Goal: Task Accomplishment & Management: Complete application form

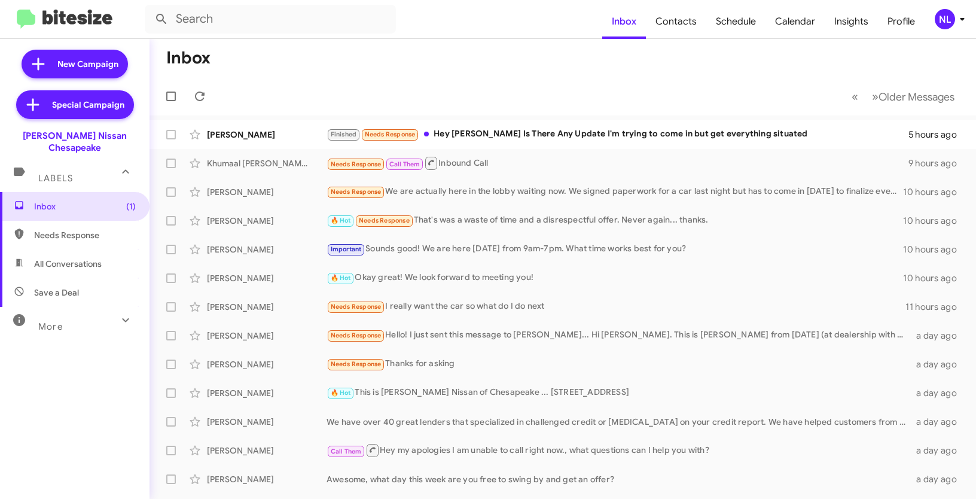
click at [943, 15] on div "NL" at bounding box center [945, 19] width 20 height 20
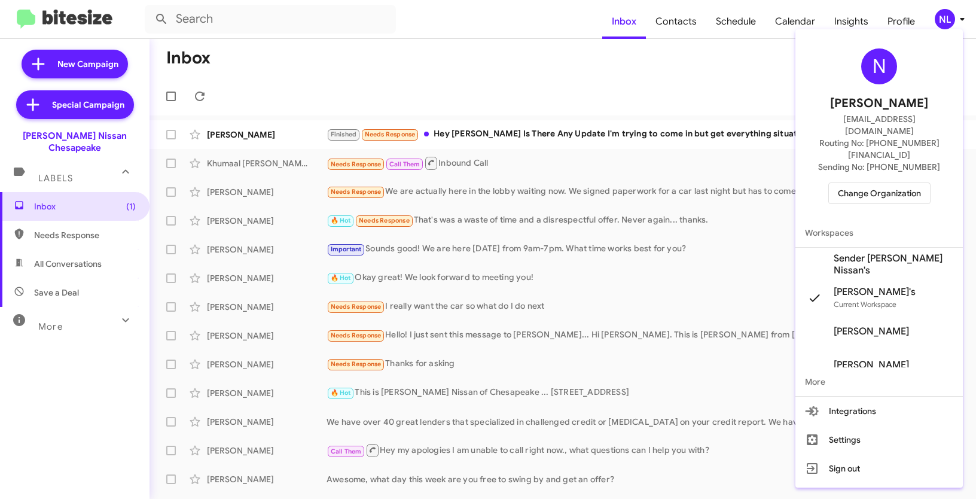
click at [889, 252] on span "Sender Banister Nissan's" at bounding box center [894, 264] width 120 height 24
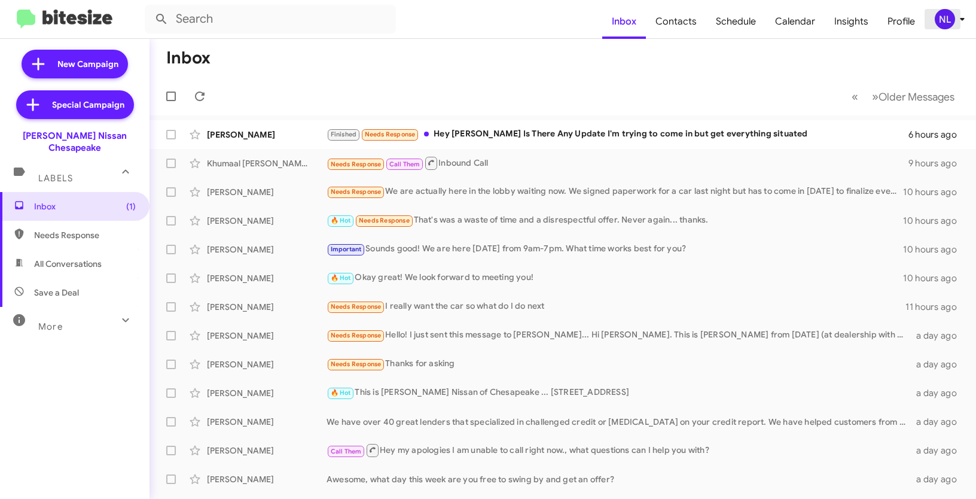
click at [943, 18] on div "NL" at bounding box center [945, 19] width 20 height 20
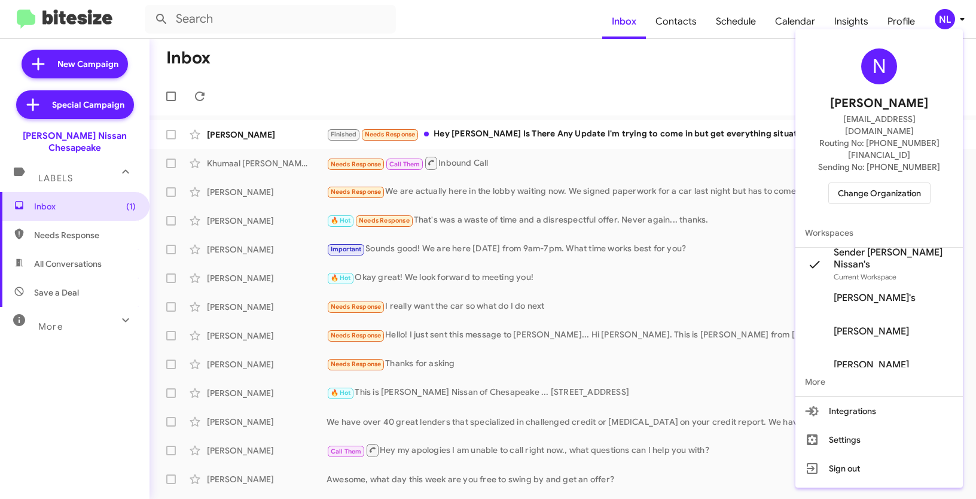
click at [510, 30] on div at bounding box center [488, 249] width 976 height 499
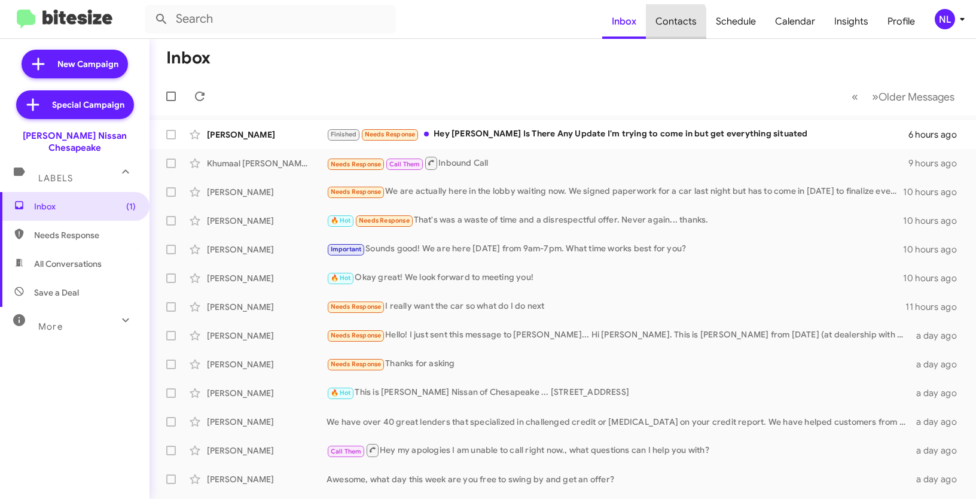
click at [673, 25] on span "Contacts" at bounding box center [676, 21] width 60 height 35
type input "in:groups"
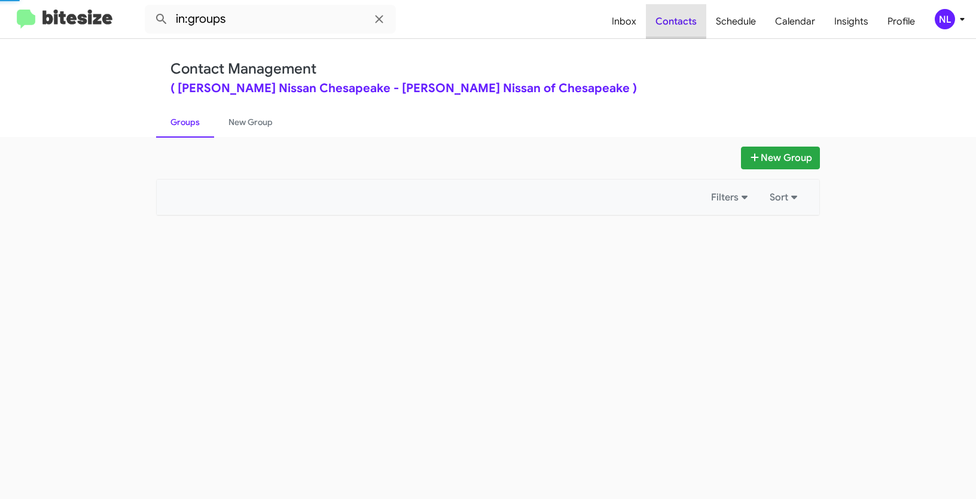
click at [679, 19] on span "Contacts" at bounding box center [676, 21] width 60 height 35
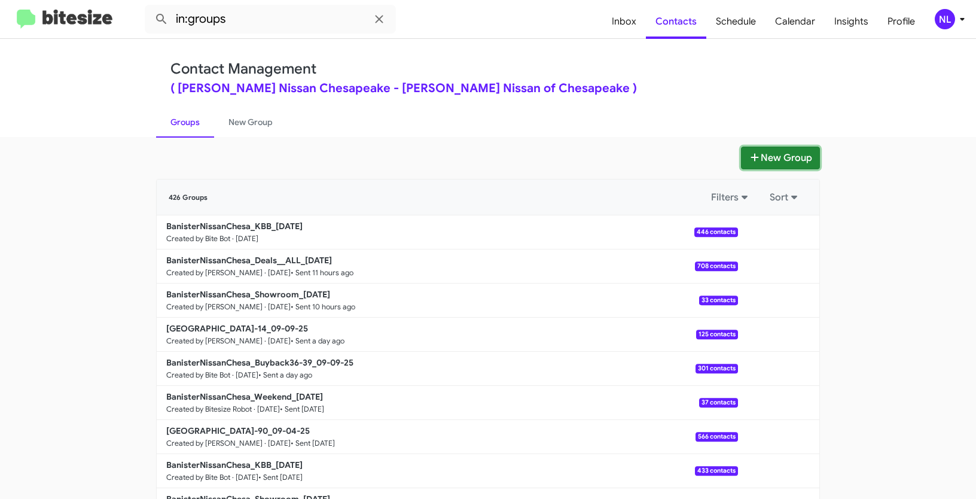
click at [780, 160] on button "New Group" at bounding box center [780, 158] width 79 height 23
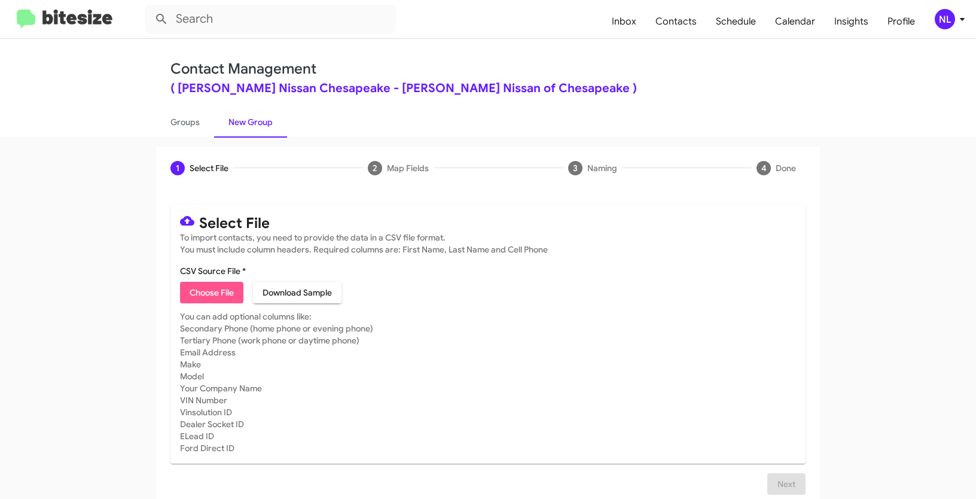
click at [211, 298] on span "Choose File" at bounding box center [212, 293] width 44 height 22
click at [937, 17] on div "NL" at bounding box center [945, 19] width 20 height 20
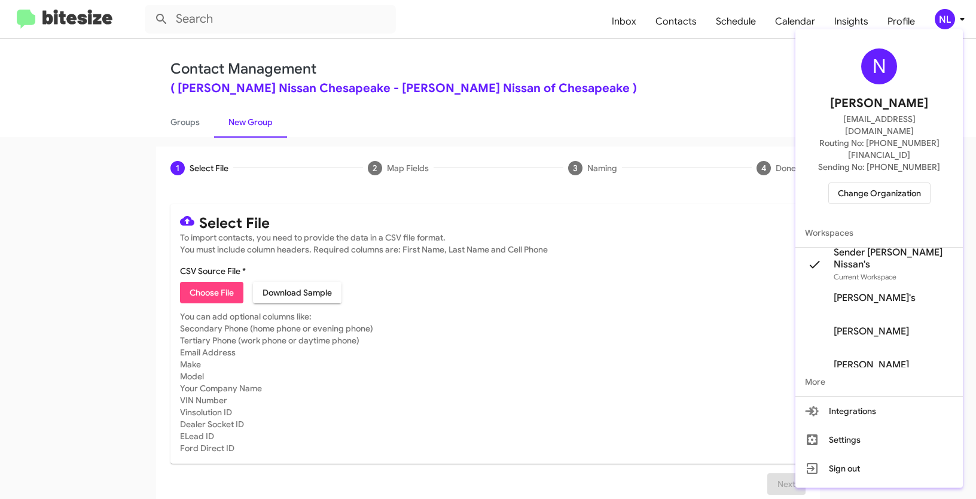
click at [887, 157] on div "N Nen Limbauan nen@bitesize.co Routing No: +1 (757) 964-9280 Sending No: +1 (75…" at bounding box center [878, 126] width 167 height 184
click at [886, 183] on span "Change Organization" at bounding box center [879, 193] width 83 height 20
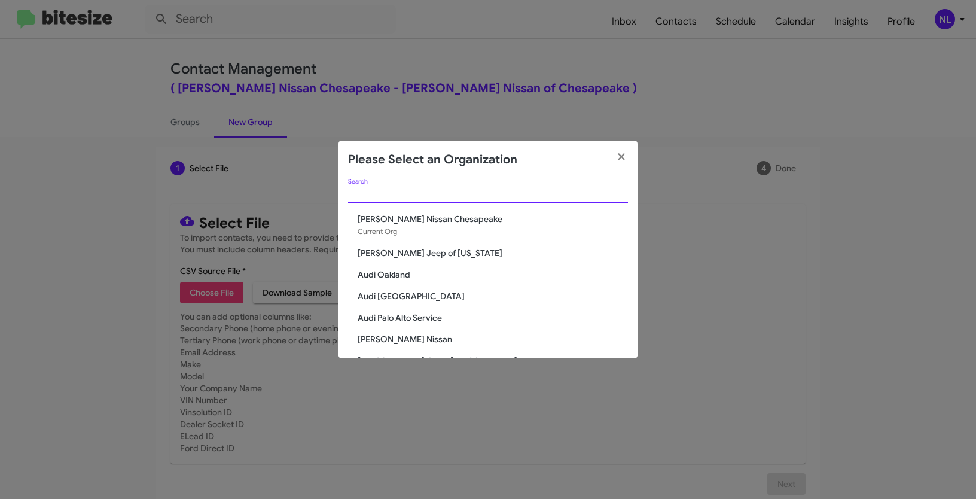
click at [390, 190] on input "Search" at bounding box center [488, 194] width 280 height 10
paste input "[PERSON_NAME] Jeep of [US_STATE]"
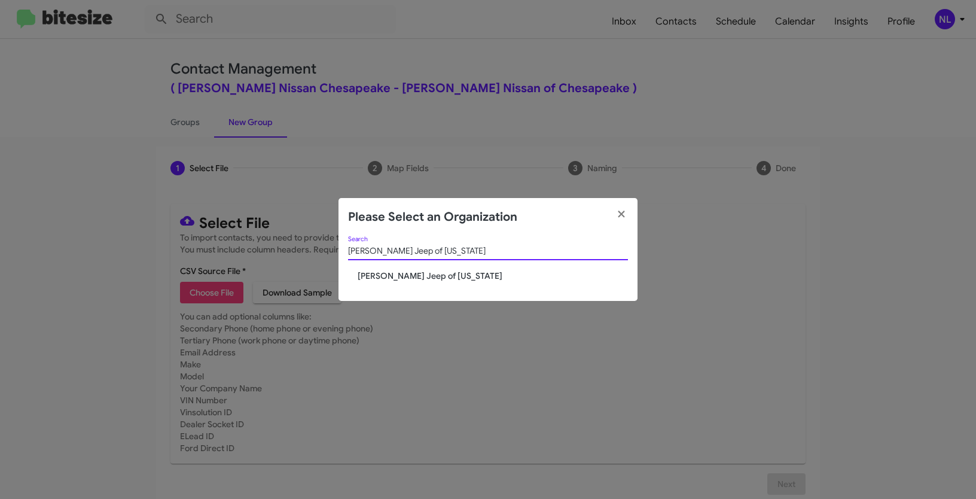
type input "[PERSON_NAME] Jeep of [US_STATE]"
click at [384, 272] on span "[PERSON_NAME] Jeep of [US_STATE]" at bounding box center [493, 276] width 270 height 12
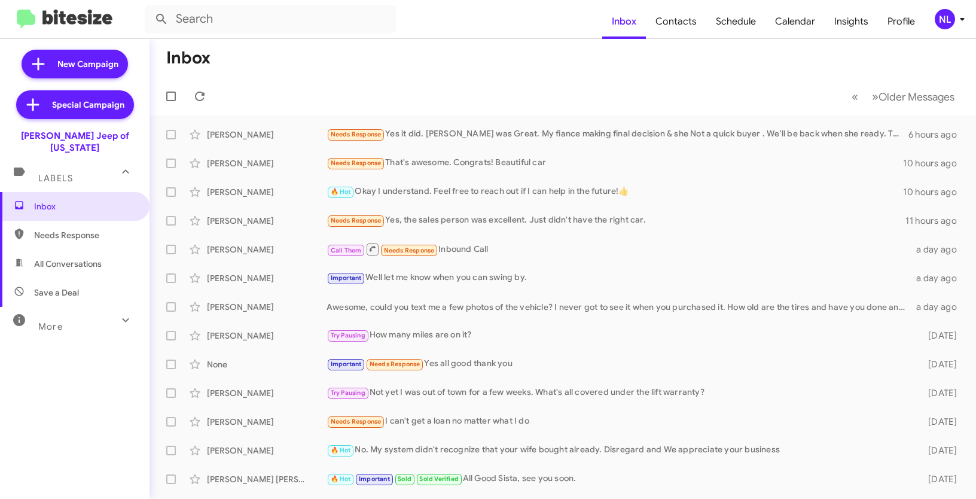
click at [937, 19] on div "NL" at bounding box center [945, 19] width 20 height 20
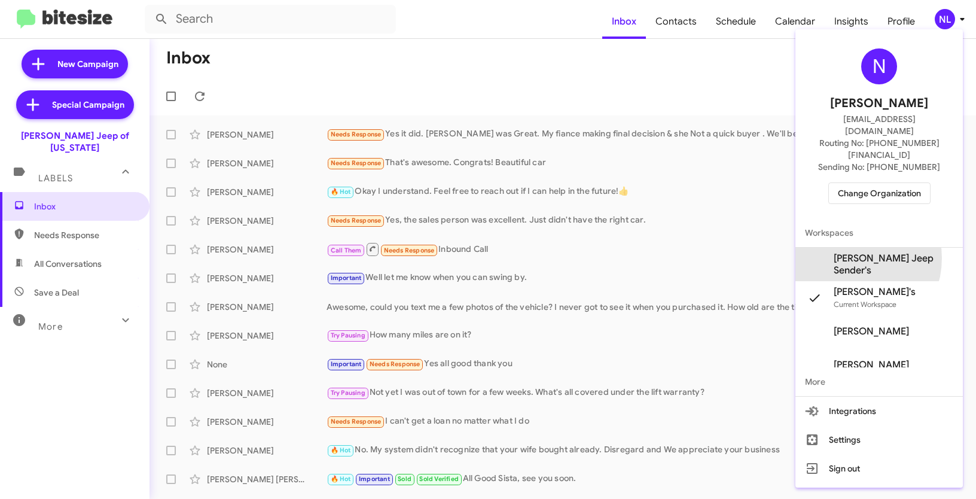
click at [864, 252] on span "Adams Jeep Sender's" at bounding box center [894, 264] width 120 height 24
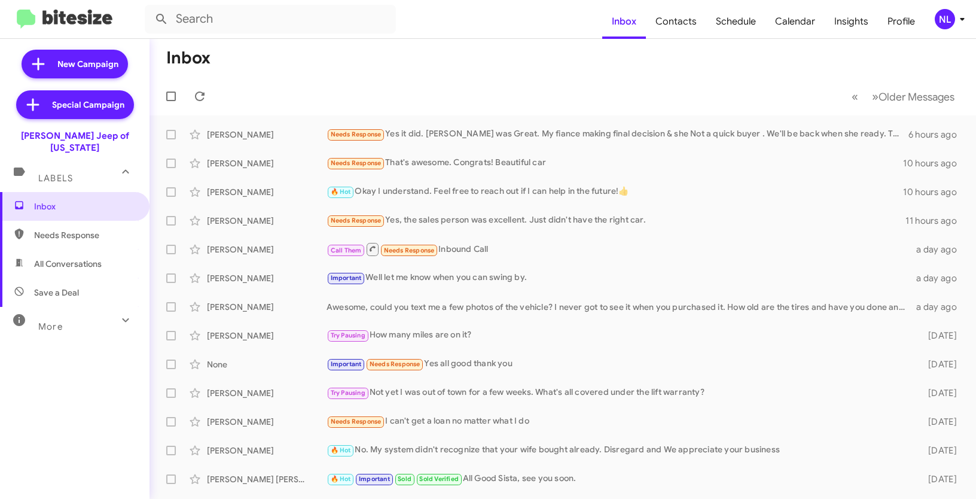
click at [949, 22] on div "NL" at bounding box center [945, 19] width 20 height 20
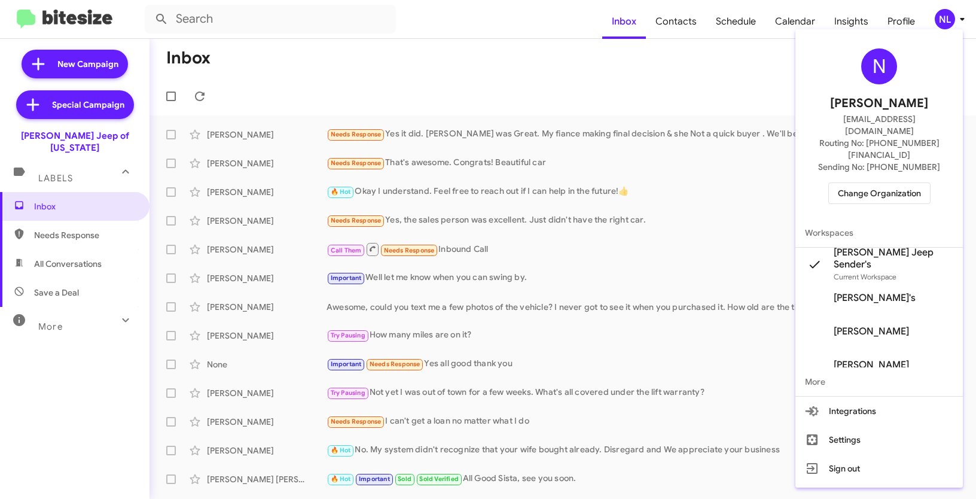
click at [700, 89] on div at bounding box center [488, 249] width 976 height 499
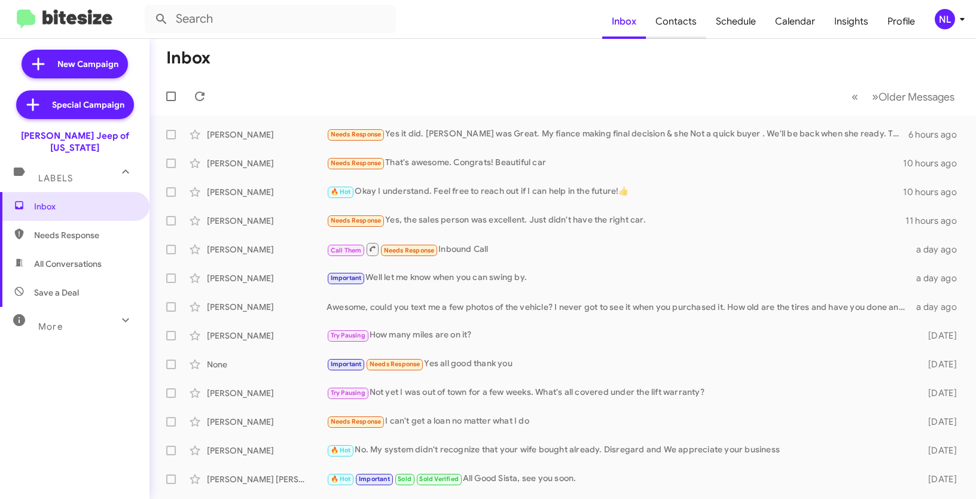
click at [691, 18] on span "Contacts" at bounding box center [676, 21] width 60 height 35
type input "in:groups"
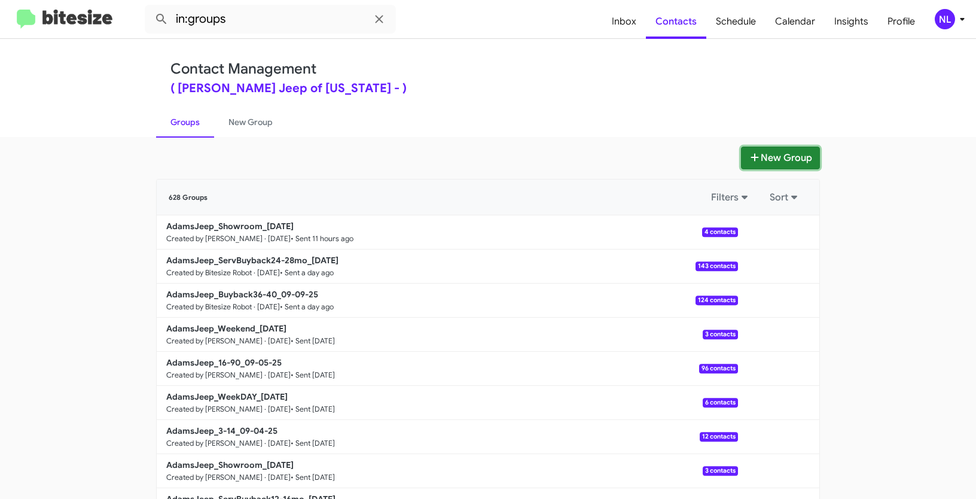
click at [775, 161] on button "New Group" at bounding box center [780, 158] width 79 height 23
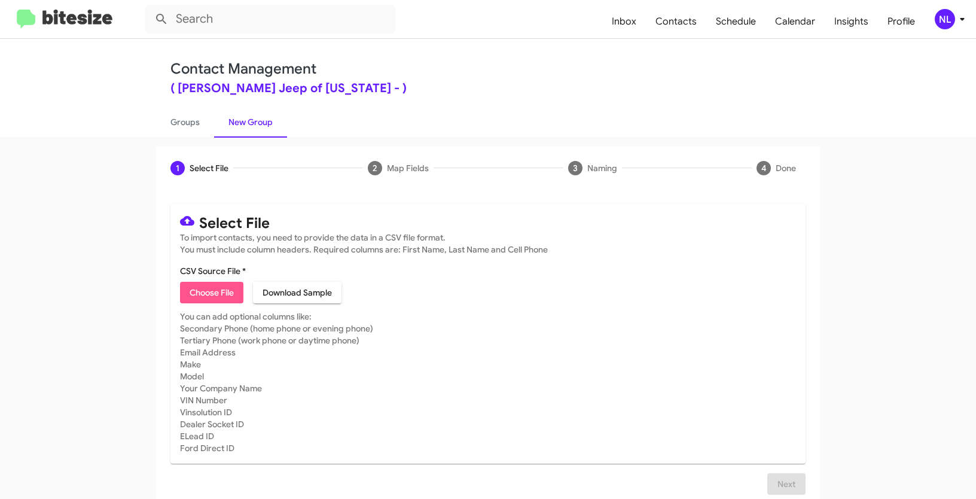
click at [226, 299] on span "Choose File" at bounding box center [212, 293] width 44 height 22
type input "AdamsJeep_3-14_09-11-25"
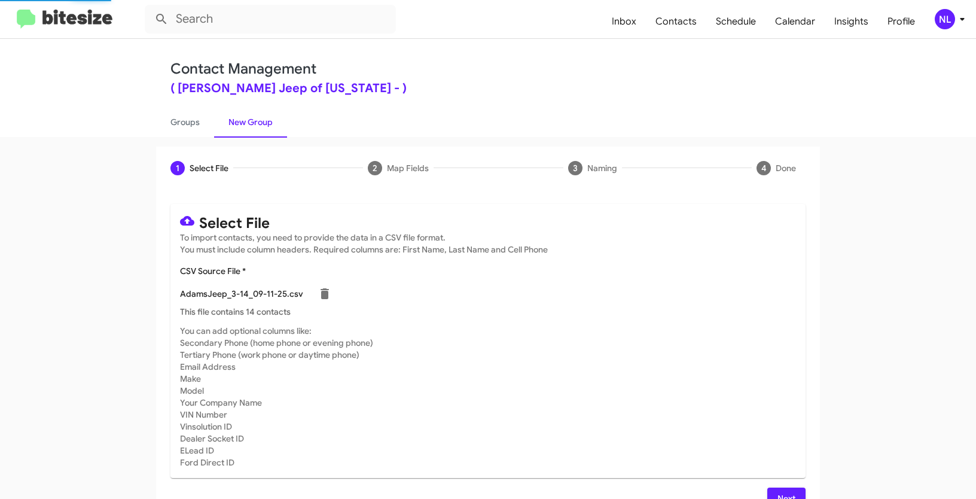
scroll to position [24, 0]
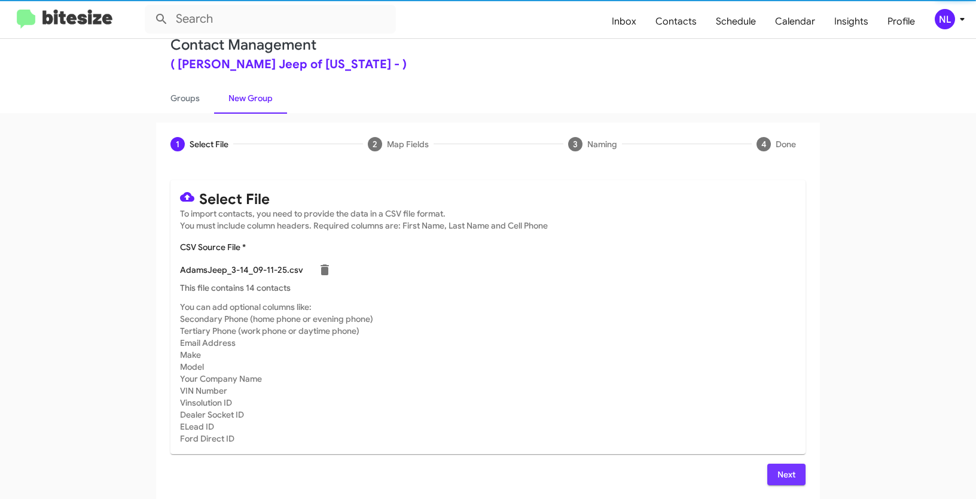
click at [782, 480] on span "Next" at bounding box center [786, 475] width 19 height 22
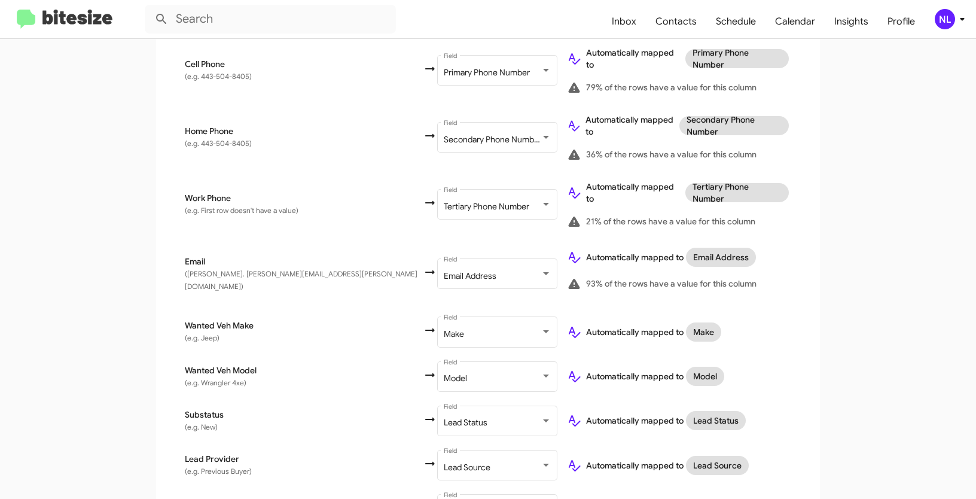
scroll to position [490, 0]
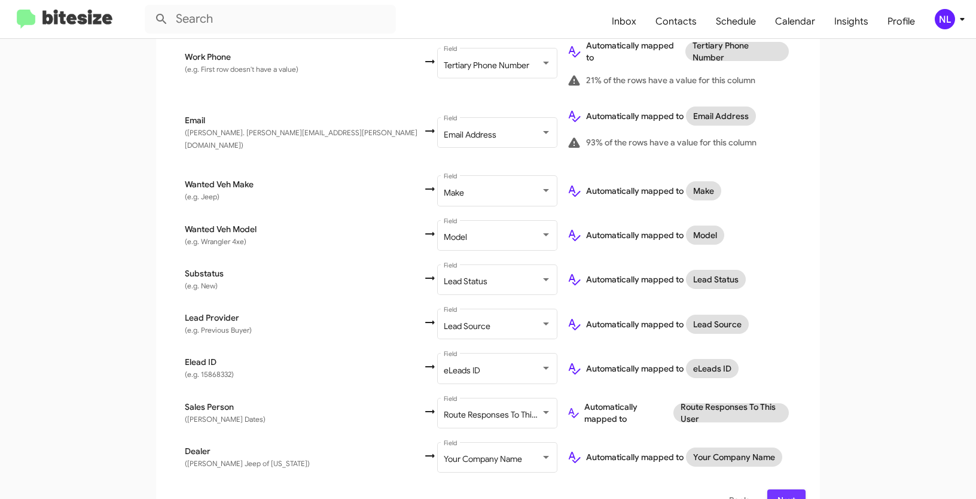
click at [784, 489] on span "Next" at bounding box center [786, 500] width 19 height 22
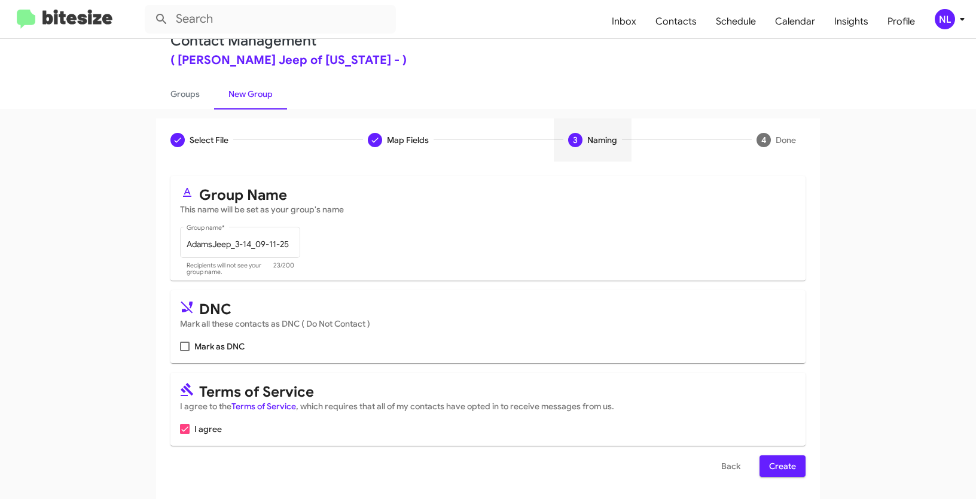
scroll to position [30, 0]
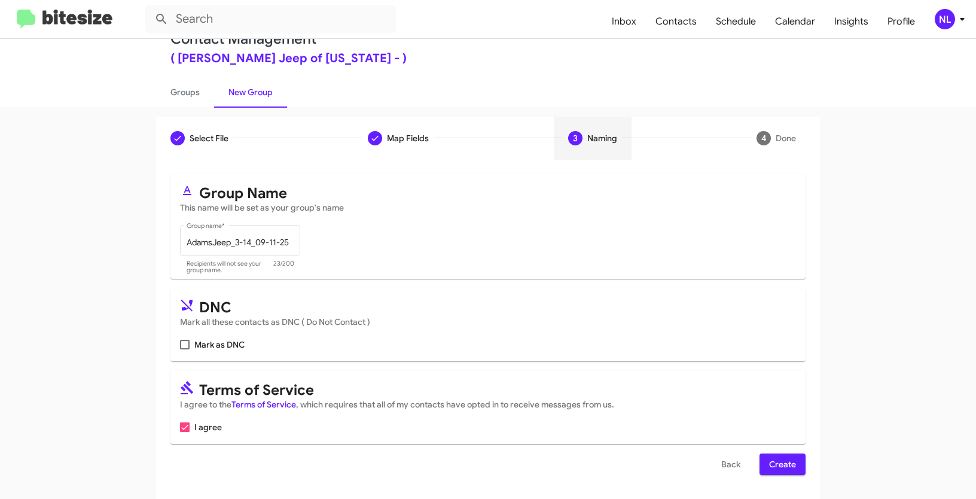
click at [788, 462] on span "Create" at bounding box center [782, 464] width 27 height 22
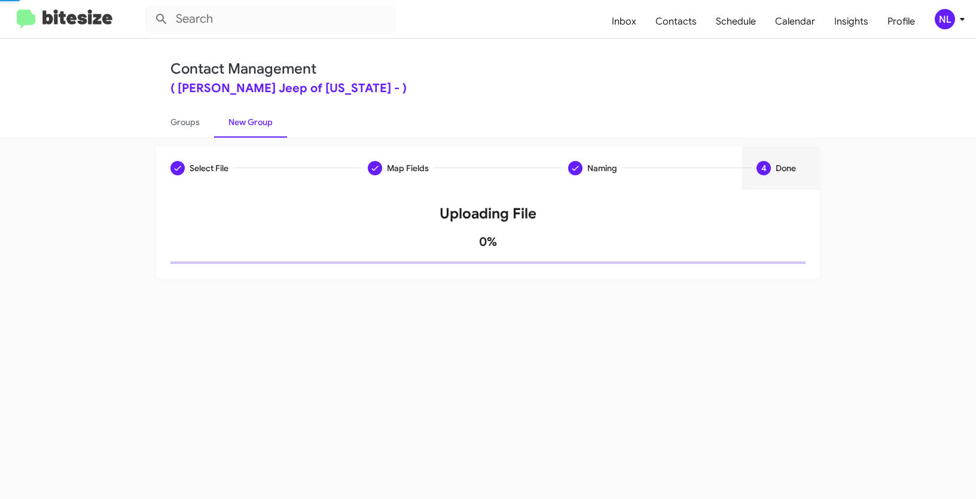
scroll to position [0, 0]
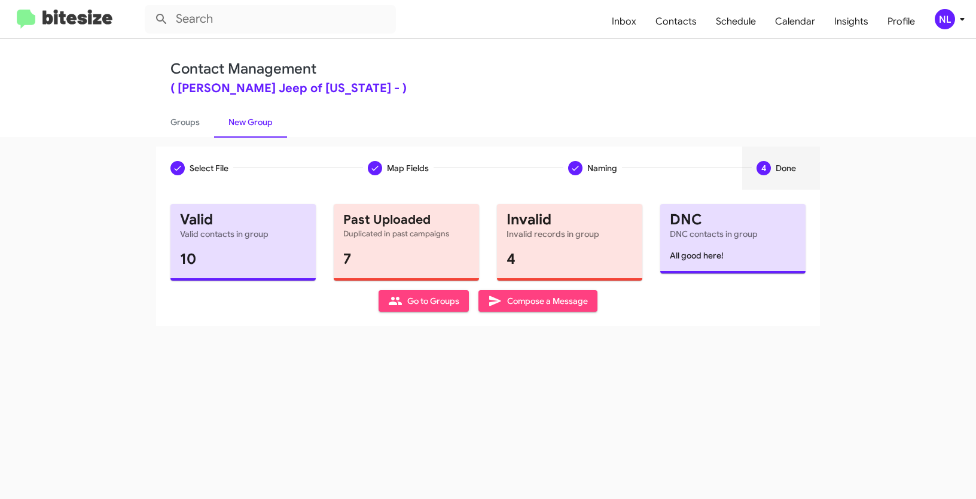
click at [428, 302] on span "Go to Groups" at bounding box center [423, 301] width 71 height 22
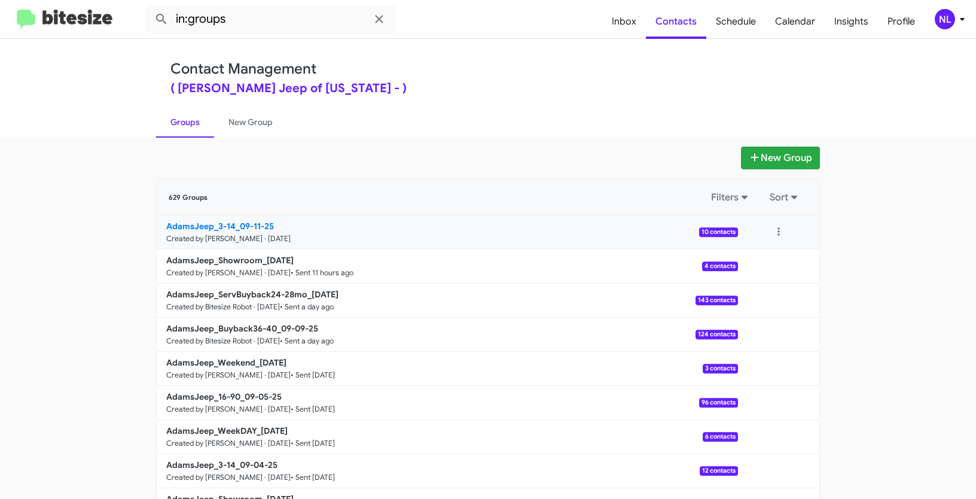
drag, startPoint x: 103, startPoint y: 224, endPoint x: 232, endPoint y: 227, distance: 128.6
click at [232, 227] on app-groups "New Group 629 Groups Filters Sort AdamsJeep_3-14_09-11-25 Created by Nen Limbau…" at bounding box center [488, 367] width 976 height 441
copy div "Filters Sort AdamsJeep_3-14"
click at [264, 22] on input "in:groups" at bounding box center [270, 19] width 251 height 29
paste input "AdamsJeep_3-14"
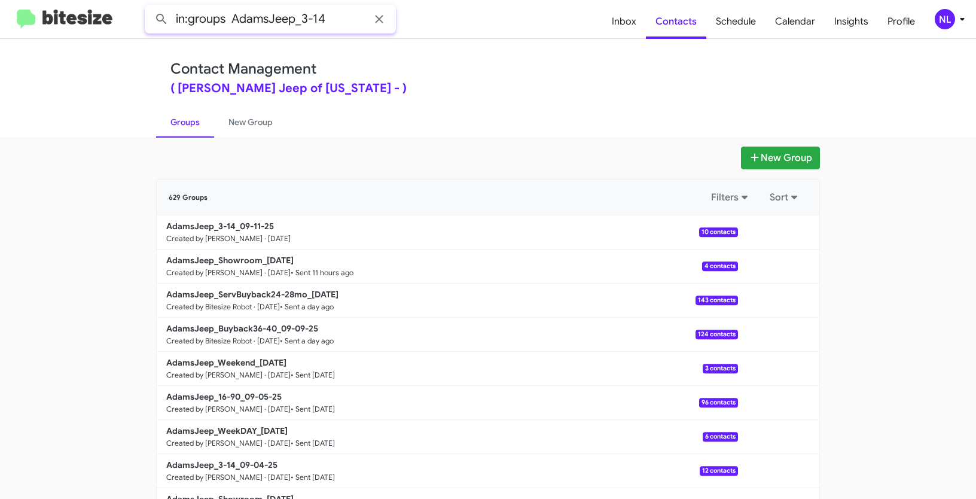
type input "in:groups AdamsJeep_3-14"
click at [150, 7] on button at bounding box center [162, 19] width 24 height 24
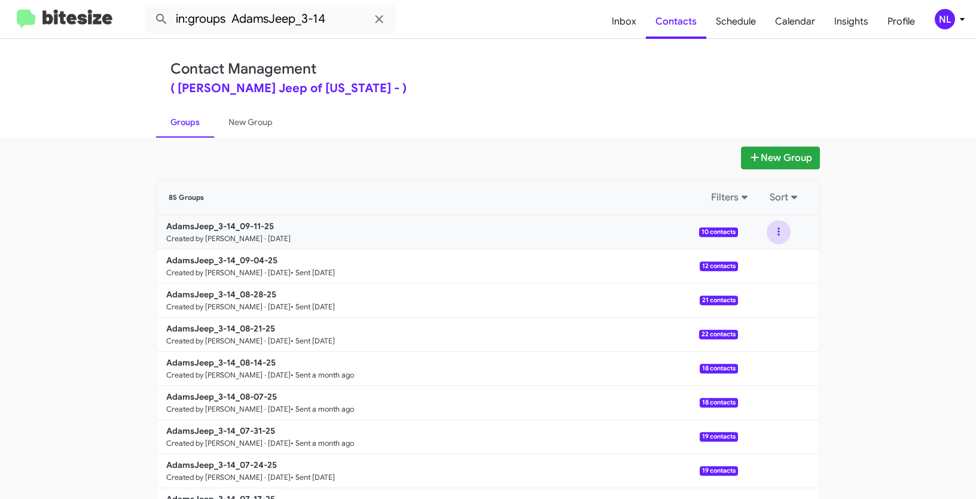
click at [774, 233] on button at bounding box center [779, 232] width 24 height 24
click at [769, 261] on button "View contacts" at bounding box center [743, 264] width 96 height 29
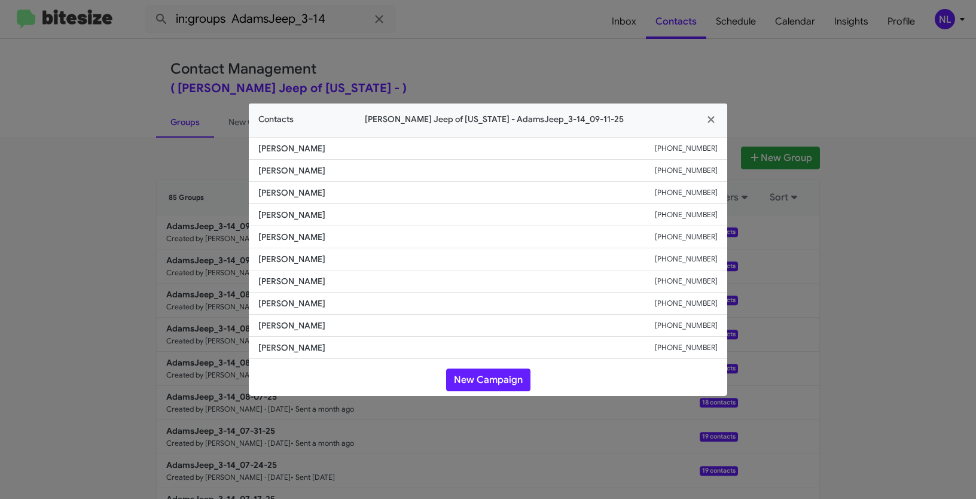
drag, startPoint x: 657, startPoint y: 215, endPoint x: 731, endPoint y: 217, distance: 74.8
click at [731, 217] on modal-container "Contacts Adams Jeep of Maryland - AdamsJeep_3-14_09-11-25 Cheryl Smith +1410674…" at bounding box center [488, 249] width 976 height 499
copy div "+14439037279"
click at [479, 383] on button "New Campaign" at bounding box center [488, 379] width 84 height 23
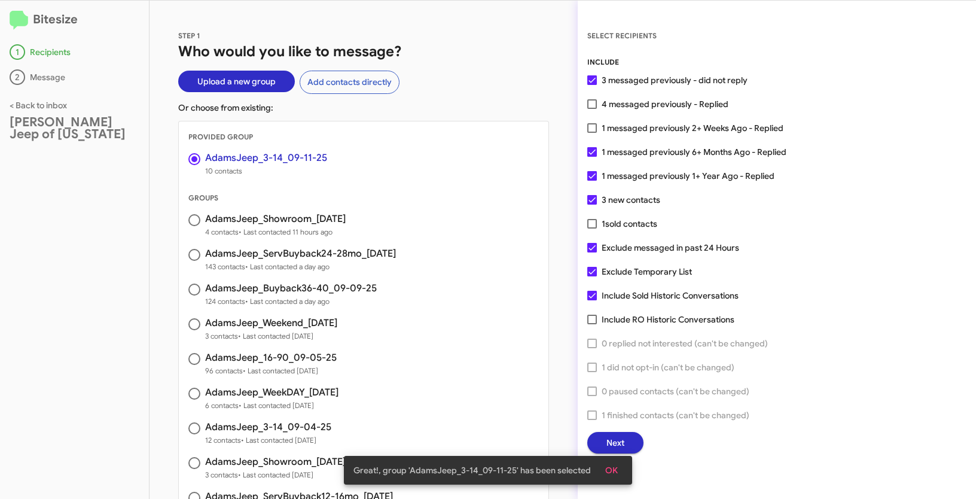
click at [592, 132] on span at bounding box center [592, 128] width 10 height 10
click at [592, 133] on input "1 messaged previously 2+ Weeks Ago - Replied" at bounding box center [592, 133] width 1 height 1
checkbox input "true"
click at [609, 467] on span "OK" at bounding box center [611, 470] width 13 height 22
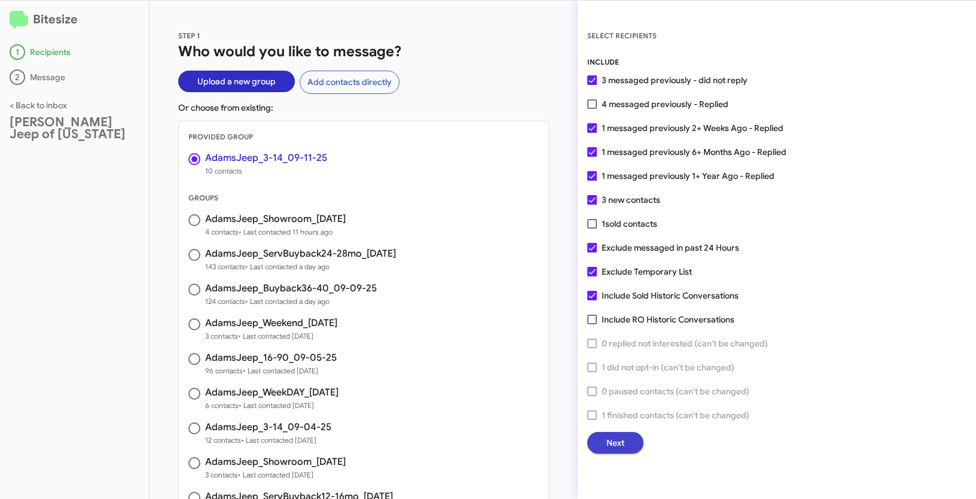
click at [608, 438] on span "Next" at bounding box center [615, 443] width 18 height 22
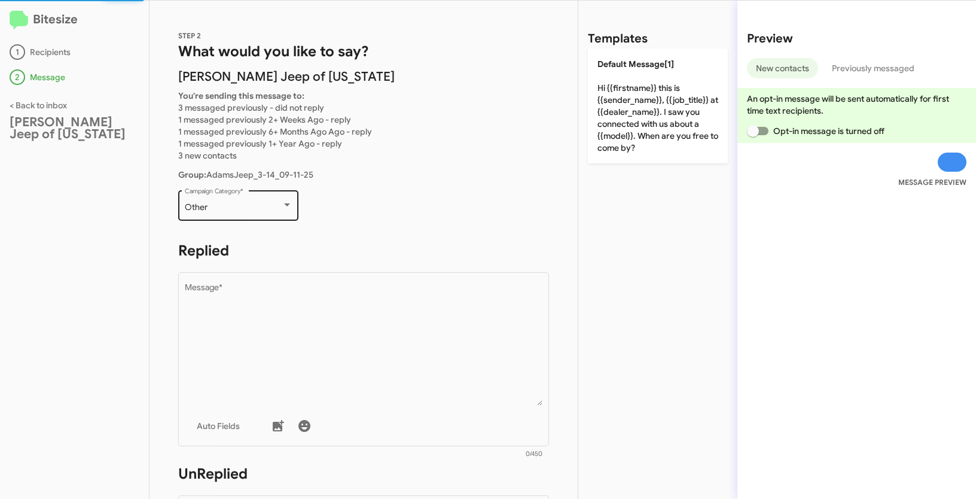
click at [249, 217] on div "Other Campaign Category *" at bounding box center [239, 204] width 108 height 33
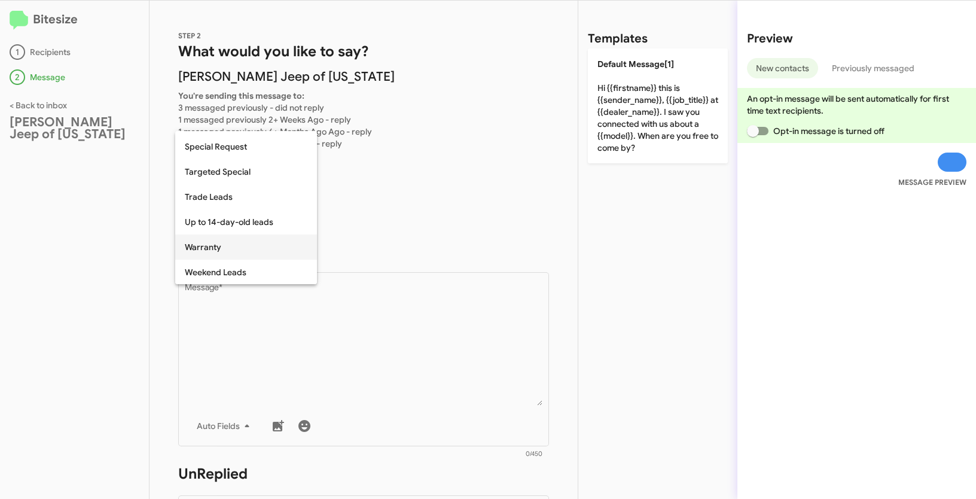
scroll to position [500, 0]
click at [231, 216] on span "Up to 14-day-old leads" at bounding box center [246, 221] width 123 height 25
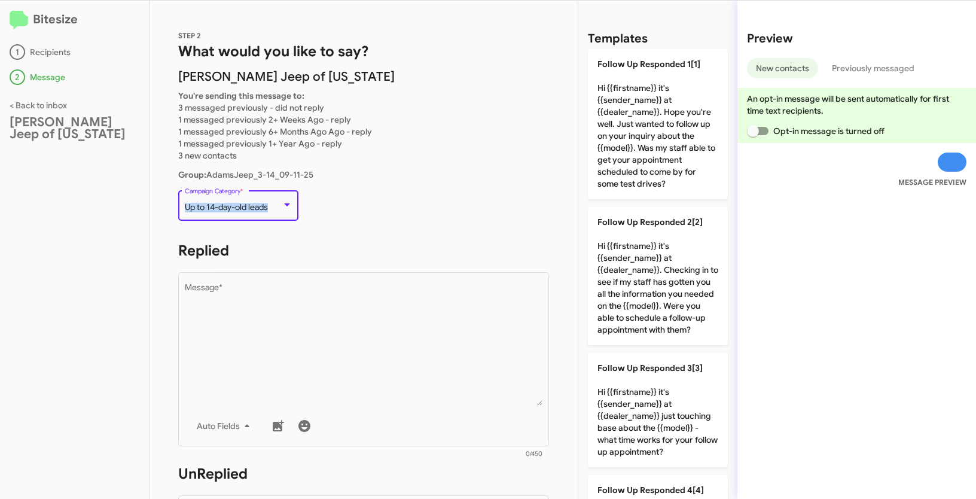
drag, startPoint x: 185, startPoint y: 206, endPoint x: 275, endPoint y: 209, distance: 89.8
click at [275, 209] on div "Up to 14-day-old leads" at bounding box center [233, 208] width 97 height 10
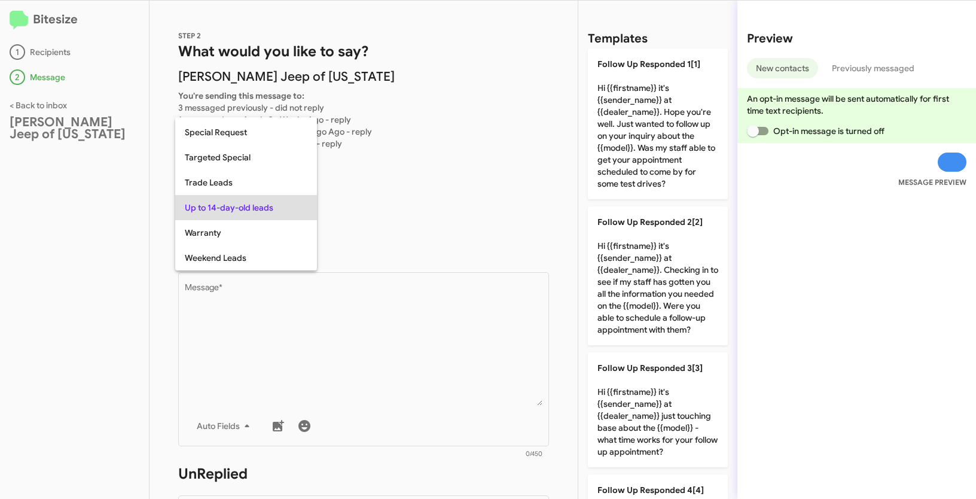
copy span "Up to 14-day-old leads"
click at [429, 354] on div at bounding box center [488, 249] width 976 height 499
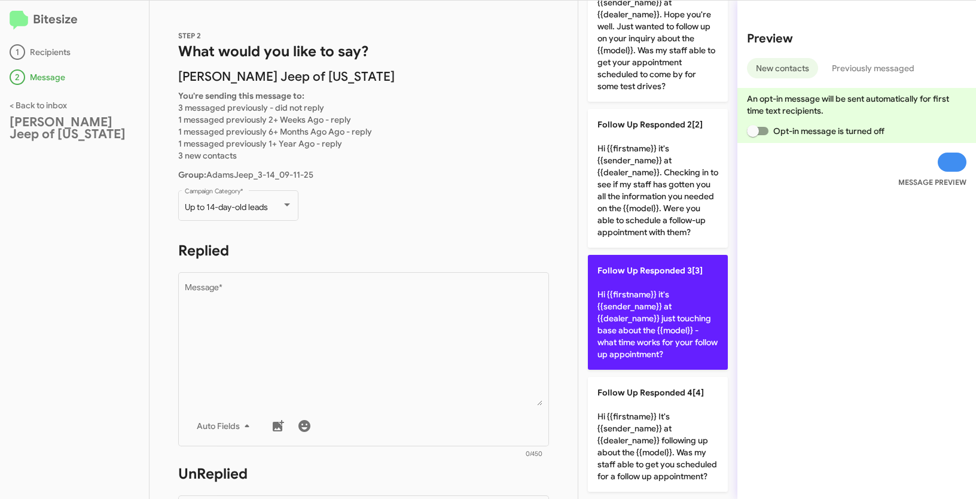
scroll to position [121, 0]
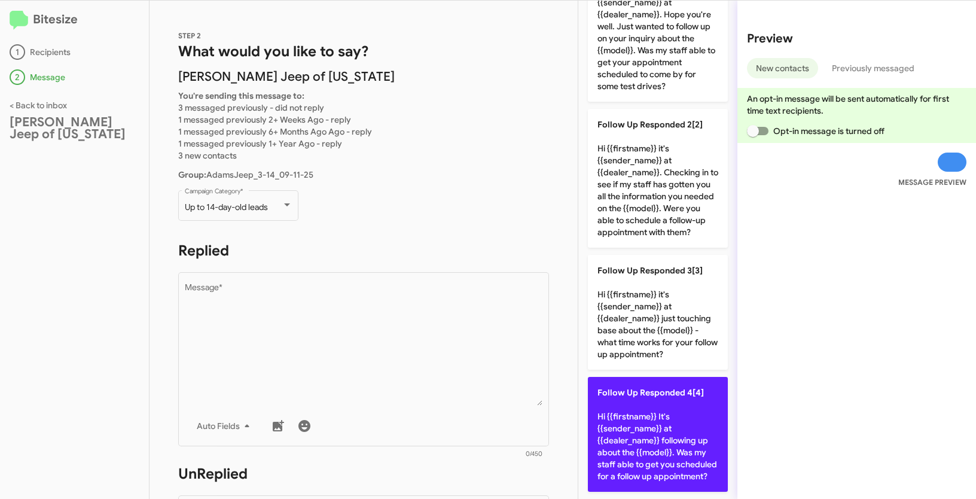
click at [660, 404] on p "Follow Up Responded 4[4] Hi {{firstname}} It's {{sender_name}} at {{dealer_name…" at bounding box center [658, 434] width 140 height 115
type textarea "Hi {{firstname}} It's {{sender_name}} at {{dealer_name}} following up about the…"
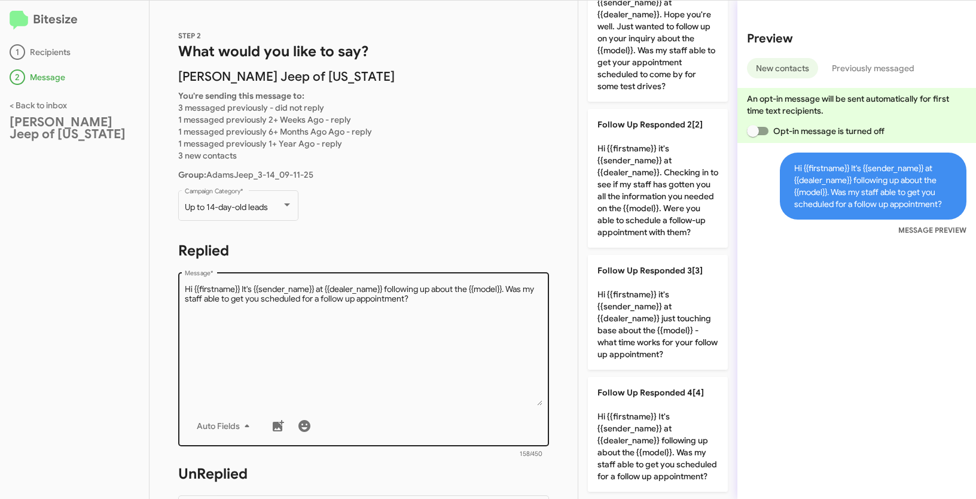
scroll to position [163, 0]
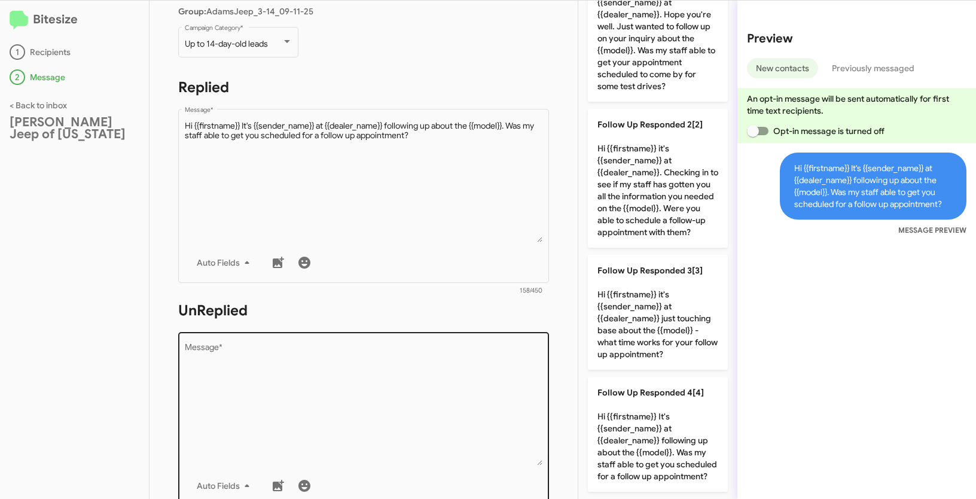
click at [421, 379] on textarea "Message *" at bounding box center [364, 404] width 358 height 122
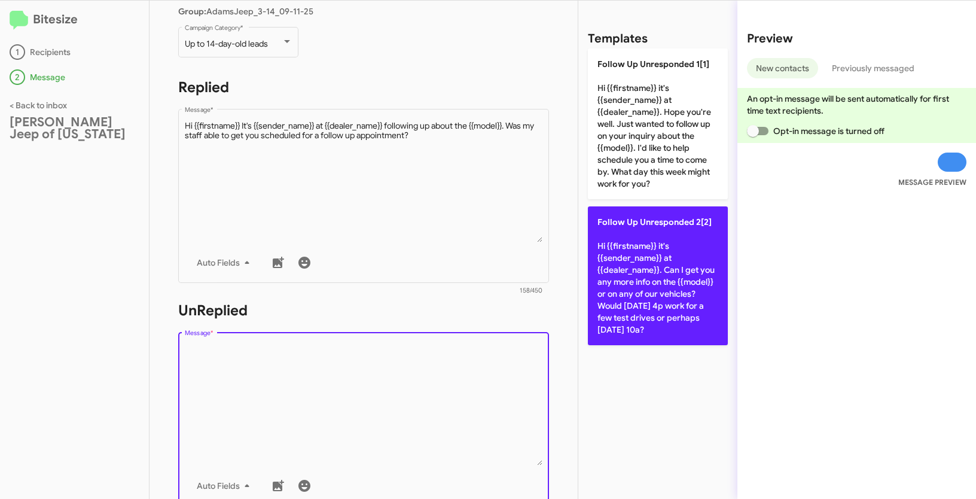
click at [631, 261] on p "Follow Up Unresponded 2[2] Hi {{firstname}} it's {{sender_name}} at {{dealer_na…" at bounding box center [658, 275] width 140 height 139
type textarea "Hi {{firstname}} it's {{sender_name}} at {{dealer_name}}. Can I get you any mor…"
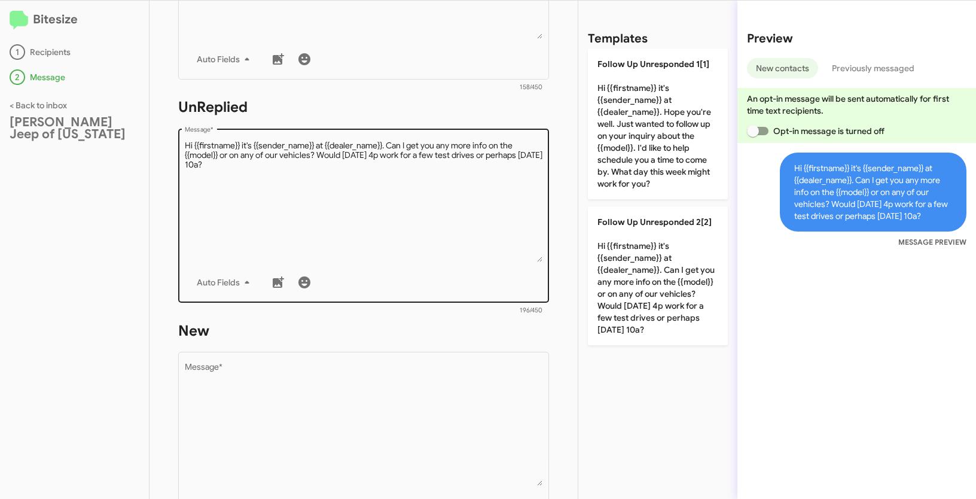
scroll to position [452, 0]
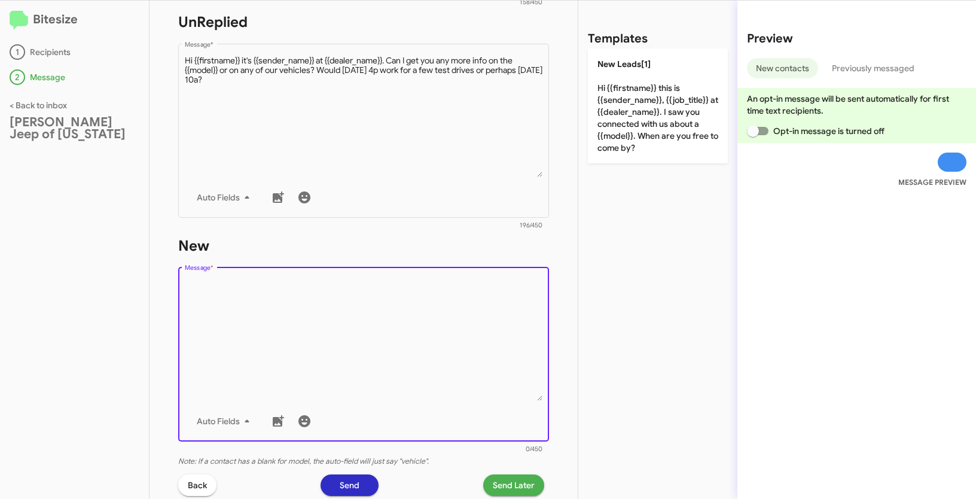
click at [443, 336] on textarea "Message *" at bounding box center [364, 340] width 358 height 122
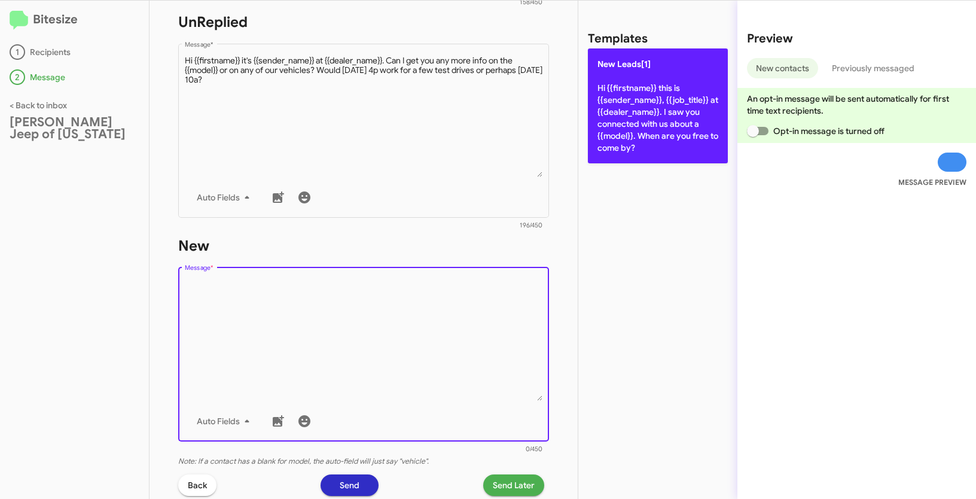
click at [638, 87] on p "New Leads[1] Hi {{firstname}} this is {{sender_name}}, {{job_title}} at {{deale…" at bounding box center [658, 105] width 140 height 115
type textarea "Hi {{firstname}} this is {{sender_name}}, {{job_title}} at {{dealer_name}}. I s…"
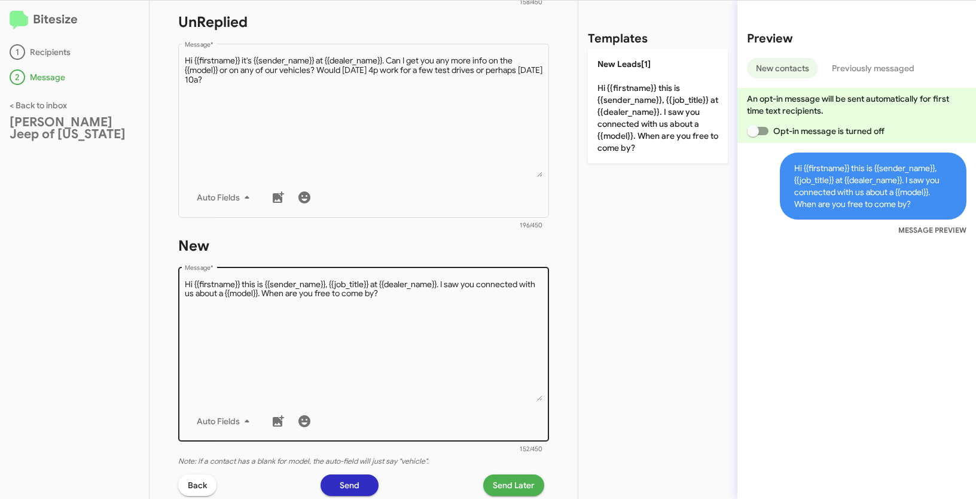
scroll to position [596, 0]
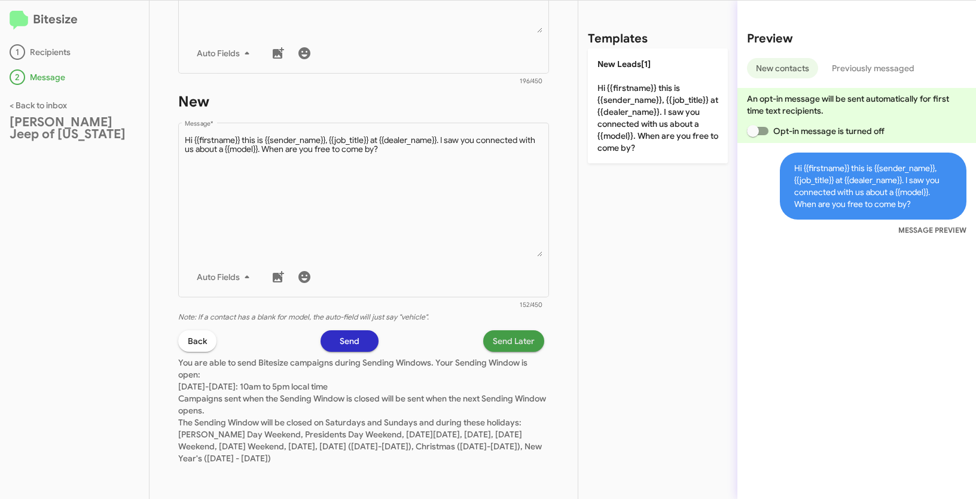
click at [493, 337] on span "Send Later" at bounding box center [514, 341] width 42 height 22
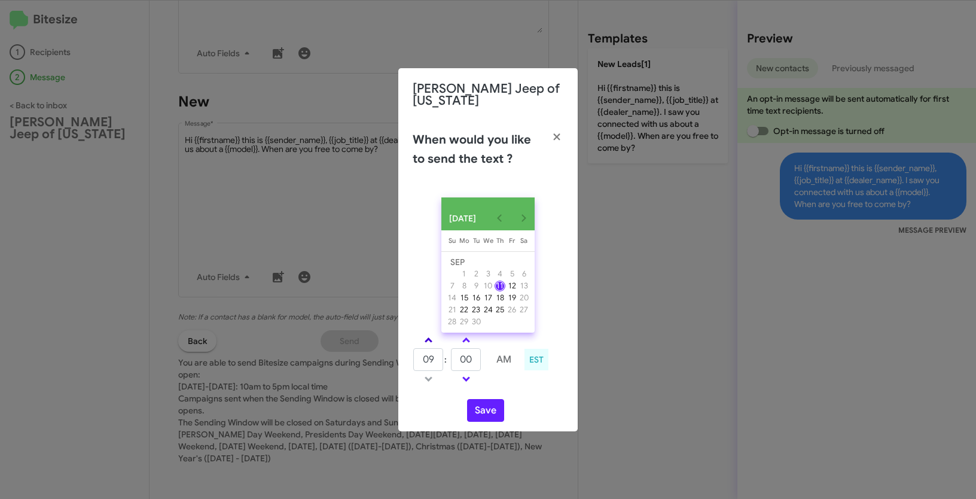
click at [426, 337] on span at bounding box center [429, 341] width 8 height 8
type input "11"
click at [483, 406] on button "Save" at bounding box center [485, 410] width 37 height 23
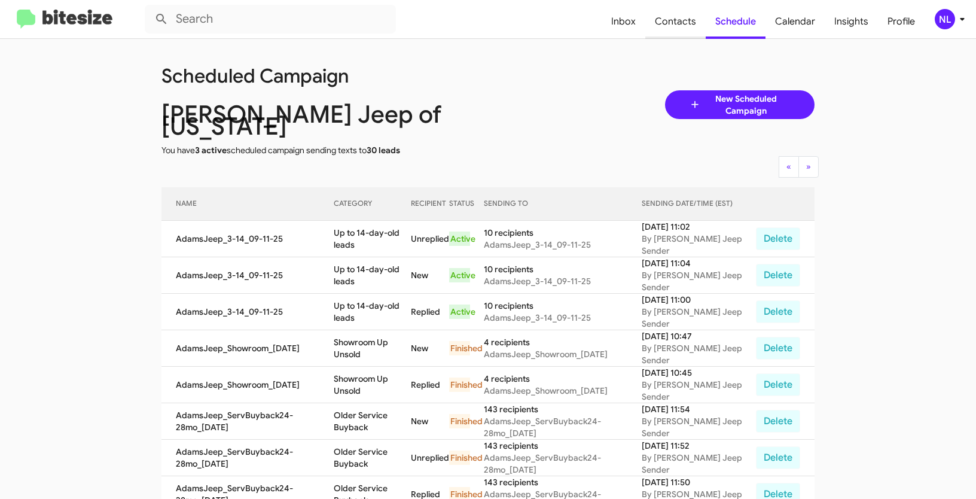
click at [677, 19] on span "Contacts" at bounding box center [675, 21] width 60 height 35
type input "in:groups"
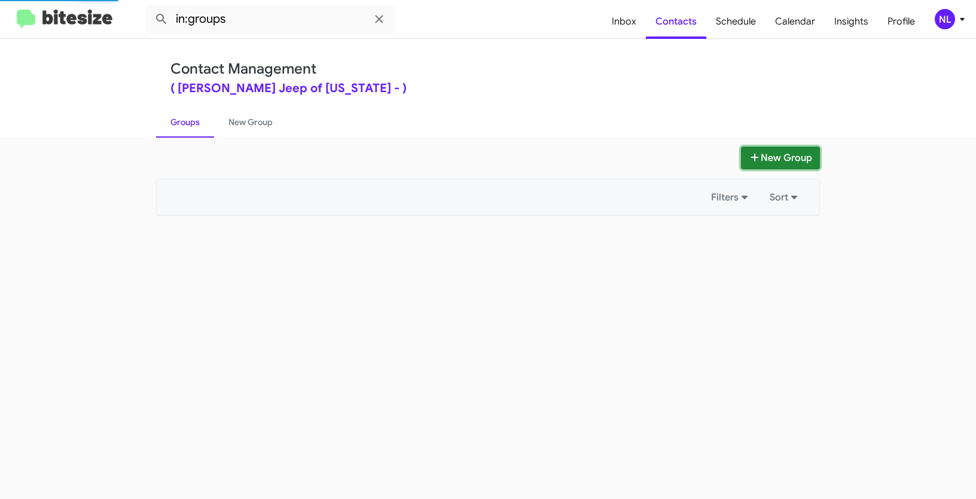
click at [775, 155] on button "New Group" at bounding box center [780, 158] width 79 height 23
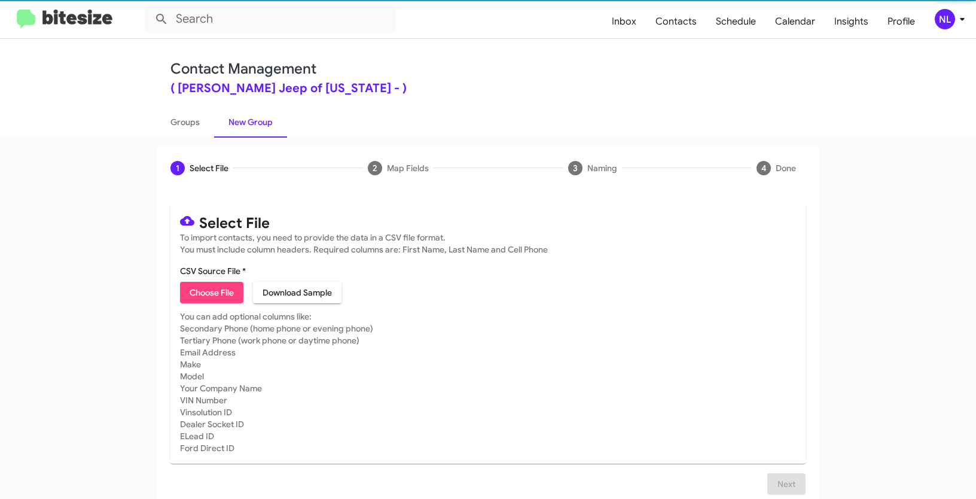
click at [198, 292] on span "Choose File" at bounding box center [212, 293] width 44 height 22
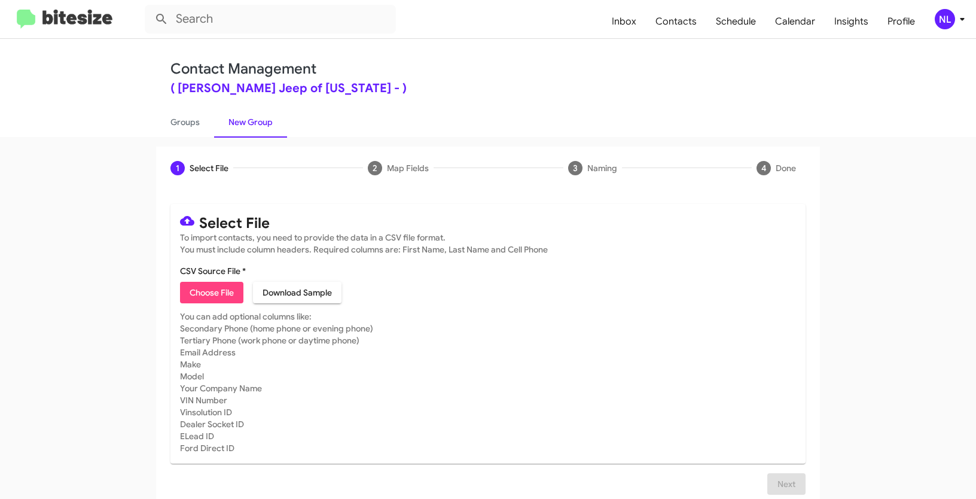
type input "AdamsJeep_WeekDAY_09-11-25"
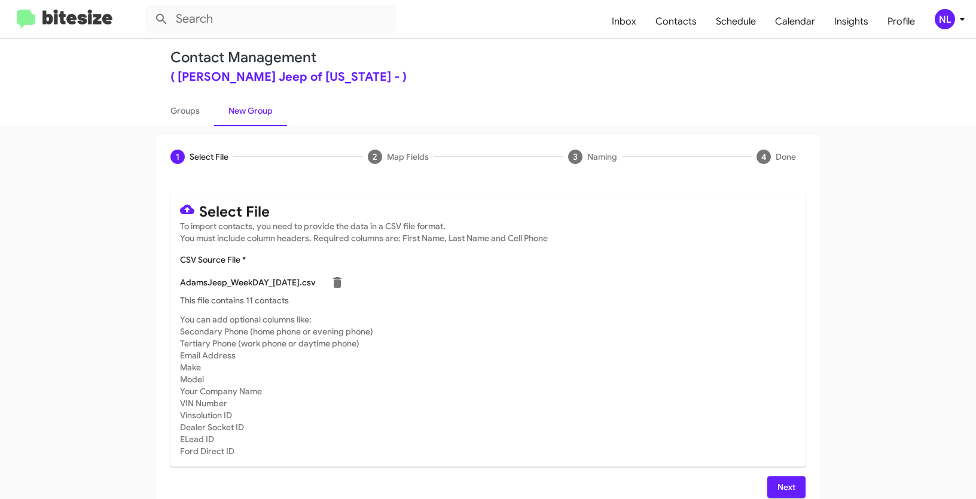
scroll to position [24, 0]
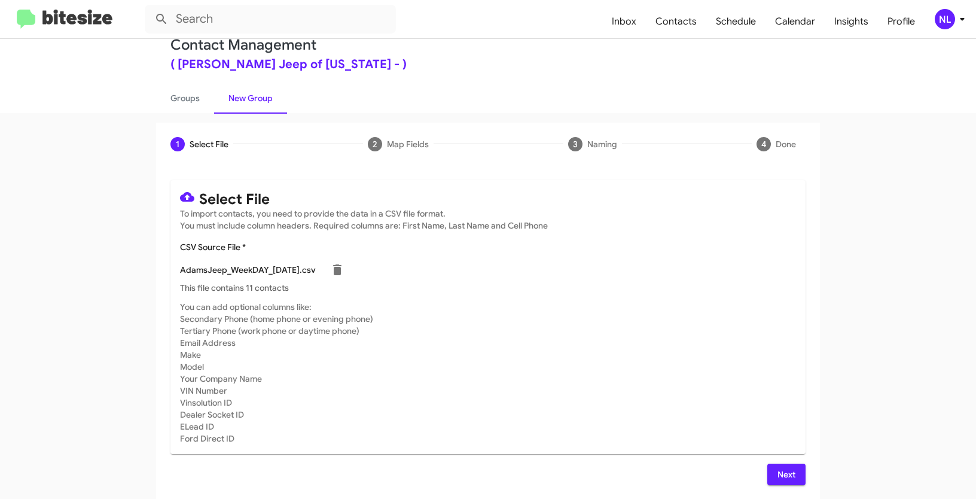
click at [781, 473] on span "Next" at bounding box center [786, 475] width 19 height 22
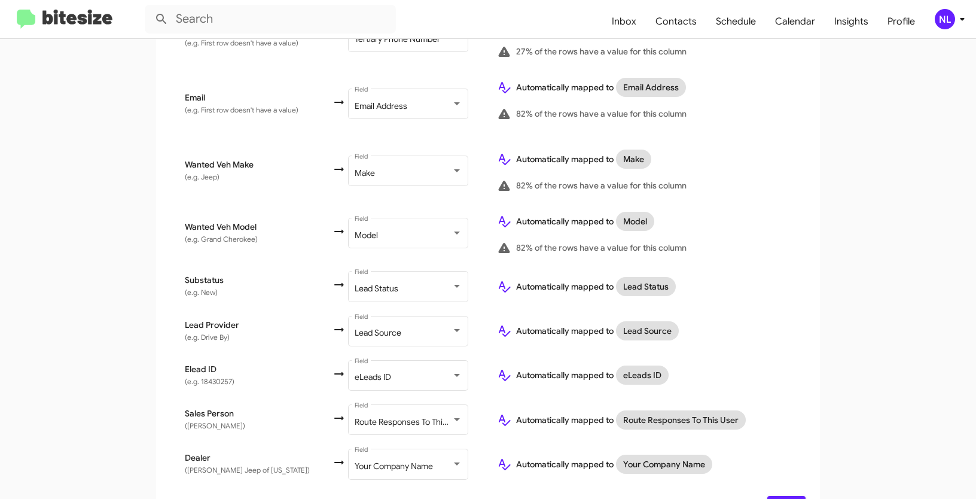
scroll to position [526, 0]
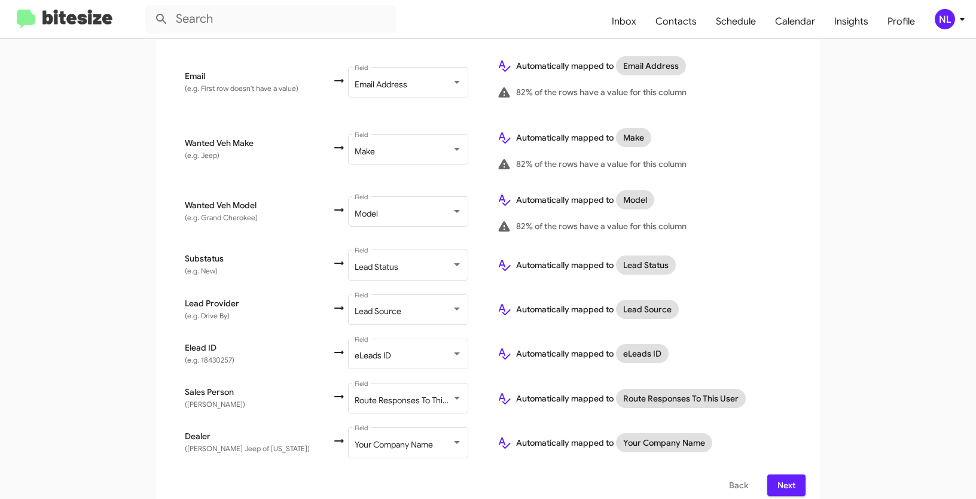
drag, startPoint x: 781, startPoint y: 475, endPoint x: 789, endPoint y: 467, distance: 11.9
click at [781, 475] on span "Next" at bounding box center [786, 485] width 19 height 22
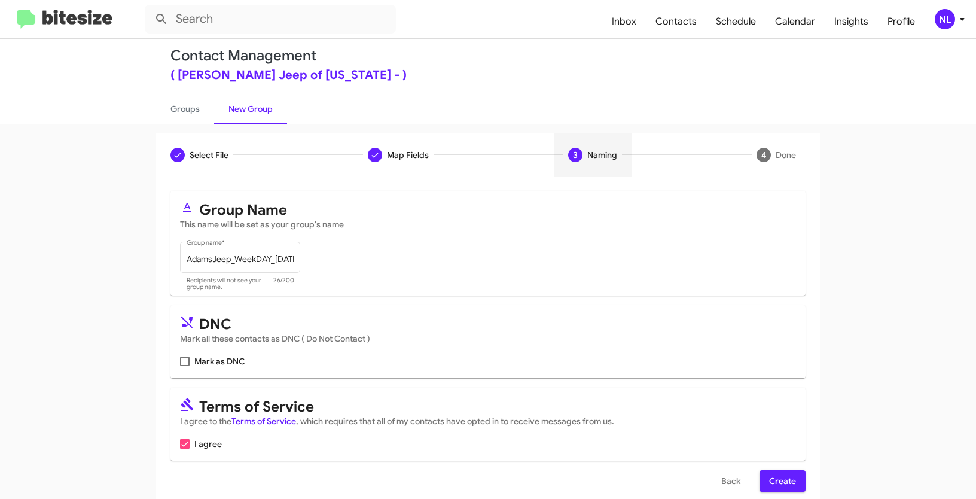
scroll to position [30, 0]
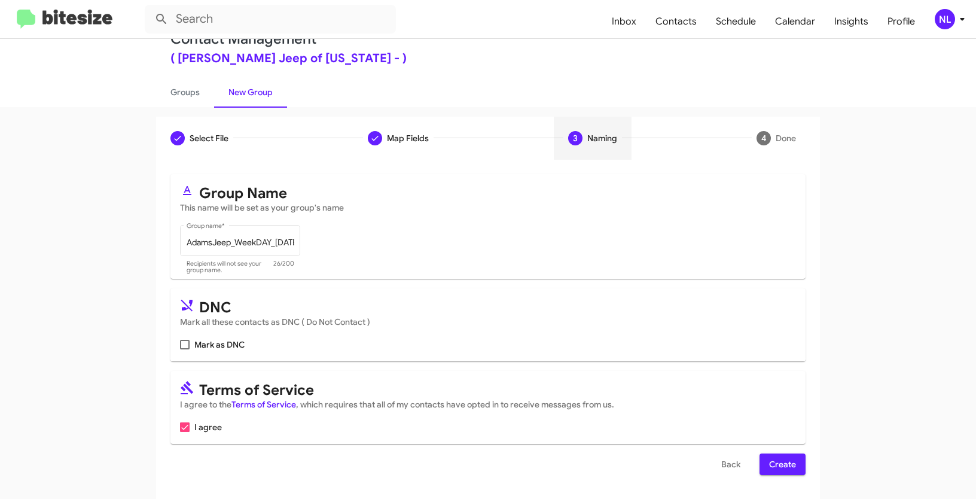
click at [781, 467] on span "Create" at bounding box center [782, 464] width 27 height 22
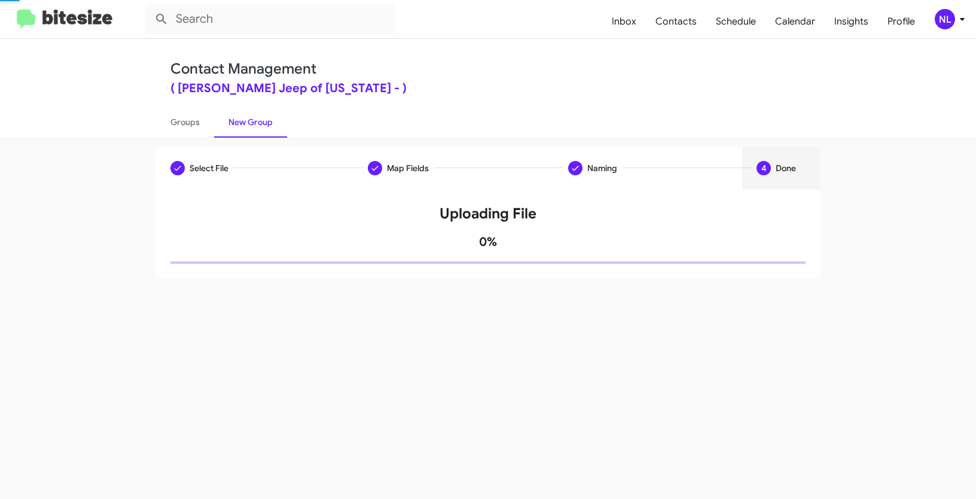
scroll to position [0, 0]
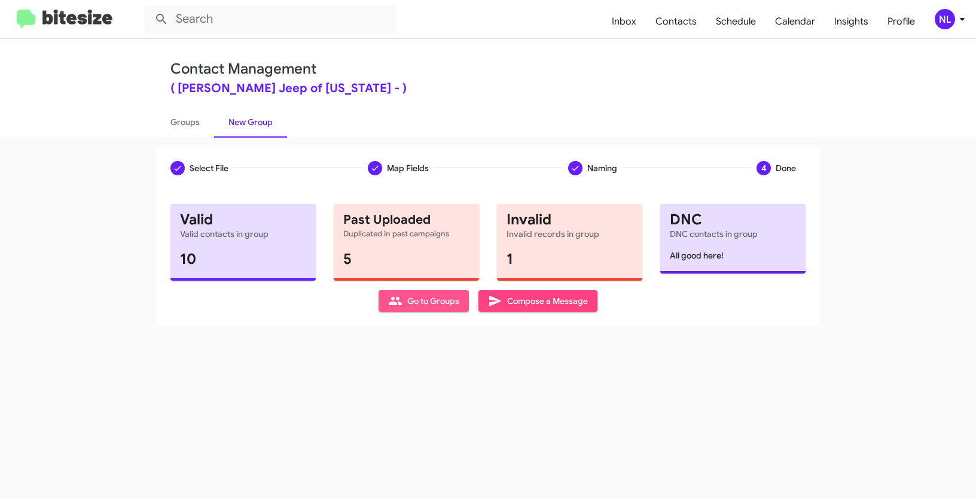
click at [399, 295] on icon at bounding box center [395, 301] width 14 height 14
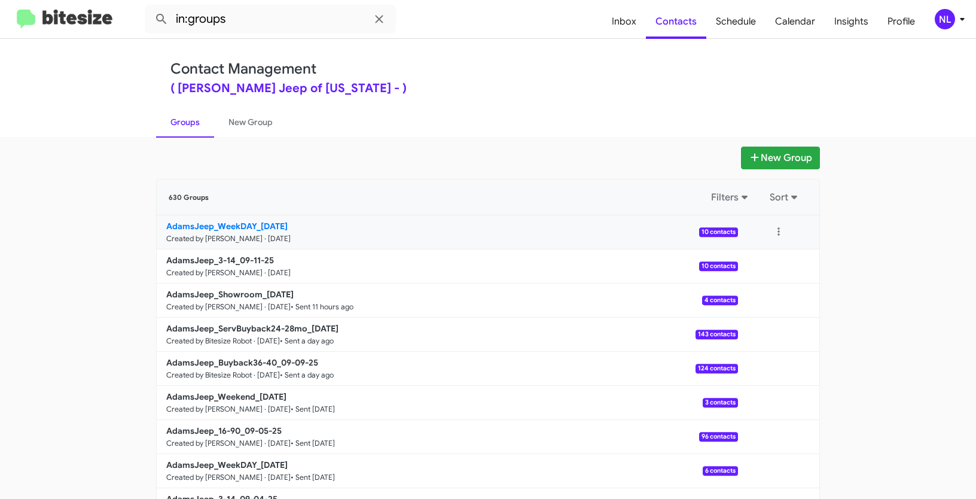
drag, startPoint x: 103, startPoint y: 215, endPoint x: 256, endPoint y: 225, distance: 152.9
click at [256, 225] on app-groups "New Group 630 Groups Filters Sort AdamsJeep_WeekDAY_09-11-25 Created by Nen Lim…" at bounding box center [488, 367] width 976 height 441
copy div "Filters Sort AdamsJeep_WeekDAY_"
click at [273, 24] on input "in:groups" at bounding box center [270, 19] width 251 height 29
paste input "AdamsJeep_WeekDAY_"
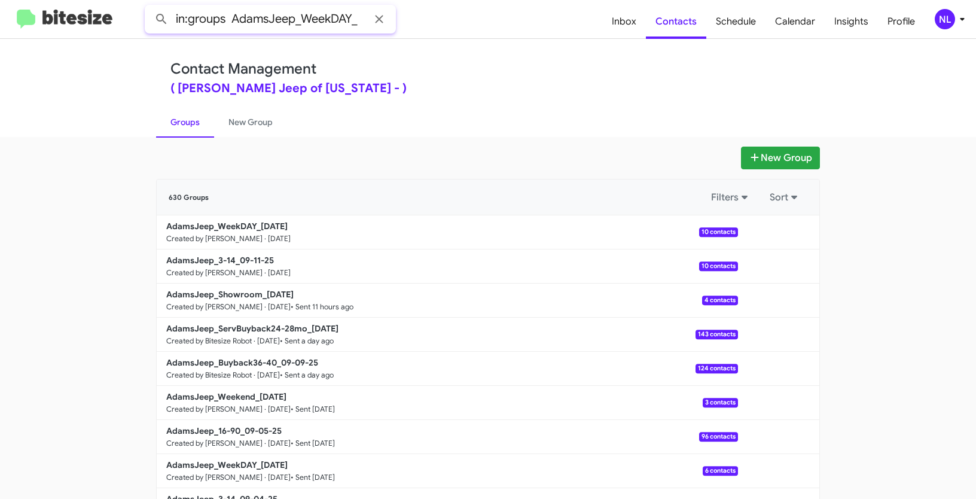
type input "in:groups AdamsJeep_WeekDAY_"
click at [150, 7] on button at bounding box center [162, 19] width 24 height 24
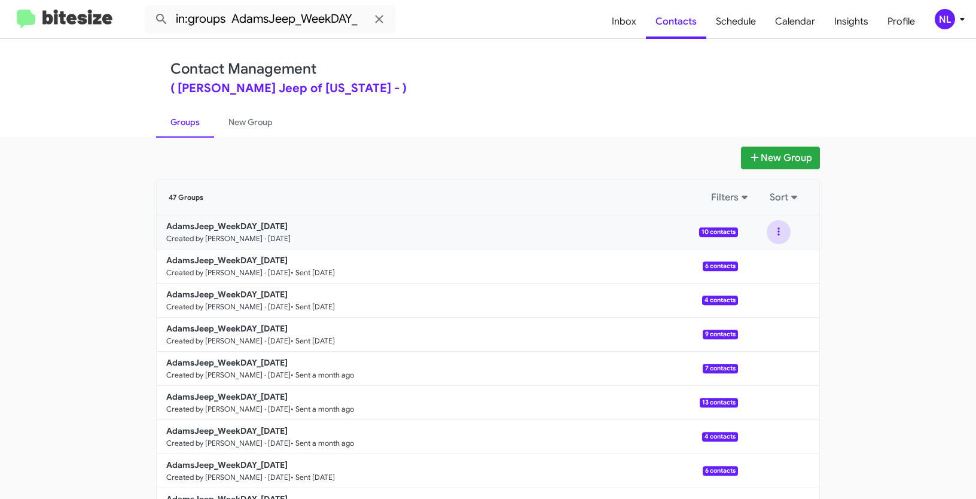
click at [775, 232] on button at bounding box center [779, 232] width 24 height 24
click at [754, 258] on button "View contacts" at bounding box center [743, 264] width 96 height 29
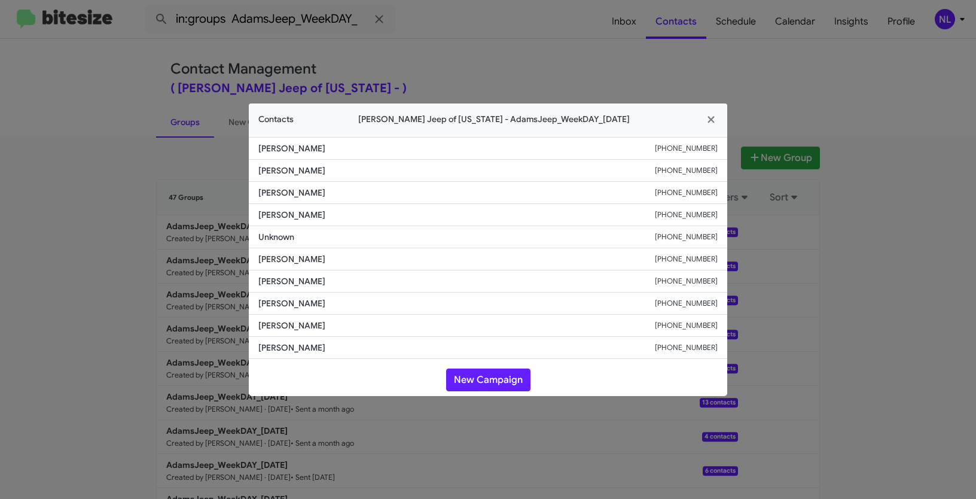
drag, startPoint x: 253, startPoint y: 212, endPoint x: 391, endPoint y: 220, distance: 137.8
click at [391, 220] on li "Janet Kokosinski +14109913085" at bounding box center [488, 215] width 478 height 22
drag, startPoint x: 641, startPoint y: 217, endPoint x: 739, endPoint y: 218, distance: 97.5
click at [739, 218] on modal-container "Contacts Adams Jeep of Maryland - AdamsJeep_WeekDAY_09-11-25 Ivan Benitez +1571…" at bounding box center [488, 249] width 976 height 499
copy div "+14109913085"
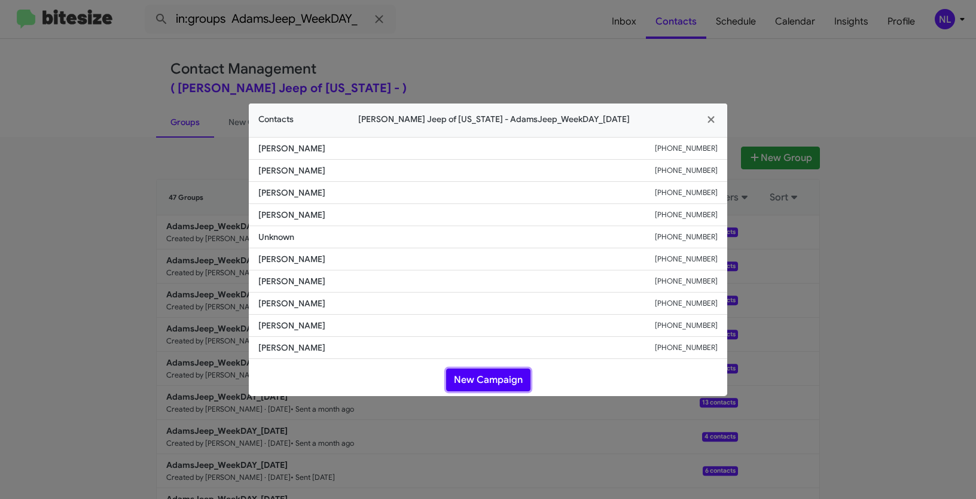
click at [499, 375] on button "New Campaign" at bounding box center [488, 379] width 84 height 23
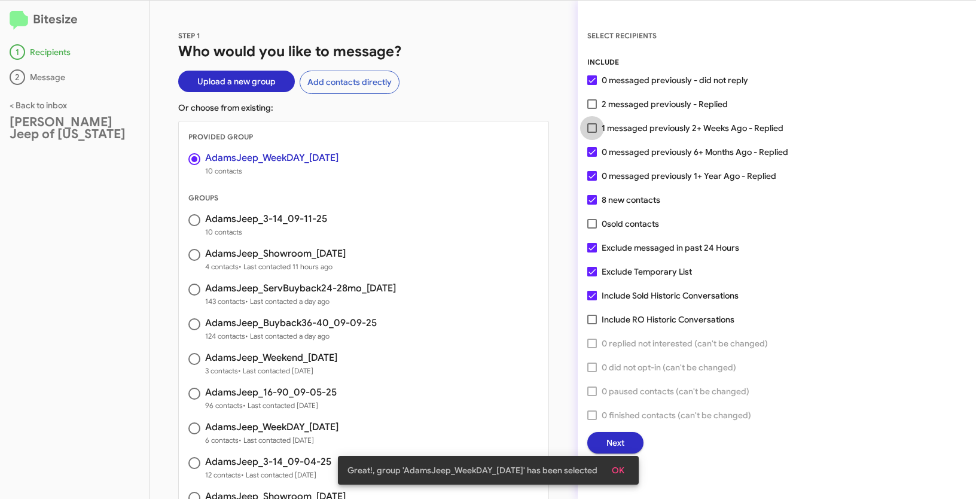
click at [594, 131] on span at bounding box center [592, 128] width 10 height 10
click at [592, 133] on input "1 messaged previously 2+ Weeks Ago - Replied" at bounding box center [592, 133] width 1 height 1
checkbox input "true"
click at [615, 462] on span "OK" at bounding box center [618, 470] width 13 height 22
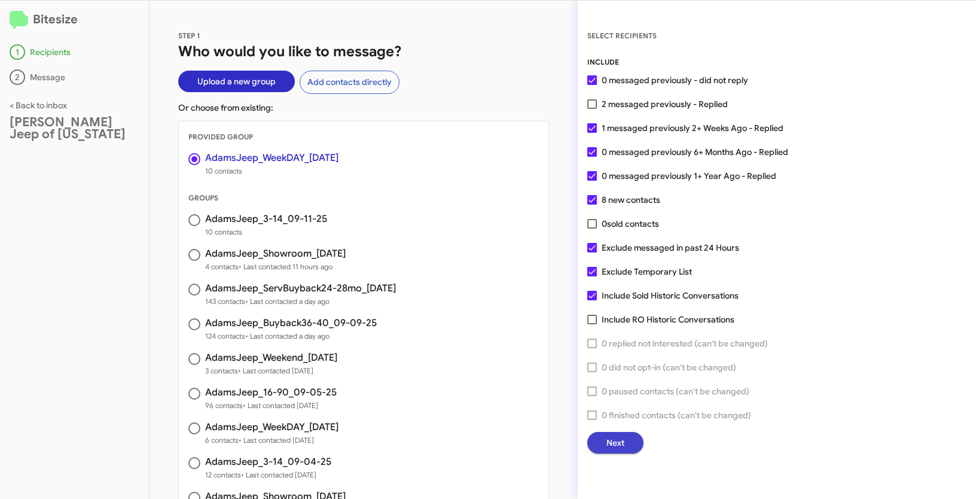
click at [619, 439] on span "Next" at bounding box center [615, 443] width 18 height 22
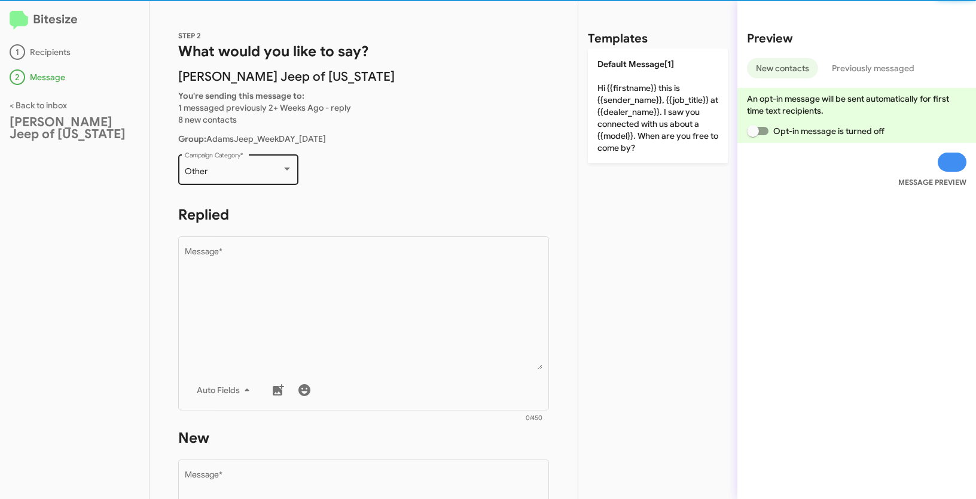
click at [239, 170] on div "Other" at bounding box center [233, 172] width 97 height 10
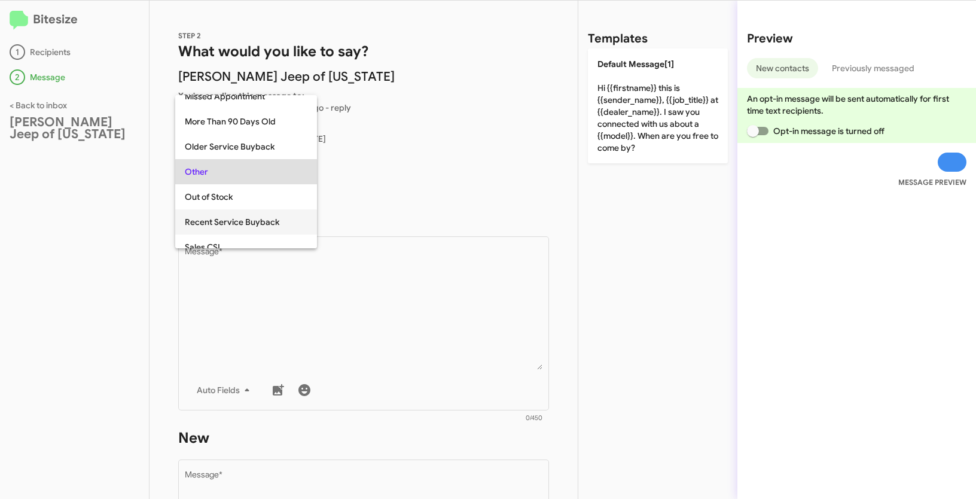
scroll to position [470, 0]
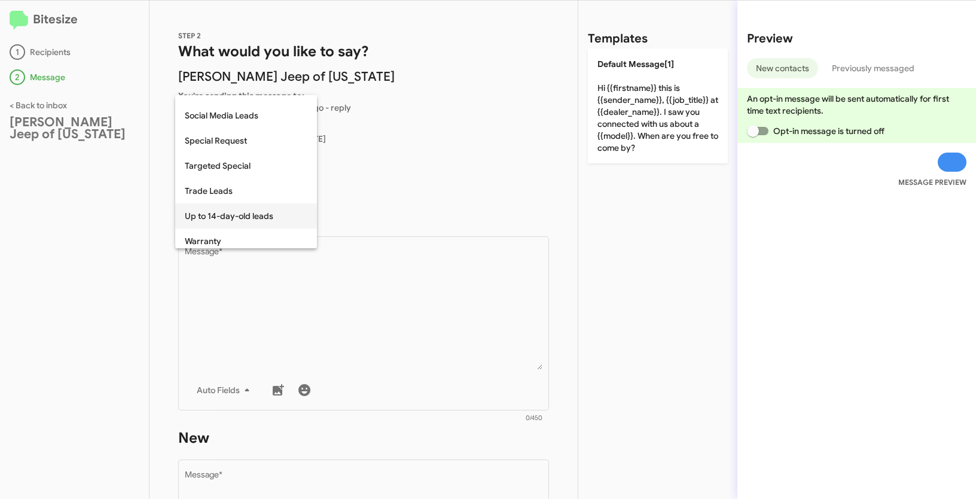
click at [258, 214] on span "Up to 14-day-old leads" at bounding box center [246, 215] width 123 height 25
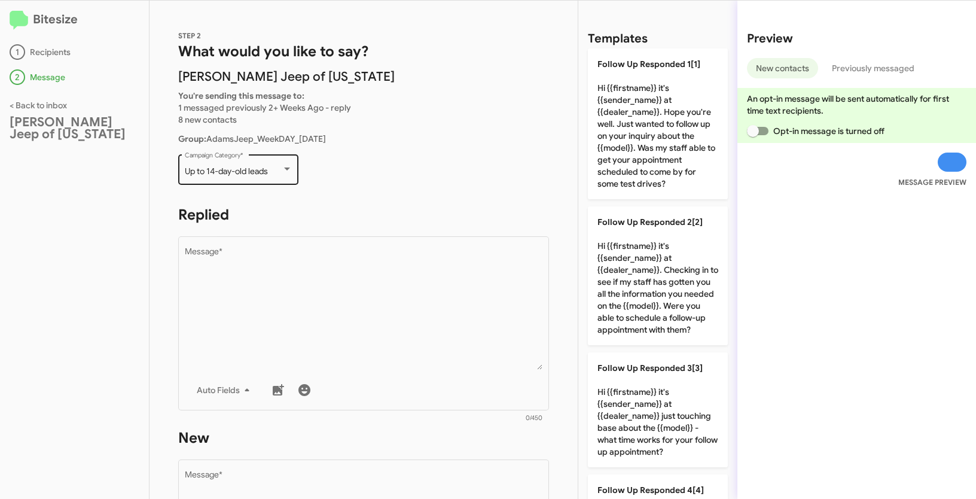
drag, startPoint x: 182, startPoint y: 172, endPoint x: 282, endPoint y: 172, distance: 99.3
click at [282, 172] on div "Up to 14-day-old leads Campaign Category *" at bounding box center [238, 168] width 120 height 33
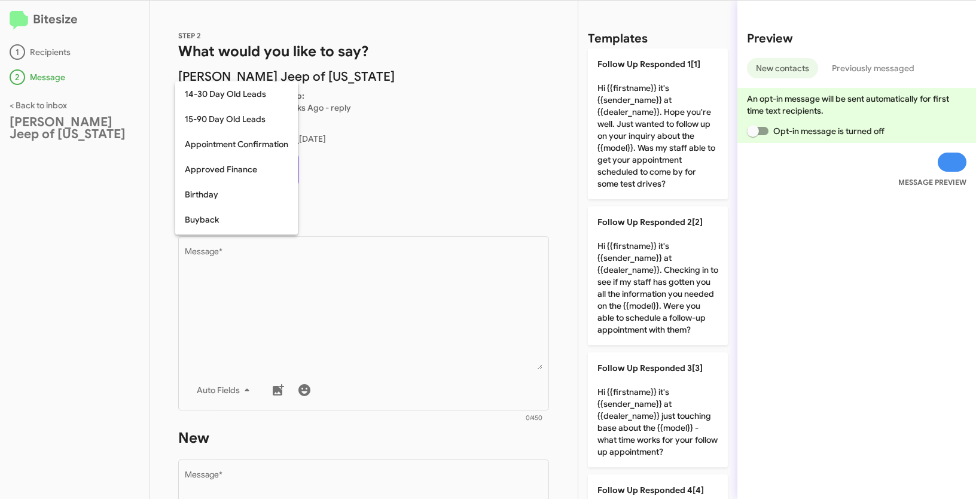
scroll to position [500, 0]
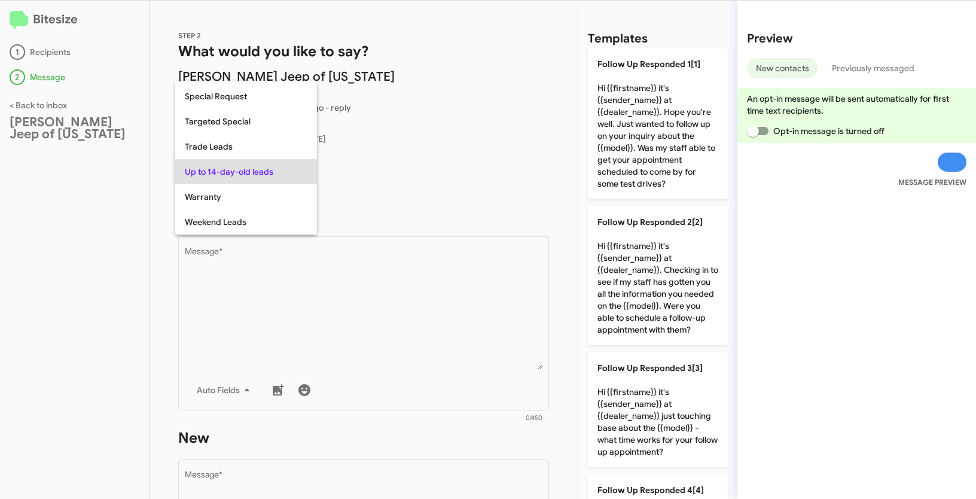
copy span "Up to 14-day-old leads"
click at [428, 336] on div at bounding box center [488, 249] width 976 height 499
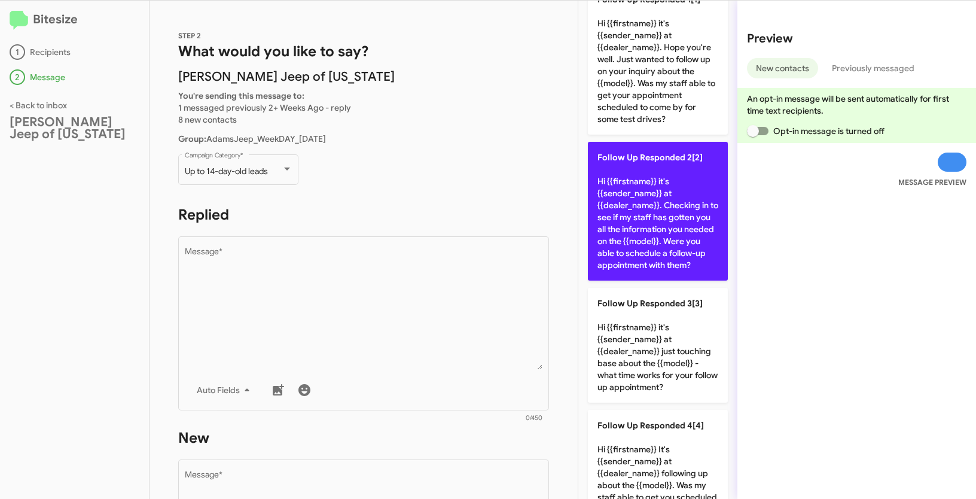
scroll to position [0, 0]
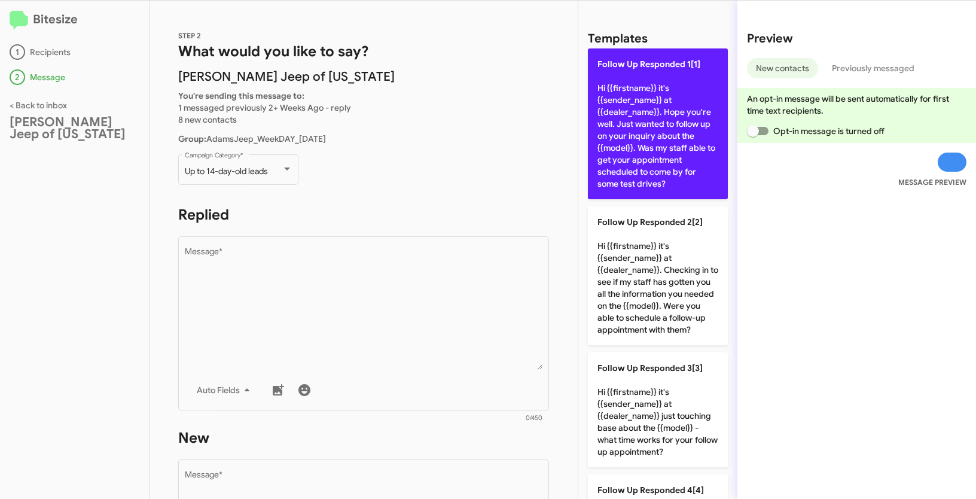
click at [654, 143] on p "Follow Up Responded 1[1] Hi {{firstname}} it's {{sender_name}} at {{dealer_name…" at bounding box center [658, 123] width 140 height 151
type textarea "Hi {{firstname}} it's {{sender_name}} at {{dealer_name}}. Hope you're well. Jus…"
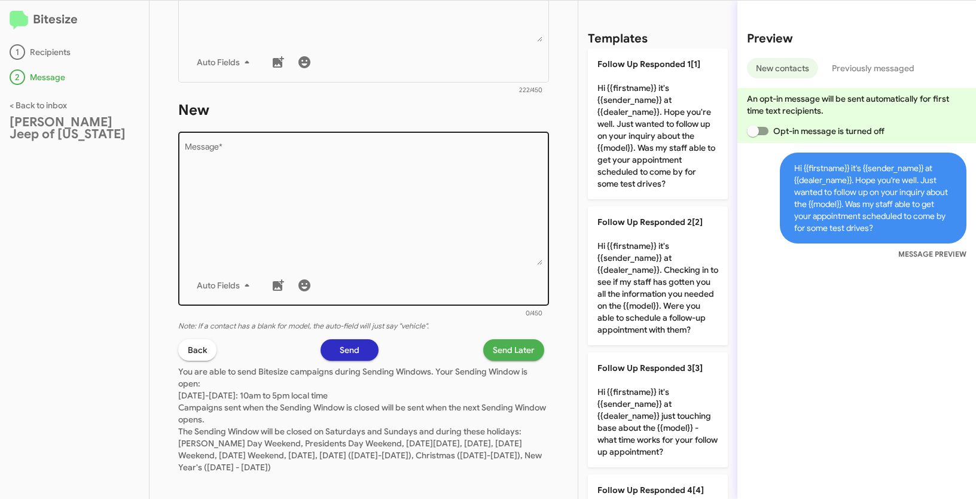
click at [456, 177] on textarea "Message *" at bounding box center [364, 204] width 358 height 122
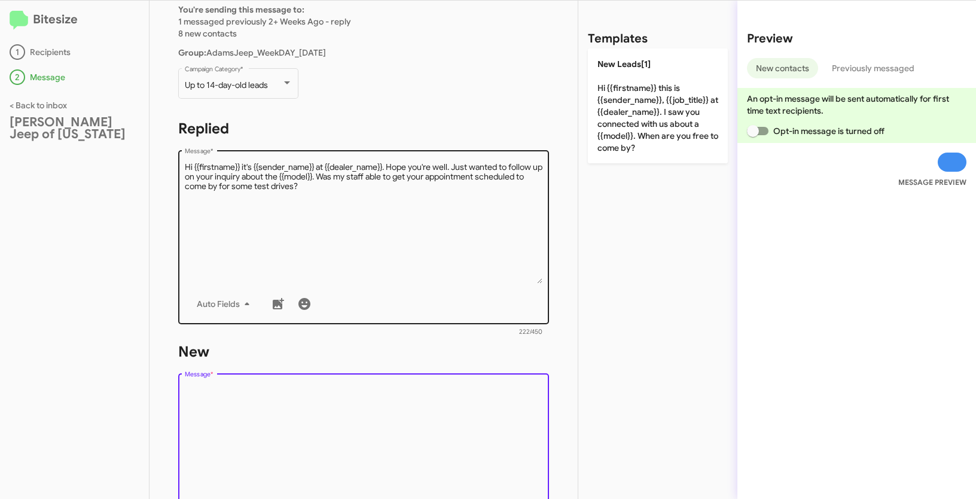
scroll to position [132, 0]
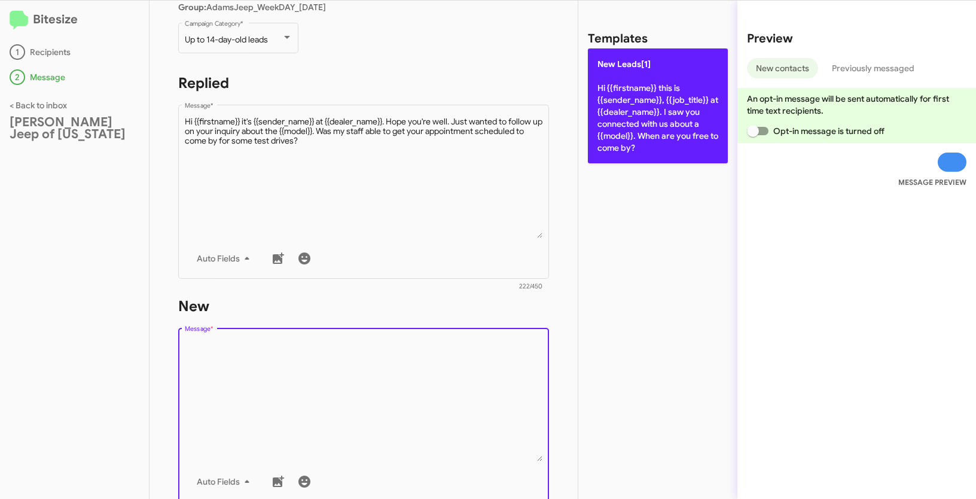
click at [645, 106] on p "New Leads[1] Hi {{firstname}} this is {{sender_name}}, {{job_title}} at {{deale…" at bounding box center [658, 105] width 140 height 115
type textarea "Hi {{firstname}} this is {{sender_name}}, {{job_title}} at {{dealer_name}}. I s…"
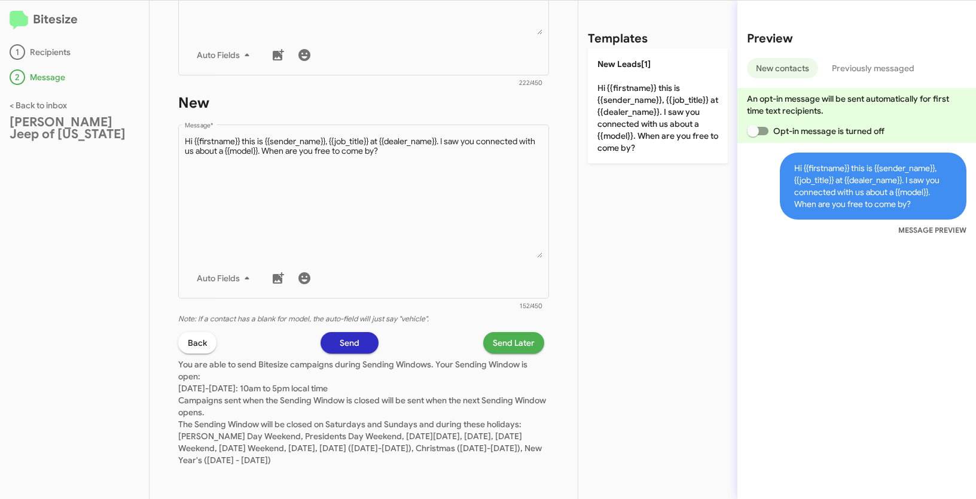
scroll to position [337, 0]
click at [507, 332] on span "Send Later" at bounding box center [514, 341] width 42 height 22
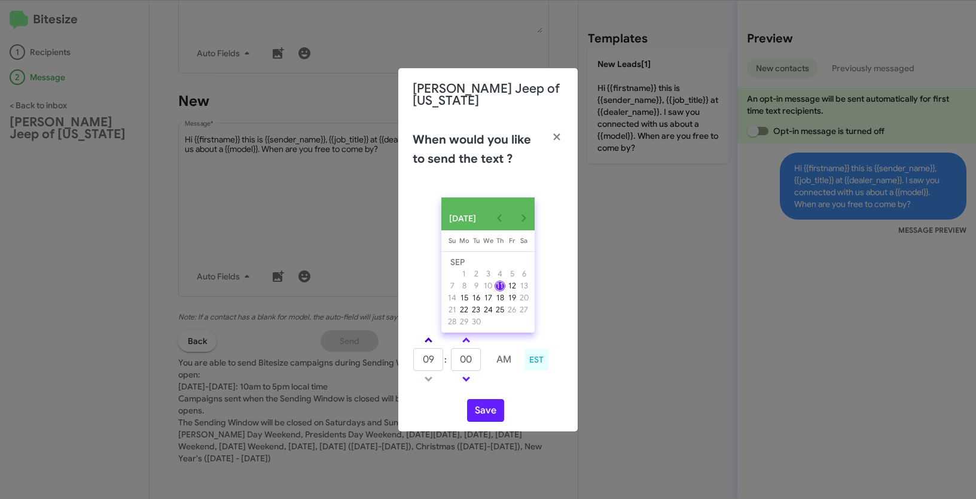
click at [431, 340] on link at bounding box center [428, 340] width 21 height 14
type input "10"
drag, startPoint x: 473, startPoint y: 359, endPoint x: 459, endPoint y: 354, distance: 15.1
click at [459, 354] on input "00" at bounding box center [466, 359] width 30 height 23
type input "45"
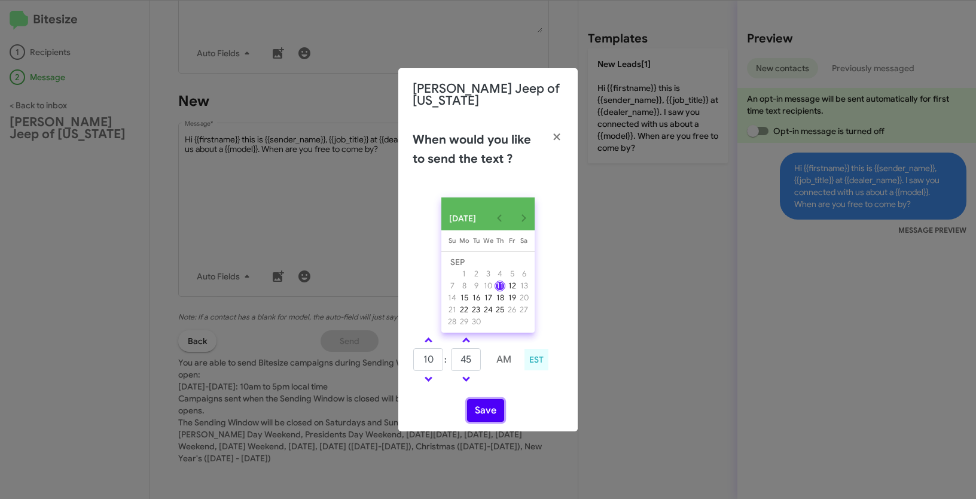
click at [484, 403] on button "Save" at bounding box center [485, 410] width 37 height 23
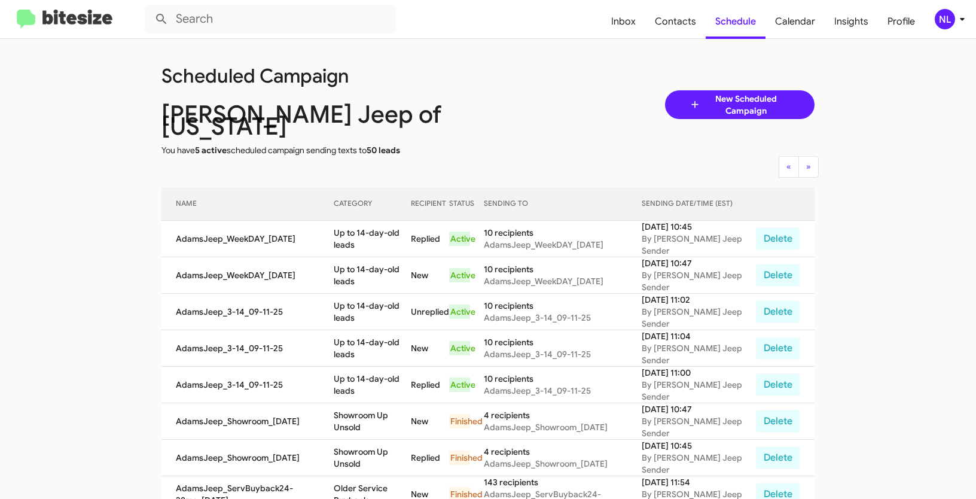
click at [944, 21] on div "NL" at bounding box center [945, 19] width 20 height 20
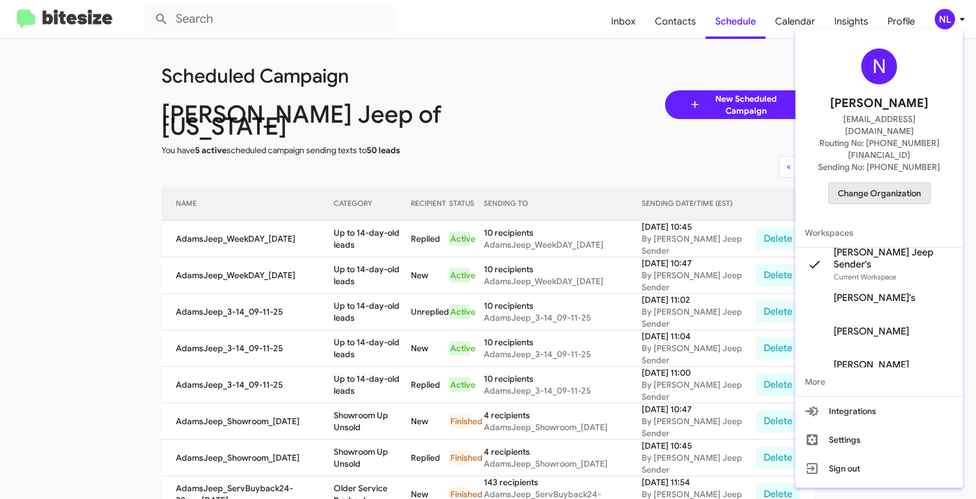
click at [896, 183] on span "Change Organization" at bounding box center [879, 193] width 83 height 20
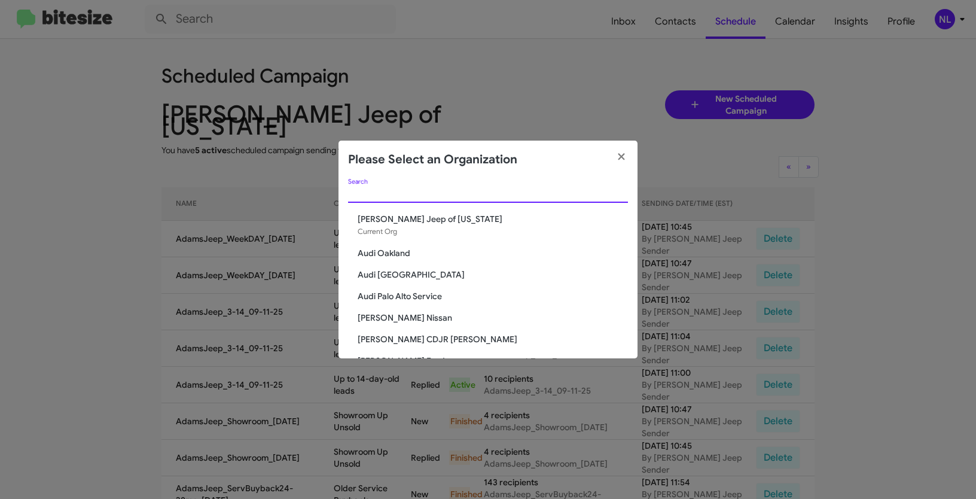
click at [526, 195] on input "Search" at bounding box center [488, 194] width 280 height 10
paste input "[PERSON_NAME] Nissan"
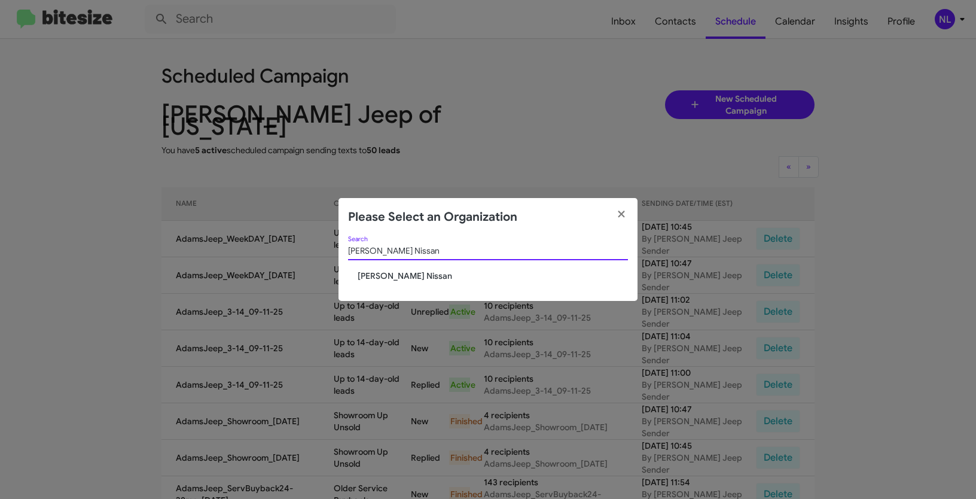
type input "[PERSON_NAME] Nissan"
click at [375, 276] on span "[PERSON_NAME] Nissan" at bounding box center [493, 276] width 270 height 12
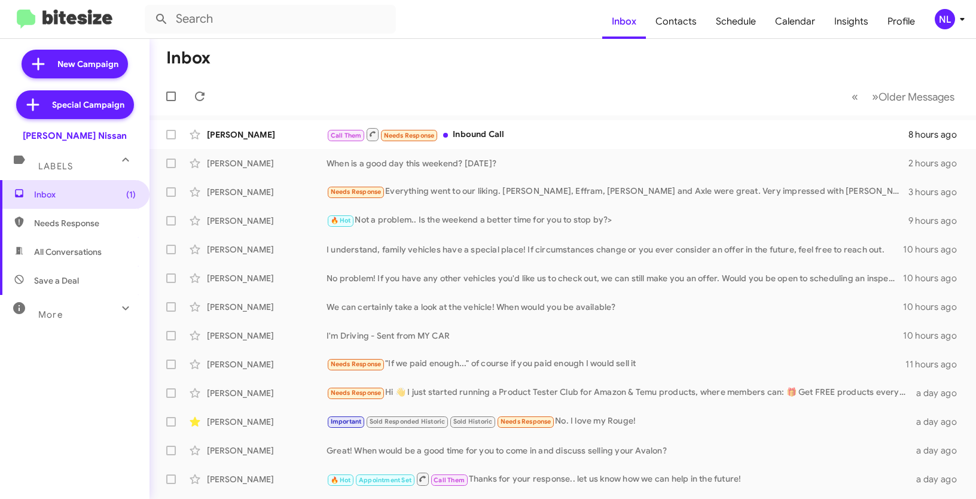
click at [939, 17] on div "NL" at bounding box center [945, 19] width 20 height 20
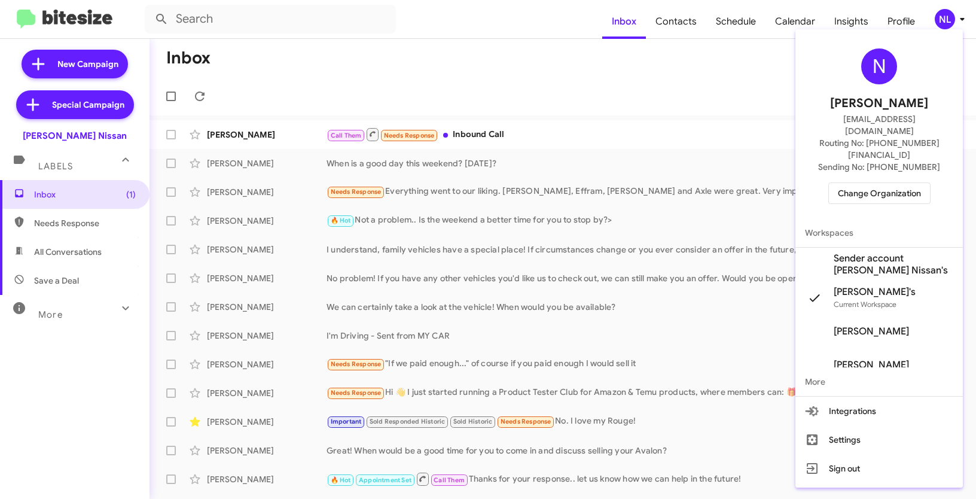
click at [885, 248] on span "Sender account [PERSON_NAME] Nissan's" at bounding box center [878, 264] width 167 height 33
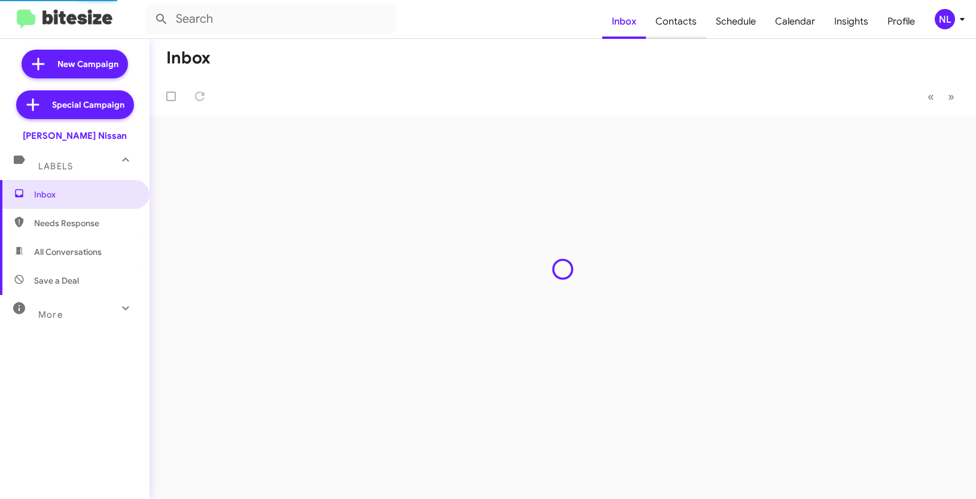
click at [676, 20] on span "Contacts" at bounding box center [676, 21] width 60 height 35
type input "in:groups"
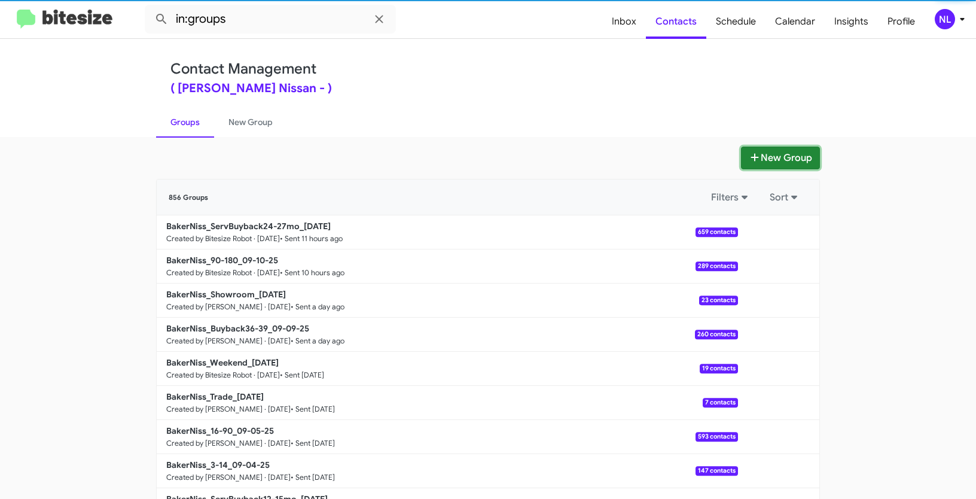
click at [782, 164] on button "New Group" at bounding box center [780, 158] width 79 height 23
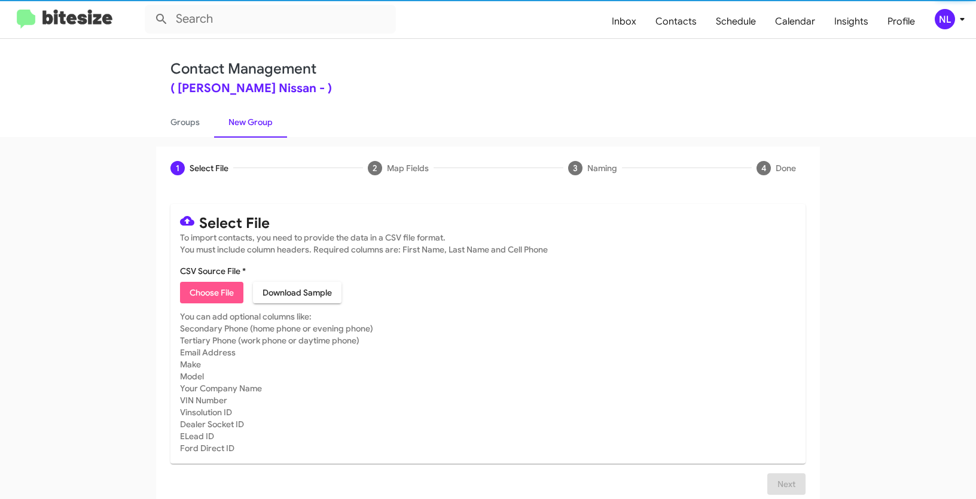
click at [205, 290] on span "Choose File" at bounding box center [212, 293] width 44 height 22
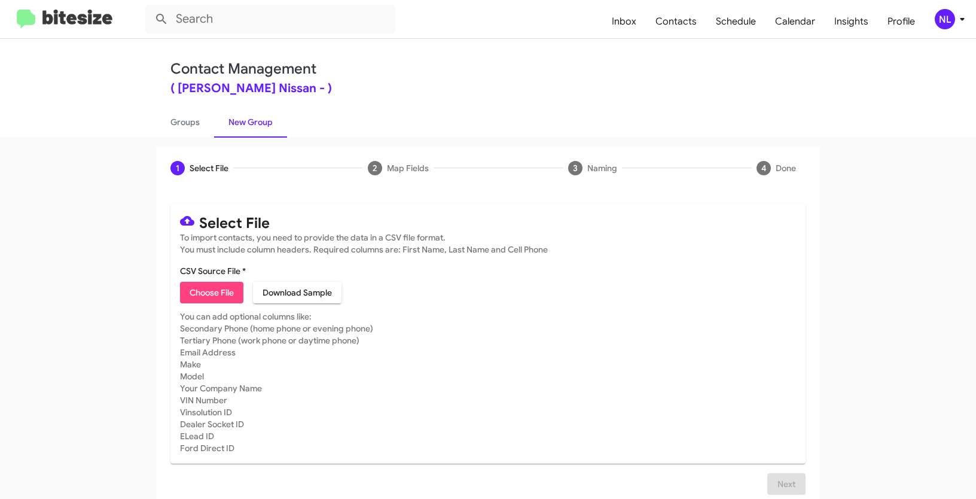
type input "BakerNiss_3-14_09-11-25"
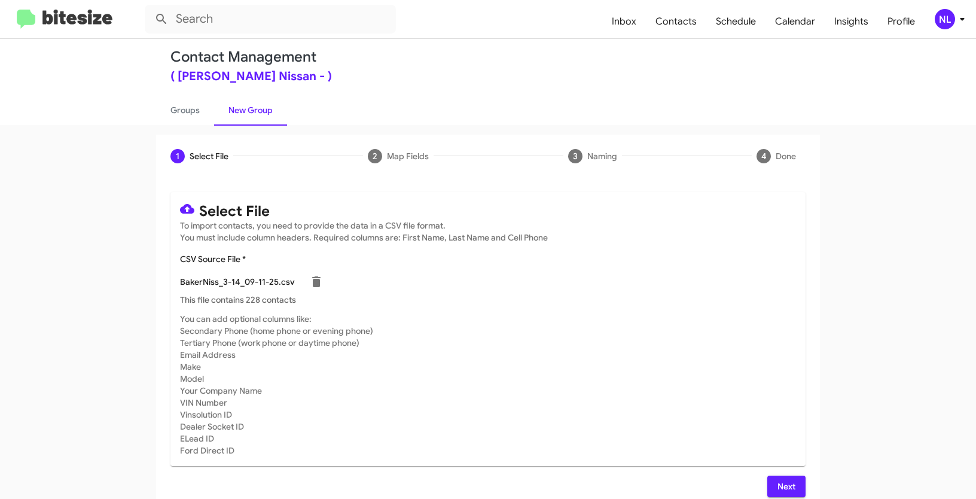
scroll to position [24, 0]
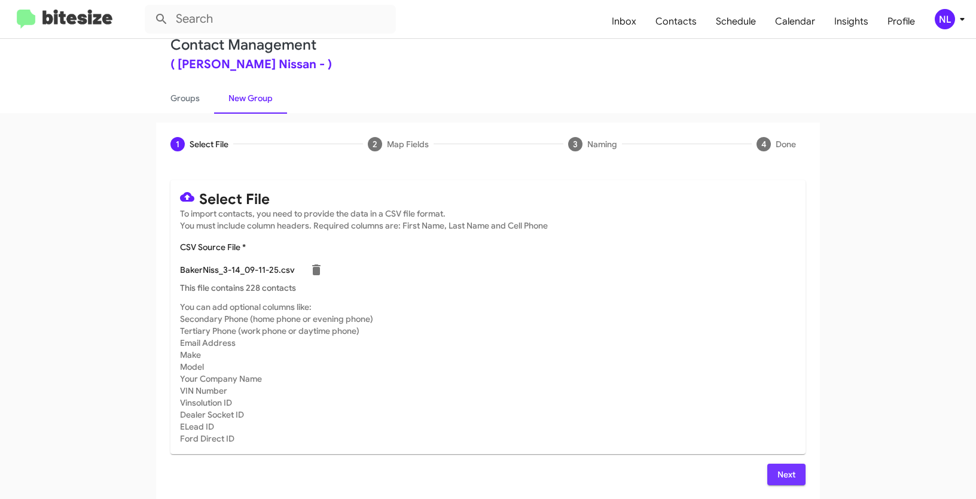
click at [791, 471] on span "Next" at bounding box center [786, 475] width 19 height 22
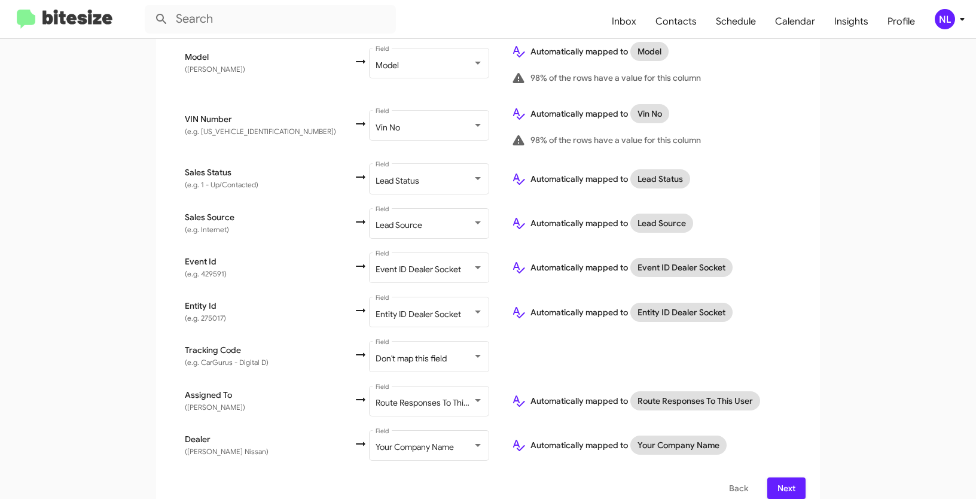
scroll to position [677, 0]
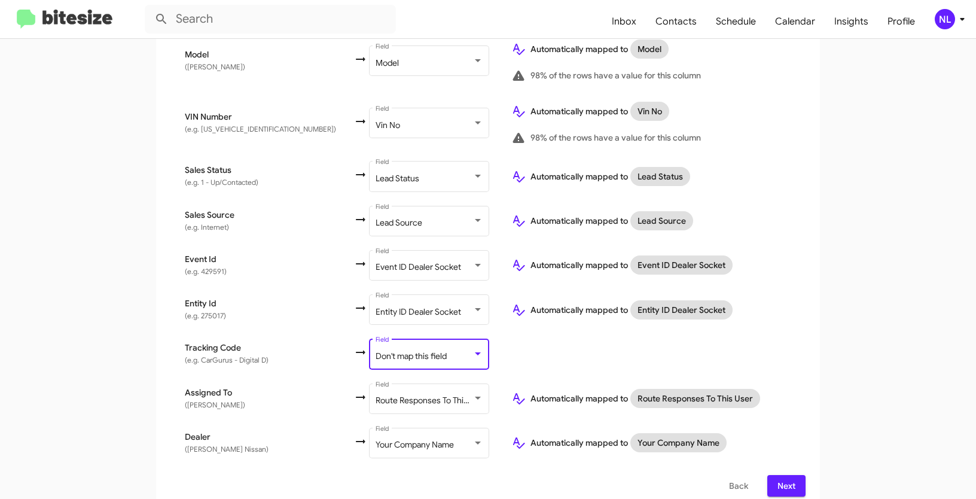
click at [376, 350] on span "Don't map this field" at bounding box center [411, 355] width 71 height 11
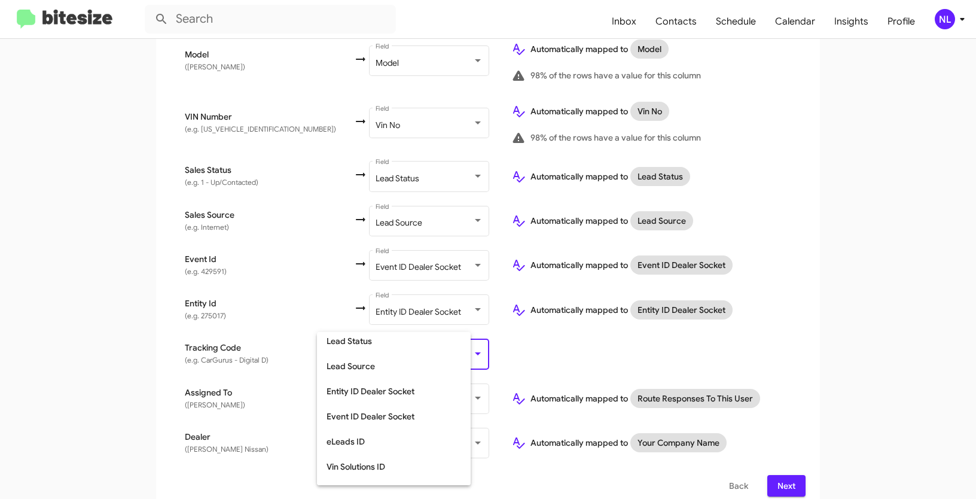
scroll to position [350, 0]
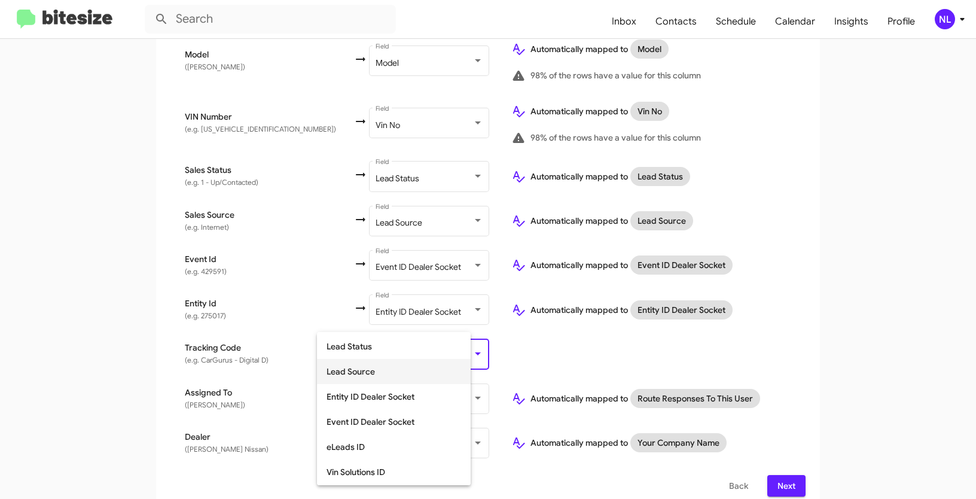
click at [350, 364] on span "Lead Source" at bounding box center [394, 371] width 135 height 25
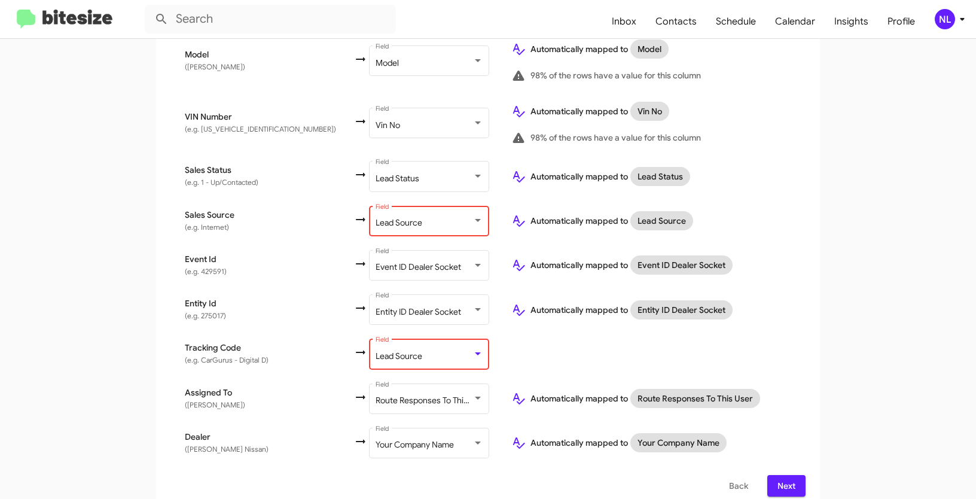
click at [376, 217] on span "Lead Source" at bounding box center [399, 222] width 47 height 11
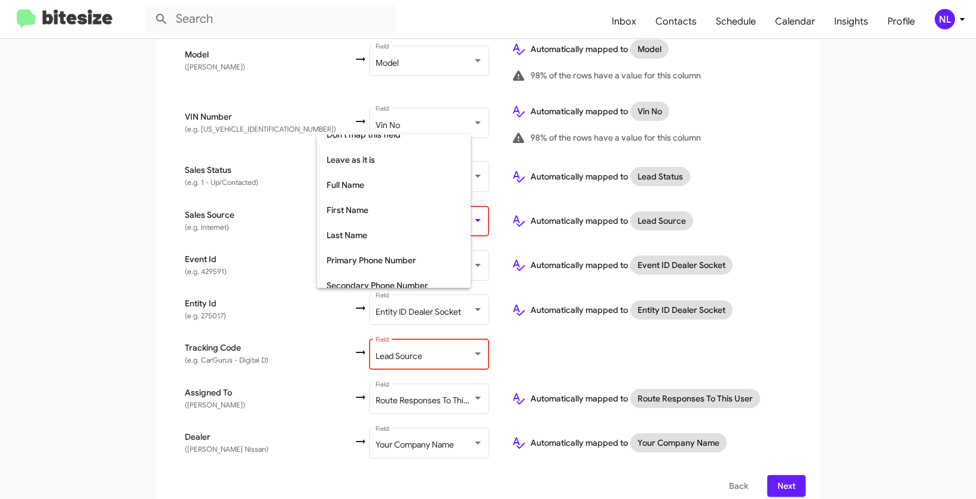
scroll to position [0, 0]
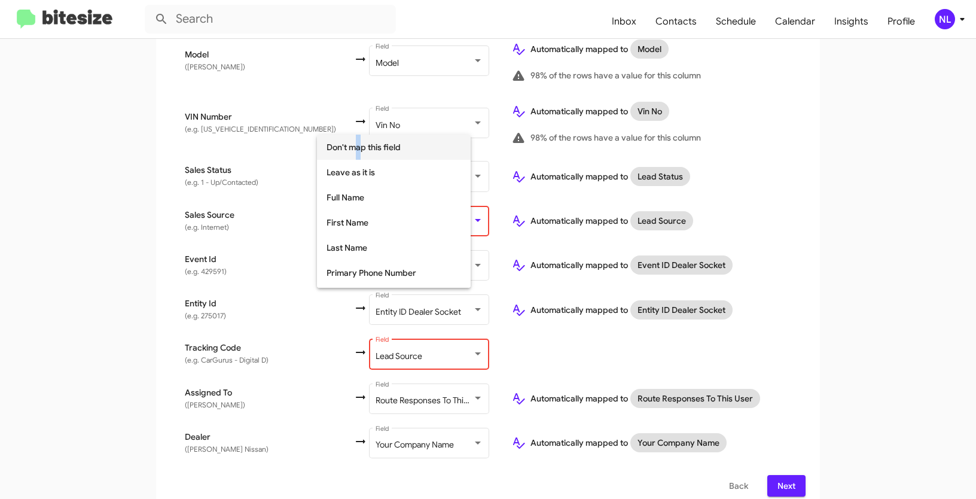
click at [361, 148] on span "Don't map this field" at bounding box center [394, 147] width 135 height 25
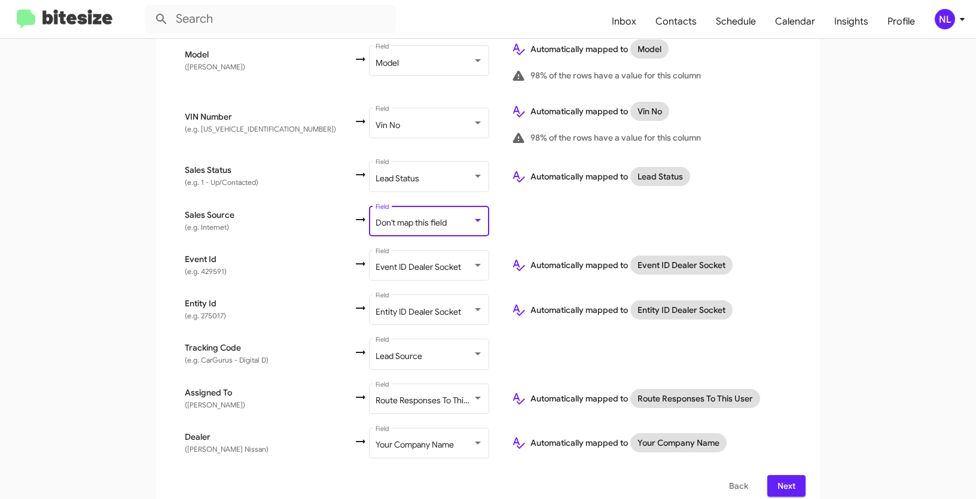
click at [771, 480] on button "Next" at bounding box center [786, 486] width 38 height 22
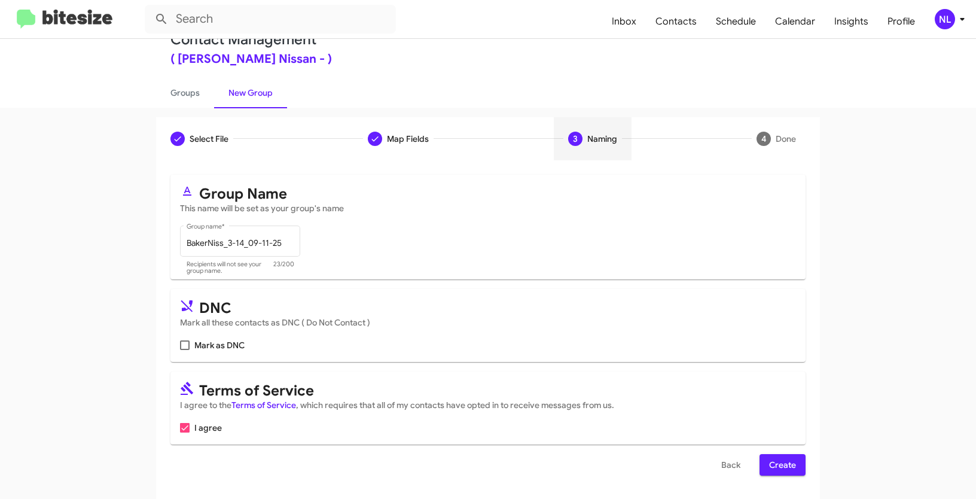
scroll to position [30, 0]
click at [781, 458] on span "Create" at bounding box center [782, 464] width 27 height 22
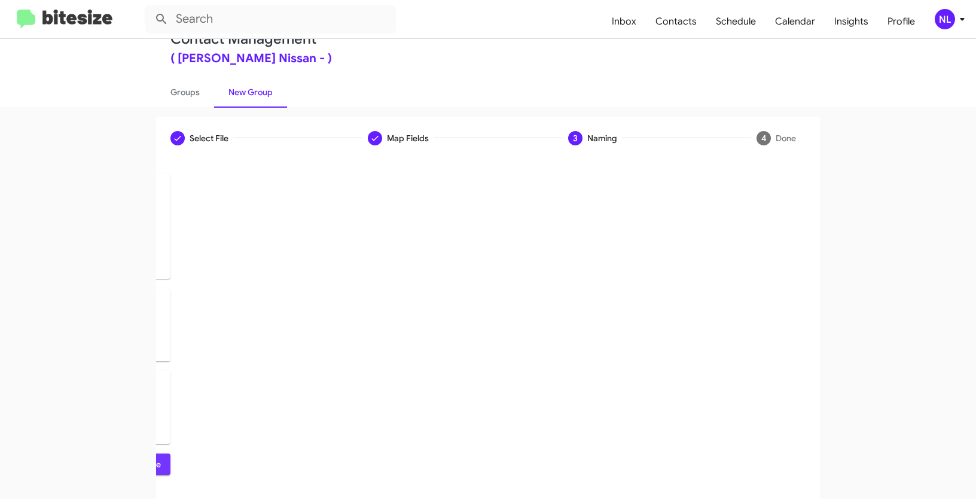
scroll to position [0, 0]
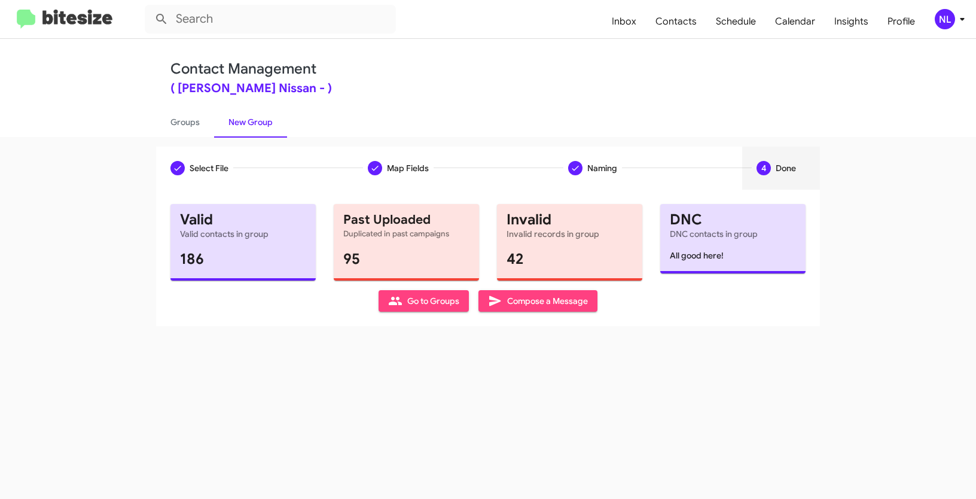
click at [422, 304] on span "Go to Groups" at bounding box center [423, 301] width 71 height 22
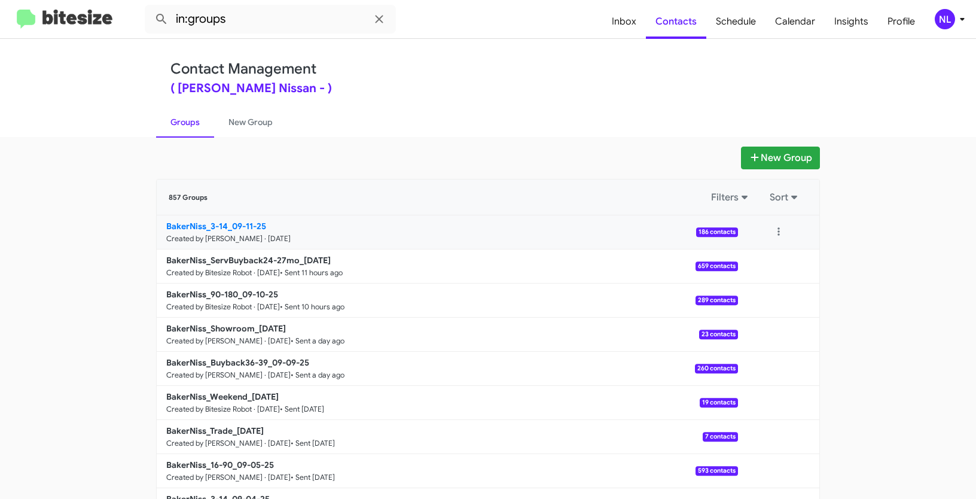
drag, startPoint x: 92, startPoint y: 215, endPoint x: 225, endPoint y: 225, distance: 133.8
click at [225, 225] on app-groups "New Group 857 Groups Filters Sort BakerNiss_3-14_09-11-25 Created by Nen Limbau…" at bounding box center [488, 367] width 976 height 441
copy div "Filters Sort BakerNiss_3-14"
click at [289, 21] on input "in:groups" at bounding box center [270, 19] width 251 height 29
paste input "BakerNiss_3-14"
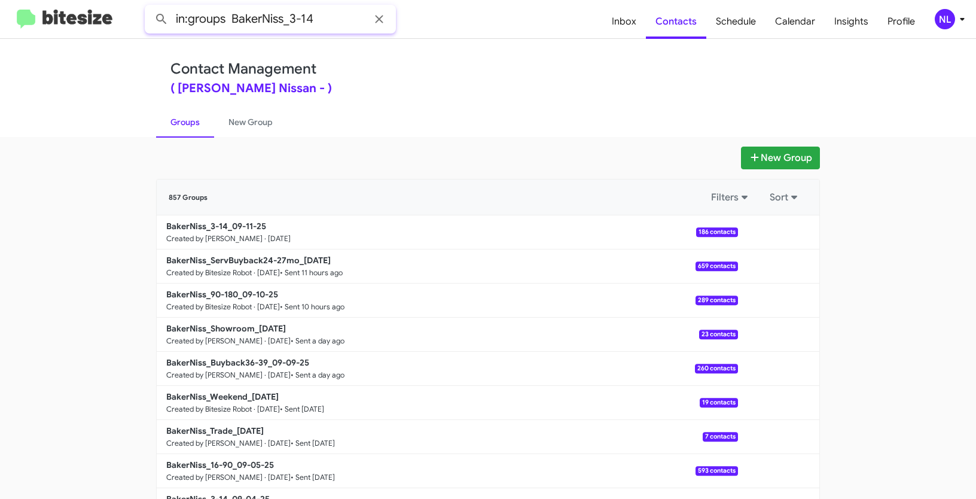
type input "in:groups BakerNiss_3-14"
click at [150, 7] on button at bounding box center [162, 19] width 24 height 24
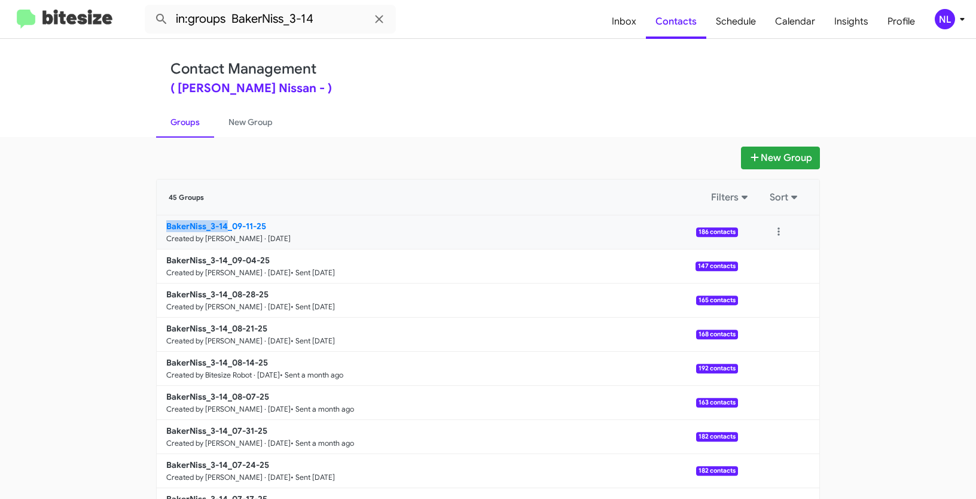
drag, startPoint x: 102, startPoint y: 233, endPoint x: 225, endPoint y: 220, distance: 124.5
click at [225, 220] on app-groups "New Group 45 Groups Filters Sort BakerNiss_3-14_09-11-25 Created by Nen Limbaua…" at bounding box center [488, 367] width 976 height 441
copy b "BakerNiss_3-14"
click at [775, 234] on button at bounding box center [779, 232] width 24 height 24
click at [764, 264] on button "View contacts" at bounding box center [743, 264] width 96 height 29
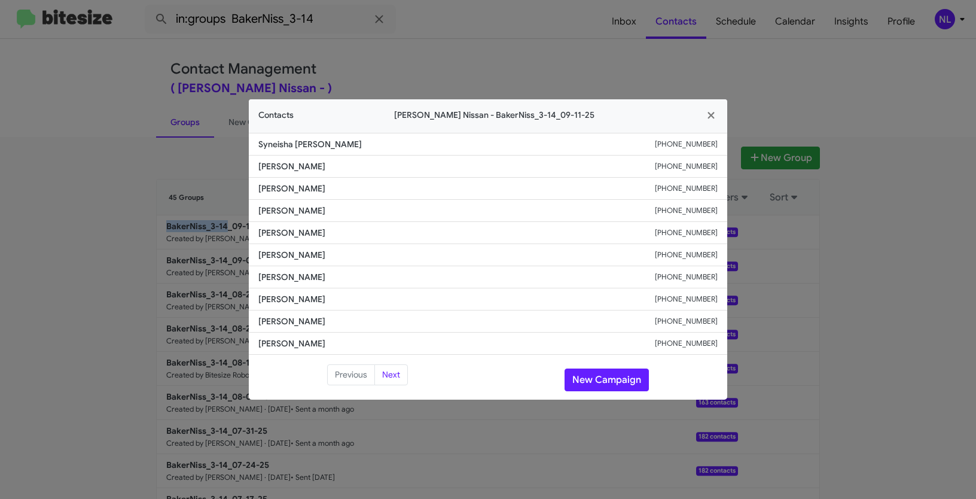
drag, startPoint x: 254, startPoint y: 211, endPoint x: 388, endPoint y: 217, distance: 134.7
click at [388, 217] on li "Ryan Untermeyer +19794849224" at bounding box center [488, 211] width 478 height 22
copy span "Ryan Untermeyer"
click at [590, 364] on div "Previous Next New Campaign" at bounding box center [488, 379] width 478 height 31
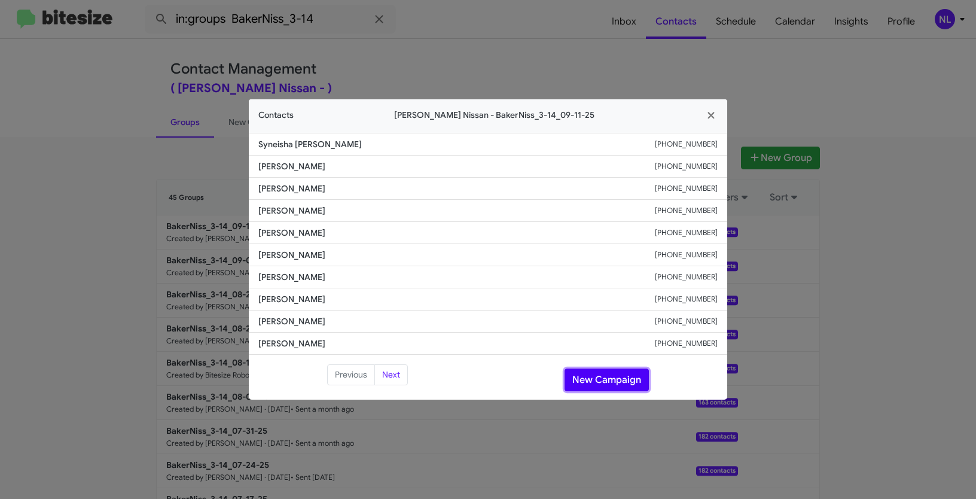
click at [593, 374] on button "New Campaign" at bounding box center [607, 379] width 84 height 23
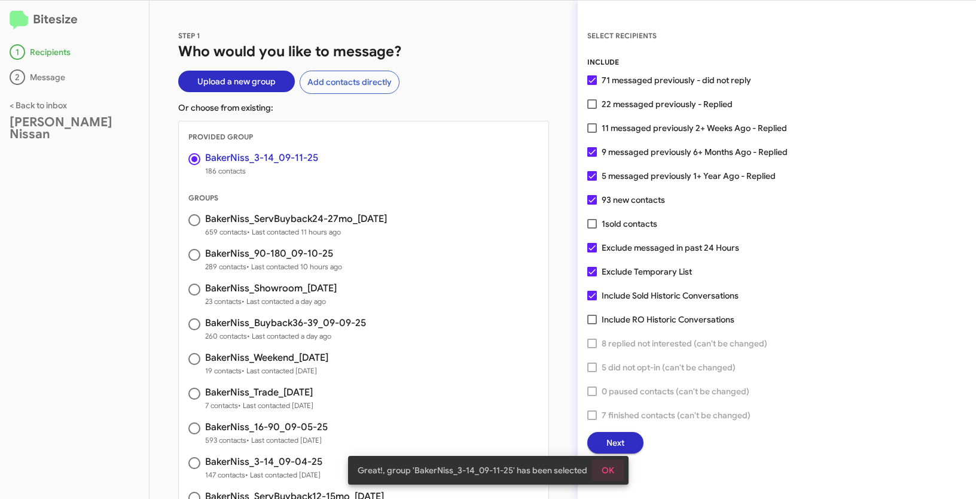
click at [609, 463] on span "OK" at bounding box center [608, 470] width 13 height 22
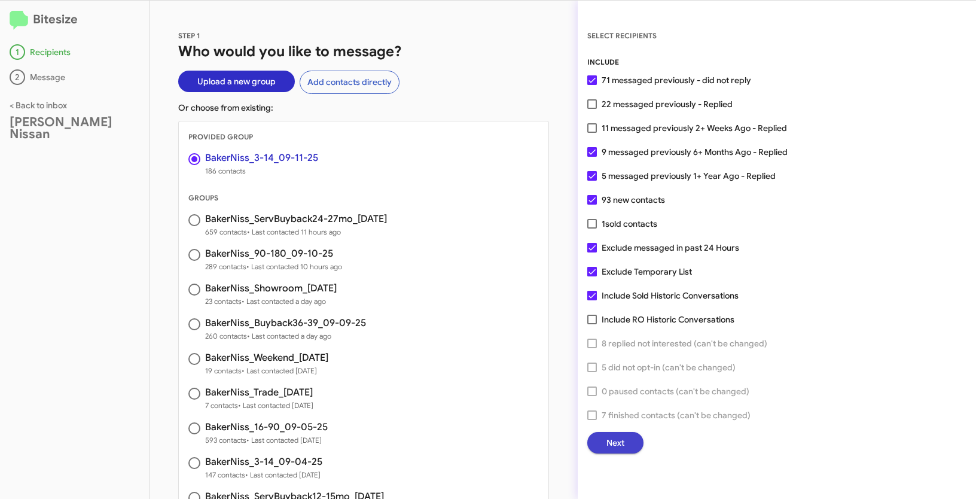
click at [608, 436] on span "Next" at bounding box center [615, 443] width 18 height 22
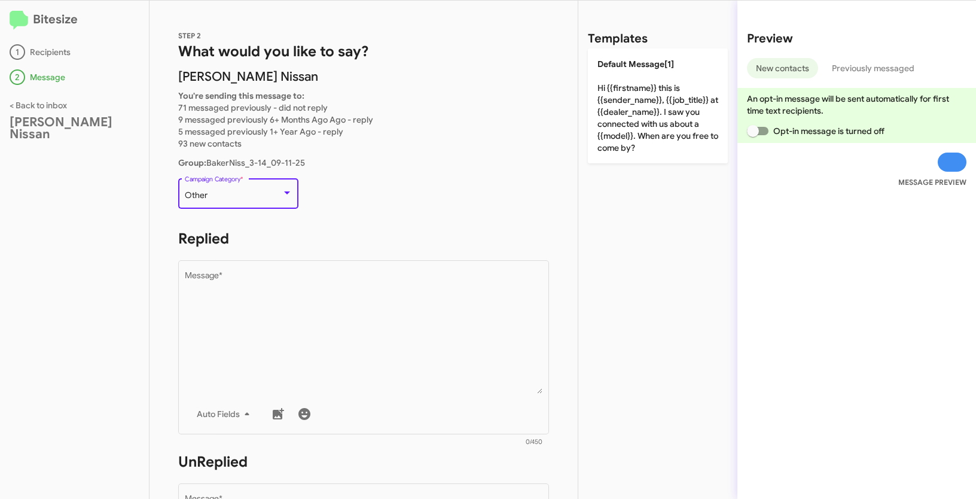
click at [211, 197] on div "Other" at bounding box center [233, 196] width 97 height 10
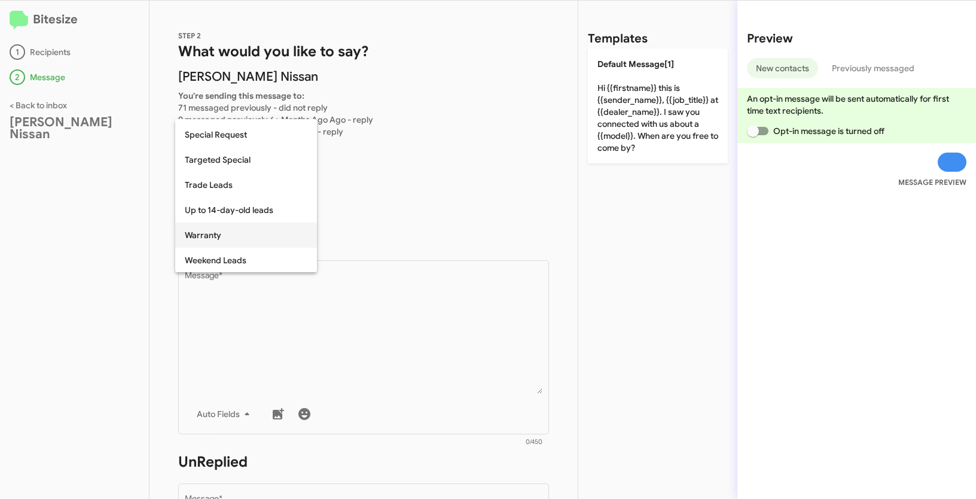
scroll to position [500, 0]
click at [233, 214] on span "Up to 14-day-old leads" at bounding box center [246, 209] width 123 height 25
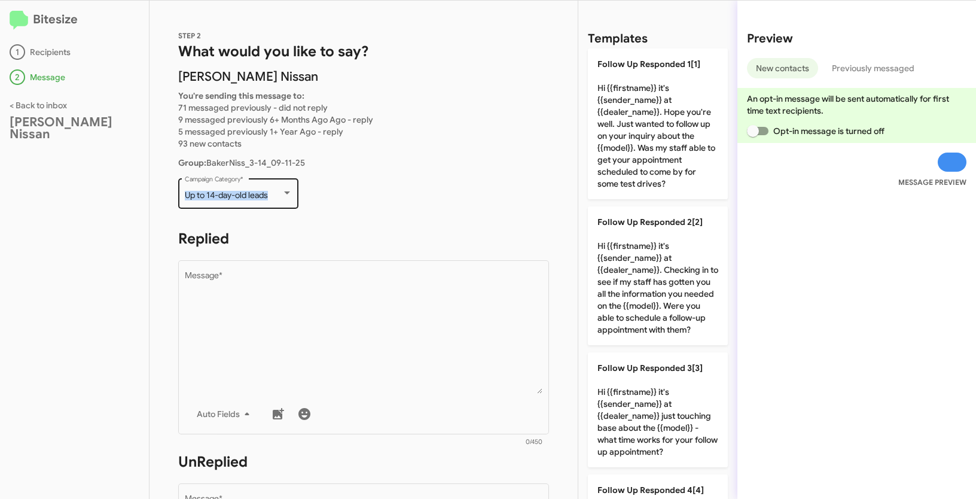
drag, startPoint x: 186, startPoint y: 196, endPoint x: 272, endPoint y: 196, distance: 85.5
click at [272, 196] on div "Up to 14-day-old leads Campaign Category *" at bounding box center [238, 192] width 120 height 33
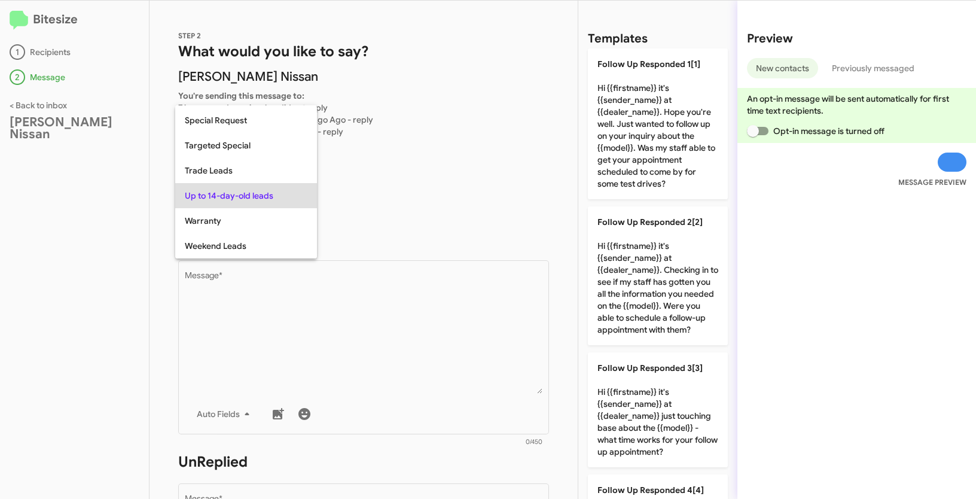
copy span "Up to 14-day-old leads"
click at [411, 360] on div at bounding box center [488, 249] width 976 height 499
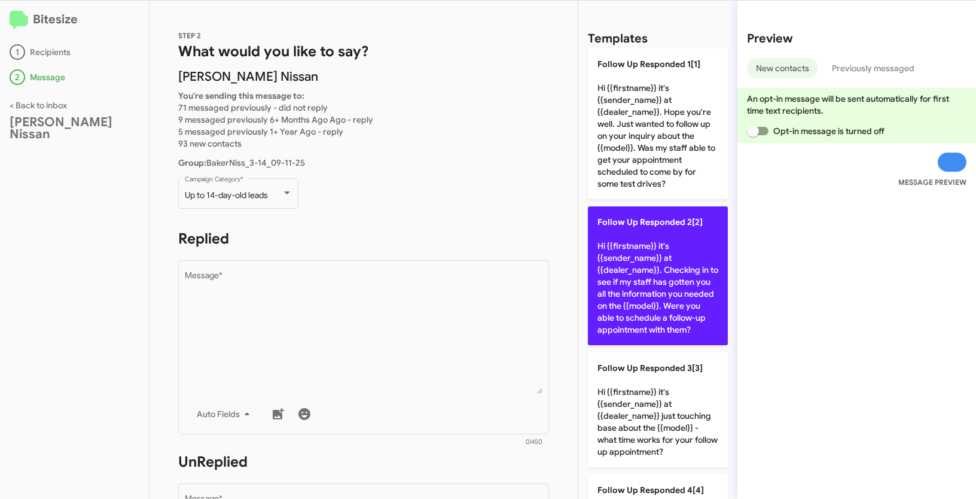
click at [663, 257] on p "Follow Up Responded 2[2] Hi {{firstname}} it's {{sender_name}} at {{dealer_name…" at bounding box center [658, 275] width 140 height 139
type textarea "Hi {{firstname}} it's {{sender_name}} at {{dealer_name}}. Checking in to see if…"
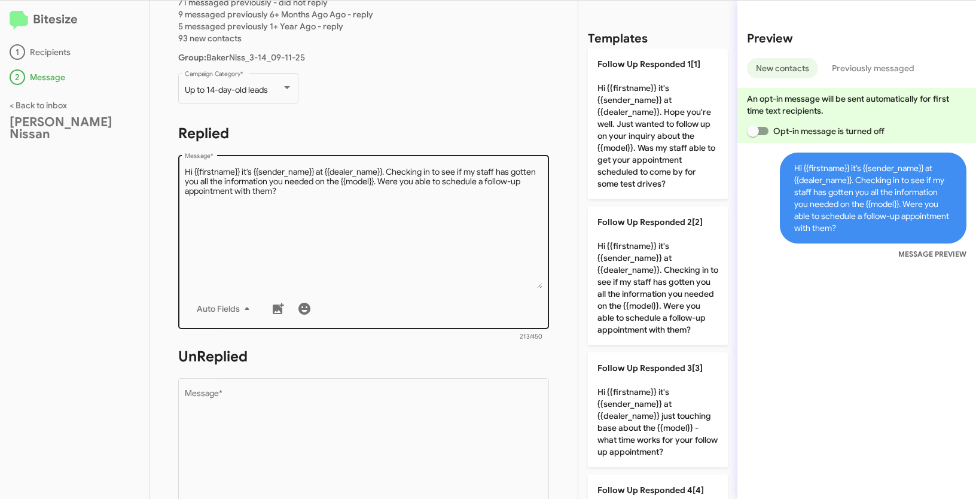
scroll to position [211, 0]
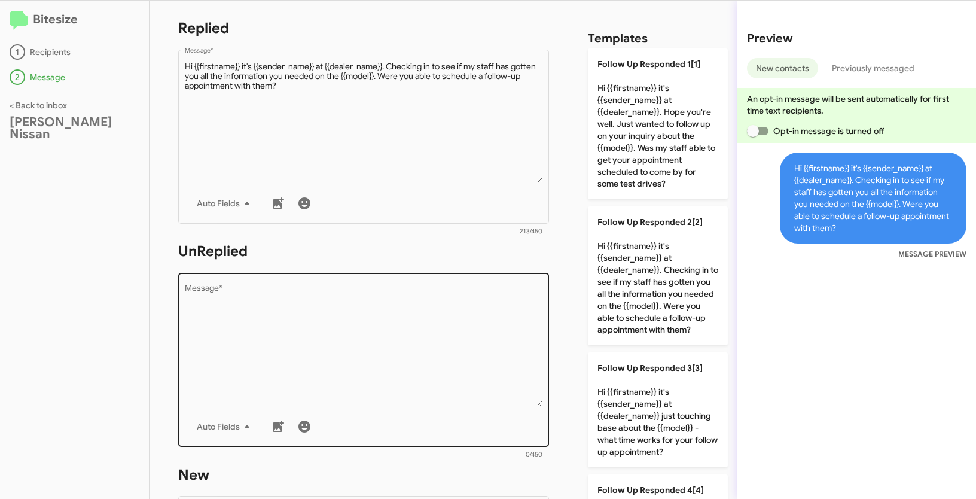
click at [485, 336] on textarea "Message *" at bounding box center [364, 345] width 358 height 122
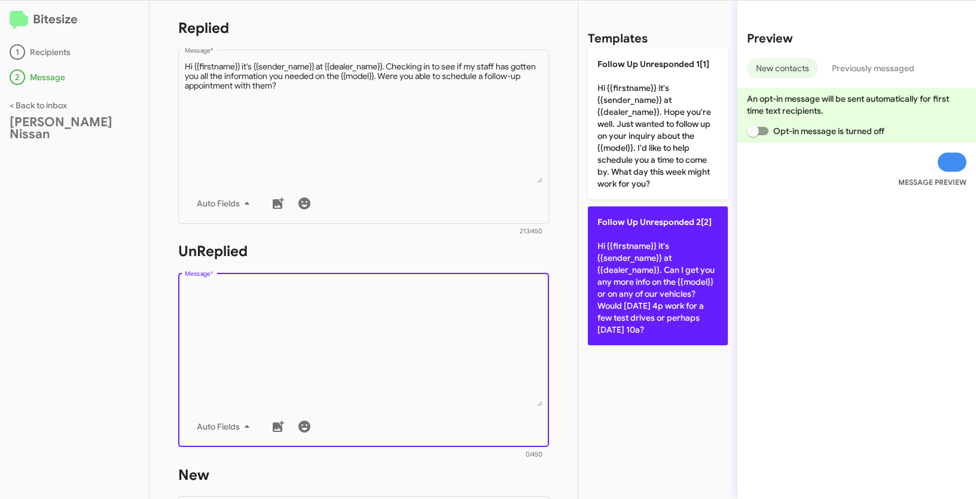
click at [663, 287] on p "Follow Up Unresponded 2[2] Hi {{firstname}} it's {{sender_name}} at {{dealer_na…" at bounding box center [658, 275] width 140 height 139
type textarea "Hi {{firstname}} it's {{sender_name}} at {{dealer_name}}. Can I get you any mor…"
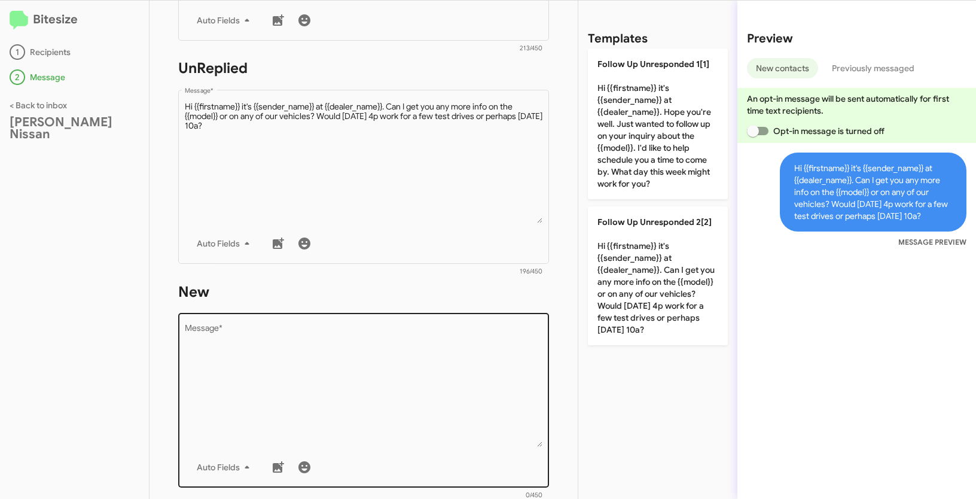
scroll to position [419, 0]
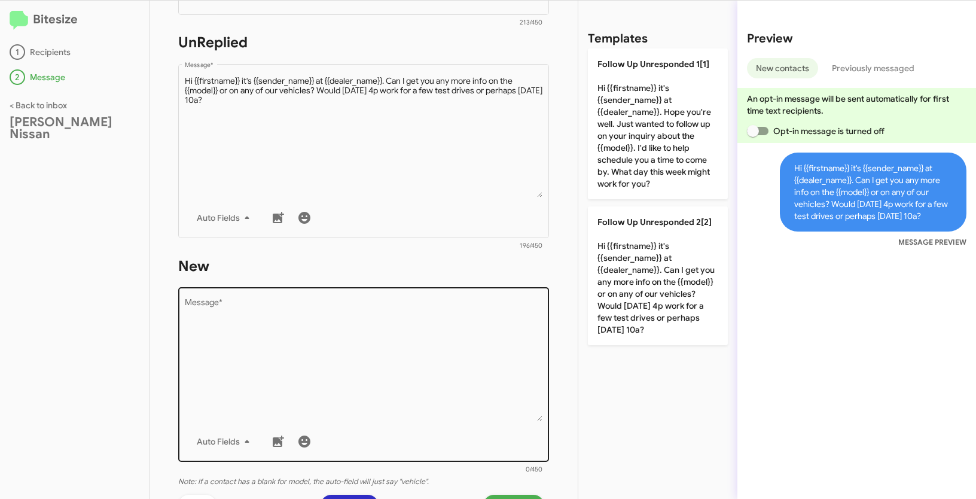
click at [395, 332] on textarea "Message *" at bounding box center [364, 360] width 358 height 122
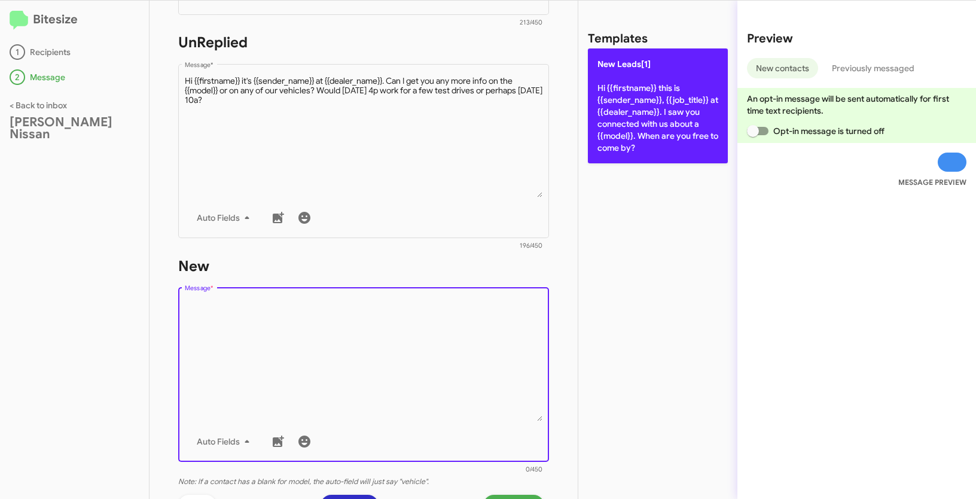
click at [631, 96] on p "New Leads[1] Hi {{firstname}} this is {{sender_name}}, {{job_title}} at {{deale…" at bounding box center [658, 105] width 140 height 115
type textarea "Hi {{firstname}} this is {{sender_name}}, {{job_title}} at {{dealer_name}}. I s…"
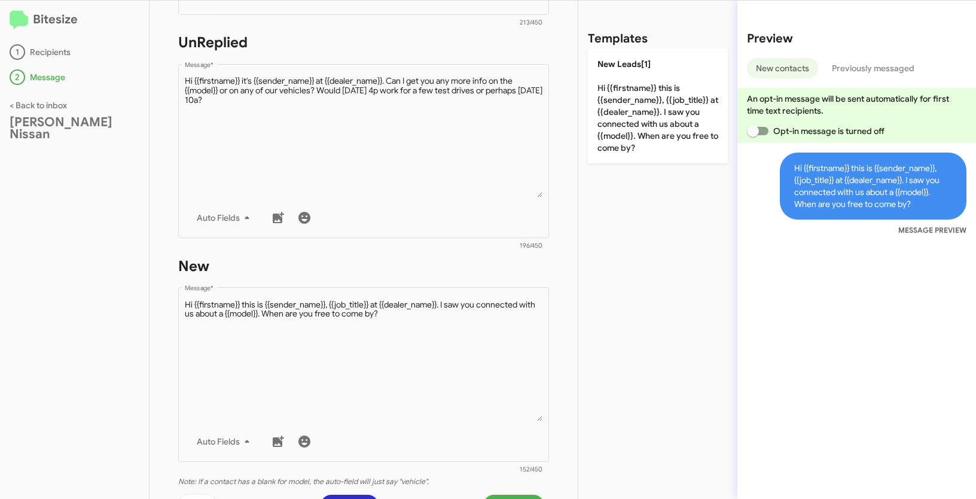
scroll to position [584, 0]
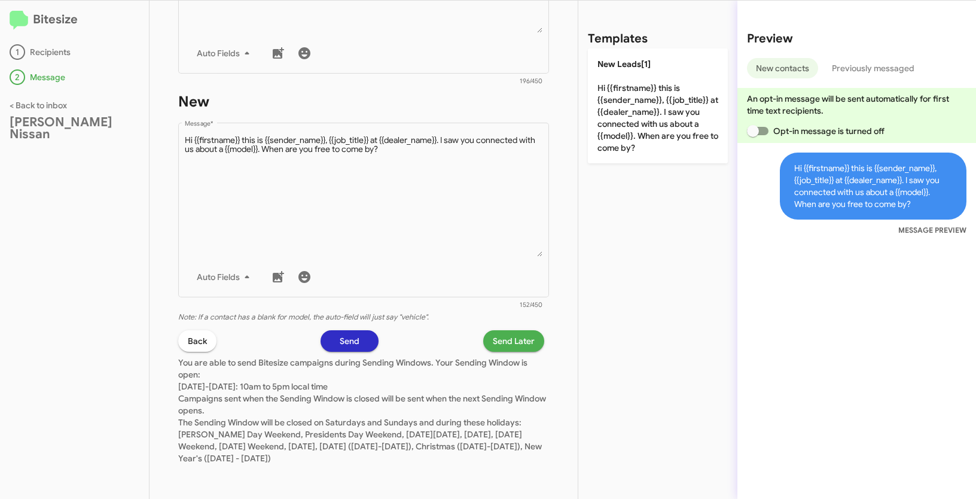
click at [509, 345] on span "Send Later" at bounding box center [514, 341] width 42 height 22
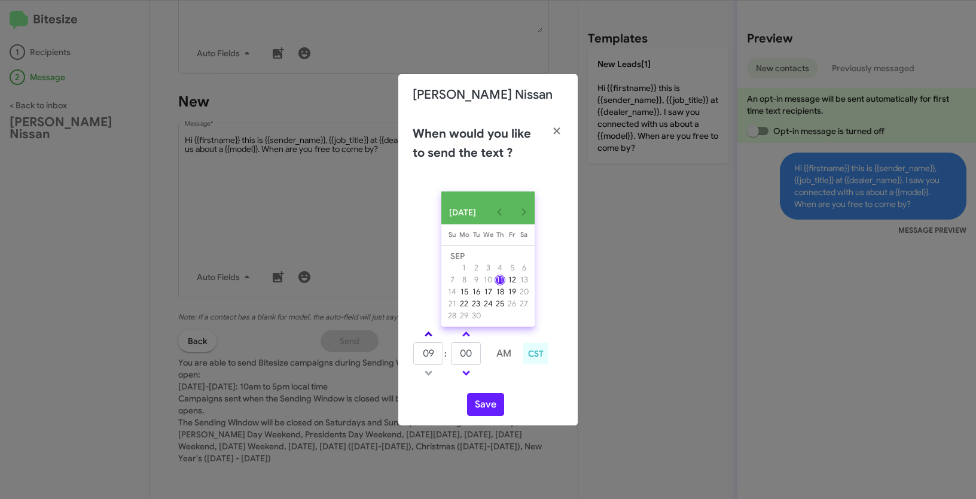
click at [431, 339] on span at bounding box center [429, 335] width 8 height 8
type input "10"
click at [472, 341] on link at bounding box center [466, 334] width 21 height 14
type input "05"
click at [495, 409] on button "Save" at bounding box center [485, 404] width 37 height 23
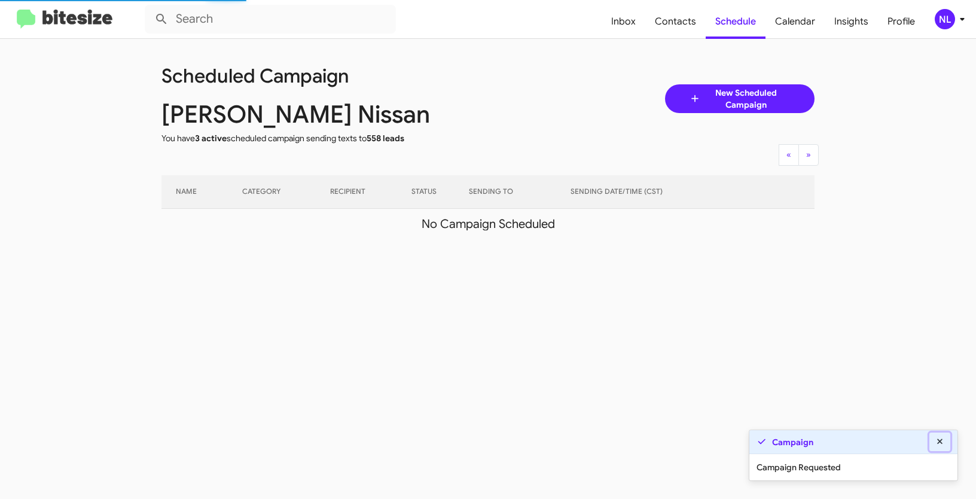
click at [944, 442] on icon at bounding box center [940, 441] width 11 height 8
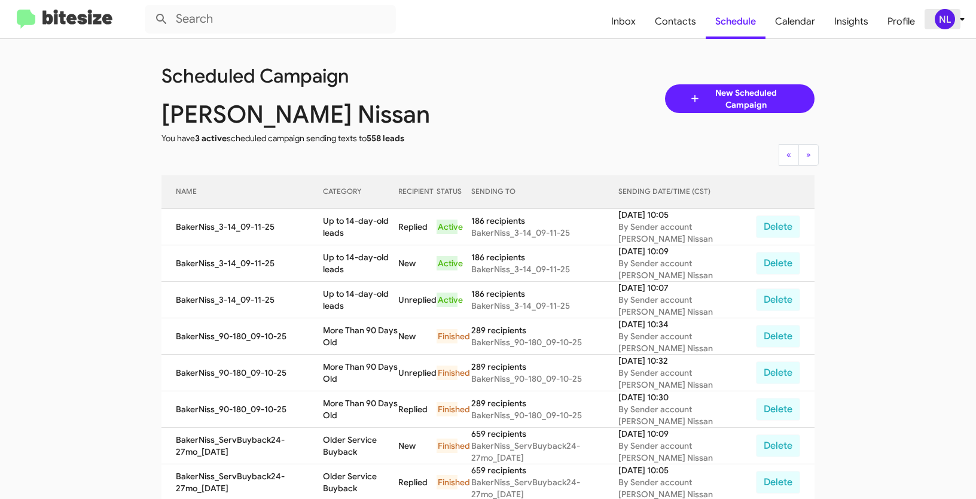
click at [946, 26] on div "NL" at bounding box center [945, 19] width 20 height 20
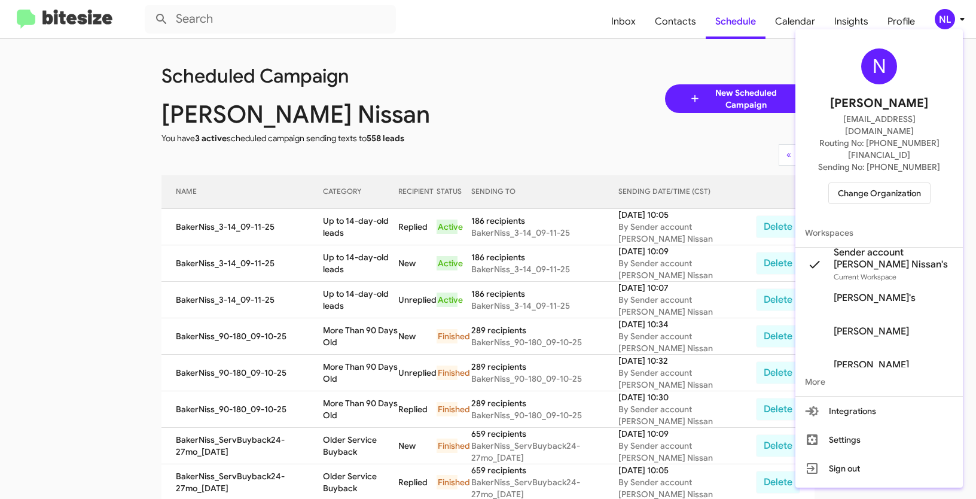
click at [878, 160] on div "N Nen Limbauan nen@bitesize.co Routing No: +1 (281) 699-5028 Sending No: +1 (28…" at bounding box center [878, 126] width 167 height 184
click at [877, 183] on span "Change Organization" at bounding box center [879, 193] width 83 height 20
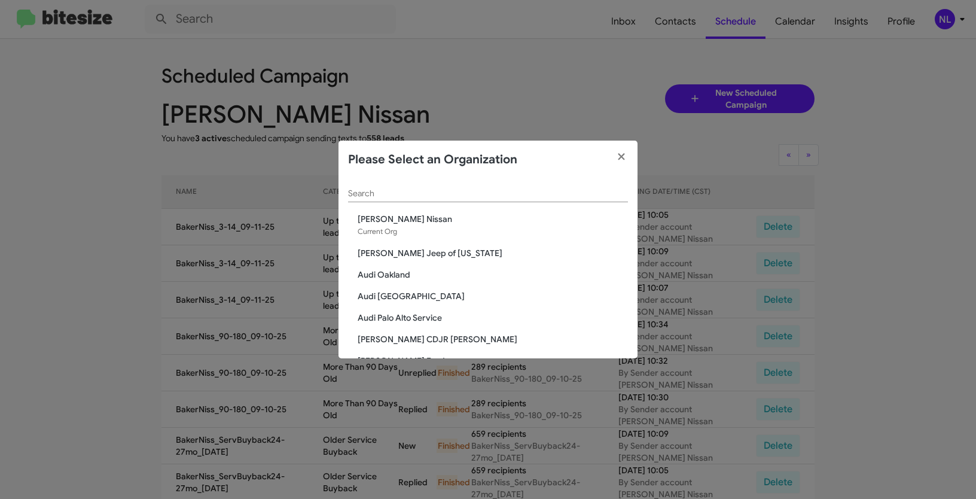
click at [419, 193] on input "Search" at bounding box center [488, 194] width 280 height 10
paste input "[PERSON_NAME] Mitsubishi"
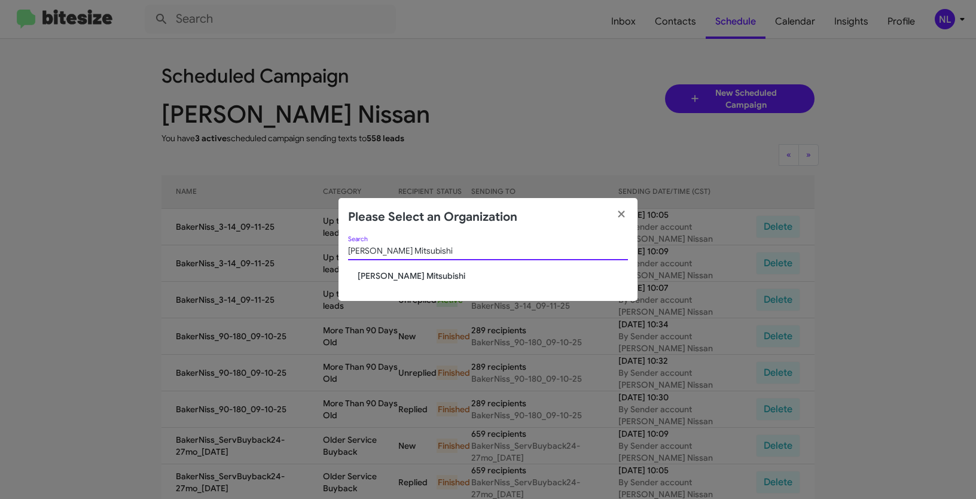
type input "[PERSON_NAME] Mitsubishi"
click at [374, 273] on span "[PERSON_NAME] Mitsubishi" at bounding box center [493, 276] width 270 height 12
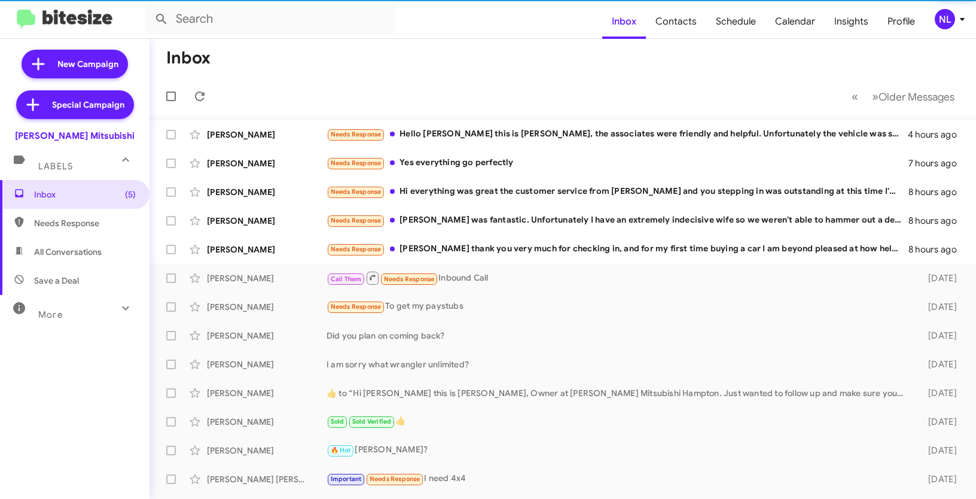
click at [944, 26] on div "NL" at bounding box center [945, 19] width 20 height 20
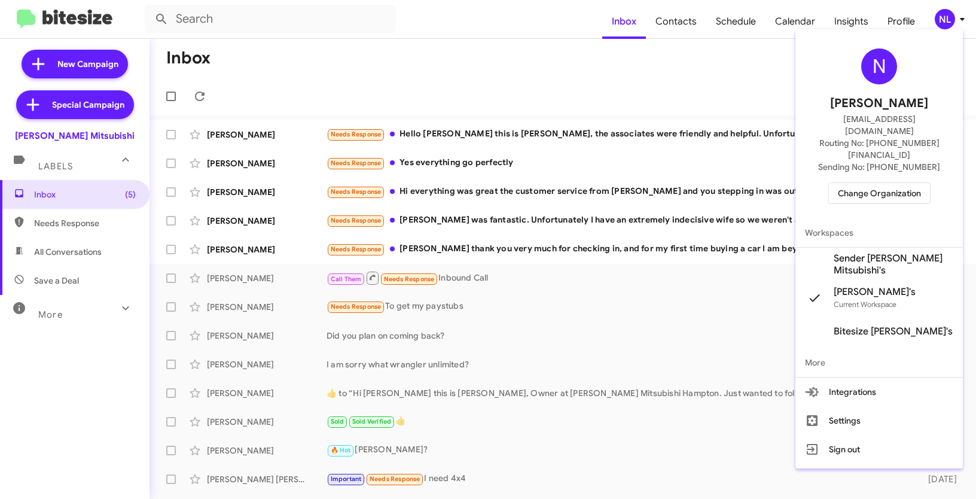
click at [875, 252] on span "Sender [PERSON_NAME] Mitsubishi's" at bounding box center [894, 264] width 120 height 24
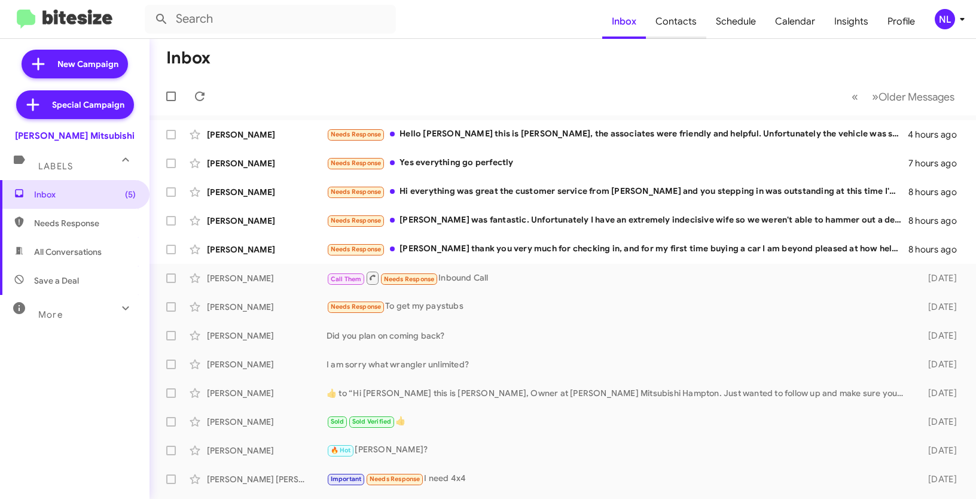
click at [662, 22] on span "Contacts" at bounding box center [676, 21] width 60 height 35
type input "in:groups"
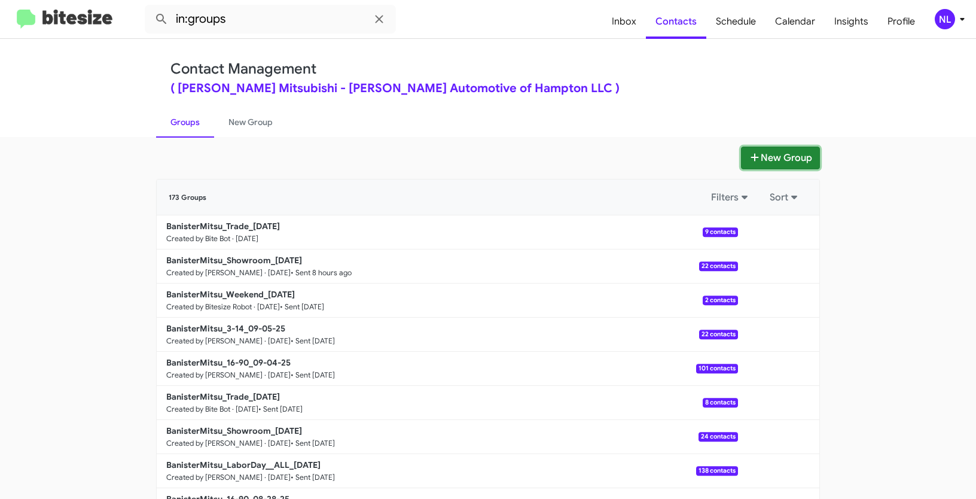
click at [789, 157] on button "New Group" at bounding box center [780, 158] width 79 height 23
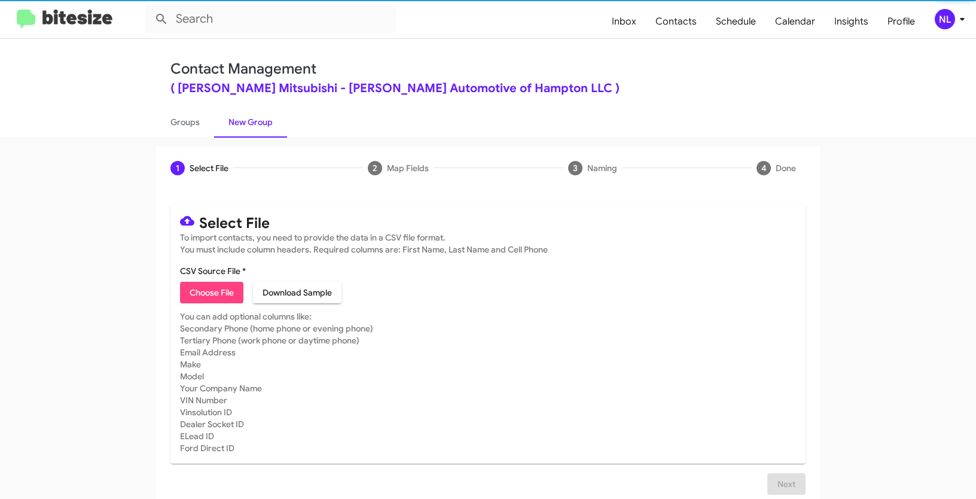
click at [204, 285] on span "Choose File" at bounding box center [212, 293] width 44 height 22
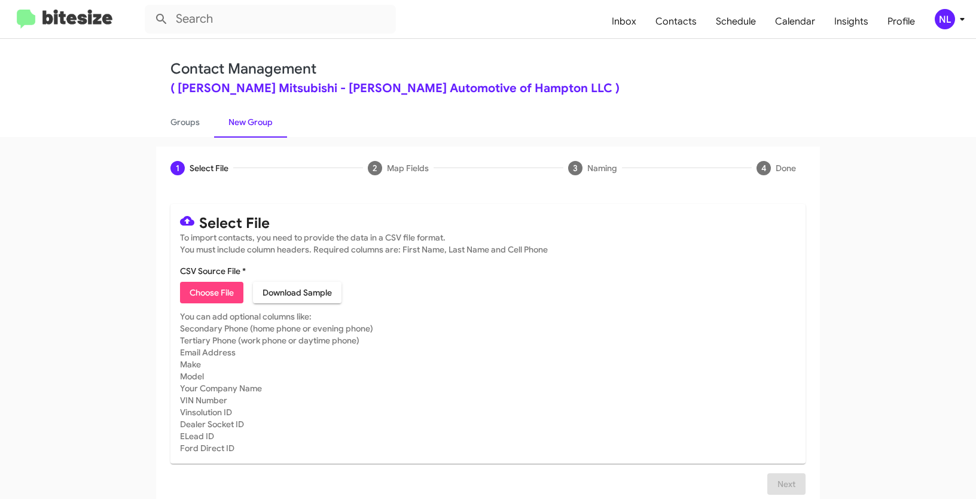
type input "BanisterMitsu_16-90_09-11-25"
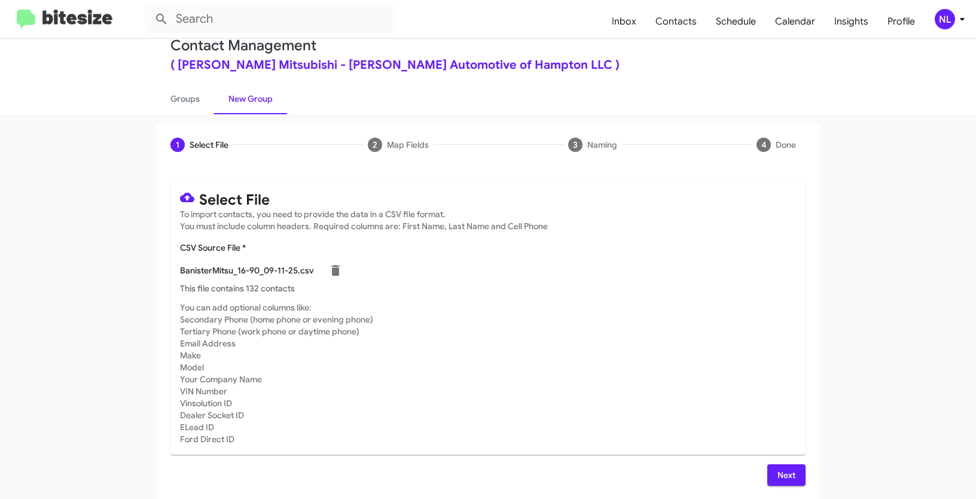
scroll to position [24, 0]
click at [797, 469] on button "Next" at bounding box center [786, 475] width 38 height 22
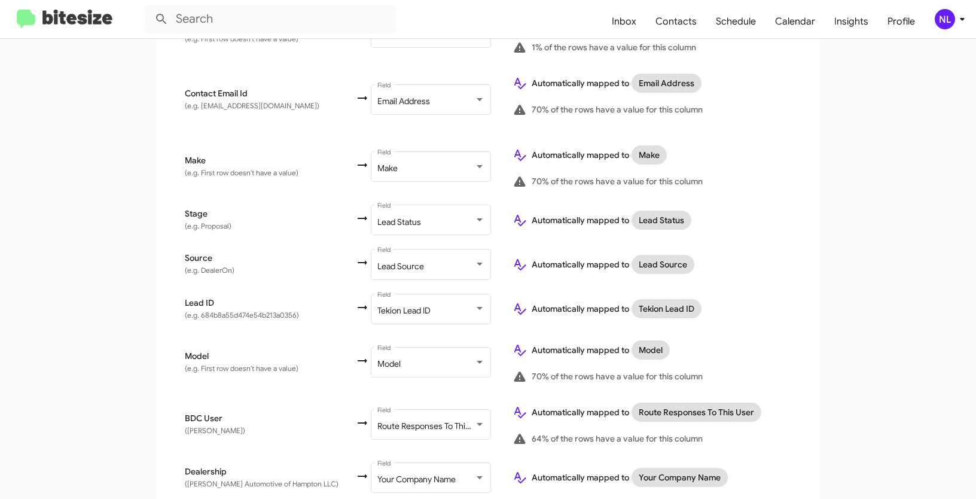
scroll to position [499, 0]
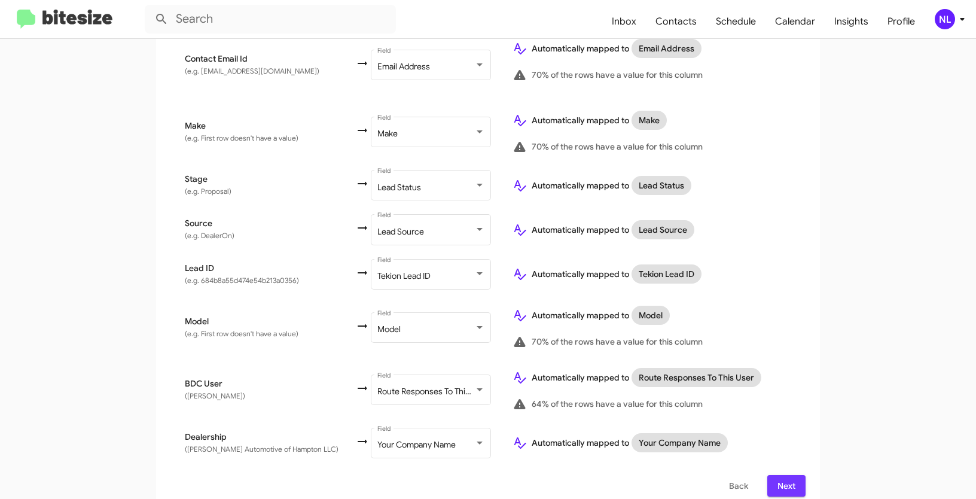
click at [786, 478] on span "Next" at bounding box center [786, 486] width 19 height 22
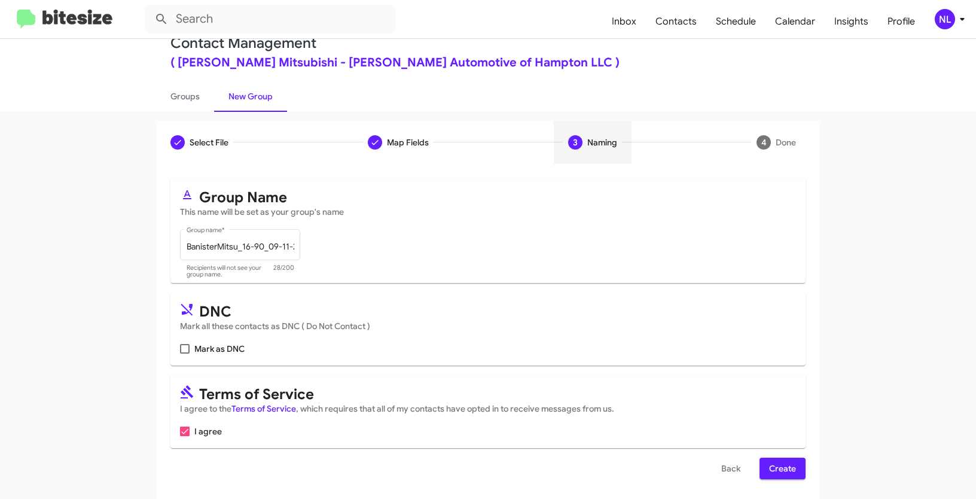
scroll to position [30, 0]
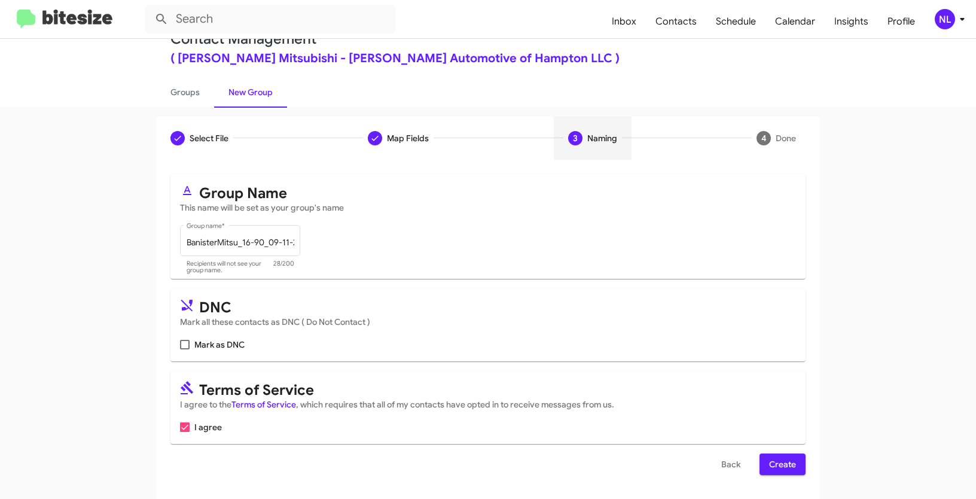
click at [781, 459] on span "Create" at bounding box center [782, 464] width 27 height 22
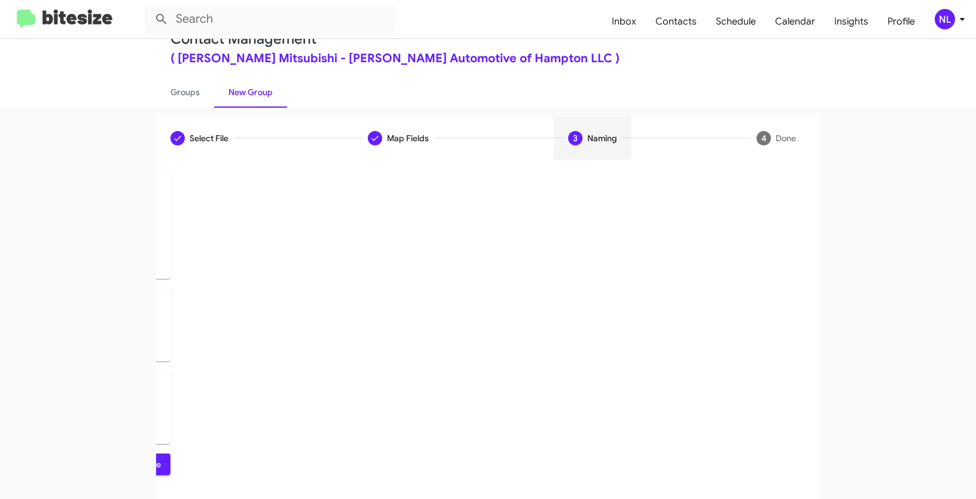
scroll to position [0, 0]
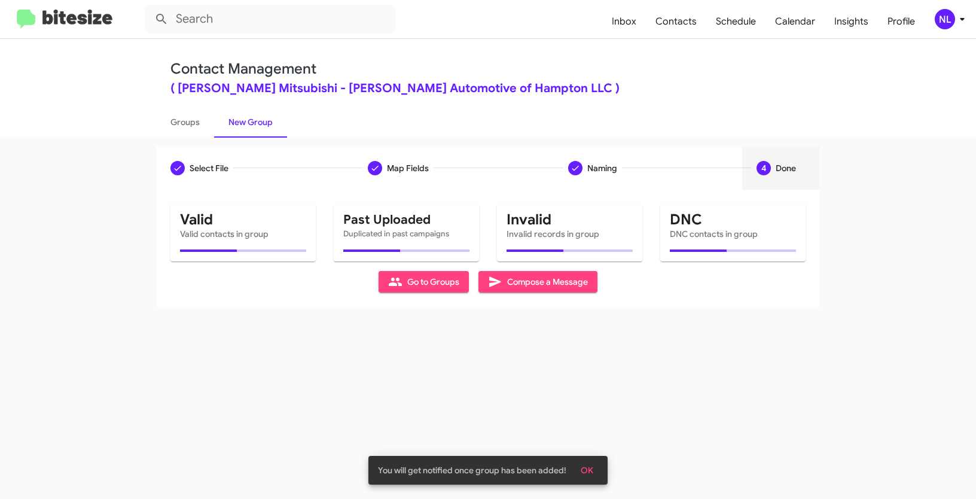
click at [590, 472] on span "OK" at bounding box center [587, 470] width 13 height 22
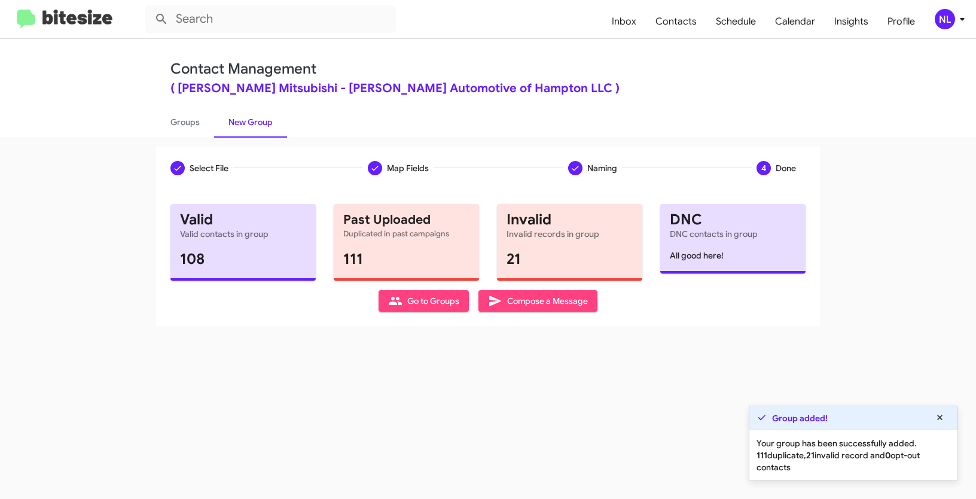
click at [419, 304] on span "Go to Groups" at bounding box center [423, 301] width 71 height 22
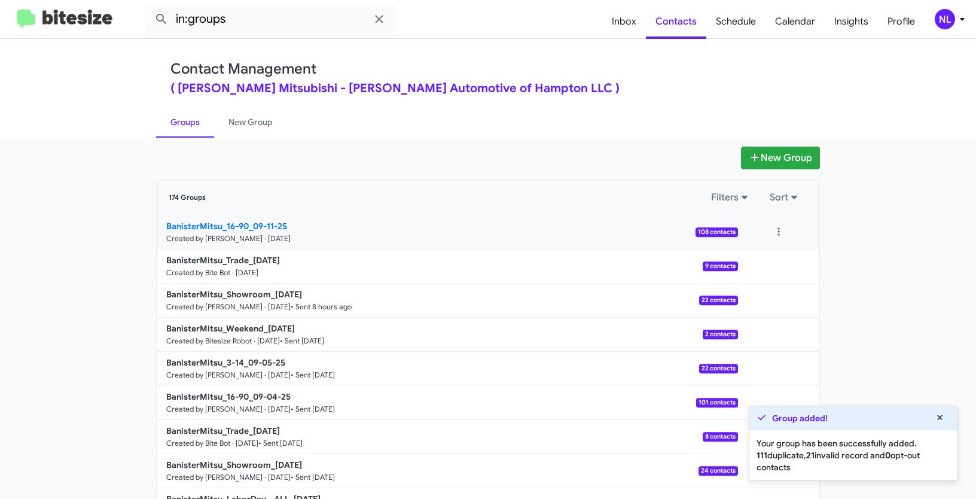
drag, startPoint x: 118, startPoint y: 222, endPoint x: 246, endPoint y: 222, distance: 128.0
click at [246, 222] on app-groups "New Group 174 Groups Filters Sort BanisterMitsu_16-90_09-11-25 Created by Nen L…" at bounding box center [488, 367] width 976 height 441
copy div "Filters Sort BanisterMitsu_16-90"
click at [258, 14] on input "in:groups" at bounding box center [270, 19] width 251 height 29
paste input "BanisterMitsu_16-90"
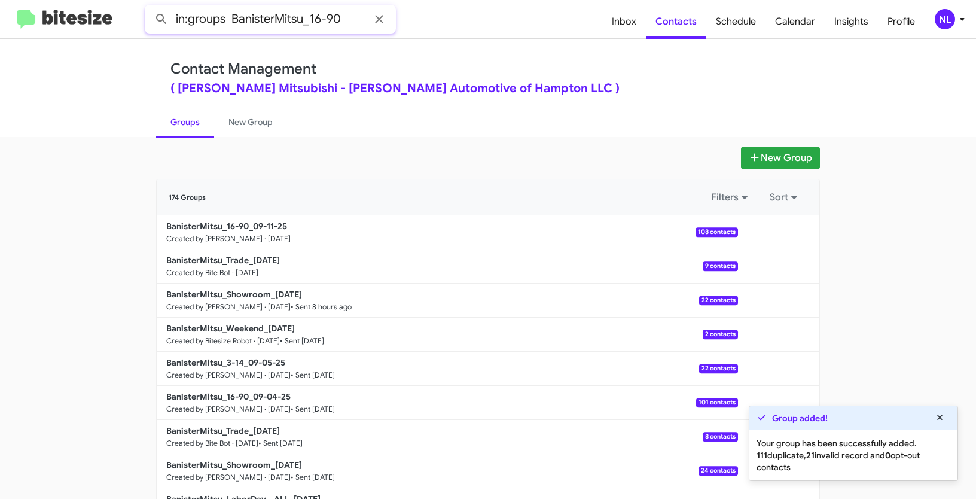
type input "in:groups BanisterMitsu_16-90"
click at [150, 7] on button at bounding box center [162, 19] width 24 height 24
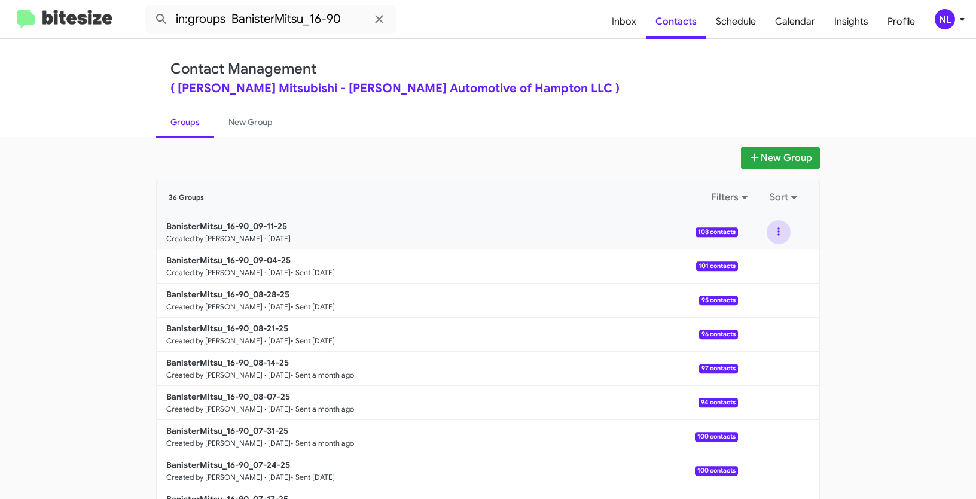
click at [775, 228] on button at bounding box center [779, 232] width 24 height 24
click at [755, 269] on button "View contacts" at bounding box center [743, 264] width 96 height 29
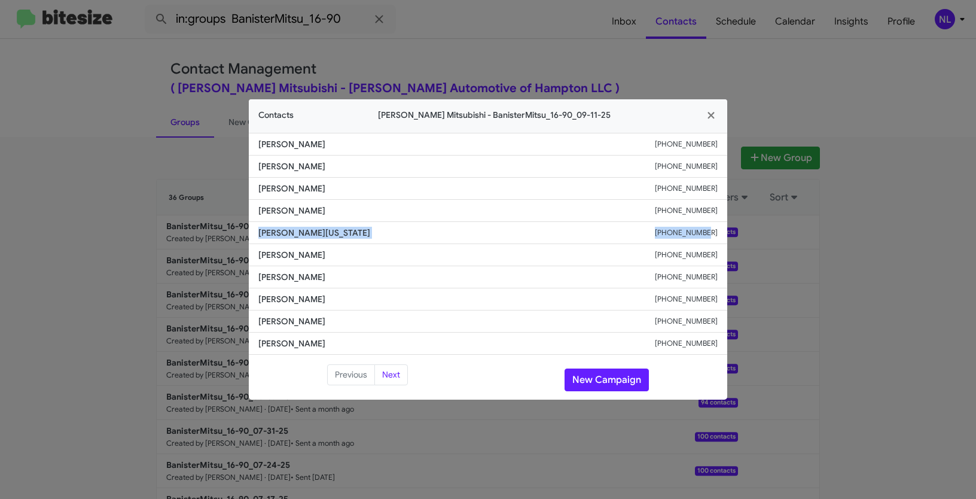
drag, startPoint x: 257, startPoint y: 234, endPoint x: 723, endPoint y: 241, distance: 466.6
click at [723, 241] on li "Katrina Washington +17577813926" at bounding box center [488, 233] width 478 height 22
copy div "Katrina Washington +17577813926"
click at [605, 385] on button "New Campaign" at bounding box center [607, 379] width 84 height 23
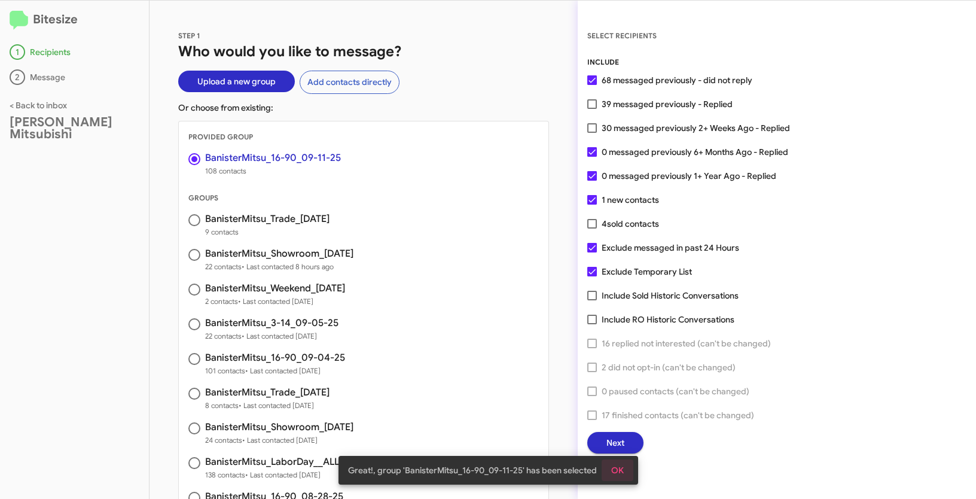
click at [618, 470] on span "OK" at bounding box center [617, 470] width 13 height 22
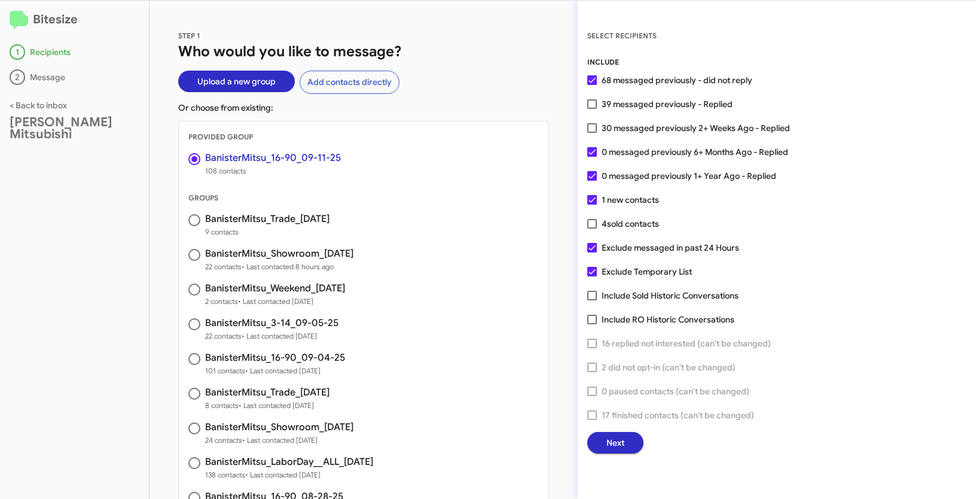
click at [599, 130] on label "30 messaged previously 2+ Weeks Ago - Replied" at bounding box center [688, 128] width 203 height 14
click at [592, 133] on input "30 messaged previously 2+ Weeks Ago - Replied" at bounding box center [592, 133] width 1 height 1
checkbox input "true"
click at [617, 447] on span "Next" at bounding box center [615, 443] width 18 height 22
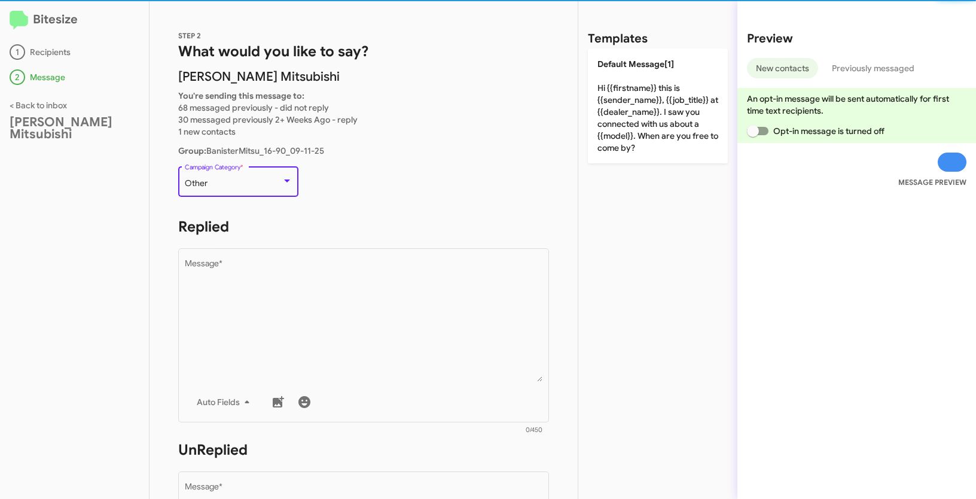
click at [255, 181] on div "Other" at bounding box center [233, 184] width 97 height 10
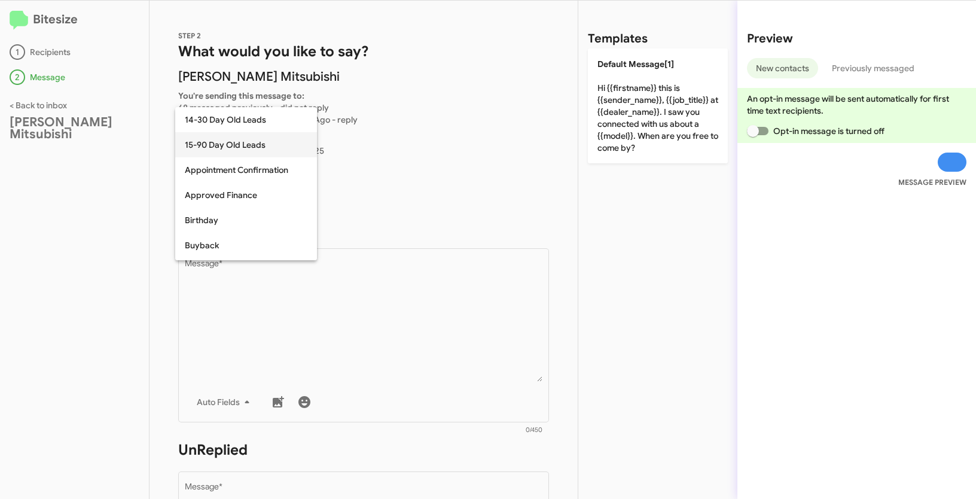
click at [201, 142] on span "15-90 Day Old Leads" at bounding box center [246, 144] width 123 height 25
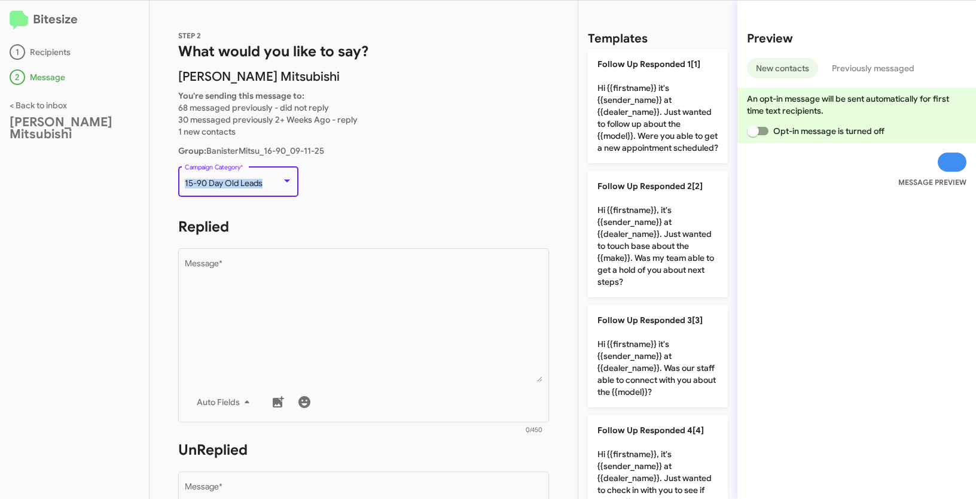
drag, startPoint x: 184, startPoint y: 180, endPoint x: 283, endPoint y: 184, distance: 99.4
click at [283, 184] on div "15-90 Day Old Leads" at bounding box center [239, 184] width 108 height 10
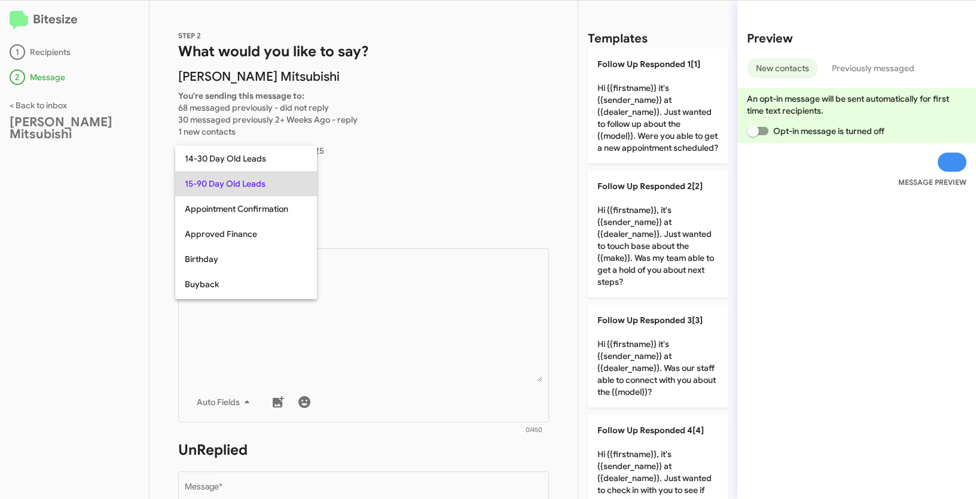
copy span "15-90 Day Old Leads"
click at [379, 323] on div at bounding box center [488, 249] width 976 height 499
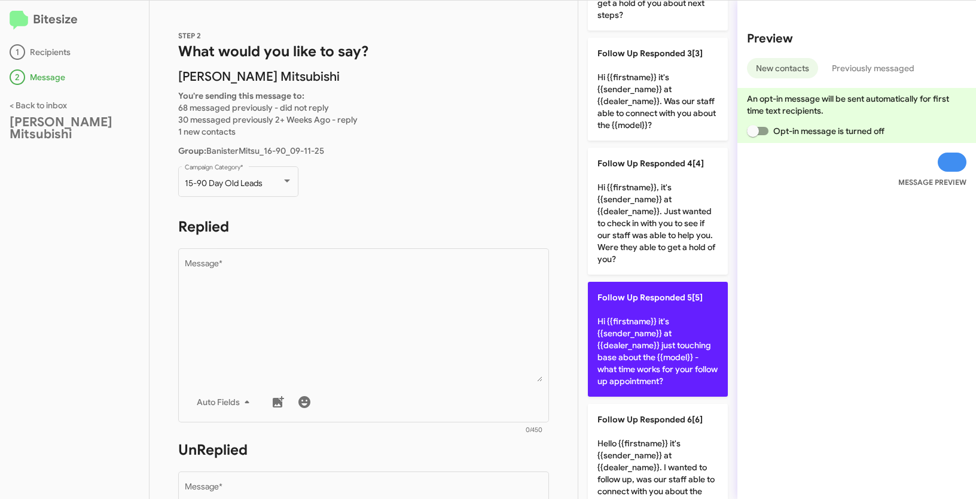
scroll to position [376, 0]
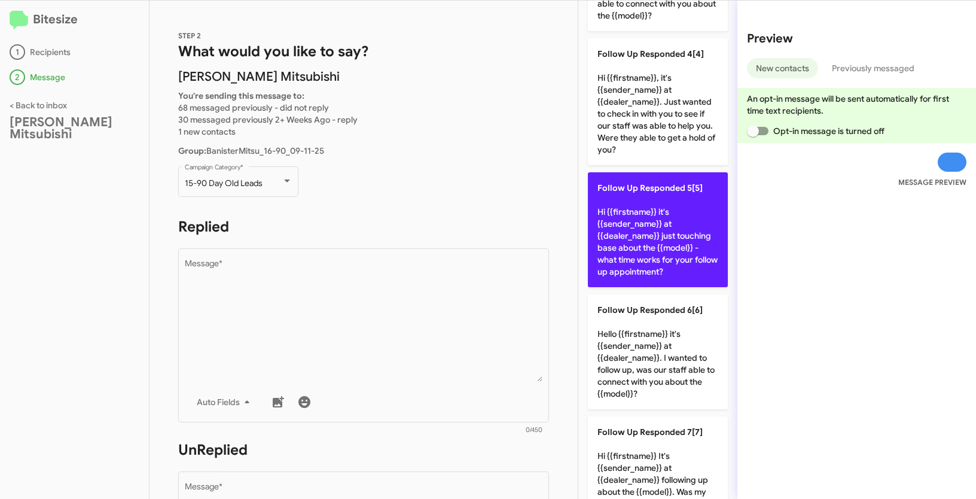
click at [654, 222] on p "Follow Up Responded 5[5] Hi {{firstname}} it's {{sender_name}} at {{dealer_name…" at bounding box center [658, 229] width 140 height 115
type textarea "Hi {{firstname}} it's {{sender_name}} at {{dealer_name}} just touching base abo…"
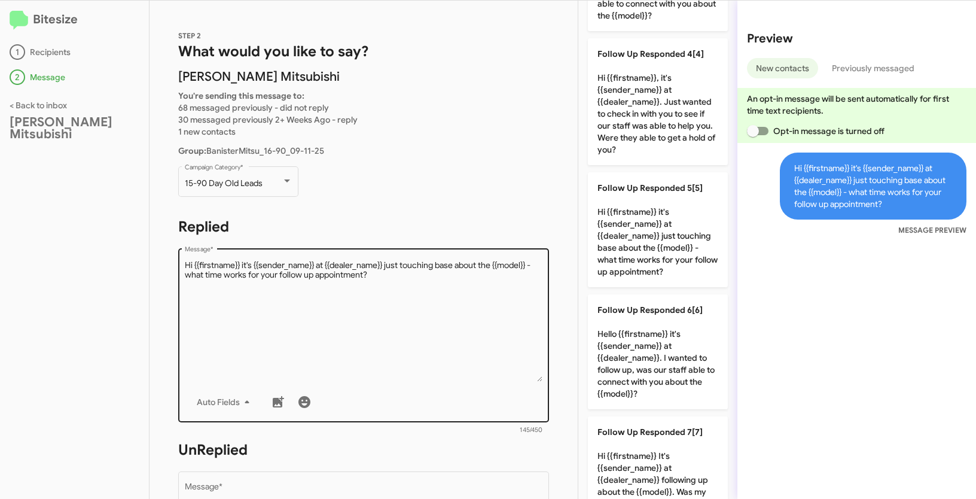
scroll to position [324, 0]
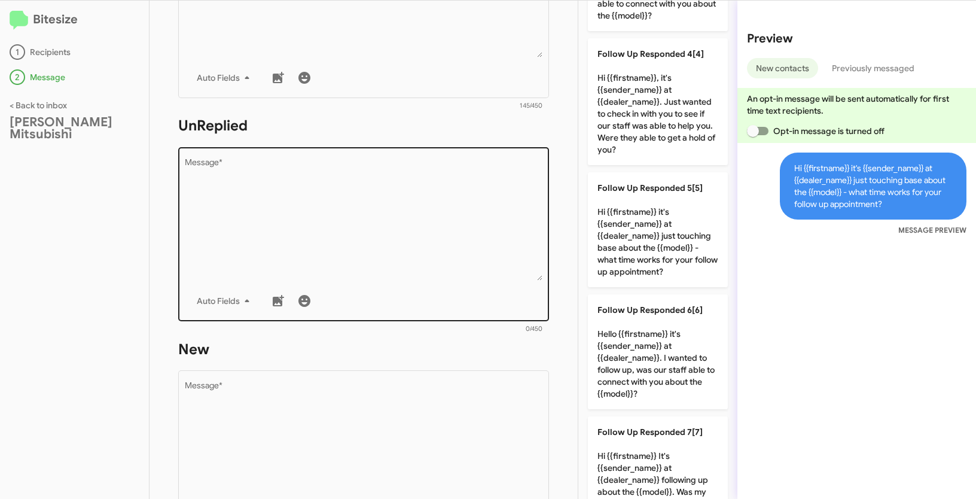
click at [428, 180] on textarea "Message *" at bounding box center [364, 219] width 358 height 122
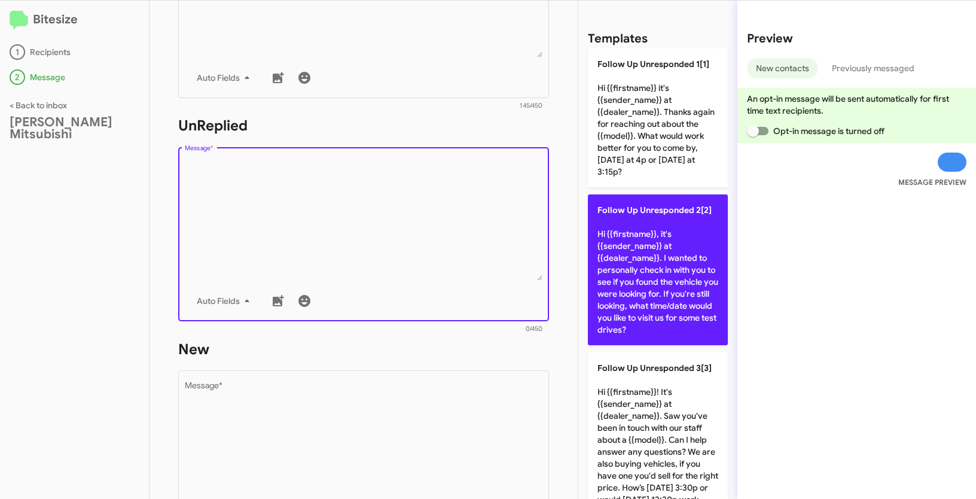
scroll to position [0, 0]
click at [676, 276] on p "Follow Up Unresponded 2[2] Hi {{firstname}}, it's {{sender_name}} at {{dealer_n…" at bounding box center [658, 269] width 140 height 151
type textarea "Hi {{firstname}}, it's {{sender_name}} at {{dealer_name}}. I wanted to personal…"
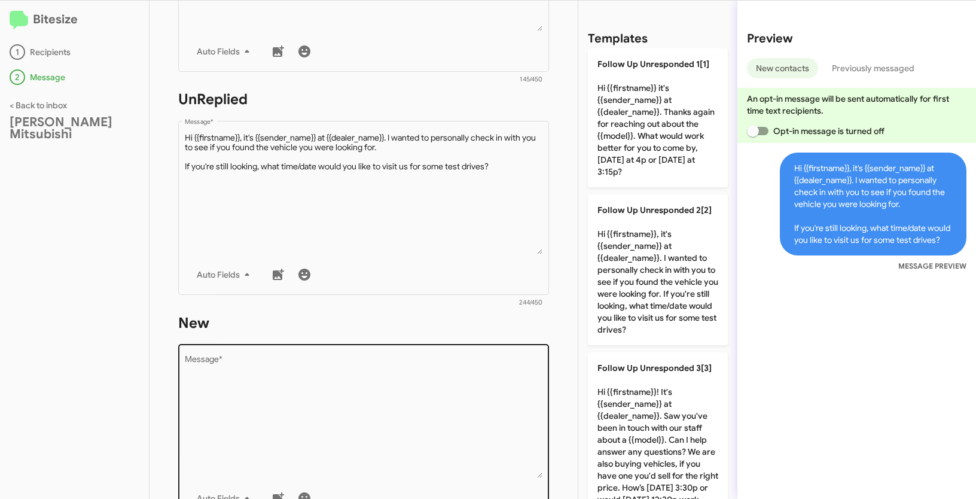
scroll to position [426, 0]
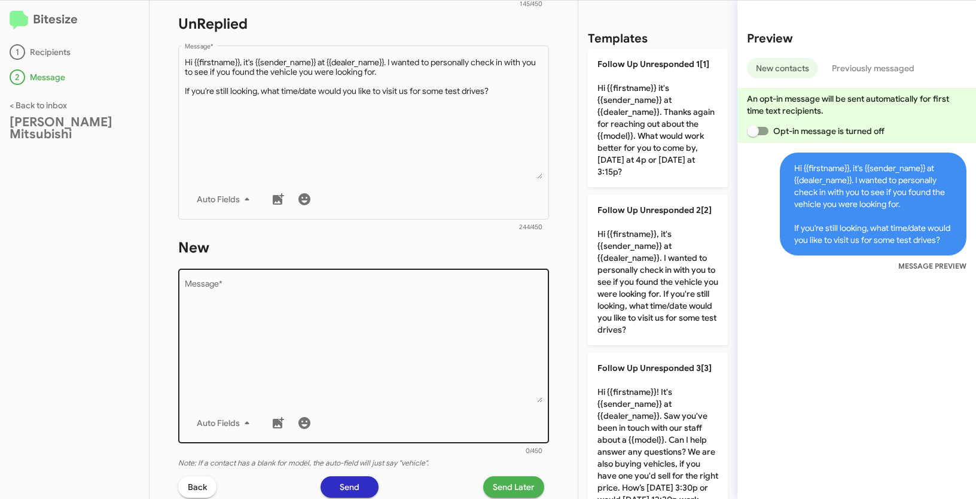
click at [432, 320] on textarea "Message *" at bounding box center [364, 342] width 358 height 122
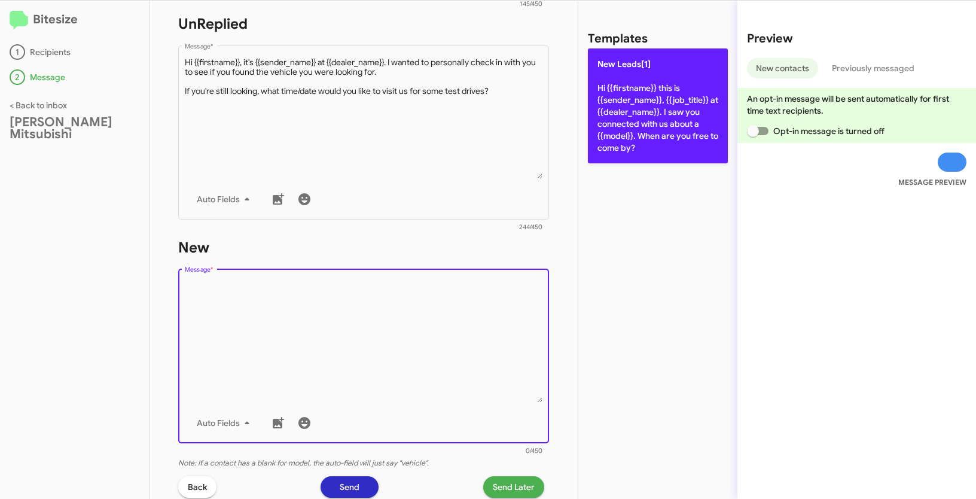
click at [656, 60] on p "New Leads[1] Hi {{firstname}} this is {{sender_name}}, {{job_title}} at {{deale…" at bounding box center [658, 105] width 140 height 115
type textarea "Hi {{firstname}} this is {{sender_name}}, {{job_title}} at {{dealer_name}}. I s…"
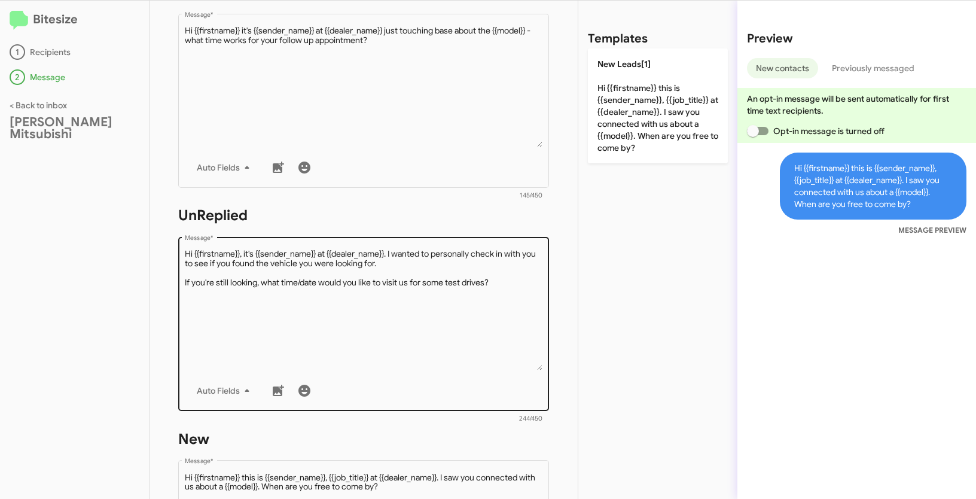
scroll to position [47, 0]
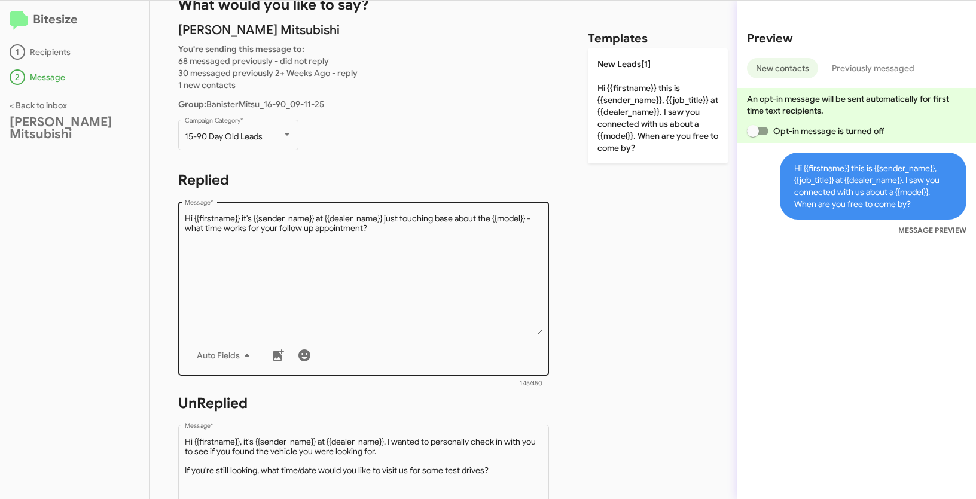
click at [363, 235] on textarea "Message *" at bounding box center [364, 274] width 358 height 122
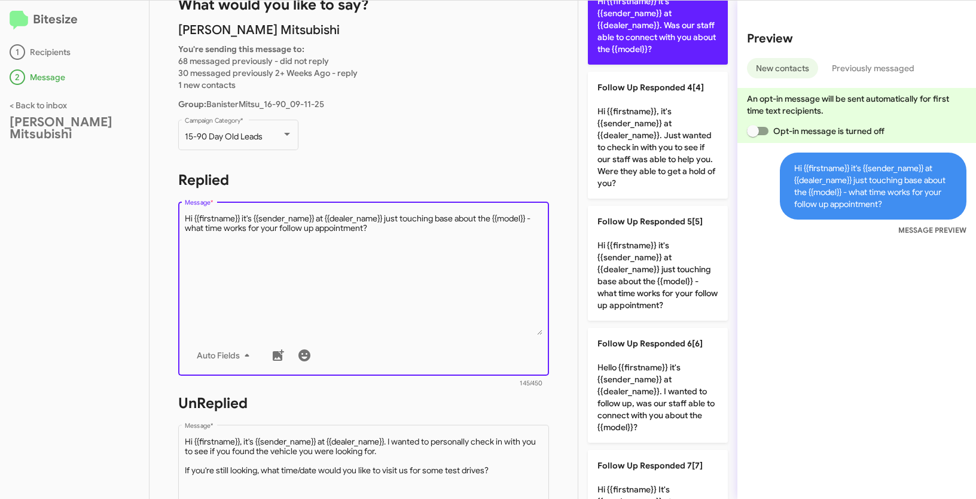
scroll to position [367, 0]
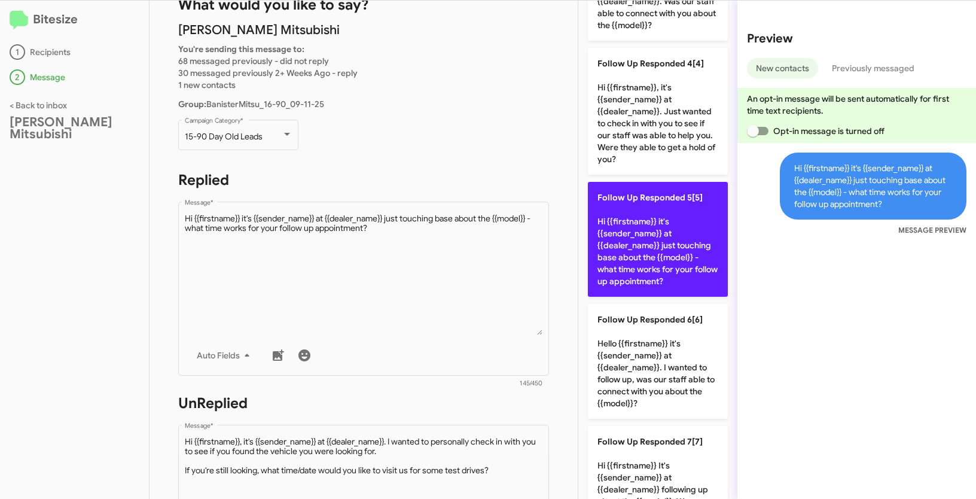
click at [633, 227] on p "Follow Up Responded 5[5] Hi {{firstname}} it's {{sender_name}} at {{dealer_name…" at bounding box center [658, 239] width 140 height 115
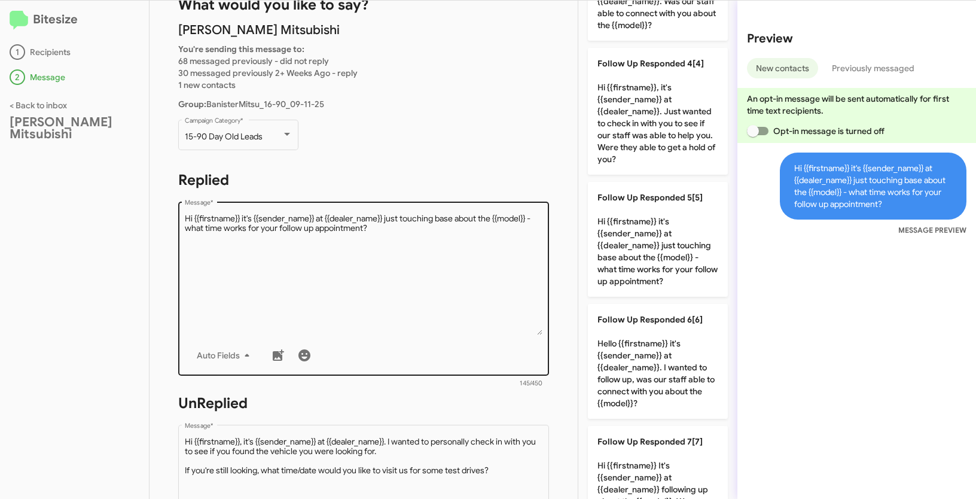
scroll to position [142, 0]
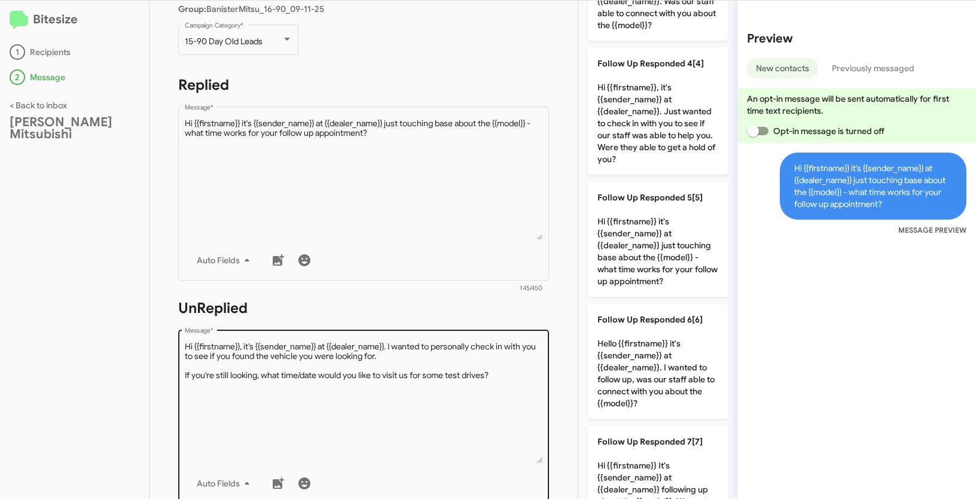
click at [444, 356] on textarea "Message *" at bounding box center [364, 402] width 358 height 122
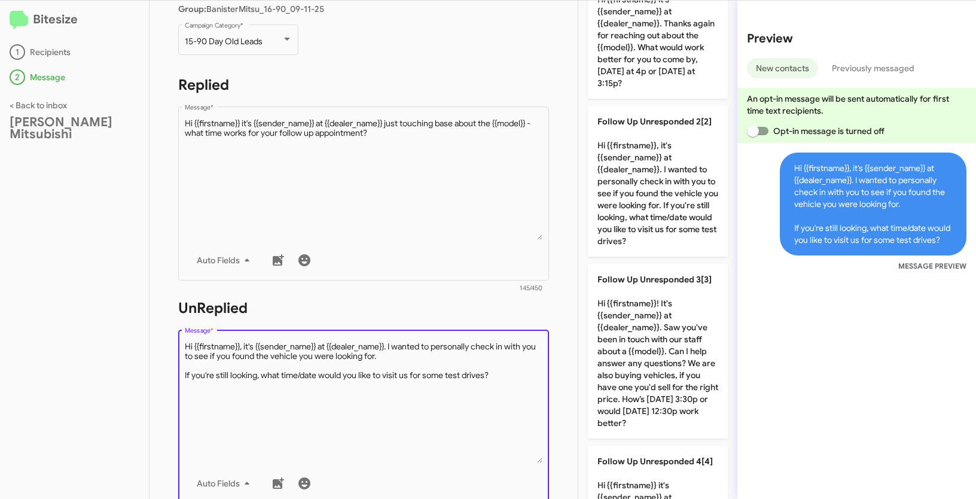
scroll to position [73, 0]
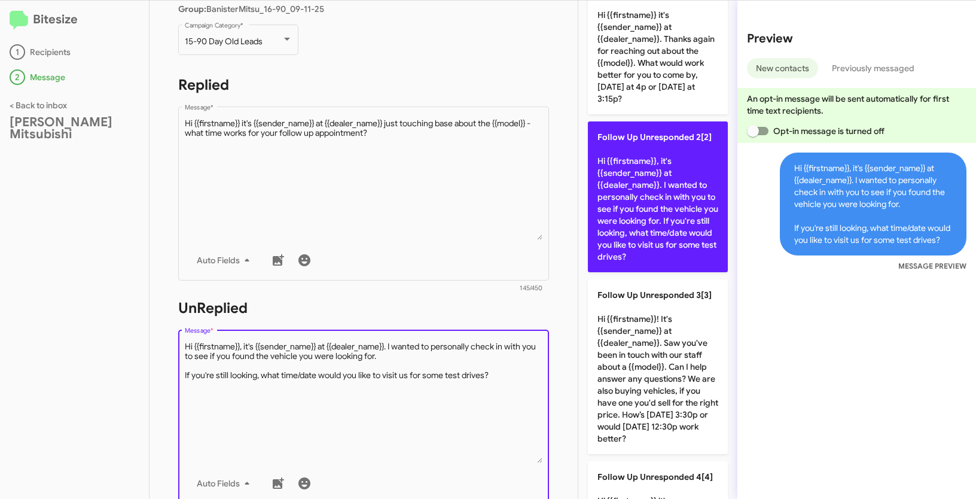
click at [626, 186] on p "Follow Up Unresponded 2[2] Hi {{firstname}}, it's {{sender_name}} at {{dealer_n…" at bounding box center [658, 196] width 140 height 151
type textarea "Hi {{firstname}}, it's {{sender_name}} at {{dealer_name}}. I wanted to personal…"
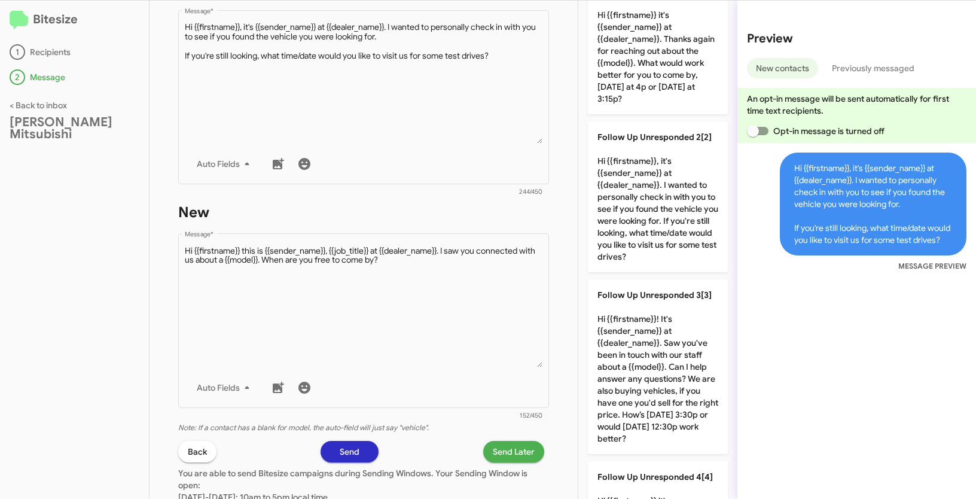
scroll to position [548, 0]
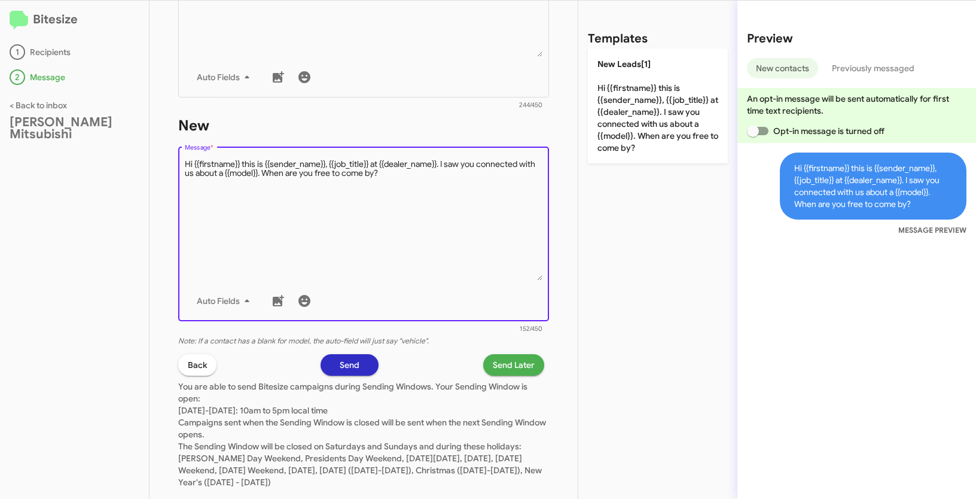
click at [452, 196] on textarea "Message *" at bounding box center [364, 219] width 358 height 122
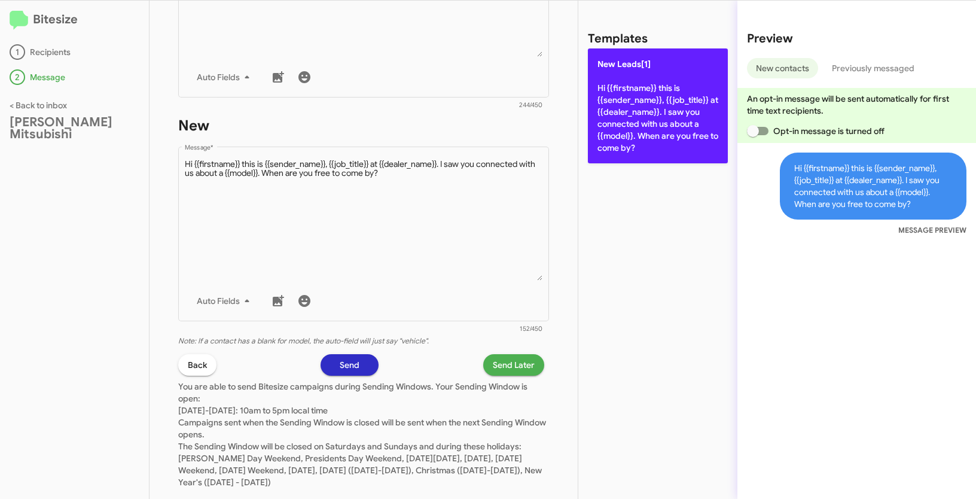
click at [608, 126] on p "New Leads[1] Hi {{firstname}} this is {{sender_name}}, {{job_title}} at {{deale…" at bounding box center [658, 105] width 140 height 115
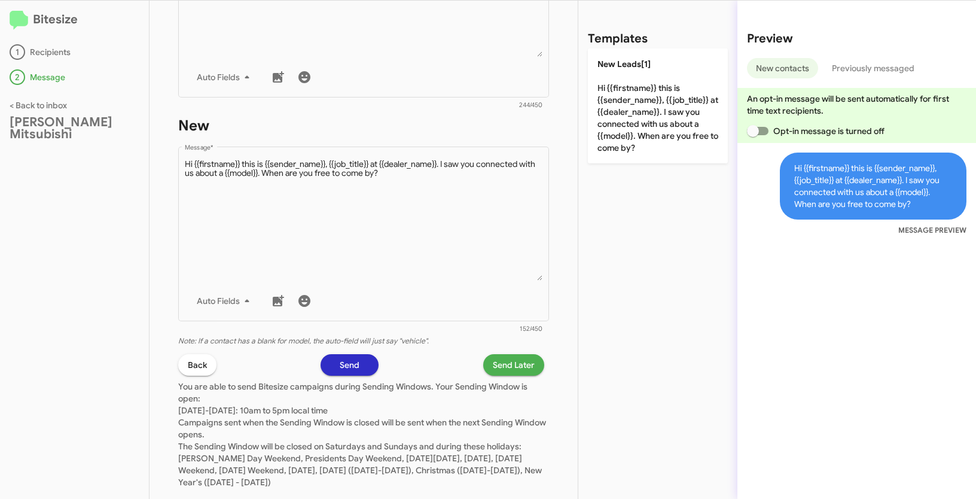
click at [510, 364] on span "Send Later" at bounding box center [514, 365] width 42 height 22
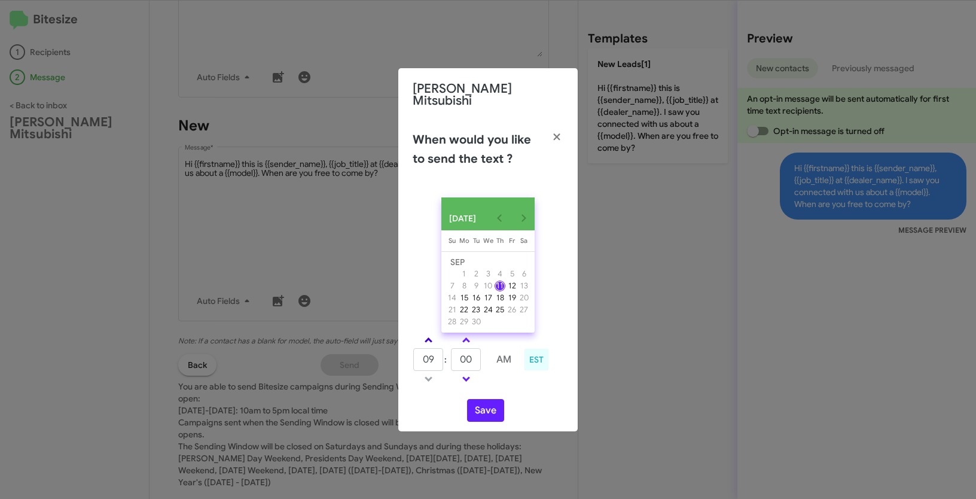
click at [428, 337] on span at bounding box center [429, 341] width 8 height 8
type input "01"
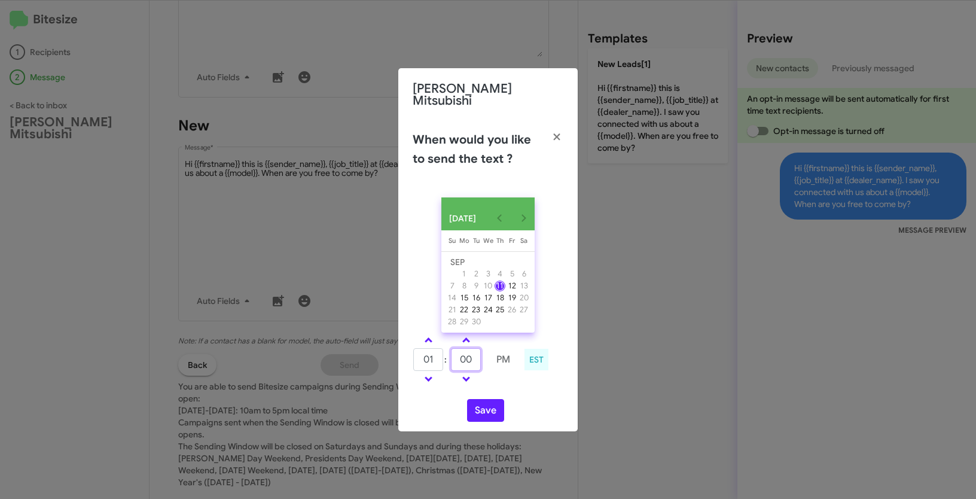
drag, startPoint x: 477, startPoint y: 356, endPoint x: 437, endPoint y: 353, distance: 40.2
click at [437, 353] on tr "01 : 00 PM" at bounding box center [466, 360] width 106 height 24
type input "19"
click at [477, 407] on button "Save" at bounding box center [485, 410] width 37 height 23
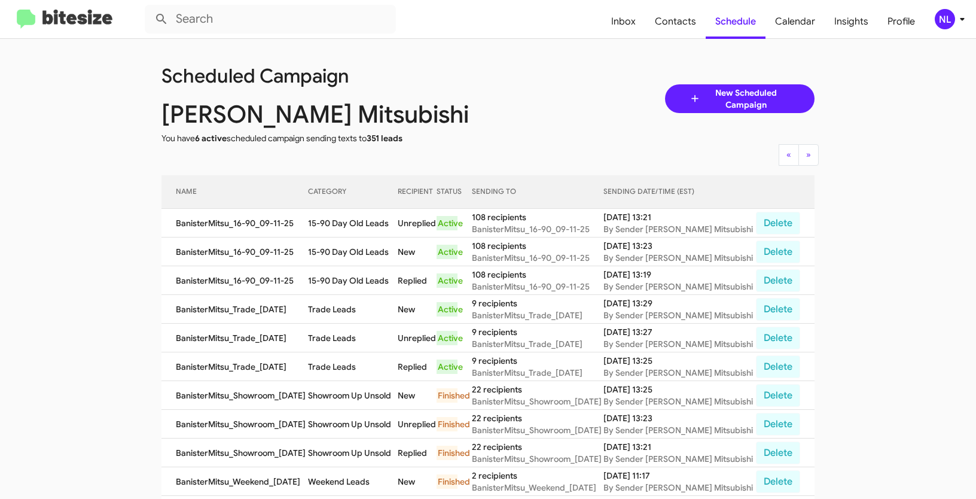
click at [946, 19] on div "NL" at bounding box center [945, 19] width 20 height 20
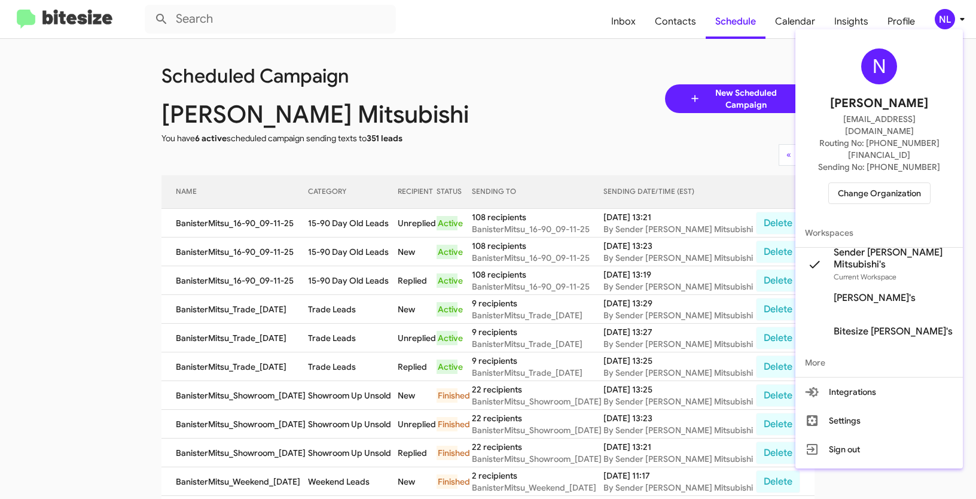
click at [872, 183] on span "Change Organization" at bounding box center [879, 193] width 83 height 20
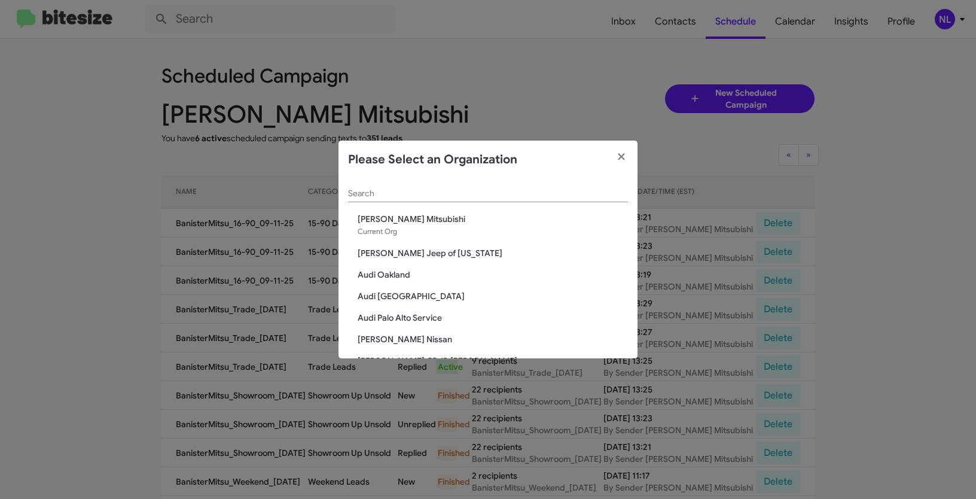
click at [441, 202] on div "Search" at bounding box center [488, 190] width 280 height 23
click at [439, 199] on div "Search" at bounding box center [488, 190] width 280 height 23
paste input "[PERSON_NAME] Nissan Chesapeake"
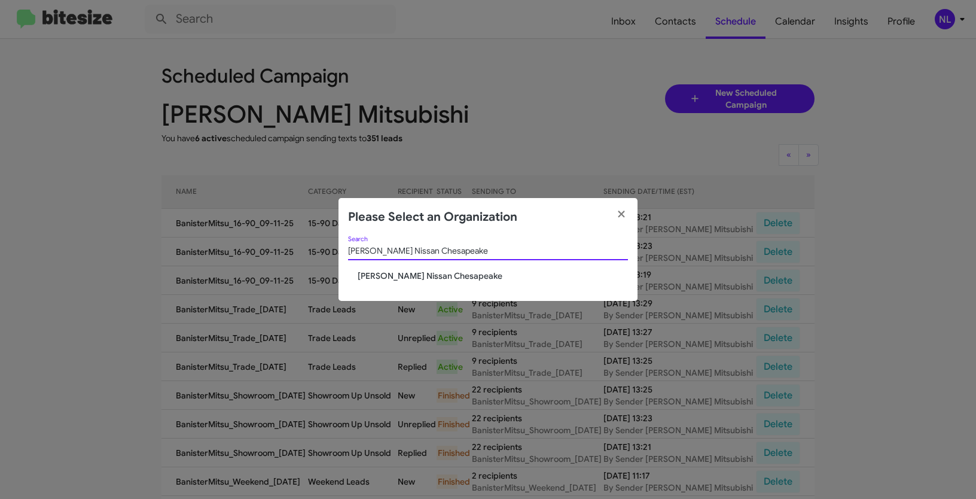
type input "[PERSON_NAME] Nissan Chesapeake"
click at [388, 277] on span "[PERSON_NAME] Nissan Chesapeake" at bounding box center [493, 276] width 270 height 12
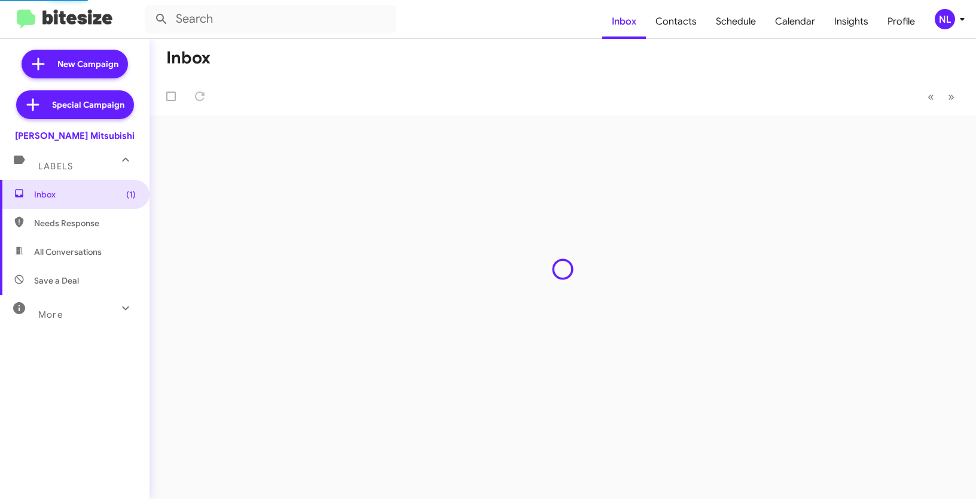
click at [946, 20] on div "NL" at bounding box center [945, 19] width 20 height 20
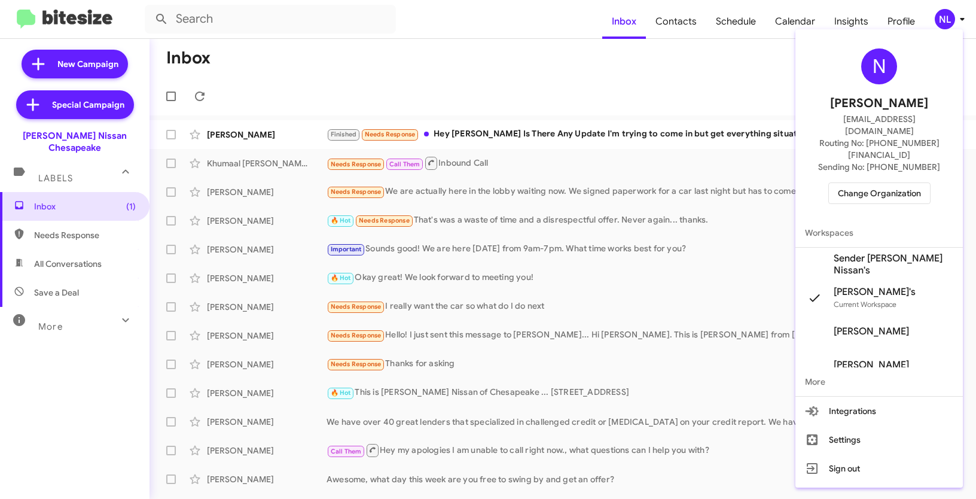
click at [856, 252] on span "Sender [PERSON_NAME] Nissan's" at bounding box center [894, 264] width 120 height 24
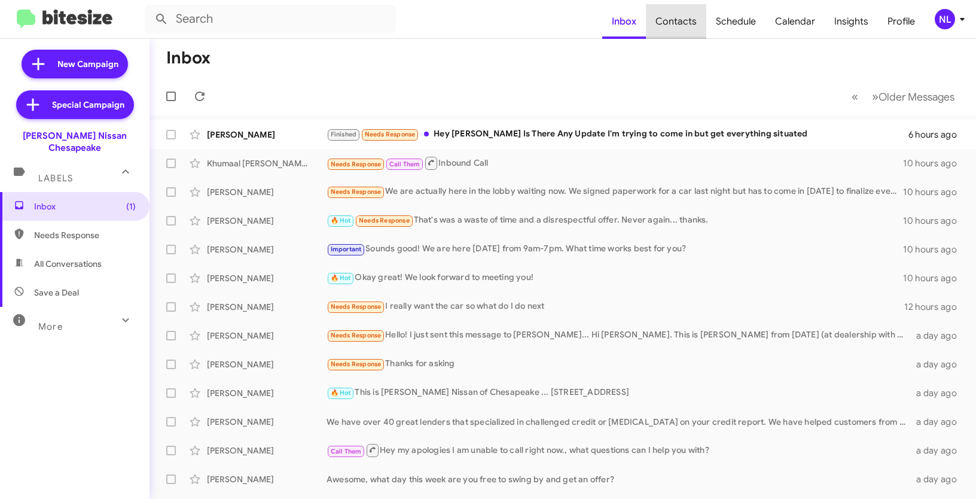
click at [685, 22] on span "Contacts" at bounding box center [676, 21] width 60 height 35
type input "in:groups"
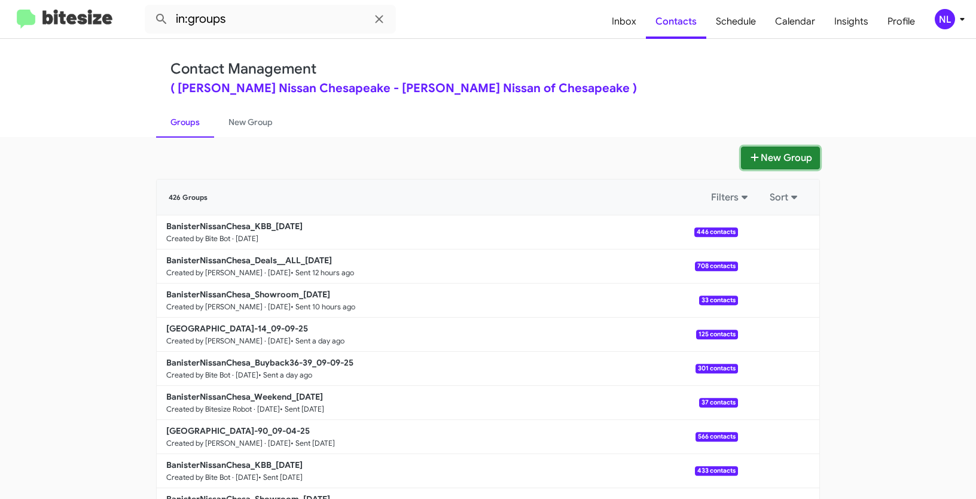
click at [784, 155] on button "New Group" at bounding box center [780, 158] width 79 height 23
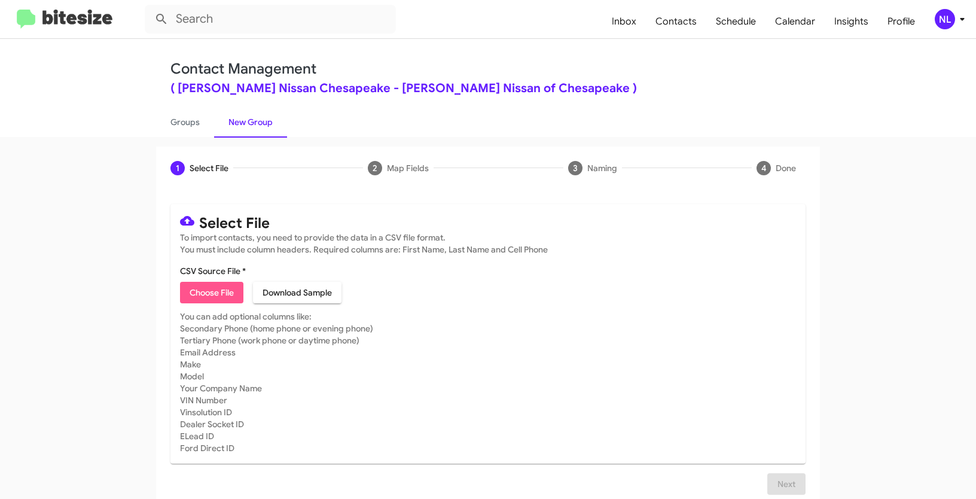
click at [215, 292] on span "Choose File" at bounding box center [212, 293] width 44 height 22
type input "[GEOGRAPHIC_DATA]-90_09-11-25"
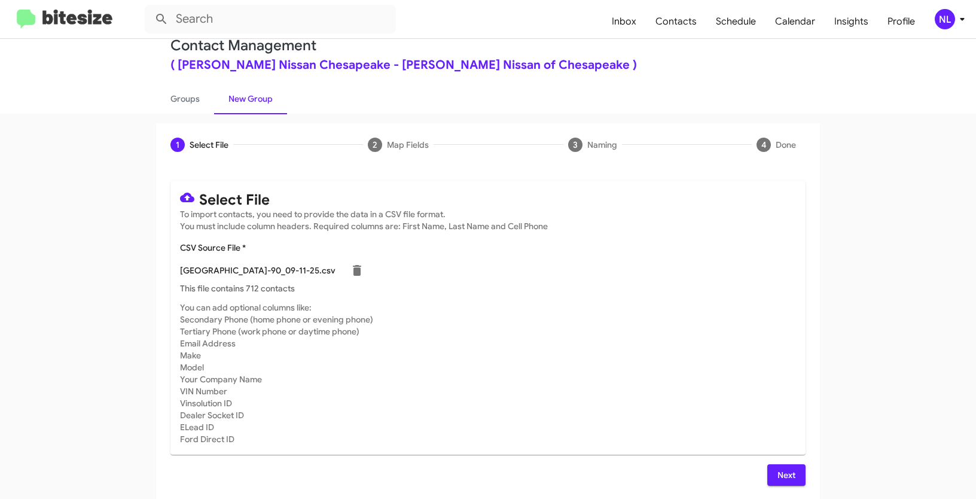
scroll to position [24, 0]
click at [786, 475] on span "Next" at bounding box center [786, 475] width 19 height 22
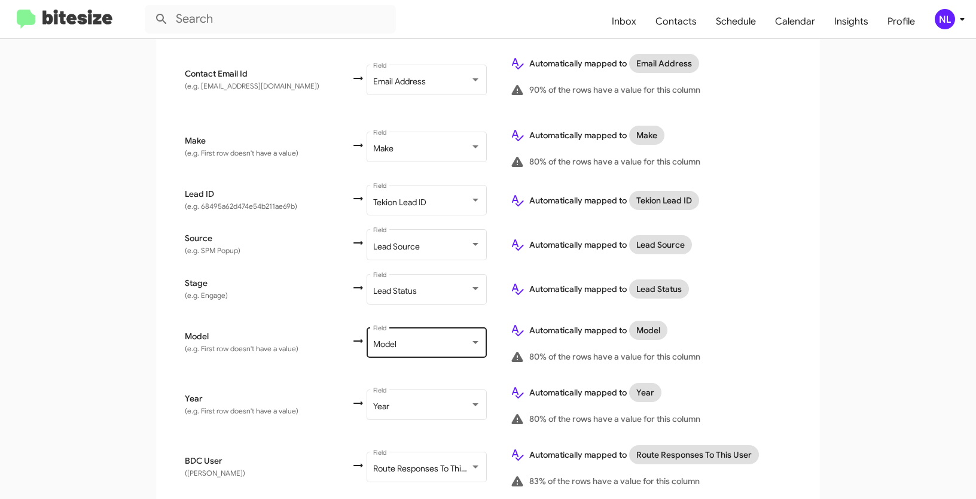
scroll to position [562, 0]
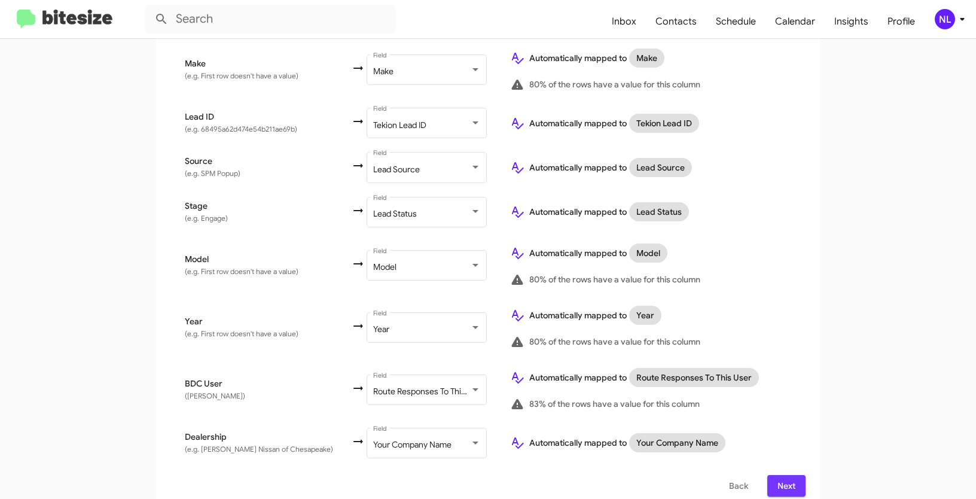
click at [782, 479] on span "Next" at bounding box center [786, 486] width 19 height 22
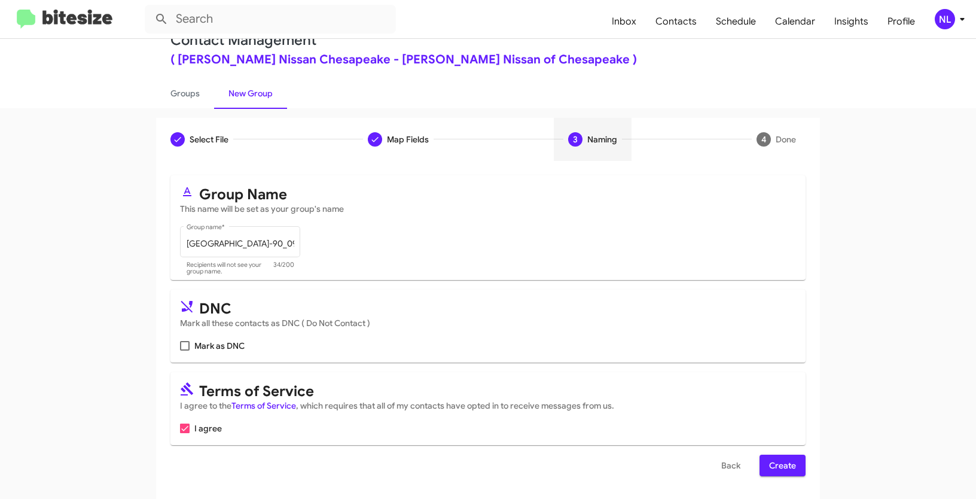
scroll to position [30, 0]
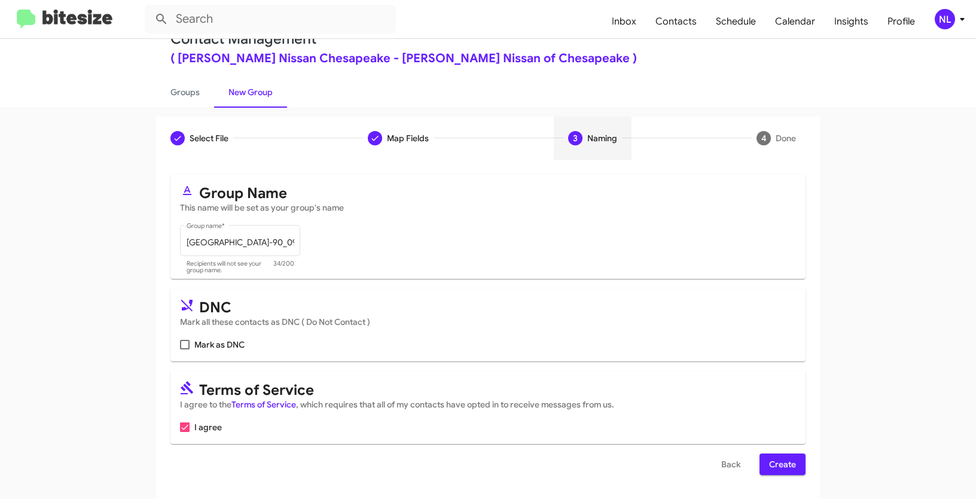
click at [775, 462] on span "Create" at bounding box center [782, 464] width 27 height 22
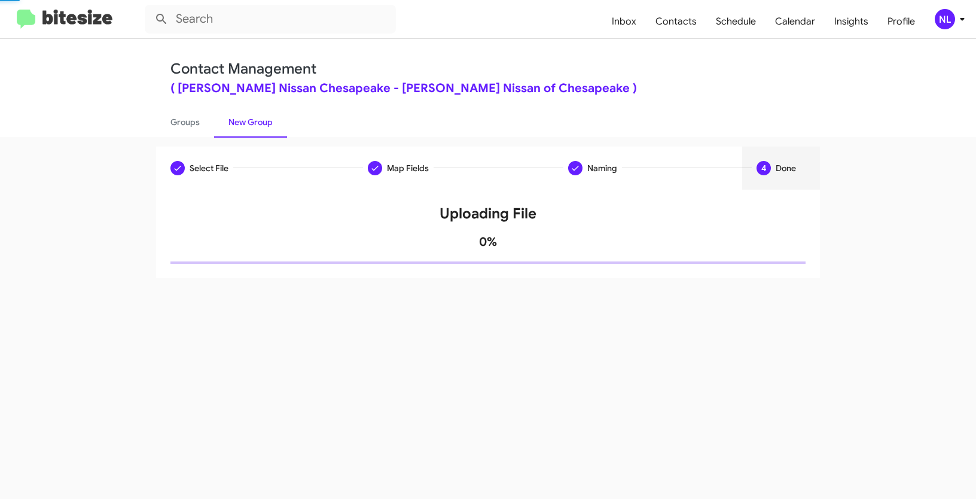
scroll to position [0, 0]
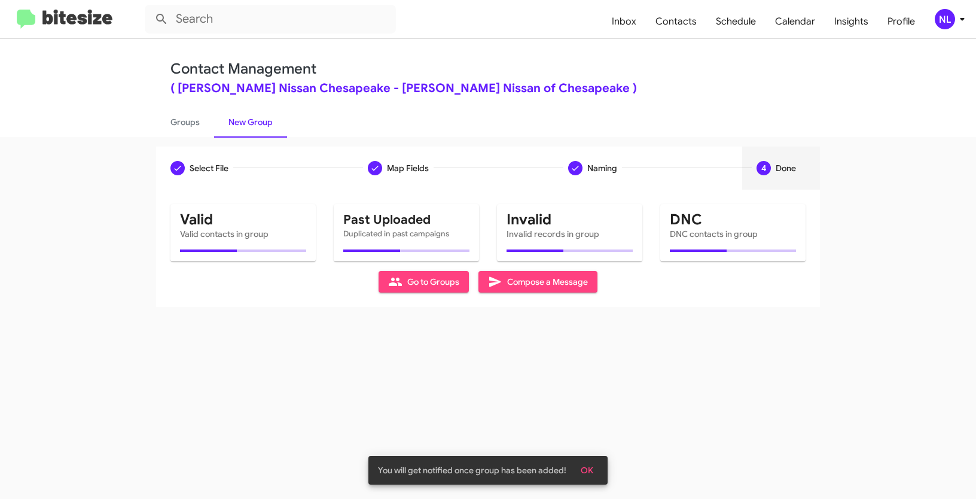
click at [589, 473] on span "OK" at bounding box center [587, 470] width 13 height 22
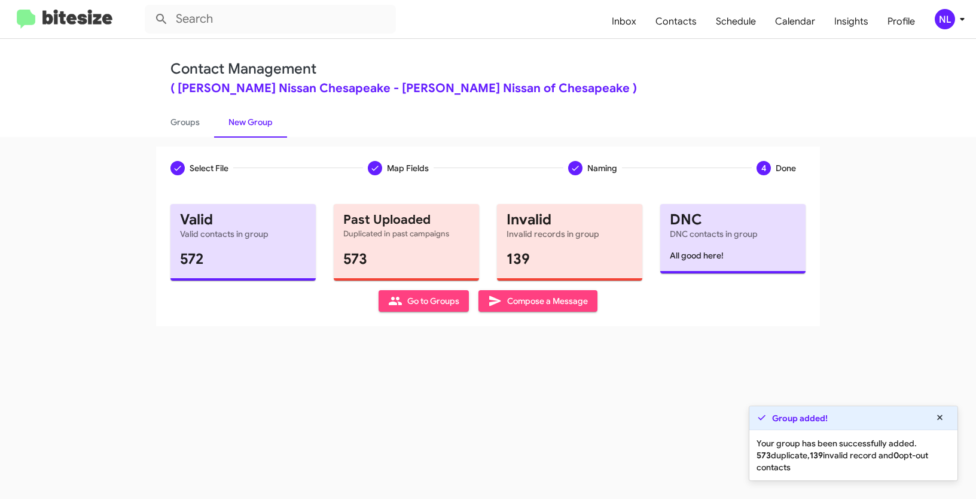
click at [437, 297] on span "Go to Groups" at bounding box center [423, 301] width 71 height 22
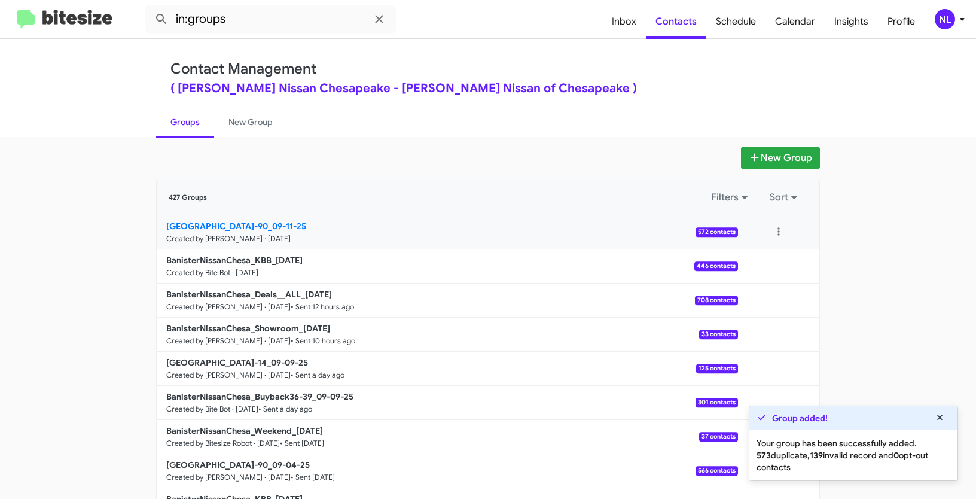
drag, startPoint x: 115, startPoint y: 218, endPoint x: 276, endPoint y: 222, distance: 160.3
click at [276, 222] on app-groups "New Group 427 Groups Filters Sort BanisterNissanChesa_16-90_09-11-25 Created by…" at bounding box center [488, 367] width 976 height 441
copy div "Filters Sort BanisterNissanChesa_16-90"
click at [246, 14] on input "in:groups" at bounding box center [270, 19] width 251 height 29
paste input "BanisterNissanChesa_16-90"
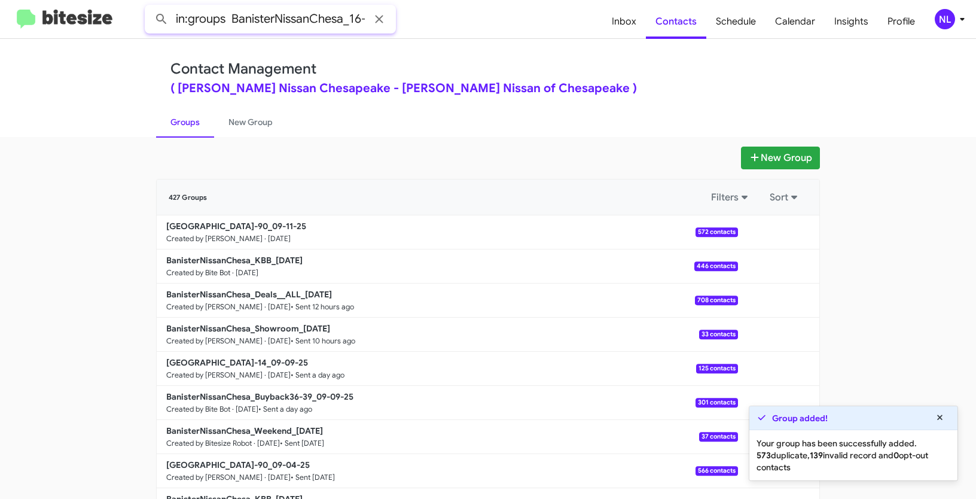
scroll to position [0, 17]
type input "in:groups BanisterNissanChesa_16-90"
click at [150, 7] on button at bounding box center [162, 19] width 24 height 24
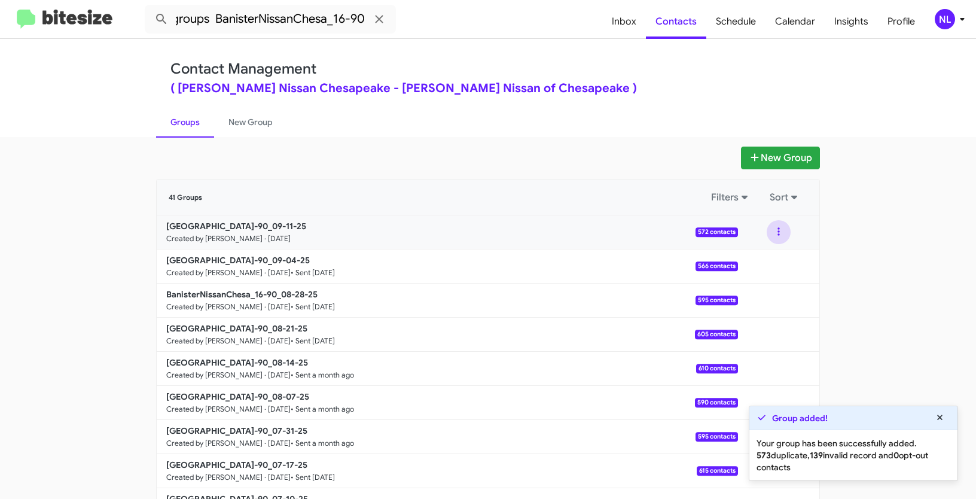
click at [770, 228] on button at bounding box center [779, 232] width 24 height 24
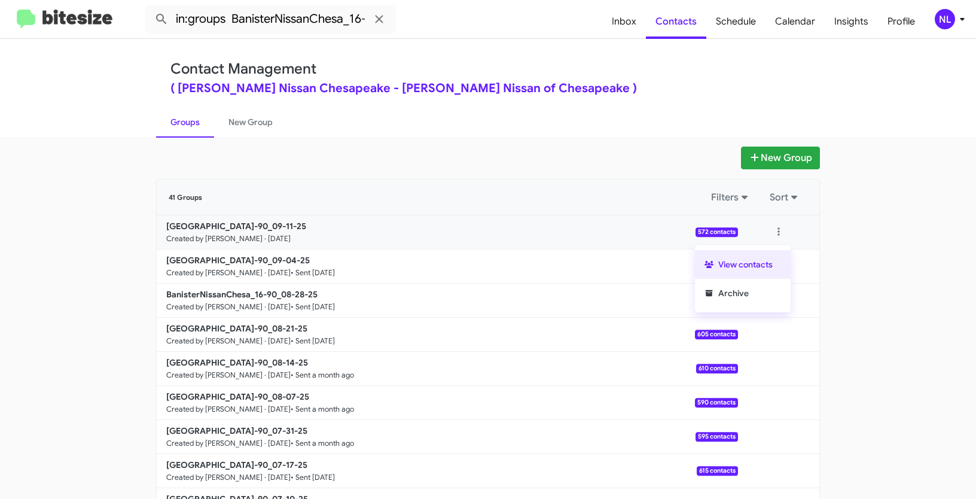
click at [756, 263] on button "View contacts" at bounding box center [743, 264] width 96 height 29
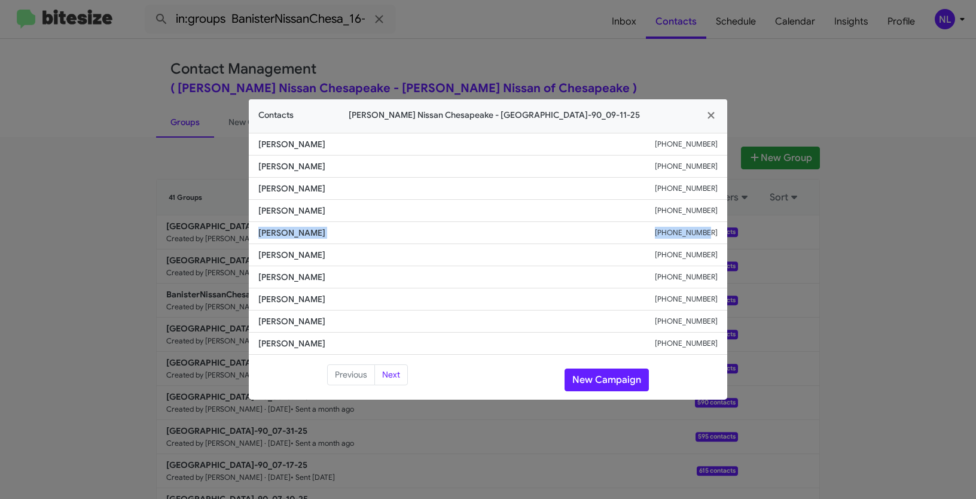
drag, startPoint x: 242, startPoint y: 231, endPoint x: 726, endPoint y: 233, distance: 483.3
click at [726, 233] on modal-container "Contacts Banister Nissan Chesapeake - BanisterNissanChesa_16-90_09-11-25 Jaxen …" at bounding box center [488, 249] width 976 height 499
copy div "Dodjie Cabangon +17577171565"
click at [594, 385] on button "New Campaign" at bounding box center [607, 379] width 84 height 23
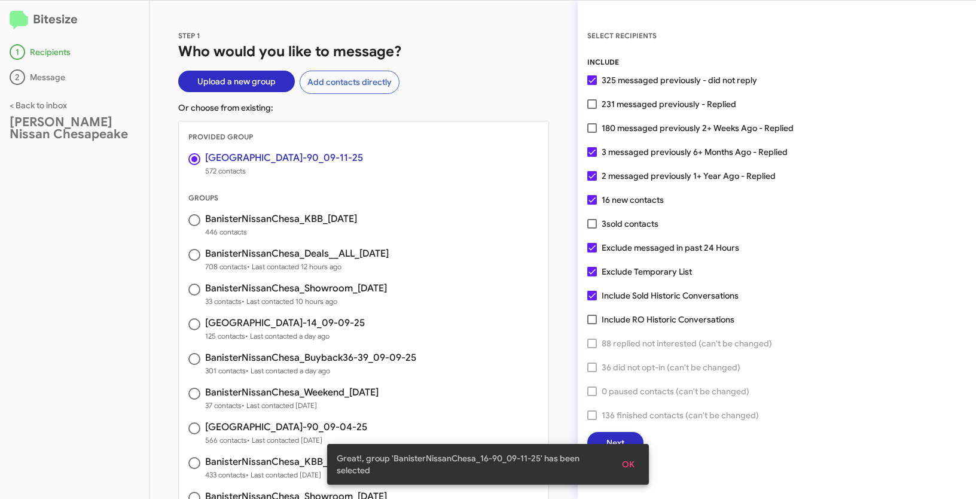
click at [631, 459] on span "OK" at bounding box center [628, 464] width 13 height 22
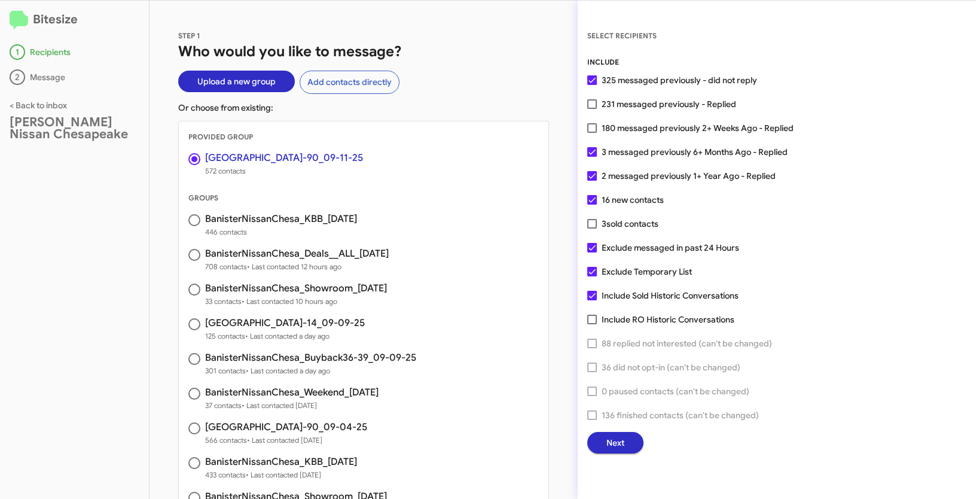
click at [589, 126] on span at bounding box center [592, 128] width 10 height 10
click at [592, 133] on input "180 messaged previously 2+ Weeks Ago - Replied" at bounding box center [592, 133] width 1 height 1
checkbox input "true"
click at [613, 439] on span "Next" at bounding box center [615, 443] width 18 height 22
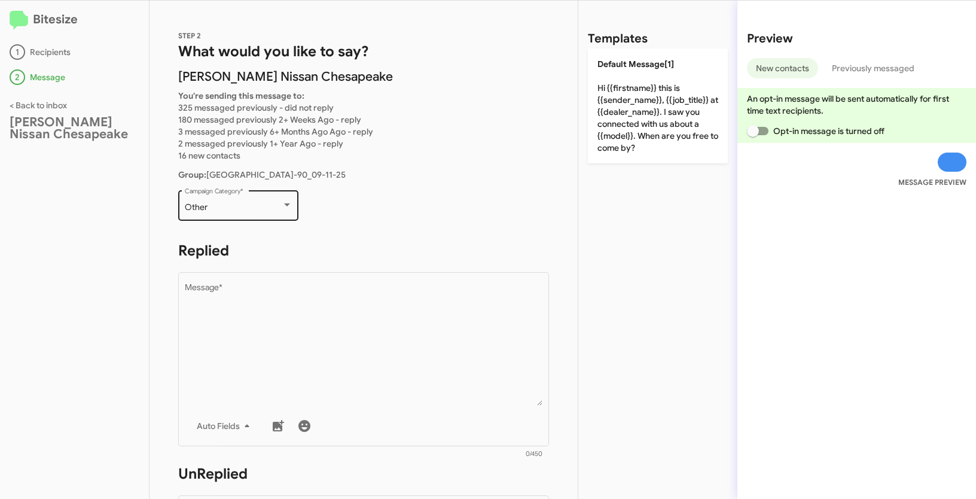
click at [256, 214] on div "Other Campaign Category *" at bounding box center [239, 204] width 108 height 33
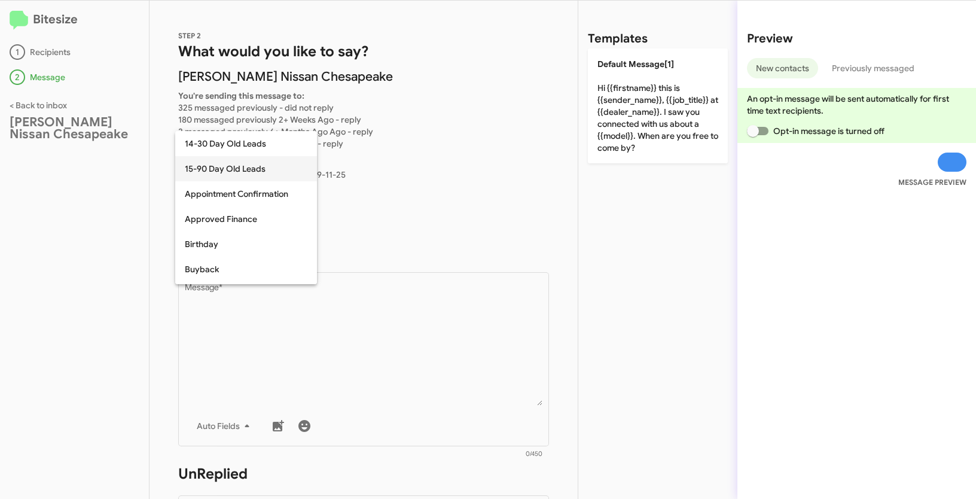
click at [223, 170] on span "15-90 Day Old Leads" at bounding box center [246, 168] width 123 height 25
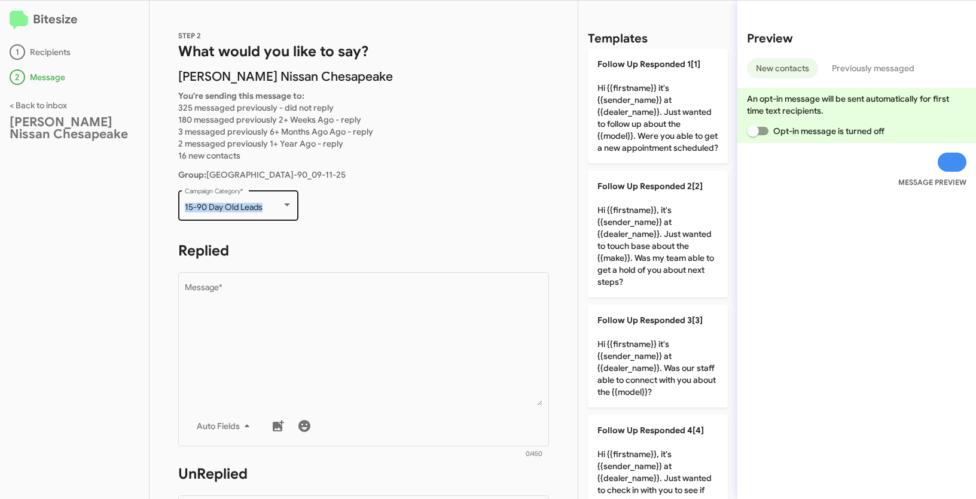
drag, startPoint x: 181, startPoint y: 203, endPoint x: 284, endPoint y: 204, distance: 102.3
click at [284, 204] on div "15-90 Day Old Leads Campaign Category *" at bounding box center [238, 204] width 120 height 33
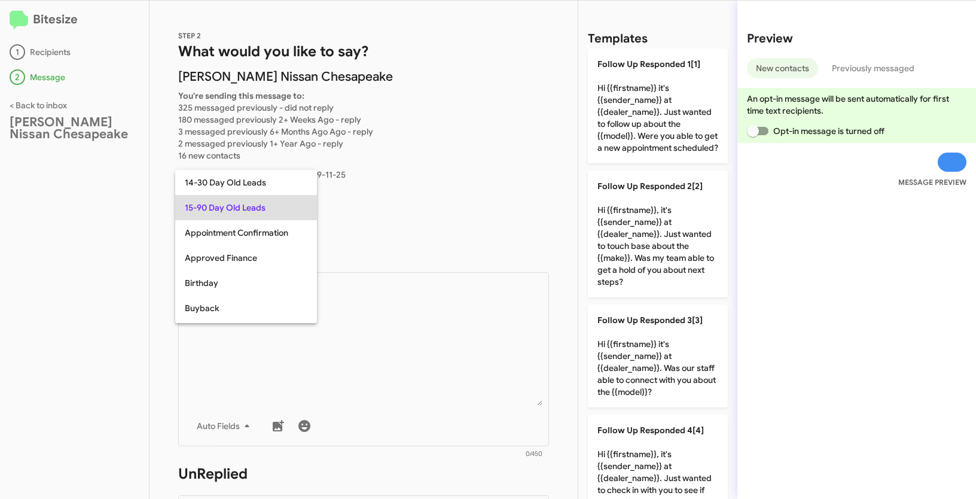
copy span "15-90 Day Old Leads"
click at [377, 325] on div at bounding box center [488, 249] width 976 height 499
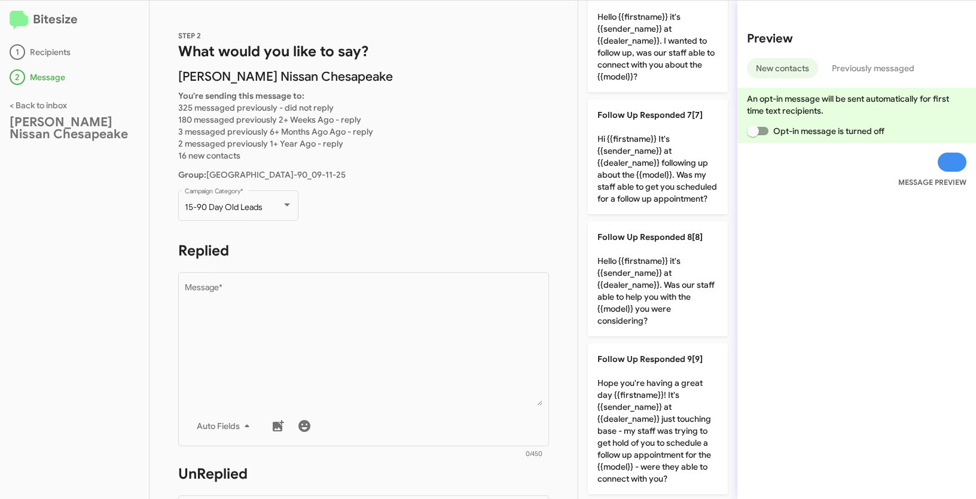
scroll to position [841, 0]
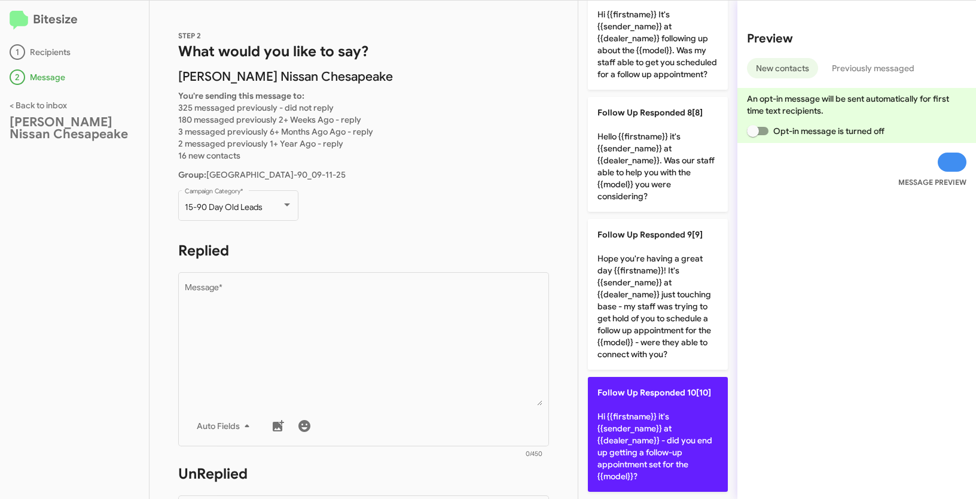
click at [638, 380] on p "Follow Up Responded 10[10] Hi {{firstname}} it's {{sender_name}} at {{dealer_na…" at bounding box center [658, 434] width 140 height 115
type textarea "Hi {{firstname}} it's {{sender_name}} at {{dealer_name}} - did you end up getti…"
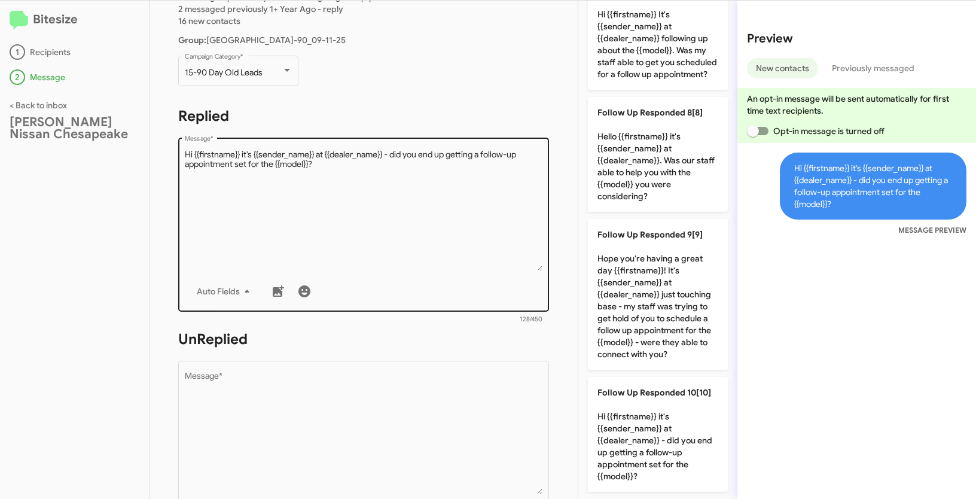
scroll to position [203, 0]
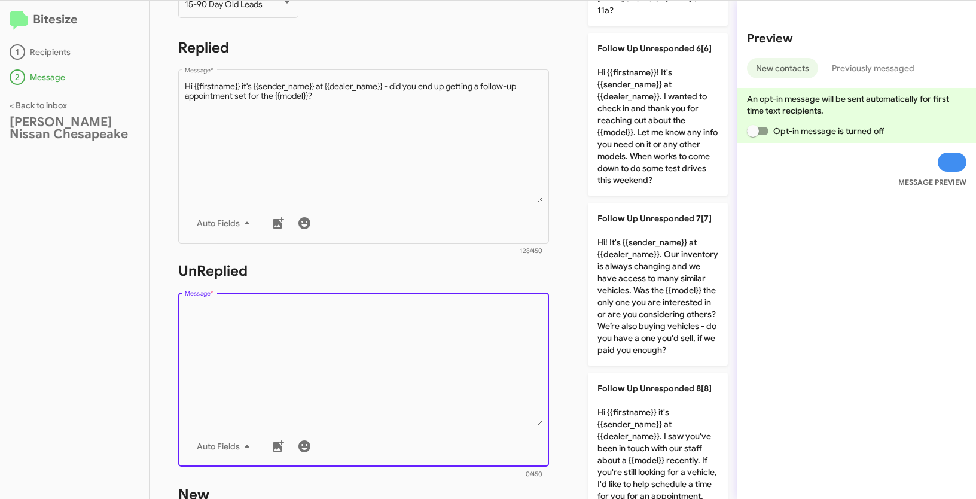
click at [467, 340] on textarea "Message *" at bounding box center [364, 365] width 358 height 122
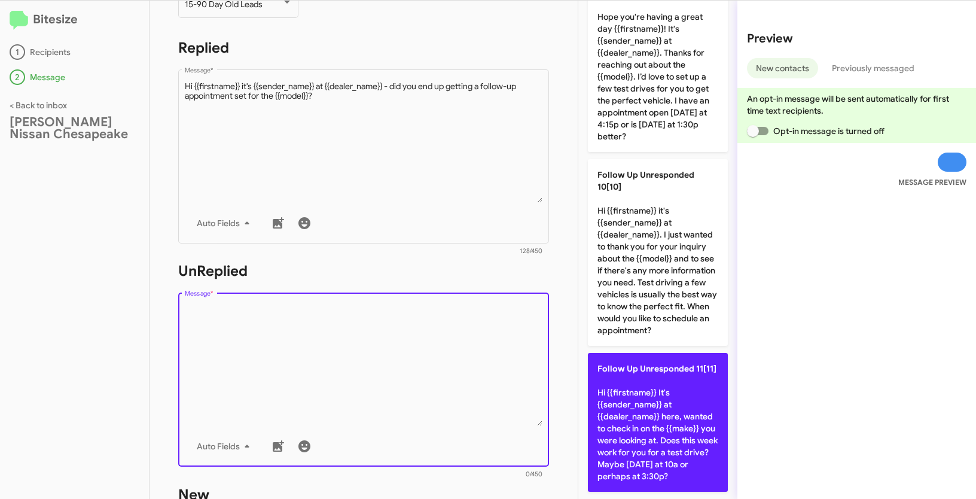
scroll to position [1441, 0]
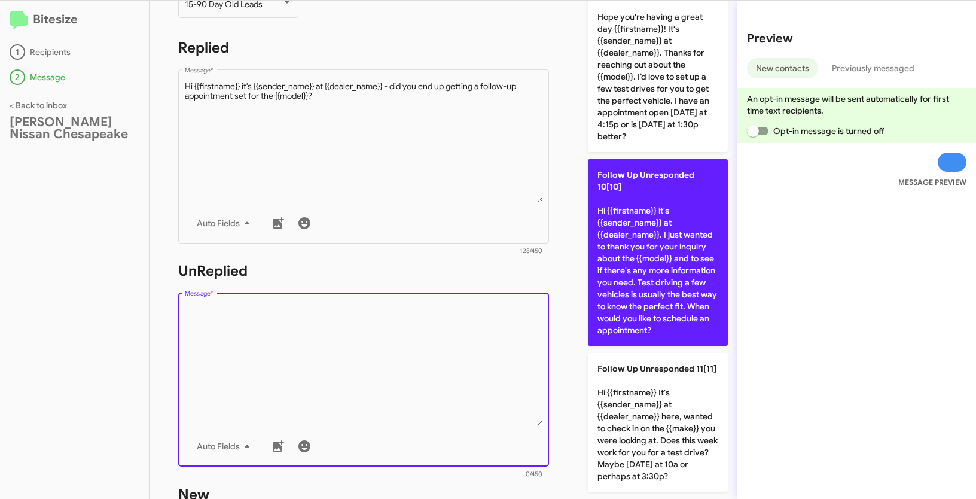
click at [639, 211] on p "Follow Up Unresponded 10[10] Hi {{firstname}} it's {{sender_name}} at {{dealer_…" at bounding box center [658, 252] width 140 height 187
type textarea "Hi {{firstname}} it's {{sender_name}} at {{dealer_name}}. I just wanted to than…"
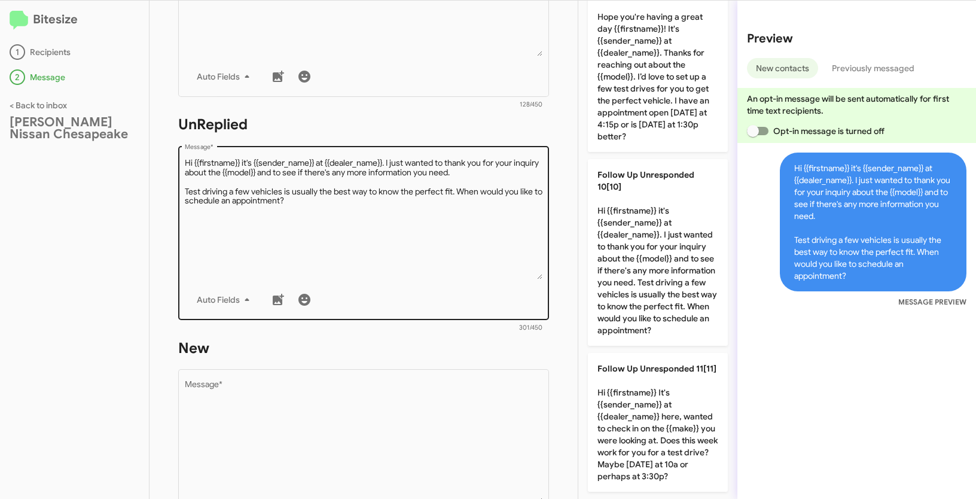
scroll to position [525, 0]
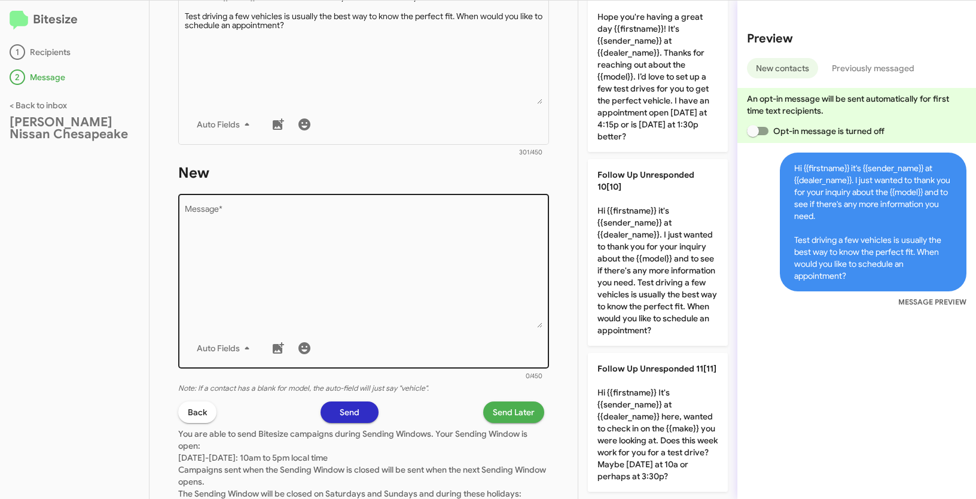
click at [425, 274] on textarea "Message *" at bounding box center [364, 267] width 358 height 122
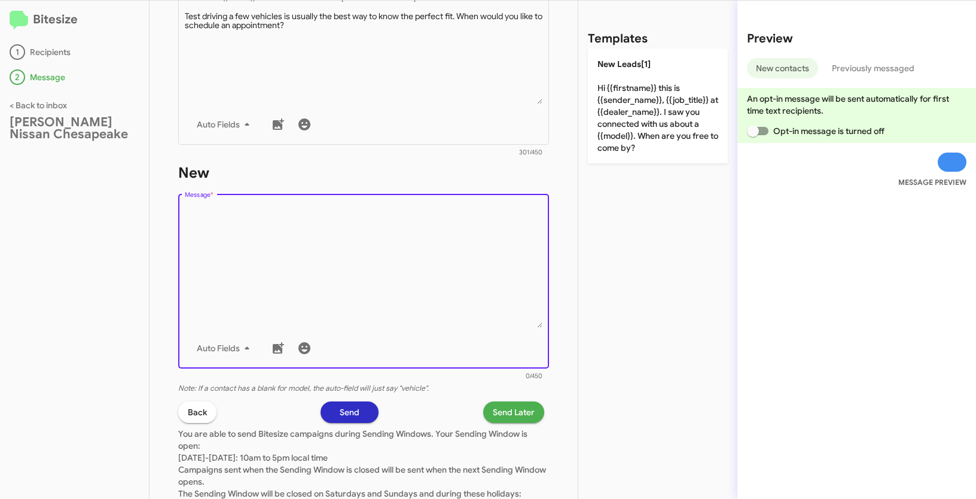
scroll to position [0, 0]
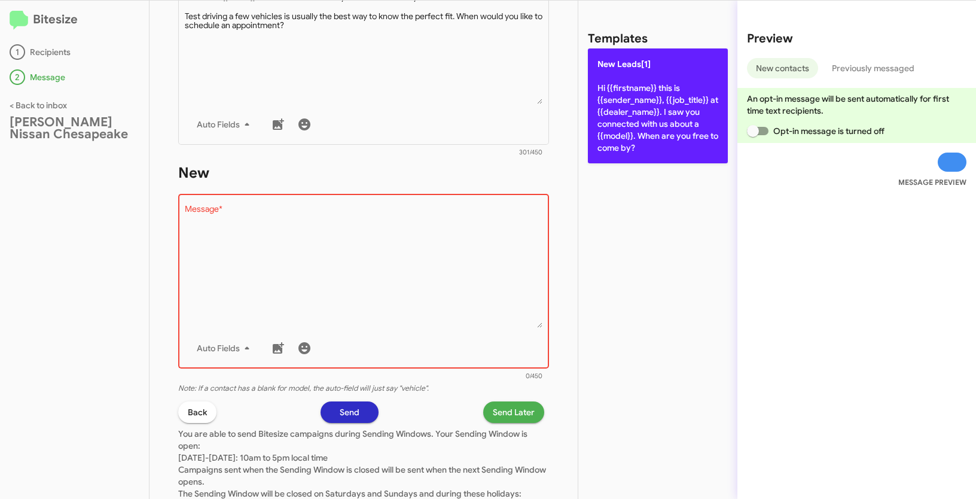
click at [641, 109] on p "New Leads[1] Hi {{firstname}} this is {{sender_name}}, {{job_title}} at {{deale…" at bounding box center [658, 105] width 140 height 115
type textarea "Hi {{firstname}} this is {{sender_name}}, {{job_title}} at {{dealer_name}}. I s…"
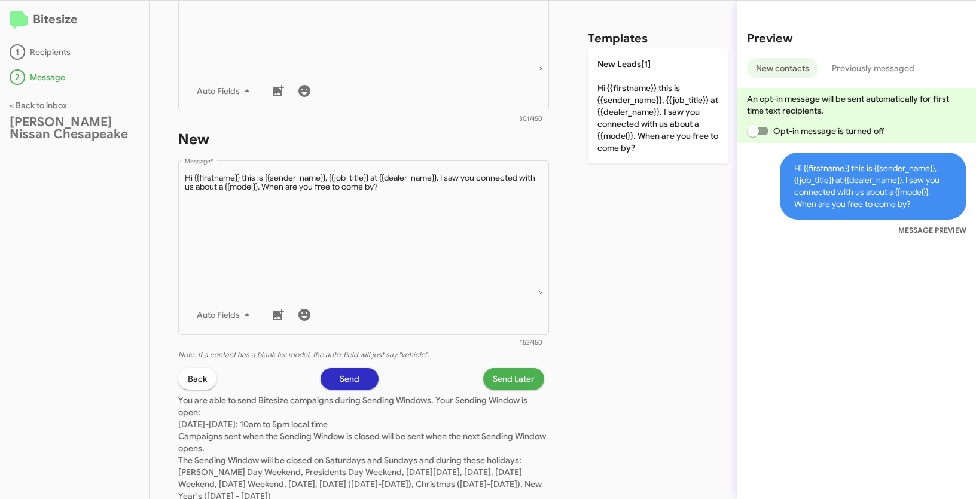
scroll to position [596, 0]
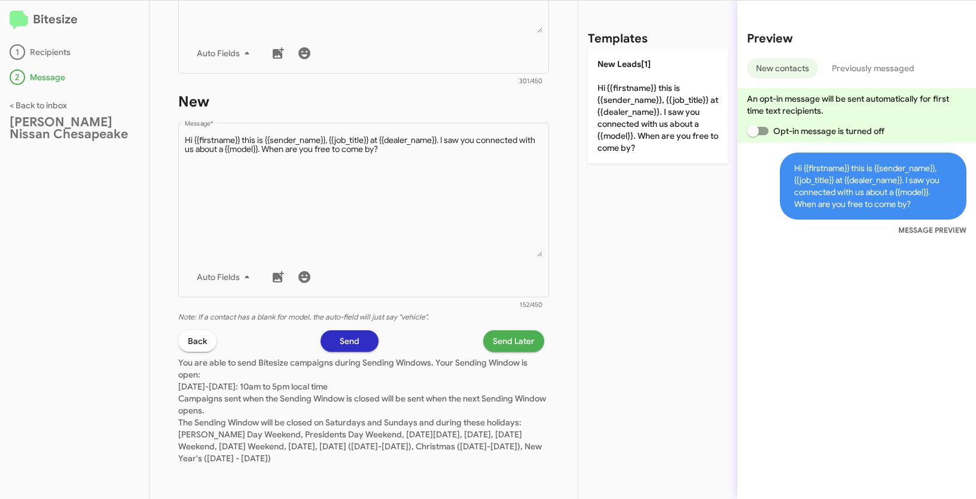
click at [518, 336] on span "Send Later" at bounding box center [514, 341] width 42 height 22
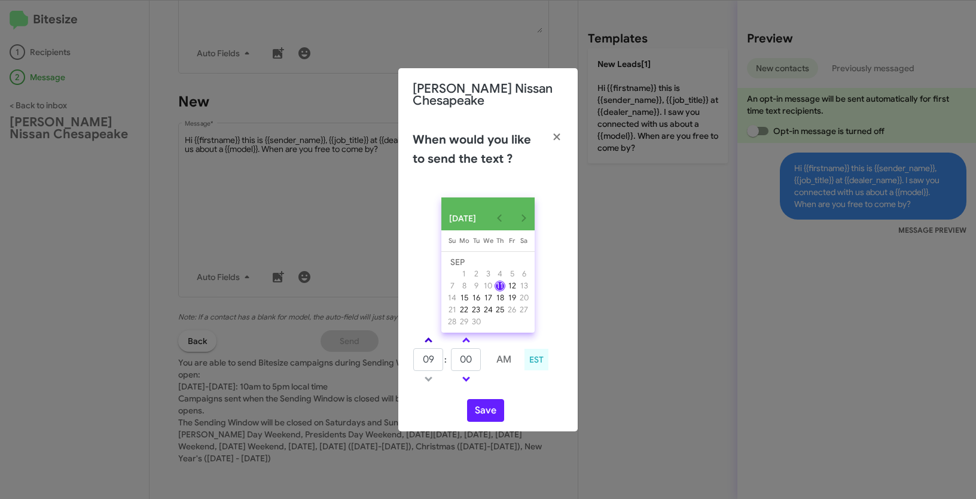
click at [431, 345] on span at bounding box center [429, 341] width 8 height 8
type input "11"
drag, startPoint x: 477, startPoint y: 367, endPoint x: 448, endPoint y: 362, distance: 29.2
click at [448, 362] on tr "11 : 00 AM" at bounding box center [466, 360] width 107 height 24
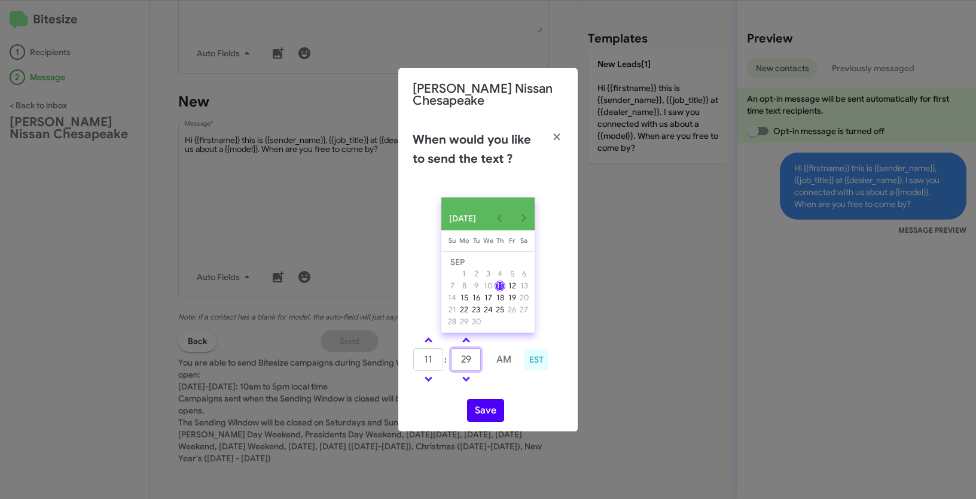
type input "29"
click at [482, 422] on button "Save" at bounding box center [485, 410] width 37 height 23
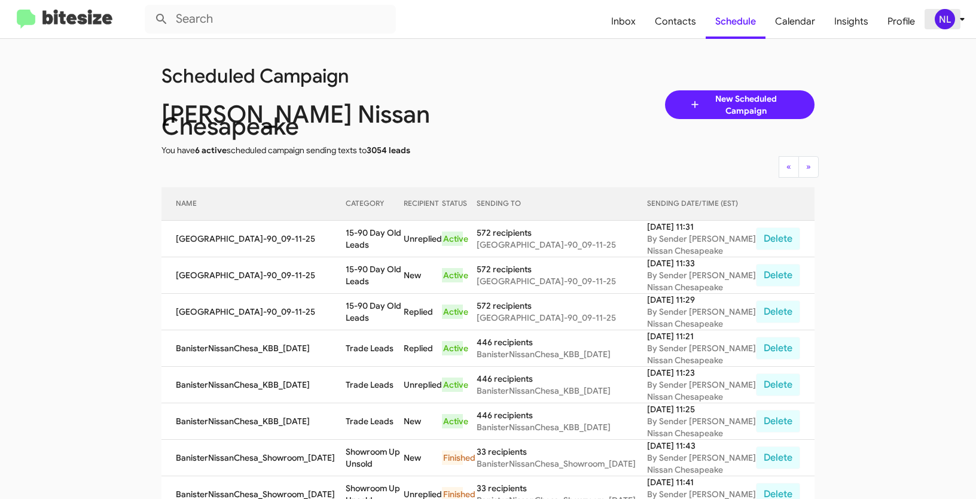
click at [935, 20] on div "NL" at bounding box center [945, 19] width 20 height 20
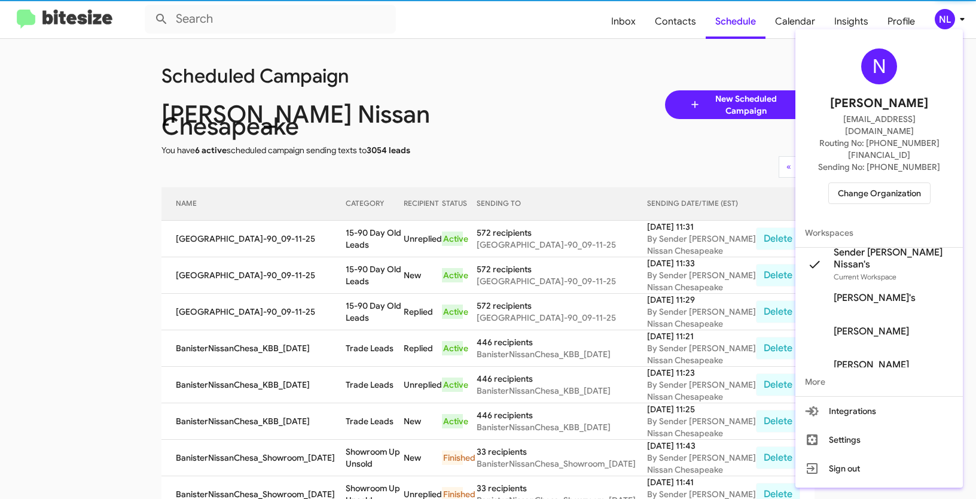
click at [878, 183] on span "Change Organization" at bounding box center [879, 193] width 83 height 20
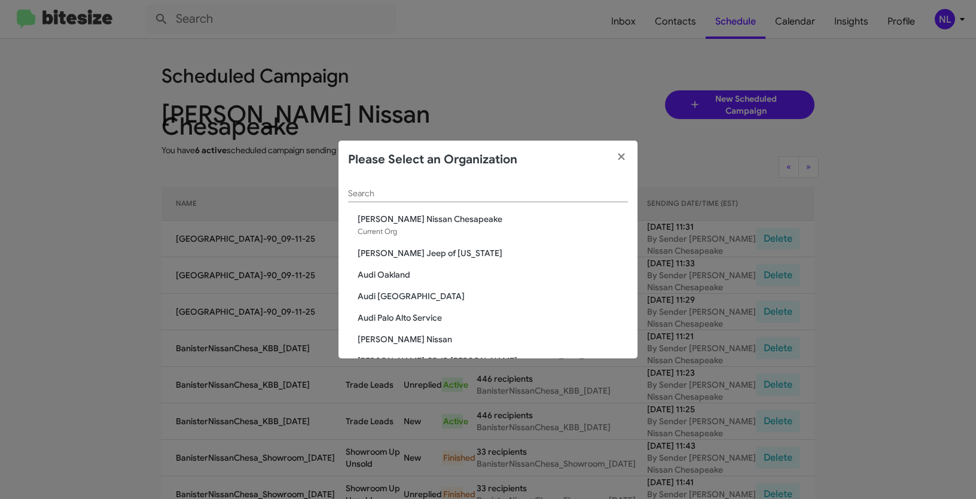
click at [489, 190] on input "Search" at bounding box center [488, 194] width 280 height 10
paste input "[PERSON_NAME] Nissan Norfolk"
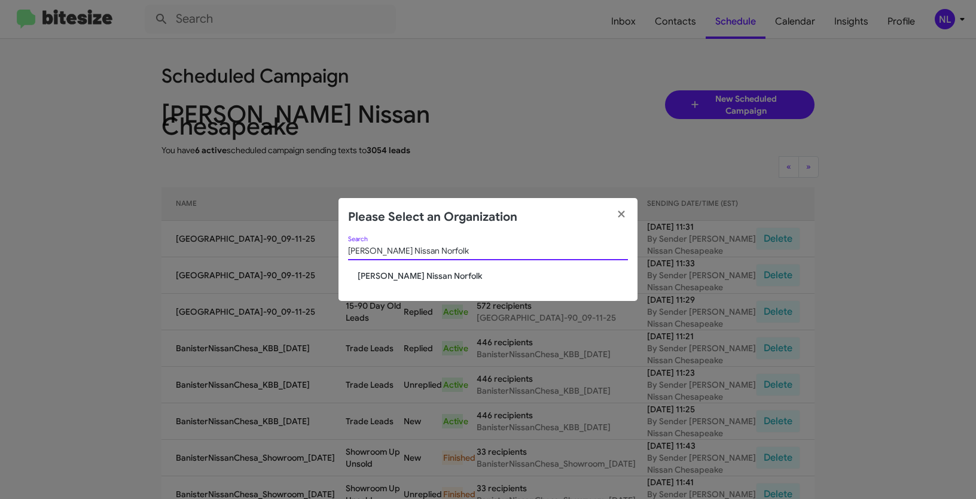
type input "[PERSON_NAME] Nissan Norfolk"
click at [378, 280] on span "[PERSON_NAME] Nissan Norfolk" at bounding box center [493, 276] width 270 height 12
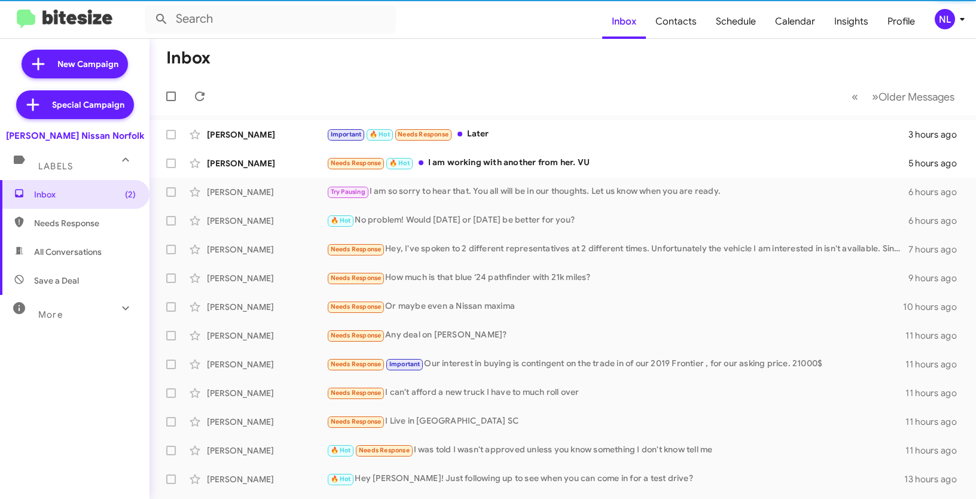
click at [941, 14] on div "NL" at bounding box center [945, 19] width 20 height 20
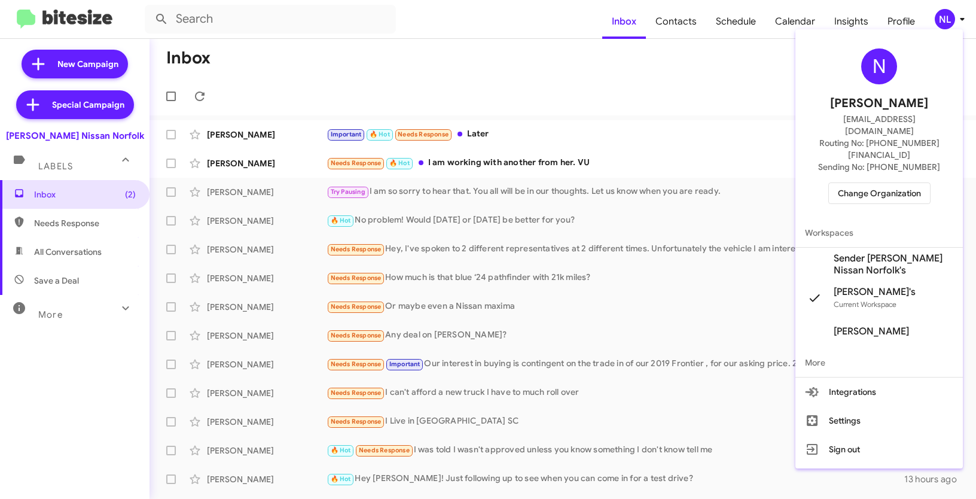
click at [864, 252] on span "Sender [PERSON_NAME] Nissan Norfolk's" at bounding box center [894, 264] width 120 height 24
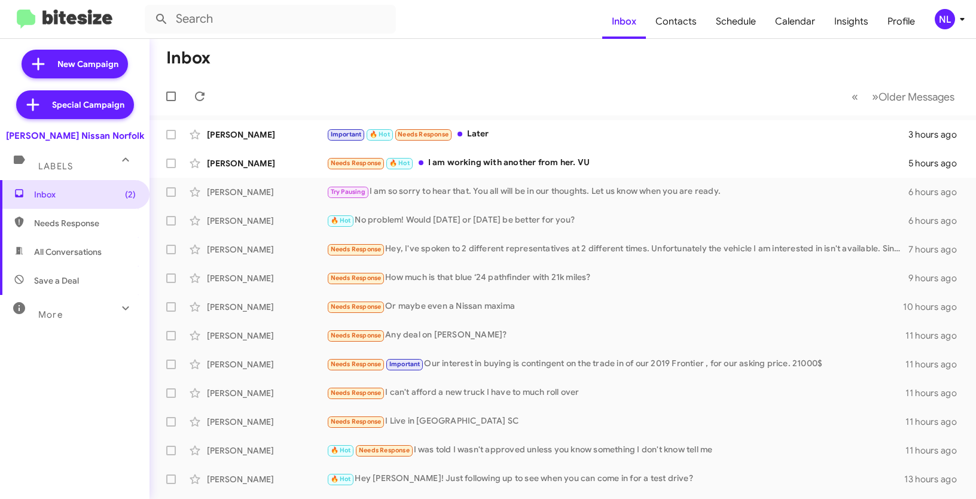
click at [952, 22] on div "NL" at bounding box center [945, 19] width 20 height 20
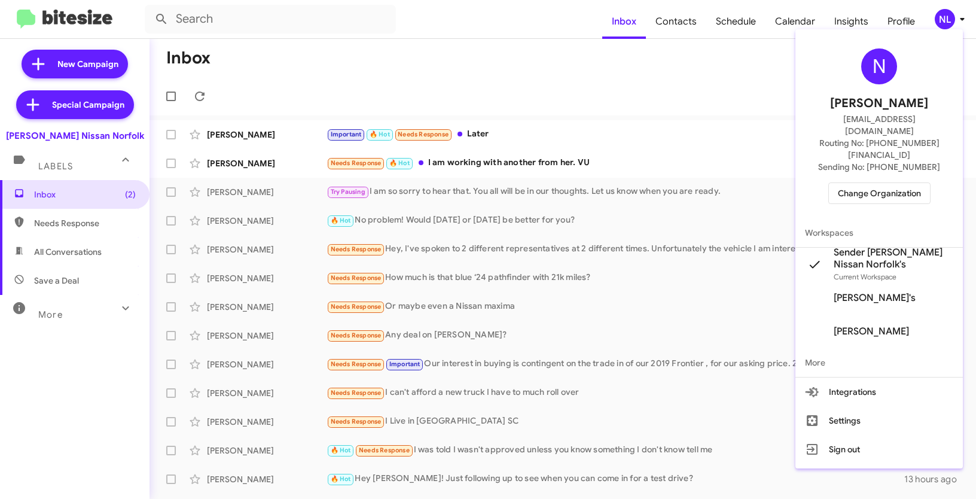
click at [637, 92] on div at bounding box center [488, 249] width 976 height 499
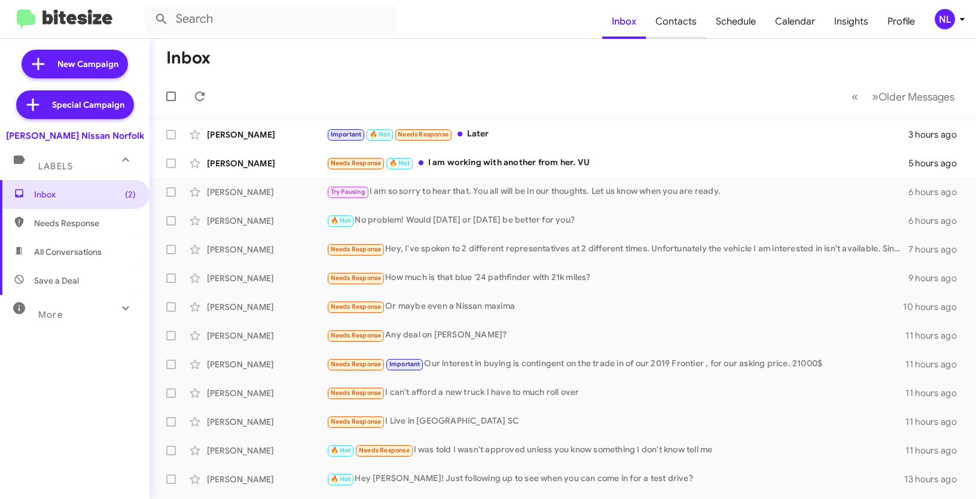
click at [676, 20] on span "Contacts" at bounding box center [676, 21] width 60 height 35
type input "in:groups"
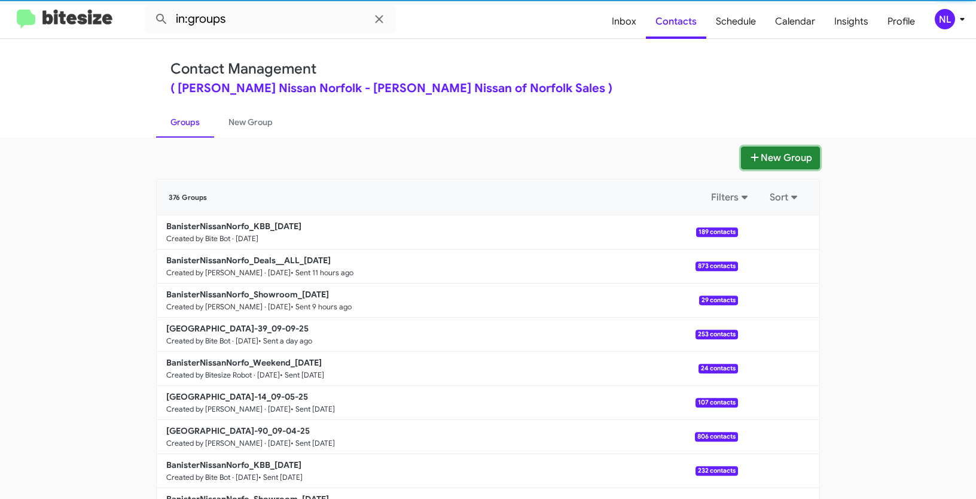
click at [776, 163] on button "New Group" at bounding box center [780, 158] width 79 height 23
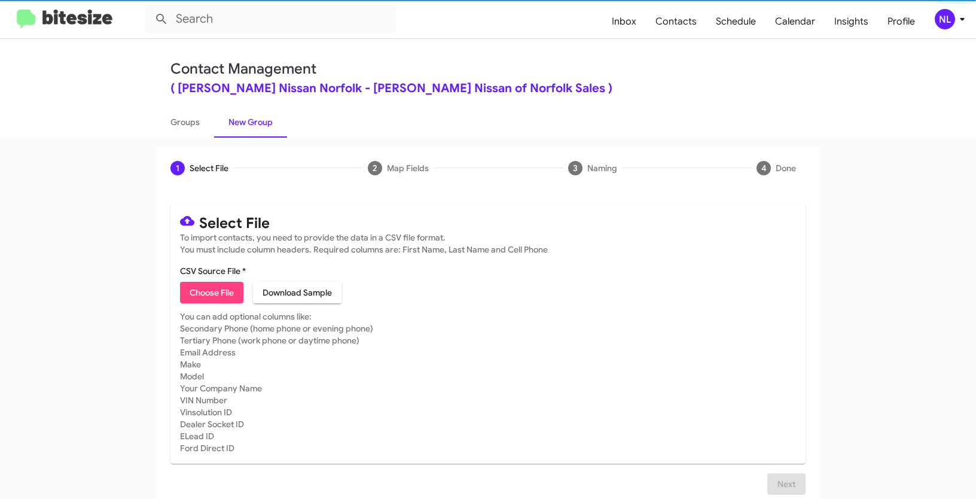
click at [239, 292] on button "Choose File" at bounding box center [211, 293] width 63 height 22
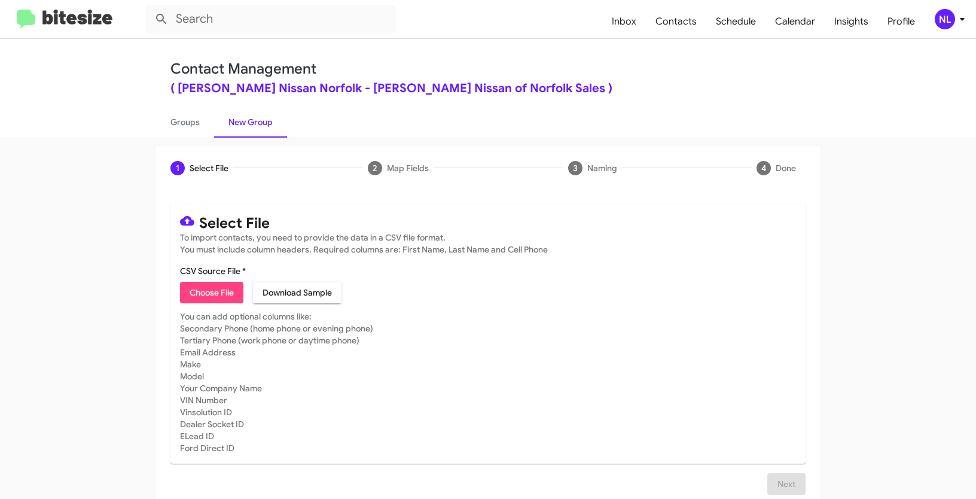
type input "[GEOGRAPHIC_DATA]-90_09-11-25"
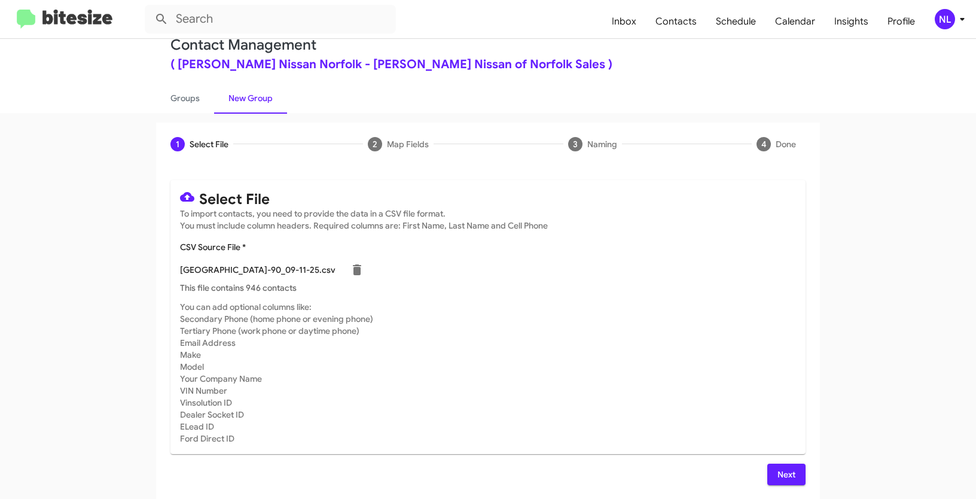
scroll to position [24, 0]
click at [771, 464] on button "Next" at bounding box center [786, 475] width 38 height 22
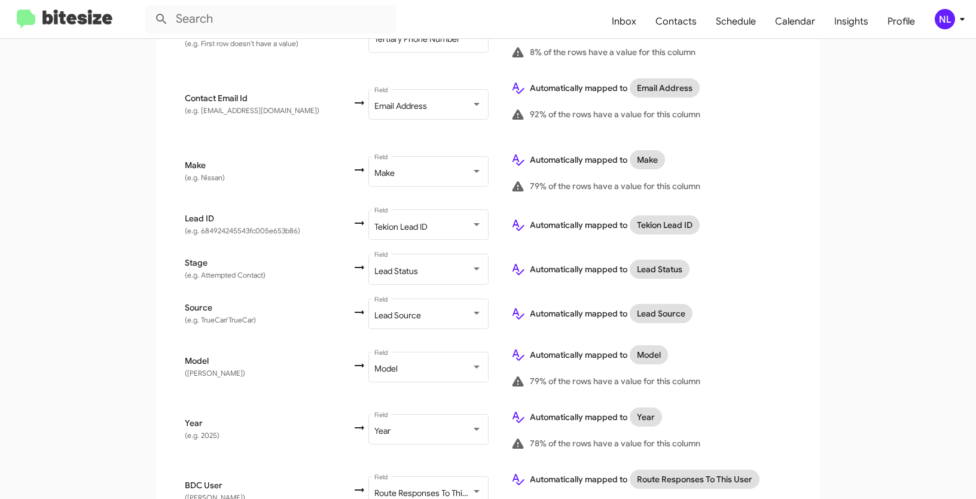
scroll to position [562, 0]
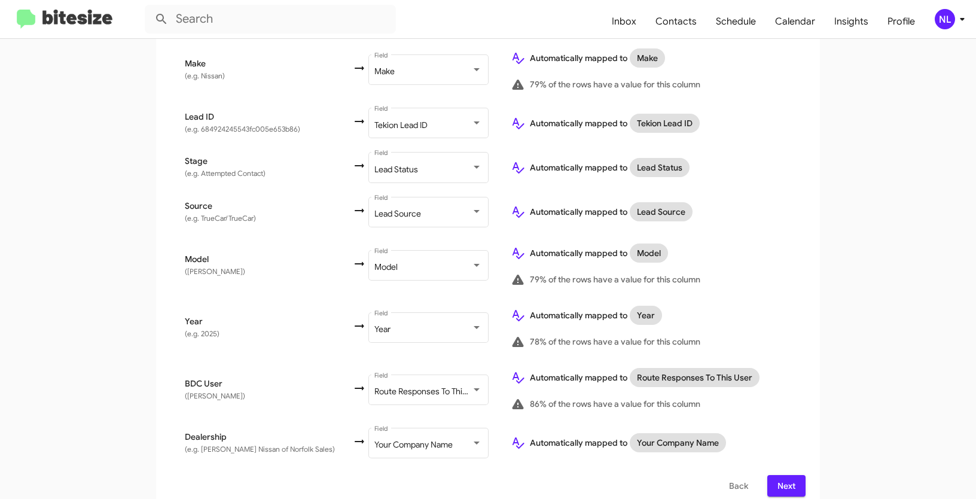
click at [785, 475] on span "Next" at bounding box center [786, 486] width 19 height 22
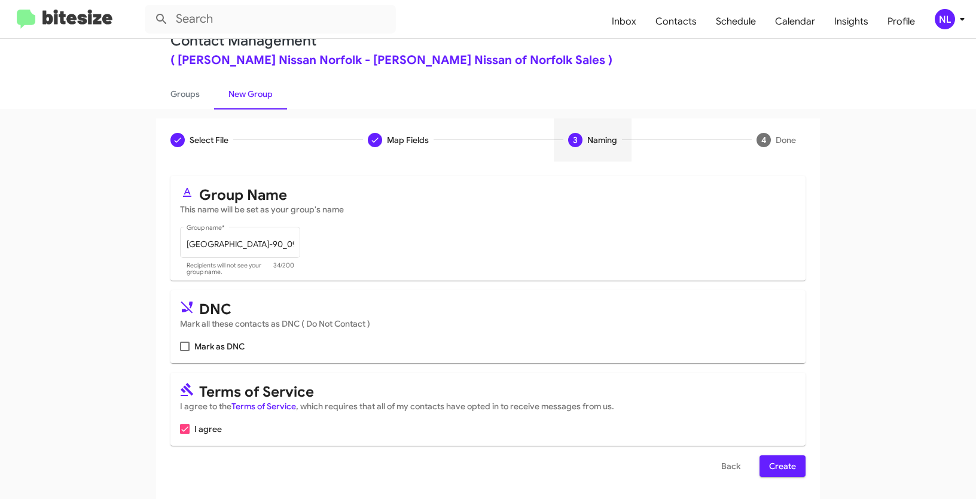
scroll to position [30, 0]
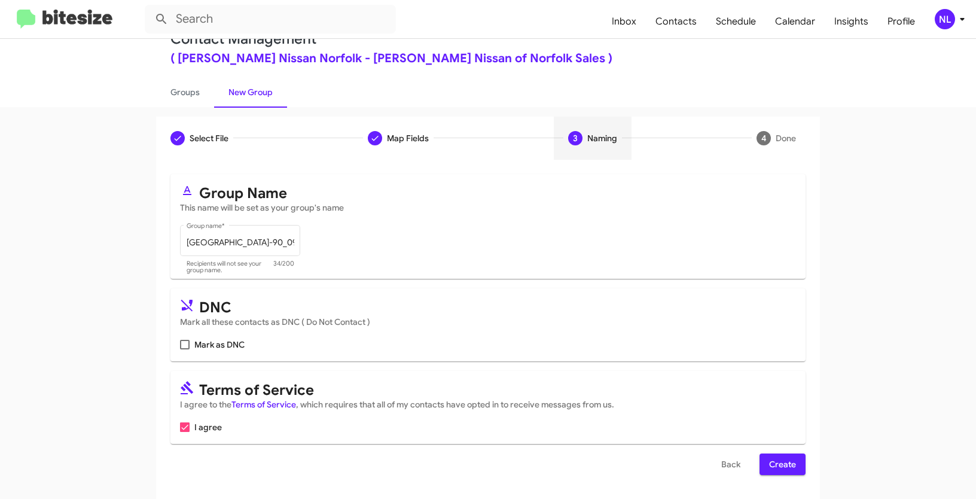
click at [782, 468] on span "Create" at bounding box center [782, 464] width 27 height 22
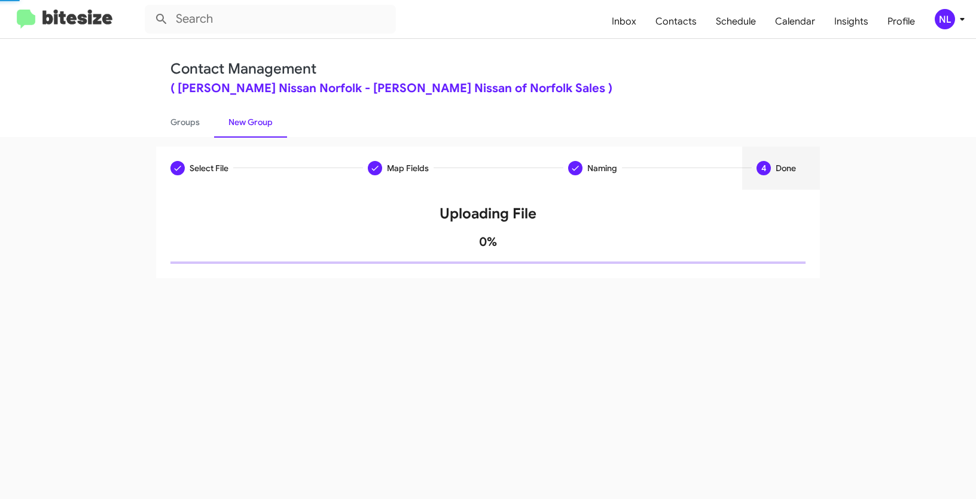
scroll to position [0, 0]
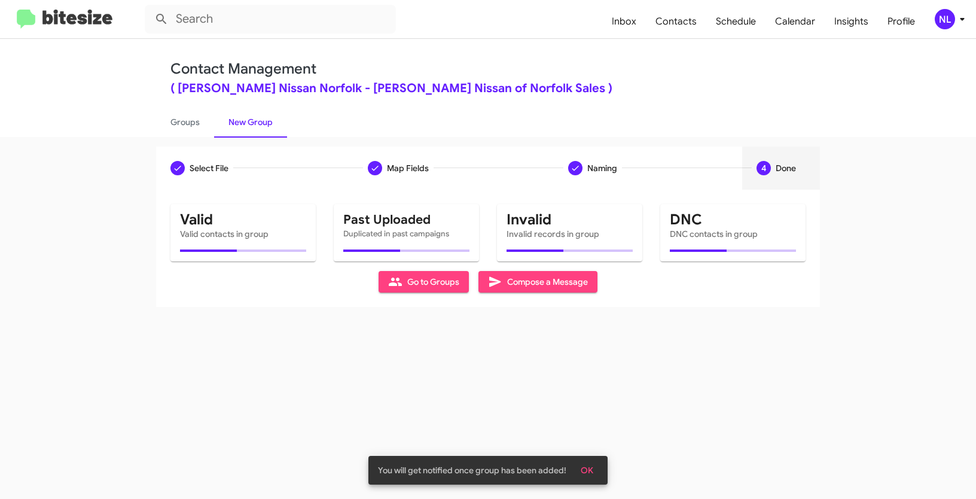
click at [589, 468] on span "OK" at bounding box center [587, 470] width 13 height 22
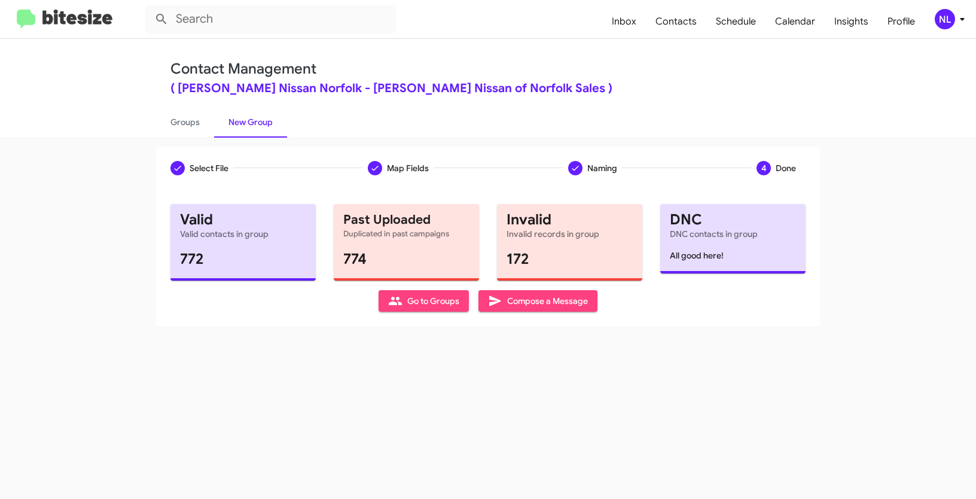
click at [414, 301] on span "Go to Groups" at bounding box center [423, 301] width 71 height 22
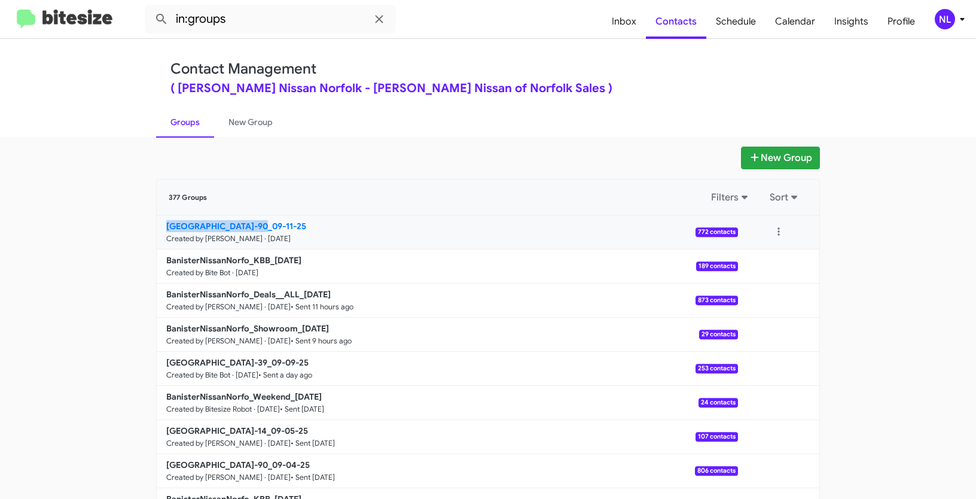
drag, startPoint x: 95, startPoint y: 228, endPoint x: 251, endPoint y: 223, distance: 155.6
click at [251, 223] on app-groups "New Group 377 Groups Filters Sort BanisterNissanNorfo_16-90_09-11-25 Created by…" at bounding box center [488, 367] width 976 height 441
copy b "BanisterNissanNorfo_"
click at [243, 24] on input "in:groups" at bounding box center [270, 19] width 251 height 29
paste input "BanisterNissanNorfo_"
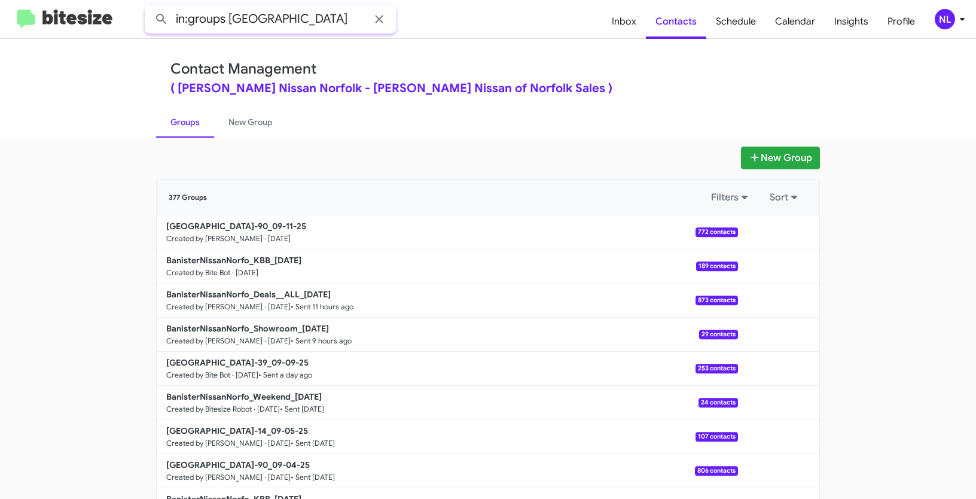
type input "in:groups BanisterNissanNorfo_"
click at [150, 7] on button at bounding box center [162, 19] width 24 height 24
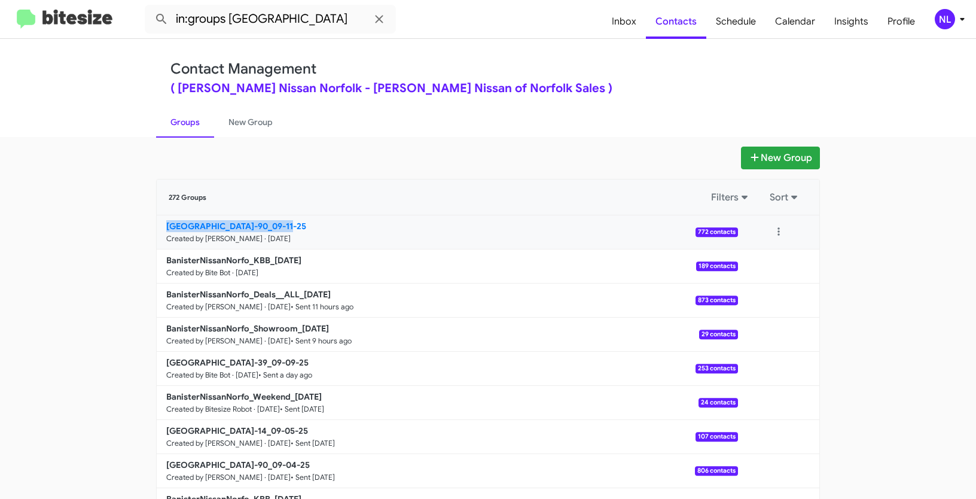
drag, startPoint x: 97, startPoint y: 234, endPoint x: 277, endPoint y: 225, distance: 179.7
click at [277, 225] on app-groups "New Group 272 Groups Filters Sort BanisterNissanNorfo_16-90_09-11-25 Created by…" at bounding box center [488, 367] width 976 height 441
copy b "BanisterNissanNorfo_16-90_"
click at [382, 17] on icon at bounding box center [379, 19] width 8 height 8
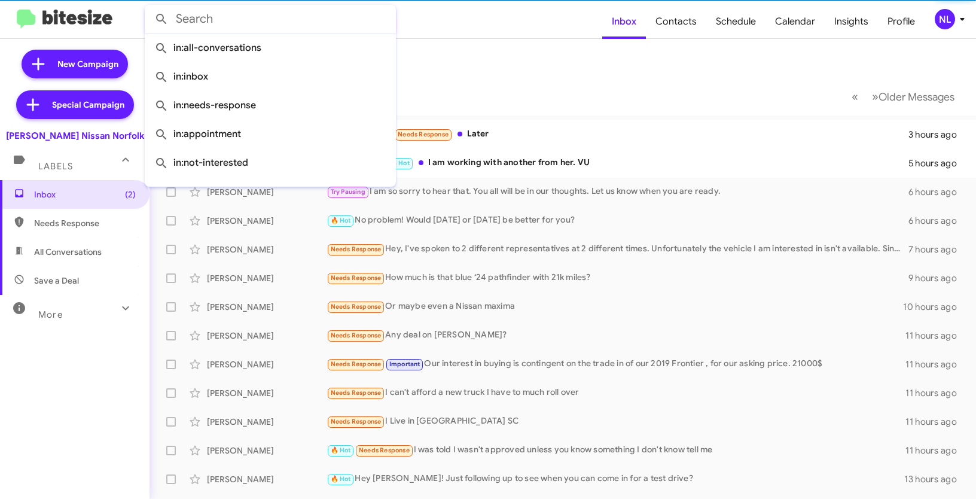
click at [286, 25] on input "text" at bounding box center [270, 19] width 251 height 29
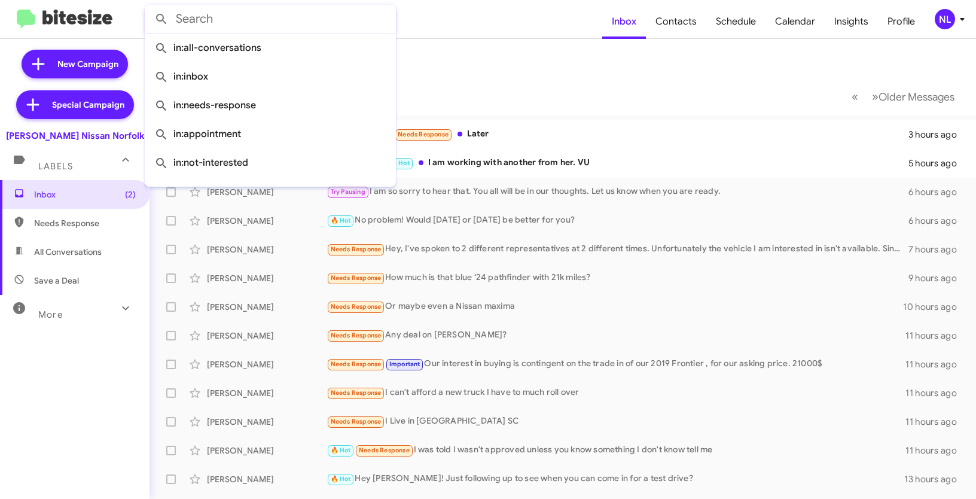
click at [498, 41] on mat-toolbar-row "Inbox" at bounding box center [563, 58] width 827 height 38
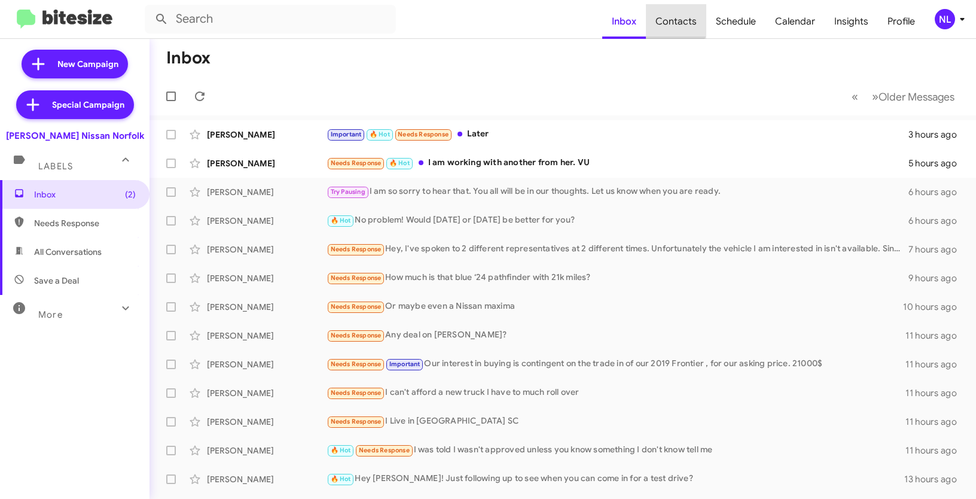
click at [678, 20] on span "Contacts" at bounding box center [676, 21] width 60 height 35
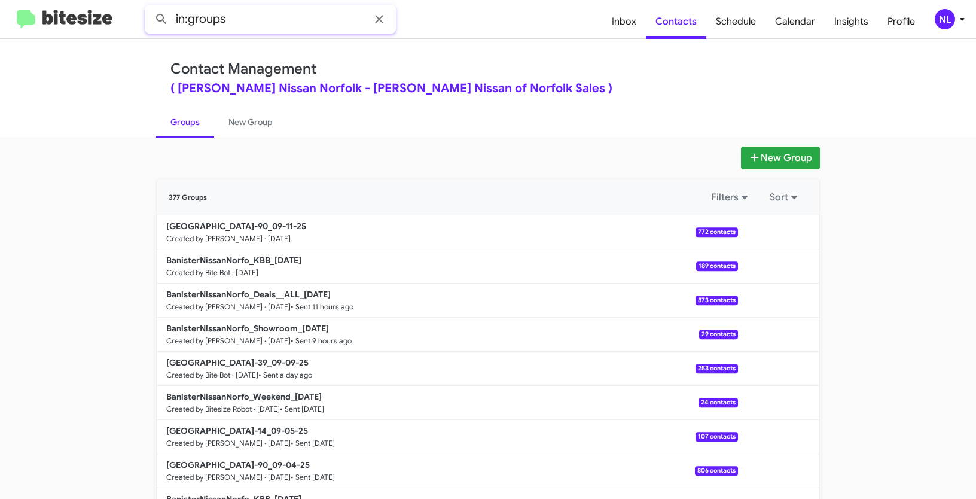
click at [283, 17] on input "in:groups" at bounding box center [270, 19] width 251 height 29
paste input "BanisterNissanNorfo_16-90_"
type input "in:groups BanisterNissanNorfo_16-90_"
click at [150, 7] on button at bounding box center [162, 19] width 24 height 24
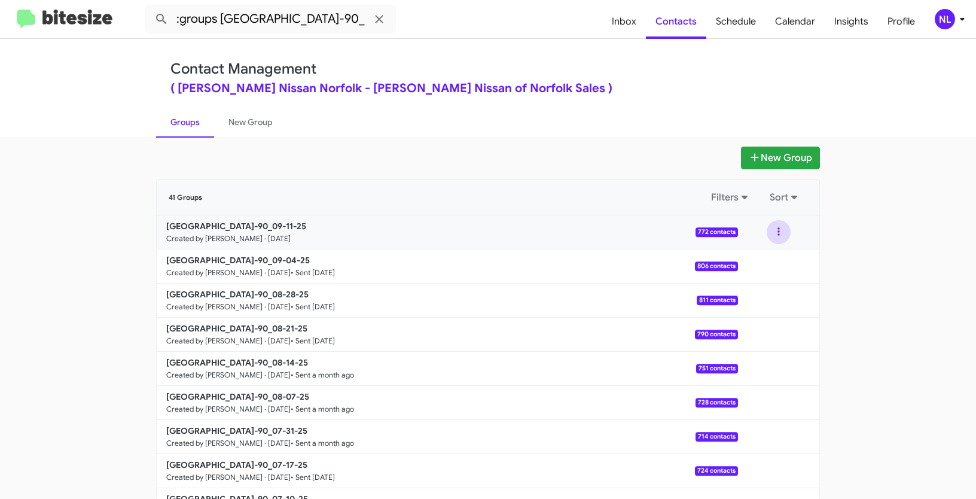
click at [773, 227] on button at bounding box center [779, 232] width 24 height 24
click at [758, 268] on button "View contacts" at bounding box center [743, 264] width 96 height 29
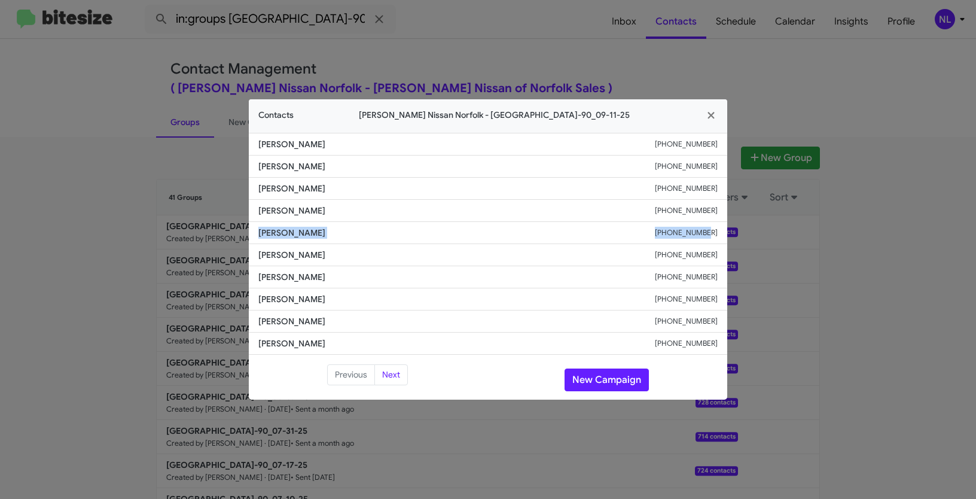
drag, startPoint x: 253, startPoint y: 230, endPoint x: 715, endPoint y: 243, distance: 461.9
click at [715, 243] on li "Austin Hehir +17575321805" at bounding box center [488, 233] width 478 height 22
copy div "Austin Hehir +17575321805"
click at [597, 382] on button "New Campaign" at bounding box center [607, 379] width 84 height 23
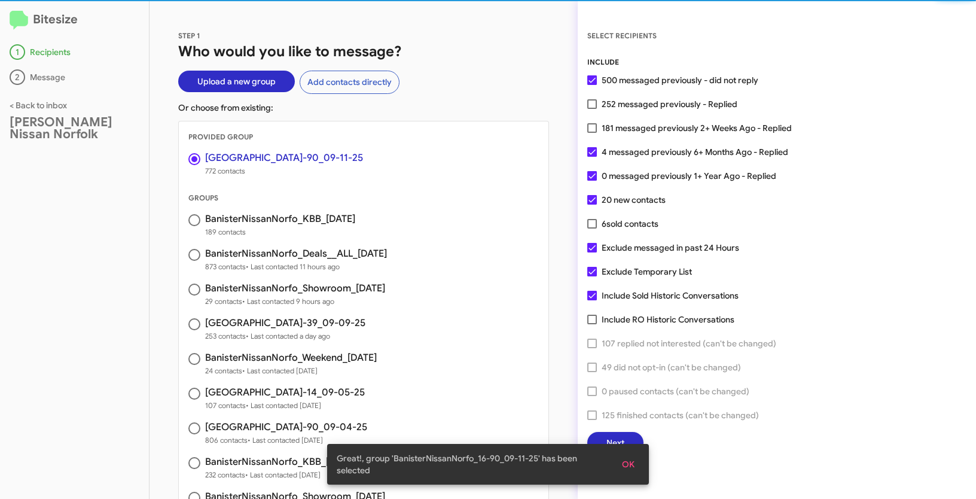
click at [639, 465] on button "OK" at bounding box center [628, 464] width 32 height 22
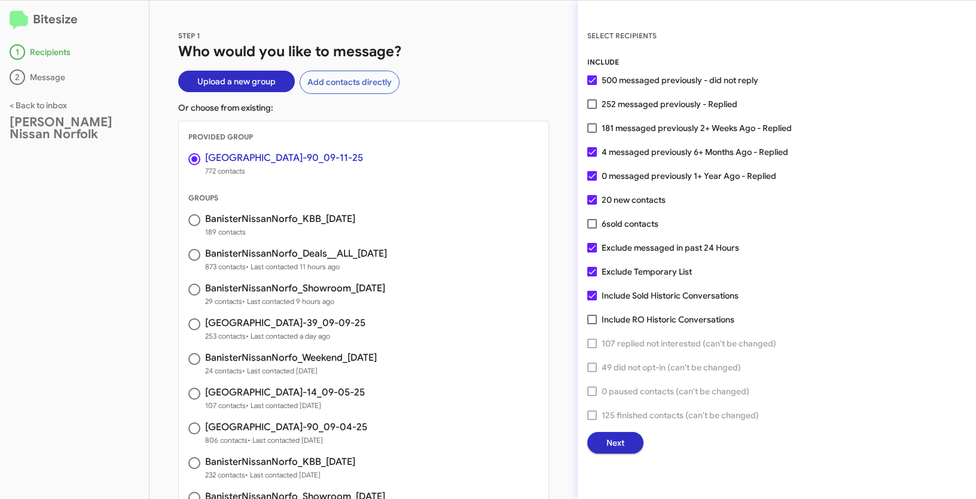
click at [592, 133] on label "181 messaged previously 2+ Weeks Ago - Replied" at bounding box center [689, 128] width 205 height 14
click at [592, 133] on input "181 messaged previously 2+ Weeks Ago - Replied" at bounding box center [592, 133] width 1 height 1
checkbox input "true"
click at [612, 444] on span "Next" at bounding box center [615, 443] width 18 height 22
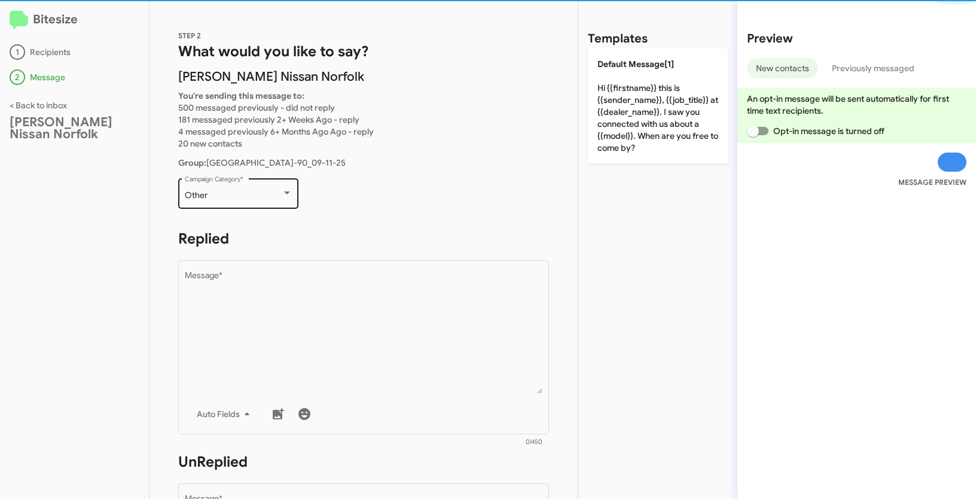
click at [251, 193] on div "Other" at bounding box center [233, 196] width 97 height 10
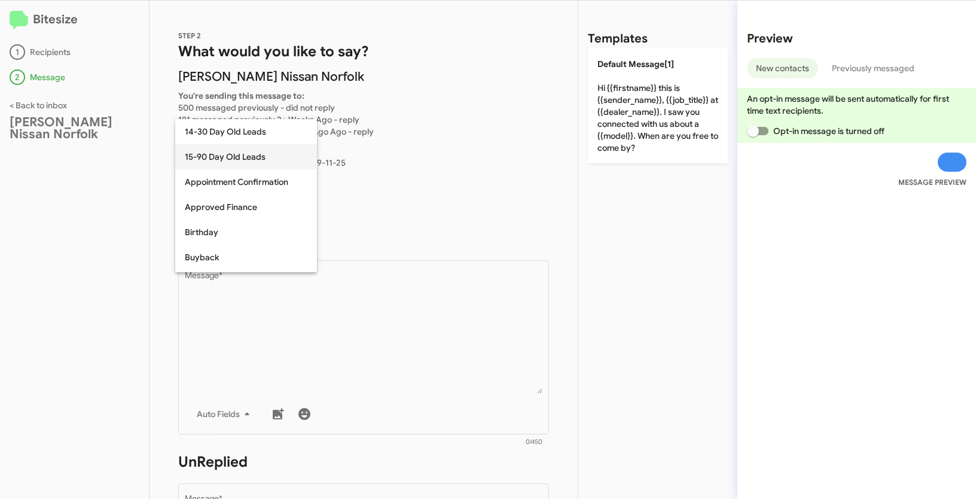
click at [226, 160] on span "15-90 Day Old Leads" at bounding box center [246, 156] width 123 height 25
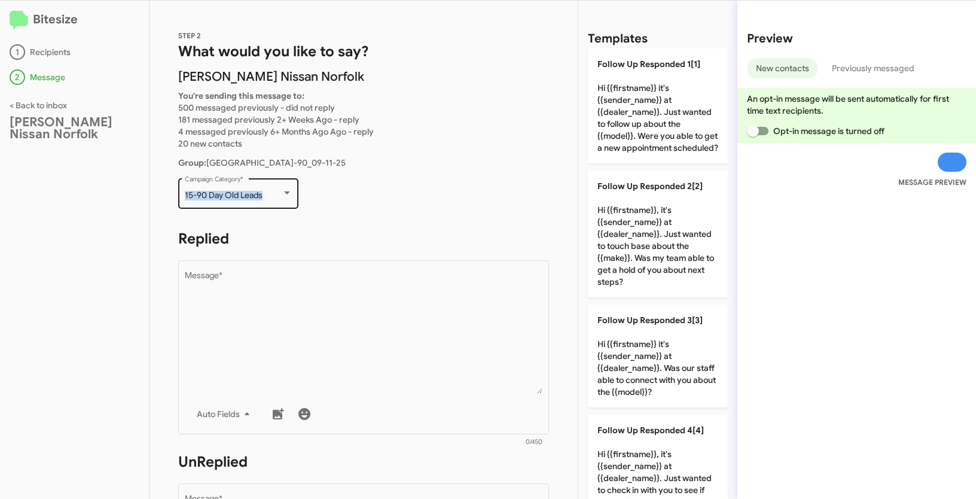
drag, startPoint x: 182, startPoint y: 196, endPoint x: 266, endPoint y: 202, distance: 83.3
click at [266, 202] on div "15-90 Day Old Leads Campaign Category *" at bounding box center [238, 192] width 120 height 33
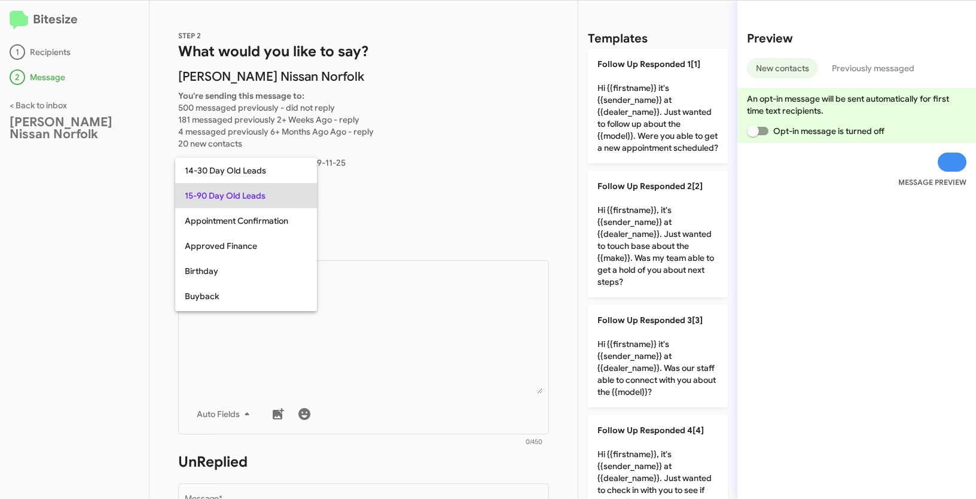
copy div "15-90 Day Old Leads"
click at [401, 360] on div at bounding box center [488, 249] width 976 height 499
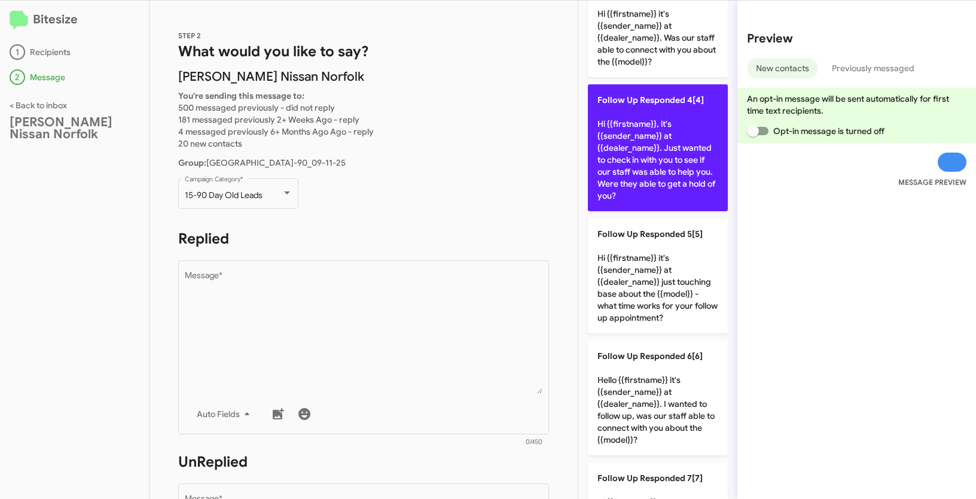
scroll to position [513, 0]
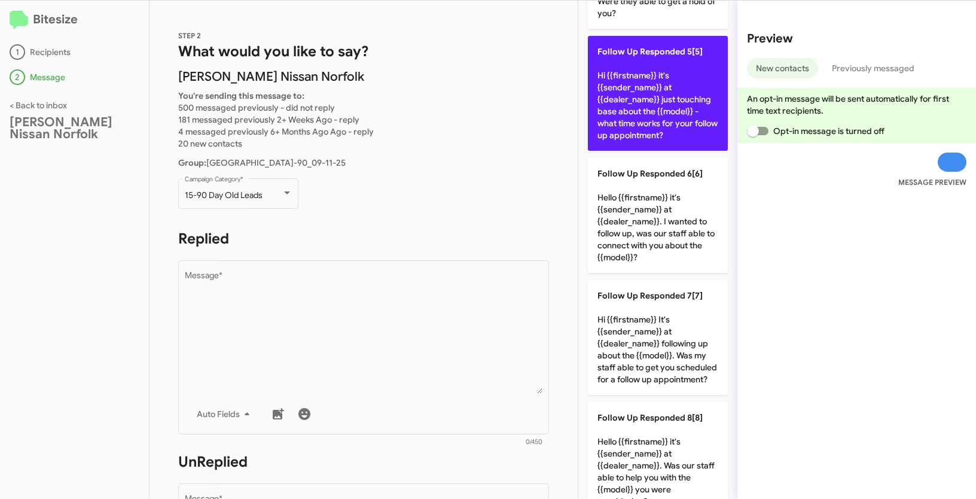
click at [613, 96] on p "Follow Up Responded 5[5] Hi {{firstname}} it's {{sender_name}} at {{dealer_name…" at bounding box center [658, 93] width 140 height 115
type textarea "Hi {{firstname}} it's {{sender_name}} at {{dealer_name}} just touching base abo…"
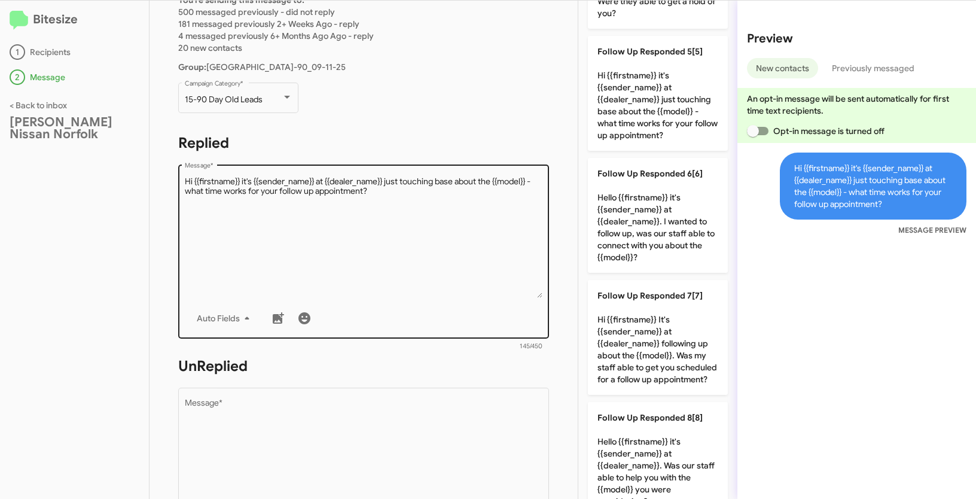
scroll to position [187, 0]
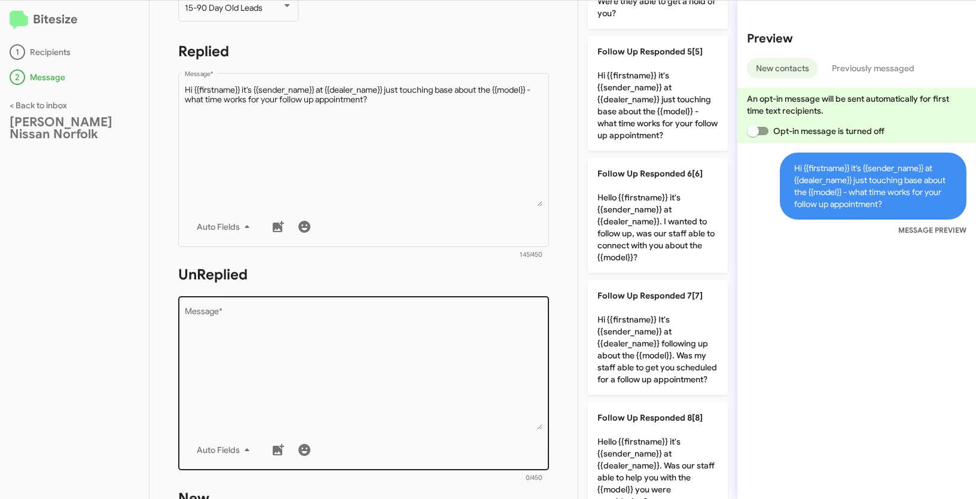
click at [373, 365] on textarea "Message *" at bounding box center [364, 368] width 358 height 122
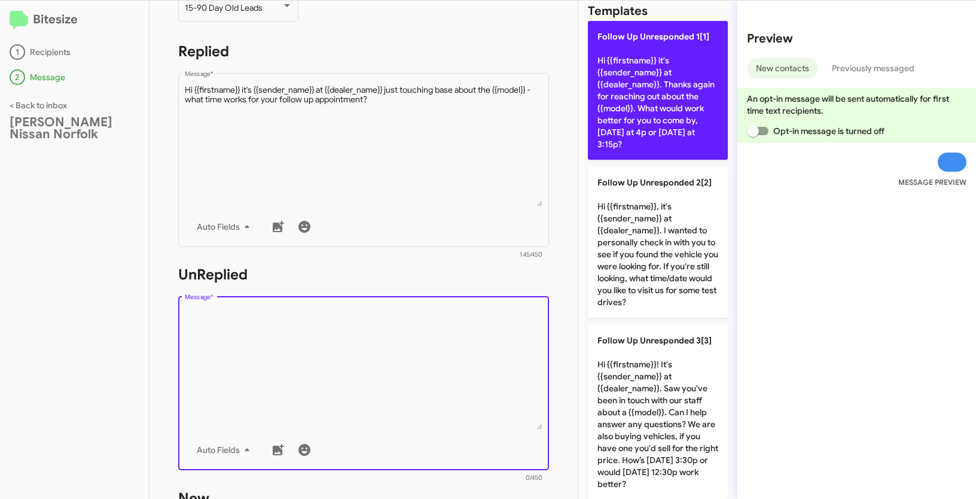
scroll to position [0, 0]
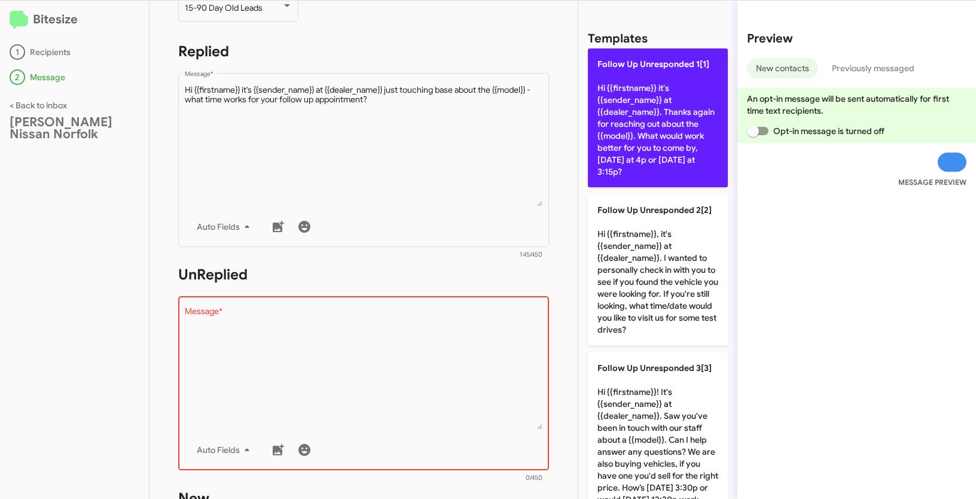
click at [664, 97] on p "Follow Up Unresponded 1[1] Hi {{firstname}} it's {{sender_name}} at {{dealer_na…" at bounding box center [658, 117] width 140 height 139
type textarea "Hi {{firstname}} it's {{sender_name}} at {{dealer_name}}. Thanks again for reac…"
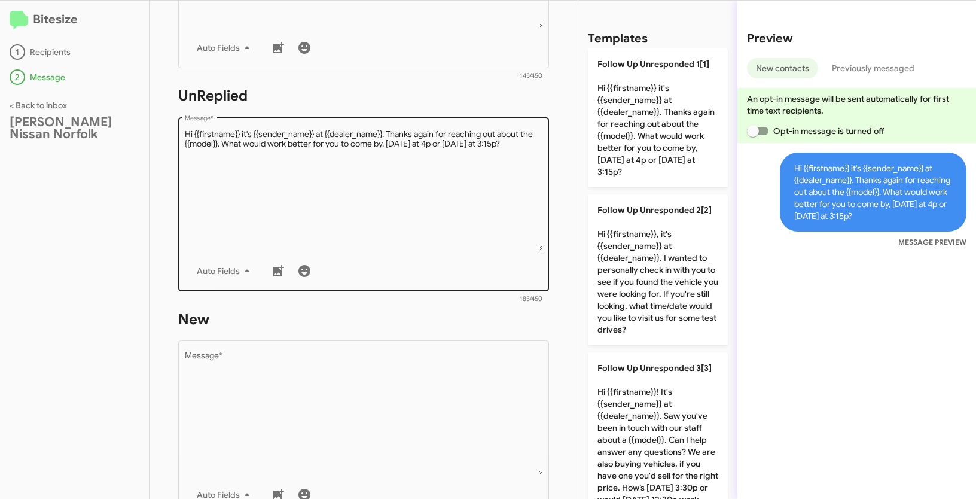
scroll to position [393, 0]
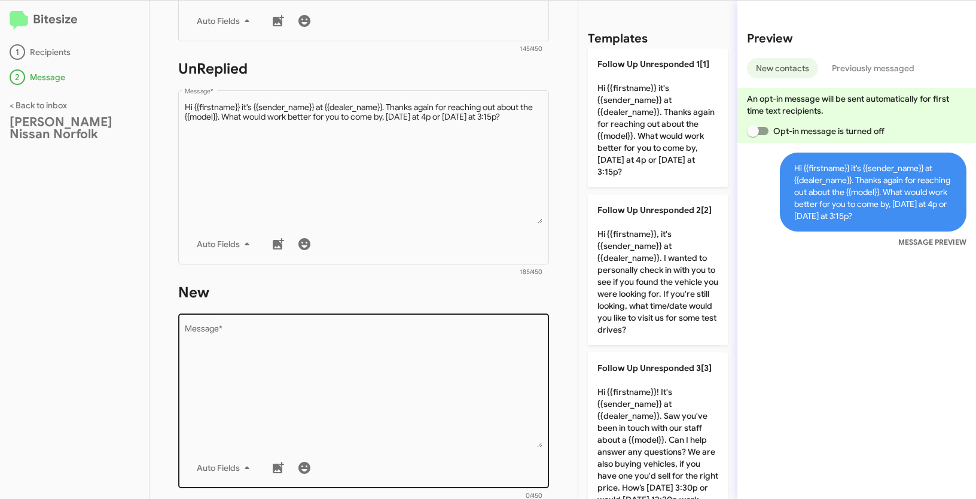
click at [422, 377] on textarea "Message *" at bounding box center [364, 386] width 358 height 122
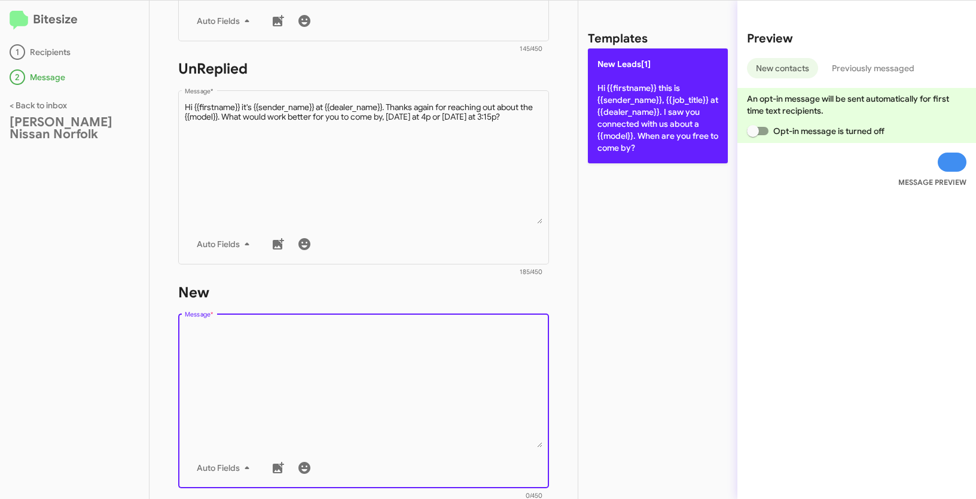
click at [642, 125] on p "New Leads[1] Hi {{firstname}} this is {{sender_name}}, {{job_title}} at {{deale…" at bounding box center [658, 105] width 140 height 115
type textarea "Hi {{firstname}} this is {{sender_name}}, {{job_title}} at {{dealer_name}}. I s…"
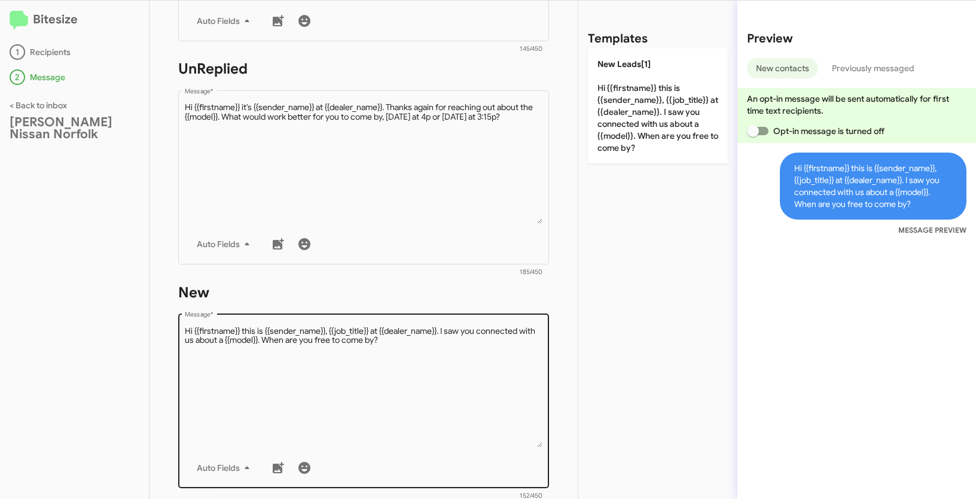
scroll to position [584, 0]
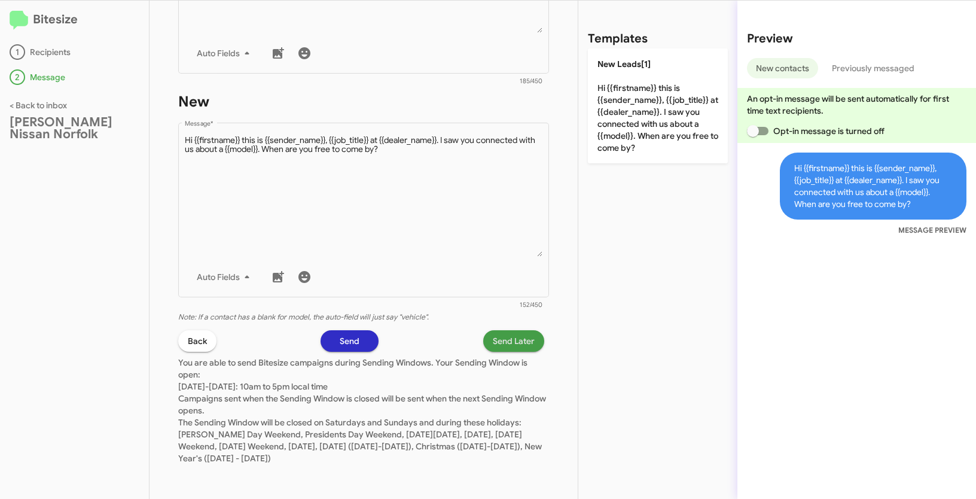
click at [516, 343] on span "Send Later" at bounding box center [514, 341] width 42 height 22
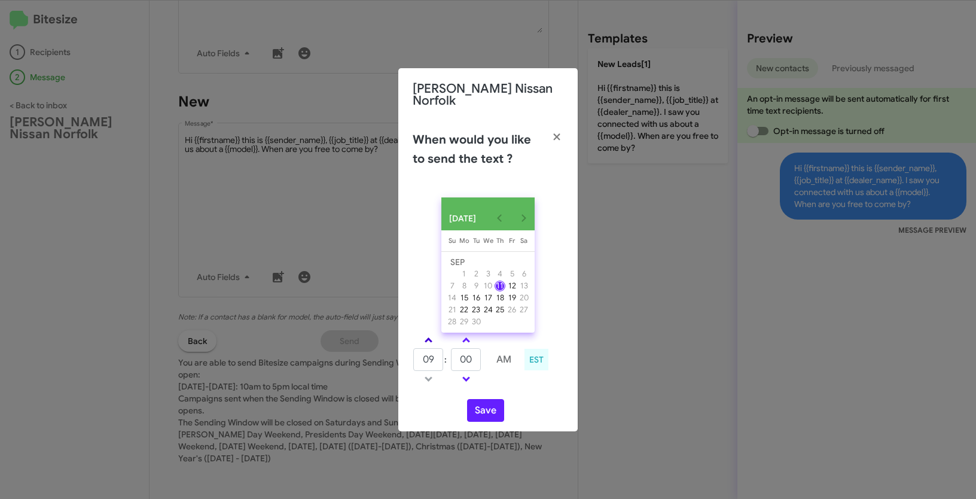
click at [433, 342] on link at bounding box center [428, 340] width 21 height 14
click at [432, 340] on link at bounding box center [428, 340] width 21 height 14
type input "11"
drag, startPoint x: 472, startPoint y: 356, endPoint x: 459, endPoint y: 352, distance: 13.8
click at [459, 352] on input "00" at bounding box center [466, 359] width 30 height 23
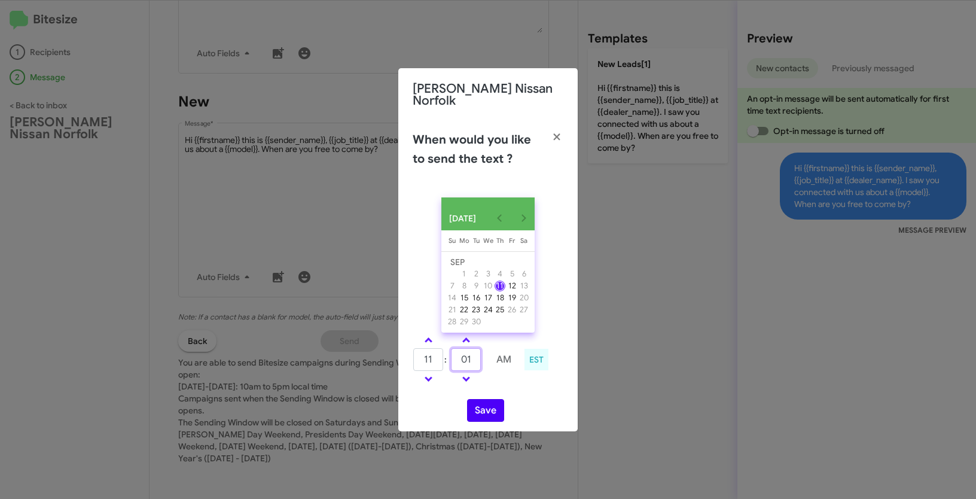
type input "01"
click at [495, 413] on button "Save" at bounding box center [485, 410] width 37 height 23
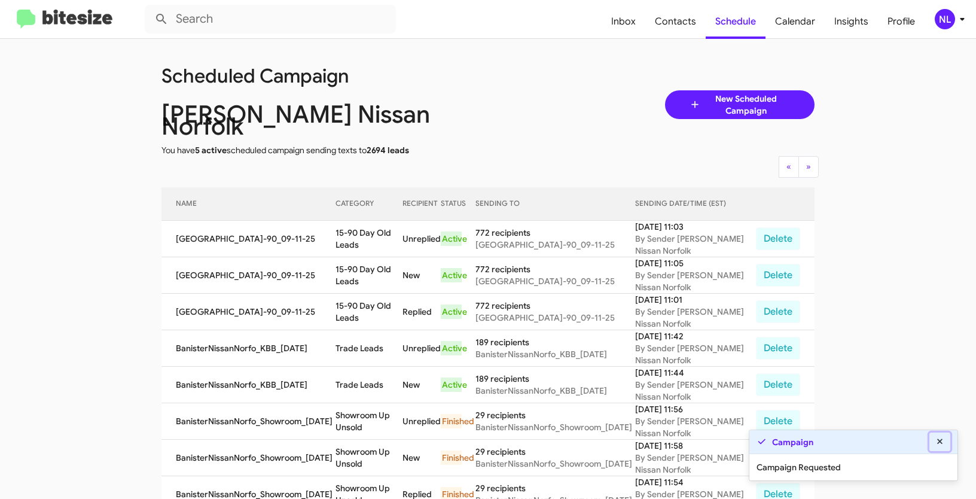
click at [944, 445] on icon at bounding box center [940, 441] width 11 height 8
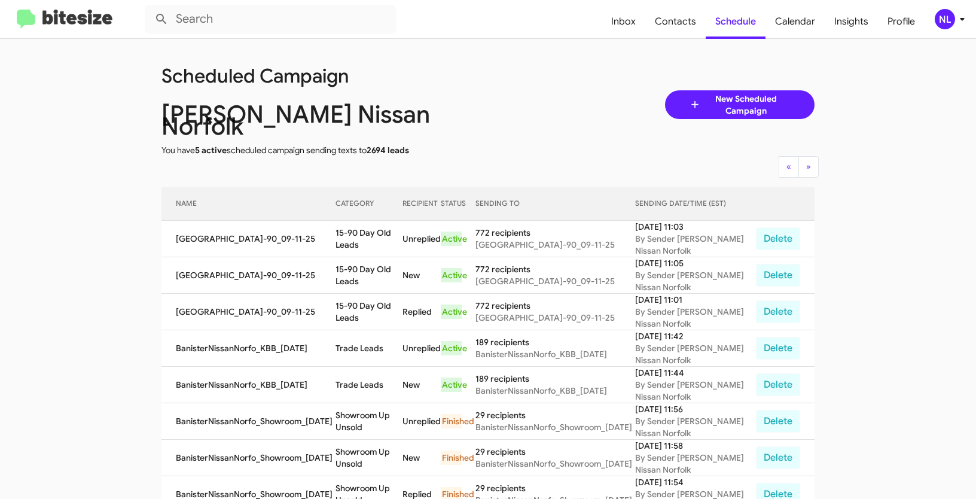
click at [954, 22] on span "NL" at bounding box center [952, 19] width 36 height 20
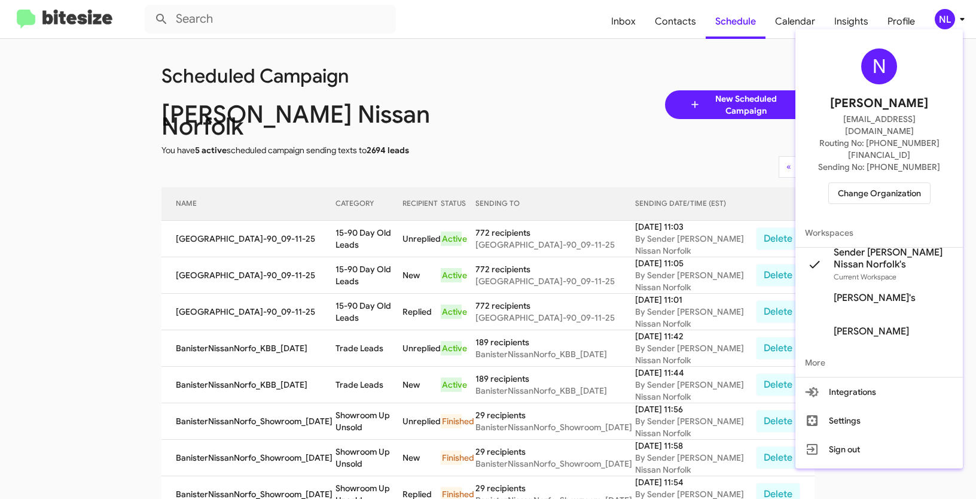
click at [880, 183] on span "Change Organization" at bounding box center [879, 193] width 83 height 20
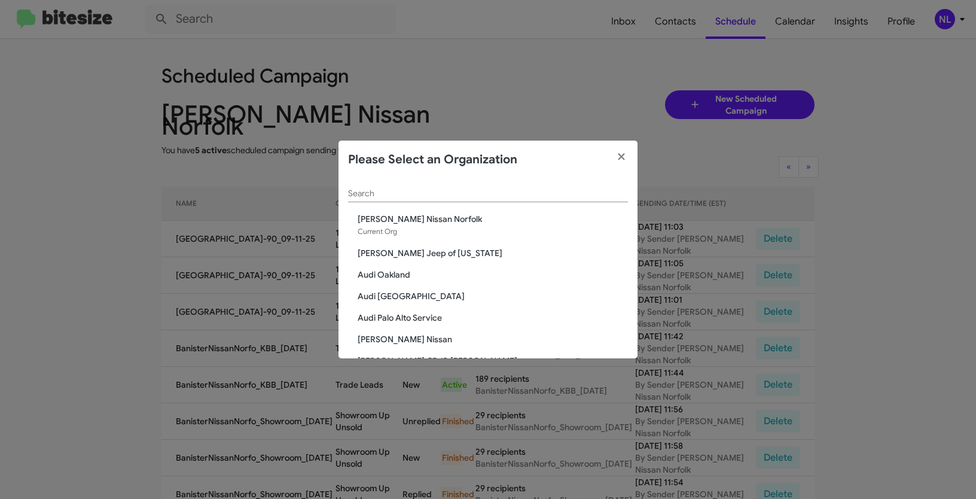
click at [391, 181] on div "Search" at bounding box center [488, 190] width 280 height 23
click at [389, 187] on div "Search" at bounding box center [488, 190] width 280 height 23
paste input "CDJR of [GEOGRAPHIC_DATA]"
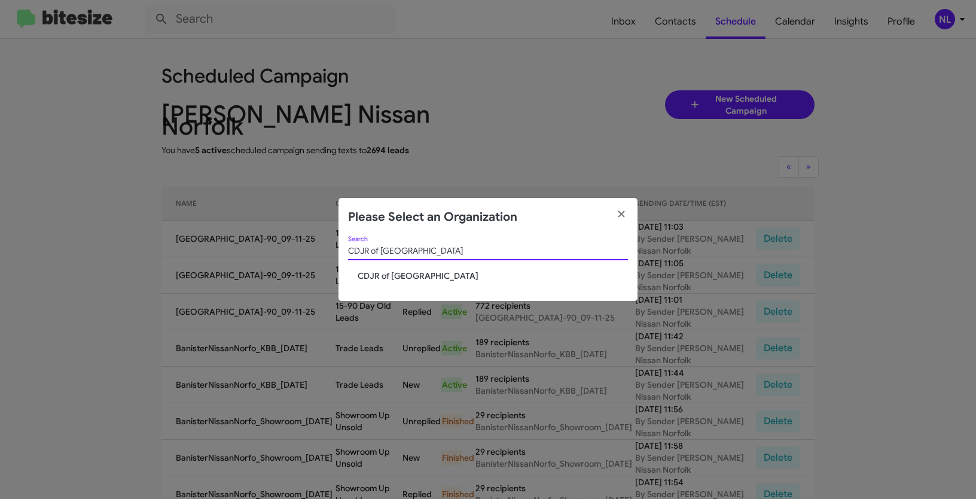
type input "CDJR of [GEOGRAPHIC_DATA]"
click at [375, 275] on span "CDJR of [GEOGRAPHIC_DATA]" at bounding box center [493, 276] width 270 height 12
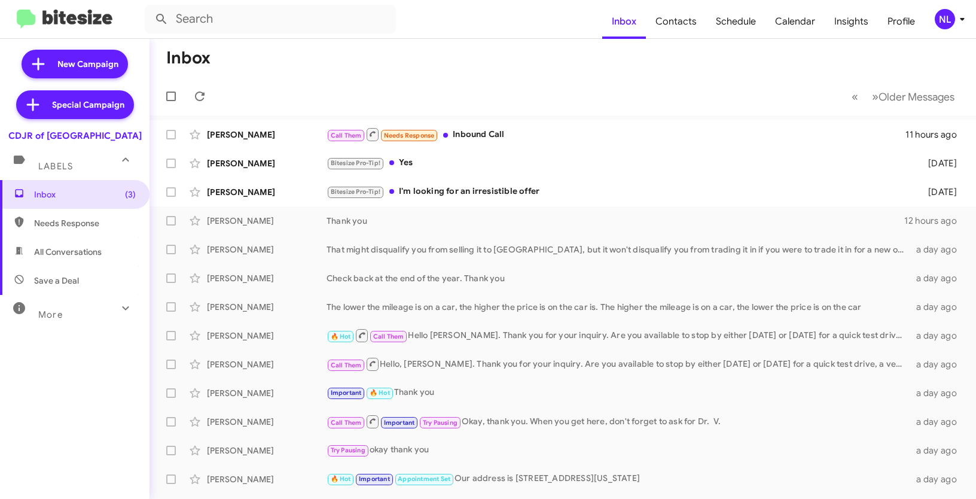
click at [941, 17] on div "NL" at bounding box center [945, 19] width 20 height 20
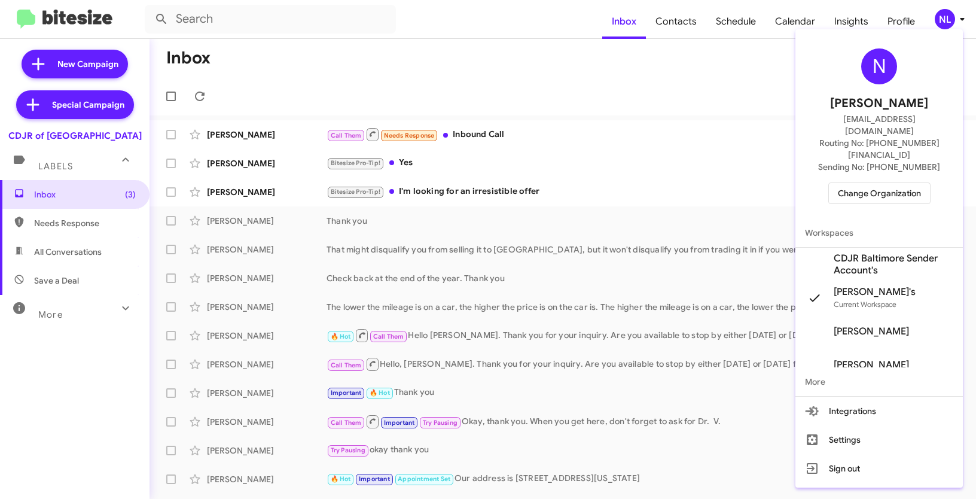
click at [891, 252] on span "CDJR Baltimore Sender Account's" at bounding box center [894, 264] width 120 height 24
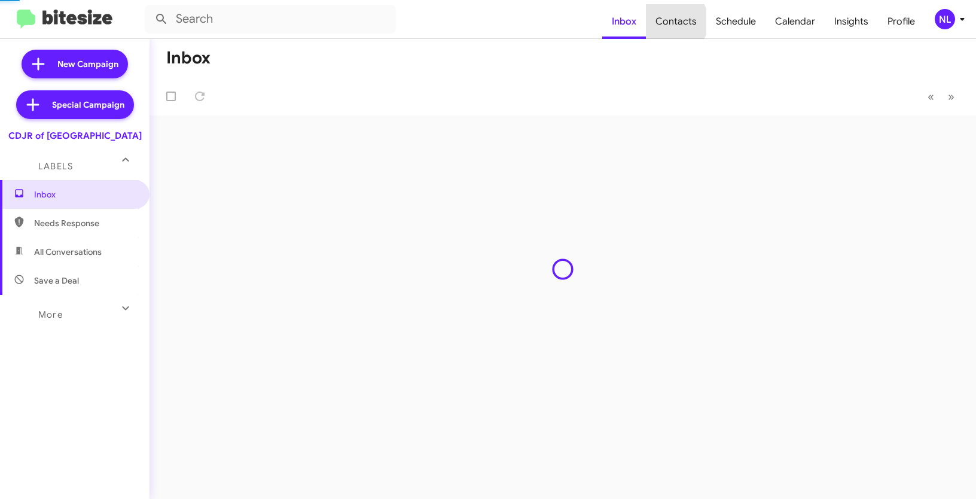
click at [677, 22] on span "Contacts" at bounding box center [676, 21] width 60 height 35
type input "in:groups"
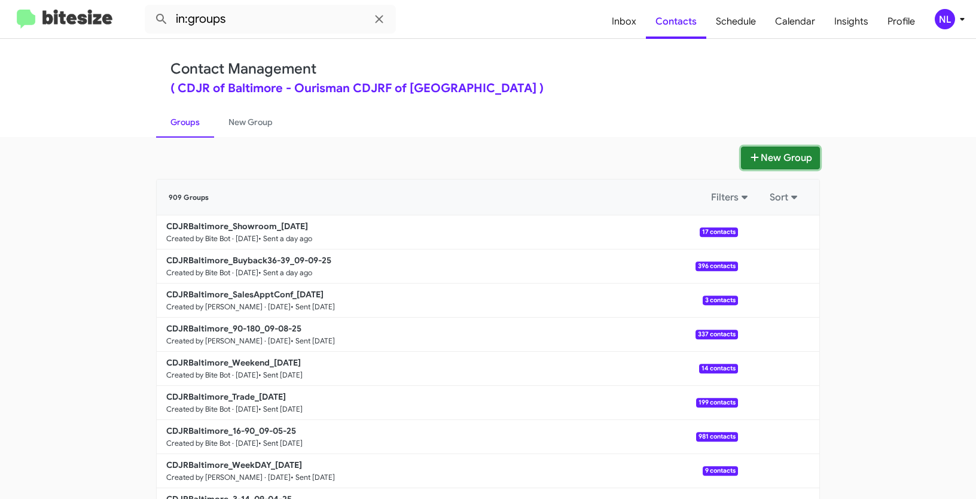
click at [784, 160] on button "New Group" at bounding box center [780, 158] width 79 height 23
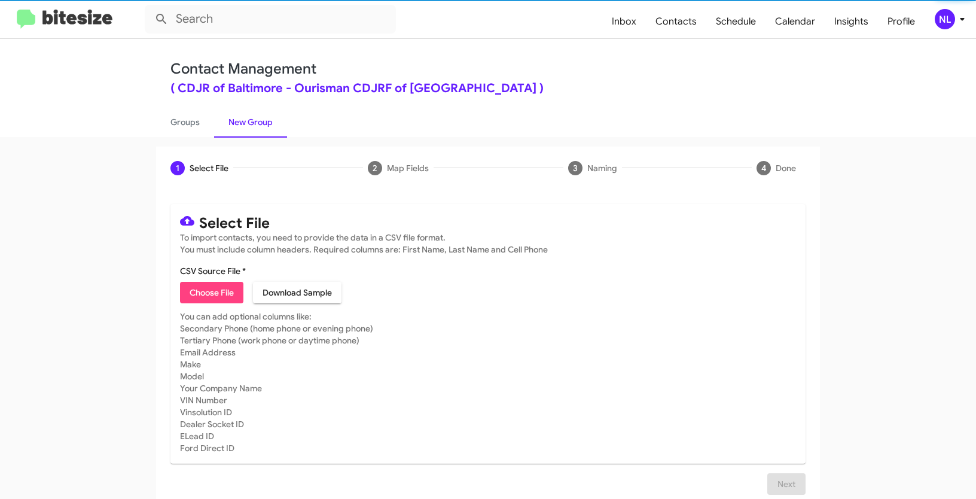
click at [197, 289] on span "Choose File" at bounding box center [212, 293] width 44 height 22
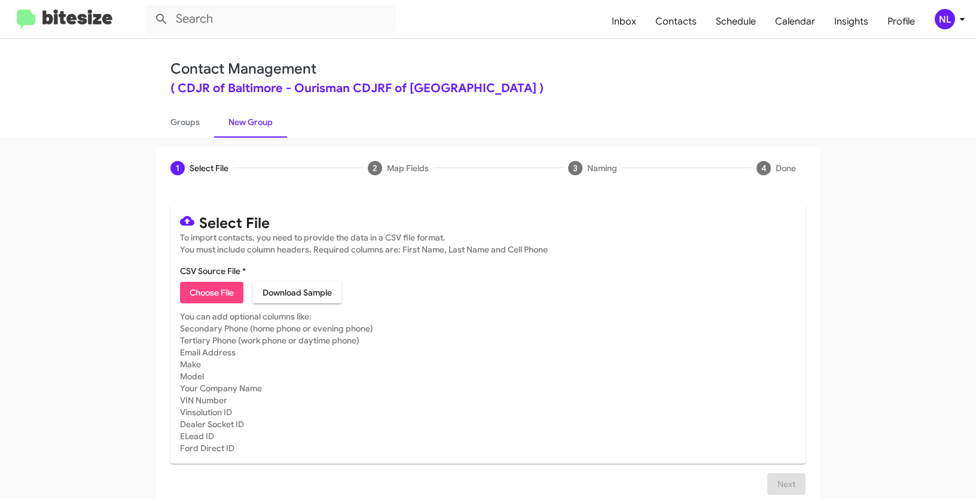
type input "Opt out open - CDJR of [GEOGRAPHIC_DATA]"
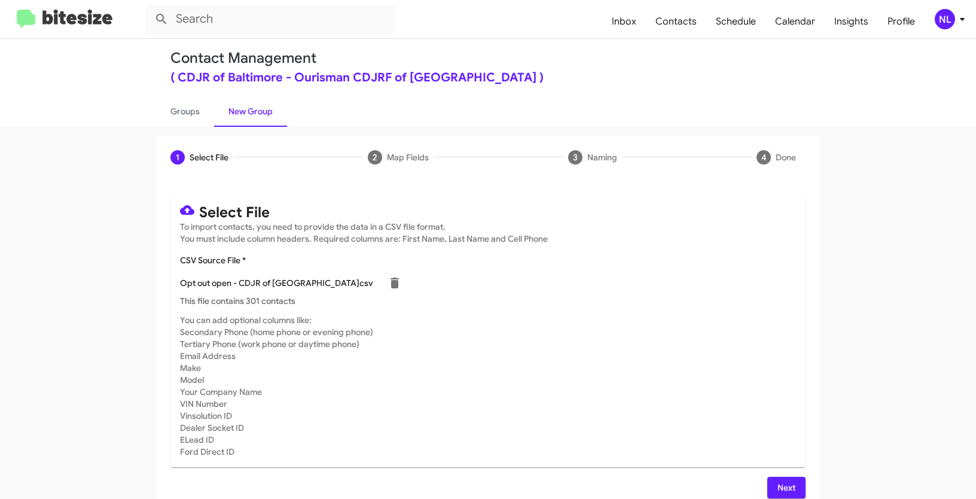
scroll to position [24, 0]
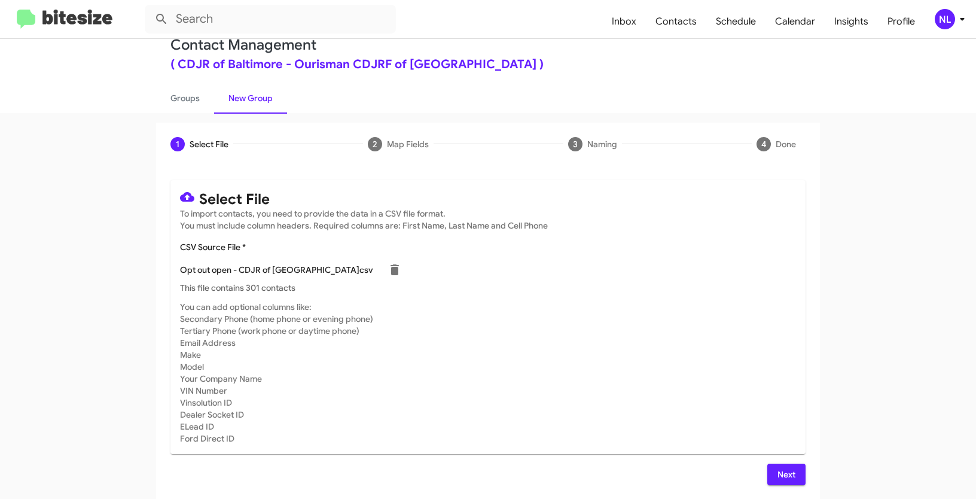
click at [777, 471] on span "Next" at bounding box center [786, 475] width 19 height 22
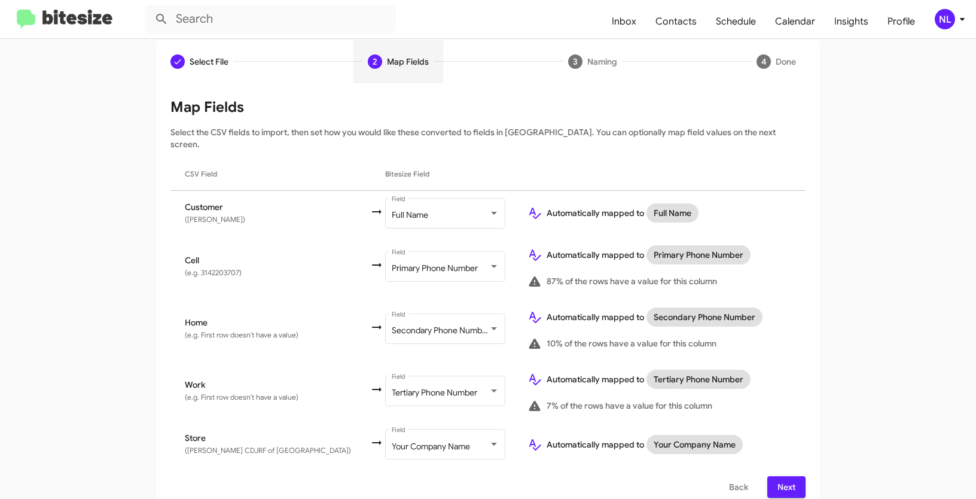
scroll to position [107, 0]
click at [790, 475] on span "Next" at bounding box center [786, 486] width 19 height 22
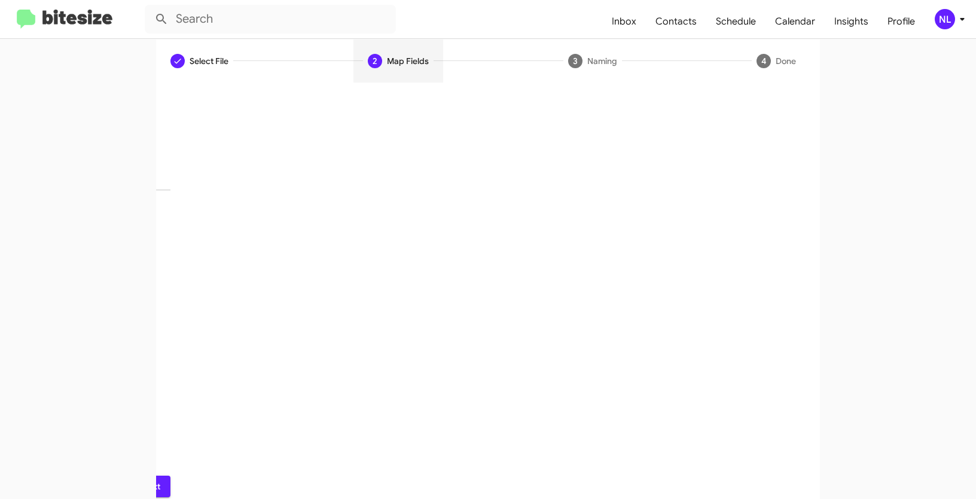
scroll to position [30, 0]
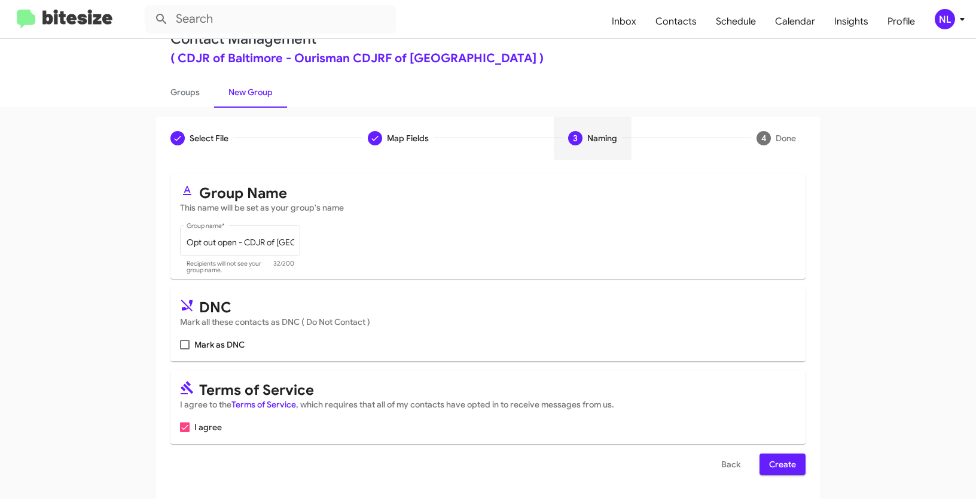
click at [181, 345] on span at bounding box center [185, 345] width 10 height 10
click at [184, 349] on input "Mark as DNC" at bounding box center [184, 349] width 1 height 1
checkbox input "true"
click at [783, 466] on span "Create" at bounding box center [782, 464] width 27 height 22
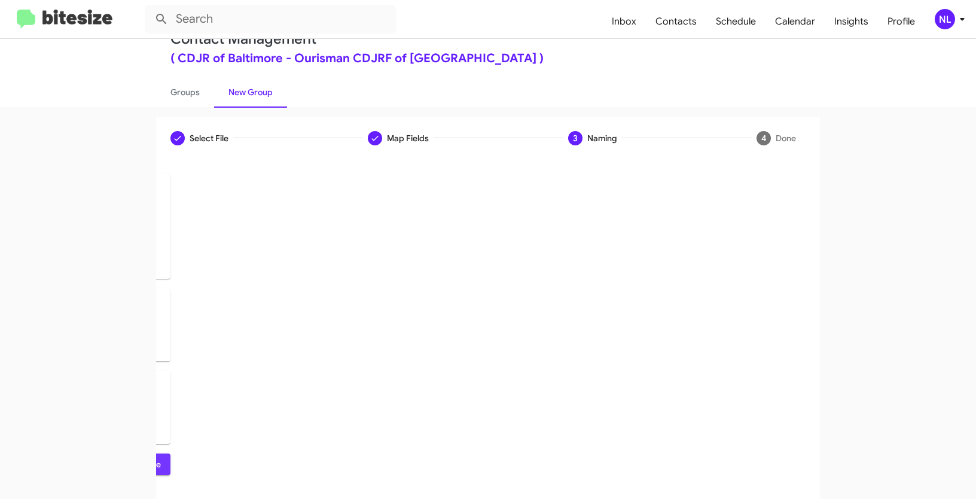
scroll to position [0, 0]
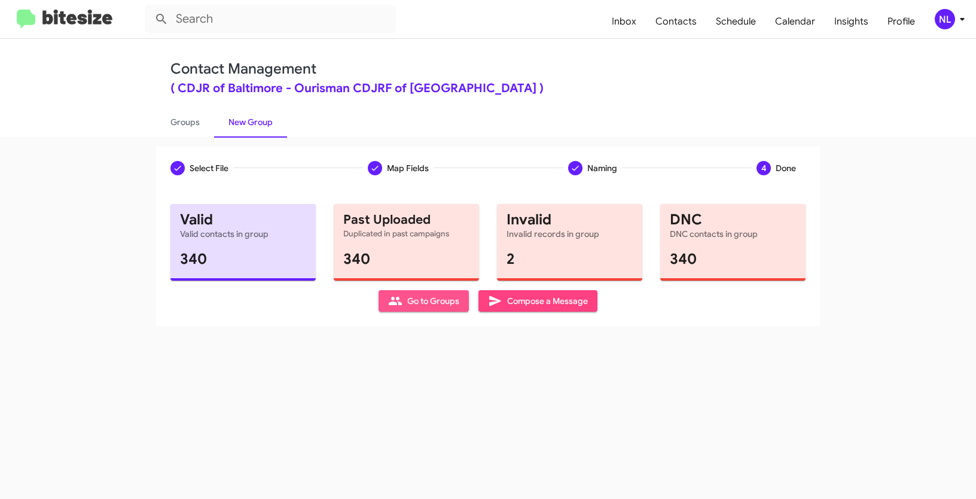
click at [396, 305] on icon at bounding box center [395, 301] width 14 height 14
type input "in:groups"
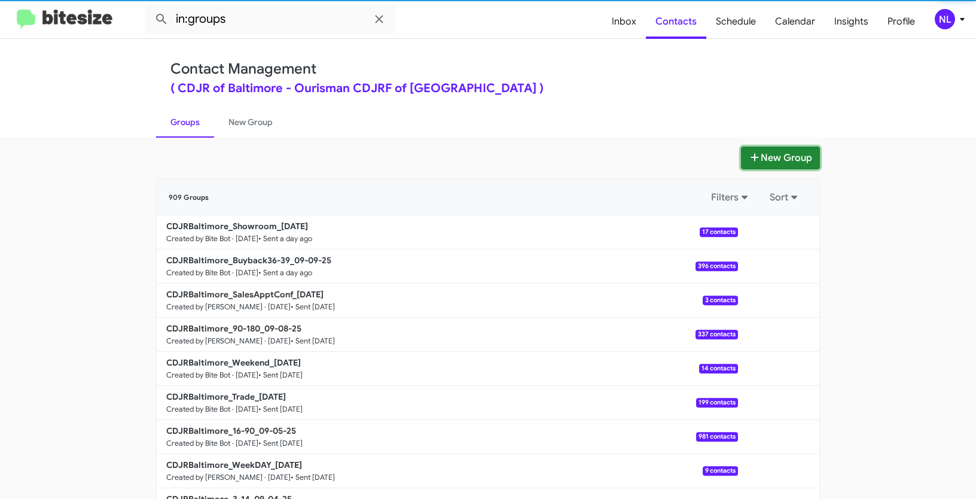
click at [761, 160] on button "New Group" at bounding box center [780, 158] width 79 height 23
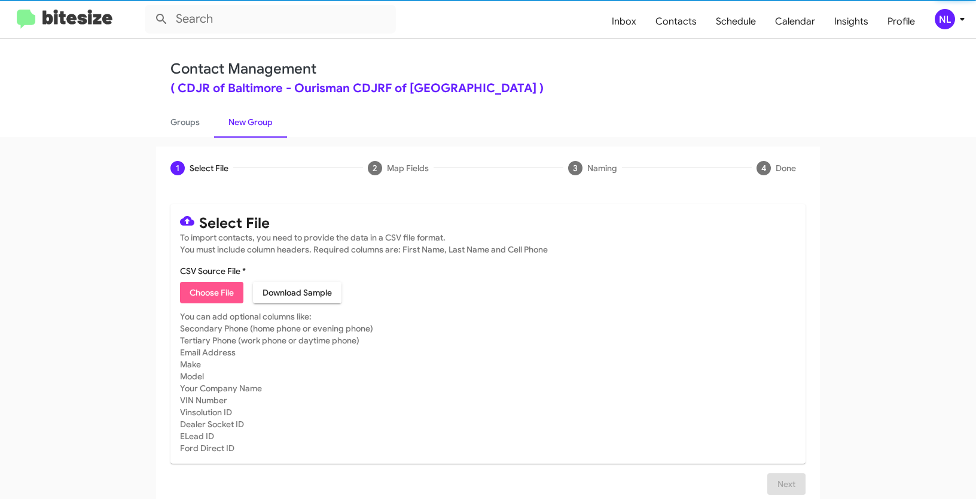
click at [215, 301] on span "Choose File" at bounding box center [212, 293] width 44 height 22
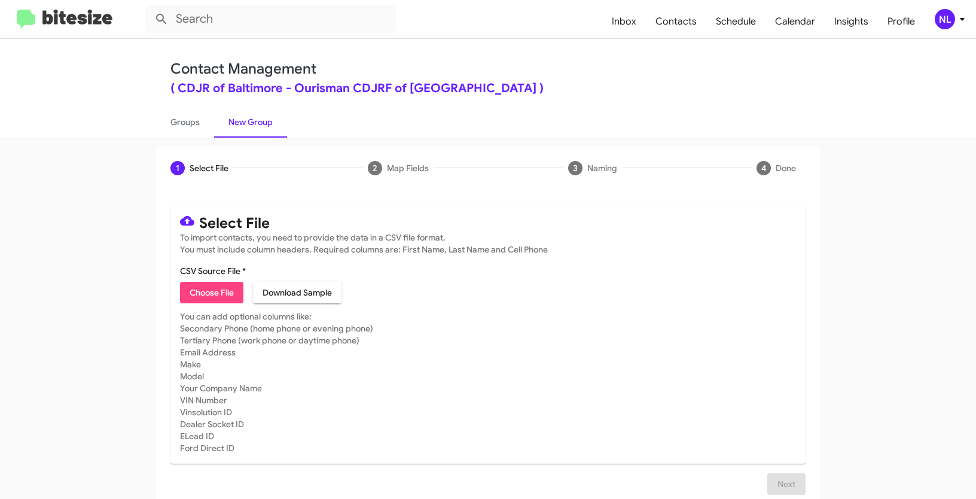
type input "Opt out dead - CDJR of Baltimore"
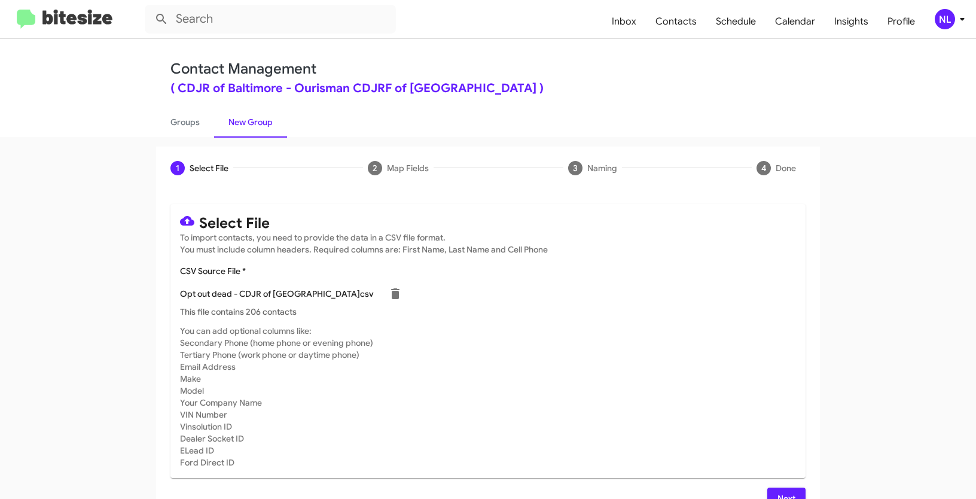
scroll to position [24, 0]
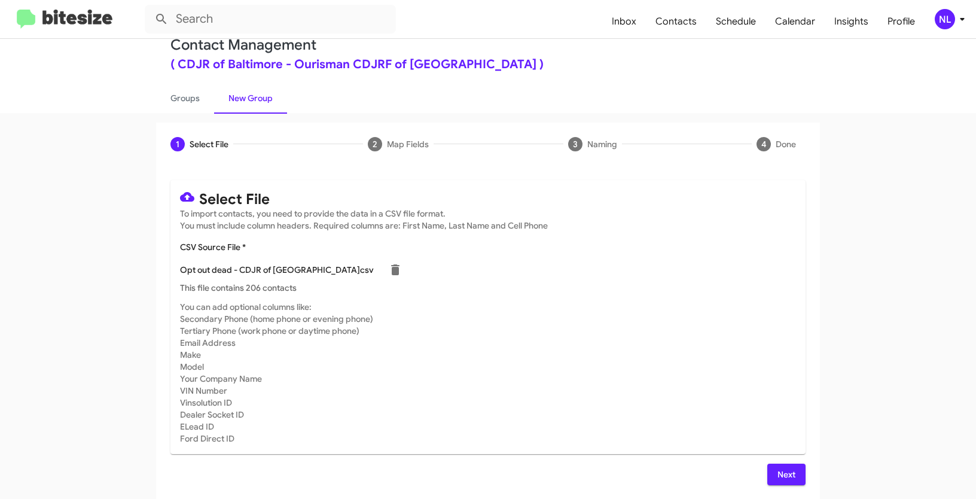
click at [792, 469] on button "Next" at bounding box center [786, 475] width 38 height 22
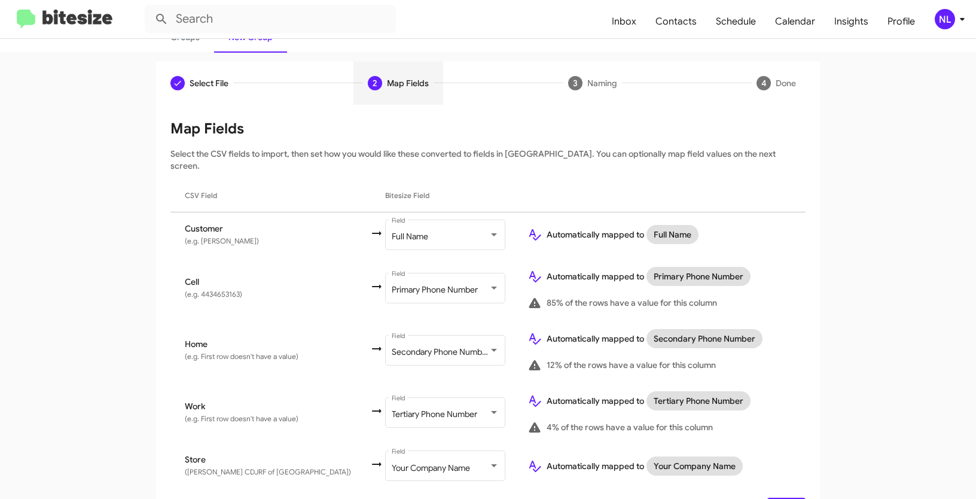
scroll to position [107, 0]
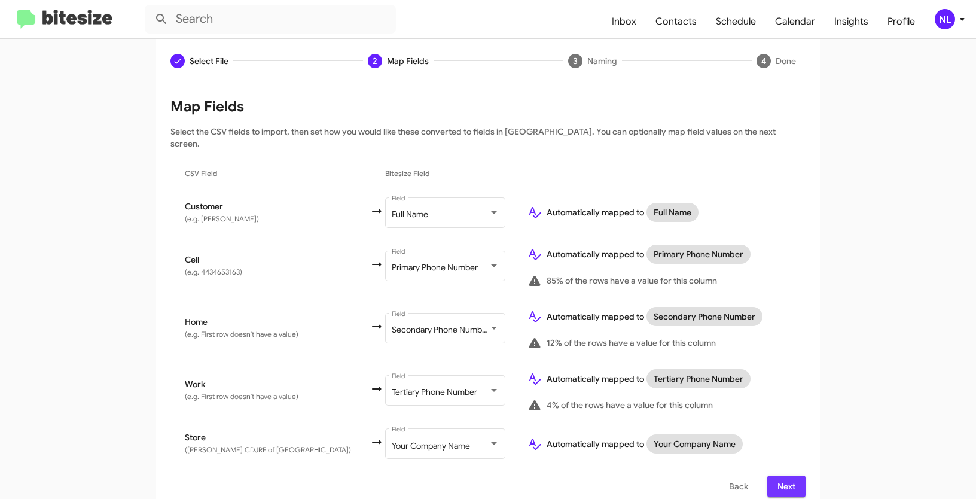
click at [783, 475] on span "Next" at bounding box center [786, 486] width 19 height 22
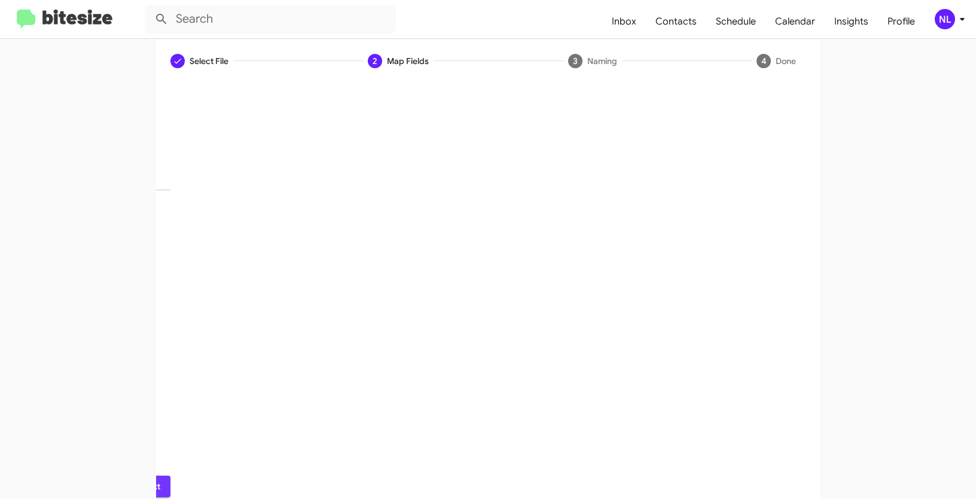
scroll to position [30, 0]
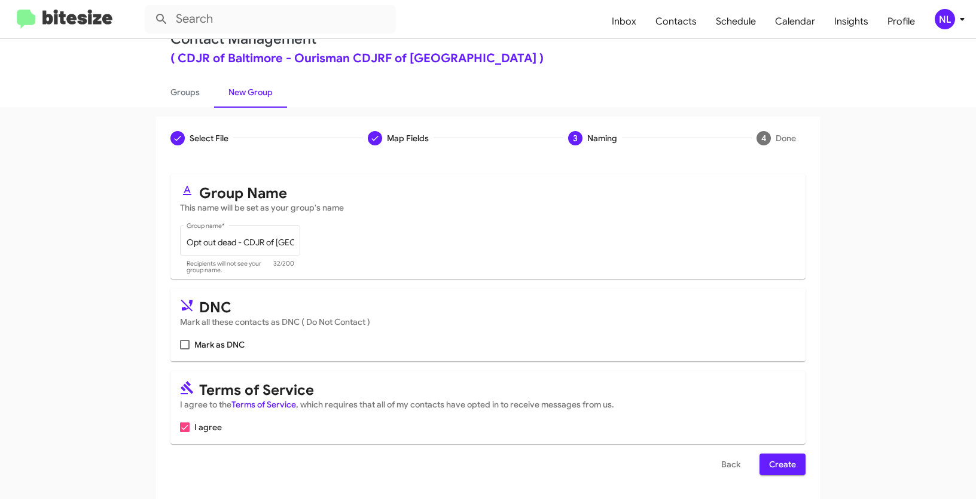
click at [175, 346] on mat-card "DNC Mark all these contacts as DNC ( Do Not Contact ) Mark as DNC" at bounding box center [487, 324] width 635 height 73
click at [180, 348] on span at bounding box center [185, 345] width 10 height 10
click at [184, 349] on input "Mark as DNC" at bounding box center [184, 349] width 1 height 1
checkbox input "true"
click at [776, 467] on span "Create" at bounding box center [782, 464] width 27 height 22
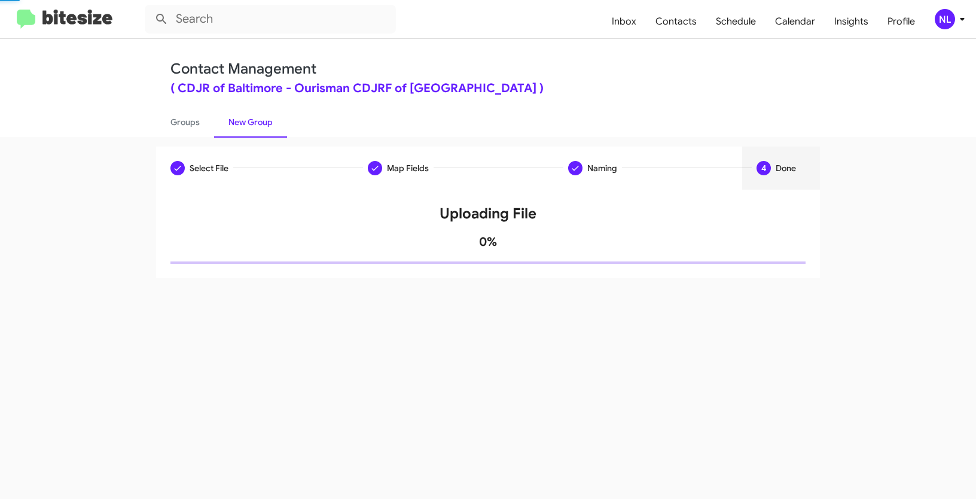
scroll to position [0, 0]
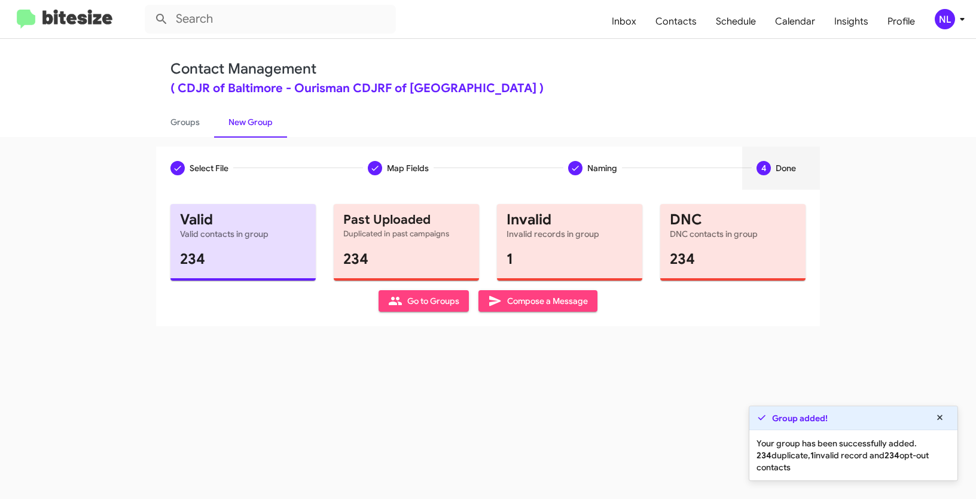
click at [406, 309] on span "Go to Groups" at bounding box center [423, 301] width 71 height 22
type input "in:groups"
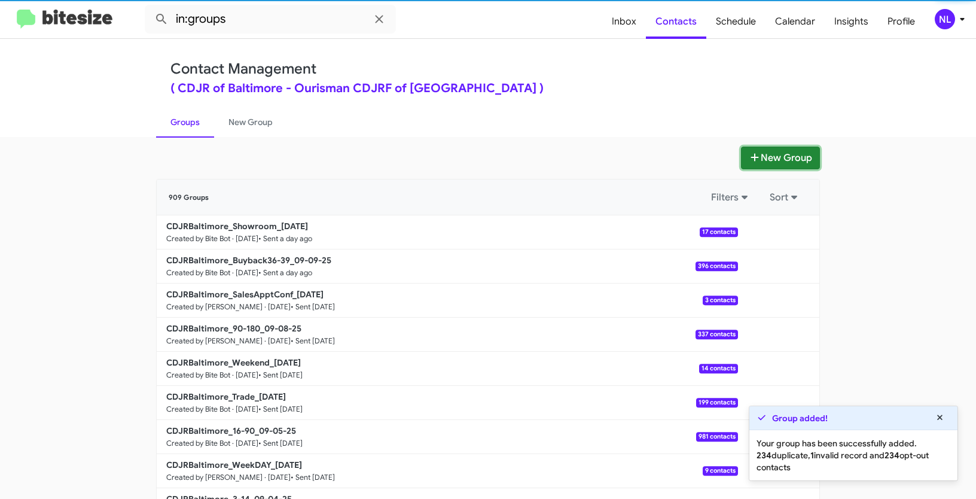
click at [786, 153] on button "New Group" at bounding box center [780, 158] width 79 height 23
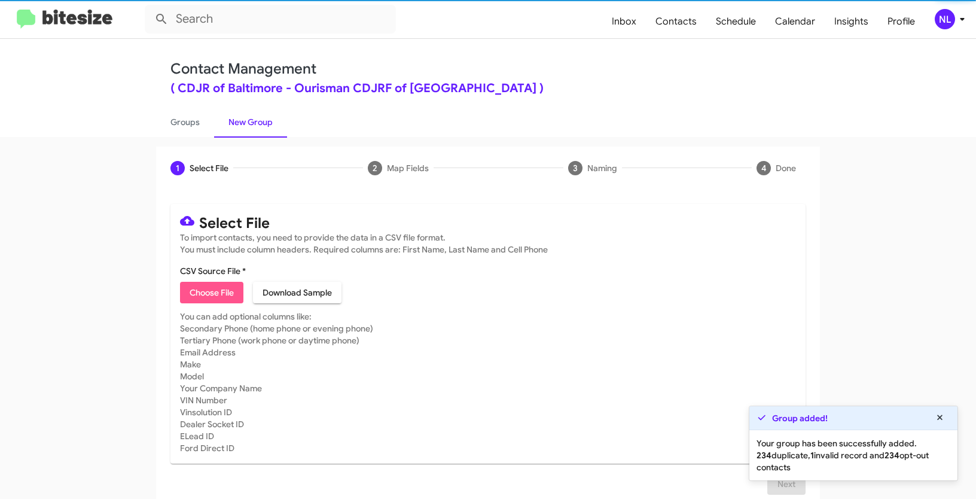
click at [202, 293] on span "Choose File" at bounding box center [212, 293] width 44 height 22
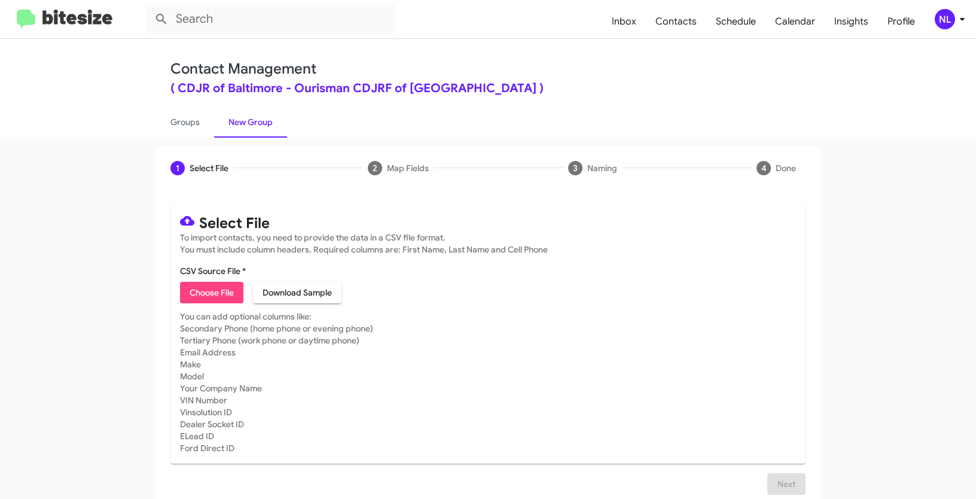
type input "Opt out delivered - CDJR of Baltimore"
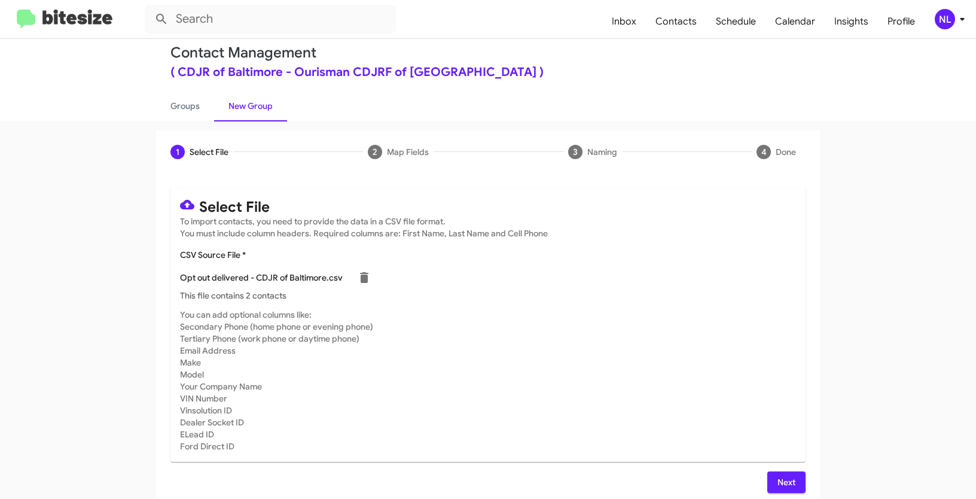
scroll to position [24, 0]
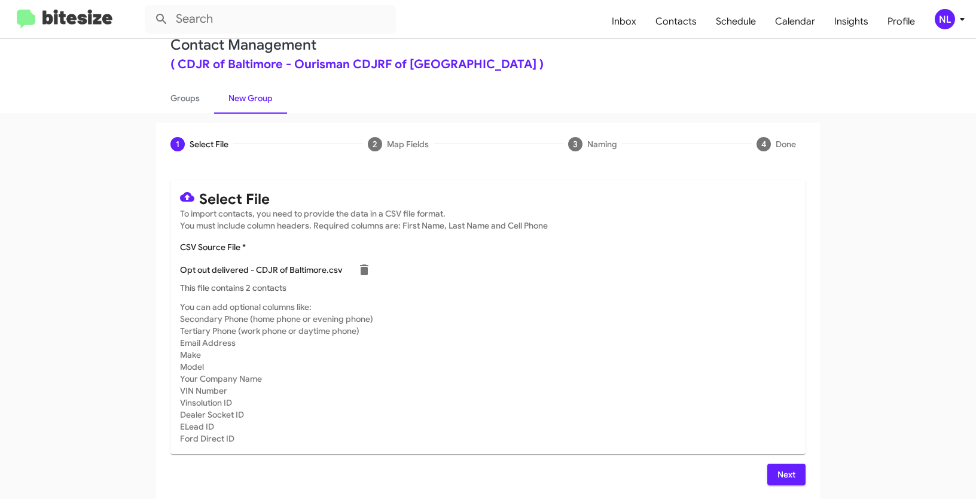
click at [782, 471] on span "Next" at bounding box center [786, 475] width 19 height 22
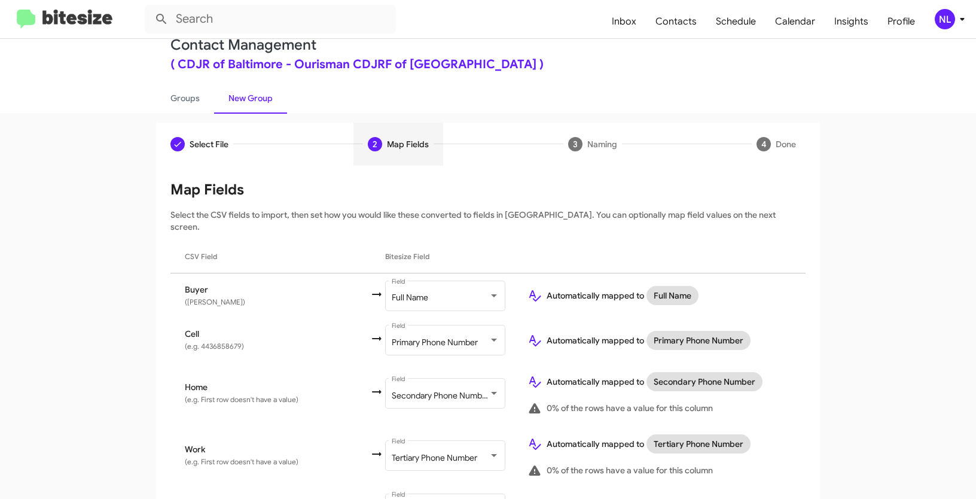
click at [822, 327] on div "Select File 2 Map Fields 3 Naming 4 Done Select File To import contacts, you ne…" at bounding box center [488, 350] width 682 height 454
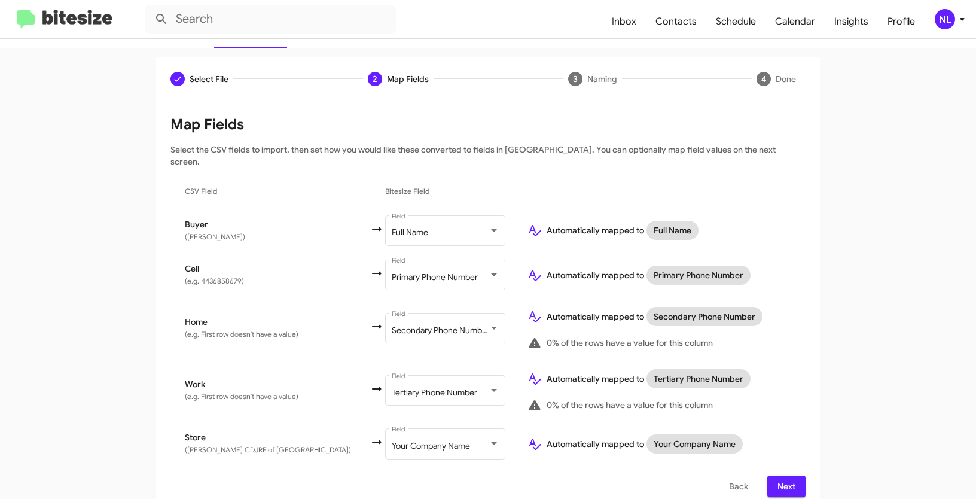
click at [770, 475] on button "Next" at bounding box center [786, 486] width 38 height 22
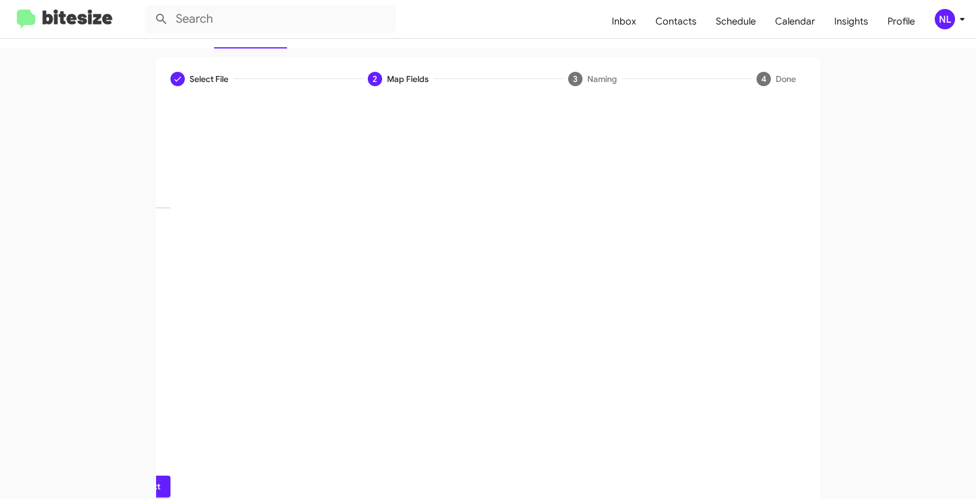
scroll to position [30, 0]
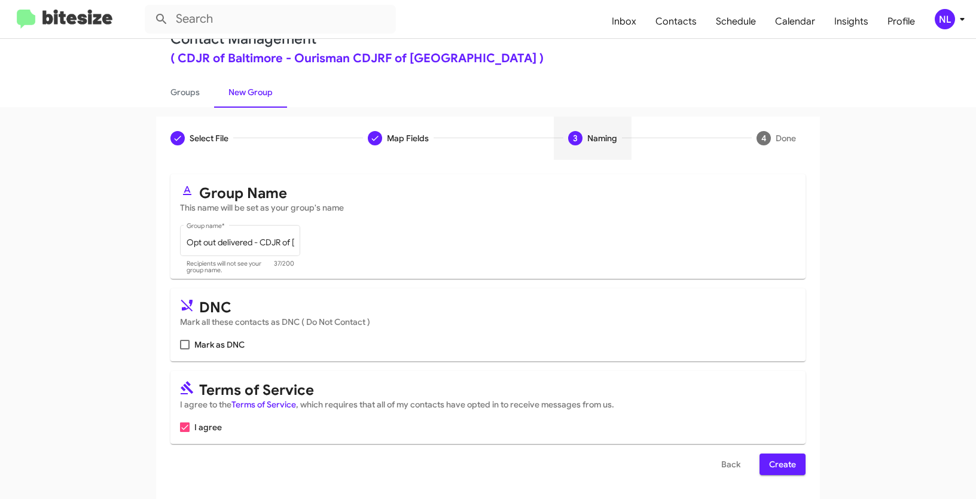
click at [180, 343] on span at bounding box center [185, 345] width 10 height 10
click at [184, 349] on input "Mark as DNC" at bounding box center [184, 349] width 1 height 1
checkbox input "true"
click at [785, 465] on span "Create" at bounding box center [782, 464] width 27 height 22
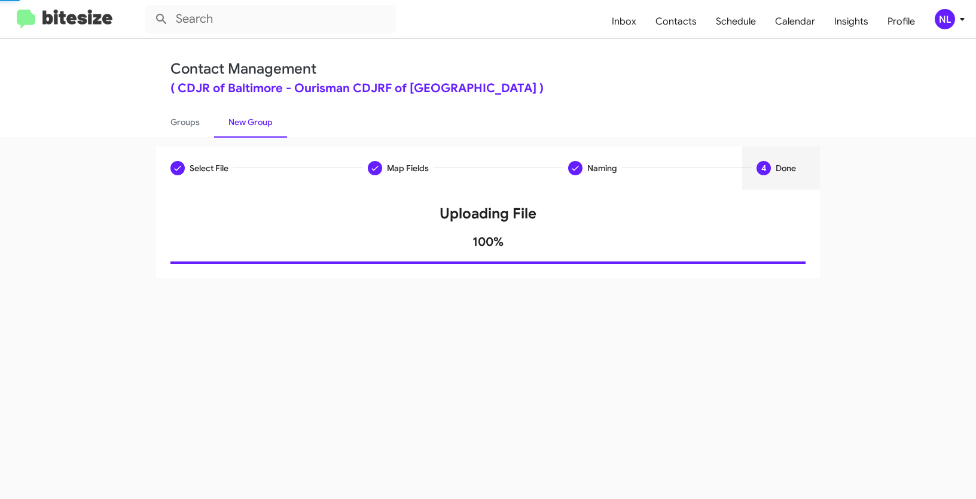
scroll to position [0, 0]
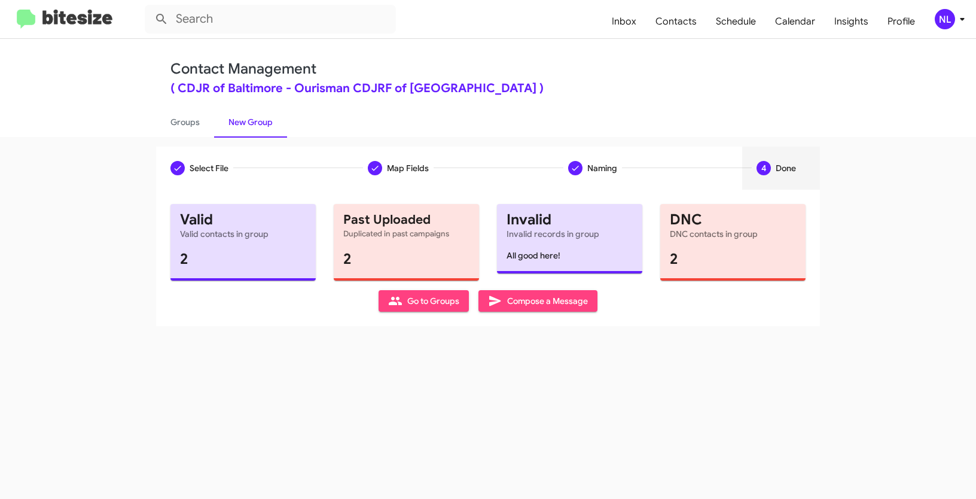
click at [427, 297] on span "Go to Groups" at bounding box center [423, 301] width 71 height 22
type input "in:groups"
click at [427, 297] on div "Select File Map Fields Naming 4 Done Select File To import contacts, you need t…" at bounding box center [488, 318] width 976 height 362
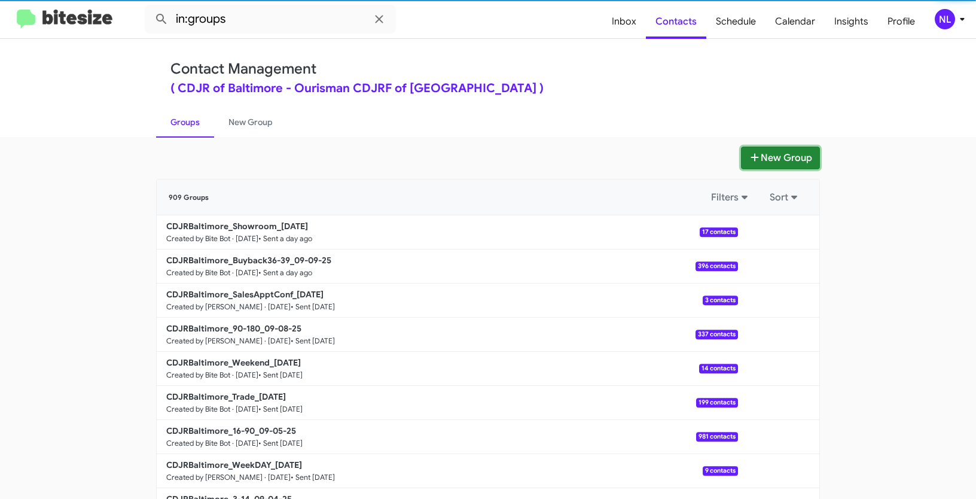
click at [782, 161] on button "New Group" at bounding box center [780, 158] width 79 height 23
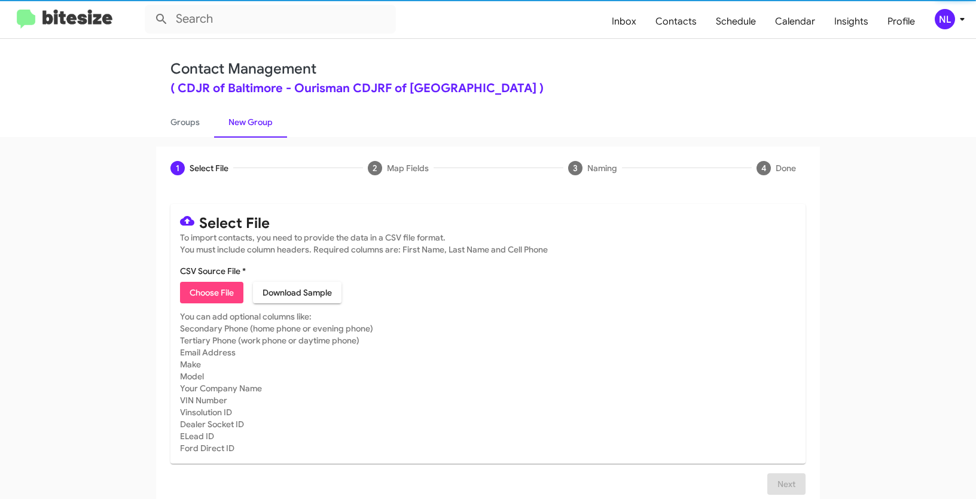
click at [196, 297] on span "Choose File" at bounding box center [212, 293] width 44 height 22
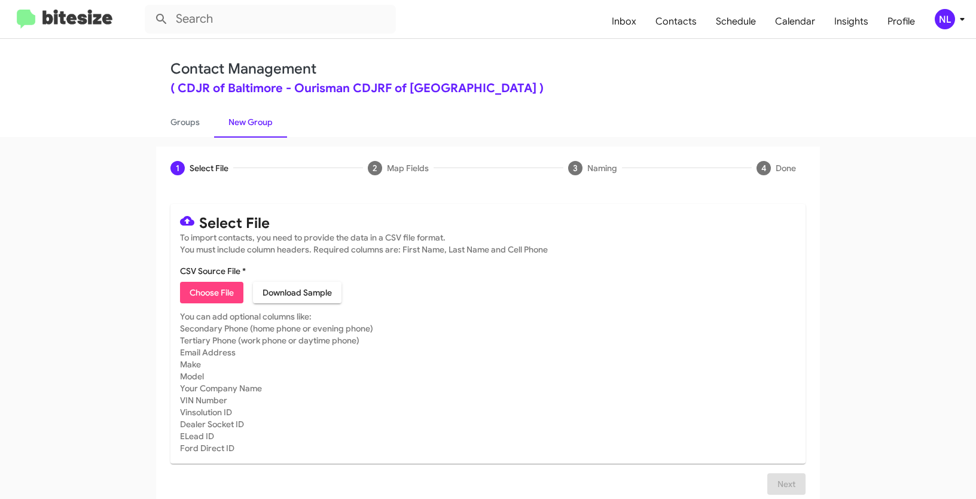
type input "CDJRBaltimore_3-14_09-11-25"
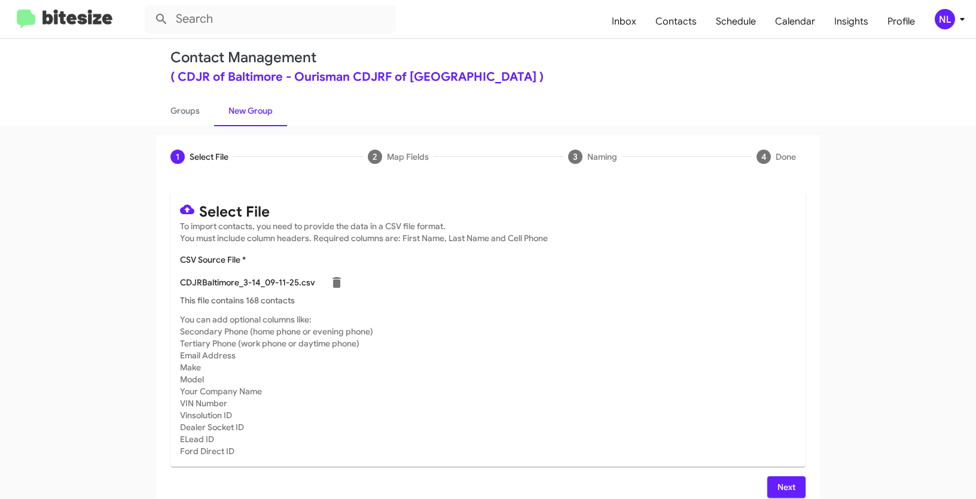
scroll to position [24, 0]
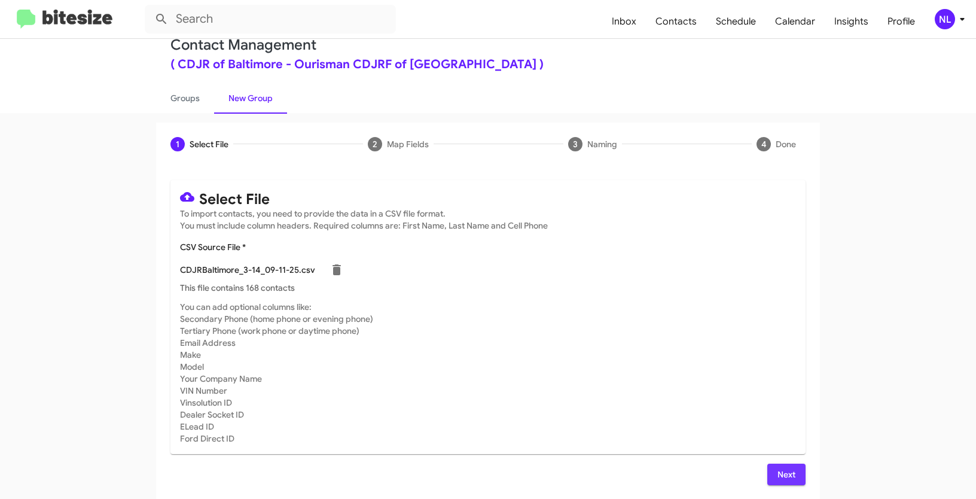
click at [787, 474] on span "Next" at bounding box center [786, 475] width 19 height 22
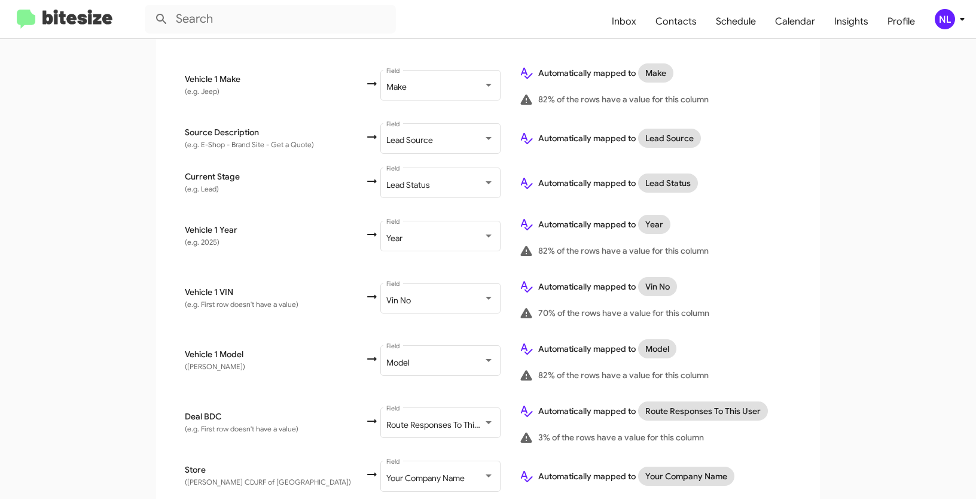
scroll to position [659, 0]
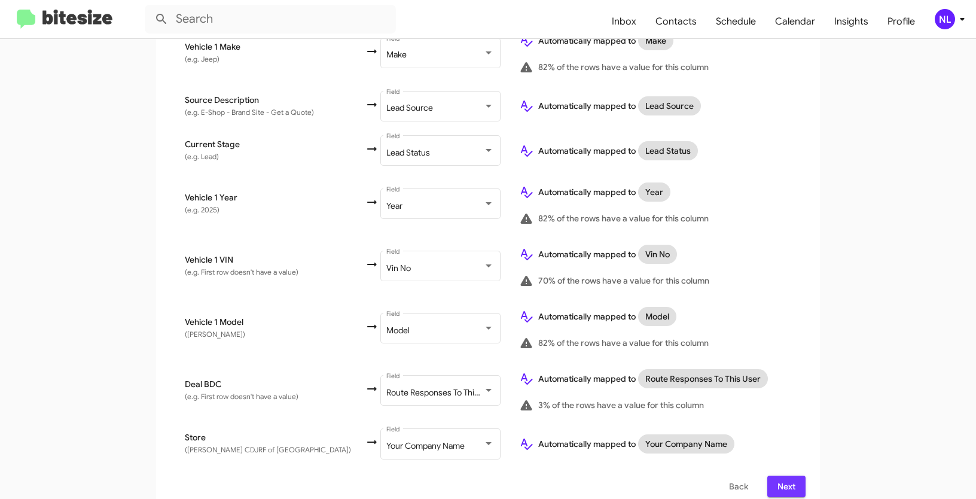
click at [781, 475] on span "Next" at bounding box center [786, 486] width 19 height 22
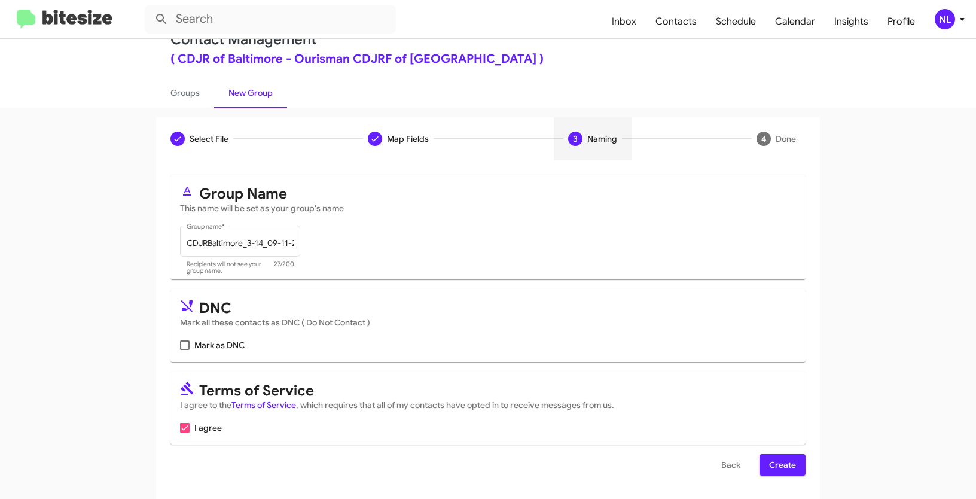
scroll to position [30, 0]
click at [775, 463] on span "Create" at bounding box center [782, 464] width 27 height 22
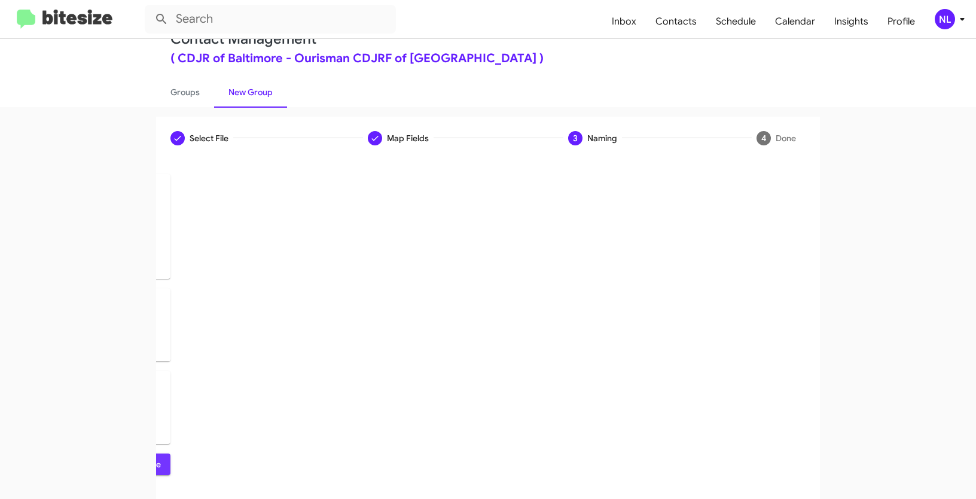
scroll to position [0, 0]
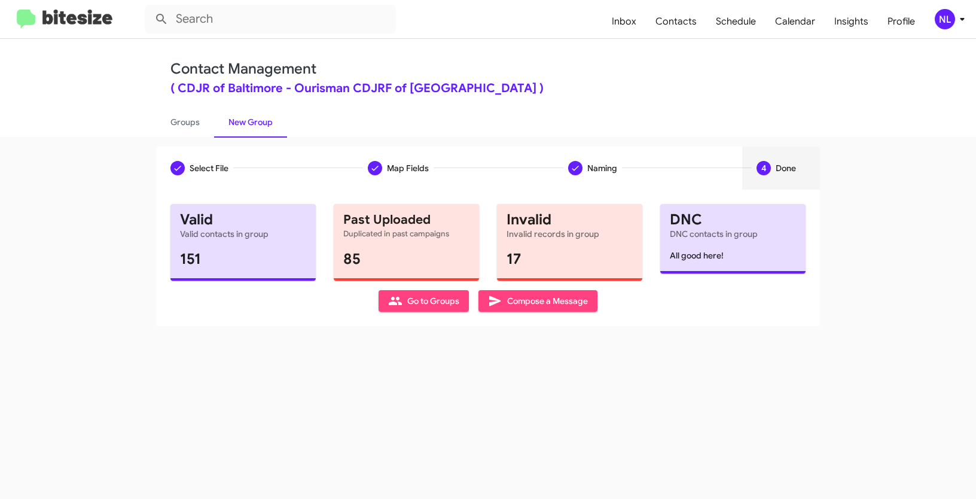
click at [422, 306] on span "Go to Groups" at bounding box center [423, 301] width 71 height 22
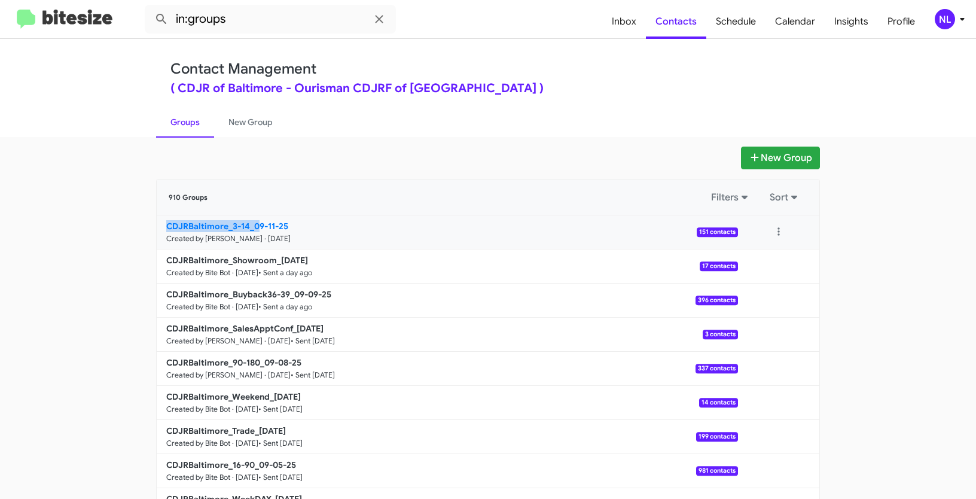
drag, startPoint x: 142, startPoint y: 228, endPoint x: 254, endPoint y: 224, distance: 112.5
click at [254, 224] on app-groups "New Group 910 Groups Filters Sort CDJRBaltimore_3-14_09-11-25 Created by Nen Li…" at bounding box center [488, 367] width 976 height 441
copy b "CDJRBaltimore_3-14_0"
click at [258, 16] on input "in:groups" at bounding box center [270, 19] width 251 height 29
paste input "CDJRBaltimore_3-14_0"
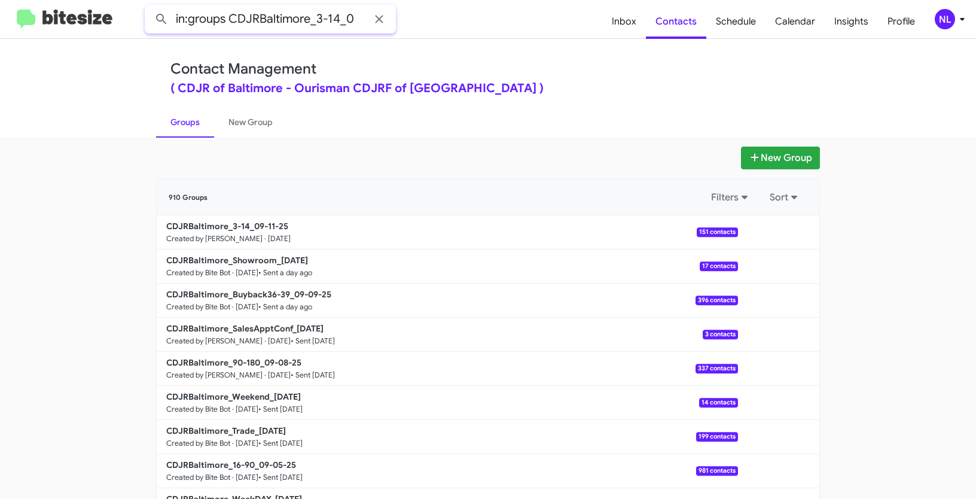
type input "in:groups CDJRBaltimore_3-14_0"
click at [150, 7] on button at bounding box center [162, 19] width 24 height 24
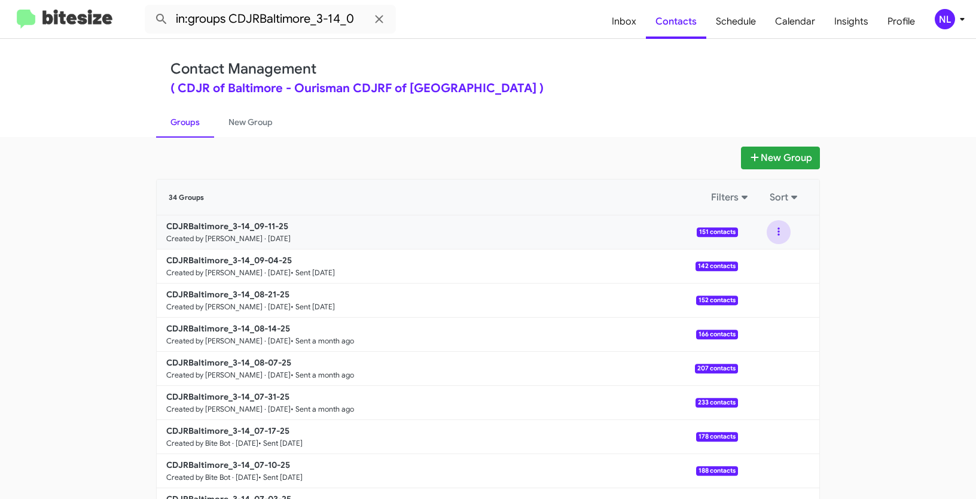
click at [771, 229] on button at bounding box center [779, 232] width 24 height 24
click at [758, 267] on button "View contacts" at bounding box center [743, 264] width 96 height 29
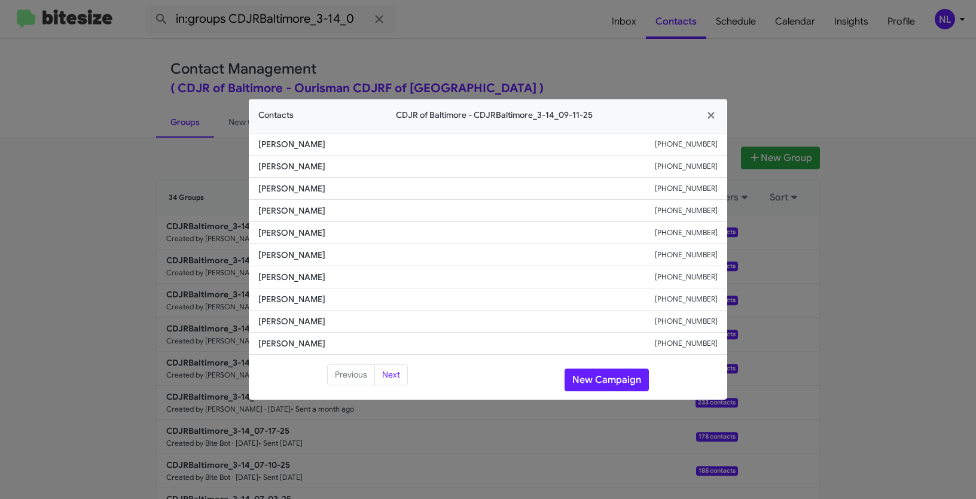
drag, startPoint x: 255, startPoint y: 277, endPoint x: 364, endPoint y: 282, distance: 109.0
click at [364, 282] on li "Doreen Omifore +14104588236" at bounding box center [488, 277] width 478 height 22
copy span "Doreen Omifore"
click at [600, 368] on button "New Campaign" at bounding box center [607, 379] width 84 height 23
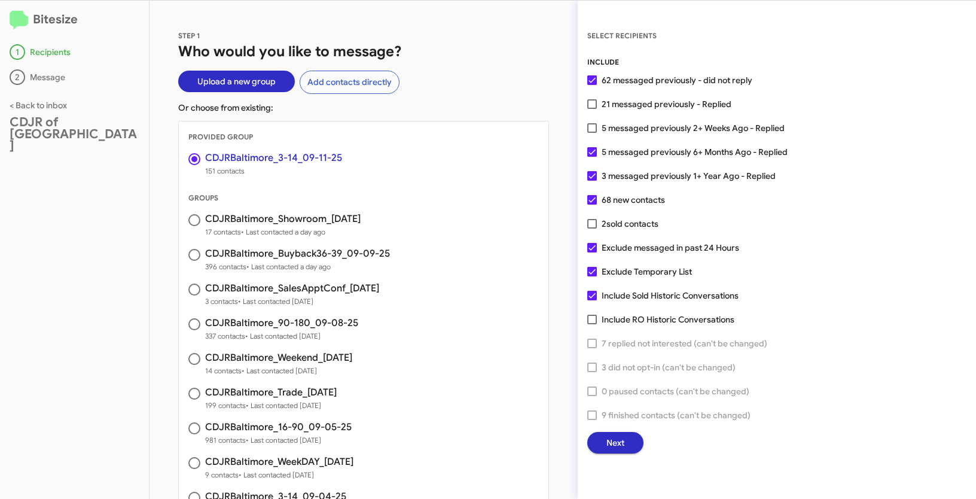
click at [612, 443] on span "Next" at bounding box center [615, 443] width 18 height 22
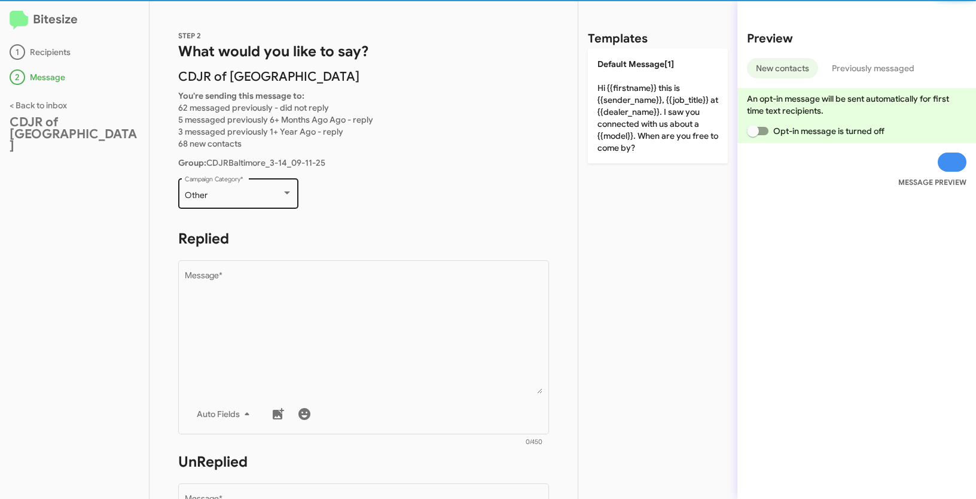
click at [273, 186] on div "Other Campaign Category *" at bounding box center [239, 192] width 108 height 33
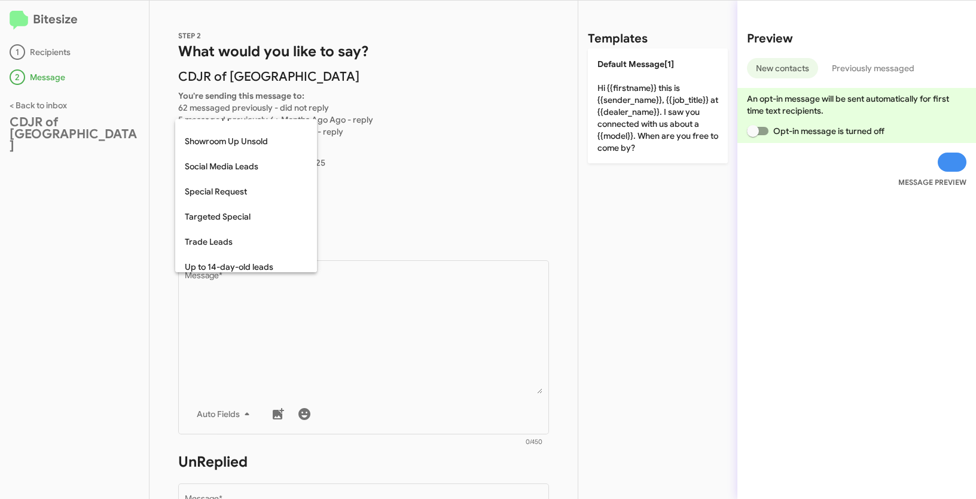
scroll to position [500, 0]
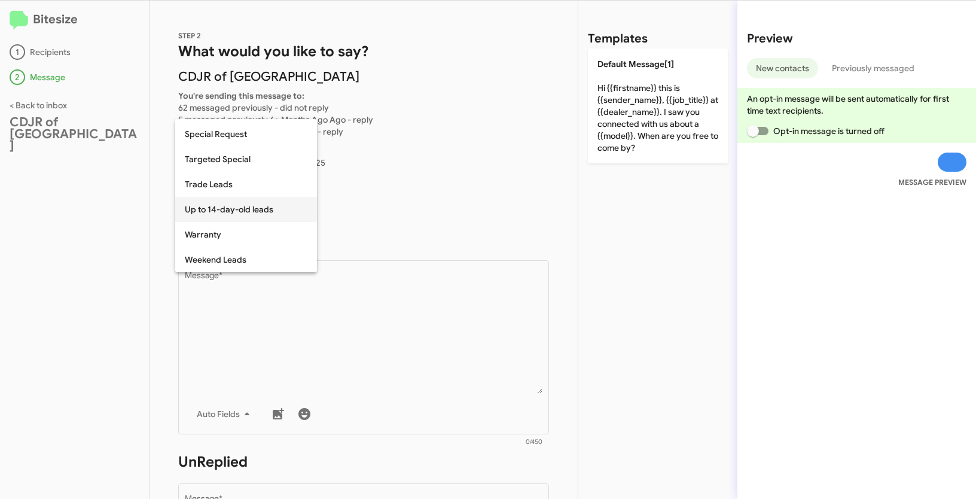
click at [228, 214] on span "Up to 14-day-old leads" at bounding box center [246, 209] width 123 height 25
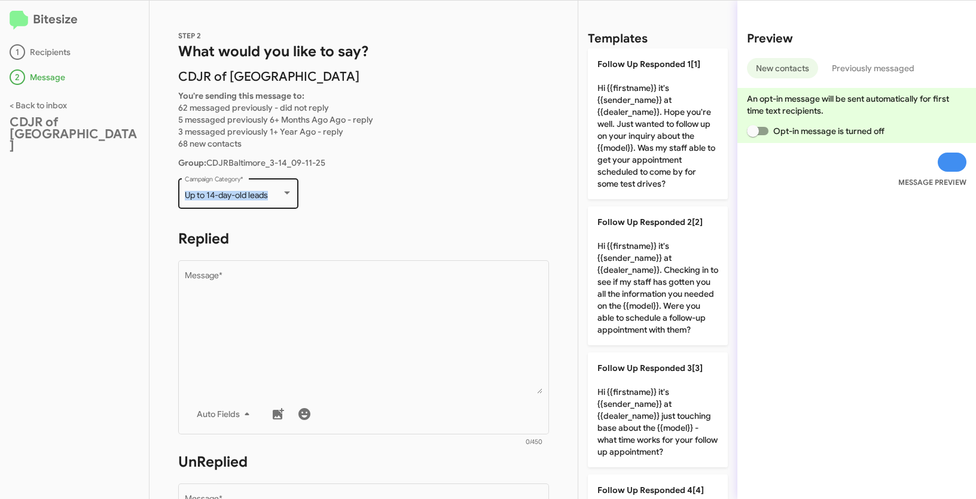
drag, startPoint x: 182, startPoint y: 198, endPoint x: 270, endPoint y: 196, distance: 87.9
click at [270, 196] on div "Up to 14-day-old leads Campaign Category *" at bounding box center [238, 192] width 120 height 33
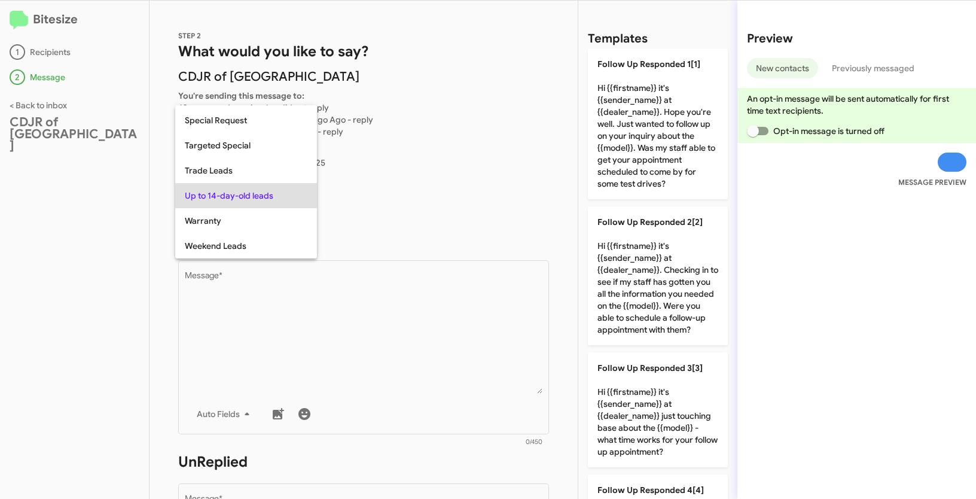
copy span "Up to 14-day-old leads"
click at [366, 297] on div at bounding box center [488, 249] width 976 height 499
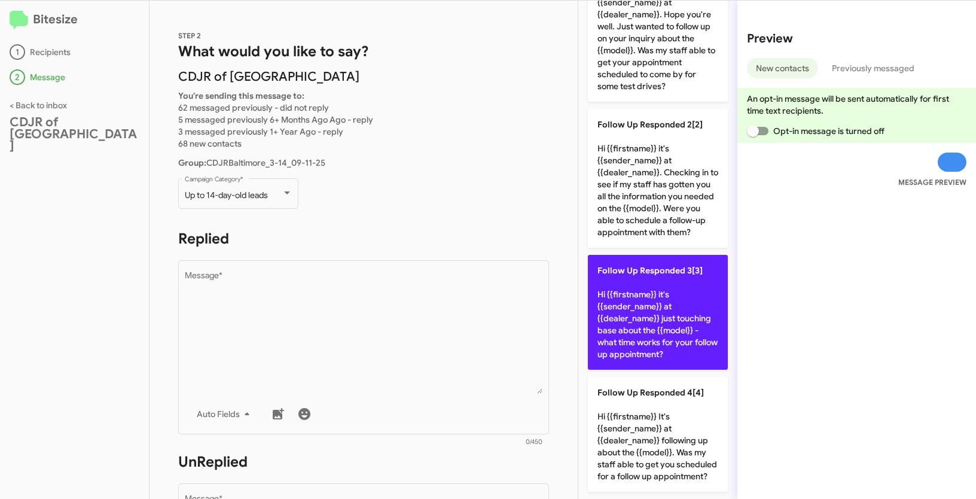
scroll to position [121, 0]
click at [660, 315] on p "Follow Up Responded 3[3] Hi {{firstname}} it's {{sender_name}} at {{dealer_name…" at bounding box center [658, 312] width 140 height 115
type textarea "Hi {{firstname}} it's {{sender_name}} at {{dealer_name}} just touching base abo…"
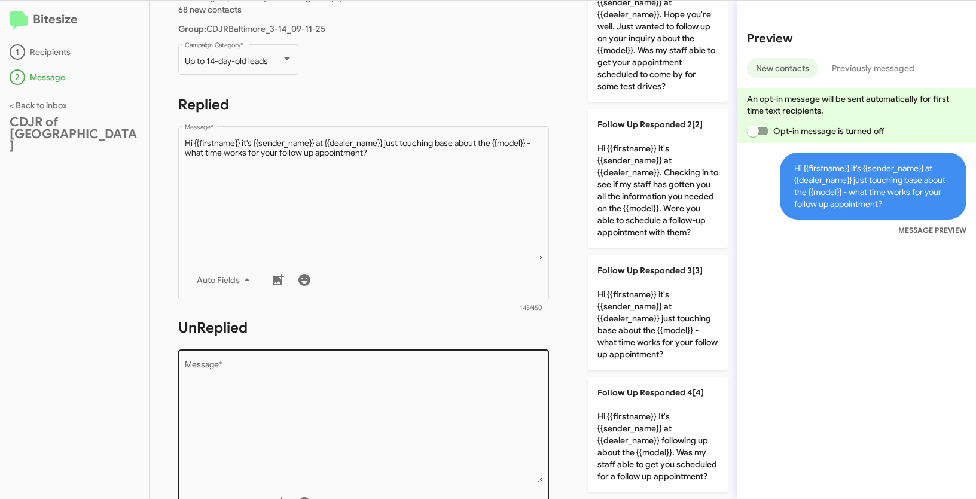
scroll to position [202, 0]
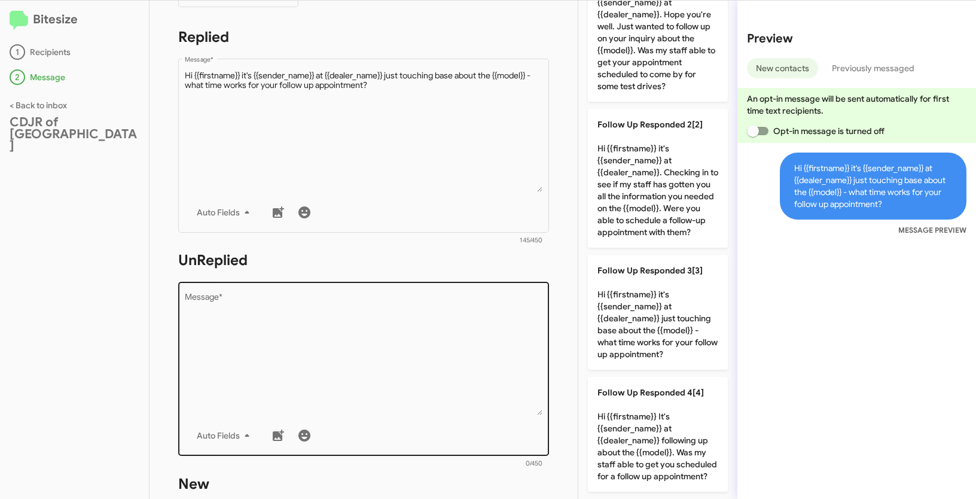
click at [389, 326] on textarea "Message *" at bounding box center [364, 354] width 358 height 122
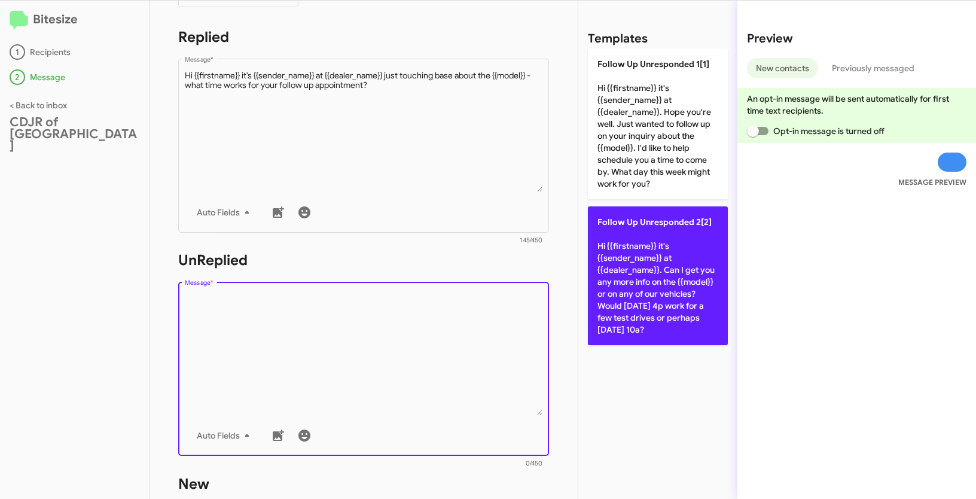
click at [648, 279] on p "Follow Up Unresponded 2[2] Hi {{firstname}} it's {{sender_name}} at {{dealer_na…" at bounding box center [658, 275] width 140 height 139
type textarea "Hi {{firstname}} it's {{sender_name}} at {{dealer_name}}. Can I get you any mor…"
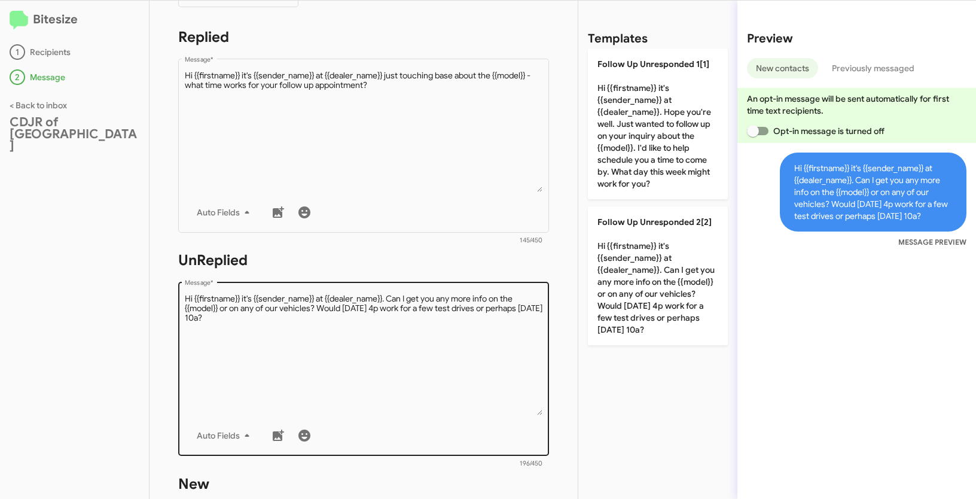
scroll to position [413, 0]
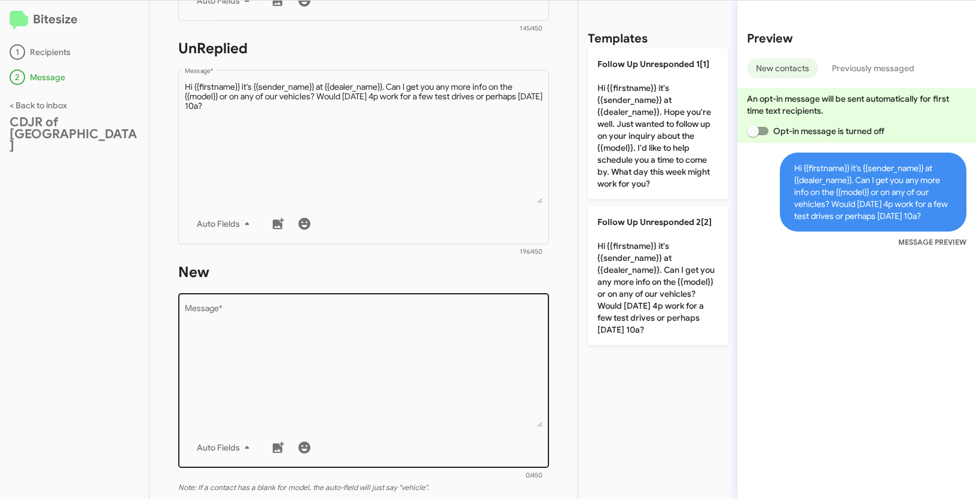
click at [425, 371] on textarea "Message *" at bounding box center [364, 366] width 358 height 122
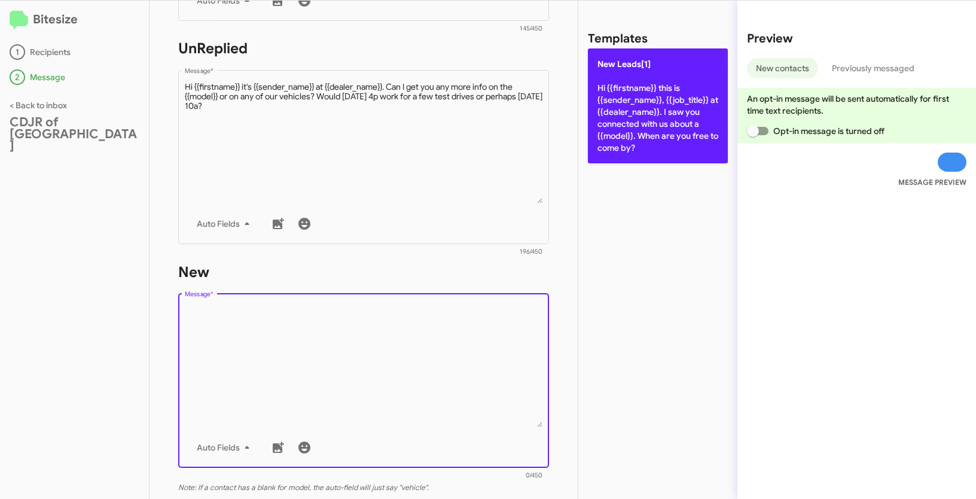
click at [654, 123] on p "New Leads[1] Hi {{firstname}} this is {{sender_name}}, {{job_title}} at {{deale…" at bounding box center [658, 105] width 140 height 115
type textarea "Hi {{firstname}} this is {{sender_name}}, {{job_title}} at {{dealer_name}}. I s…"
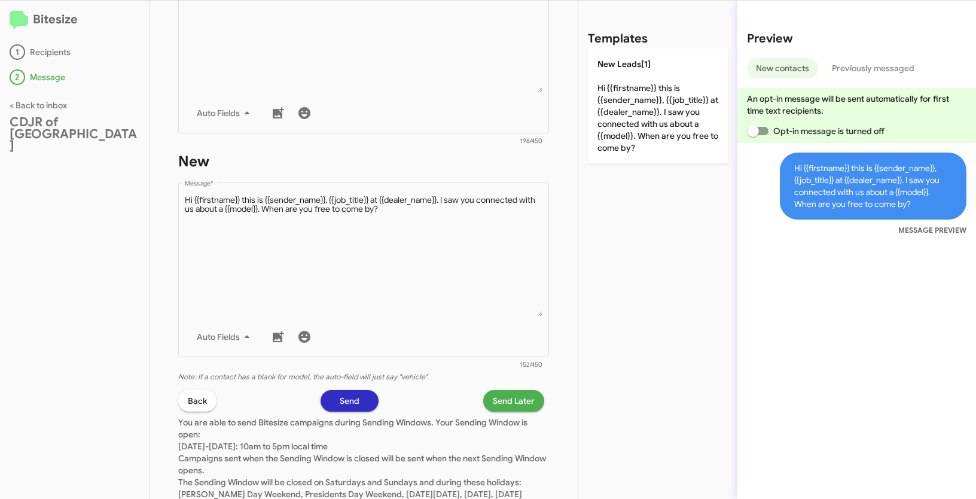
scroll to position [584, 0]
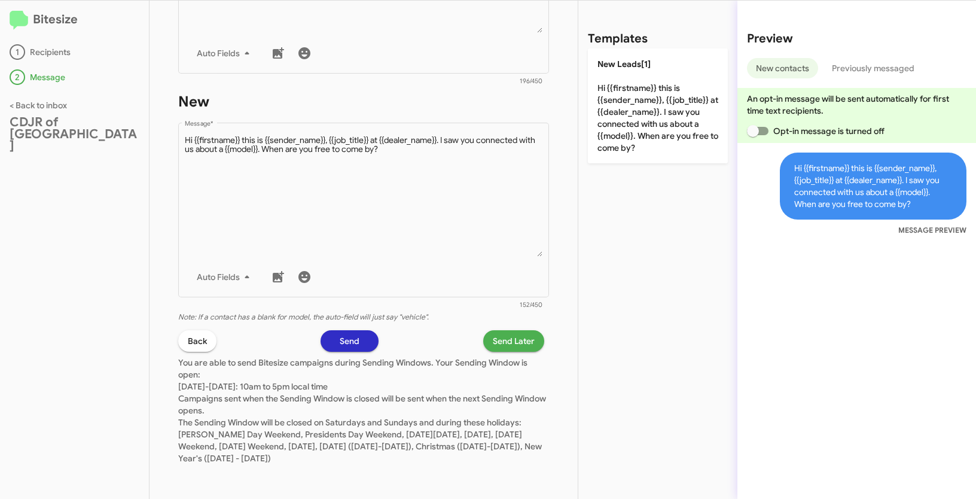
click at [520, 345] on span "Send Later" at bounding box center [514, 341] width 42 height 22
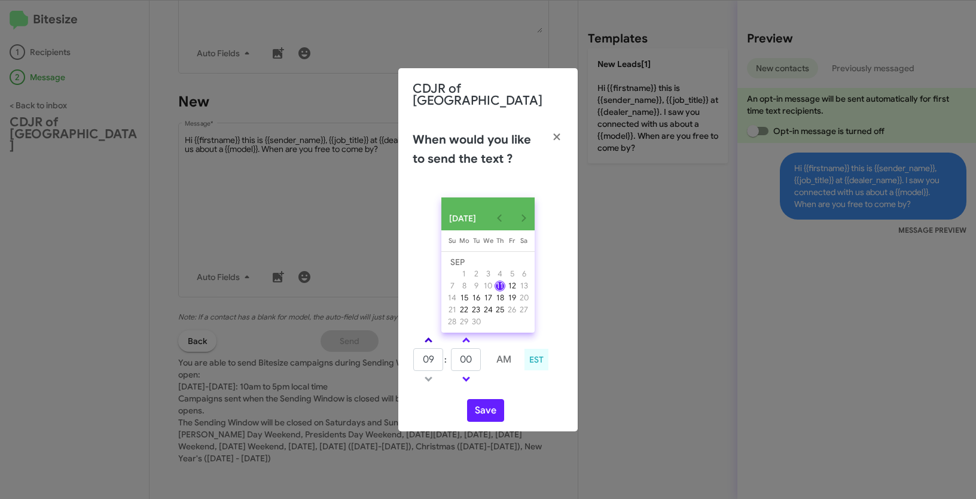
click at [427, 334] on link at bounding box center [428, 340] width 21 height 14
type input "10"
drag, startPoint x: 473, startPoint y: 358, endPoint x: 453, endPoint y: 354, distance: 20.7
click at [453, 354] on input "00" at bounding box center [466, 359] width 30 height 23
type input "19"
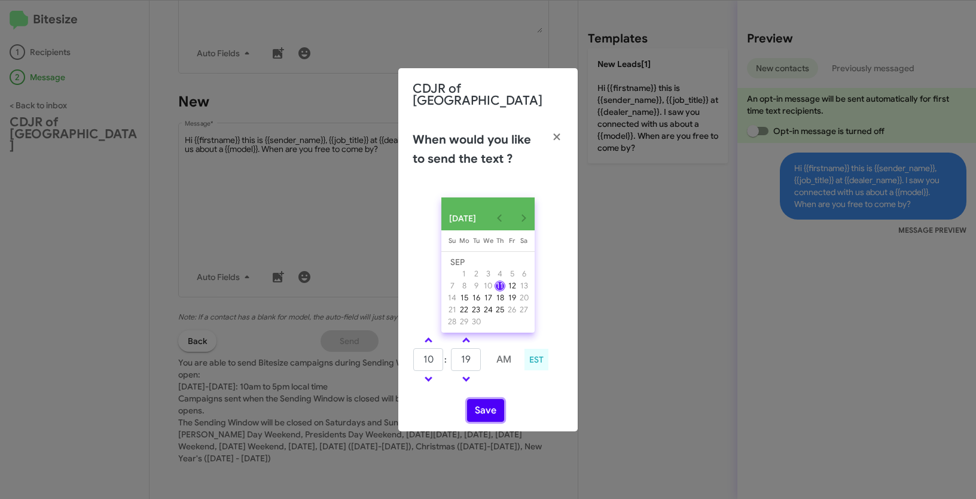
click at [484, 404] on button "Save" at bounding box center [485, 410] width 37 height 23
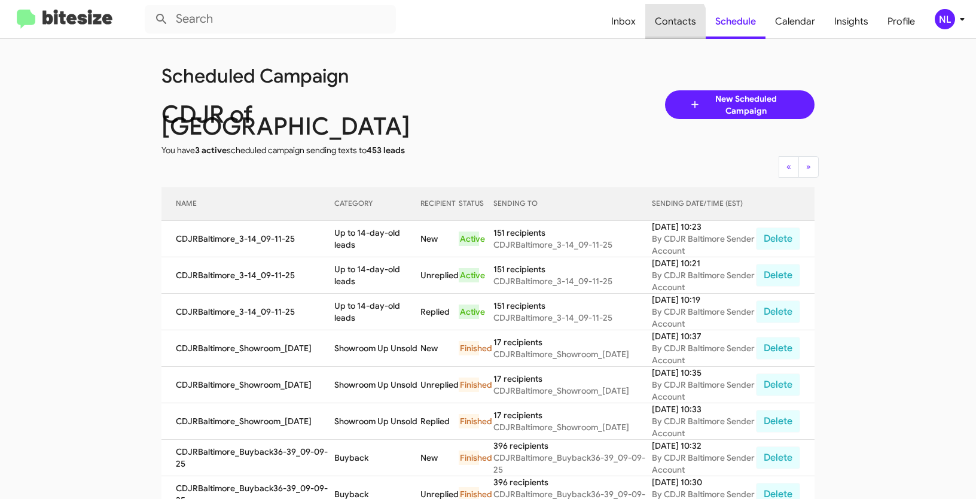
click at [673, 23] on span "Contacts" at bounding box center [675, 21] width 60 height 35
type input "in:groups"
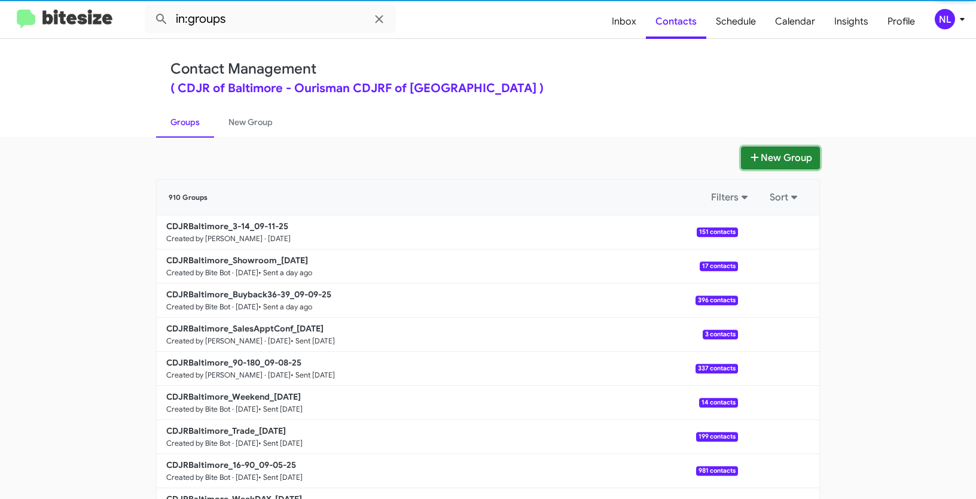
click at [761, 152] on button "New Group" at bounding box center [780, 158] width 79 height 23
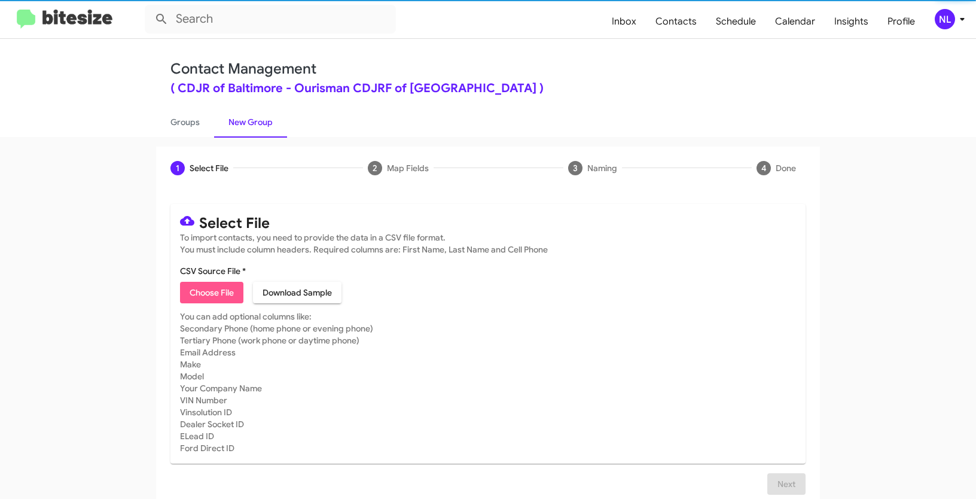
click at [221, 292] on span "Choose File" at bounding box center [212, 293] width 44 height 22
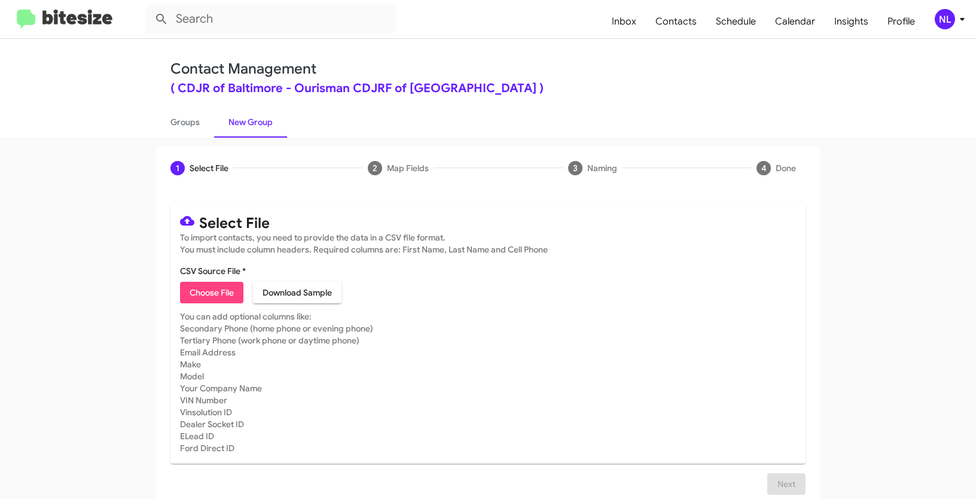
type input "CDJRBaltimore_WeekDAY_09-11-25"
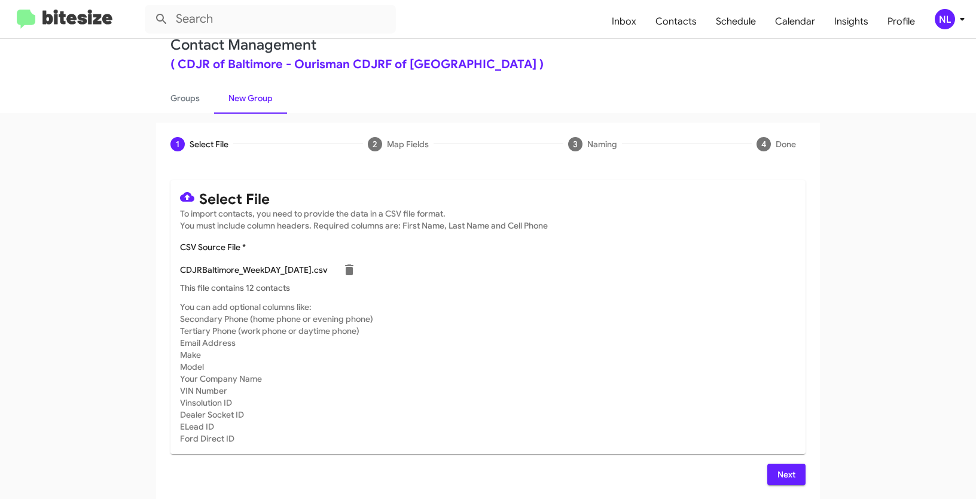
scroll to position [24, 0]
drag, startPoint x: 765, startPoint y: 469, endPoint x: 775, endPoint y: 466, distance: 10.6
click at [767, 470] on button "Next" at bounding box center [786, 475] width 38 height 22
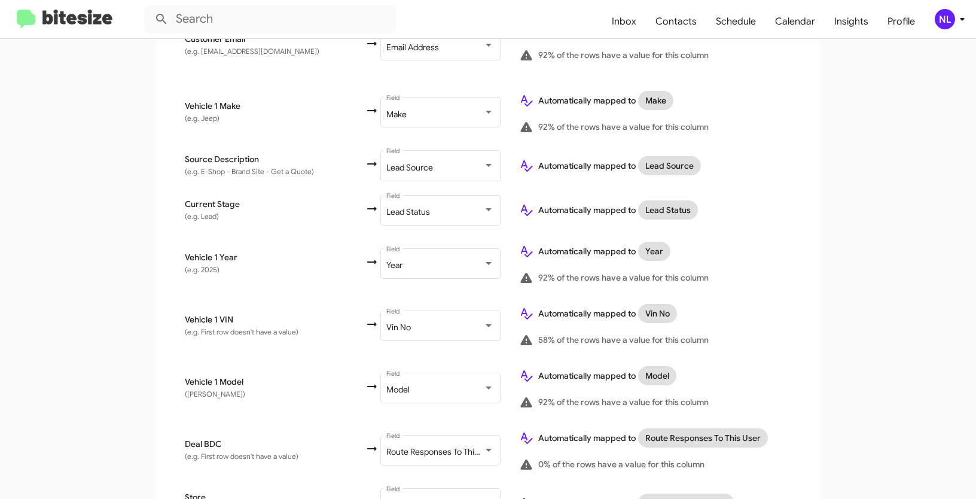
scroll to position [624, 0]
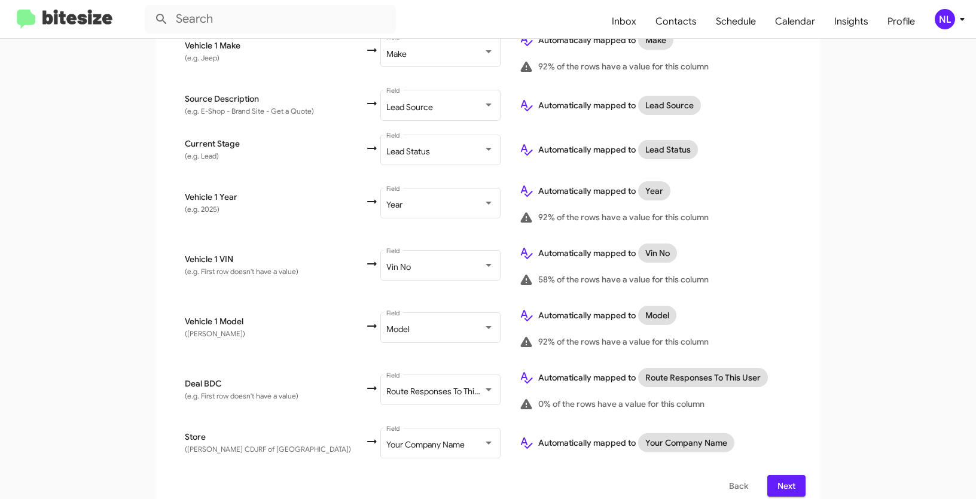
click at [779, 475] on span "Next" at bounding box center [786, 486] width 19 height 22
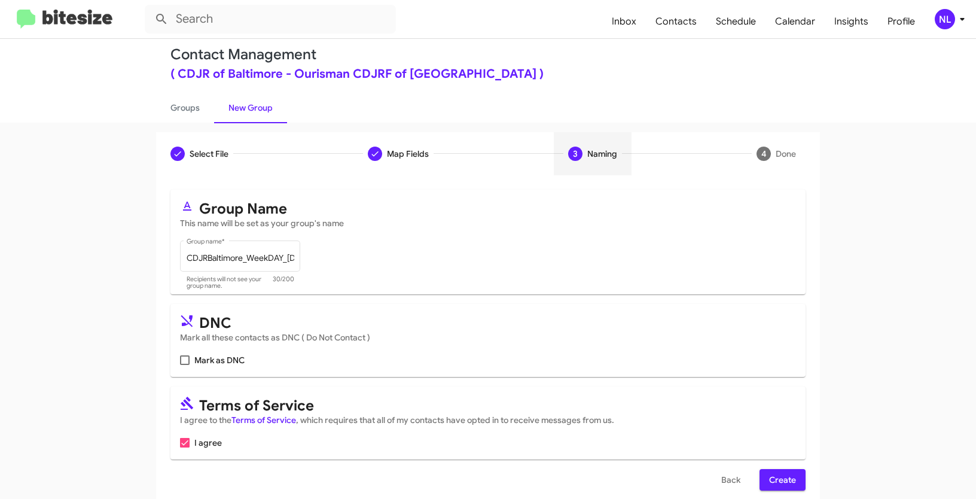
scroll to position [30, 0]
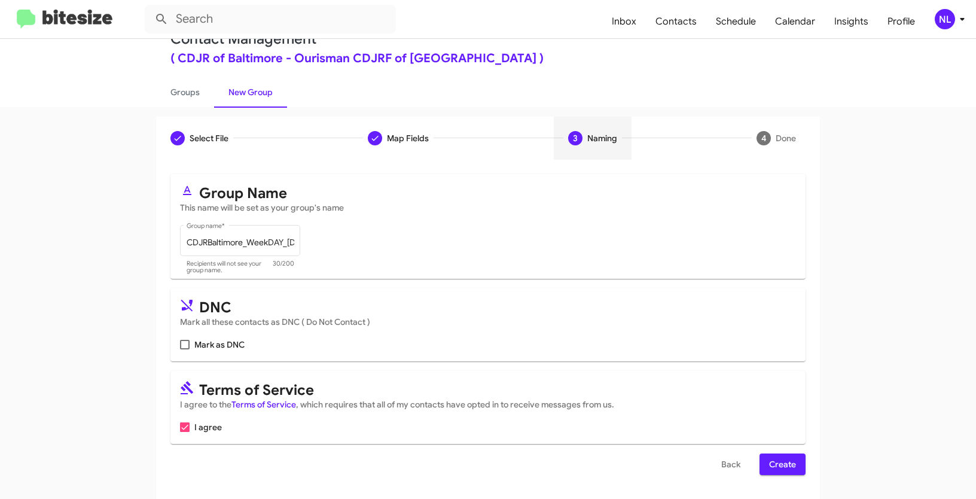
click at [781, 462] on span "Create" at bounding box center [782, 464] width 27 height 22
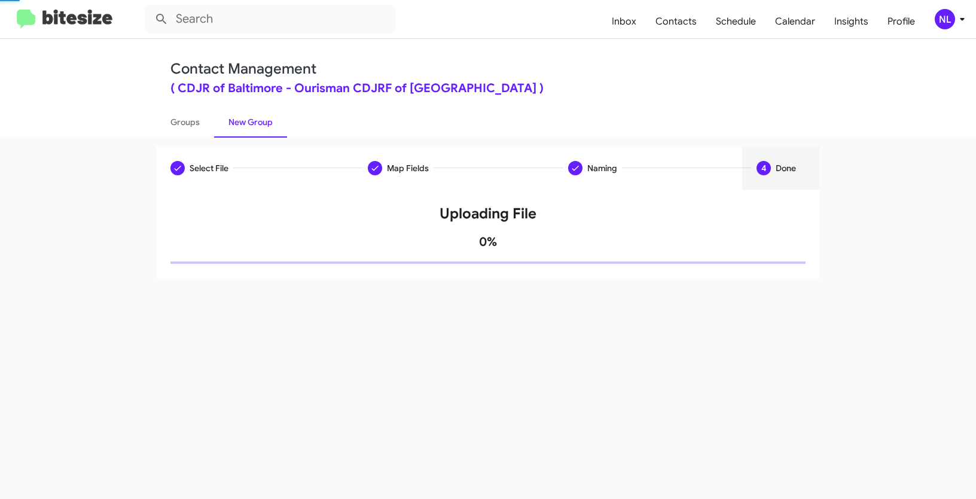
scroll to position [0, 0]
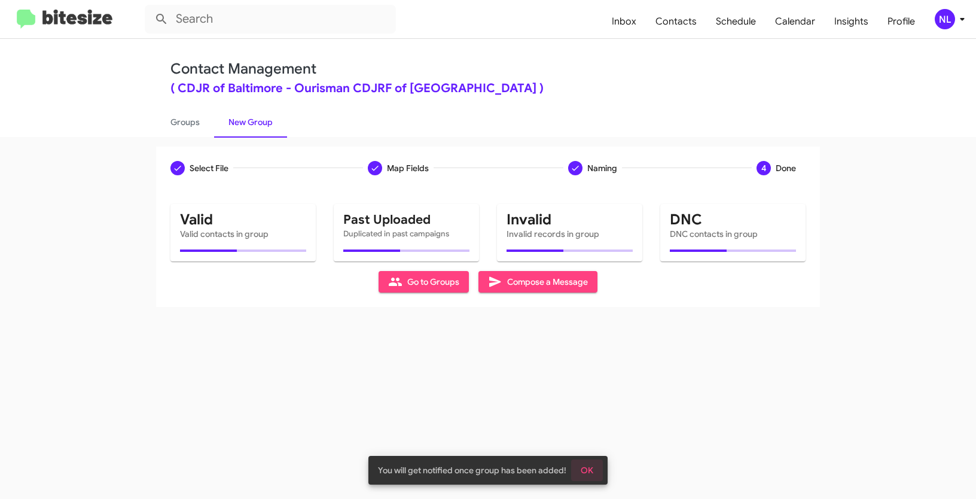
click at [594, 470] on button "OK" at bounding box center [587, 470] width 32 height 22
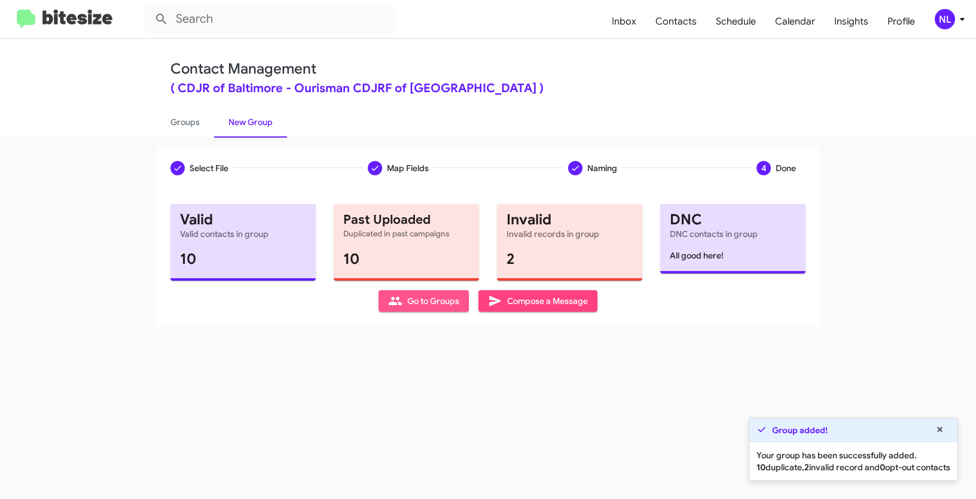
click at [419, 305] on span "Go to Groups" at bounding box center [423, 301] width 71 height 22
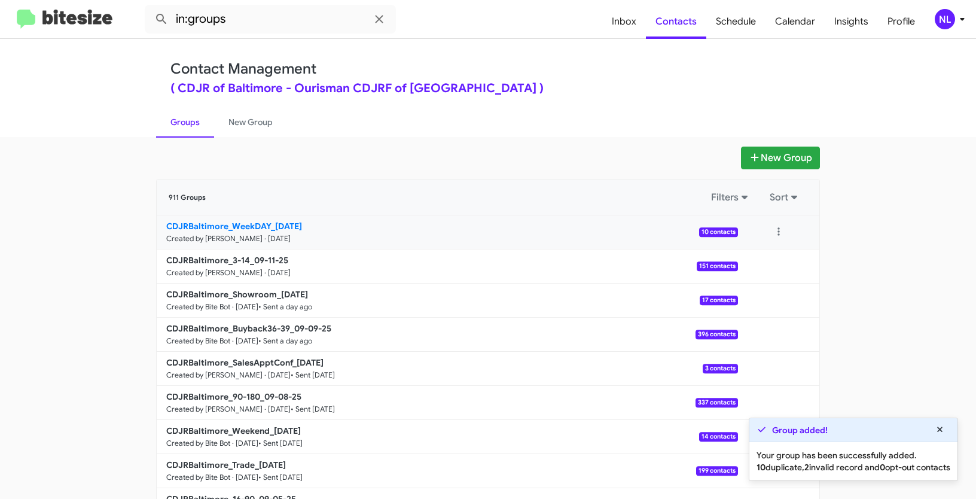
drag, startPoint x: 114, startPoint y: 224, endPoint x: 267, endPoint y: 221, distance: 152.5
click at [267, 221] on app-groups "New Group 911 Groups Filters Sort CDJRBaltimore_WeekDAY_09-11-25 Created by Nen…" at bounding box center [488, 367] width 976 height 441
copy div "Filters Sort CDJRBaltimore_WeekDAY"
click at [254, 22] on input "in:groups" at bounding box center [270, 19] width 251 height 29
paste input "CDJRBaltimore_WeekDAY"
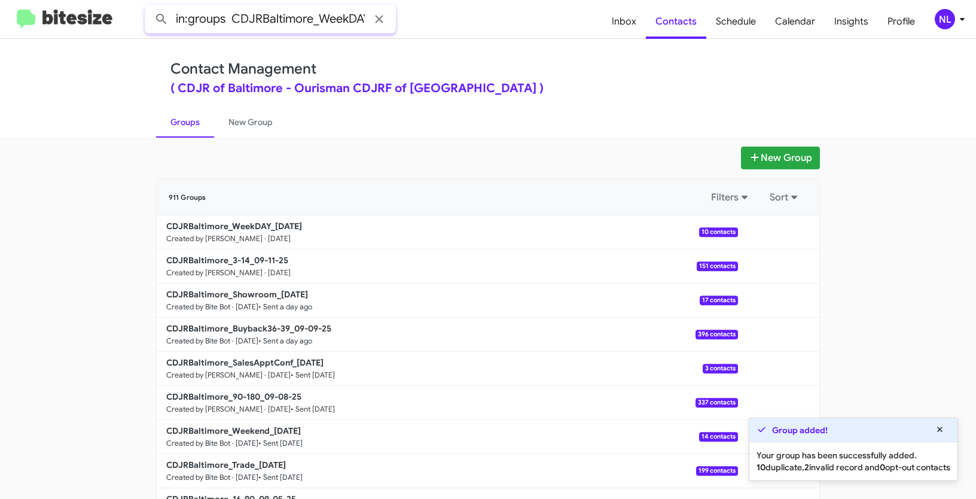
scroll to position [0, 5]
type input "in:groups CDJRBaltimore_WeekDAY"
click at [150, 7] on button at bounding box center [162, 19] width 24 height 24
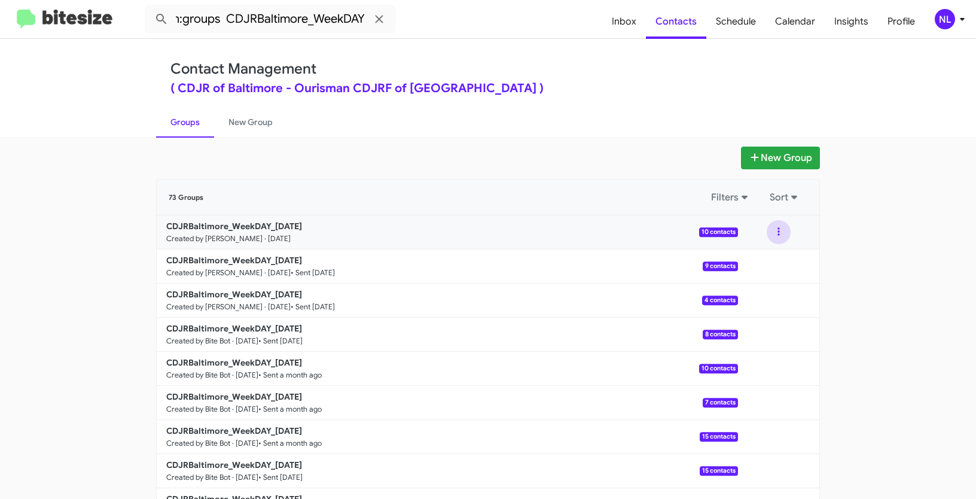
click at [779, 235] on button at bounding box center [779, 232] width 24 height 24
click at [768, 258] on button "View contacts" at bounding box center [743, 264] width 96 height 29
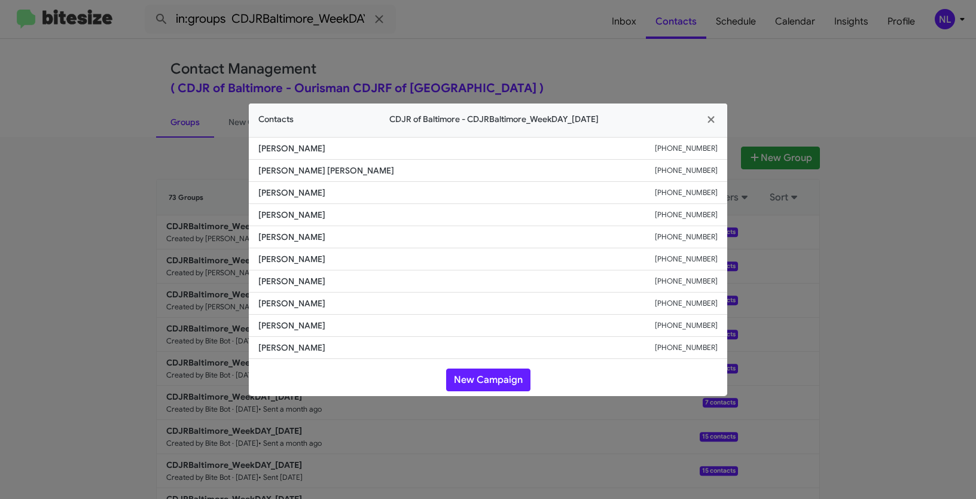
drag, startPoint x: 264, startPoint y: 236, endPoint x: 362, endPoint y: 233, distance: 97.5
click at [362, 233] on li "Naeemah Zakia +14106208229" at bounding box center [488, 237] width 478 height 22
copy span "Naeemah Zakia"
click at [488, 383] on button "New Campaign" at bounding box center [488, 379] width 84 height 23
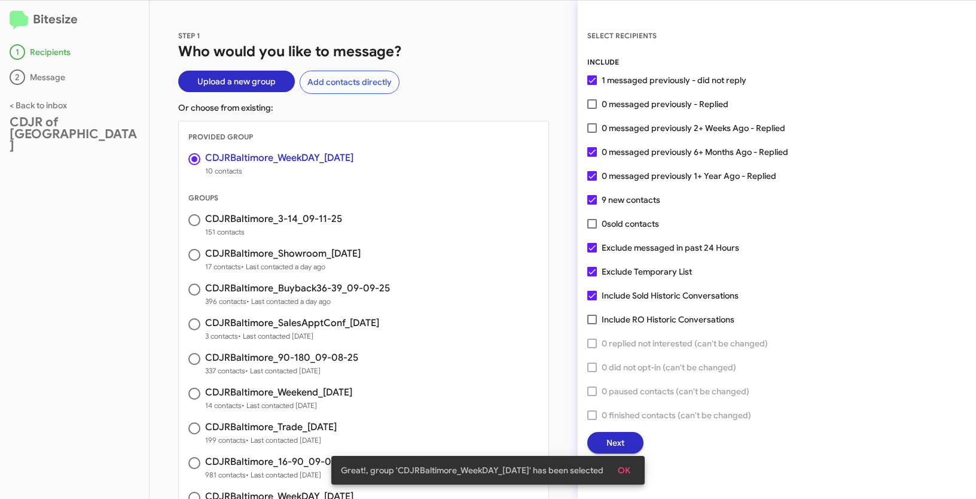
click at [636, 469] on button "OK" at bounding box center [624, 470] width 32 height 22
click at [623, 441] on span "Next" at bounding box center [615, 443] width 18 height 22
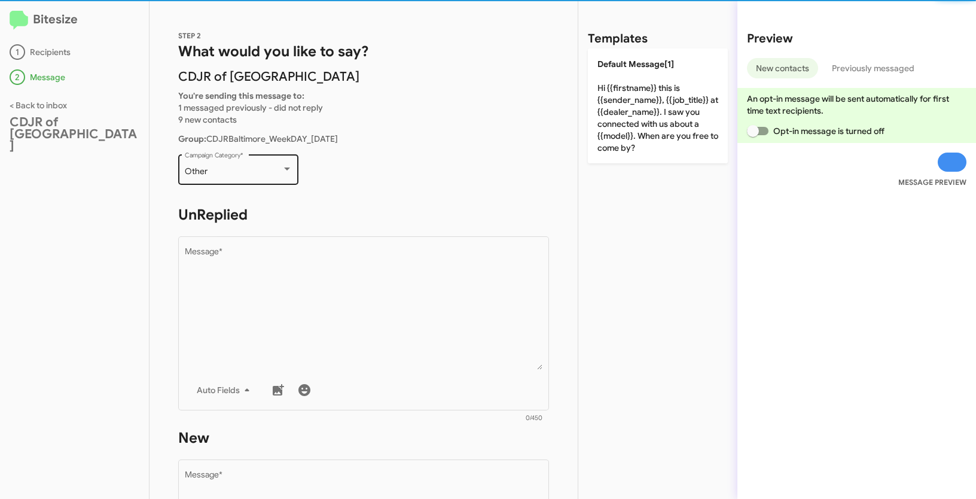
click at [262, 182] on div "Other Campaign Category *" at bounding box center [239, 168] width 108 height 33
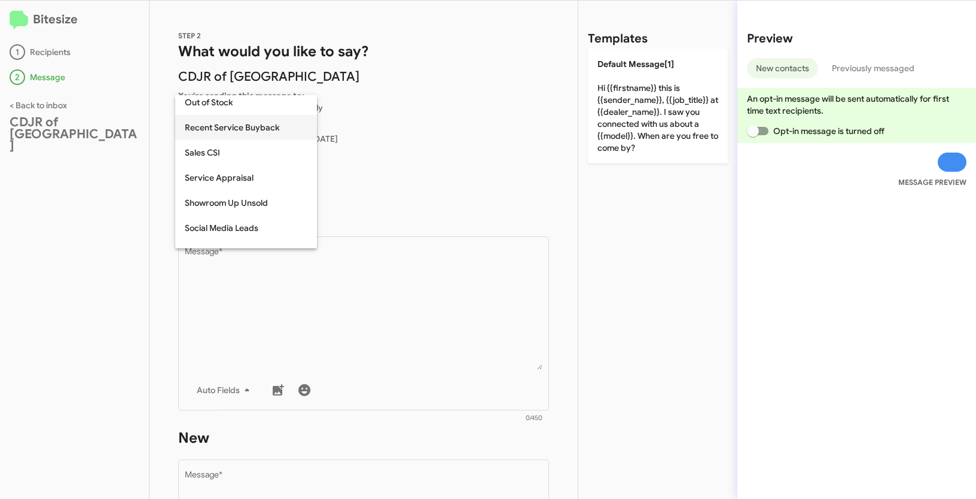
scroll to position [452, 0]
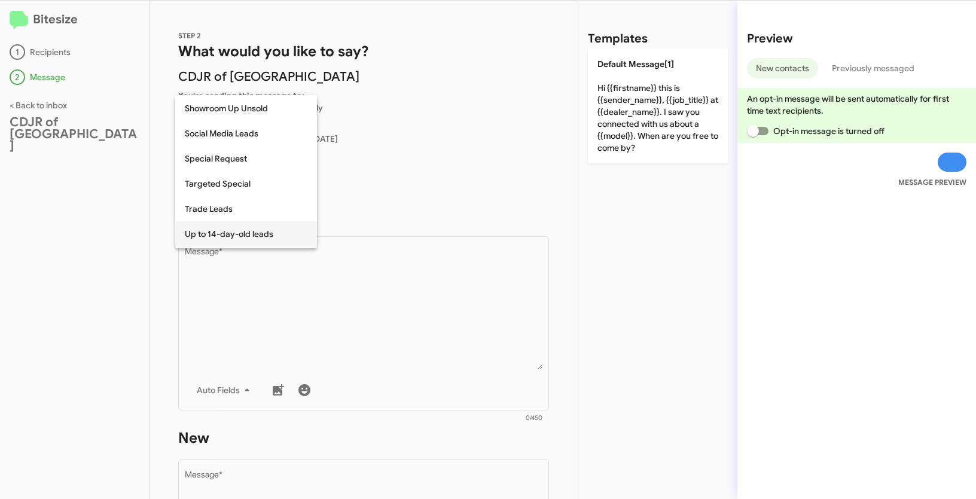
click at [240, 231] on span "Up to 14-day-old leads" at bounding box center [246, 233] width 123 height 25
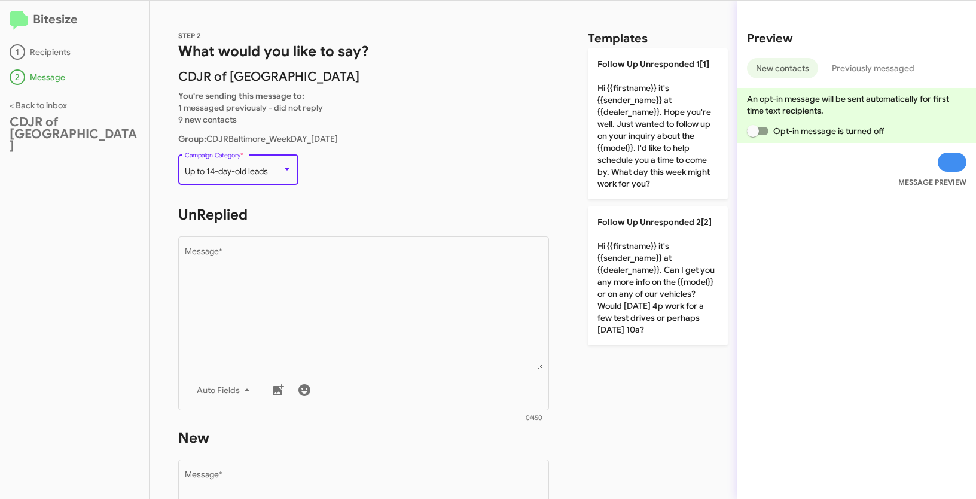
drag, startPoint x: 184, startPoint y: 172, endPoint x: 281, endPoint y: 173, distance: 96.9
click at [281, 173] on div "Up to 14-day-old leads" at bounding box center [239, 172] width 108 height 10
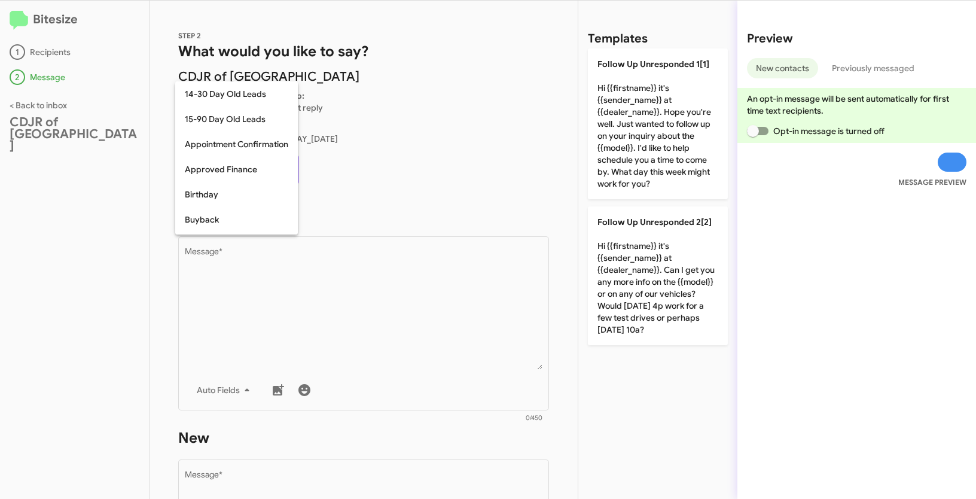
scroll to position [500, 0]
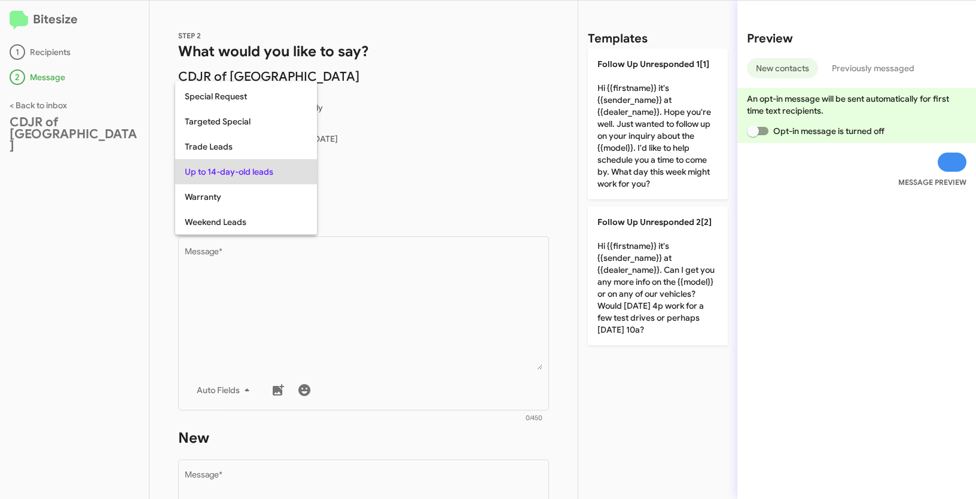
copy span "Up to 14-day-old leads"
click at [348, 284] on div at bounding box center [488, 249] width 976 height 499
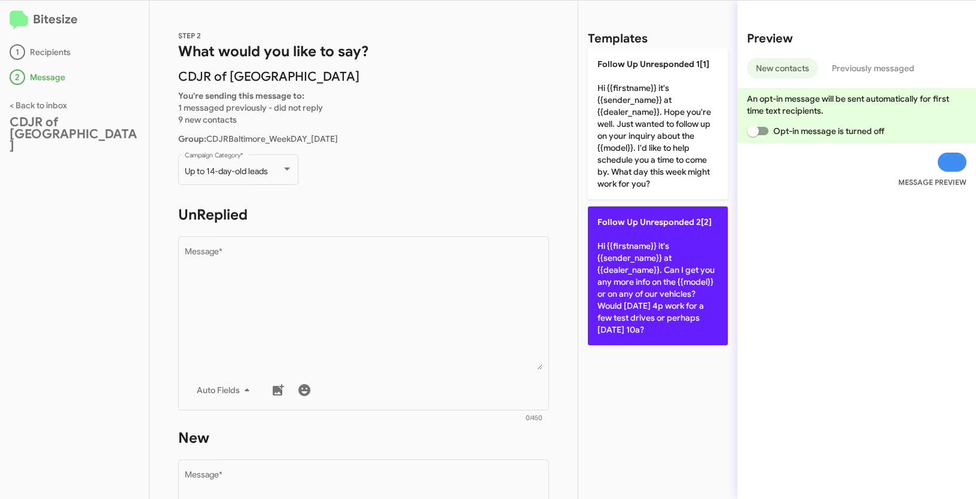
click at [670, 268] on p "Follow Up Unresponded 2[2] Hi {{firstname}} it's {{sender_name}} at {{dealer_na…" at bounding box center [658, 275] width 140 height 139
type textarea "Hi {{firstname}} it's {{sender_name}} at {{dealer_name}}. Can I get you any mor…"
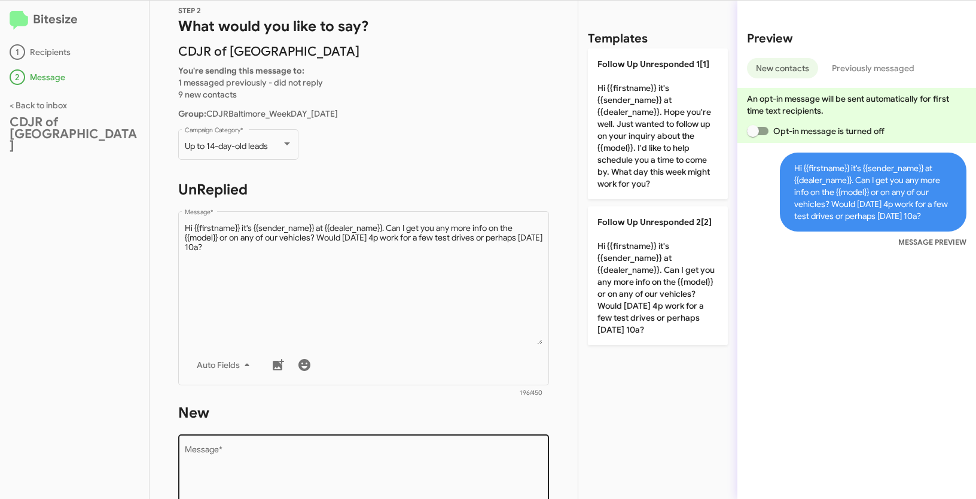
scroll to position [214, 0]
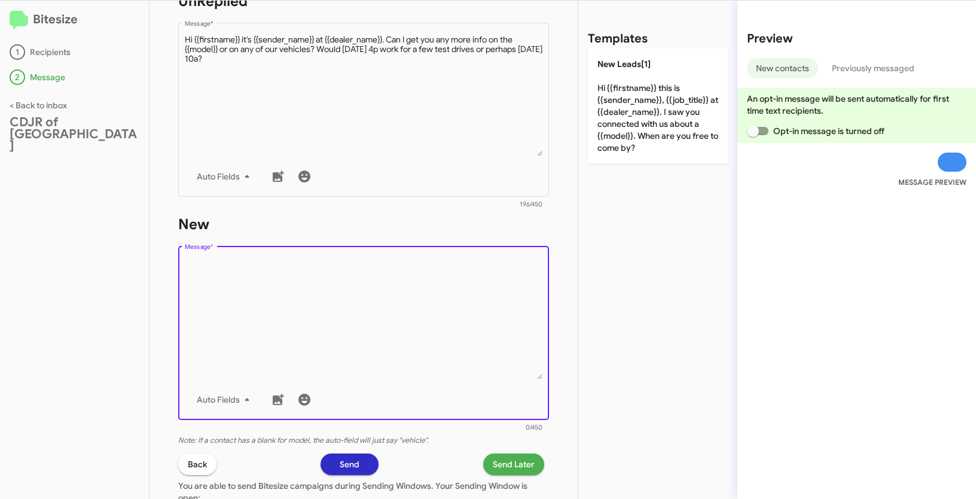
click at [331, 336] on textarea "Message *" at bounding box center [364, 318] width 358 height 122
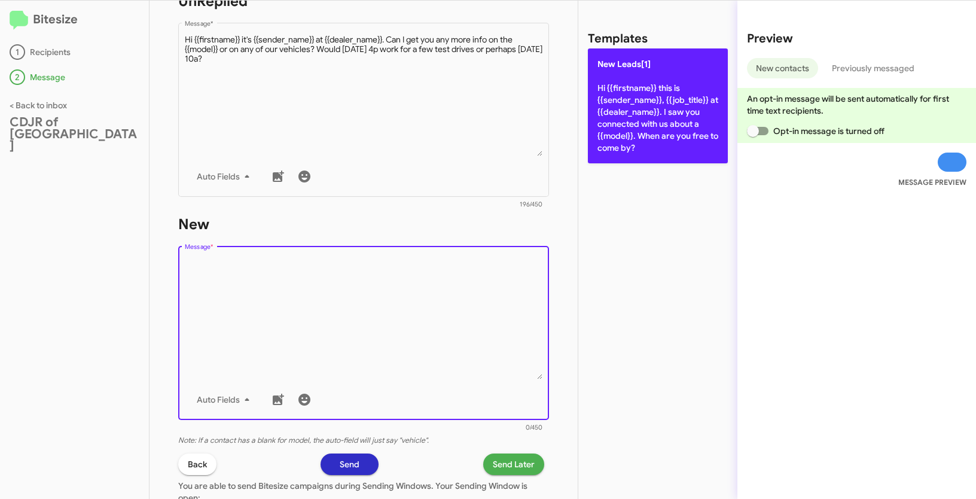
click at [627, 127] on p "New Leads[1] Hi {{firstname}} this is {{sender_name}}, {{job_title}} at {{deale…" at bounding box center [658, 105] width 140 height 115
type textarea "Hi {{firstname}} this is {{sender_name}}, {{job_title}} at {{dealer_name}}. I s…"
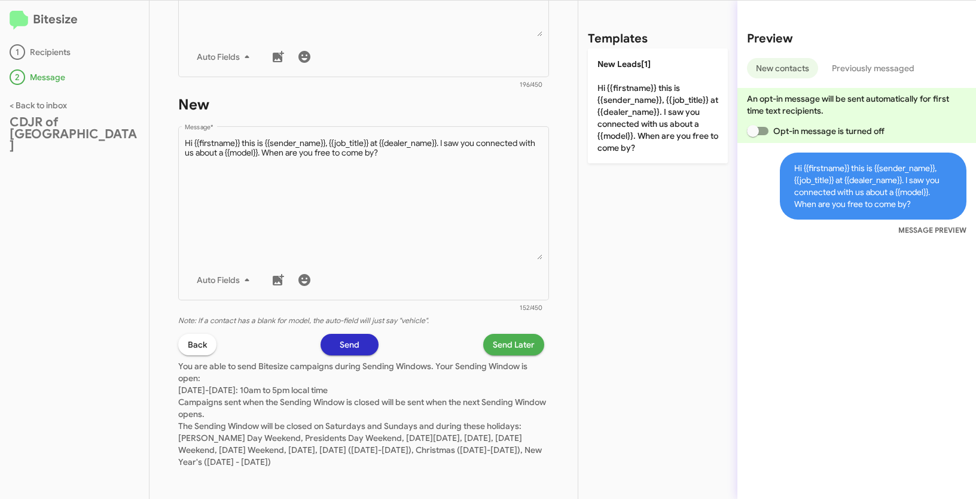
scroll to position [337, 0]
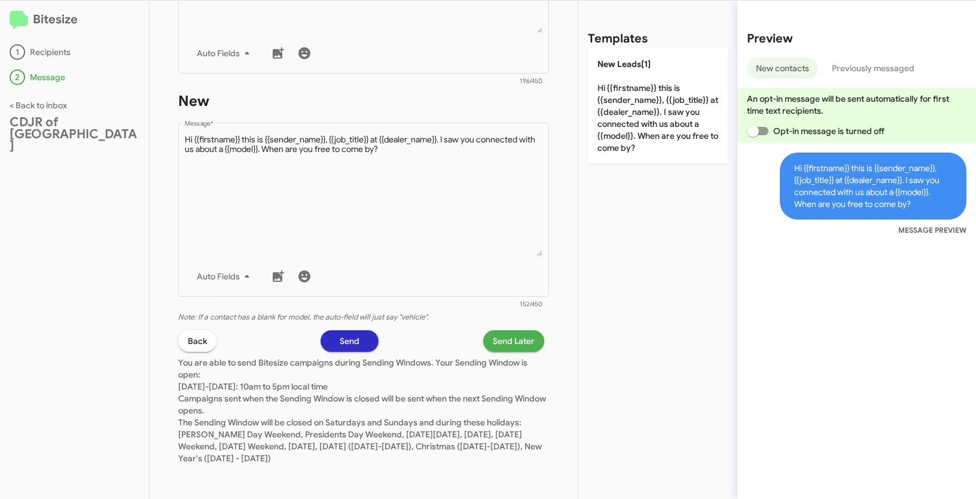
click at [529, 345] on button "Send Later" at bounding box center [513, 341] width 61 height 22
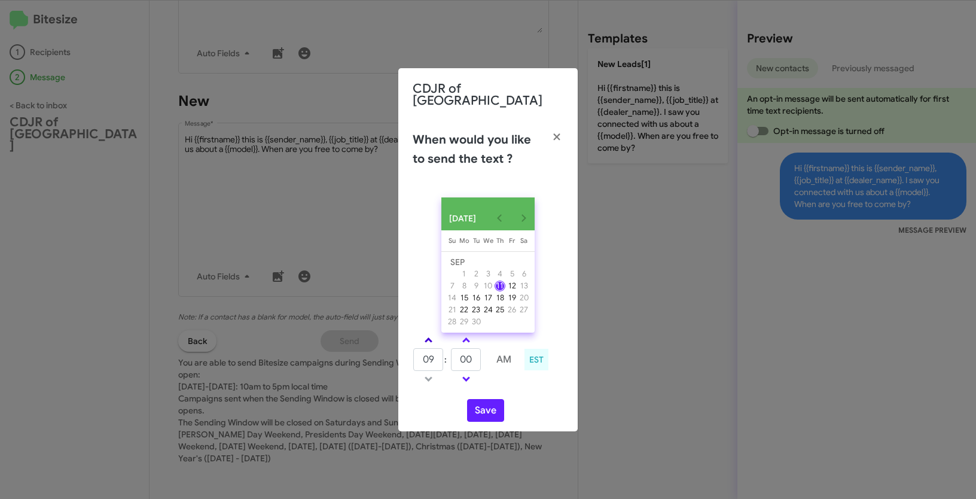
click at [421, 333] on link at bounding box center [428, 340] width 21 height 14
type input "10"
click at [462, 333] on link at bounding box center [466, 340] width 21 height 14
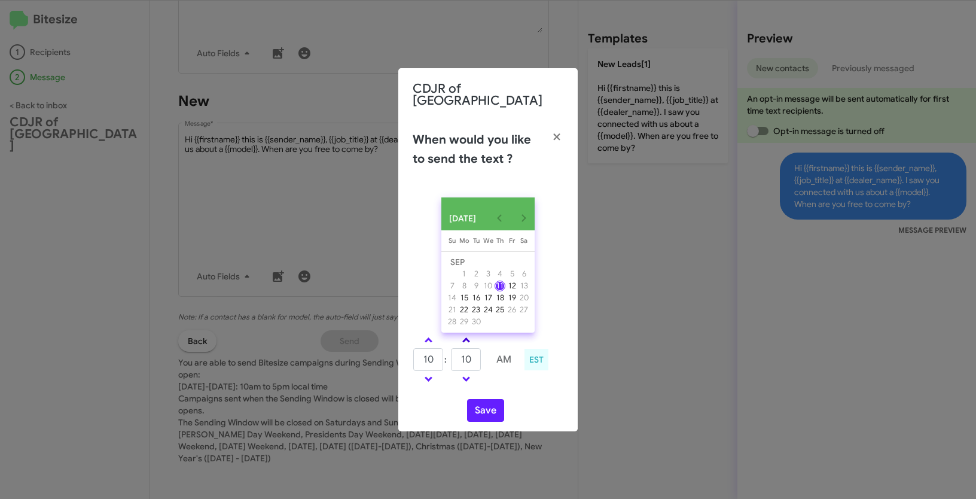
type input "15"
click at [490, 407] on button "Save" at bounding box center [485, 410] width 37 height 23
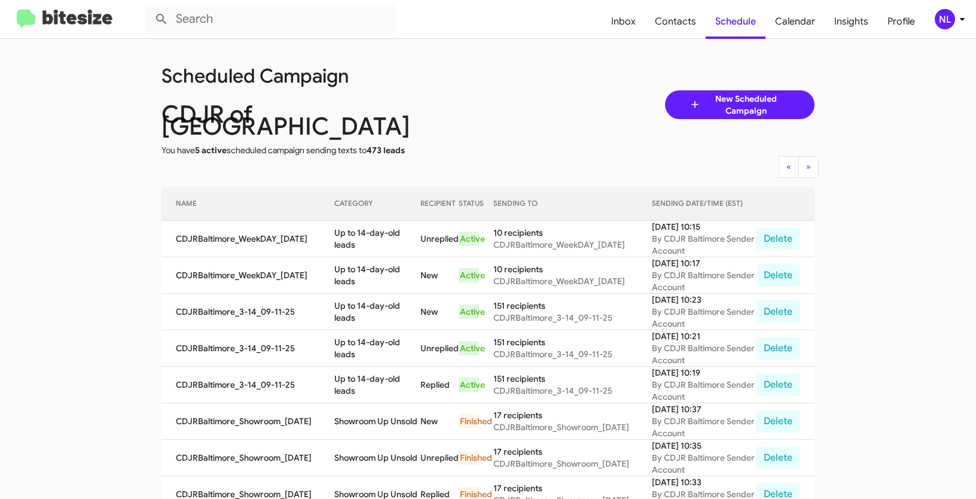
click at [942, 20] on div "NL" at bounding box center [945, 19] width 20 height 20
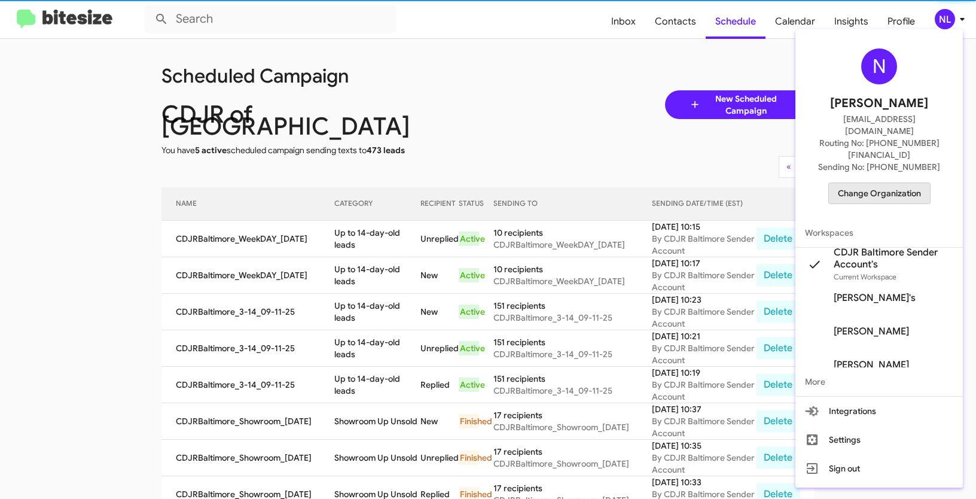
click at [885, 183] on span "Change Organization" at bounding box center [879, 193] width 83 height 20
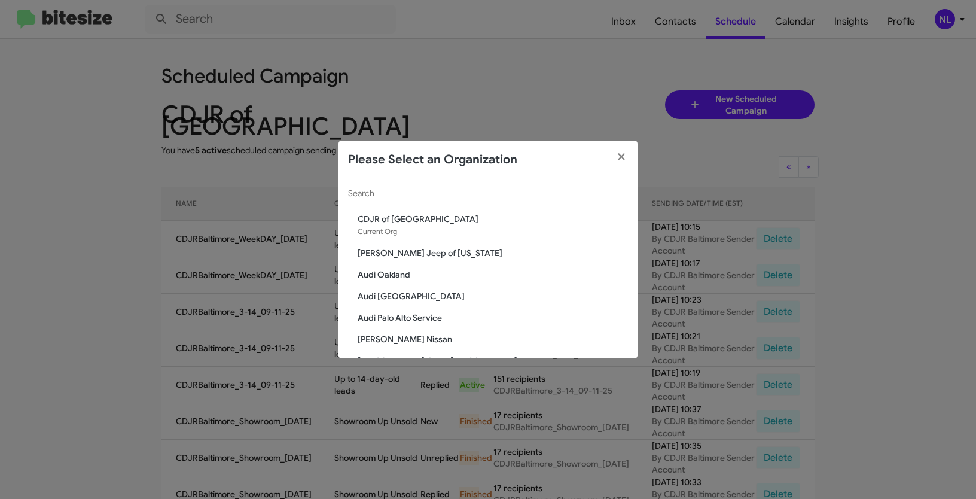
click at [537, 191] on input "Search" at bounding box center [488, 194] width 280 height 10
paste input "Chevrolet of Bowie"
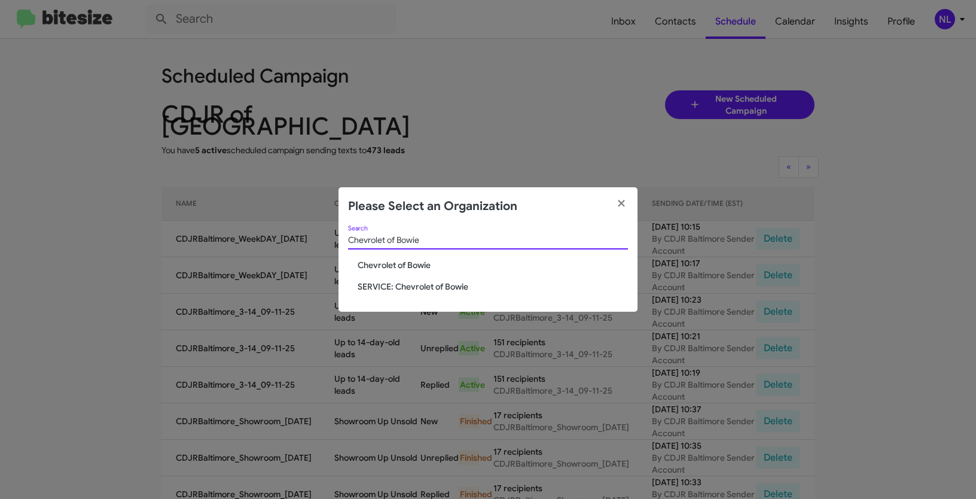
type input "Chevrolet of Bowie"
click at [404, 267] on span "Chevrolet of Bowie" at bounding box center [493, 265] width 270 height 12
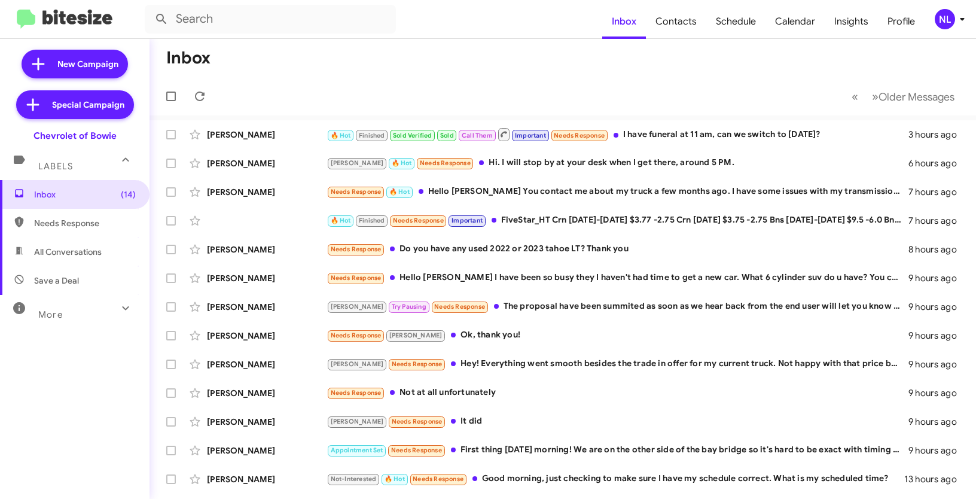
click at [949, 25] on div "NL" at bounding box center [945, 19] width 20 height 20
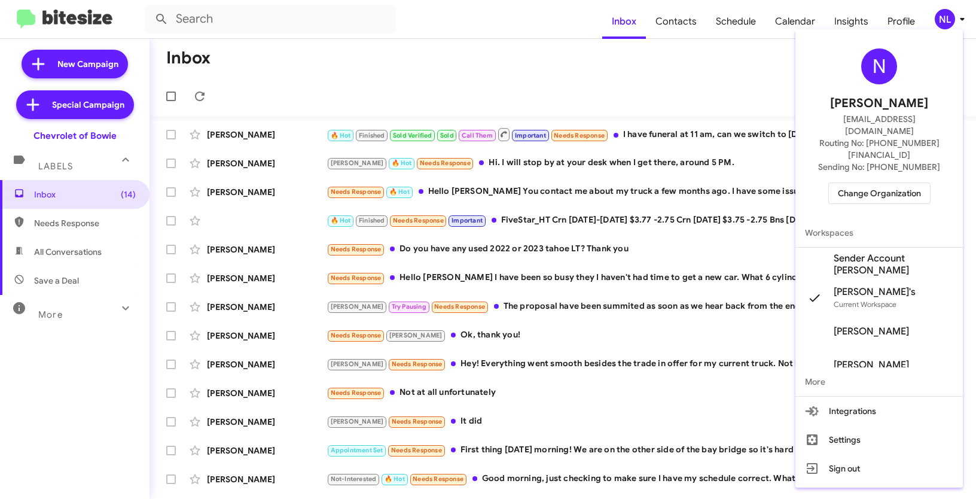
click at [885, 252] on span "Sender Account [PERSON_NAME]" at bounding box center [894, 264] width 120 height 24
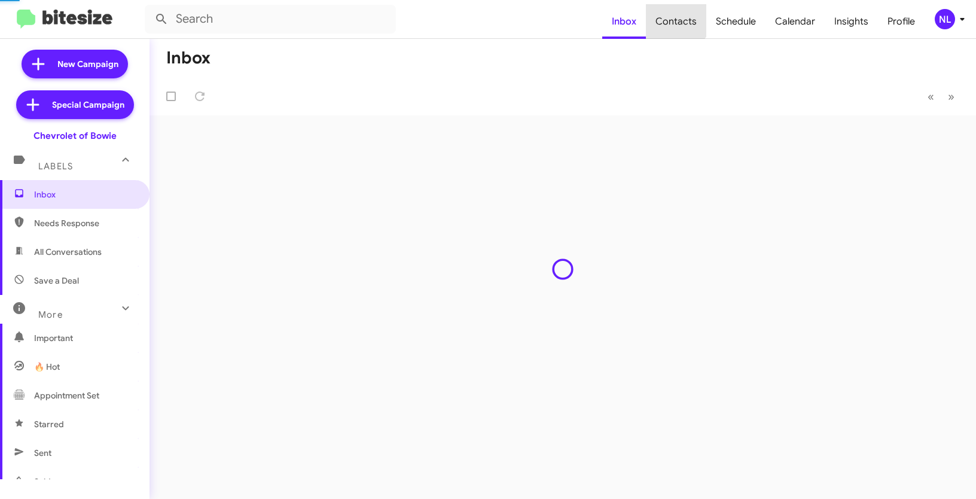
click at [673, 10] on span "Contacts" at bounding box center [676, 21] width 60 height 35
type input "in:groups"
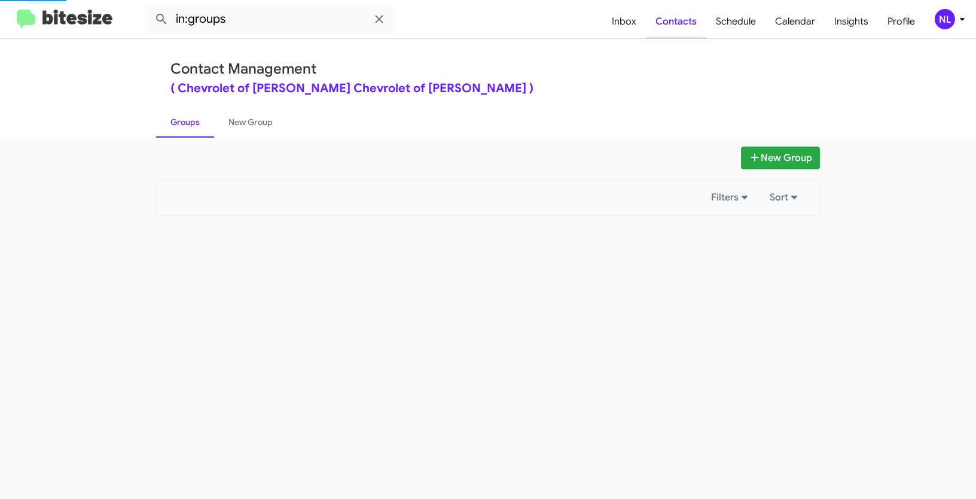
click at [673, 17] on span "Contacts" at bounding box center [676, 21] width 60 height 35
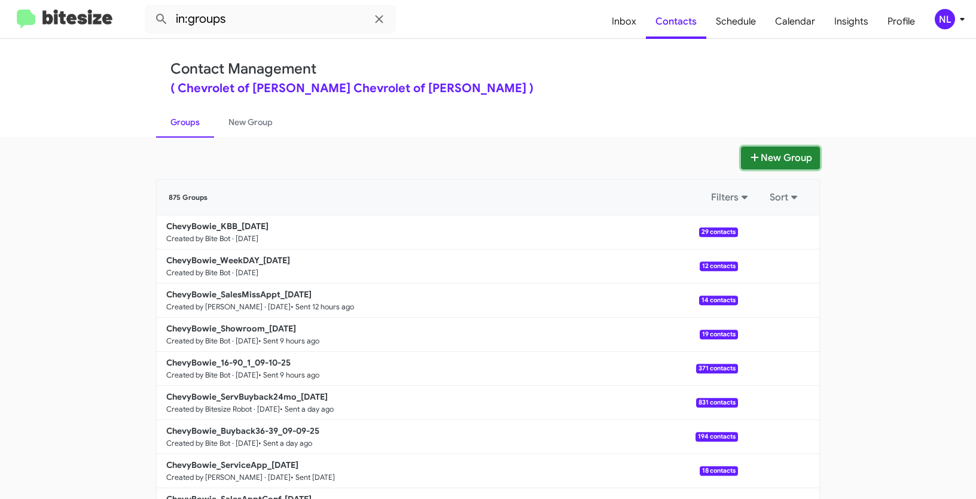
click at [781, 157] on button "New Group" at bounding box center [780, 158] width 79 height 23
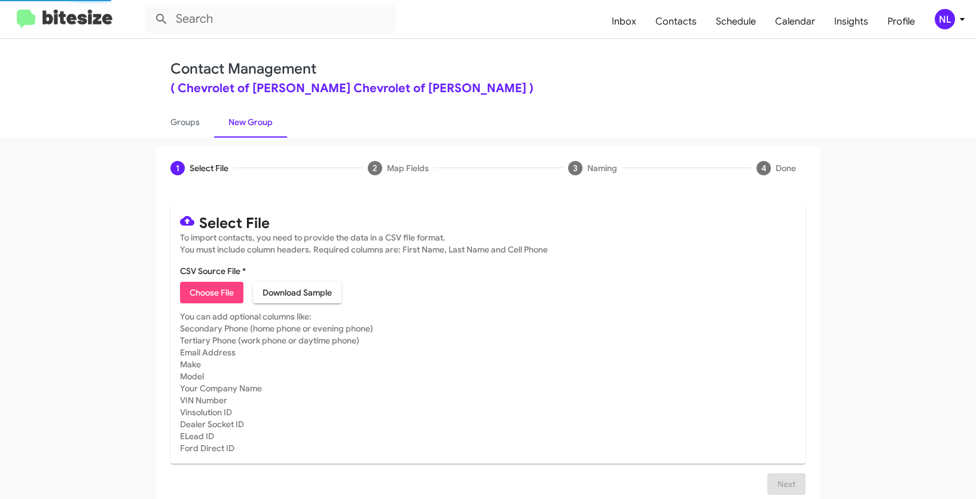
click at [190, 291] on span "Choose File" at bounding box center [212, 293] width 44 height 22
type input "Opt out open - Chevrolet of Bowie"
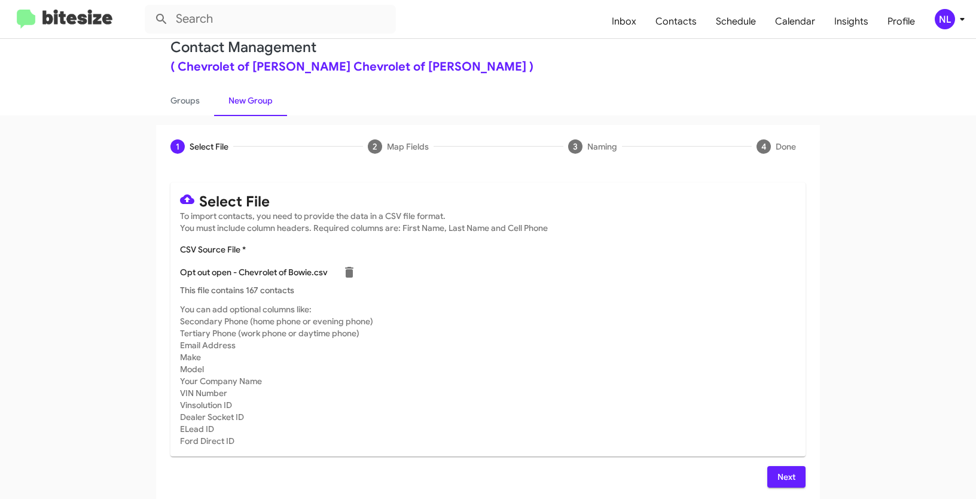
scroll to position [24, 0]
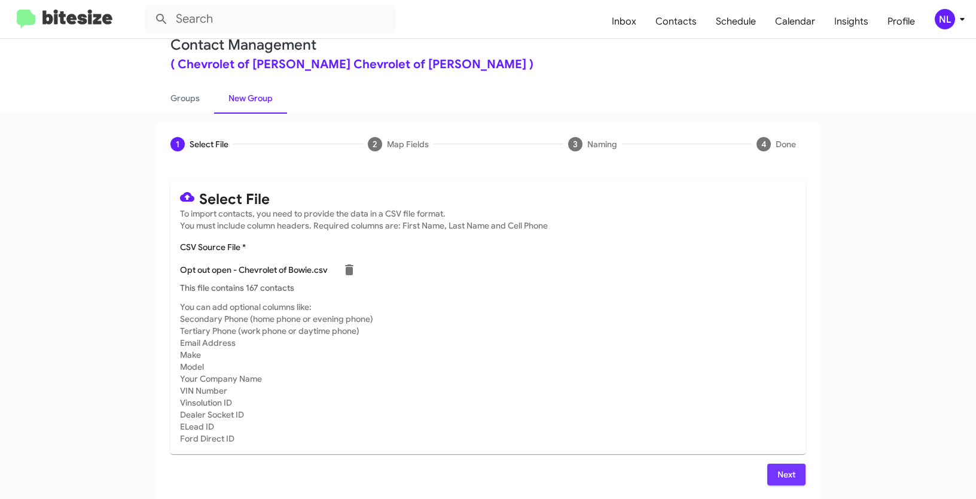
click at [790, 470] on span "Next" at bounding box center [786, 475] width 19 height 22
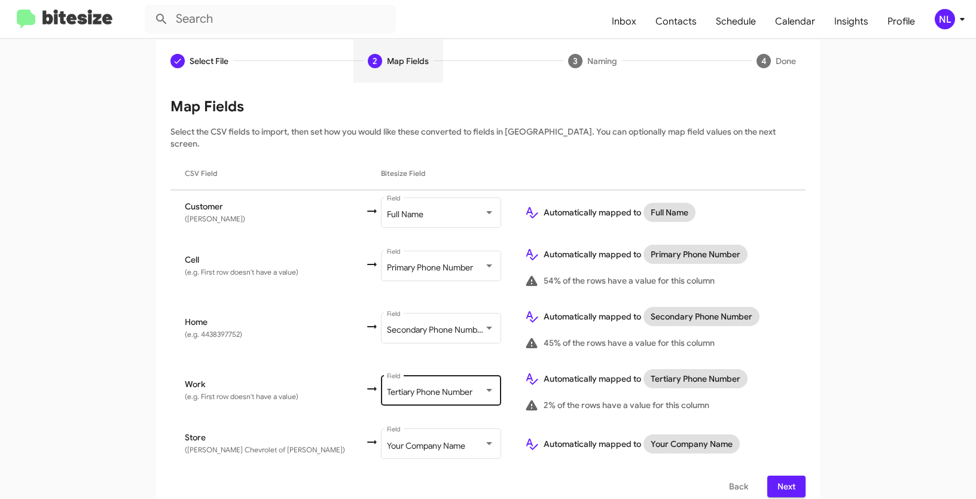
scroll to position [0, 0]
click at [783, 475] on span "Next" at bounding box center [786, 486] width 19 height 22
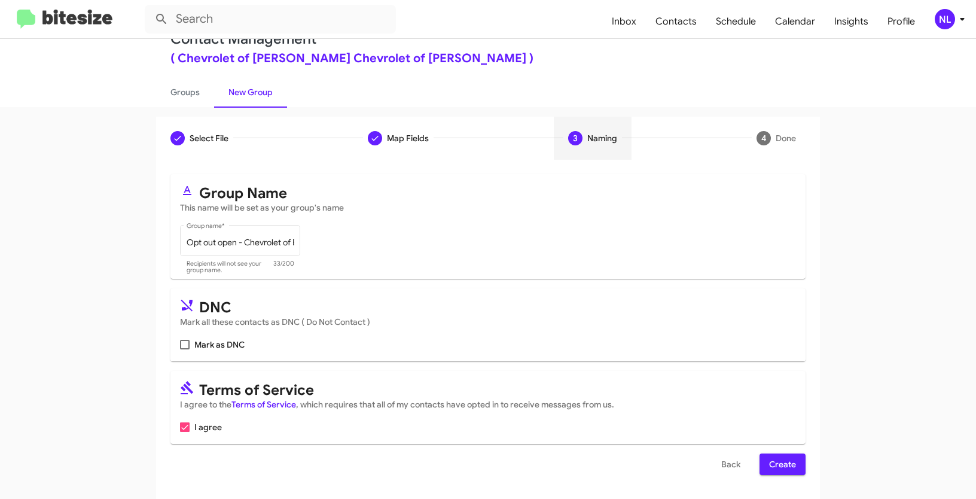
scroll to position [30, 0]
click at [187, 348] on label "Mark as DNC" at bounding box center [212, 344] width 65 height 14
click at [185, 349] on input "Mark as DNC" at bounding box center [184, 349] width 1 height 1
checkbox input "true"
click at [793, 462] on button "Create" at bounding box center [783, 464] width 46 height 22
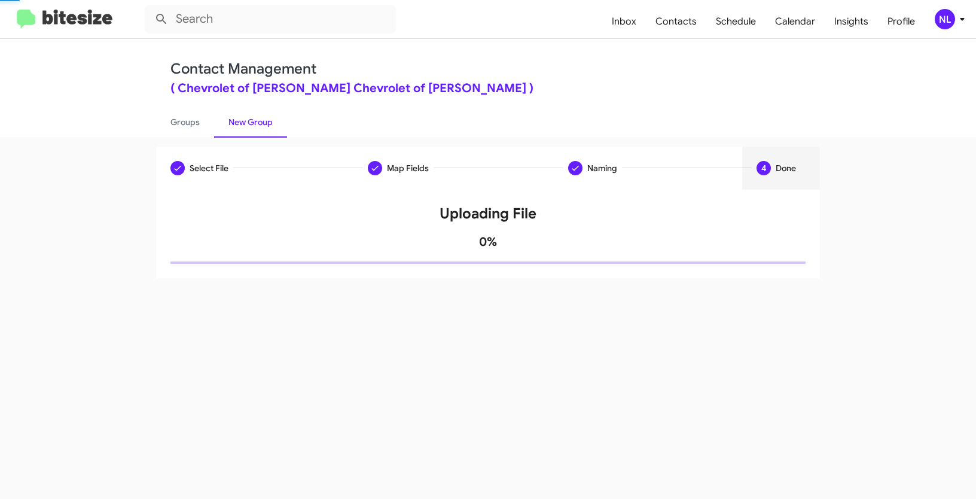
scroll to position [0, 0]
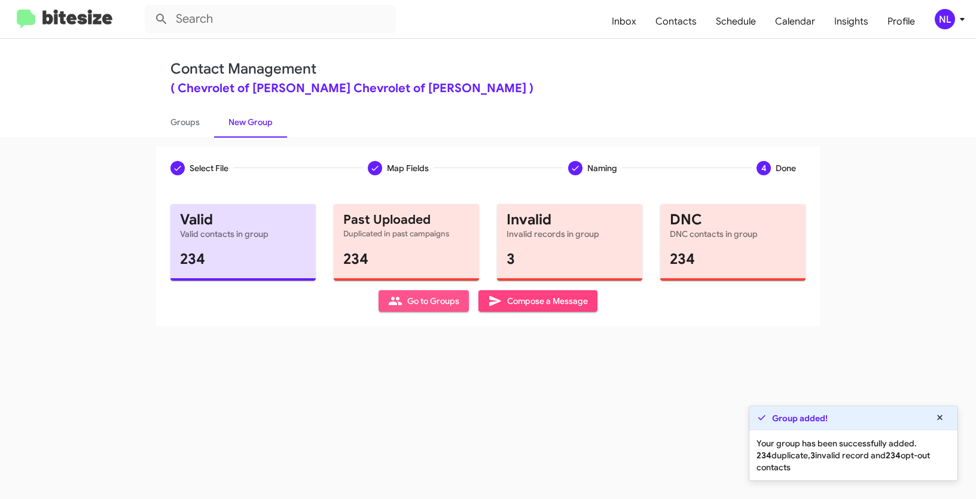
click at [408, 297] on span "Go to Groups" at bounding box center [423, 301] width 71 height 22
type input "in:groups"
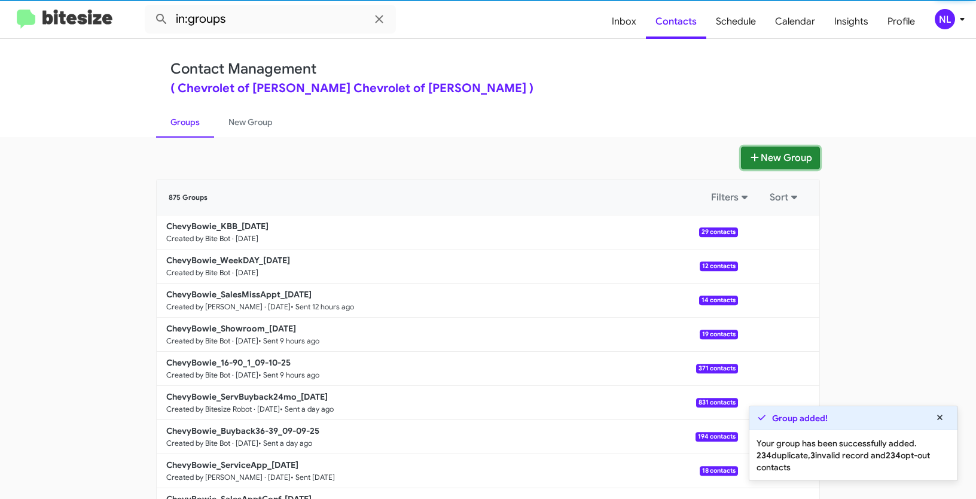
click at [782, 160] on button "New Group" at bounding box center [780, 158] width 79 height 23
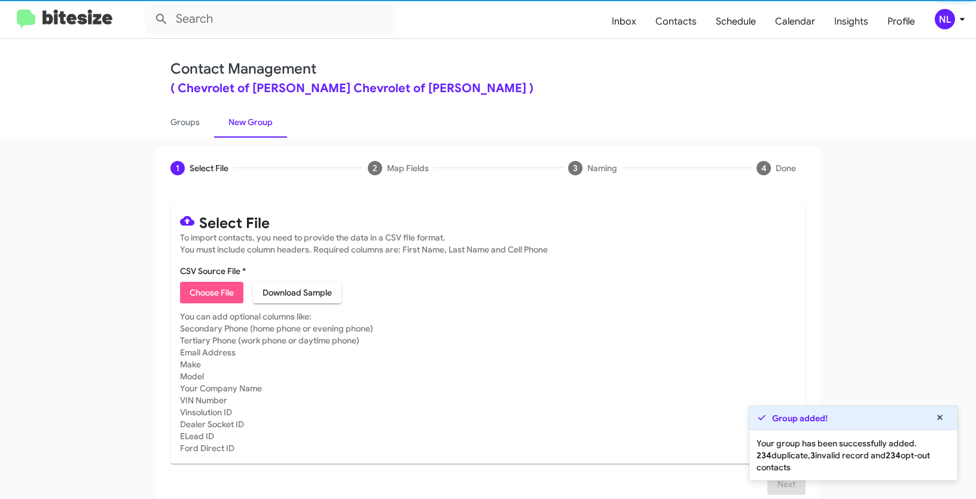
click at [192, 298] on span "Choose File" at bounding box center [212, 293] width 44 height 22
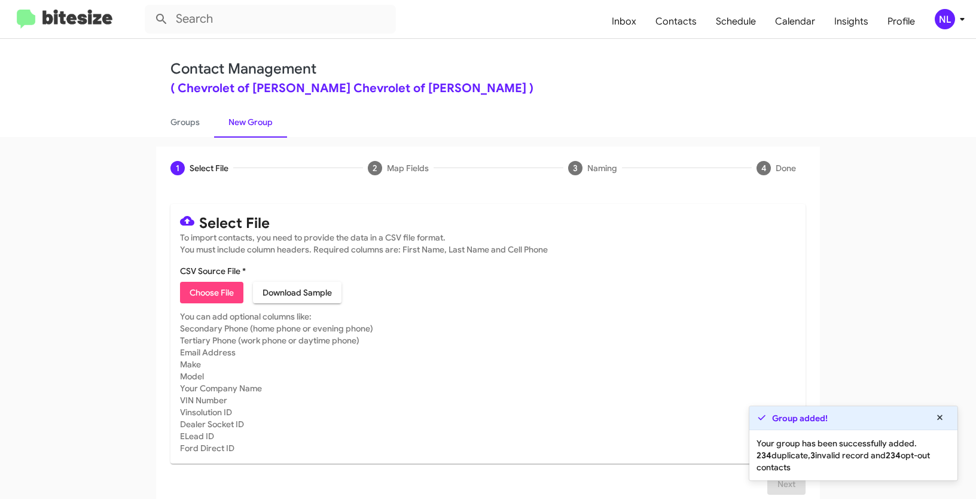
type input "Opt out dead - Chevrolet of [PERSON_NAME]"
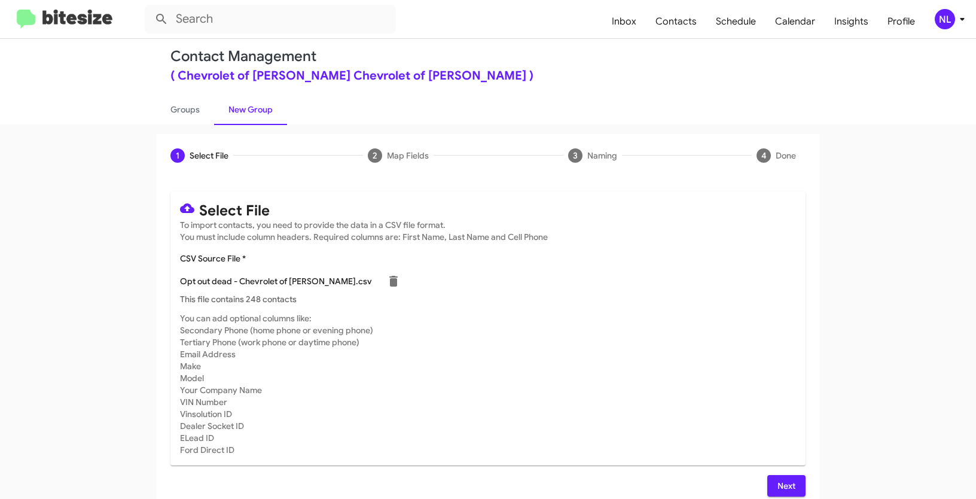
scroll to position [24, 0]
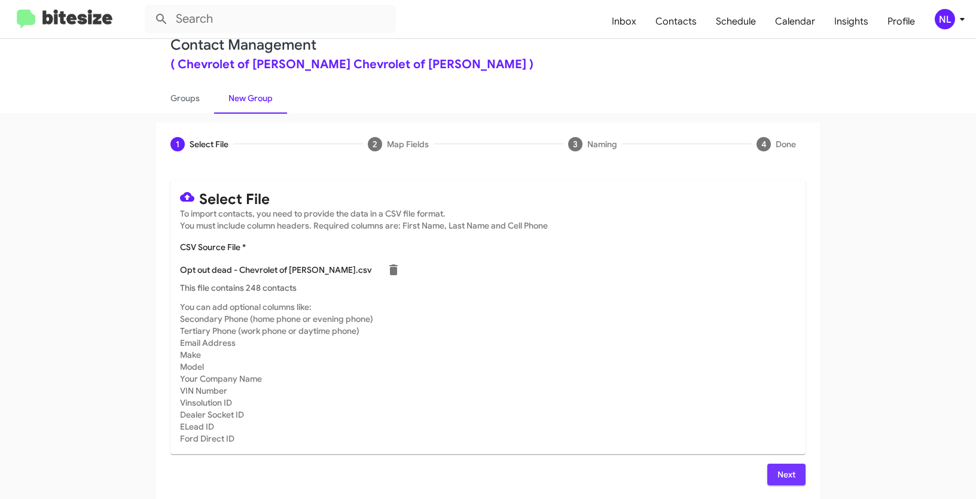
click at [790, 468] on span "Next" at bounding box center [786, 475] width 19 height 22
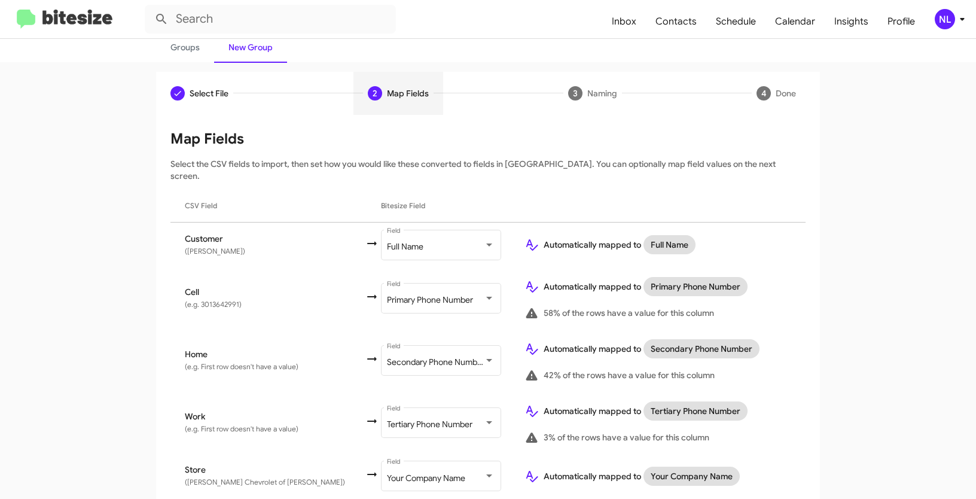
scroll to position [107, 0]
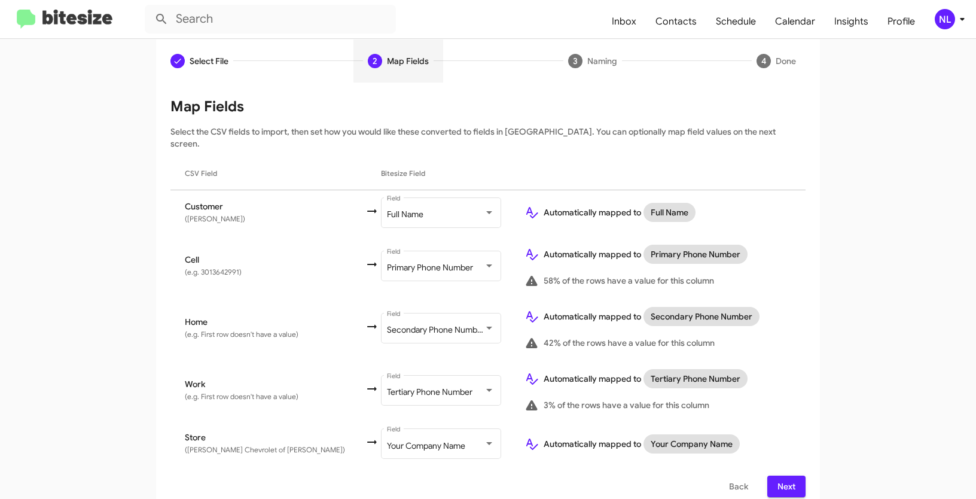
click at [777, 475] on span "Next" at bounding box center [786, 486] width 19 height 22
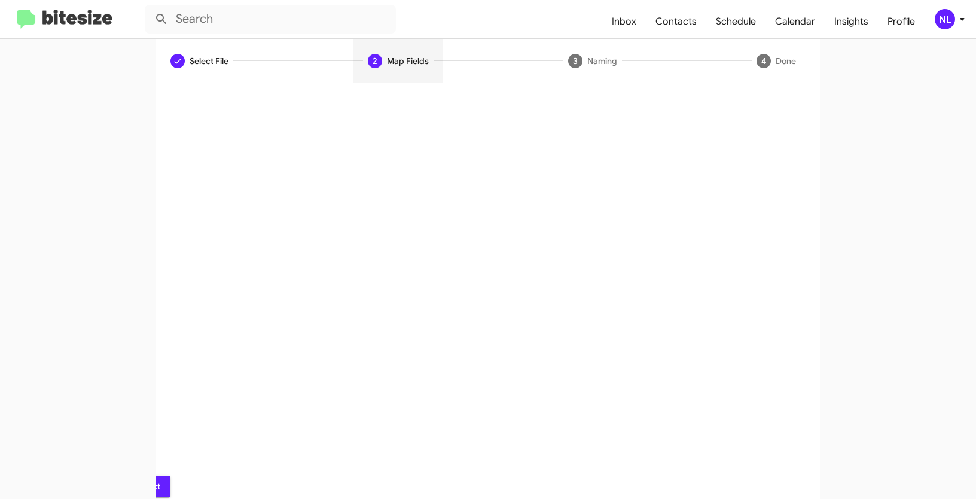
scroll to position [30, 0]
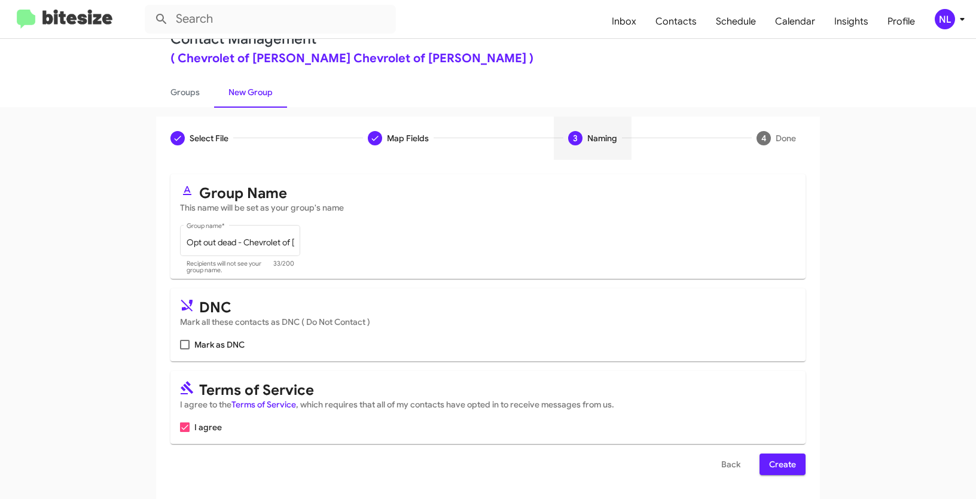
click at [187, 342] on label "Mark as DNC" at bounding box center [212, 344] width 65 height 14
click at [185, 349] on input "Mark as DNC" at bounding box center [184, 349] width 1 height 1
checkbox input "true"
click at [787, 459] on span "Create" at bounding box center [782, 464] width 27 height 22
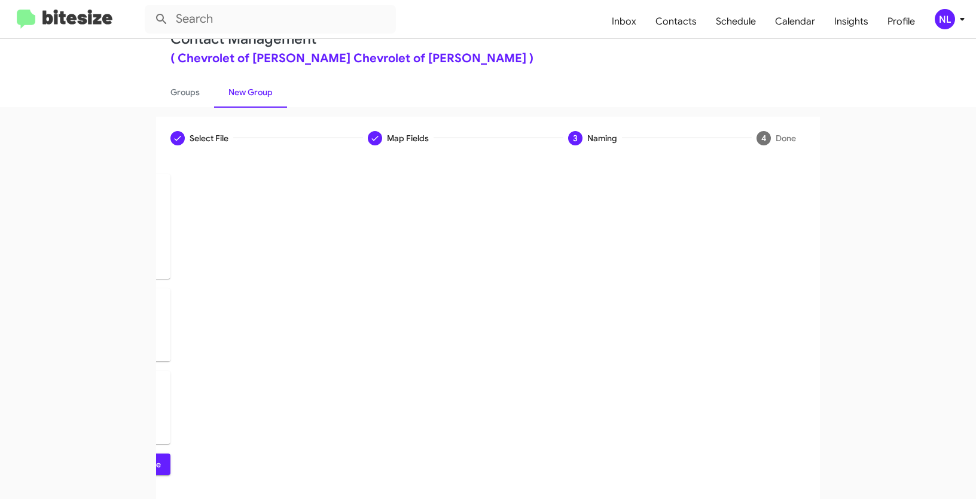
scroll to position [0, 0]
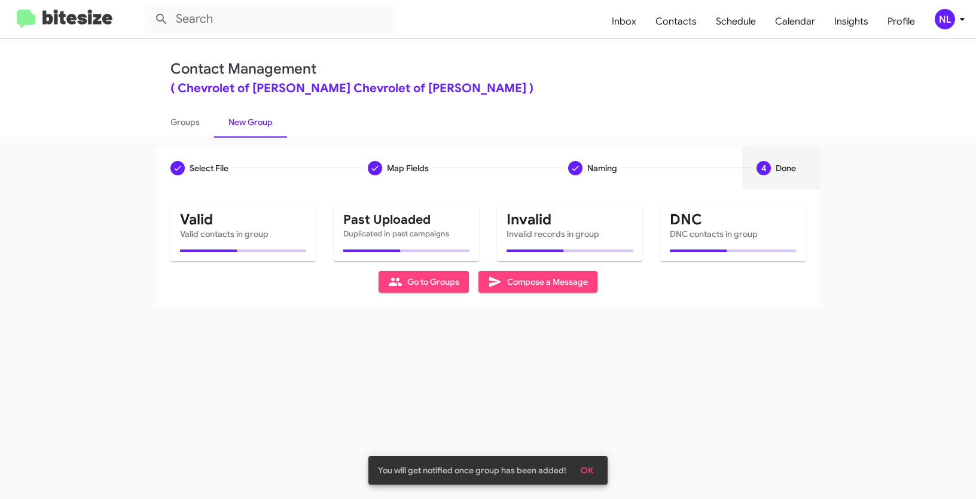
click at [586, 468] on span "OK" at bounding box center [587, 470] width 13 height 22
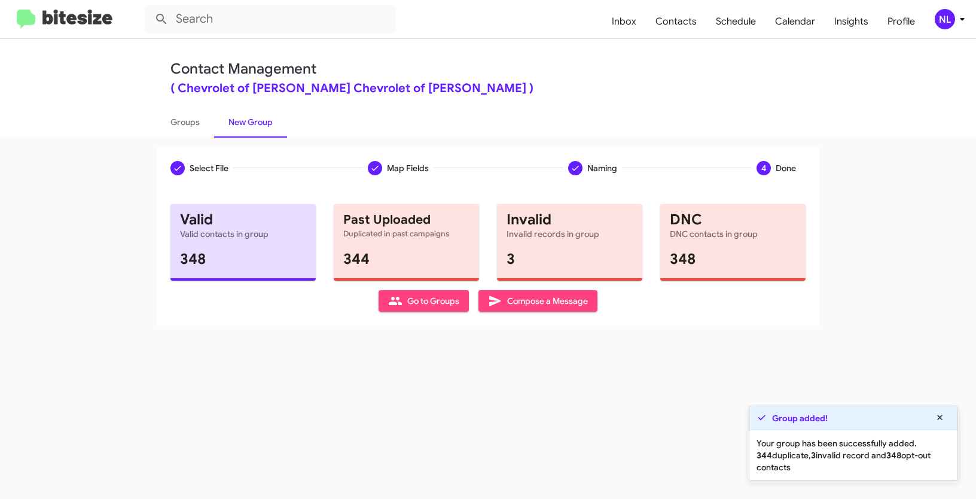
click at [438, 298] on span "Go to Groups" at bounding box center [423, 301] width 71 height 22
type input "in:groups"
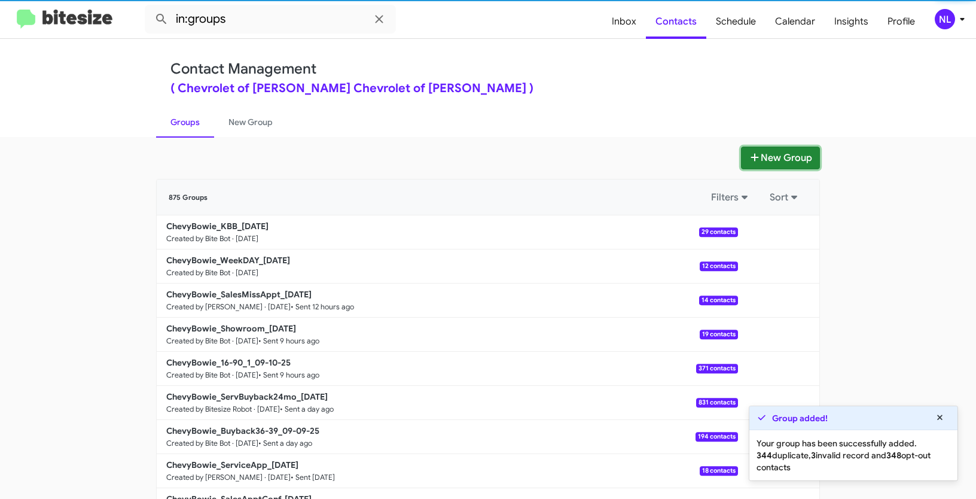
click at [780, 157] on button "New Group" at bounding box center [780, 158] width 79 height 23
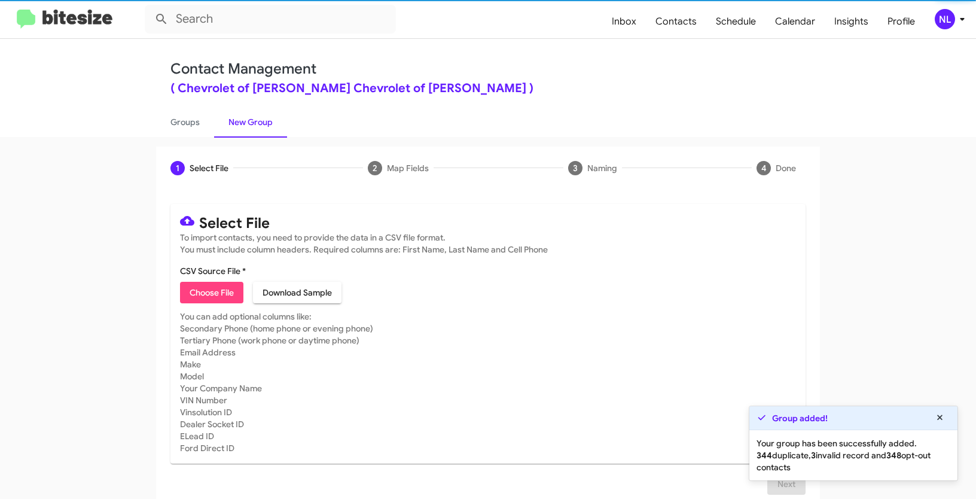
click at [206, 295] on span "Choose File" at bounding box center [212, 293] width 44 height 22
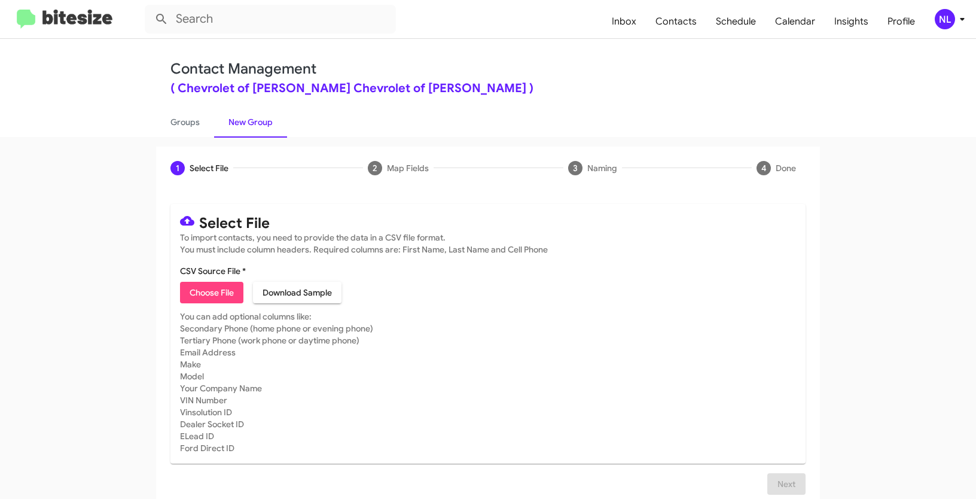
type input "Opt out delivered - Chevrolet of Bowie"
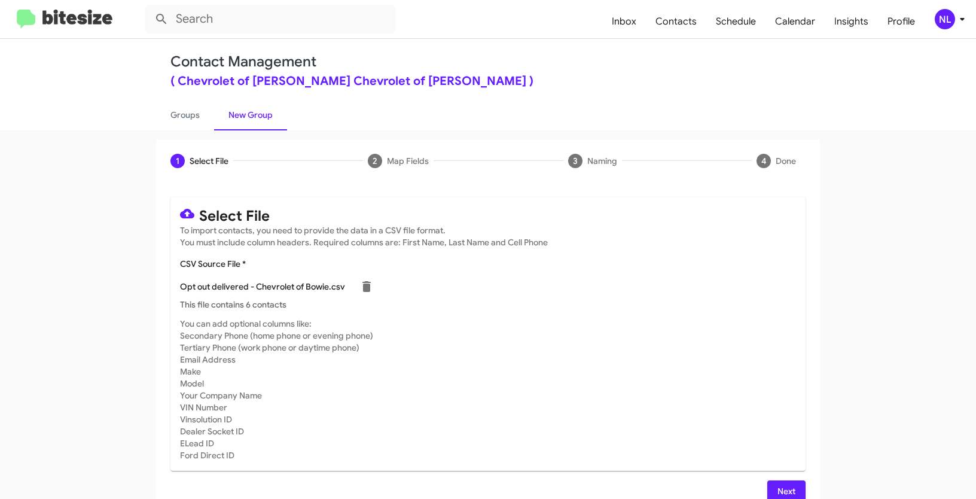
scroll to position [24, 0]
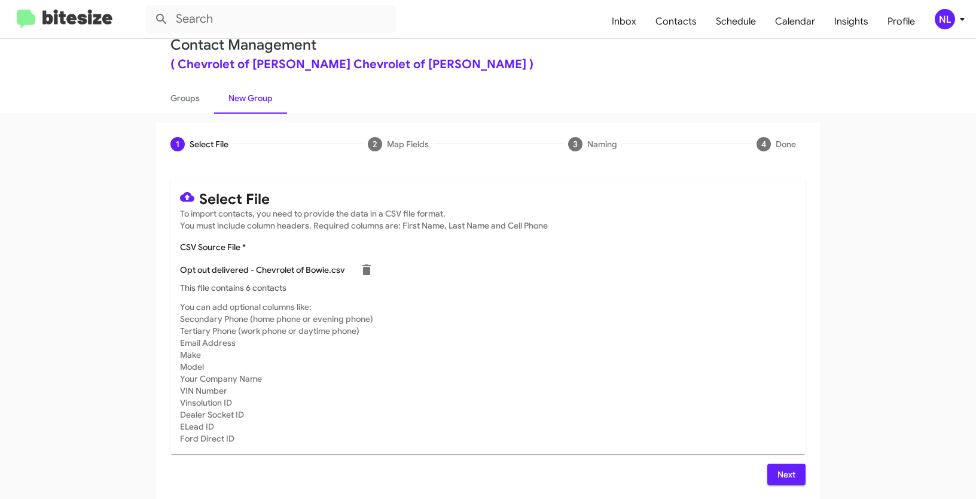
click at [777, 470] on span "Next" at bounding box center [786, 475] width 19 height 22
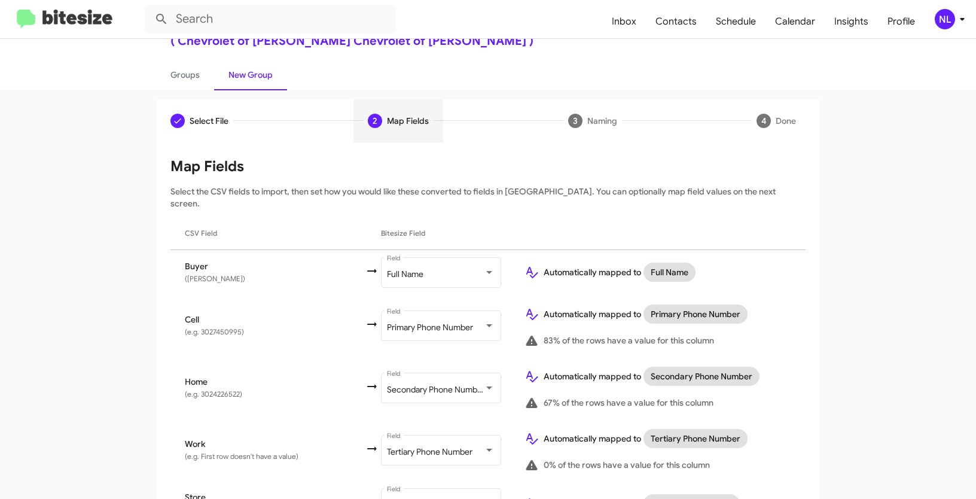
scroll to position [0, 0]
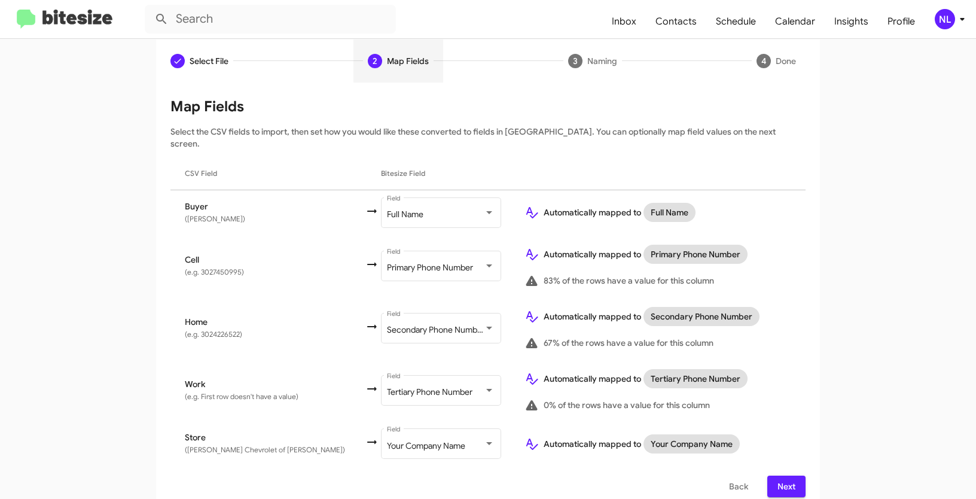
click at [785, 475] on span "Next" at bounding box center [786, 486] width 19 height 22
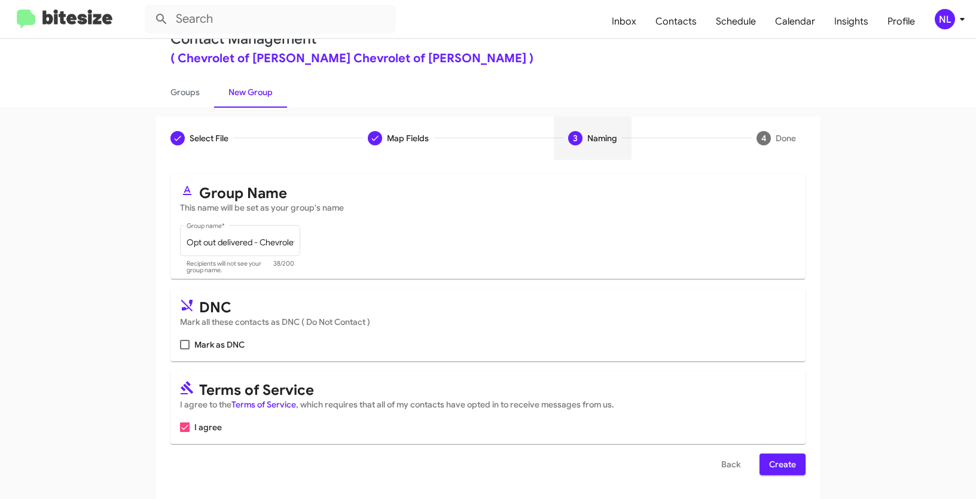
scroll to position [30, 0]
click at [180, 347] on span at bounding box center [185, 345] width 10 height 10
click at [184, 349] on input "Mark as DNC" at bounding box center [184, 349] width 1 height 1
checkbox input "true"
click at [789, 462] on span "Create" at bounding box center [782, 464] width 27 height 22
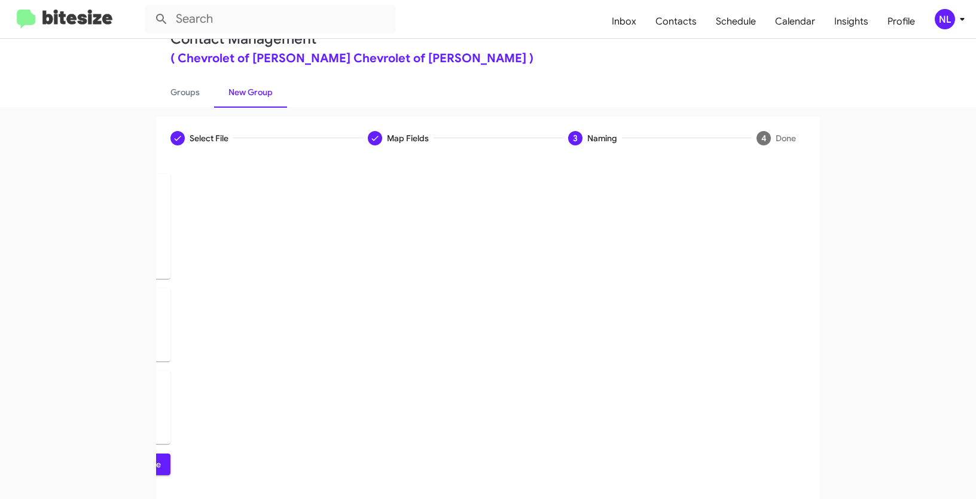
scroll to position [0, 0]
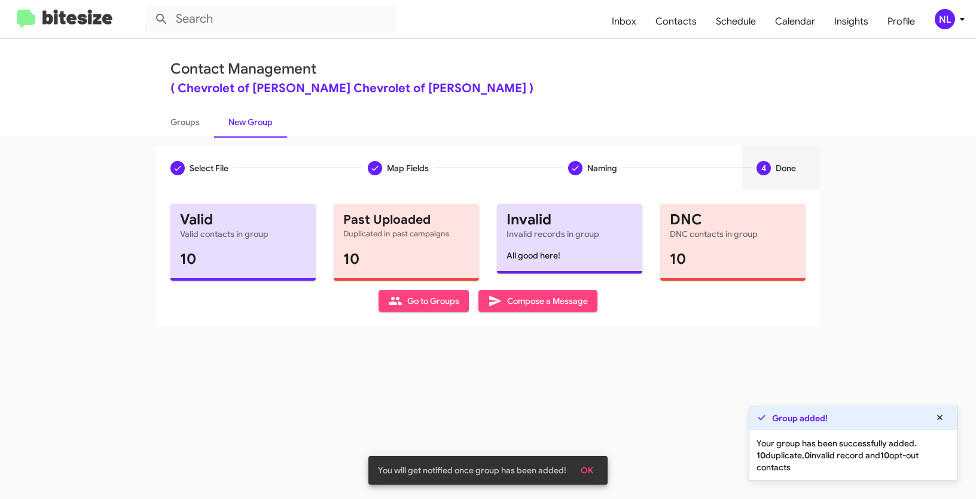
click at [589, 468] on span "OK" at bounding box center [587, 470] width 13 height 22
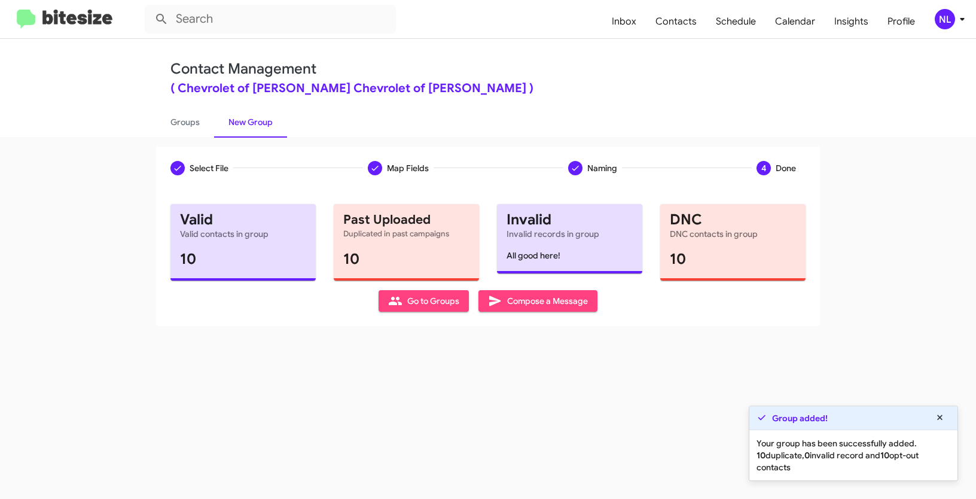
click at [431, 294] on span "Go to Groups" at bounding box center [423, 301] width 71 height 22
type input "in:groups"
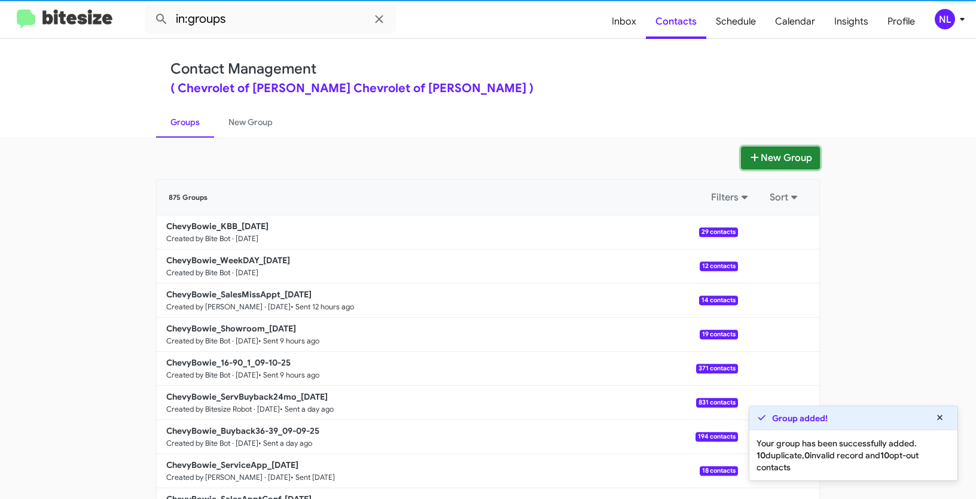
click at [788, 159] on button "New Group" at bounding box center [780, 158] width 79 height 23
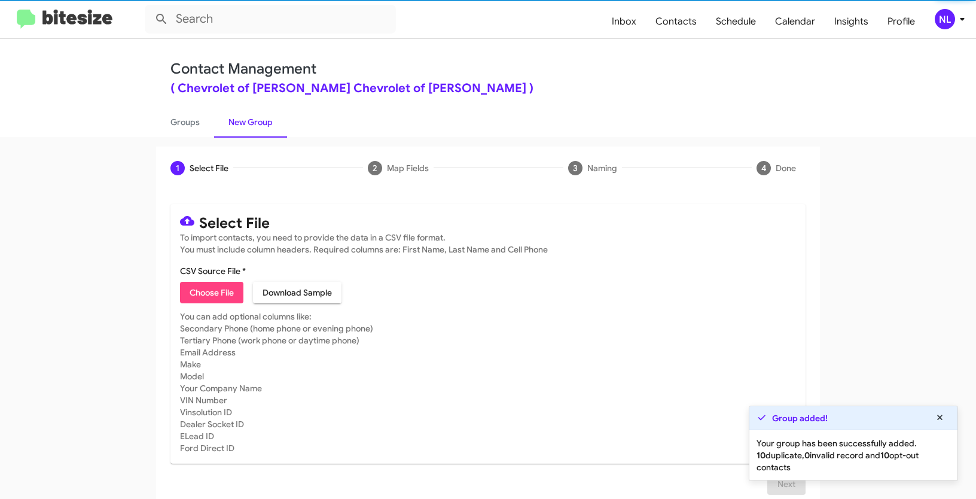
click at [218, 290] on span "Choose File" at bounding box center [212, 293] width 44 height 22
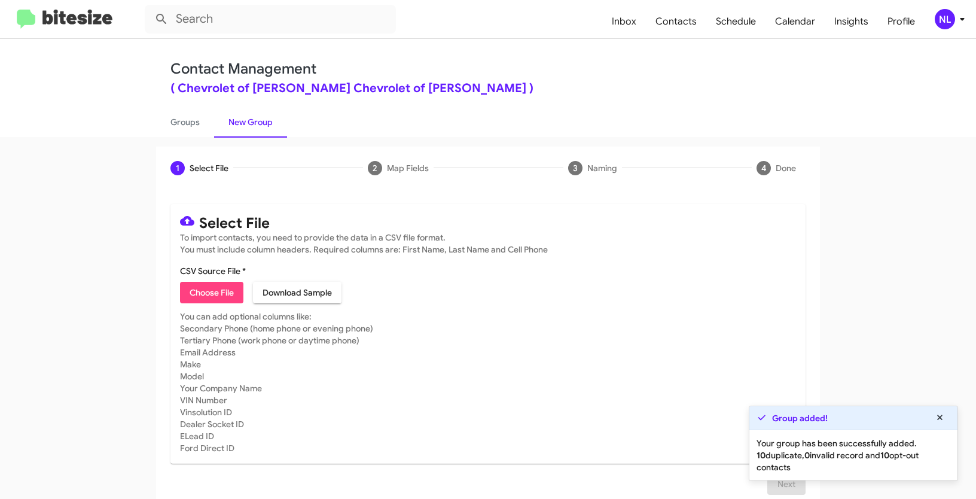
type input "ChevyBowie_3-14_09-11-25"
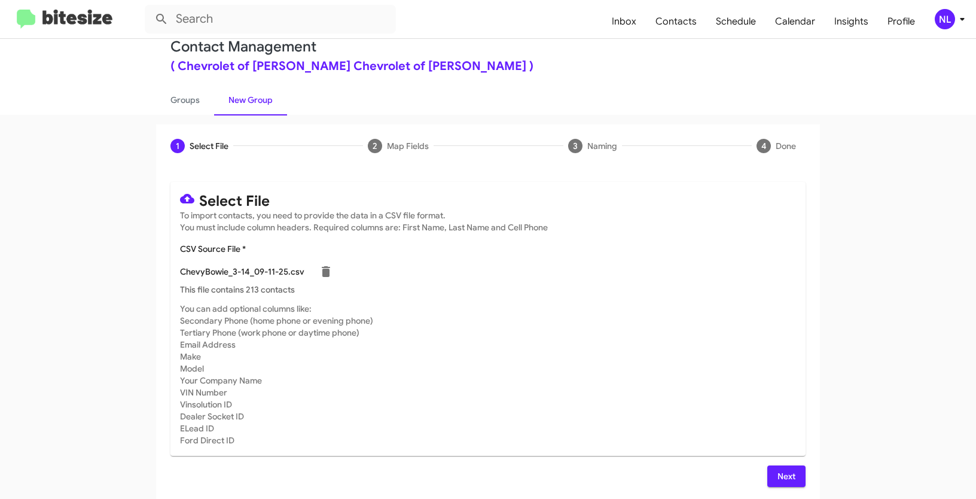
scroll to position [24, 0]
click at [785, 473] on span "Next" at bounding box center [786, 475] width 19 height 22
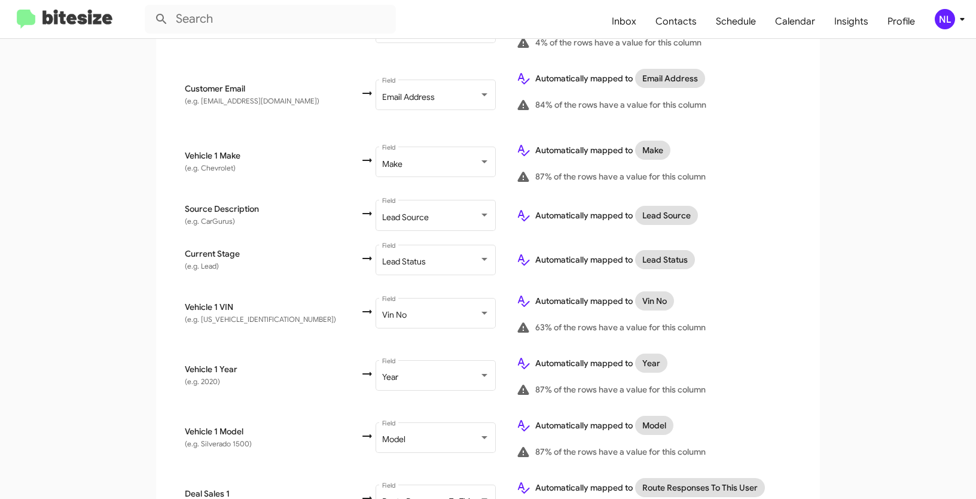
scroll to position [624, 0]
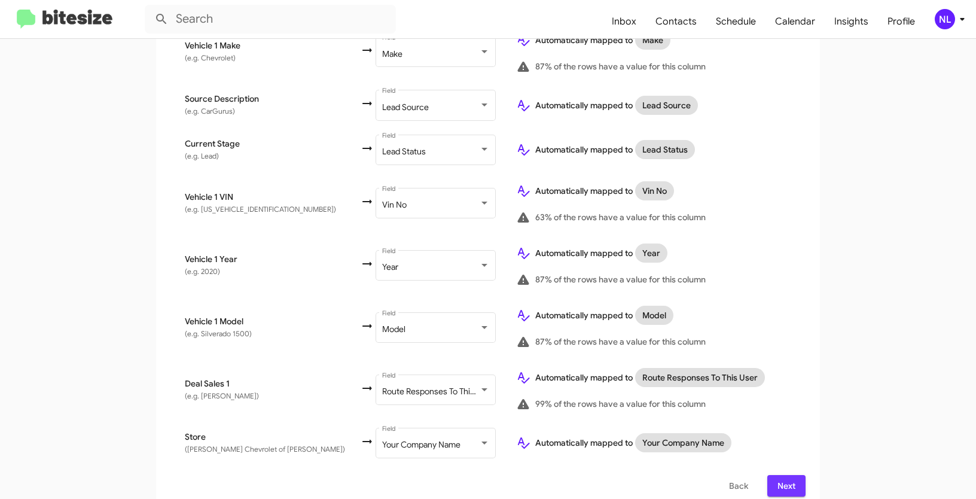
click at [786, 475] on span "Next" at bounding box center [786, 486] width 19 height 22
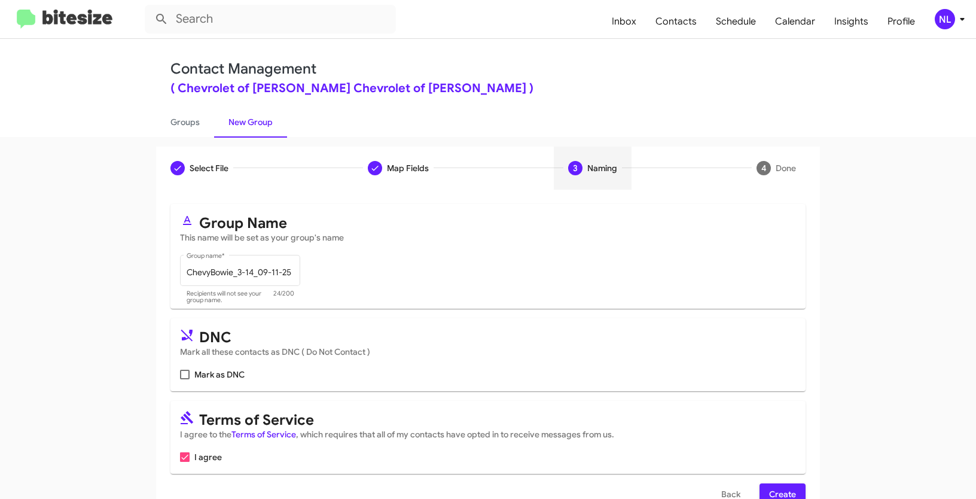
scroll to position [30, 0]
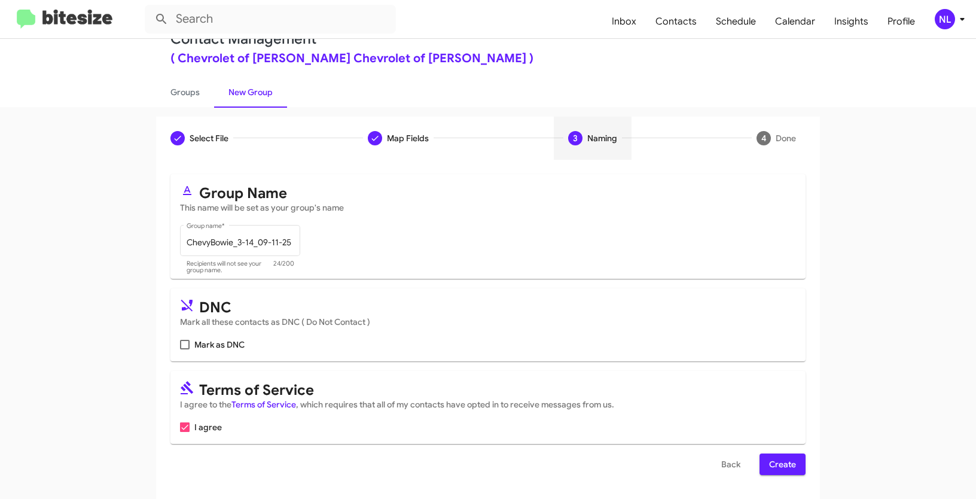
click at [780, 465] on span "Create" at bounding box center [782, 464] width 27 height 22
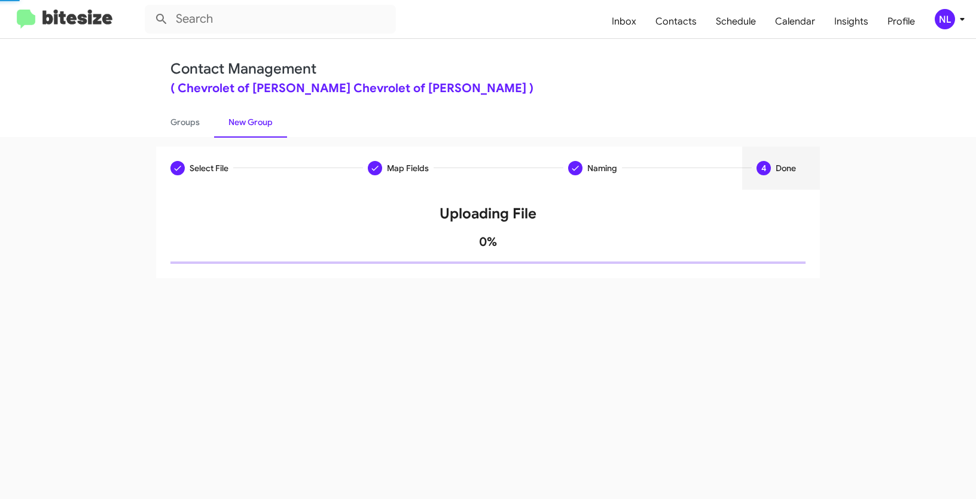
scroll to position [0, 0]
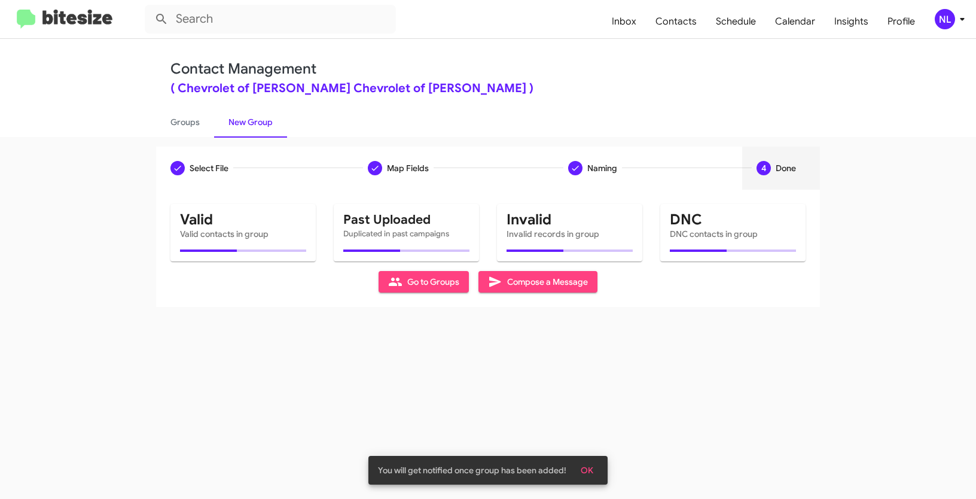
click at [593, 473] on button "OK" at bounding box center [587, 470] width 32 height 22
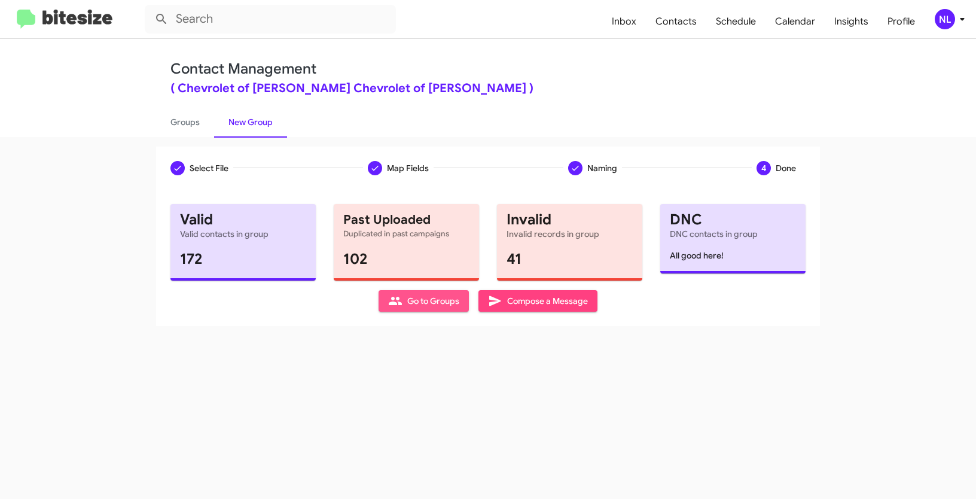
click at [457, 303] on span "Go to Groups" at bounding box center [423, 301] width 71 height 22
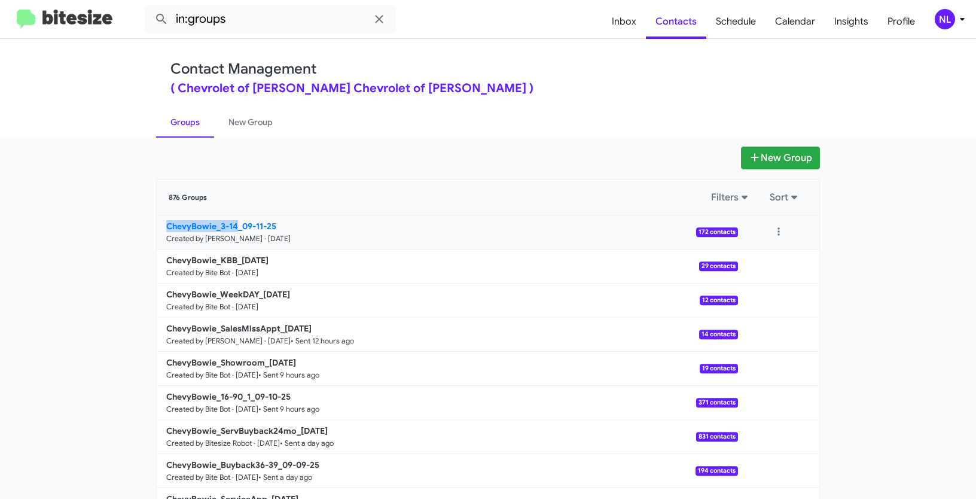
drag, startPoint x: 126, startPoint y: 228, endPoint x: 236, endPoint y: 226, distance: 109.5
click at [236, 226] on app-groups "New Group 876 Groups Filters Sort ChevyBowie_3-14_09-11-25 Created by Nen Limba…" at bounding box center [488, 367] width 976 height 441
copy b "ChevyBowie_3-14"
click at [239, 29] on input "in:groups" at bounding box center [270, 19] width 251 height 29
paste input "ChevyBowie_3-14"
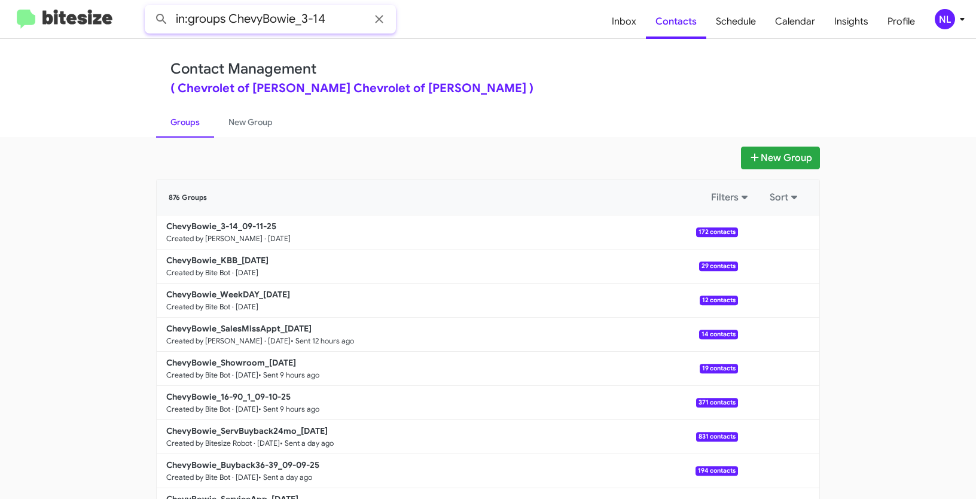
type input "in:groups ChevyBowie_3-14"
click at [150, 7] on button at bounding box center [162, 19] width 24 height 24
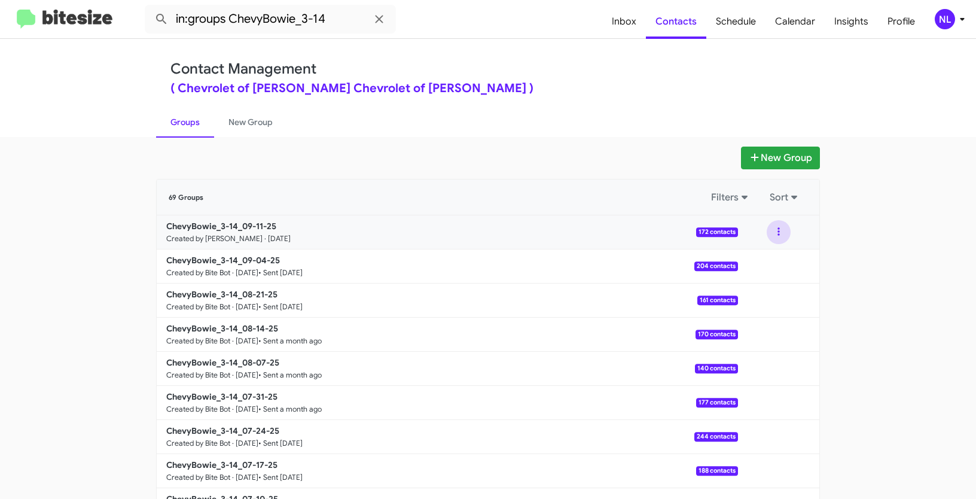
click at [776, 230] on button at bounding box center [779, 232] width 24 height 24
click at [760, 269] on button "View contacts" at bounding box center [743, 264] width 96 height 29
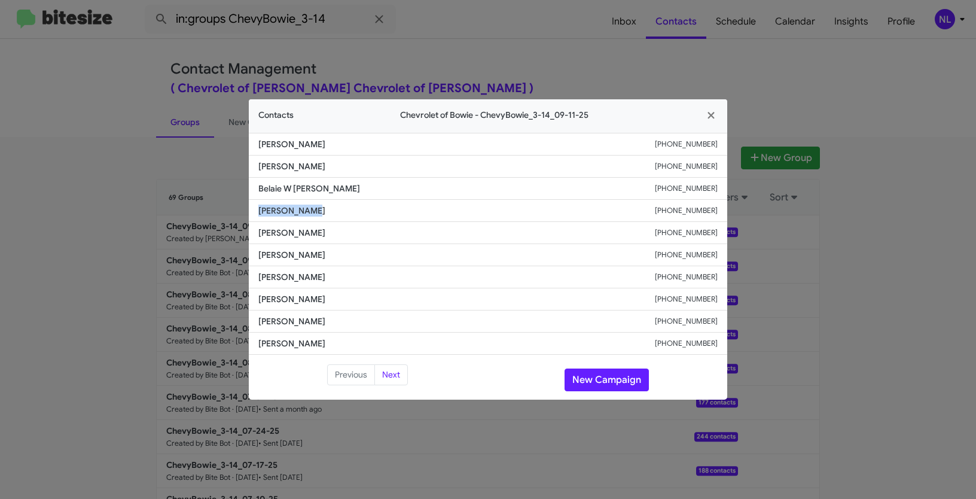
drag, startPoint x: 251, startPoint y: 214, endPoint x: 346, endPoint y: 209, distance: 95.2
click at [346, 209] on li "Zachary Metz +13047026662" at bounding box center [488, 211] width 478 height 22
copy span "Zachary Metz"
click at [606, 372] on button "New Campaign" at bounding box center [607, 379] width 84 height 23
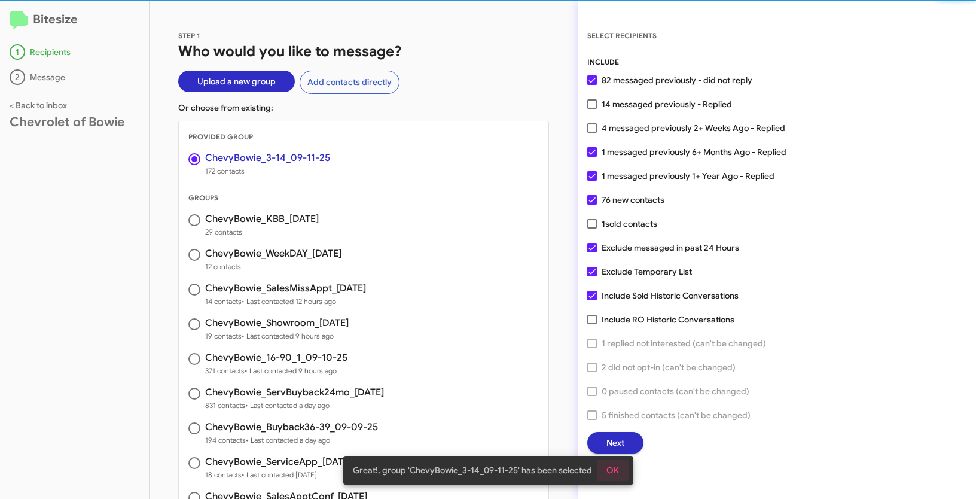
click at [618, 470] on button "OK" at bounding box center [613, 470] width 32 height 22
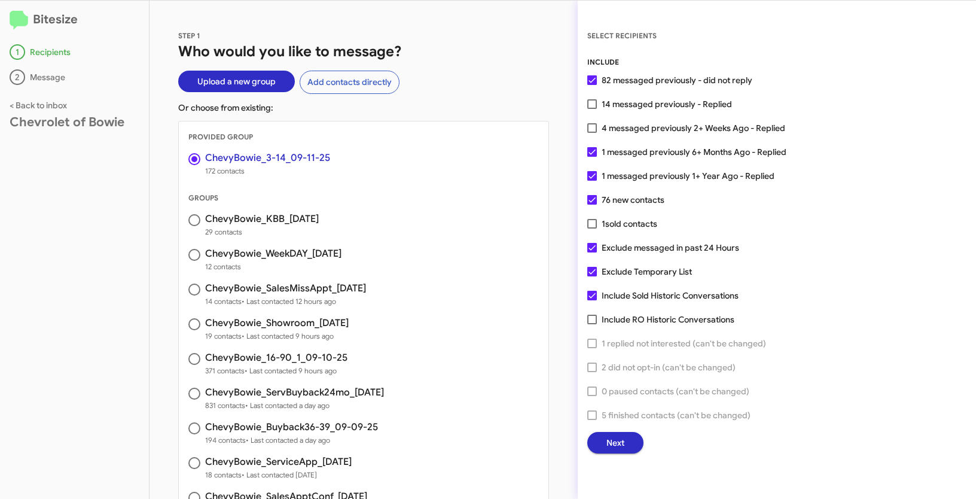
click at [590, 267] on span at bounding box center [592, 272] width 10 height 10
click at [592, 276] on input "Exclude Temporary List" at bounding box center [592, 276] width 1 height 1
checkbox input "false"
click at [602, 440] on button "Next" at bounding box center [615, 443] width 56 height 22
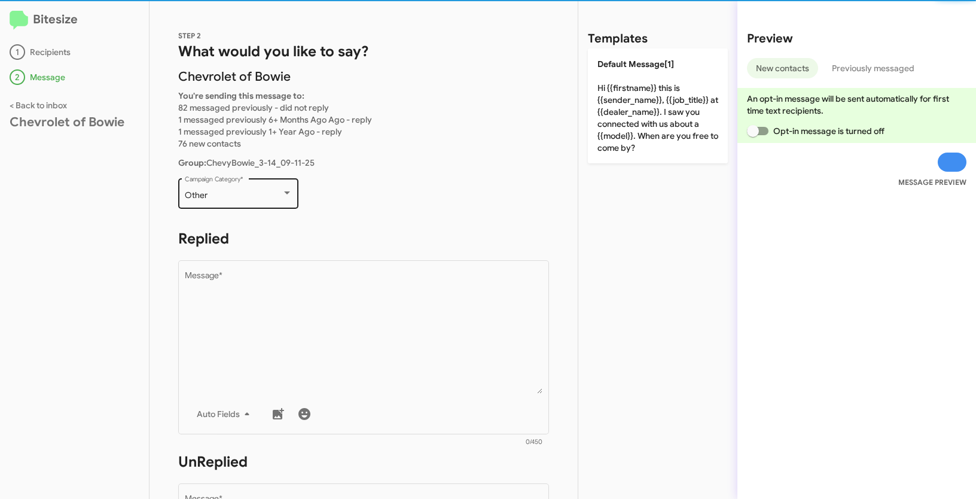
click at [210, 184] on div "Other Campaign Category *" at bounding box center [239, 192] width 108 height 33
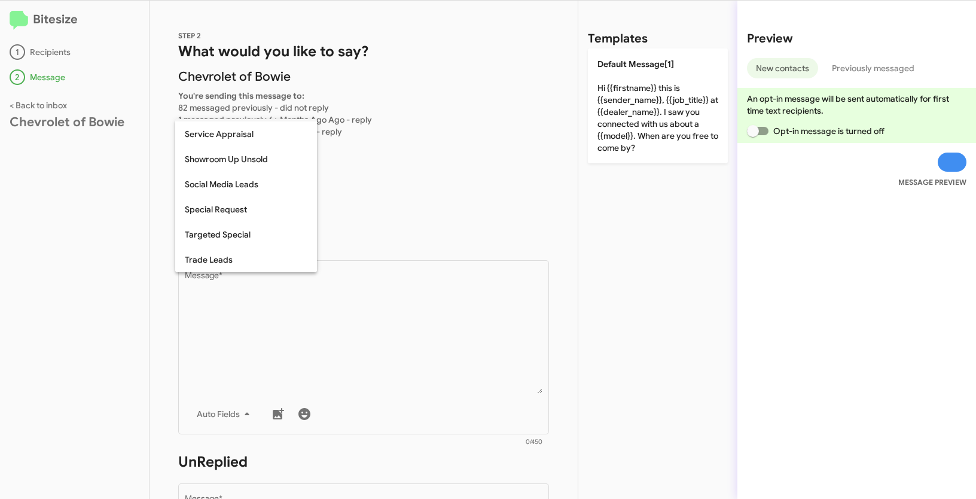
scroll to position [500, 0]
click at [246, 207] on span "Up to 14-day-old leads" at bounding box center [246, 209] width 123 height 25
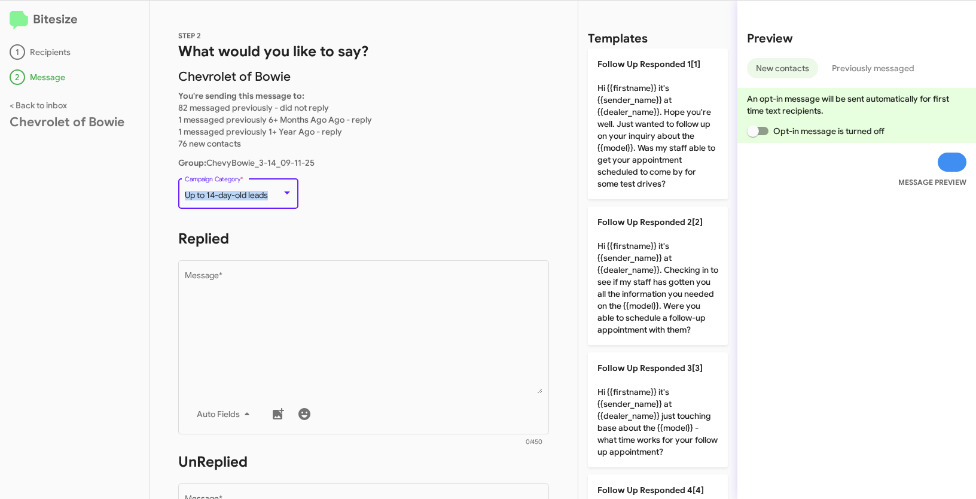
drag, startPoint x: 186, startPoint y: 196, endPoint x: 281, endPoint y: 196, distance: 95.1
click at [281, 196] on div "Up to 14-day-old leads" at bounding box center [233, 196] width 97 height 10
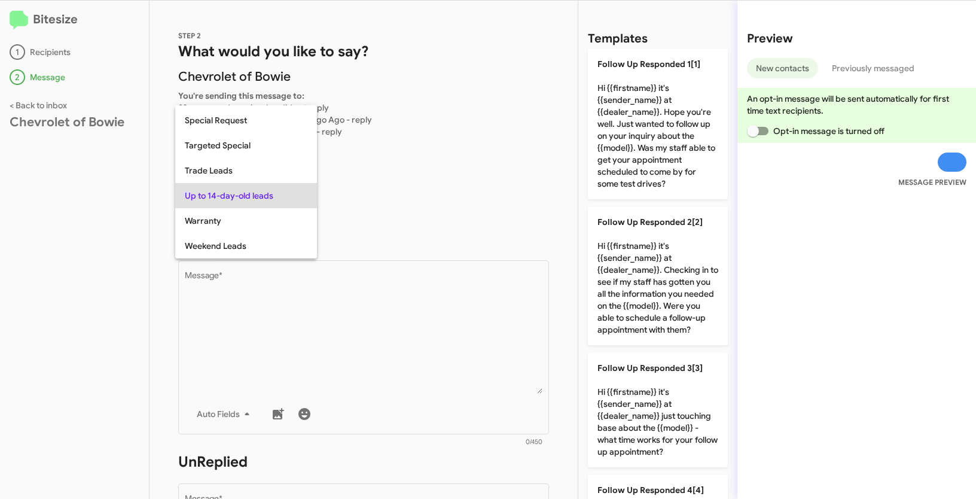
copy span "Up to 14-day-old leads"
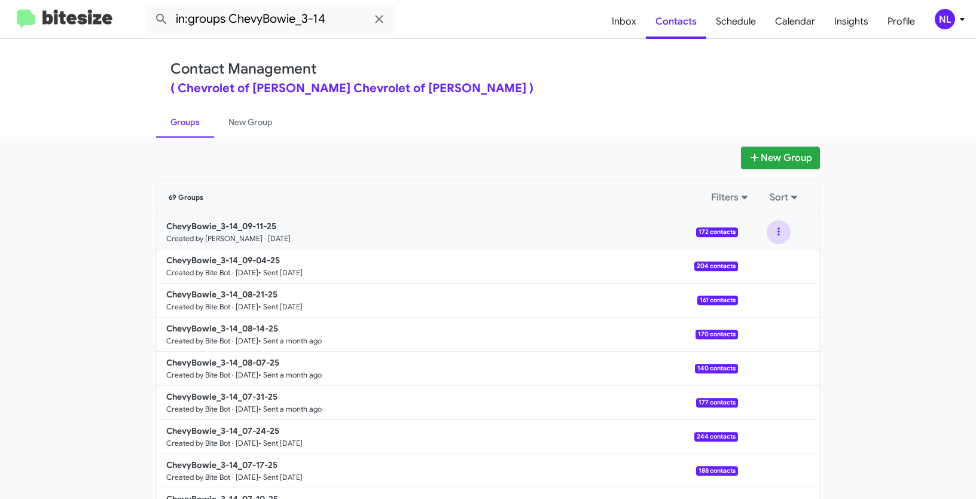
click at [779, 233] on button at bounding box center [779, 232] width 24 height 24
click at [765, 273] on button "View contacts" at bounding box center [743, 264] width 96 height 29
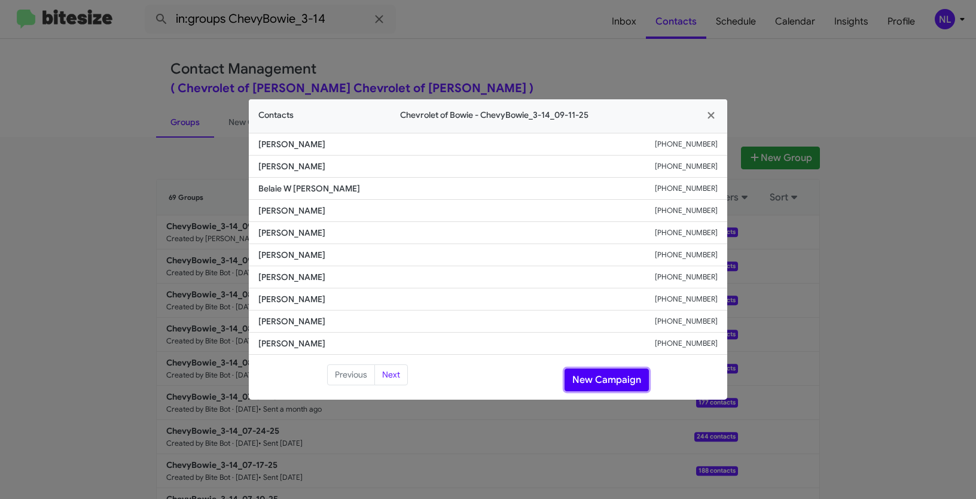
click at [609, 374] on button "New Campaign" at bounding box center [607, 379] width 84 height 23
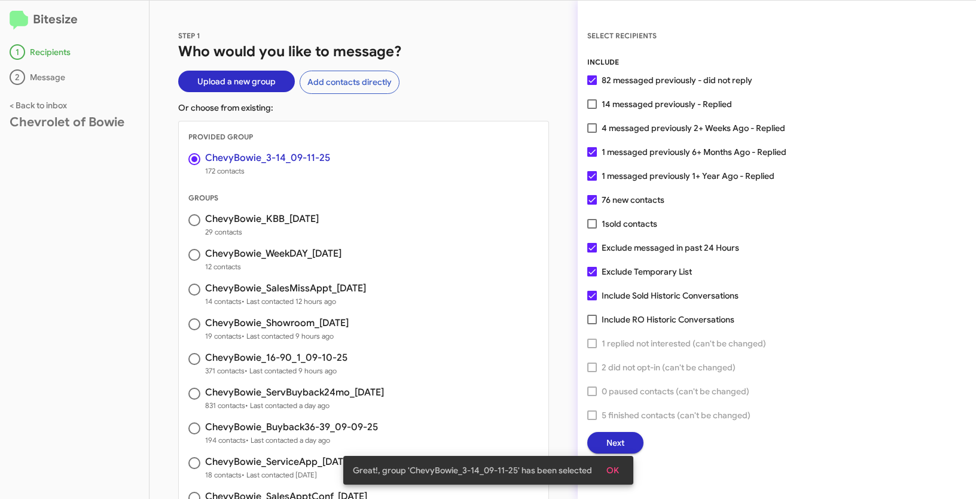
click at [590, 108] on span at bounding box center [592, 104] width 10 height 10
click at [592, 109] on input "14 messaged previously - Replied" at bounding box center [592, 109] width 1 height 1
checkbox input "true"
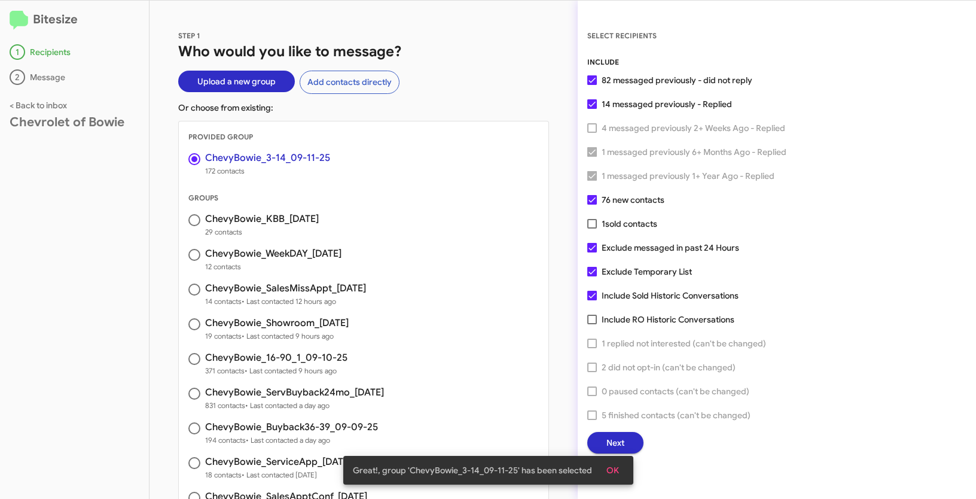
click at [592, 272] on span at bounding box center [592, 272] width 10 height 10
click at [592, 276] on input "Exclude Temporary List" at bounding box center [592, 276] width 1 height 1
checkbox input "false"
click at [621, 470] on button "OK" at bounding box center [613, 470] width 32 height 22
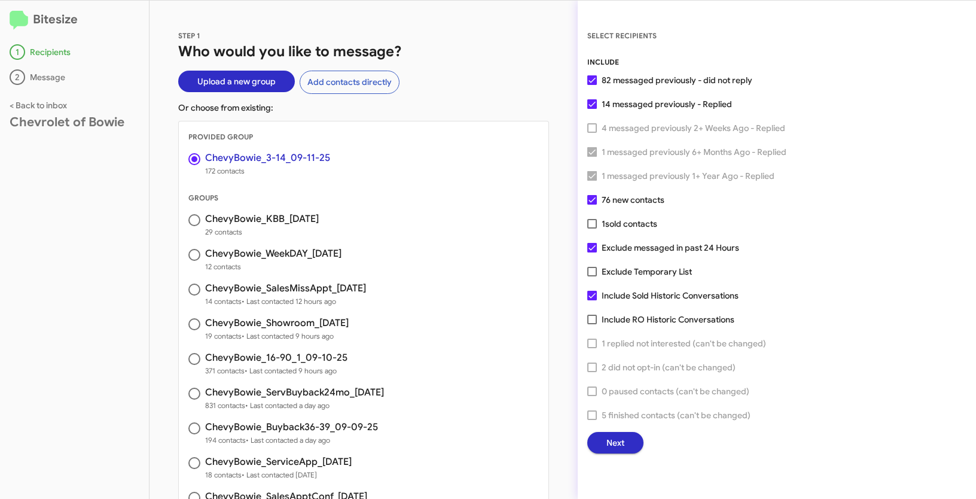
click at [608, 446] on span "Next" at bounding box center [615, 443] width 18 height 22
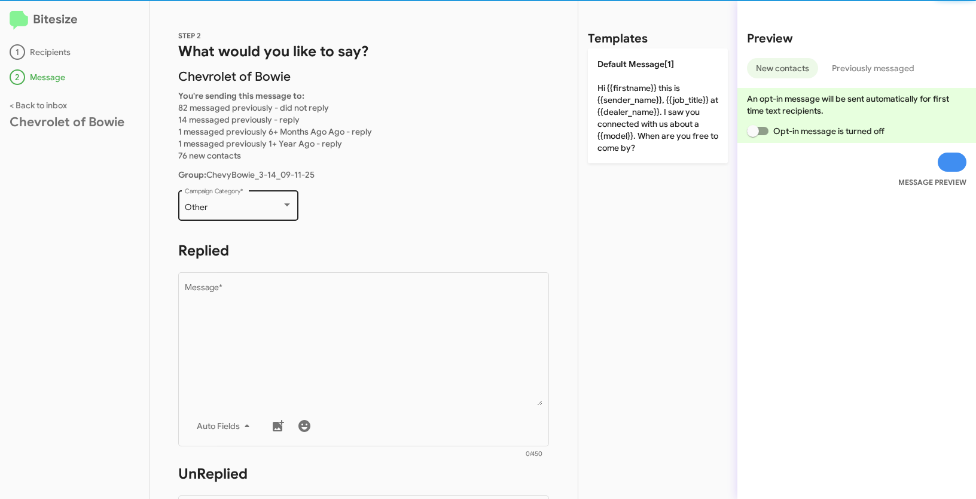
click at [230, 206] on div "Other" at bounding box center [233, 208] width 97 height 10
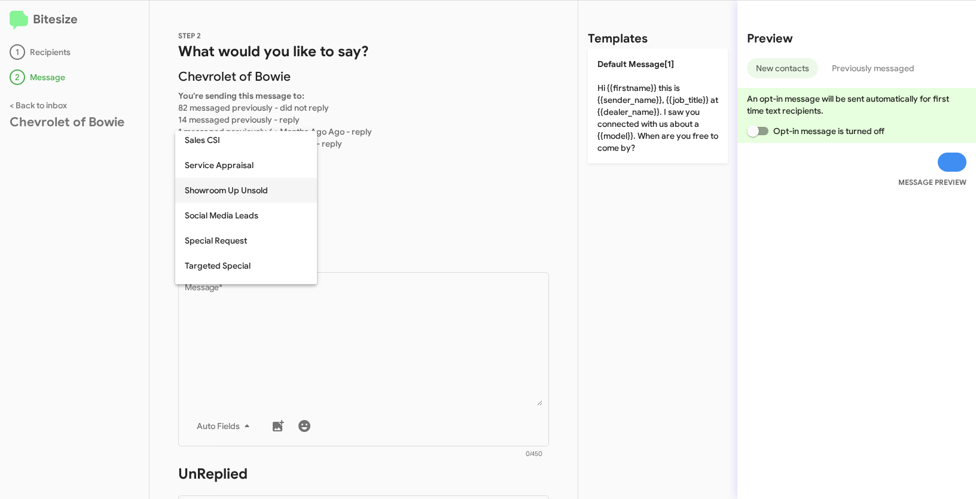
scroll to position [500, 0]
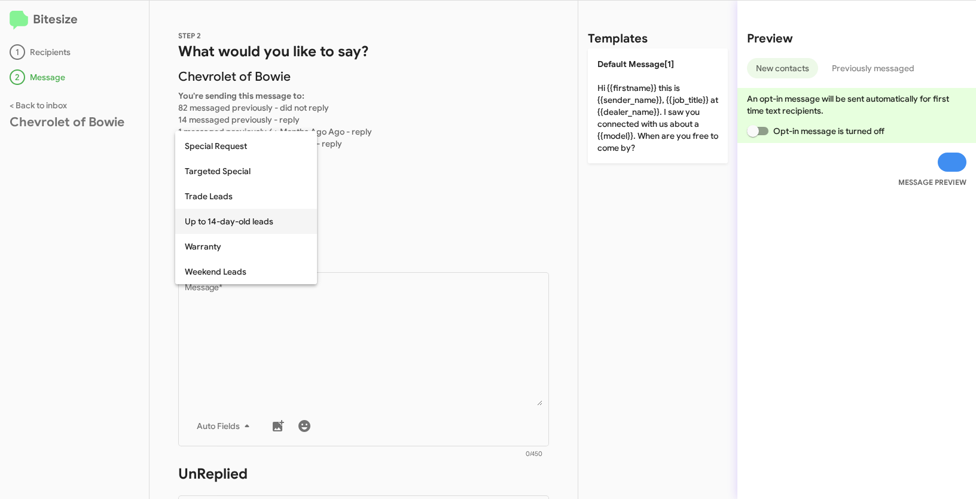
click at [217, 225] on span "Up to 14-day-old leads" at bounding box center [246, 221] width 123 height 25
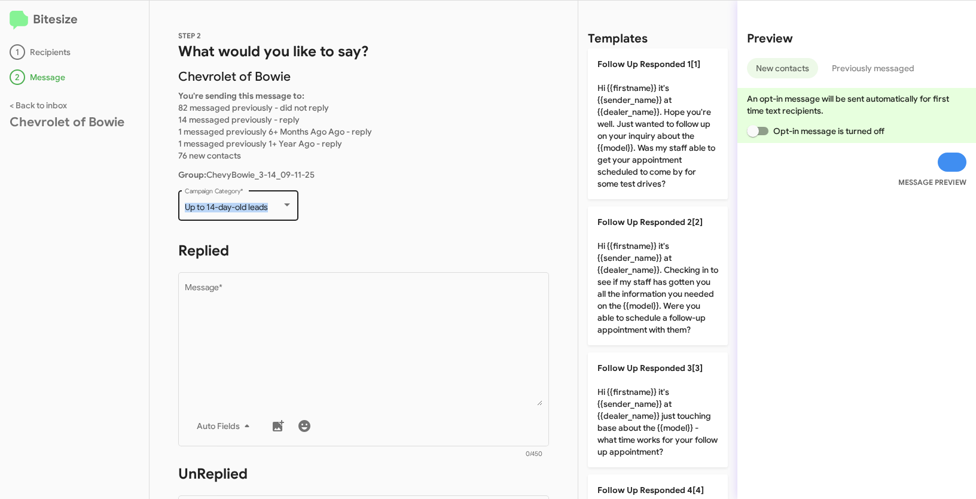
drag, startPoint x: 181, startPoint y: 209, endPoint x: 284, endPoint y: 209, distance: 102.9
click at [284, 209] on div "Up to 14-day-old leads Campaign Category *" at bounding box center [238, 204] width 120 height 33
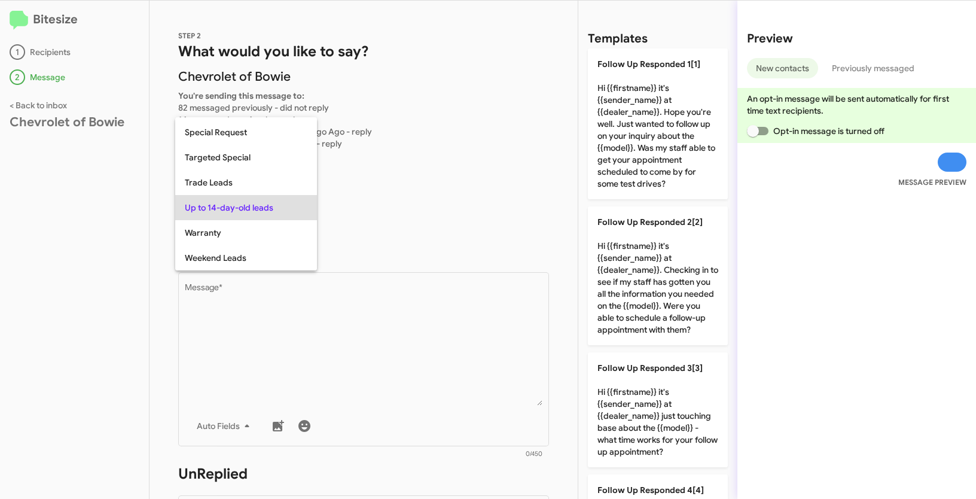
copy span "Up to 14-day-old leads"
click at [464, 368] on div at bounding box center [488, 249] width 976 height 499
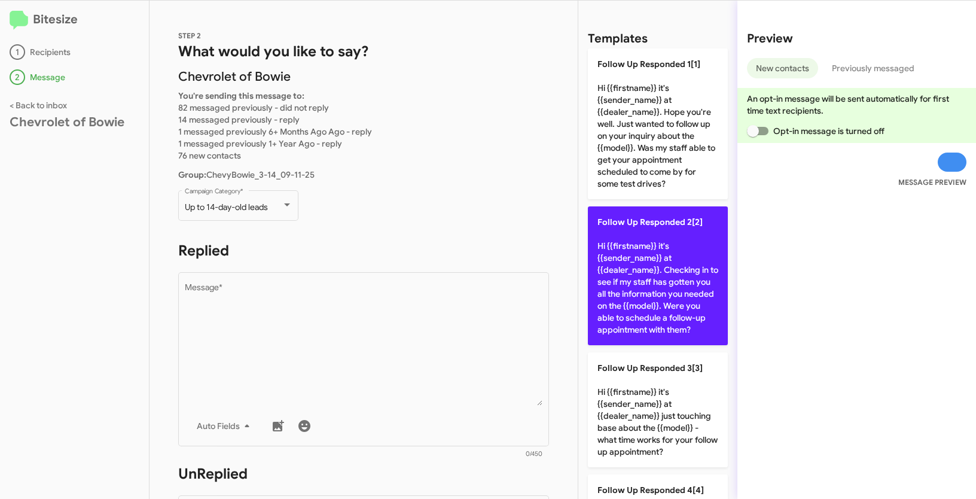
click at [682, 272] on p "Follow Up Responded 2[2] Hi {{firstname}} it's {{sender_name}} at {{dealer_name…" at bounding box center [658, 275] width 140 height 139
type textarea "Hi {{firstname}} it's {{sender_name}} at {{dealer_name}}. Checking in to see if…"
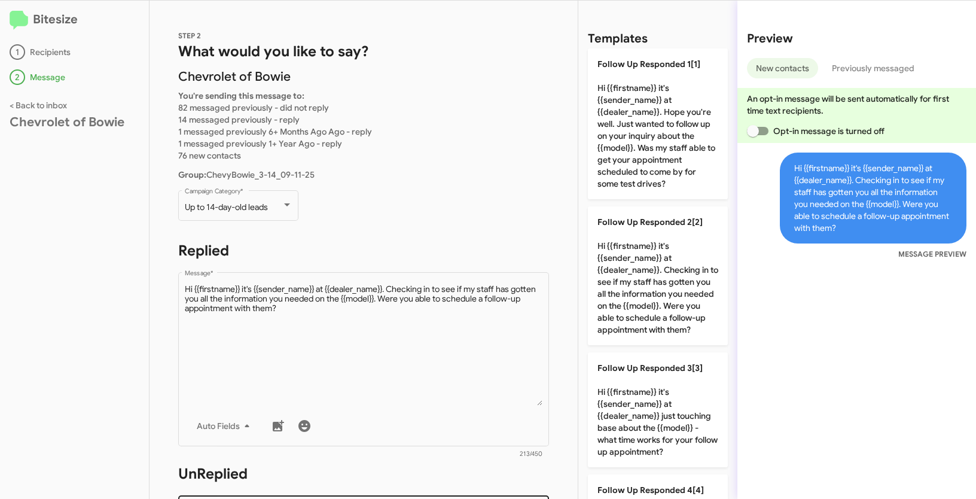
scroll to position [211, 0]
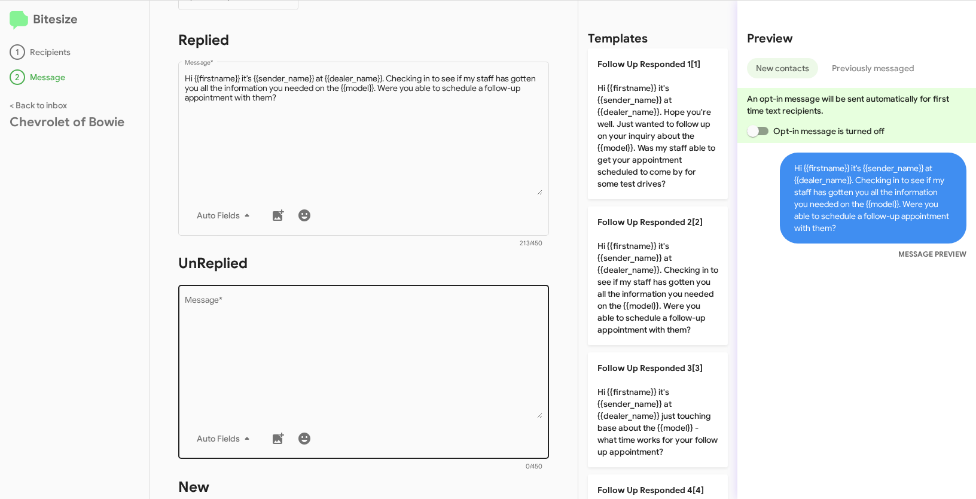
click at [394, 379] on textarea "Message *" at bounding box center [364, 357] width 358 height 122
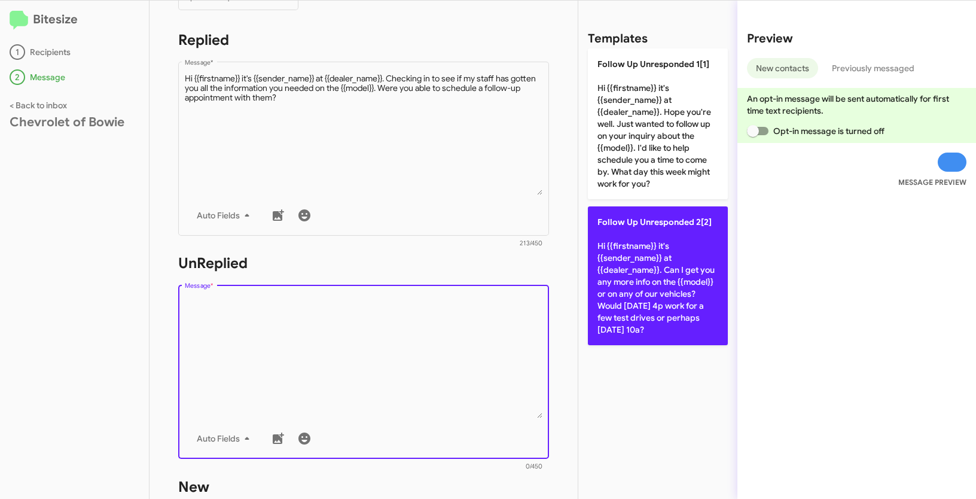
click at [611, 284] on p "Follow Up Unresponded 2[2] Hi {{firstname}} it's {{sender_name}} at {{dealer_na…" at bounding box center [658, 275] width 140 height 139
type textarea "Hi {{firstname}} it's {{sender_name}} at {{dealer_name}}. Can I get you any mor…"
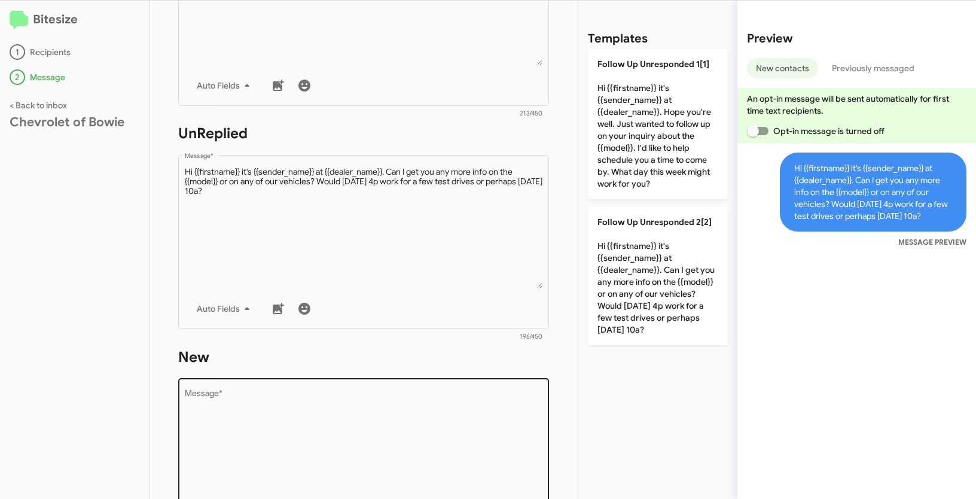
scroll to position [410, 0]
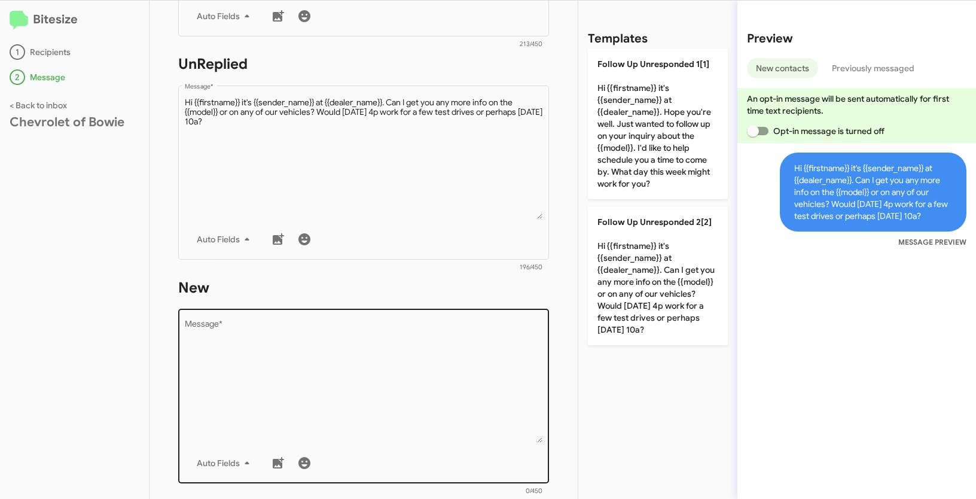
click at [420, 355] on textarea "Message *" at bounding box center [364, 382] width 358 height 122
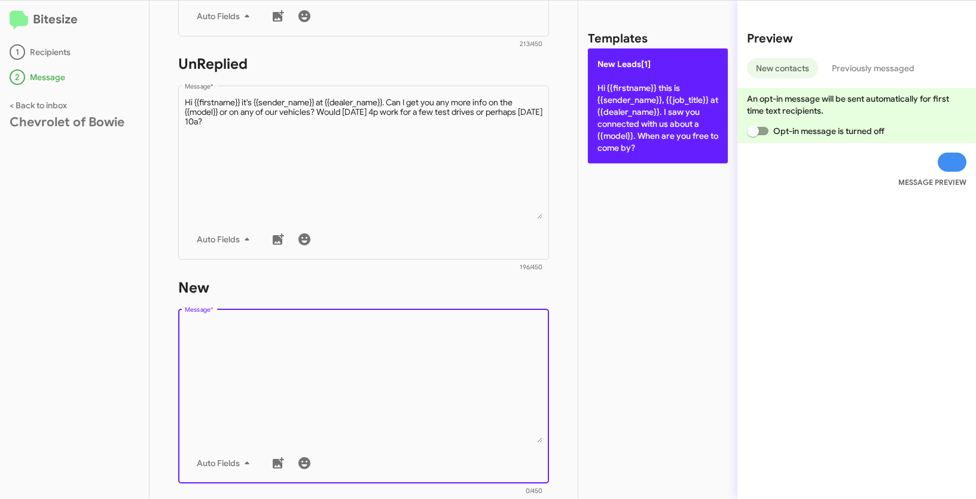
click at [636, 121] on p "New Leads[1] Hi {{firstname}} this is {{sender_name}}, {{job_title}} at {{deale…" at bounding box center [658, 105] width 140 height 115
type textarea "Hi {{firstname}} this is {{sender_name}}, {{job_title}} at {{dealer_name}}. I s…"
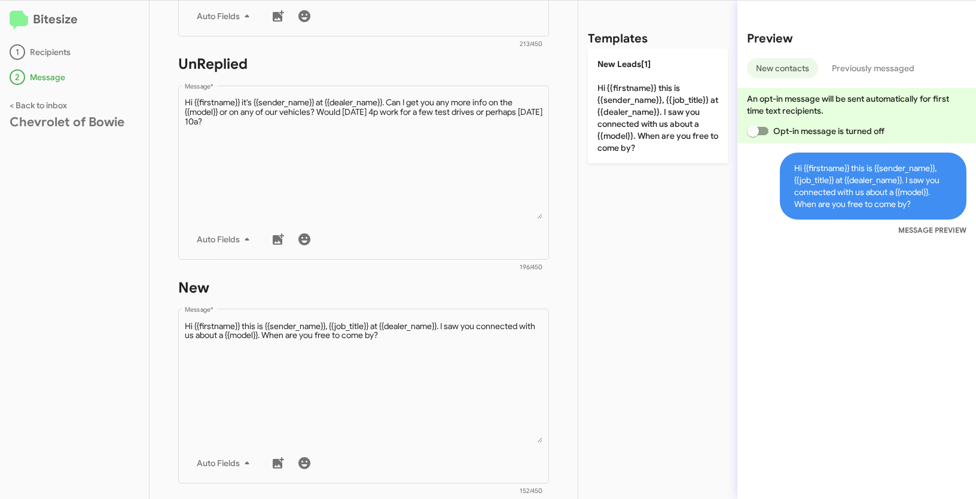
scroll to position [596, 0]
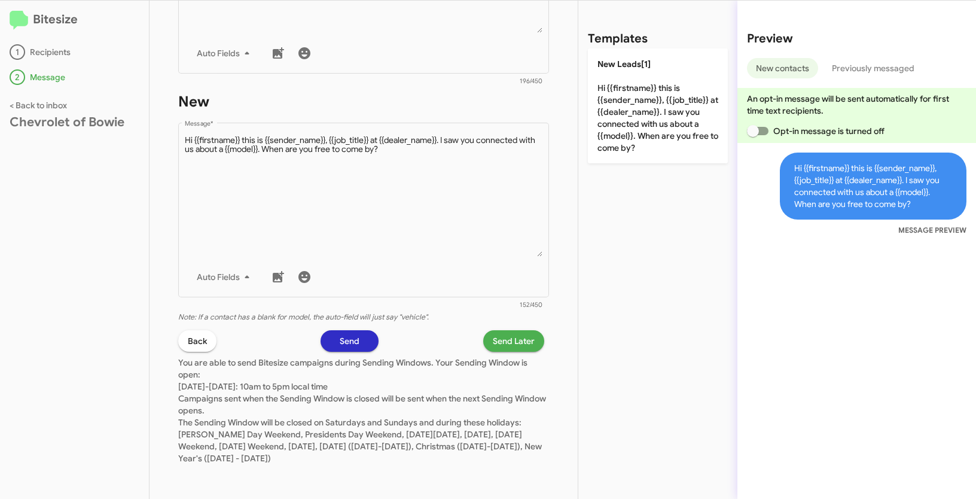
click at [508, 340] on span "Send Later" at bounding box center [514, 341] width 42 height 22
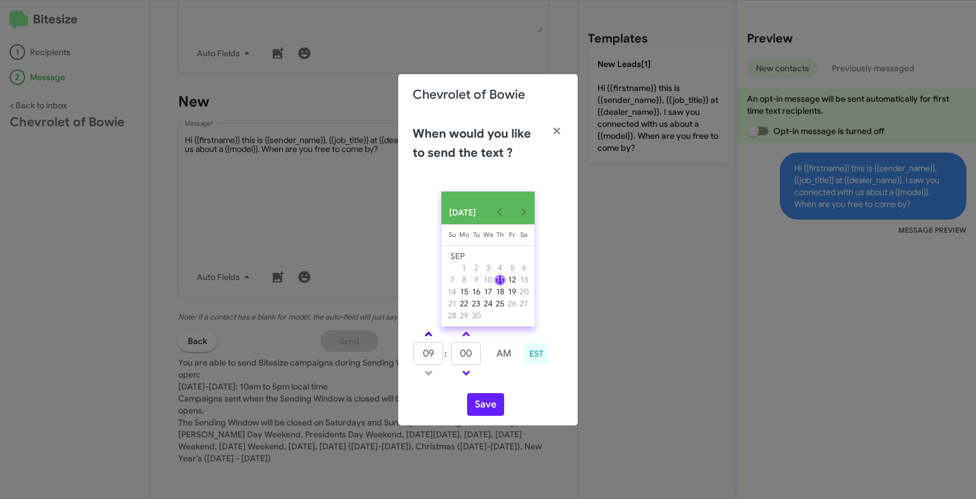
click at [427, 336] on span at bounding box center [429, 335] width 8 height 8
type input "01"
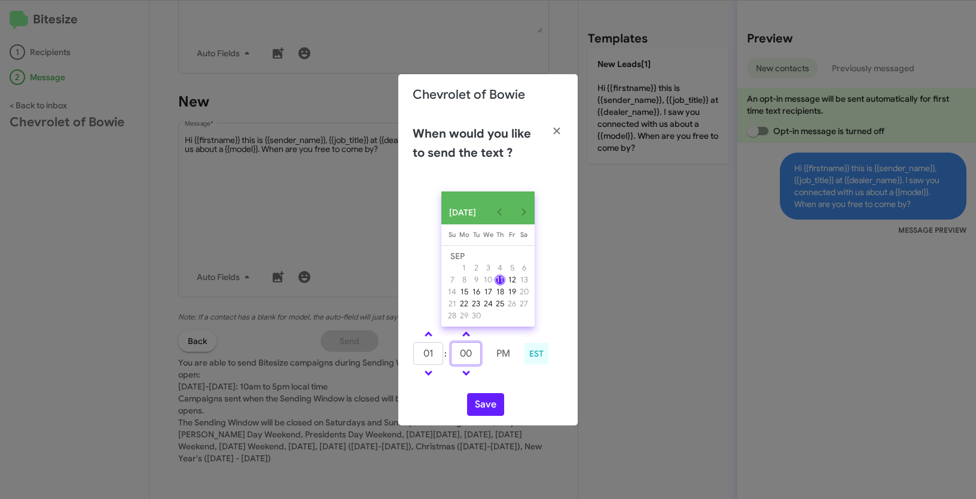
drag, startPoint x: 475, startPoint y: 353, endPoint x: 456, endPoint y: 351, distance: 19.9
click at [456, 351] on input "00" at bounding box center [466, 353] width 30 height 23
type input "15"
click at [493, 406] on button "Save" at bounding box center [485, 404] width 37 height 23
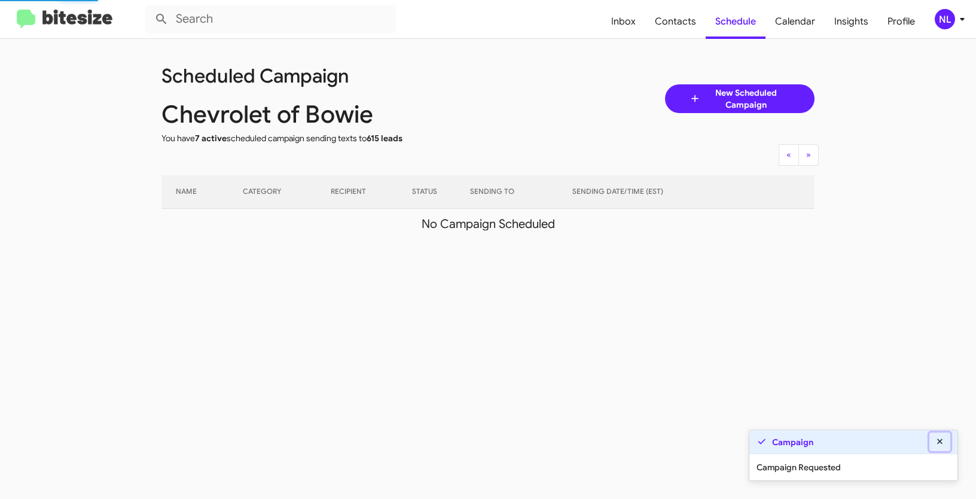
click at [938, 440] on icon at bounding box center [939, 440] width 5 height 5
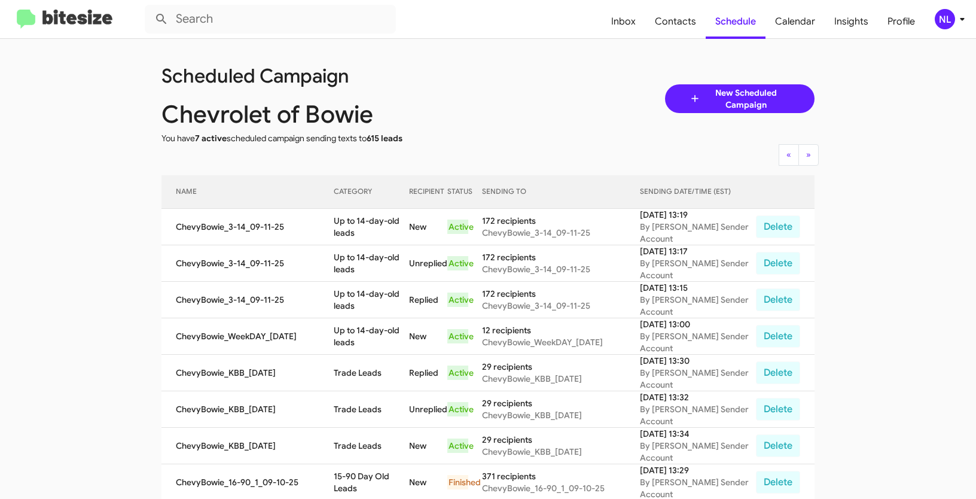
click at [950, 23] on div "NL" at bounding box center [945, 19] width 20 height 20
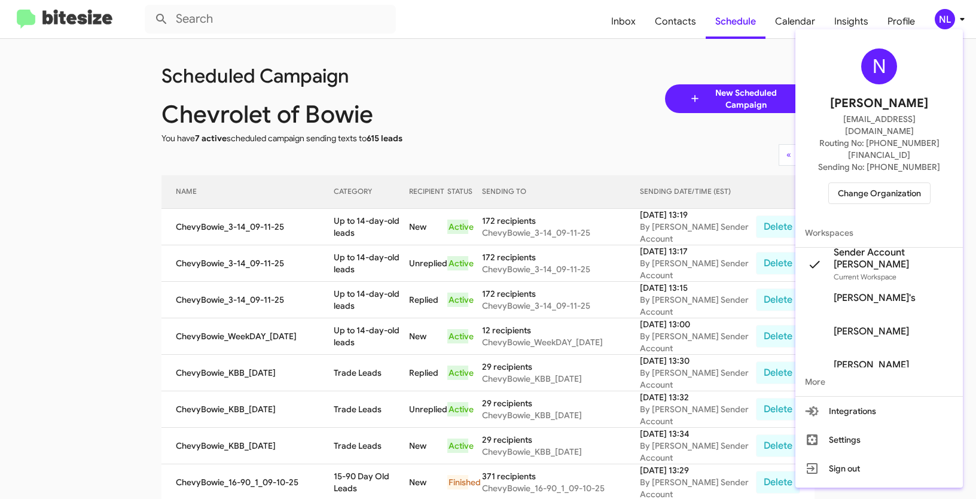
click at [880, 183] on span "Change Organization" at bounding box center [879, 193] width 83 height 20
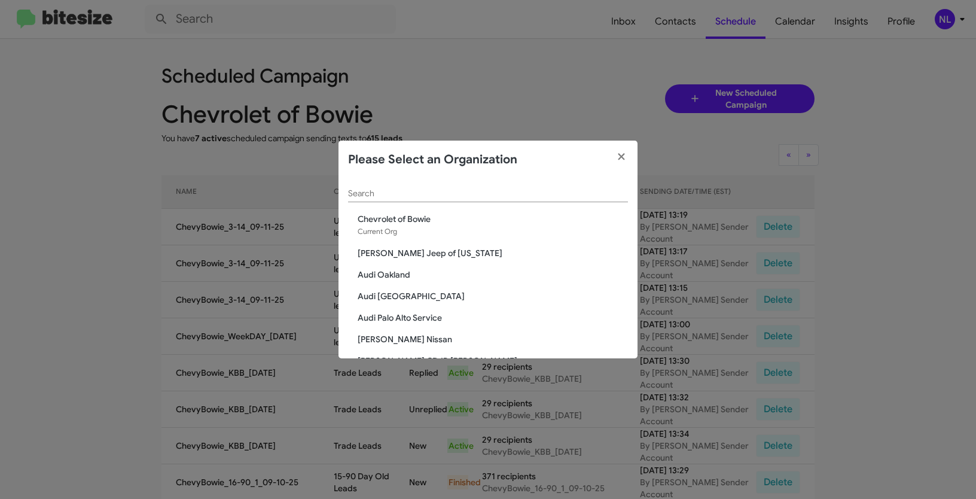
click at [411, 197] on input "Search" at bounding box center [488, 194] width 280 height 10
paste input "Mazda of [GEOGRAPHIC_DATA]"
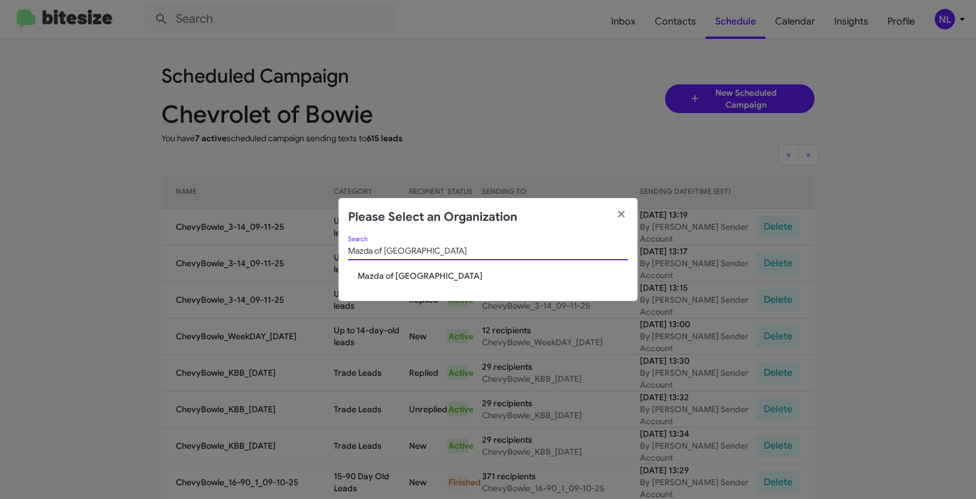
type input "Mazda of [GEOGRAPHIC_DATA]"
click at [397, 274] on span "Mazda of [GEOGRAPHIC_DATA]" at bounding box center [493, 276] width 270 height 12
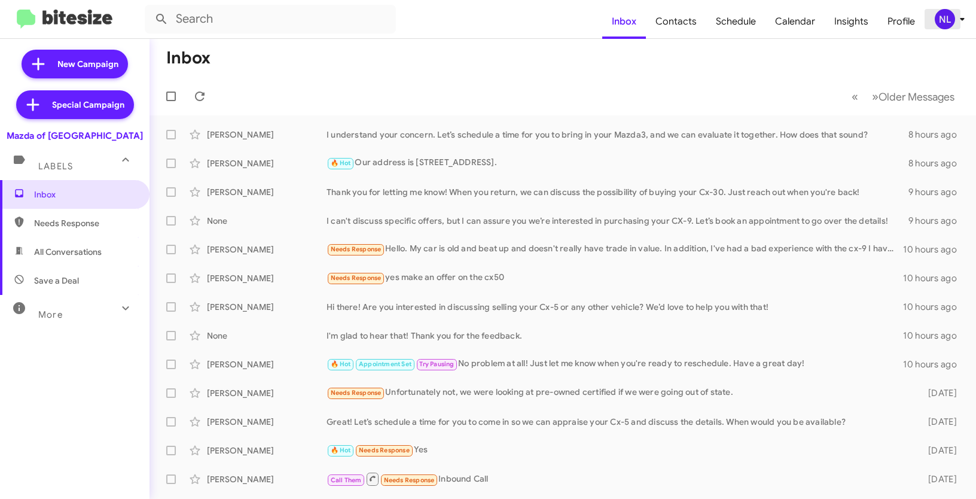
click at [953, 18] on div "NL" at bounding box center [945, 19] width 20 height 20
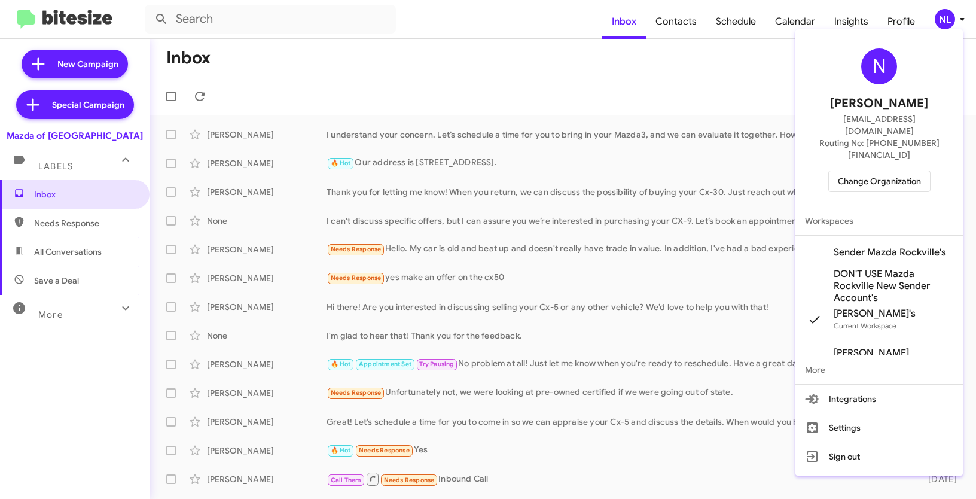
click at [855, 246] on span "Sender Mazda Rockville's" at bounding box center [890, 252] width 112 height 12
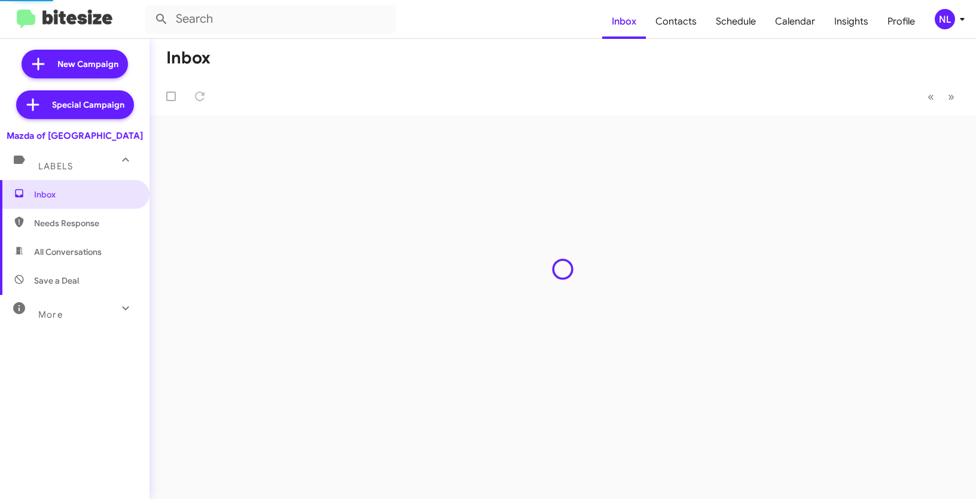
click at [678, 25] on span "Contacts" at bounding box center [676, 21] width 60 height 35
type input "in:groups"
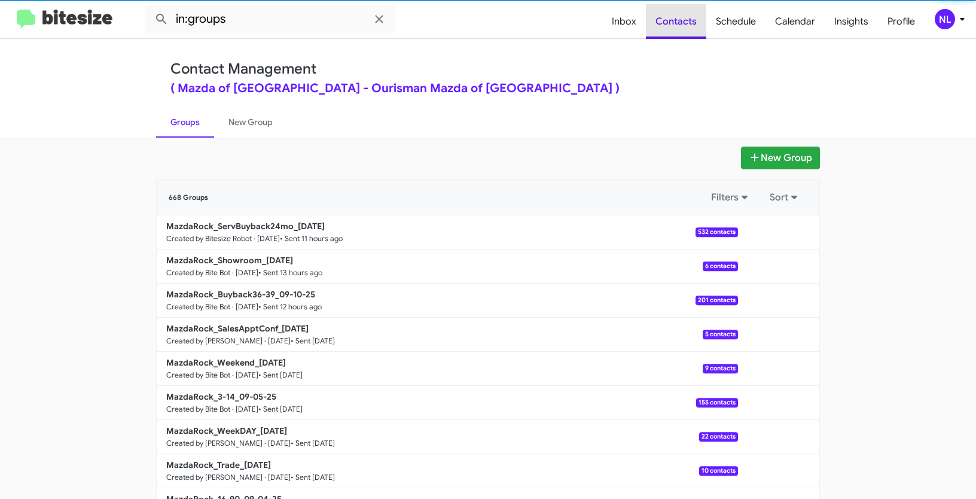
click at [678, 25] on span "Contacts" at bounding box center [676, 21] width 60 height 35
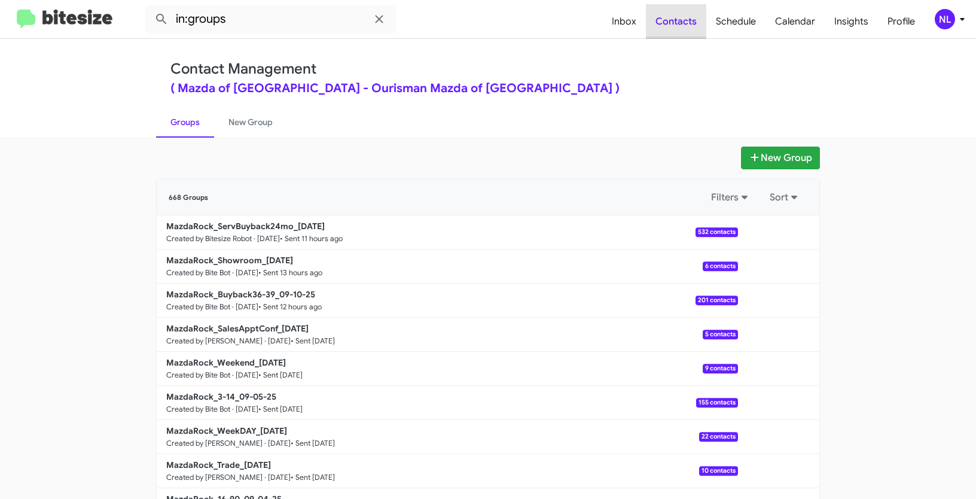
click at [678, 22] on span "Contacts" at bounding box center [676, 21] width 60 height 35
click at [798, 150] on button "New Group" at bounding box center [780, 158] width 79 height 23
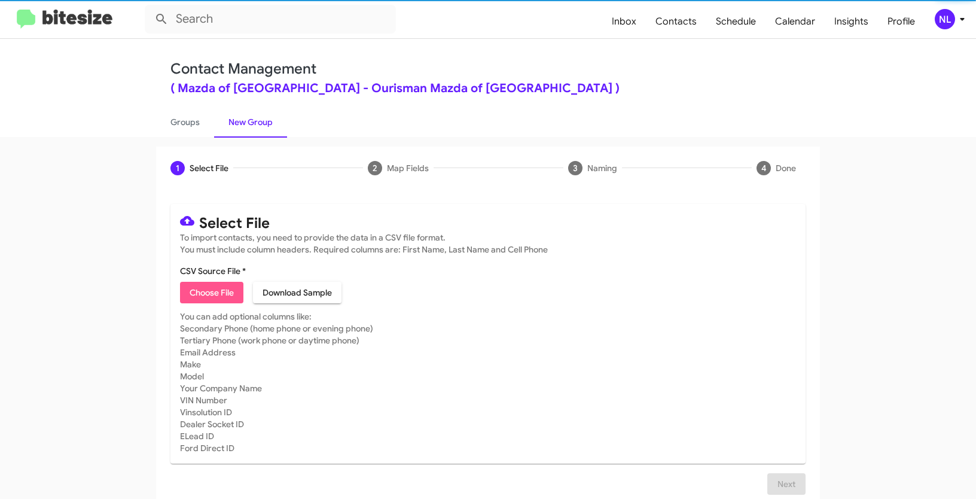
click at [192, 302] on span "Choose File" at bounding box center [212, 293] width 44 height 22
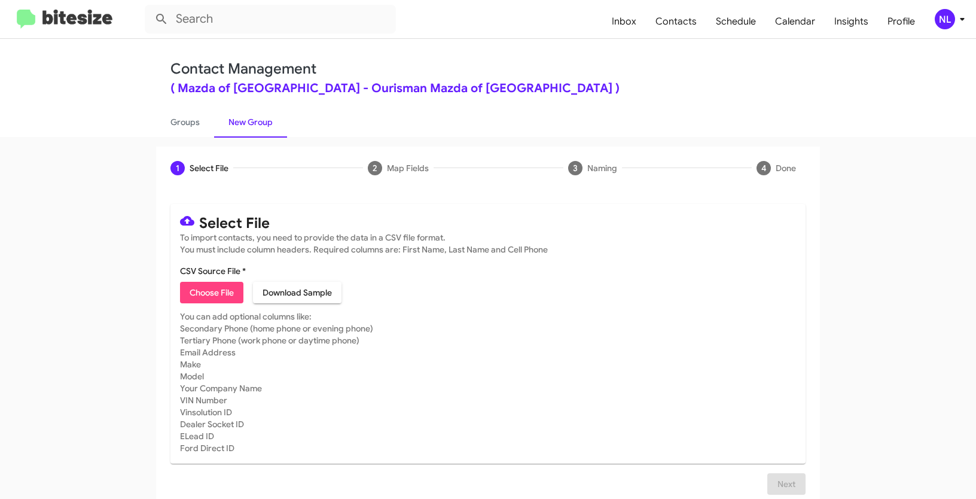
type input "Opt out open - Mazda of [GEOGRAPHIC_DATA]"
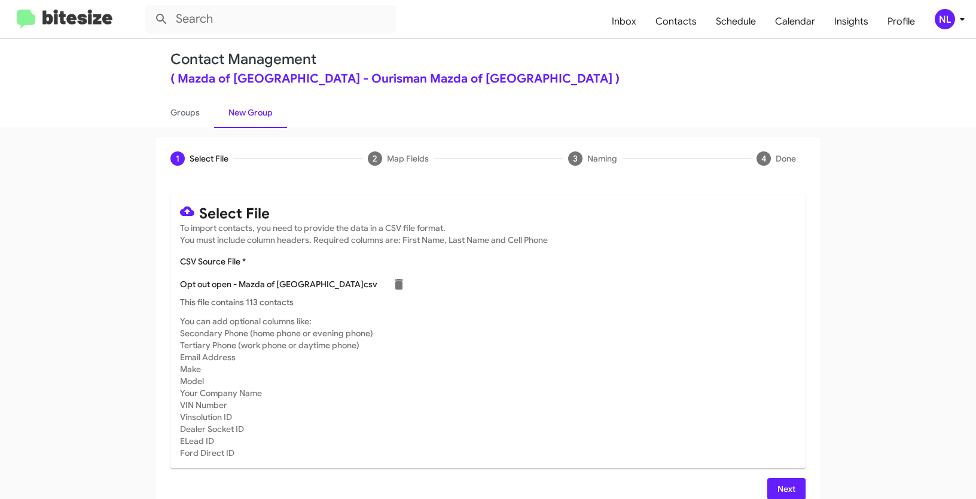
scroll to position [24, 0]
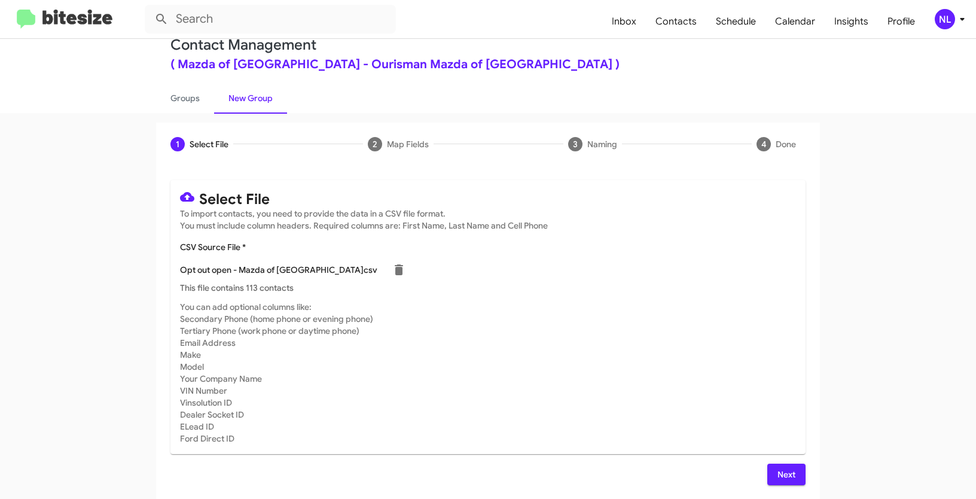
click at [787, 474] on span "Next" at bounding box center [786, 475] width 19 height 22
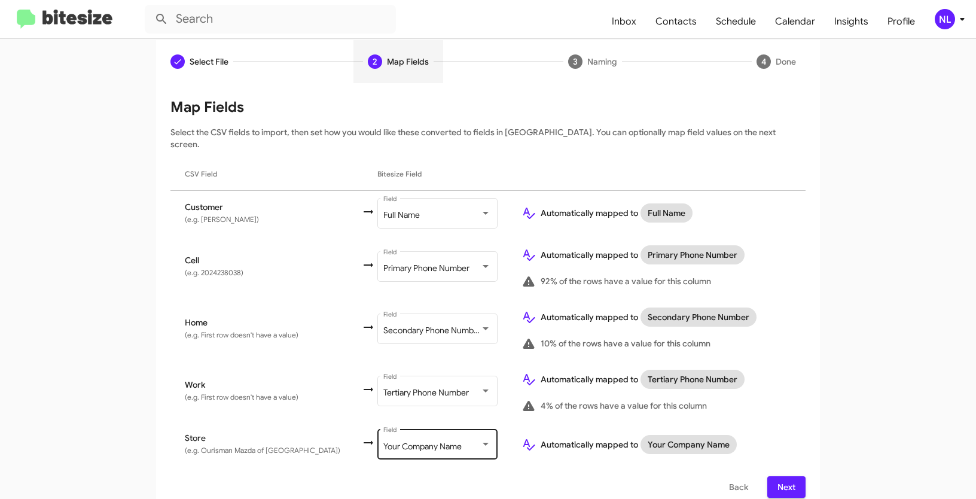
scroll to position [107, 0]
click at [770, 480] on button "Next" at bounding box center [786, 486] width 38 height 22
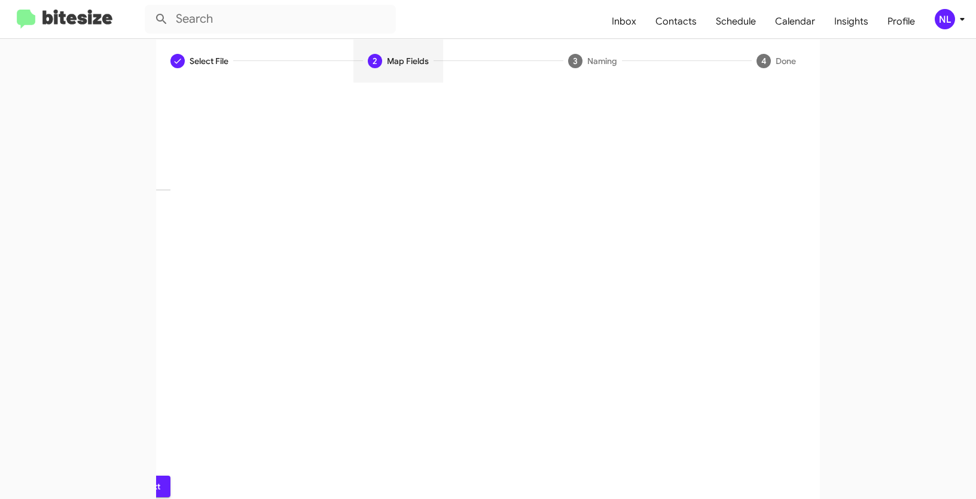
scroll to position [30, 0]
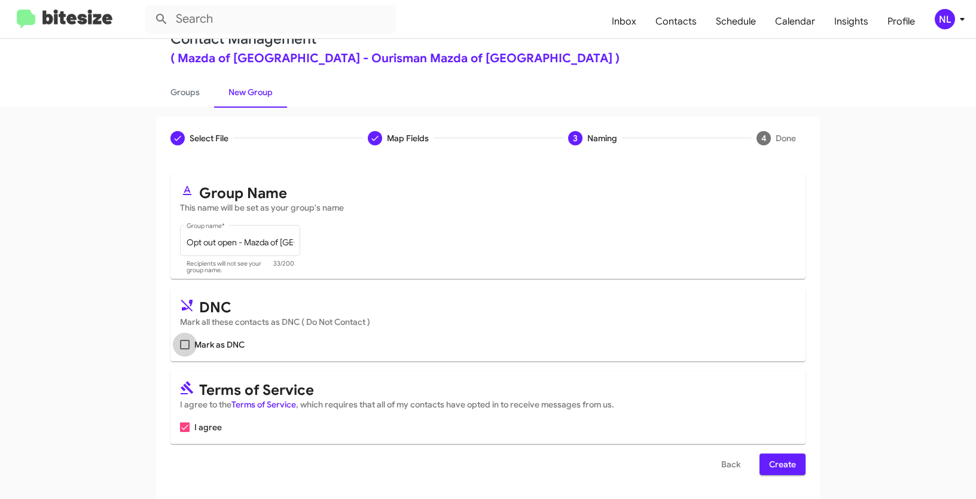
click at [182, 345] on span at bounding box center [185, 345] width 10 height 10
click at [184, 349] on input "Mark as DNC" at bounding box center [184, 349] width 1 height 1
checkbox input "true"
click at [787, 467] on span "Create" at bounding box center [782, 464] width 27 height 22
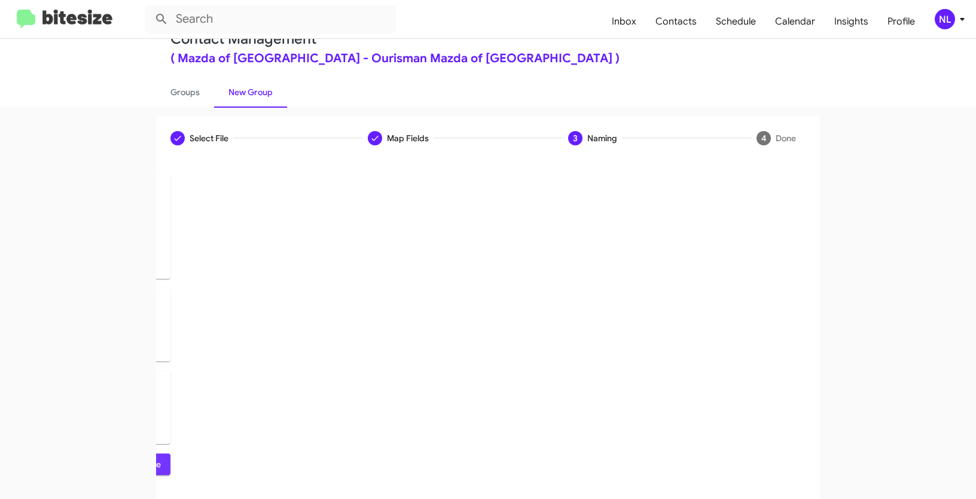
scroll to position [0, 0]
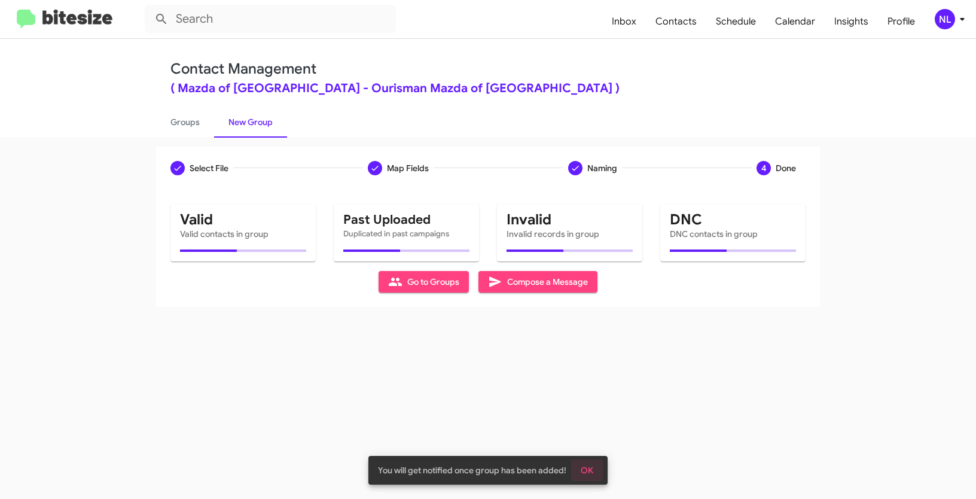
click at [594, 475] on button "OK" at bounding box center [587, 470] width 32 height 22
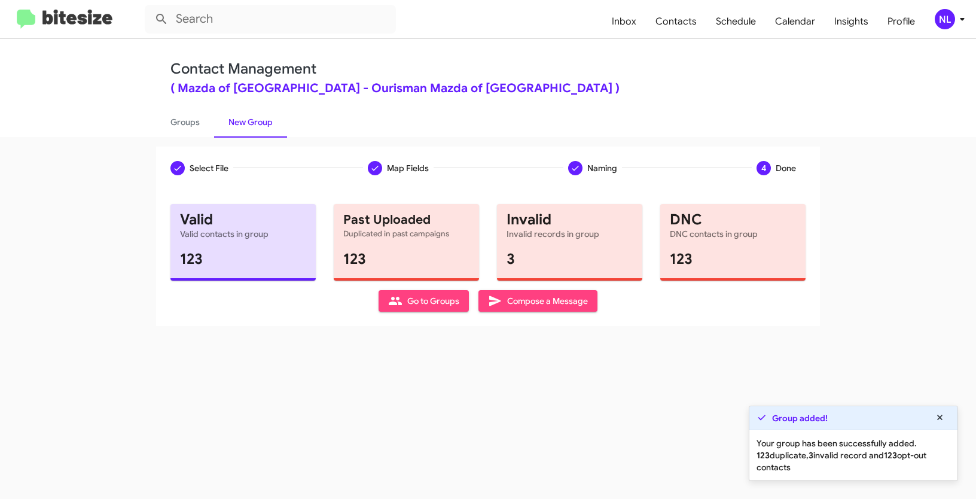
click at [409, 303] on span "Go to Groups" at bounding box center [423, 301] width 71 height 22
type input "in:groups"
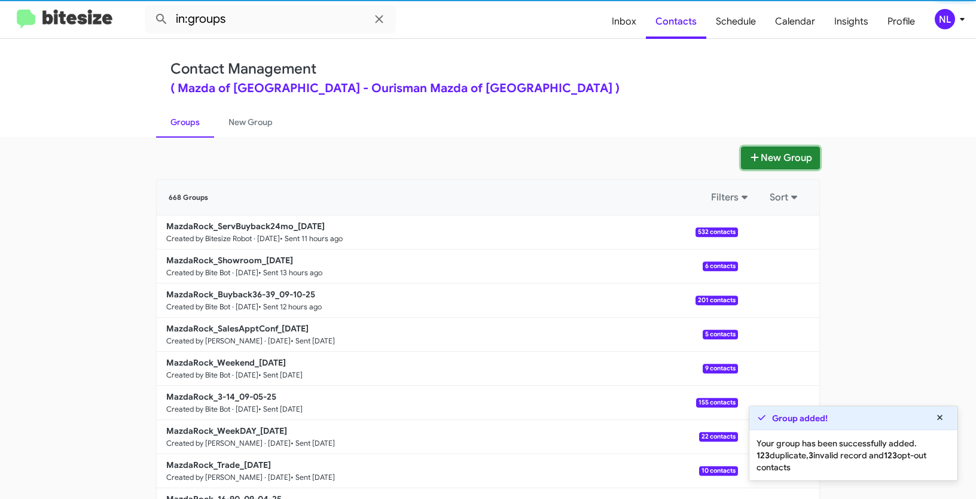
click at [766, 162] on button "New Group" at bounding box center [780, 158] width 79 height 23
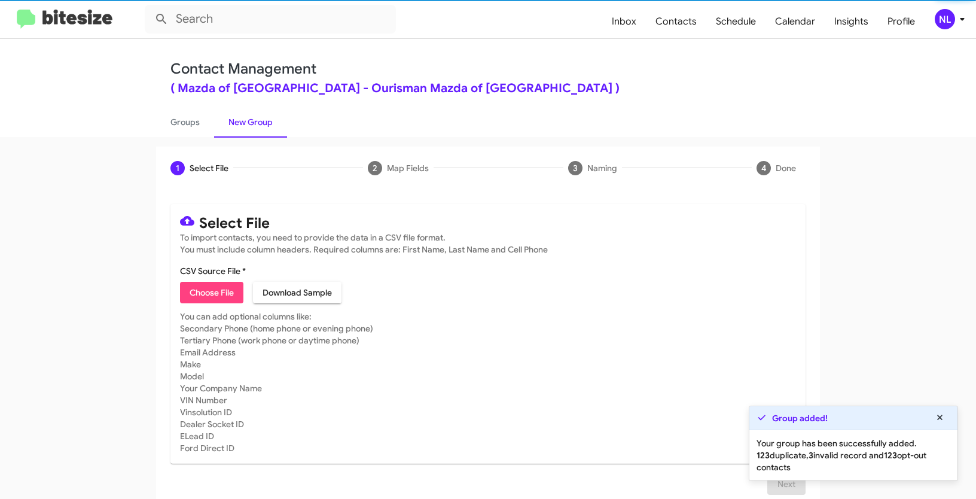
click at [190, 283] on span "Choose File" at bounding box center [212, 293] width 44 height 22
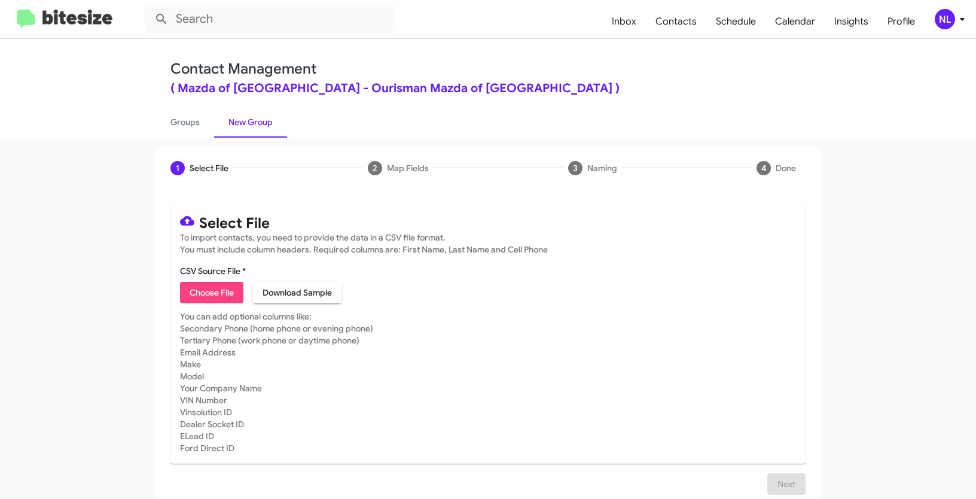
type input "Opt out dead - Mazda of Rockville"
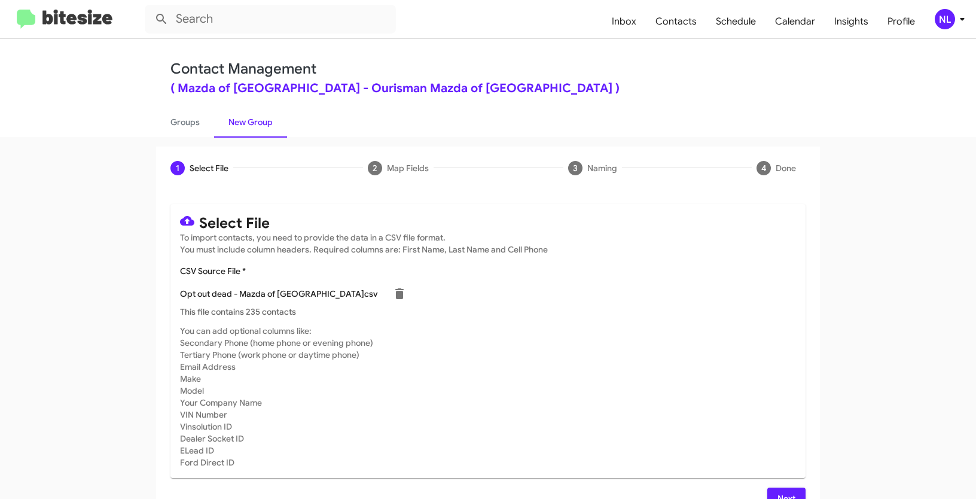
scroll to position [24, 0]
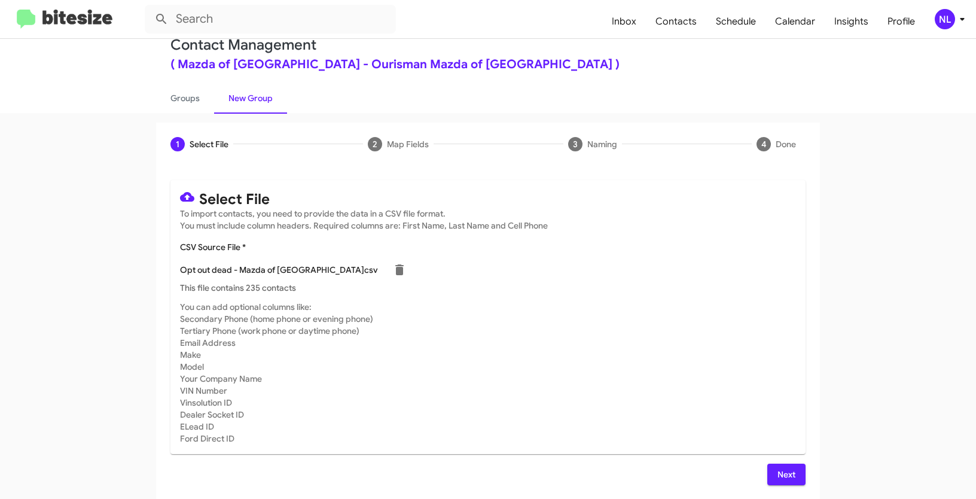
click at [791, 466] on span "Next" at bounding box center [786, 475] width 19 height 22
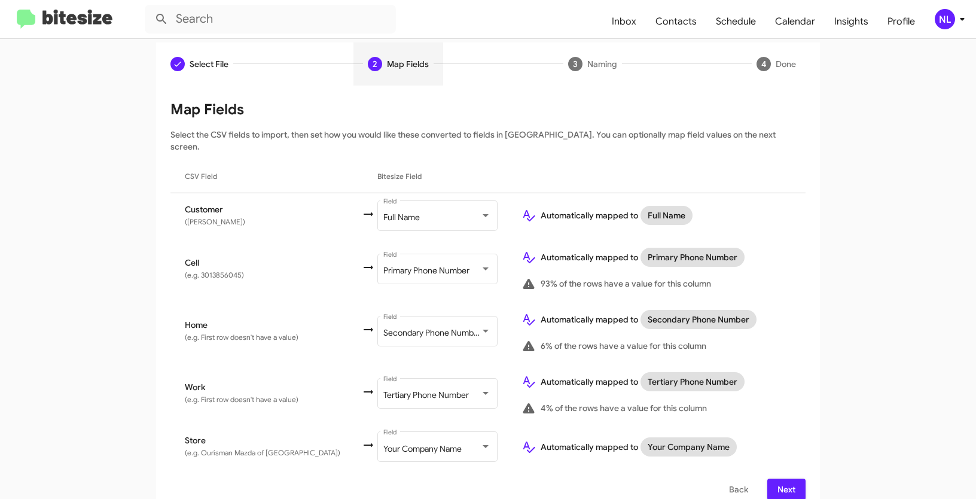
scroll to position [107, 0]
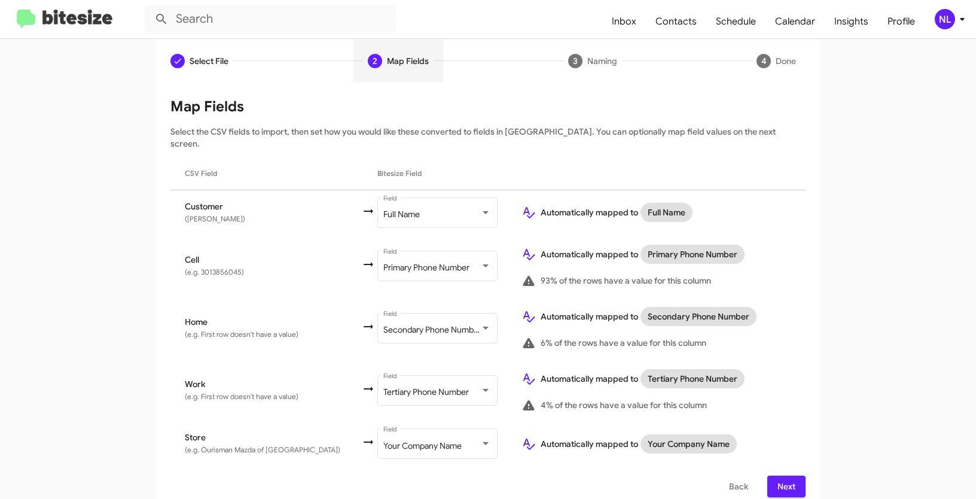
click at [789, 475] on span "Next" at bounding box center [786, 486] width 19 height 22
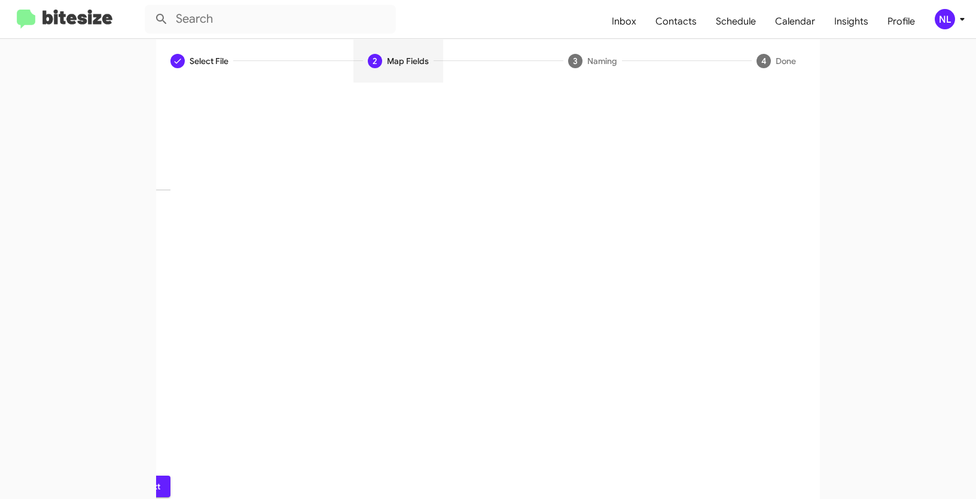
scroll to position [30, 0]
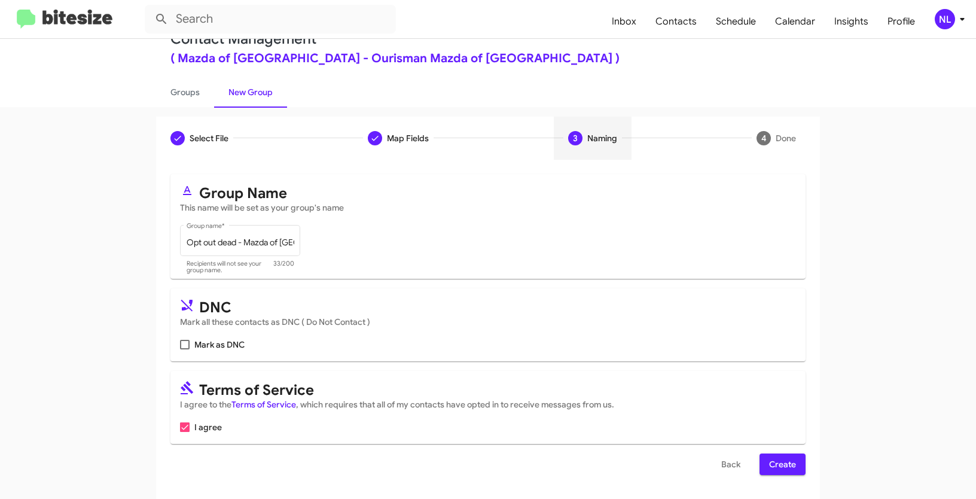
click at [180, 342] on span at bounding box center [185, 345] width 10 height 10
click at [184, 349] on input "Mark as DNC" at bounding box center [184, 349] width 1 height 1
checkbox input "true"
click at [775, 461] on span "Create" at bounding box center [782, 464] width 27 height 22
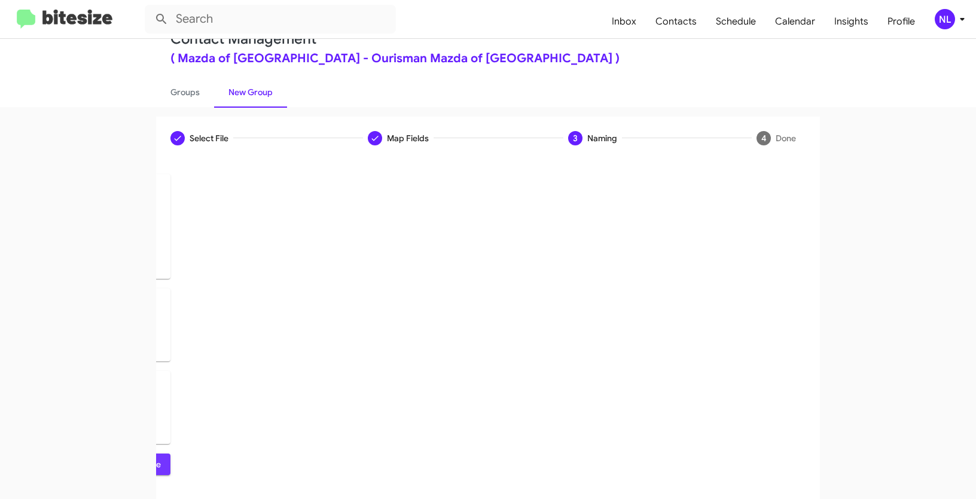
scroll to position [0, 0]
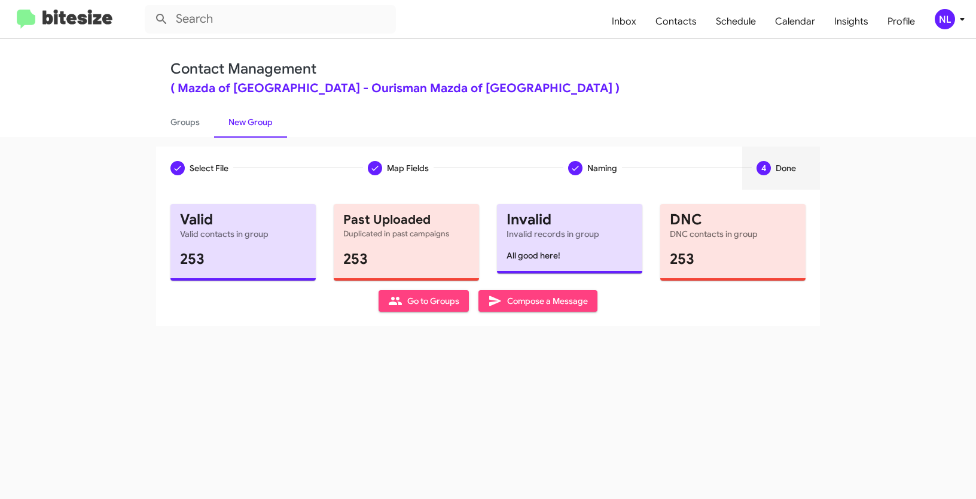
click at [420, 295] on span "Go to Groups" at bounding box center [423, 301] width 71 height 22
type input "in:groups"
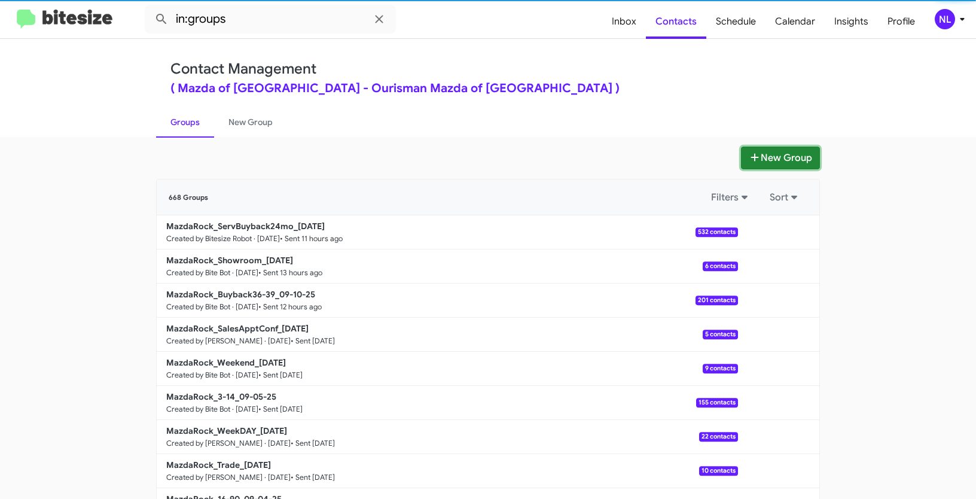
click at [796, 159] on button "New Group" at bounding box center [780, 158] width 79 height 23
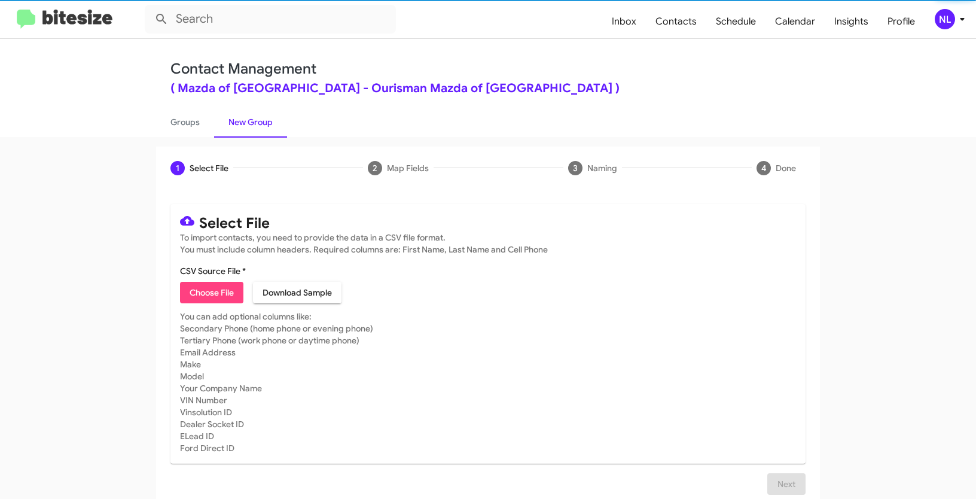
click at [224, 286] on span "Choose File" at bounding box center [212, 293] width 44 height 22
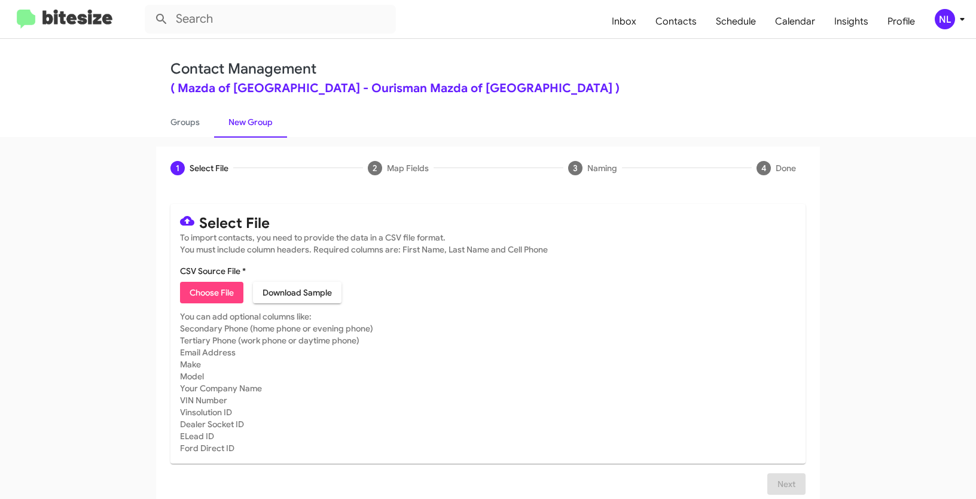
type input "Opt out delivered - Mazda of Rockville"
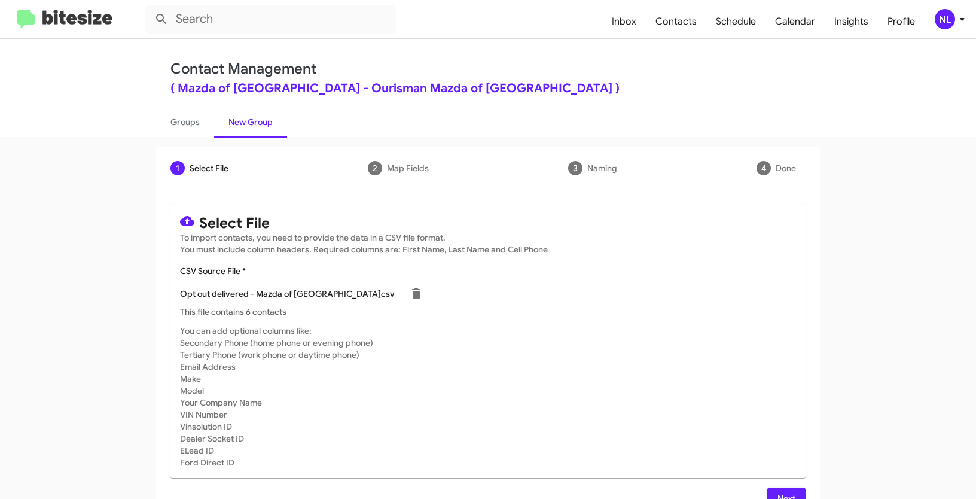
scroll to position [24, 0]
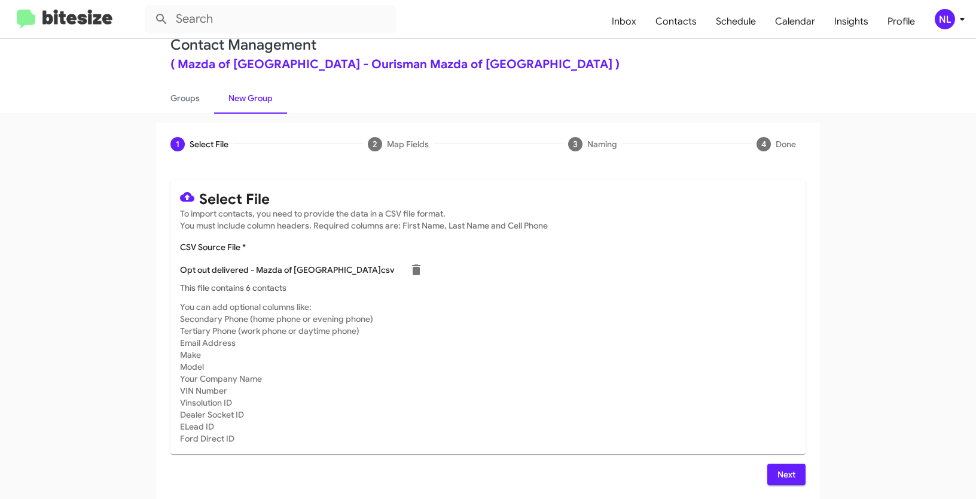
click at [777, 477] on span "Next" at bounding box center [786, 475] width 19 height 22
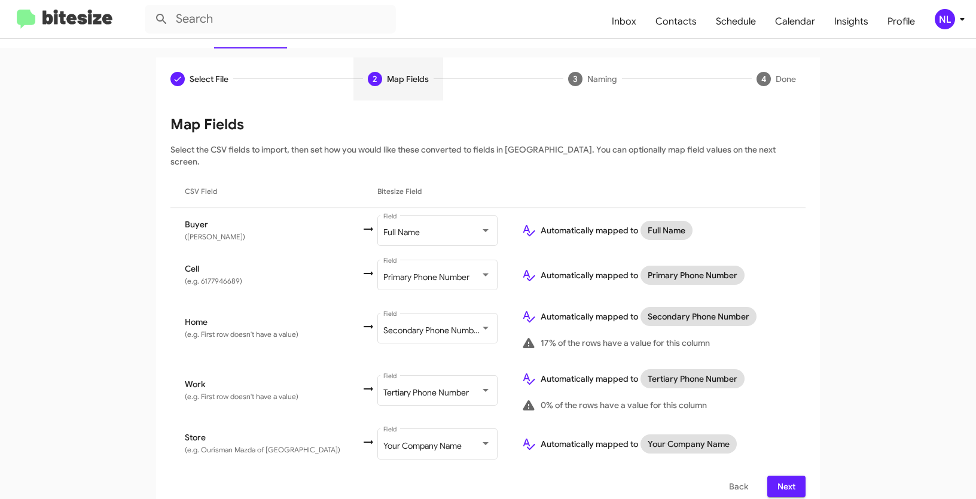
click at [777, 477] on span "Next" at bounding box center [786, 486] width 19 height 22
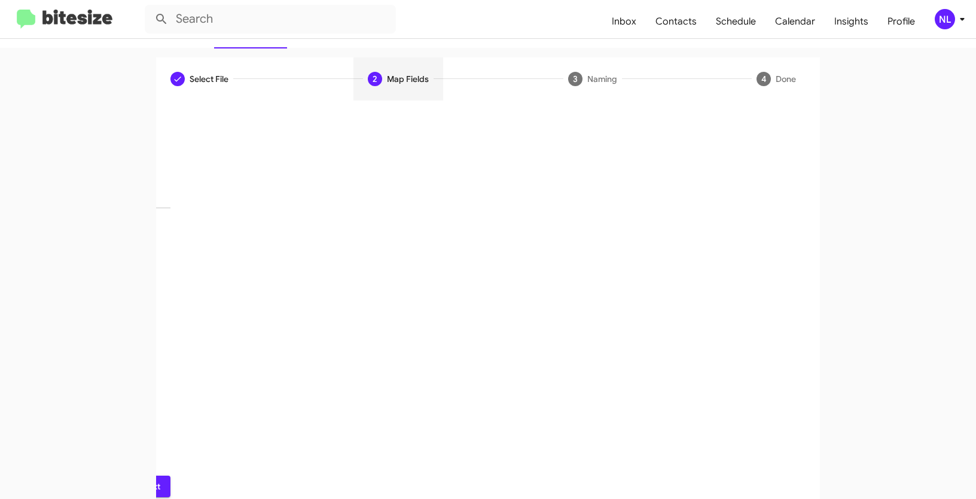
scroll to position [30, 0]
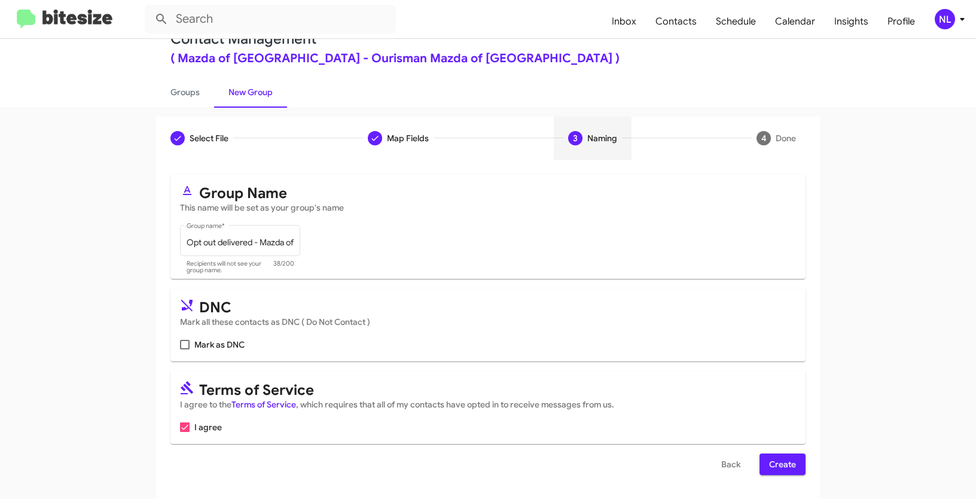
click at [180, 342] on span at bounding box center [185, 345] width 10 height 10
click at [184, 349] on input "Mark as DNC" at bounding box center [184, 349] width 1 height 1
checkbox input "true"
click at [769, 457] on span "Create" at bounding box center [782, 464] width 27 height 22
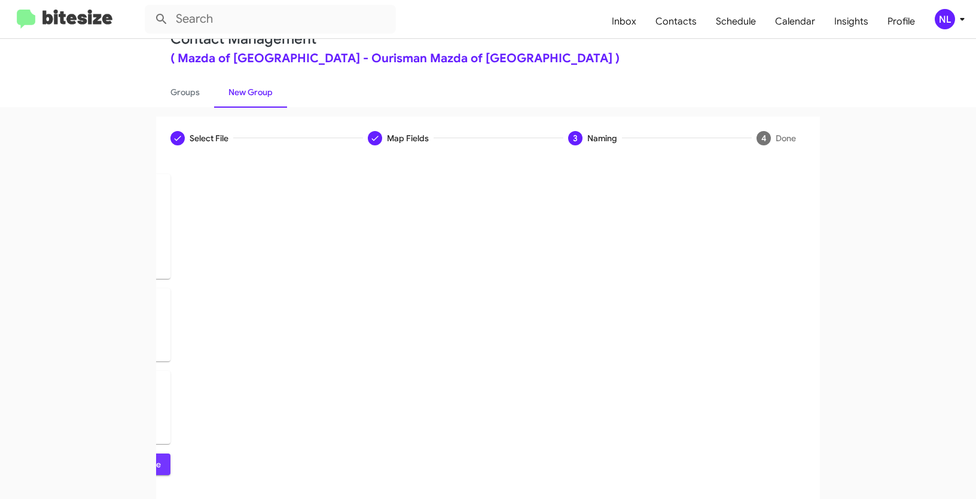
scroll to position [0, 0]
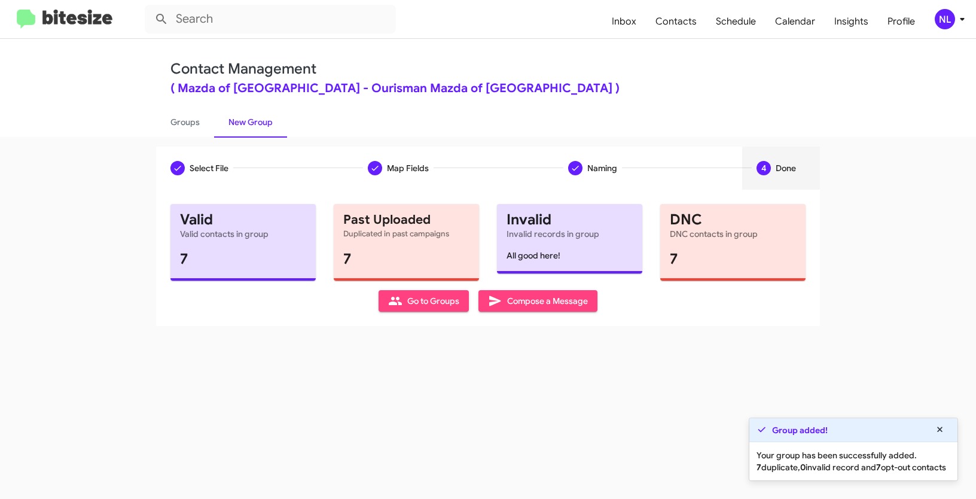
click at [415, 304] on span "Go to Groups" at bounding box center [423, 301] width 71 height 22
type input "in:groups"
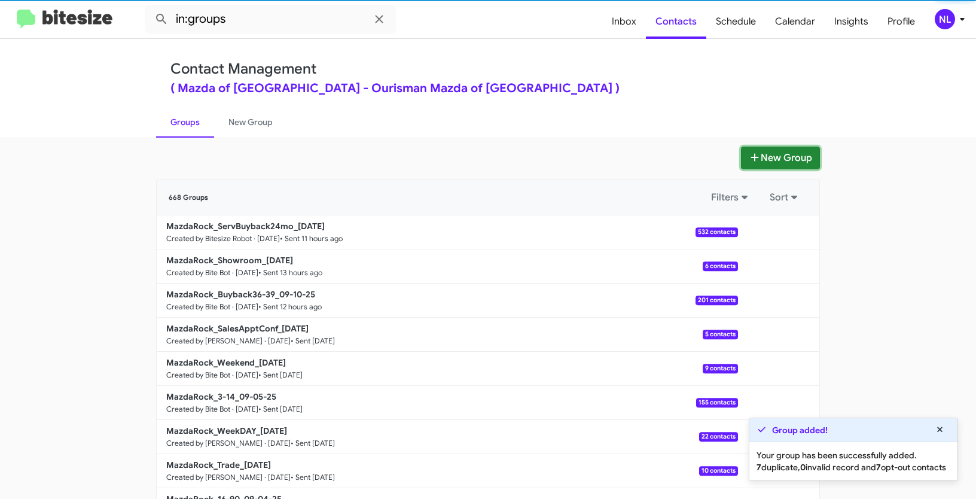
click at [774, 163] on button "New Group" at bounding box center [780, 158] width 79 height 23
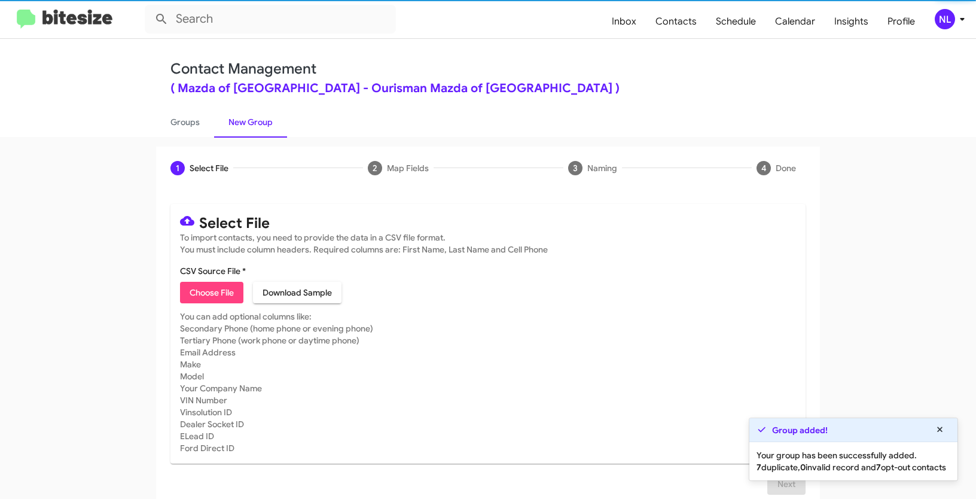
click at [216, 293] on span "Choose File" at bounding box center [212, 293] width 44 height 22
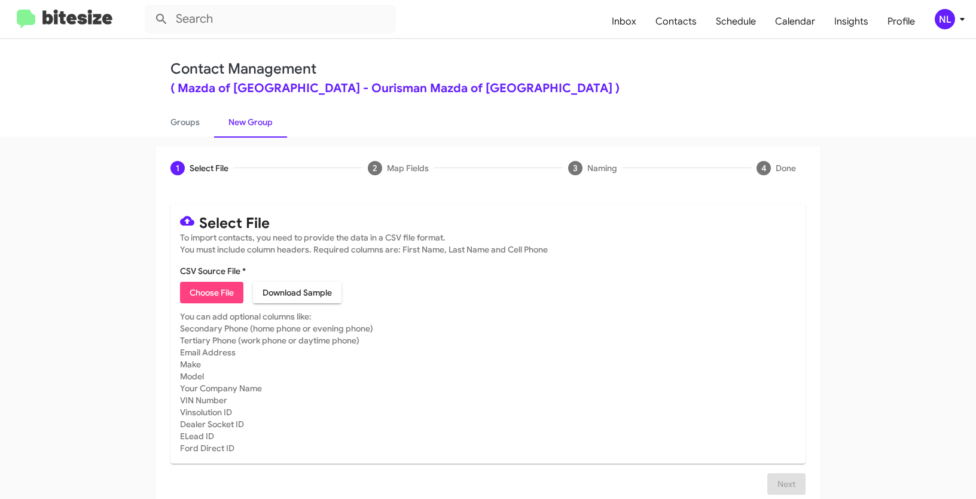
type input "MazdaRock_16-90_09-11-25"
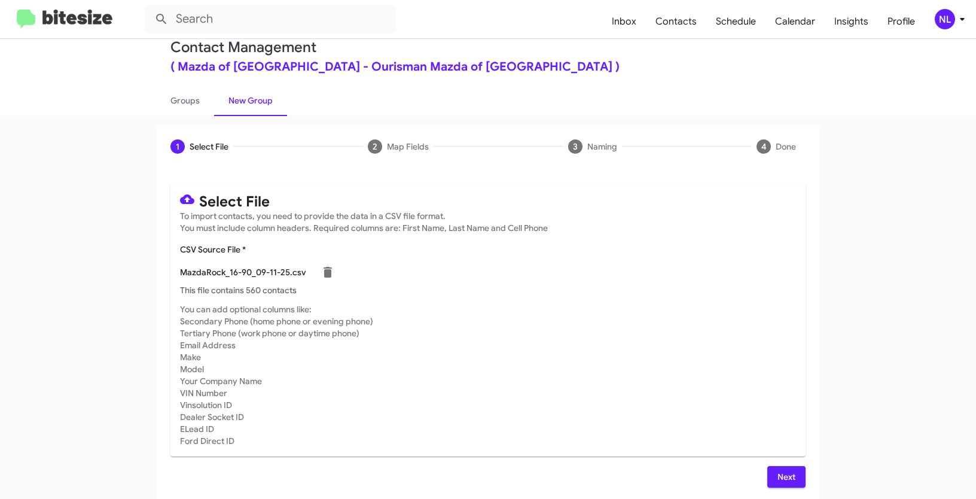
scroll to position [24, 0]
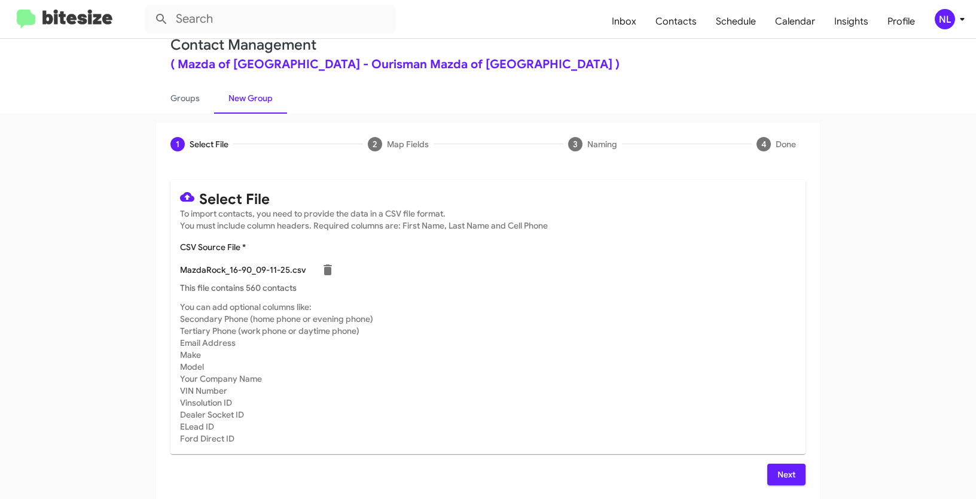
click at [784, 475] on span "Next" at bounding box center [786, 475] width 19 height 22
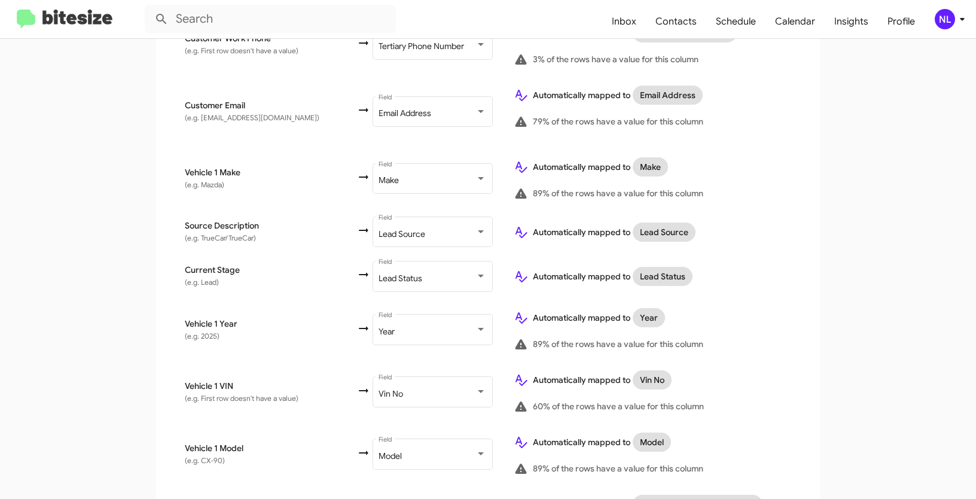
scroll to position [641, 0]
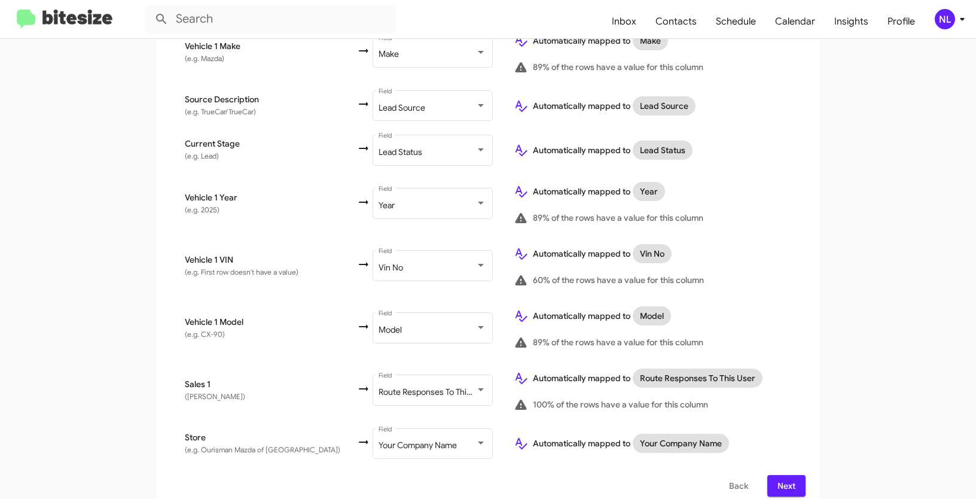
click at [785, 477] on span "Next" at bounding box center [786, 486] width 19 height 22
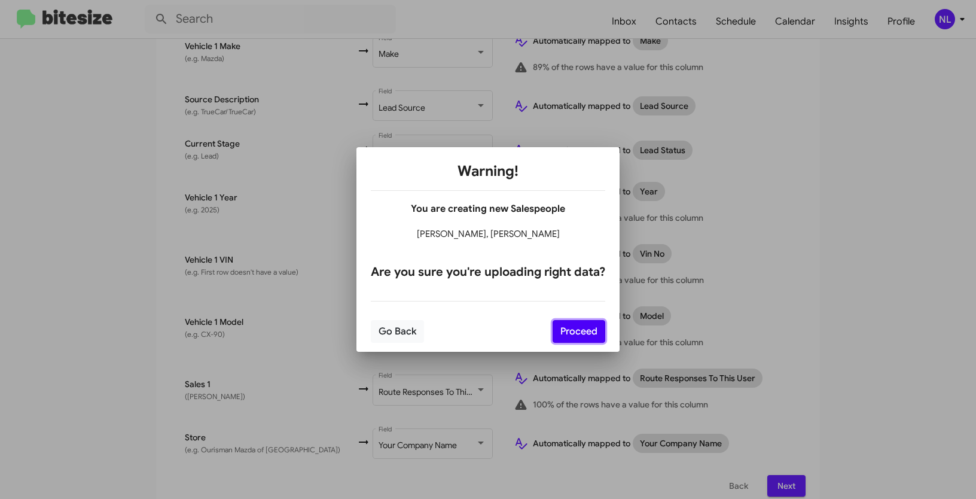
click at [584, 328] on button "Proceed" at bounding box center [579, 331] width 53 height 23
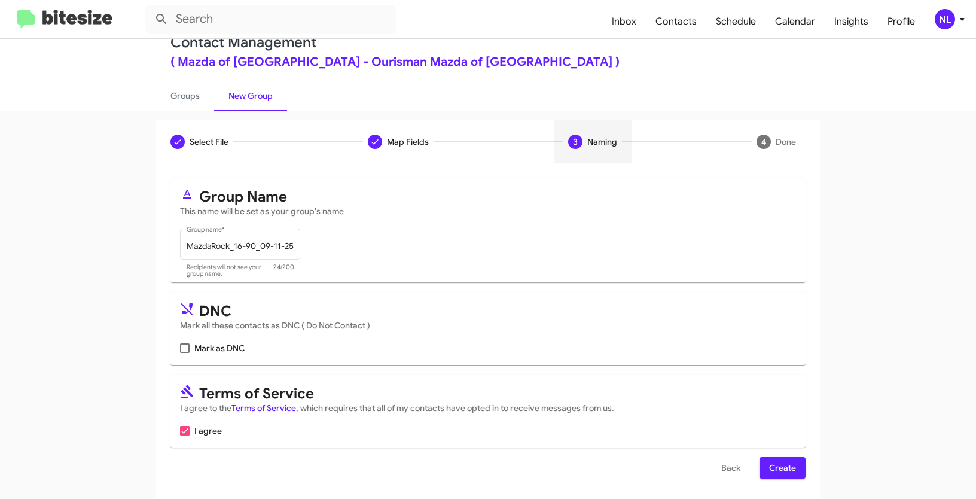
scroll to position [30, 0]
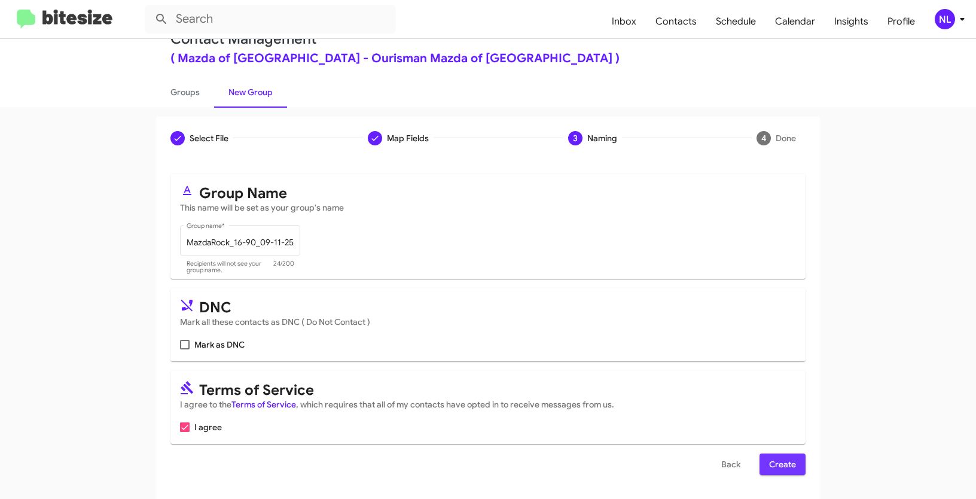
click at [789, 468] on span "Create" at bounding box center [782, 464] width 27 height 22
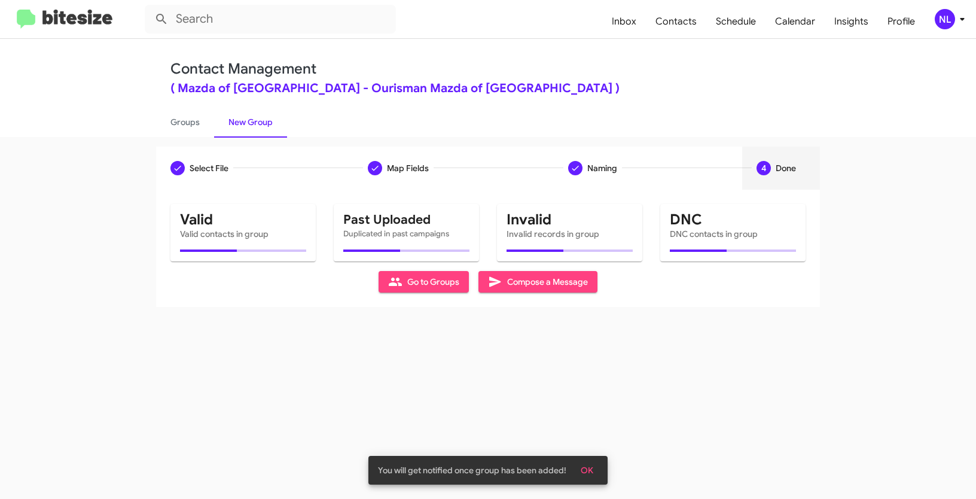
click at [589, 468] on span "OK" at bounding box center [587, 470] width 13 height 22
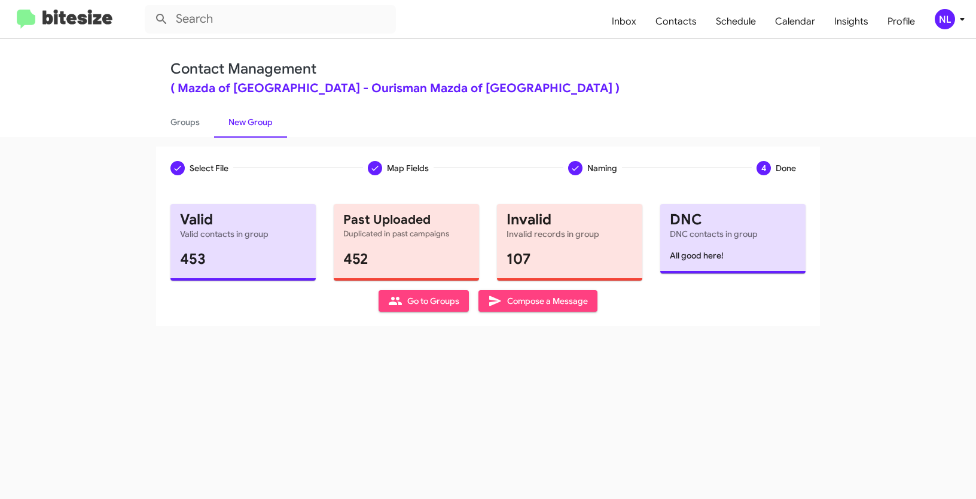
click at [423, 305] on span "Go to Groups" at bounding box center [423, 301] width 71 height 22
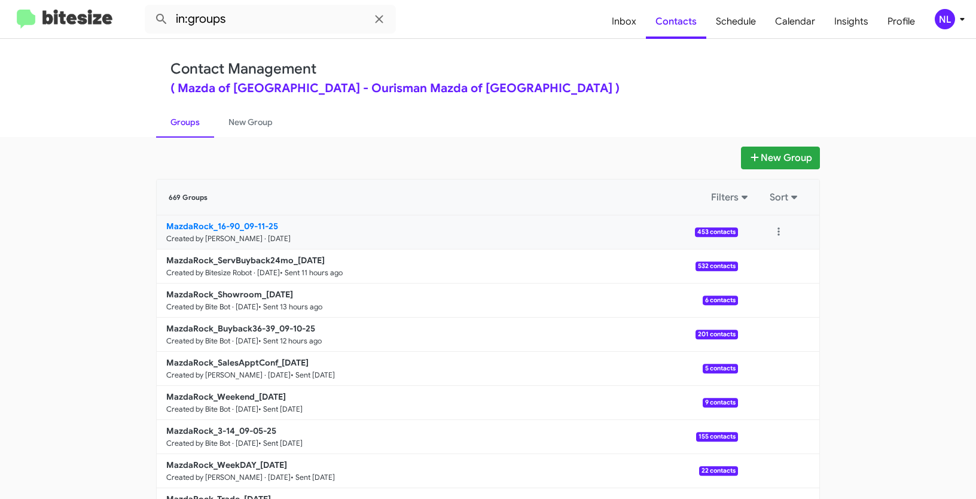
drag, startPoint x: 118, startPoint y: 228, endPoint x: 235, endPoint y: 227, distance: 117.2
click at [235, 227] on app-groups "New Group 669 Groups Filters Sort MazdaRock_16-90_09-11-25 Created by Nen Limba…" at bounding box center [488, 367] width 976 height 441
copy b "MazdaRock_16-90"
click at [270, 16] on input "in:groups" at bounding box center [270, 19] width 251 height 29
paste input "MazdaRock_16-90"
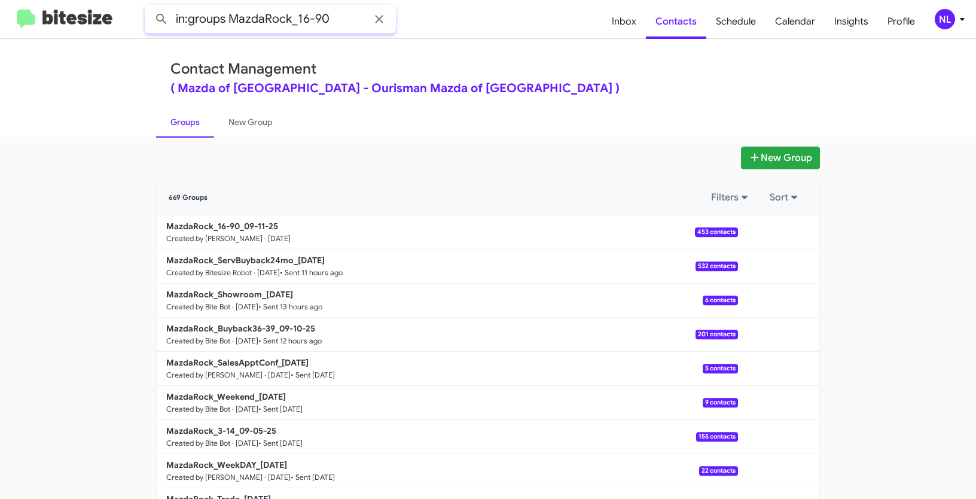
type input "in:groups MazdaRock_16-90"
click at [150, 7] on button at bounding box center [162, 19] width 24 height 24
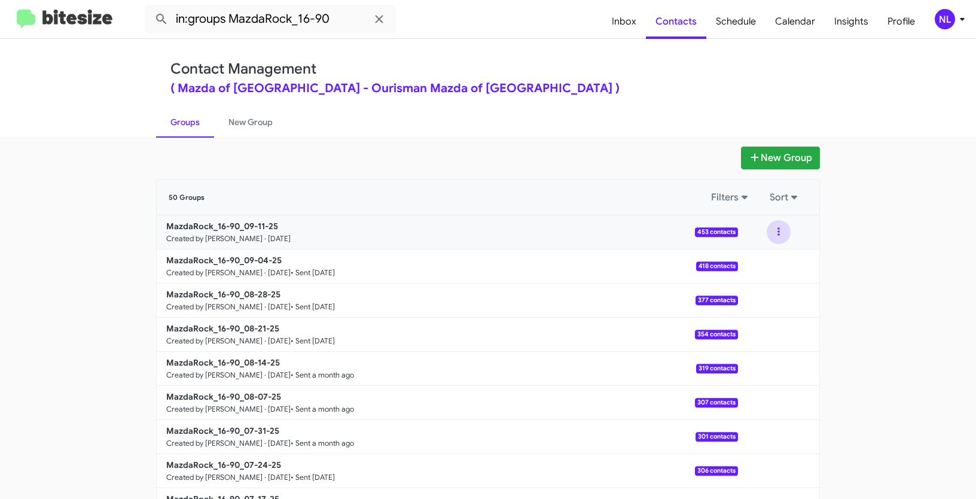
click at [773, 233] on button at bounding box center [779, 232] width 24 height 24
click at [763, 267] on button "View contacts" at bounding box center [743, 264] width 96 height 29
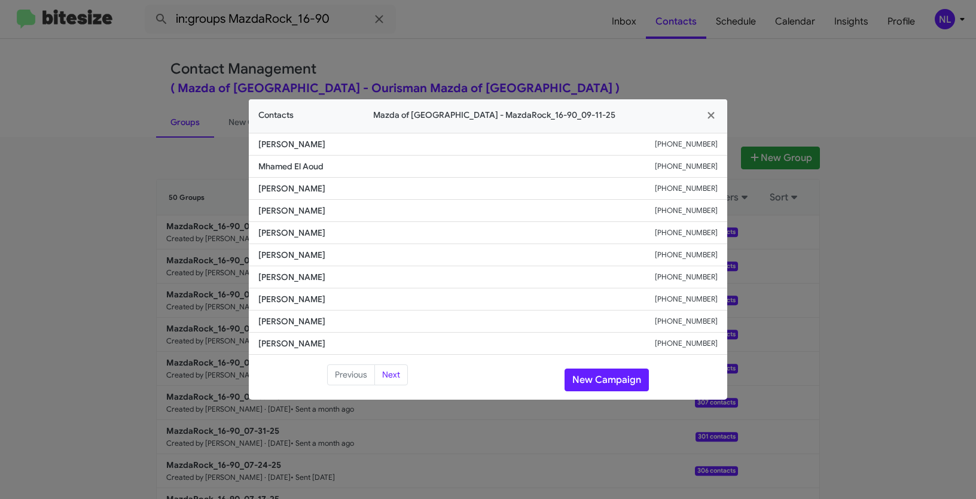
drag, startPoint x: 251, startPoint y: 212, endPoint x: 405, endPoint y: 221, distance: 154.0
click at [405, 221] on ul "Sam Dharia +17033621235 Mhamed El Aoud +17033866238 Ali Eghtesadi +13014122818 …" at bounding box center [488, 244] width 478 height 222
click at [380, 246] on li "John Zhuo +13019281061" at bounding box center [488, 255] width 478 height 22
drag, startPoint x: 259, startPoint y: 209, endPoint x: 391, endPoint y: 211, distance: 131.6
click at [391, 211] on span "Robert Zachariasiewicz" at bounding box center [456, 211] width 397 height 12
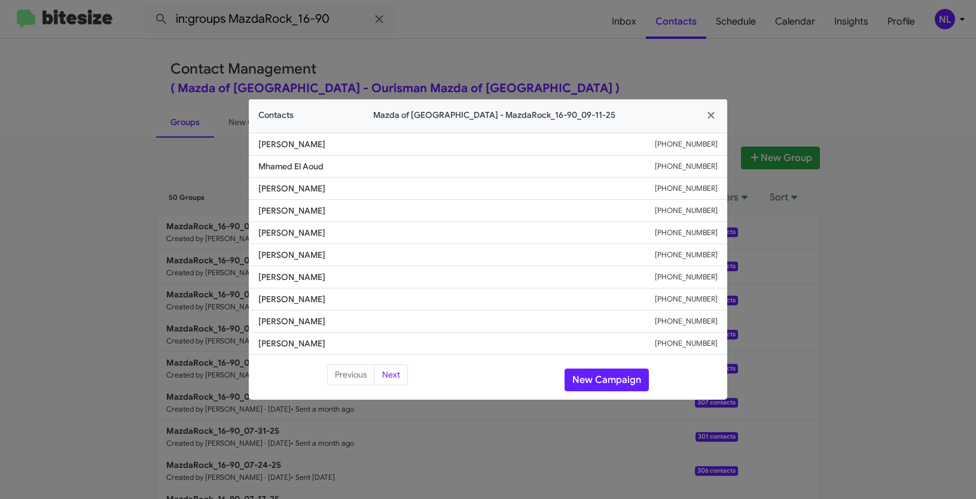
copy span "Robert Zachariasiewicz"
click at [599, 375] on button "New Campaign" at bounding box center [607, 379] width 84 height 23
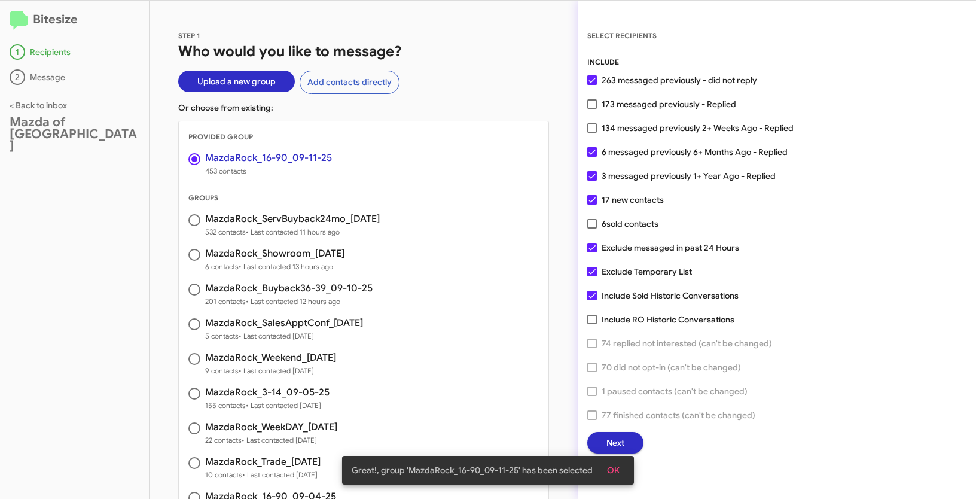
click at [614, 475] on span "OK" at bounding box center [613, 470] width 13 height 22
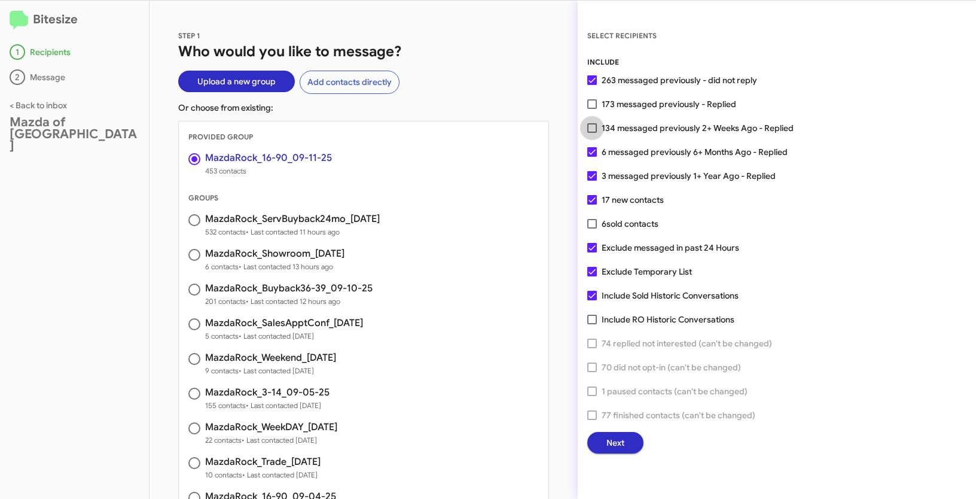
click at [596, 127] on span at bounding box center [592, 128] width 10 height 10
click at [592, 133] on input "134 messaged previously 2+ Weeks Ago - Replied" at bounding box center [592, 133] width 1 height 1
checkbox input "true"
click at [617, 444] on span "Next" at bounding box center [615, 443] width 18 height 22
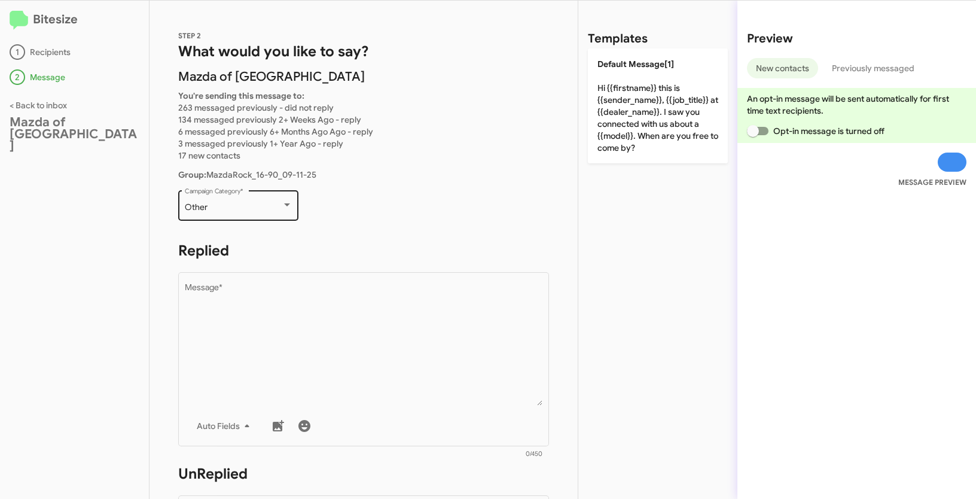
click at [231, 203] on div "Other" at bounding box center [233, 208] width 97 height 10
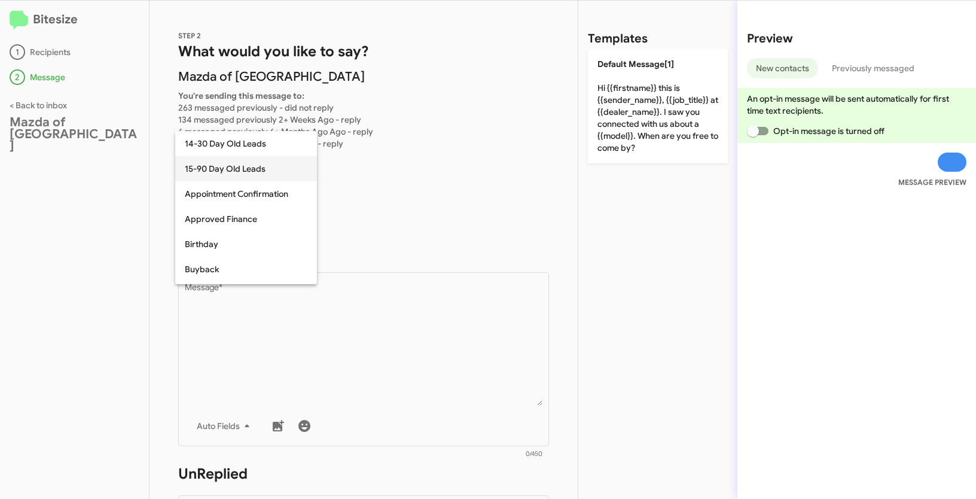
click at [220, 170] on span "15-90 Day Old Leads" at bounding box center [246, 168] width 123 height 25
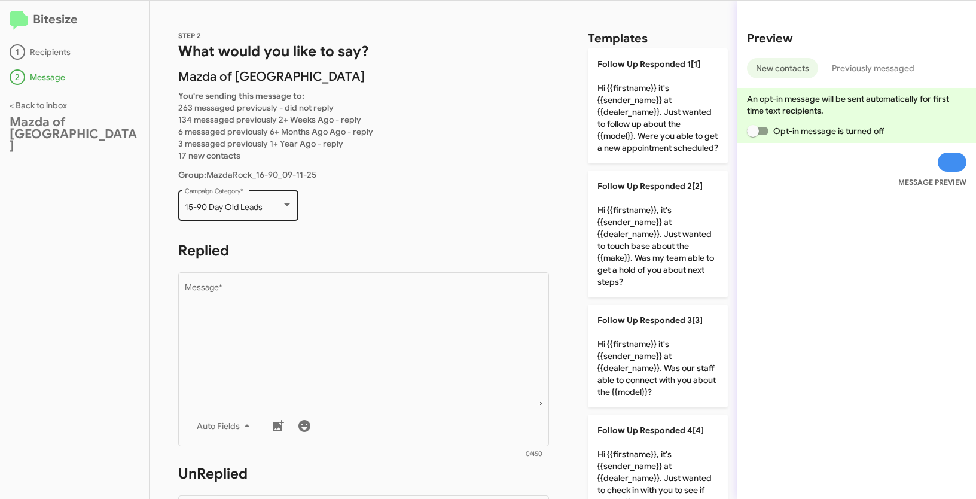
drag, startPoint x: 181, startPoint y: 206, endPoint x: 263, endPoint y: 209, distance: 82.0
click at [263, 209] on div "15-90 Day Old Leads Campaign Category *" at bounding box center [238, 204] width 120 height 33
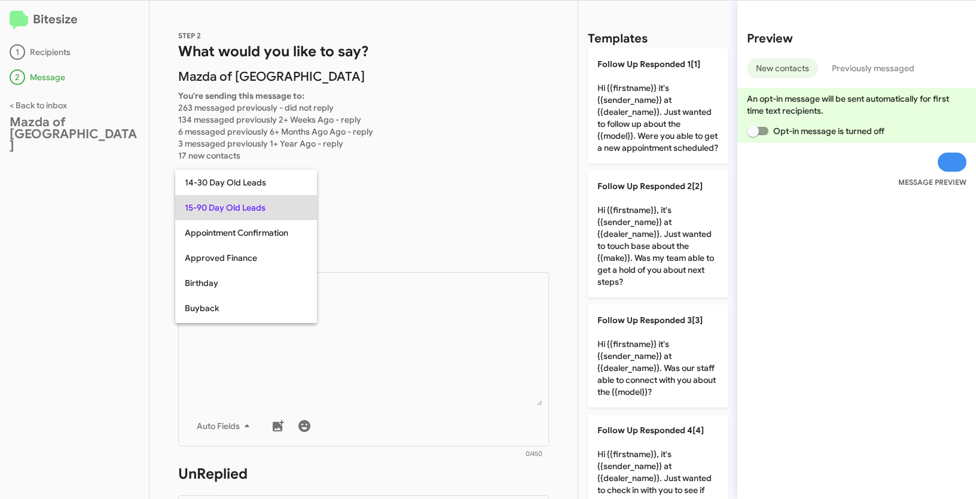
copy span "15-90 Day Old Leads"
click at [444, 346] on div at bounding box center [488, 249] width 976 height 499
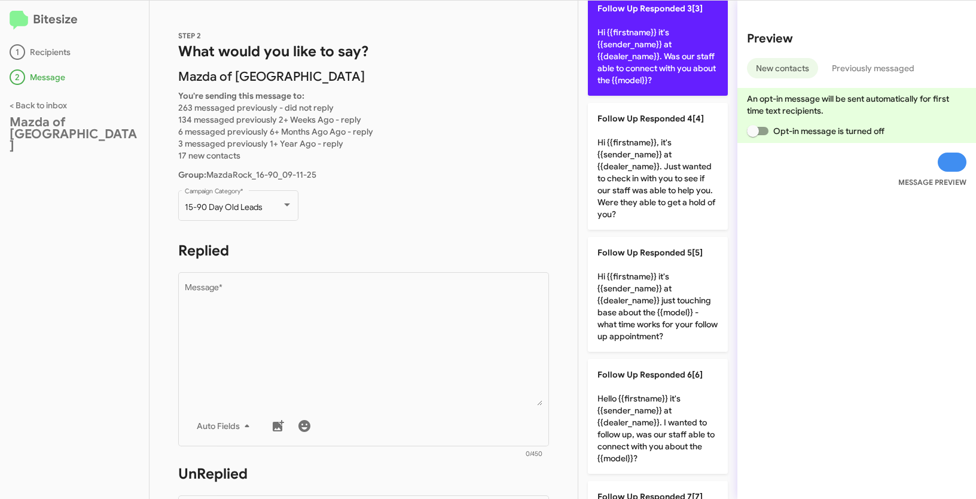
scroll to position [407, 0]
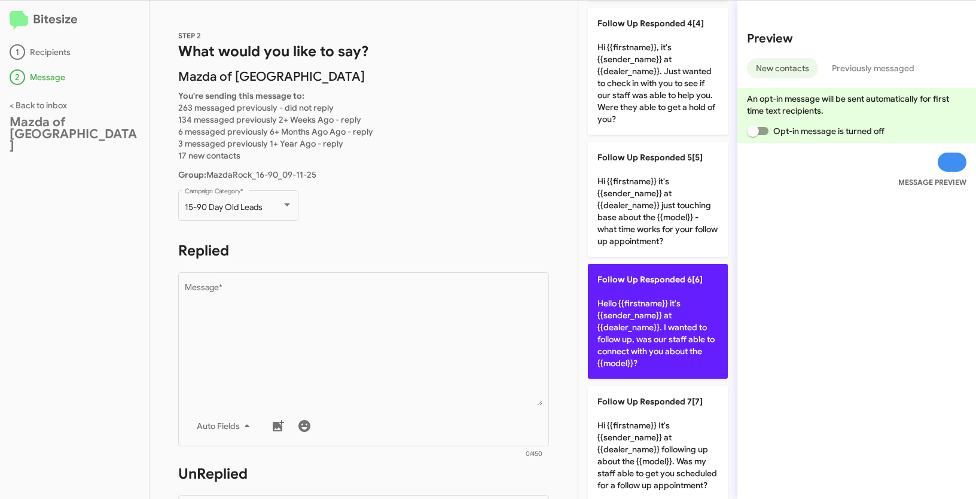
click at [637, 326] on p "Follow Up Responded 6[6] Hello {{firstname}} it's {{sender_name}} at {{dealer_n…" at bounding box center [658, 321] width 140 height 115
type textarea "Hello {{firstname}} it's {{sender_name}} at {{dealer_name}}. I wanted to follow…"
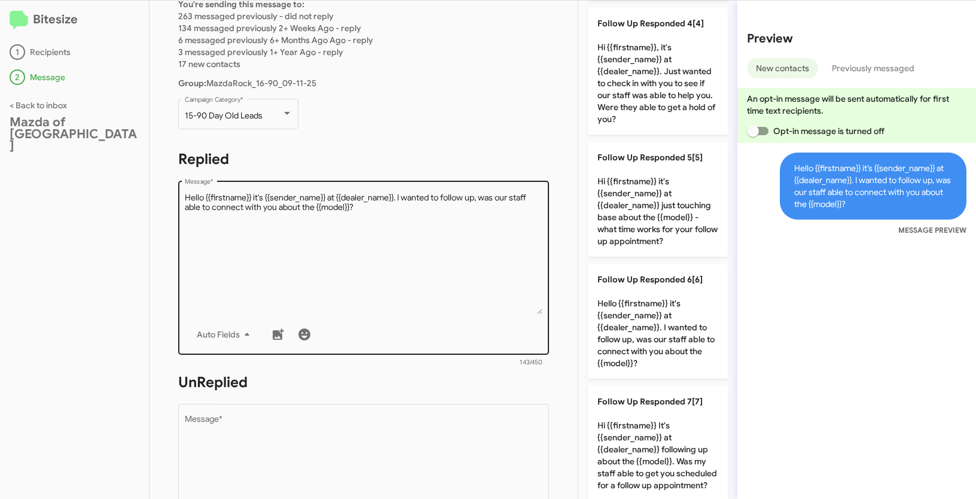
scroll to position [190, 0]
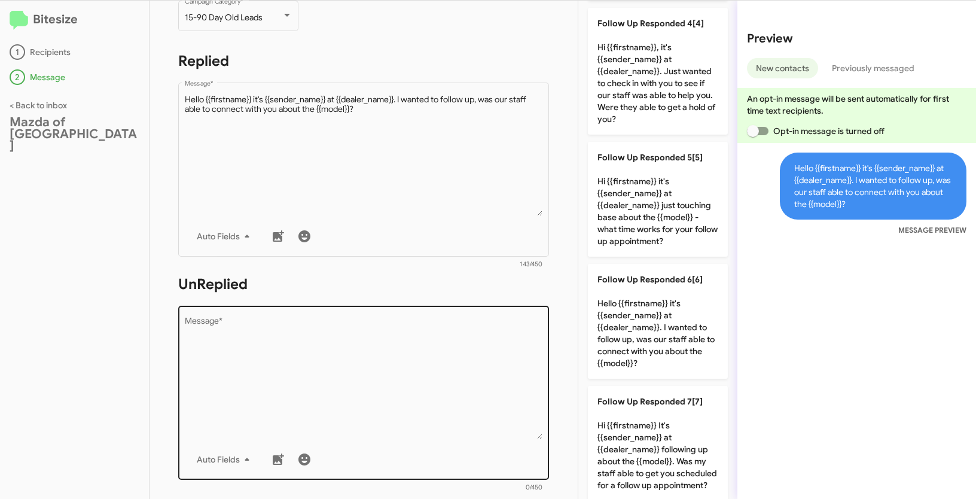
click at [358, 391] on textarea "Message *" at bounding box center [364, 378] width 358 height 122
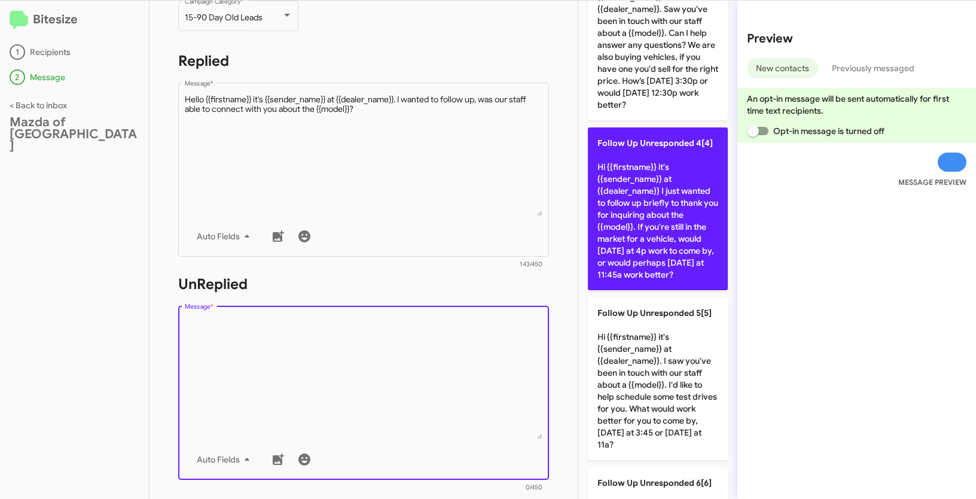
scroll to position [318, 0]
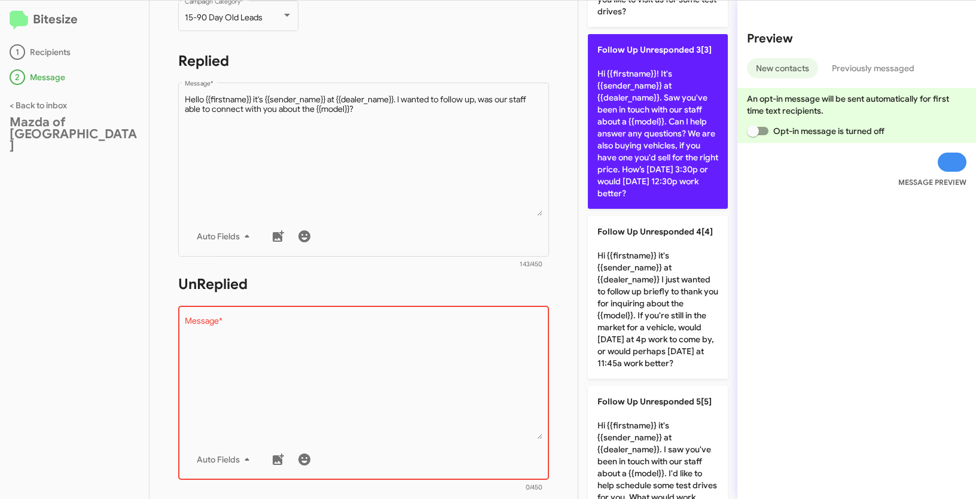
click at [641, 93] on p "Follow Up Unresponded 3[3] Hi {{firstname}}! It's {{sender_name}} at {{dealer_n…" at bounding box center [658, 121] width 140 height 175
type textarea "Hi {{firstname}}! It's {{sender_name}} at {{dealer_name}}. Saw you've been in t…"
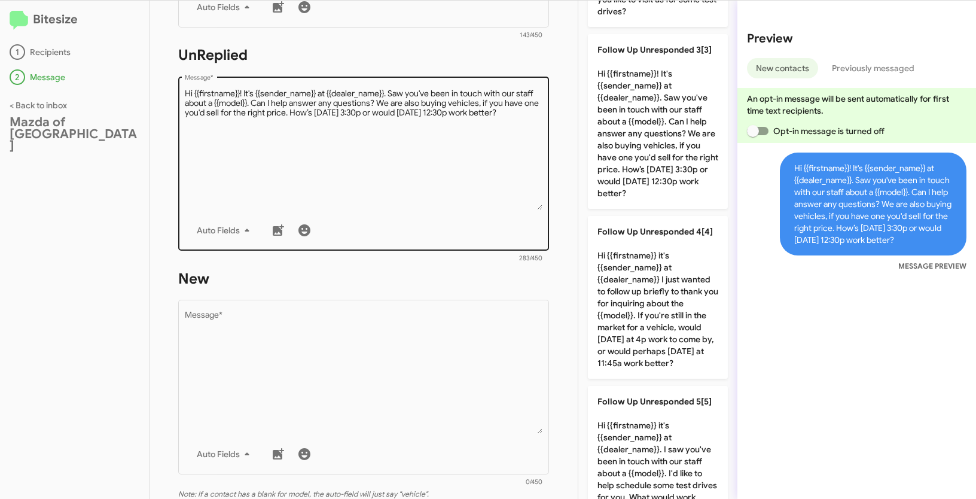
scroll to position [490, 0]
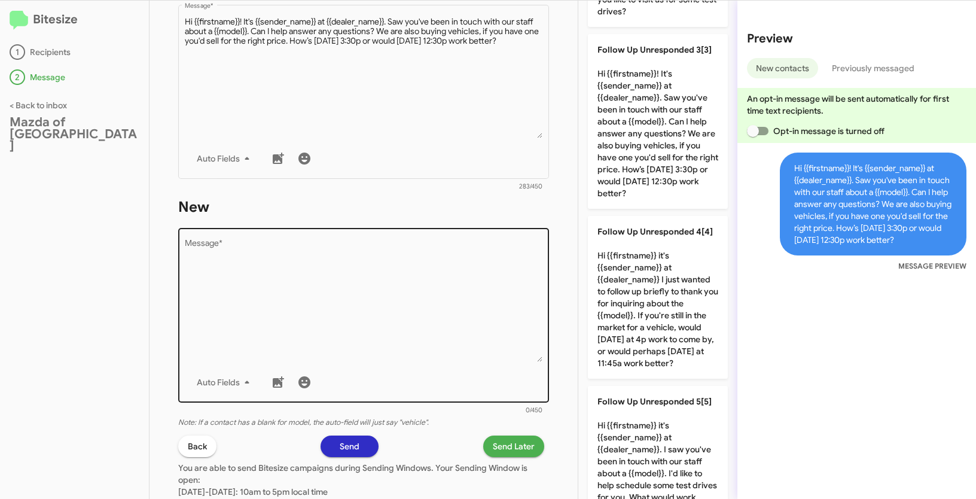
click at [369, 309] on textarea "Message *" at bounding box center [364, 301] width 358 height 122
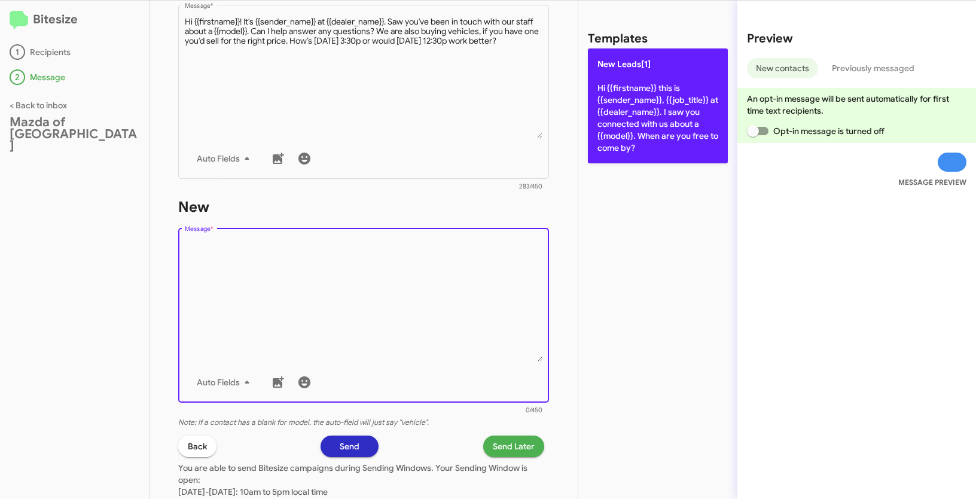
click at [631, 118] on p "New Leads[1] Hi {{firstname}} this is {{sender_name}}, {{job_title}} at {{deale…" at bounding box center [658, 105] width 140 height 115
type textarea "Hi {{firstname}} this is {{sender_name}}, {{job_title}} at {{dealer_name}}. I s…"
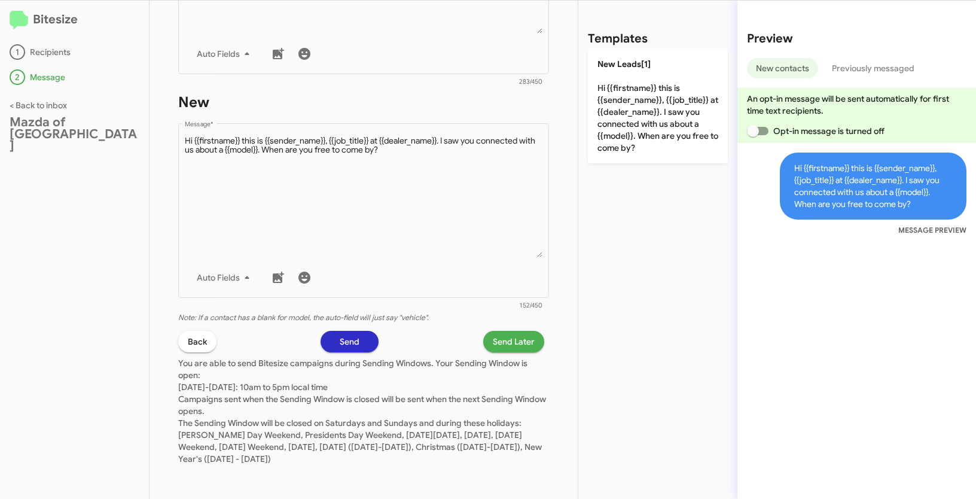
scroll to position [596, 0]
click at [503, 334] on span "Send Later" at bounding box center [514, 341] width 42 height 22
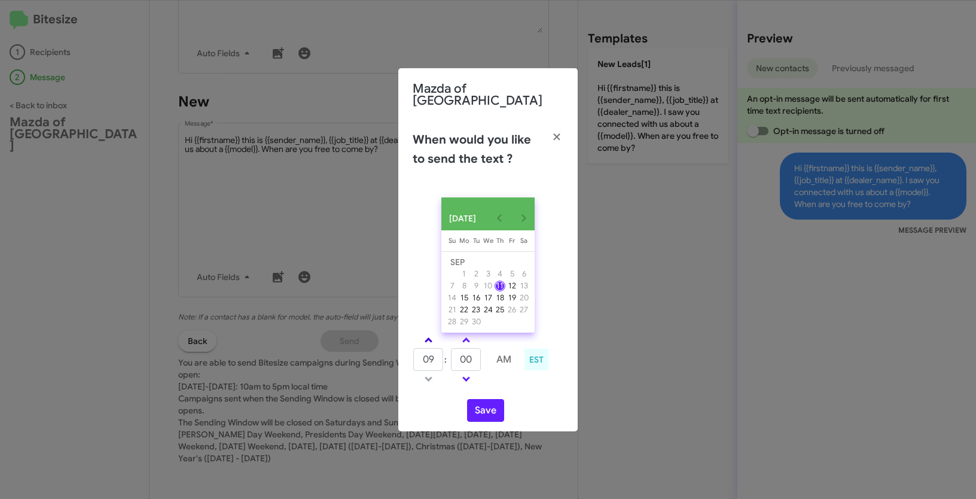
click at [428, 333] on link at bounding box center [428, 340] width 21 height 14
type input "10"
drag, startPoint x: 472, startPoint y: 356, endPoint x: 436, endPoint y: 353, distance: 36.1
click at [436, 353] on tr "10 : 00 AM" at bounding box center [466, 360] width 107 height 24
type input "35"
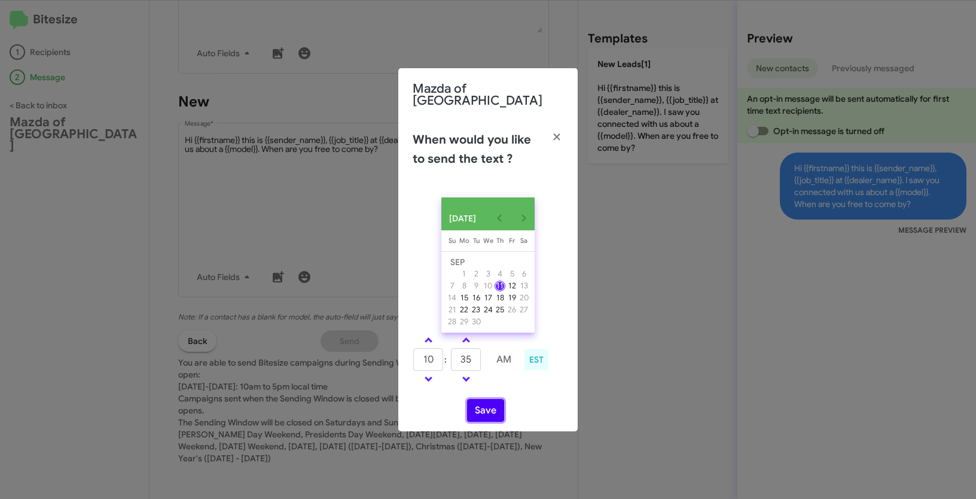
click at [480, 406] on button "Save" at bounding box center [485, 410] width 37 height 23
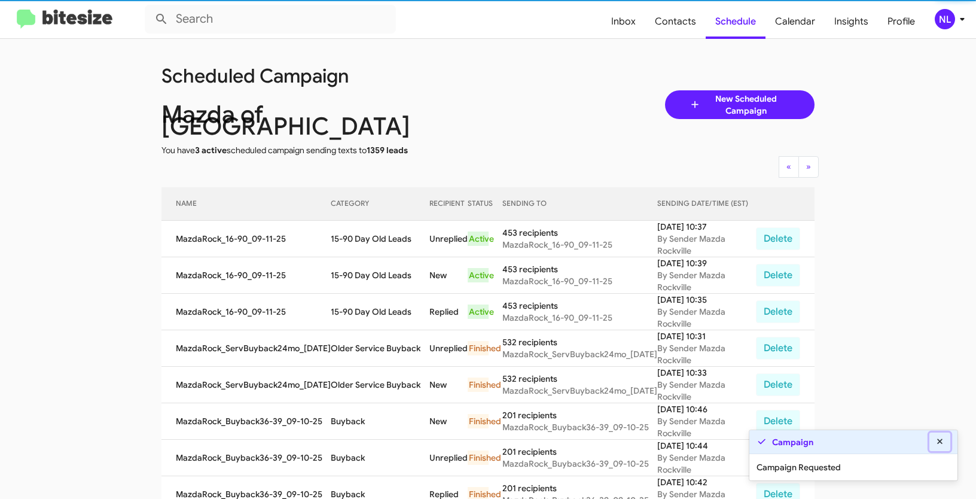
click at [937, 443] on icon at bounding box center [940, 441] width 11 height 8
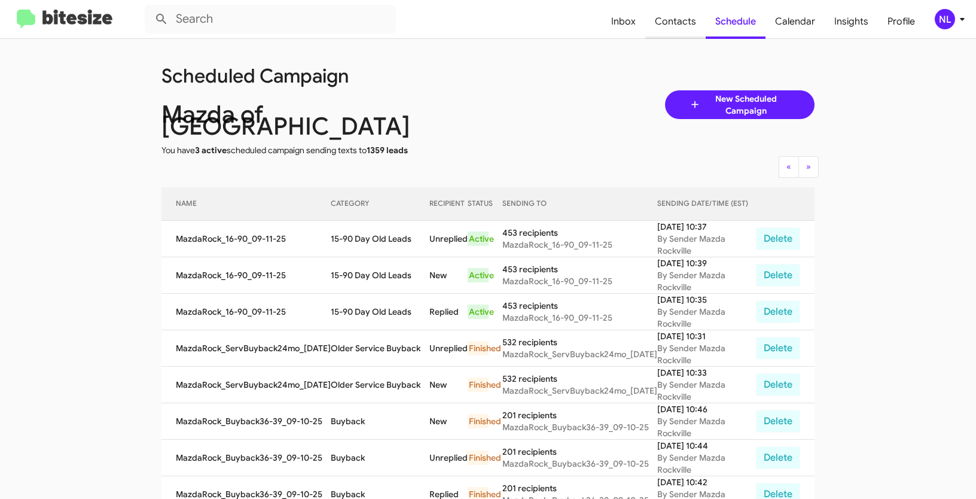
click at [692, 20] on span "Contacts" at bounding box center [675, 21] width 60 height 35
type input "in:groups"
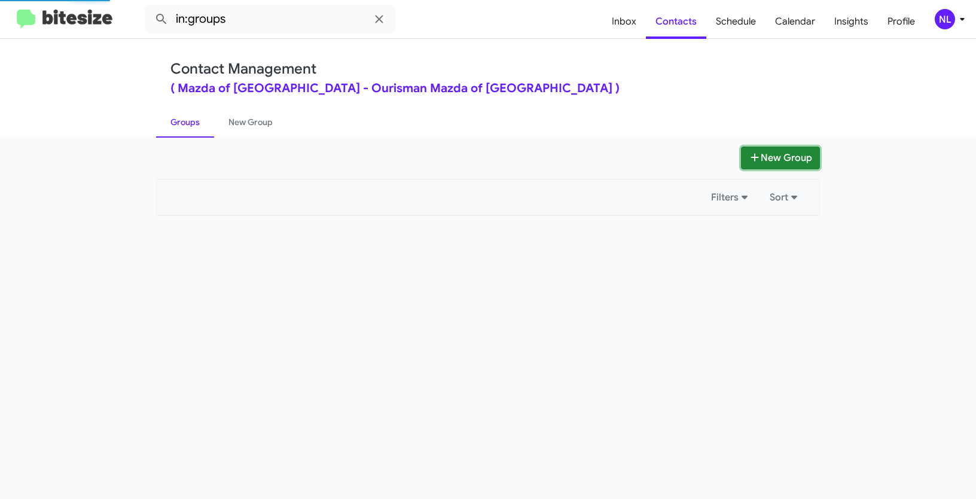
click at [803, 152] on button "New Group" at bounding box center [780, 158] width 79 height 23
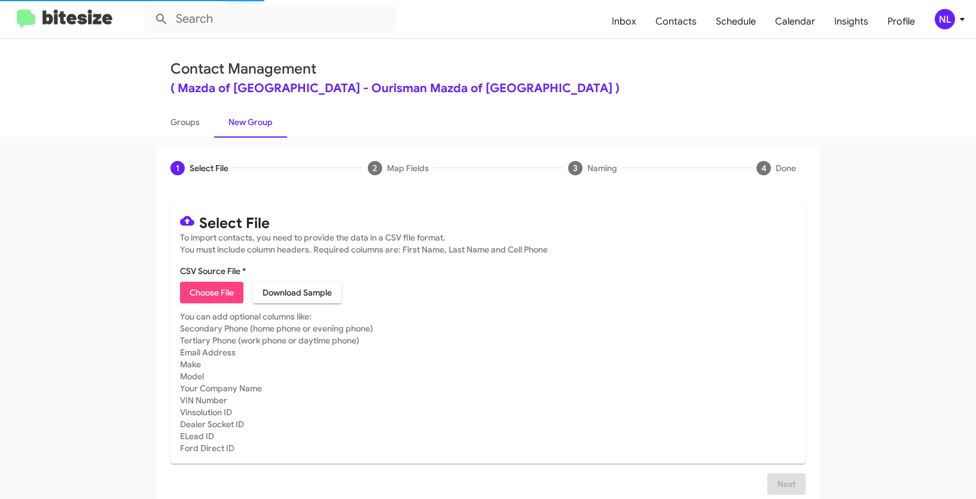
click at [229, 300] on span "Choose File" at bounding box center [212, 293] width 44 height 22
type input "MazdaRock_Trade_09-11-25"
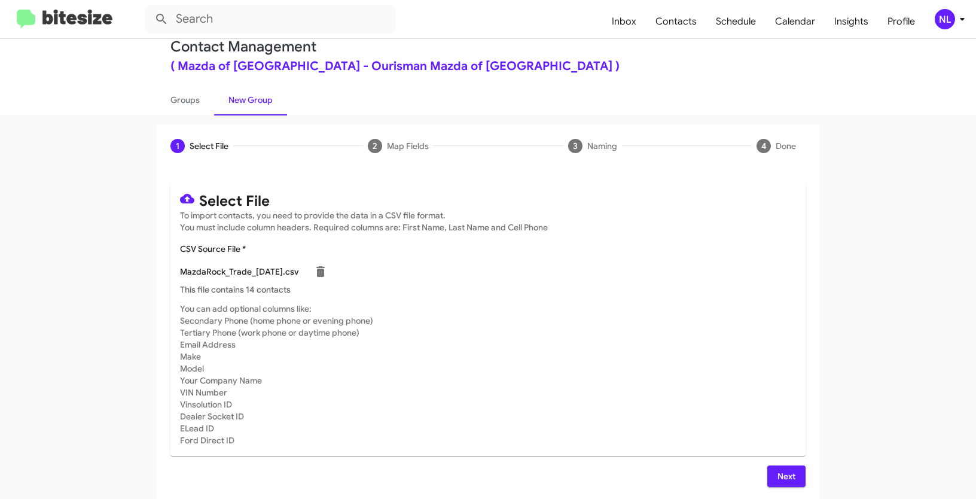
scroll to position [24, 0]
click at [798, 479] on button "Next" at bounding box center [786, 475] width 38 height 22
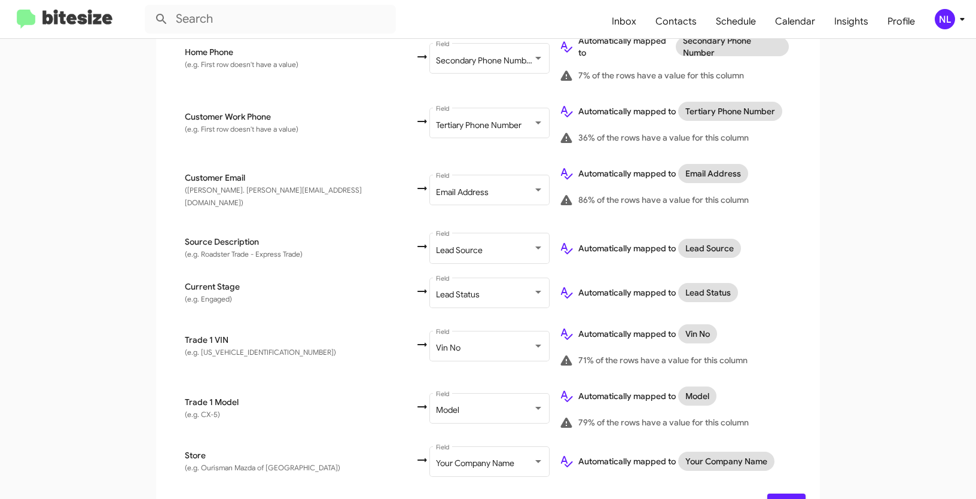
scroll to position [437, 0]
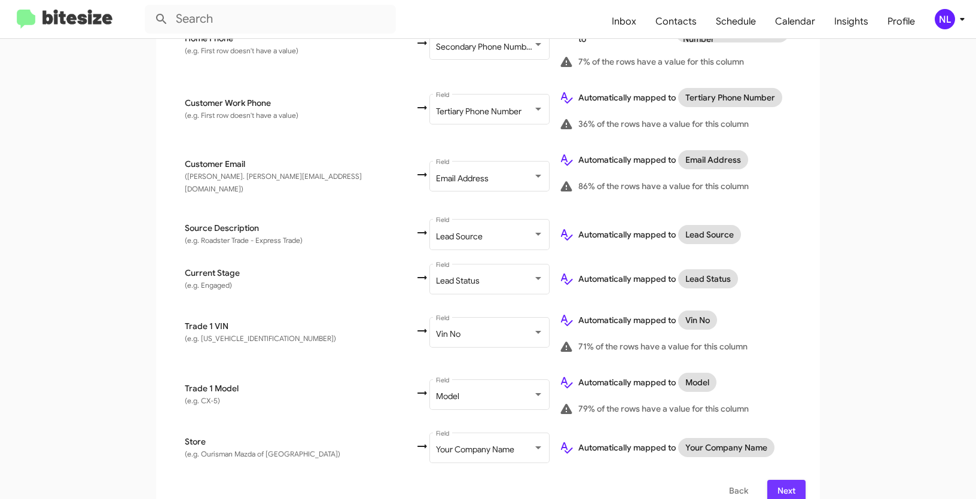
click at [790, 480] on span "Next" at bounding box center [786, 491] width 19 height 22
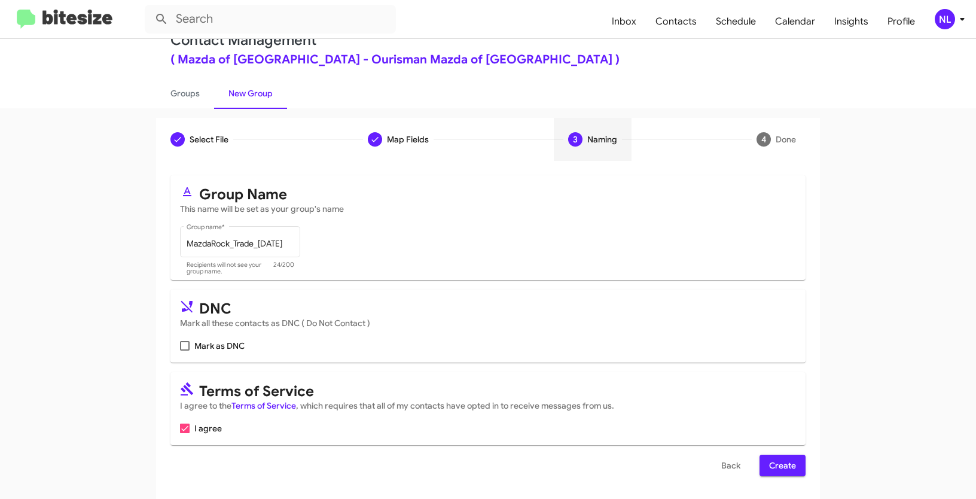
scroll to position [30, 0]
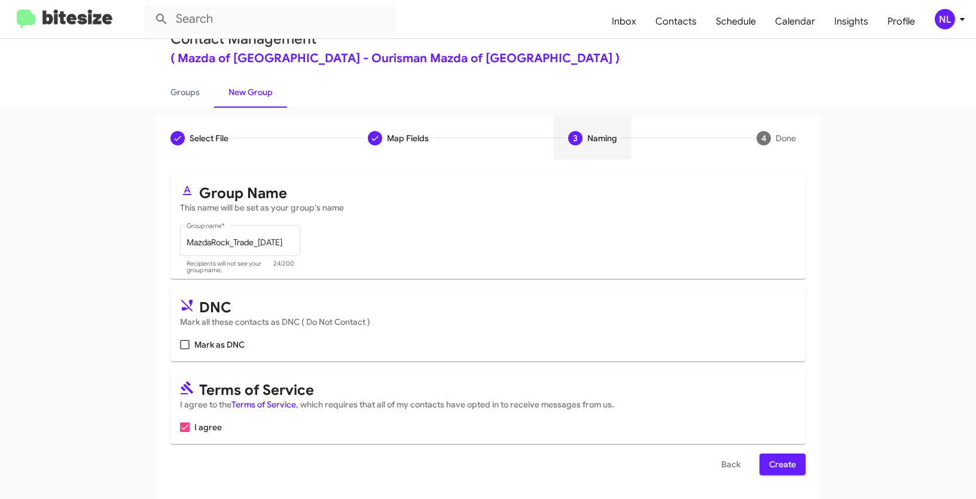
click at [791, 466] on span "Create" at bounding box center [782, 464] width 27 height 22
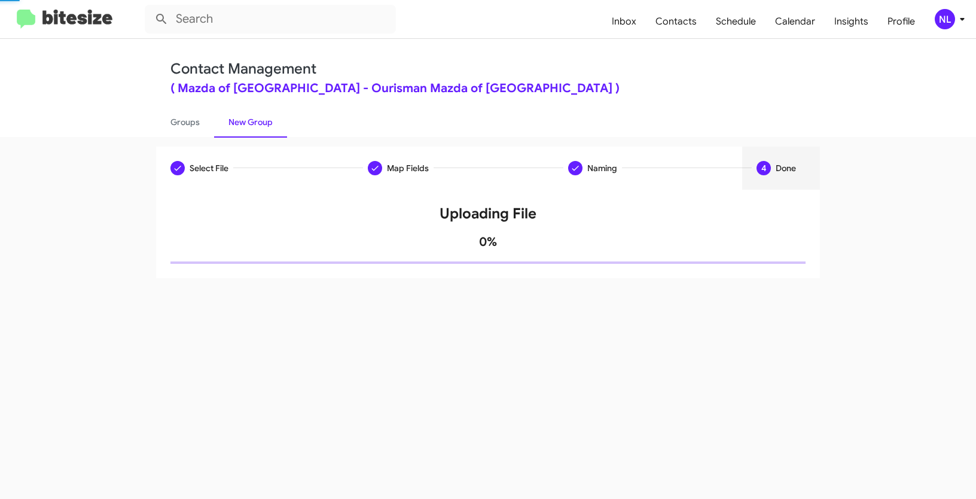
scroll to position [0, 0]
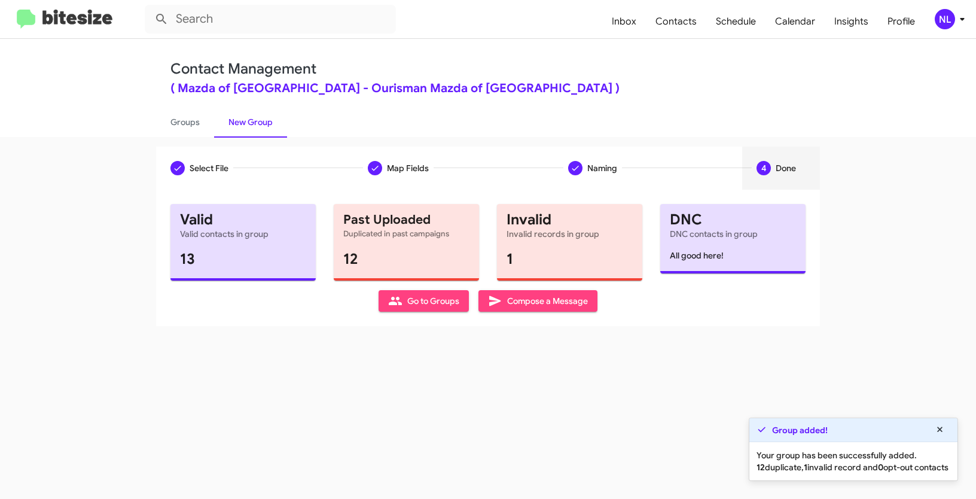
click at [432, 304] on span "Go to Groups" at bounding box center [423, 301] width 71 height 22
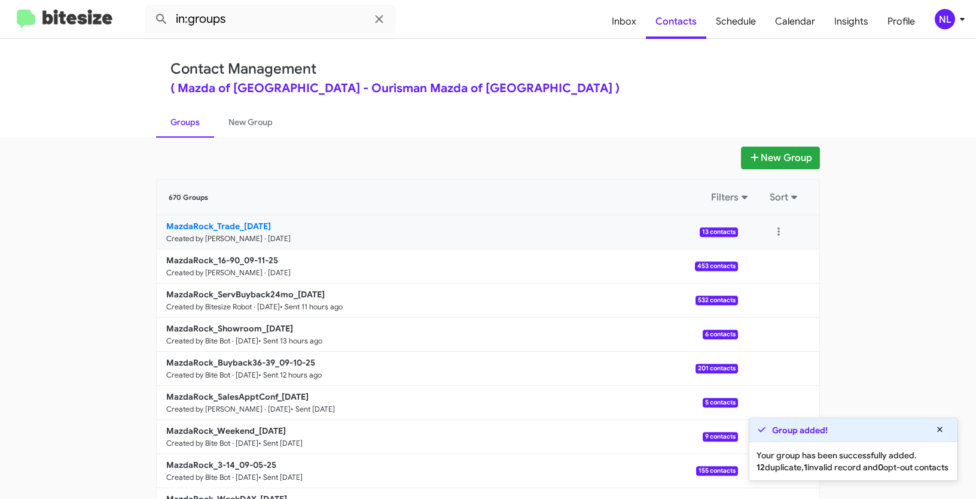
drag, startPoint x: 115, startPoint y: 236, endPoint x: 236, endPoint y: 224, distance: 121.9
click at [236, 224] on app-groups "New Group 670 Groups Filters Sort MazdaRock_Trade_09-11-25 Created by Nen Limba…" at bounding box center [488, 367] width 976 height 441
copy b "MazdaRock_Trade"
click at [252, 19] on input "in:groups" at bounding box center [270, 19] width 251 height 29
paste input "MazdaRock_Trade"
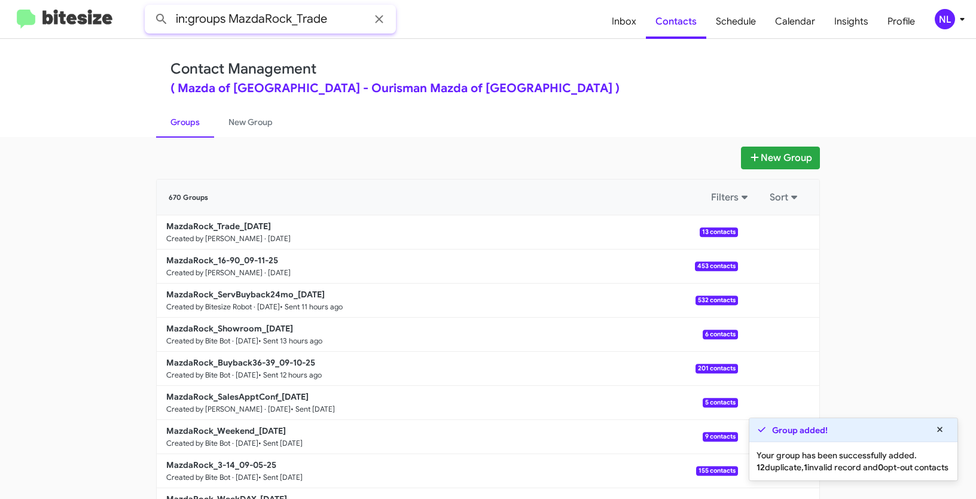
type input "in:groups MazdaRock_Trade"
click at [150, 7] on button at bounding box center [162, 19] width 24 height 24
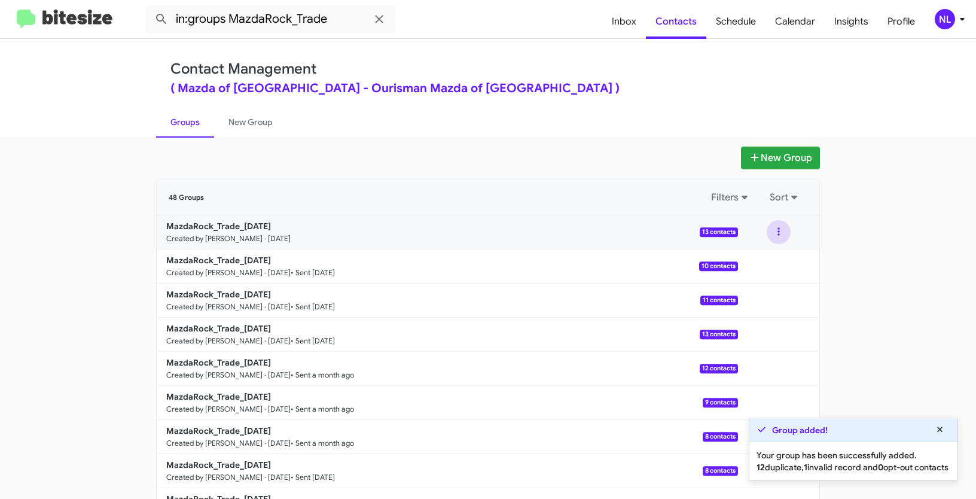
click at [770, 234] on button at bounding box center [779, 232] width 24 height 24
click at [764, 264] on button "View contacts" at bounding box center [743, 264] width 96 height 29
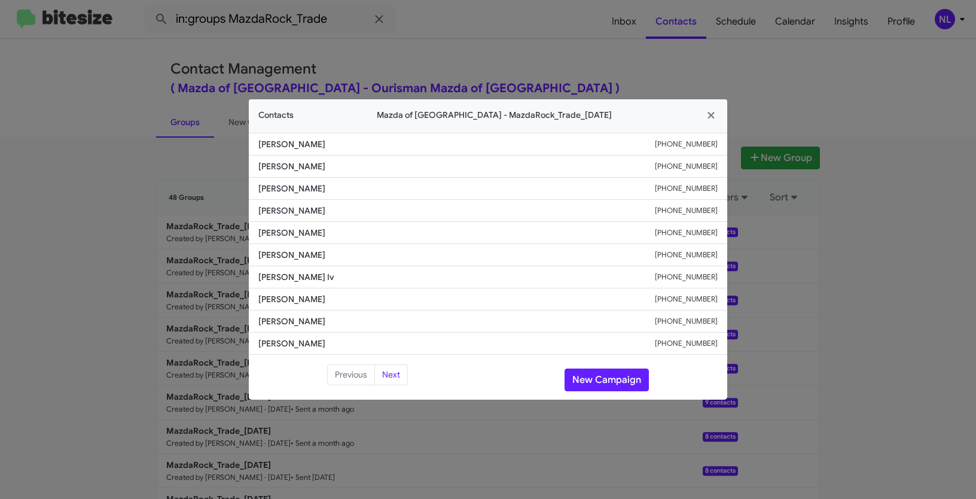
drag, startPoint x: 276, startPoint y: 214, endPoint x: 373, endPoint y: 216, distance: 96.9
click at [373, 216] on li "Kyle Groetzinger +19192683392" at bounding box center [488, 211] width 478 height 22
copy span "Kyle Groetzinger"
click at [600, 375] on button "New Campaign" at bounding box center [607, 379] width 84 height 23
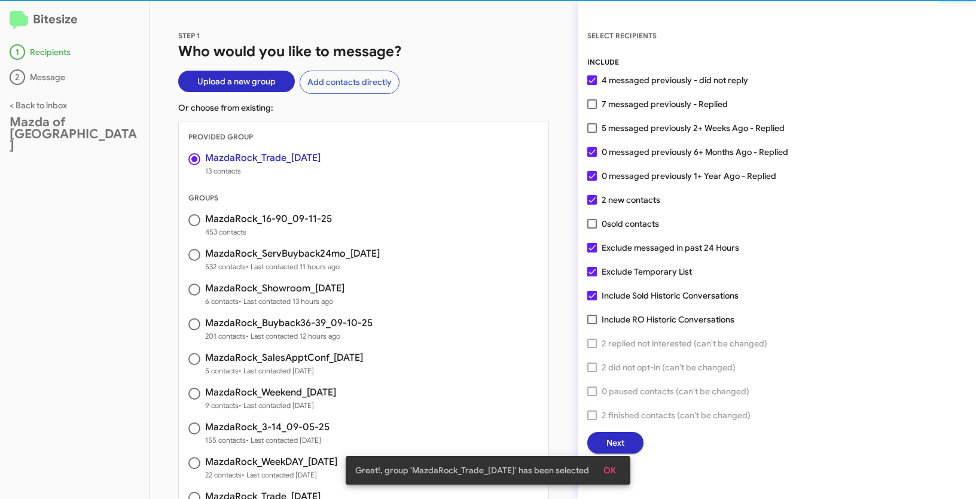
click at [616, 472] on span "OK" at bounding box center [609, 470] width 13 height 22
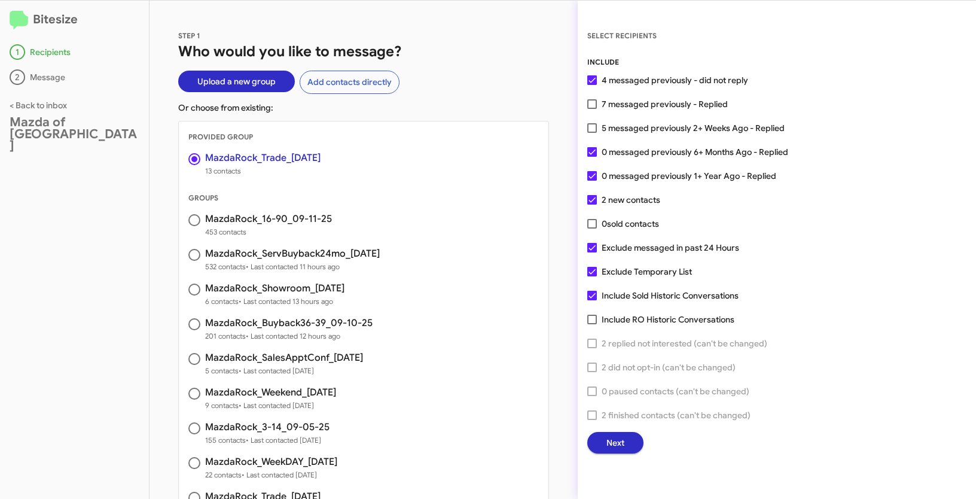
click at [599, 129] on label "5 messaged previously 2+ Weeks Ago - Replied" at bounding box center [685, 128] width 197 height 14
click at [592, 133] on input "5 messaged previously 2+ Weeks Ago - Replied" at bounding box center [592, 133] width 1 height 1
checkbox input "true"
click at [623, 439] on span "Next" at bounding box center [615, 443] width 18 height 22
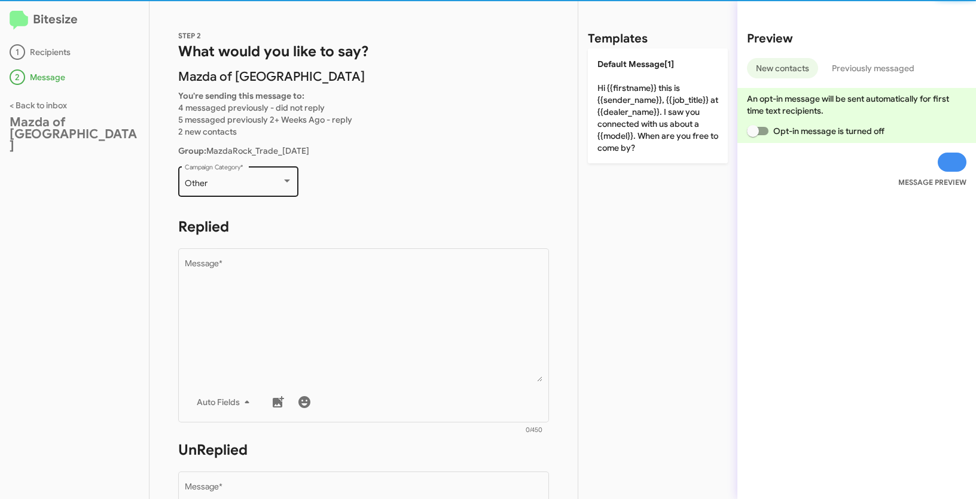
click at [209, 195] on div "Other Campaign Category *" at bounding box center [239, 180] width 108 height 33
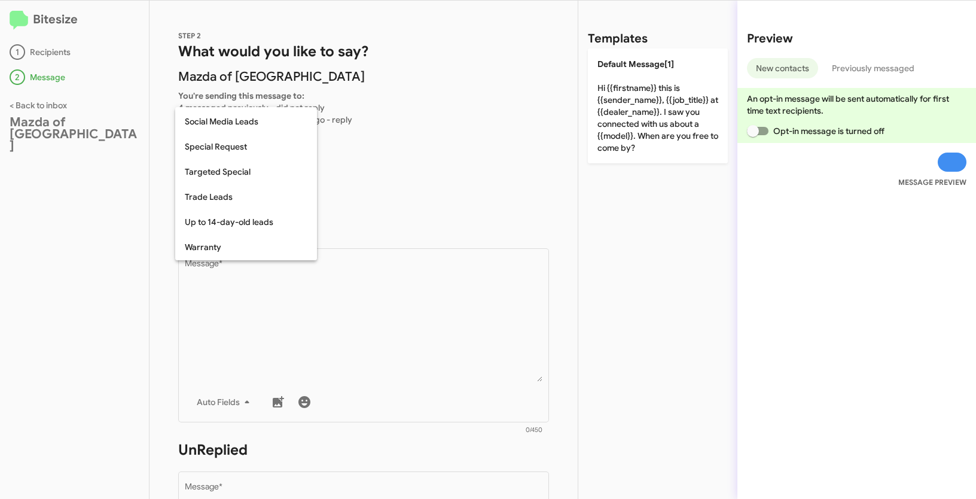
scroll to position [493, 0]
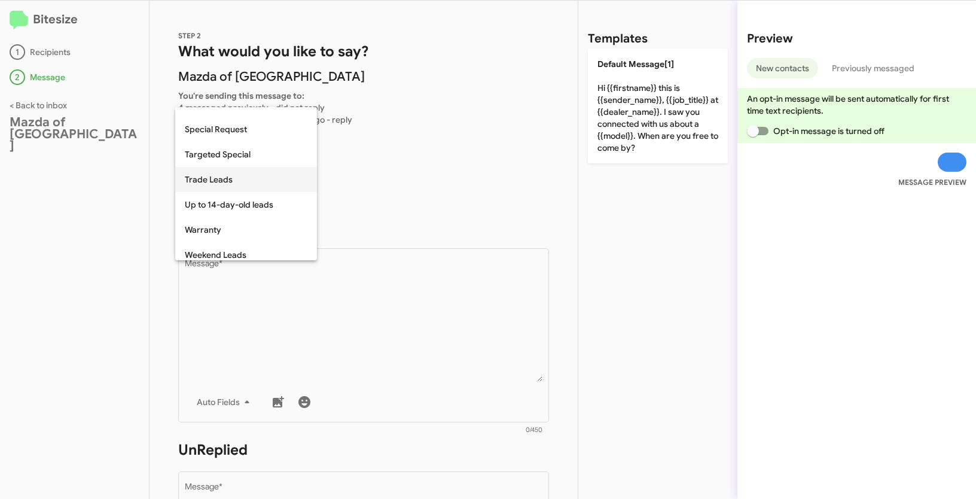
click at [209, 176] on span "Trade Leads" at bounding box center [246, 179] width 123 height 25
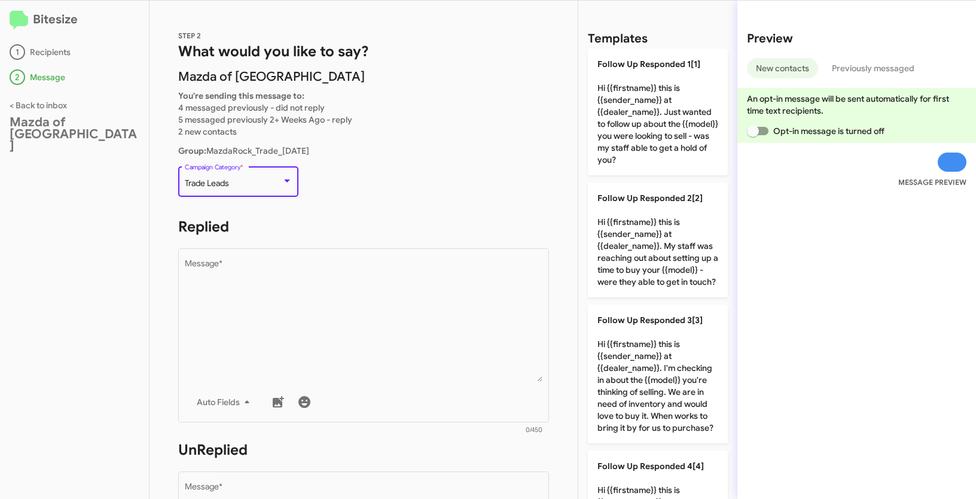
drag, startPoint x: 184, startPoint y: 184, endPoint x: 226, endPoint y: 183, distance: 41.9
click at [226, 183] on span "Trade Leads" at bounding box center [207, 183] width 44 height 11
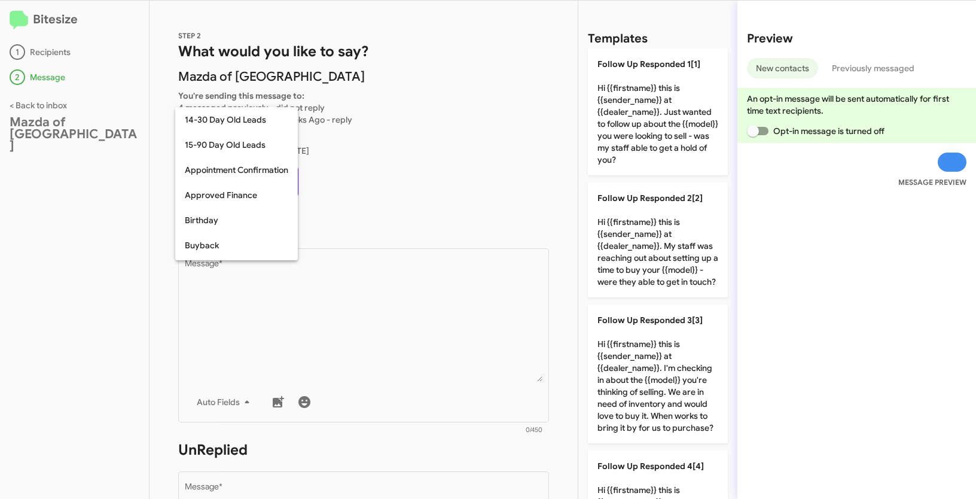
scroll to position [488, 0]
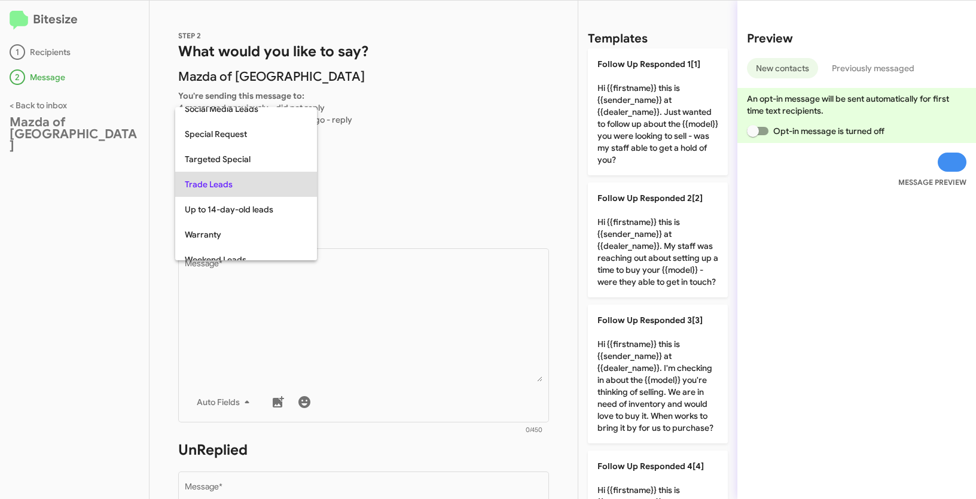
copy span "Trade Lead"
click at [389, 306] on div at bounding box center [488, 249] width 976 height 499
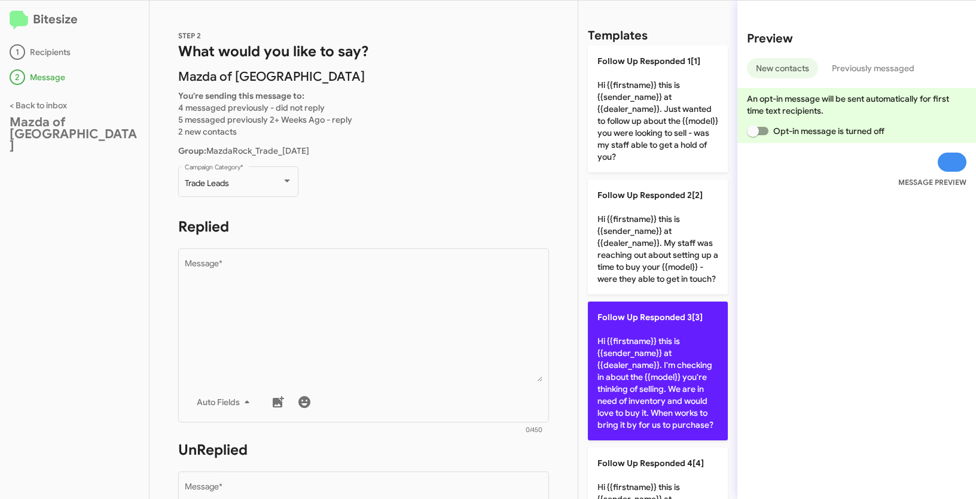
scroll to position [0, 0]
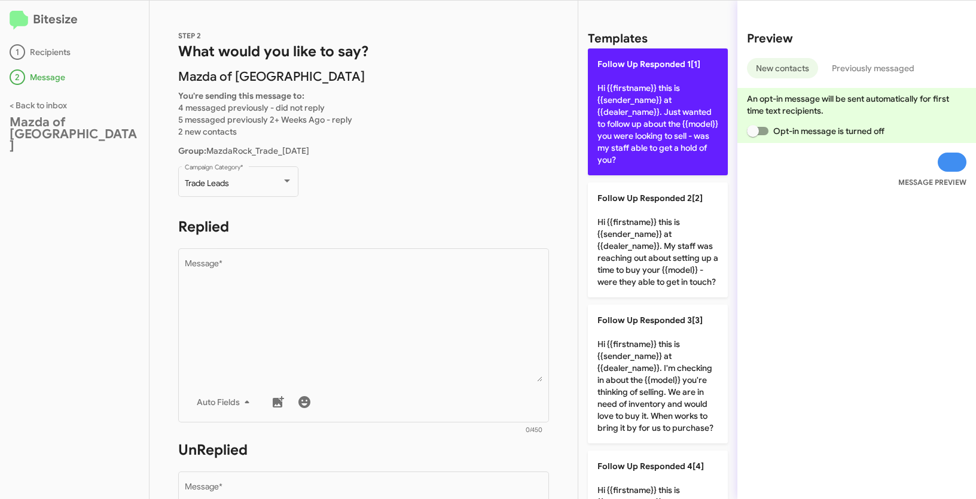
click at [650, 77] on p "Follow Up Responded 1[1] Hi {{firstname}} this is {{sender_name}} at {{dealer_n…" at bounding box center [658, 111] width 140 height 127
type textarea "Hi {{firstname}} this is {{sender_name}} at {{dealer_name}}. Just wanted to fol…"
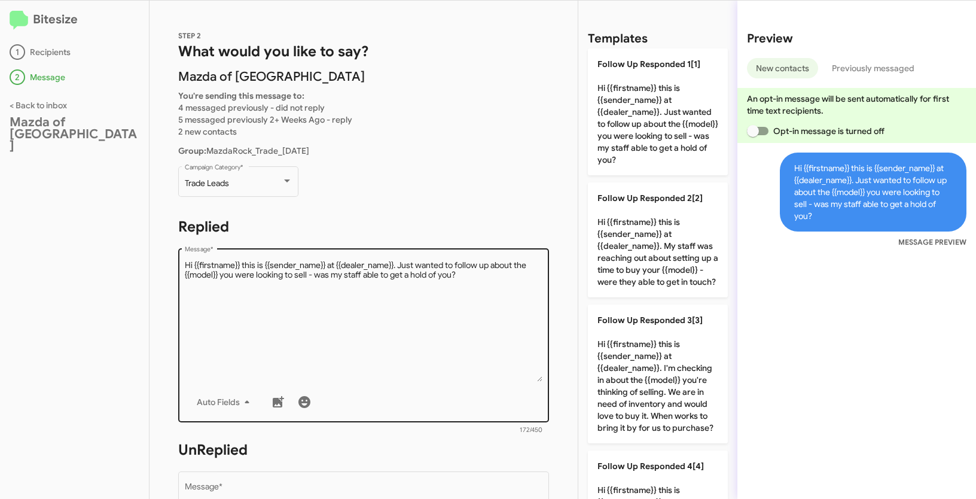
scroll to position [213, 0]
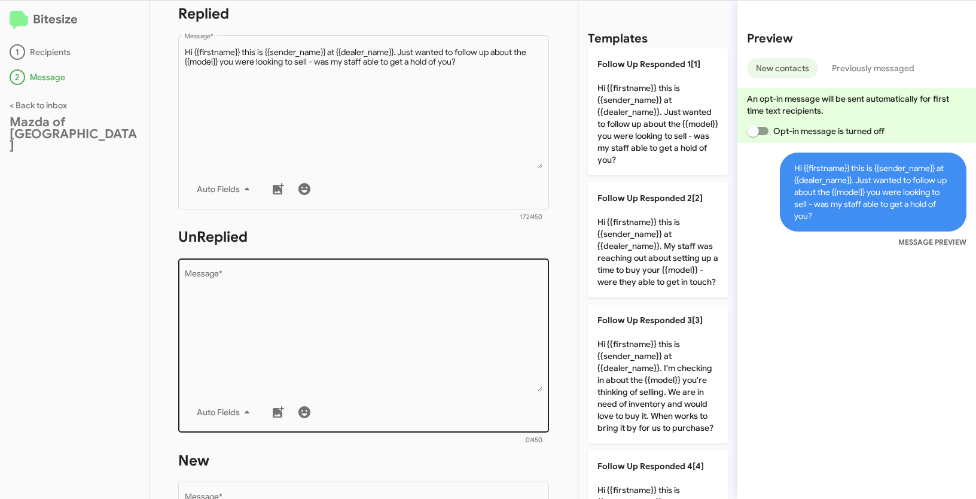
click at [403, 324] on textarea "Message *" at bounding box center [364, 331] width 358 height 122
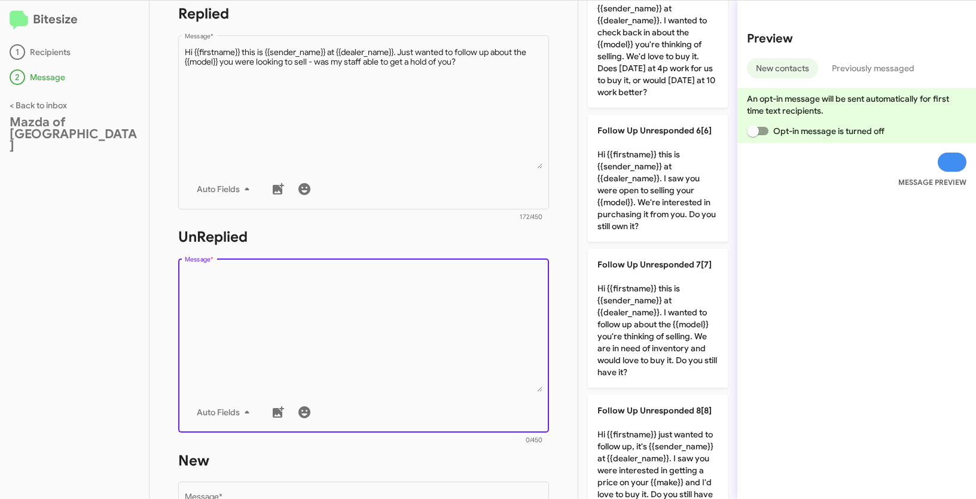
scroll to position [1008, 0]
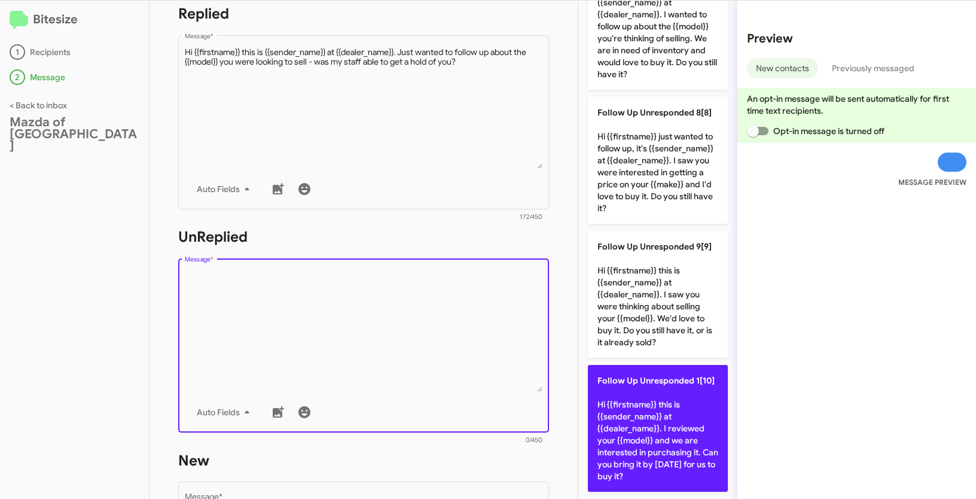
click at [632, 387] on p "Follow Up Unresponded 1[10] Hi {{firstname}} this is {{sender_name}} at {{deale…" at bounding box center [658, 428] width 140 height 127
type textarea "Hi {{firstname}} this is {{sender_name}} at {{dealer_name}}. I reviewed your {{…"
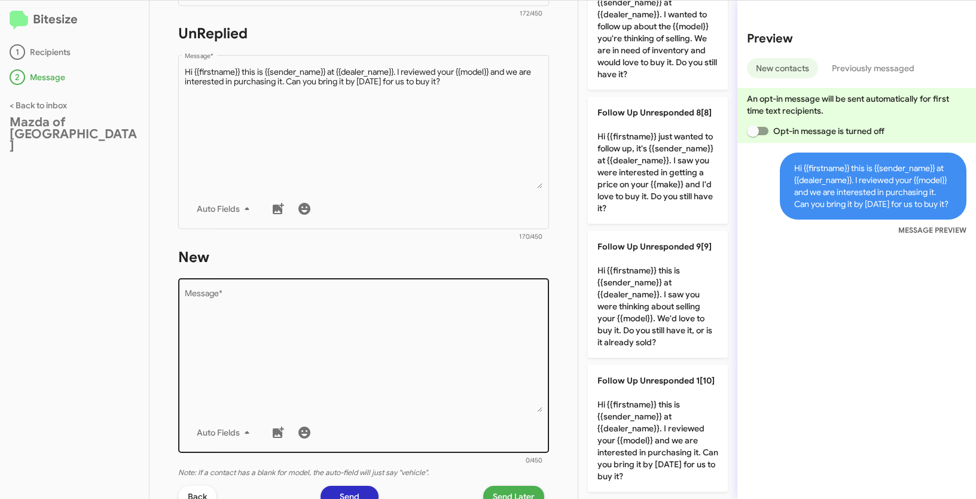
scroll to position [425, 0]
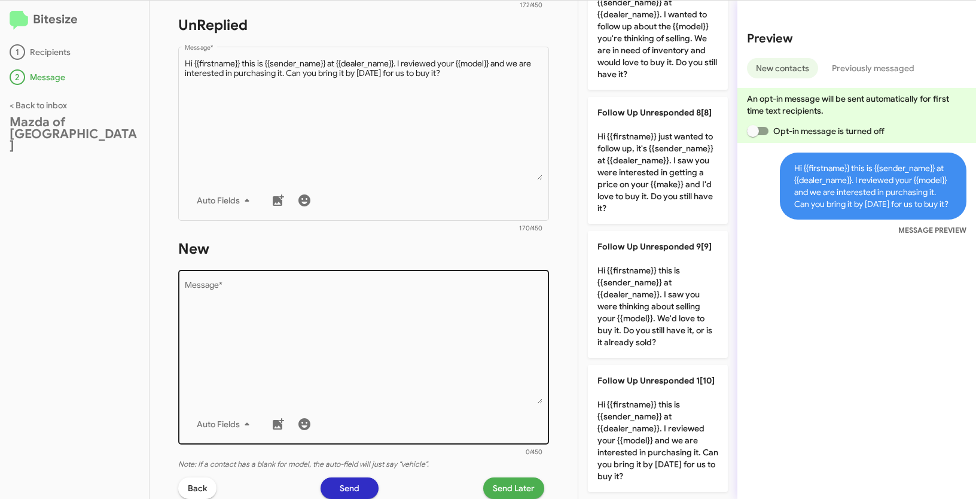
click at [419, 367] on textarea "Message *" at bounding box center [364, 343] width 358 height 122
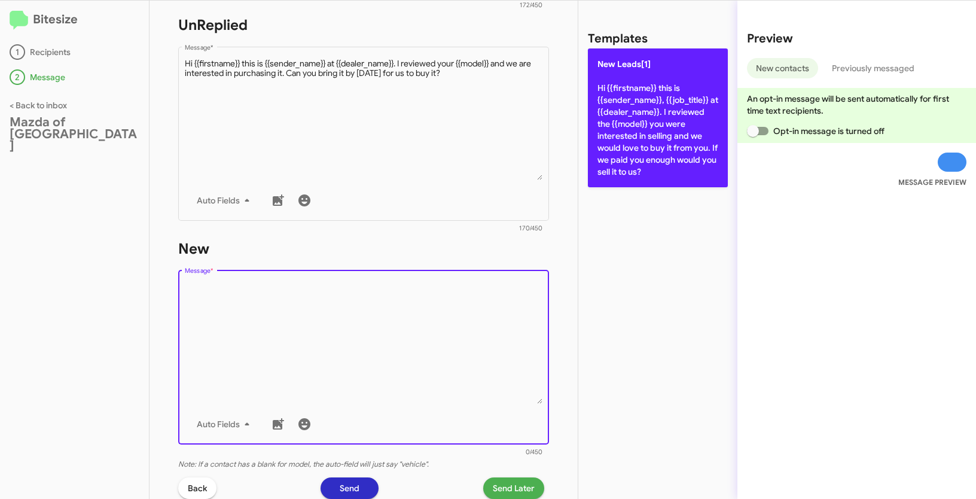
scroll to position [0, 0]
click at [662, 91] on p "New Leads[1] Hi {{firstname}} this is {{sender_name}}, {{job_title}} at {{deale…" at bounding box center [658, 117] width 140 height 139
type textarea "Hi {{firstname}} this is {{sender_name}}, {{job_title}} at {{dealer_name}}. I r…"
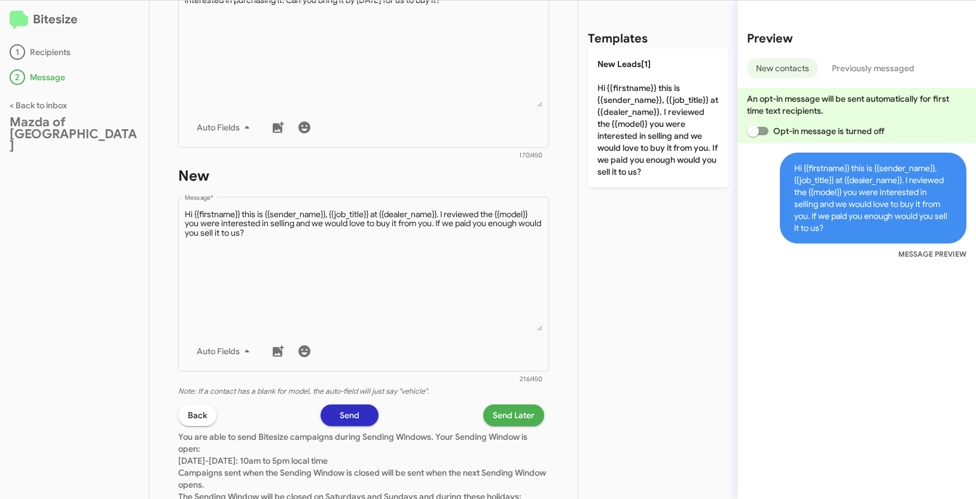
scroll to position [572, 0]
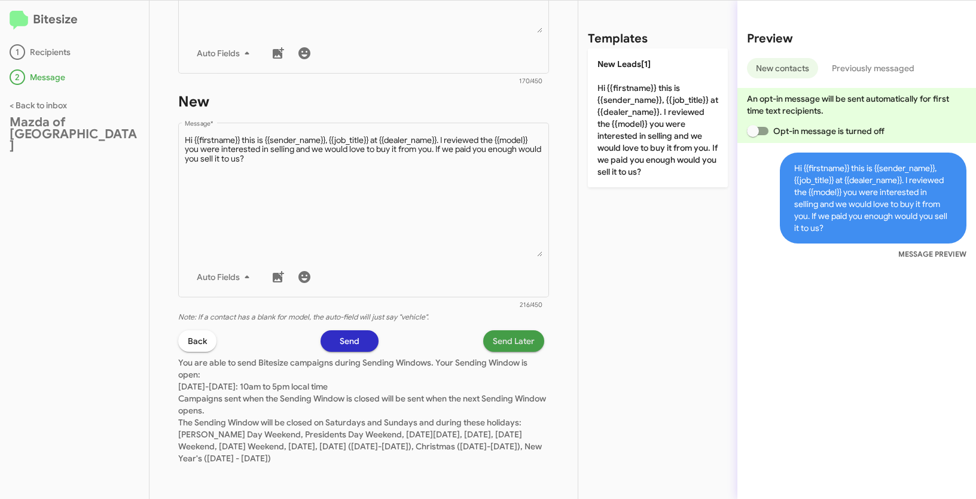
click at [496, 342] on span "Send Later" at bounding box center [514, 341] width 42 height 22
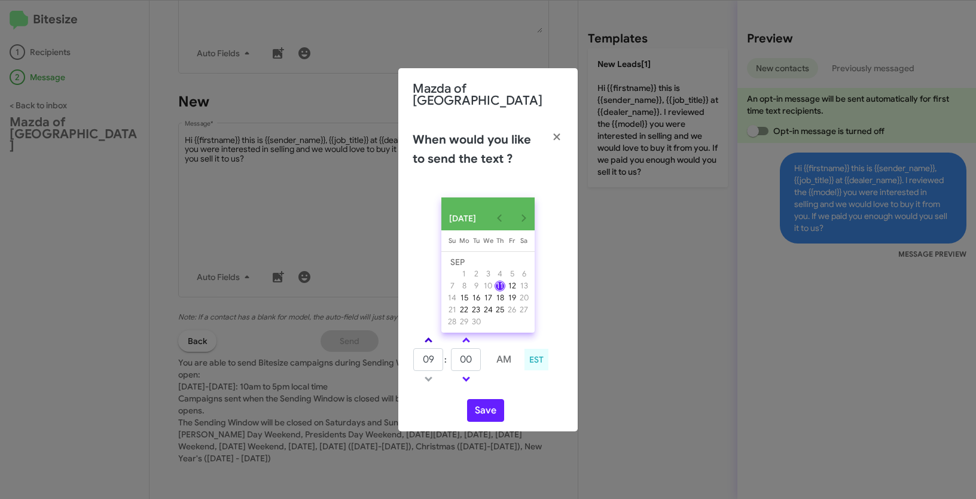
click at [428, 334] on link at bounding box center [428, 340] width 21 height 14
type input "10"
drag, startPoint x: 477, startPoint y: 361, endPoint x: 449, endPoint y: 353, distance: 29.2
click at [449, 353] on tr "10 : 00 AM" at bounding box center [466, 360] width 107 height 24
type input "59"
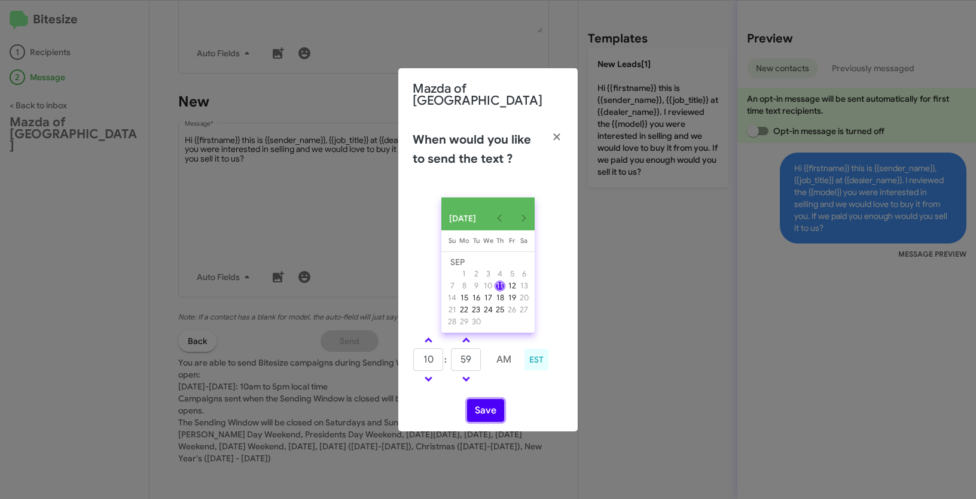
click at [475, 409] on button "Save" at bounding box center [485, 410] width 37 height 23
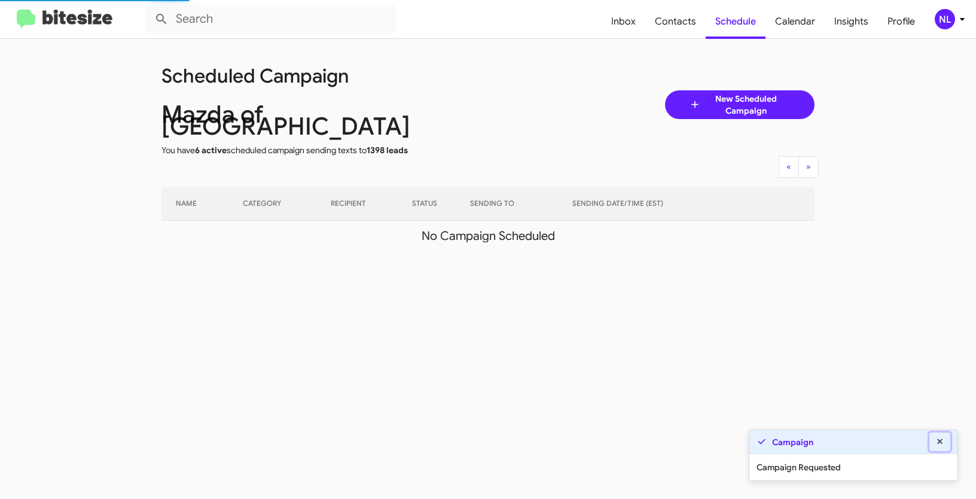
click at [940, 444] on icon at bounding box center [940, 441] width 11 height 8
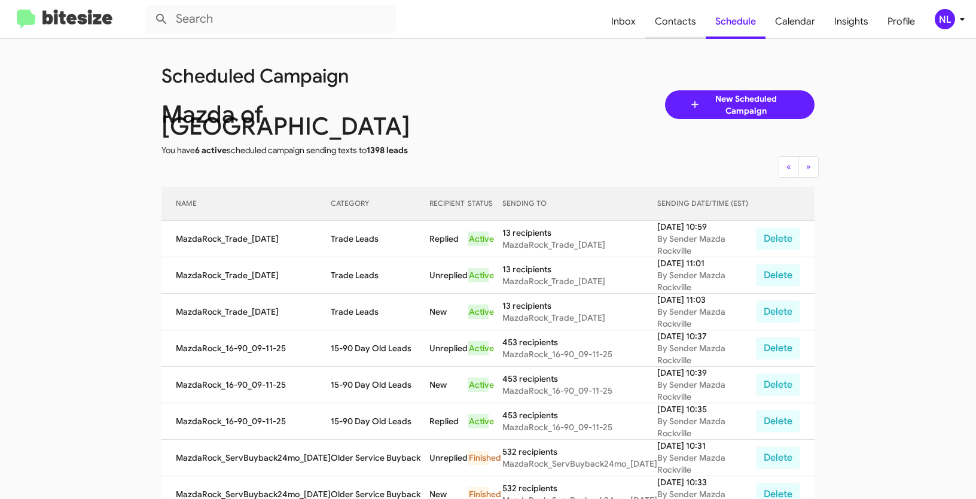
click at [660, 20] on span "Contacts" at bounding box center [675, 21] width 60 height 35
type input "in:groups"
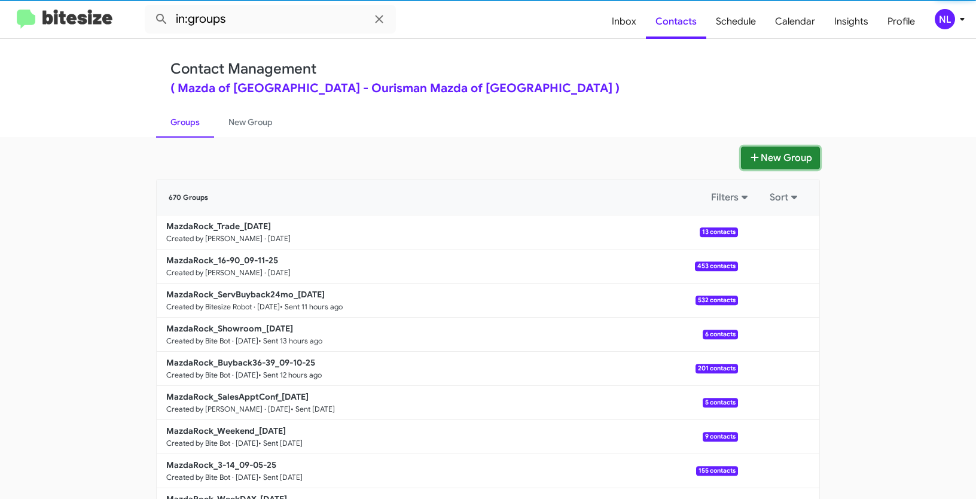
click at [781, 153] on button "New Group" at bounding box center [780, 158] width 79 height 23
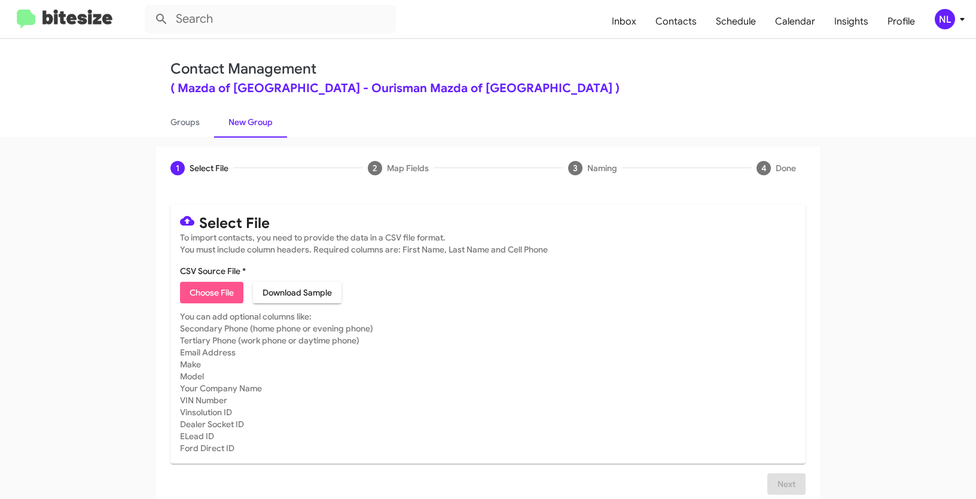
click at [237, 288] on button "Choose File" at bounding box center [211, 293] width 63 height 22
type input "MazdaRock_WeekDAY_09-11-25"
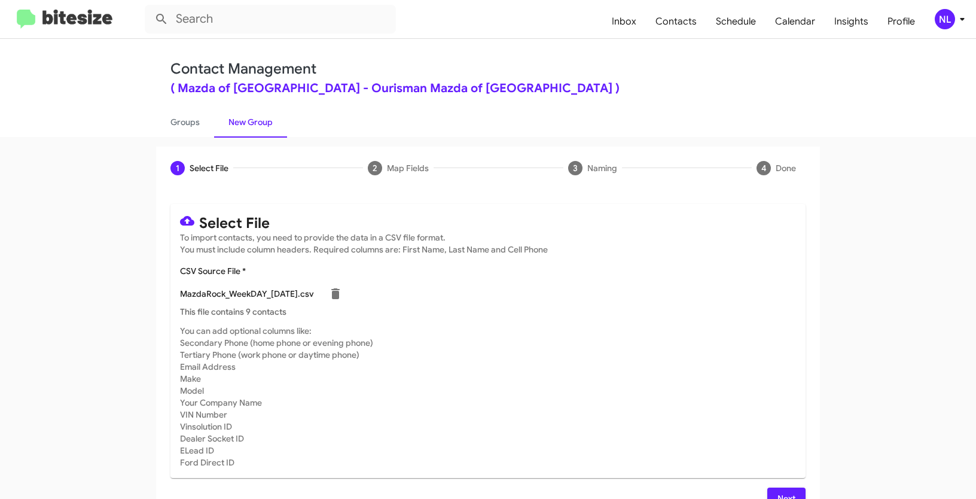
scroll to position [24, 0]
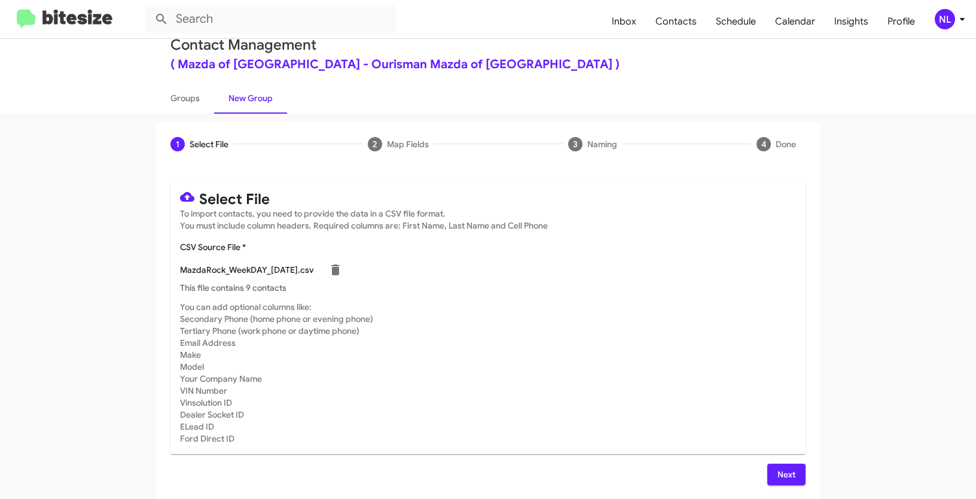
click at [777, 471] on span "Next" at bounding box center [786, 475] width 19 height 22
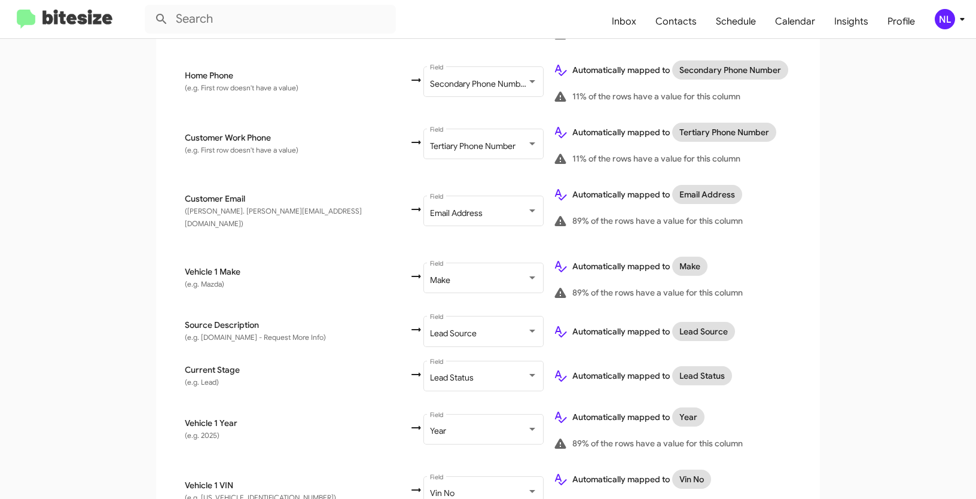
scroll to position [624, 0]
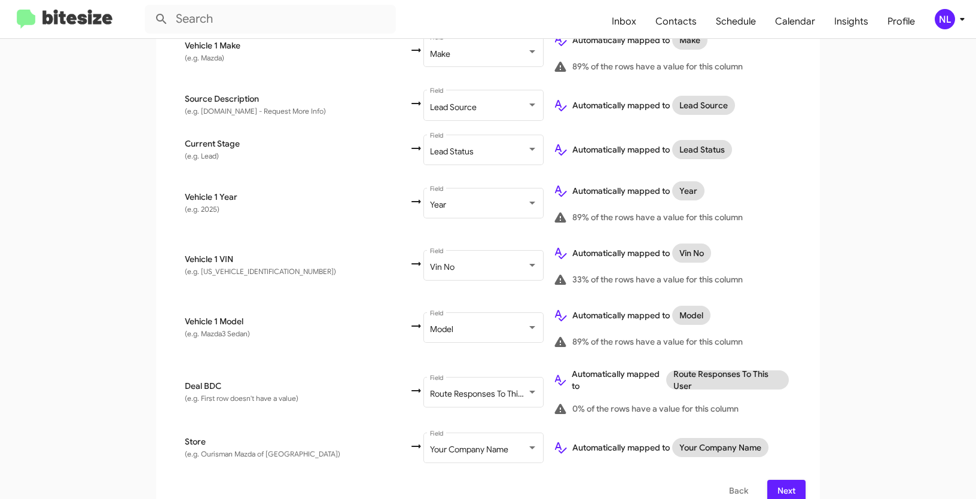
click at [789, 481] on span "Next" at bounding box center [786, 491] width 19 height 22
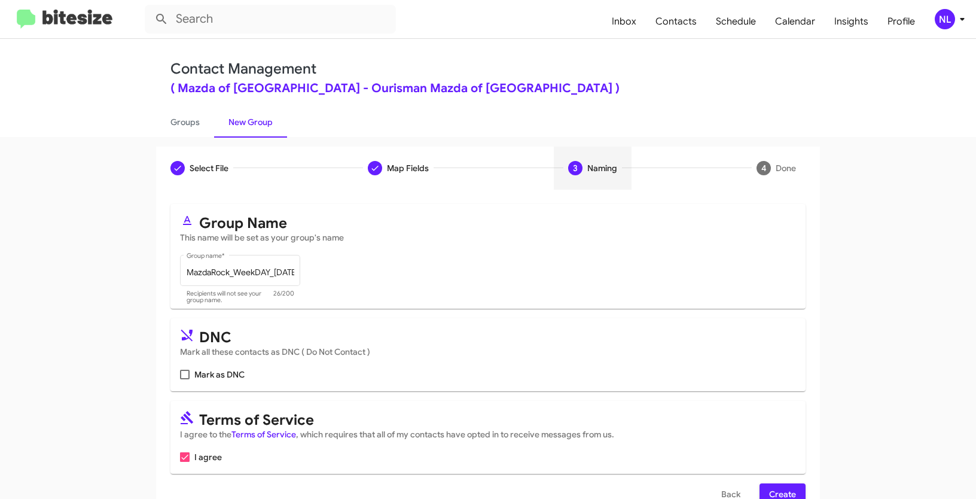
scroll to position [30, 0]
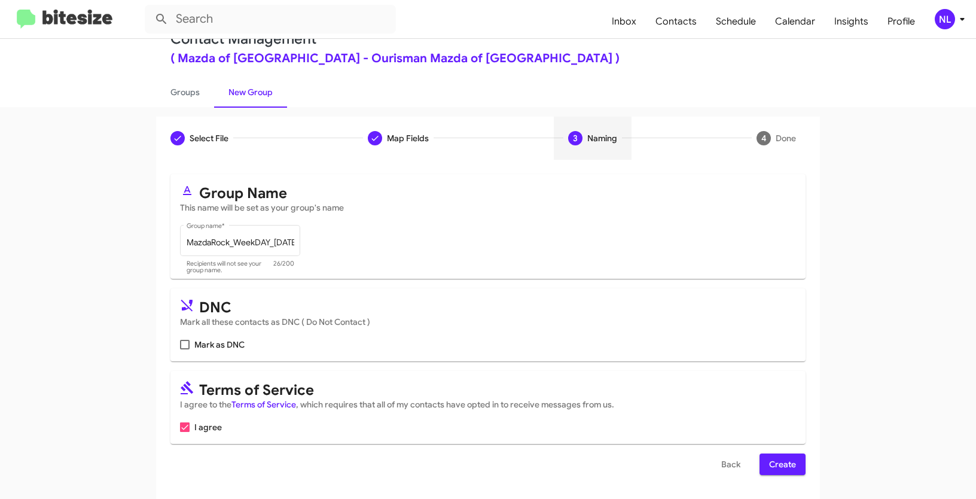
click at [781, 467] on span "Create" at bounding box center [782, 464] width 27 height 22
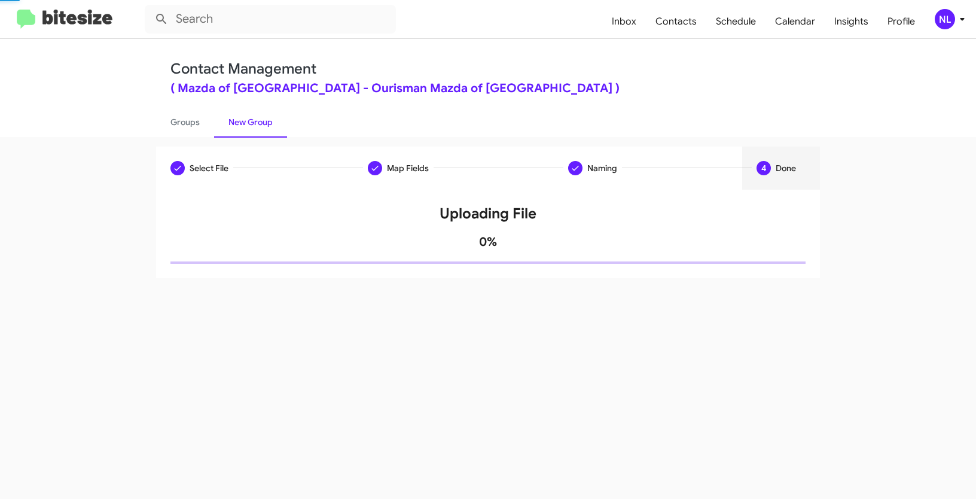
scroll to position [0, 0]
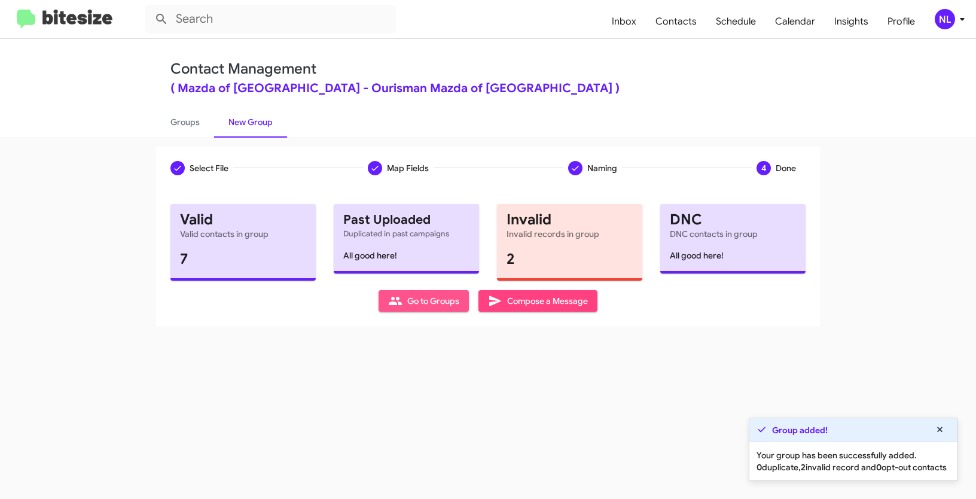
click at [417, 307] on span "Go to Groups" at bounding box center [423, 301] width 71 height 22
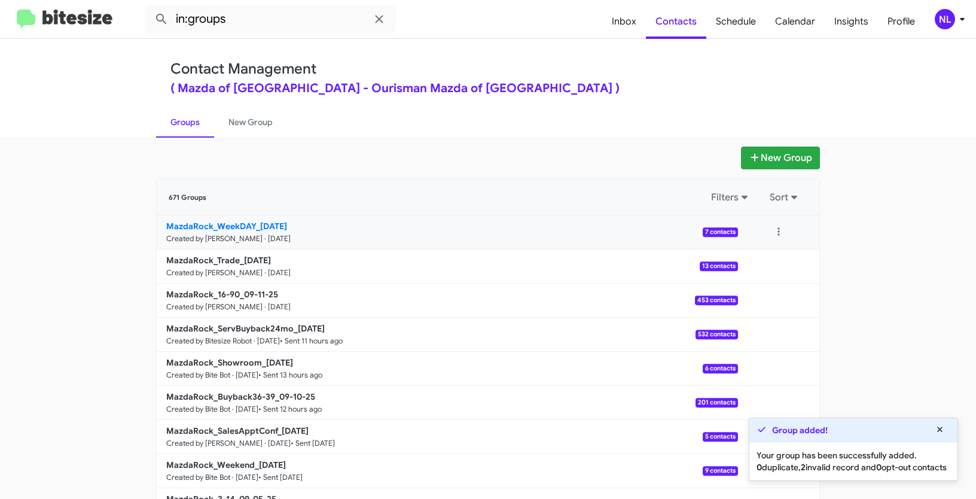
drag, startPoint x: 132, startPoint y: 228, endPoint x: 252, endPoint y: 224, distance: 120.3
click at [252, 224] on app-groups "New Group 671 Groups Filters Sort MazdaRock_WeekDAY_09-11-25 Created by Nen Lim…" at bounding box center [488, 367] width 976 height 441
copy b "MazdaRock_WeekDAY"
click at [265, 25] on input "in:groups" at bounding box center [270, 19] width 251 height 29
paste input "MazdaRock_WeekDAY"
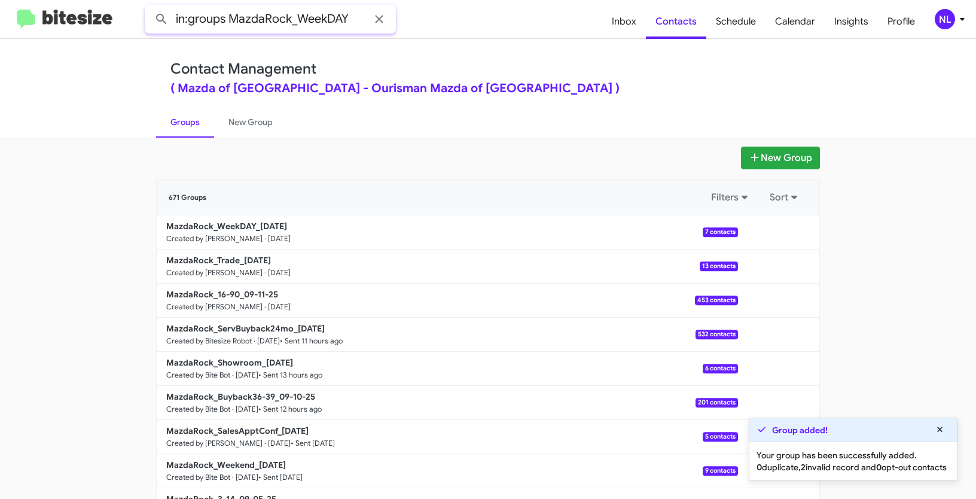
type input "in:groups MazdaRock_WeekDAY"
click at [150, 7] on button at bounding box center [162, 19] width 24 height 24
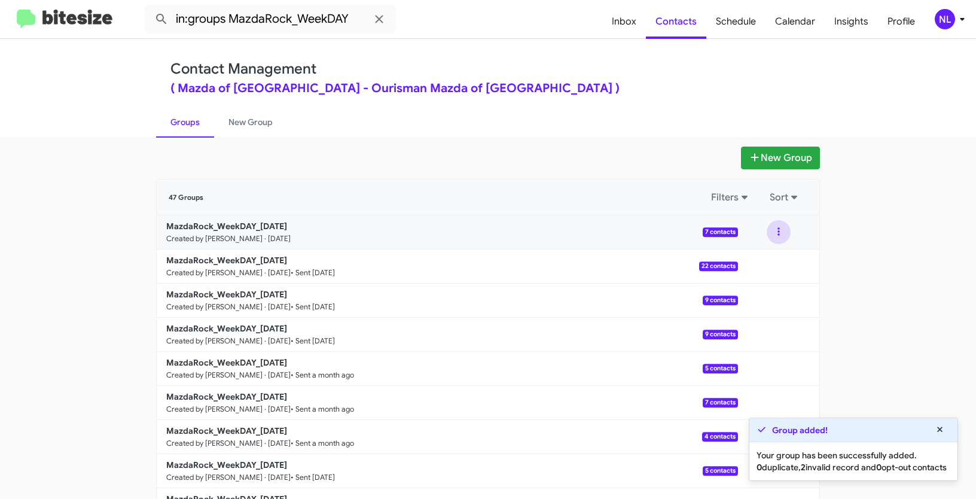
click at [772, 231] on button at bounding box center [779, 232] width 24 height 24
click at [753, 269] on button "View contacts" at bounding box center [743, 264] width 96 height 29
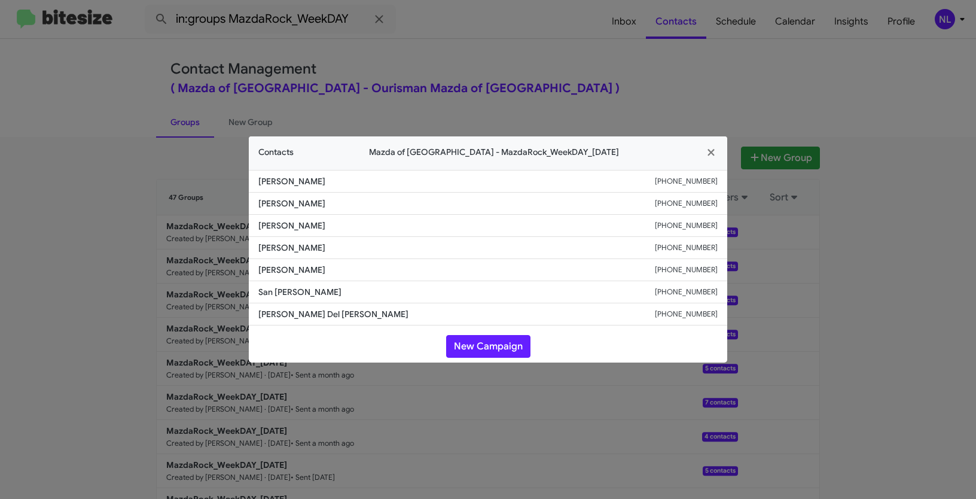
drag, startPoint x: 285, startPoint y: 248, endPoint x: 349, endPoint y: 249, distance: 64.0
click at [349, 249] on span "Henry Aloysius" at bounding box center [456, 248] width 397 height 12
copy span "Henry Aloysius"
click at [492, 349] on button "New Campaign" at bounding box center [488, 346] width 84 height 23
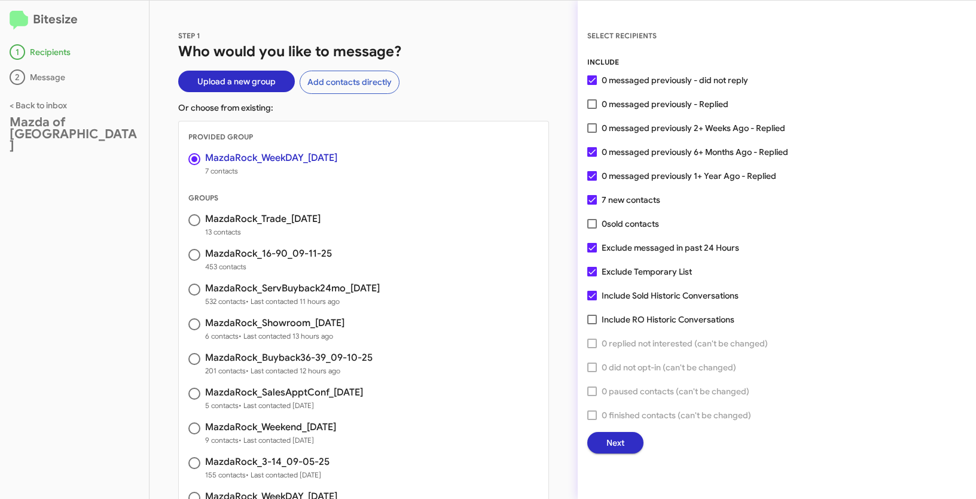
click at [598, 125] on label "0 messaged previously 2+ Weeks Ago - Replied" at bounding box center [686, 128] width 198 height 14
click at [592, 133] on input "0 messaged previously 2+ Weeks Ago - Replied" at bounding box center [592, 133] width 1 height 1
checkbox input "true"
click at [618, 442] on span "Next" at bounding box center [615, 443] width 18 height 22
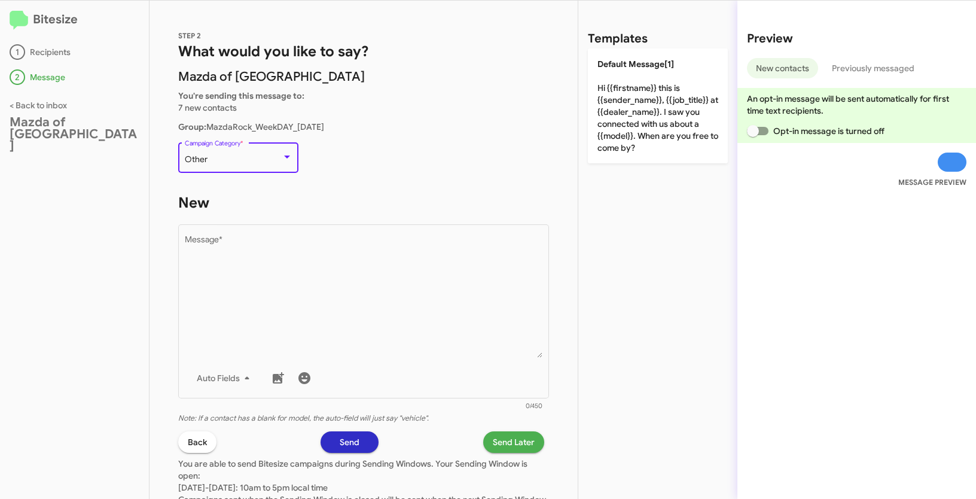
click at [249, 159] on div "Other" at bounding box center [233, 160] width 97 height 10
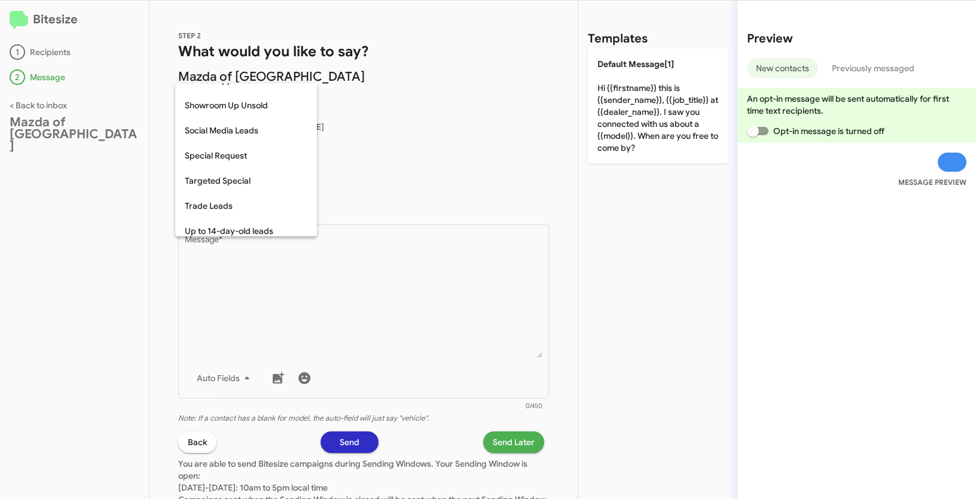
scroll to position [500, 0]
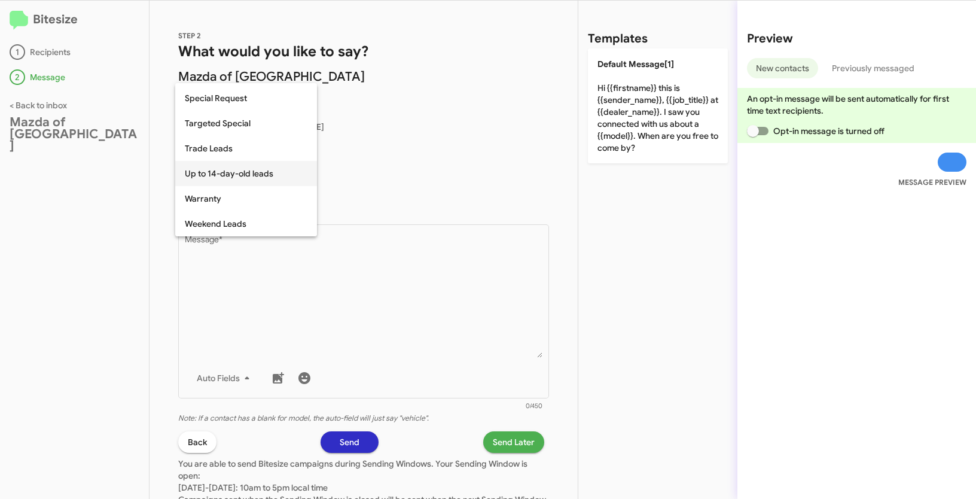
click at [231, 176] on span "Up to 14-day-old leads" at bounding box center [246, 173] width 123 height 25
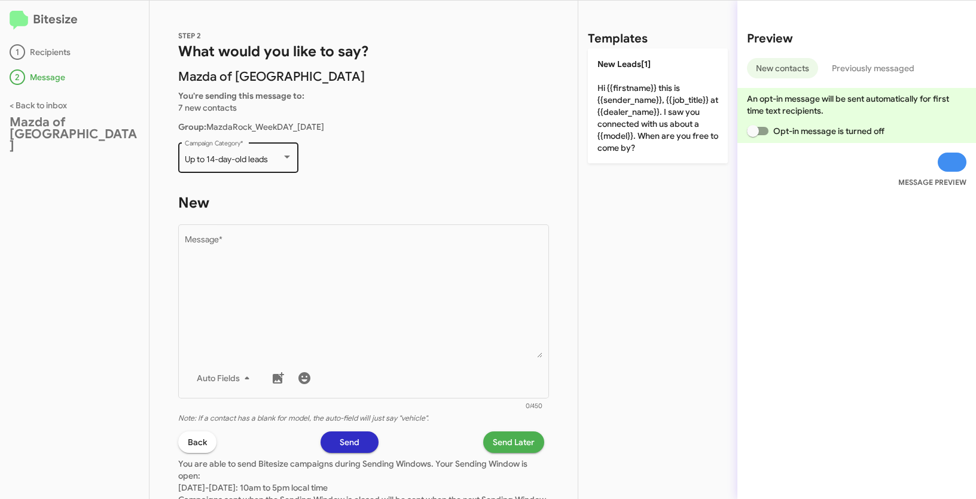
drag, startPoint x: 182, startPoint y: 157, endPoint x: 286, endPoint y: 159, distance: 104.7
click at [286, 159] on div "Up to 14-day-old leads Campaign Category *" at bounding box center [238, 156] width 120 height 33
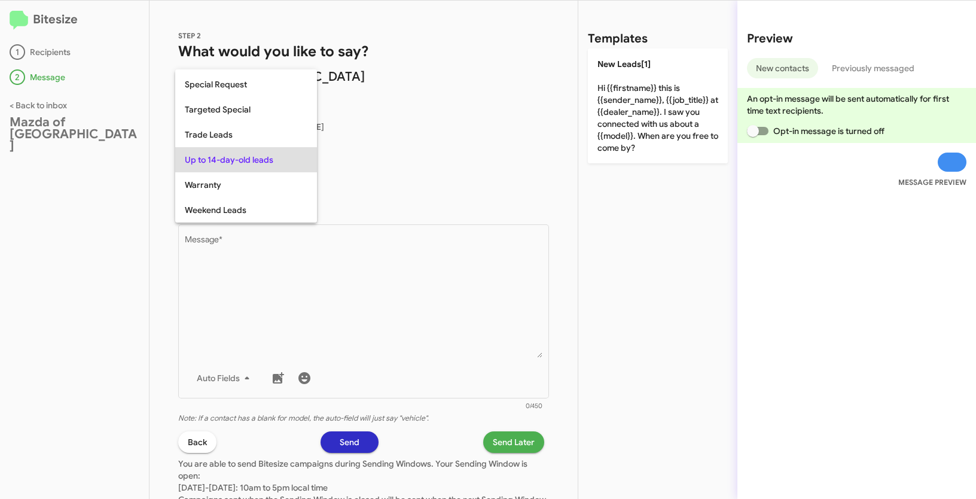
copy span "Up to 14-day-old leads"
click at [355, 368] on div at bounding box center [488, 249] width 976 height 499
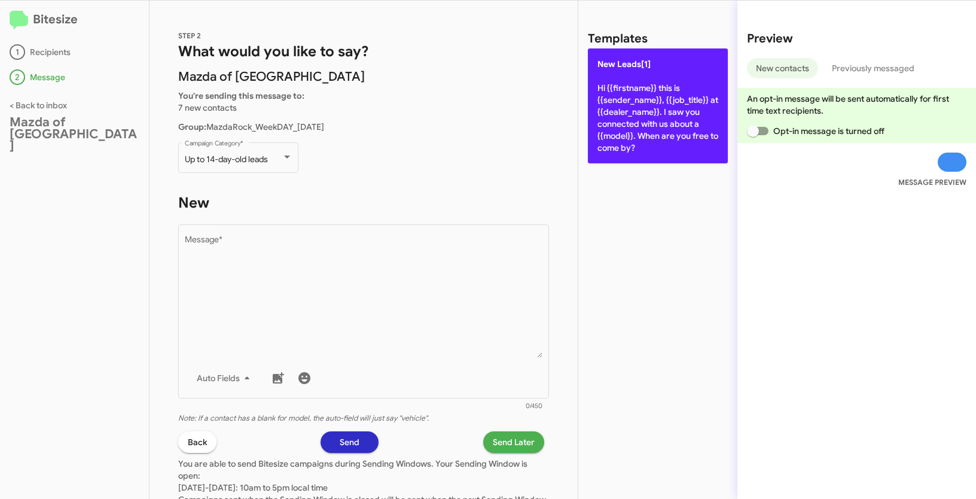
click at [639, 97] on p "New Leads[1] Hi {{firstname}} this is {{sender_name}}, {{job_title}} at {{deale…" at bounding box center [658, 105] width 140 height 115
type textarea "Hi {{firstname}} this is {{sender_name}}, {{job_title}} at {{dealer_name}}. I s…"
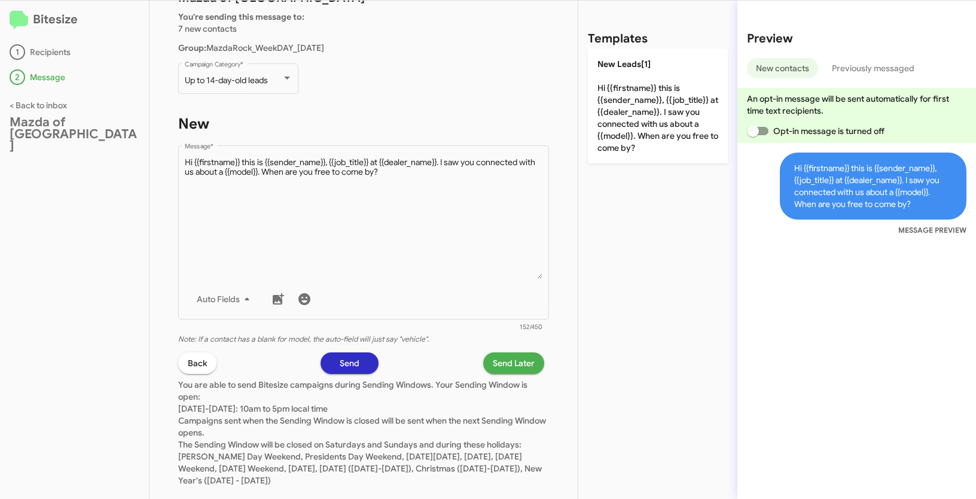
scroll to position [79, 0]
click at [505, 365] on span "Send Later" at bounding box center [514, 363] width 42 height 22
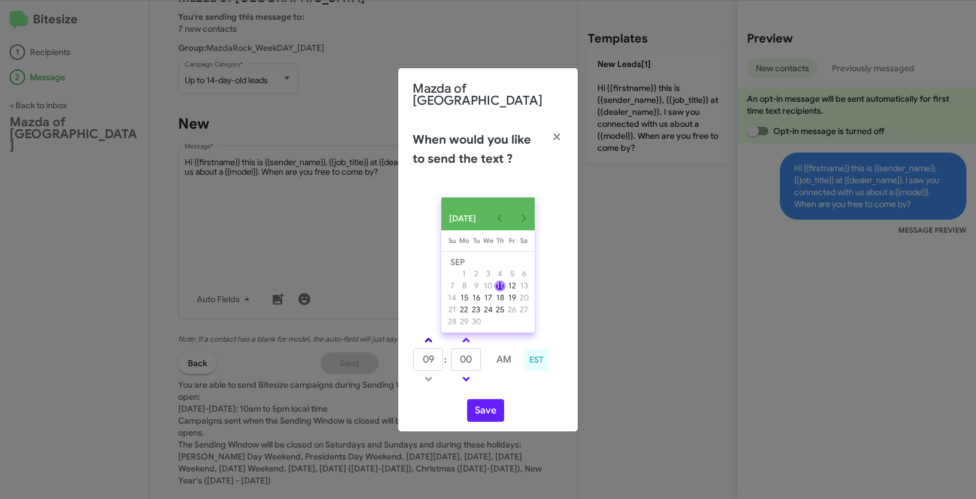
click at [426, 334] on link at bounding box center [428, 340] width 21 height 14
type input "10"
drag, startPoint x: 474, startPoint y: 353, endPoint x: 446, endPoint y: 351, distance: 28.2
click at [446, 351] on tr "10 : 00 AM" at bounding box center [466, 360] width 107 height 24
type input "40"
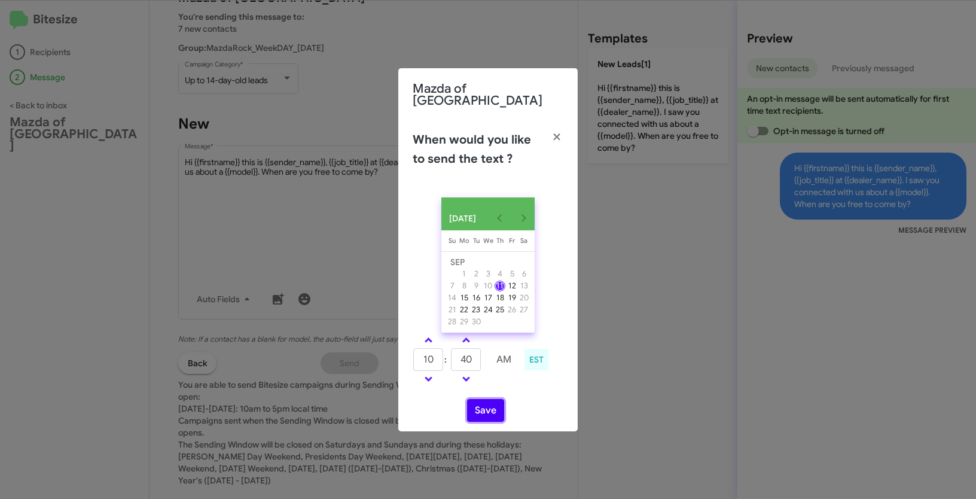
click at [498, 404] on button "Save" at bounding box center [485, 410] width 37 height 23
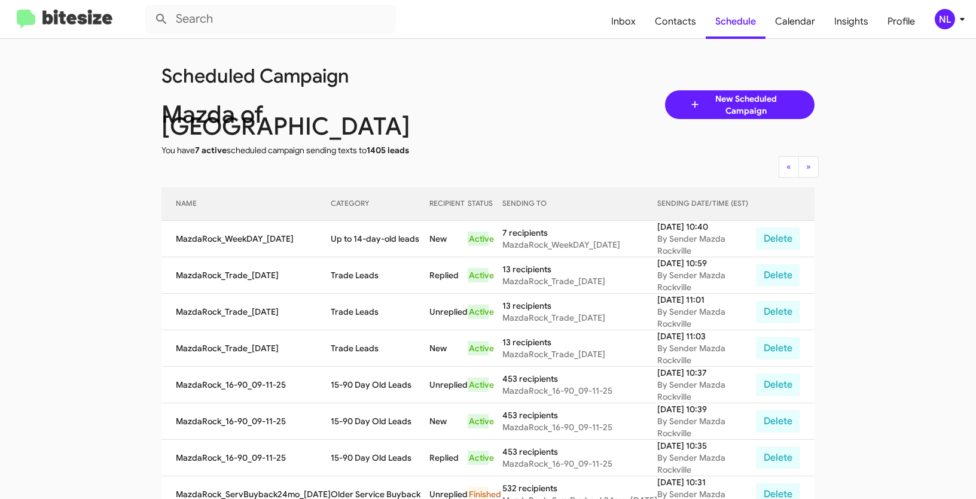
click at [936, 25] on div "NL" at bounding box center [945, 19] width 20 height 20
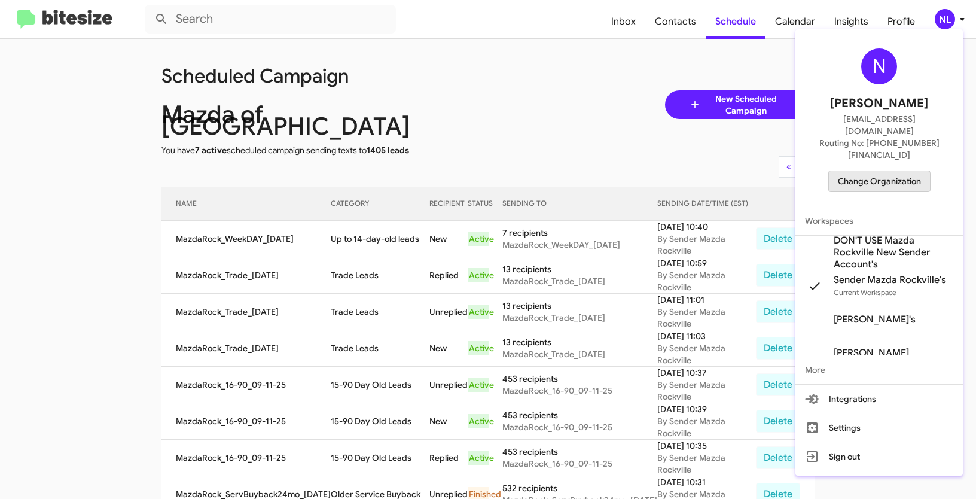
click at [870, 171] on span "Change Organization" at bounding box center [879, 181] width 83 height 20
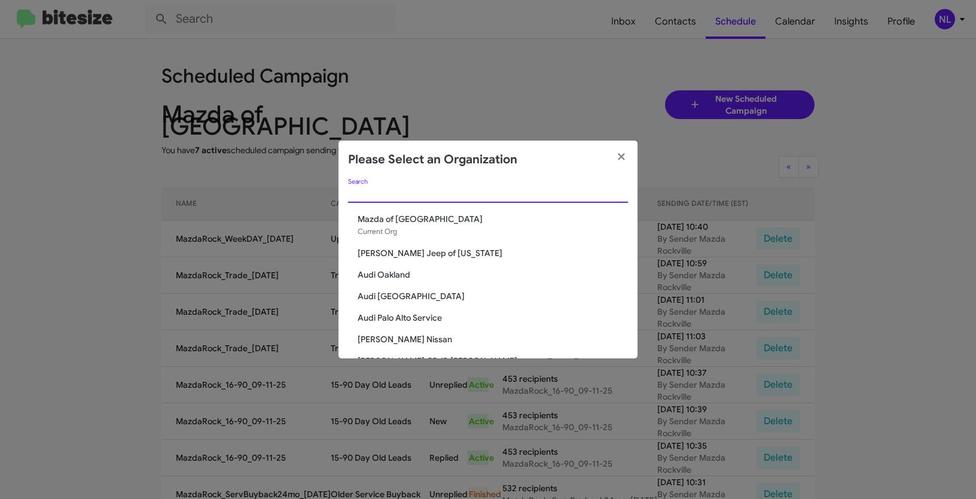
click at [488, 193] on input "Search" at bounding box center [488, 194] width 280 height 10
paste input "Tri-State Ford"
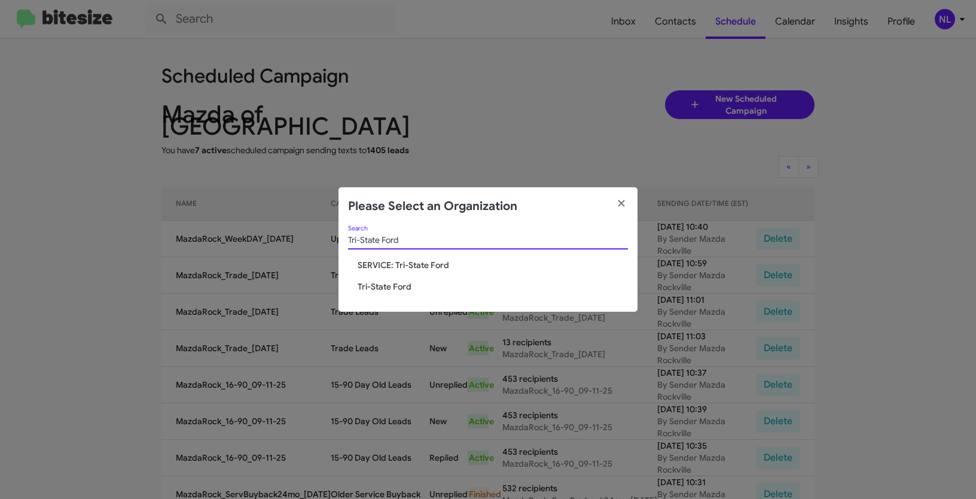
type input "Tri-State Ford"
click at [408, 286] on span "Tri-State Ford" at bounding box center [493, 287] width 270 height 12
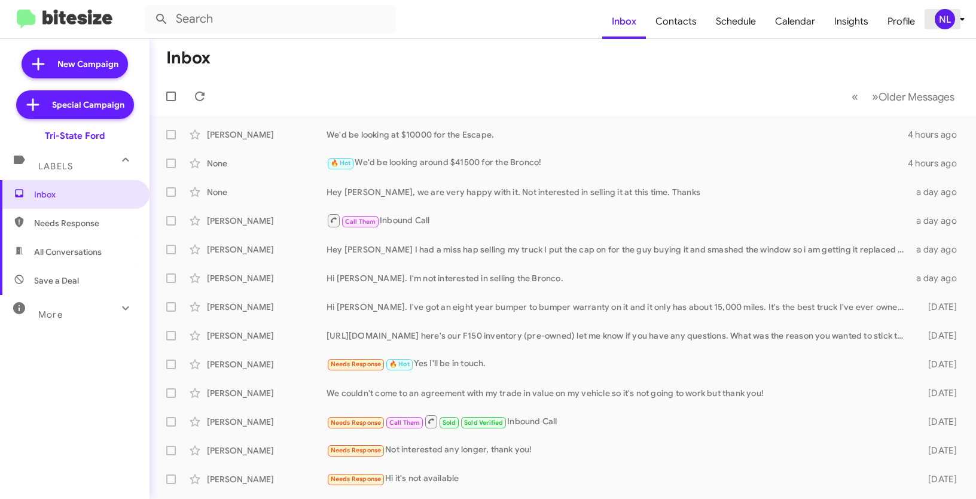
click at [951, 20] on div "NL" at bounding box center [945, 19] width 20 height 20
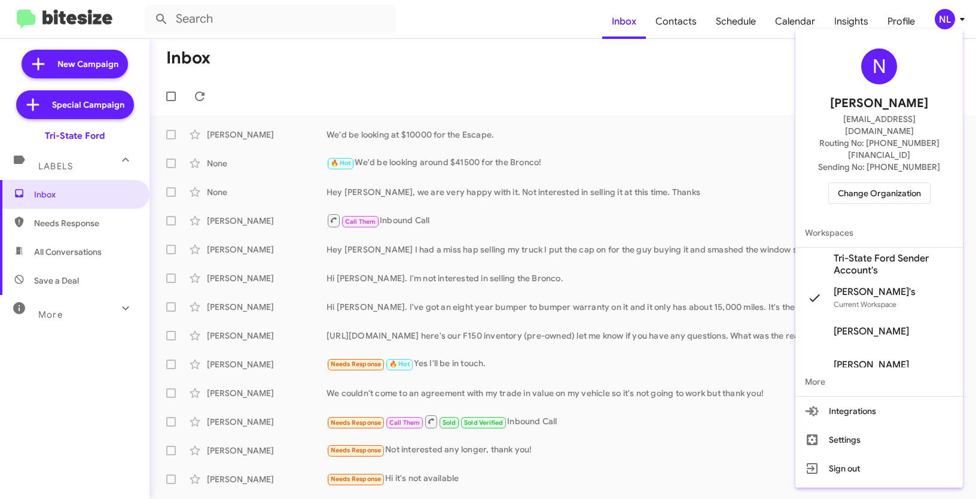
click at [848, 252] on span "Tri-State Ford Sender Account's" at bounding box center [894, 264] width 120 height 24
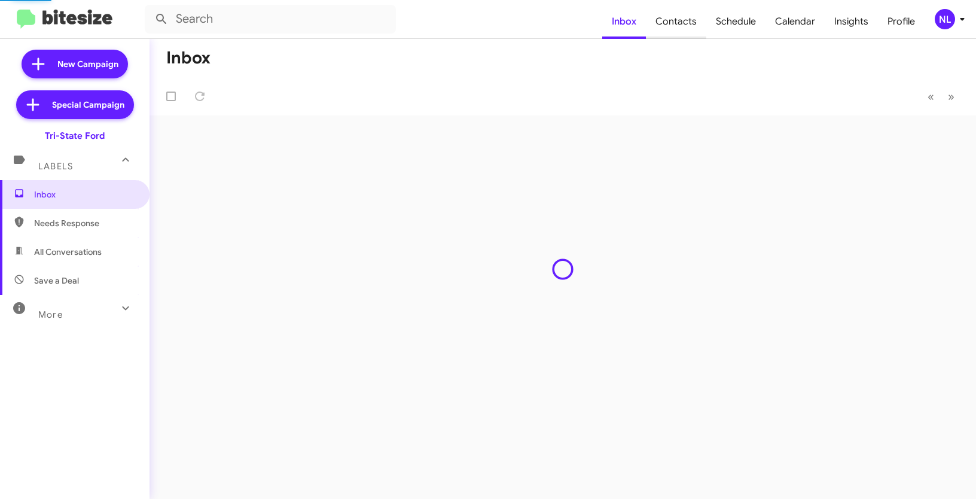
click at [682, 20] on span "Contacts" at bounding box center [676, 21] width 60 height 35
type input "in:groups"
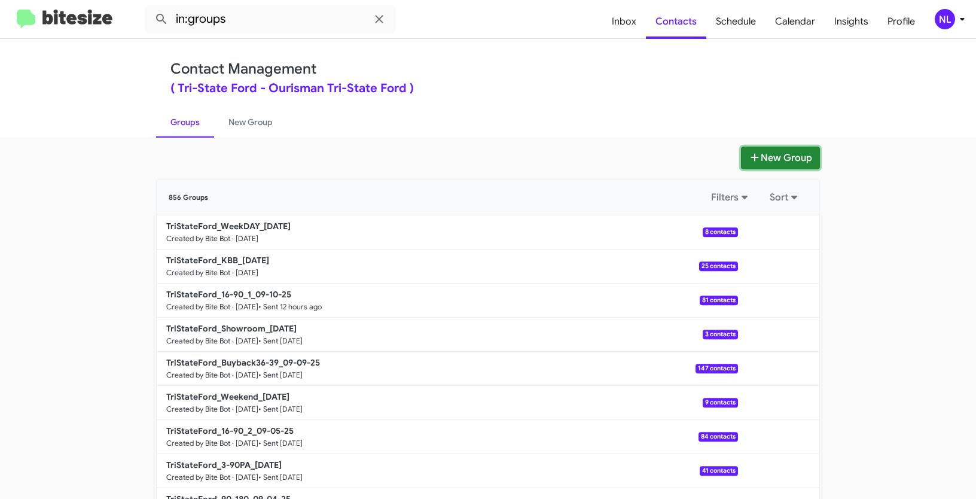
click at [764, 162] on button "New Group" at bounding box center [780, 158] width 79 height 23
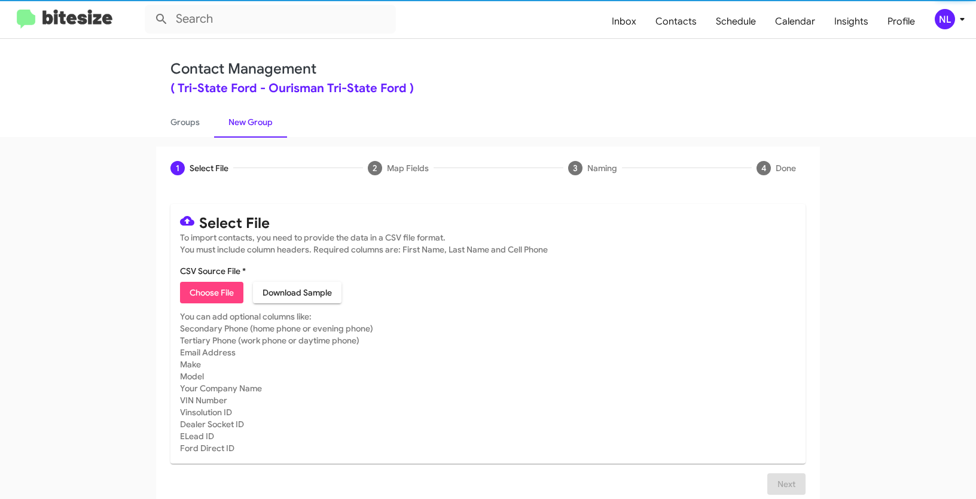
click at [191, 296] on span "Choose File" at bounding box center [212, 293] width 44 height 22
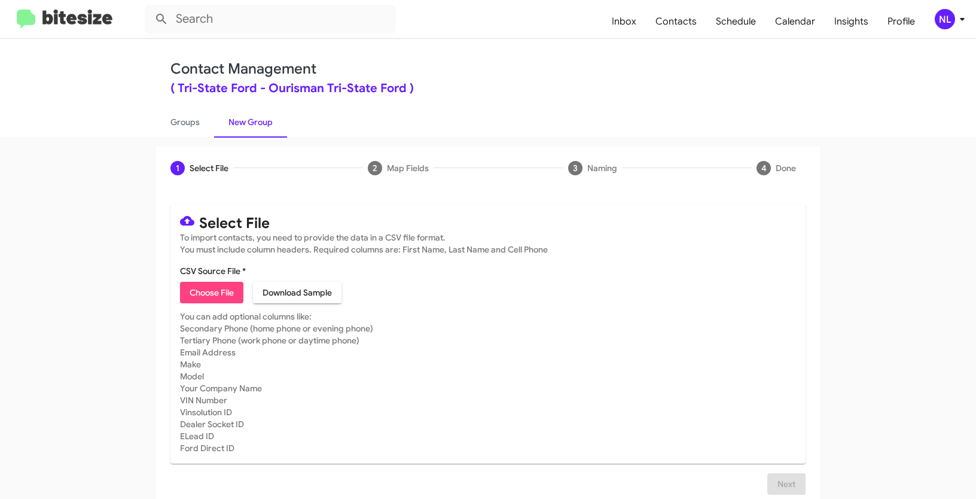
type input "Opt out open - Tri-State Ford"
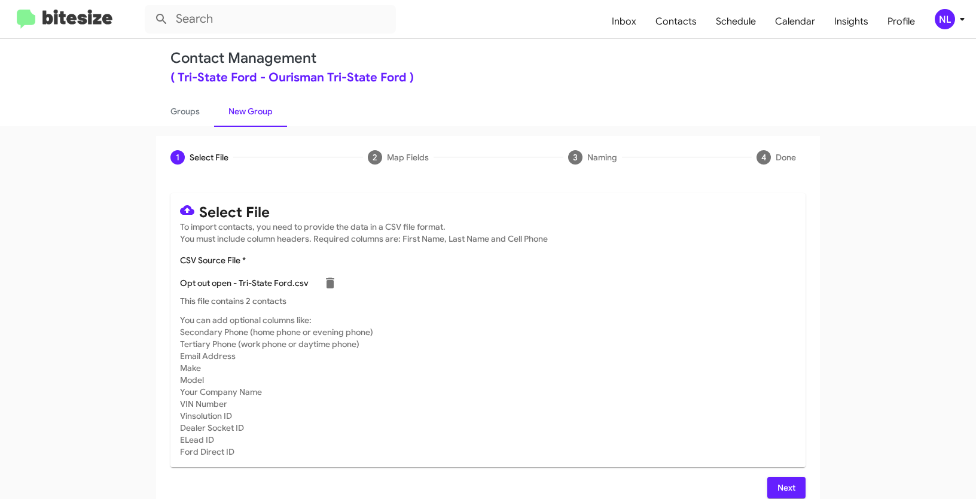
scroll to position [24, 0]
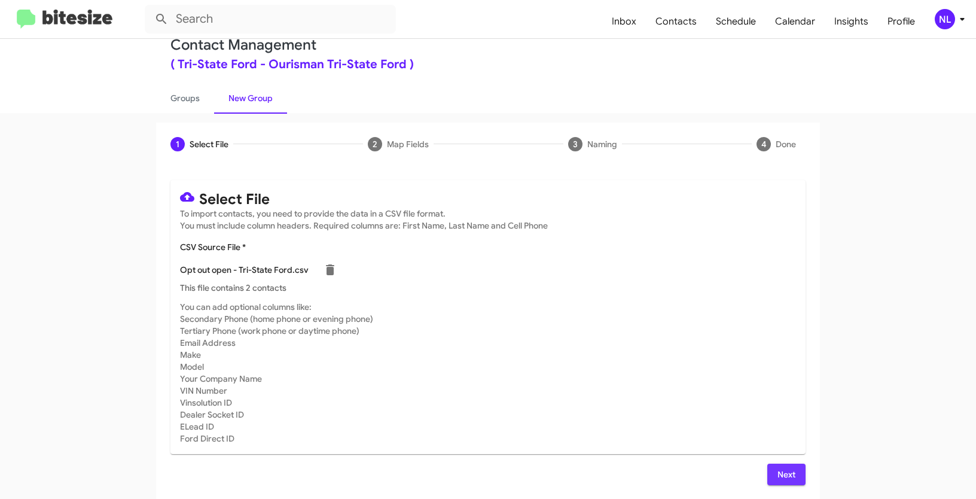
click at [789, 475] on span "Next" at bounding box center [786, 475] width 19 height 22
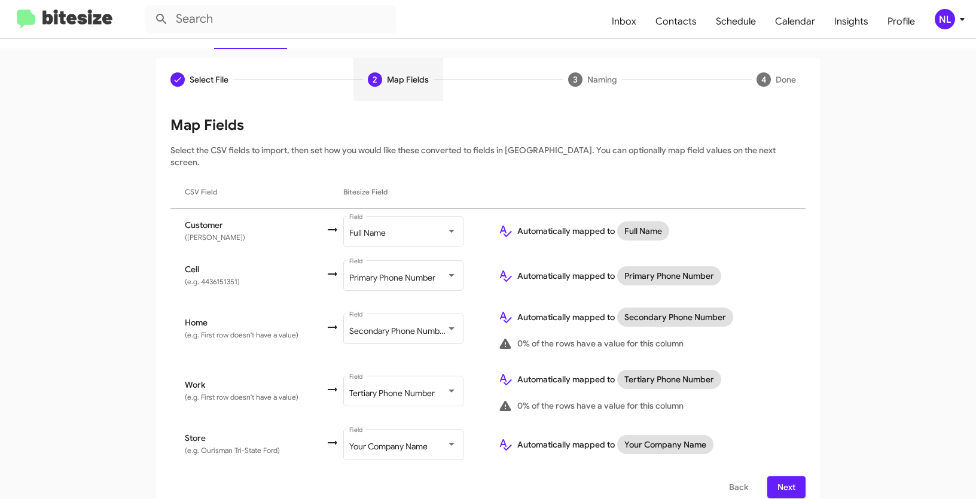
scroll to position [89, 0]
click at [780, 475] on span "Next" at bounding box center [786, 486] width 19 height 22
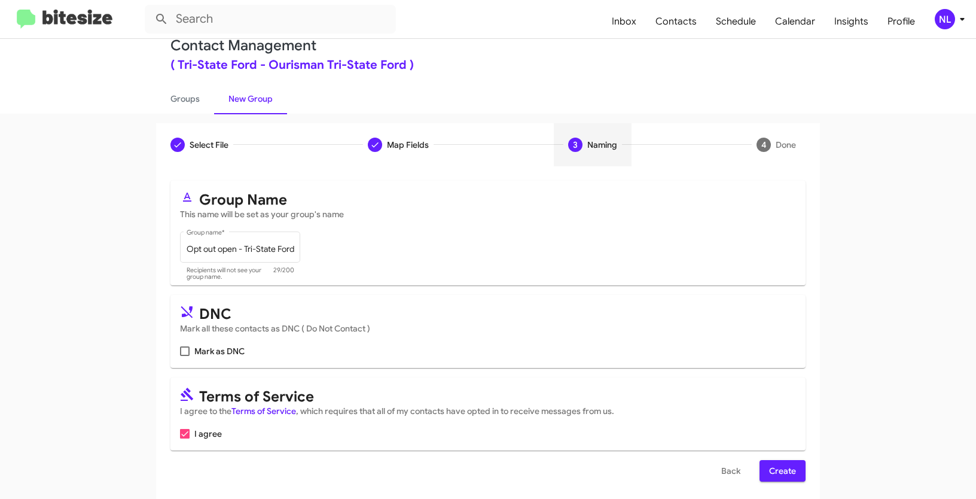
scroll to position [13, 0]
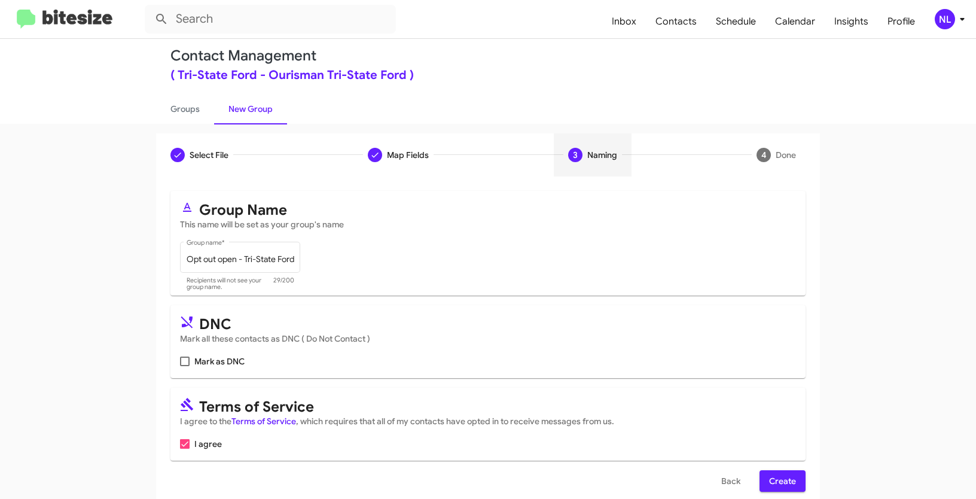
click at [188, 361] on label "Mark as DNC" at bounding box center [212, 361] width 65 height 14
click at [185, 366] on input "Mark as DNC" at bounding box center [184, 366] width 1 height 1
checkbox input "true"
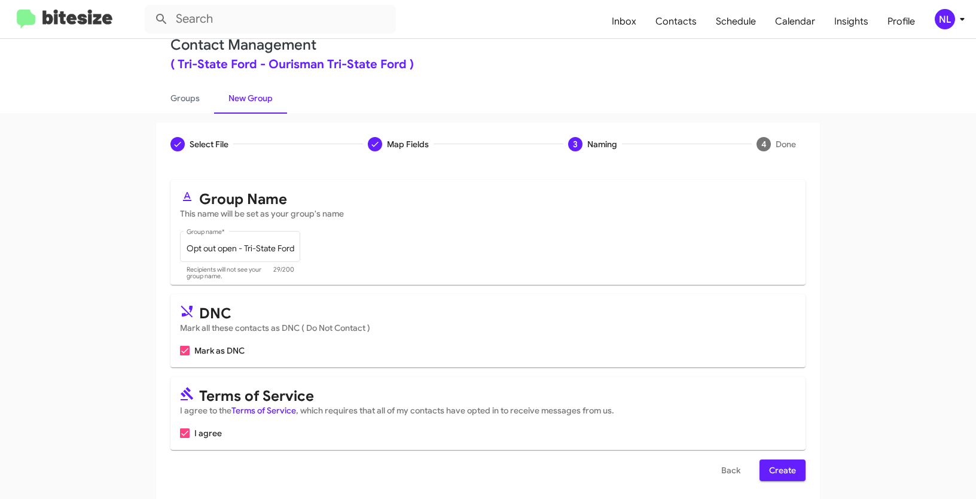
scroll to position [30, 0]
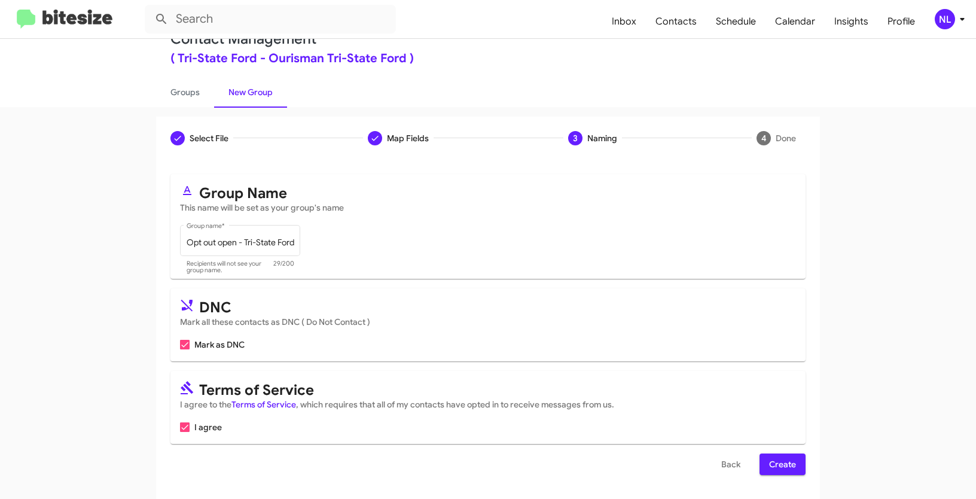
click at [783, 465] on span "Create" at bounding box center [782, 464] width 27 height 22
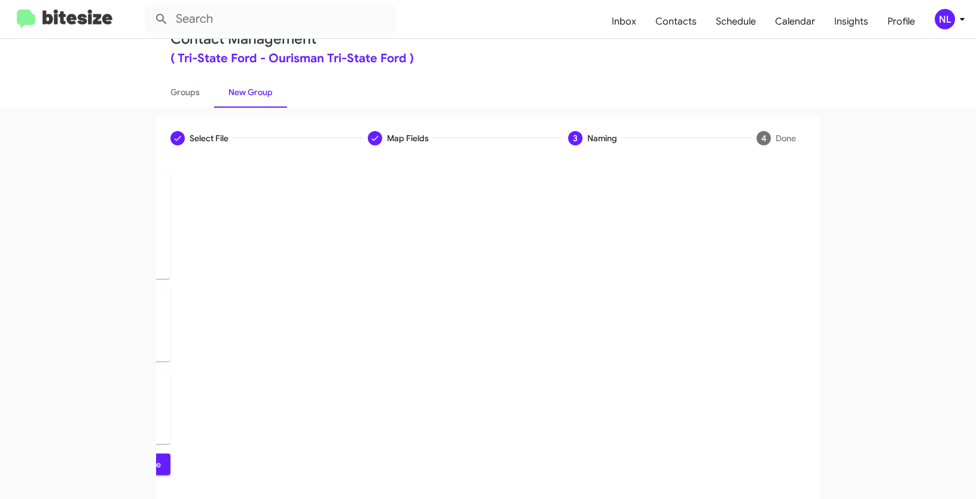
scroll to position [0, 0]
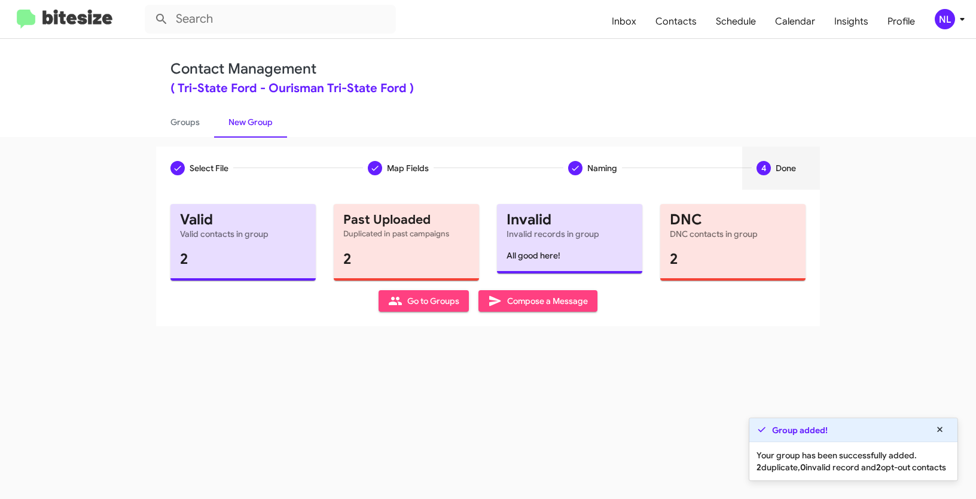
click at [425, 302] on span "Go to Groups" at bounding box center [423, 301] width 71 height 22
type input "in:groups"
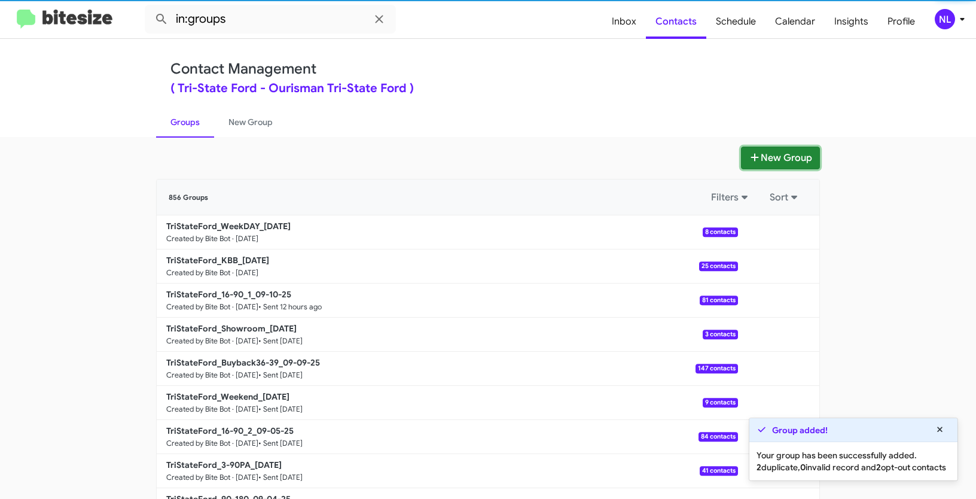
click at [776, 161] on button "New Group" at bounding box center [780, 158] width 79 height 23
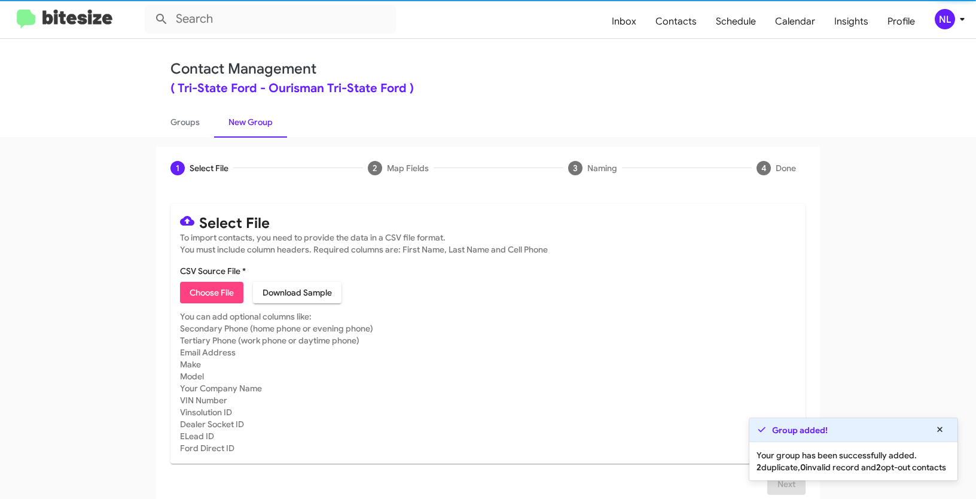
click at [211, 287] on span "Choose File" at bounding box center [212, 293] width 44 height 22
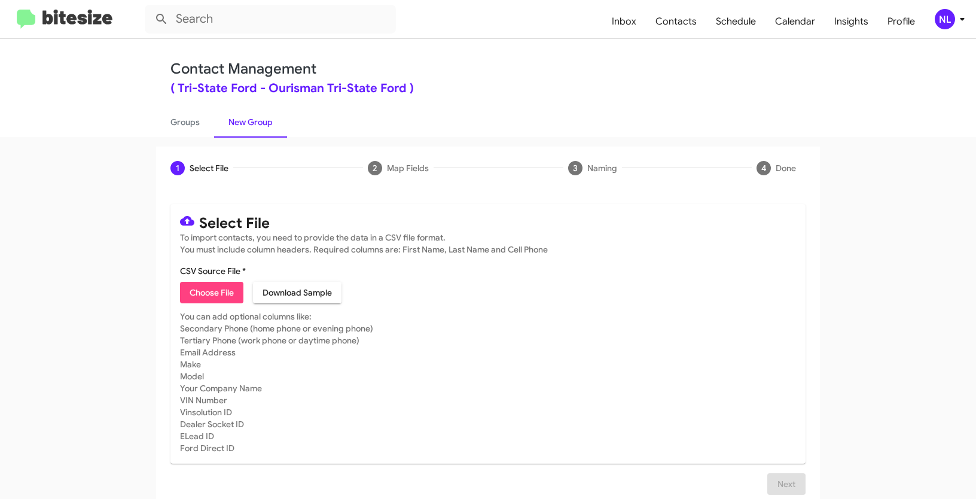
type input "Opt out dead - Tri-State Ford"
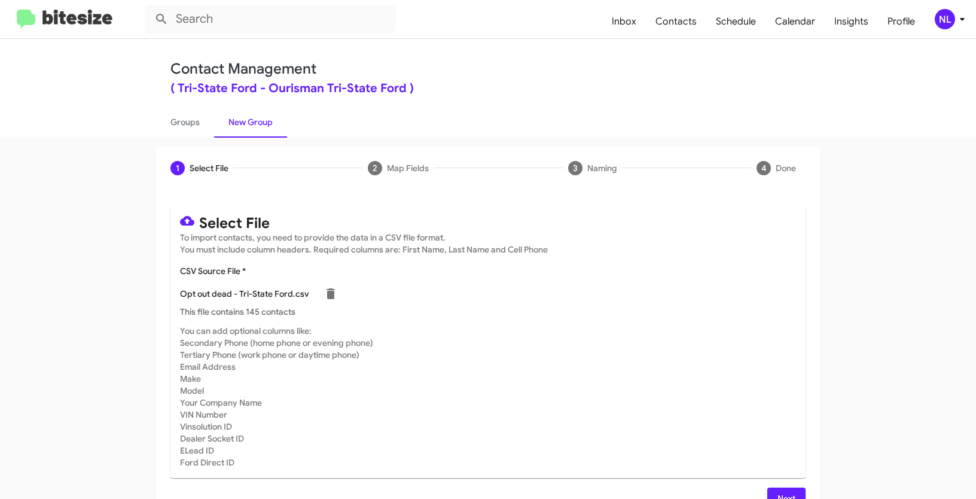
scroll to position [24, 0]
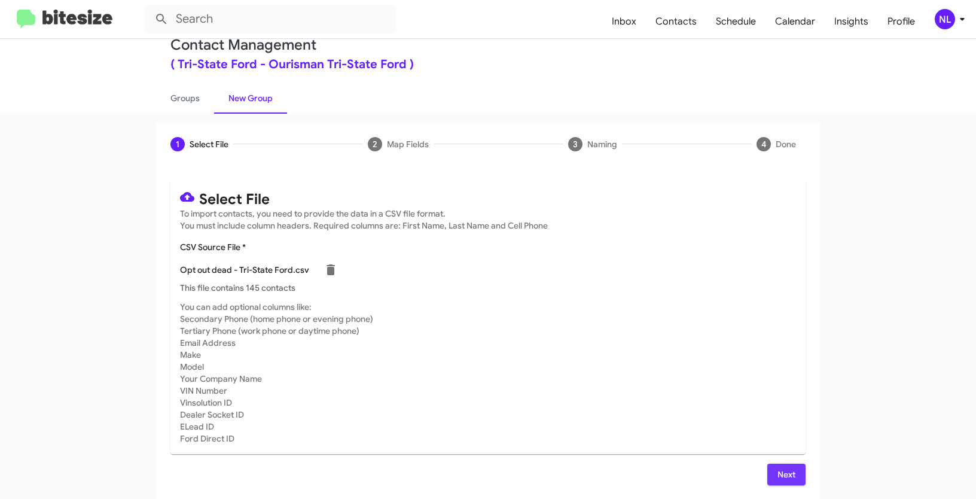
click at [795, 465] on button "Next" at bounding box center [786, 475] width 38 height 22
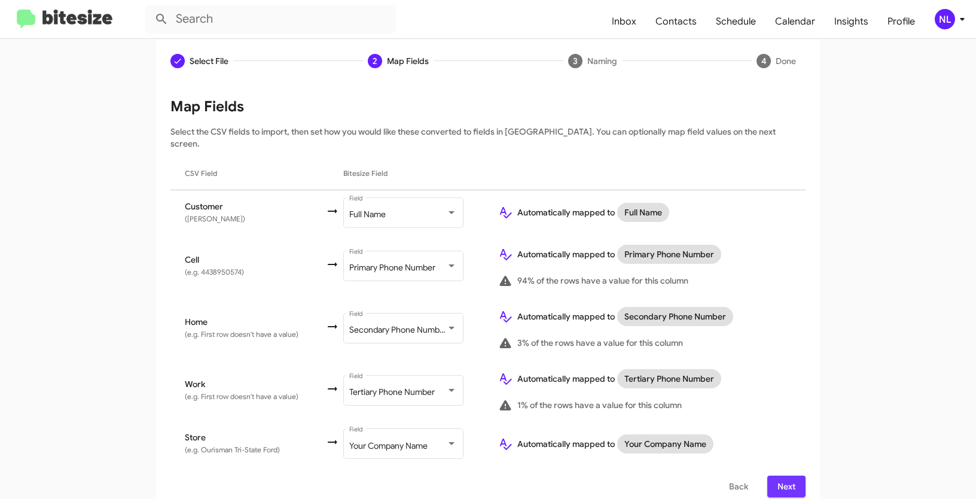
click at [783, 475] on span "Next" at bounding box center [786, 486] width 19 height 22
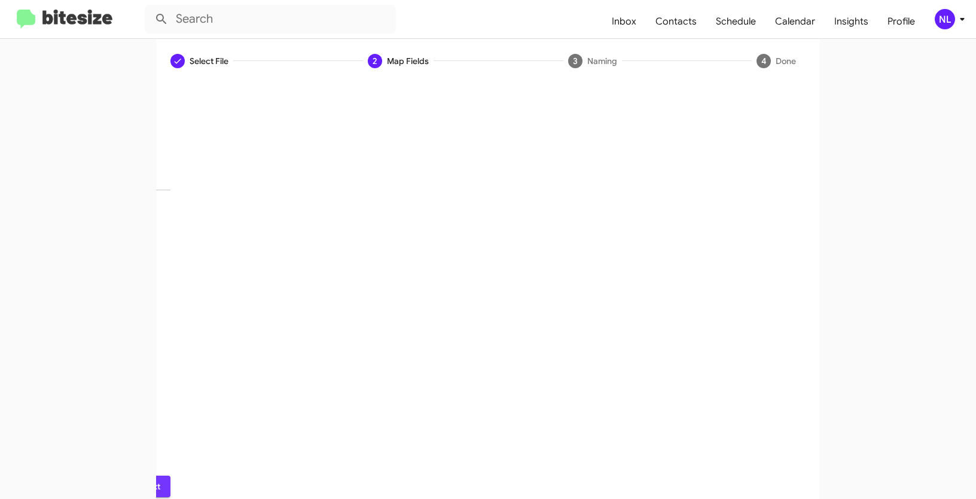
scroll to position [30, 0]
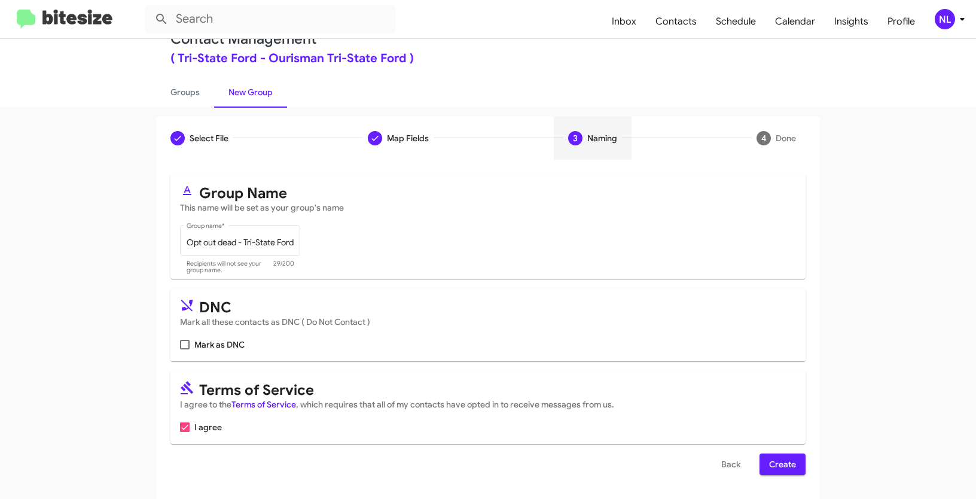
click at [176, 344] on mat-card "DNC Mark all these contacts as DNC ( Do Not Contact ) Mark as DNC" at bounding box center [487, 324] width 635 height 73
click at [185, 345] on span at bounding box center [185, 345] width 10 height 10
click at [185, 349] on input "Mark as DNC" at bounding box center [184, 349] width 1 height 1
checkbox input "true"
click at [791, 466] on span "Create" at bounding box center [782, 464] width 27 height 22
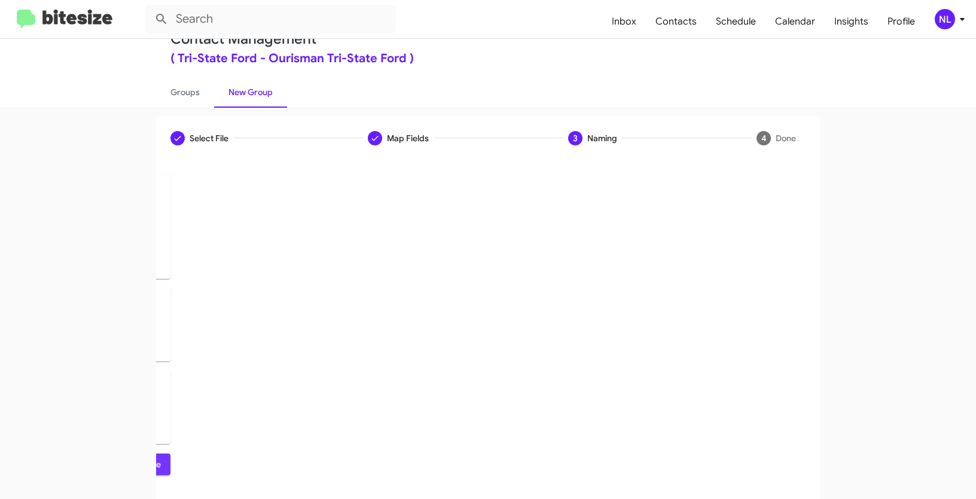
scroll to position [0, 0]
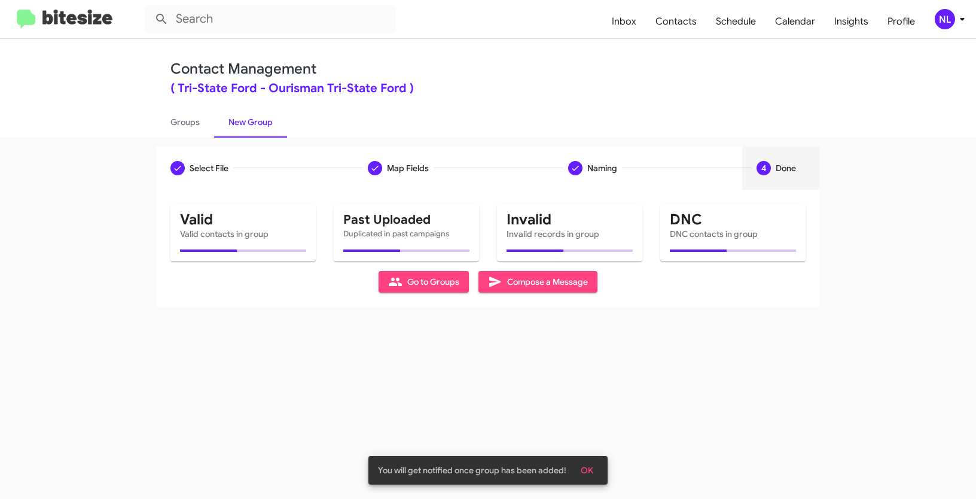
click at [586, 470] on span "OK" at bounding box center [587, 470] width 13 height 22
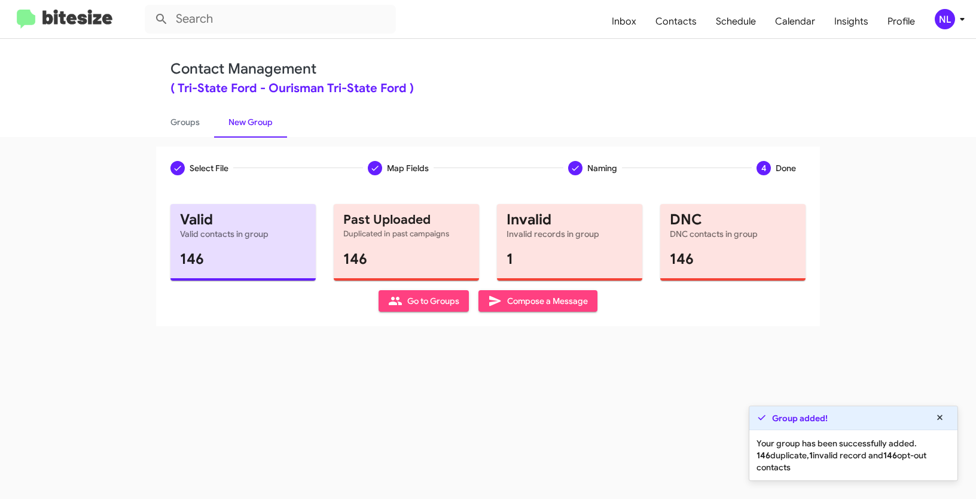
click at [439, 302] on span "Go to Groups" at bounding box center [423, 301] width 71 height 22
type input "in:groups"
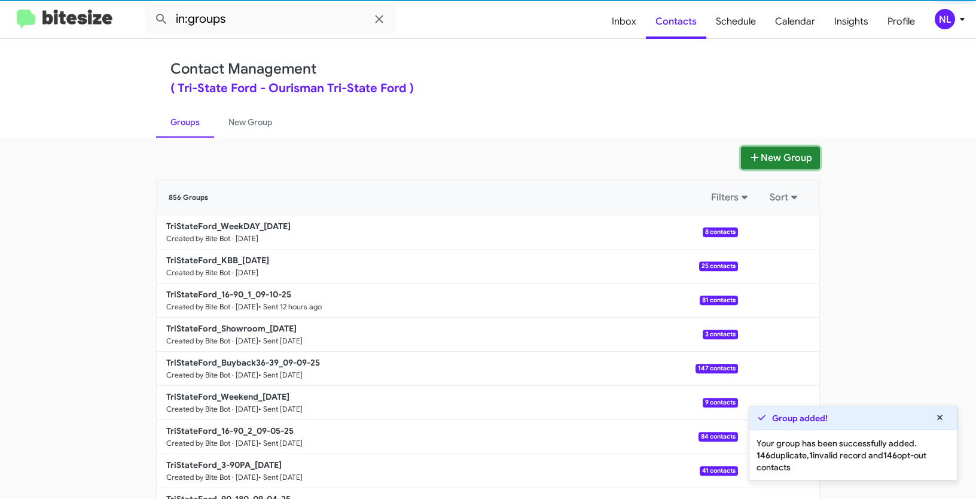
click at [775, 151] on button "New Group" at bounding box center [780, 158] width 79 height 23
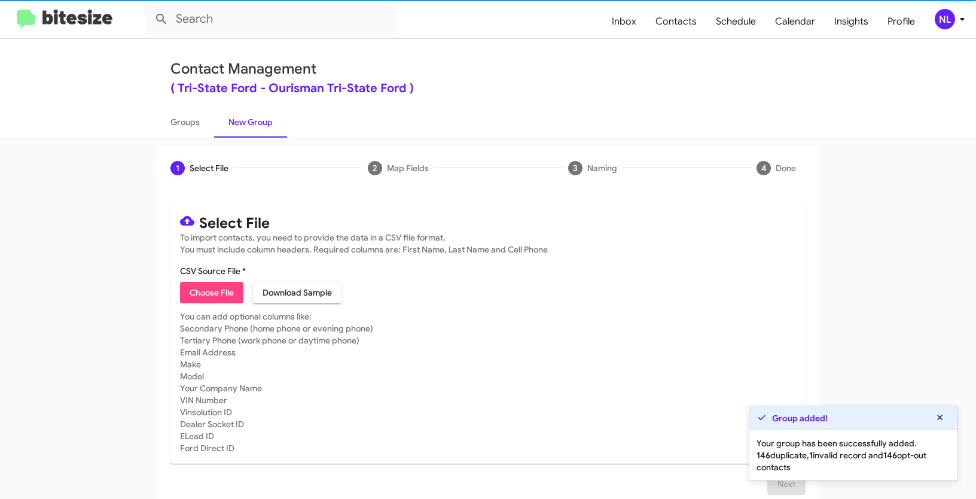
click at [218, 292] on span "Choose File" at bounding box center [212, 293] width 44 height 22
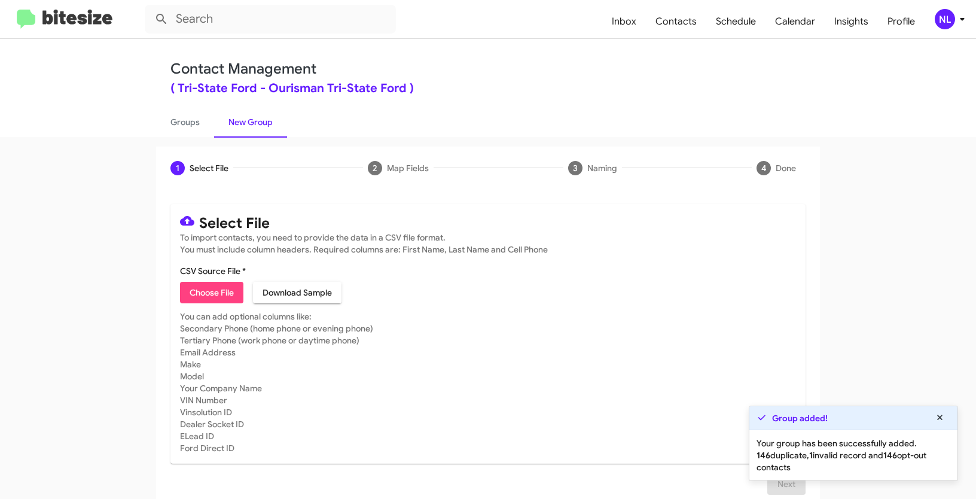
type input "Opt out delivered - Tri-State Ford"
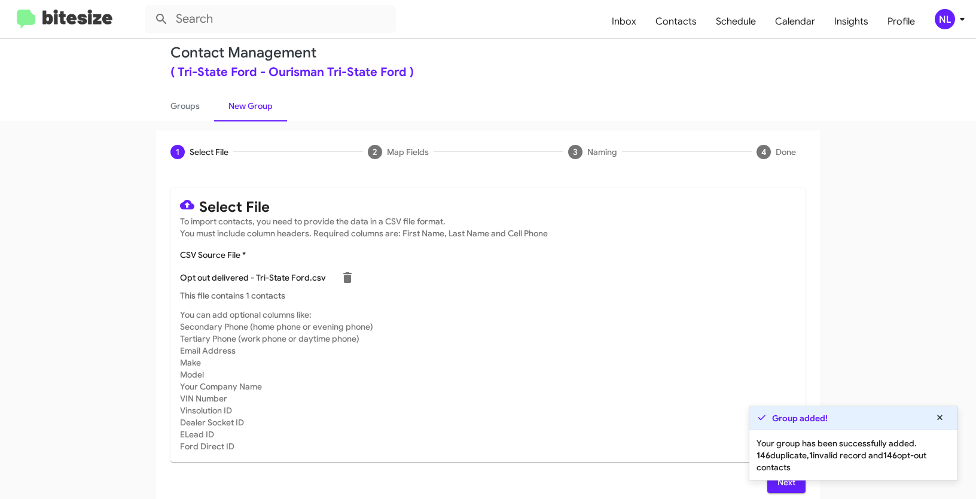
scroll to position [24, 0]
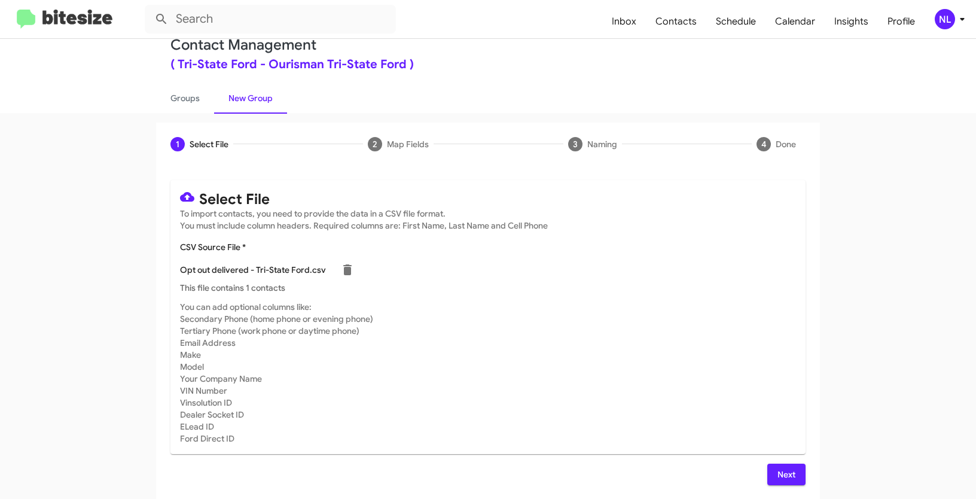
click at [777, 475] on span "Next" at bounding box center [786, 475] width 19 height 22
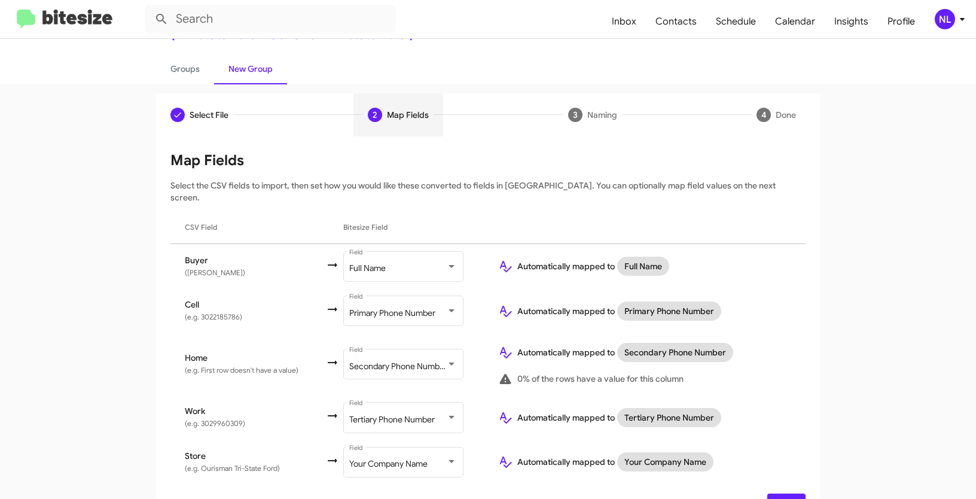
scroll to position [72, 0]
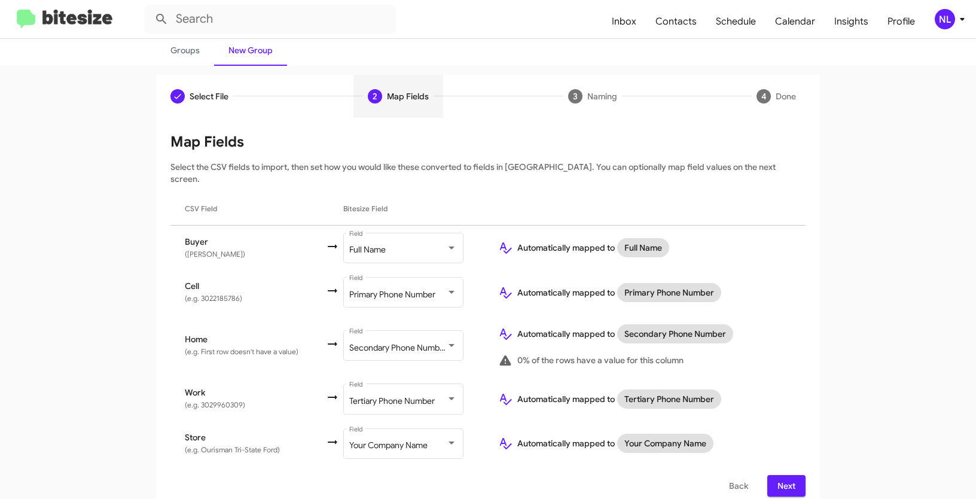
click at [807, 475] on div "Select File To import contacts, you need to provide the data in a CSV file form…" at bounding box center [488, 315] width 664 height 394
click at [793, 475] on button "Next" at bounding box center [786, 486] width 38 height 22
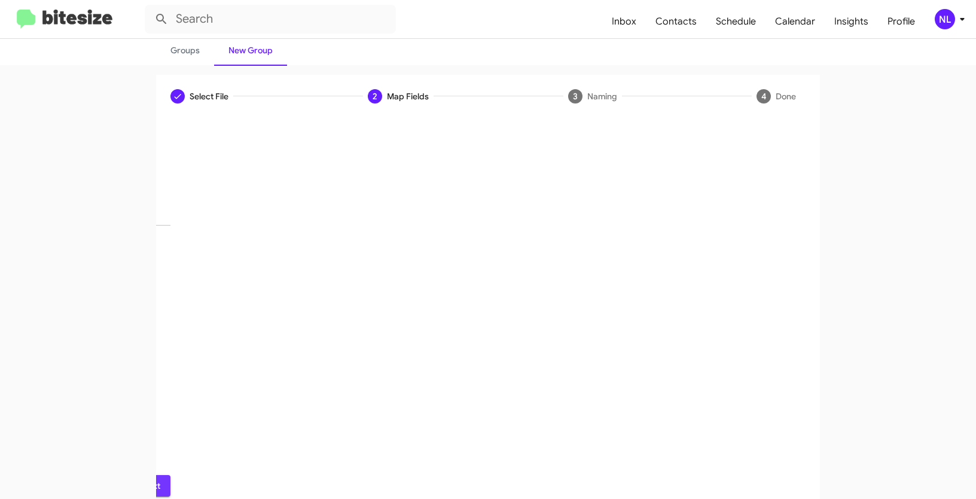
scroll to position [30, 0]
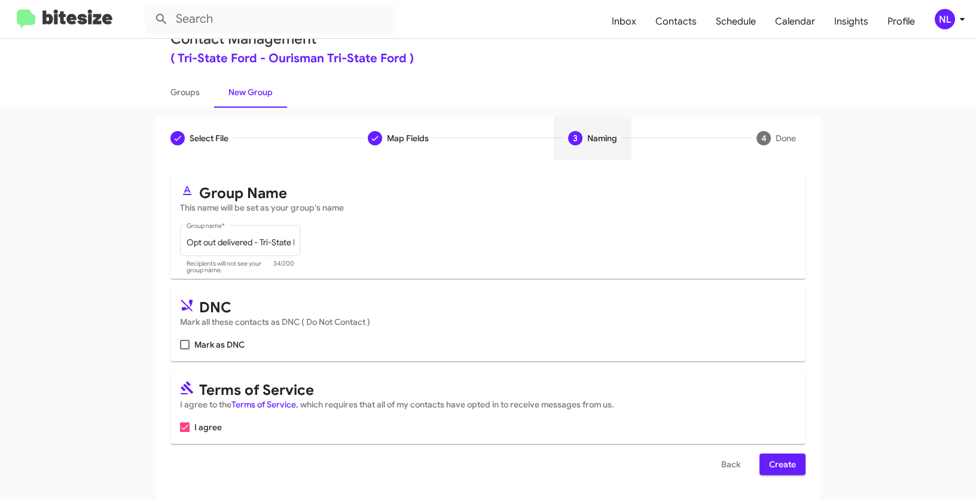
click at [181, 348] on span at bounding box center [185, 345] width 10 height 10
click at [184, 349] on input "Mark as DNC" at bounding box center [184, 349] width 1 height 1
checkbox input "true"
click at [787, 461] on span "Create" at bounding box center [782, 464] width 27 height 22
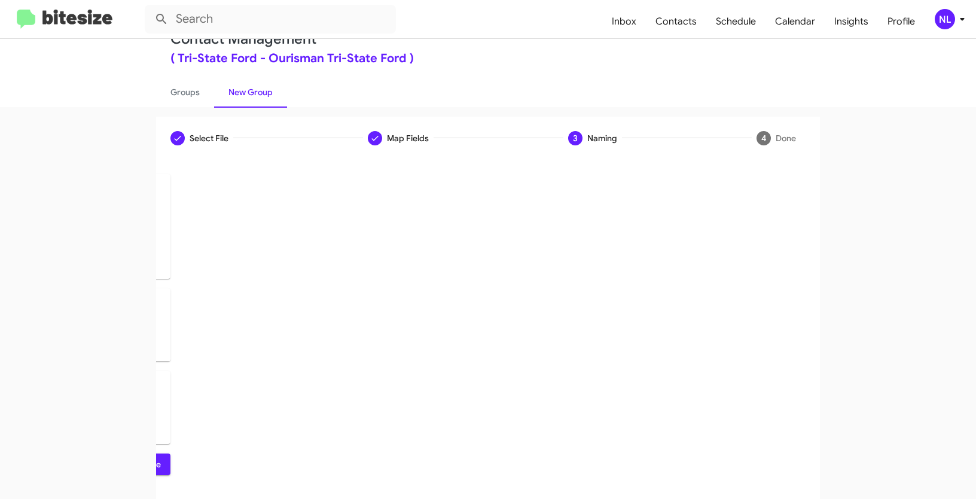
scroll to position [0, 0]
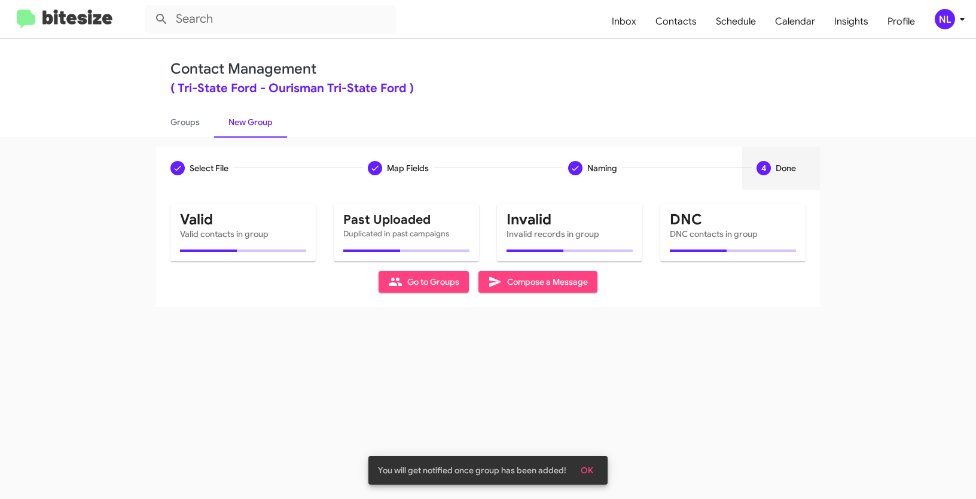
click at [597, 467] on button "OK" at bounding box center [587, 470] width 32 height 22
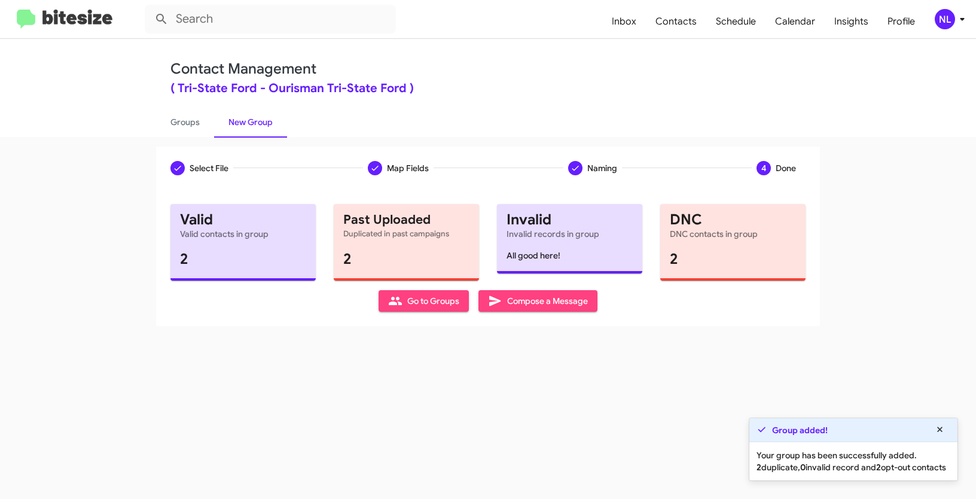
click at [433, 307] on span "Go to Groups" at bounding box center [423, 301] width 71 height 22
type input "in:groups"
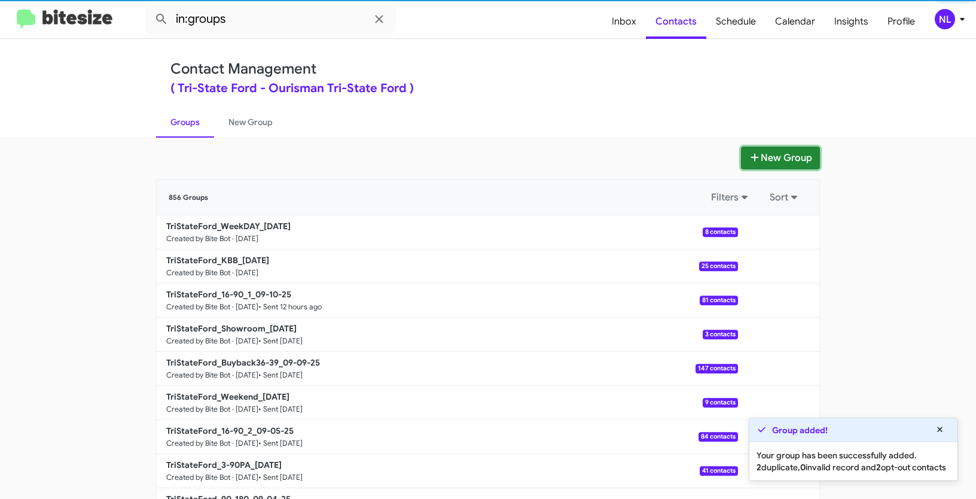
click at [788, 157] on button "New Group" at bounding box center [780, 158] width 79 height 23
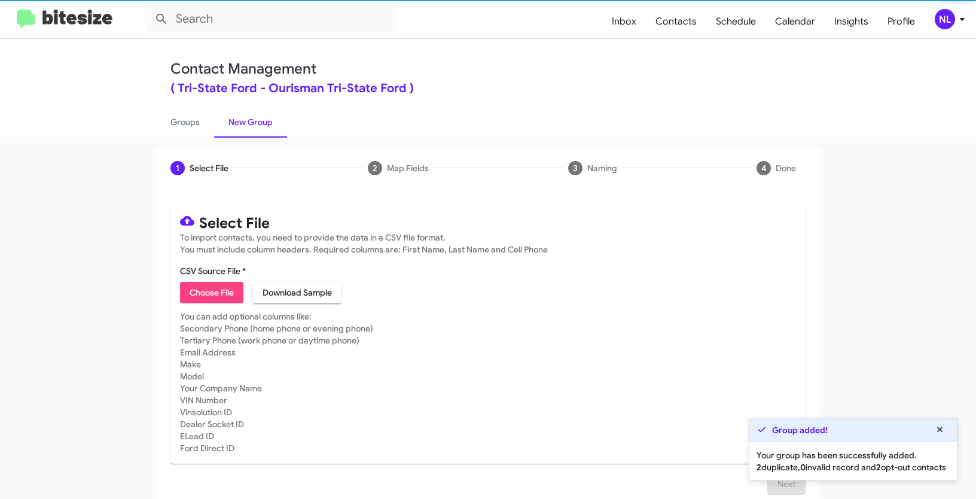
click at [233, 295] on button "Choose File" at bounding box center [211, 293] width 63 height 22
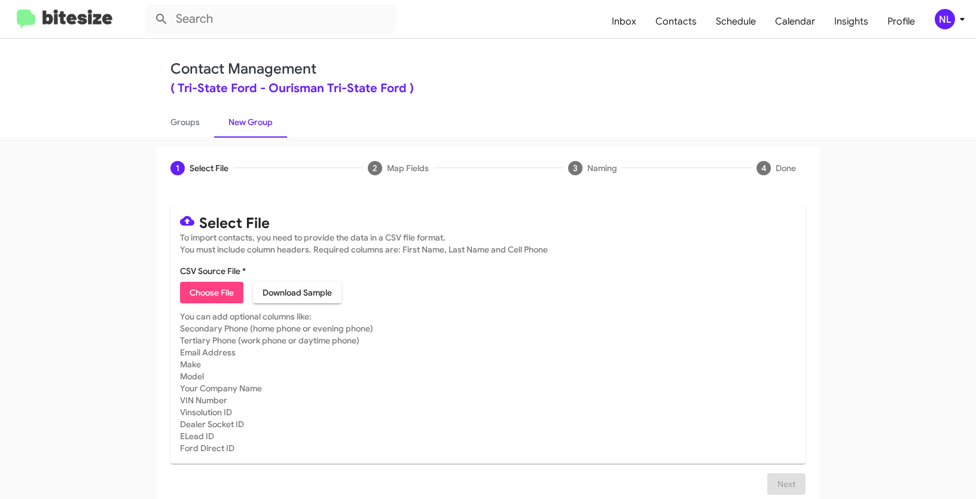
type input "TriStateFord_3-14_09-11-25"
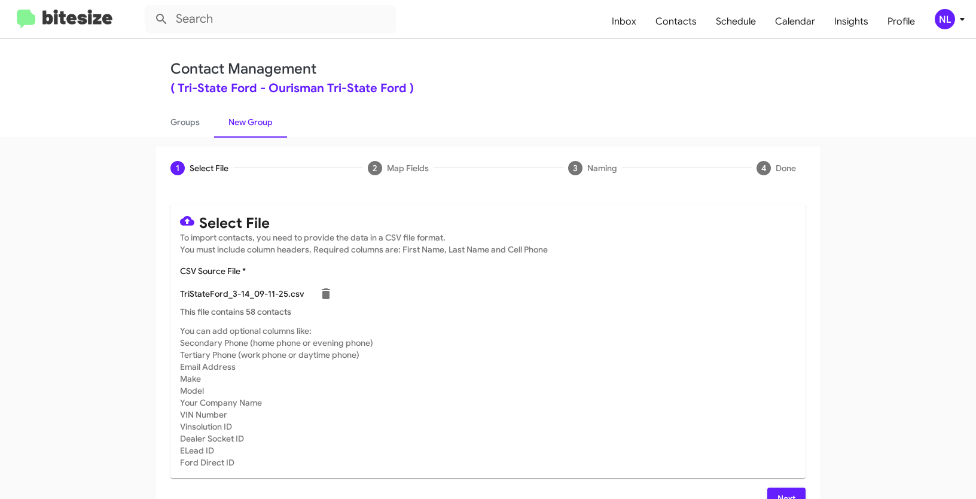
scroll to position [24, 0]
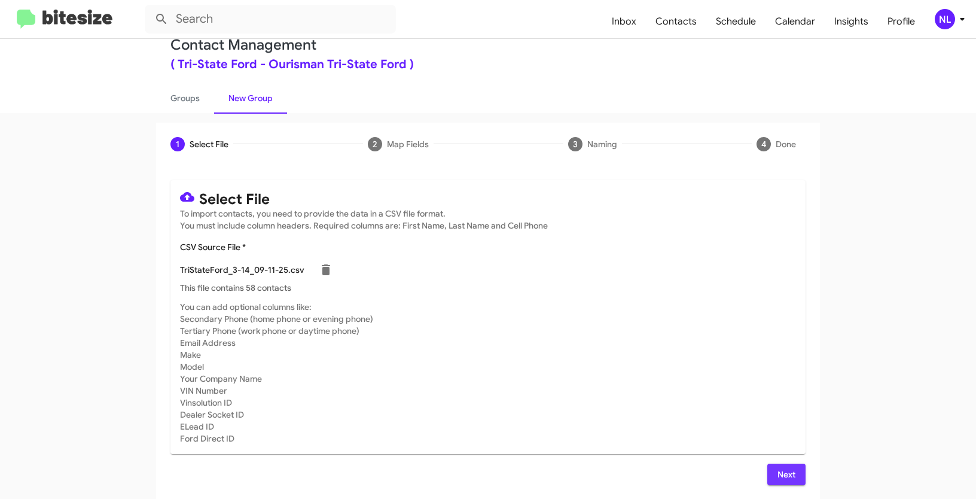
click at [777, 473] on span "Next" at bounding box center [786, 475] width 19 height 22
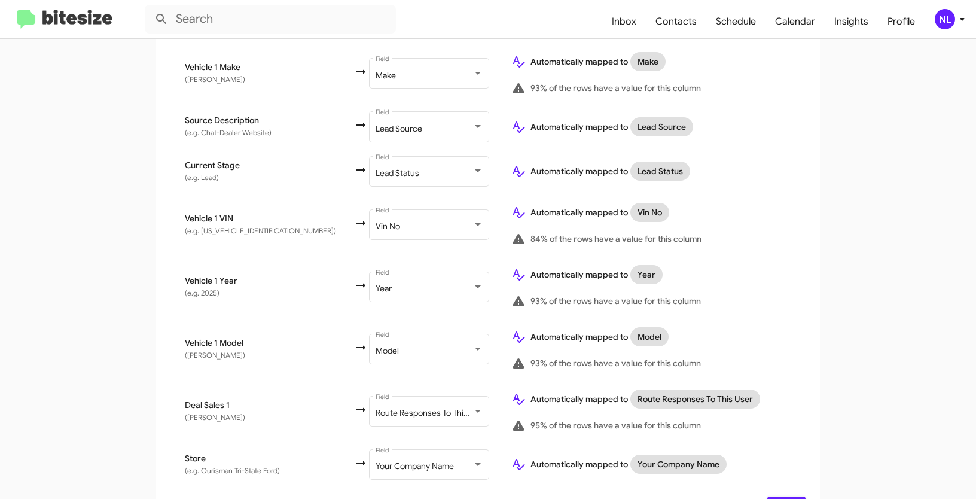
scroll to position [624, 0]
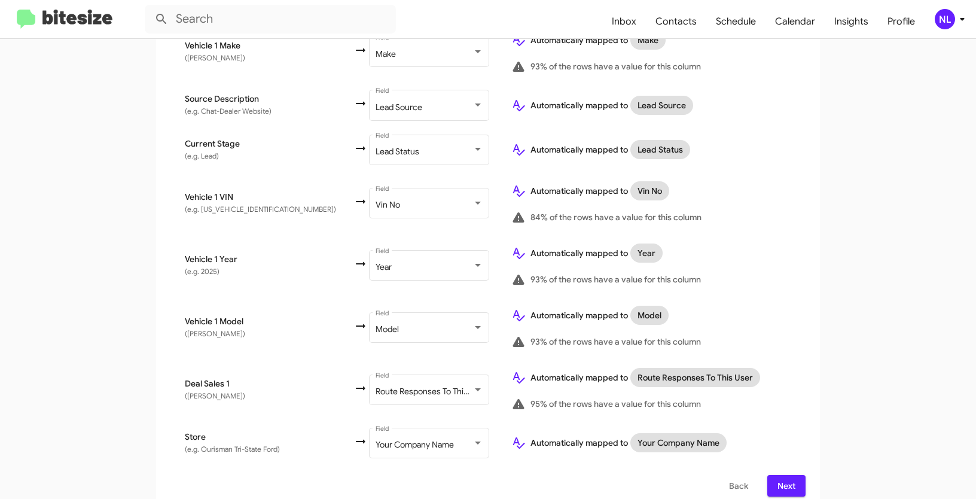
click at [778, 475] on span "Next" at bounding box center [786, 486] width 19 height 22
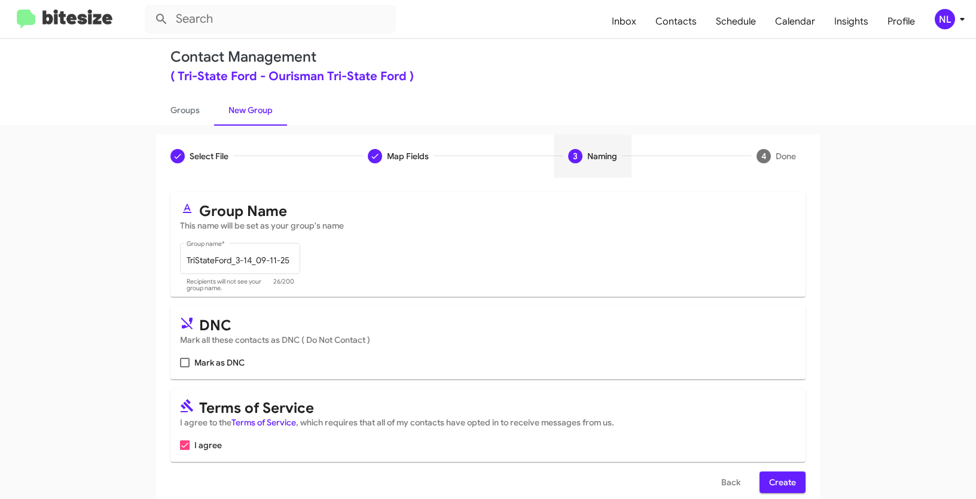
scroll to position [30, 0]
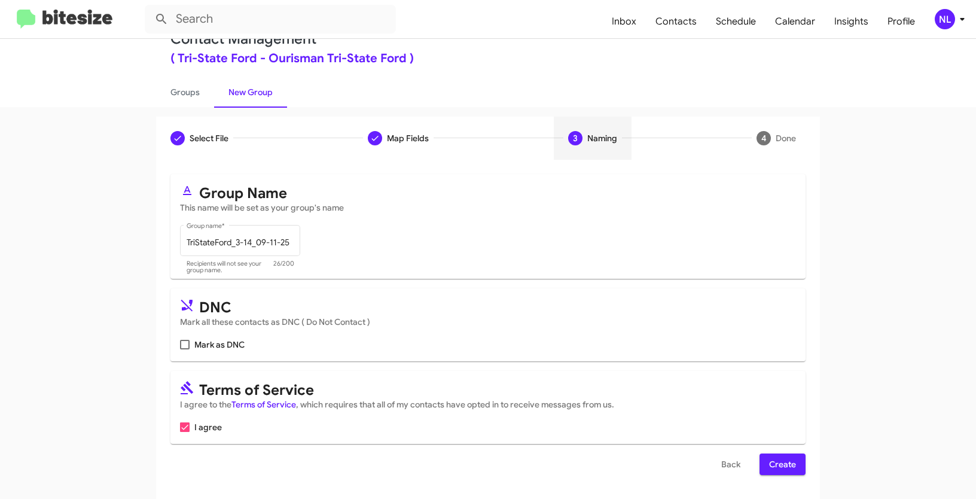
click at [784, 457] on span "Create" at bounding box center [782, 464] width 27 height 22
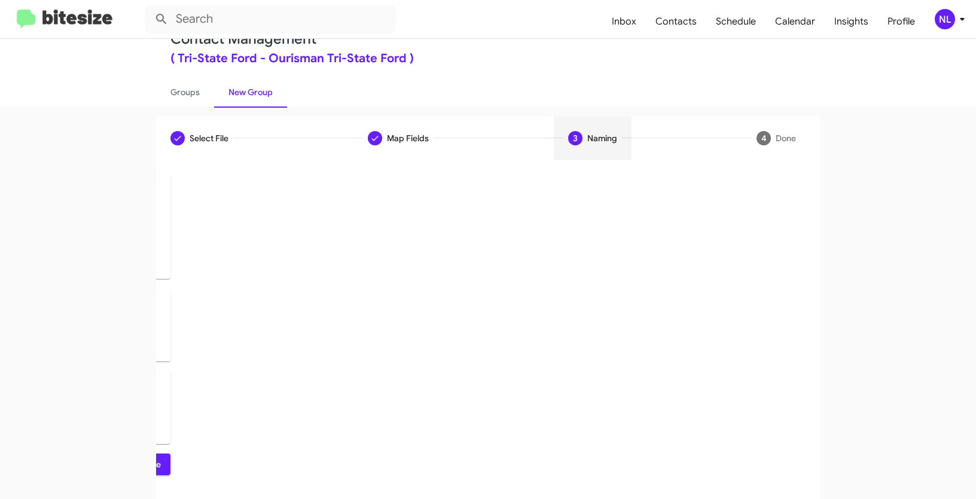
scroll to position [0, 0]
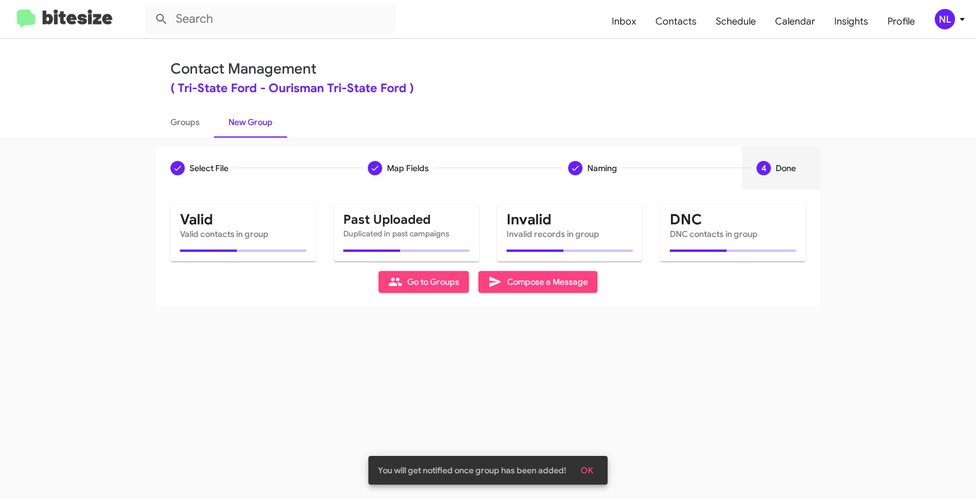
click at [589, 464] on span "OK" at bounding box center [587, 470] width 13 height 22
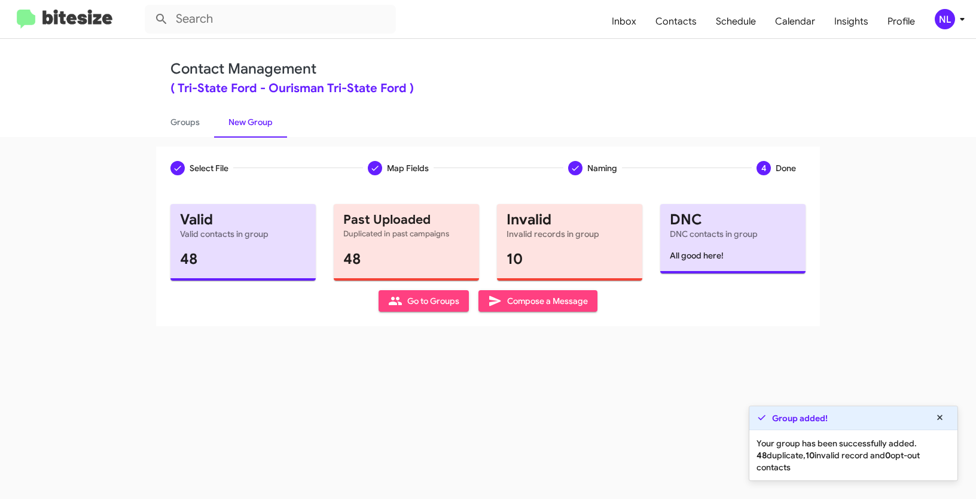
click at [423, 301] on span "Go to Groups" at bounding box center [423, 301] width 71 height 22
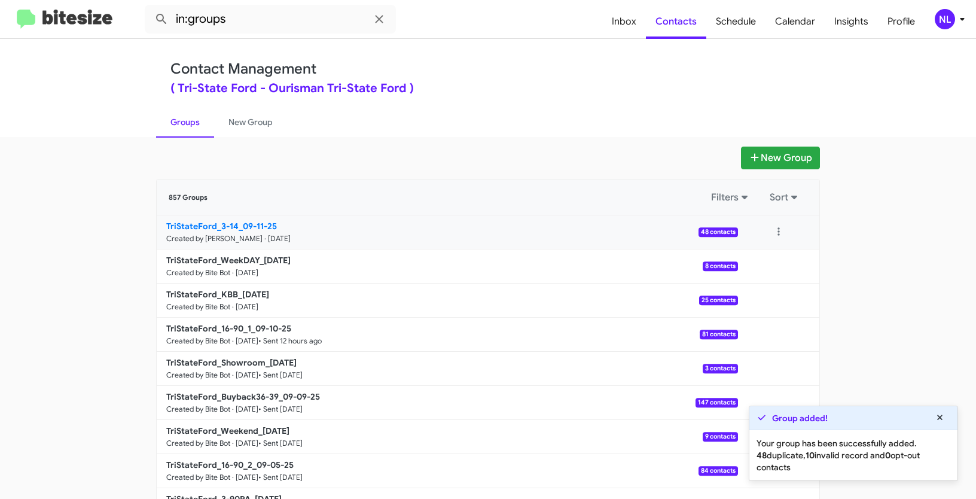
drag, startPoint x: 135, startPoint y: 220, endPoint x: 234, endPoint y: 221, distance: 99.3
click at [234, 221] on app-groups "New Group 857 Groups Filters Sort TriStateFord_3-14_09-11-25 Created by Nen Lim…" at bounding box center [488, 367] width 976 height 441
copy div "Filters Sort TriStateFord_3-14"
click at [247, 29] on input "in:groups" at bounding box center [270, 19] width 251 height 29
paste input "TriStateFord_3-14"
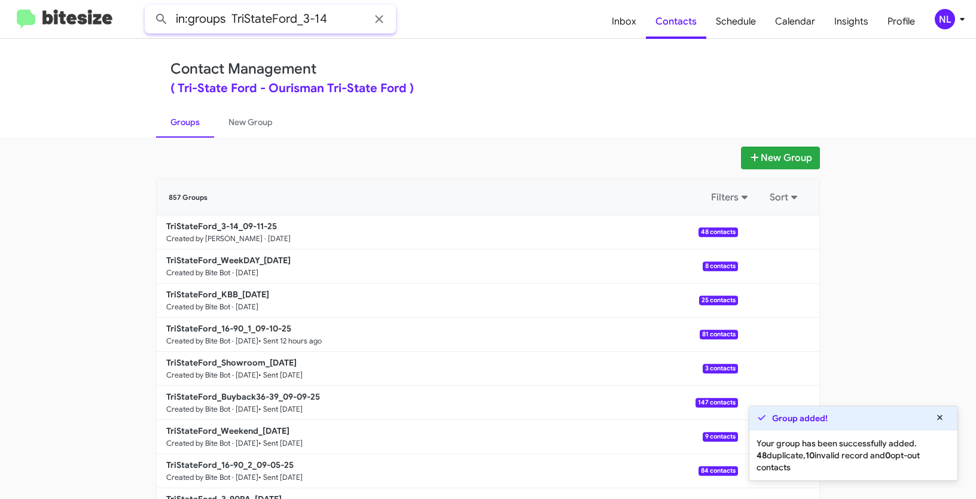
type input "in:groups TriStateFord_3-14"
click at [150, 7] on button at bounding box center [162, 19] width 24 height 24
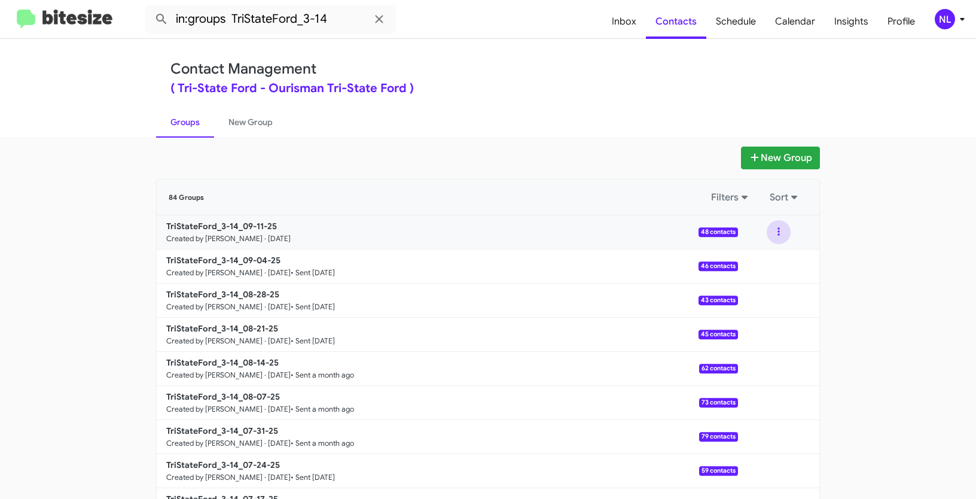
click at [768, 231] on button at bounding box center [779, 232] width 24 height 24
click at [753, 273] on button "View contacts" at bounding box center [743, 264] width 96 height 29
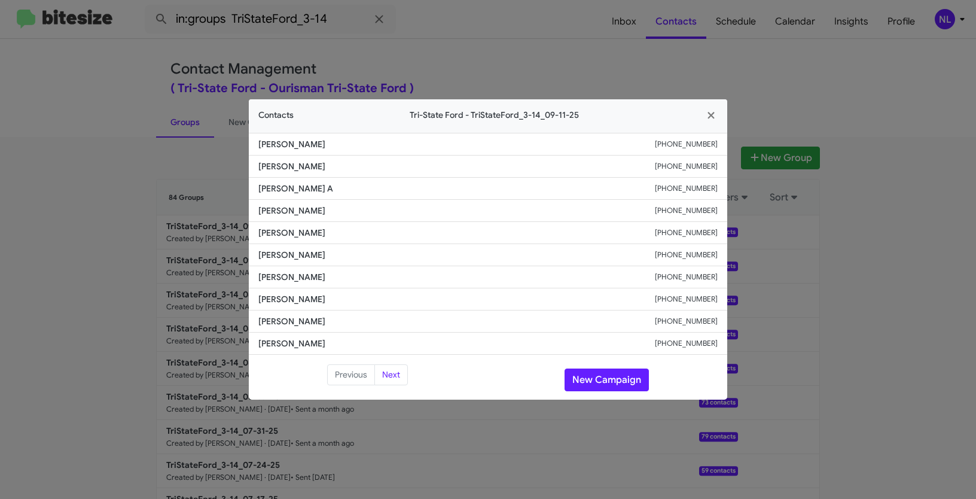
drag, startPoint x: 254, startPoint y: 228, endPoint x: 344, endPoint y: 228, distance: 89.7
click at [344, 228] on li "Victoria Wilson +14102413730" at bounding box center [488, 233] width 478 height 22
copy span "Victoria Wilson"
click at [581, 374] on button "New Campaign" at bounding box center [607, 379] width 84 height 23
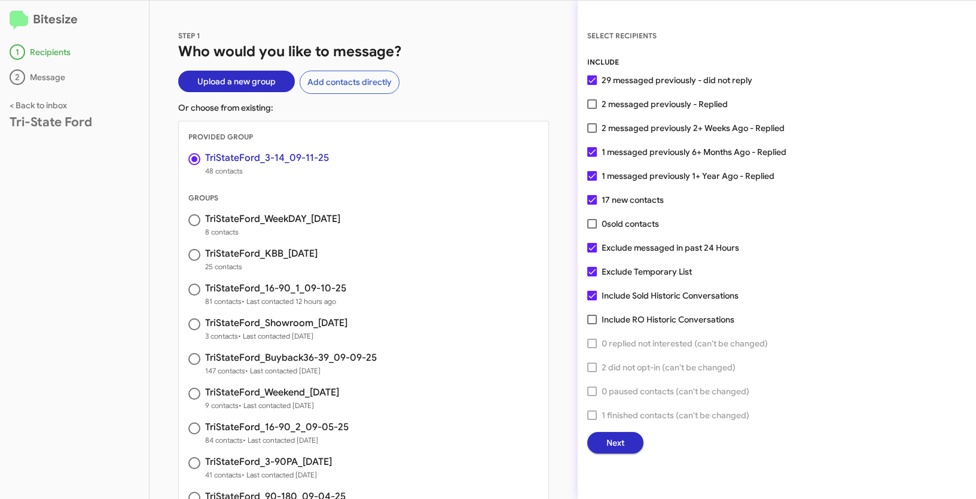
click at [609, 445] on span "Next" at bounding box center [615, 443] width 18 height 22
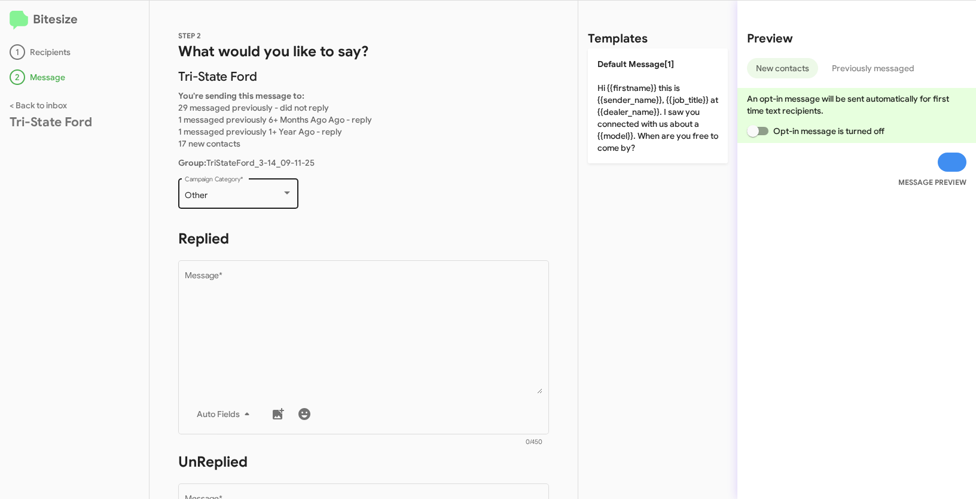
click at [225, 197] on div "Other" at bounding box center [233, 196] width 97 height 10
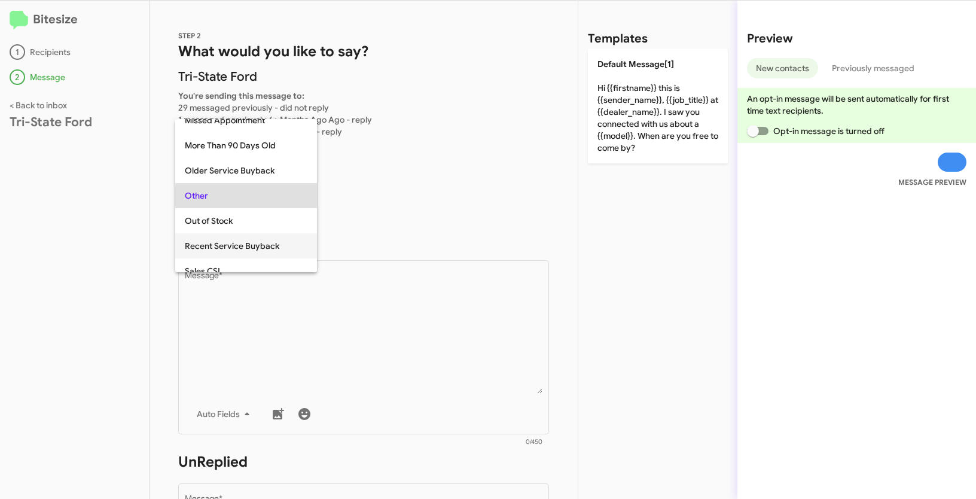
scroll to position [500, 0]
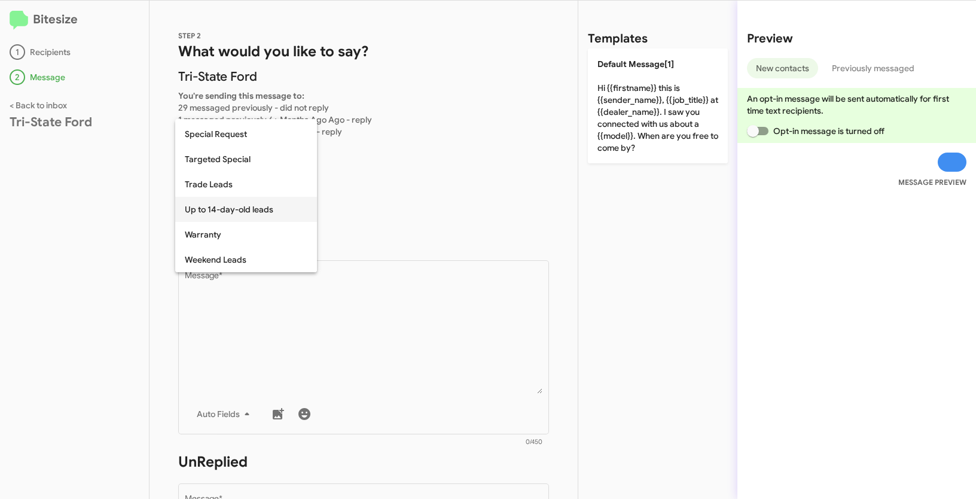
click at [225, 215] on span "Up to 14-day-old leads" at bounding box center [246, 209] width 123 height 25
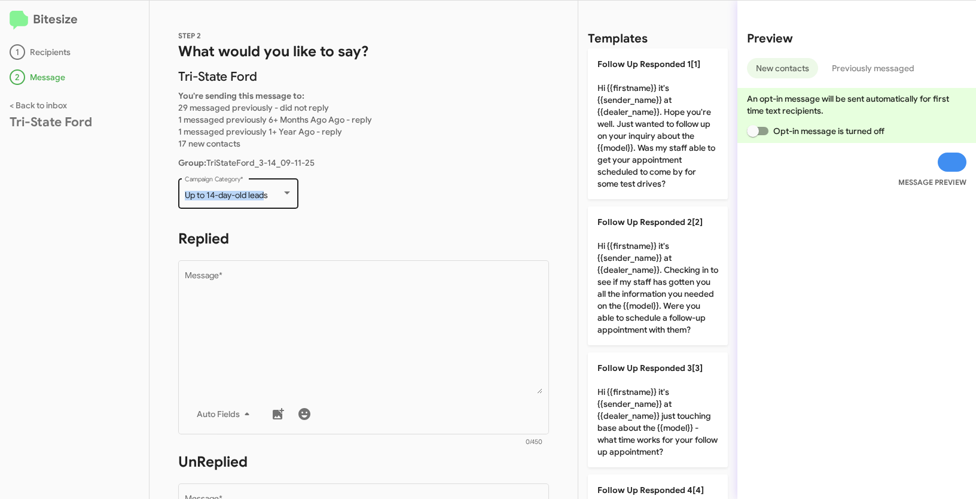
drag, startPoint x: 182, startPoint y: 191, endPoint x: 267, endPoint y: 196, distance: 85.1
click at [267, 196] on div "Up to 14-day-old leads Campaign Category *" at bounding box center [238, 192] width 120 height 33
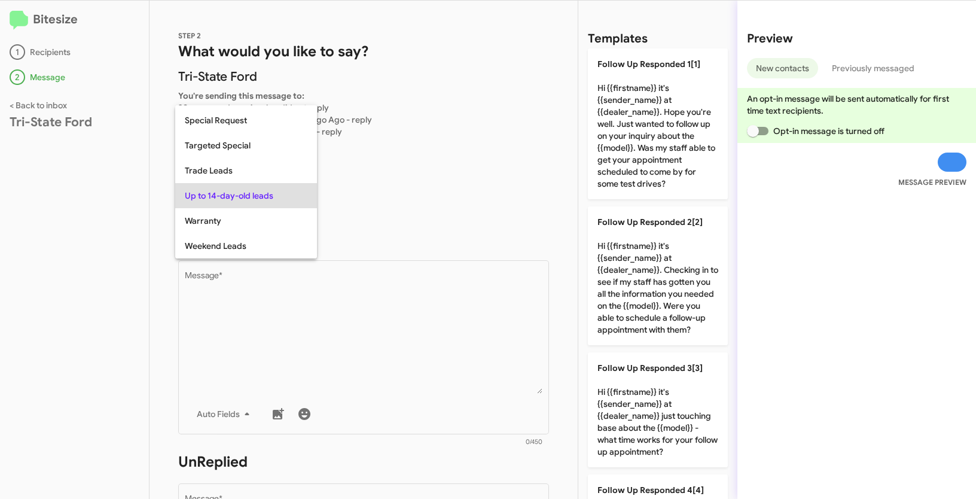
copy span "Up to 14-day-old lead"
click at [384, 364] on div at bounding box center [488, 249] width 976 height 499
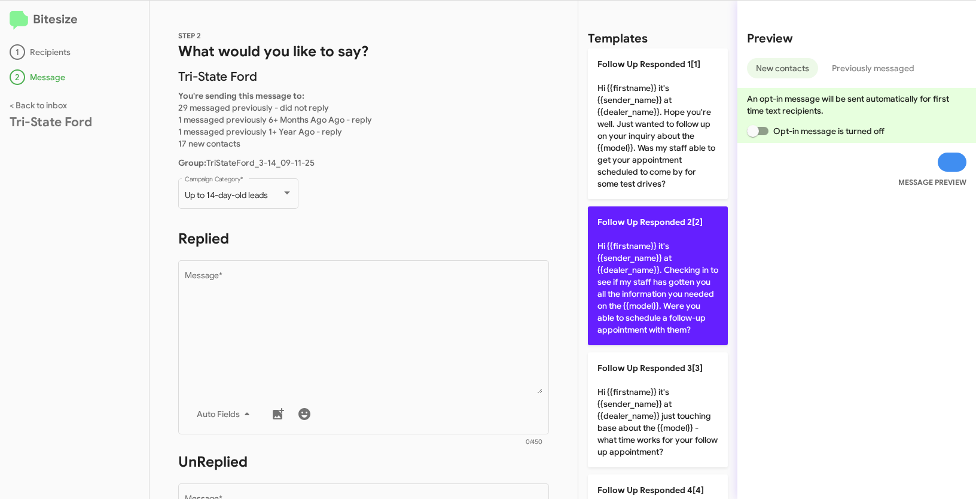
click at [641, 284] on p "Follow Up Responded 2[2] Hi {{firstname}} it's {{sender_name}} at {{dealer_name…" at bounding box center [658, 275] width 140 height 139
type textarea "Hi {{firstname}} it's {{sender_name}} at {{dealer_name}}. Checking in to see if…"
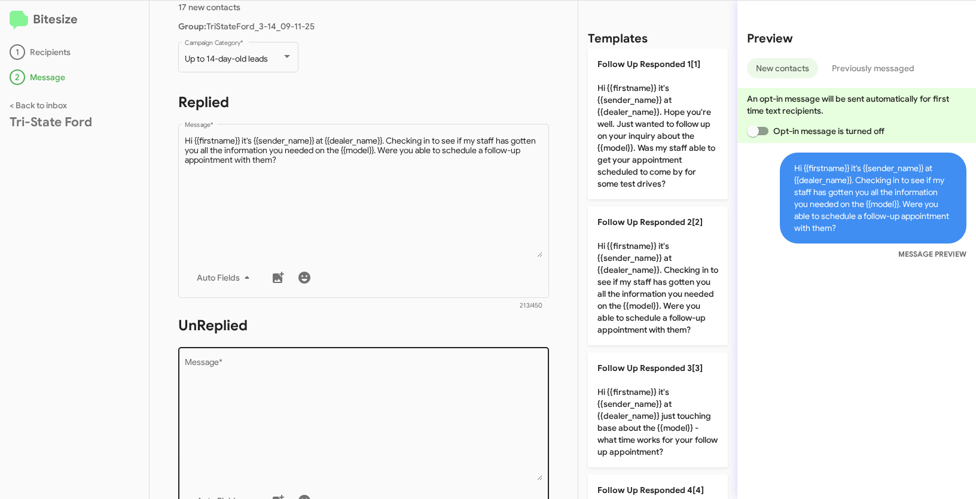
scroll to position [205, 0]
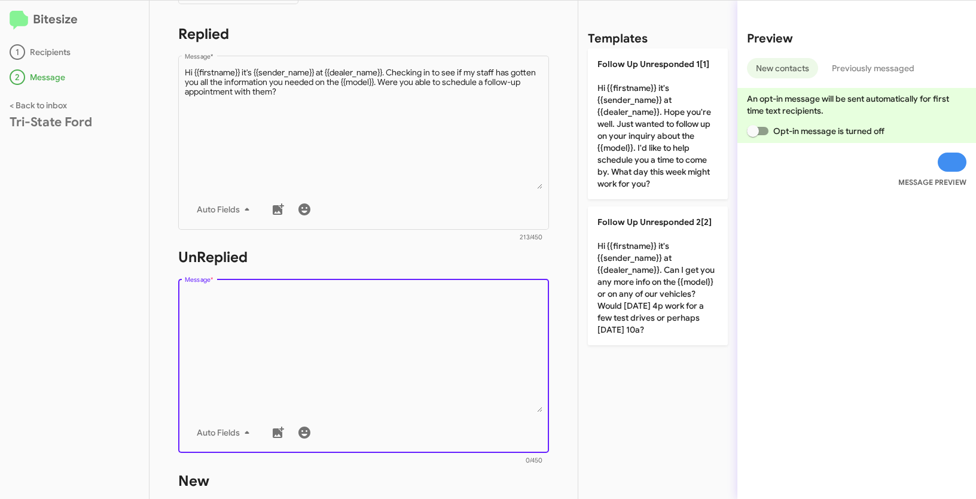
click at [470, 373] on textarea "Message *" at bounding box center [364, 351] width 358 height 122
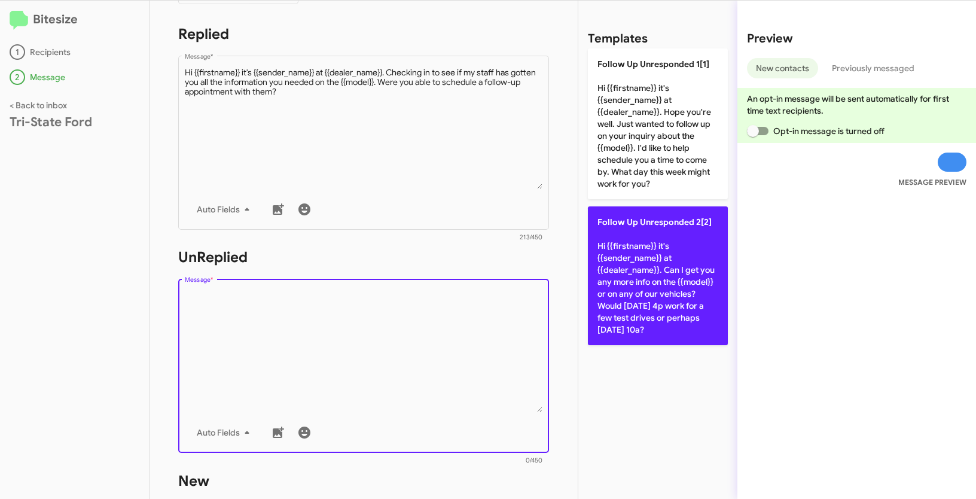
click at [646, 267] on p "Follow Up Unresponded 2[2] Hi {{firstname}} it's {{sender_name}} at {{dealer_na…" at bounding box center [658, 275] width 140 height 139
type textarea "Hi {{firstname}} it's {{sender_name}} at {{dealer_name}}. Can I get you any mor…"
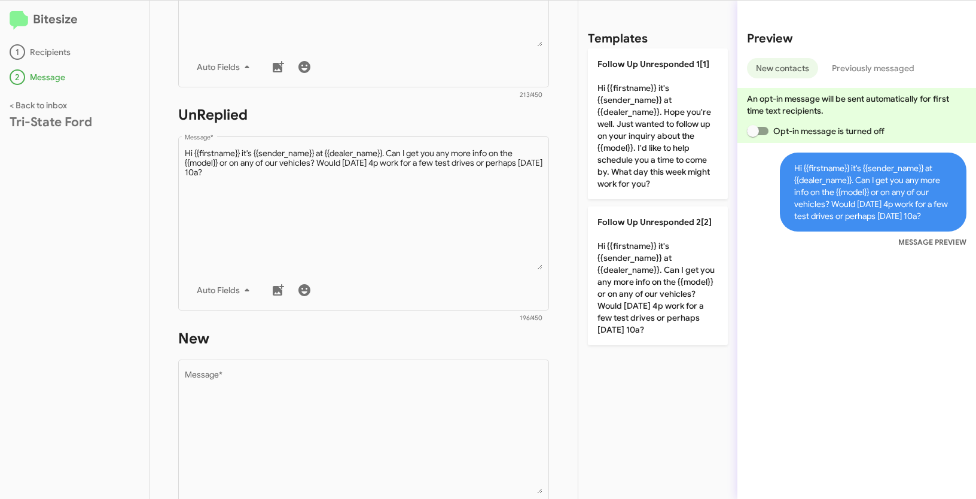
scroll to position [400, 0]
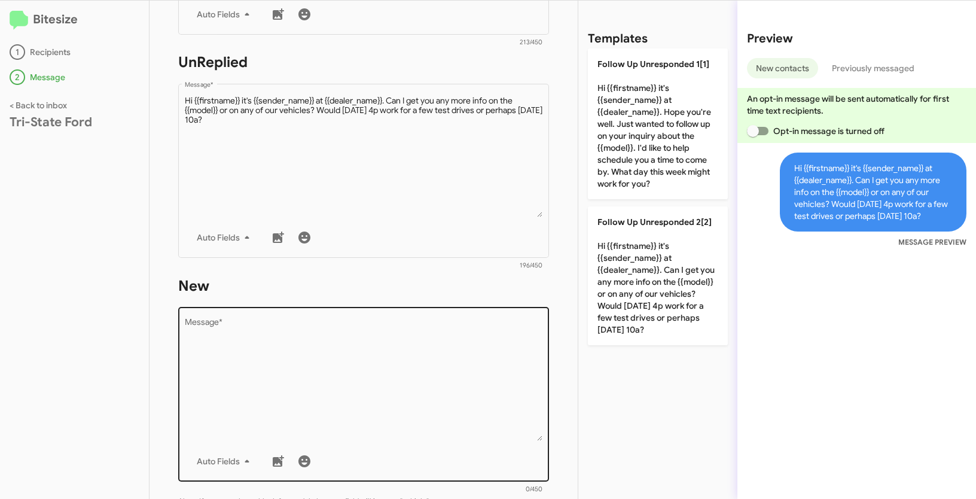
click at [401, 342] on textarea "Message *" at bounding box center [364, 380] width 358 height 122
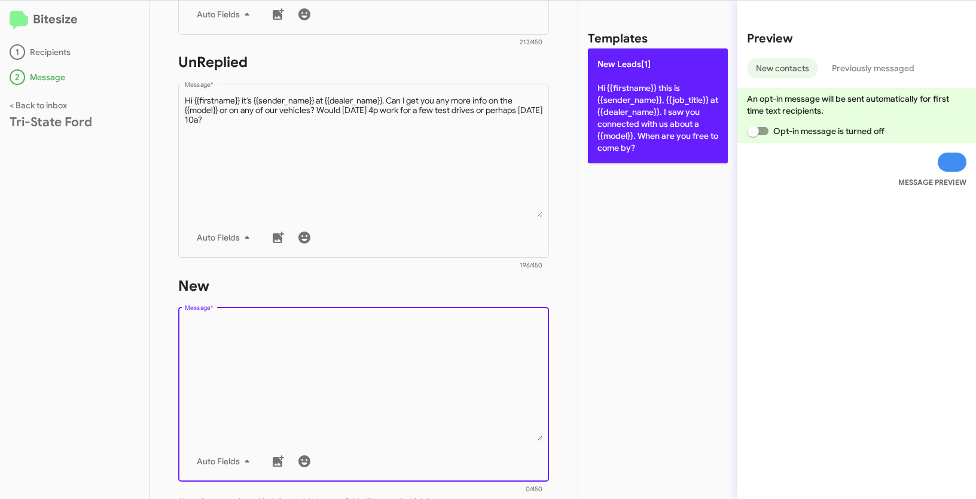
click at [635, 99] on p "New Leads[1] Hi {{firstname}} this is {{sender_name}}, {{job_title}} at {{deale…" at bounding box center [658, 105] width 140 height 115
type textarea "Hi {{firstname}} this is {{sender_name}}, {{job_title}} at {{dealer_name}}. I s…"
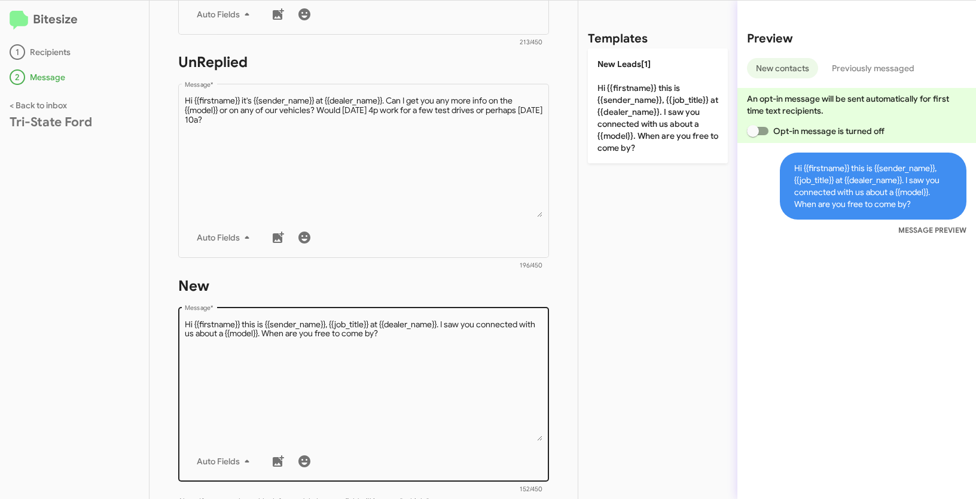
scroll to position [584, 0]
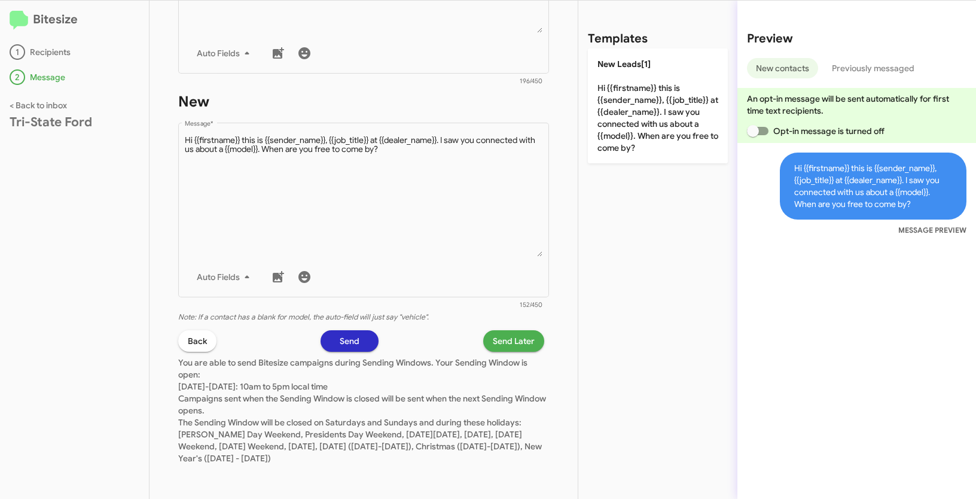
click at [524, 339] on span "Send Later" at bounding box center [514, 341] width 42 height 22
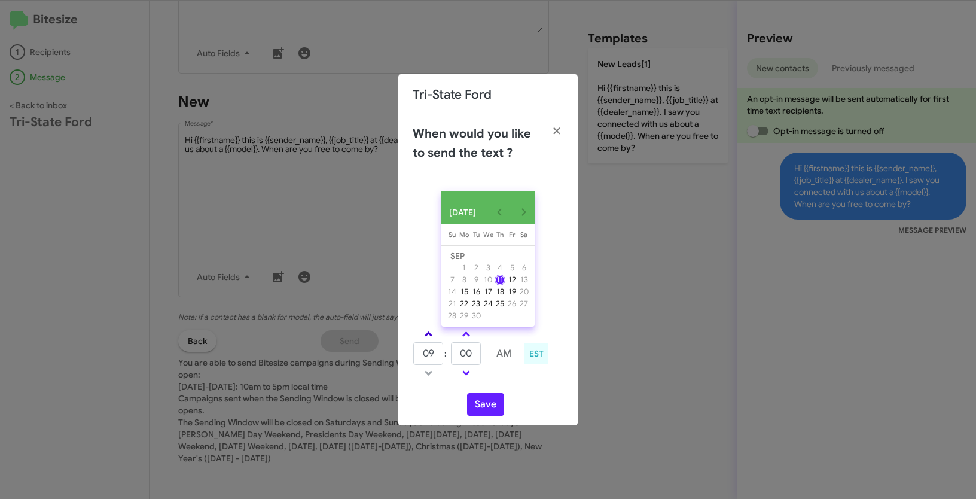
click at [432, 333] on link at bounding box center [428, 334] width 21 height 14
type input "10"
drag, startPoint x: 478, startPoint y: 358, endPoint x: 441, endPoint y: 353, distance: 37.4
click at [441, 353] on tr "10 : 00 AM" at bounding box center [466, 354] width 107 height 24
type input "31"
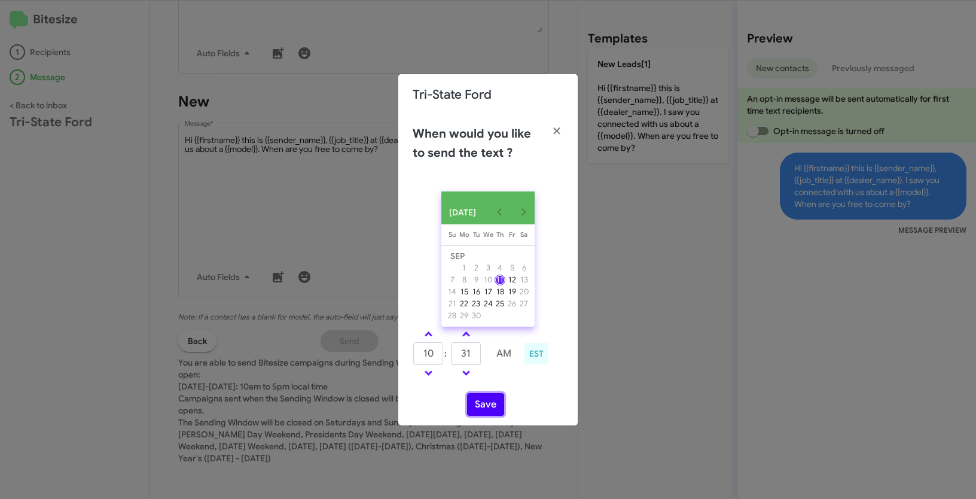
click at [474, 410] on button "Save" at bounding box center [485, 404] width 37 height 23
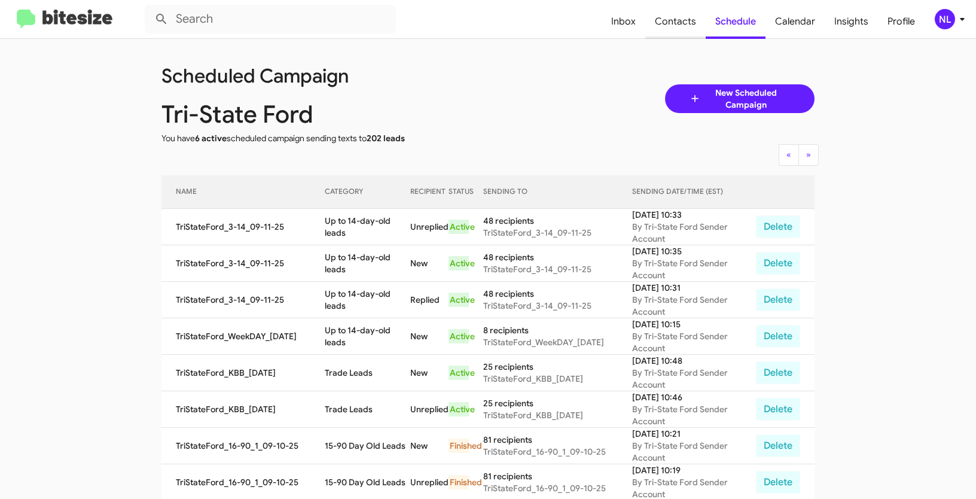
drag, startPoint x: 676, startPoint y: 26, endPoint x: 706, endPoint y: 28, distance: 29.4
click at [676, 26] on span "Contacts" at bounding box center [675, 21] width 60 height 35
type input "in:groups"
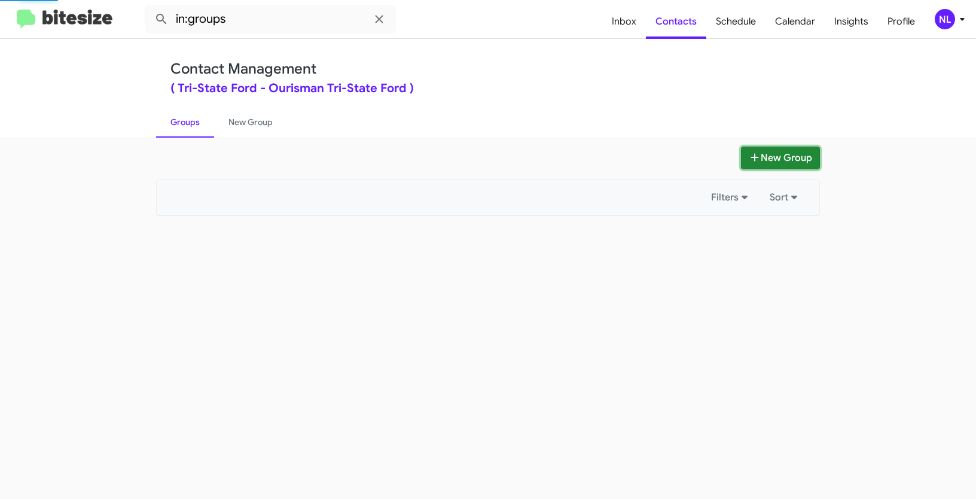
click at [795, 160] on button "New Group" at bounding box center [780, 158] width 79 height 23
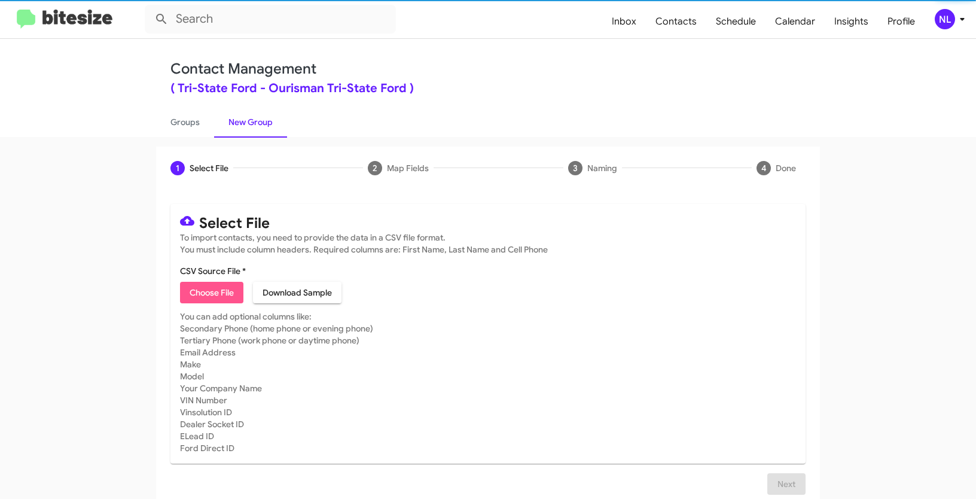
click at [221, 301] on span "Choose File" at bounding box center [212, 293] width 44 height 22
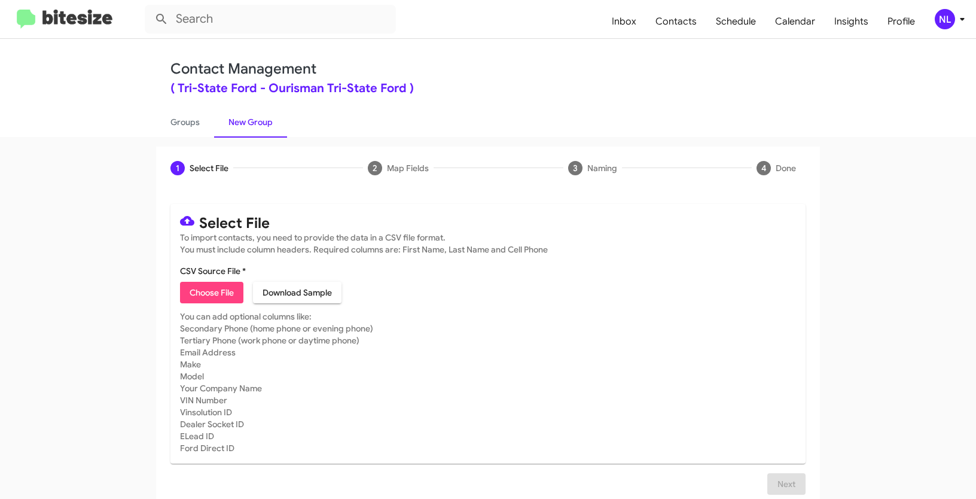
type input "TriStateFord_90-180_09-11-25"
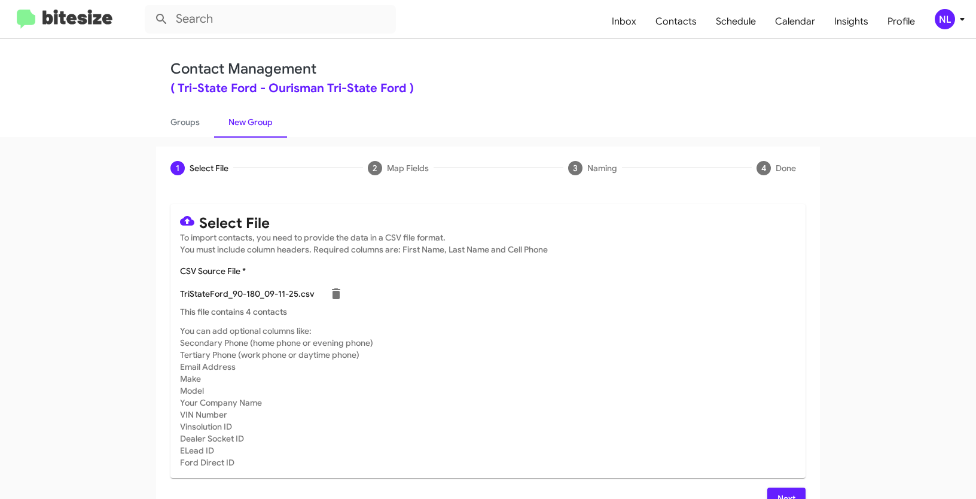
scroll to position [24, 0]
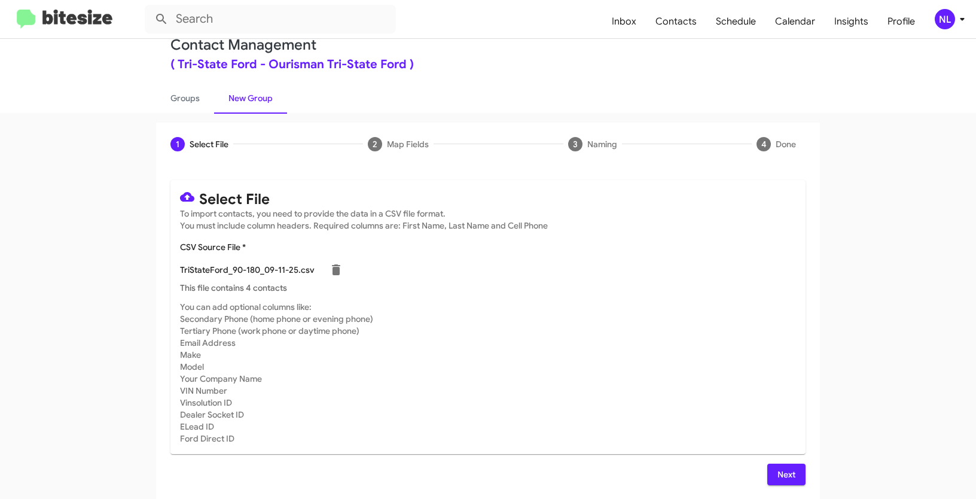
click at [785, 471] on span "Next" at bounding box center [786, 475] width 19 height 22
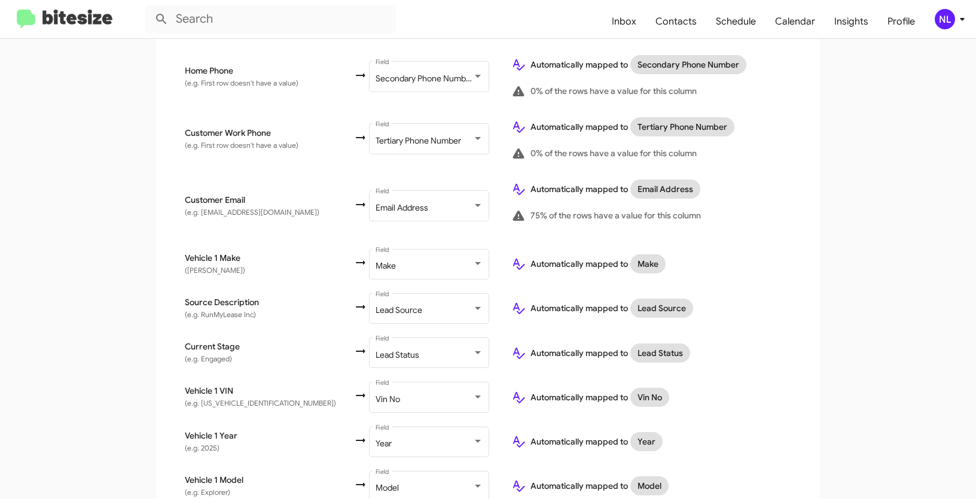
scroll to position [517, 0]
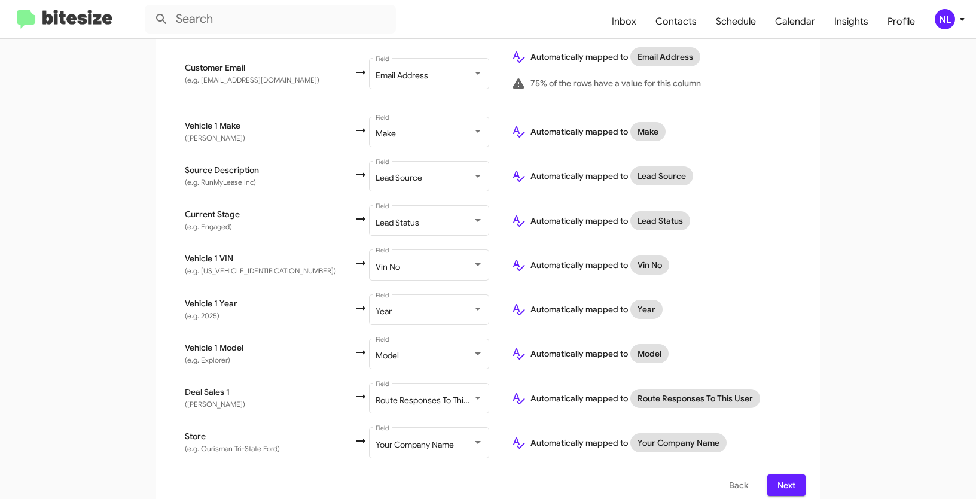
click at [791, 474] on span "Next" at bounding box center [786, 485] width 19 height 22
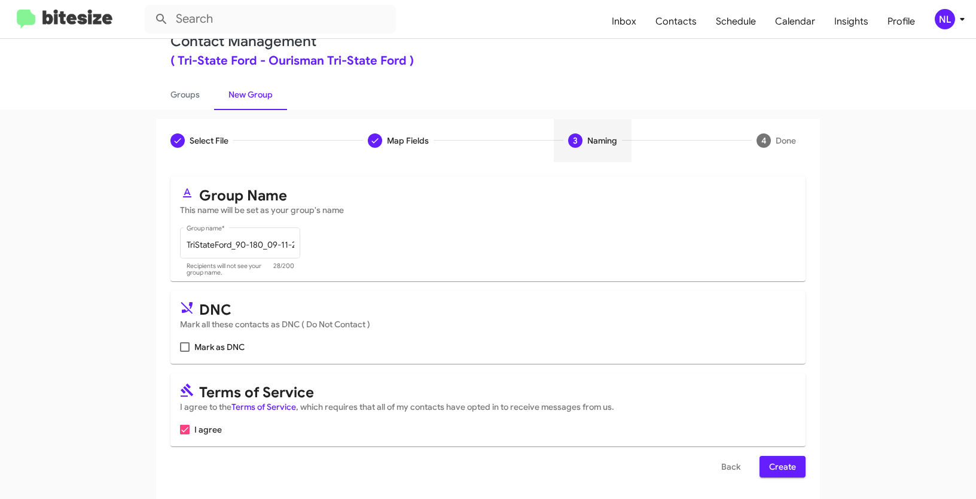
scroll to position [30, 0]
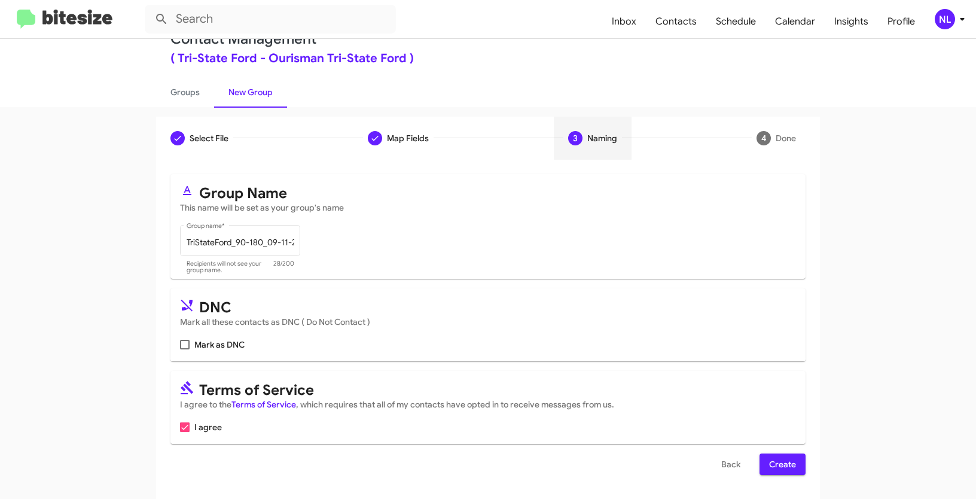
click at [791, 463] on span "Create" at bounding box center [782, 464] width 27 height 22
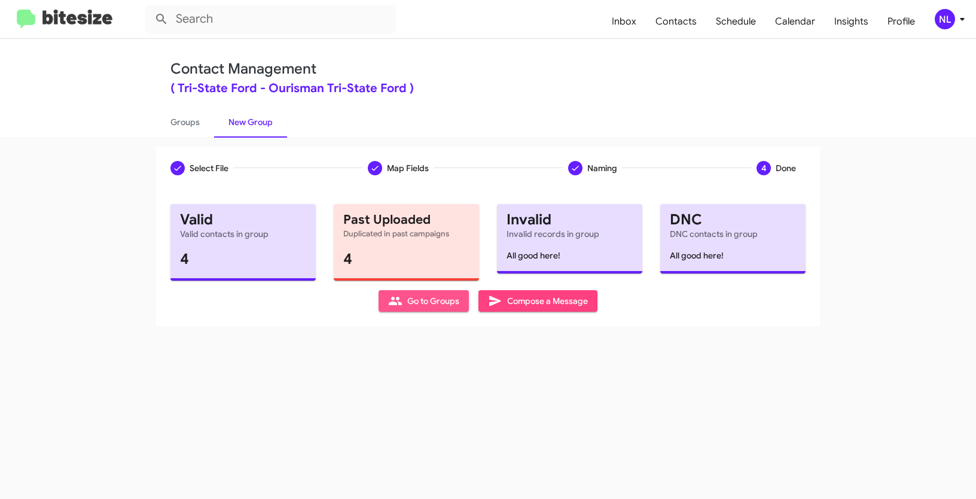
click at [418, 300] on span "Go to Groups" at bounding box center [423, 301] width 71 height 22
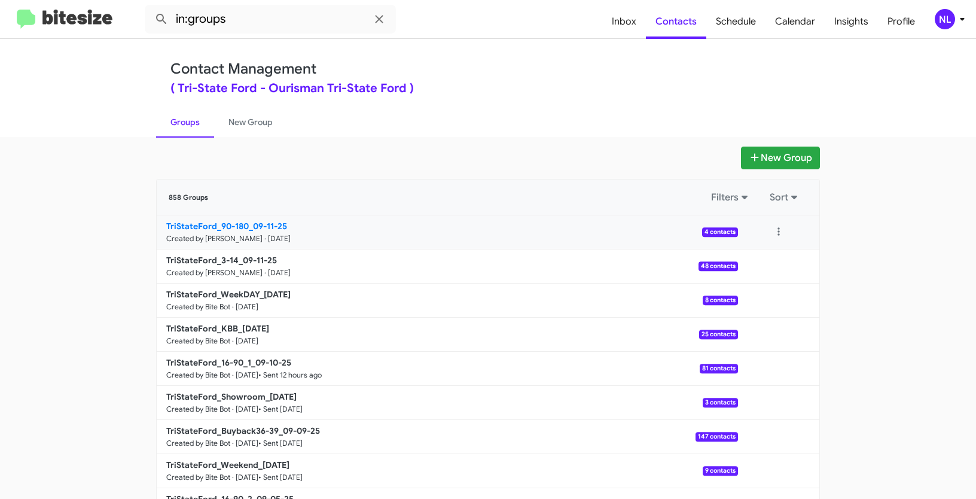
drag, startPoint x: 142, startPoint y: 222, endPoint x: 246, endPoint y: 221, distance: 103.5
click at [246, 221] on app-groups "New Group 858 Groups Filters Sort TriStateFord_90-180_09-11-25 Created by Nen L…" at bounding box center [488, 367] width 976 height 441
copy div "Filters Sort TriStateFord_90-180"
click at [243, 16] on input "in:groups" at bounding box center [270, 19] width 251 height 29
paste input "TriStateFord_90-180"
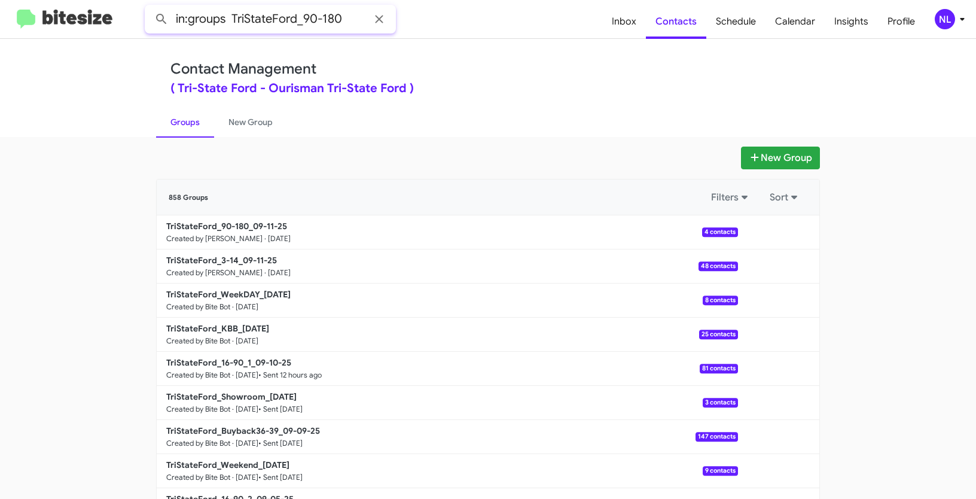
click at [243, 13] on input "in:groups TriStateFord_90-180" at bounding box center [270, 19] width 251 height 29
type input "in:groups TriStateFord_90-180"
click at [150, 7] on button at bounding box center [162, 19] width 24 height 24
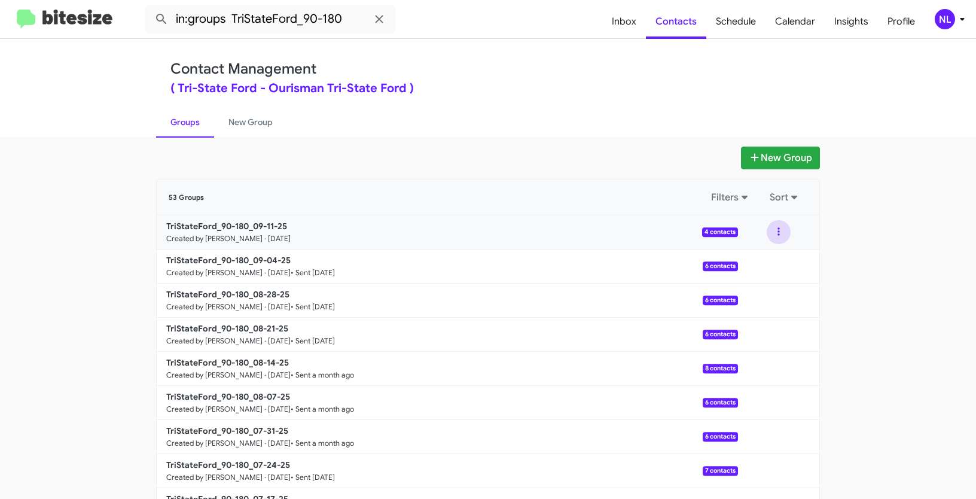
click at [781, 235] on button at bounding box center [779, 232] width 24 height 24
click at [749, 269] on button "View contacts" at bounding box center [743, 264] width 96 height 29
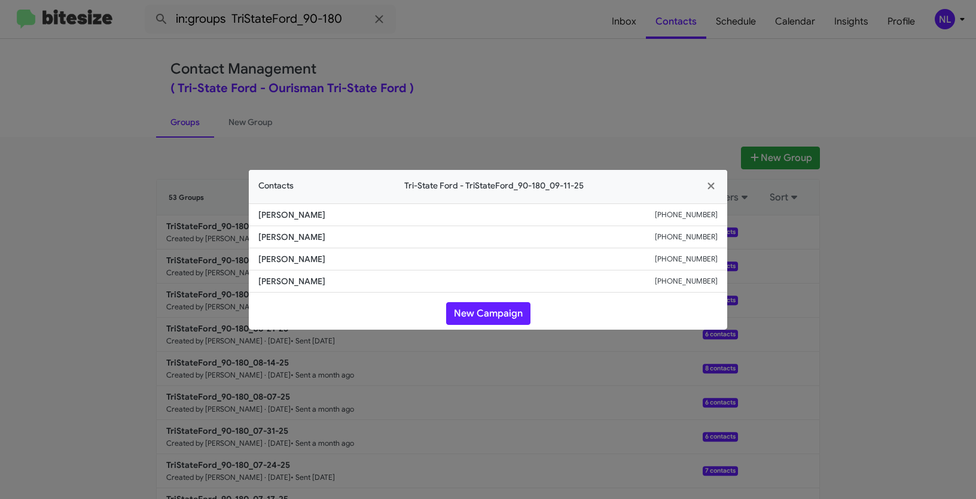
drag, startPoint x: 251, startPoint y: 239, endPoint x: 356, endPoint y: 239, distance: 105.3
click at [356, 239] on li "Scott Buckler +14435722037" at bounding box center [488, 237] width 478 height 22
copy span "Scott Buckler"
click at [471, 312] on button "New Campaign" at bounding box center [488, 313] width 84 height 23
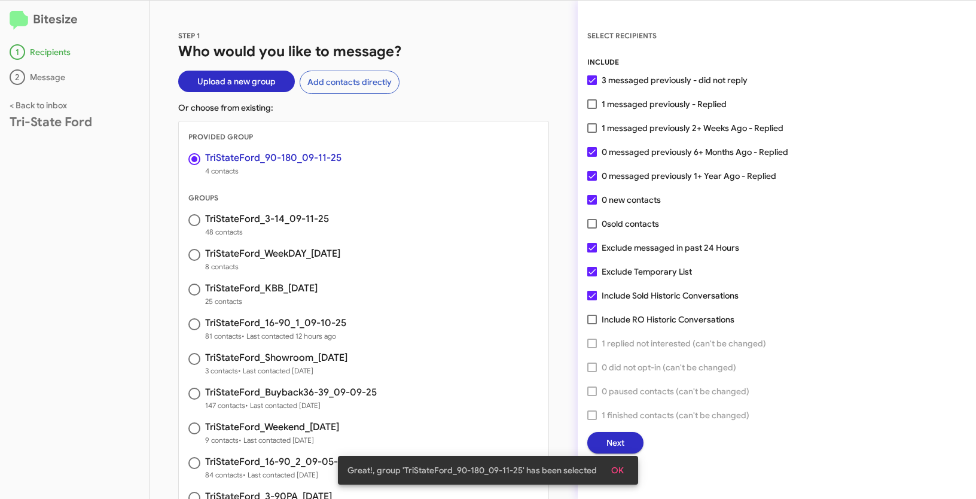
click at [594, 273] on span at bounding box center [592, 272] width 10 height 10
click at [592, 276] on input "Exclude Temporary List" at bounding box center [592, 276] width 1 height 1
checkbox input "false"
click at [626, 473] on button "OK" at bounding box center [618, 470] width 32 height 22
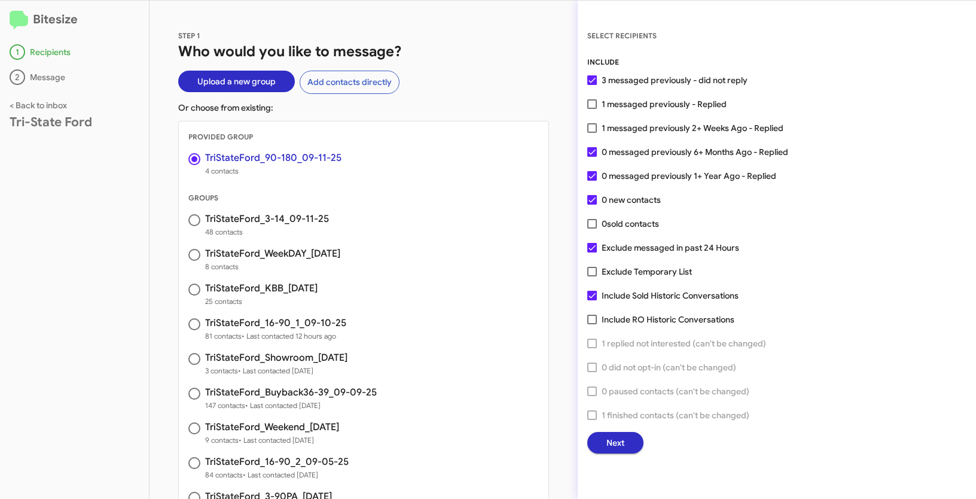
click at [603, 446] on button "Next" at bounding box center [615, 443] width 56 height 22
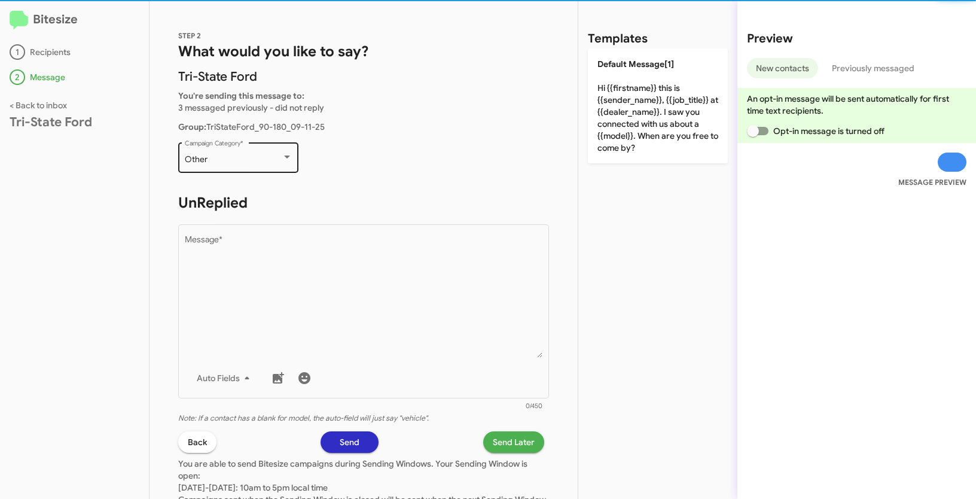
click at [268, 152] on div "Other Campaign Category *" at bounding box center [239, 156] width 108 height 33
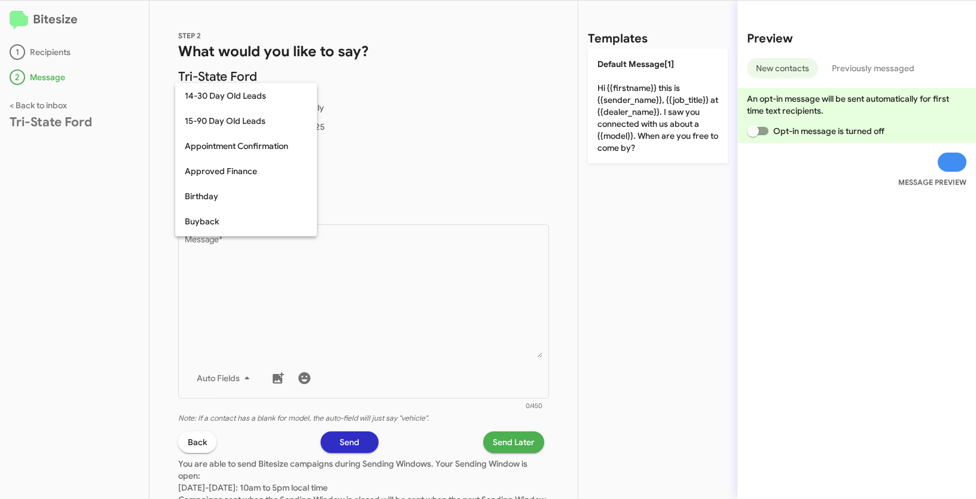
scroll to position [263, 0]
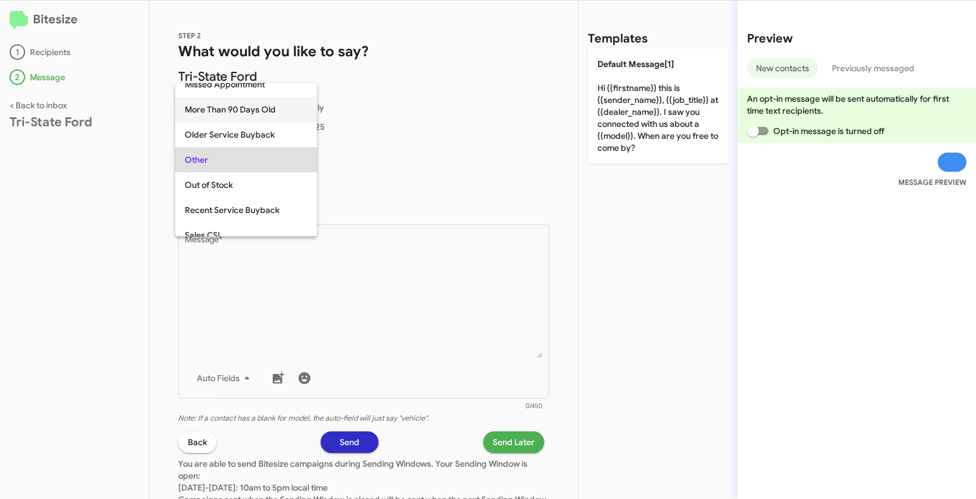
click at [213, 114] on span "More Than 90 Days Old" at bounding box center [246, 109] width 123 height 25
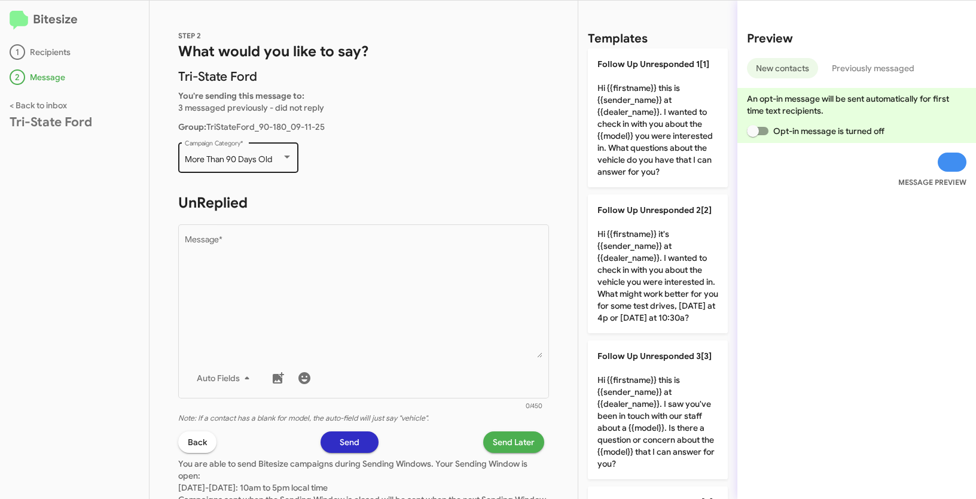
drag, startPoint x: 183, startPoint y: 158, endPoint x: 279, endPoint y: 161, distance: 95.7
click at [279, 161] on div "More Than 90 Days Old Campaign Category *" at bounding box center [238, 156] width 120 height 33
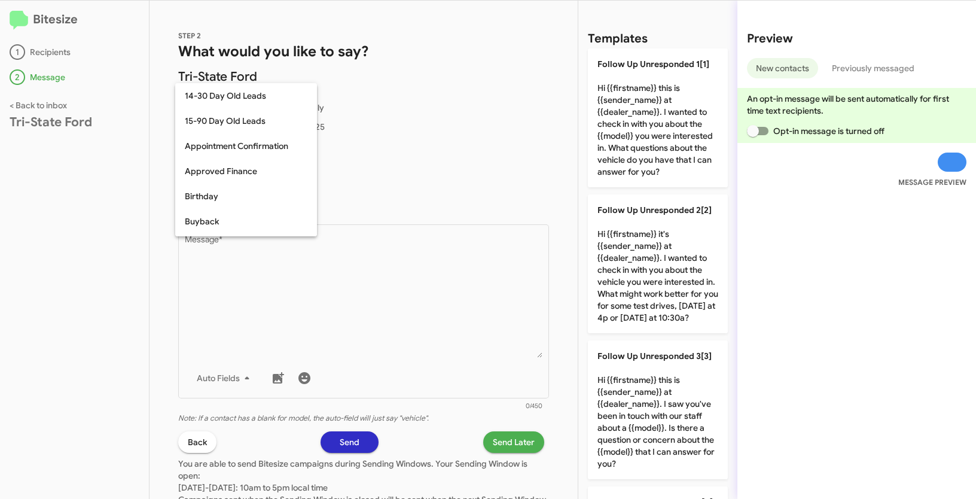
scroll to position [212, 0]
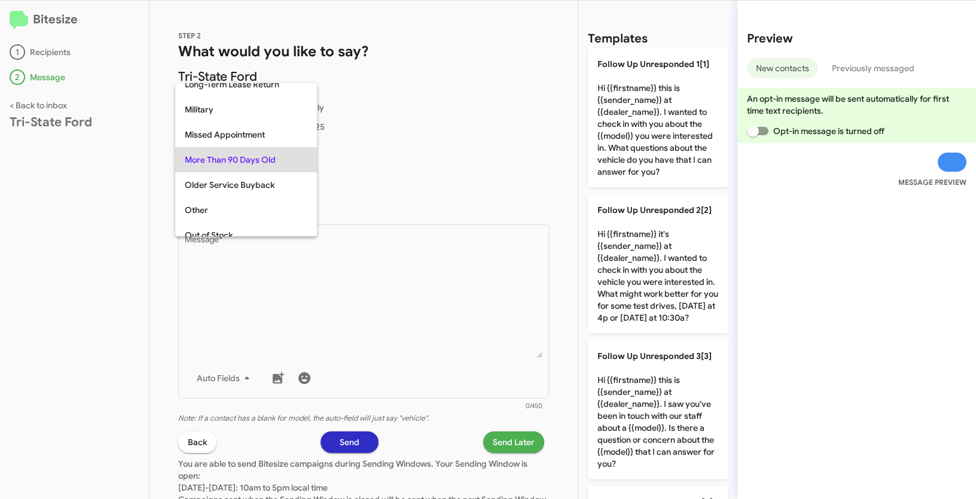
copy span "More Than 90 Days Old"
click at [403, 304] on div at bounding box center [488, 249] width 976 height 499
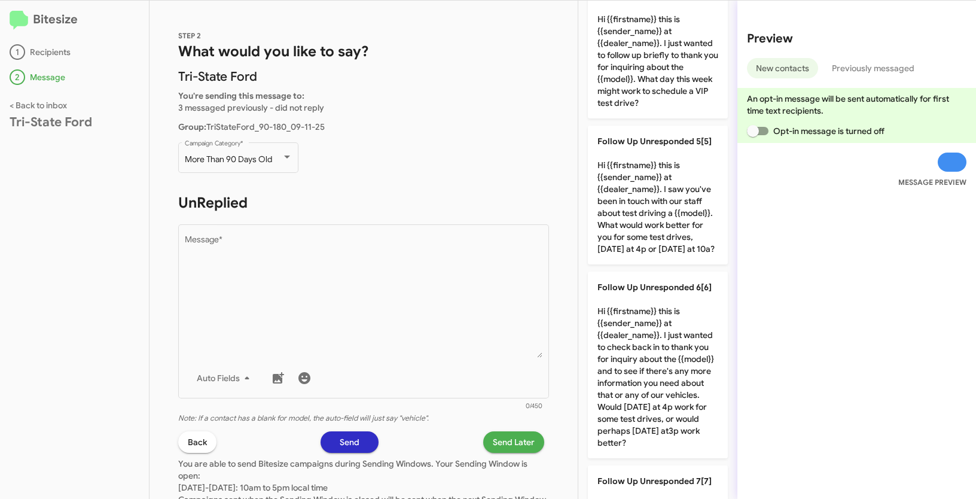
scroll to position [840, 0]
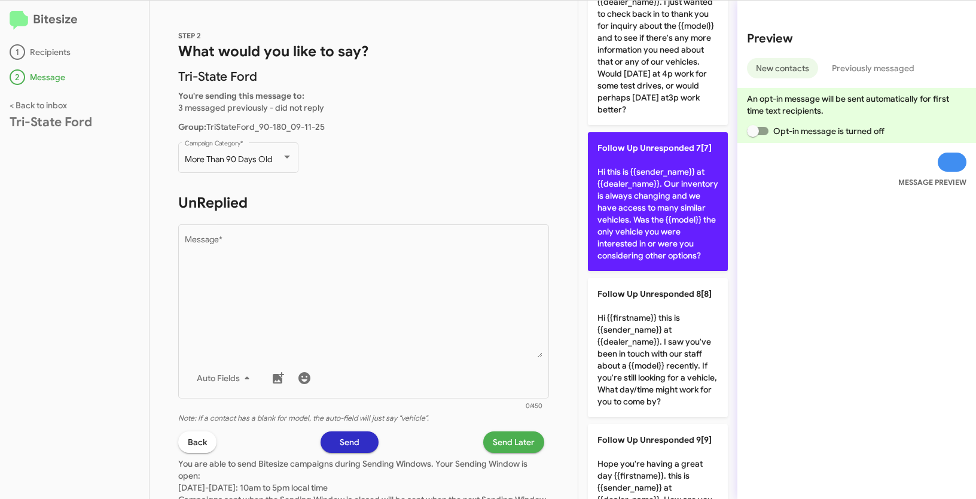
click at [653, 225] on p "Follow Up Unresponded 7[7] Hi this is {{sender_name}} at {{dealer_name}}. Our i…" at bounding box center [658, 201] width 140 height 139
type textarea "Hi this is {{sender_name}} at {{dealer_name}}. Our inventory is always changing…"
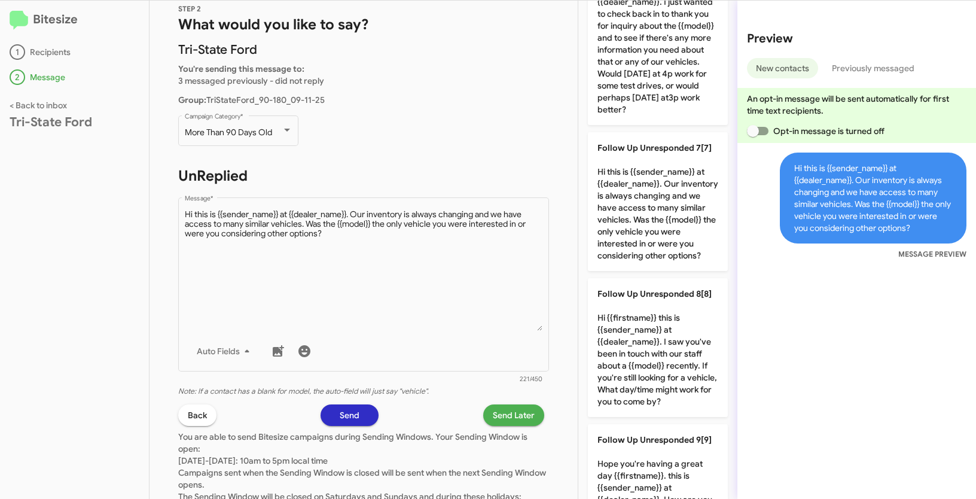
scroll to position [94, 0]
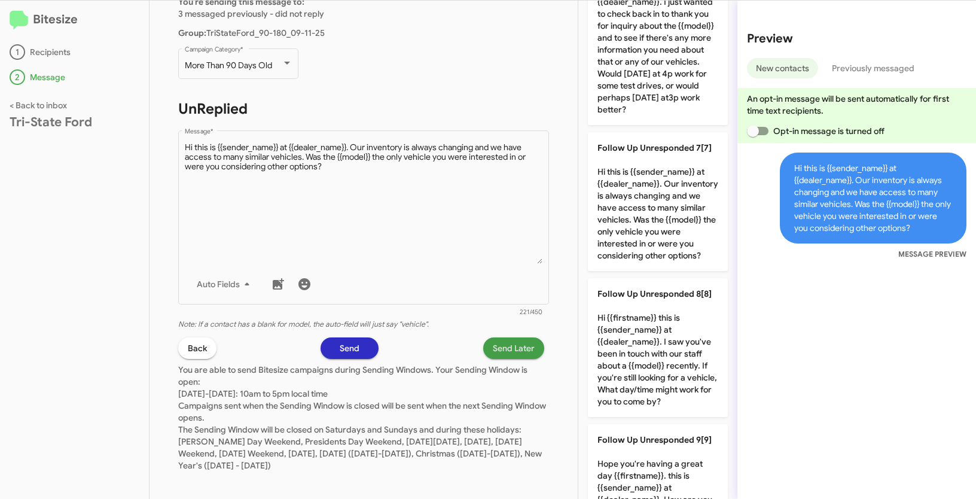
click at [505, 339] on span "Send Later" at bounding box center [514, 348] width 42 height 22
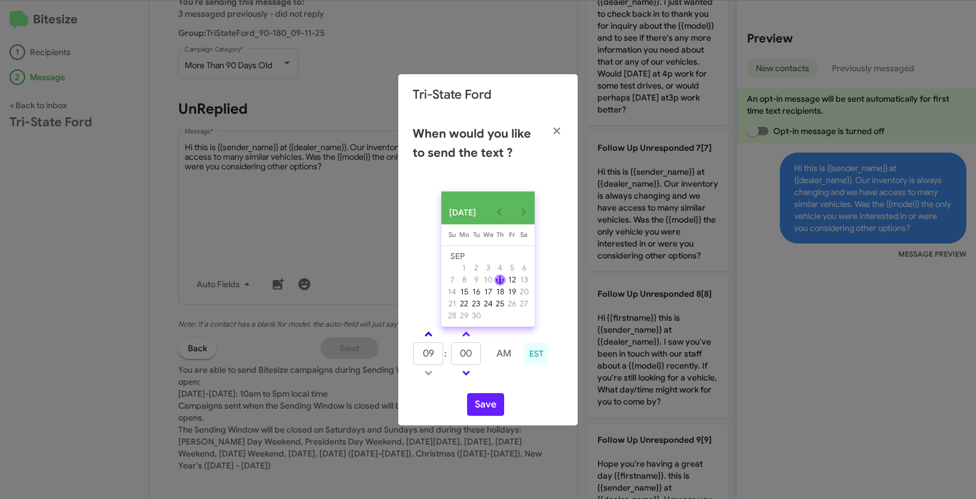
click at [426, 333] on link at bounding box center [428, 334] width 21 height 14
type input "10"
drag, startPoint x: 474, startPoint y: 359, endPoint x: 443, endPoint y: 350, distance: 32.8
click at [443, 350] on tr "10 : 00 AM" at bounding box center [466, 354] width 107 height 24
type input "39"
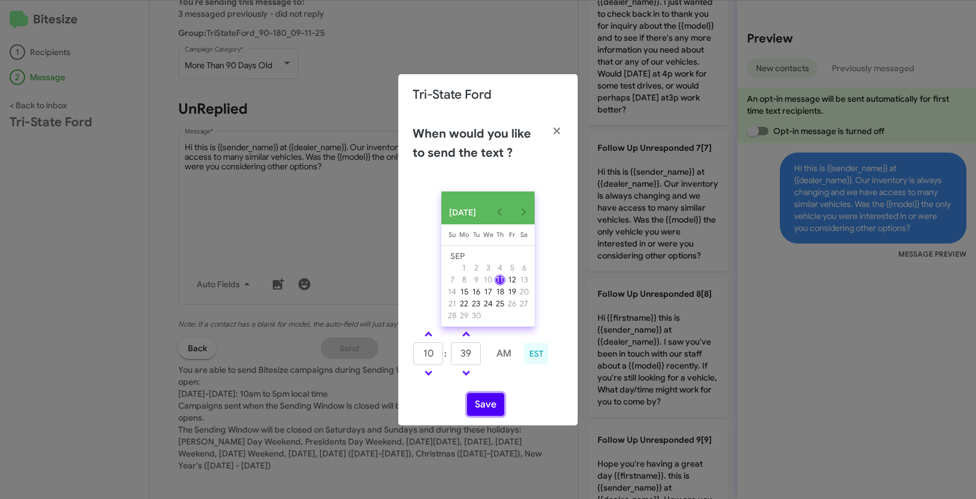
click at [489, 416] on button "Save" at bounding box center [485, 404] width 37 height 23
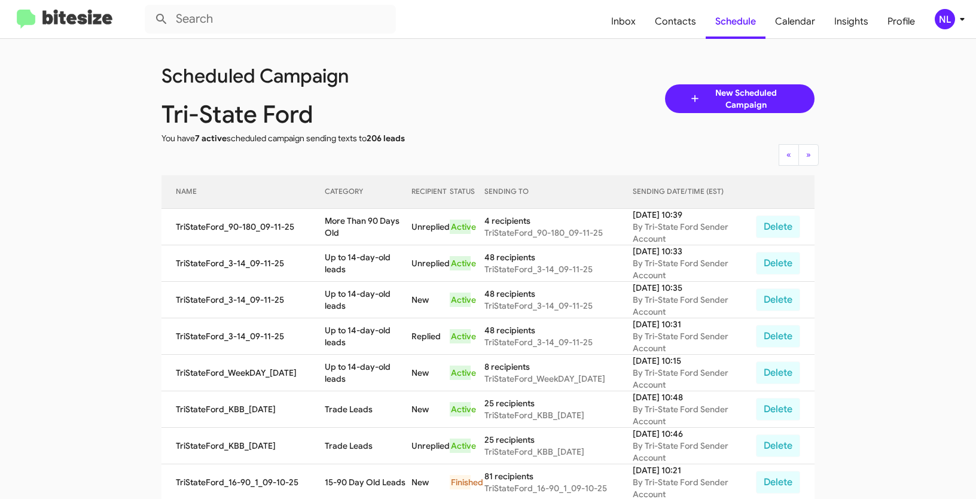
click at [946, 19] on div "NL" at bounding box center [945, 19] width 20 height 20
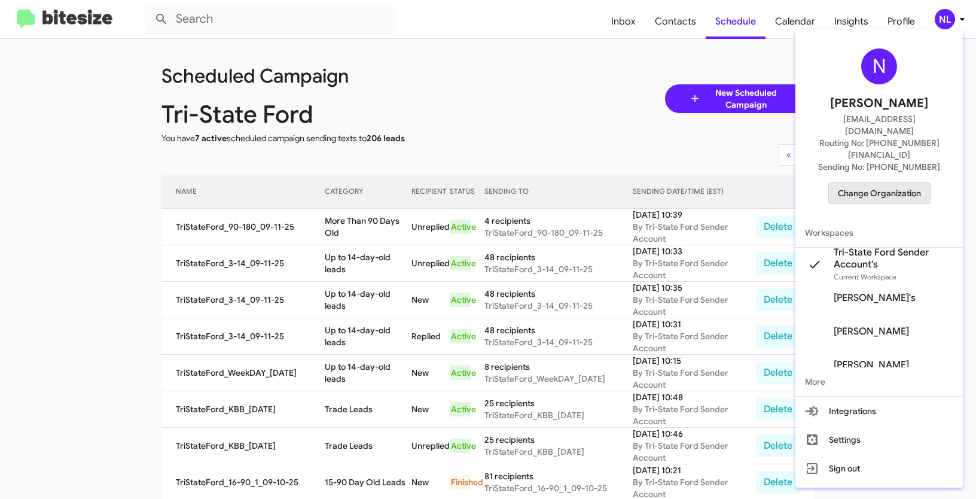
click at [870, 183] on span "Change Organization" at bounding box center [879, 193] width 83 height 20
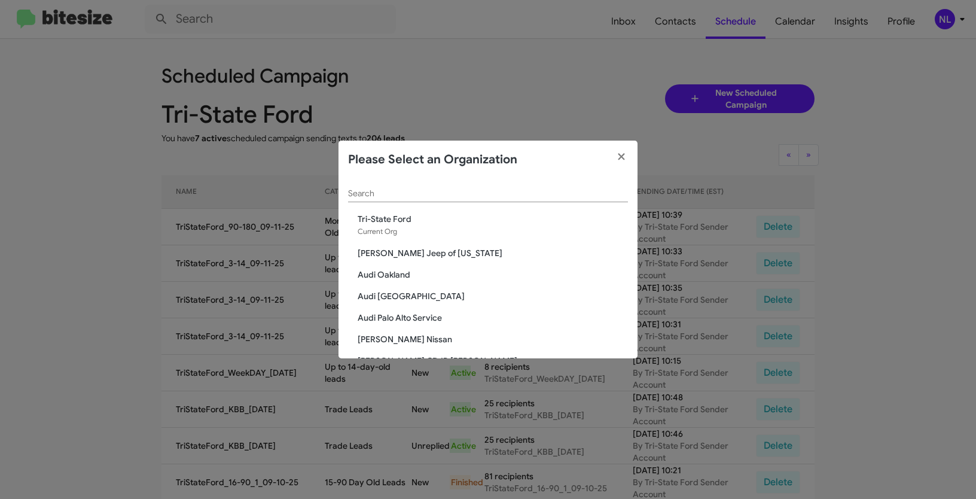
click at [423, 196] on input "Search" at bounding box center [488, 194] width 280 height 10
paste input "Volkswagen of Rockville"
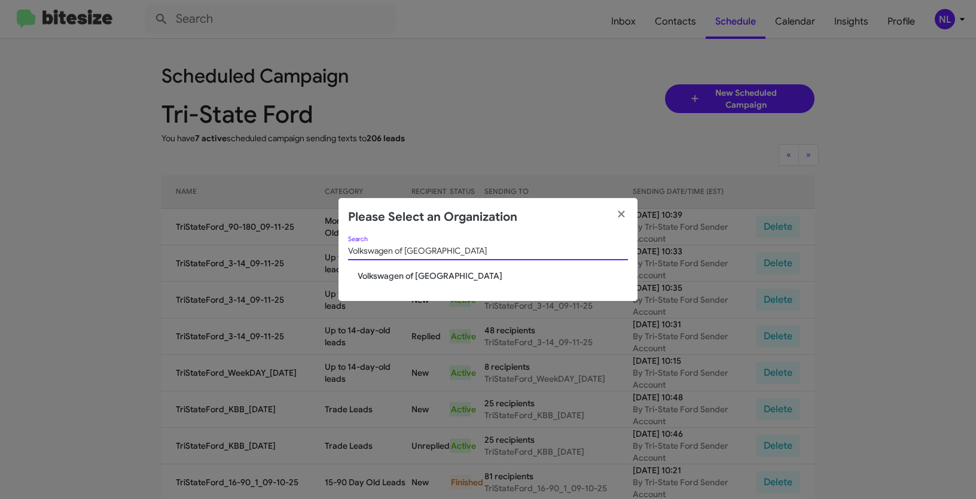
type input "Volkswagen of Rockville"
click at [398, 273] on span "Volkswagen of Rockville" at bounding box center [493, 276] width 270 height 12
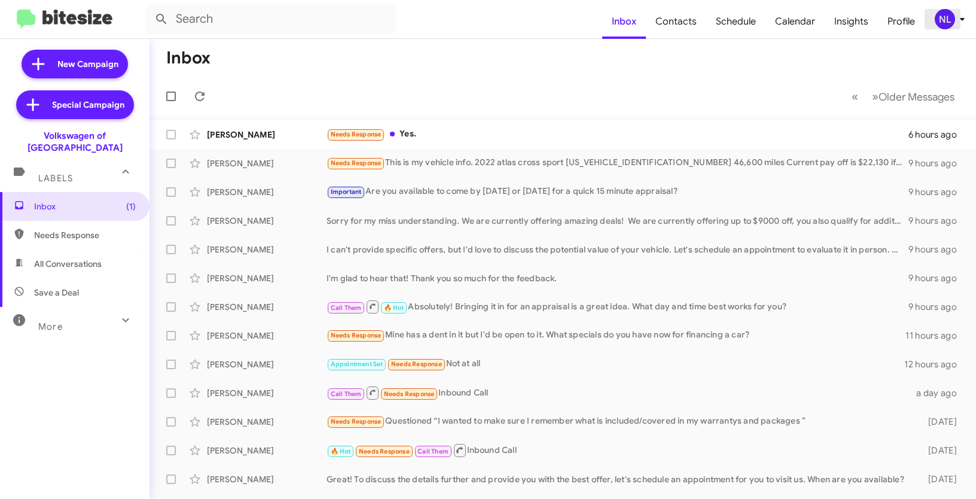
click at [949, 20] on div "NL" at bounding box center [945, 19] width 20 height 20
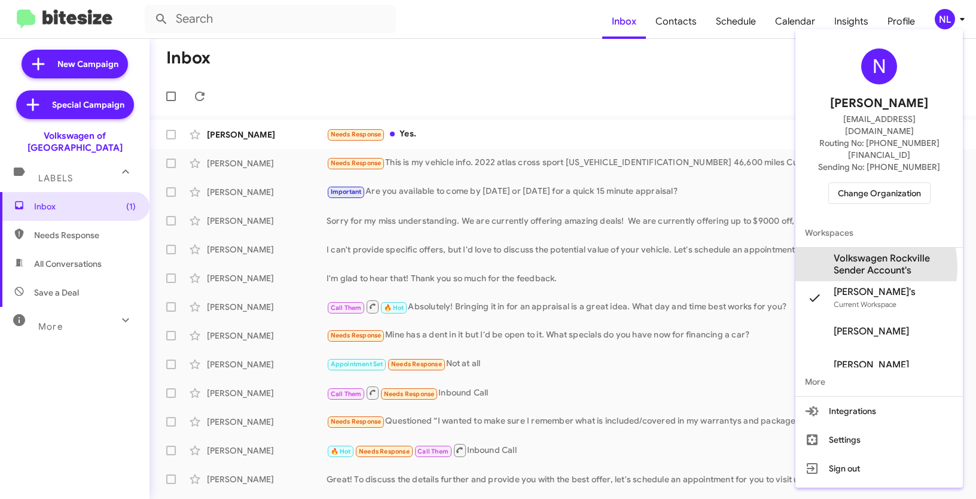
click at [862, 252] on span "Volkswagen Rockville Sender Account's" at bounding box center [894, 264] width 120 height 24
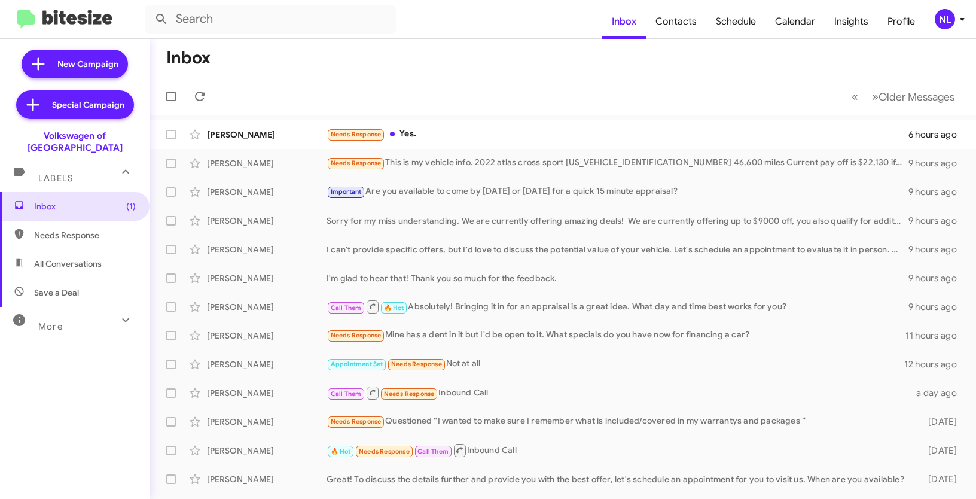
click at [943, 18] on div "NL" at bounding box center [945, 19] width 20 height 20
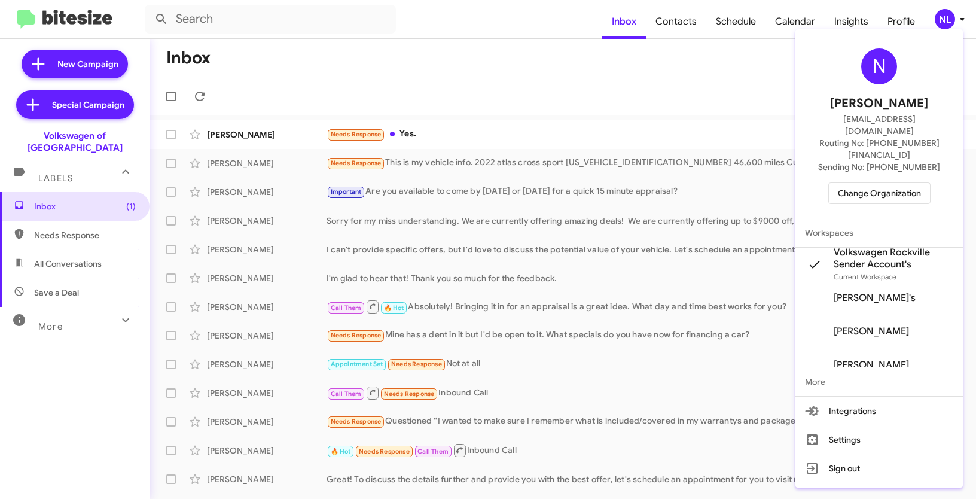
click at [605, 98] on div at bounding box center [488, 249] width 976 height 499
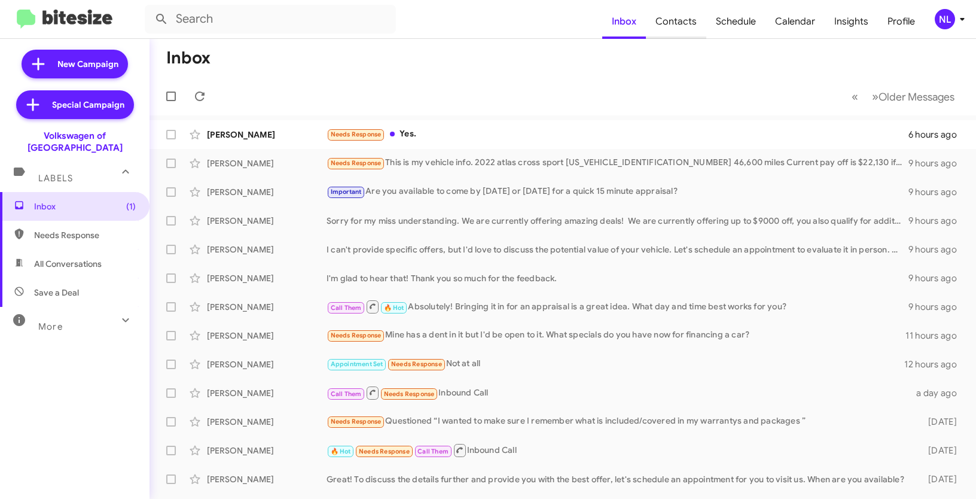
click at [689, 12] on span "Contacts" at bounding box center [676, 21] width 60 height 35
type input "in:groups"
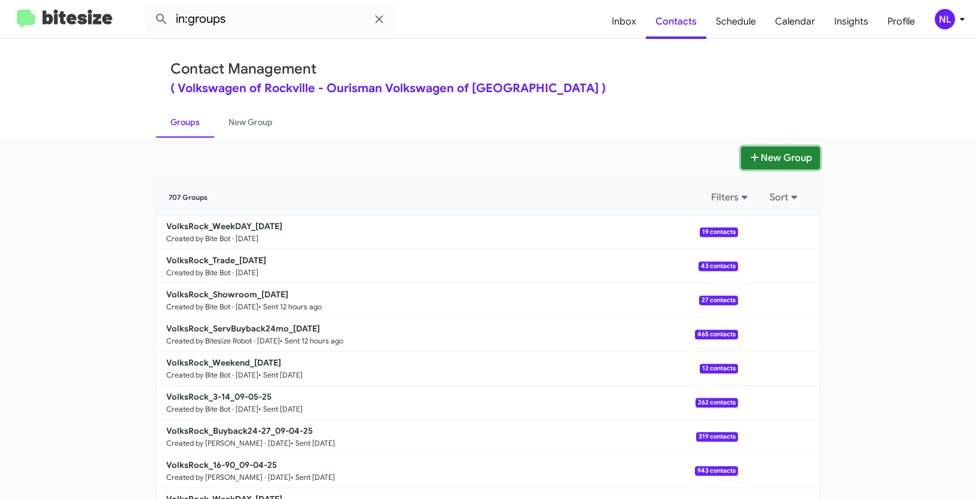
click at [774, 161] on button "New Group" at bounding box center [780, 158] width 79 height 23
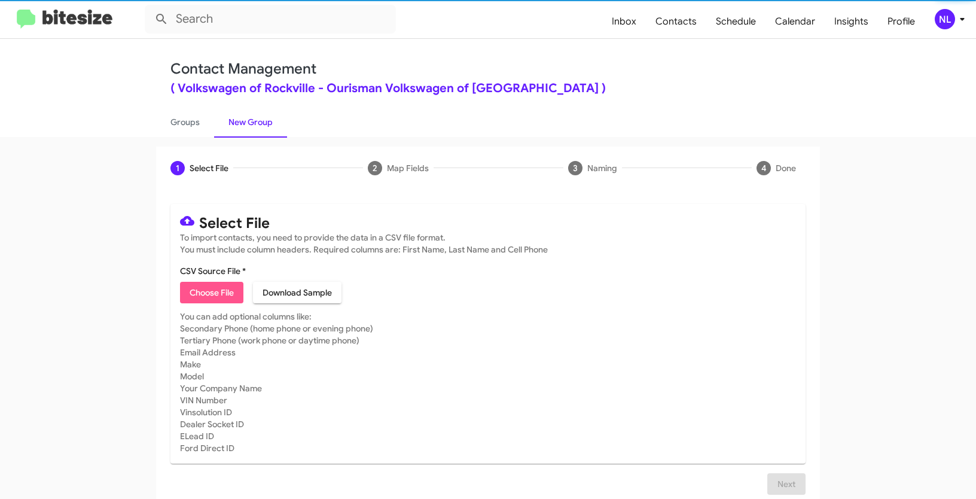
click at [197, 294] on span "Choose File" at bounding box center [212, 293] width 44 height 22
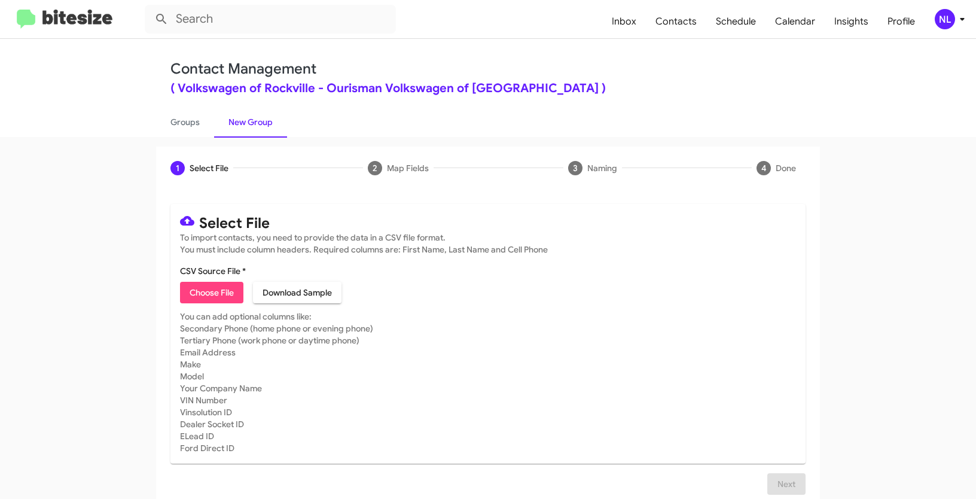
type input "Opt out open - Volkswagen of Rockville"
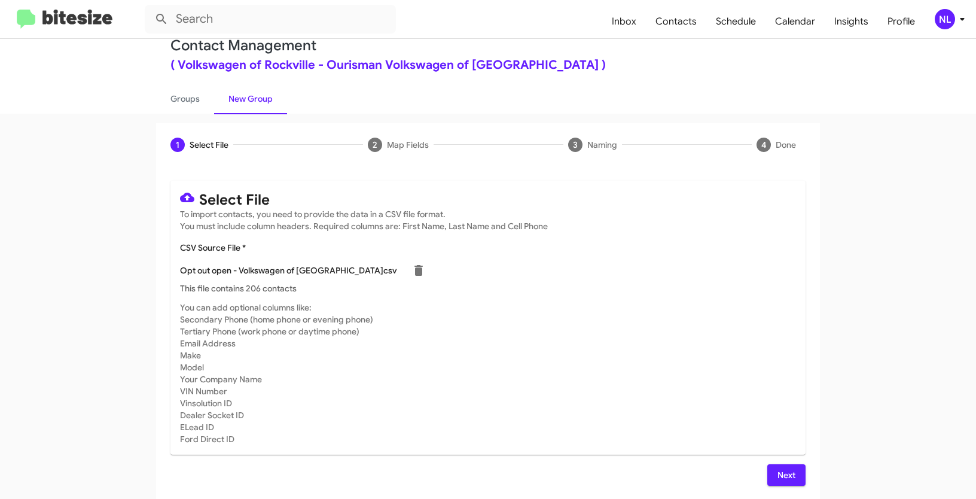
scroll to position [24, 0]
click at [786, 469] on span "Next" at bounding box center [786, 475] width 19 height 22
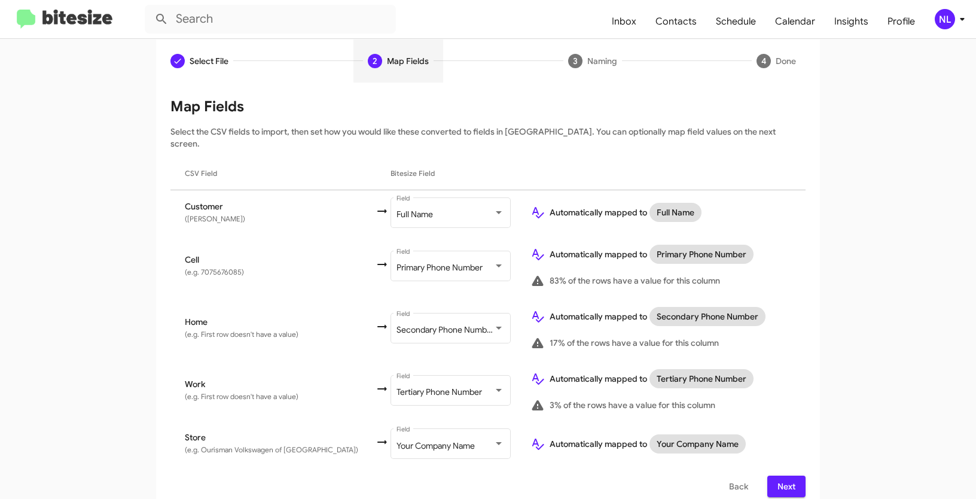
click at [791, 475] on span "Next" at bounding box center [786, 486] width 19 height 22
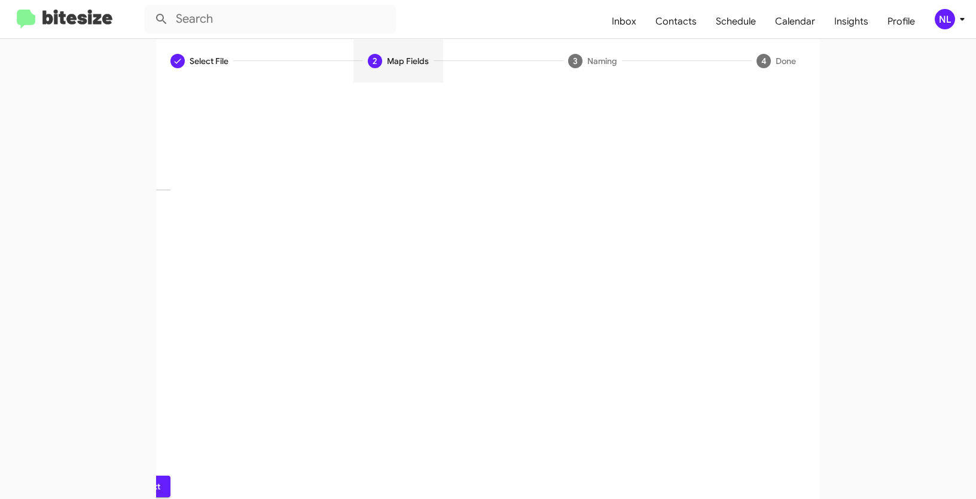
scroll to position [30, 0]
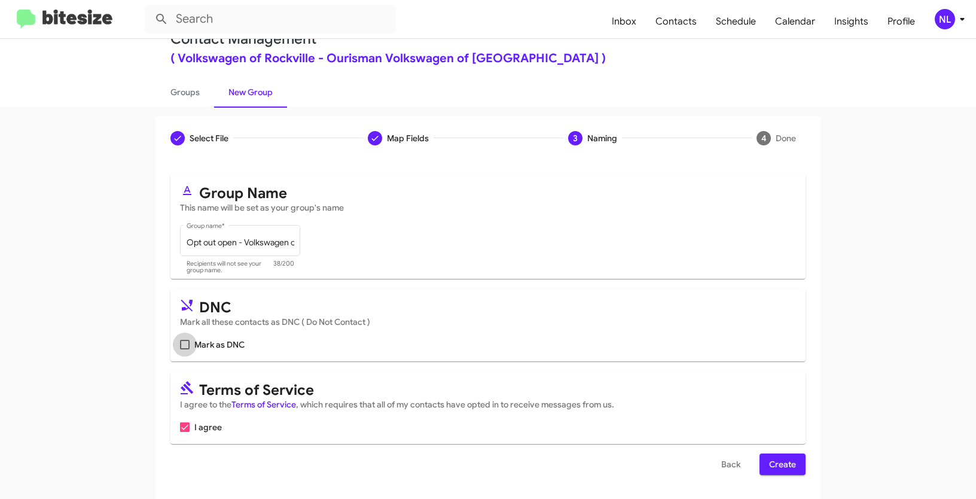
click at [183, 346] on span at bounding box center [185, 345] width 10 height 10
click at [184, 349] on input "Mark as DNC" at bounding box center [184, 349] width 1 height 1
checkbox input "true"
click at [801, 464] on button "Create" at bounding box center [783, 464] width 46 height 22
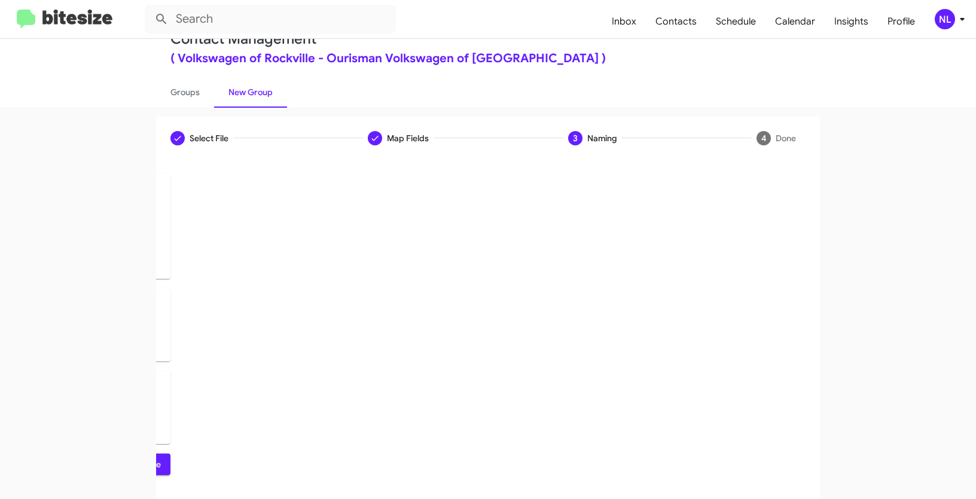
scroll to position [0, 0]
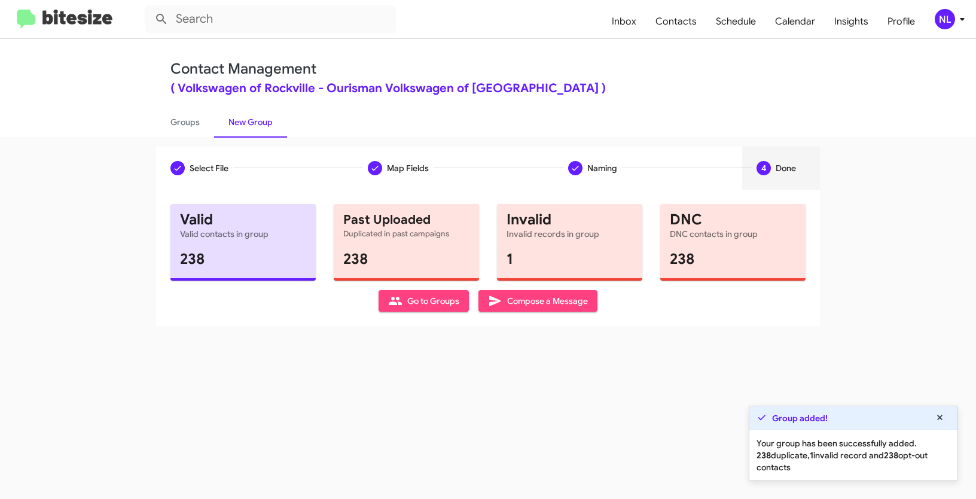
click at [438, 299] on span "Go to Groups" at bounding box center [423, 301] width 71 height 22
type input "in:groups"
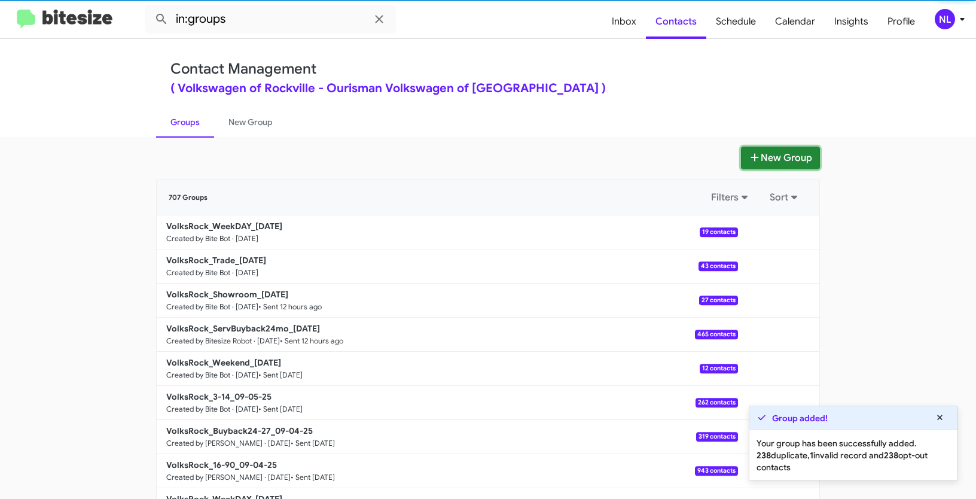
click at [779, 160] on button "New Group" at bounding box center [780, 158] width 79 height 23
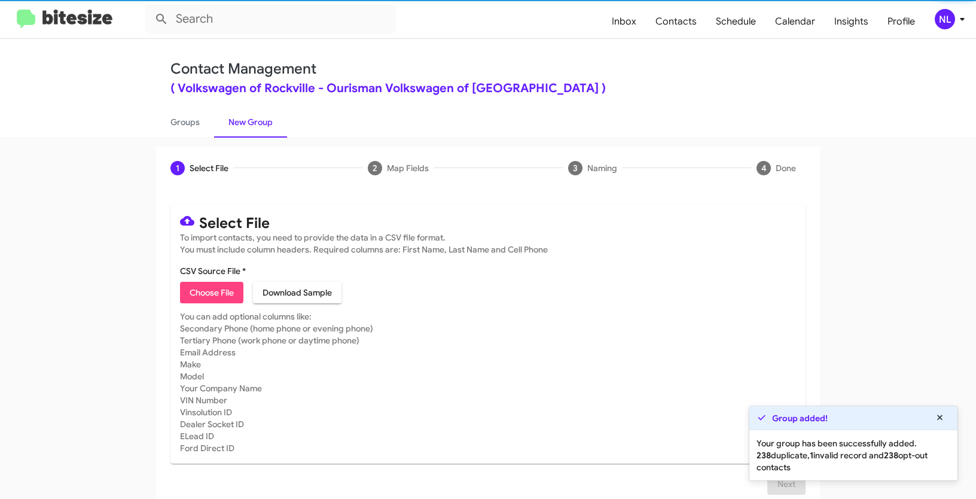
click at [203, 295] on span "Choose File" at bounding box center [212, 293] width 44 height 22
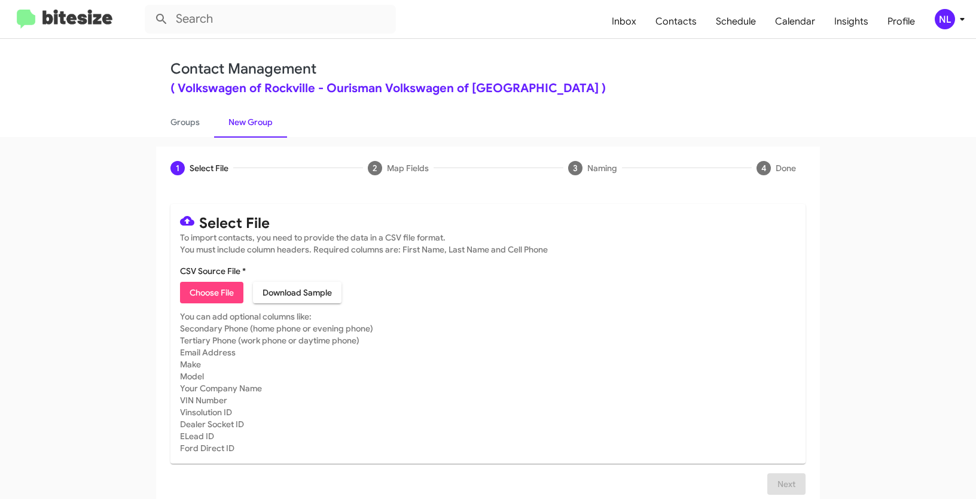
type input "Opt out dead - Volkswagen of Rockville"
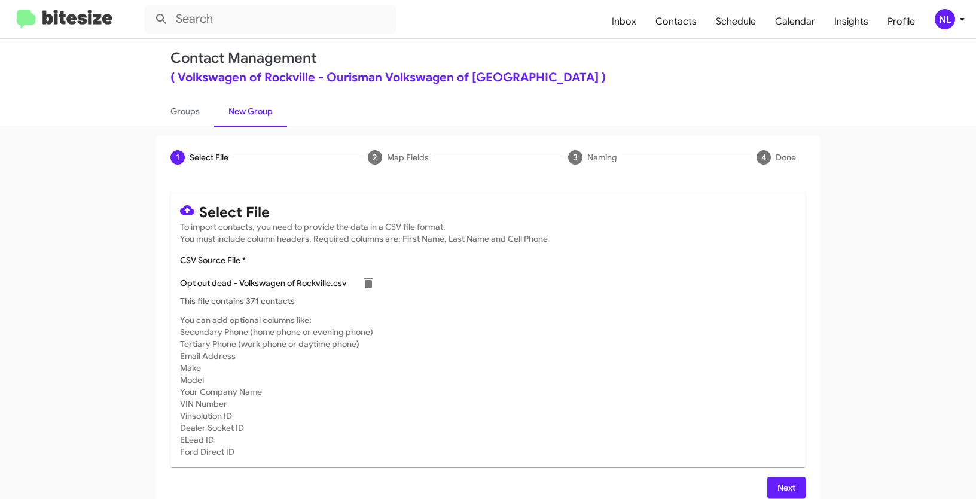
scroll to position [24, 0]
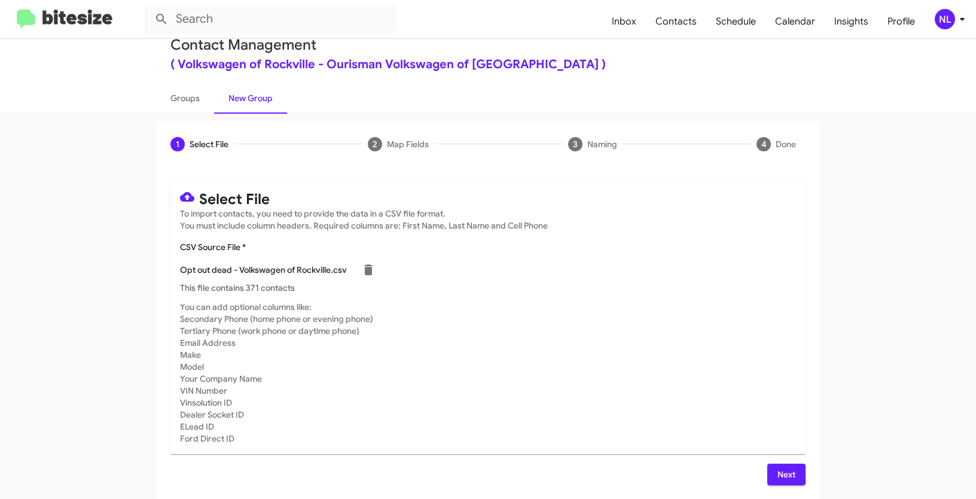
click at [785, 475] on span "Next" at bounding box center [786, 475] width 19 height 22
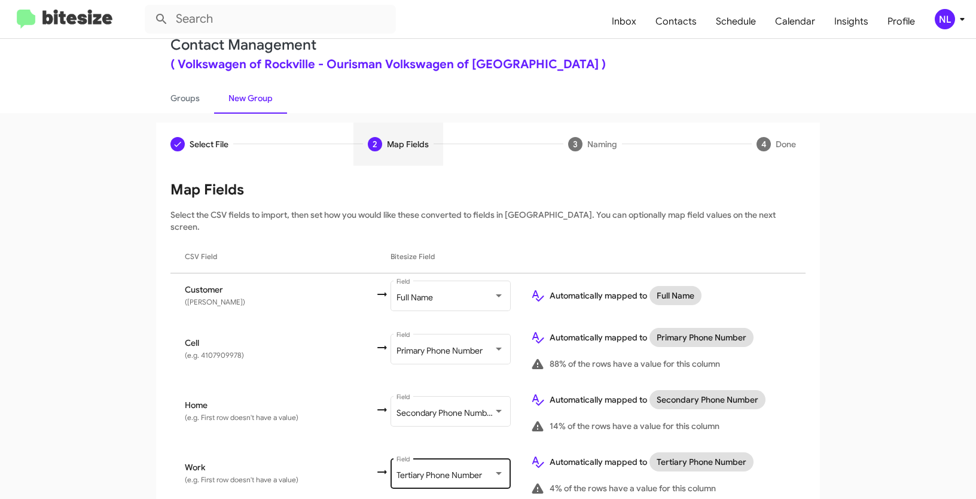
scroll to position [107, 0]
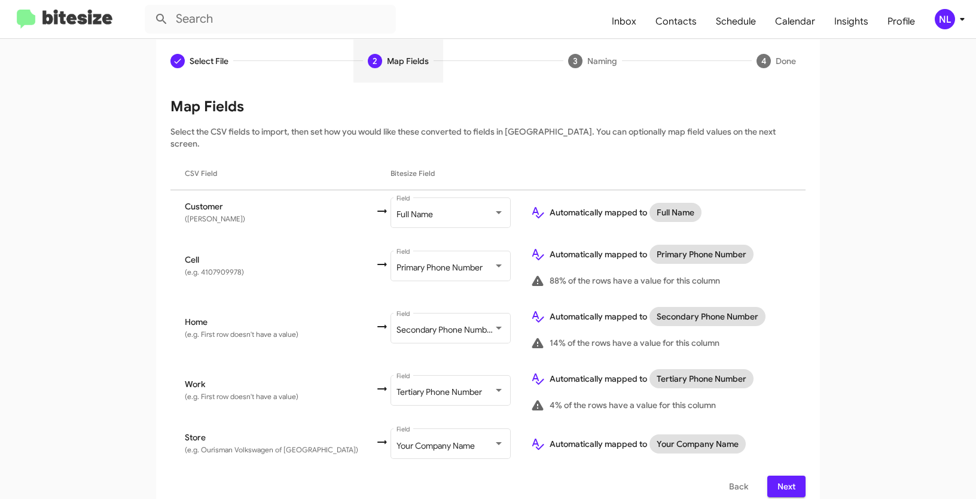
click at [782, 475] on span "Next" at bounding box center [786, 486] width 19 height 22
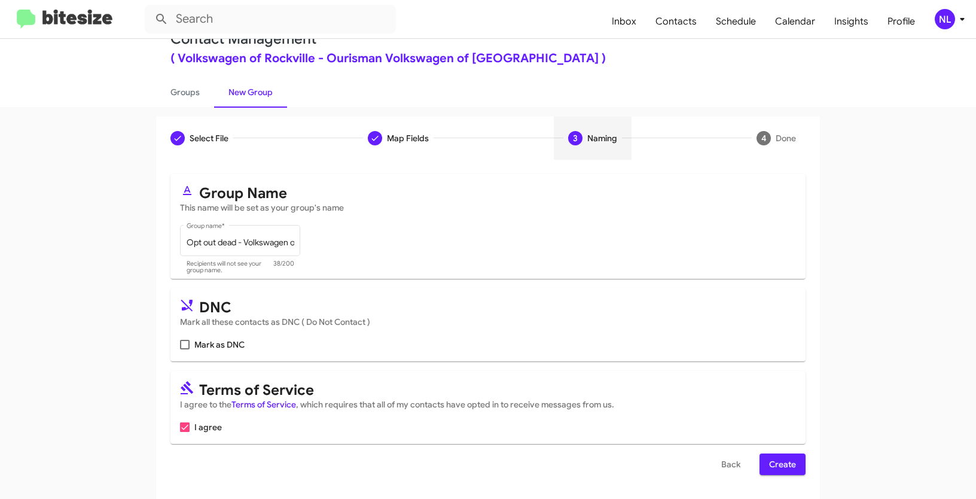
scroll to position [30, 0]
click at [180, 345] on span at bounding box center [185, 345] width 10 height 10
click at [184, 349] on input "Mark as DNC" at bounding box center [184, 349] width 1 height 1
checkbox input "true"
click at [773, 471] on span "Create" at bounding box center [782, 464] width 27 height 22
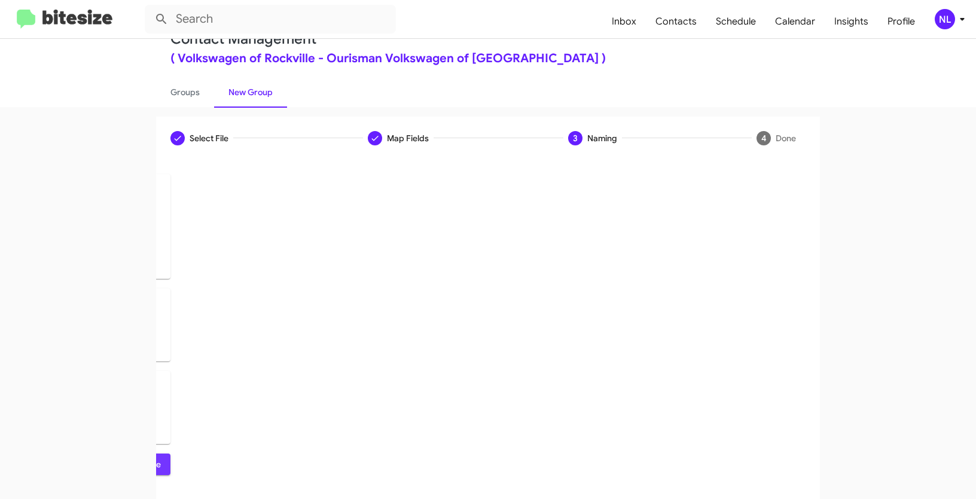
scroll to position [0, 0]
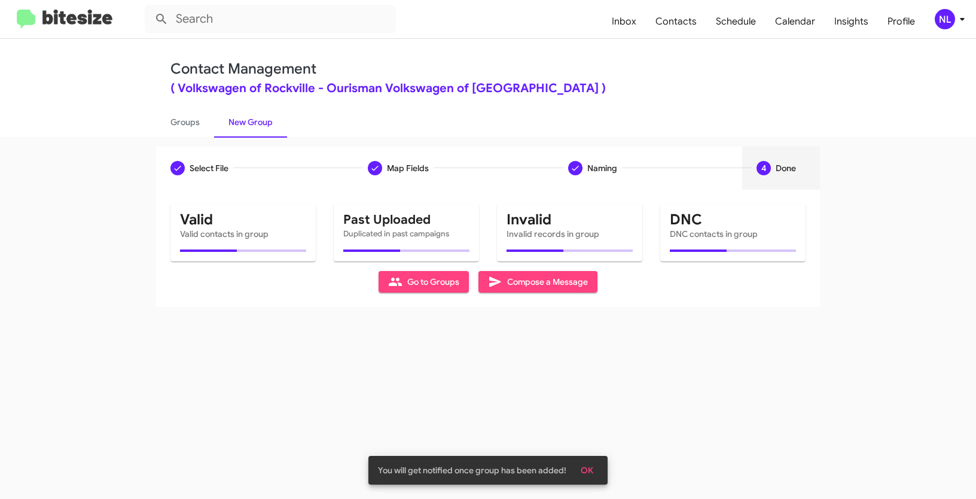
click at [590, 465] on span "OK" at bounding box center [587, 470] width 13 height 22
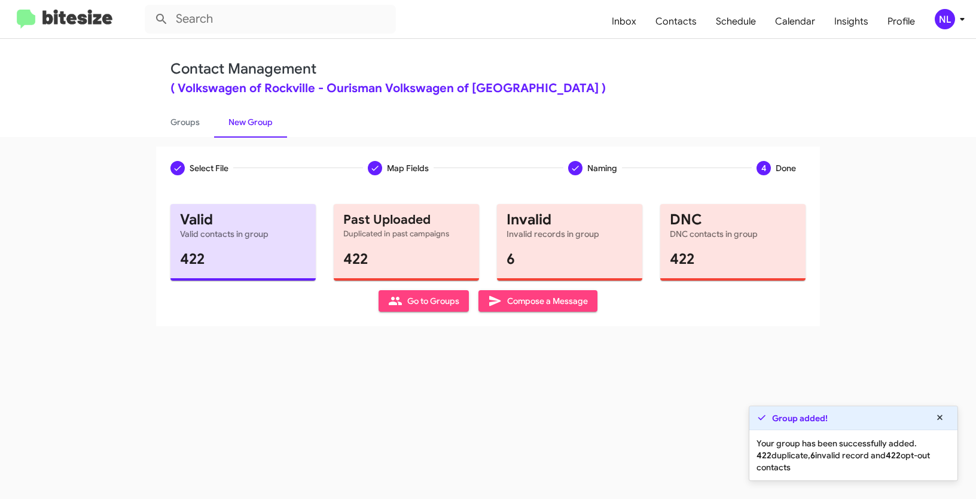
click at [412, 304] on span "Go to Groups" at bounding box center [423, 301] width 71 height 22
type input "in:groups"
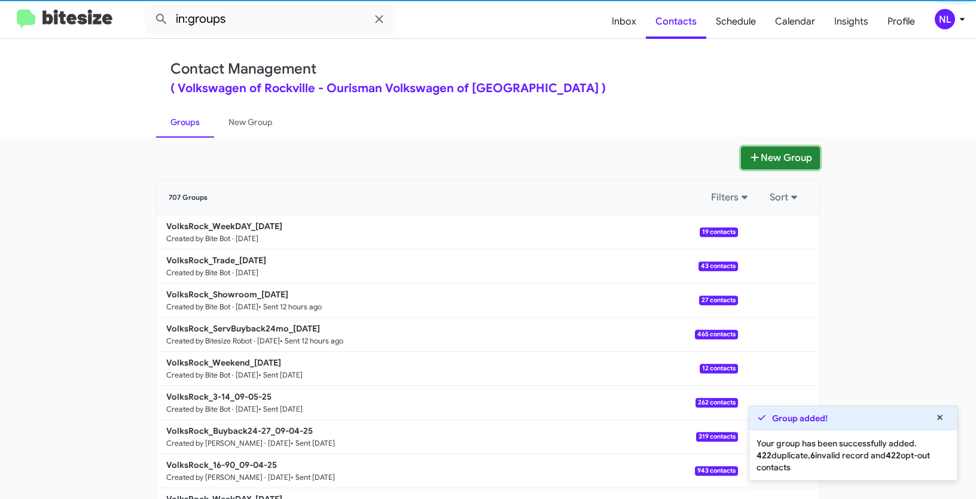
click at [757, 157] on button "New Group" at bounding box center [780, 158] width 79 height 23
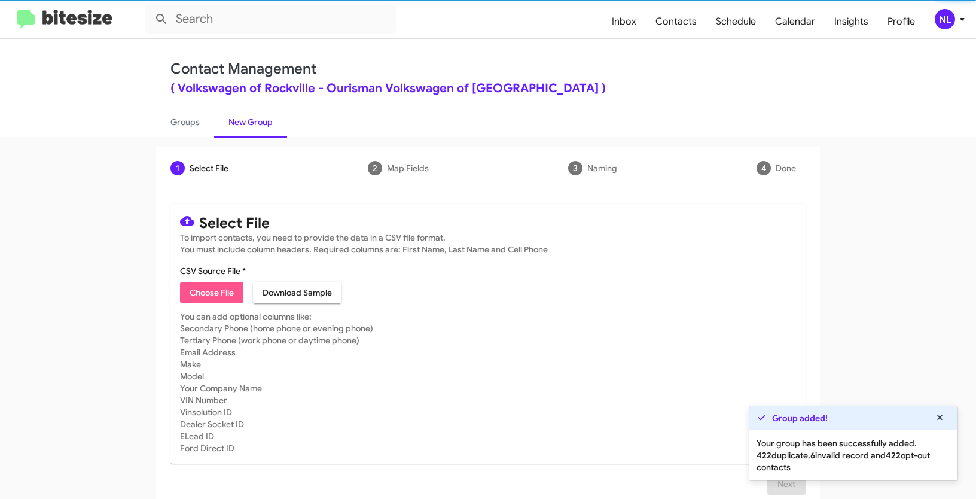
click at [220, 294] on span "Choose File" at bounding box center [212, 293] width 44 height 22
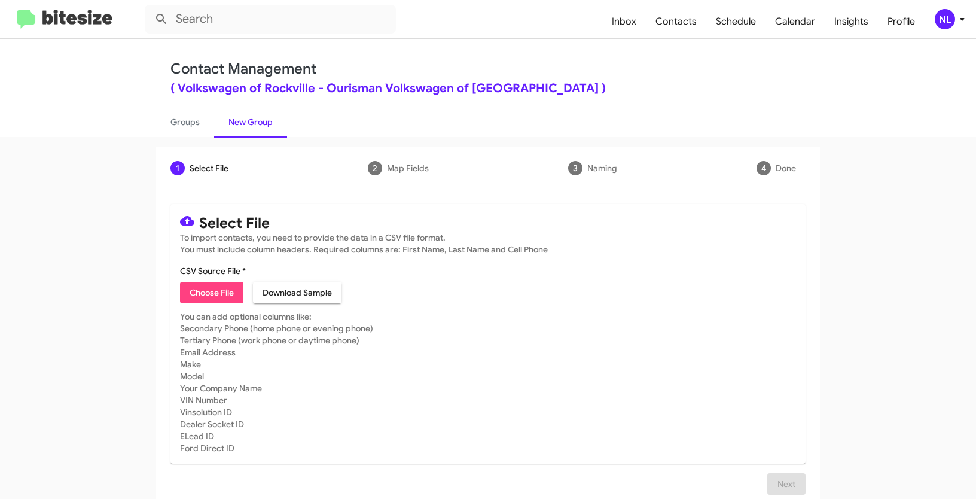
type input "Opt out delivered - Volkswagen of Rockville"
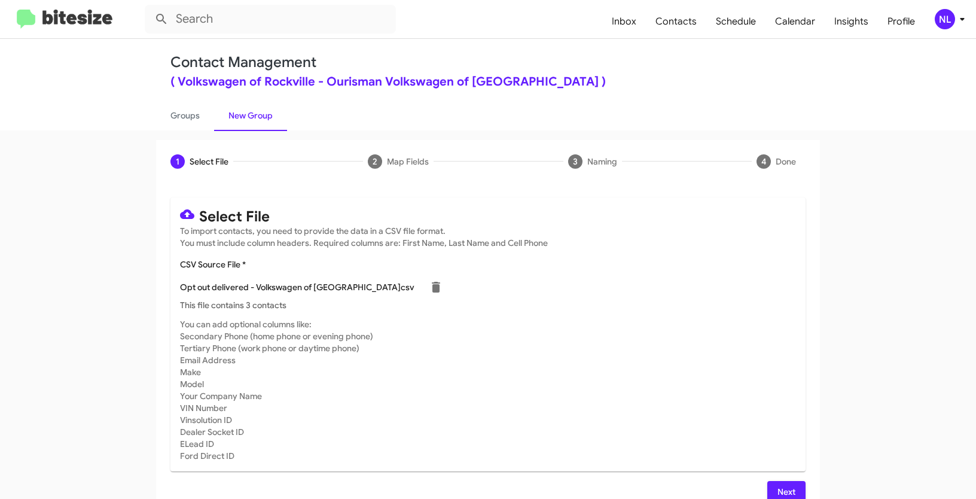
scroll to position [24, 0]
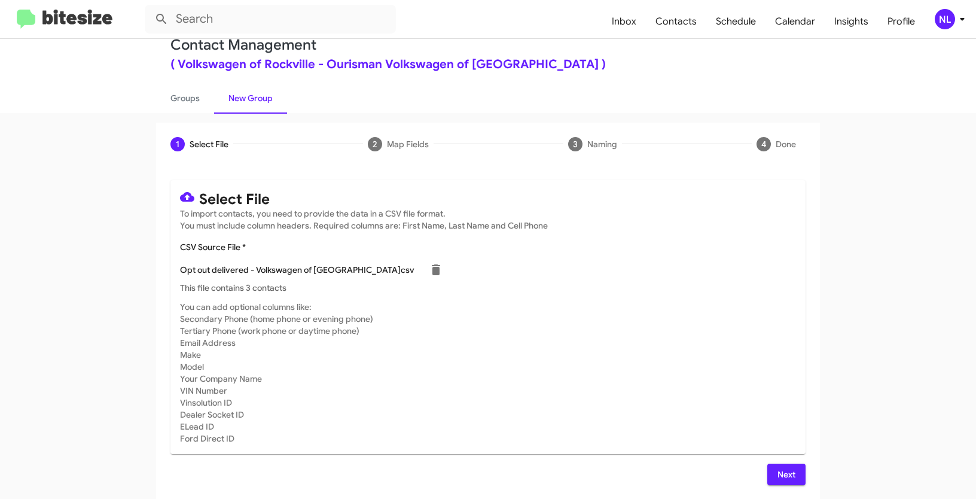
click at [767, 474] on button "Next" at bounding box center [786, 475] width 38 height 22
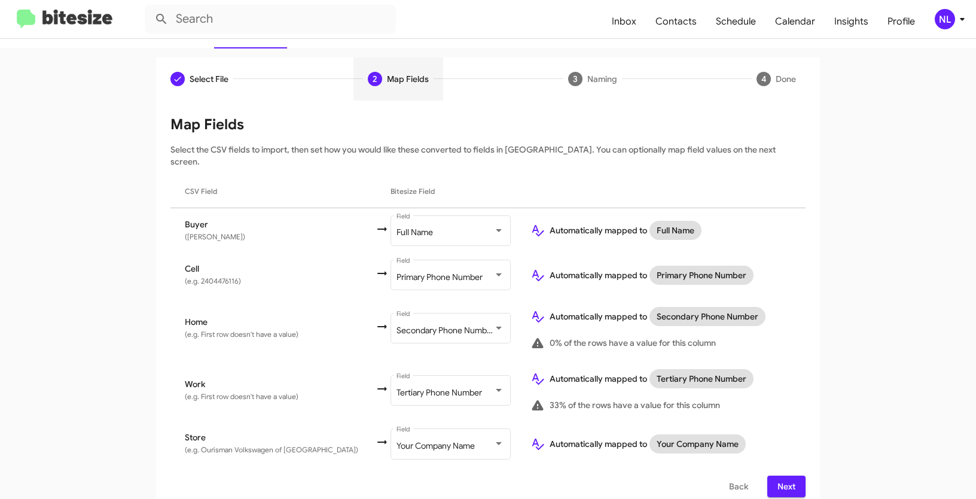
click at [791, 475] on span "Next" at bounding box center [786, 486] width 19 height 22
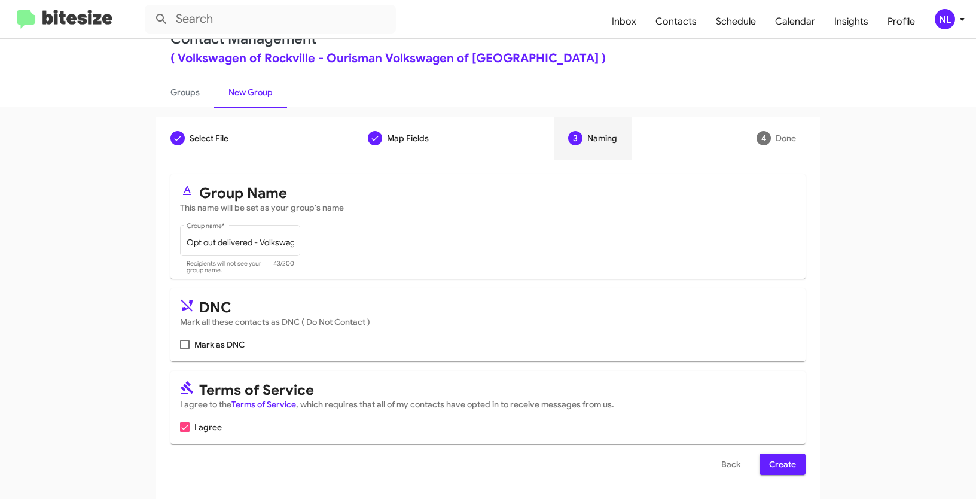
scroll to position [30, 0]
click at [182, 340] on span at bounding box center [185, 345] width 10 height 10
click at [184, 349] on input "Mark as DNC" at bounding box center [184, 349] width 1 height 1
checkbox input "true"
click at [789, 458] on span "Create" at bounding box center [782, 464] width 27 height 22
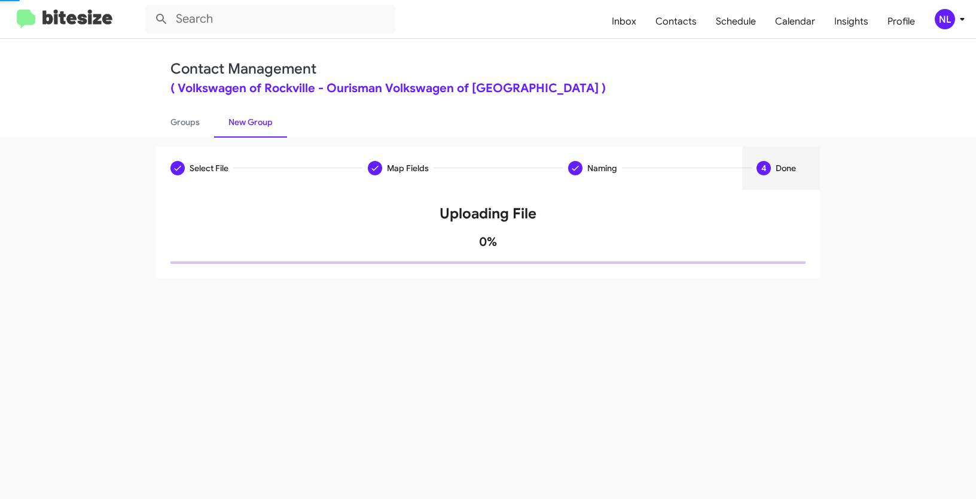
scroll to position [0, 0]
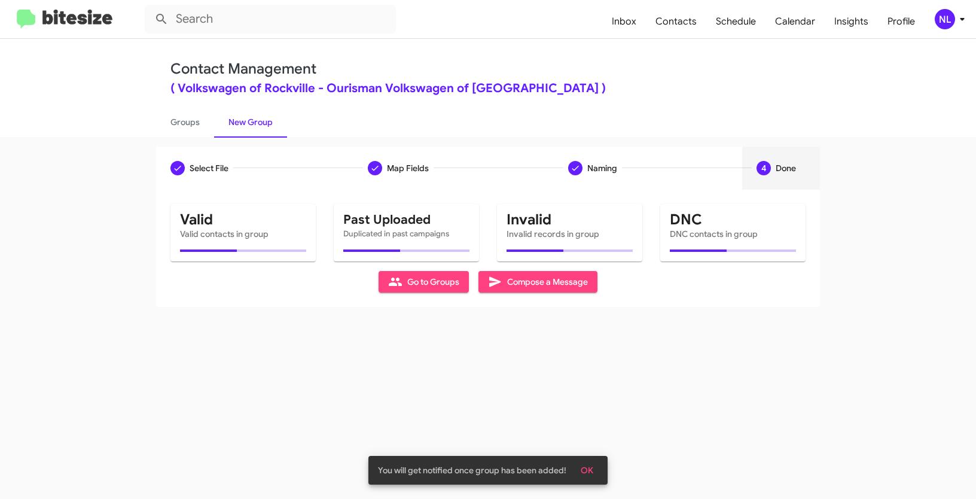
click at [592, 470] on span "OK" at bounding box center [587, 470] width 13 height 22
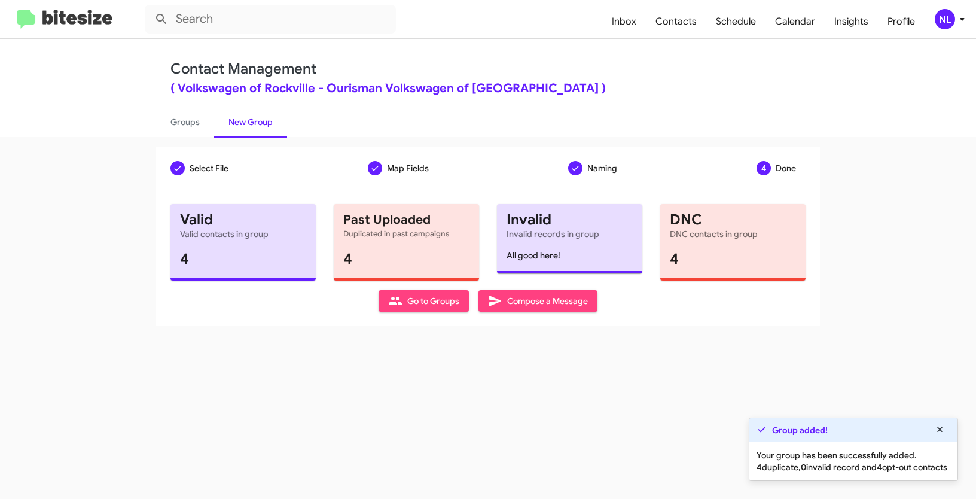
click at [429, 308] on span "Go to Groups" at bounding box center [423, 301] width 71 height 22
type input "in:groups"
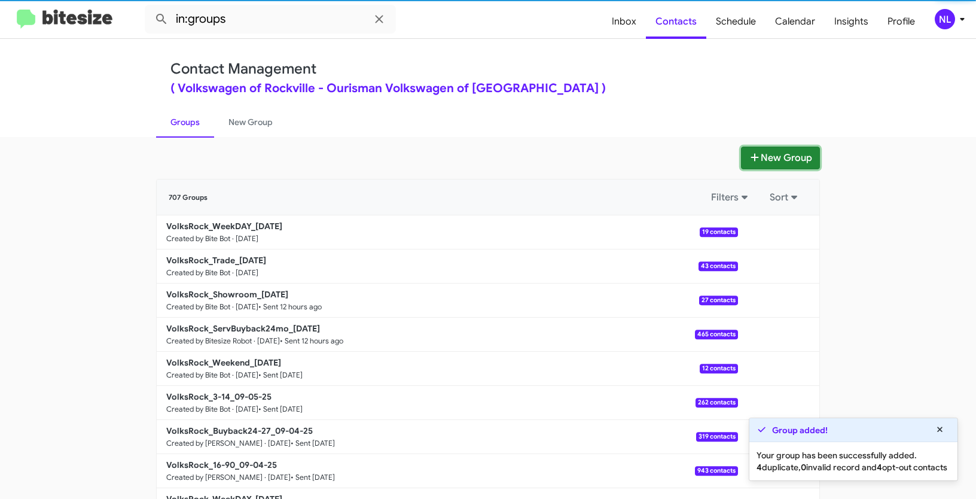
click at [773, 162] on button "New Group" at bounding box center [780, 158] width 79 height 23
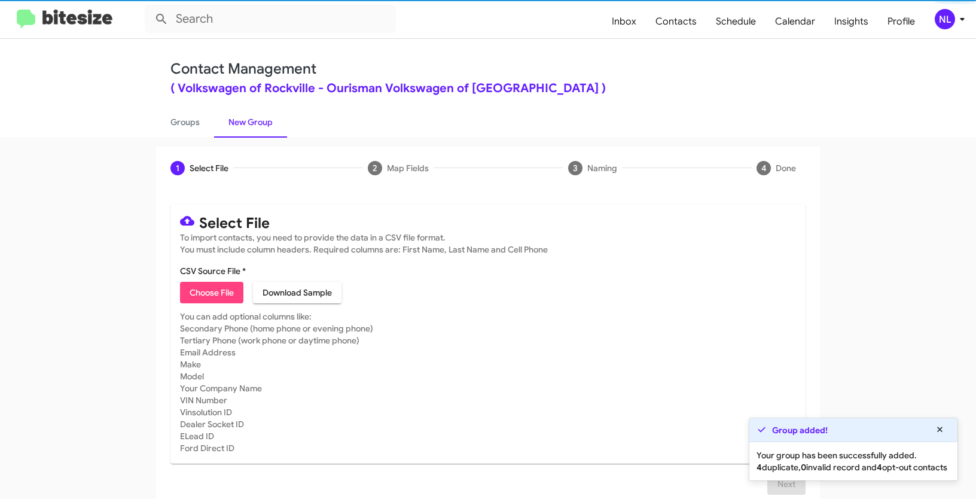
click at [191, 282] on span "Choose File" at bounding box center [212, 293] width 44 height 22
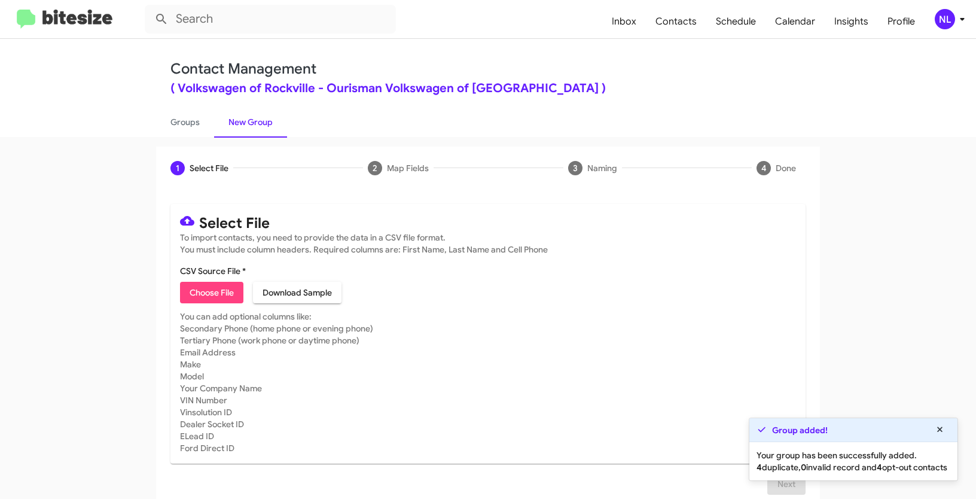
type input "VolksRock_16-90_09-11-25"
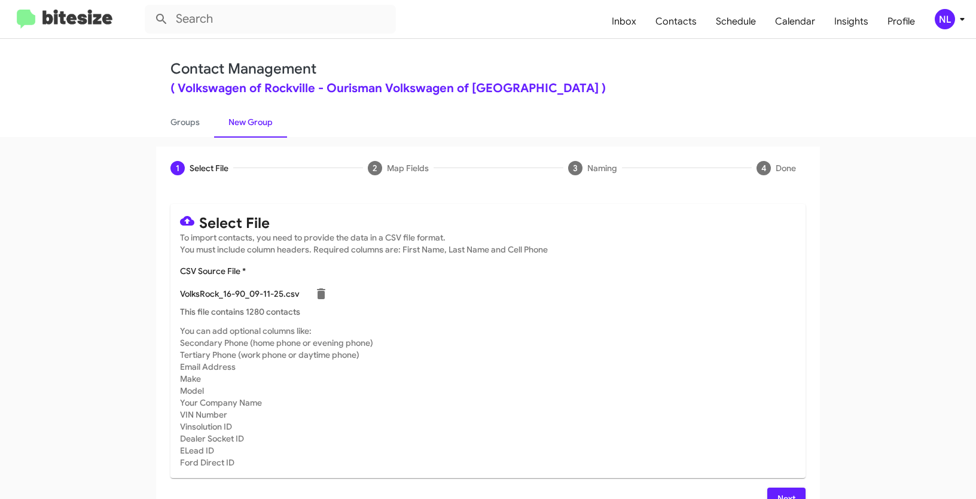
scroll to position [24, 0]
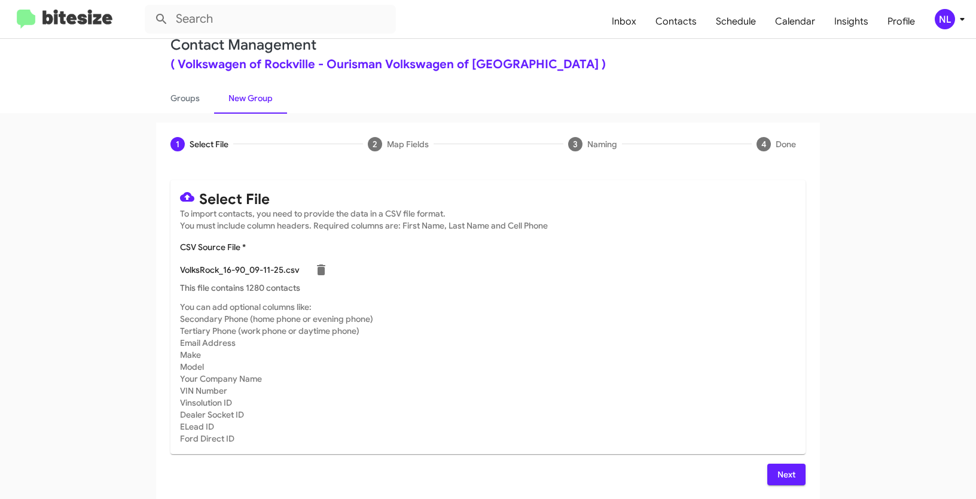
click at [781, 466] on span "Next" at bounding box center [786, 475] width 19 height 22
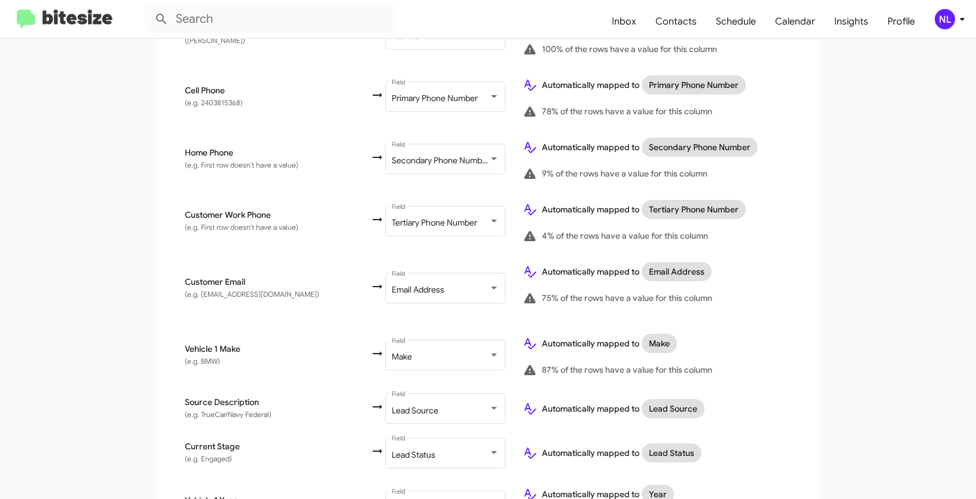
scroll to position [641, 0]
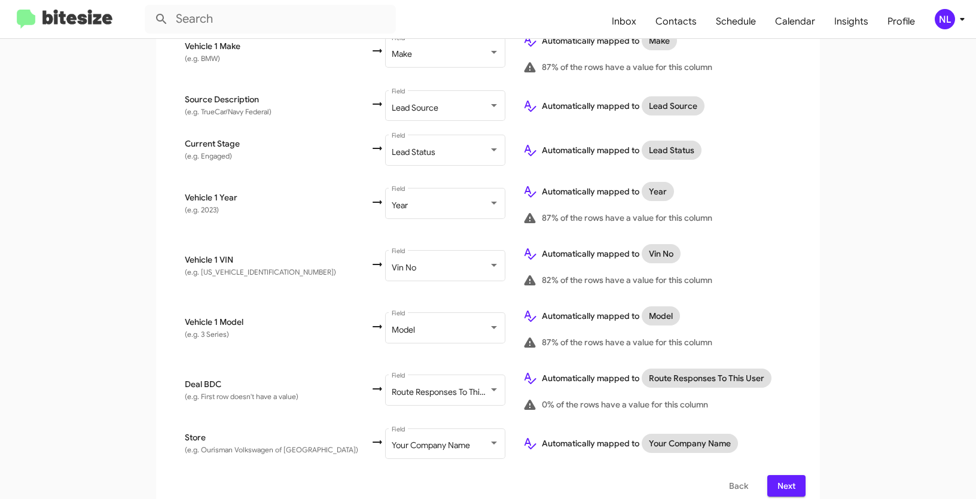
click at [788, 478] on span "Next" at bounding box center [786, 486] width 19 height 22
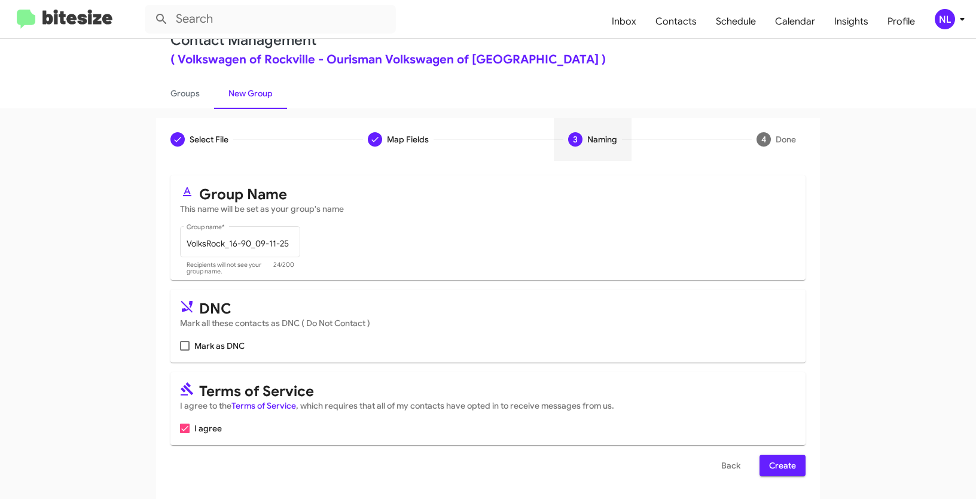
scroll to position [30, 0]
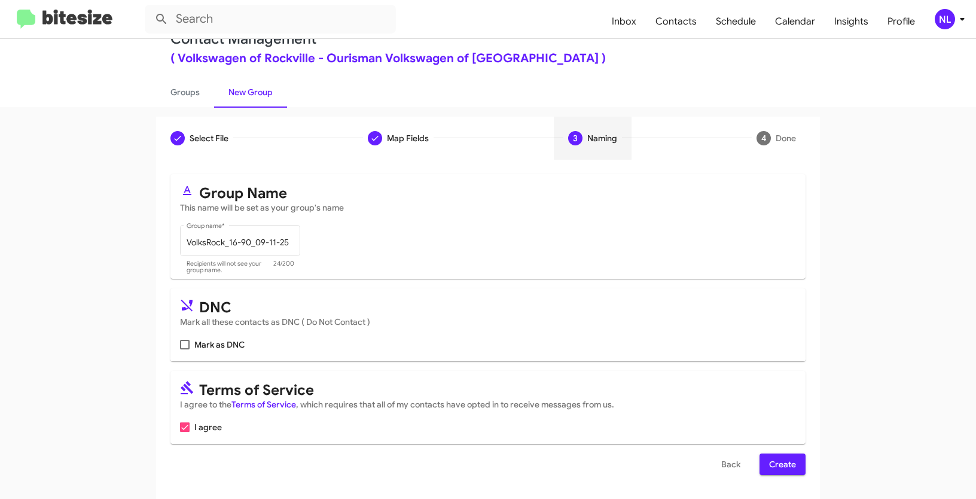
click at [772, 455] on span "Create" at bounding box center [782, 464] width 27 height 22
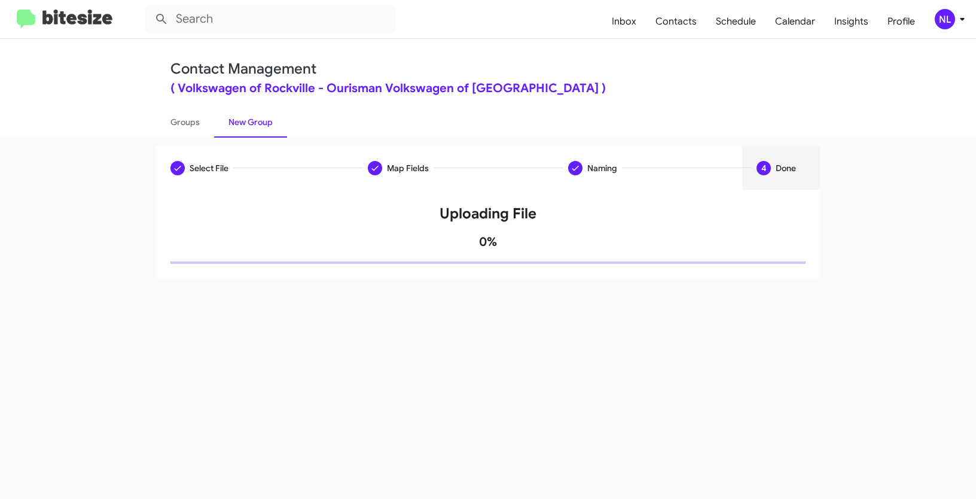
scroll to position [0, 0]
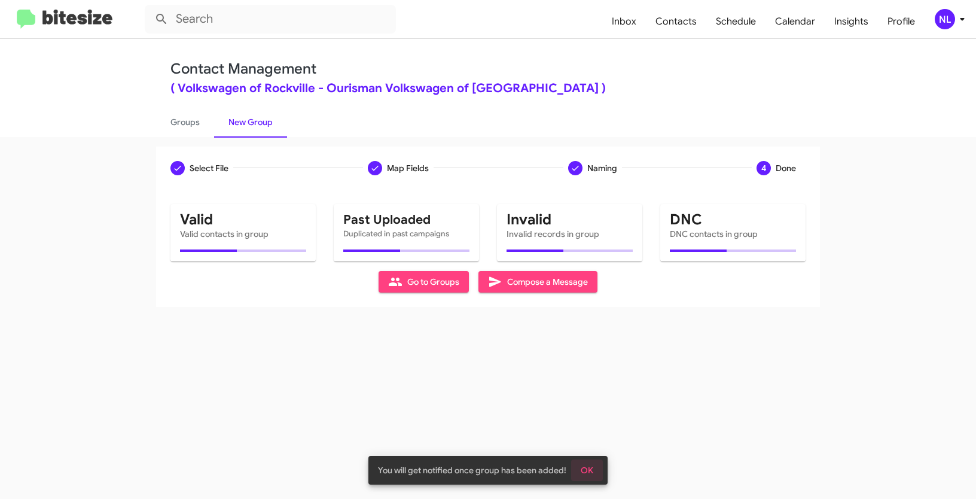
click at [586, 470] on span "OK" at bounding box center [587, 470] width 13 height 22
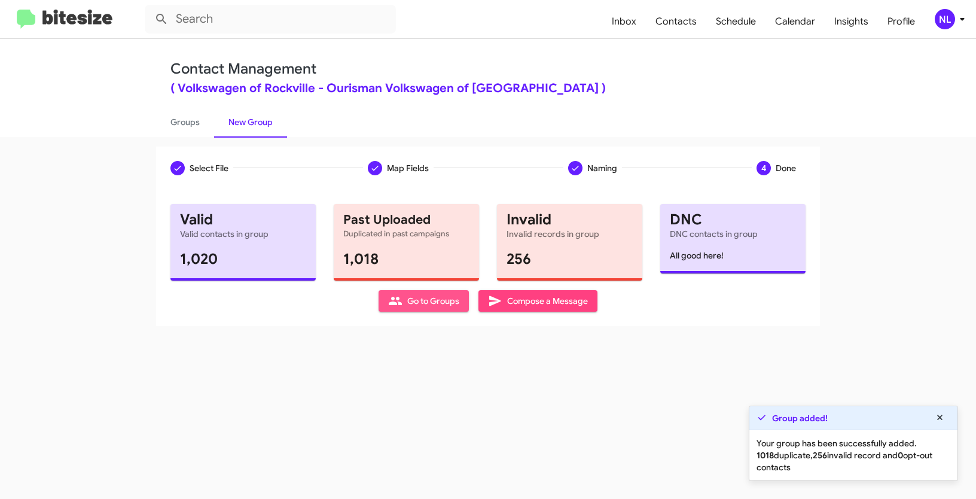
click at [424, 306] on span "Go to Groups" at bounding box center [423, 301] width 71 height 22
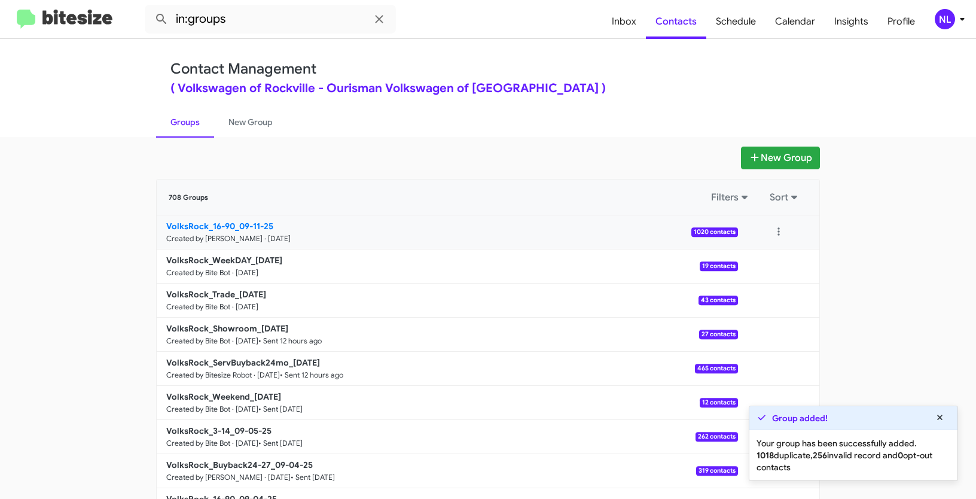
drag, startPoint x: 135, startPoint y: 221, endPoint x: 234, endPoint y: 221, distance: 98.7
click at [234, 221] on app-groups "New Group 708 Groups Filters Sort VolksRock_16-90_09-11-25 Created by Nen Limba…" at bounding box center [488, 367] width 976 height 441
copy div "Filters Sort VolksRock_16-90_"
click at [245, 23] on input "in:groups" at bounding box center [270, 19] width 251 height 29
paste input "VolksRock_16-90_"
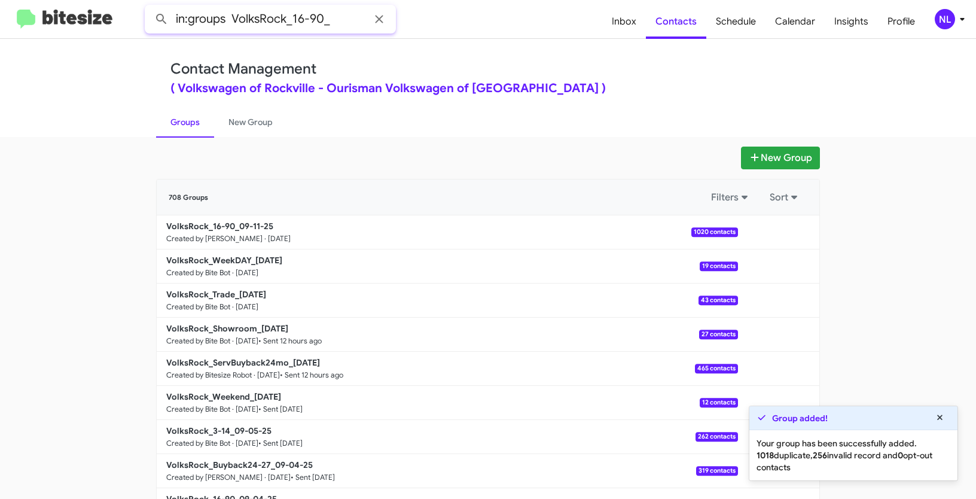
type input "in:groups VolksRock_16-90_"
click at [150, 7] on button at bounding box center [162, 19] width 24 height 24
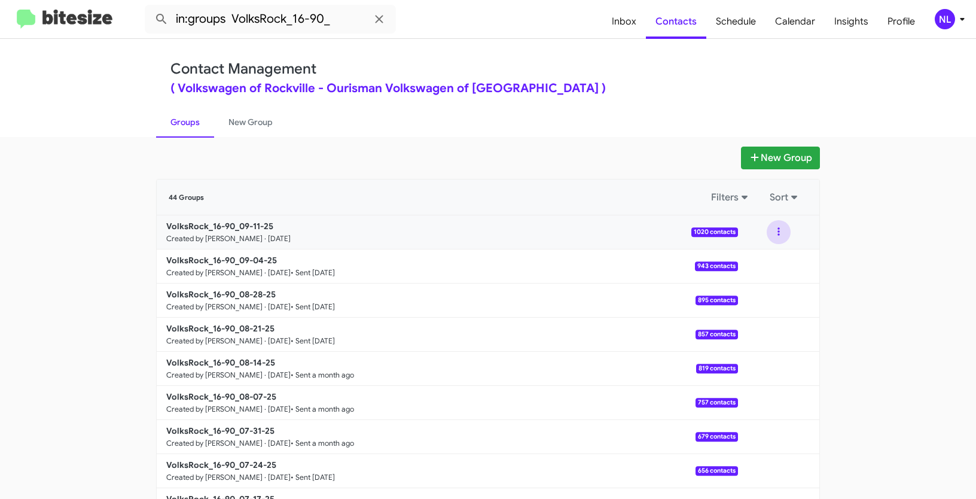
click at [775, 230] on button at bounding box center [779, 232] width 24 height 24
click at [752, 273] on button "View contacts" at bounding box center [743, 264] width 96 height 29
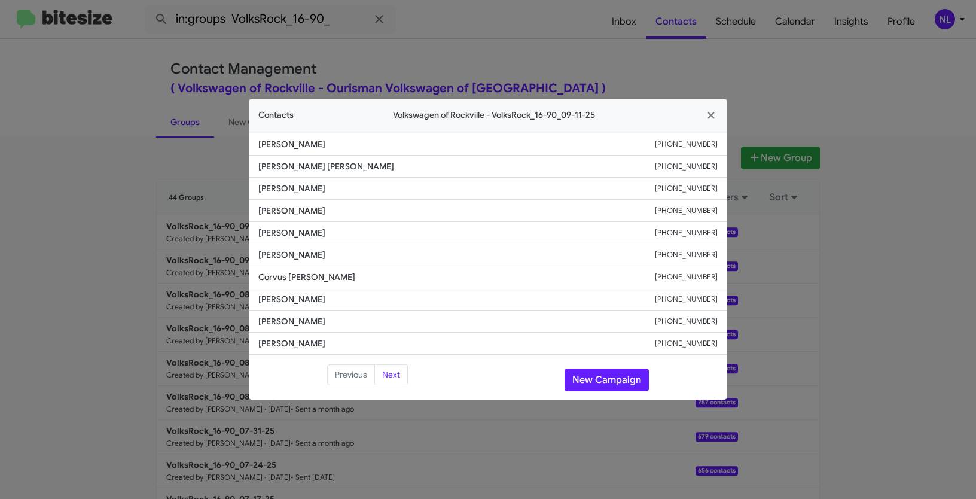
drag, startPoint x: 253, startPoint y: 189, endPoint x: 370, endPoint y: 193, distance: 116.7
click at [370, 193] on li "Ijeoma Chukwuemeka +17134744087" at bounding box center [488, 189] width 478 height 22
copy span "Ijeoma Chukwuemeka"
click at [589, 381] on button "New Campaign" at bounding box center [607, 379] width 84 height 23
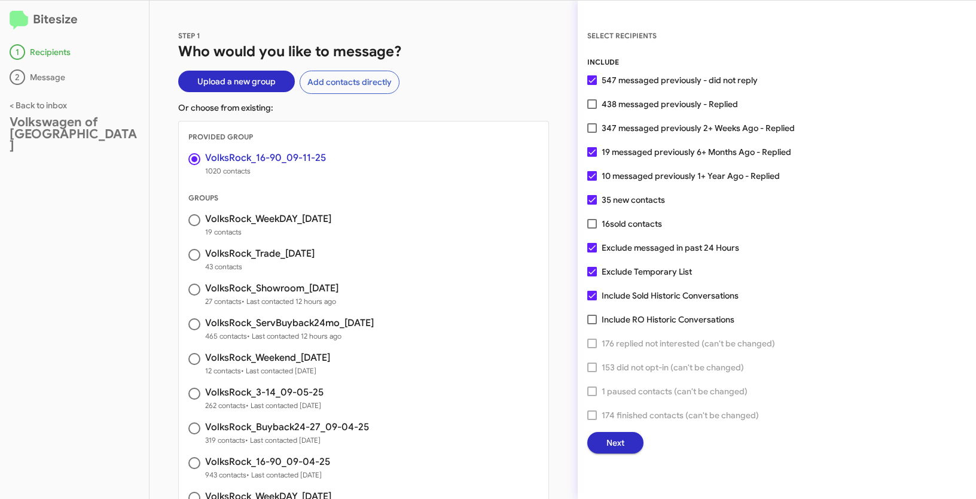
click at [618, 445] on span "Next" at bounding box center [615, 443] width 18 height 22
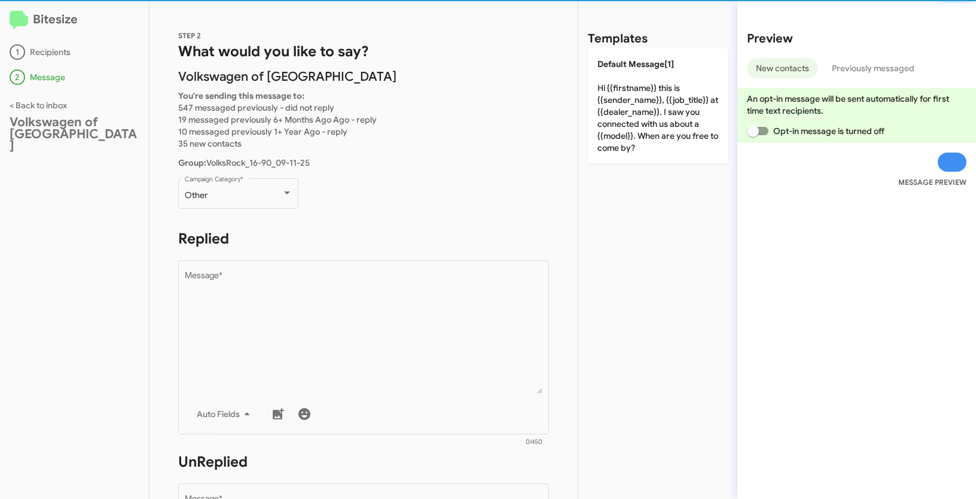
click at [244, 209] on div "Other Campaign Category *" at bounding box center [238, 199] width 120 height 42
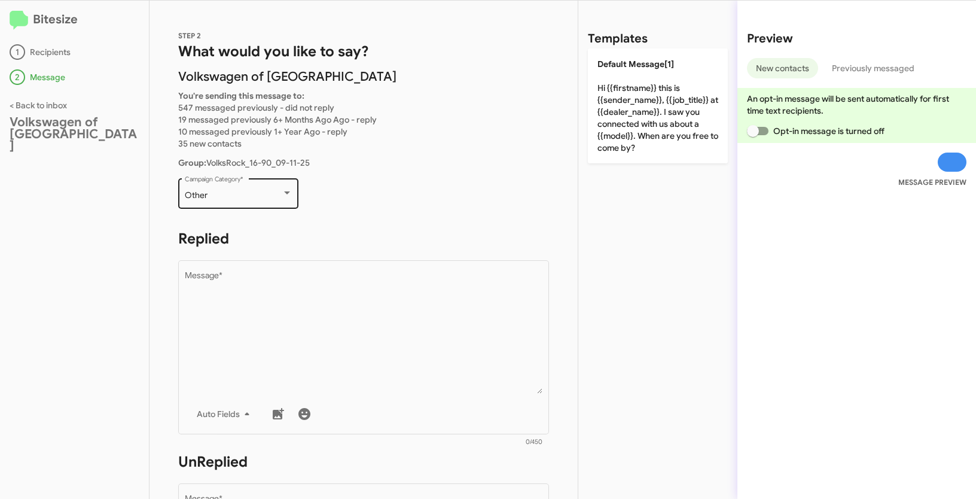
click at [246, 201] on div "Other Campaign Category *" at bounding box center [239, 192] width 108 height 33
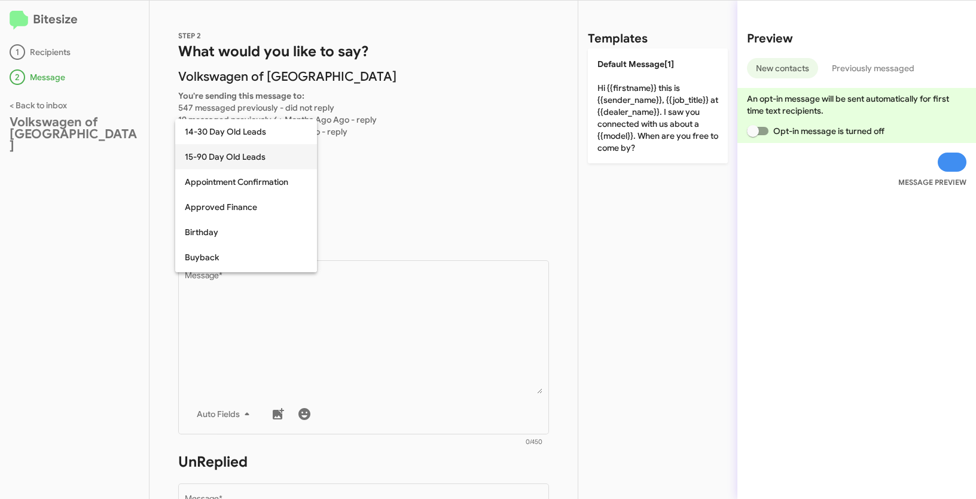
click at [216, 160] on span "15-90 Day Old Leads" at bounding box center [246, 156] width 123 height 25
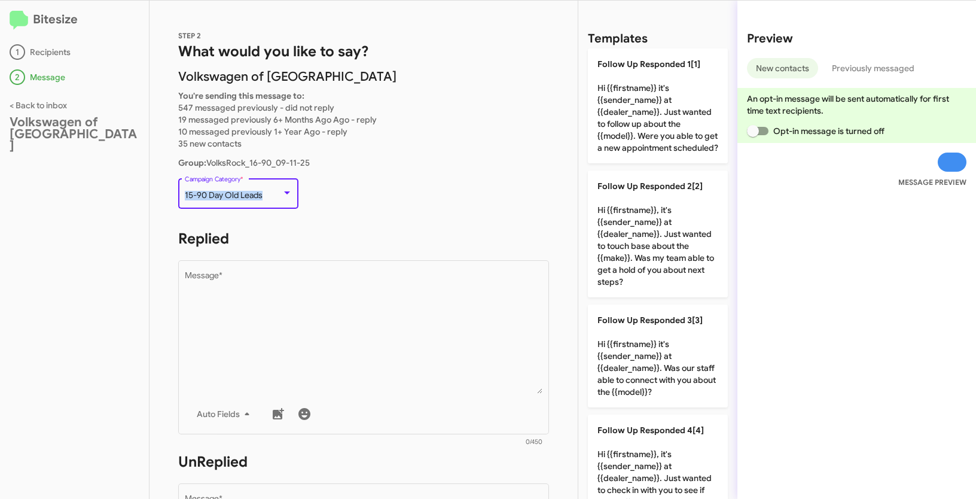
drag, startPoint x: 185, startPoint y: 193, endPoint x: 263, endPoint y: 195, distance: 78.4
click at [263, 195] on div "15-90 Day Old Leads" at bounding box center [233, 196] width 97 height 10
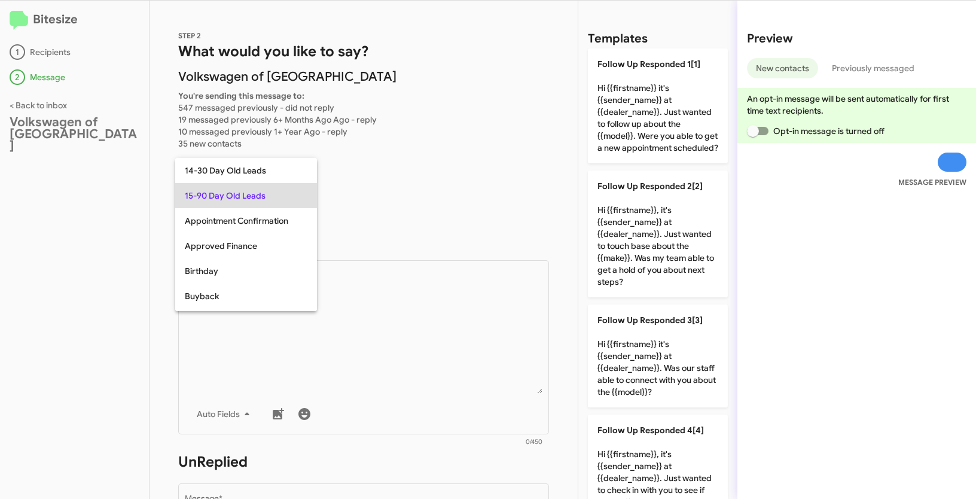
copy span "15-90 Day Old Leads"
click at [325, 319] on div at bounding box center [488, 249] width 976 height 499
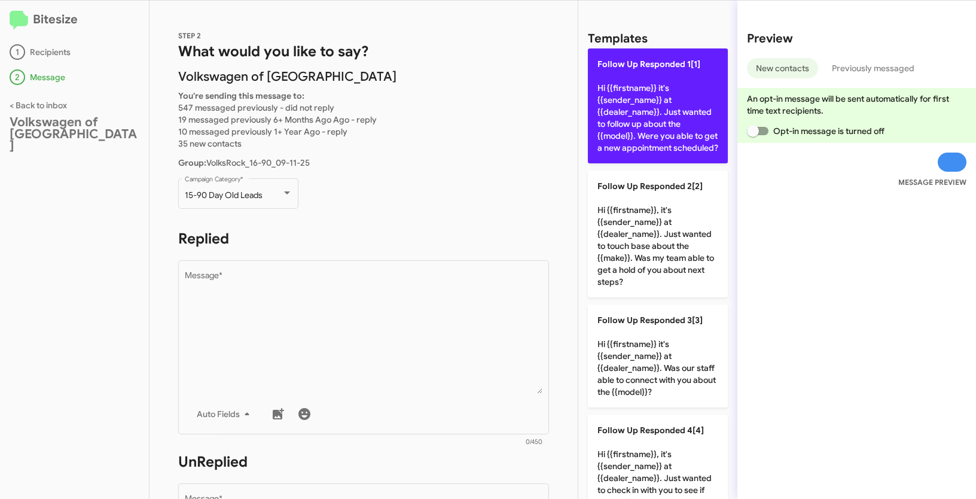
click at [648, 106] on p "Follow Up Responded 1[1] Hi {{firstname}} it's {{sender_name}} at {{dealer_name…" at bounding box center [658, 105] width 140 height 115
type textarea "Hi {{firstname}} it's {{sender_name}} at {{dealer_name}}. Just wanted to follow…"
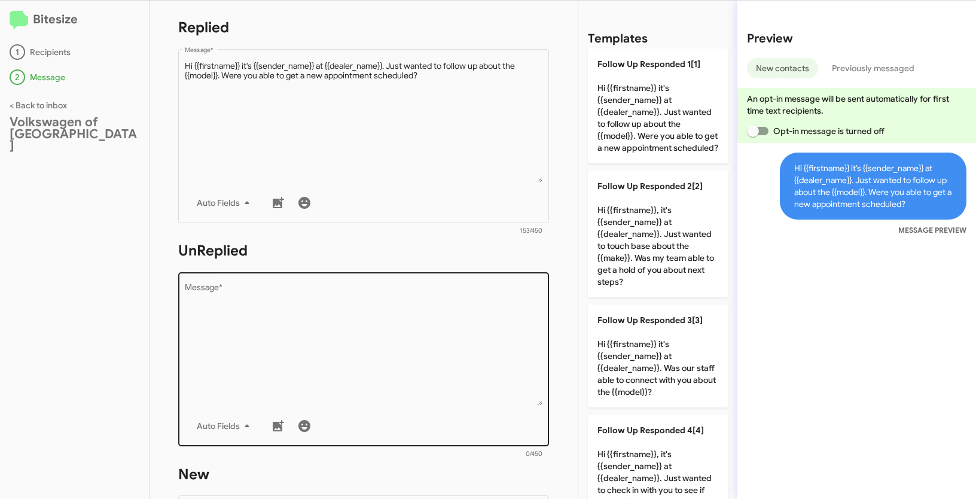
click at [434, 316] on textarea "Message *" at bounding box center [364, 345] width 358 height 122
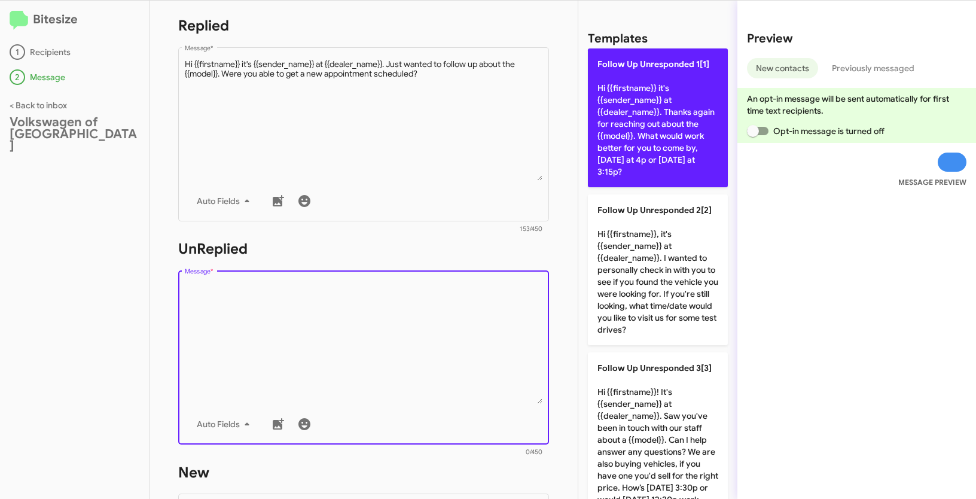
click at [652, 88] on p "Follow Up Unresponded 1[1] Hi {{firstname}} it's {{sender_name}} at {{dealer_na…" at bounding box center [658, 117] width 140 height 139
type textarea "Hi {{firstname}} it's {{sender_name}} at {{dealer_name}}. Thanks again for reac…"
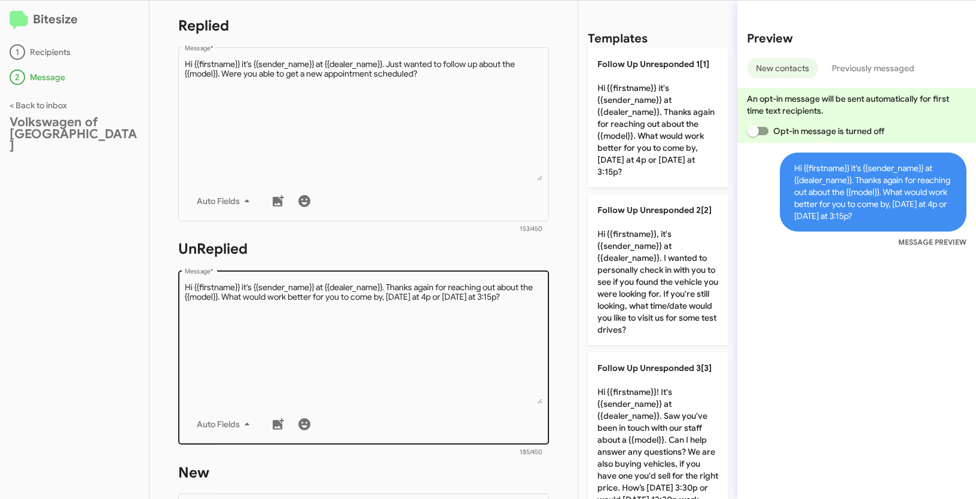
scroll to position [535, 0]
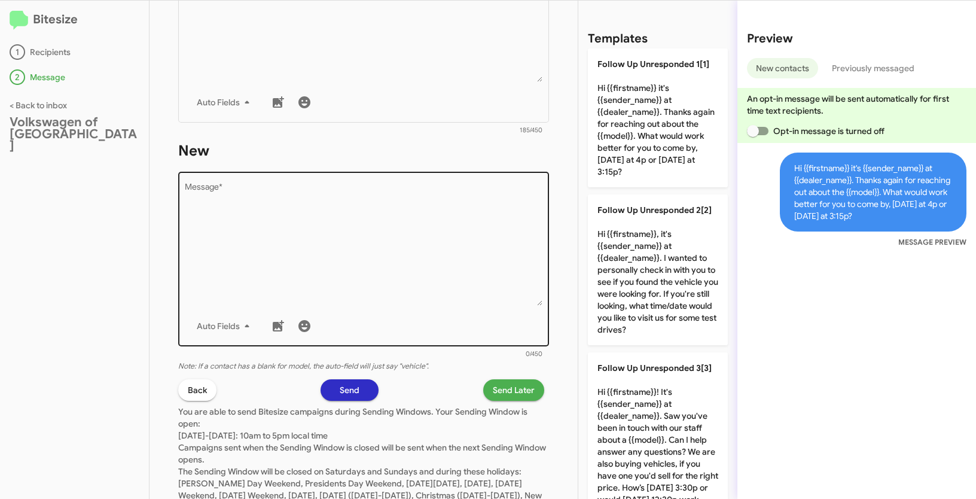
click at [420, 290] on textarea "Message *" at bounding box center [364, 245] width 358 height 122
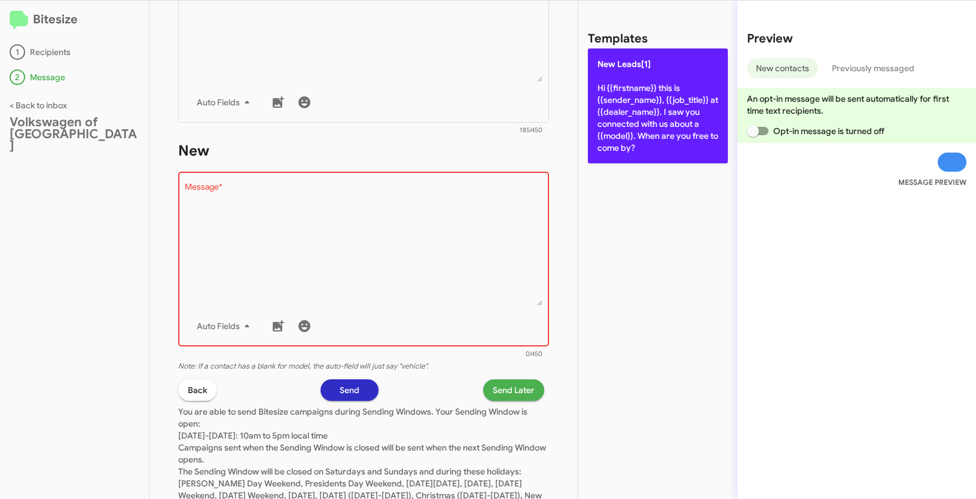
click at [620, 100] on p "New Leads[1] Hi {{firstname}} this is {{sender_name}}, {{job_title}} at {{deale…" at bounding box center [658, 105] width 140 height 115
type textarea "Hi {{firstname}} this is {{sender_name}}, {{job_title}} at {{dealer_name}}. I s…"
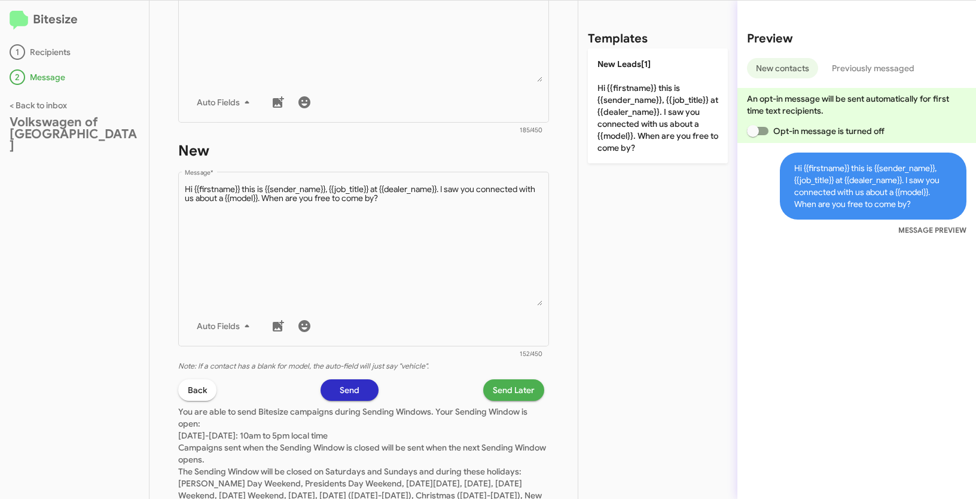
scroll to position [584, 0]
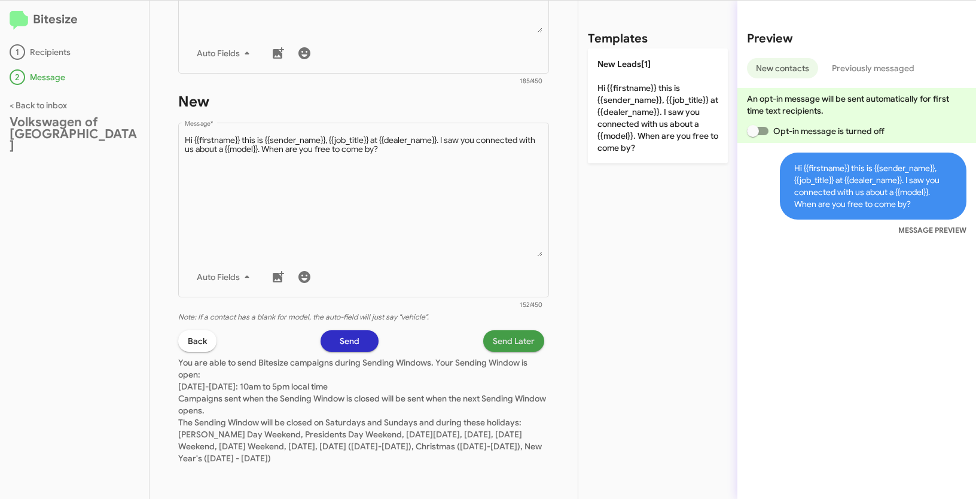
click at [506, 344] on span "Send Later" at bounding box center [514, 341] width 42 height 22
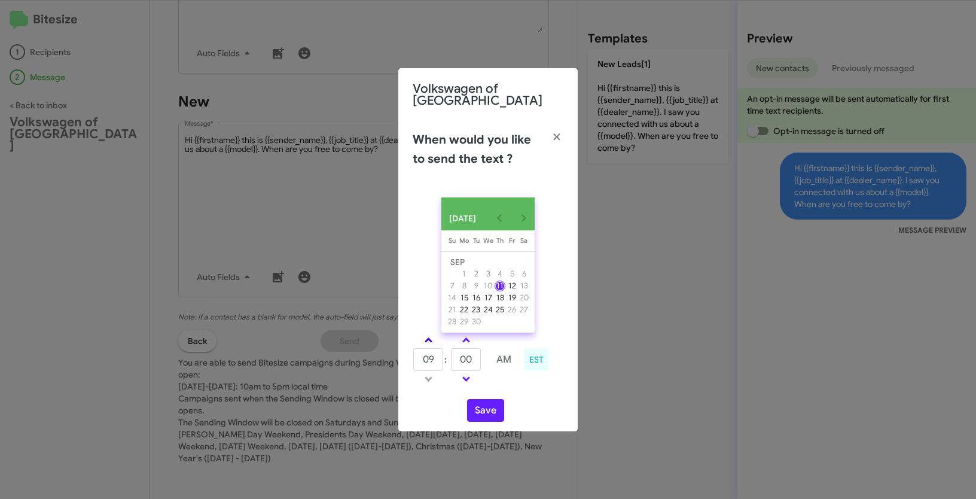
click at [425, 333] on link at bounding box center [428, 340] width 21 height 14
type input "10"
drag, startPoint x: 475, startPoint y: 358, endPoint x: 452, endPoint y: 353, distance: 23.8
click at [452, 353] on input "00" at bounding box center [466, 359] width 30 height 23
type input "34"
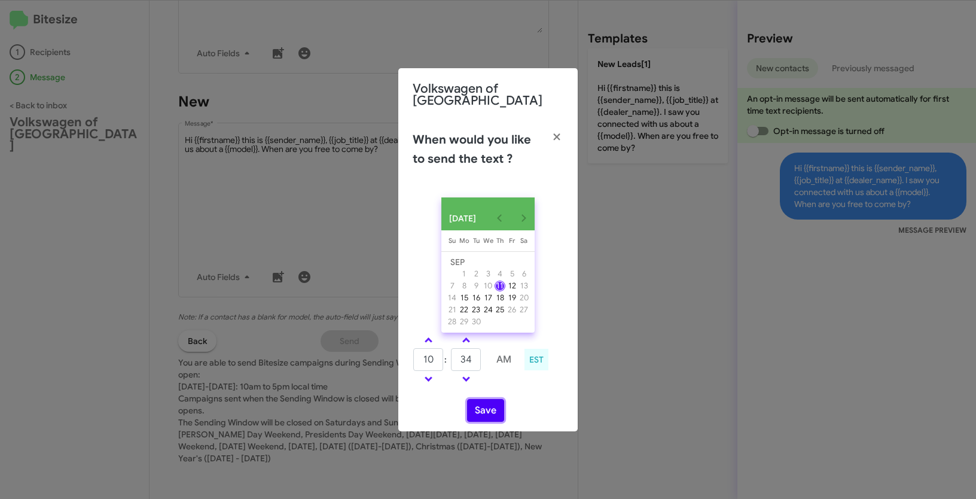
click at [482, 410] on button "Save" at bounding box center [485, 410] width 37 height 23
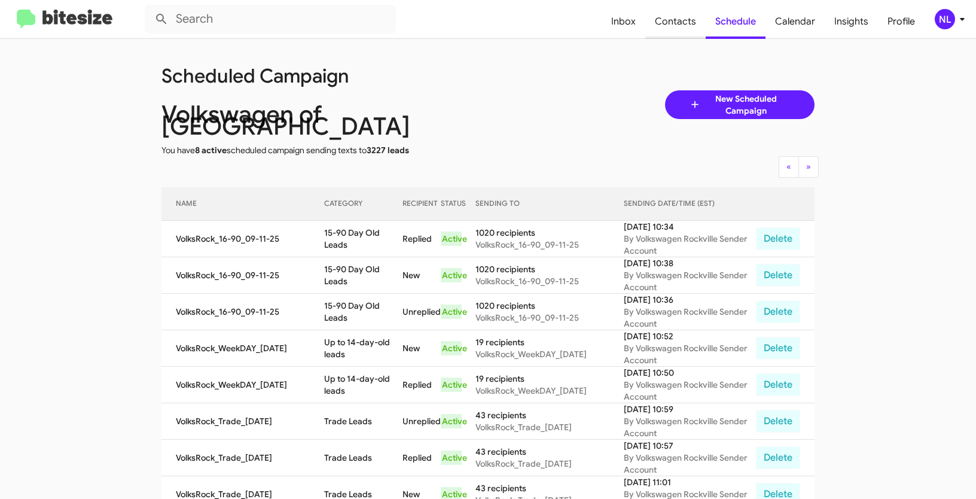
click at [676, 19] on span "Contacts" at bounding box center [675, 21] width 60 height 35
type input "in:groups"
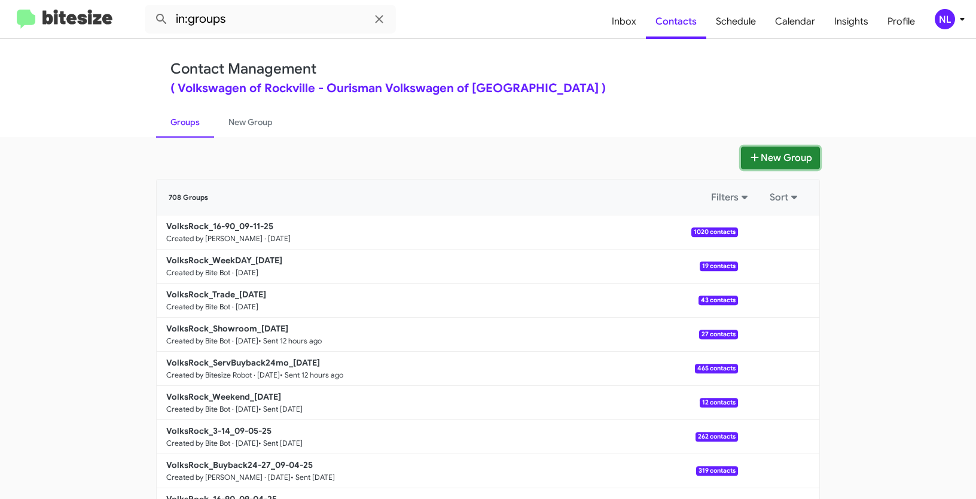
click at [790, 162] on button "New Group" at bounding box center [780, 158] width 79 height 23
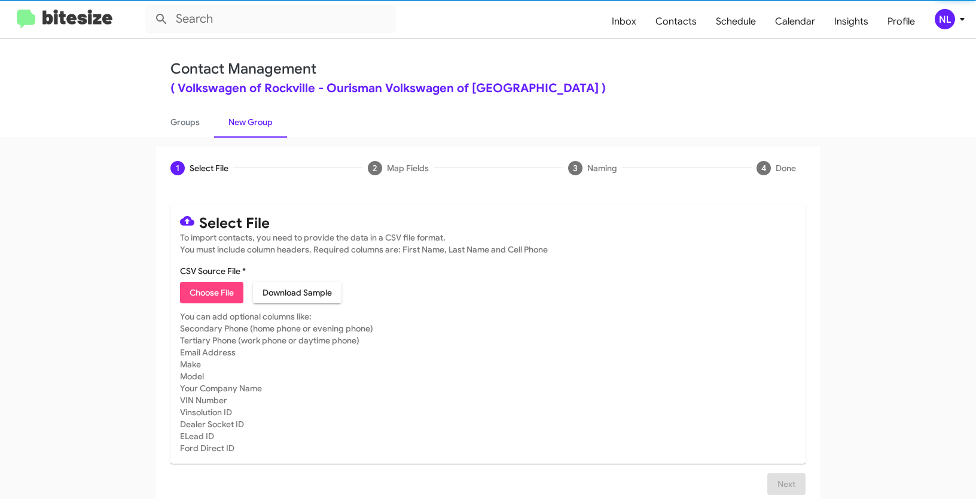
click at [198, 292] on span "Choose File" at bounding box center [212, 293] width 44 height 22
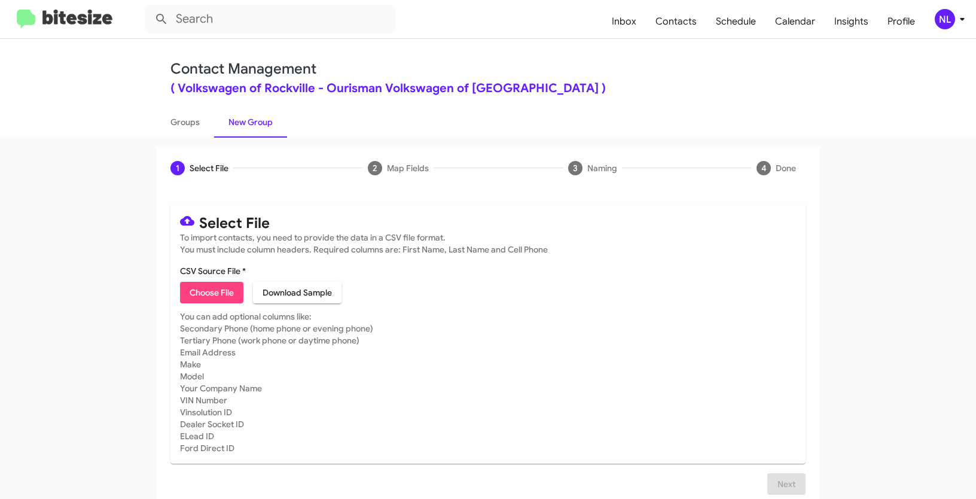
type input "VolksRock_Buyback36-39_09-11-25"
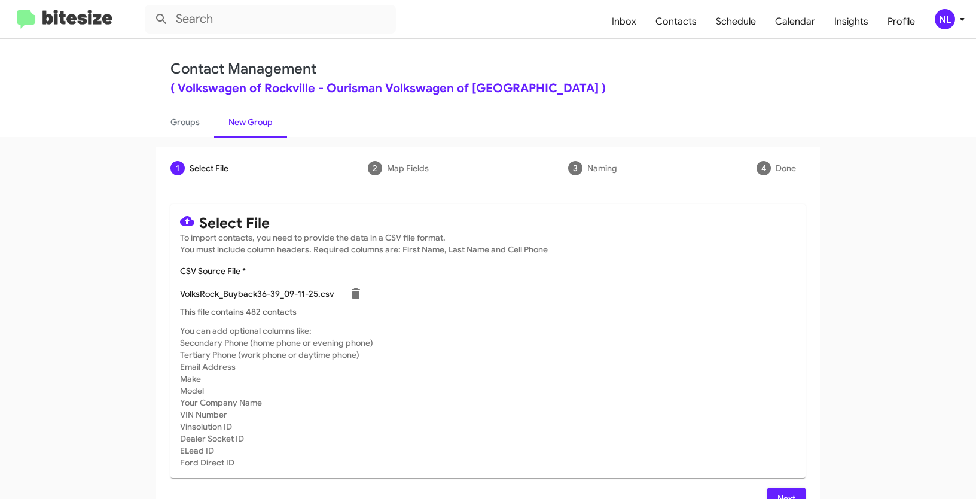
scroll to position [24, 0]
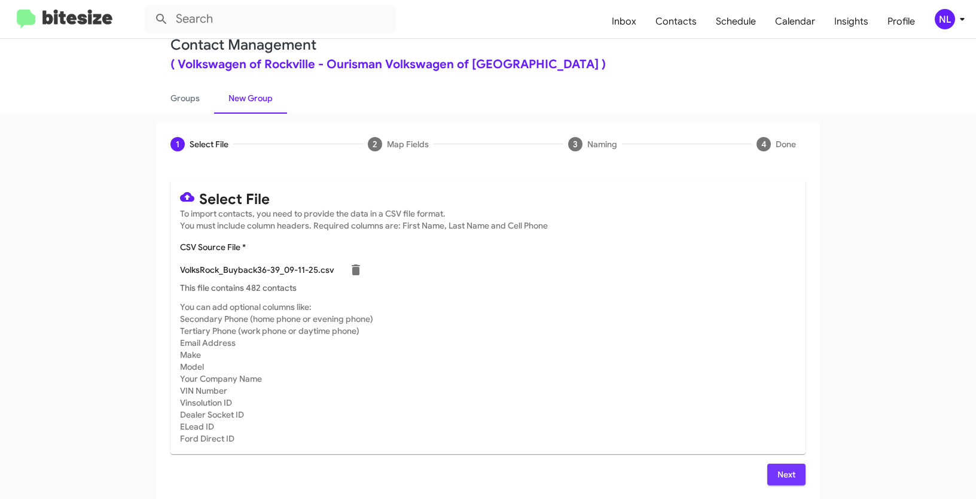
click at [784, 478] on span "Next" at bounding box center [786, 475] width 19 height 22
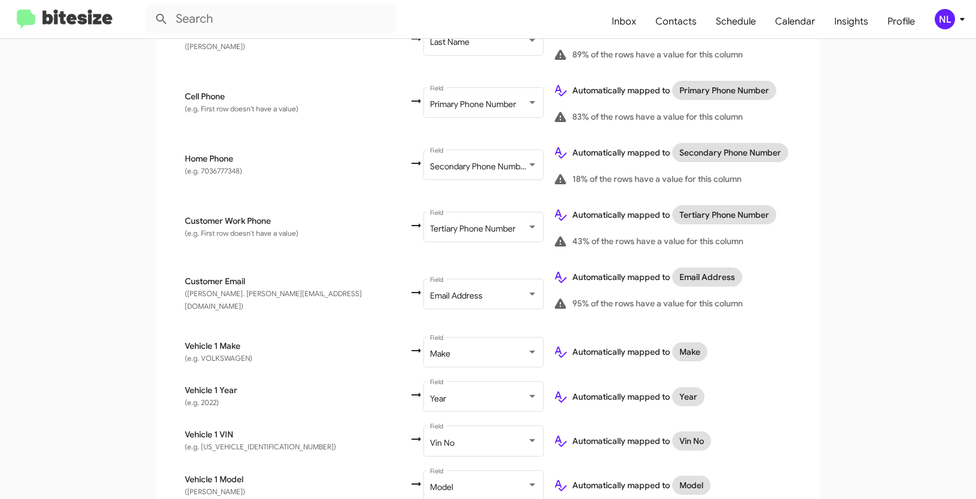
scroll to position [499, 0]
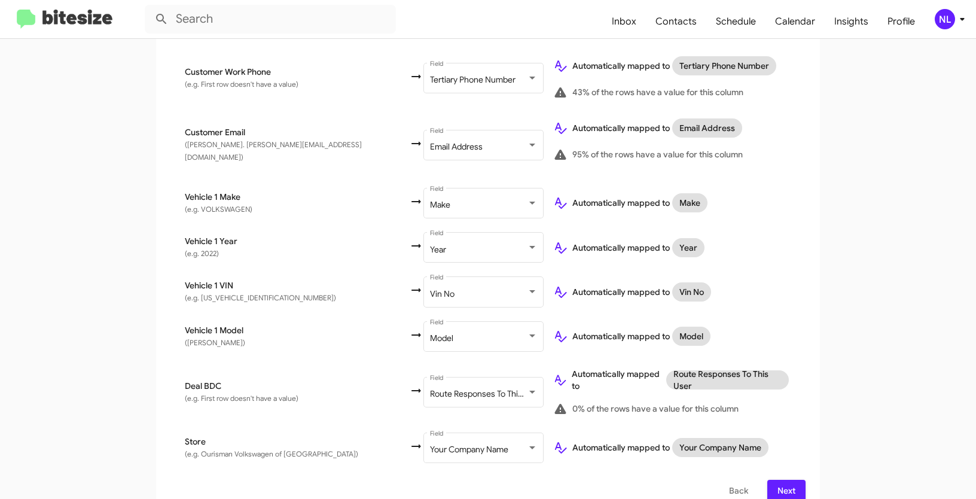
click at [786, 480] on span "Next" at bounding box center [786, 491] width 19 height 22
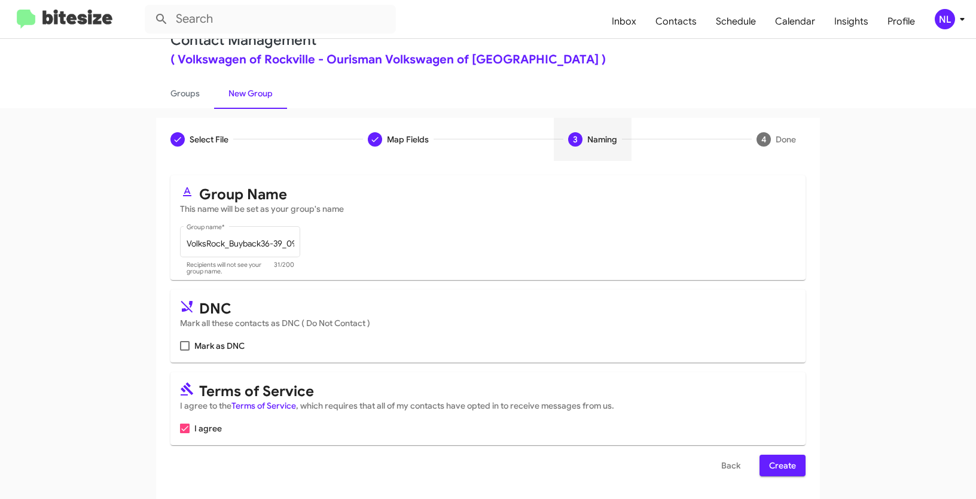
scroll to position [30, 0]
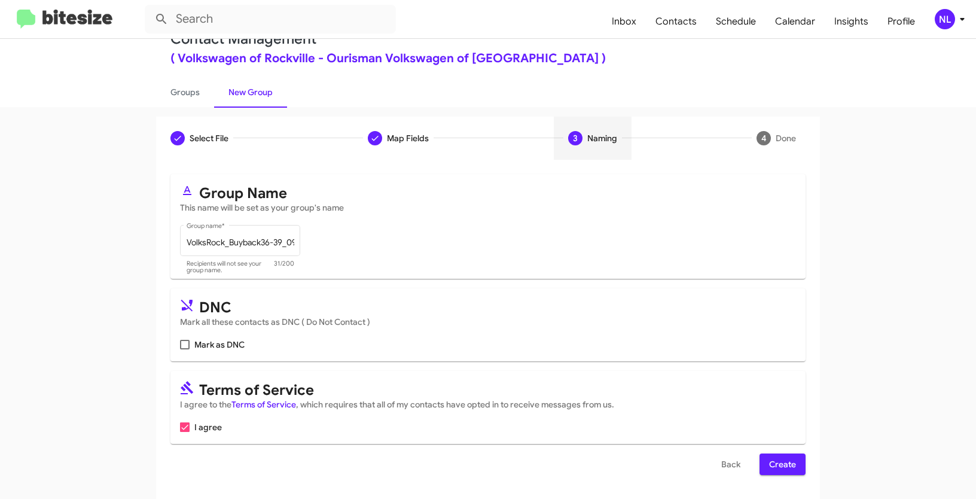
click at [782, 463] on span "Create" at bounding box center [782, 464] width 27 height 22
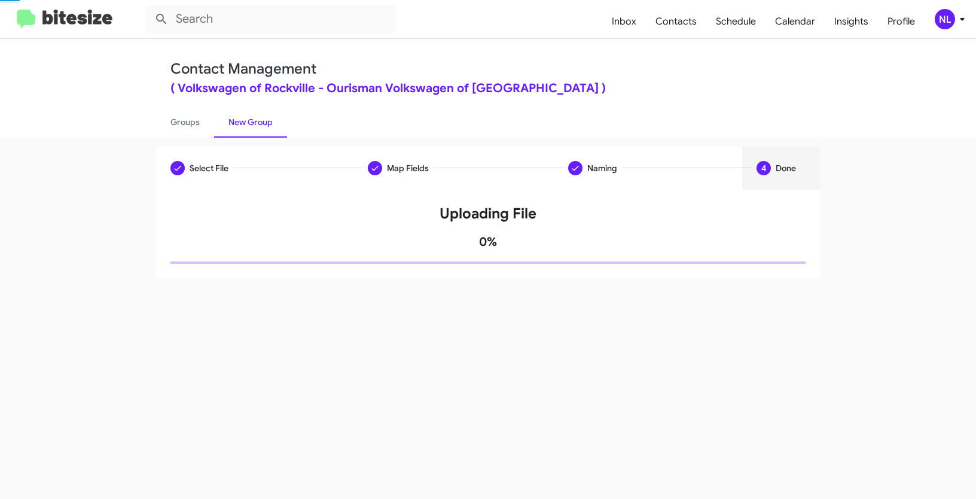
scroll to position [0, 0]
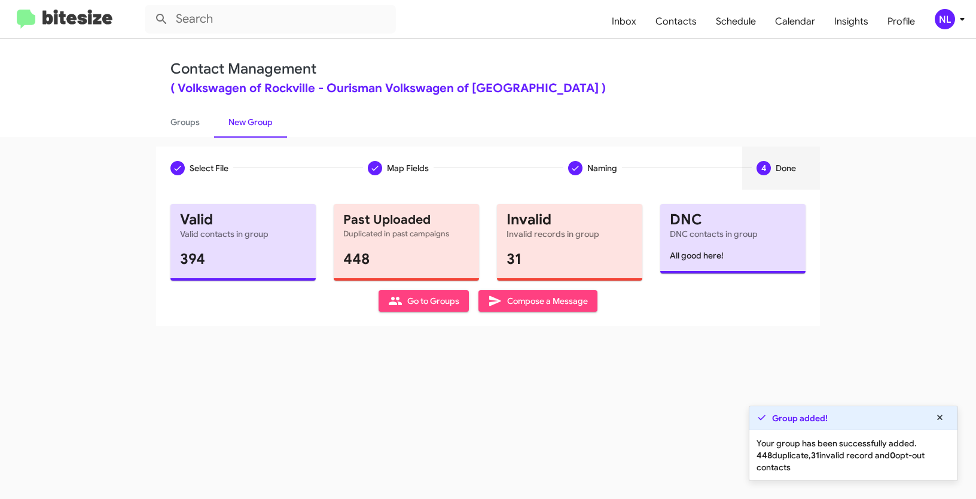
click at [429, 298] on span "Go to Groups" at bounding box center [423, 301] width 71 height 22
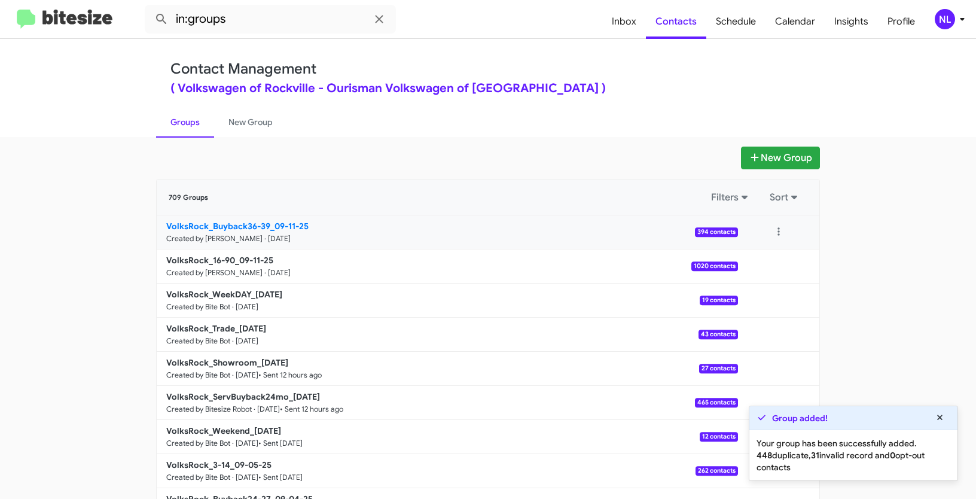
drag, startPoint x: 139, startPoint y: 222, endPoint x: 269, endPoint y: 221, distance: 129.8
click at [269, 221] on app-groups "New Group 709 Groups Filters Sort VolksRock_Buyback36-39_09-11-25 Created by Ne…" at bounding box center [488, 367] width 976 height 441
copy div "Filters Sort VolksRock_Buyback36-39_"
click at [243, 16] on input "in:groups" at bounding box center [270, 19] width 251 height 29
paste input "VolksRock_Buyback36-39_"
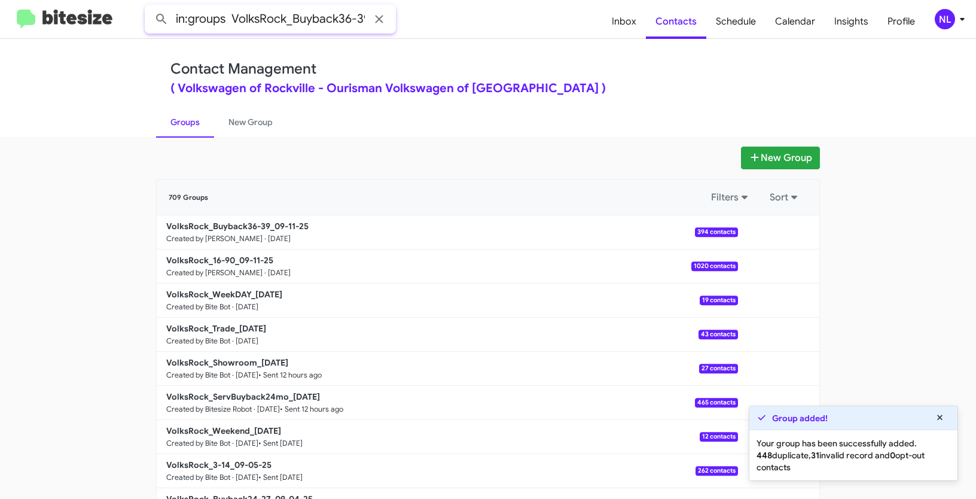
scroll to position [0, 10]
type input "in:groups VolksRock_Buyback36-39_"
click at [150, 7] on button at bounding box center [162, 19] width 24 height 24
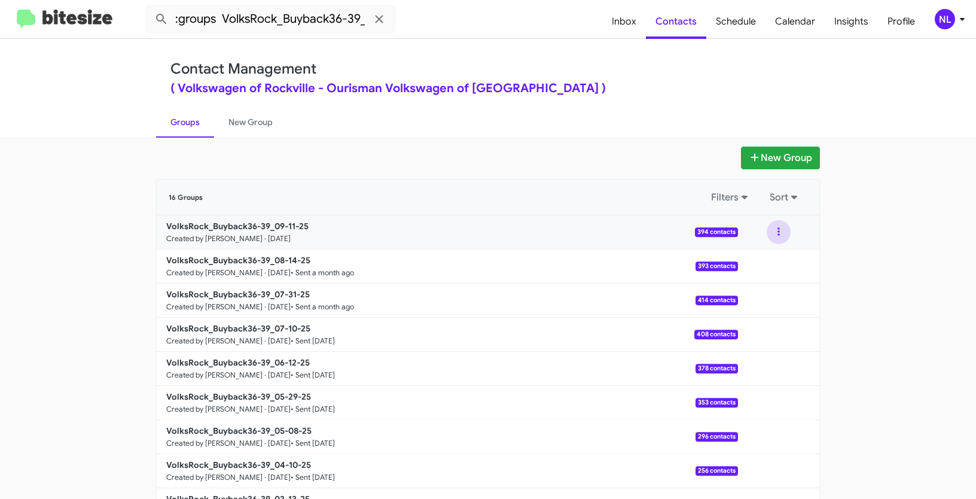
click at [777, 228] on button at bounding box center [779, 232] width 24 height 24
click at [763, 266] on button "View contacts" at bounding box center [743, 264] width 96 height 29
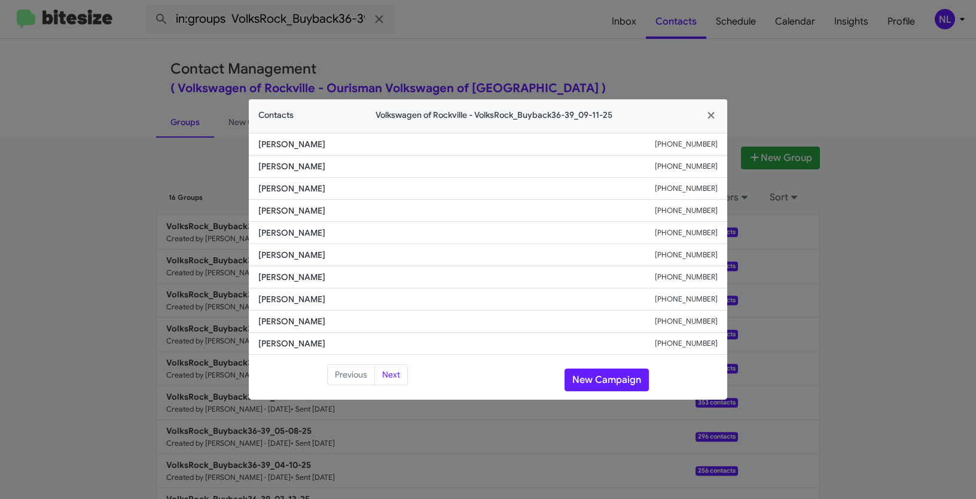
drag, startPoint x: 249, startPoint y: 163, endPoint x: 352, endPoint y: 170, distance: 103.7
click at [352, 170] on li "Mahidhar Dwaram +17328584292" at bounding box center [488, 167] width 478 height 22
copy span "Mahidhar Dwaram"
click at [618, 377] on button "New Campaign" at bounding box center [607, 379] width 84 height 23
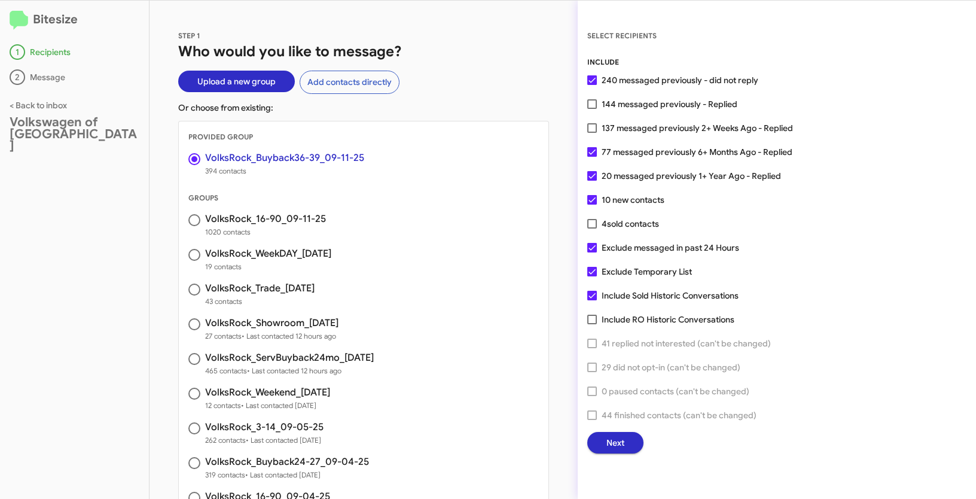
click at [619, 441] on span "Next" at bounding box center [615, 443] width 18 height 22
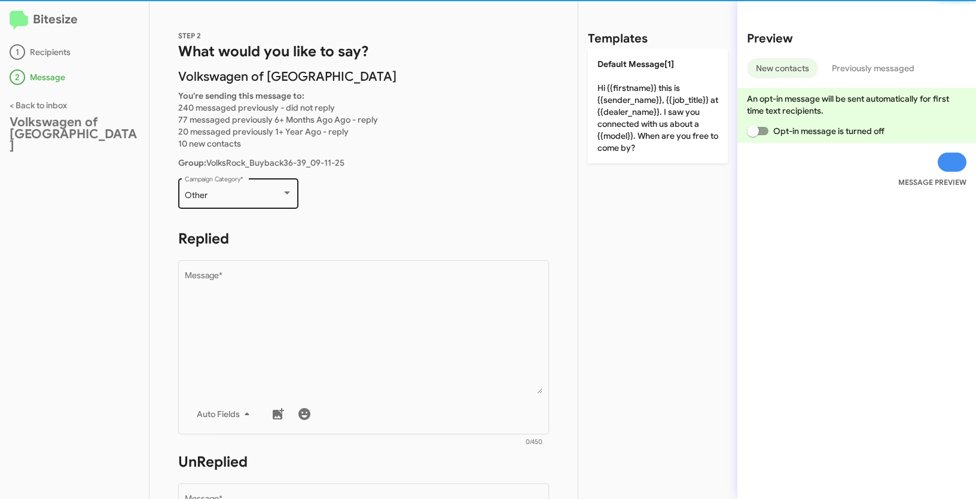
click at [260, 192] on div "Other" at bounding box center [233, 196] width 97 height 10
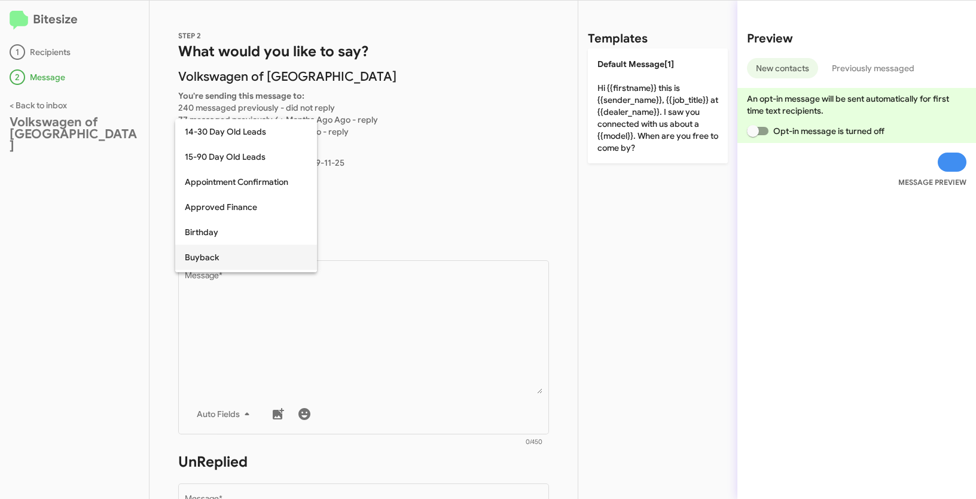
click at [206, 260] on span "Buyback" at bounding box center [246, 257] width 123 height 25
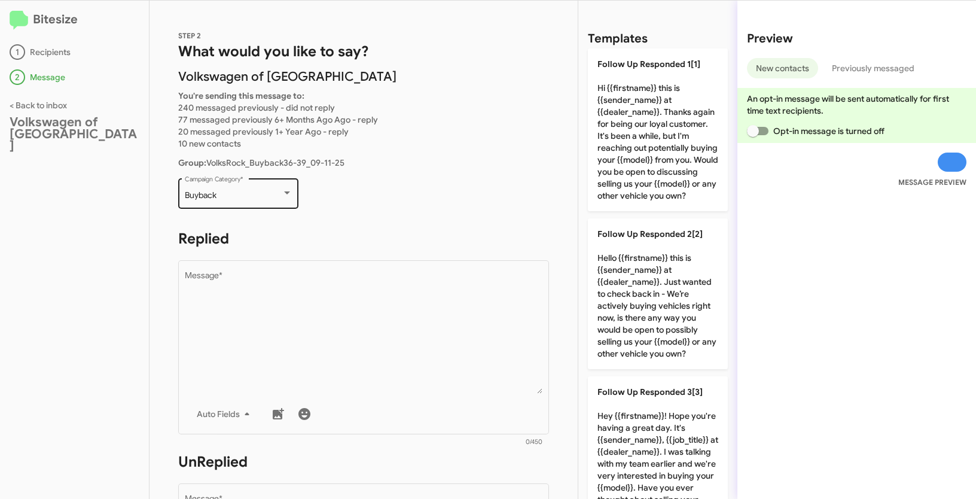
drag, startPoint x: 182, startPoint y: 192, endPoint x: 223, endPoint y: 196, distance: 40.8
click at [223, 196] on div "Buyback Campaign Category *" at bounding box center [238, 192] width 120 height 33
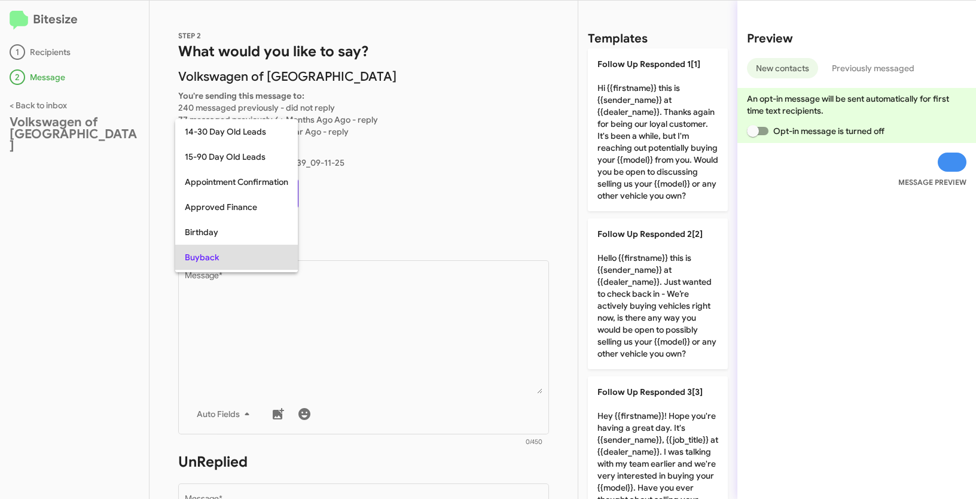
scroll to position [62, 0]
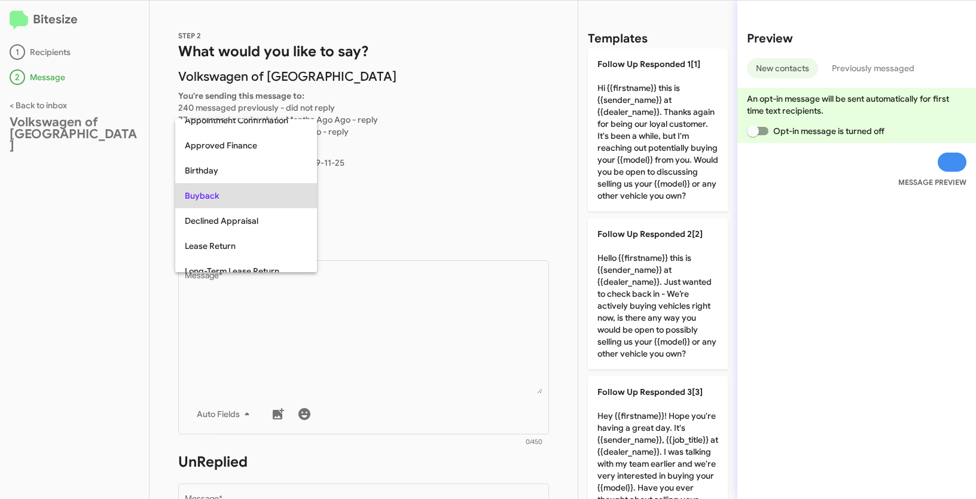
copy span "Buyback"
click at [388, 335] on div at bounding box center [488, 249] width 976 height 499
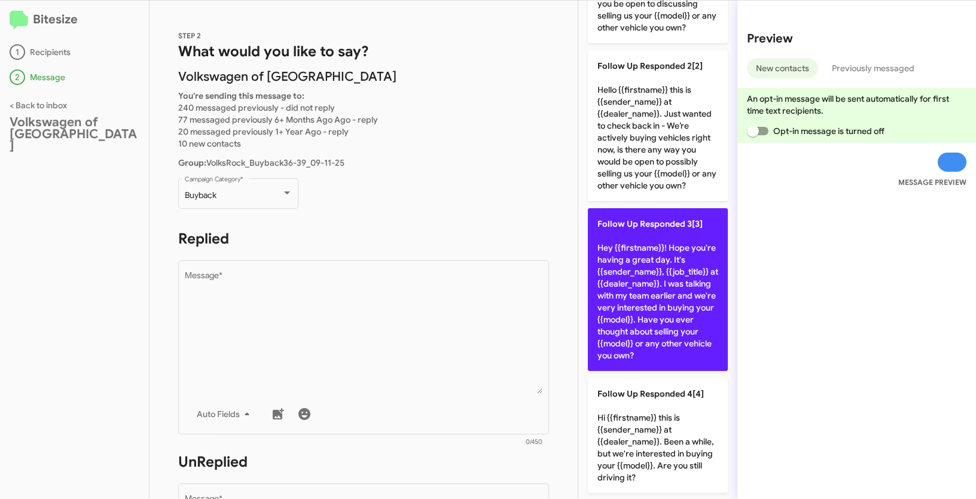
scroll to position [175, 0]
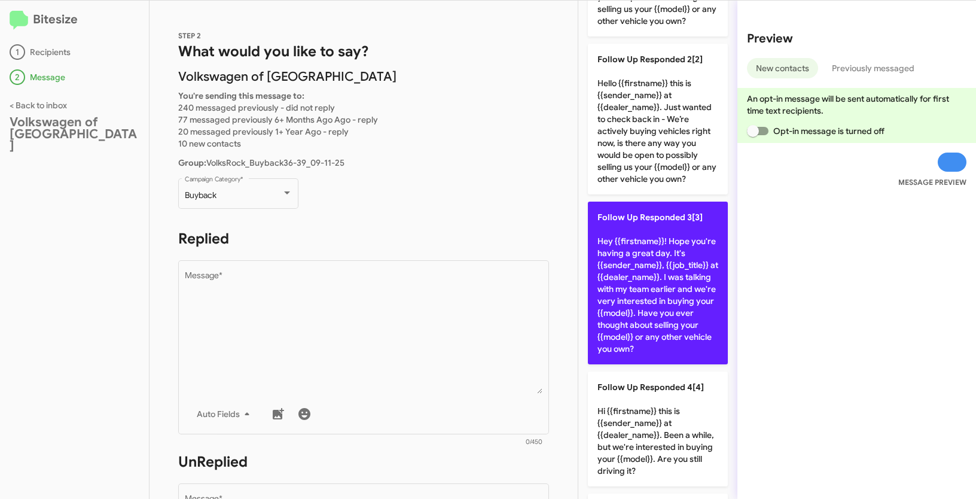
click at [659, 284] on p "Follow Up Responded 3[3] Hey {{firstname}}! Hope you're having a great day. It'…" at bounding box center [658, 283] width 140 height 163
type textarea "Hey {{firstname}}! Hope you're having a great day. It's {{sender_name}}, {{job_…"
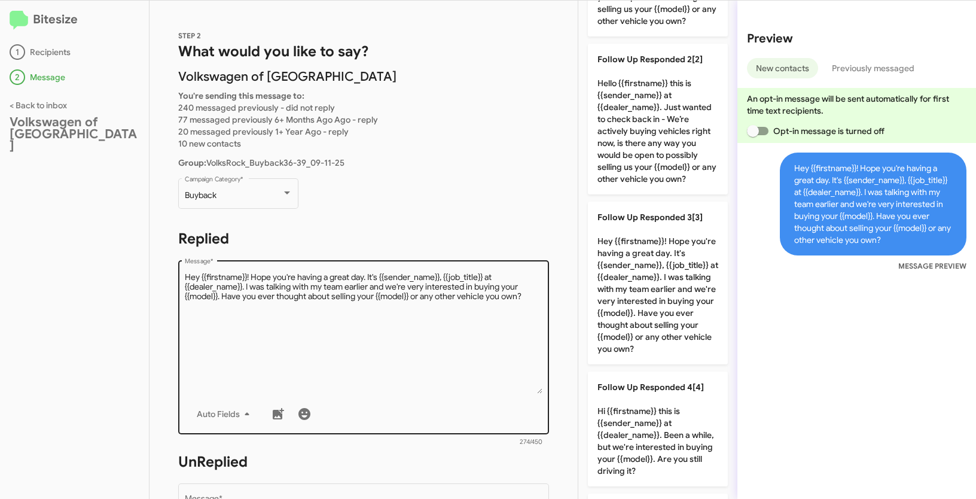
scroll to position [185, 0]
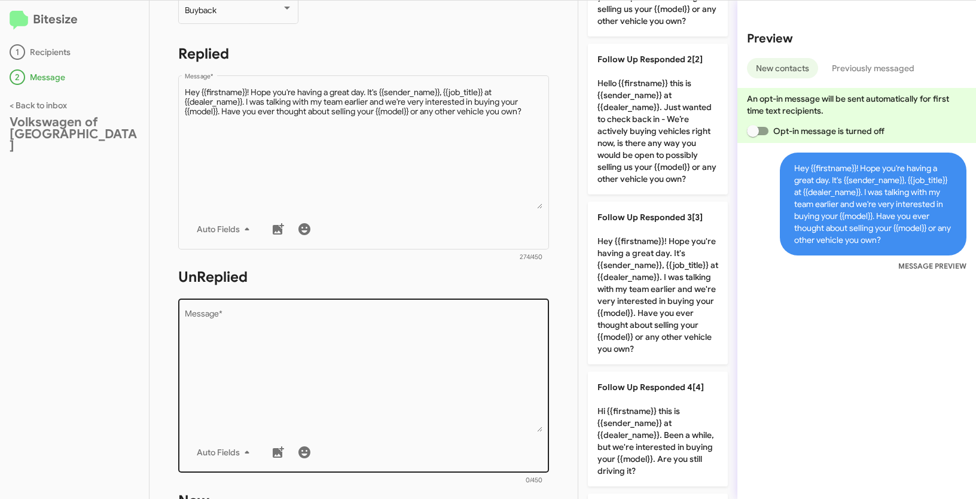
click at [437, 356] on textarea "Message *" at bounding box center [364, 371] width 358 height 122
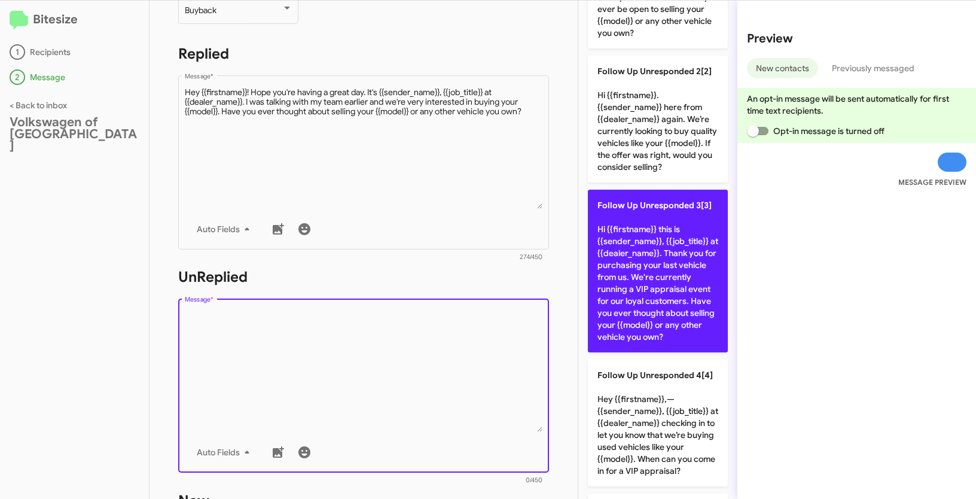
scroll to position [85, 0]
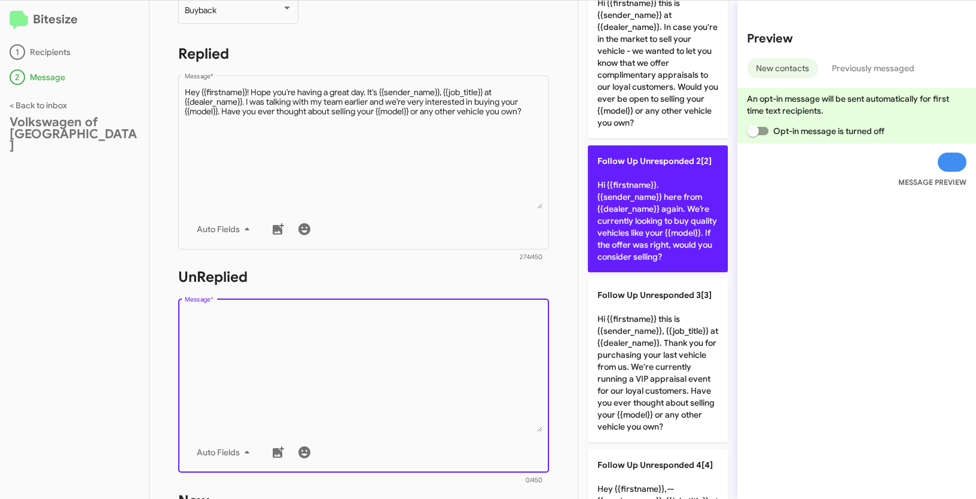
click at [641, 213] on p "Follow Up Unresponded 2[2] Hi {{firstname}}. {{sender_name}} here from {{dealer…" at bounding box center [658, 208] width 140 height 127
type textarea "Hi {{firstname}}. {{sender_name}} here from {{dealer_name}} again. We’re curren…"
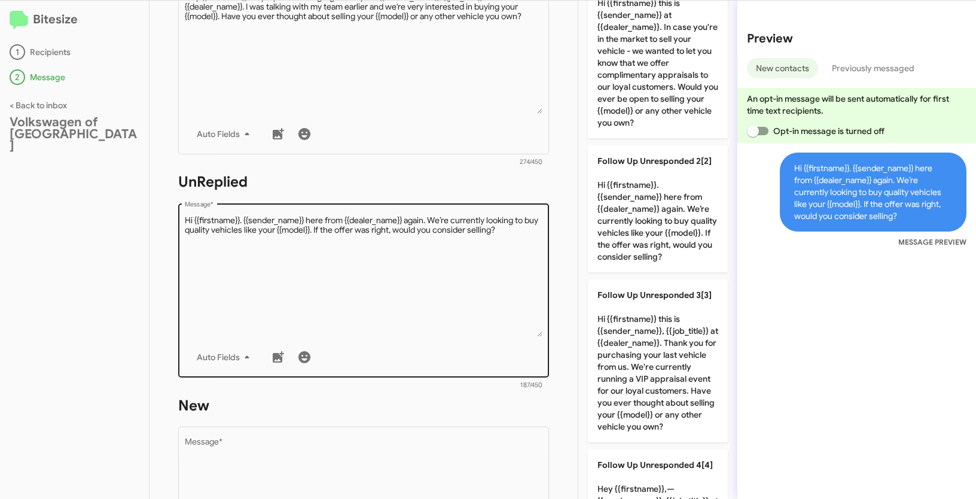
scroll to position [481, 0]
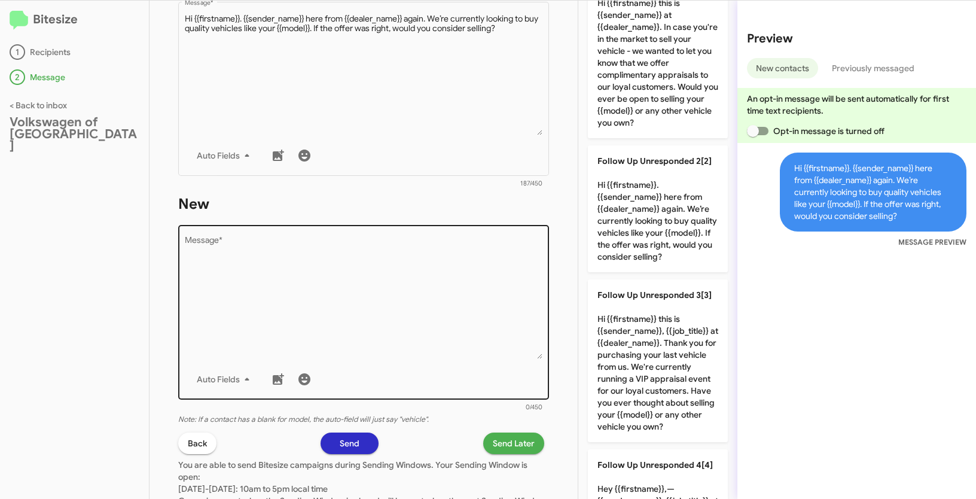
click at [362, 305] on textarea "Message *" at bounding box center [364, 298] width 358 height 122
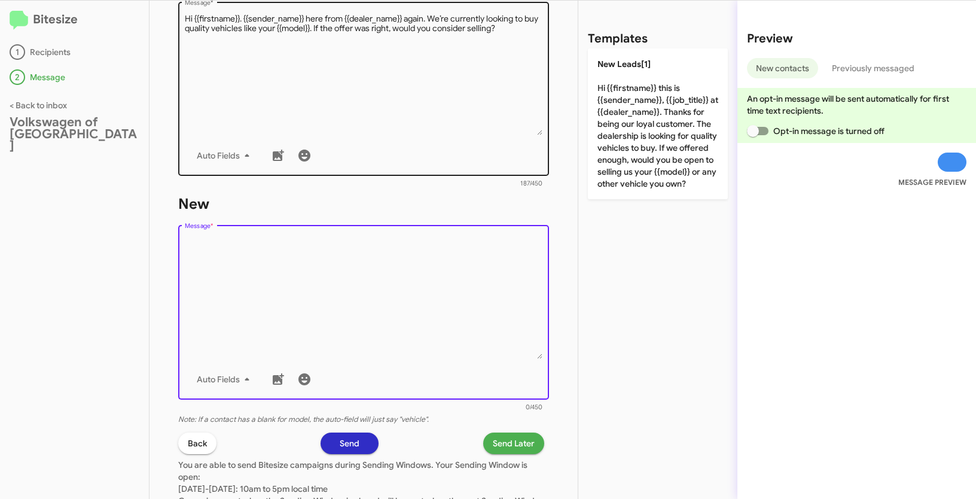
scroll to position [0, 0]
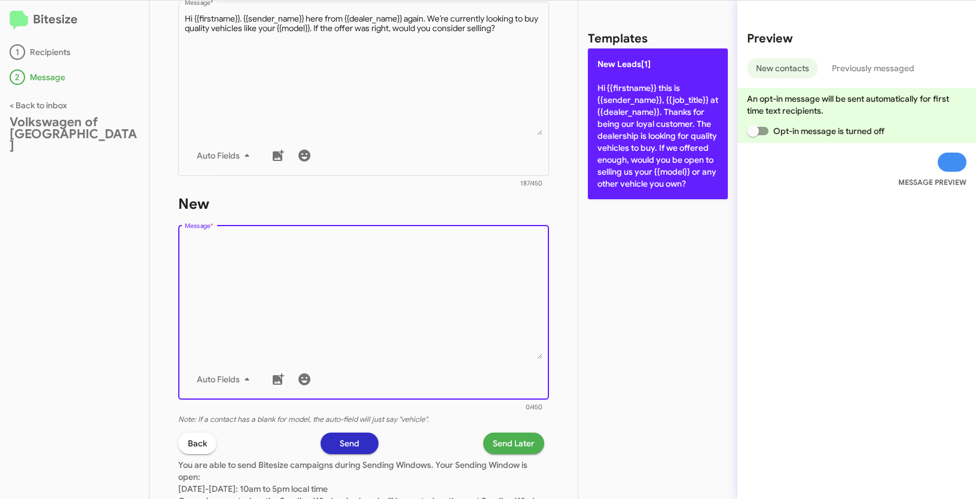
click at [648, 89] on p "New Leads[1] Hi {{firstname}} this is {{sender_name}}, {{job_title}} at {{deale…" at bounding box center [658, 123] width 140 height 151
type textarea "Hi {{firstname}} this is {{sender_name}}, {{job_title}} at {{dealer_name}}. Tha…"
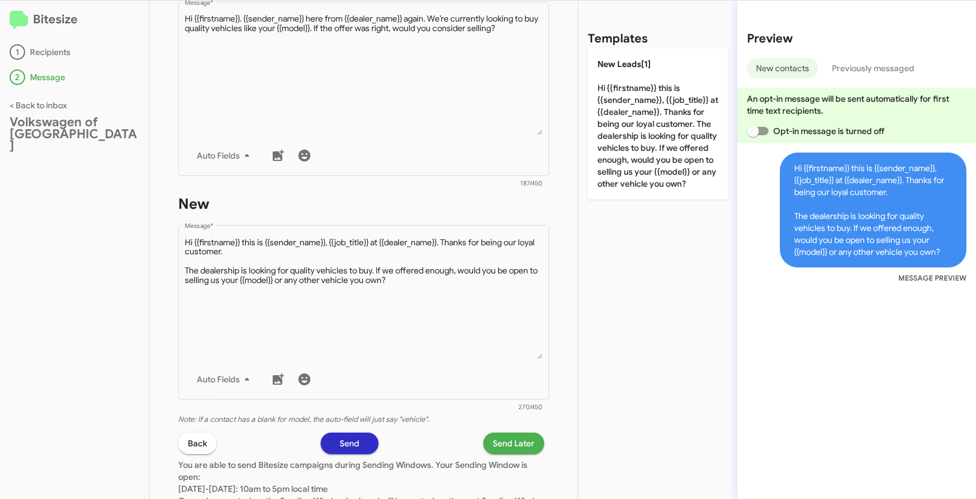
click at [500, 435] on span "Send Later" at bounding box center [514, 443] width 42 height 22
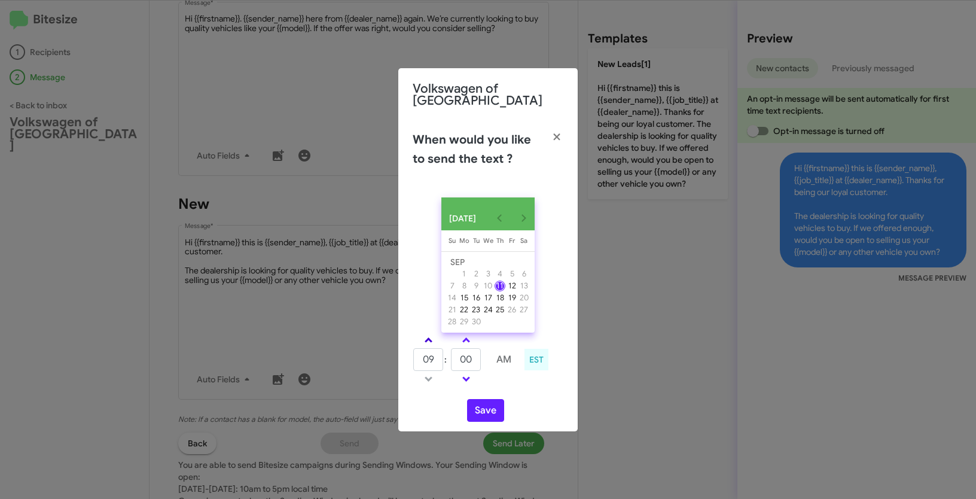
click at [427, 339] on span at bounding box center [429, 341] width 8 height 8
type input "10"
drag, startPoint x: 477, startPoint y: 358, endPoint x: 453, endPoint y: 350, distance: 25.2
click at [453, 350] on input "00" at bounding box center [466, 359] width 30 height 23
type input "21"
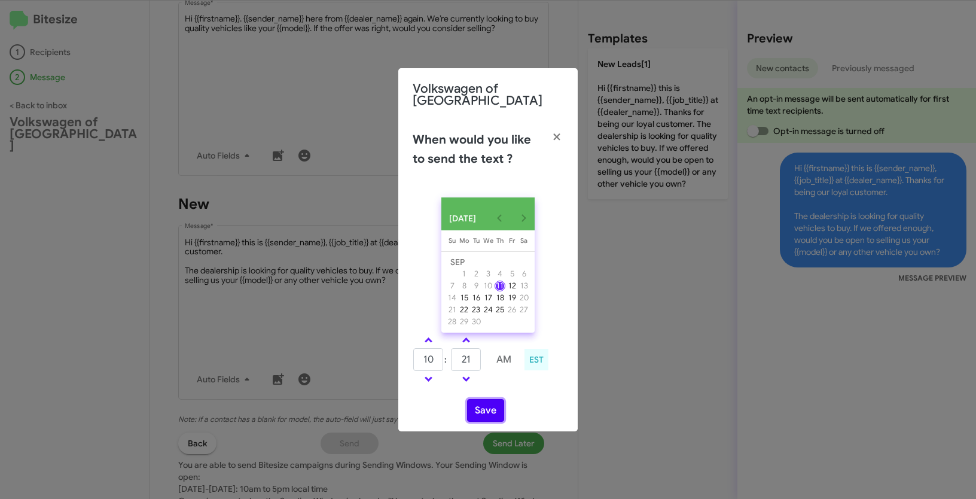
click at [489, 407] on button "Save" at bounding box center [485, 410] width 37 height 23
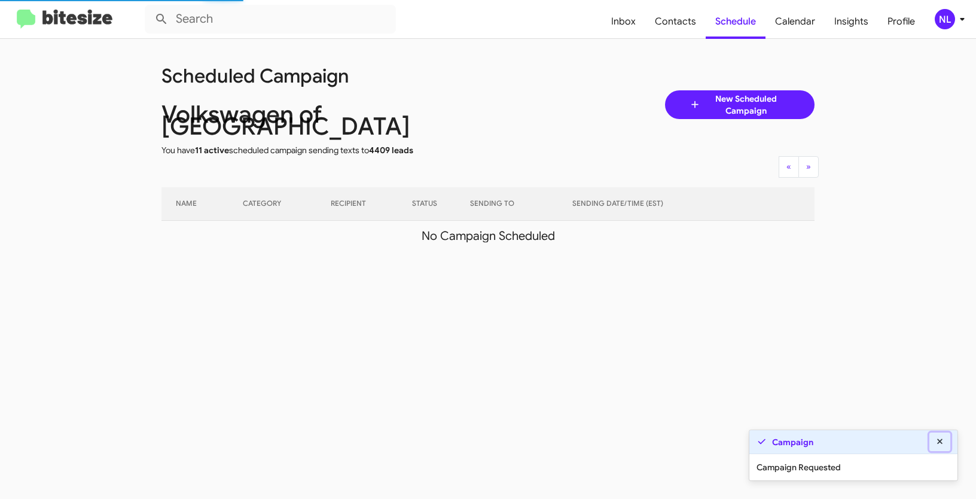
click at [943, 439] on icon at bounding box center [940, 441] width 11 height 8
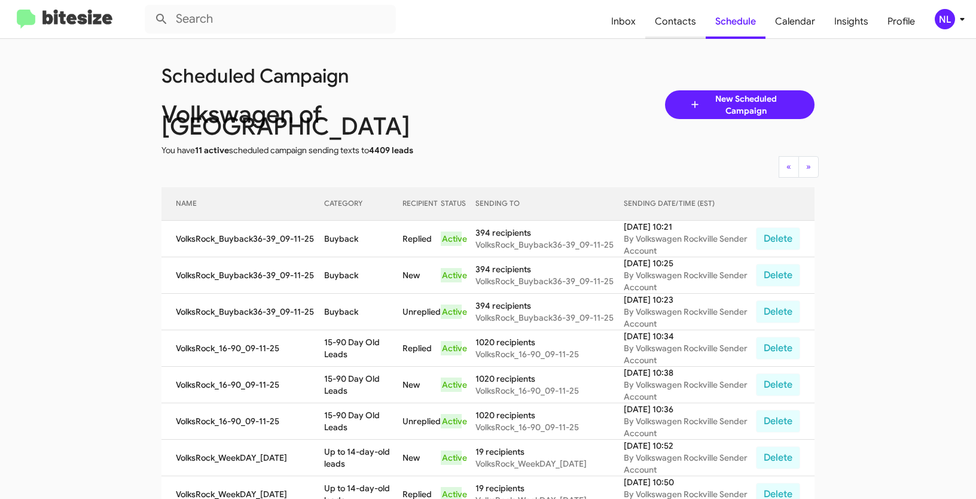
click at [676, 23] on span "Contacts" at bounding box center [675, 21] width 60 height 35
type input "in:groups"
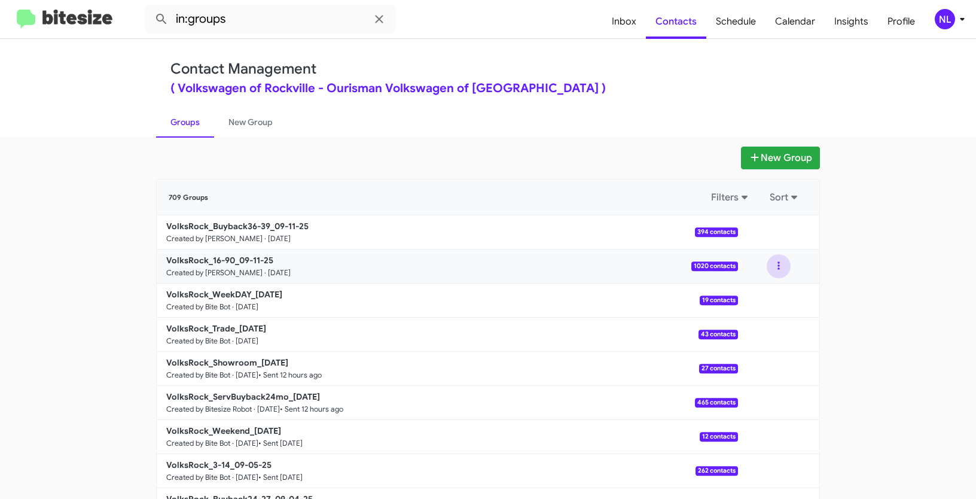
click at [775, 263] on button at bounding box center [779, 266] width 24 height 24
click at [768, 301] on button "View contacts" at bounding box center [743, 298] width 96 height 29
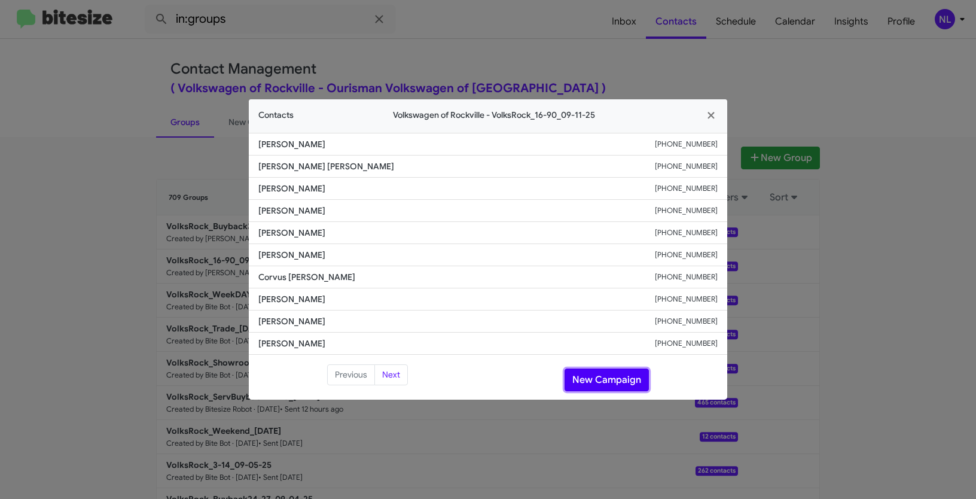
click at [571, 380] on button "New Campaign" at bounding box center [607, 379] width 84 height 23
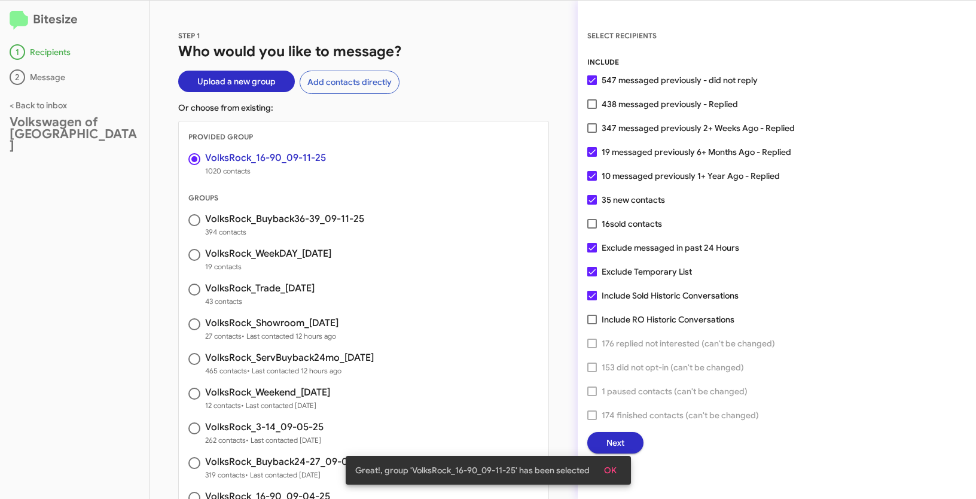
click at [606, 471] on span "OK" at bounding box center [610, 470] width 13 height 22
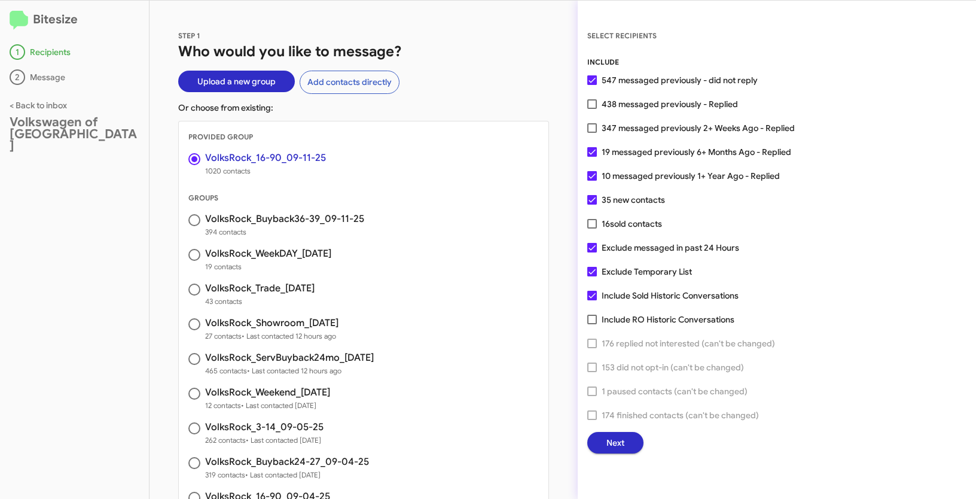
click at [593, 123] on span at bounding box center [592, 128] width 10 height 10
click at [592, 133] on input "347 messaged previously 2+ Weeks Ago - Replied" at bounding box center [592, 133] width 1 height 1
checkbox input "true"
click at [626, 446] on button "Next" at bounding box center [615, 443] width 56 height 22
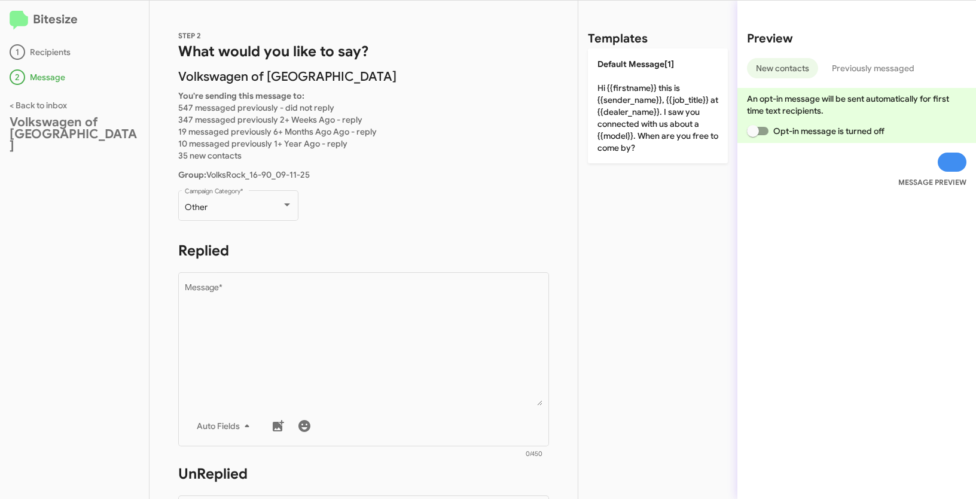
click at [247, 223] on div "Other Campaign Category *" at bounding box center [238, 211] width 120 height 42
click at [251, 206] on div "Other" at bounding box center [233, 208] width 97 height 10
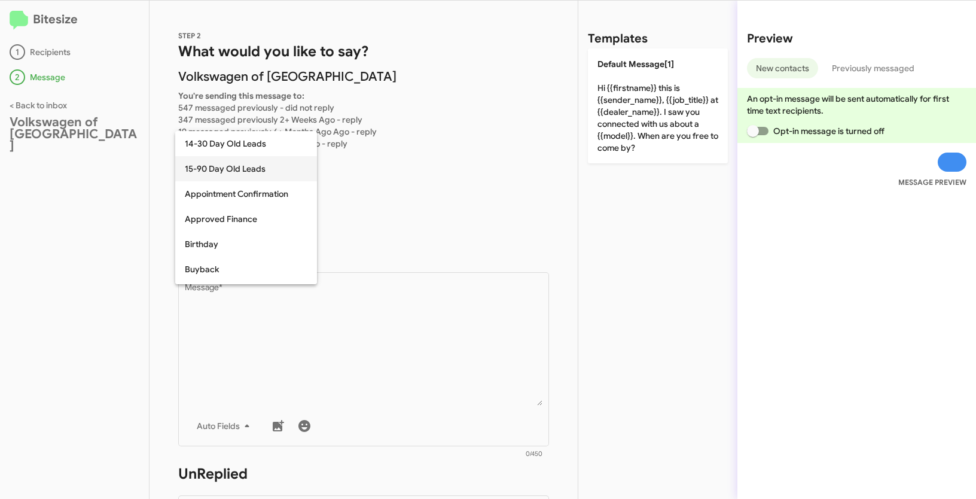
click at [223, 169] on span "15-90 Day Old Leads" at bounding box center [246, 168] width 123 height 25
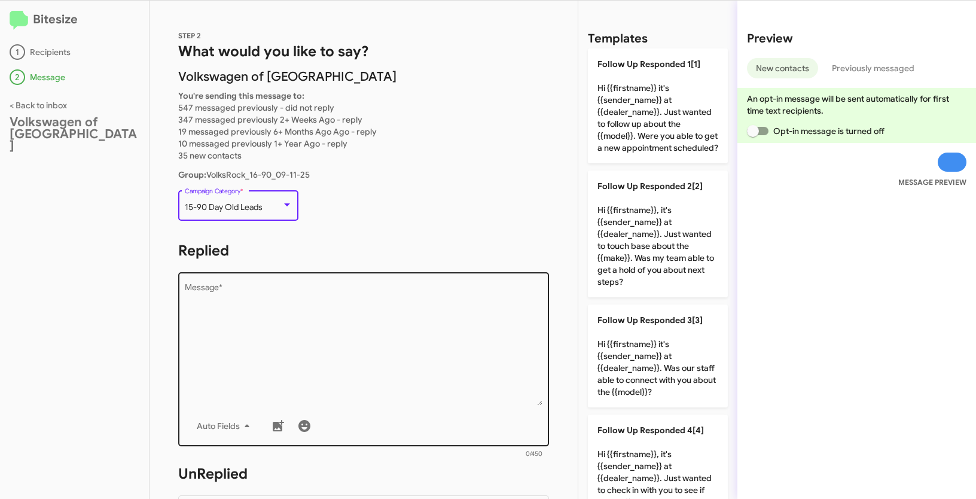
click at [291, 331] on textarea "Message *" at bounding box center [364, 345] width 358 height 122
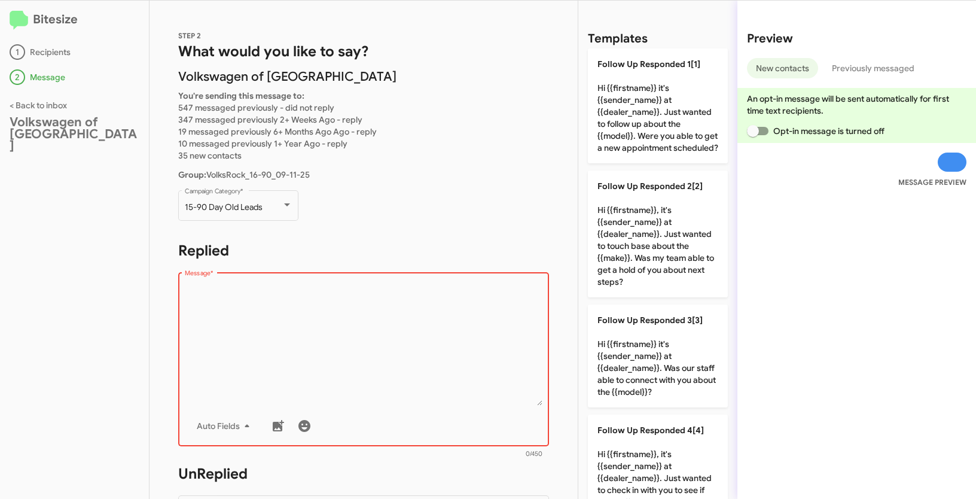
click at [447, 349] on textarea "Message *" at bounding box center [364, 345] width 358 height 122
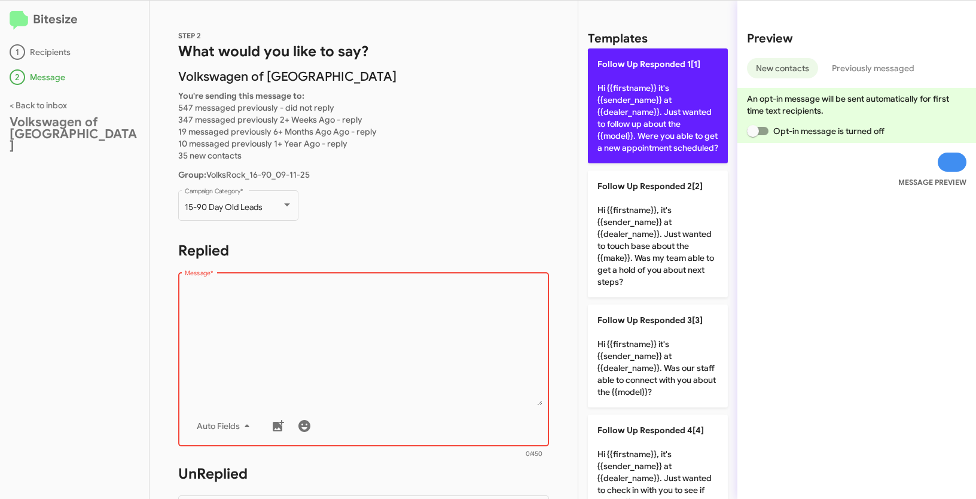
click at [645, 100] on p "Follow Up Responded 1[1] Hi {{firstname}} it's {{sender_name}} at {{dealer_name…" at bounding box center [658, 105] width 140 height 115
type textarea "Hi {{firstname}} it's {{sender_name}} at {{dealer_name}}. Just wanted to follow…"
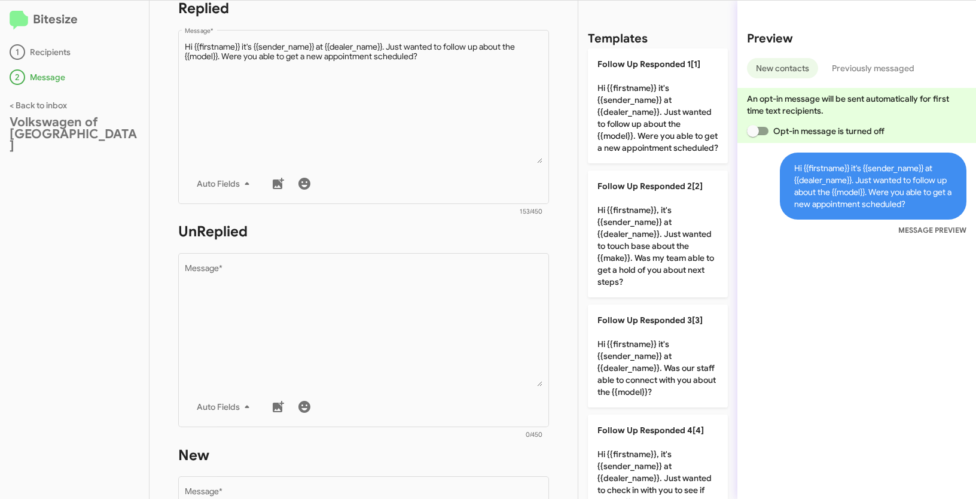
scroll to position [335, 0]
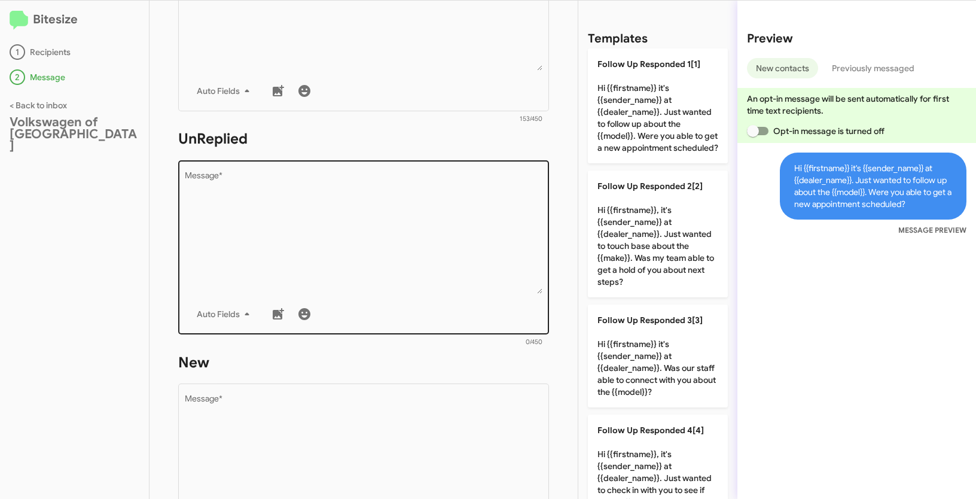
click at [396, 193] on textarea "Message *" at bounding box center [364, 233] width 358 height 122
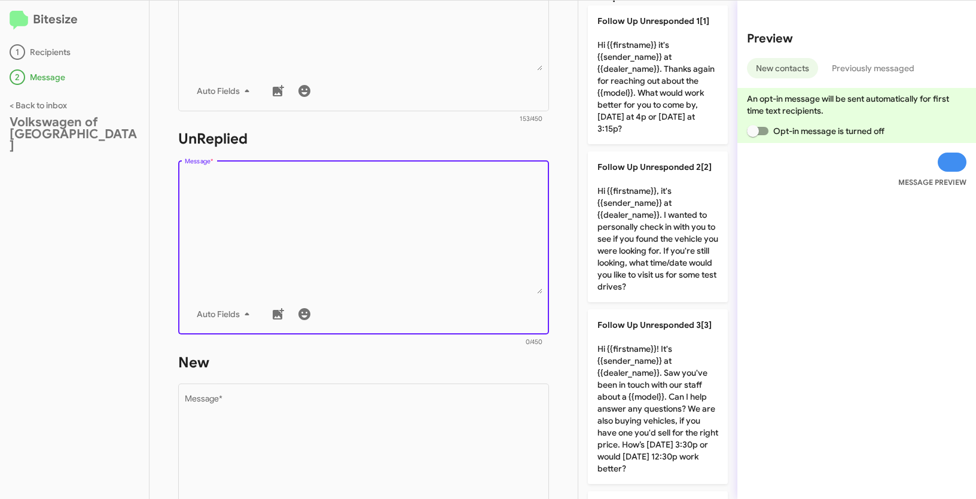
scroll to position [0, 0]
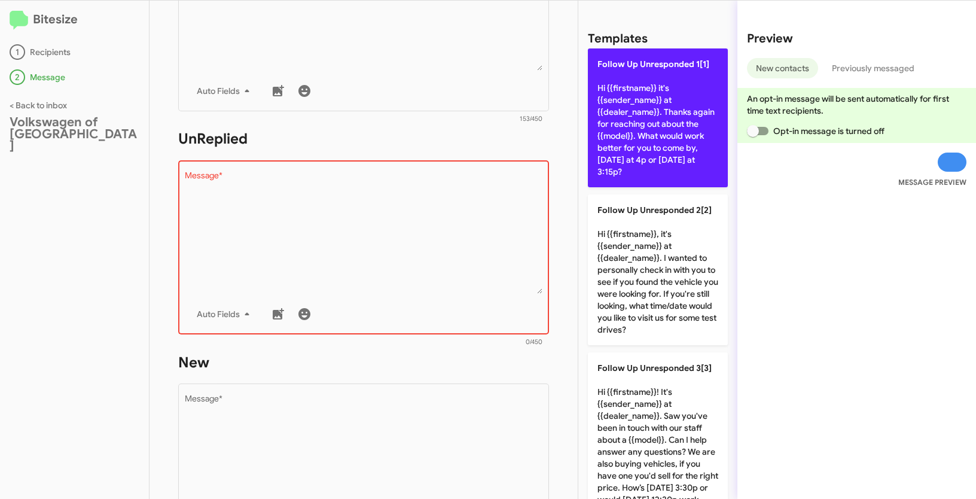
click at [637, 109] on p "Follow Up Unresponded 1[1] Hi {{firstname}} it's {{sender_name}} at {{dealer_na…" at bounding box center [658, 117] width 140 height 139
type textarea "Hi {{firstname}} it's {{sender_name}} at {{dealer_name}}. Thanks again for reac…"
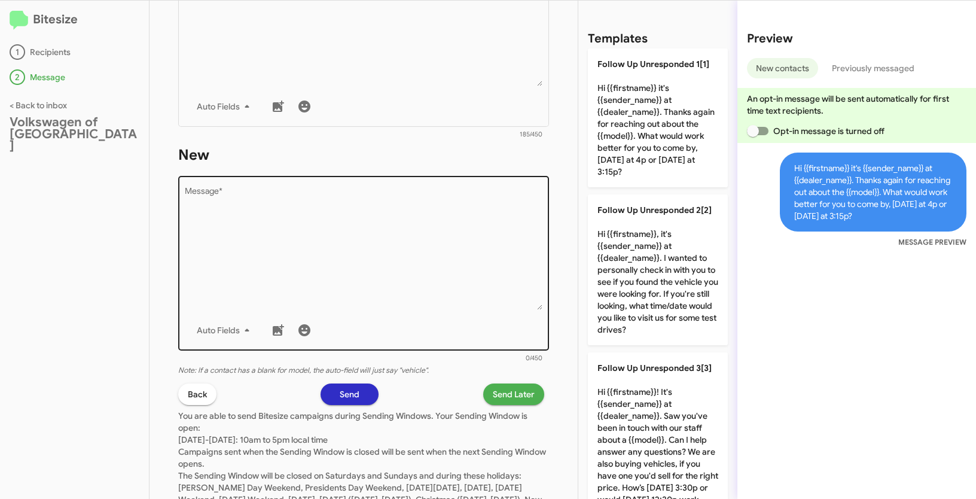
scroll to position [596, 0]
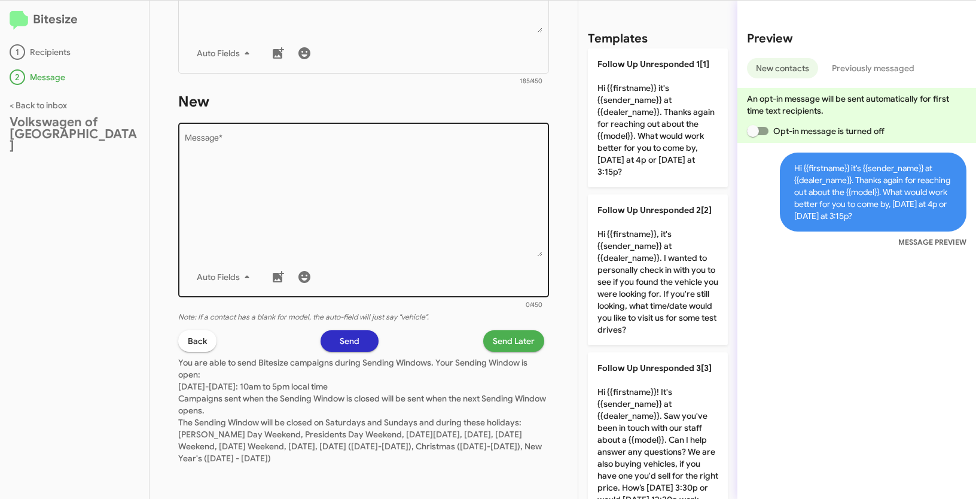
drag, startPoint x: 452, startPoint y: 163, endPoint x: 459, endPoint y: 149, distance: 16.3
click at [452, 163] on textarea "Message *" at bounding box center [364, 196] width 358 height 122
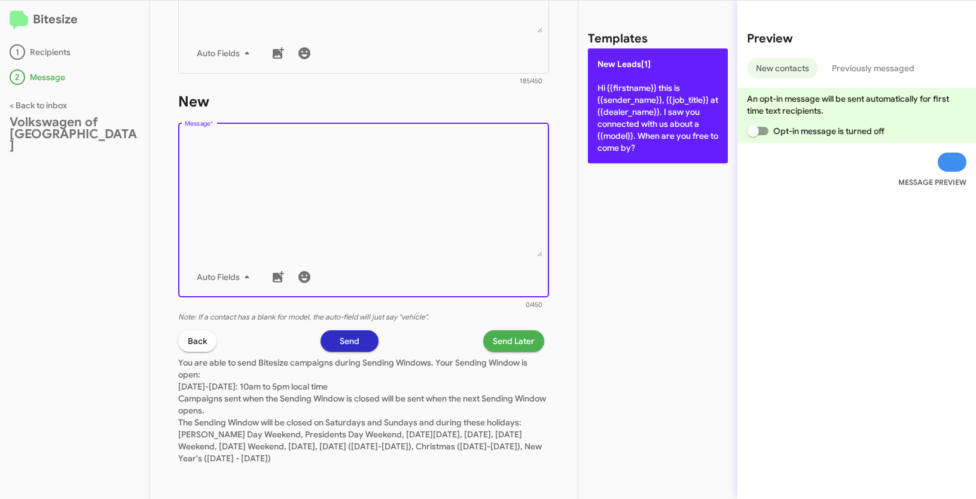
click at [638, 101] on p "New Leads[1] Hi {{firstname}} this is {{sender_name}}, {{job_title}} at {{deale…" at bounding box center [658, 105] width 140 height 115
type textarea "Hi {{firstname}} this is {{sender_name}}, {{job_title}} at {{dealer_name}}. I s…"
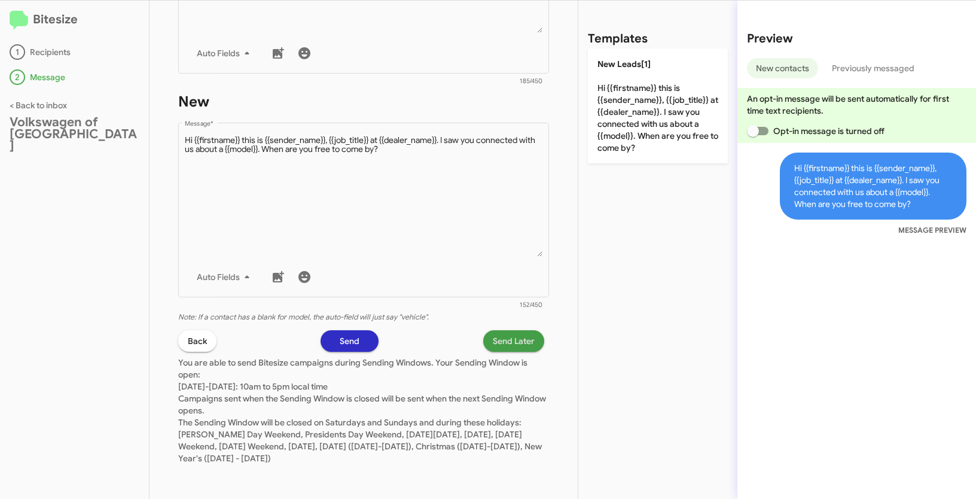
click at [505, 341] on span "Send Later" at bounding box center [514, 341] width 42 height 22
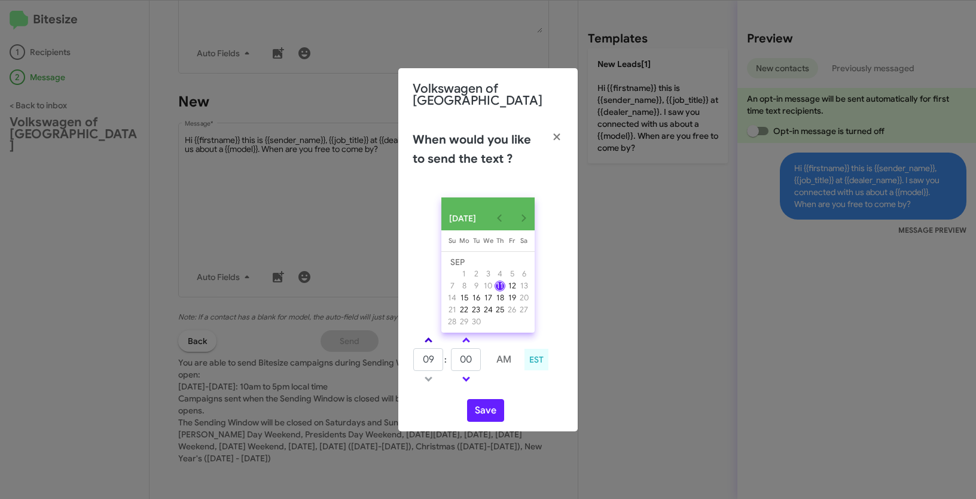
click at [425, 333] on link at bounding box center [428, 340] width 21 height 14
type input "10"
drag, startPoint x: 477, startPoint y: 358, endPoint x: 448, endPoint y: 357, distance: 28.7
click at [448, 357] on tr "10 : 00 AM" at bounding box center [466, 360] width 107 height 24
type input "34"
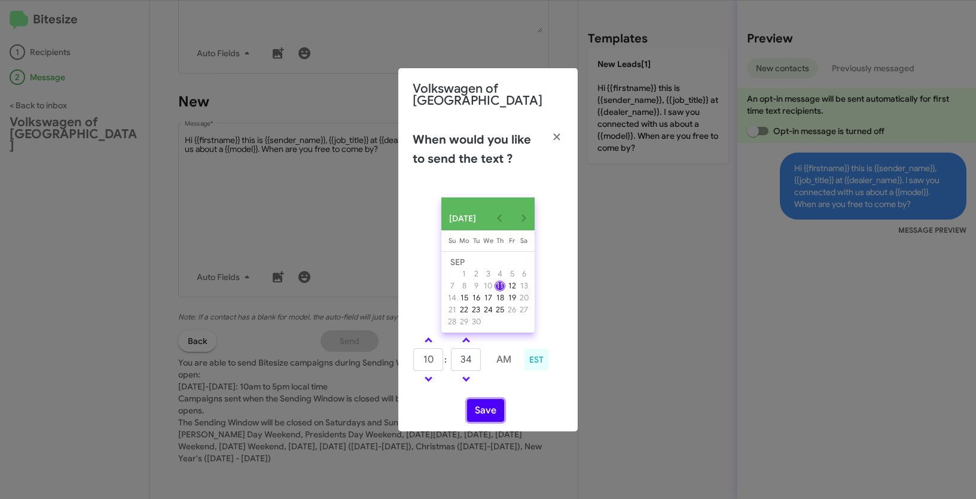
click at [478, 410] on button "Save" at bounding box center [485, 410] width 37 height 23
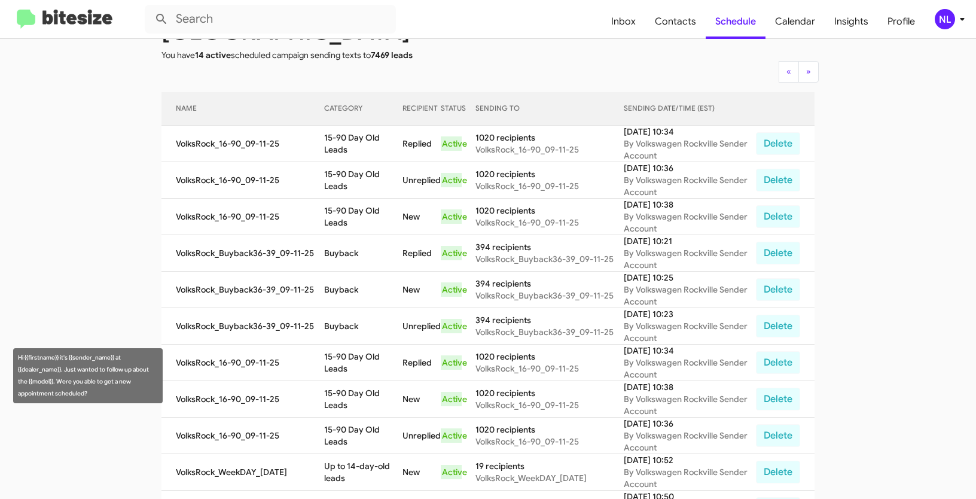
scroll to position [111, 0]
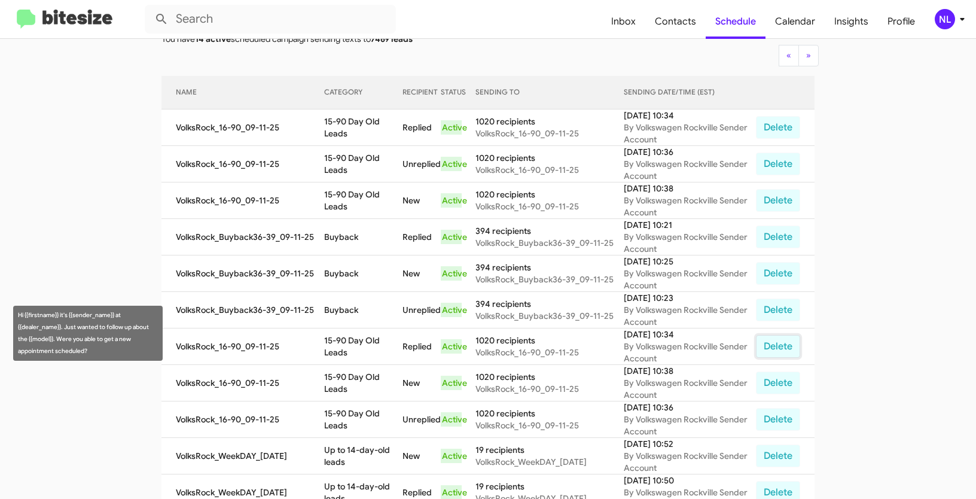
click at [776, 335] on button "Delete" at bounding box center [778, 346] width 44 height 23
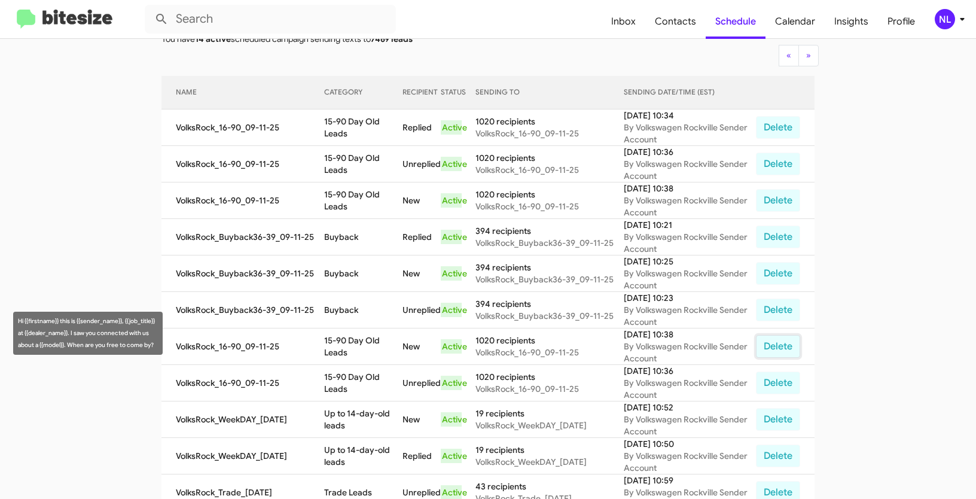
click at [769, 335] on button "Delete" at bounding box center [778, 346] width 44 height 23
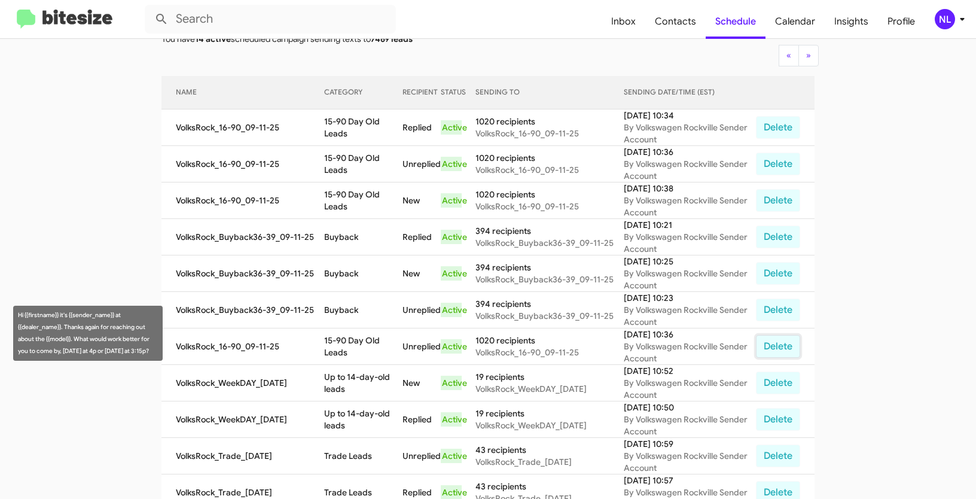
click at [772, 335] on button "Delete" at bounding box center [778, 346] width 44 height 23
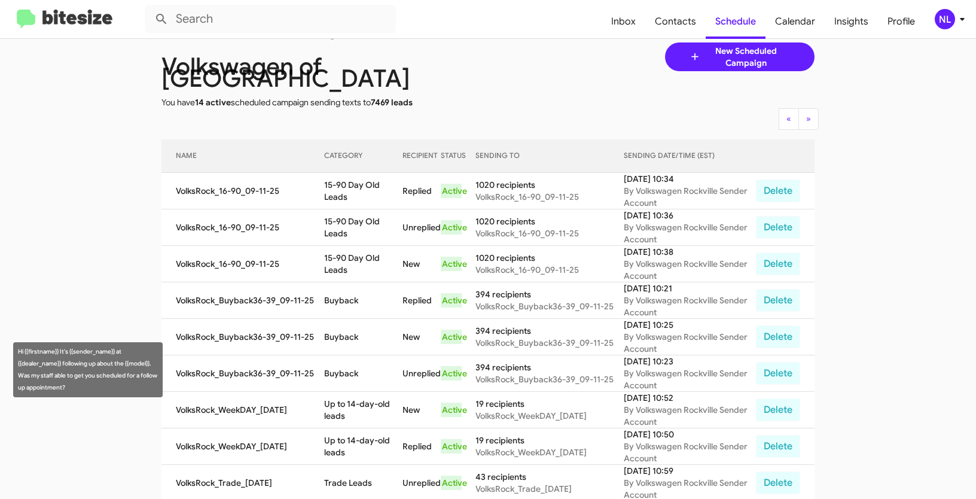
scroll to position [0, 0]
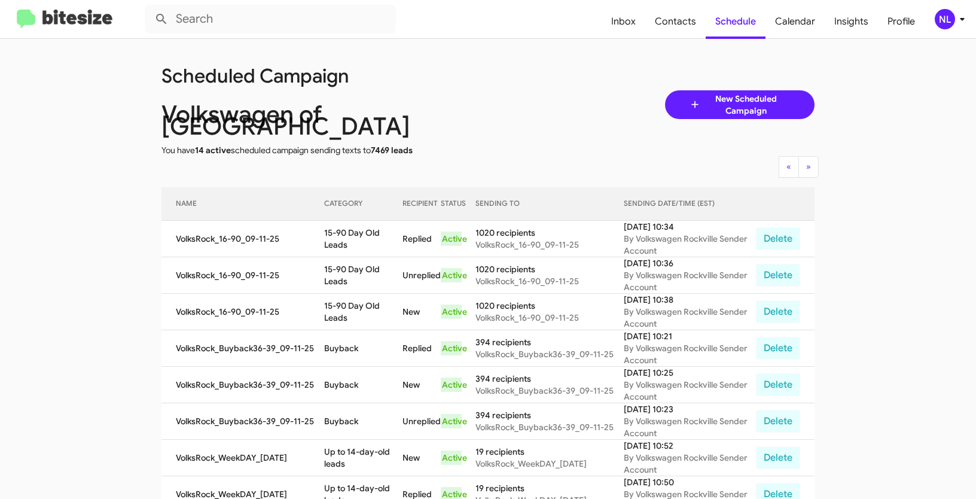
click at [950, 16] on div "NL" at bounding box center [945, 19] width 20 height 20
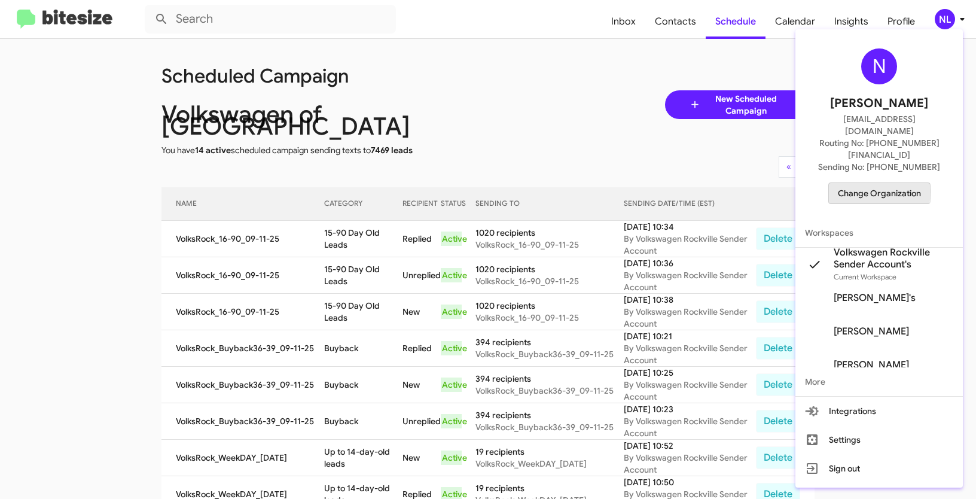
click at [858, 183] on span "Change Organization" at bounding box center [879, 193] width 83 height 20
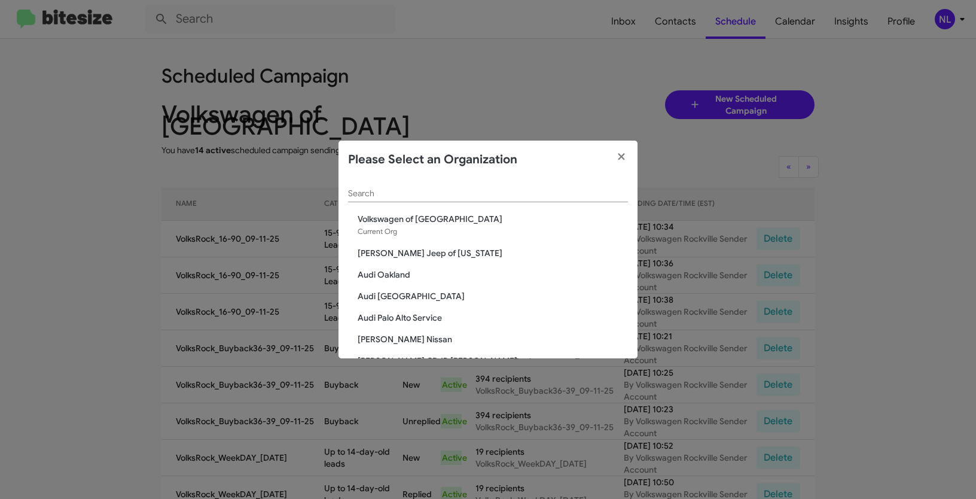
click at [453, 197] on input "Search" at bounding box center [488, 194] width 280 height 10
paste input "[PERSON_NAME] Chevrolet"
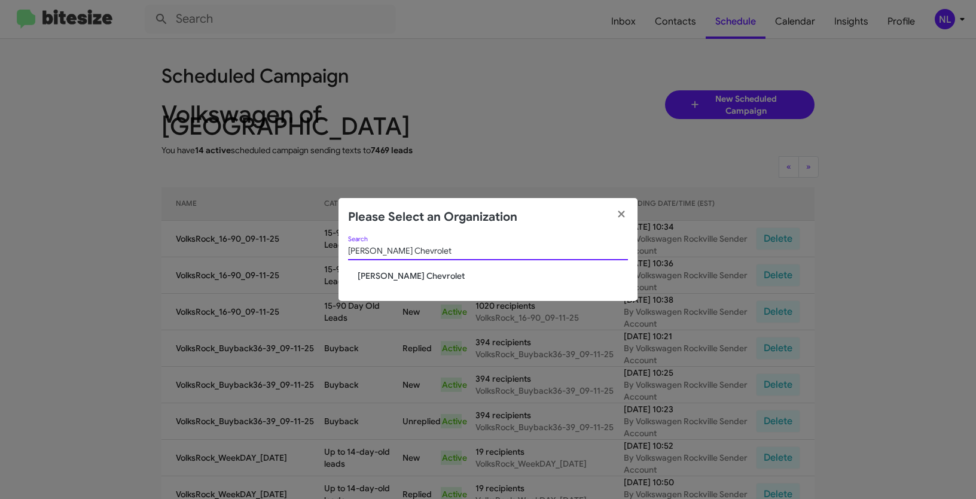
type input "[PERSON_NAME] Chevrolet"
click at [389, 270] on span "[PERSON_NAME] Chevrolet" at bounding box center [493, 276] width 270 height 12
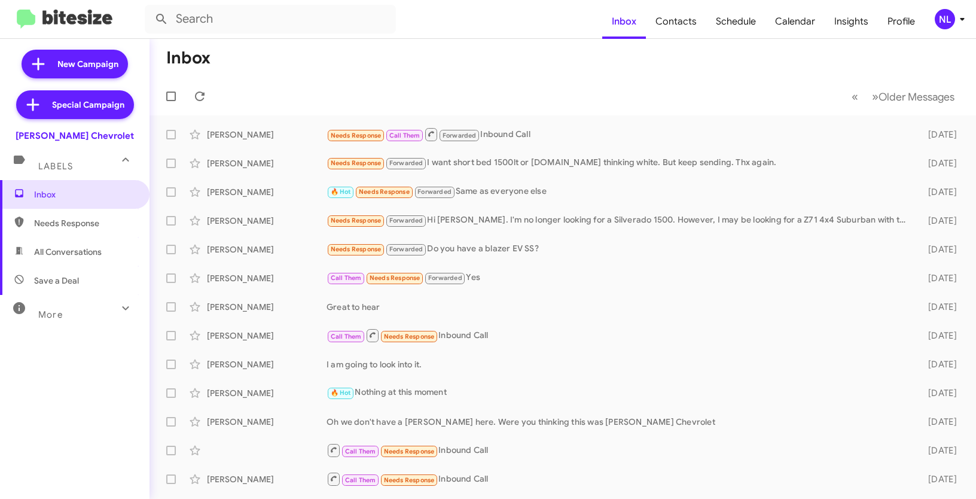
click at [948, 19] on div "NL" at bounding box center [945, 19] width 20 height 20
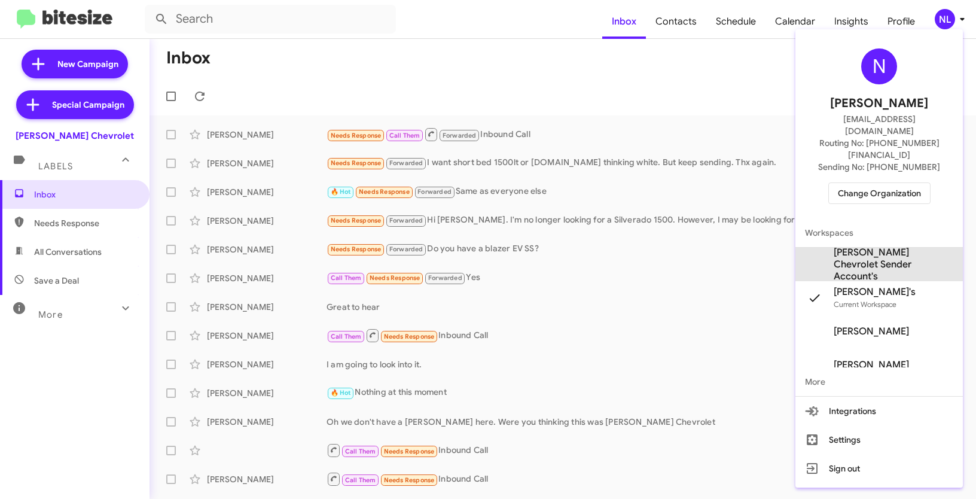
click at [886, 246] on span "[PERSON_NAME] Chevrolet Sender Account's" at bounding box center [894, 264] width 120 height 36
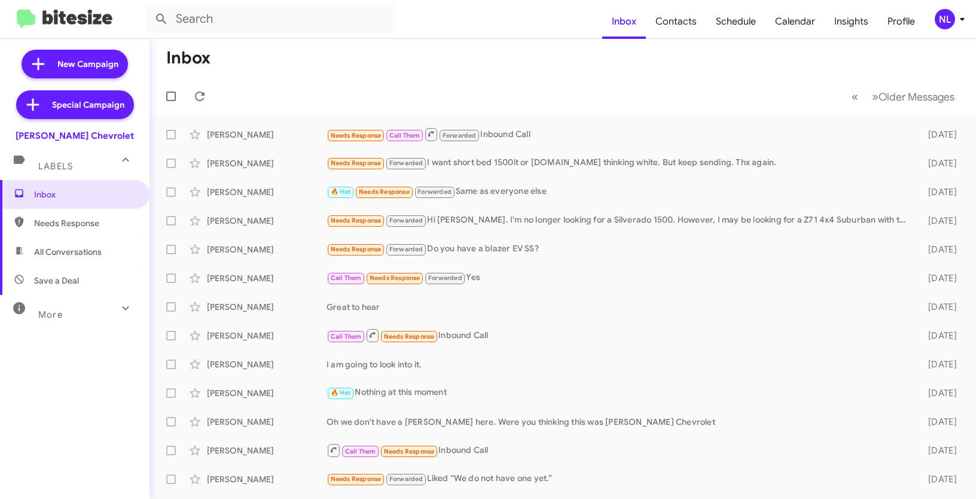
click at [953, 18] on div "NL" at bounding box center [945, 19] width 20 height 20
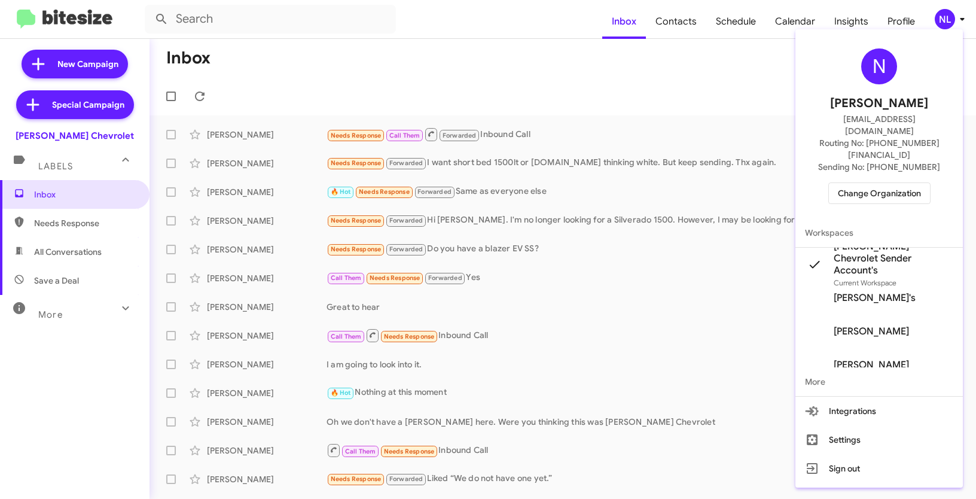
click at [706, 130] on div at bounding box center [488, 249] width 976 height 499
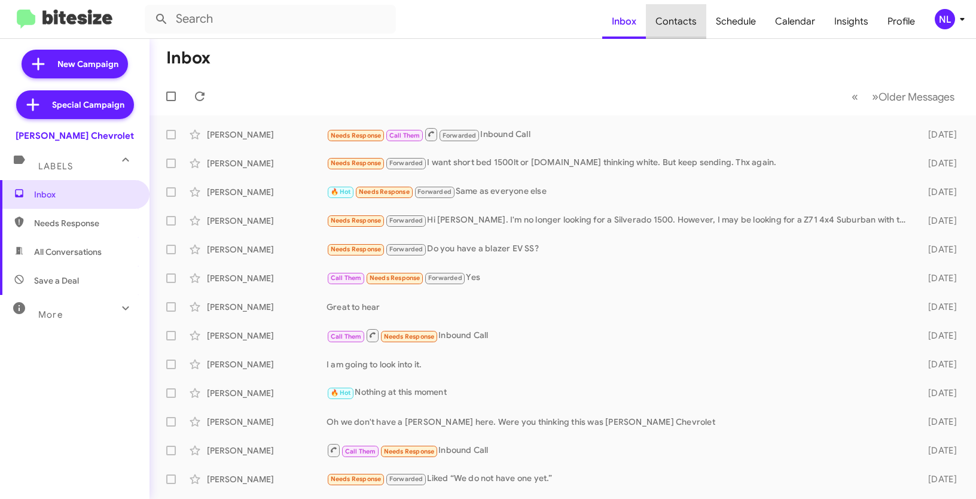
click at [685, 20] on span "Contacts" at bounding box center [676, 21] width 60 height 35
type input "in:groups"
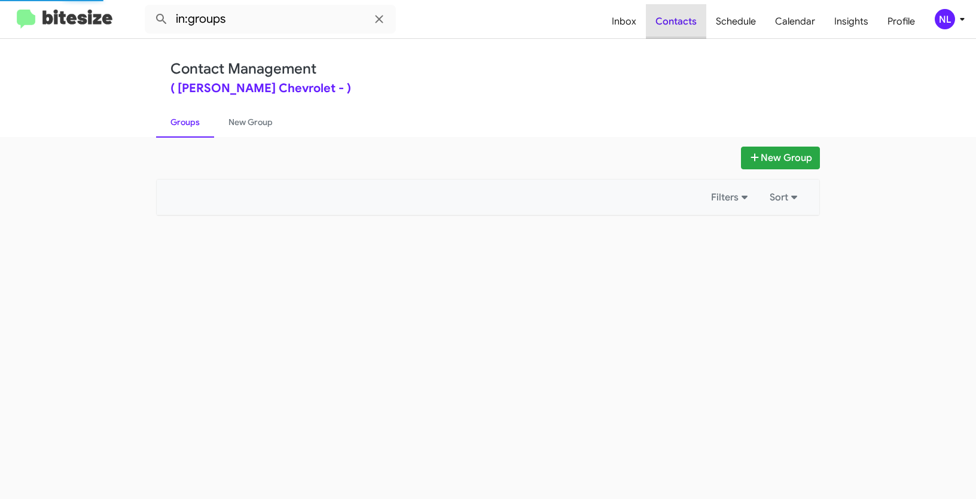
click at [685, 20] on span "Contacts" at bounding box center [676, 21] width 60 height 35
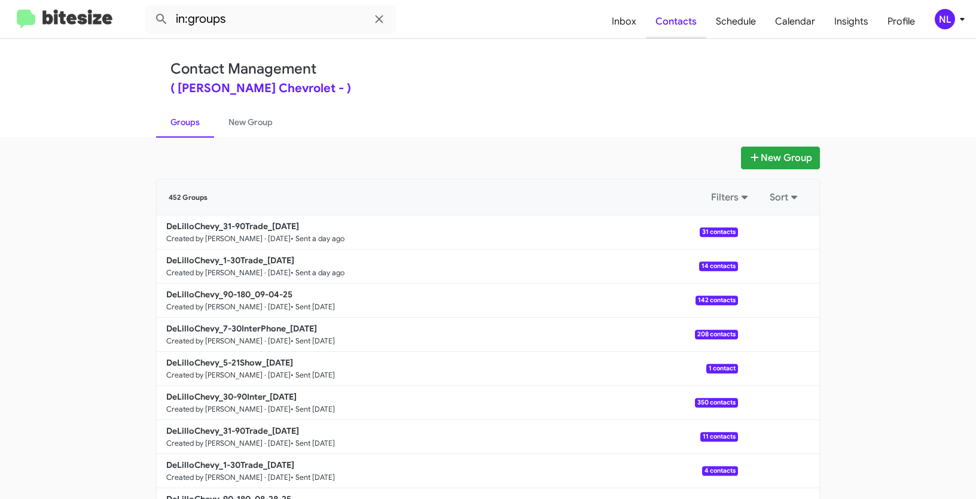
click at [685, 20] on span "Contacts" at bounding box center [676, 21] width 60 height 35
click at [765, 157] on button "New Group" at bounding box center [780, 158] width 79 height 23
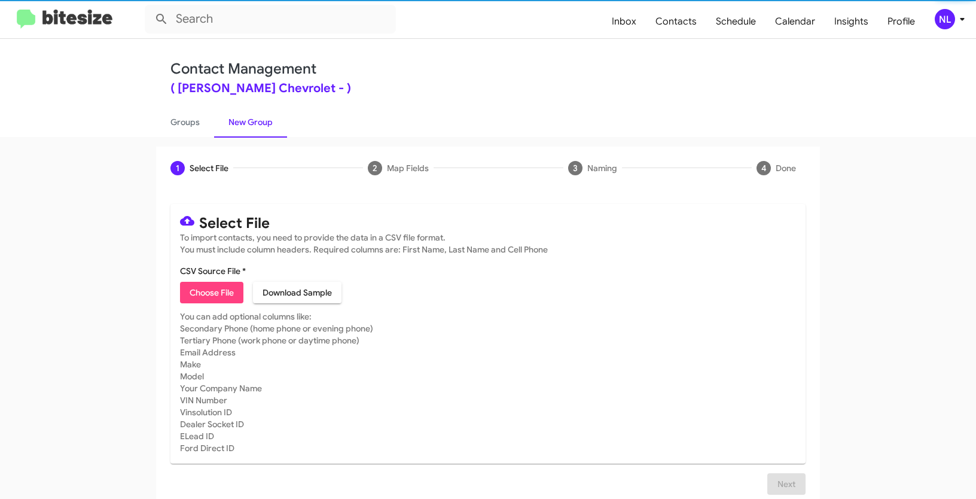
click at [196, 289] on span "Choose File" at bounding box center [212, 293] width 44 height 22
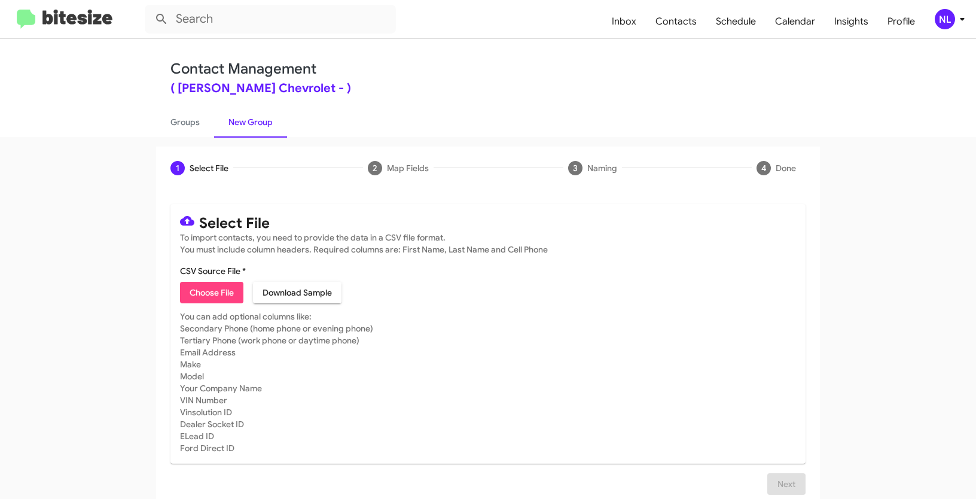
type input "Opt out open - [PERSON_NAME] Chevrolet"
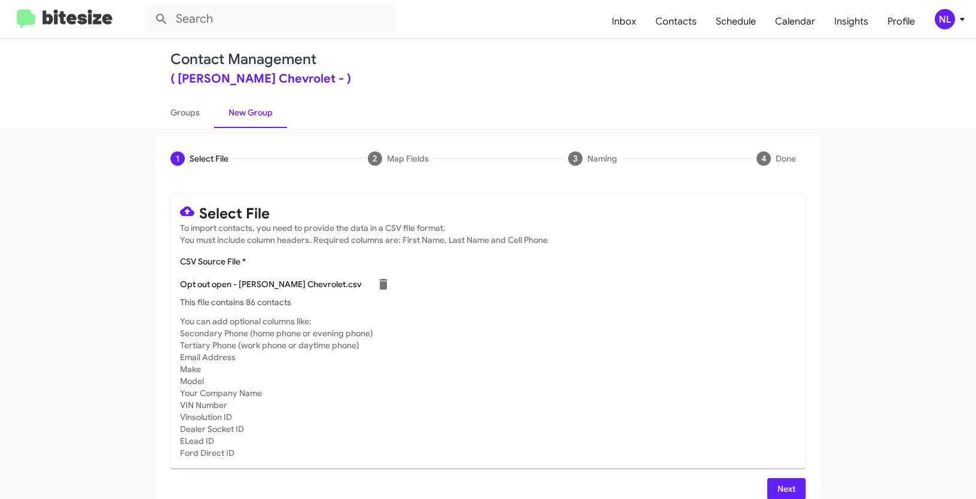
scroll to position [24, 0]
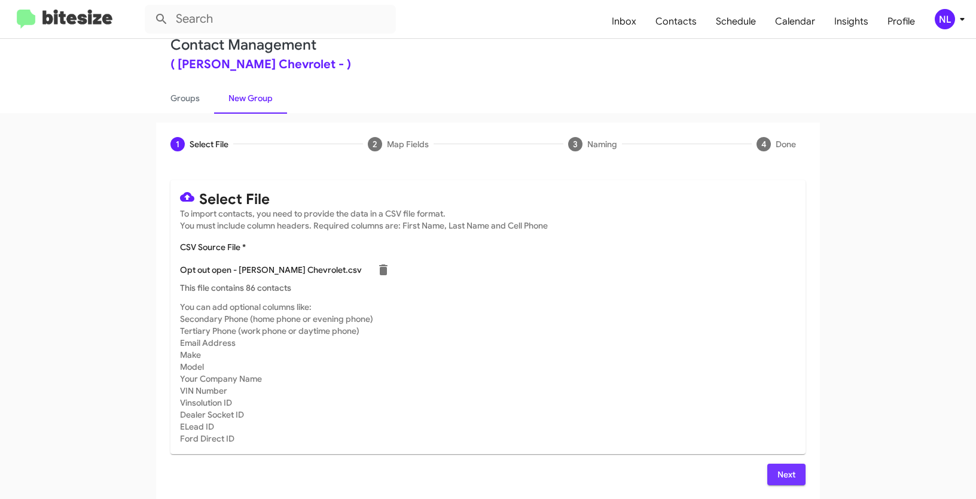
click at [777, 470] on span "Next" at bounding box center [786, 475] width 19 height 22
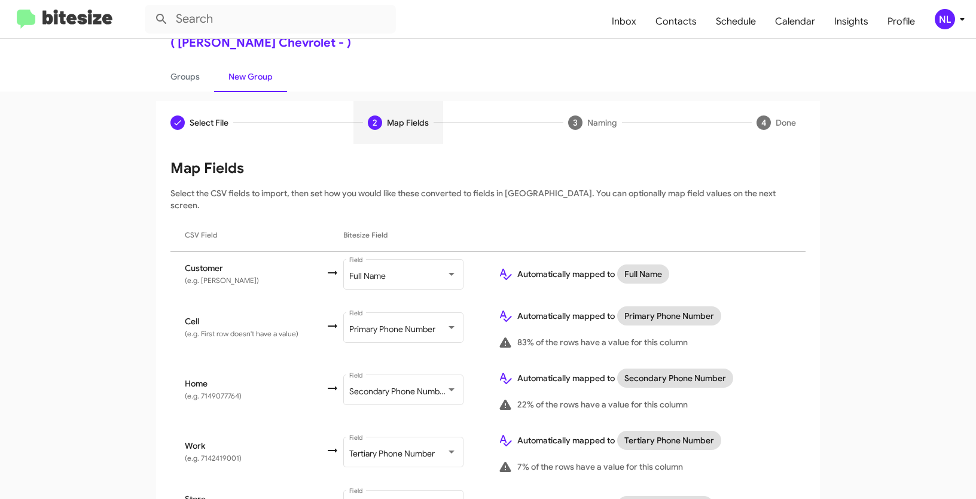
scroll to position [107, 0]
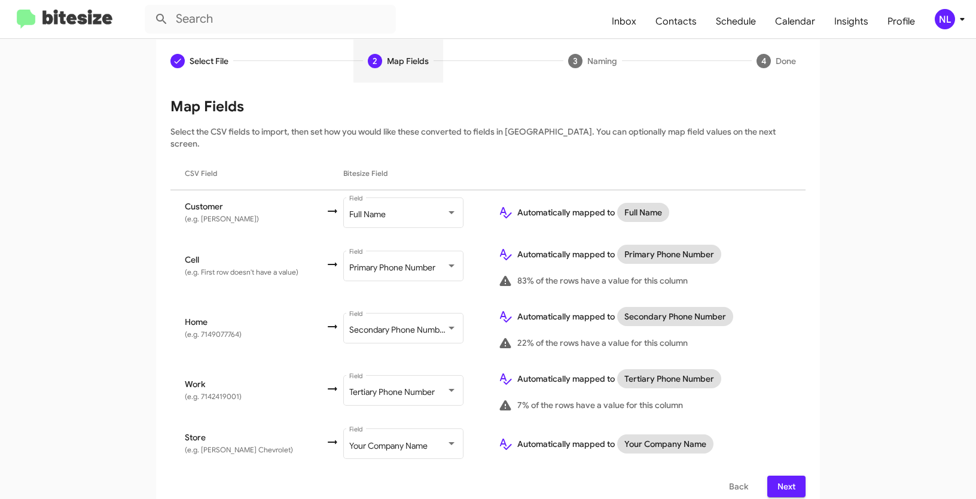
click at [784, 475] on span "Next" at bounding box center [786, 486] width 19 height 22
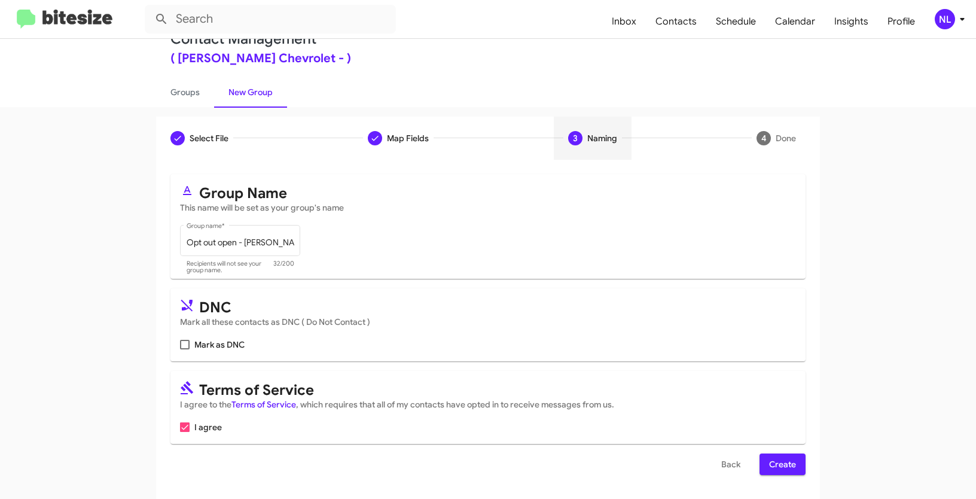
scroll to position [30, 0]
click at [180, 348] on span at bounding box center [185, 345] width 10 height 10
click at [184, 349] on input "Mark as DNC" at bounding box center [184, 349] width 1 height 1
checkbox input "true"
click at [779, 458] on span "Create" at bounding box center [782, 464] width 27 height 22
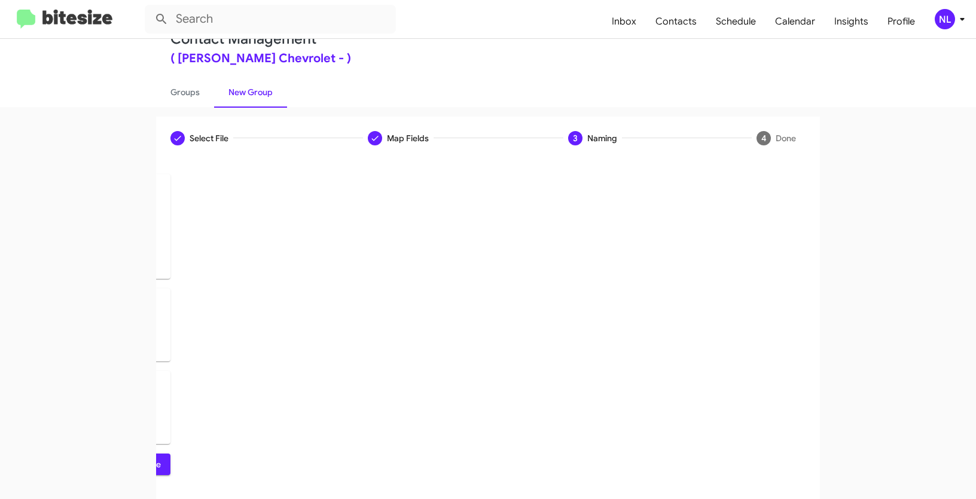
scroll to position [0, 0]
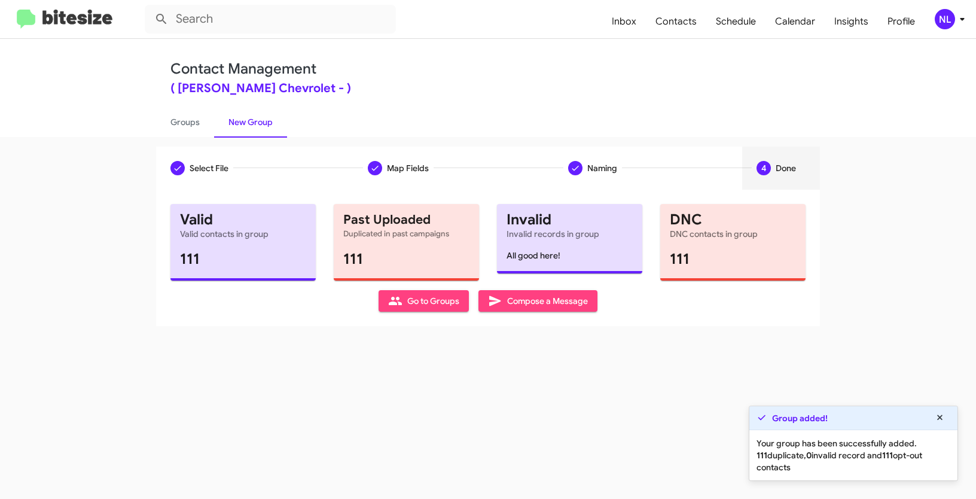
click at [409, 300] on span "Go to Groups" at bounding box center [423, 301] width 71 height 22
type input "in:groups"
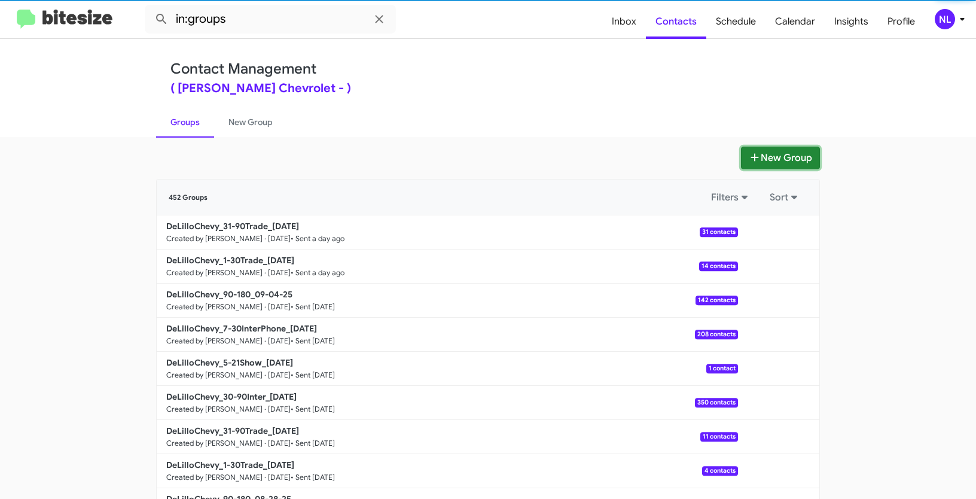
click at [774, 157] on button "New Group" at bounding box center [780, 158] width 79 height 23
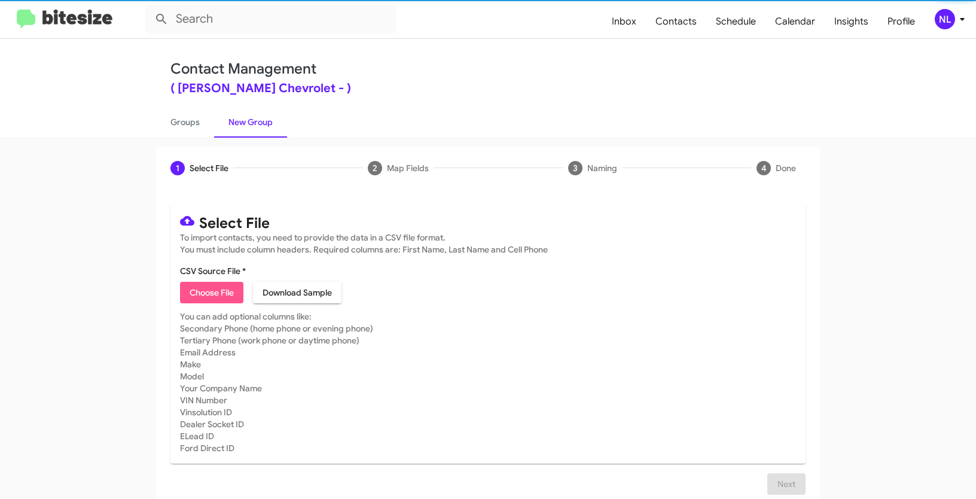
click at [200, 289] on span "Choose File" at bounding box center [212, 293] width 44 height 22
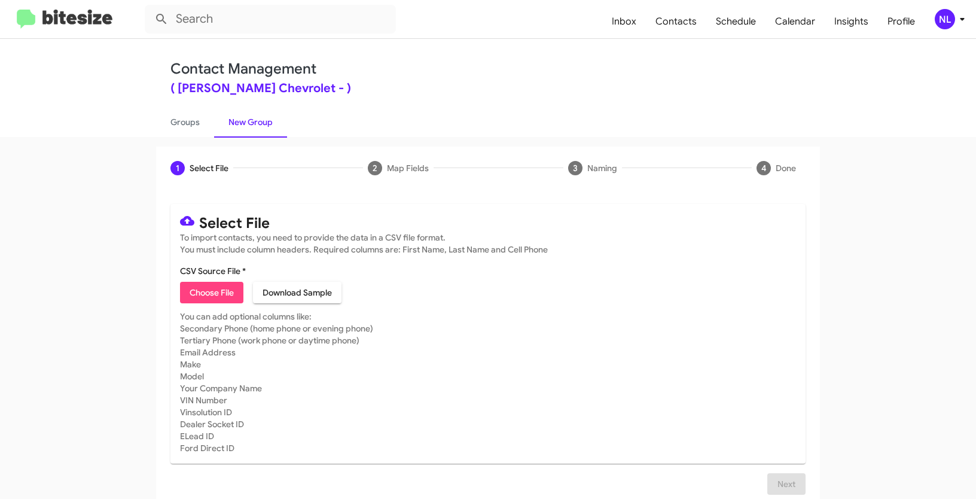
type input "Opt out dead - [PERSON_NAME] Chevrolet"
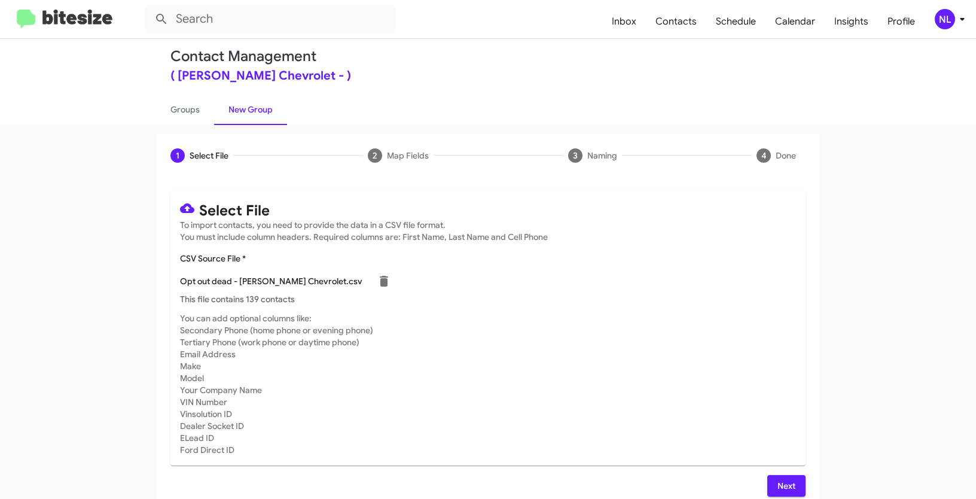
scroll to position [24, 0]
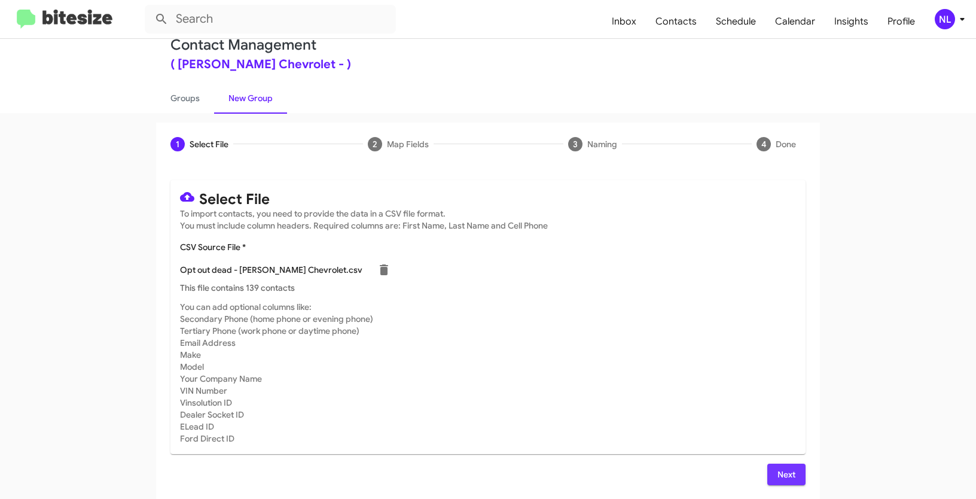
click at [777, 475] on span "Next" at bounding box center [786, 475] width 19 height 22
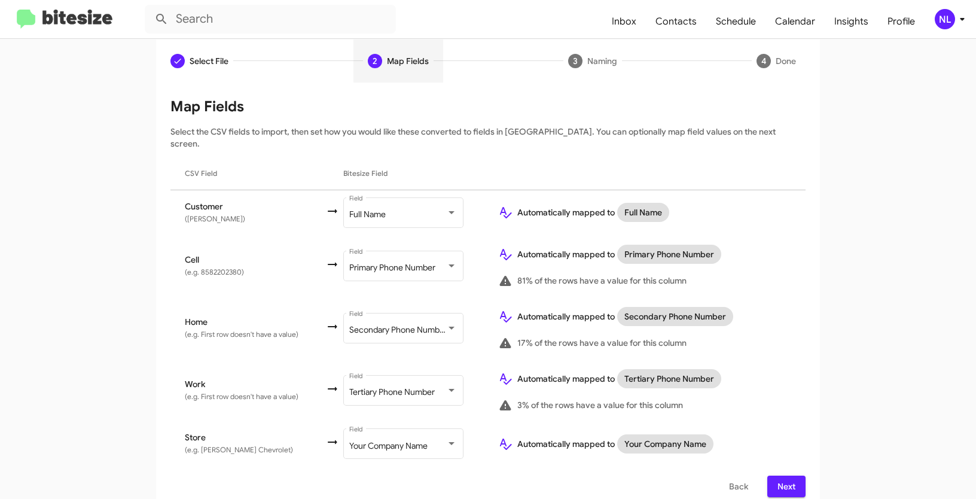
click at [778, 475] on span "Next" at bounding box center [786, 486] width 19 height 22
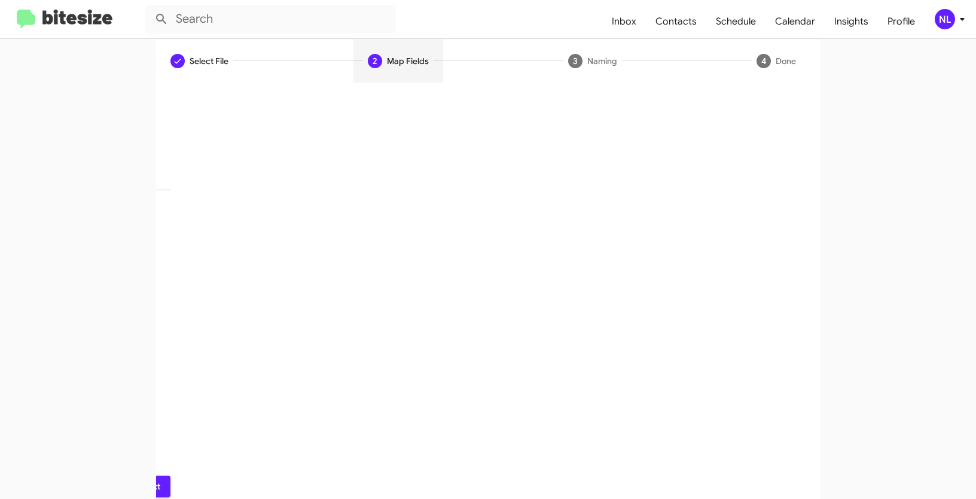
scroll to position [30, 0]
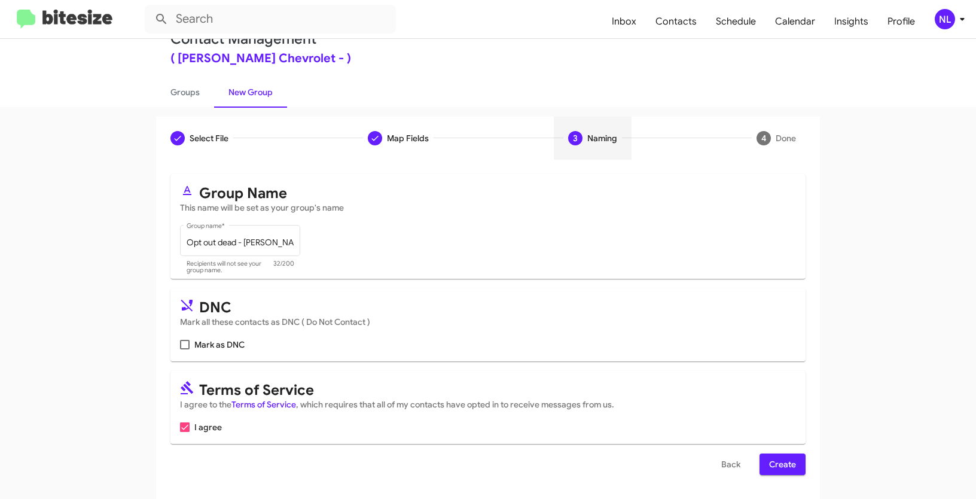
click at [190, 342] on label "Mark as DNC" at bounding box center [212, 344] width 65 height 14
click at [185, 349] on input "Mark as DNC" at bounding box center [184, 349] width 1 height 1
checkbox input "true"
click at [778, 466] on span "Create" at bounding box center [782, 464] width 27 height 22
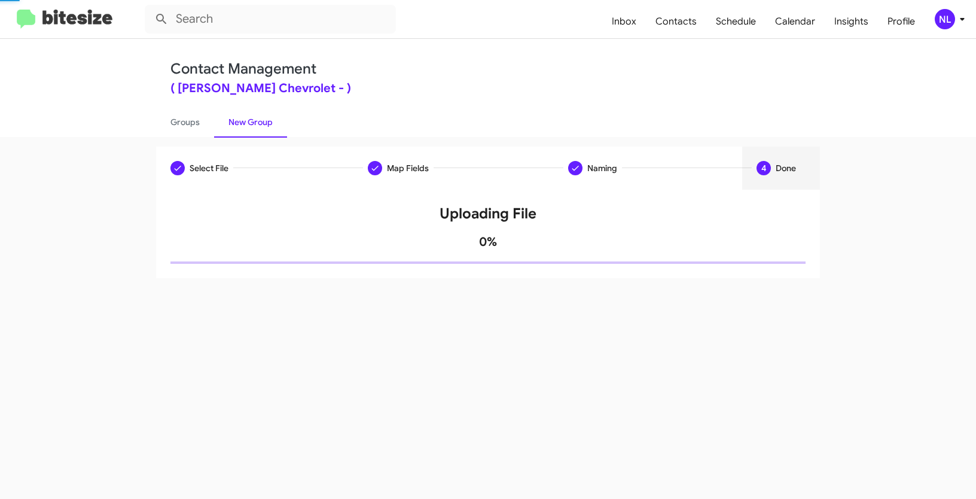
scroll to position [0, 0]
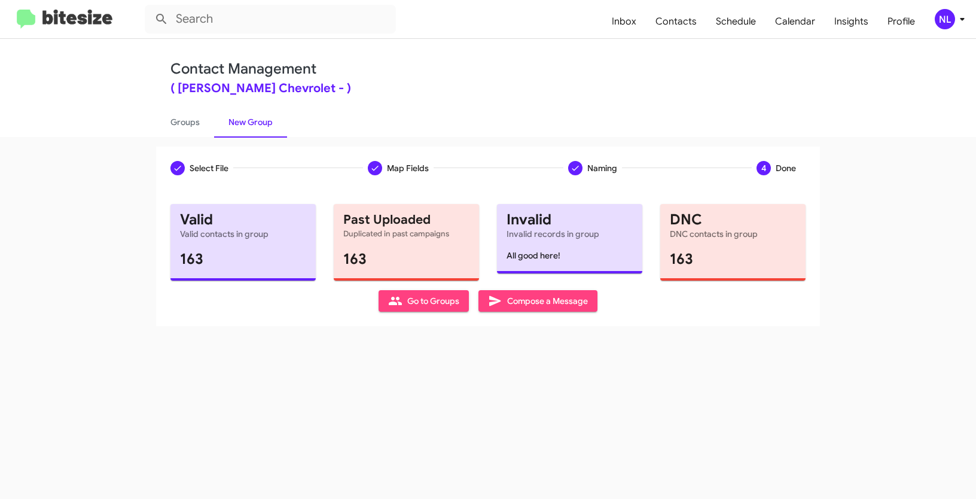
click at [395, 377] on div "Select File Map Fields Naming 4 Done Select File To import contacts, you need t…" at bounding box center [488, 318] width 976 height 362
click at [427, 301] on span "Go to Groups" at bounding box center [423, 301] width 71 height 22
type input "in:groups"
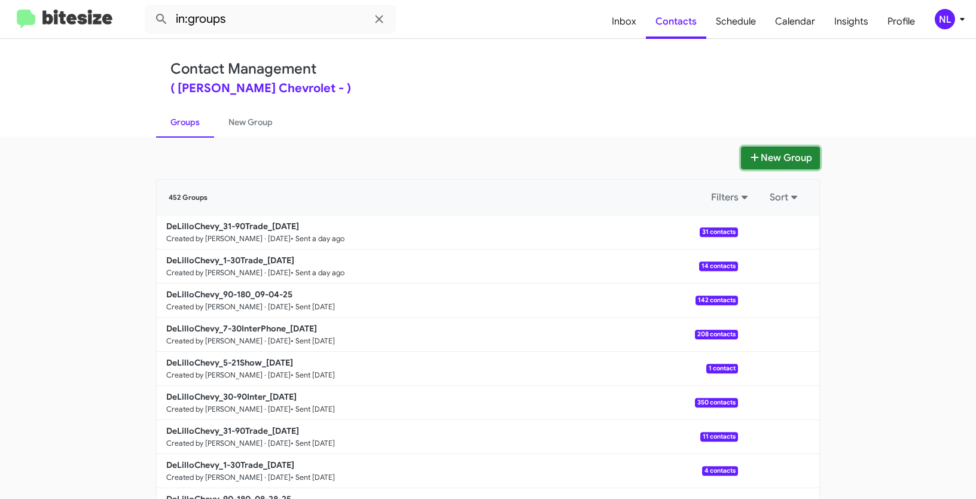
click at [775, 156] on button "New Group" at bounding box center [780, 158] width 79 height 23
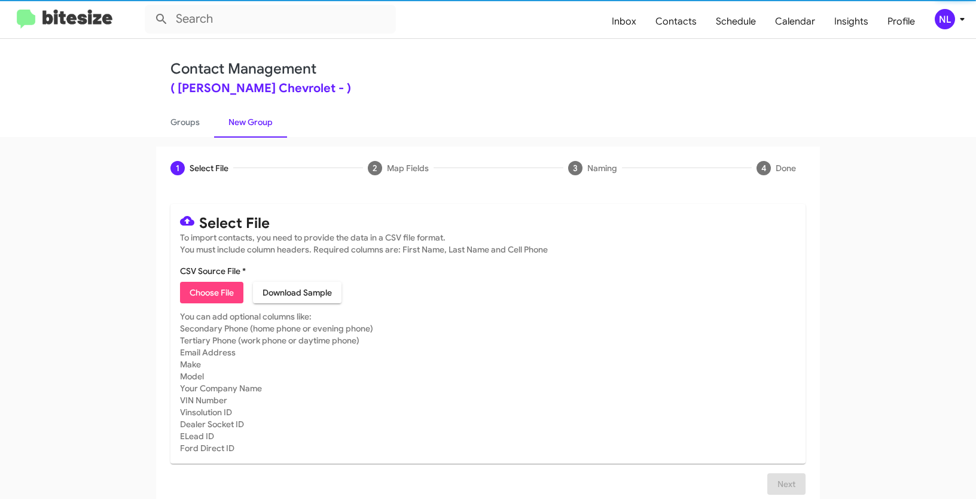
click at [200, 292] on span "Choose File" at bounding box center [212, 293] width 44 height 22
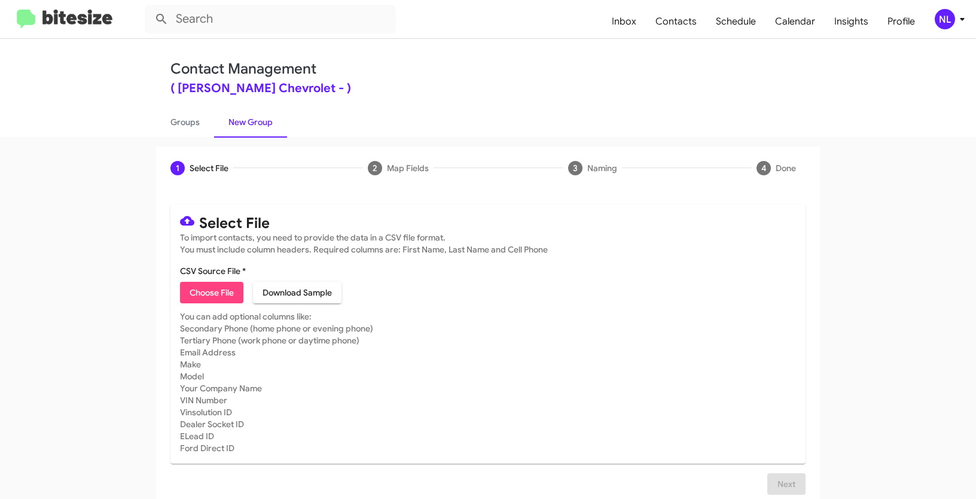
type input "DeLilloChevy_30-90Inter_09-11-25"
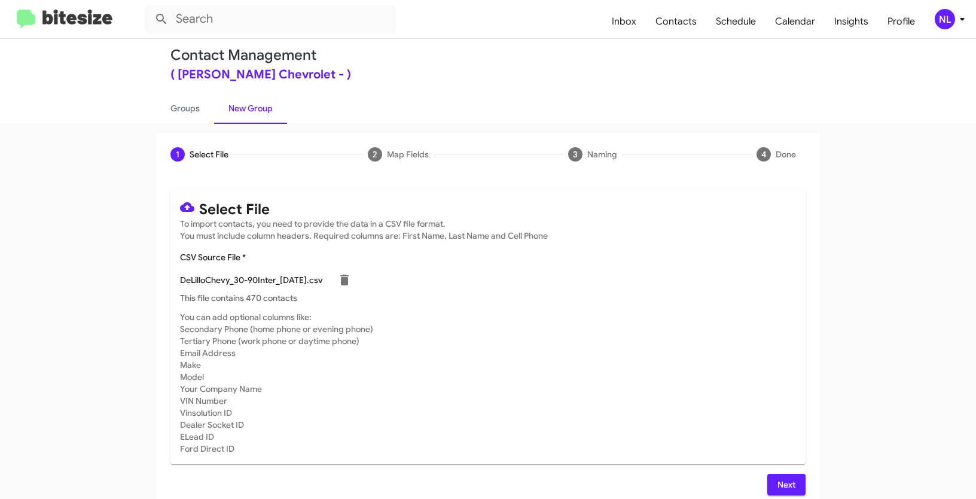
scroll to position [24, 0]
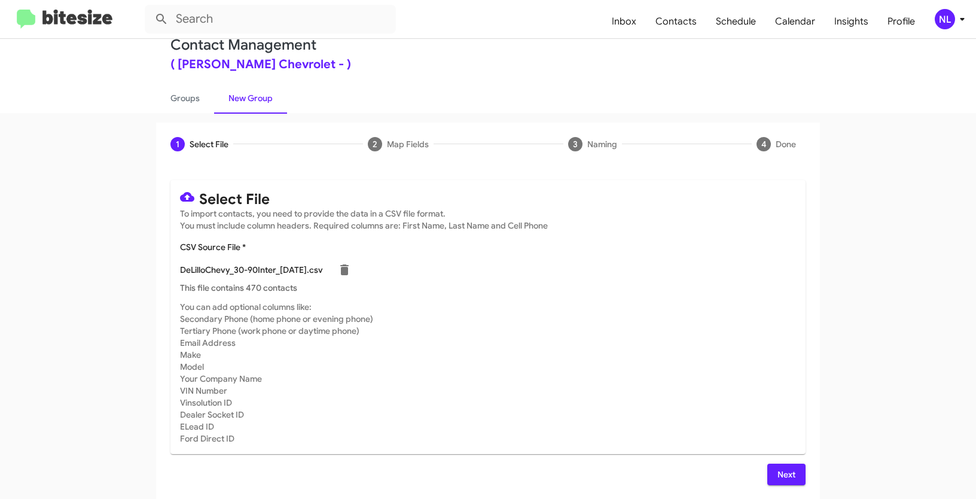
click at [782, 479] on span "Next" at bounding box center [786, 475] width 19 height 22
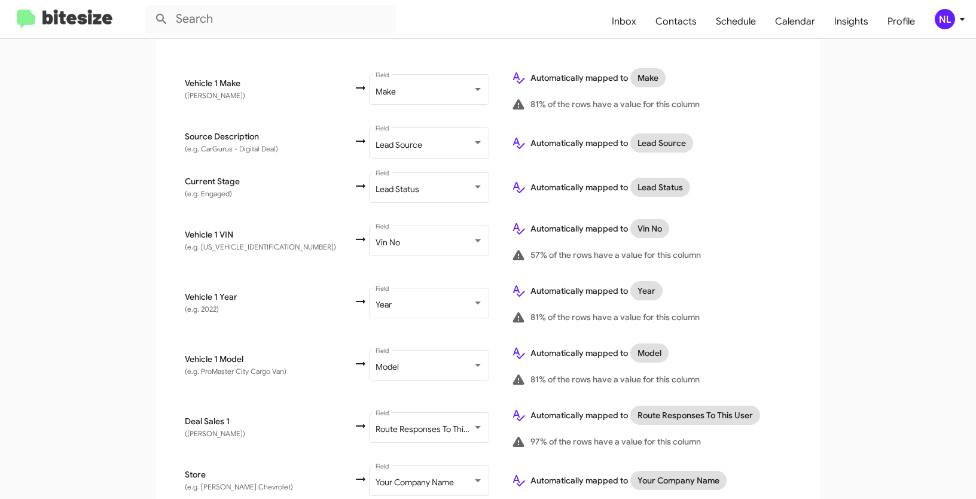
scroll to position [624, 0]
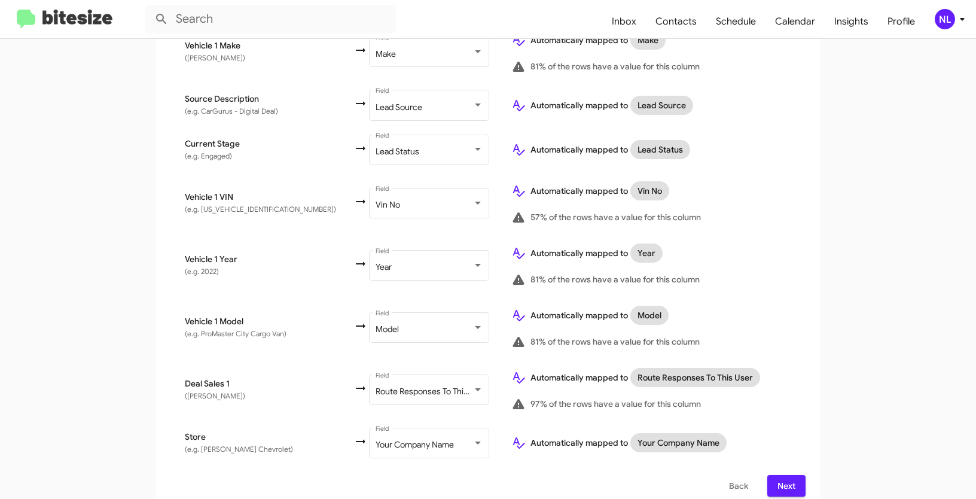
click at [781, 475] on span "Next" at bounding box center [786, 486] width 19 height 22
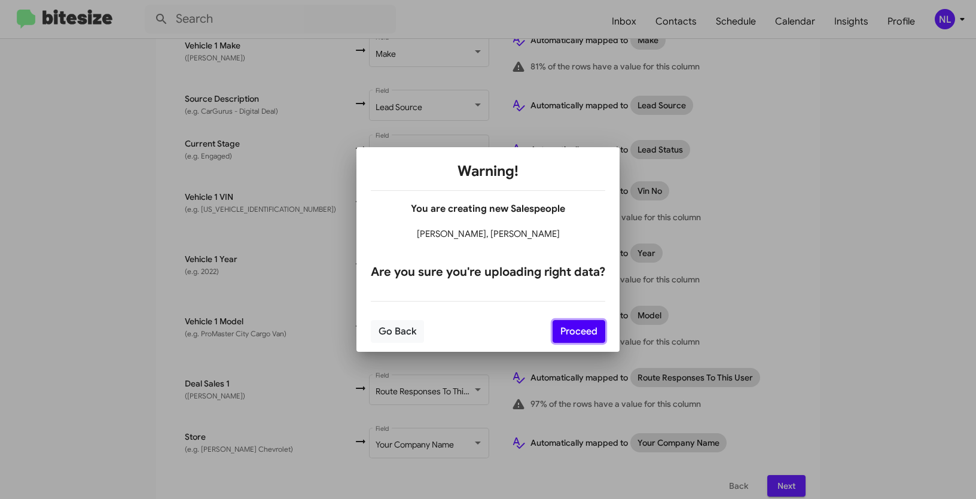
click at [562, 336] on button "Proceed" at bounding box center [579, 331] width 53 height 23
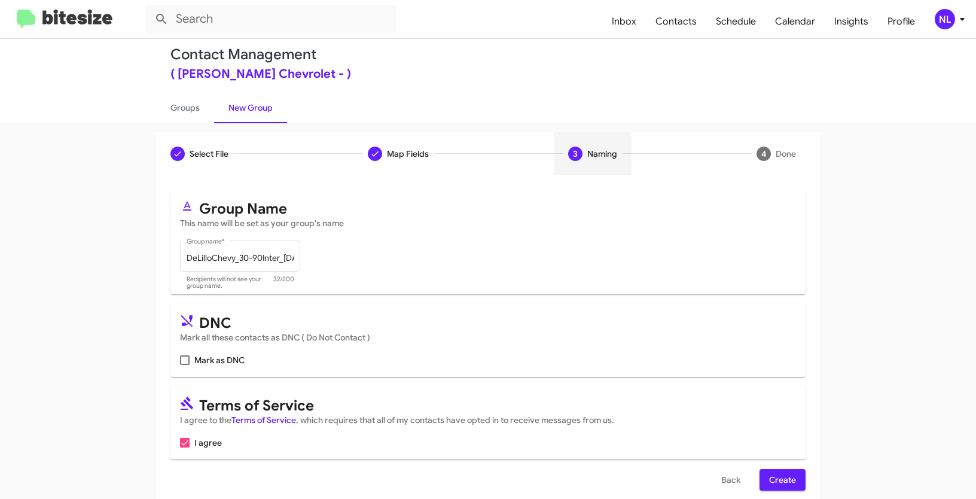
scroll to position [30, 0]
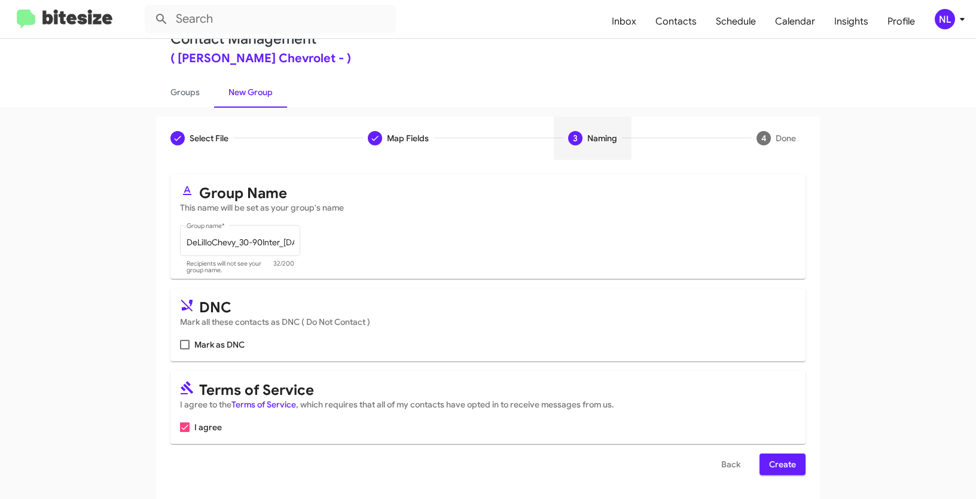
click at [791, 466] on span "Create" at bounding box center [782, 464] width 27 height 22
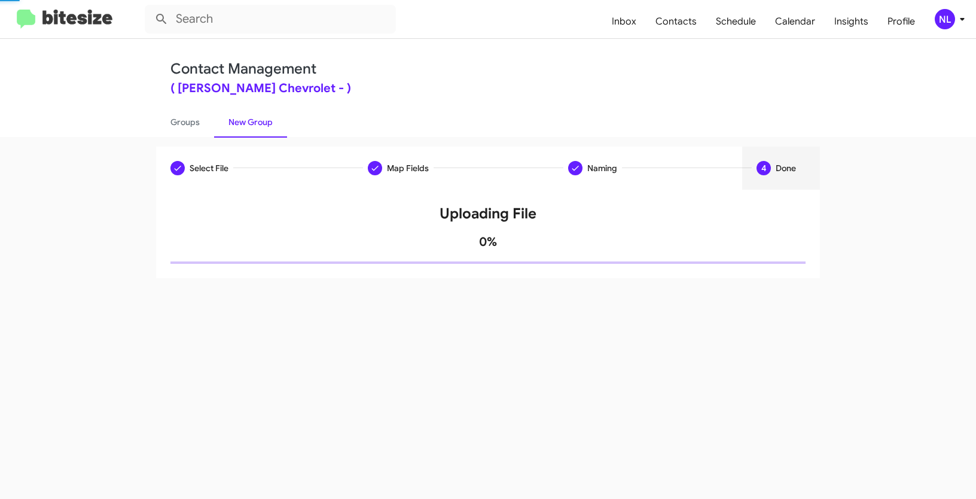
scroll to position [0, 0]
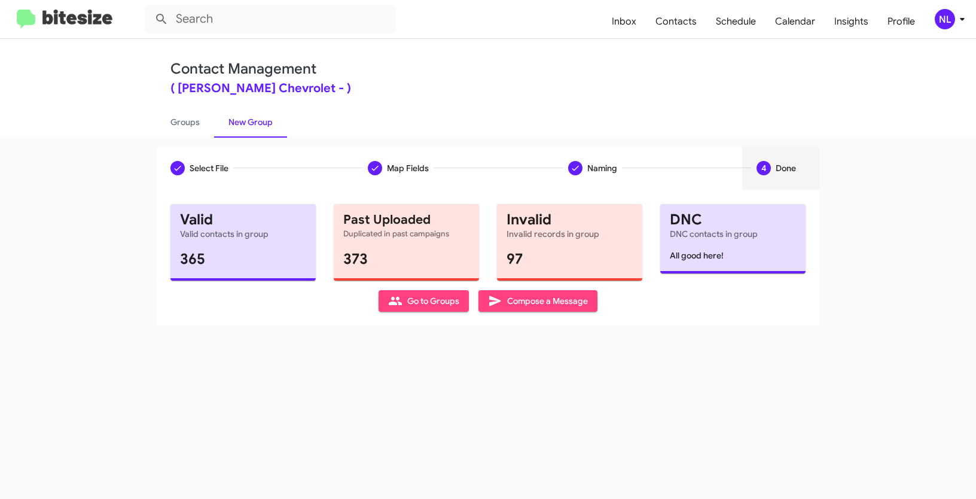
click at [415, 298] on span "Go to Groups" at bounding box center [423, 301] width 71 height 22
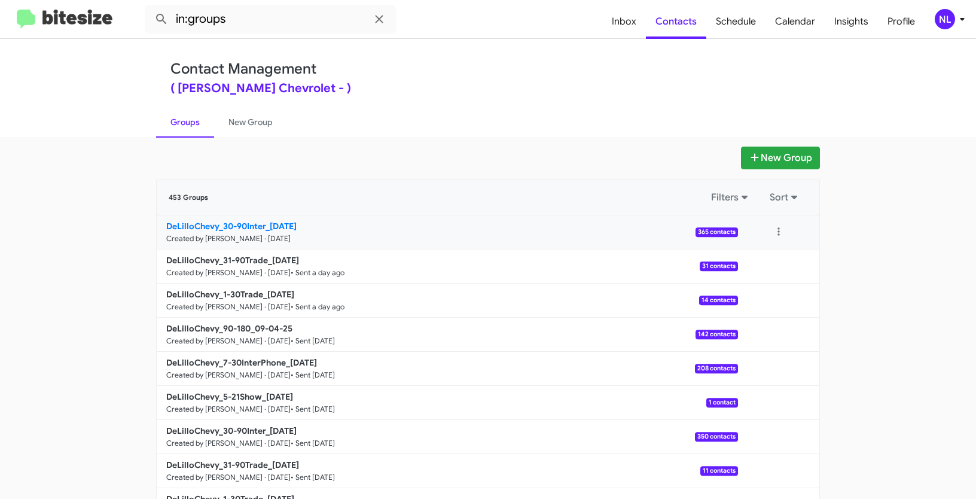
drag, startPoint x: 104, startPoint y: 222, endPoint x: 264, endPoint y: 224, distance: 159.7
click at [264, 224] on app-groups "New Group 453 Groups Filters Sort DeLilloChevy_30-90Inter_09-11-25 Created by N…" at bounding box center [488, 367] width 976 height 441
copy div "Filters Sort DeLilloChevy_30-90Inter"
click at [270, 25] on input "in:groups" at bounding box center [270, 19] width 251 height 29
paste input "DeLilloChevy_30-90Inter"
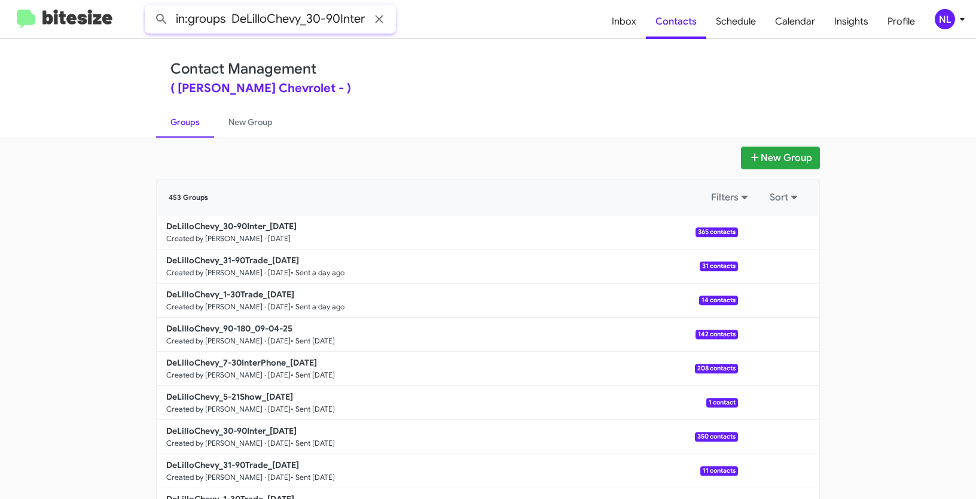
type input "in:groups DeLilloChevy_30-90Inter"
click at [150, 7] on button at bounding box center [162, 19] width 24 height 24
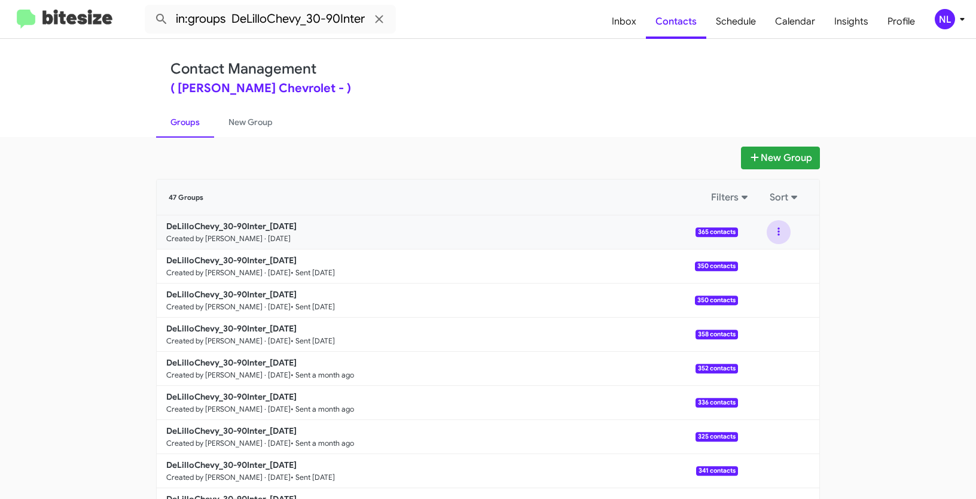
click at [780, 234] on button at bounding box center [779, 232] width 24 height 24
click at [764, 270] on button "View contacts" at bounding box center [743, 264] width 96 height 29
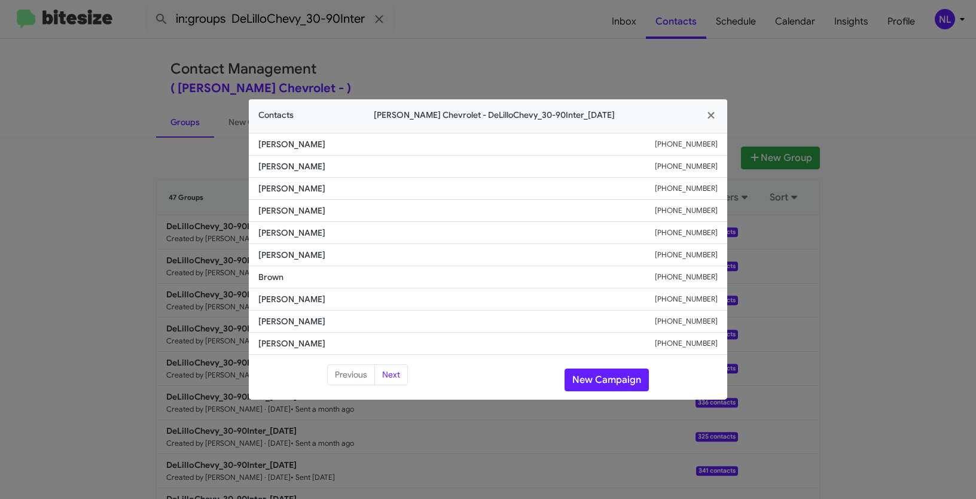
drag, startPoint x: 253, startPoint y: 211, endPoint x: 381, endPoint y: 217, distance: 128.2
click at [381, 217] on li "Alejandra Alcaraz +17149203944" at bounding box center [488, 211] width 478 height 22
copy span "Alejandra Alcaraz"
click at [624, 380] on button "New Campaign" at bounding box center [607, 379] width 84 height 23
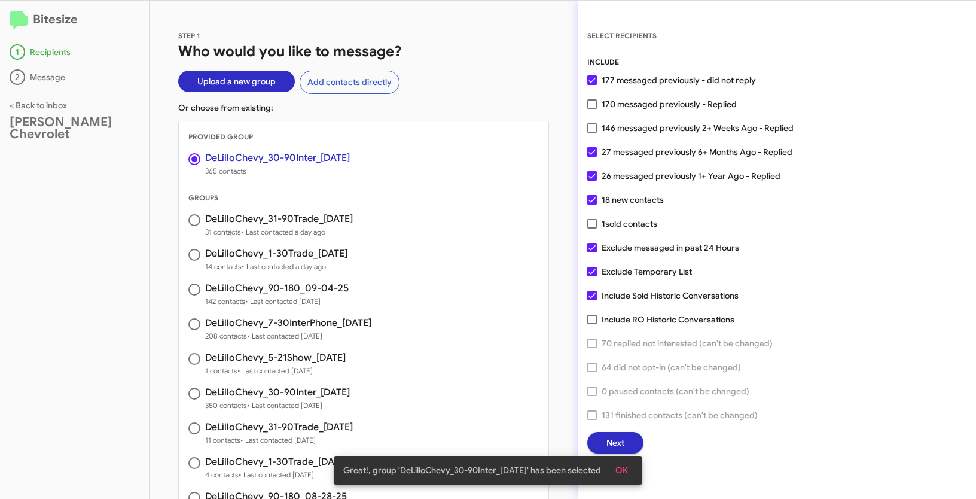
click at [591, 129] on span at bounding box center [592, 128] width 10 height 10
click at [592, 133] on input "146 messaged previously 2+ Weeks Ago - Replied" at bounding box center [592, 133] width 1 height 1
checkbox input "true"
click at [632, 473] on button "OK" at bounding box center [622, 470] width 32 height 22
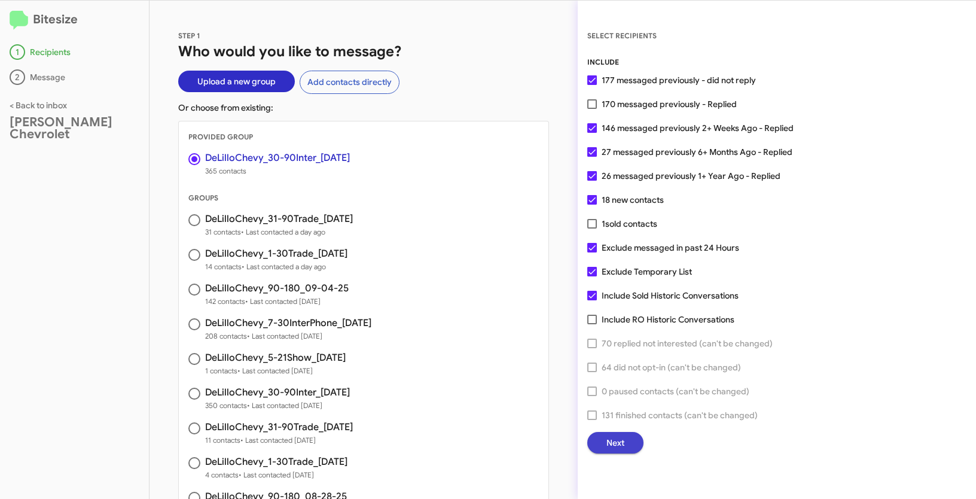
click at [620, 448] on span "Next" at bounding box center [615, 443] width 18 height 22
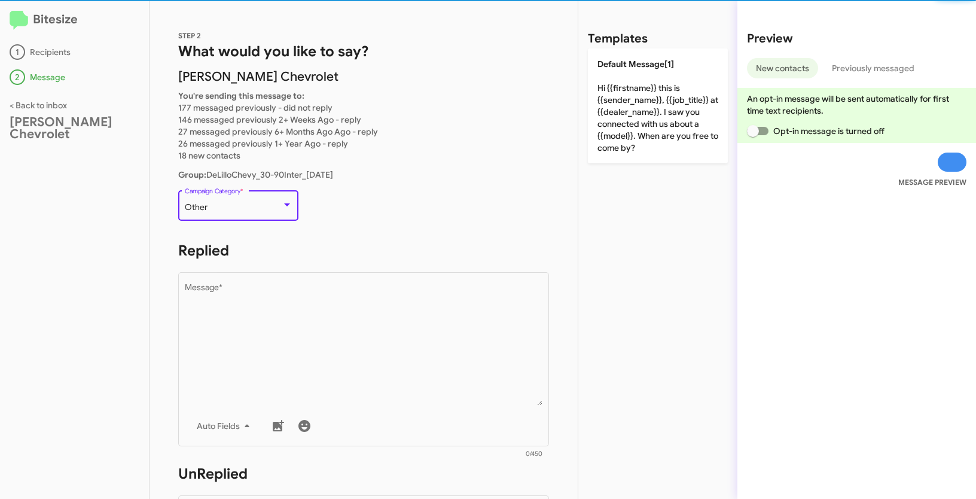
click at [255, 206] on div "Other" at bounding box center [233, 208] width 97 height 10
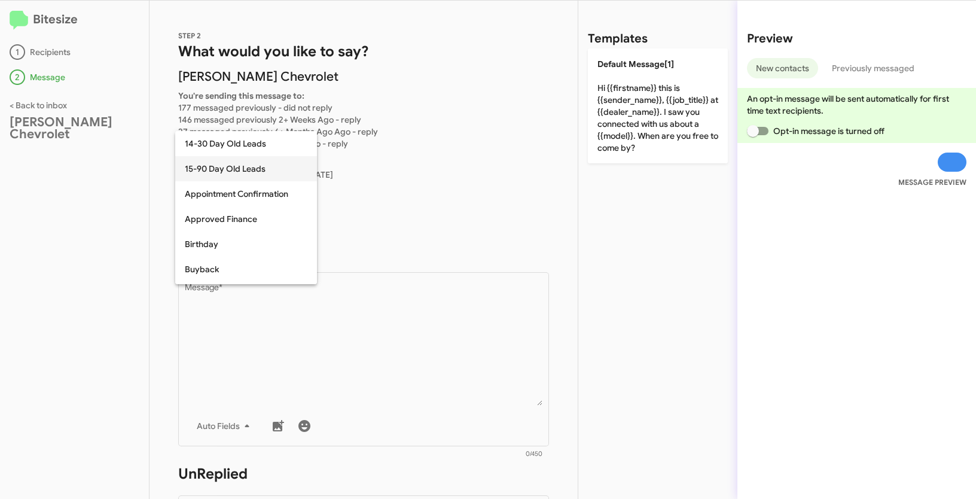
click at [196, 167] on span "15-90 Day Old Leads" at bounding box center [246, 168] width 123 height 25
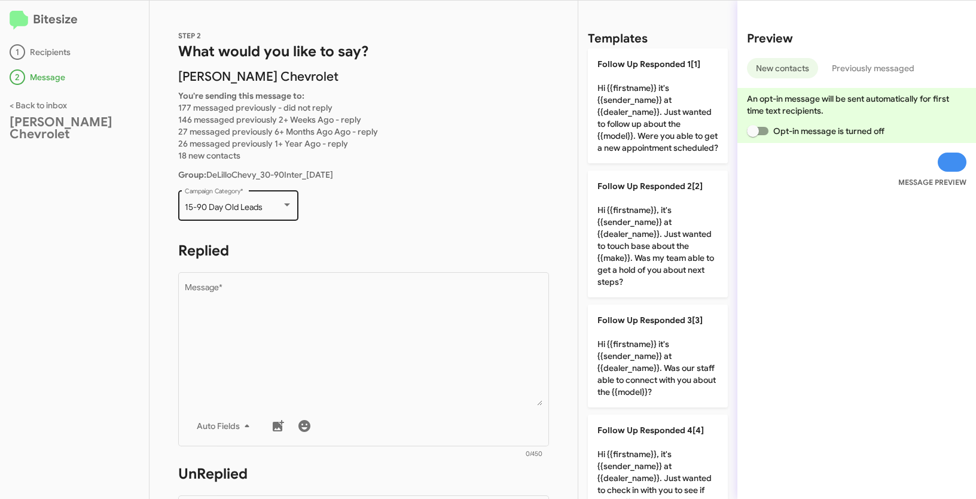
drag, startPoint x: 180, startPoint y: 204, endPoint x: 268, endPoint y: 208, distance: 88.0
click at [268, 208] on div "15-90 Day Old Leads Campaign Category *" at bounding box center [238, 204] width 120 height 33
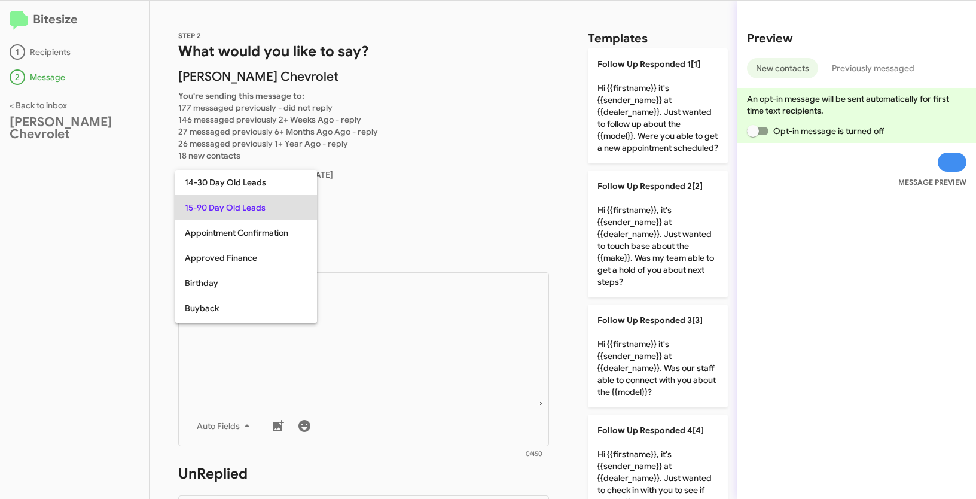
copy span "15-90 Day Old Leads"
click at [365, 327] on div at bounding box center [488, 249] width 976 height 499
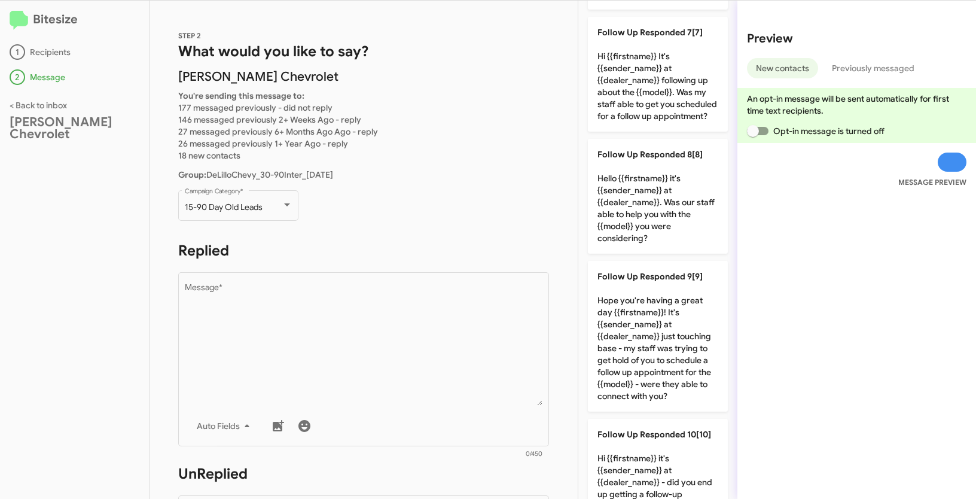
scroll to position [797, 0]
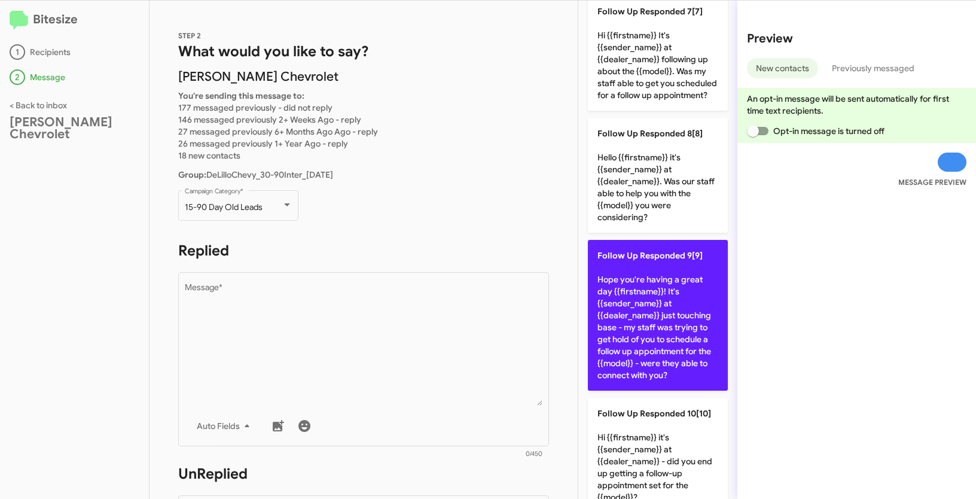
click at [653, 331] on p "Follow Up Responded 9[9] Hope you're having a great day {{firstname}}! It's {{s…" at bounding box center [658, 315] width 140 height 151
type textarea "Hope you're having a great day {{firstname}}! It's {{sender_name}} at {{dealer_…"
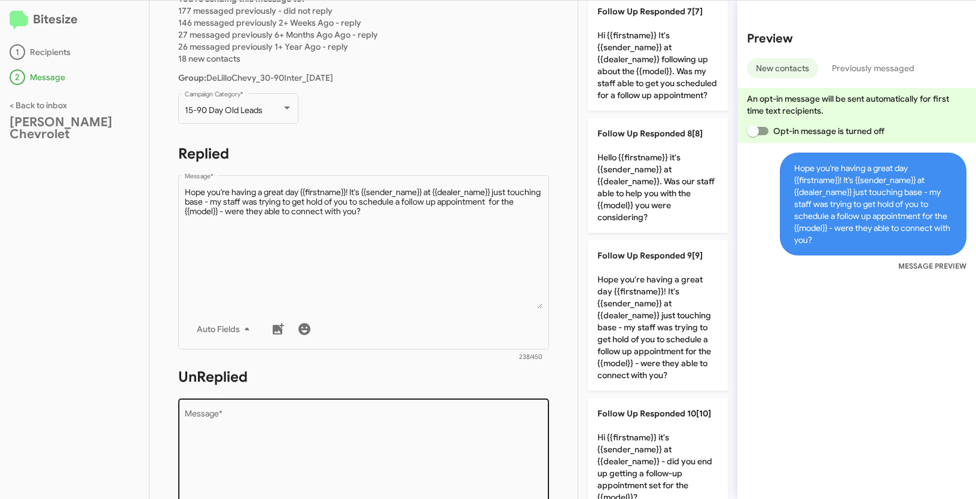
scroll to position [188, 0]
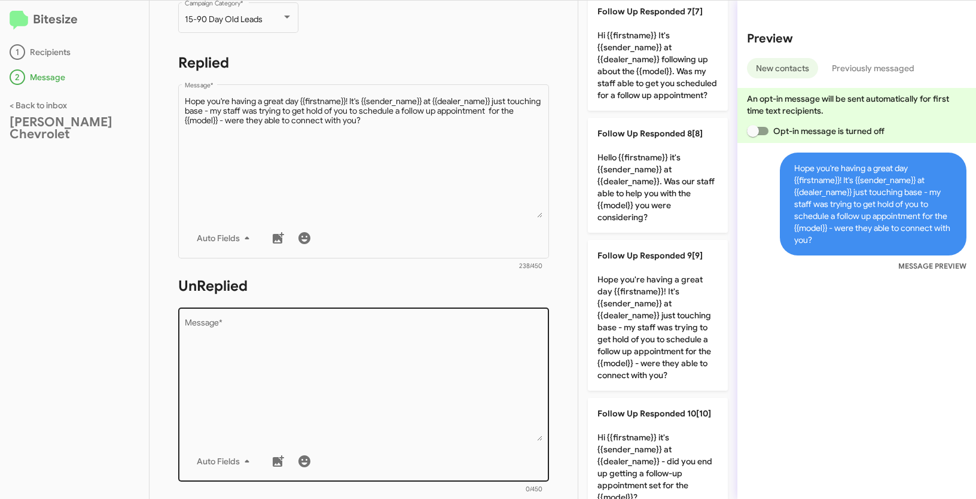
click at [445, 343] on textarea "Message *" at bounding box center [364, 380] width 358 height 122
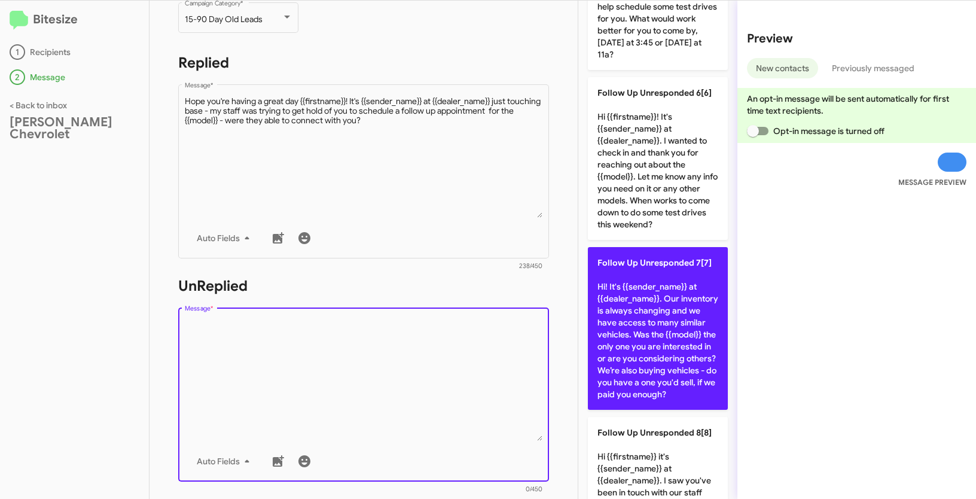
click at [659, 310] on p "Follow Up Unresponded 7[7] Hi! It's {{sender_name}} at {{dealer_name}}. Our inv…" at bounding box center [658, 328] width 140 height 163
type textarea "Hi! It's {{sender_name}} at {{dealer_name}}. Our inventory is always changing a…"
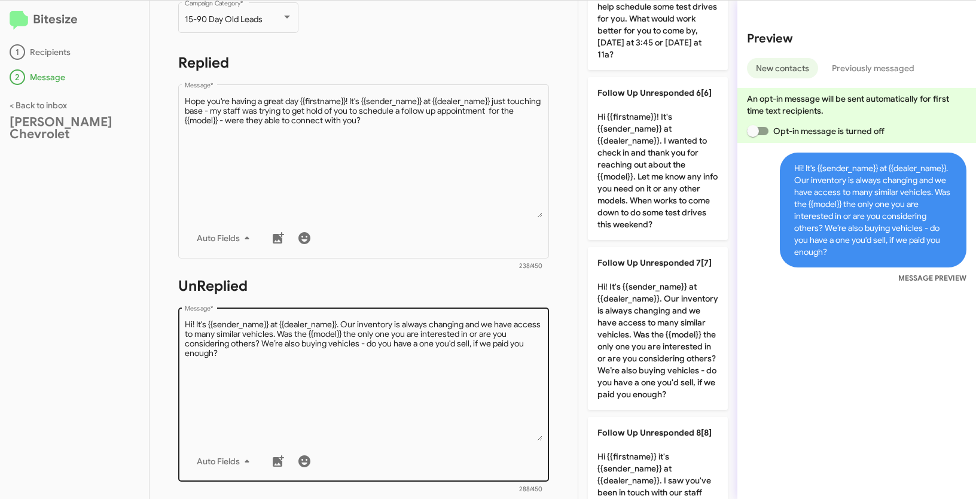
scroll to position [402, 0]
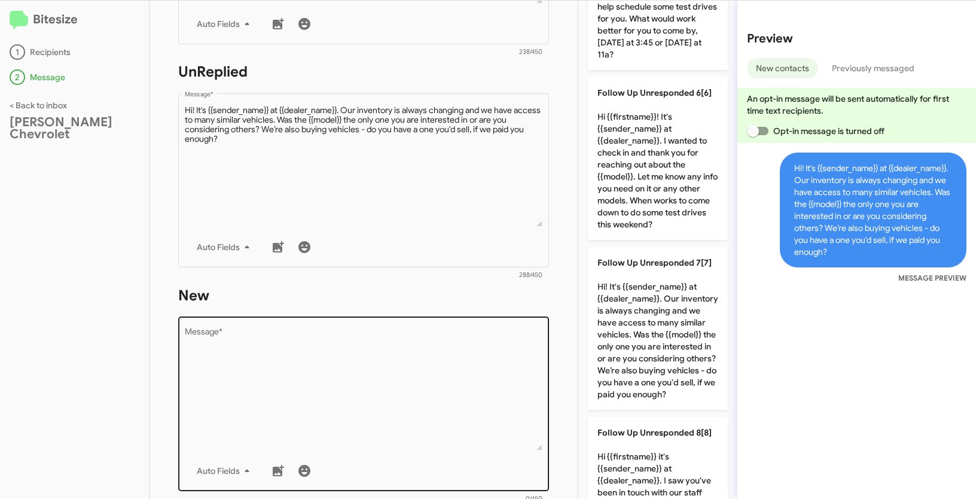
click at [465, 375] on textarea "Message *" at bounding box center [364, 389] width 358 height 122
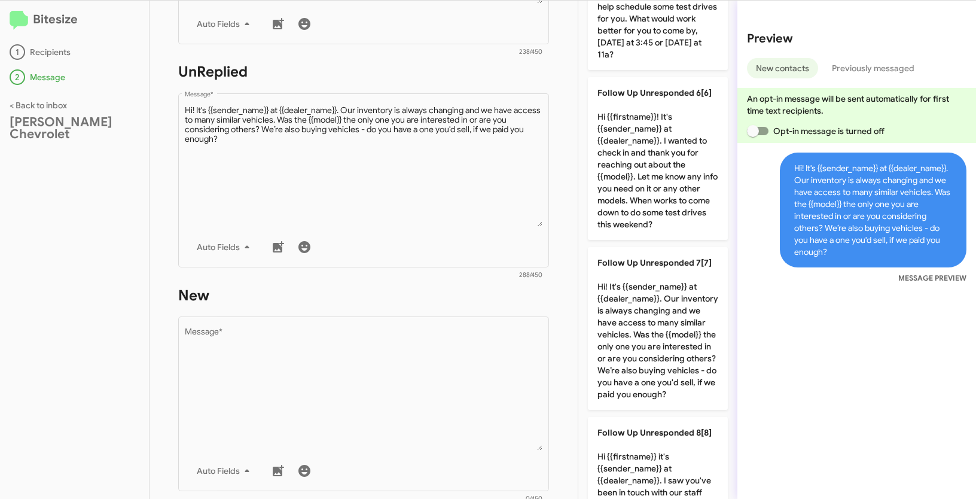
scroll to position [0, 0]
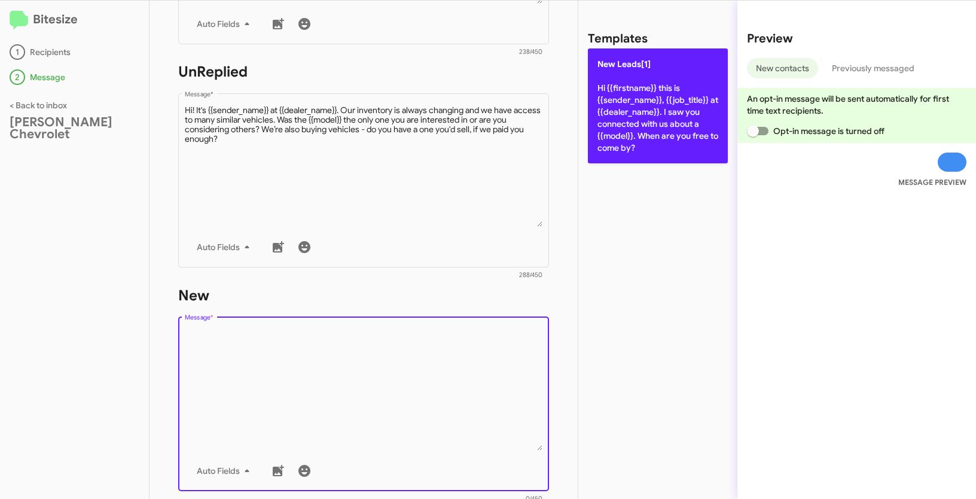
click at [657, 109] on p "New Leads[1] Hi {{firstname}} this is {{sender_name}}, {{job_title}} at {{deale…" at bounding box center [658, 105] width 140 height 115
type textarea "Hi {{firstname}} this is {{sender_name}}, {{job_title}} at {{dealer_name}}. I s…"
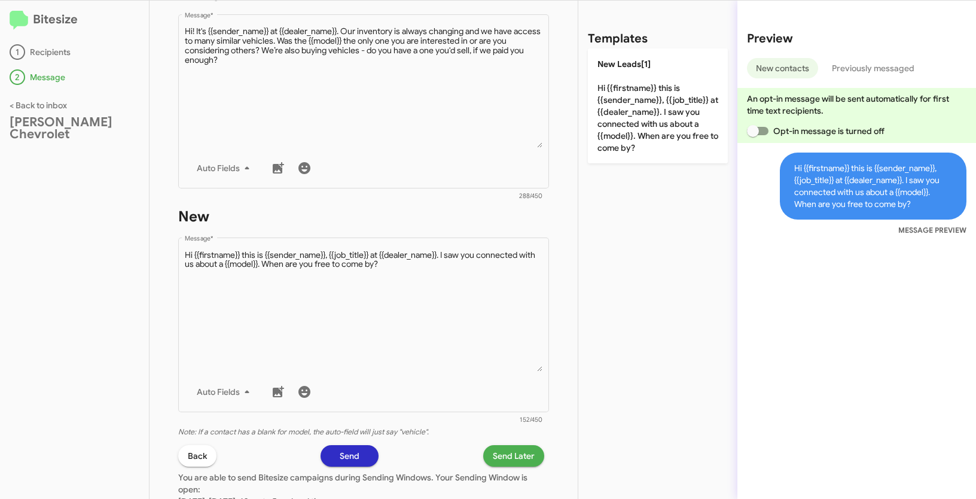
scroll to position [596, 0]
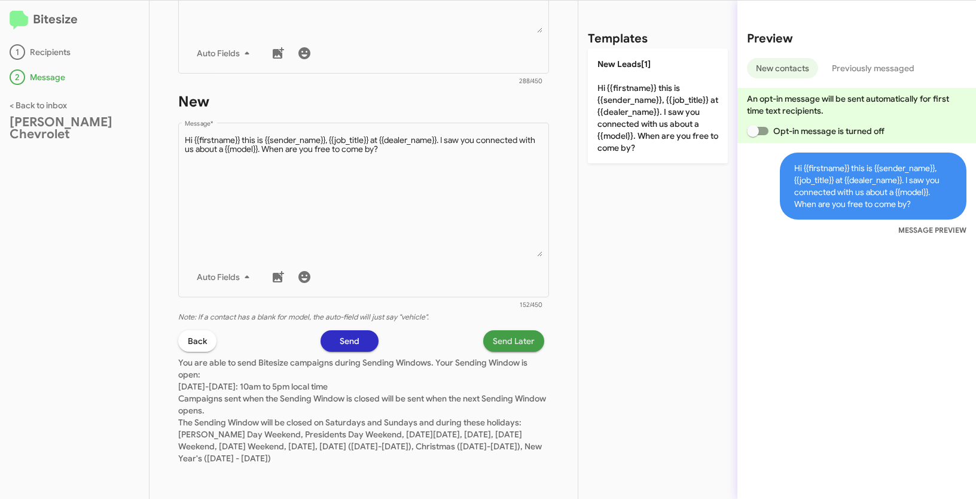
click at [509, 340] on span "Send Later" at bounding box center [514, 341] width 42 height 22
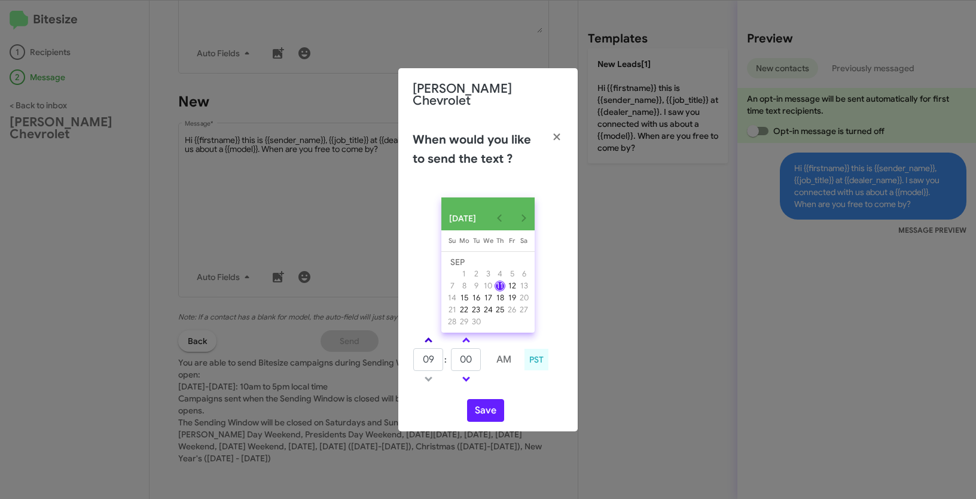
click at [429, 336] on link at bounding box center [428, 340] width 21 height 14
type input "01"
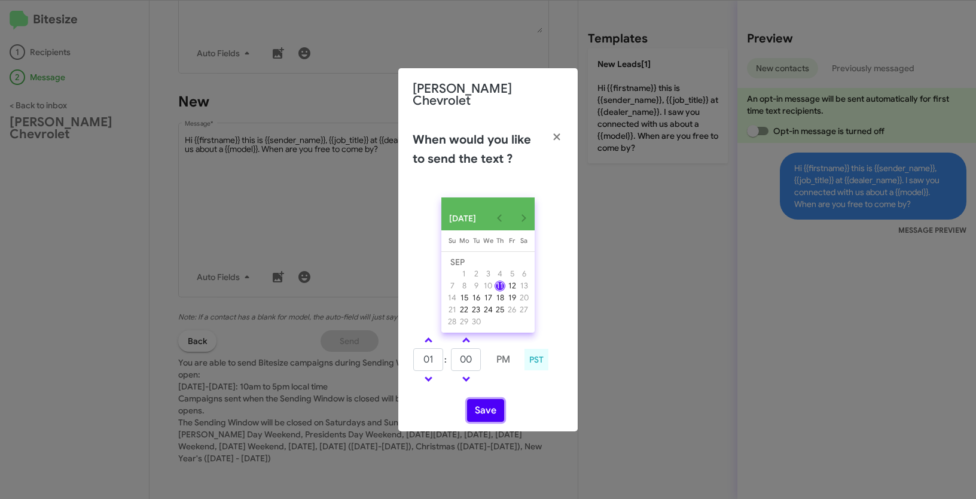
click at [480, 409] on button "Save" at bounding box center [485, 410] width 37 height 23
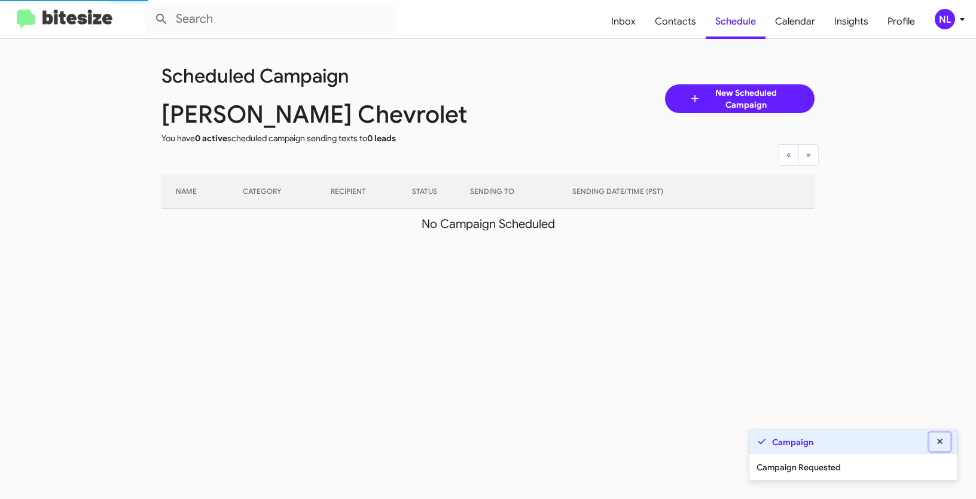
click at [941, 442] on icon at bounding box center [940, 441] width 11 height 8
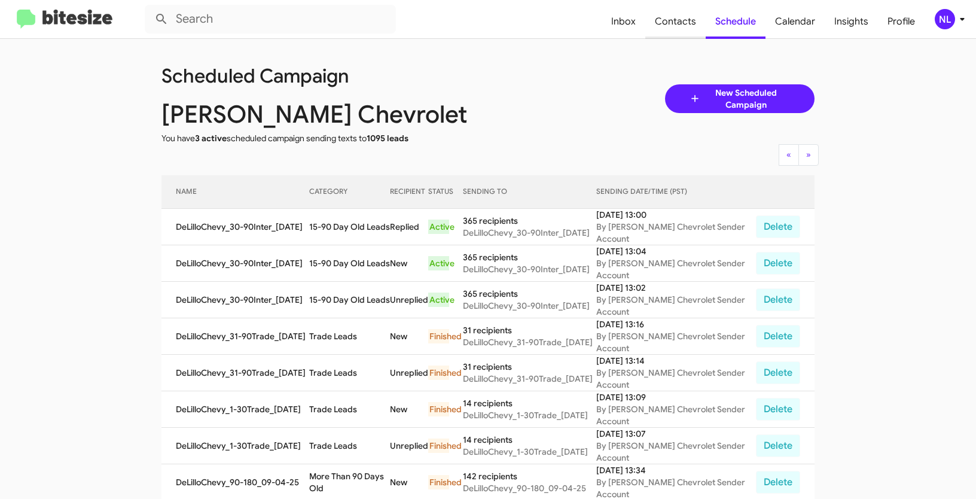
click at [686, 27] on span "Contacts" at bounding box center [675, 21] width 60 height 35
type input "in:groups"
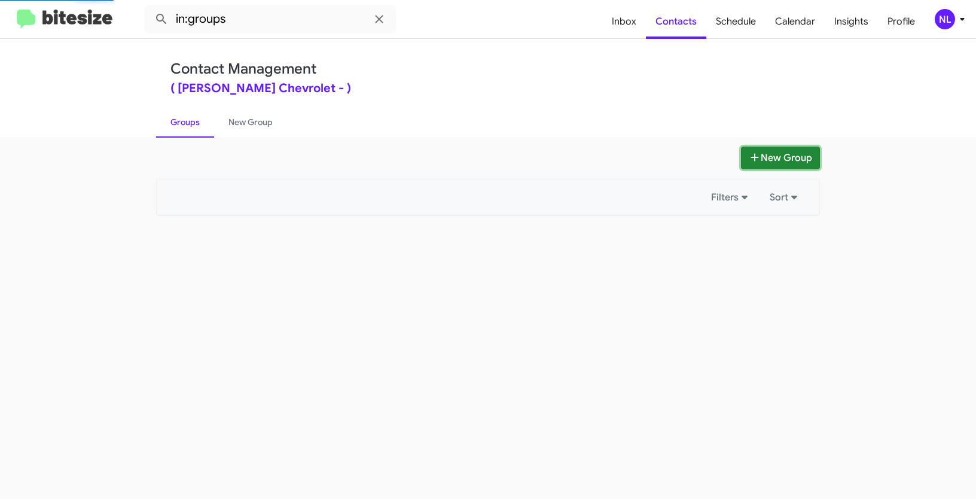
click at [798, 153] on button "New Group" at bounding box center [780, 158] width 79 height 23
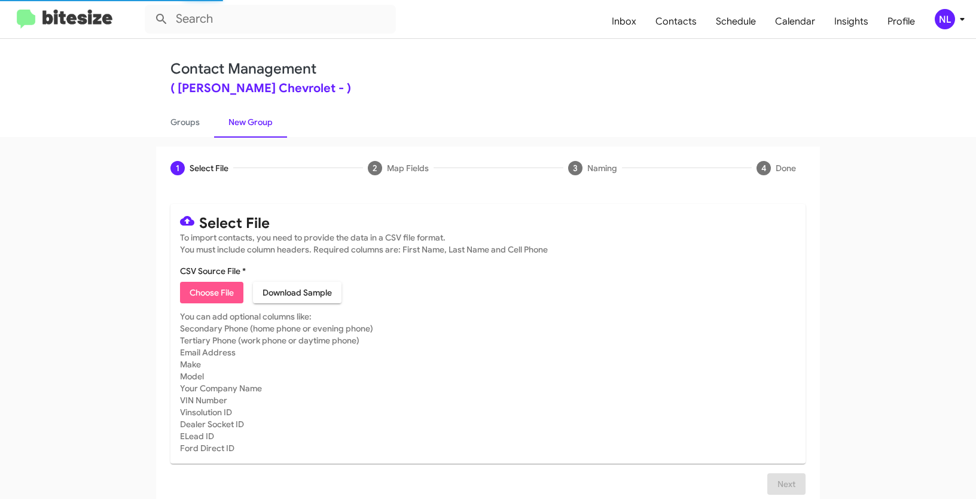
click at [191, 291] on span "Choose File" at bounding box center [212, 293] width 44 height 22
type input "DeLilloChevy_5-21Show_09-11-25"
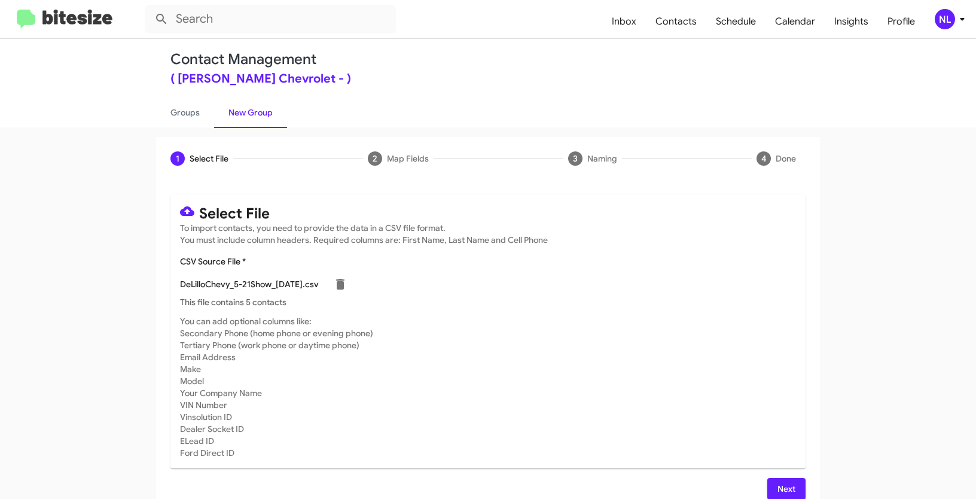
scroll to position [24, 0]
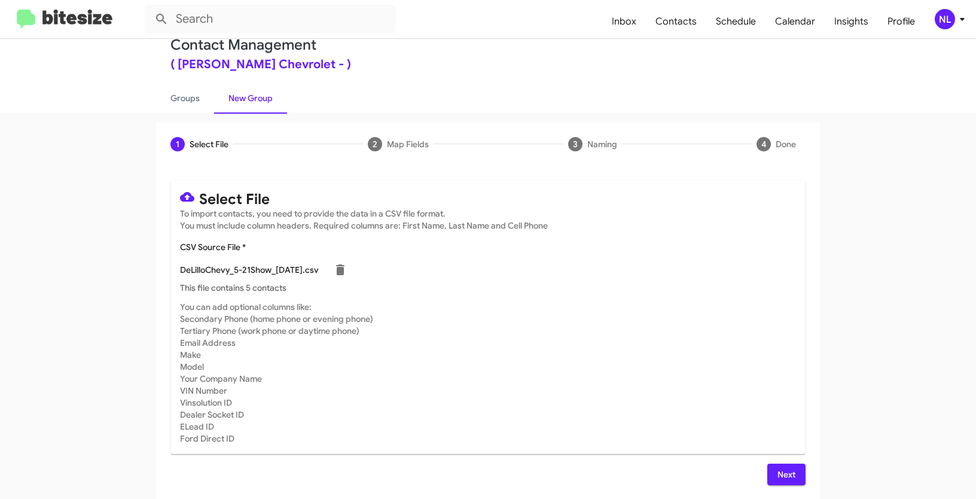
click at [785, 480] on span "Next" at bounding box center [786, 475] width 19 height 22
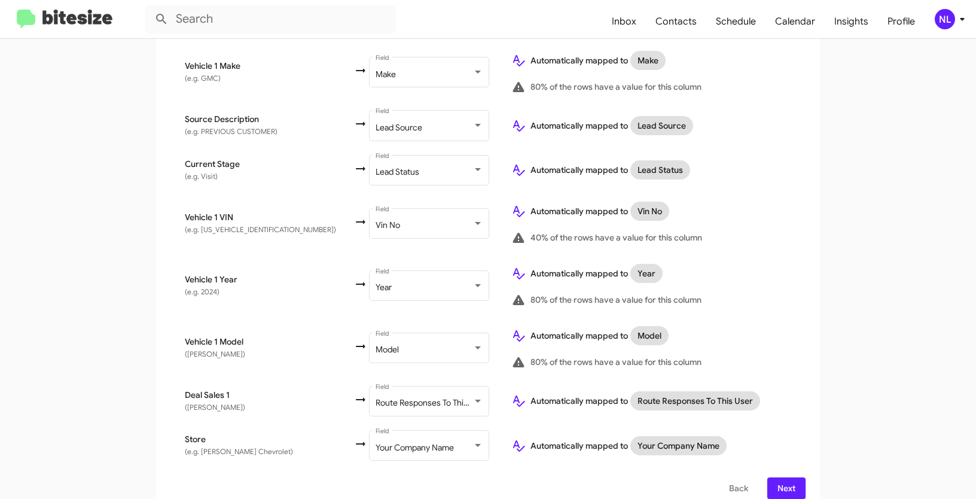
scroll to position [606, 0]
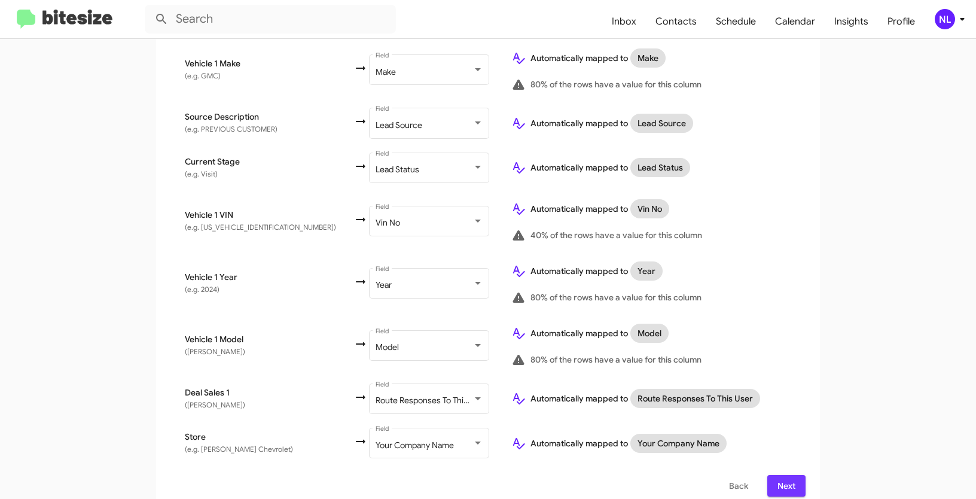
click at [789, 475] on span "Next" at bounding box center [786, 486] width 19 height 22
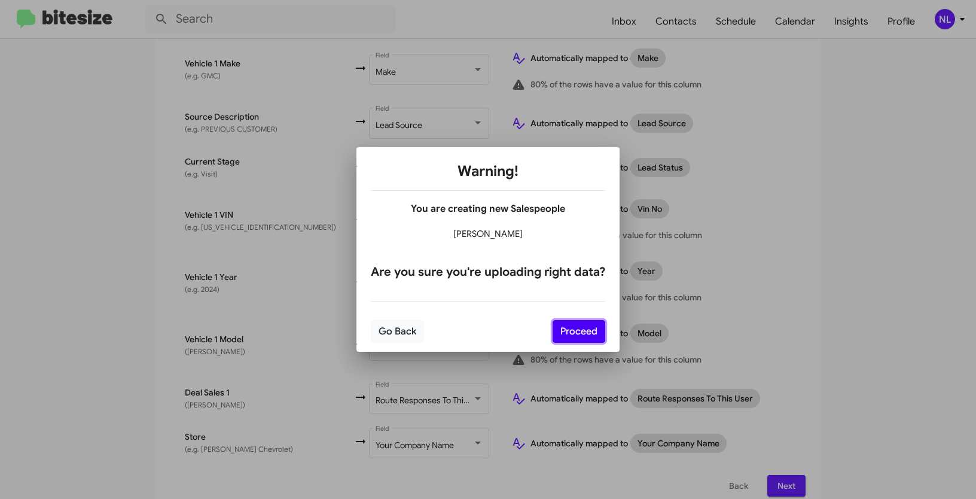
click at [576, 327] on button "Proceed" at bounding box center [579, 331] width 53 height 23
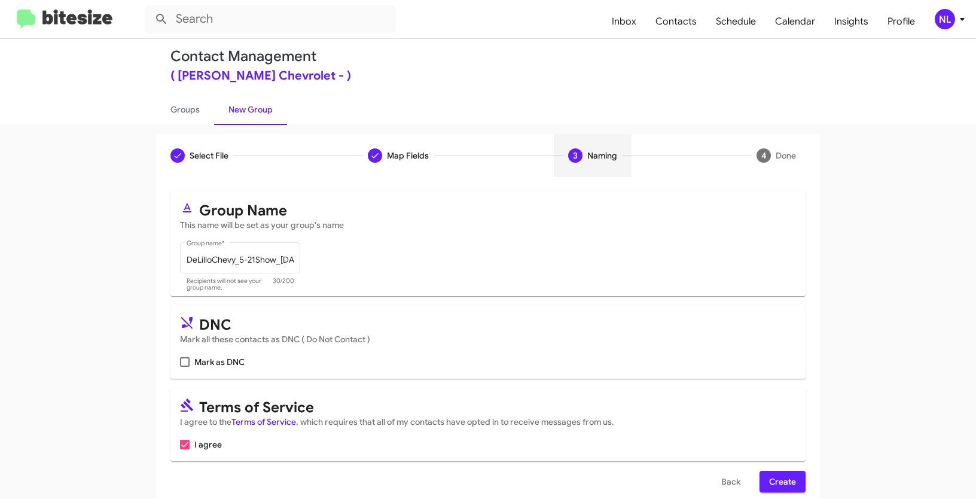
scroll to position [30, 0]
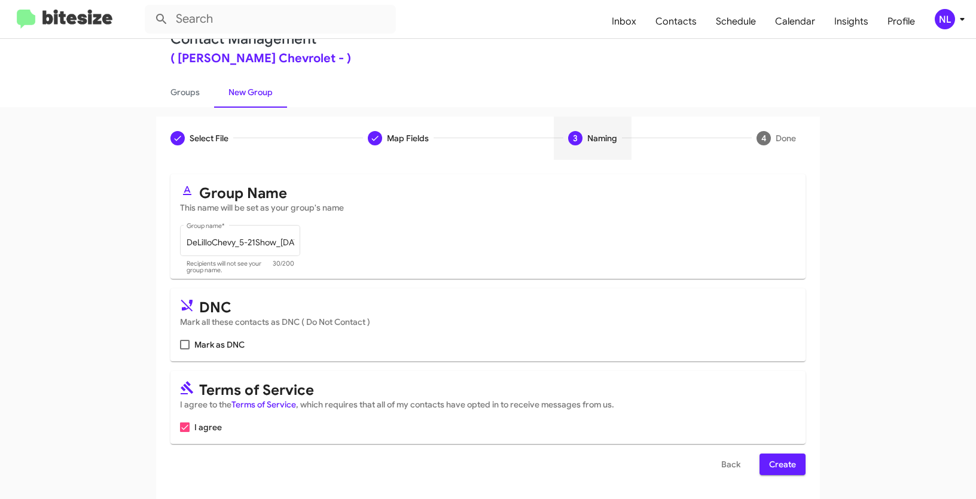
click at [785, 454] on span "Create" at bounding box center [782, 464] width 27 height 22
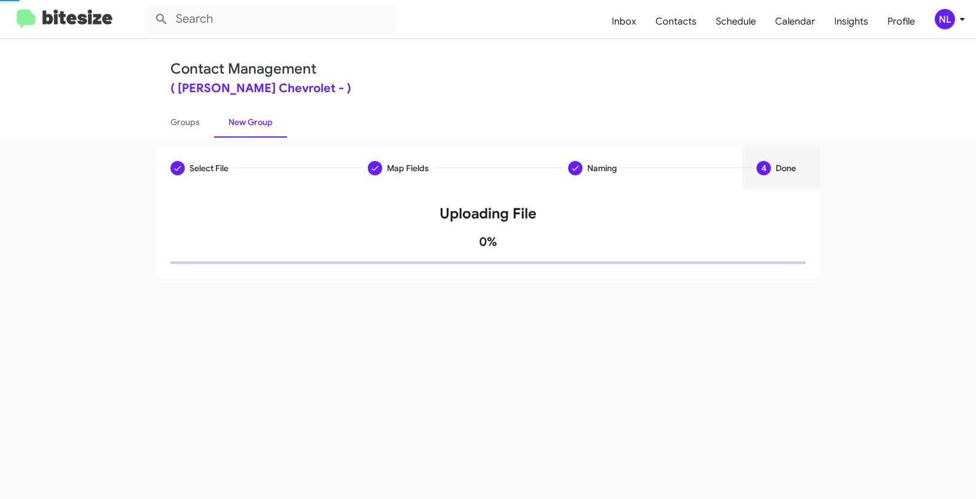
scroll to position [0, 0]
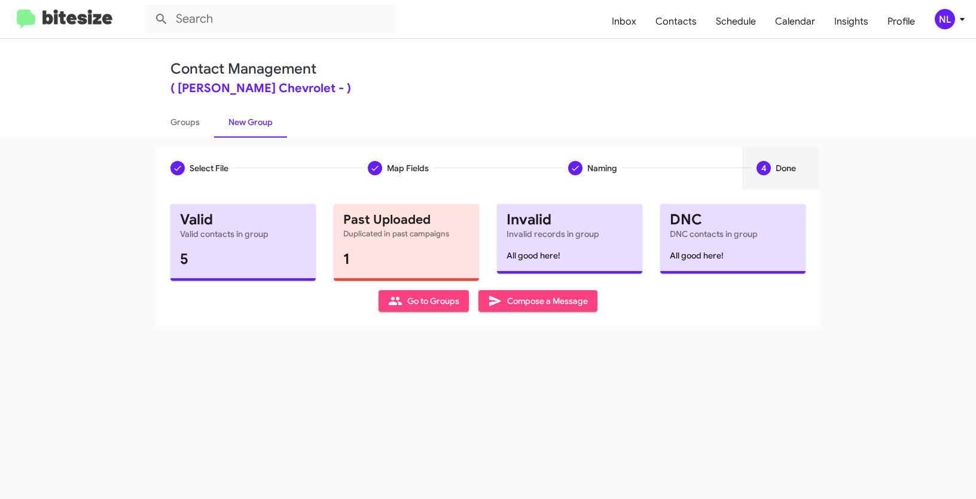
click at [432, 298] on span "Go to Groups" at bounding box center [423, 301] width 71 height 22
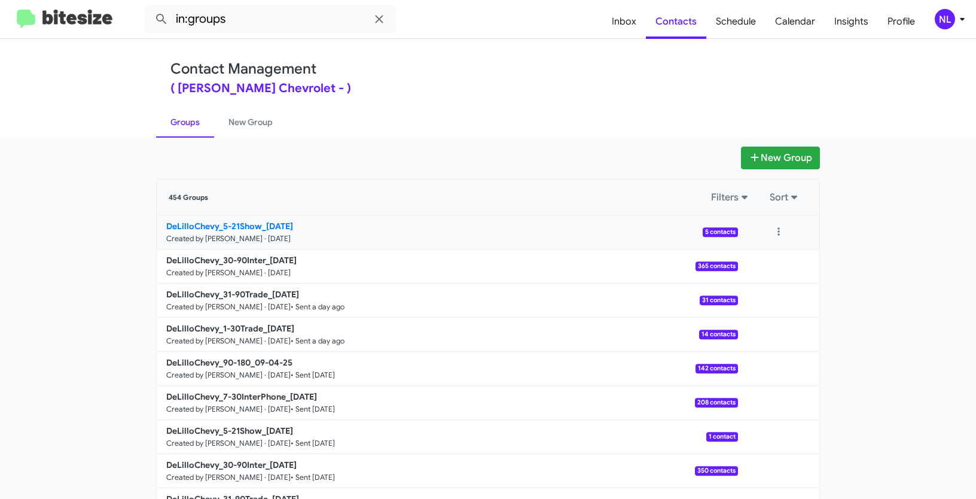
drag, startPoint x: 130, startPoint y: 223, endPoint x: 258, endPoint y: 230, distance: 128.2
click at [258, 230] on app-groups "New Group 454 Groups Filters Sort DeLilloChevy_5-21Show_09-11-25 Created by Nen…" at bounding box center [488, 367] width 976 height 441
copy div "Filters Sort DeLilloChevy_5-21Show"
click at [274, 20] on input "in:groups" at bounding box center [270, 19] width 251 height 29
paste input "DeLilloChevy_5-21Show"
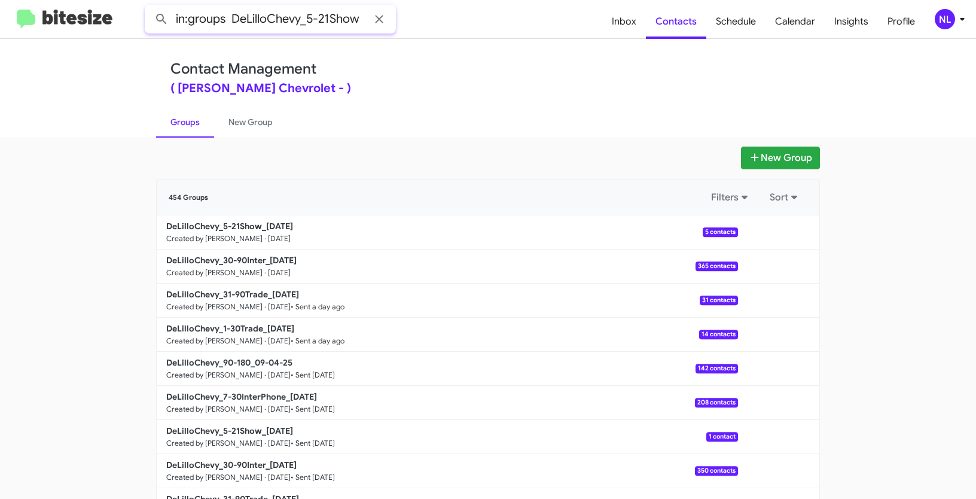
type input "in:groups DeLilloChevy_5-21Show"
click at [150, 7] on button at bounding box center [162, 19] width 24 height 24
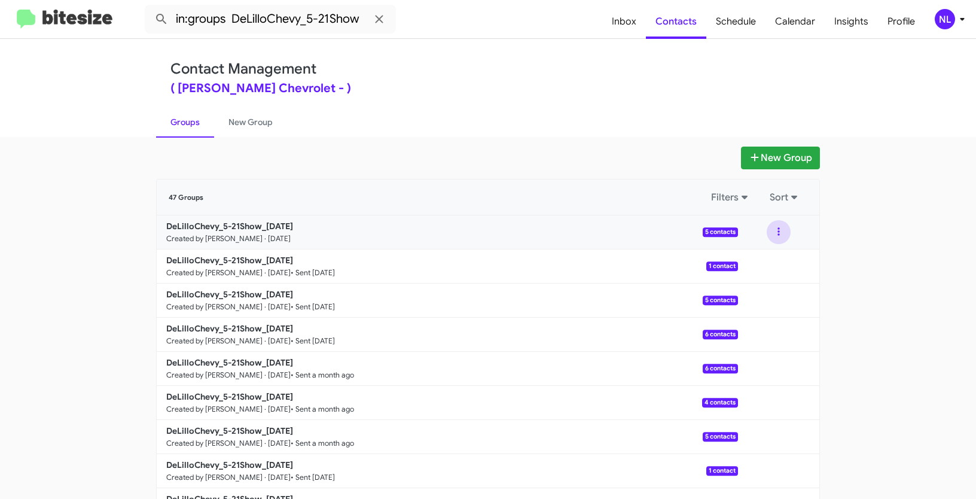
click at [773, 227] on button at bounding box center [779, 232] width 24 height 24
click at [769, 257] on button "View contacts" at bounding box center [743, 264] width 96 height 29
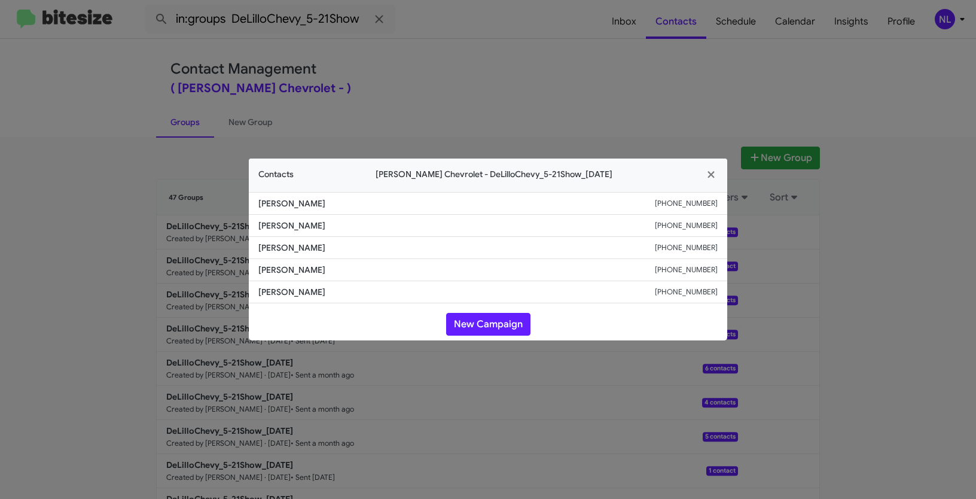
drag, startPoint x: 255, startPoint y: 225, endPoint x: 331, endPoint y: 230, distance: 76.7
click at [331, 230] on li "Peter Awad +17146968610" at bounding box center [488, 226] width 478 height 22
copy span "Peter Awad"
click at [486, 321] on button "New Campaign" at bounding box center [488, 324] width 84 height 23
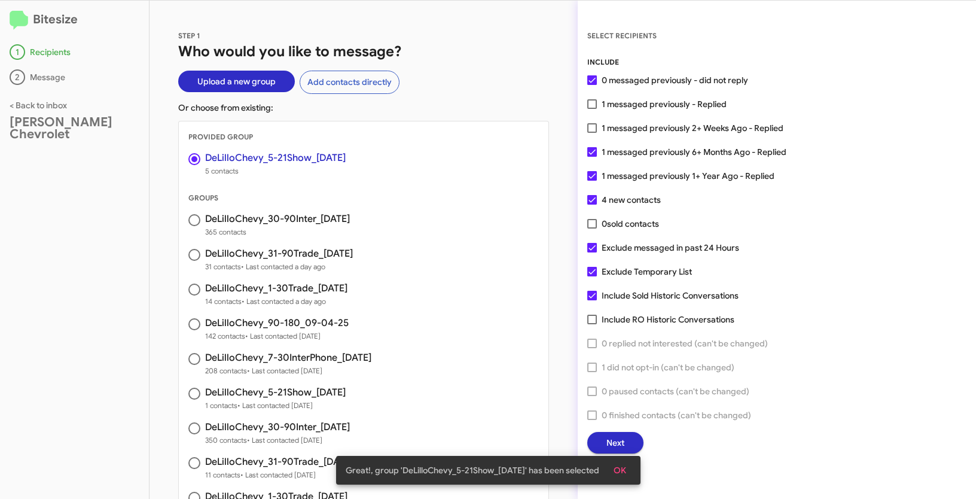
click at [626, 471] on span "OK" at bounding box center [620, 470] width 13 height 22
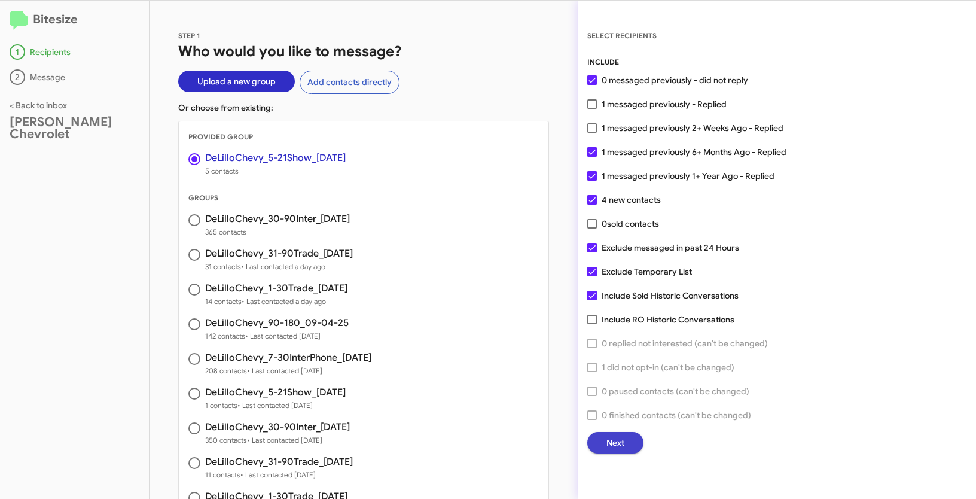
click at [622, 443] on span "Next" at bounding box center [615, 443] width 18 height 22
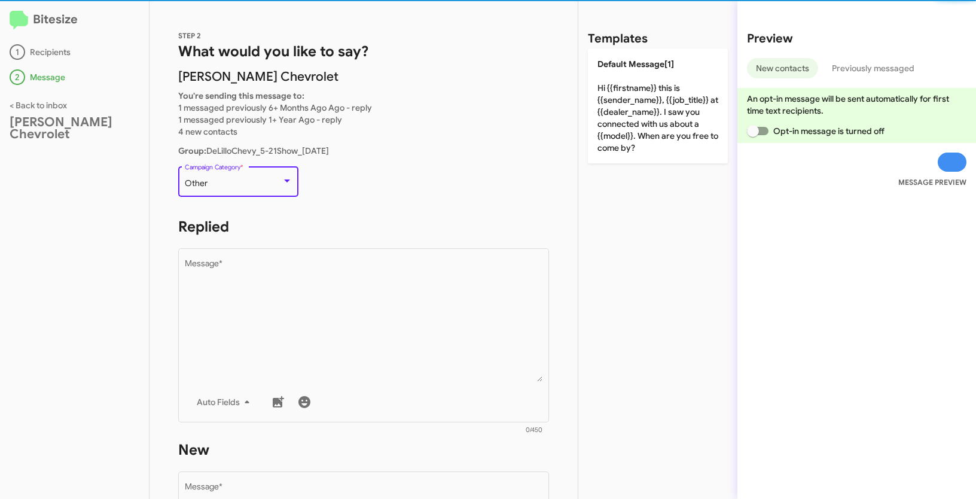
click at [249, 180] on div "Other" at bounding box center [233, 184] width 97 height 10
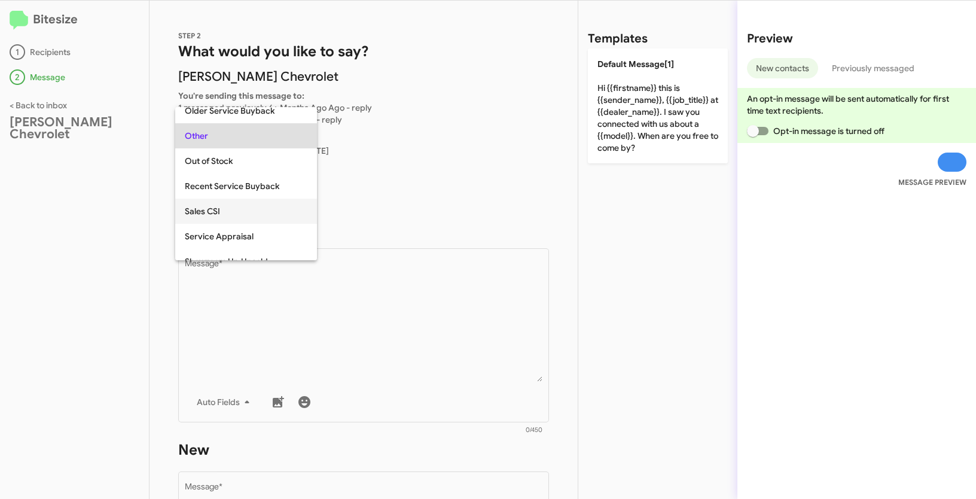
scroll to position [352, 0]
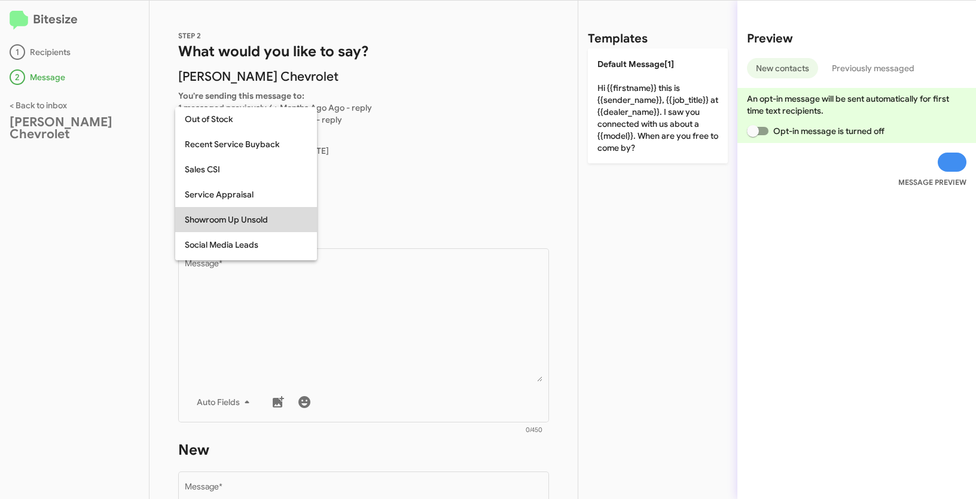
click at [227, 221] on span "Showroom Up Unsold" at bounding box center [246, 219] width 123 height 25
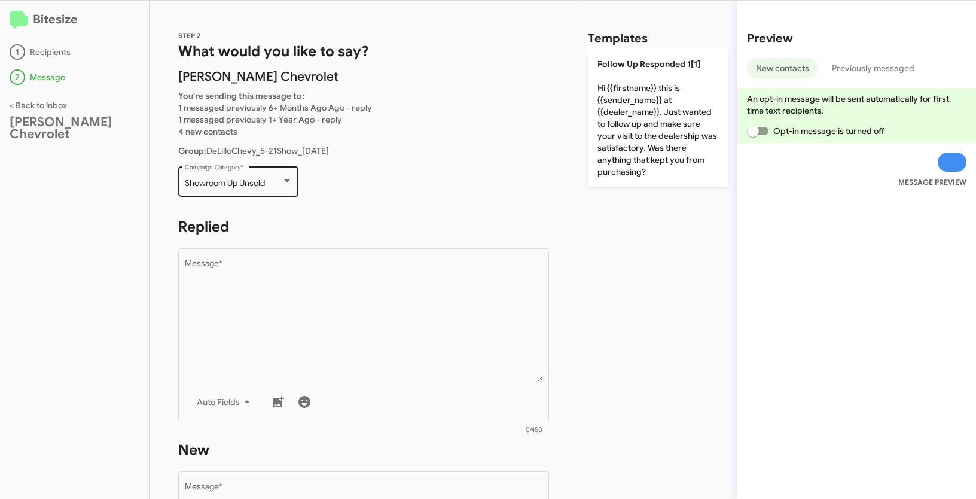
drag, startPoint x: 182, startPoint y: 185, endPoint x: 261, endPoint y: 190, distance: 79.7
click at [261, 190] on div "Showroom Up Unsold Campaign Category *" at bounding box center [238, 180] width 120 height 33
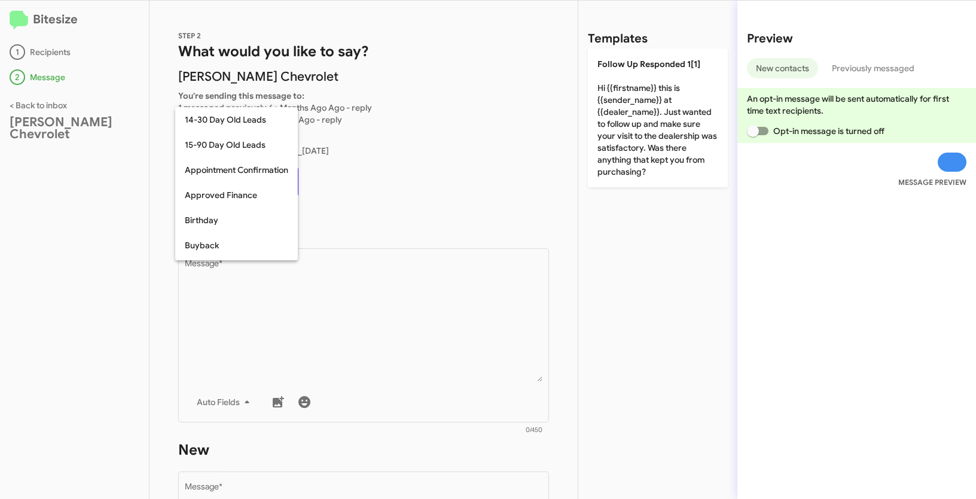
scroll to position [388, 0]
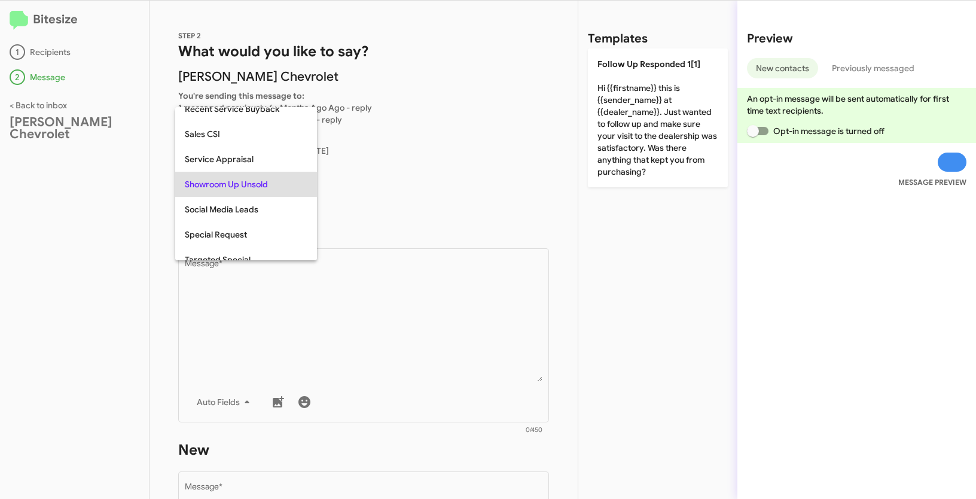
copy div "Showroom Up Unsold"
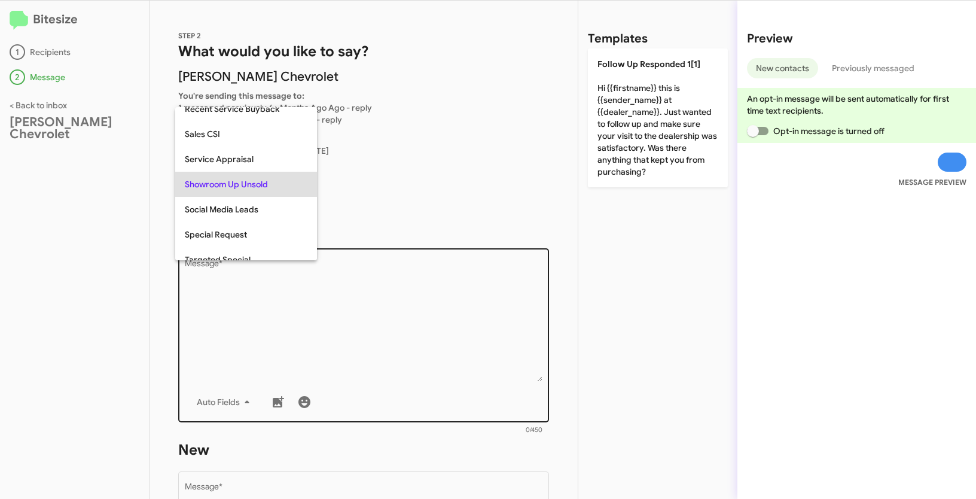
click at [370, 282] on div at bounding box center [488, 249] width 976 height 499
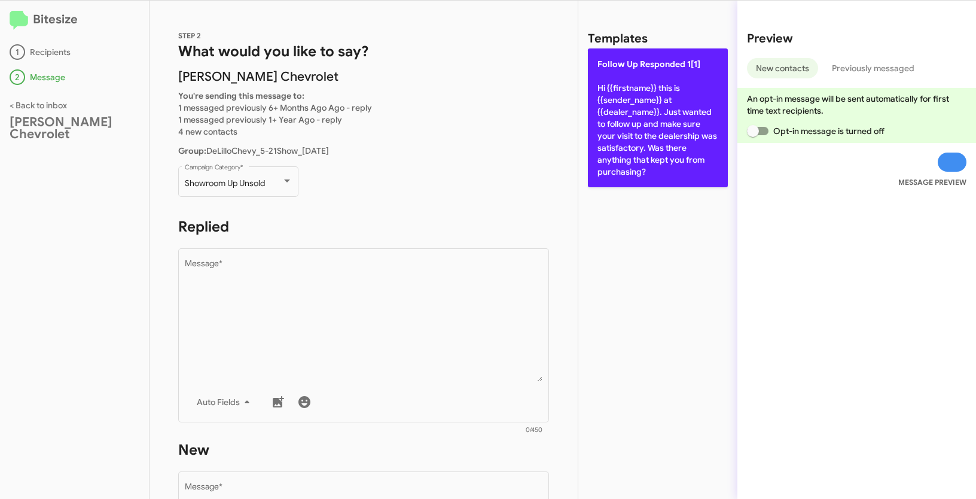
click at [632, 74] on p "Follow Up Responded 1[1] Hi {{firstname}} this is {{sender_name}} at {{dealer_n…" at bounding box center [658, 117] width 140 height 139
type textarea "Hi {{firstname}} this is {{sender_name}} at {{dealer_name}}. Just wanted to fol…"
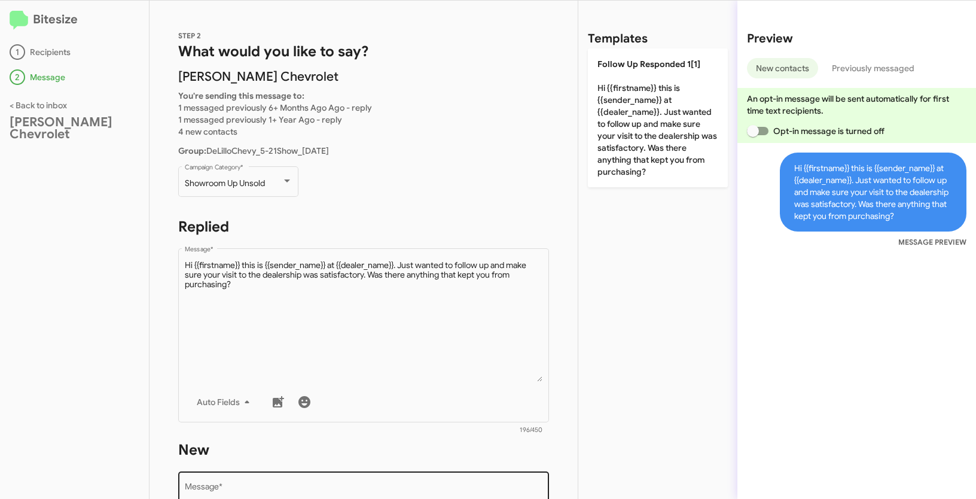
scroll to position [211, 0]
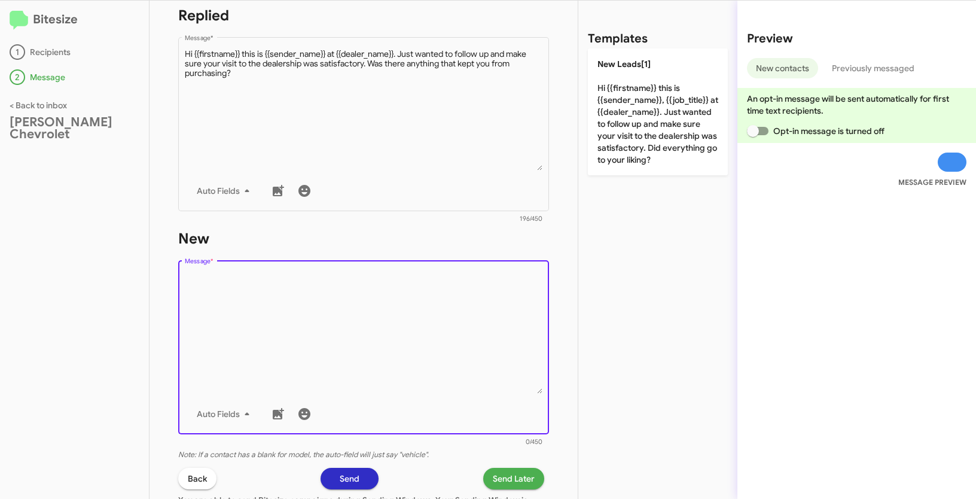
click at [354, 330] on textarea "Message *" at bounding box center [364, 333] width 358 height 122
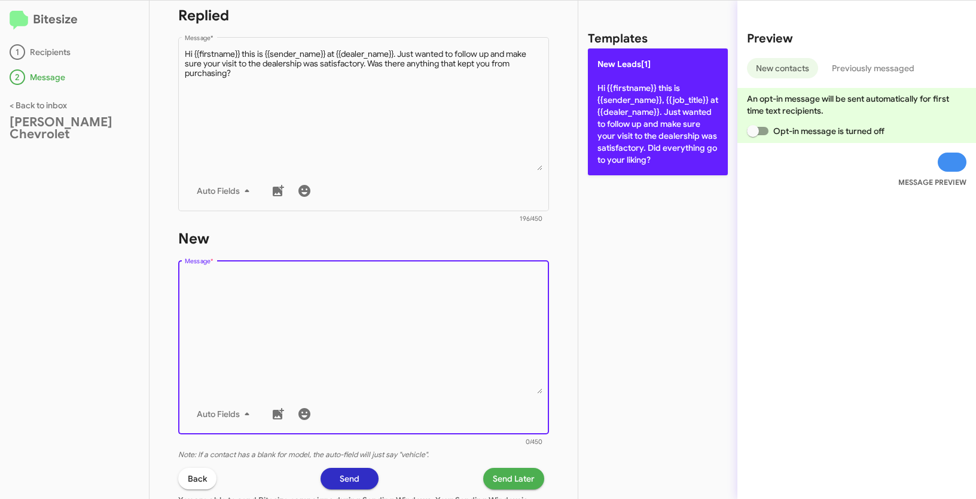
click at [632, 138] on p "New Leads[1] Hi {{firstname}} this is {{sender_name}}, {{job_title}} at {{deale…" at bounding box center [658, 111] width 140 height 127
type textarea "Hi {{firstname}} this is {{sender_name}}, {{job_title}} at {{dealer_name}}. Jus…"
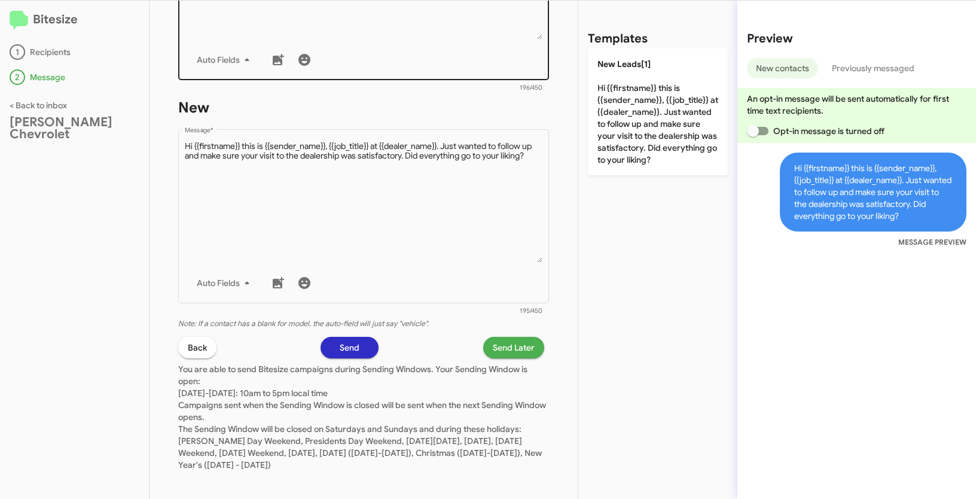
scroll to position [349, 0]
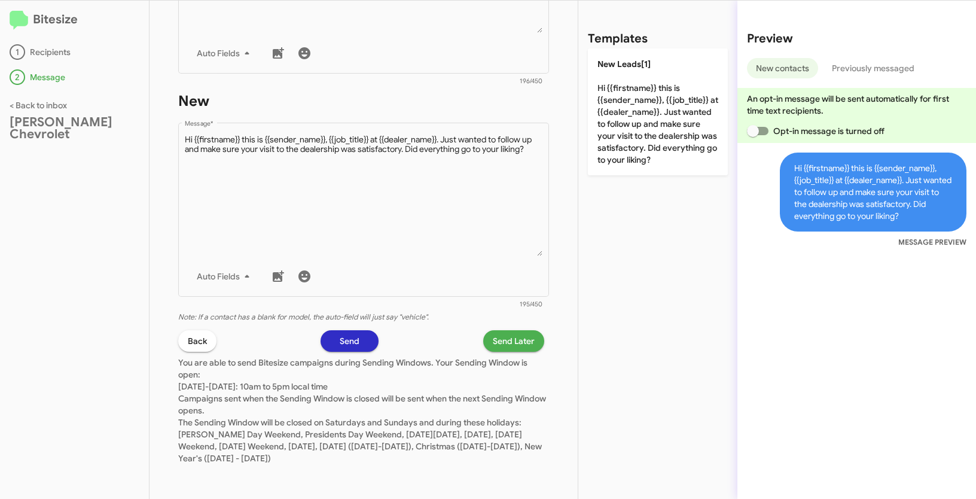
click at [515, 341] on span "Send Later" at bounding box center [514, 341] width 42 height 22
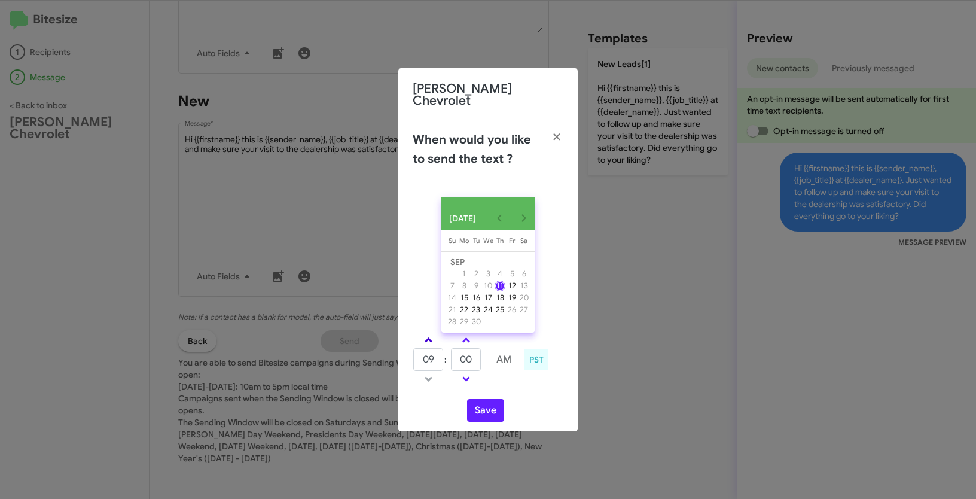
click at [431, 335] on link at bounding box center [428, 340] width 21 height 14
type input "12"
drag, startPoint x: 478, startPoint y: 358, endPoint x: 458, endPoint y: 356, distance: 21.1
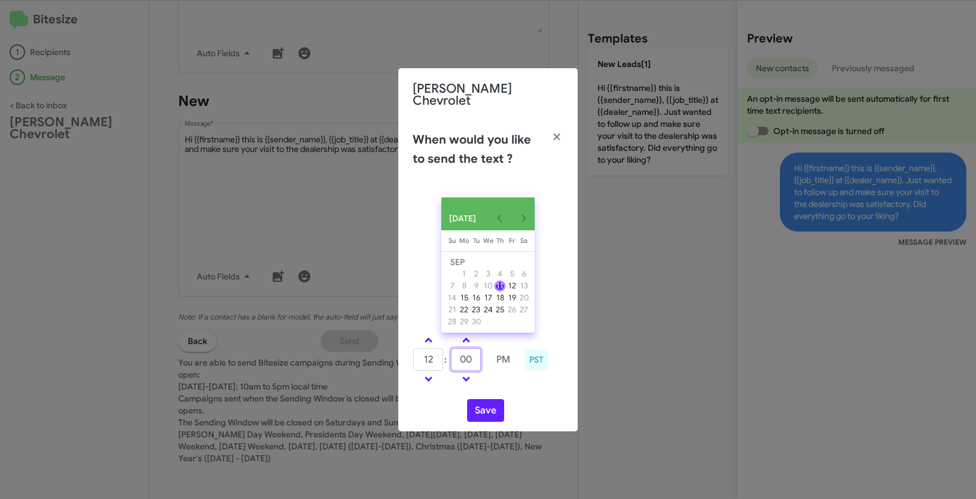
click at [458, 356] on input "00" at bounding box center [466, 359] width 30 height 23
type input "50"
click at [478, 412] on button "Save" at bounding box center [485, 410] width 37 height 23
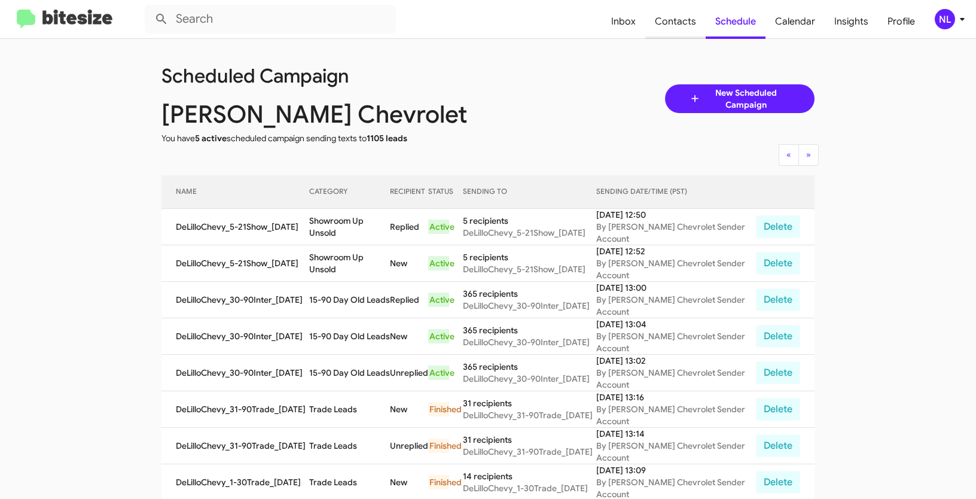
click at [697, 19] on span "Contacts" at bounding box center [675, 21] width 60 height 35
type input "in:groups"
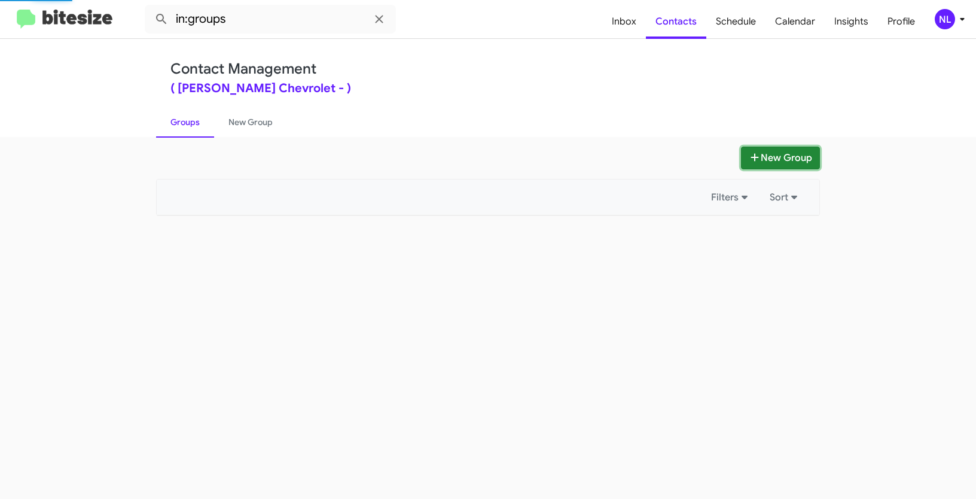
click at [796, 156] on button "New Group" at bounding box center [780, 158] width 79 height 23
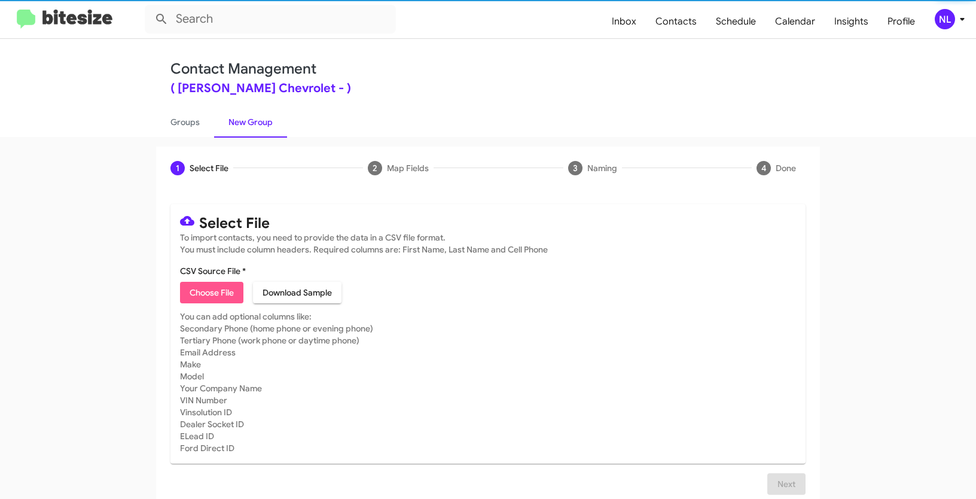
click at [190, 296] on span "Choose File" at bounding box center [212, 293] width 44 height 22
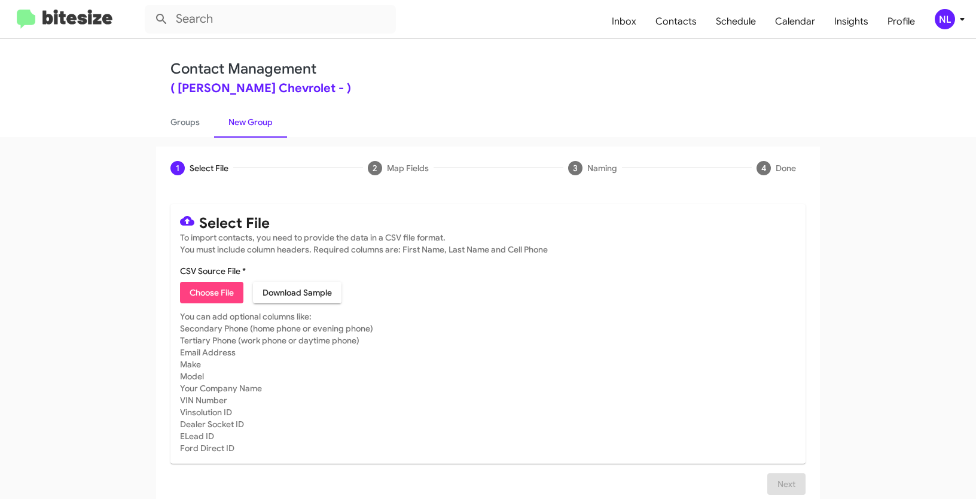
type input "DeLilloChevy_7-30InterPhone_09-11-25"
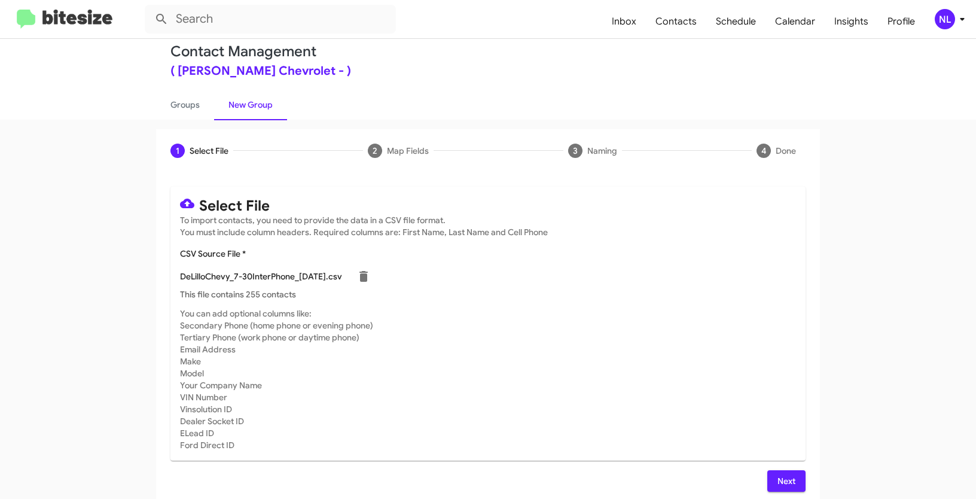
scroll to position [24, 0]
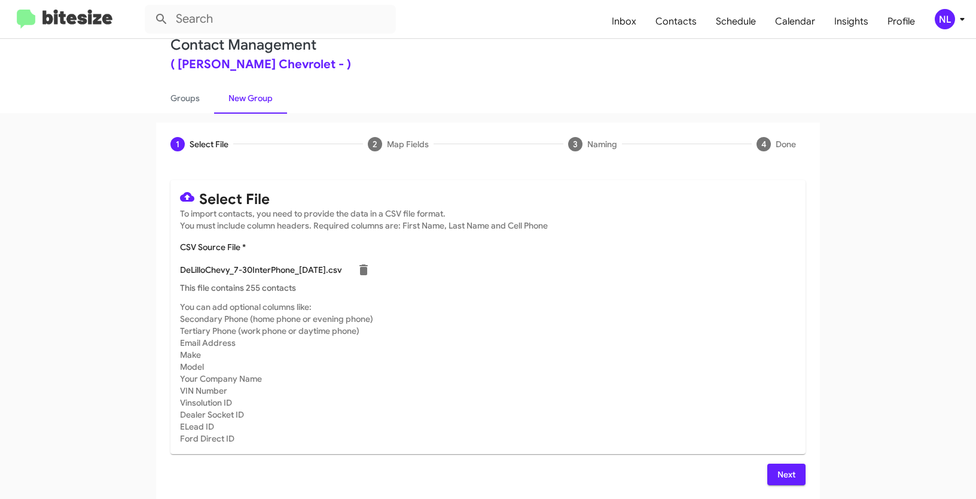
click at [784, 475] on span "Next" at bounding box center [786, 475] width 19 height 22
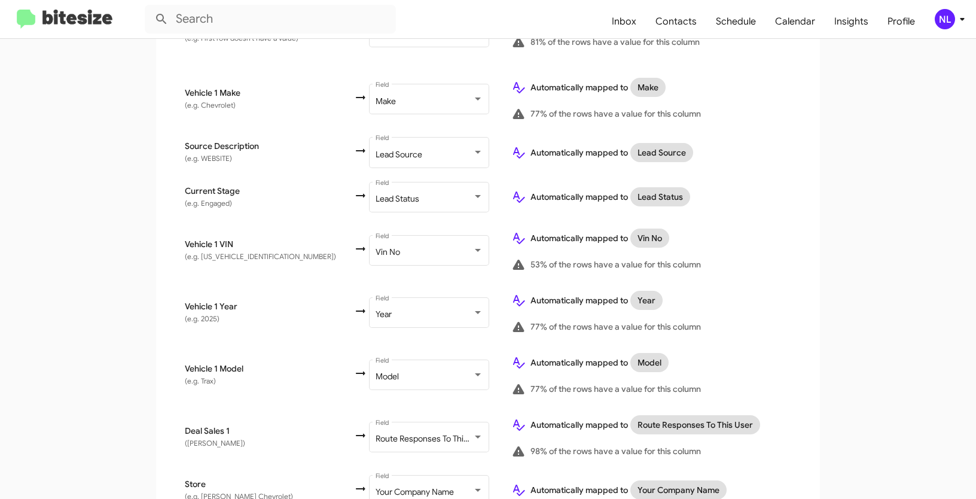
scroll to position [624, 0]
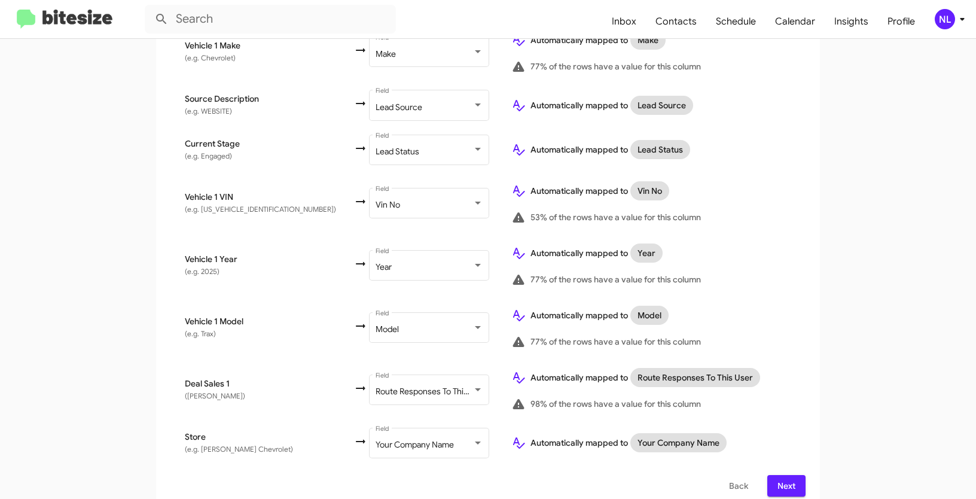
click at [780, 475] on span "Next" at bounding box center [786, 486] width 19 height 22
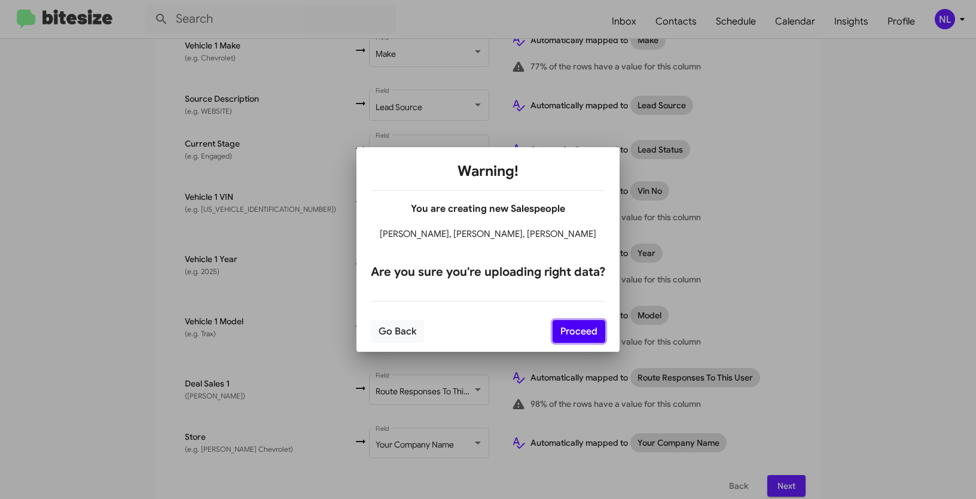
click at [590, 335] on button "Proceed" at bounding box center [579, 331] width 53 height 23
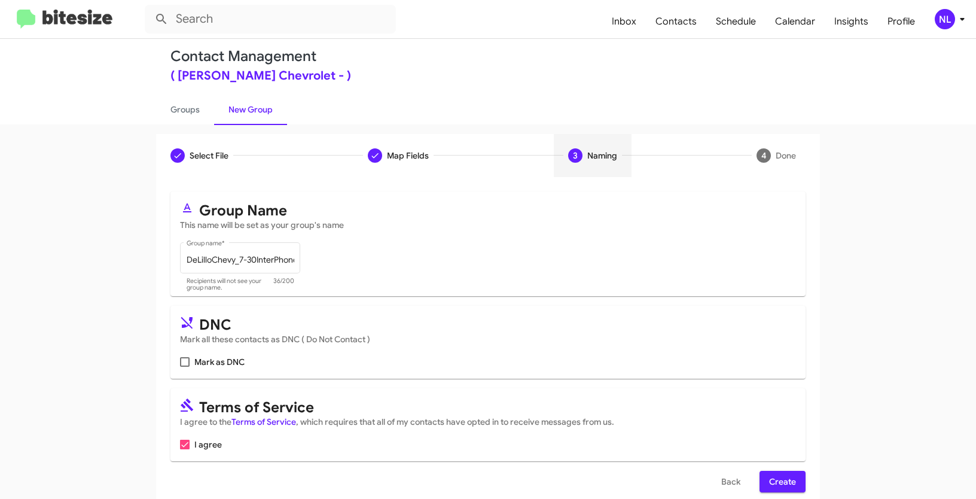
scroll to position [30, 0]
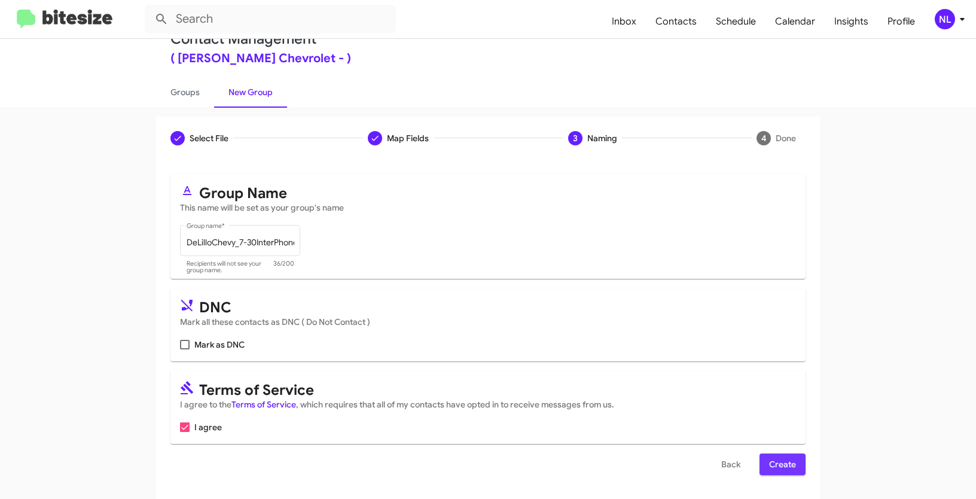
click at [791, 458] on span "Create" at bounding box center [782, 464] width 27 height 22
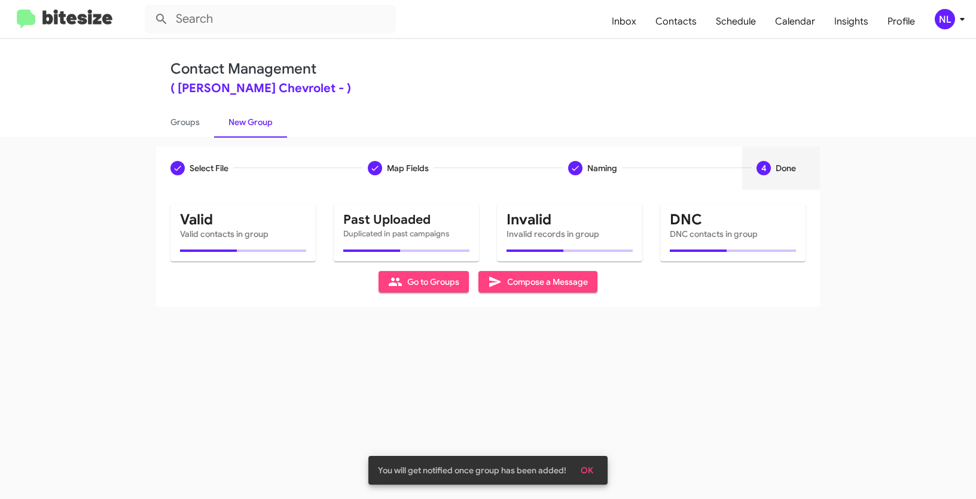
click at [588, 468] on span "OK" at bounding box center [587, 470] width 13 height 22
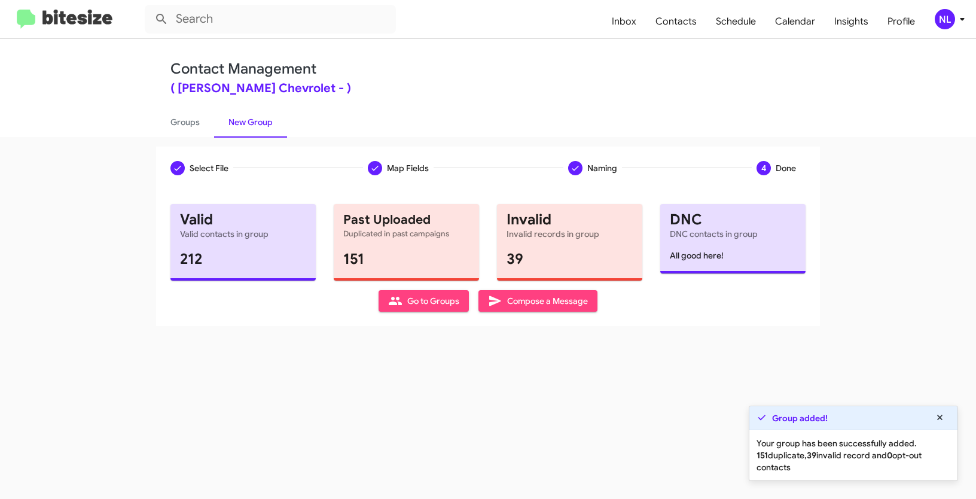
click at [403, 306] on span "Go to Groups" at bounding box center [423, 301] width 71 height 22
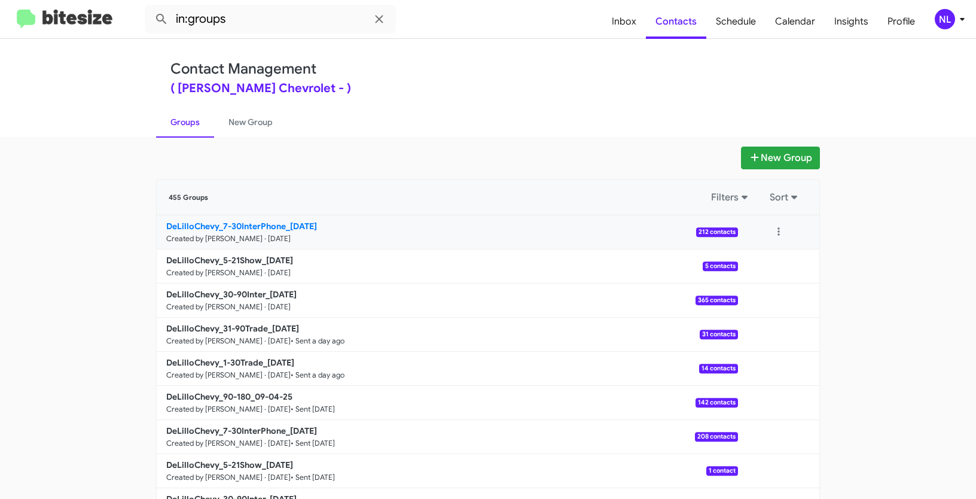
drag, startPoint x: 117, startPoint y: 225, endPoint x: 284, endPoint y: 224, distance: 166.9
click at [284, 224] on app-groups "New Group 455 Groups Filters Sort DeLilloChevy_7-30InterPhone_09-11-25 Created …" at bounding box center [488, 367] width 976 height 441
copy b "DeLilloChevy_7-30InterPhone"
click at [254, 20] on input "in:groups" at bounding box center [270, 19] width 251 height 29
paste input "DeLilloChevy_7-30InterPhone"
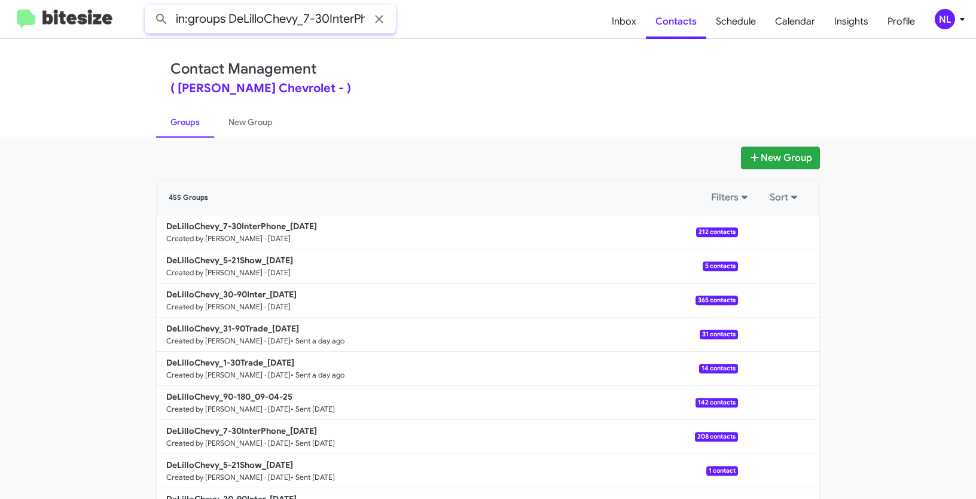
scroll to position [0, 23]
type input "in:groups DeLilloChevy_7-30InterPhone"
click at [150, 7] on button at bounding box center [162, 19] width 24 height 24
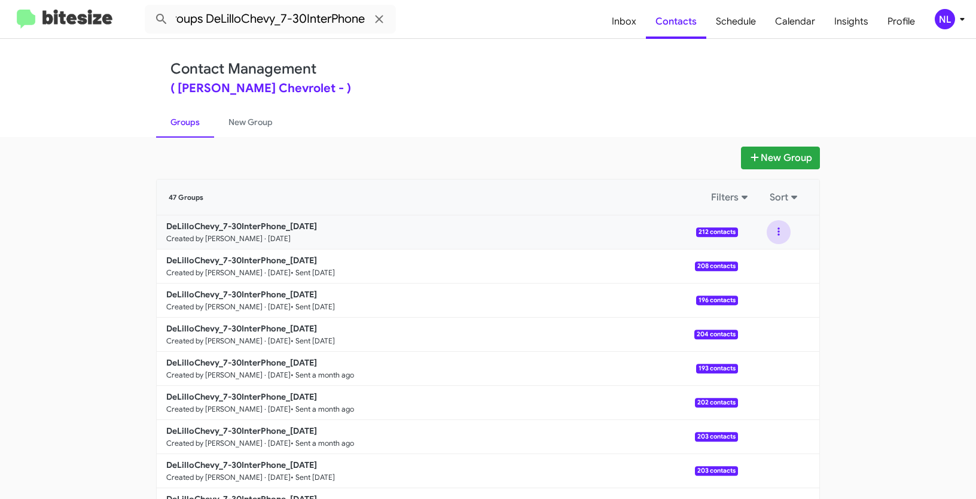
click at [779, 223] on button at bounding box center [779, 232] width 24 height 24
click at [765, 254] on button "View contacts" at bounding box center [743, 264] width 96 height 29
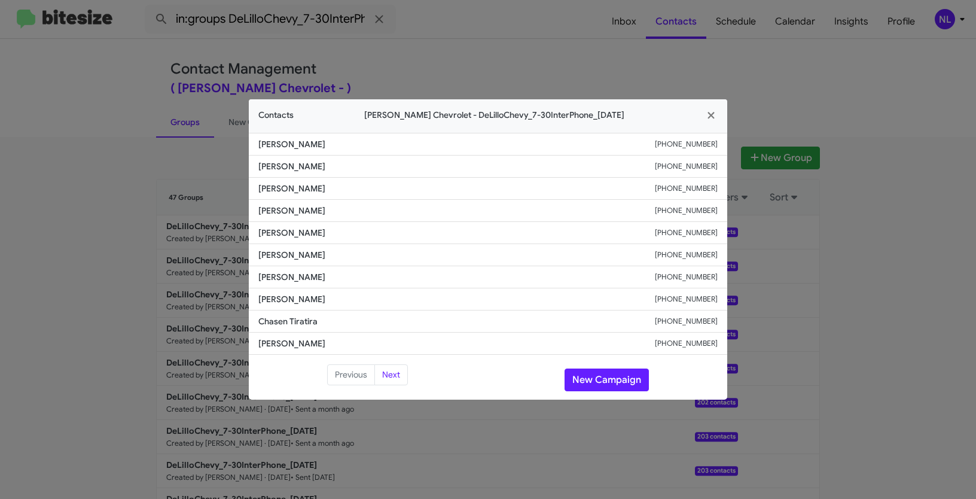
drag, startPoint x: 260, startPoint y: 187, endPoint x: 394, endPoint y: 193, distance: 133.5
click at [394, 193] on span "Pamela Brandywine" at bounding box center [456, 188] width 397 height 12
copy span "Pamela Brandywine"
click at [600, 376] on button "New Campaign" at bounding box center [607, 379] width 84 height 23
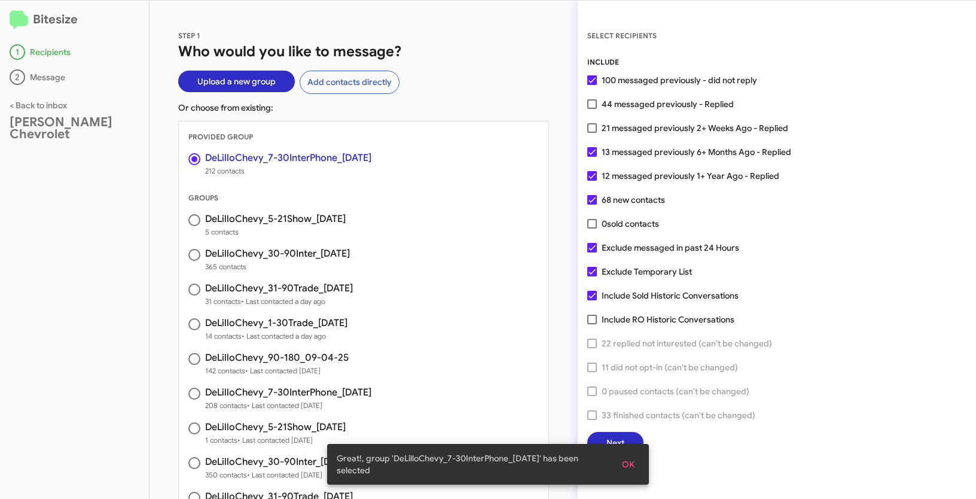
click at [595, 127] on span at bounding box center [592, 128] width 10 height 10
click at [592, 133] on input "21 messaged previously 2+ Weeks Ago - Replied" at bounding box center [592, 133] width 1 height 1
checkbox input "true"
click at [626, 464] on span "OK" at bounding box center [628, 464] width 13 height 22
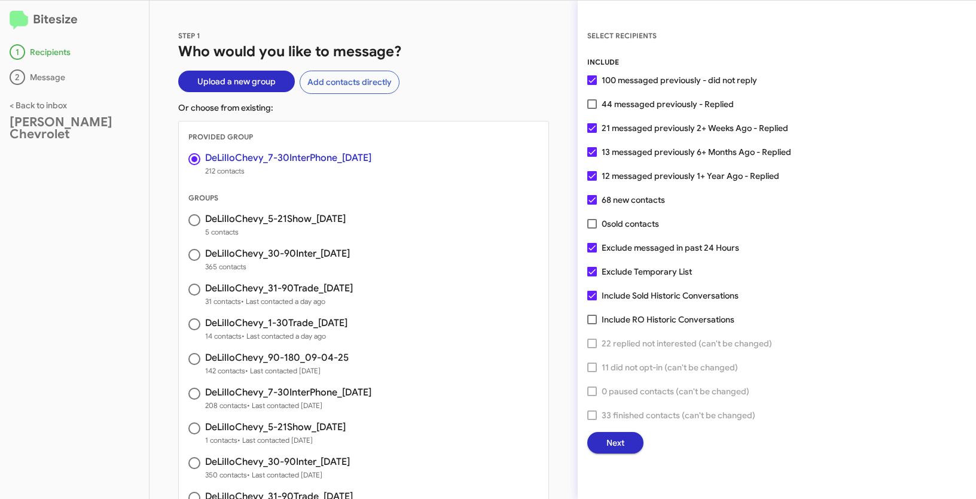
click at [624, 446] on button "Next" at bounding box center [615, 443] width 56 height 22
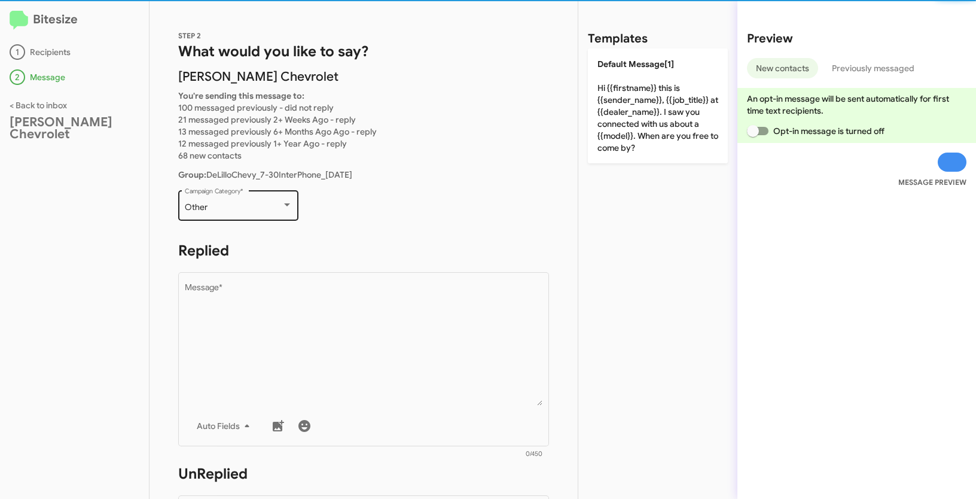
click at [225, 208] on div "Other" at bounding box center [233, 208] width 97 height 10
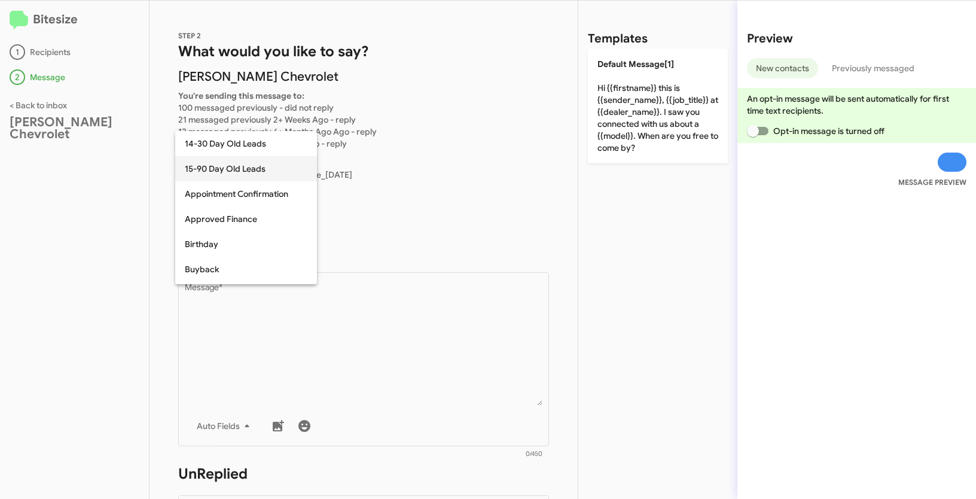
click at [214, 170] on span "15-90 Day Old Leads" at bounding box center [246, 168] width 123 height 25
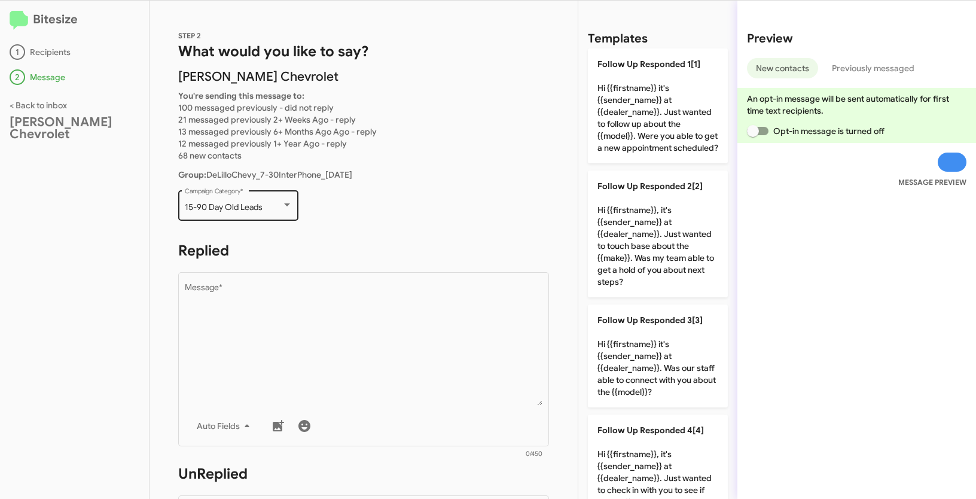
drag, startPoint x: 183, startPoint y: 203, endPoint x: 269, endPoint y: 211, distance: 85.8
click at [269, 211] on div "15-90 Day Old Leads Campaign Category *" at bounding box center [238, 204] width 120 height 33
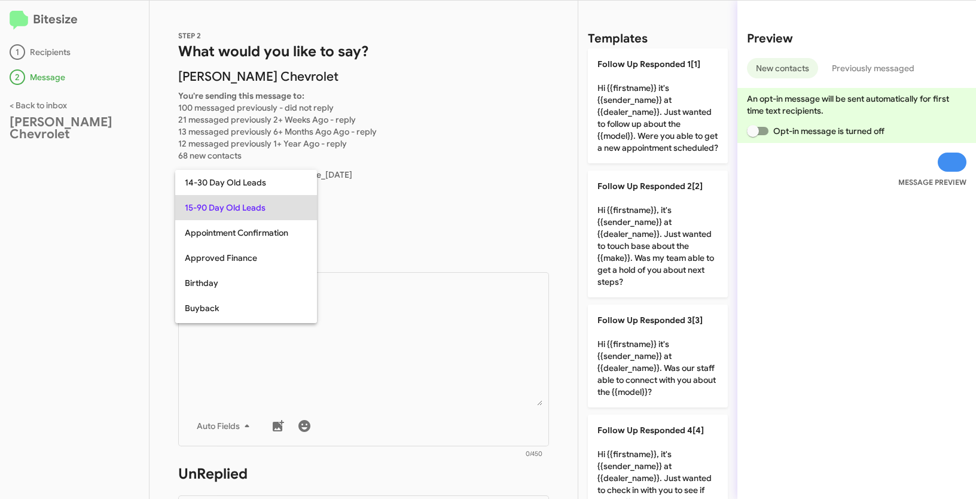
copy span "15-90 Day Old Leads"
click at [407, 343] on div at bounding box center [488, 249] width 976 height 499
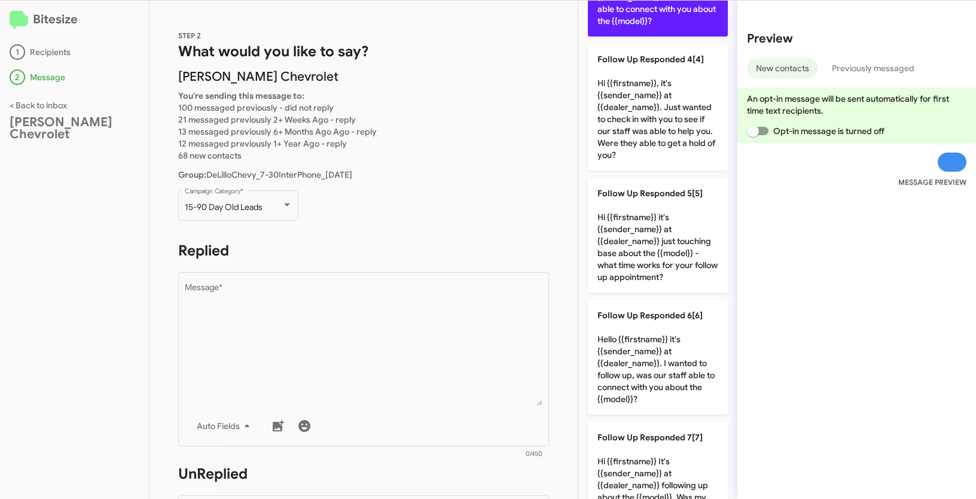
scroll to position [379, 0]
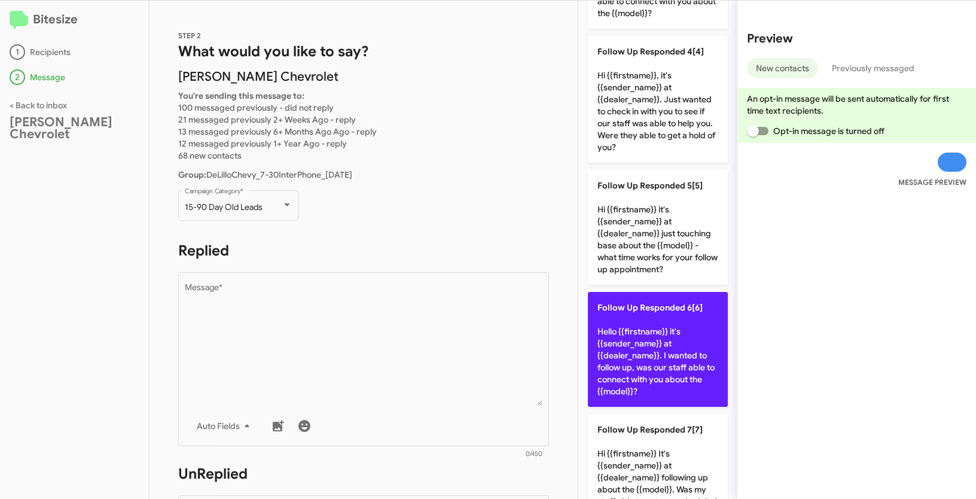
click at [655, 373] on p "Follow Up Responded 6[6] Hello {{firstname}} it's {{sender_name}} at {{dealer_n…" at bounding box center [658, 349] width 140 height 115
type textarea "Hello {{firstname}} it's {{sender_name}} at {{dealer_name}}. I wanted to follow…"
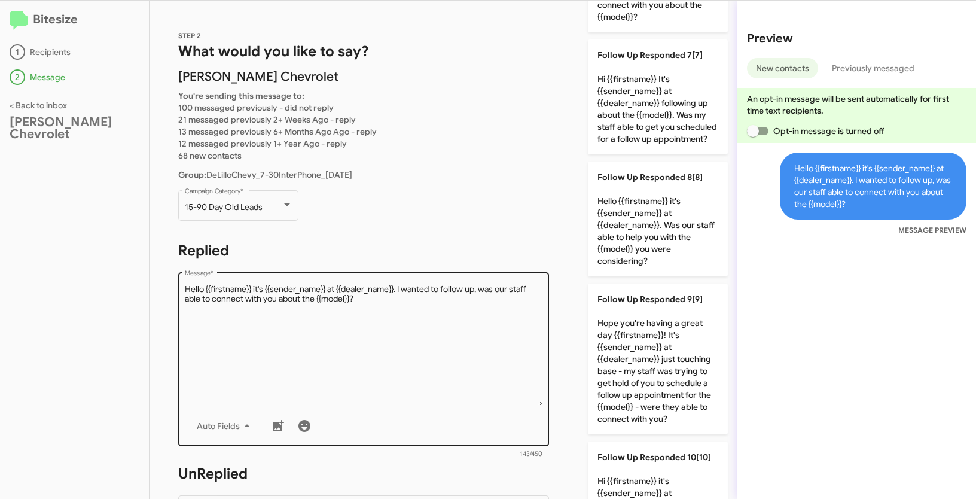
scroll to position [203, 0]
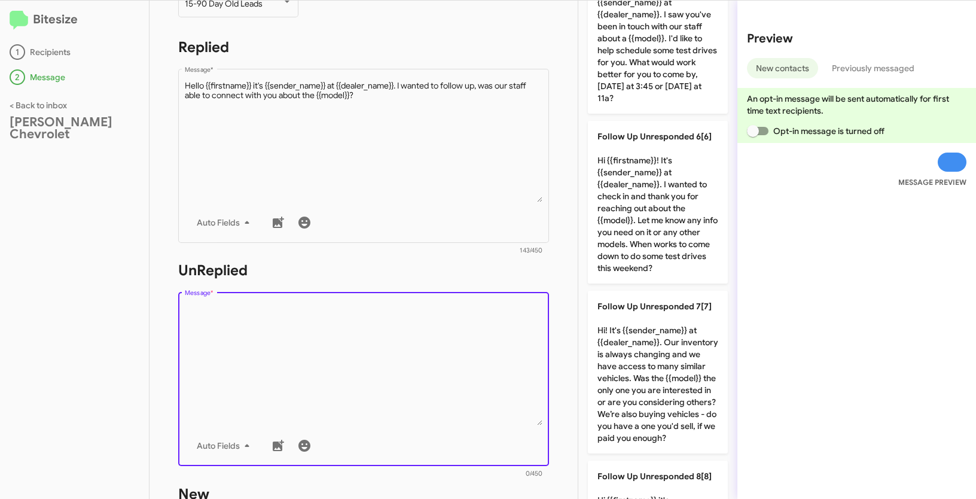
click at [411, 354] on textarea "Message *" at bounding box center [364, 364] width 358 height 122
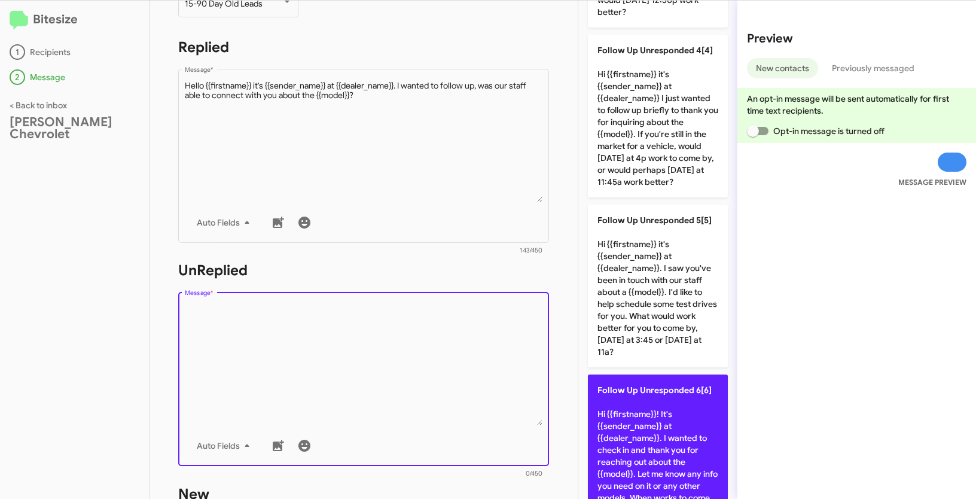
scroll to position [413, 0]
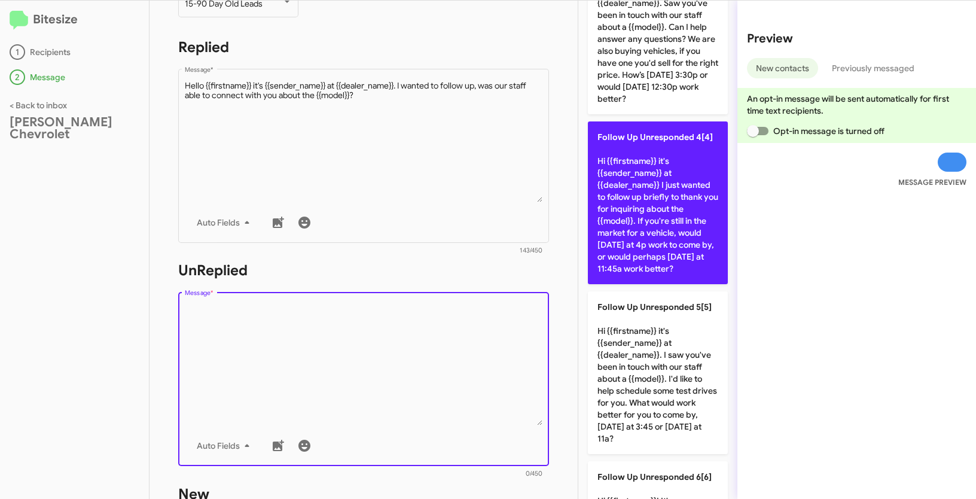
click at [642, 164] on p "Follow Up Unresponded 4[4] Hi {{firstname}} it's {{sender_name}} at {{dealer_na…" at bounding box center [658, 202] width 140 height 163
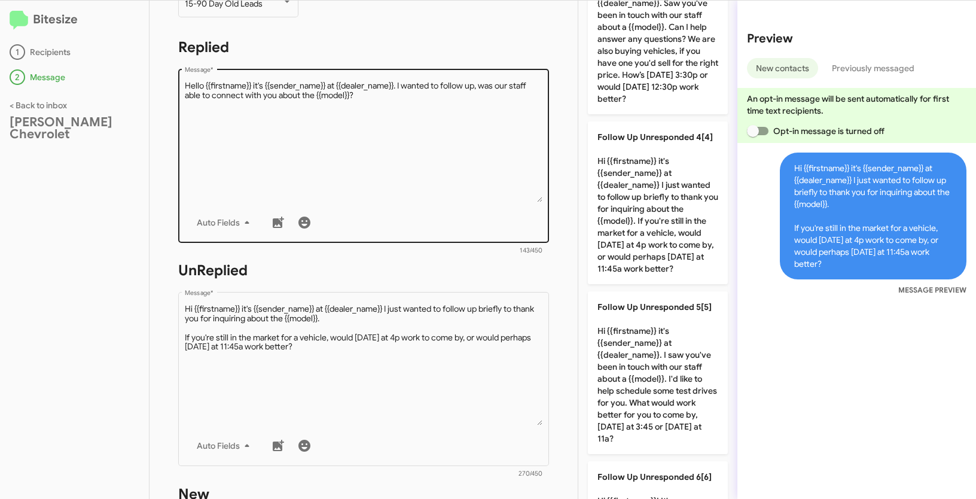
click at [392, 158] on textarea "Message *" at bounding box center [364, 141] width 358 height 122
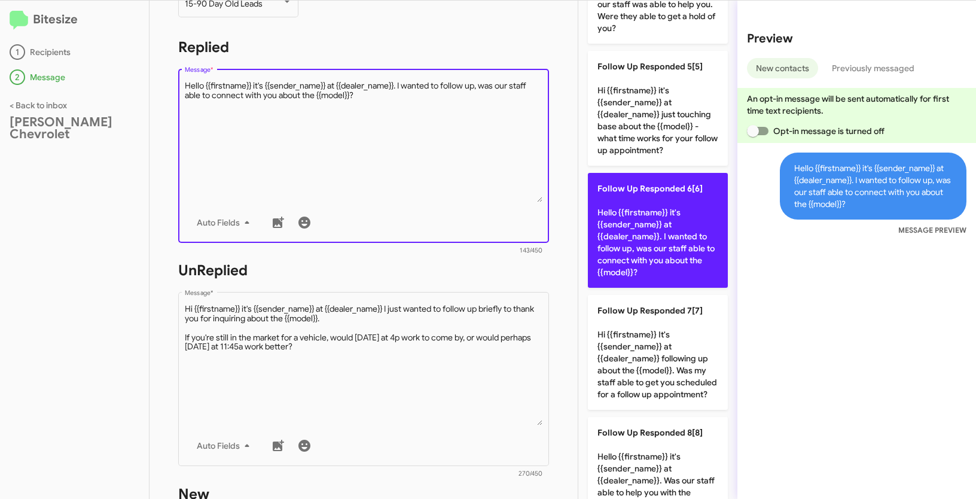
scroll to position [502, 0]
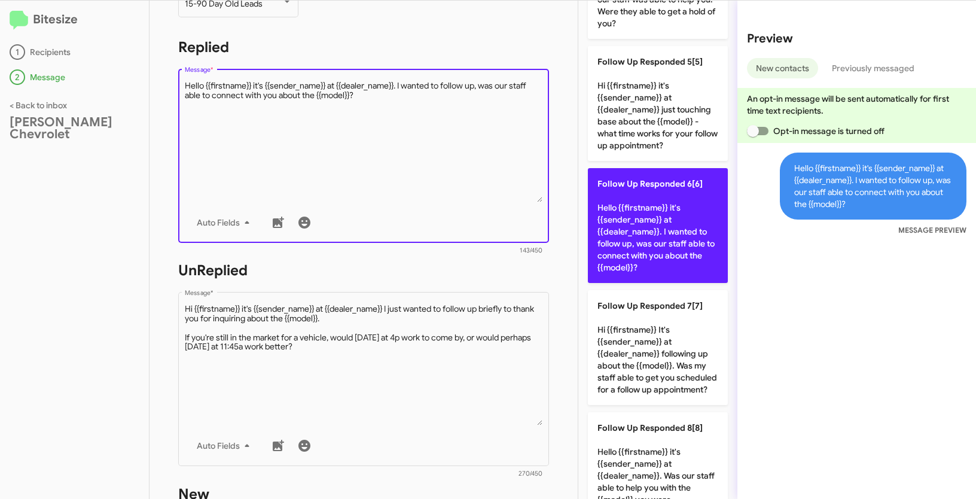
click at [611, 242] on p "Follow Up Responded 6[6] Hello {{firstname}} it's {{sender_name}} at {{dealer_n…" at bounding box center [658, 225] width 140 height 115
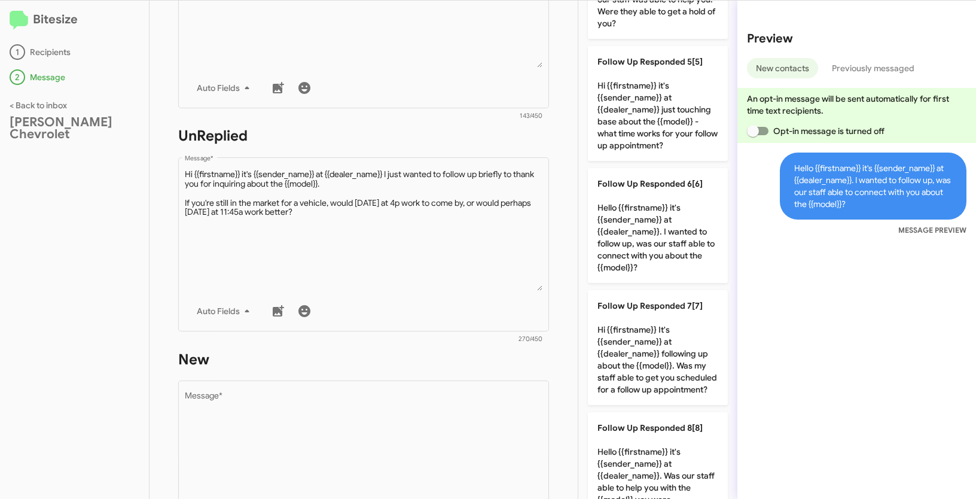
scroll to position [407, 0]
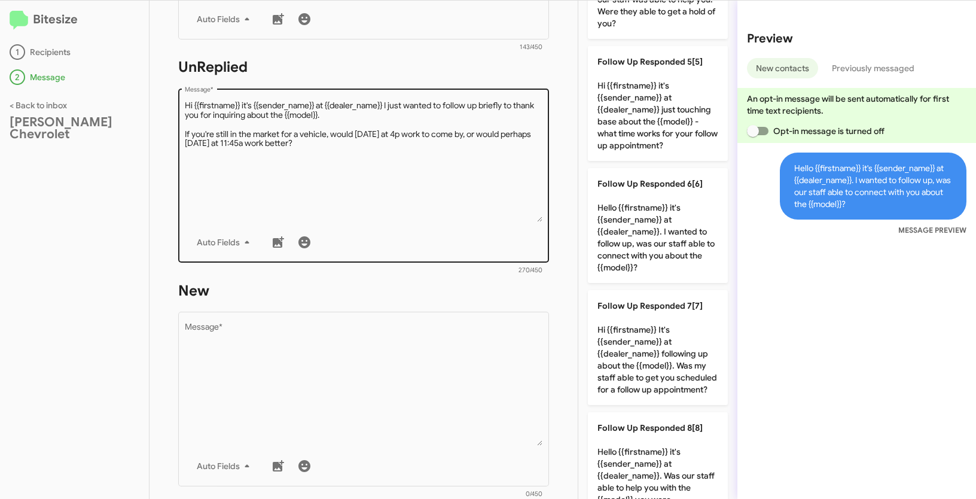
click at [400, 171] on textarea "Message *" at bounding box center [364, 161] width 358 height 122
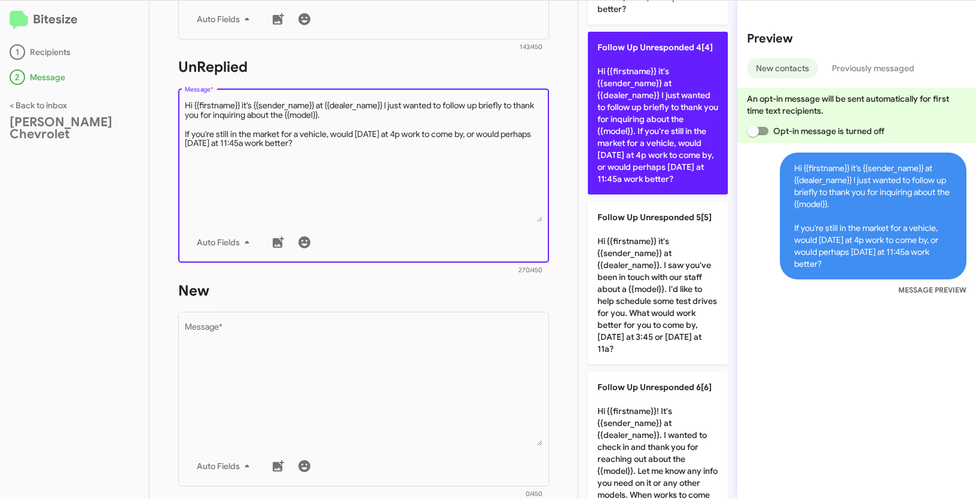
click at [633, 93] on p "Follow Up Unresponded 4[4] Hi {{firstname}} it's {{sender_name}} at {{dealer_na…" at bounding box center [658, 113] width 140 height 163
type textarea "Hi {{firstname}} it's {{sender_name}} at {{dealer_name}} I just wanted to follo…"
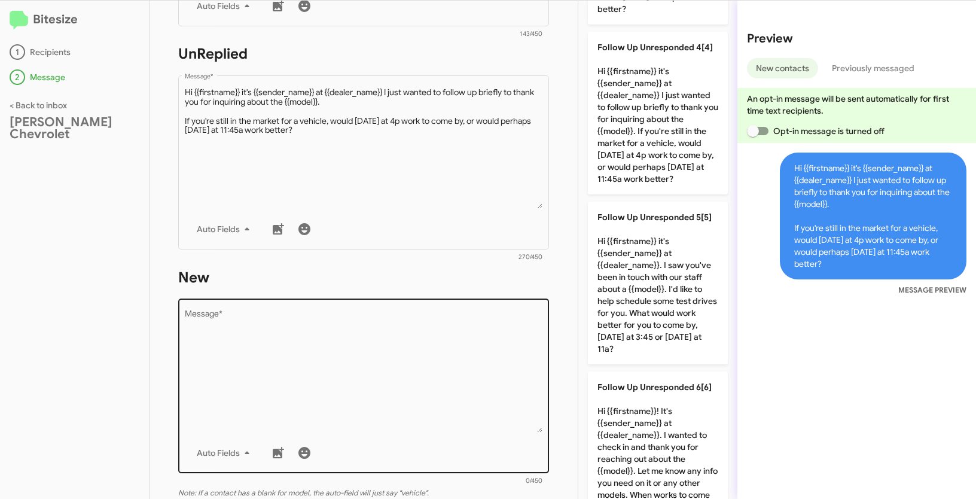
scroll to position [426, 0]
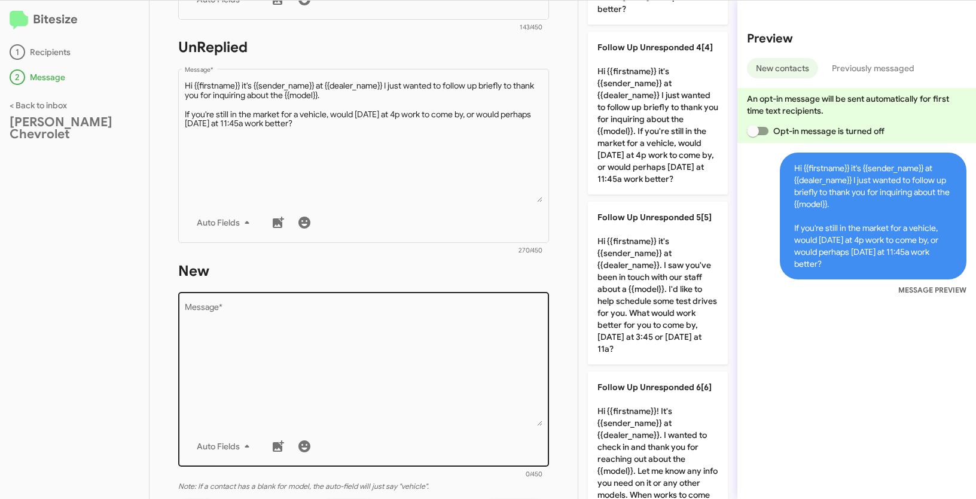
click at [414, 346] on textarea "Message *" at bounding box center [364, 365] width 358 height 122
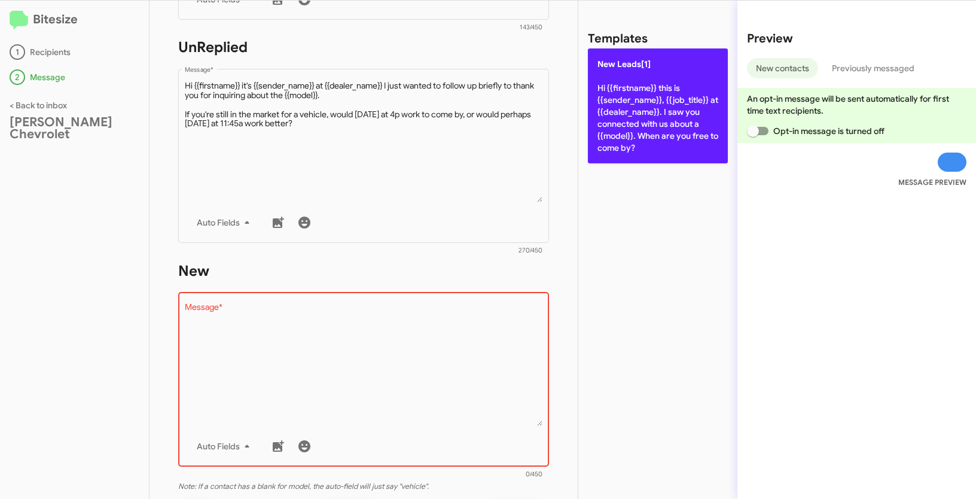
click at [623, 121] on p "New Leads[1] Hi {{firstname}} this is {{sender_name}}, {{job_title}} at {{deale…" at bounding box center [658, 105] width 140 height 115
type textarea "Hi {{firstname}} this is {{sender_name}}, {{job_title}} at {{dealer_name}}. I s…"
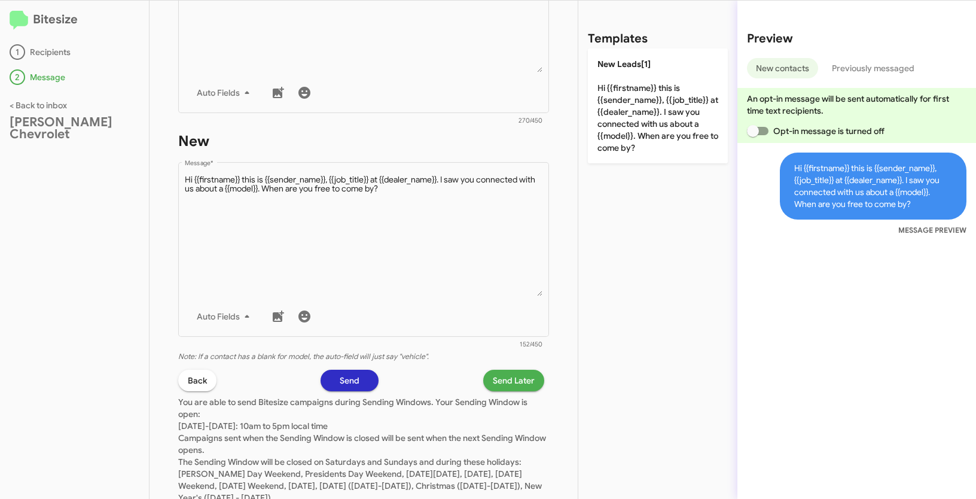
scroll to position [596, 0]
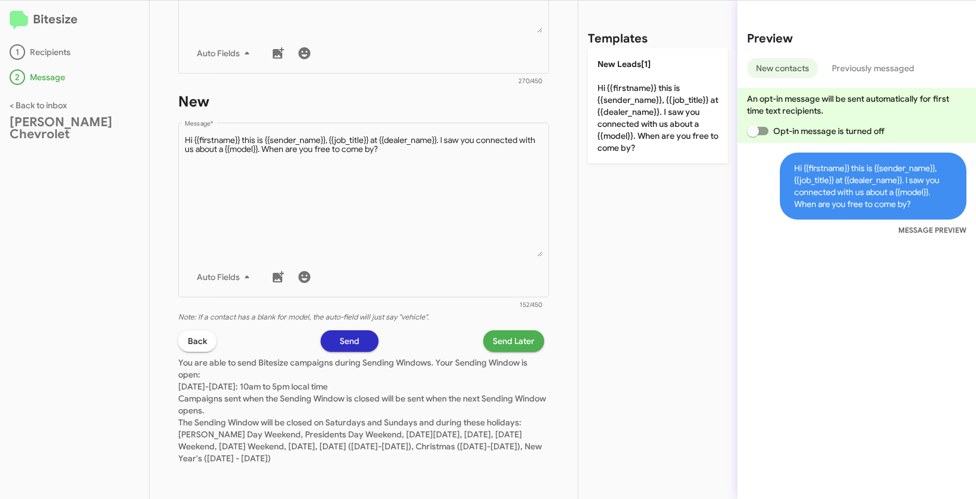
click at [528, 336] on button "Send Later" at bounding box center [513, 341] width 61 height 22
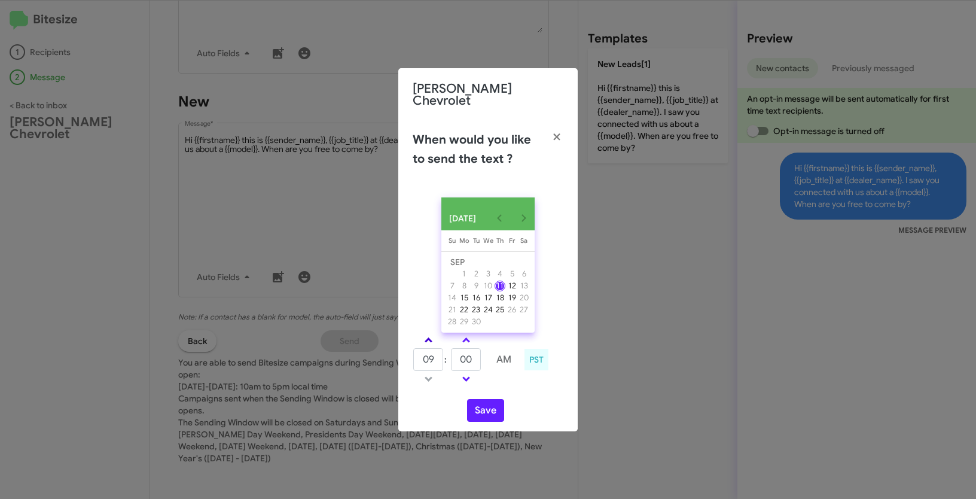
click at [429, 337] on span at bounding box center [429, 341] width 8 height 8
type input "01"
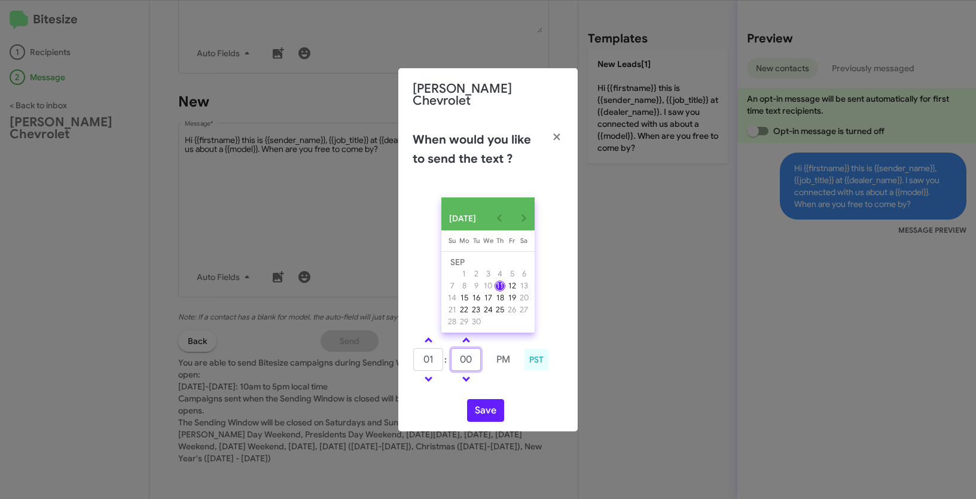
drag, startPoint x: 475, startPoint y: 352, endPoint x: 447, endPoint y: 350, distance: 27.5
click at [447, 350] on tr "01 : 00 PM" at bounding box center [466, 360] width 106 height 24
type input "15"
click at [477, 402] on button "Save" at bounding box center [485, 410] width 37 height 23
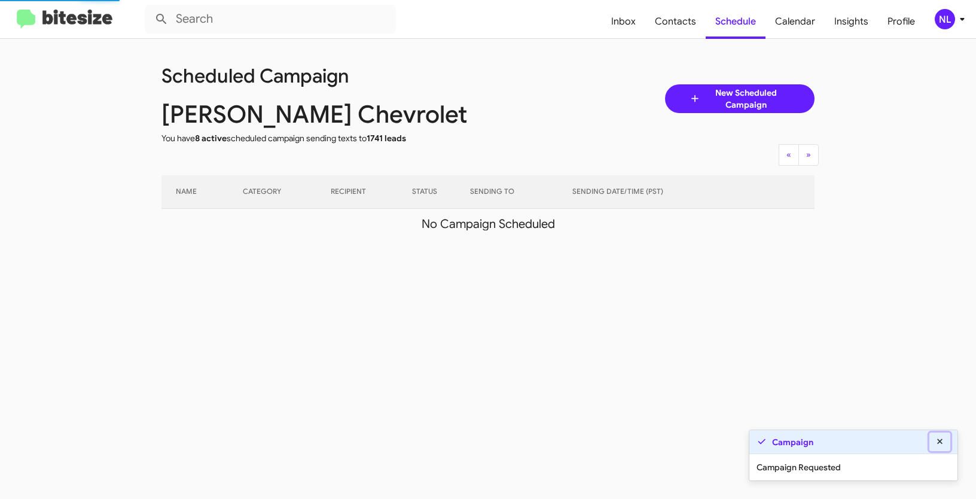
click at [935, 441] on icon at bounding box center [940, 441] width 11 height 8
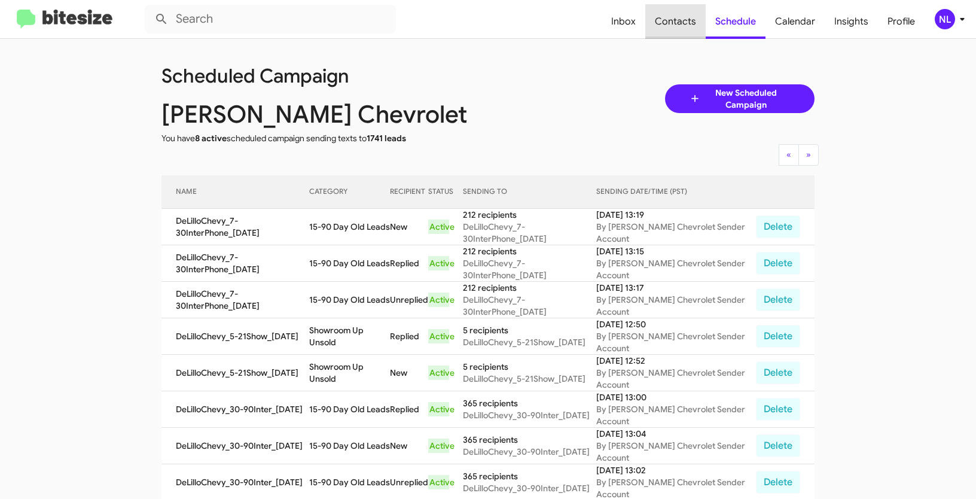
click at [689, 19] on span "Contacts" at bounding box center [675, 21] width 60 height 35
type input "in:groups"
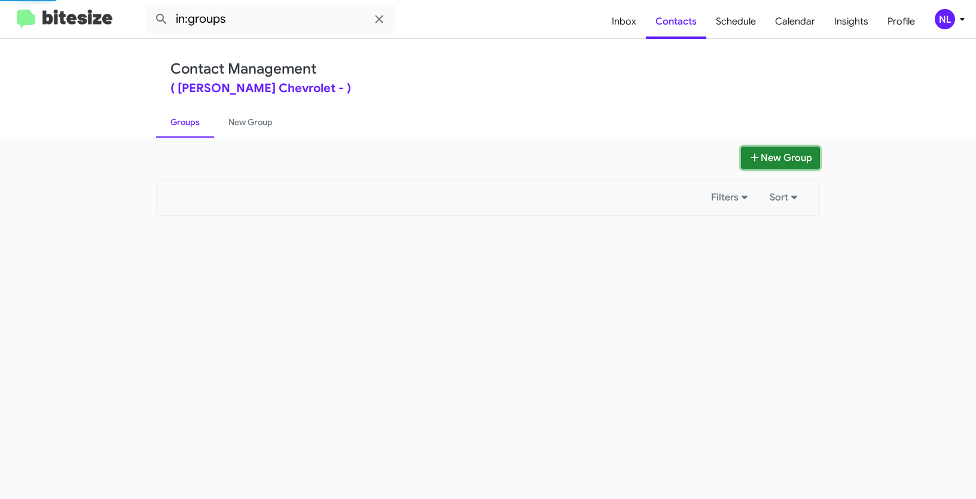
click at [793, 156] on button "New Group" at bounding box center [780, 158] width 79 height 23
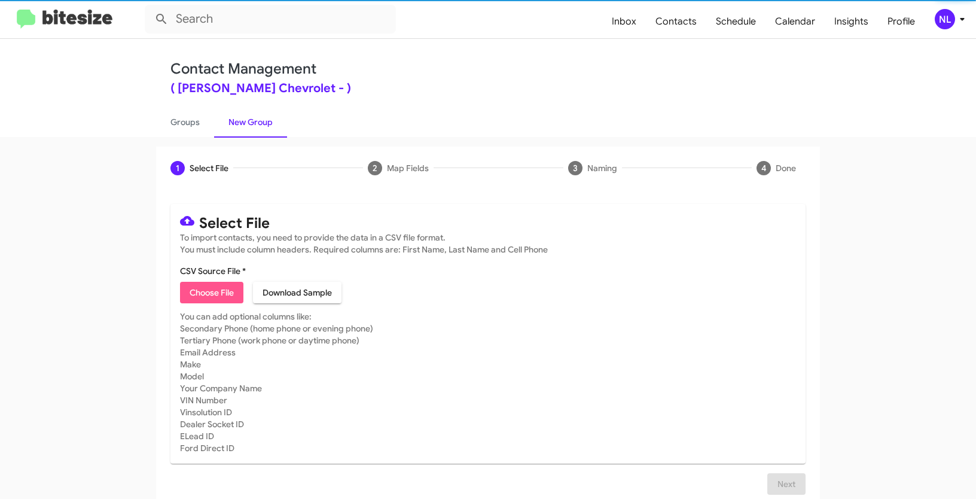
click at [211, 286] on span "Choose File" at bounding box center [212, 293] width 44 height 22
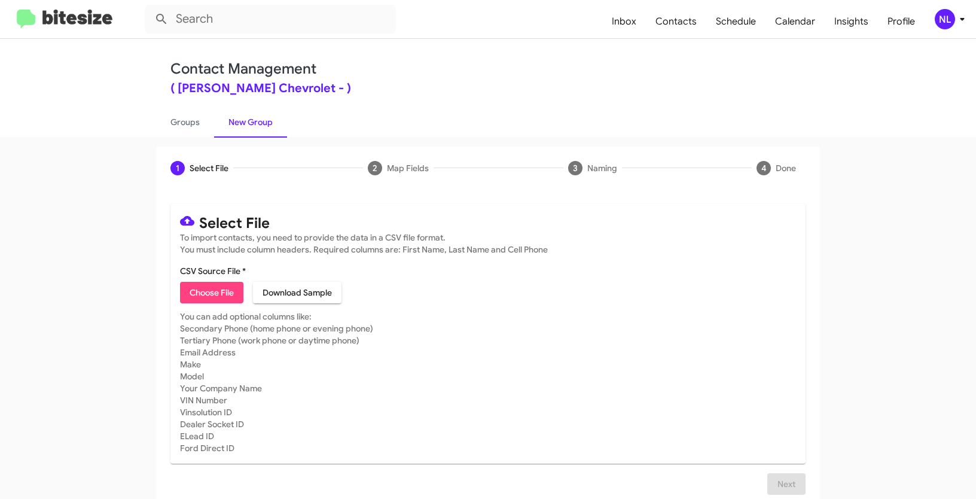
type input "DeLilloChevy_90-180_09-11-25"
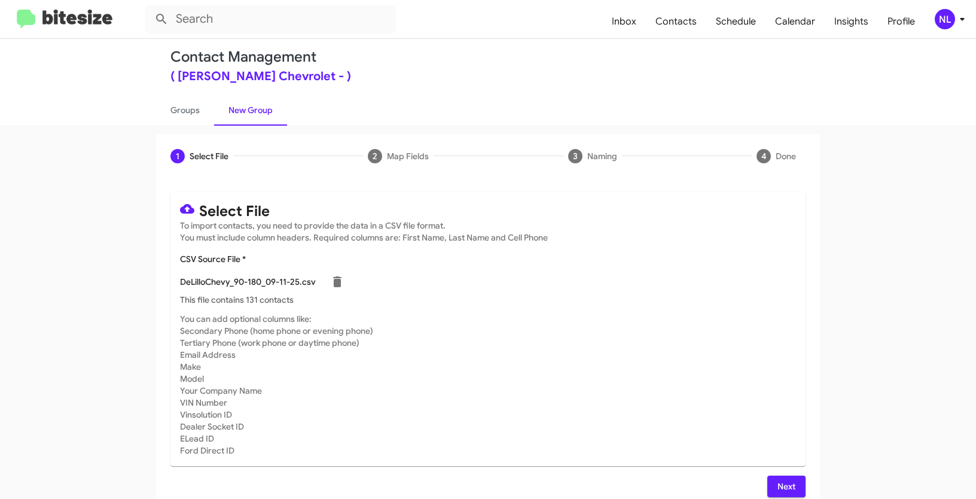
scroll to position [24, 0]
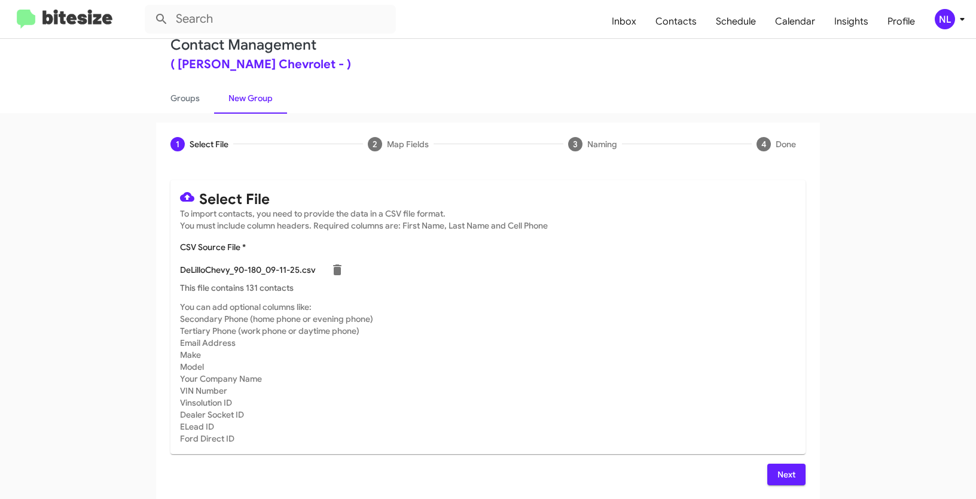
click at [794, 473] on button "Next" at bounding box center [786, 475] width 38 height 22
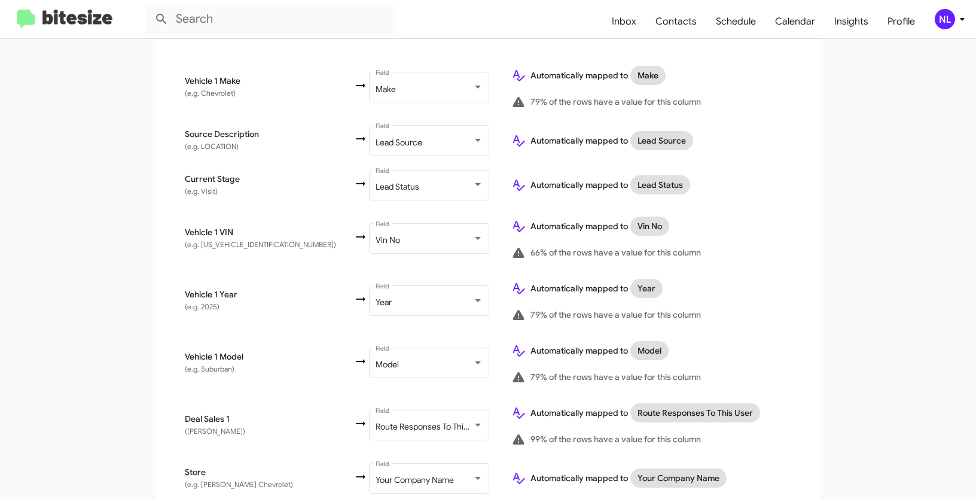
scroll to position [624, 0]
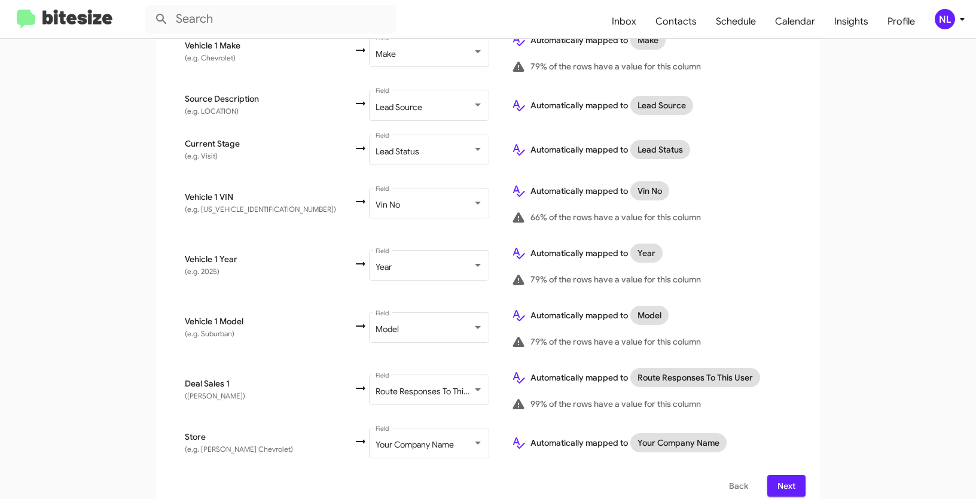
click at [781, 475] on span "Next" at bounding box center [786, 486] width 19 height 22
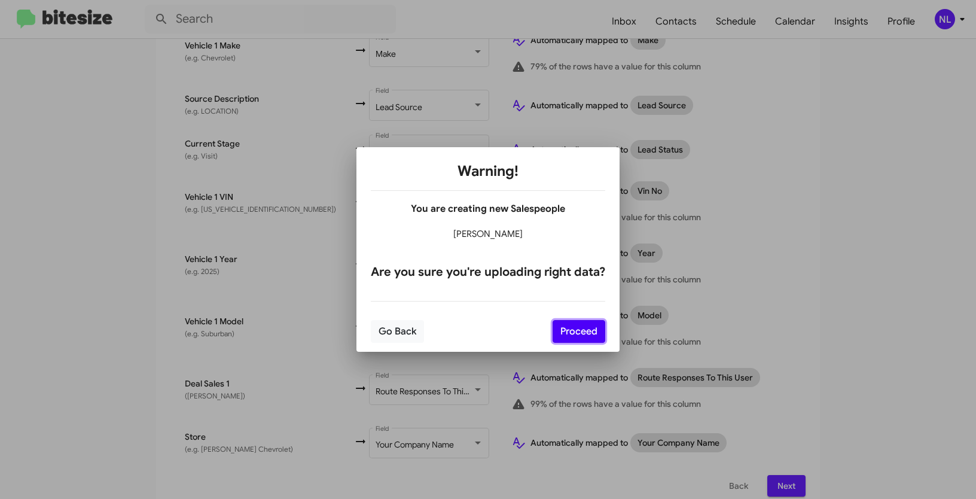
click at [583, 328] on button "Proceed" at bounding box center [579, 331] width 53 height 23
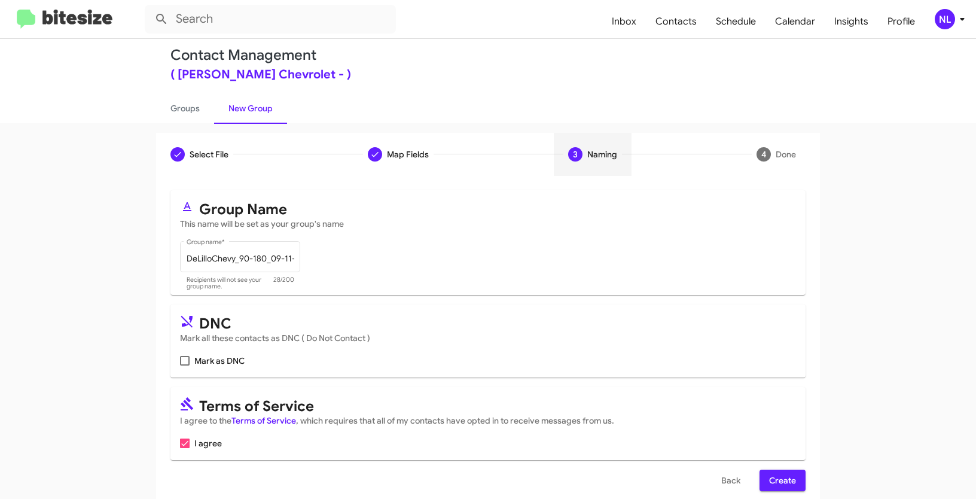
scroll to position [30, 0]
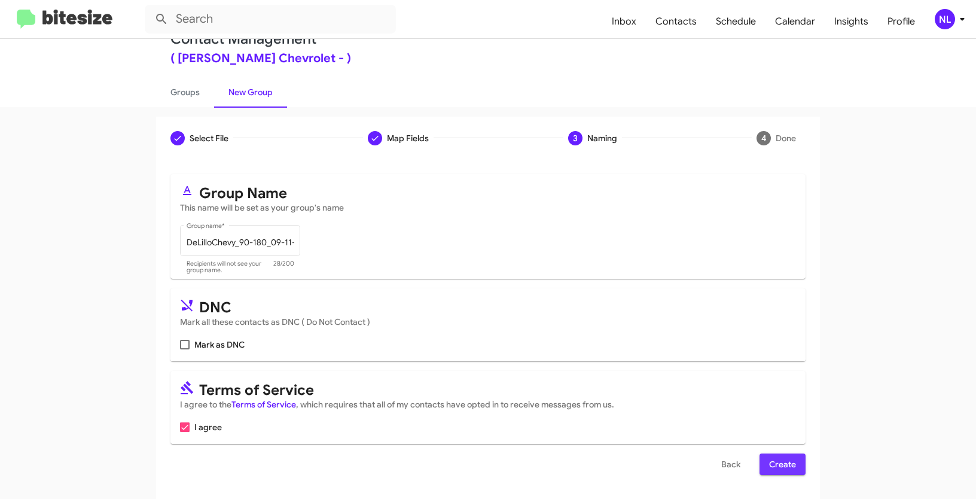
click at [777, 466] on span "Create" at bounding box center [782, 464] width 27 height 22
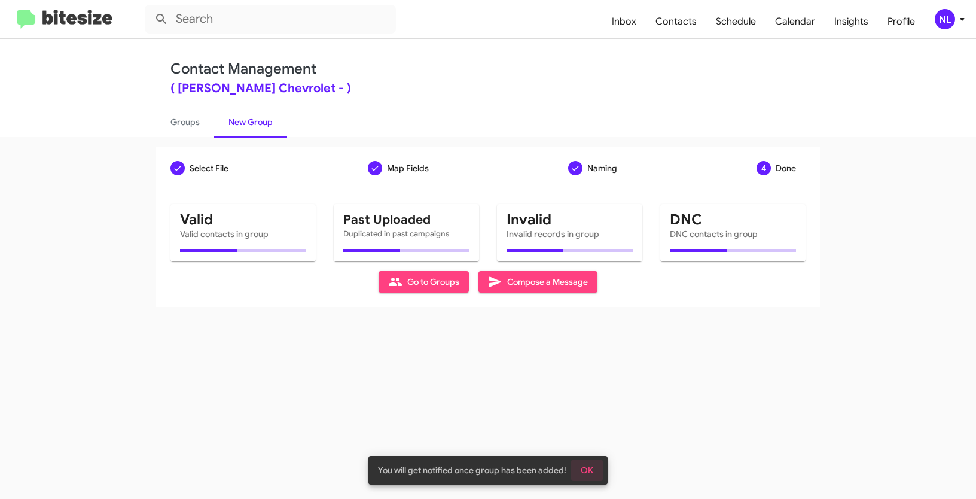
click at [591, 472] on span "OK" at bounding box center [587, 470] width 13 height 22
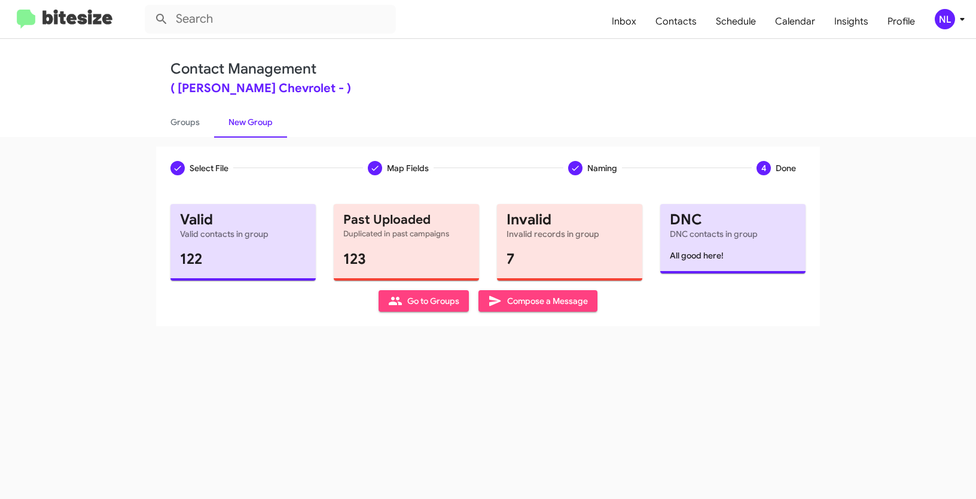
click at [429, 301] on span "Go to Groups" at bounding box center [423, 301] width 71 height 22
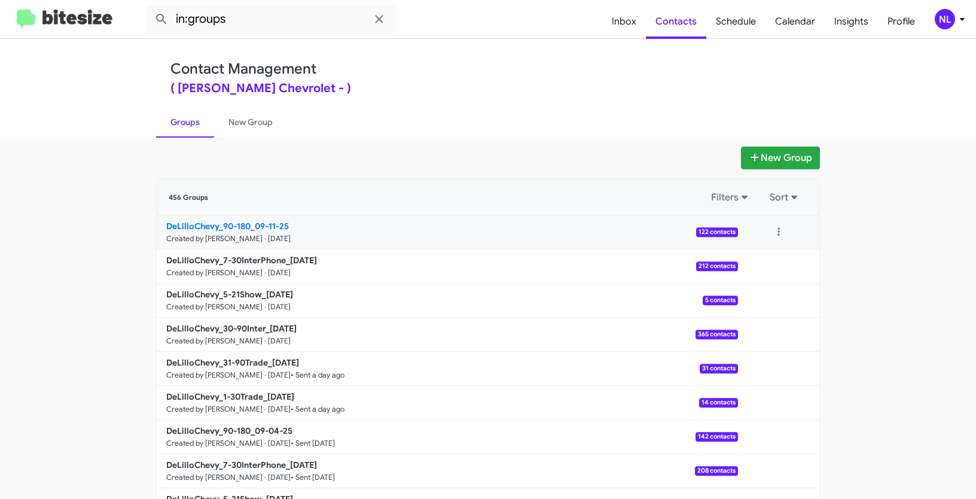
drag, startPoint x: 120, startPoint y: 222, endPoint x: 249, endPoint y: 222, distance: 129.2
click at [249, 222] on app-groups "New Group 456 Groups Filters Sort DeLilloChevy_90-180_09-11-25 Created by Nen L…" at bounding box center [488, 367] width 976 height 441
copy div "Filters Sort DeLilloChevy_90-180"
click at [261, 27] on input "in:groups" at bounding box center [270, 19] width 251 height 29
paste input "DeLilloChevy_90-180"
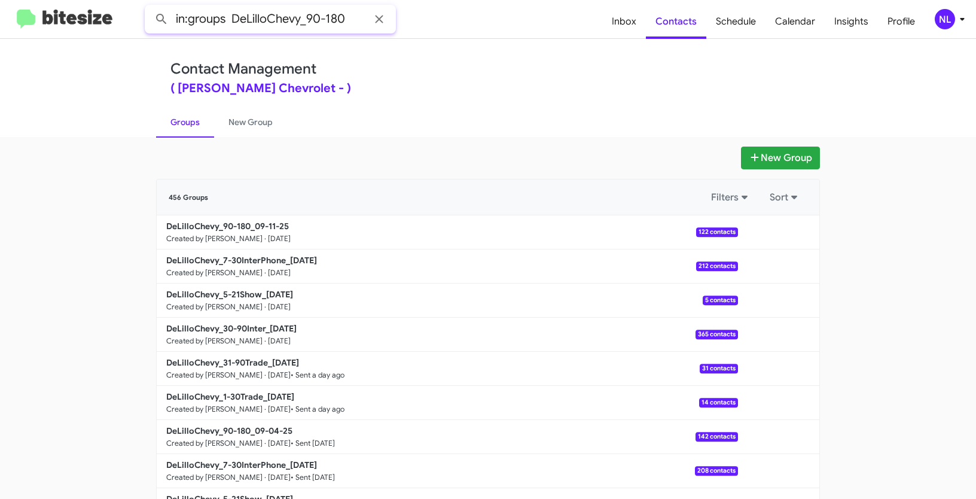
type input "in:groups DeLilloChevy_90-180"
click at [150, 7] on button at bounding box center [162, 19] width 24 height 24
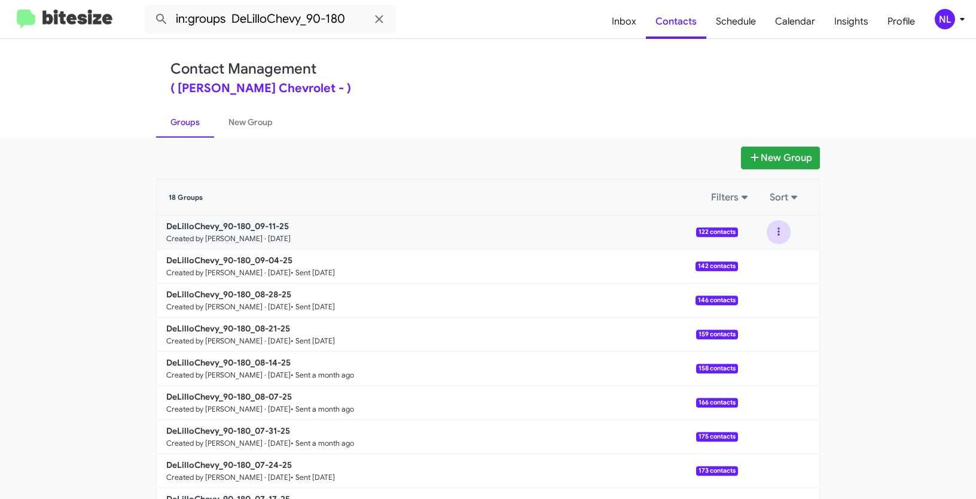
click at [781, 228] on button at bounding box center [779, 232] width 24 height 24
click at [759, 267] on button "View contacts" at bounding box center [743, 264] width 96 height 29
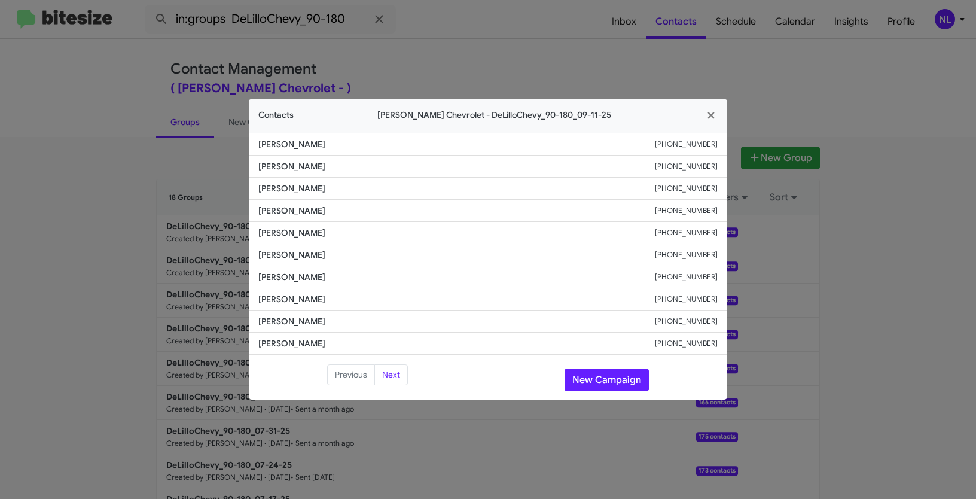
drag, startPoint x: 256, startPoint y: 188, endPoint x: 339, endPoint y: 187, distance: 83.1
click at [339, 187] on li "Miereik Jackson +13109562650" at bounding box center [488, 189] width 478 height 22
click at [624, 385] on button "New Campaign" at bounding box center [607, 379] width 84 height 23
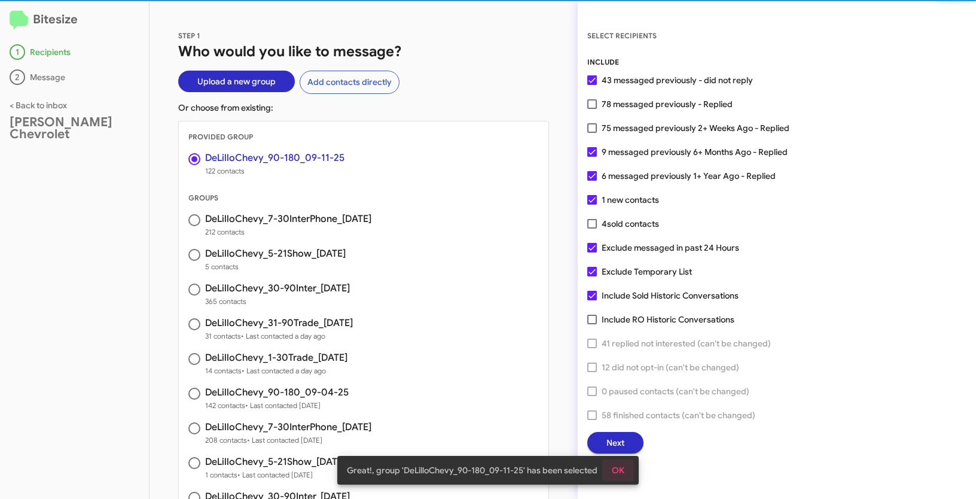
click at [624, 465] on button "OK" at bounding box center [618, 470] width 32 height 22
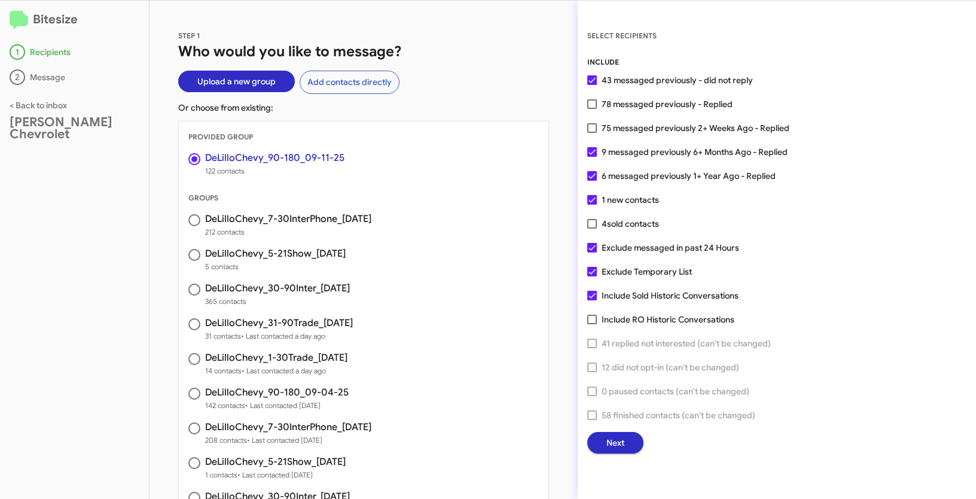
click at [595, 126] on span at bounding box center [592, 128] width 10 height 10
click at [592, 133] on input "75 messaged previously 2+ Weeks Ago - Replied" at bounding box center [592, 133] width 1 height 1
checkbox input "true"
click at [592, 273] on span at bounding box center [592, 272] width 10 height 10
click at [592, 276] on input "Exclude Temporary List" at bounding box center [592, 276] width 1 height 1
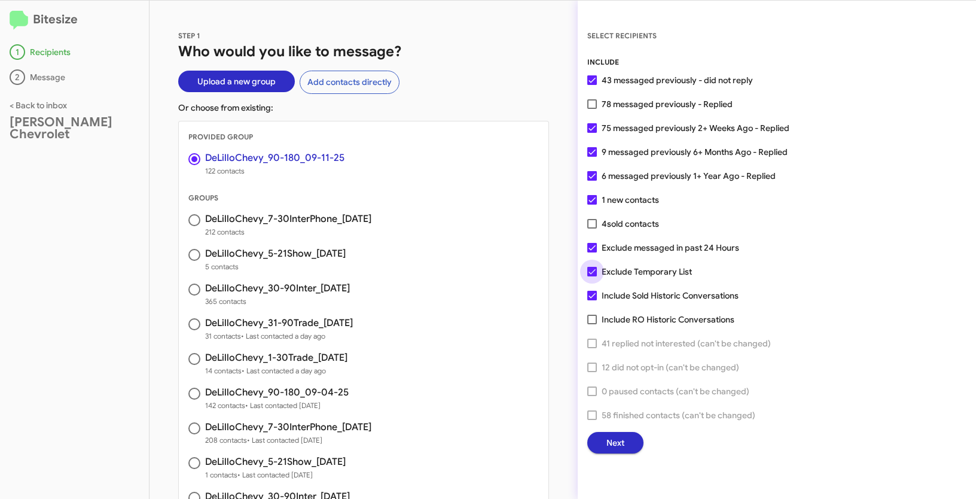
checkbox input "false"
click at [629, 445] on button "Next" at bounding box center [615, 443] width 56 height 22
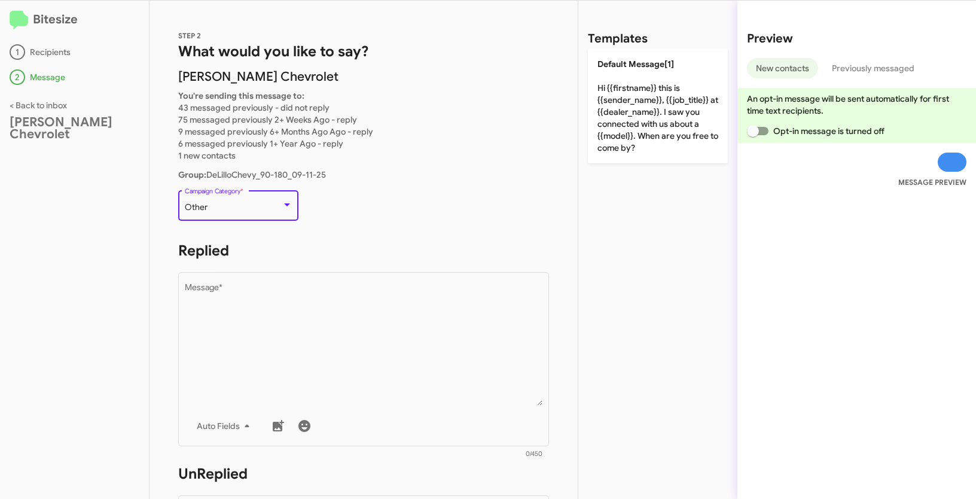
click at [234, 204] on div "Other" at bounding box center [233, 208] width 97 height 10
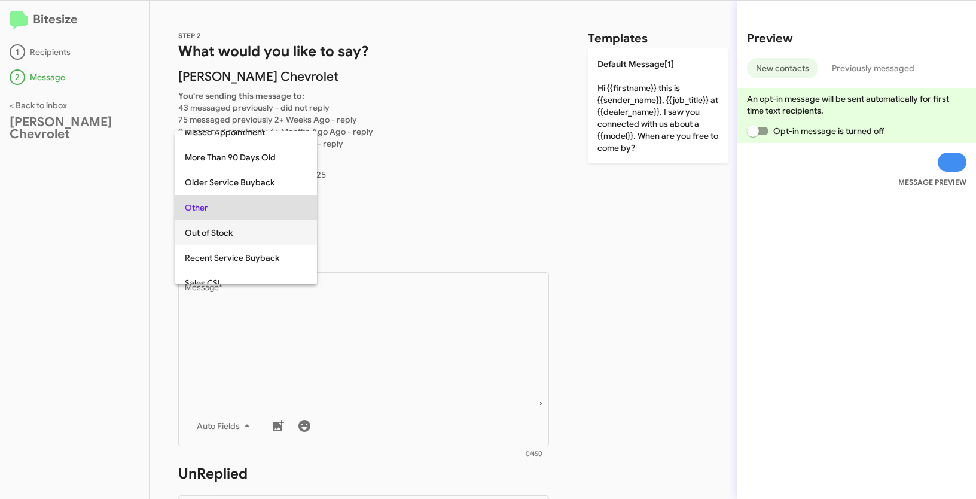
scroll to position [264, 0]
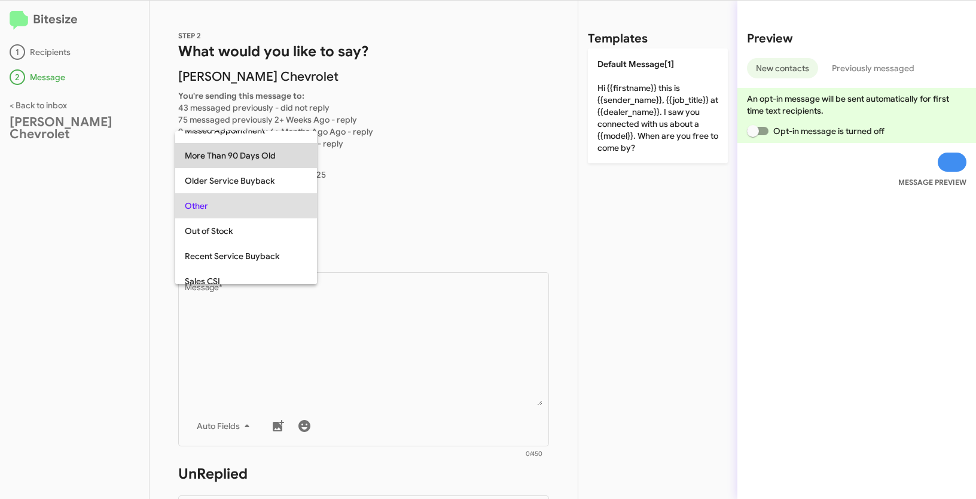
click at [234, 151] on span "More Than 90 Days Old" at bounding box center [246, 155] width 123 height 25
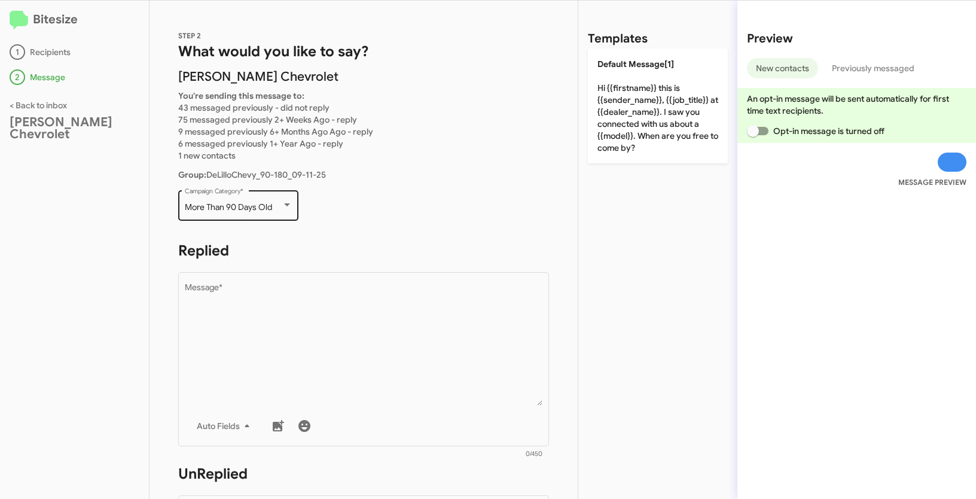
drag, startPoint x: 183, startPoint y: 205, endPoint x: 271, endPoint y: 211, distance: 88.1
click at [271, 211] on div "More Than 90 Days Old Campaign Category *" at bounding box center [238, 204] width 120 height 33
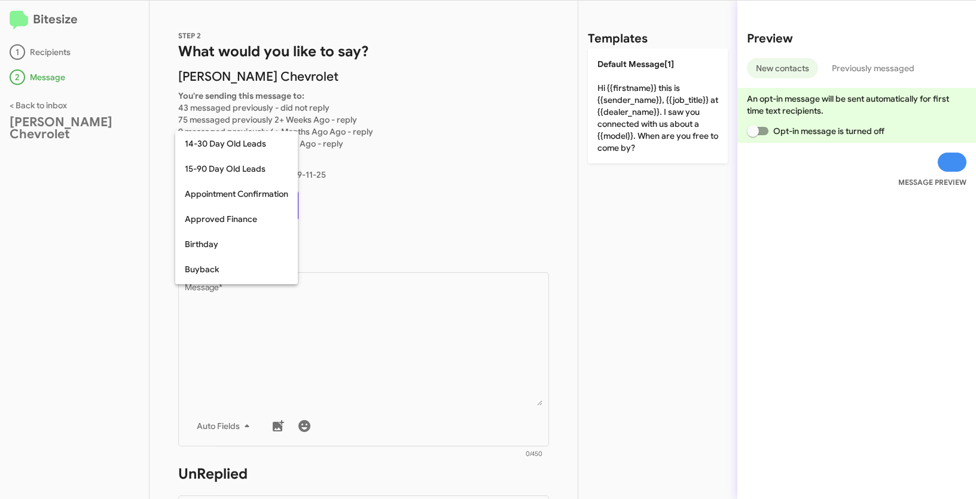
scroll to position [212, 0]
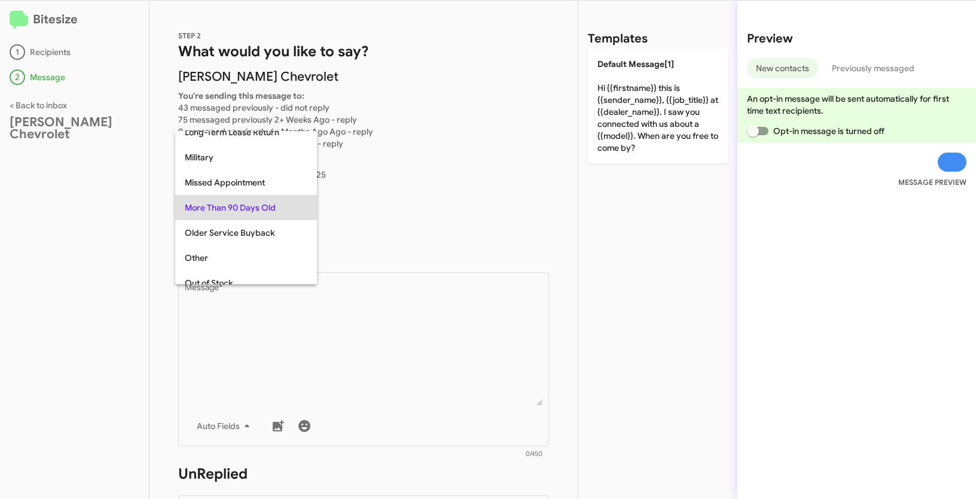
click at [450, 377] on div at bounding box center [488, 249] width 976 height 499
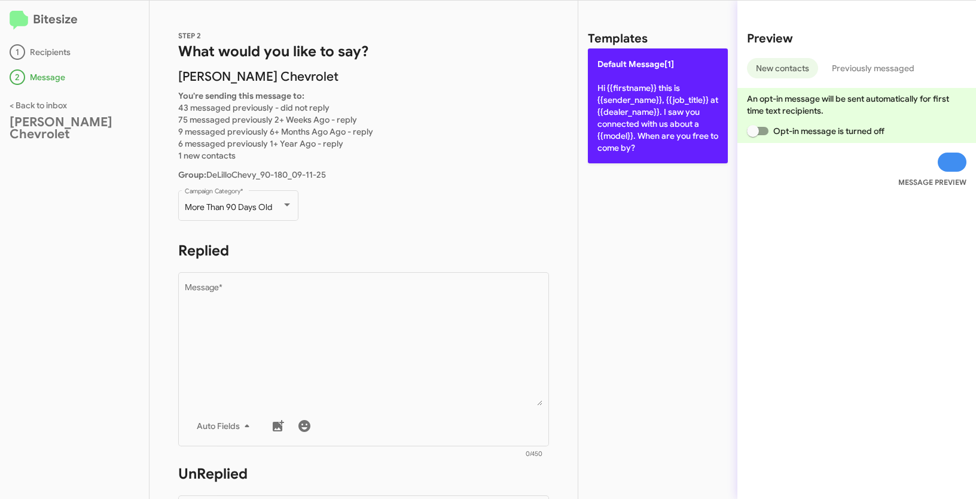
click at [625, 101] on p "Default Message[1] Hi {{firstname}} this is {{sender_name}}, {{job_title}} at {…" at bounding box center [658, 105] width 140 height 115
type textarea "Hi {{firstname}} this is {{sender_name}}, {{job_title}} at {{dealer_name}}. I s…"
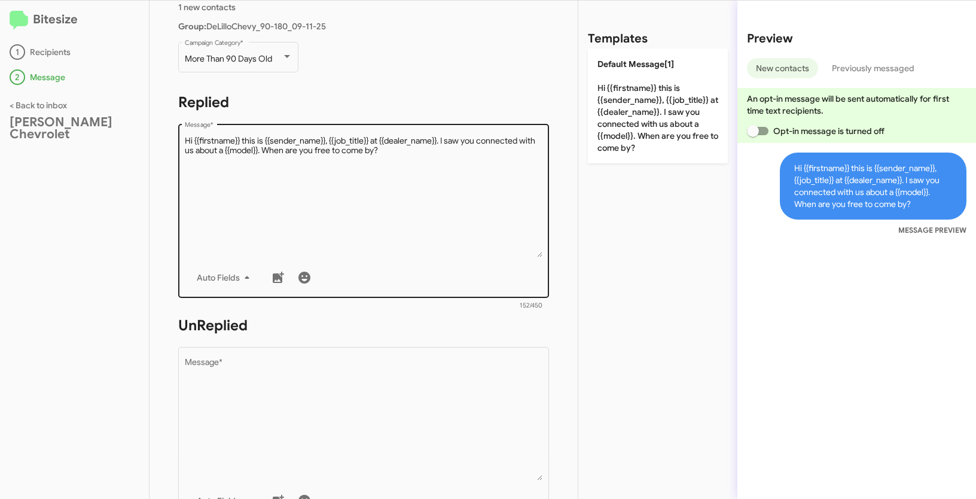
scroll to position [208, 0]
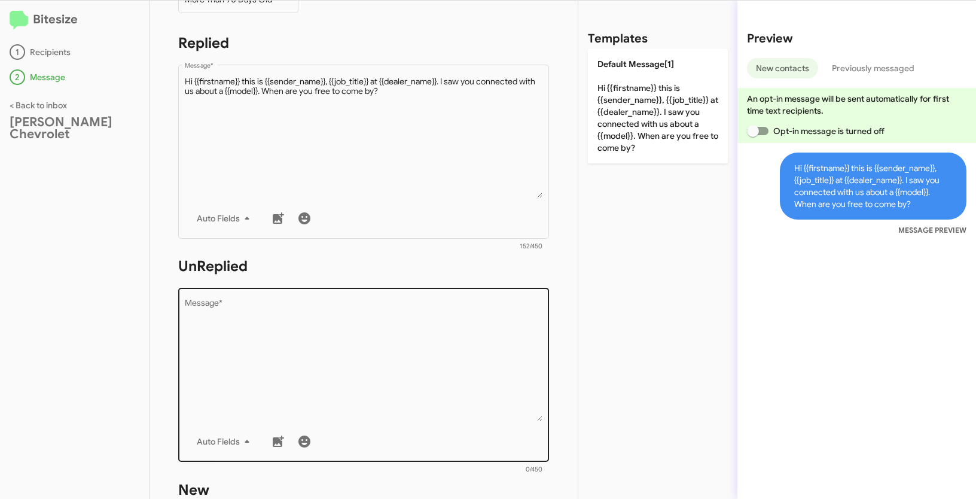
click at [392, 374] on textarea "Message *" at bounding box center [364, 360] width 358 height 122
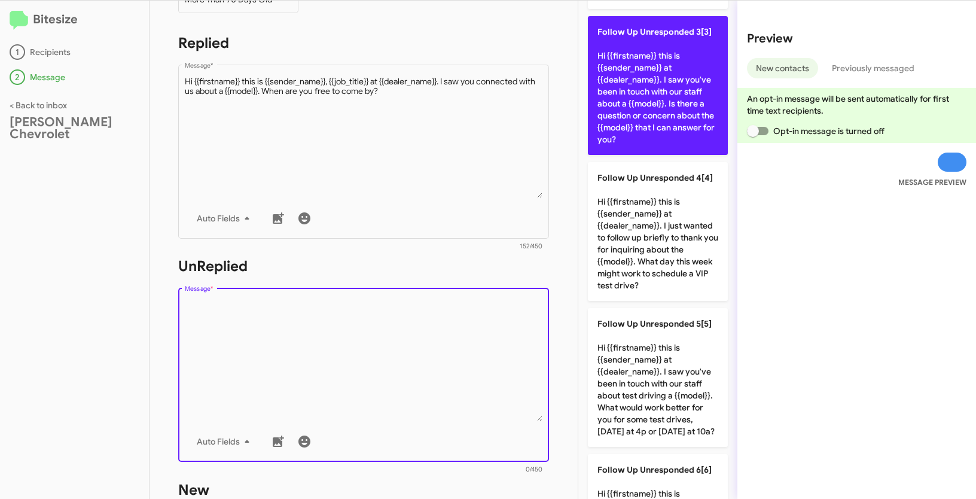
scroll to position [647, 0]
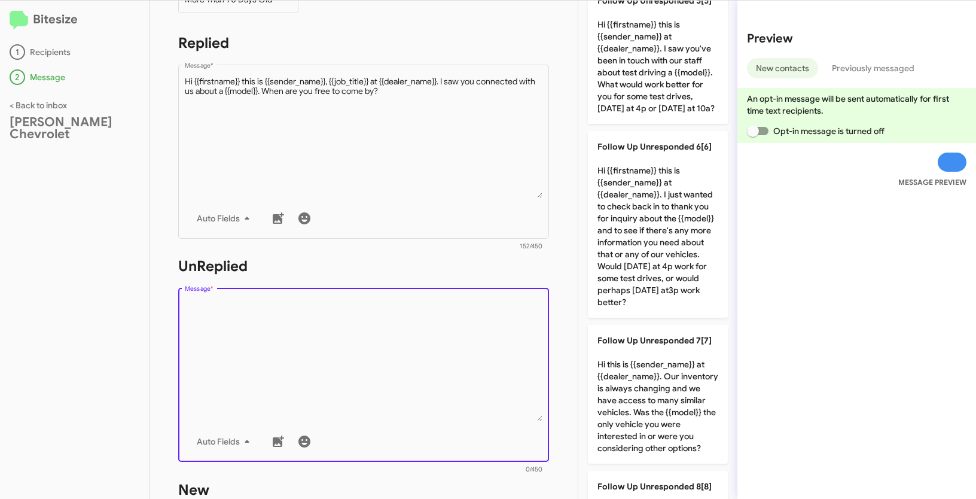
click at [646, 393] on p "Follow Up Unresponded 7[7] Hi this is {{sender_name}} at {{dealer_name}}. Our i…" at bounding box center [658, 394] width 140 height 139
type textarea "Hi this is {{sender_name}} at {{dealer_name}}. Our inventory is always changing…"
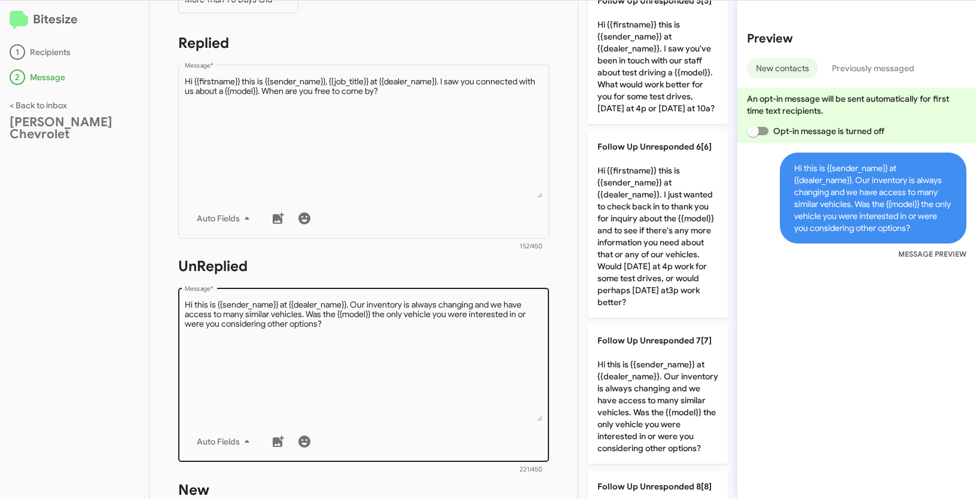
scroll to position [297, 0]
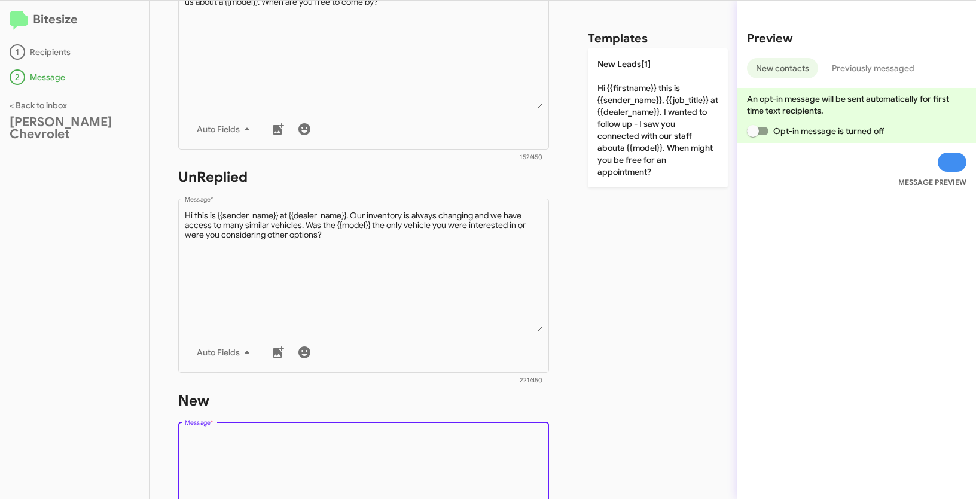
click at [423, 462] on textarea "Message *" at bounding box center [364, 495] width 358 height 122
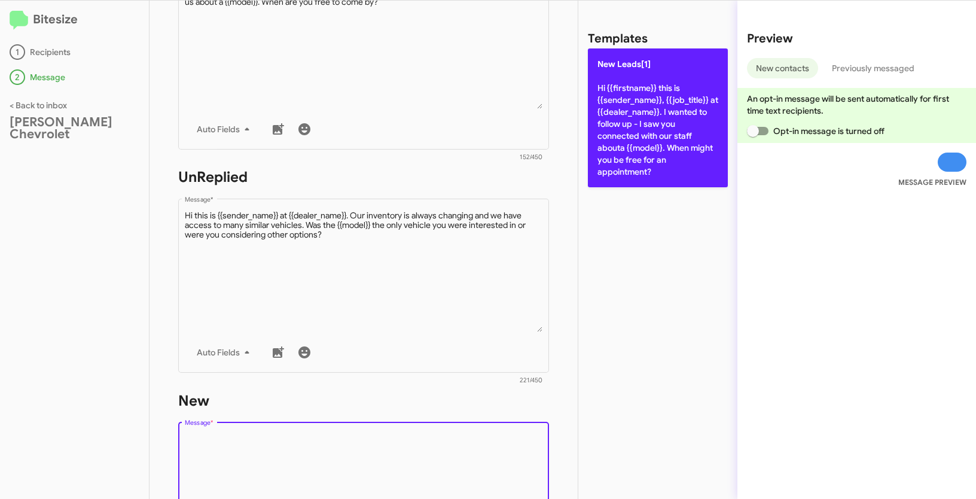
click at [693, 132] on p "New Leads[1] Hi {{firstname}} this is {{sender_name}}, {{job_title}} at {{deale…" at bounding box center [658, 117] width 140 height 139
type textarea "Hi {{firstname}} this is {{sender_name}}, {{job_title}} at {{dealer_name}}. I w…"
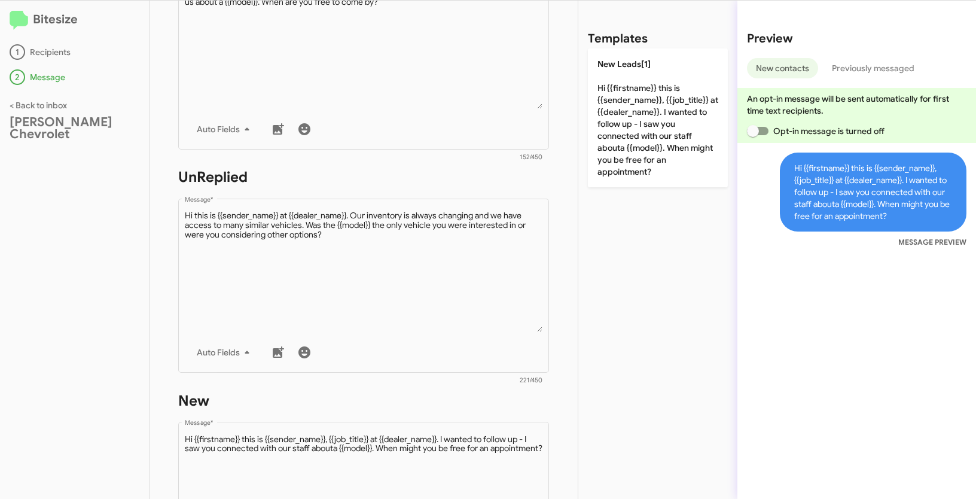
scroll to position [505, 0]
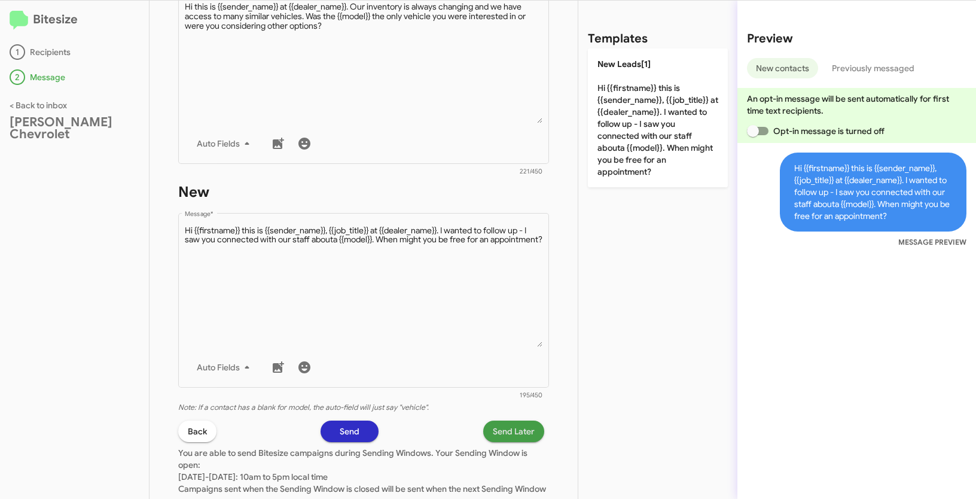
click at [511, 424] on span "Send Later" at bounding box center [514, 431] width 42 height 22
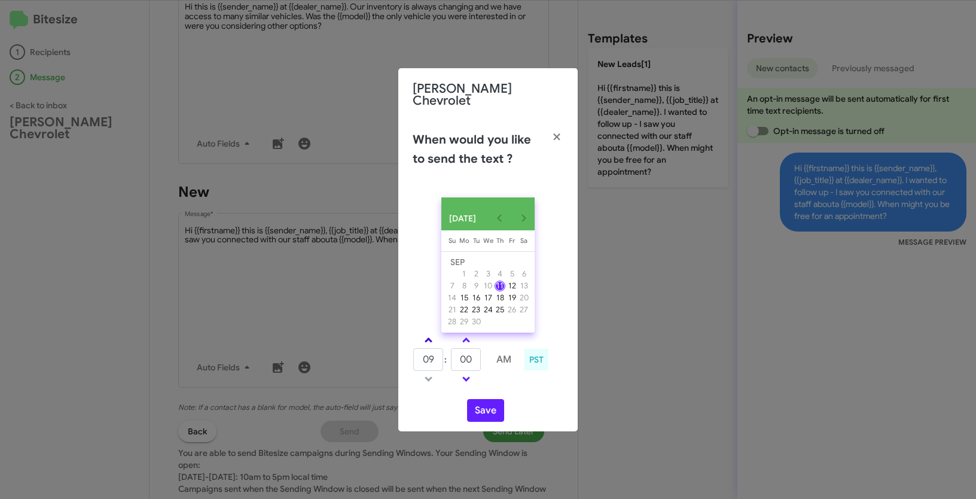
click at [431, 333] on link at bounding box center [428, 340] width 21 height 14
type input "01"
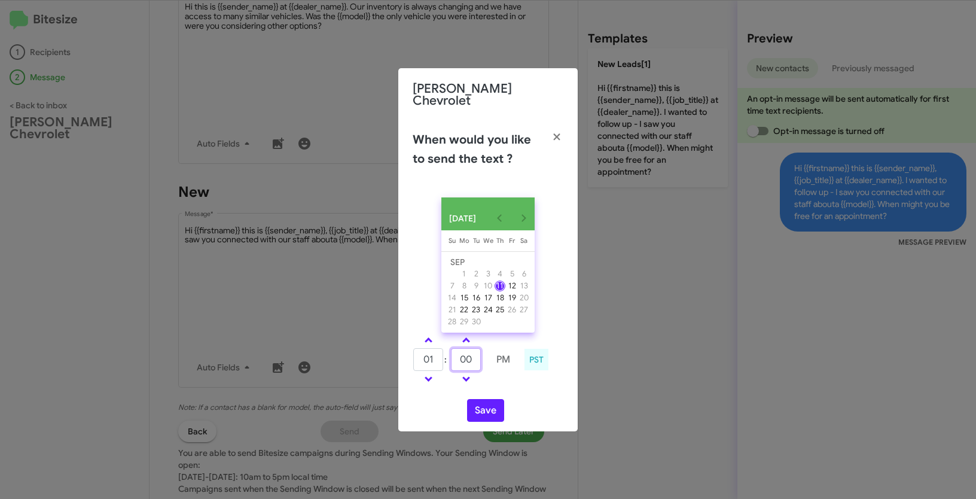
drag, startPoint x: 465, startPoint y: 355, endPoint x: 452, endPoint y: 353, distance: 13.9
click at [452, 353] on input "00" at bounding box center [466, 359] width 30 height 23
type input "30"
click at [495, 411] on button "Save" at bounding box center [485, 410] width 37 height 23
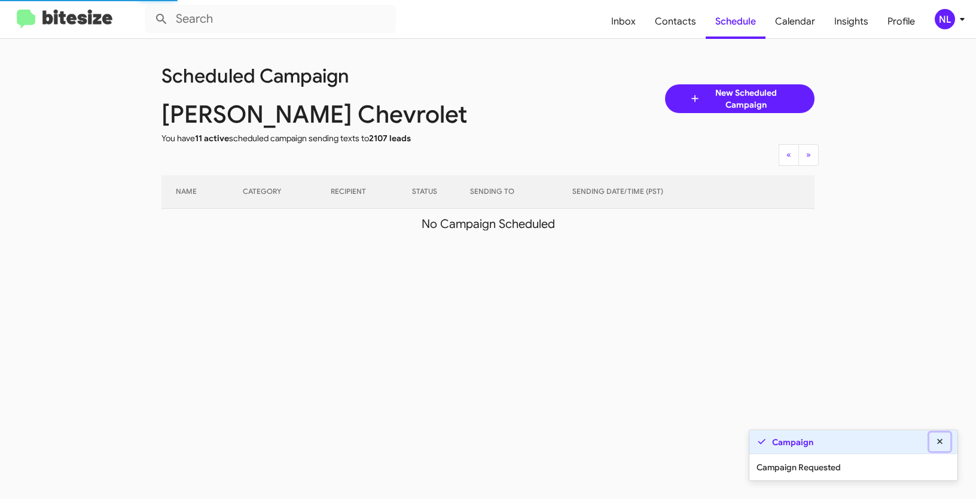
click at [940, 443] on icon at bounding box center [940, 441] width 11 height 8
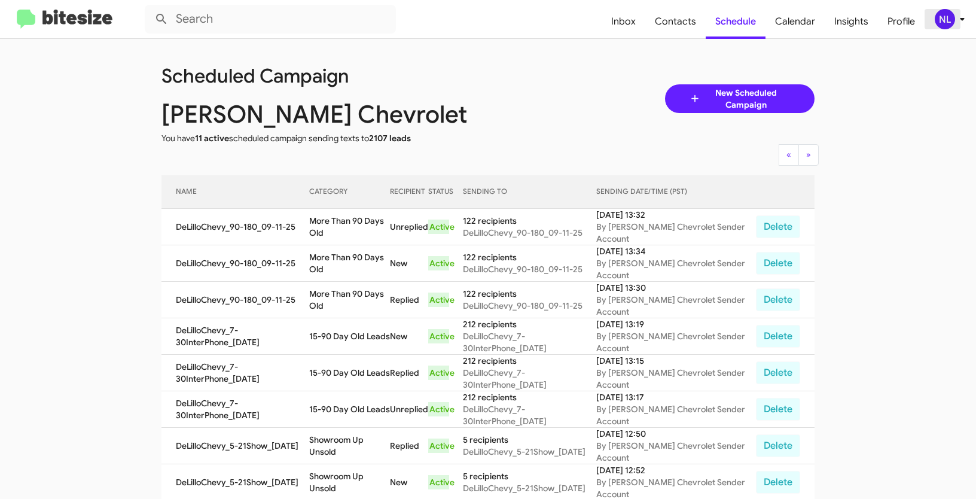
click at [939, 22] on div "NL" at bounding box center [945, 19] width 20 height 20
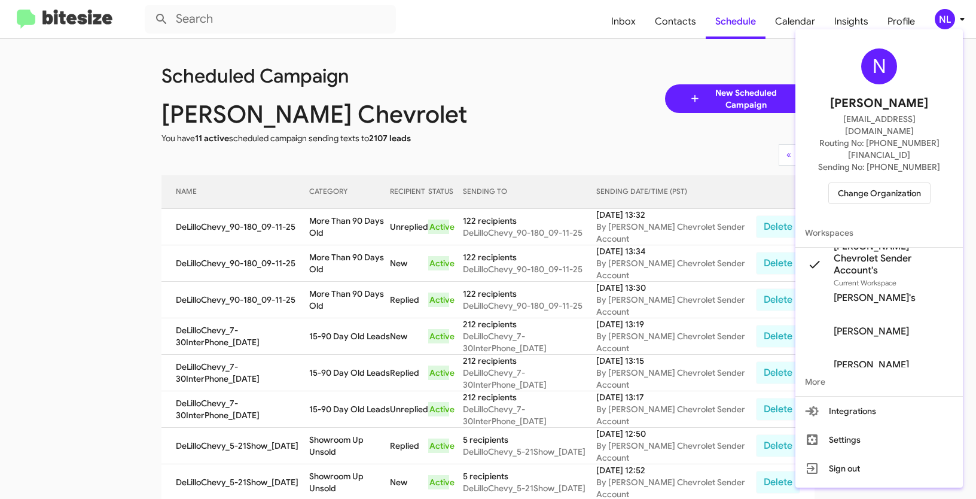
click at [881, 183] on span "Change Organization" at bounding box center [879, 193] width 83 height 20
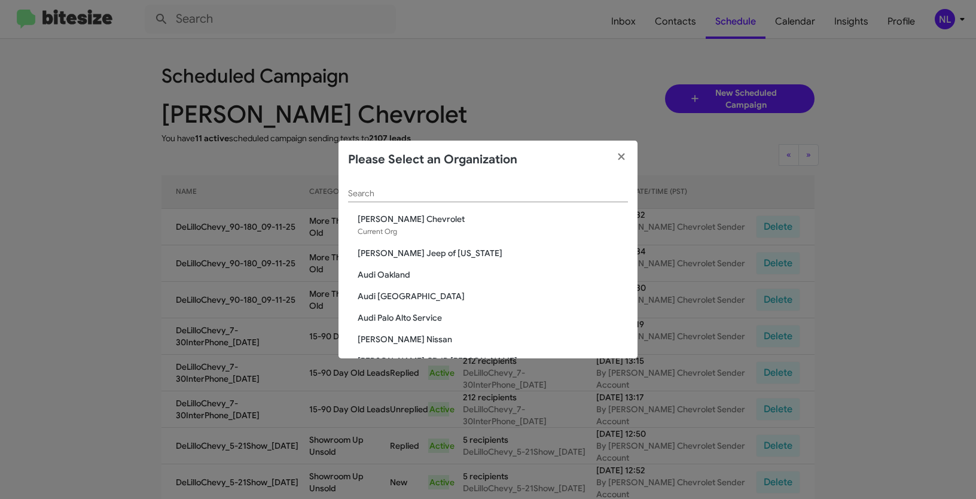
click at [493, 190] on input "Search" at bounding box center [488, 194] width 280 height 10
paste input "[PERSON_NAME][GEOGRAPHIC_DATA]"
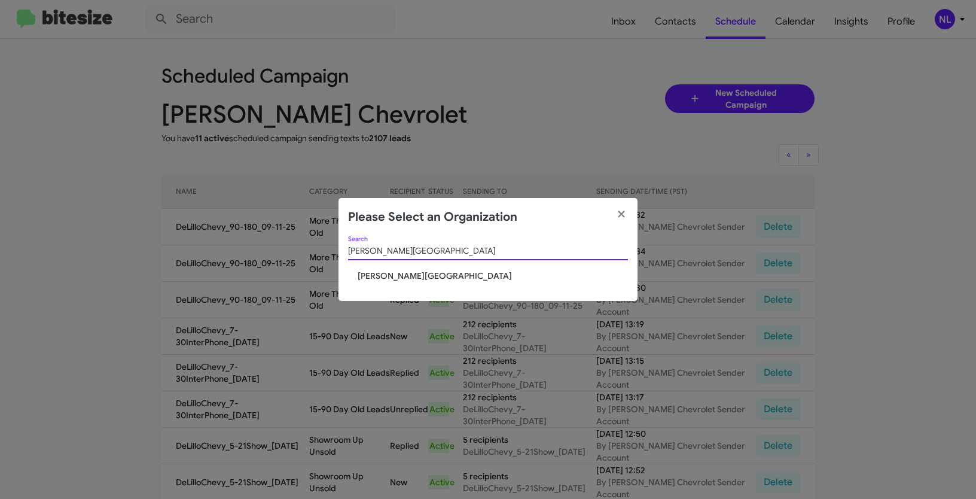
type input "[PERSON_NAME][GEOGRAPHIC_DATA]"
click at [401, 286] on div "Don Ledford Auto Center Search Don Ledford Auto Center" at bounding box center [488, 268] width 299 height 65
click at [404, 275] on span "[PERSON_NAME][GEOGRAPHIC_DATA]" at bounding box center [493, 276] width 270 height 12
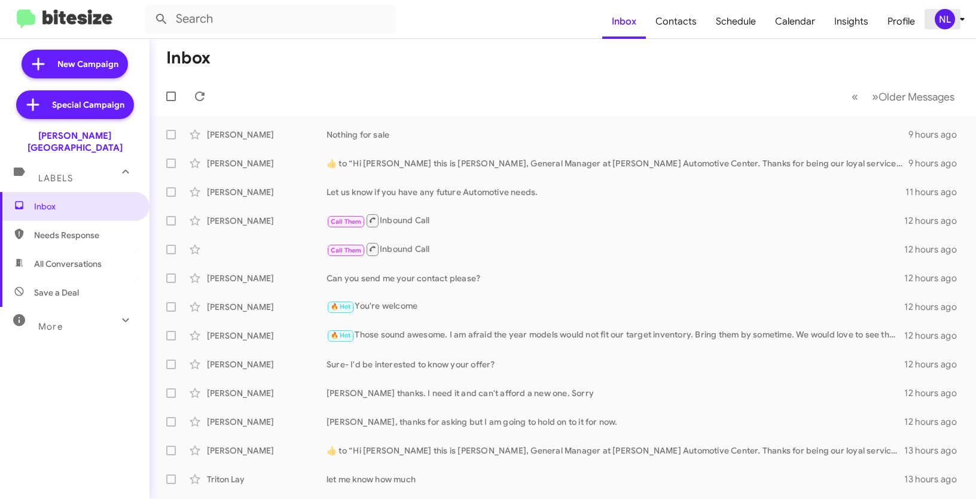
click at [939, 20] on div "NL" at bounding box center [945, 19] width 20 height 20
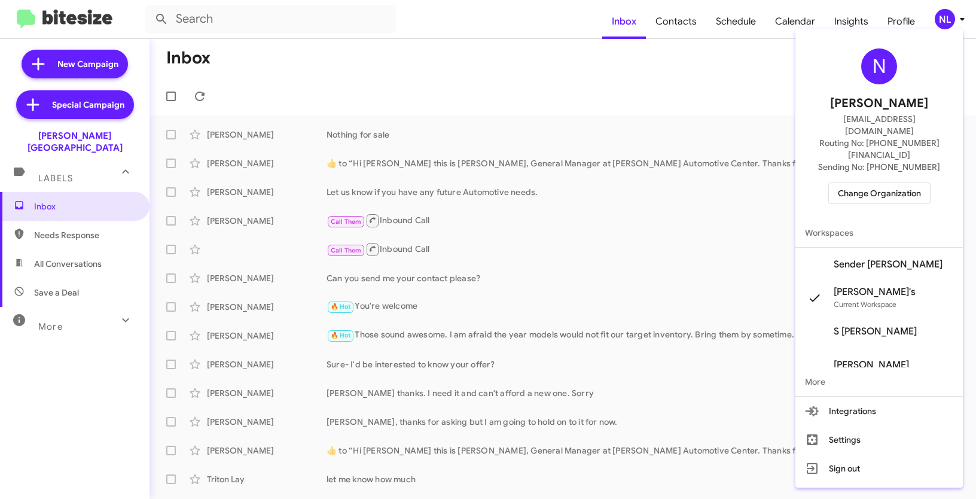
click at [886, 258] on span "Sender [PERSON_NAME]" at bounding box center [888, 264] width 109 height 12
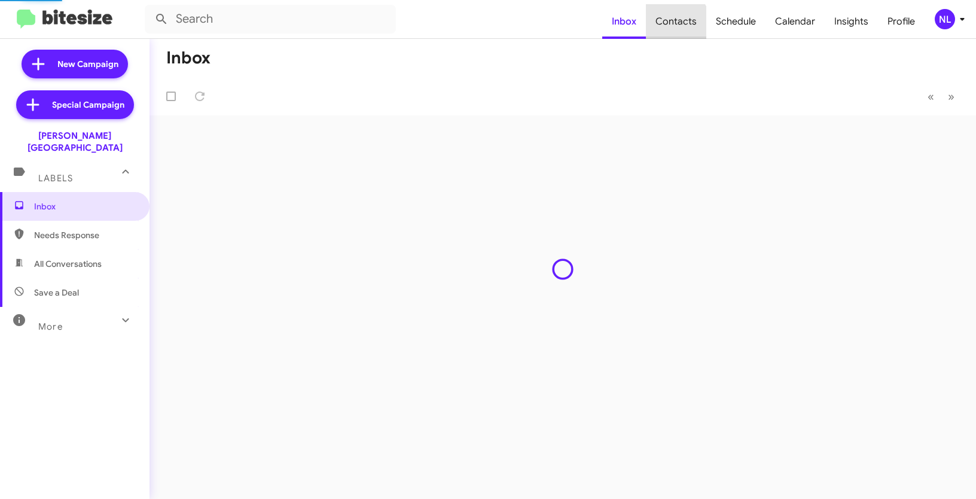
click at [680, 24] on span "Contacts" at bounding box center [676, 21] width 60 height 35
type input "in:groups"
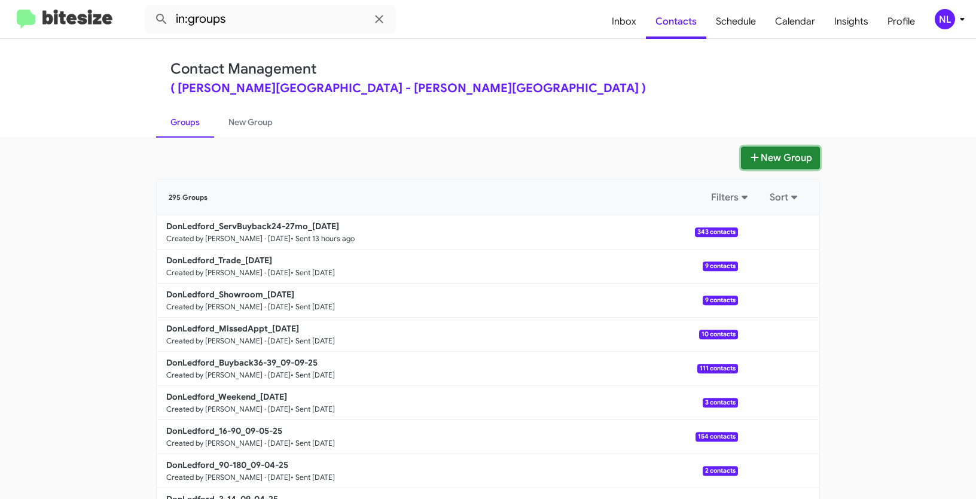
click at [765, 152] on button "New Group" at bounding box center [780, 158] width 79 height 23
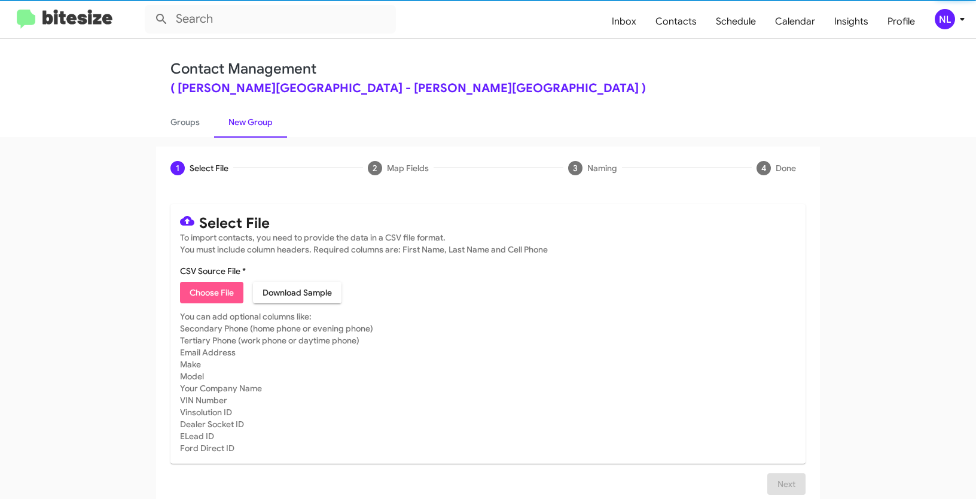
click at [215, 292] on span "Choose File" at bounding box center [212, 293] width 44 height 22
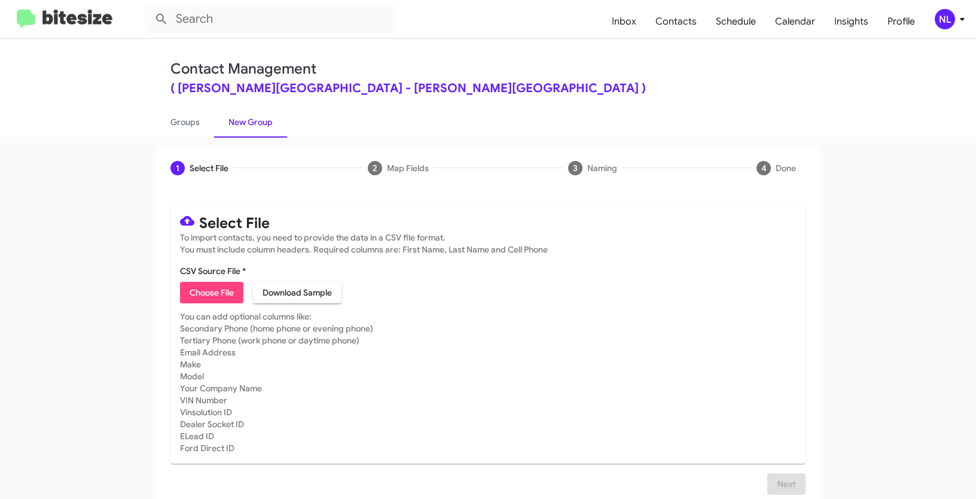
type input "DonLedford_3-14_09-11-25"
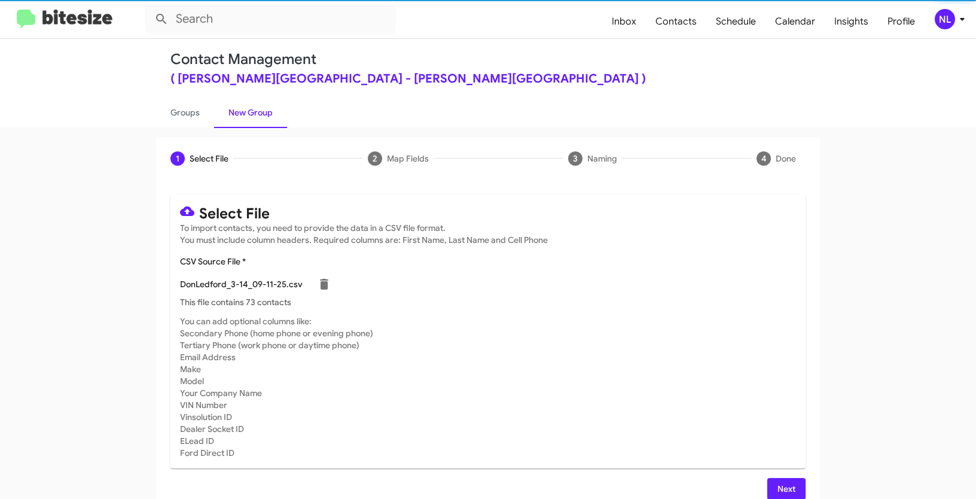
scroll to position [24, 0]
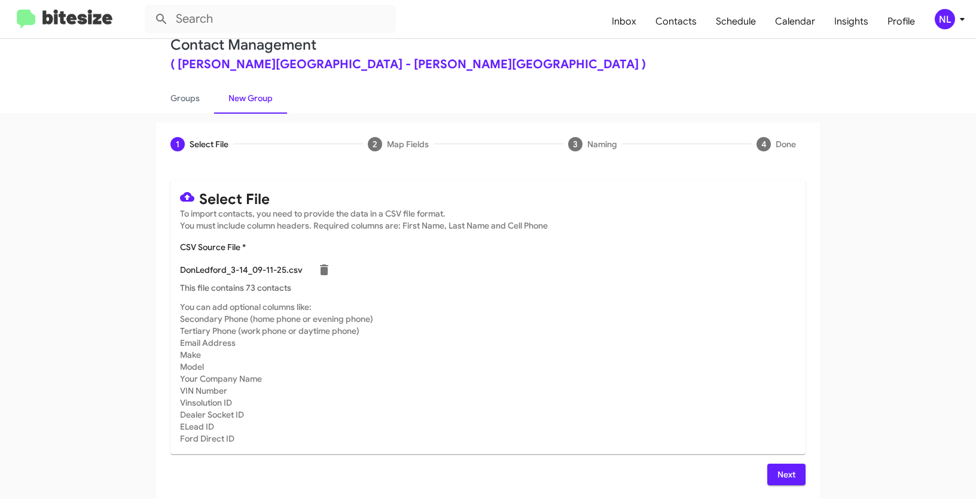
drag, startPoint x: 768, startPoint y: 473, endPoint x: 755, endPoint y: 480, distance: 14.7
click at [769, 473] on button "Next" at bounding box center [786, 475] width 38 height 22
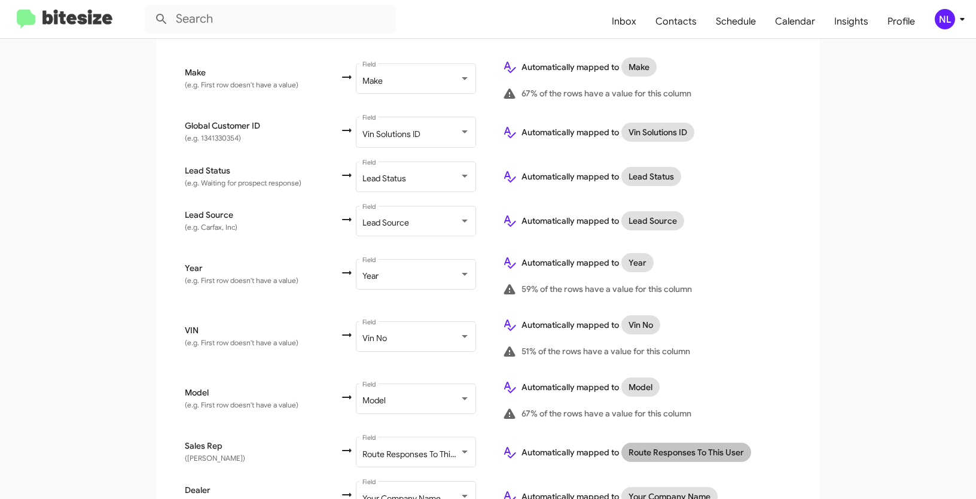
scroll to position [651, 0]
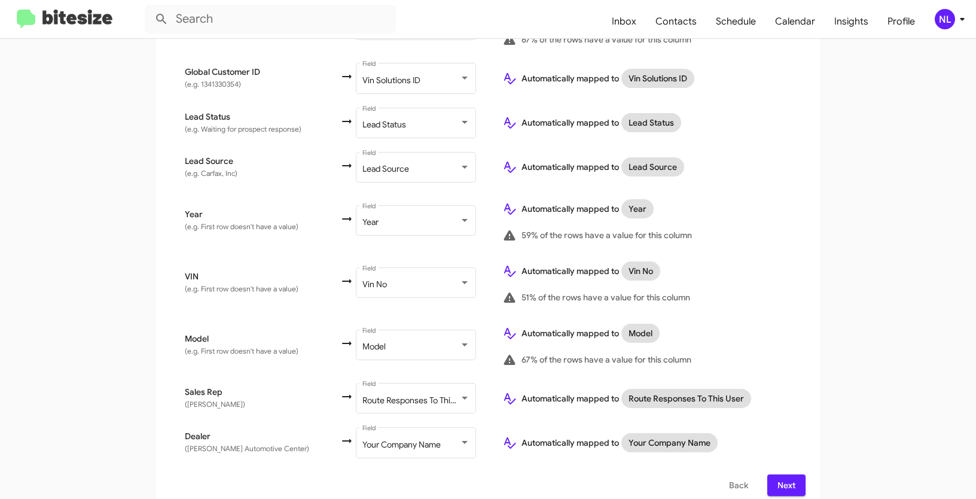
click at [783, 477] on span "Next" at bounding box center [786, 485] width 19 height 22
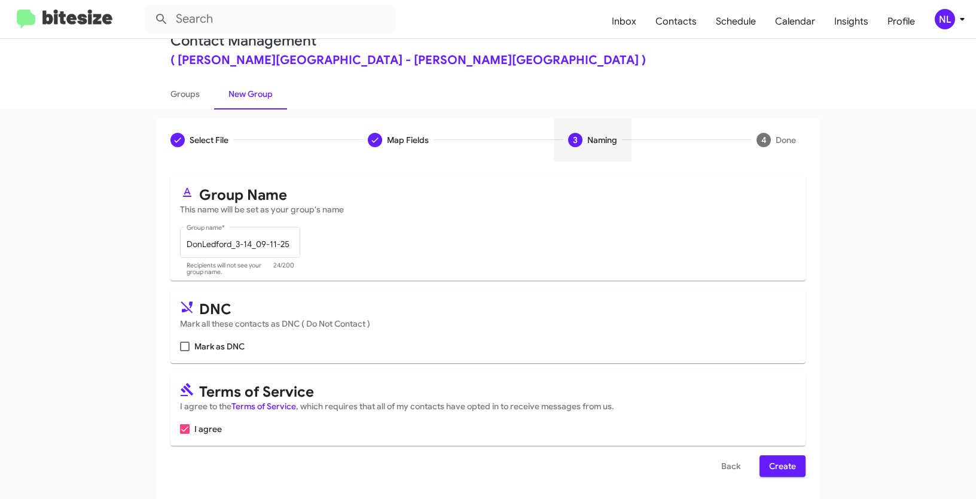
scroll to position [30, 0]
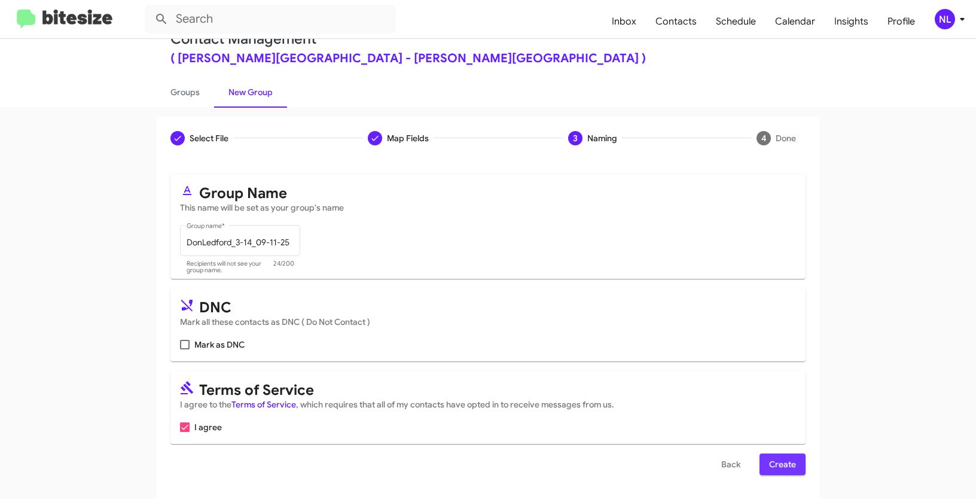
click at [782, 469] on span "Create" at bounding box center [782, 464] width 27 height 22
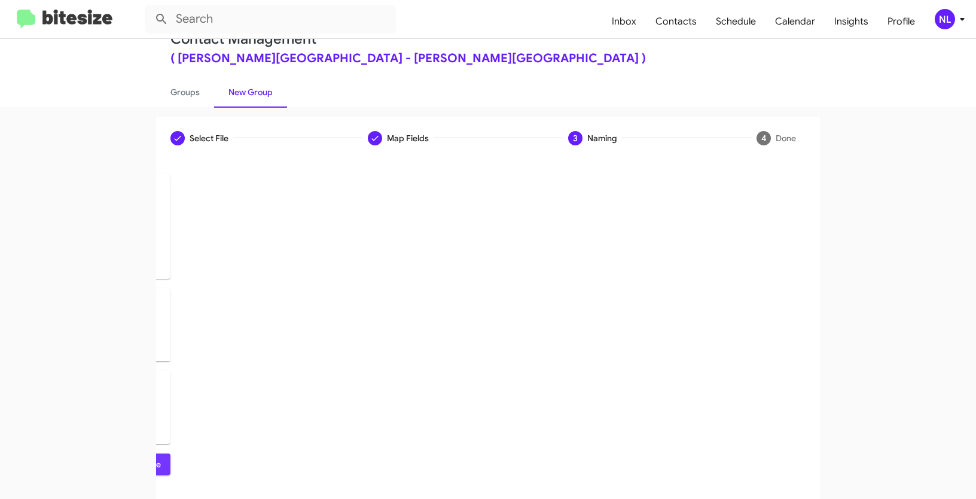
scroll to position [0, 0]
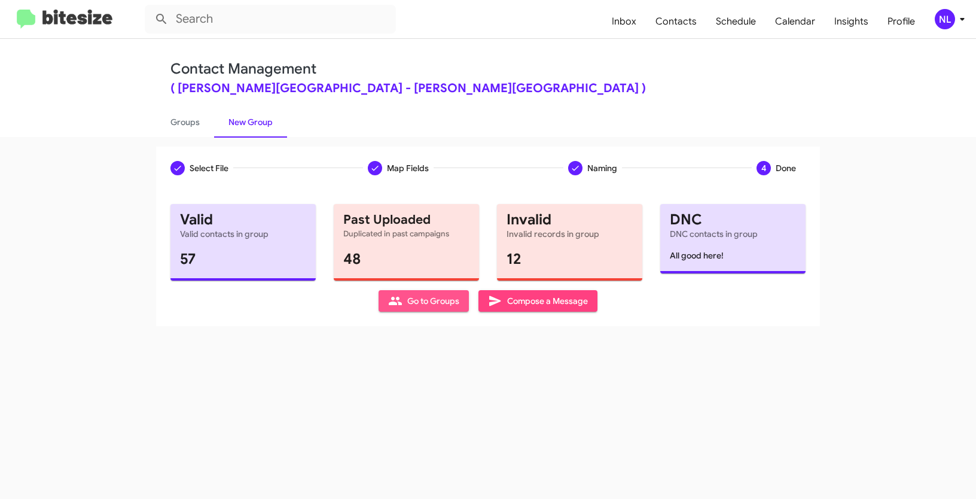
click at [400, 297] on icon at bounding box center [395, 301] width 14 height 14
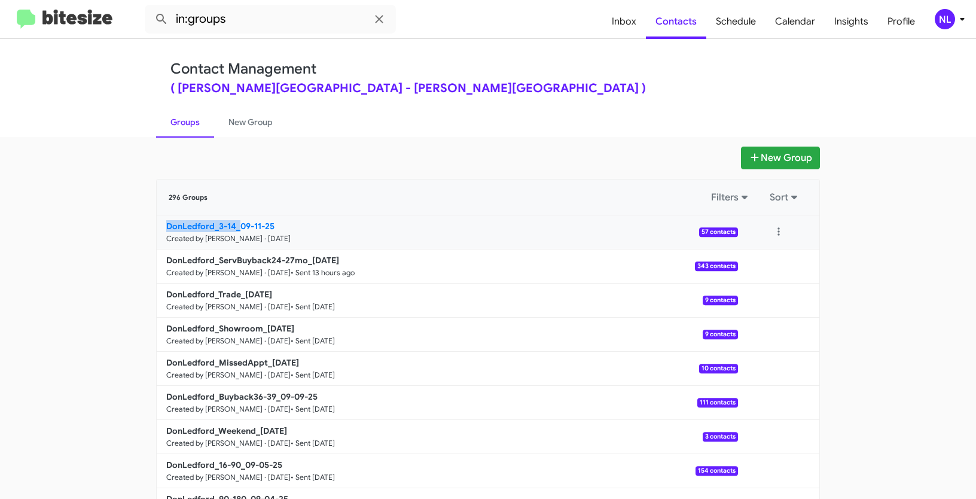
drag, startPoint x: 116, startPoint y: 228, endPoint x: 237, endPoint y: 227, distance: 120.8
click at [237, 227] on app-groups "New Group 296 Groups Filters Sort DonLedford_3-14_09-11-25 Created by [PERSON_N…" at bounding box center [488, 367] width 976 height 441
copy b "DonLedford_3-14_"
click at [249, 26] on input "in:groups" at bounding box center [270, 19] width 251 height 29
paste input "DonLedford_3-14_"
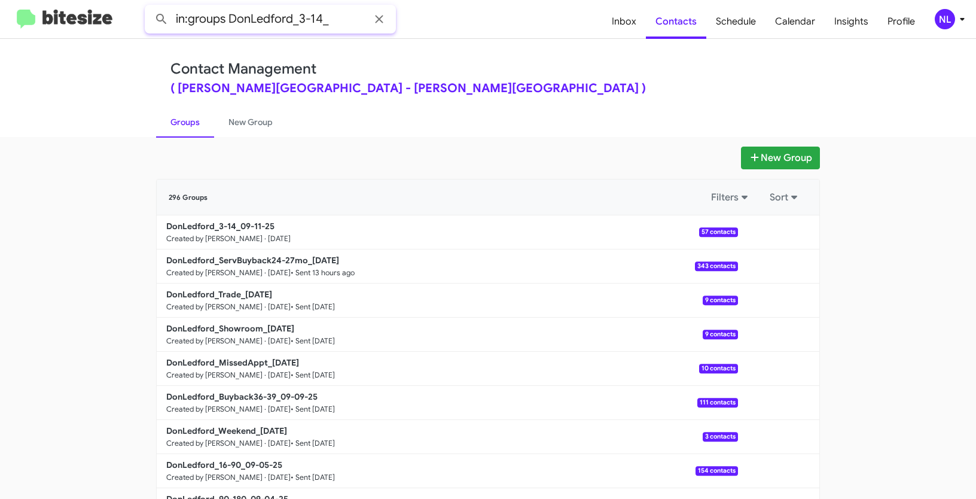
type input "in:groups DonLedford_3-14_"
click at [150, 7] on button at bounding box center [162, 19] width 24 height 24
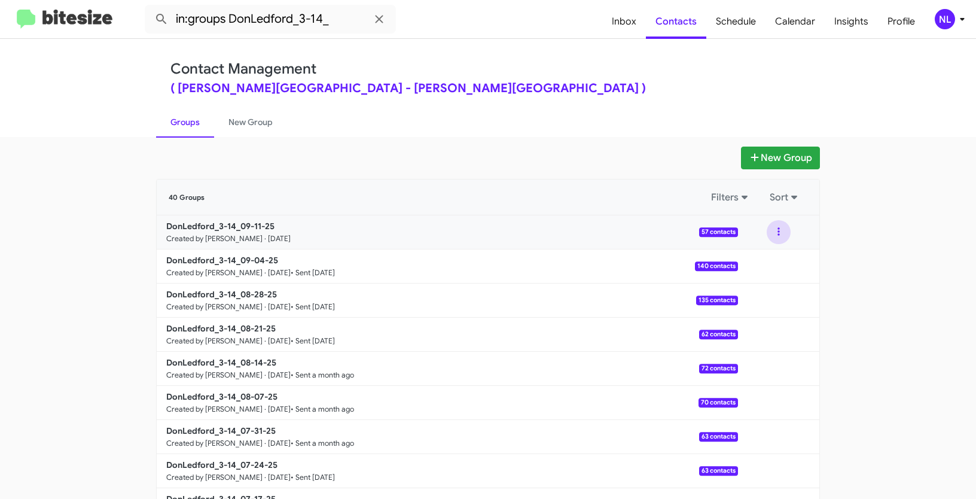
click at [776, 233] on button at bounding box center [779, 232] width 24 height 24
click at [749, 262] on button "View contacts" at bounding box center [743, 264] width 96 height 29
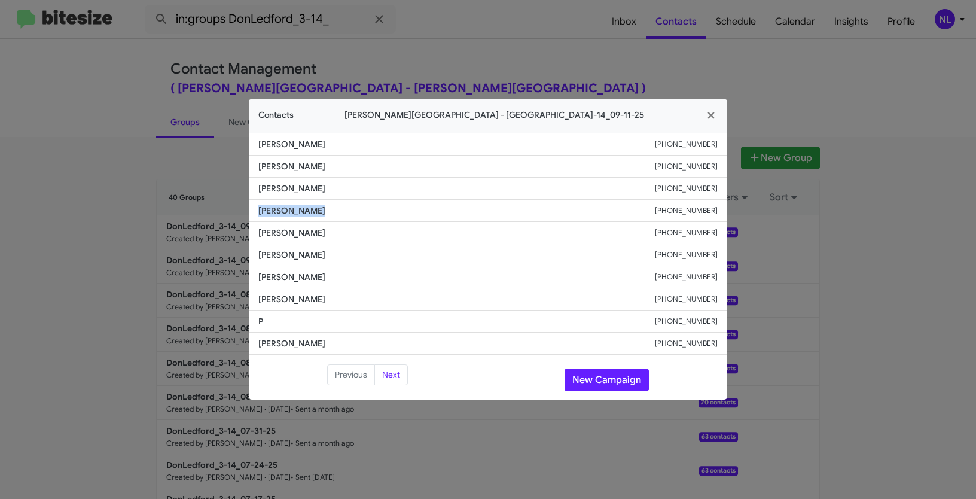
drag, startPoint x: 257, startPoint y: 209, endPoint x: 325, endPoint y: 209, distance: 68.2
click at [325, 209] on li "[PERSON_NAME] [PHONE_NUMBER]" at bounding box center [488, 211] width 478 height 22
copy span "[PERSON_NAME]"
click at [589, 392] on div "Previous Next New Campaign" at bounding box center [488, 379] width 478 height 31
click at [593, 382] on button "New Campaign" at bounding box center [607, 379] width 84 height 23
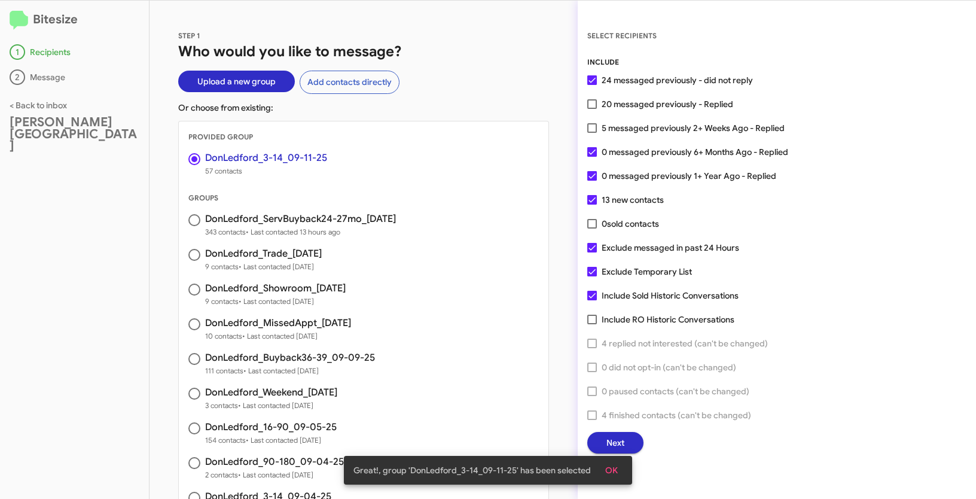
click at [595, 130] on span at bounding box center [592, 128] width 10 height 10
click at [592, 133] on input "5 messaged previously 2+ Weeks Ago - Replied" at bounding box center [592, 133] width 1 height 1
checkbox input "true"
click at [614, 471] on span "OK" at bounding box center [611, 470] width 13 height 22
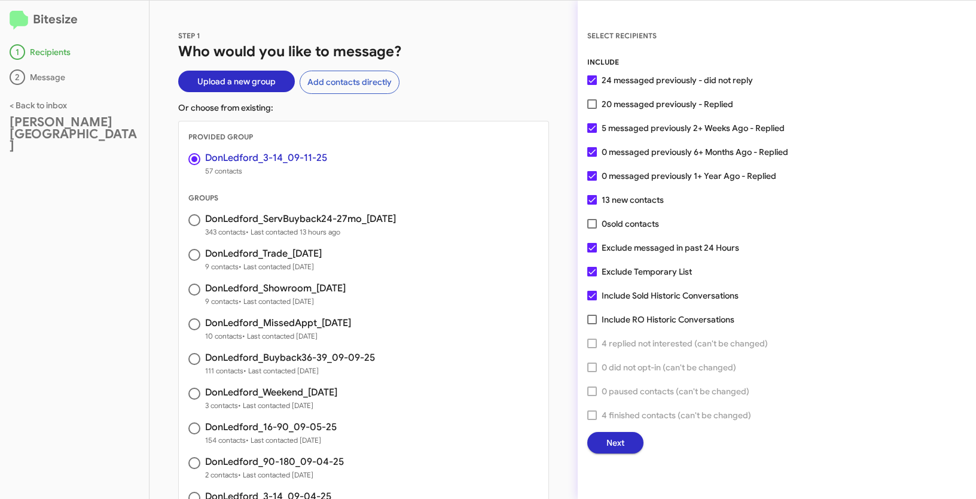
click at [614, 444] on span "Next" at bounding box center [615, 443] width 18 height 22
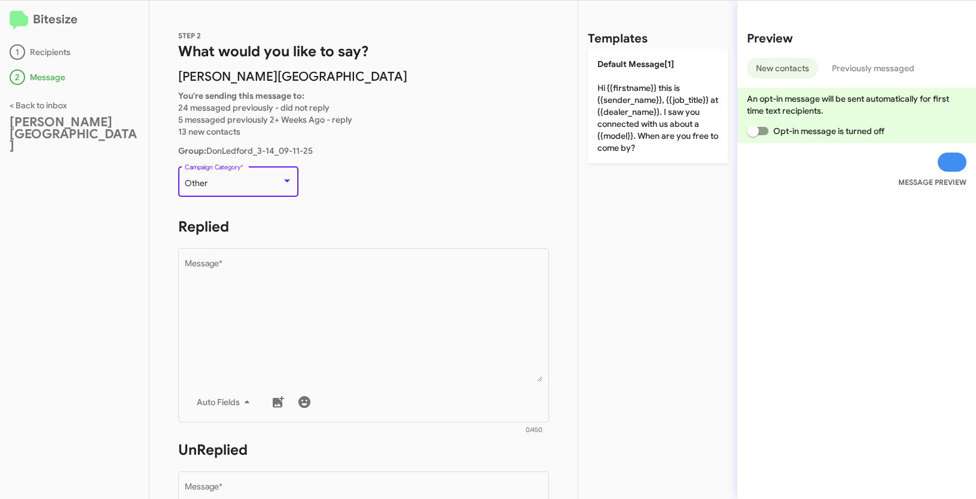
click at [229, 184] on div "Other" at bounding box center [233, 184] width 97 height 10
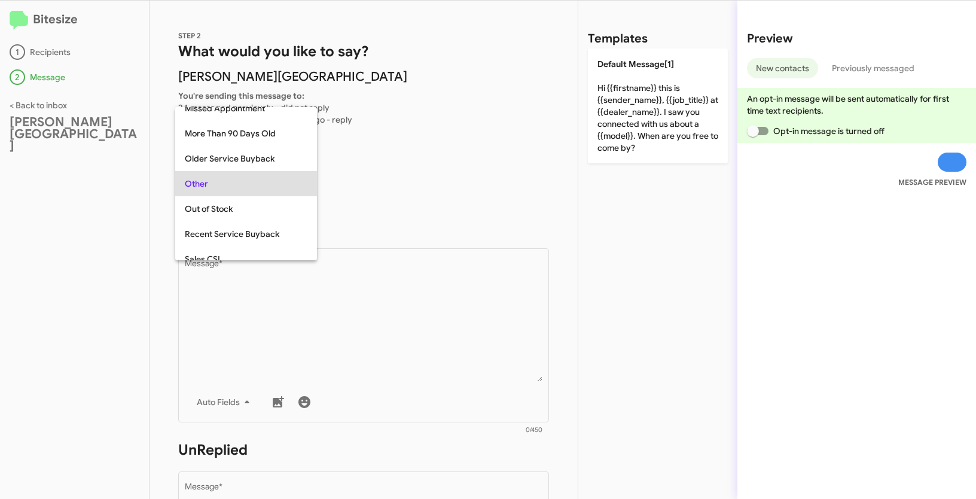
scroll to position [464, 0]
click at [229, 233] on span "Up to 14-day-old leads" at bounding box center [246, 233] width 123 height 25
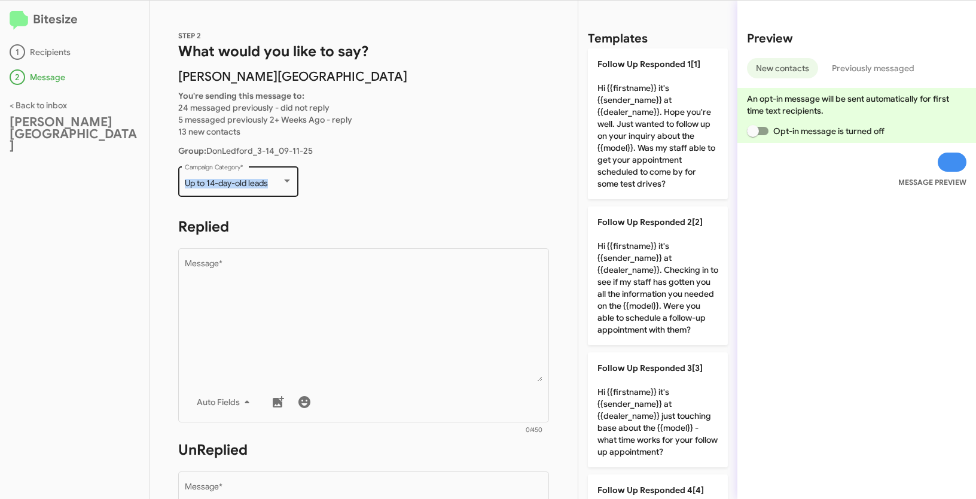
drag, startPoint x: 183, startPoint y: 181, endPoint x: 284, endPoint y: 185, distance: 101.1
click at [284, 185] on div "Up to 14-day-old leads Campaign Category *" at bounding box center [238, 180] width 120 height 33
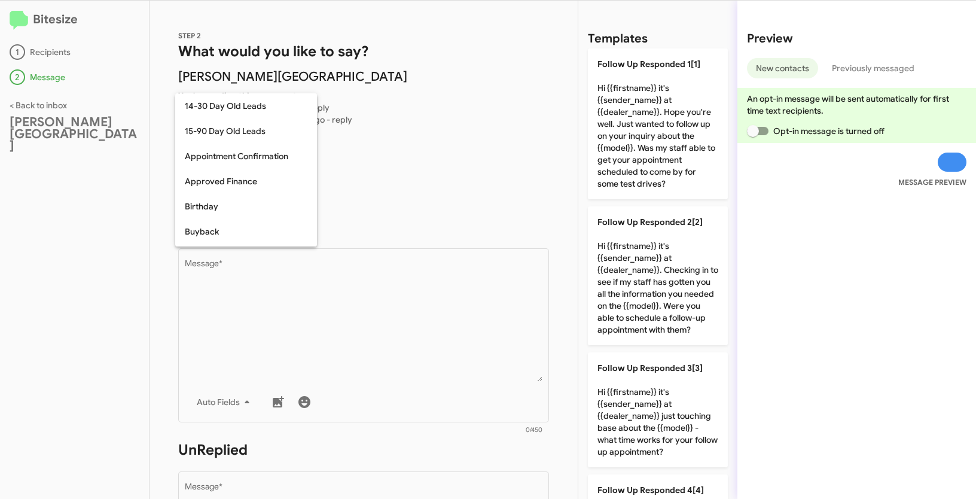
scroll to position [500, 0]
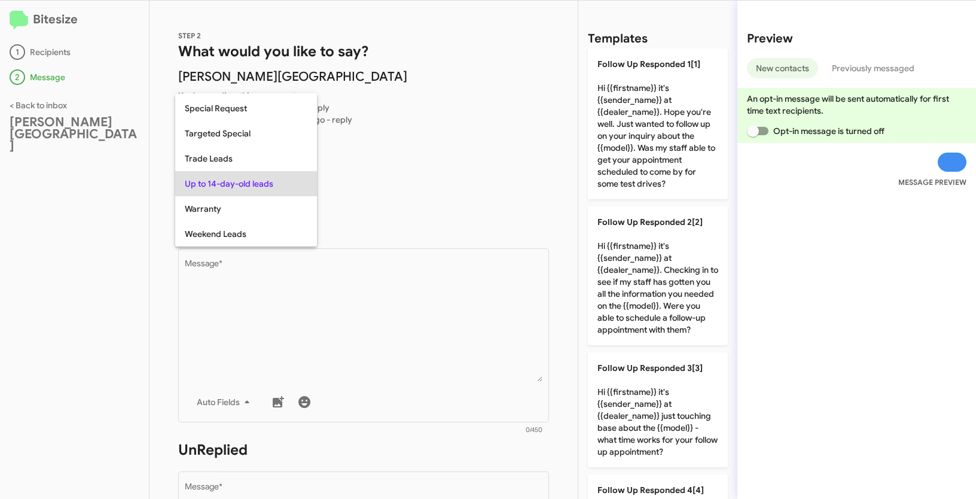
copy span "Up to 14-day-old leads"
click at [407, 342] on div at bounding box center [488, 249] width 976 height 499
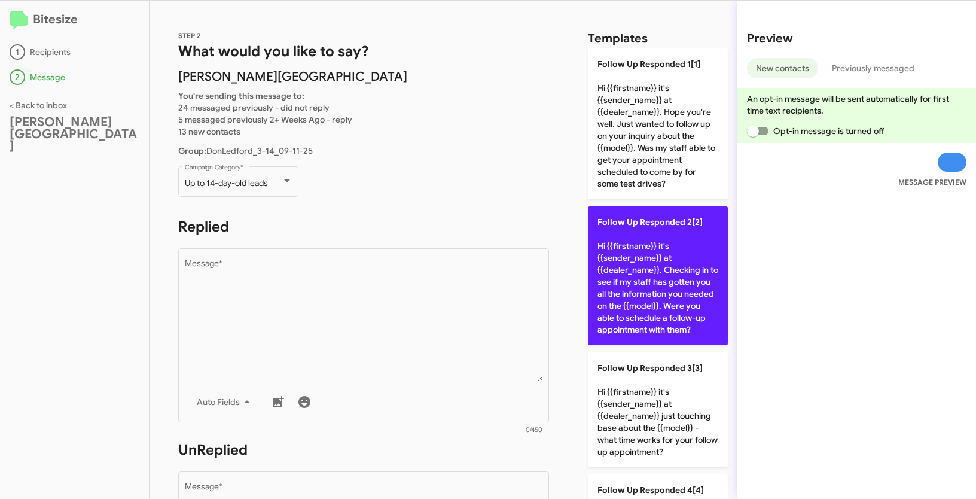
click at [646, 307] on p "Follow Up Responded 2[2] Hi {{firstname}} it's {{sender_name}} at {{dealer_name…" at bounding box center [658, 275] width 140 height 139
type textarea "Hi {{firstname}} it's {{sender_name}} at {{dealer_name}}. Checking in to see if…"
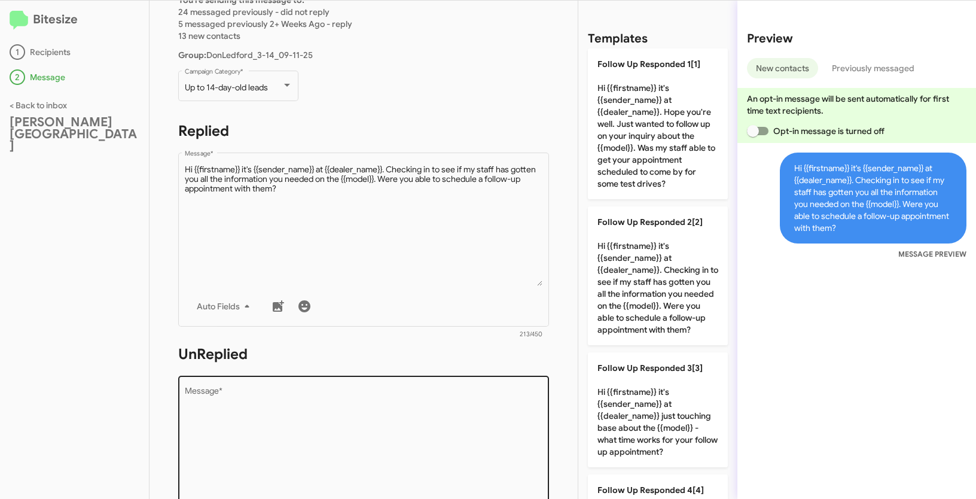
scroll to position [199, 0]
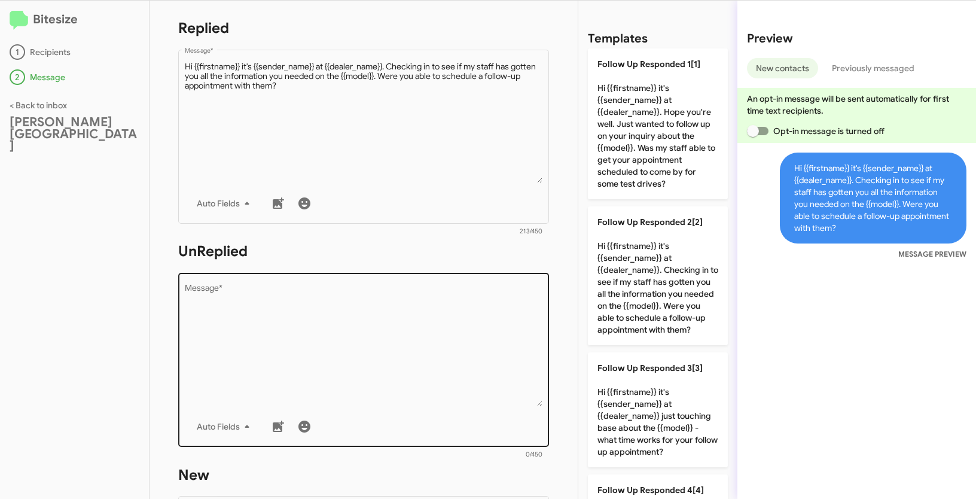
click at [473, 385] on textarea "Message *" at bounding box center [364, 345] width 358 height 122
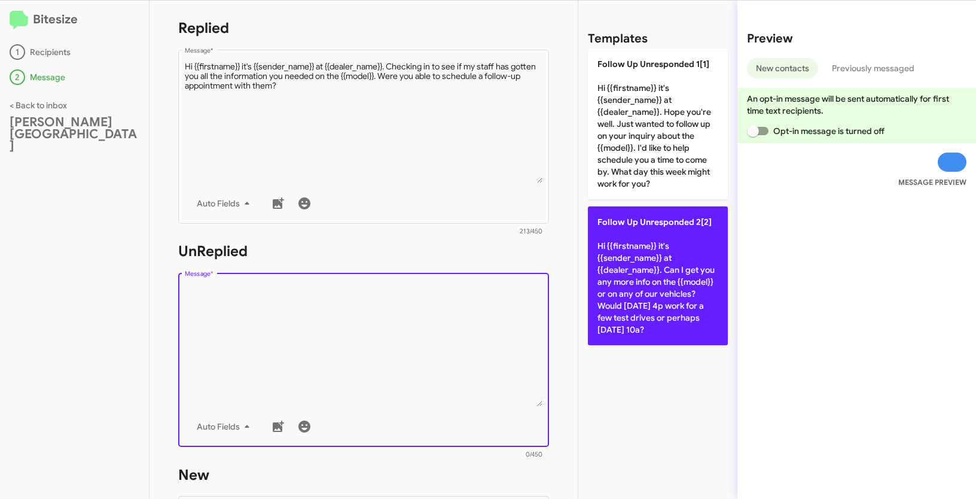
click at [653, 282] on p "Follow Up Unresponded 2[2] Hi {{firstname}} it's {{sender_name}} at {{dealer_na…" at bounding box center [658, 275] width 140 height 139
type textarea "Hi {{firstname}} it's {{sender_name}} at {{dealer_name}}. Can I get you any mor…"
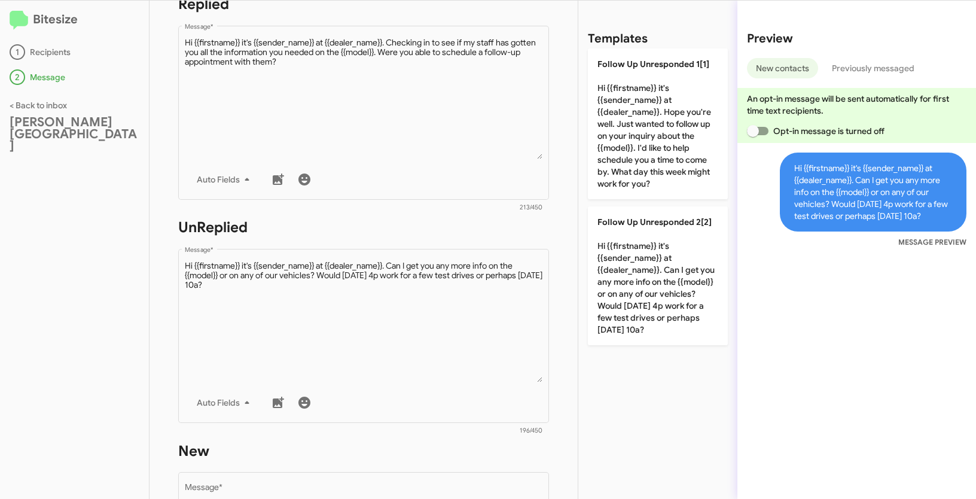
scroll to position [290, 0]
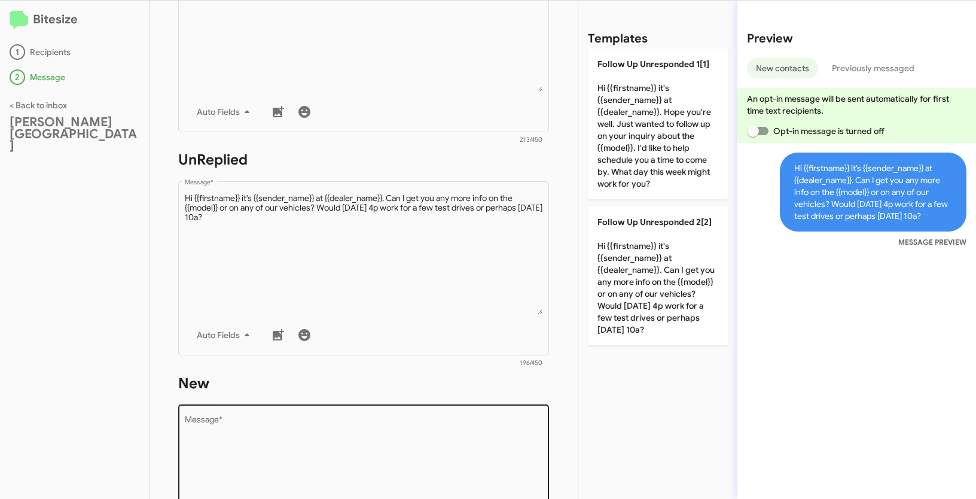
click at [372, 428] on textarea "Message *" at bounding box center [364, 477] width 358 height 122
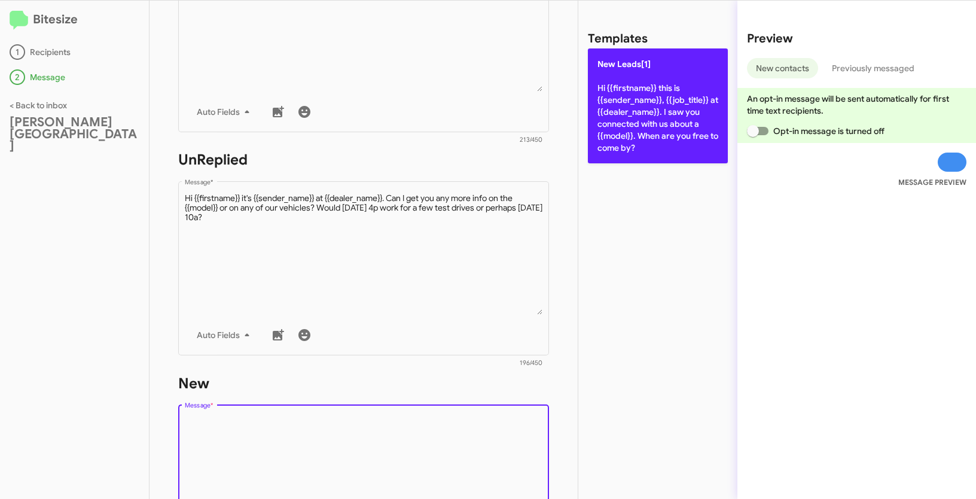
click at [636, 145] on p "New Leads[1] Hi {{firstname}} this is {{sender_name}}, {{job_title}} at {{deale…" at bounding box center [658, 105] width 140 height 115
type textarea "Hi {{firstname}} this is {{sender_name}}, {{job_title}} at {{dealer_name}}. I s…"
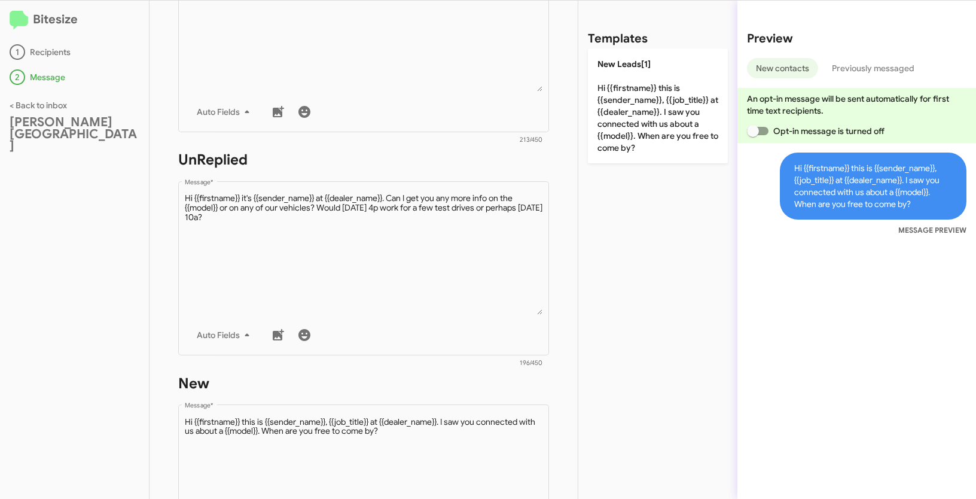
scroll to position [572, 0]
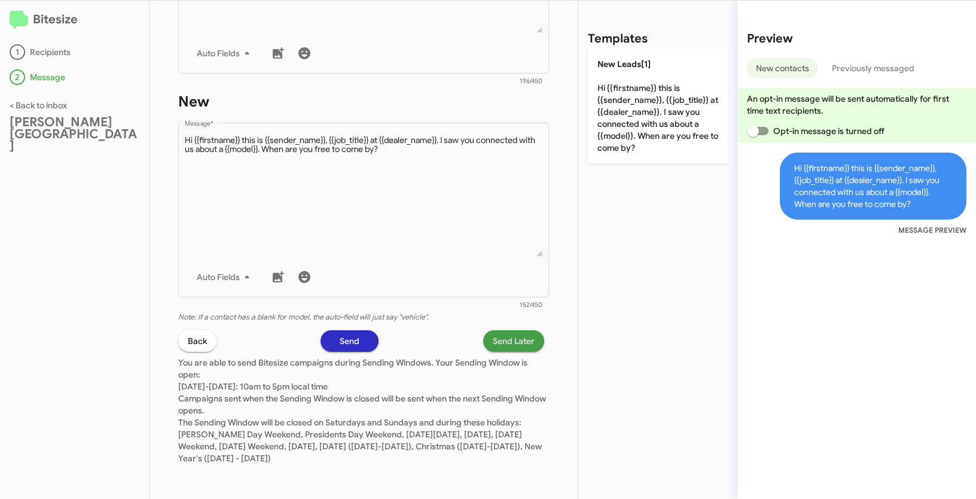
click at [493, 338] on span "Send Later" at bounding box center [514, 341] width 42 height 22
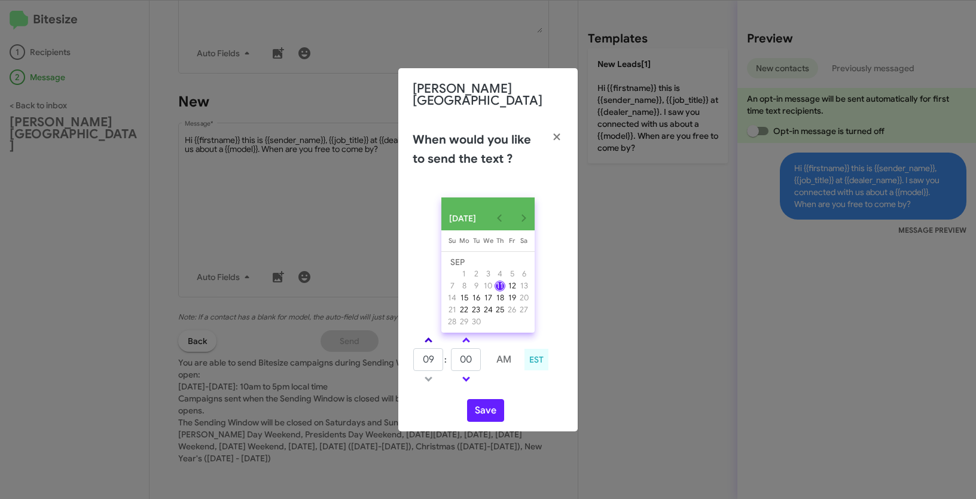
click at [432, 335] on link at bounding box center [428, 340] width 21 height 14
type input "10"
drag, startPoint x: 479, startPoint y: 359, endPoint x: 443, endPoint y: 350, distance: 37.6
click at [443, 350] on tr "10 : 00 AM" at bounding box center [466, 360] width 107 height 24
type input "41"
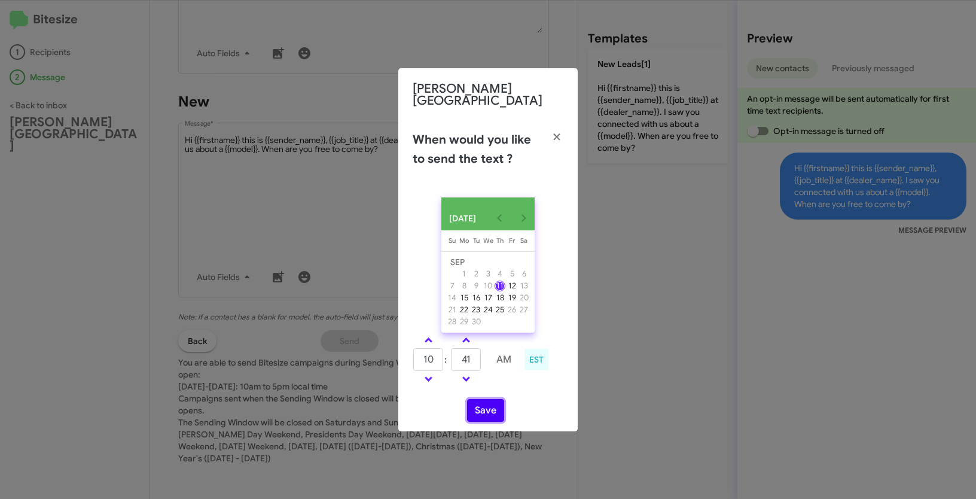
click at [470, 407] on button "Save" at bounding box center [485, 410] width 37 height 23
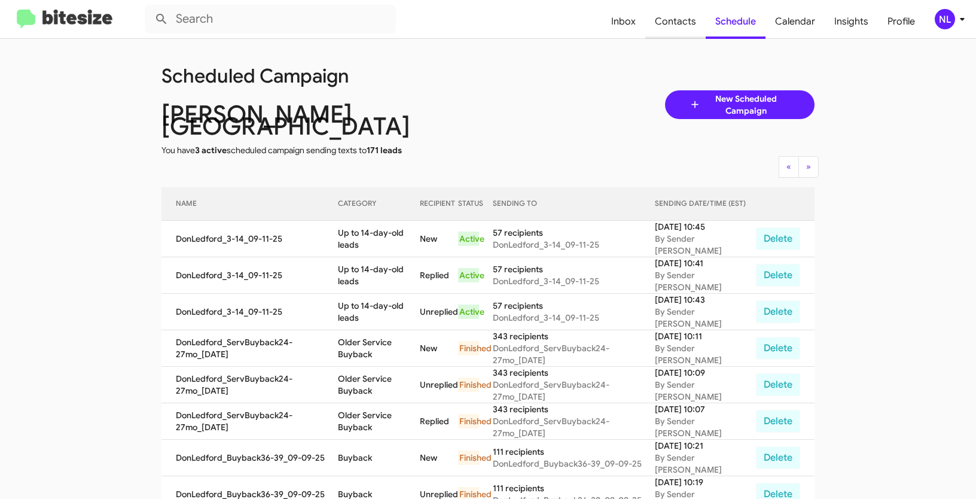
click at [684, 20] on span "Contacts" at bounding box center [675, 21] width 60 height 35
type input "in:groups"
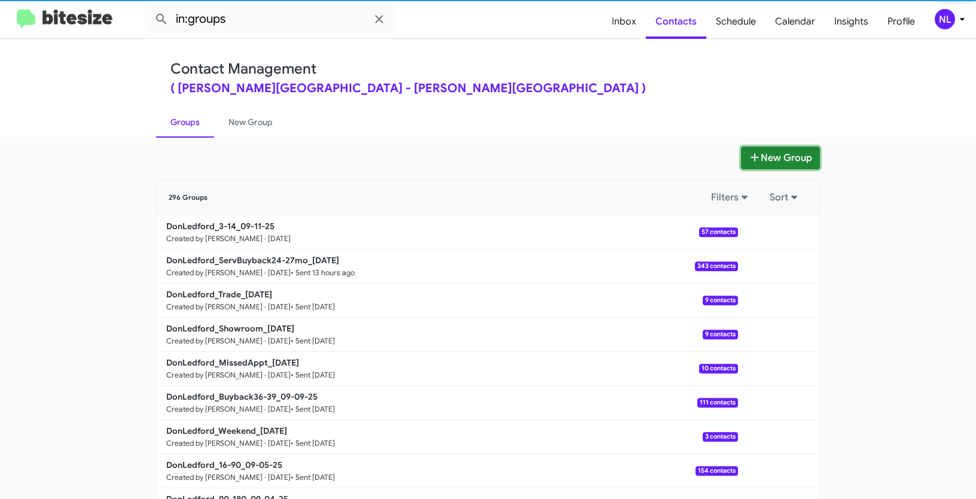
click at [769, 163] on button "New Group" at bounding box center [780, 158] width 79 height 23
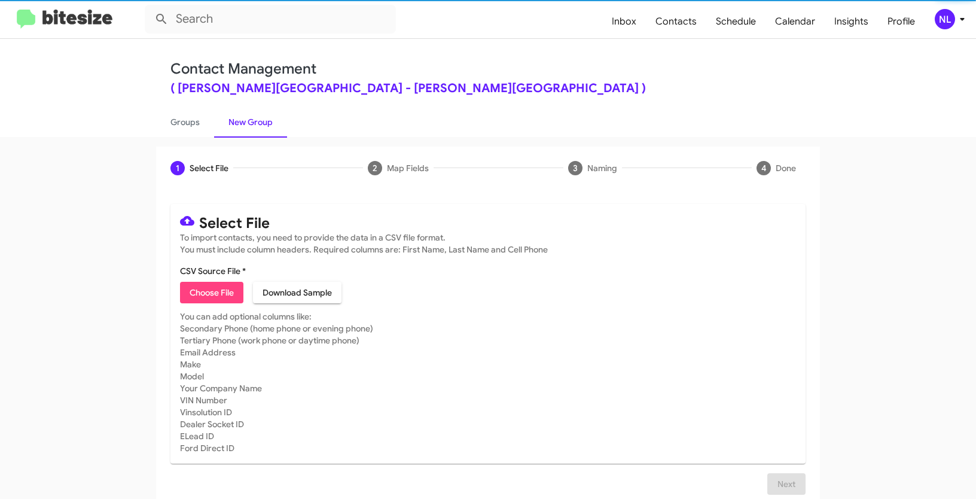
click at [191, 302] on span "Choose File" at bounding box center [212, 293] width 44 height 22
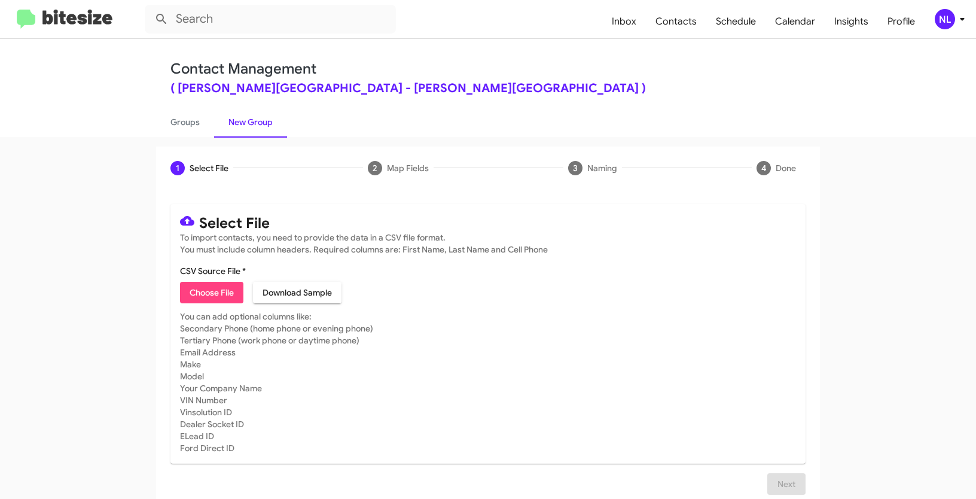
type input "DonLedford_90-180_09-11-25"
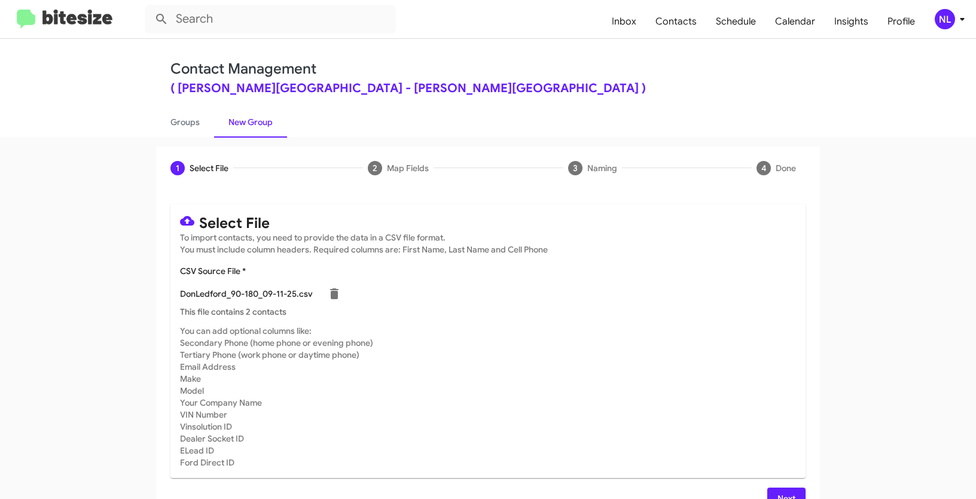
scroll to position [24, 0]
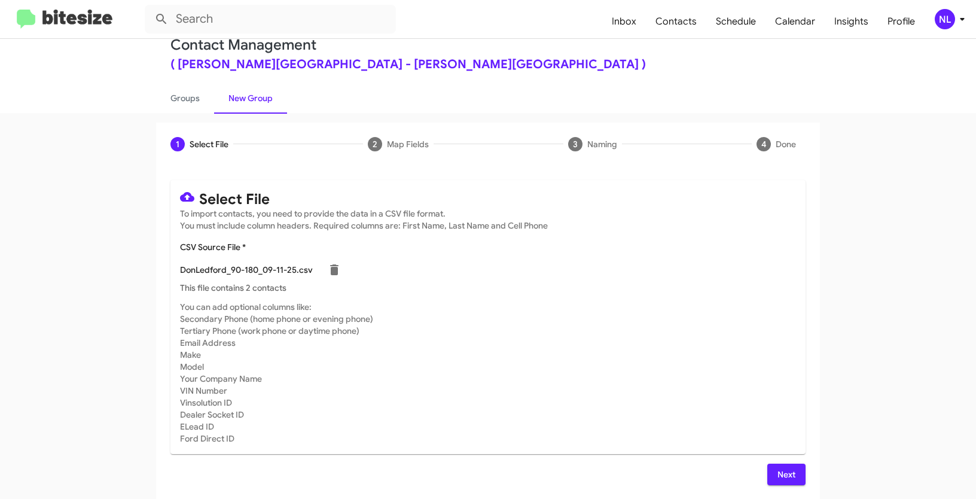
click at [791, 474] on span "Next" at bounding box center [786, 475] width 19 height 22
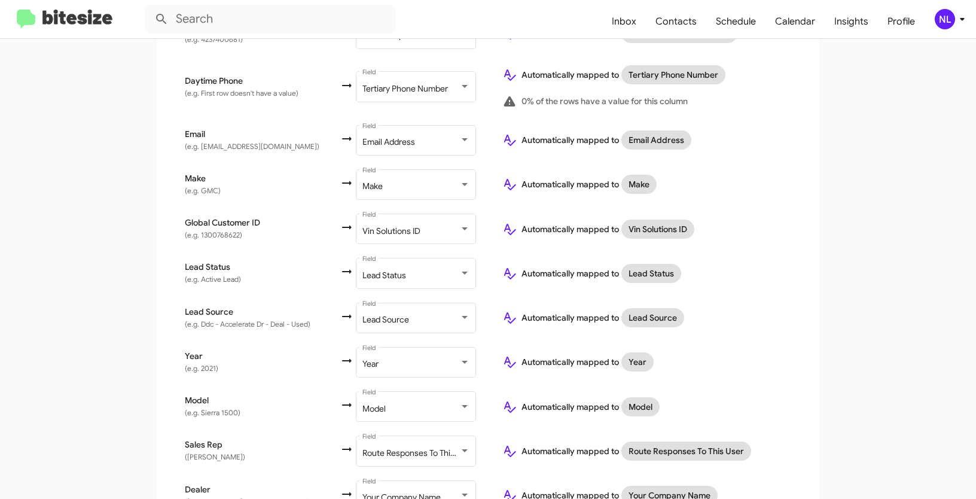
scroll to position [490, 0]
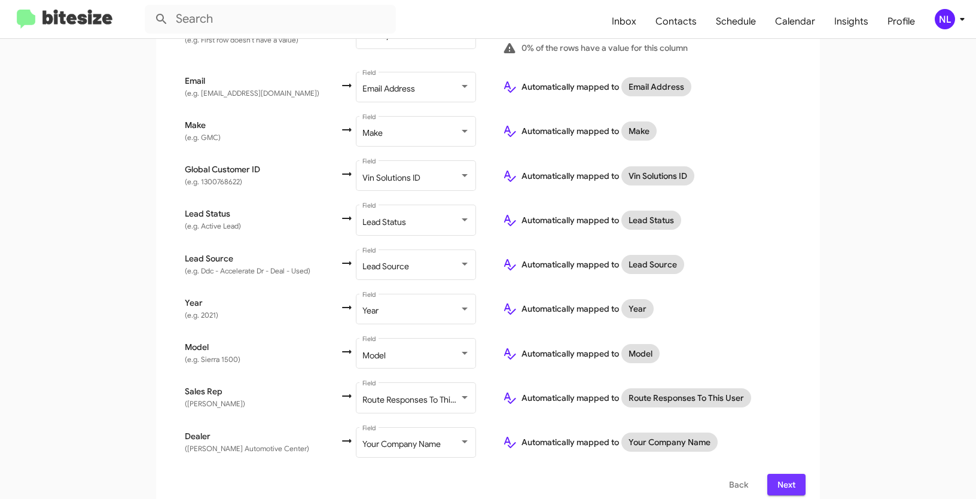
click at [788, 475] on span "Next" at bounding box center [786, 485] width 19 height 22
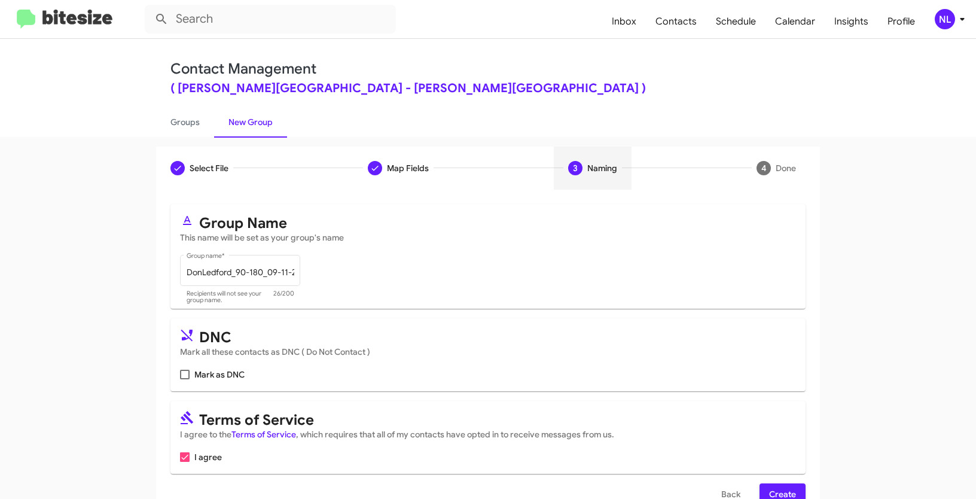
scroll to position [30, 0]
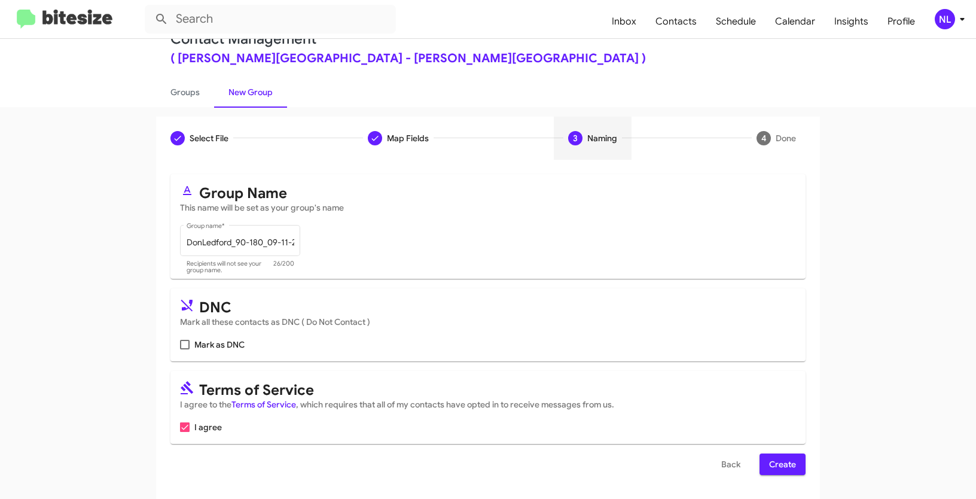
click at [788, 463] on span "Create" at bounding box center [782, 464] width 27 height 22
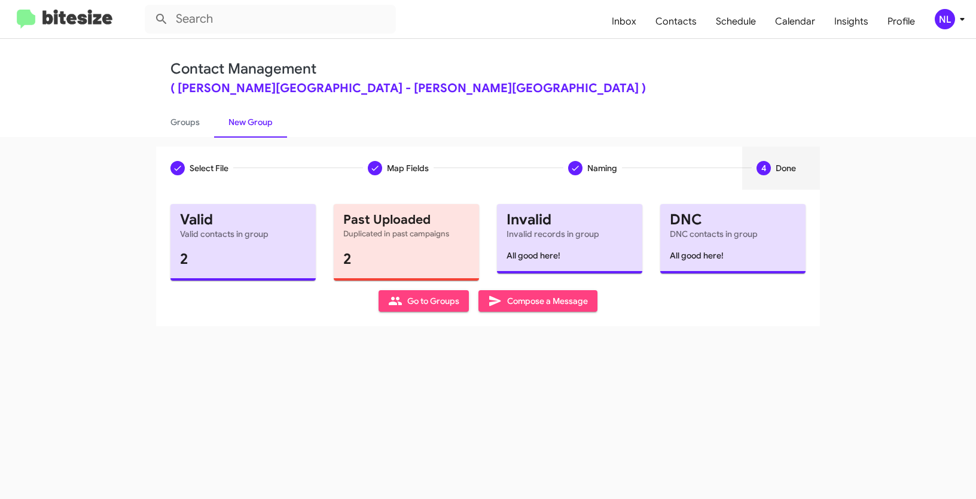
click at [416, 295] on span "Go to Groups" at bounding box center [423, 301] width 71 height 22
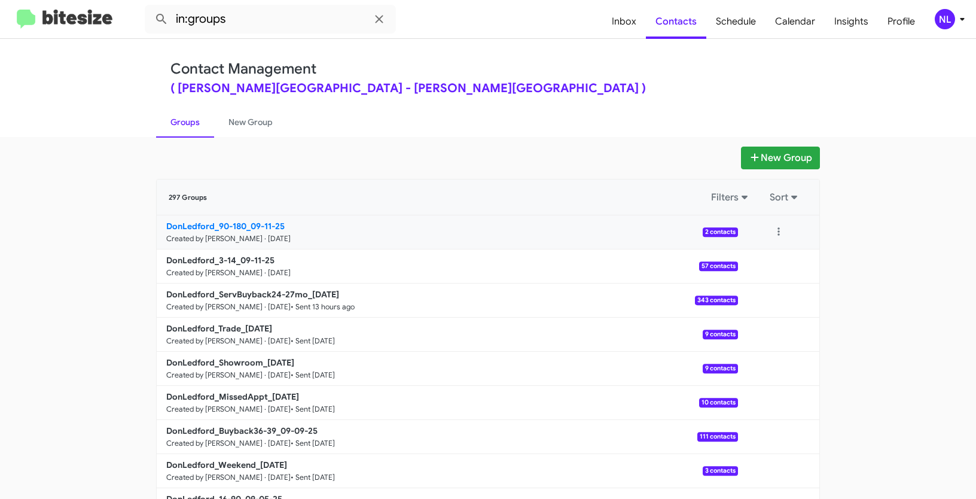
drag, startPoint x: 106, startPoint y: 225, endPoint x: 241, endPoint y: 222, distance: 134.6
click at [241, 222] on app-groups "New Group 297 Groups Filters Sort DonLedford_90-180_09-11-25 Created by [PERSON…" at bounding box center [488, 367] width 976 height 441
copy b "DonLedford_90-180"
click at [254, 30] on input "in:groups" at bounding box center [270, 19] width 251 height 29
paste input "DonLedford_90-180"
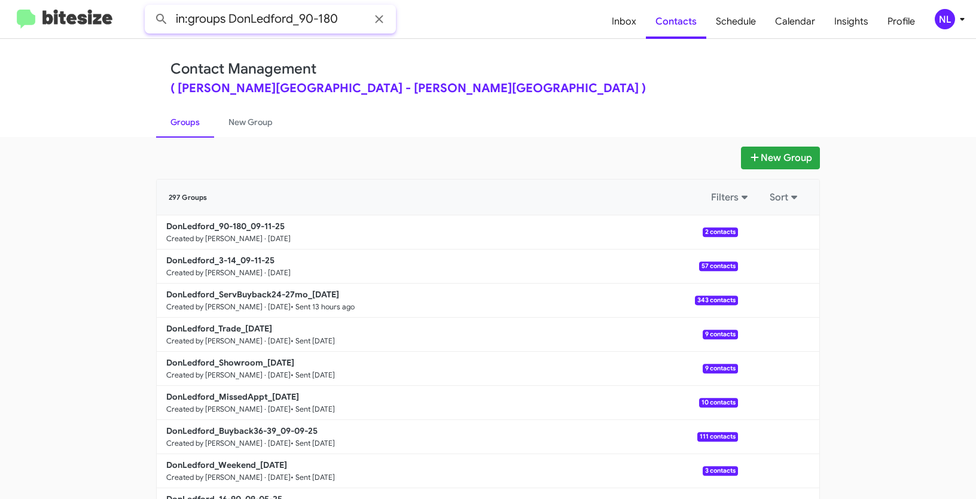
type input "in:groups DonLedford_90-180"
click at [150, 7] on button at bounding box center [162, 19] width 24 height 24
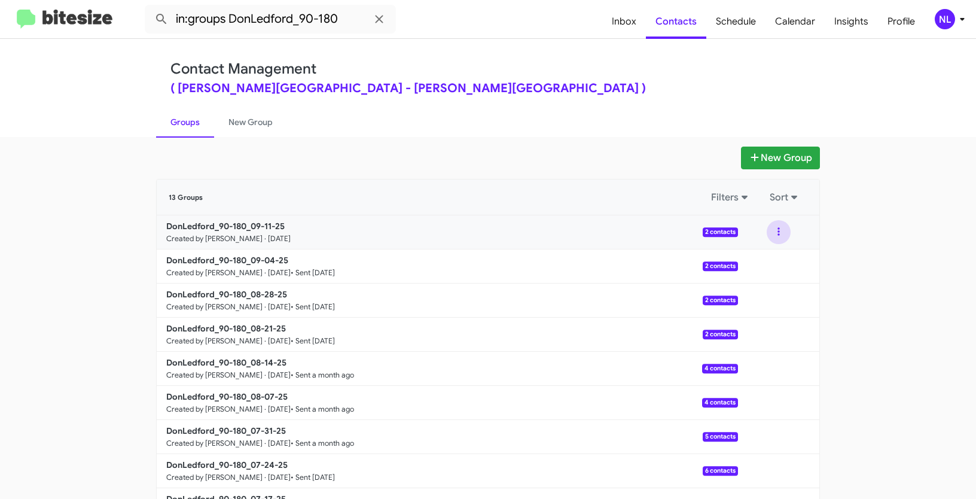
click at [774, 230] on button at bounding box center [779, 232] width 24 height 24
click at [757, 262] on button "View contacts" at bounding box center [743, 264] width 96 height 29
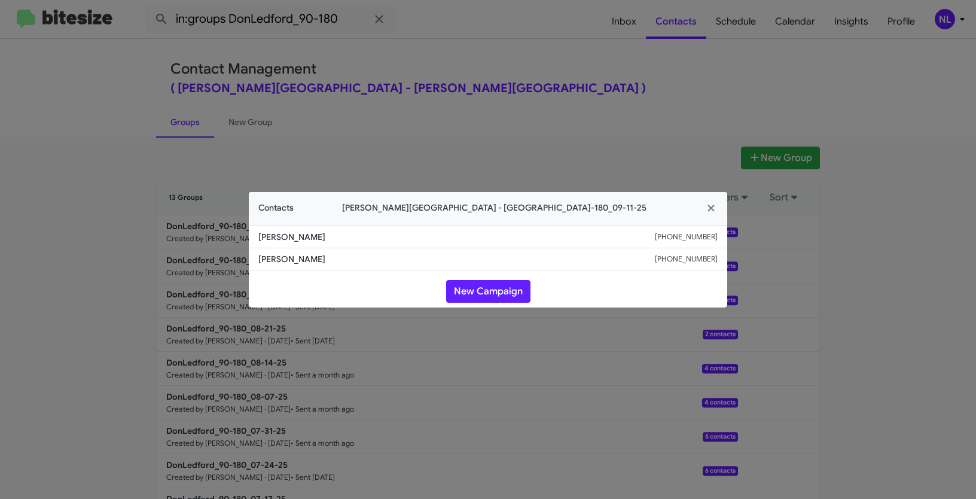
drag, startPoint x: 269, startPoint y: 255, endPoint x: 344, endPoint y: 264, distance: 75.2
click at [344, 264] on li "[PERSON_NAME] [PHONE_NUMBER]" at bounding box center [488, 259] width 478 height 22
copy span "[PERSON_NAME]"
click at [505, 298] on button "New Campaign" at bounding box center [488, 291] width 84 height 23
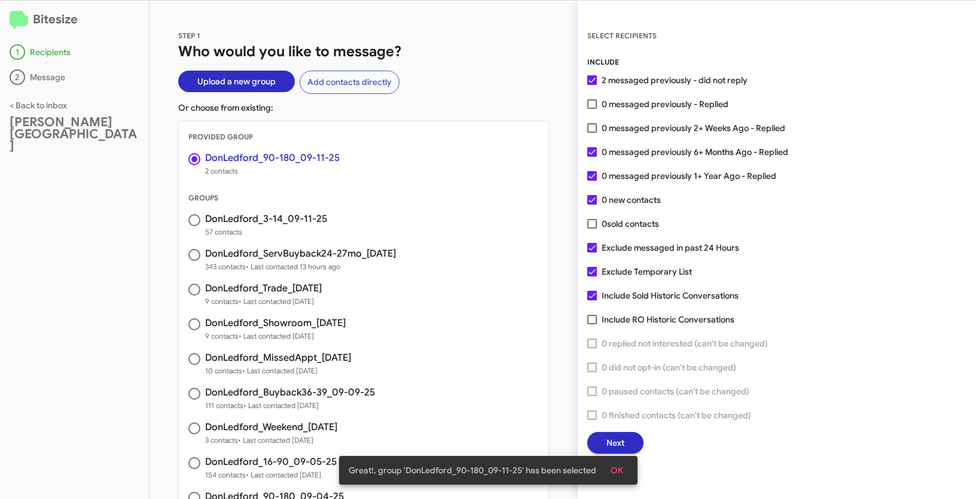
click at [592, 131] on span at bounding box center [592, 128] width 10 height 10
click at [592, 133] on input "0 messaged previously 2+ Weeks Ago - Replied" at bounding box center [592, 133] width 1 height 1
checkbox input "true"
click at [627, 471] on button "OK" at bounding box center [617, 470] width 32 height 22
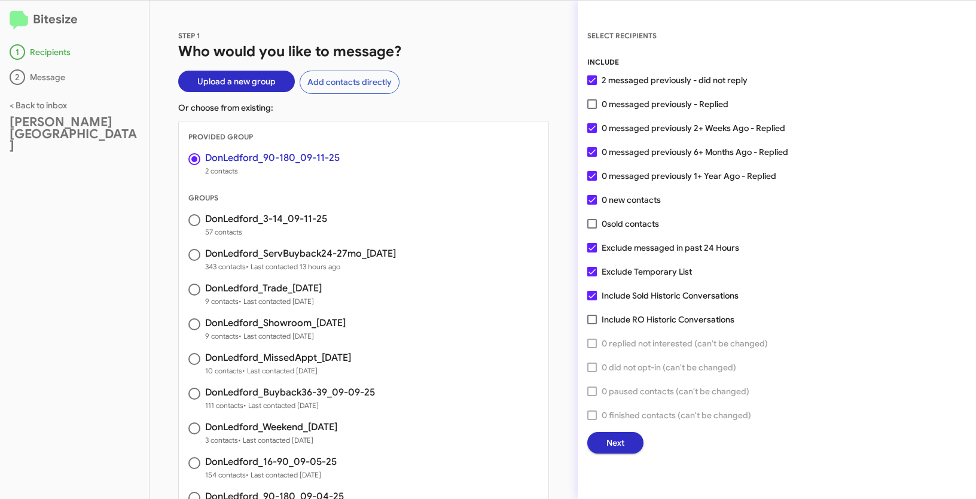
click at [634, 453] on div "SELECT RECIPIENTS INCLUDE 2 messaged previously - did not reply 0 messaged prev…" at bounding box center [777, 250] width 398 height 498
click at [623, 446] on span "Next" at bounding box center [615, 443] width 18 height 22
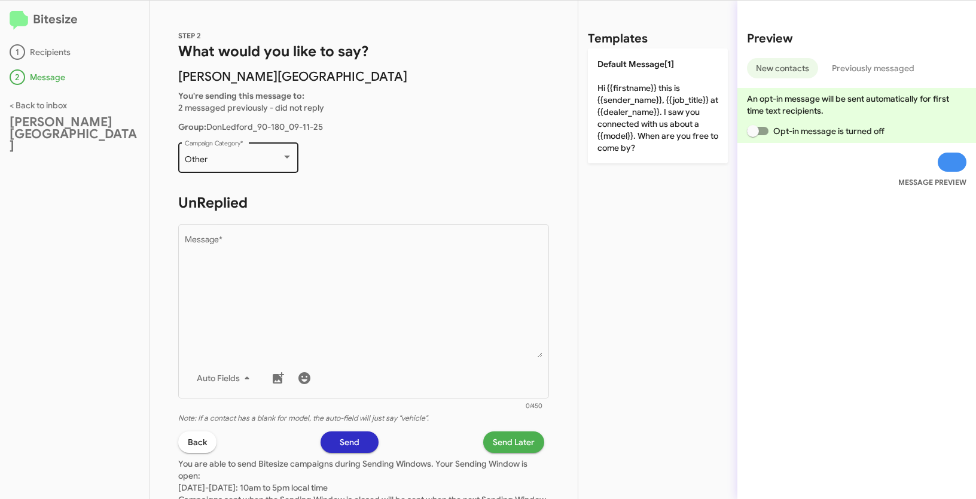
click at [234, 166] on div "Other Campaign Category *" at bounding box center [239, 156] width 108 height 33
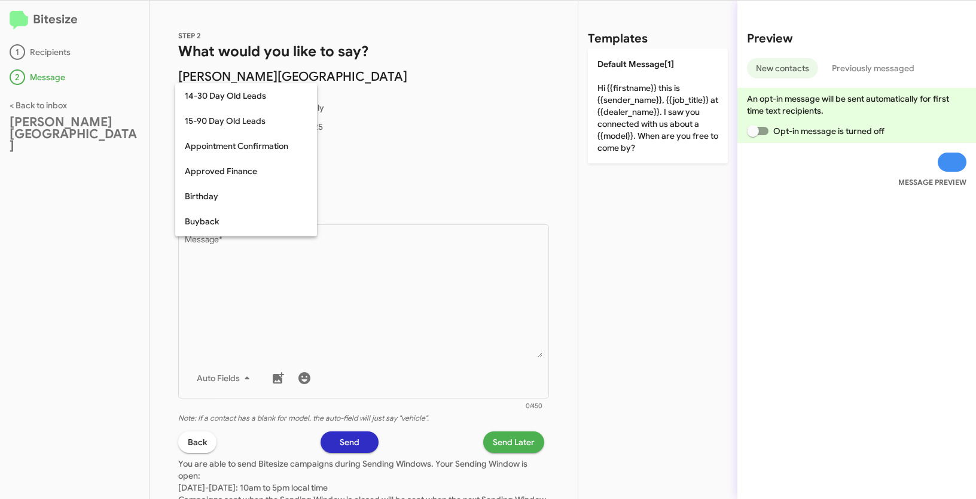
scroll to position [263, 0]
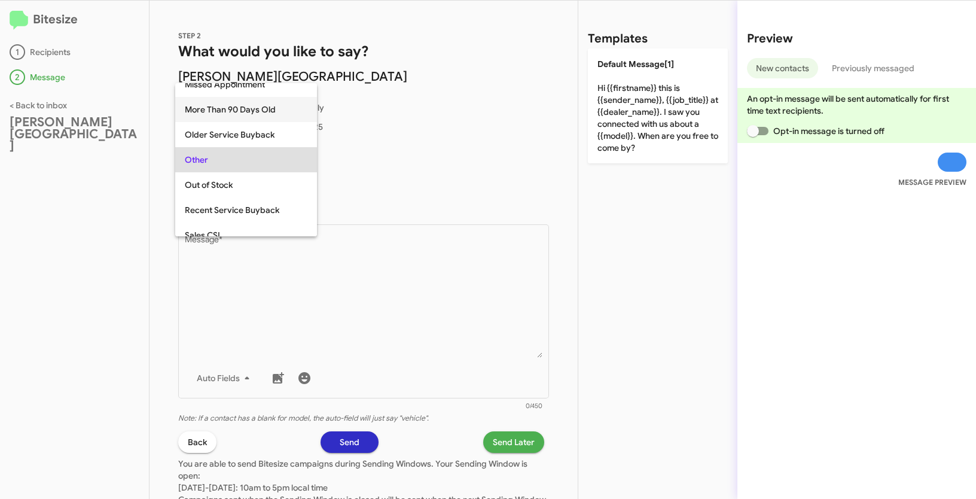
click at [221, 105] on span "More Than 90 Days Old" at bounding box center [246, 109] width 123 height 25
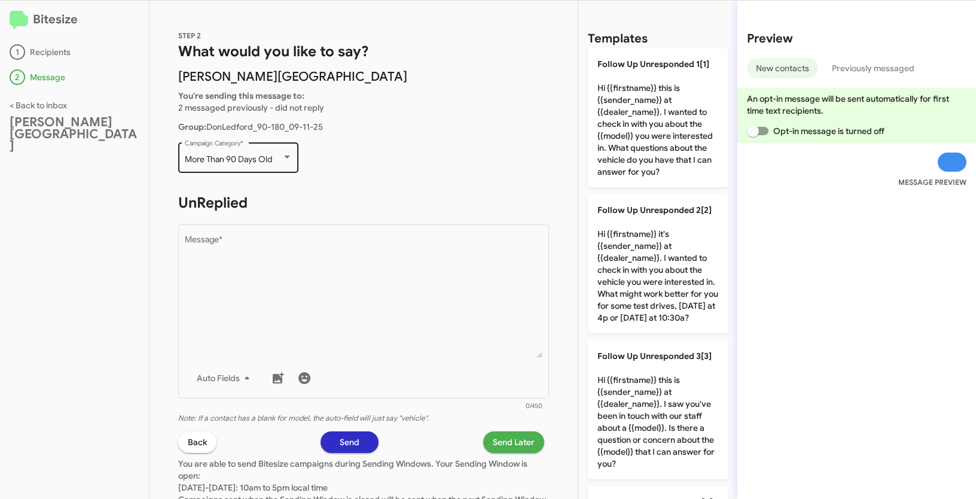
drag, startPoint x: 181, startPoint y: 155, endPoint x: 275, endPoint y: 157, distance: 93.9
click at [275, 157] on div "More Than 90 Days Old Campaign Category *" at bounding box center [238, 156] width 120 height 33
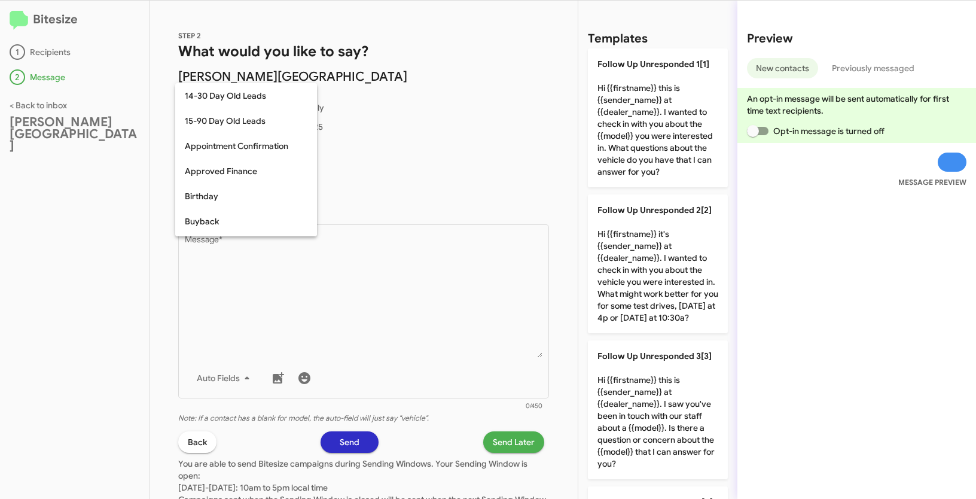
scroll to position [212, 0]
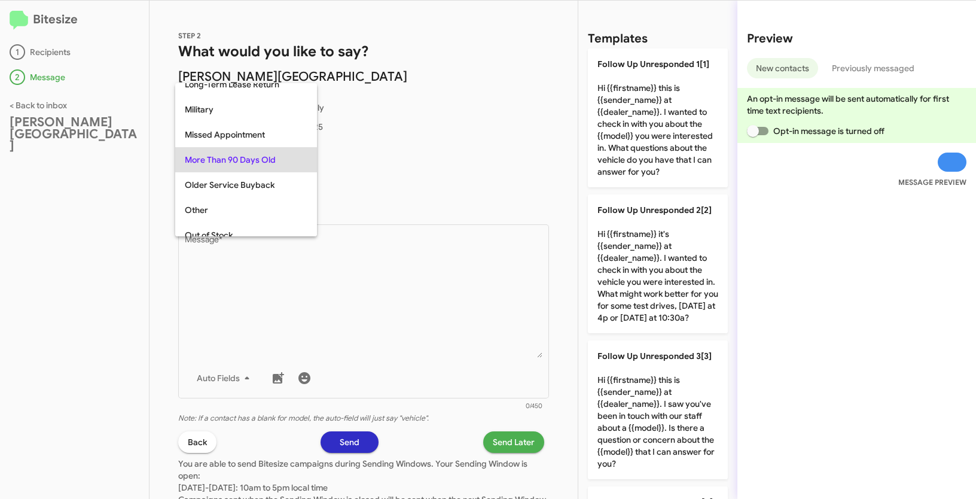
copy span "More Than 90 Days Old"
click at [427, 312] on div at bounding box center [488, 249] width 976 height 499
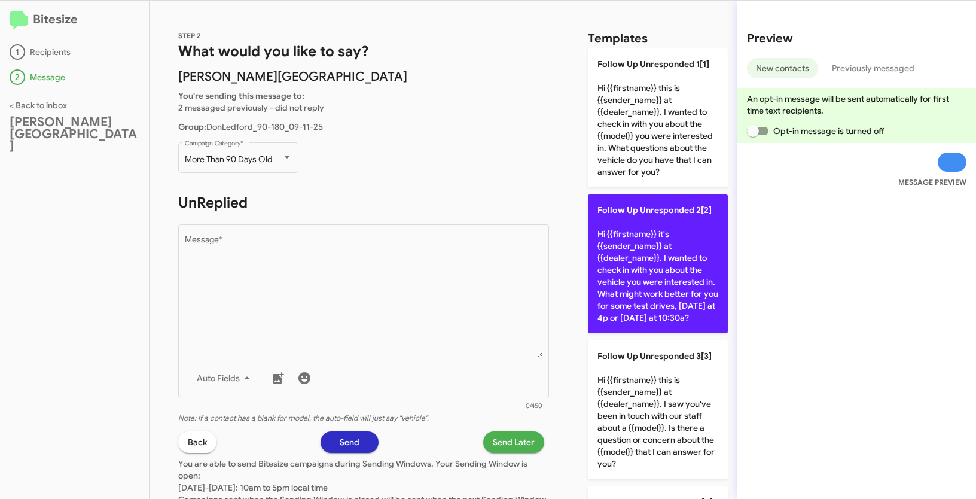
click at [636, 274] on p "Follow Up Unresponded 2[2] Hi {{firstname}} it's {{sender_name}} at {{dealer_na…" at bounding box center [658, 263] width 140 height 139
type textarea "Hi {{firstname}} it's {{sender_name}} at {{dealer_name}}. I wanted to check in …"
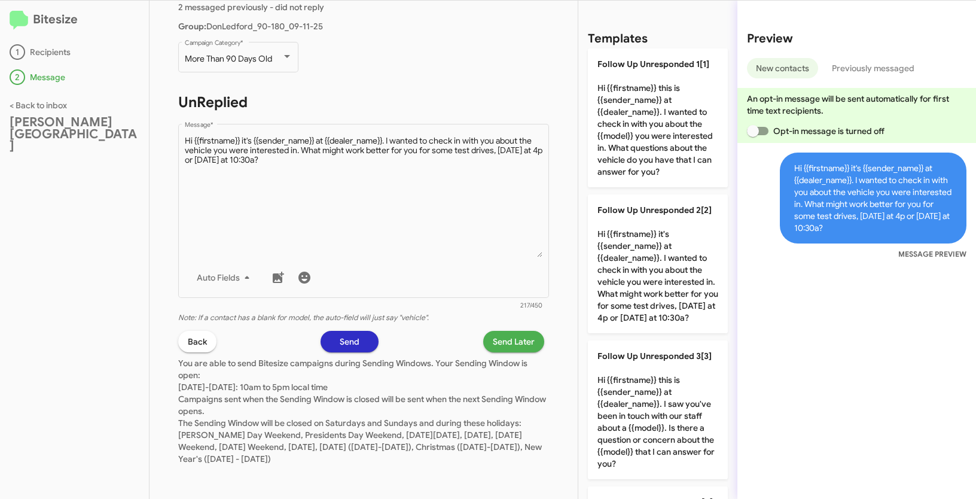
scroll to position [101, 0]
click at [513, 339] on span "Send Later" at bounding box center [514, 341] width 42 height 22
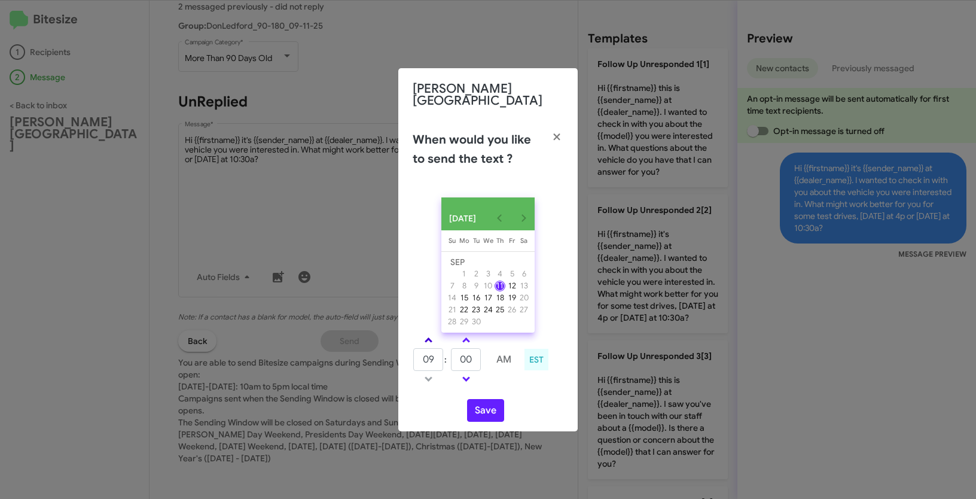
click at [432, 338] on link at bounding box center [428, 340] width 21 height 14
type input "10"
drag, startPoint x: 478, startPoint y: 360, endPoint x: 438, endPoint y: 353, distance: 40.6
click at [438, 353] on tr "10 : 00 AM" at bounding box center [466, 360] width 107 height 24
type input "09"
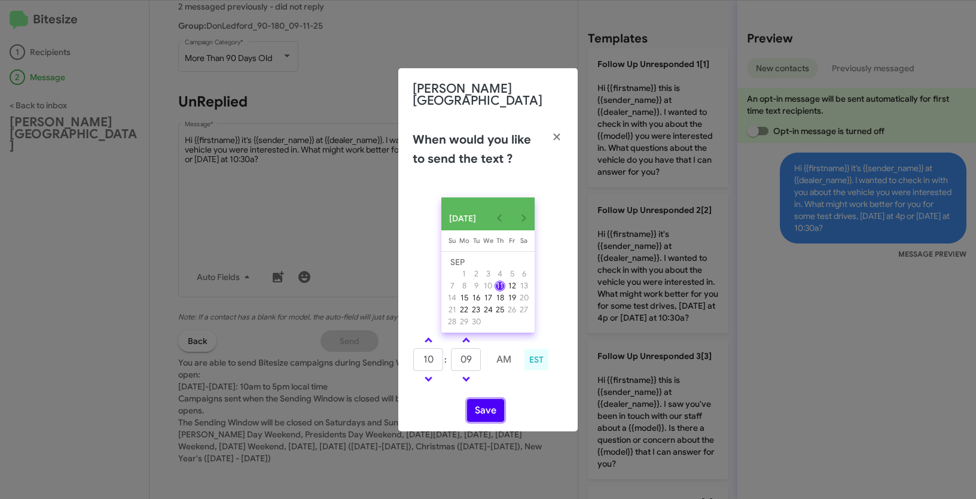
click at [490, 406] on button "Save" at bounding box center [485, 410] width 37 height 23
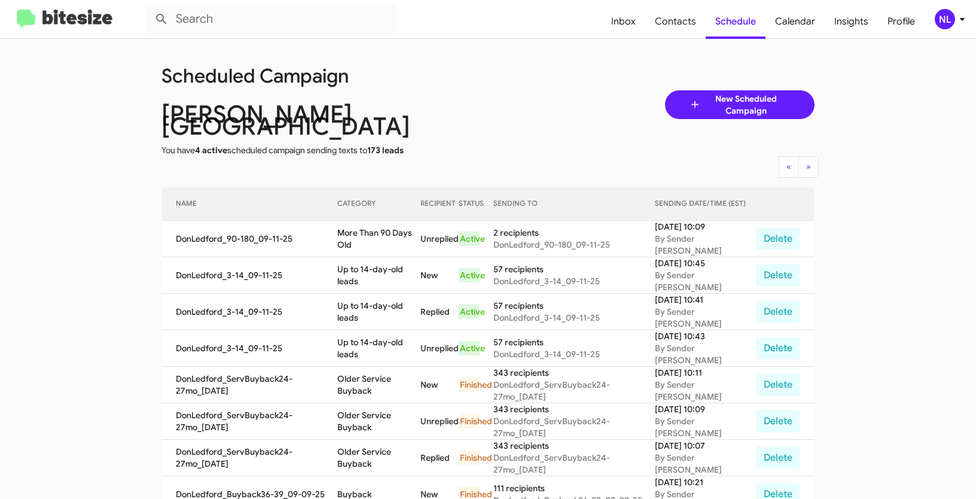
click at [938, 19] on div "NL" at bounding box center [945, 19] width 20 height 20
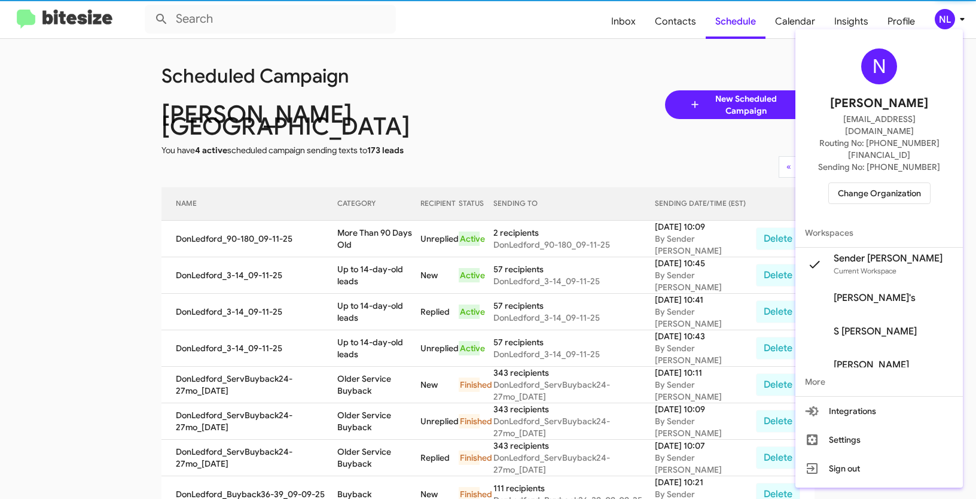
click at [897, 183] on span "Change Organization" at bounding box center [879, 193] width 83 height 20
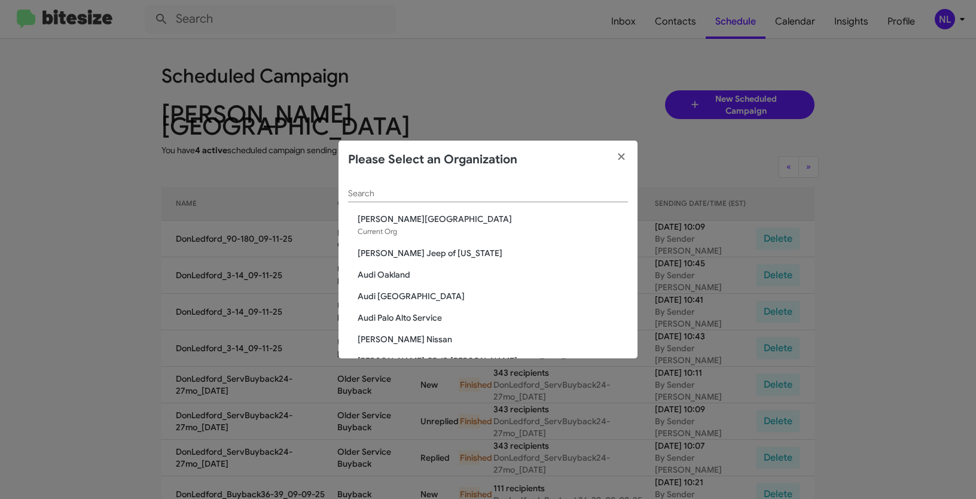
click at [510, 187] on div "Search" at bounding box center [488, 190] width 280 height 23
paste input "[PERSON_NAME] FIFE"
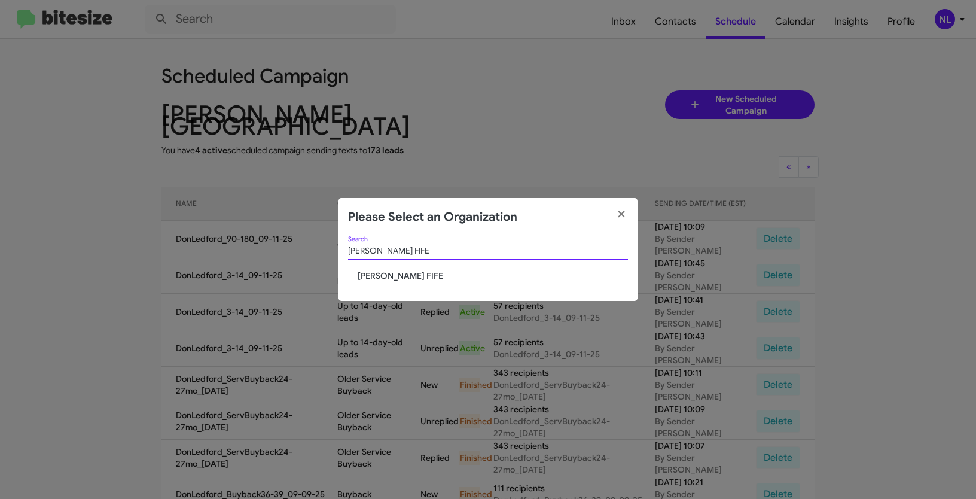
type input "[PERSON_NAME] FIFE"
click at [389, 281] on span "[PERSON_NAME] FIFE" at bounding box center [493, 276] width 270 height 12
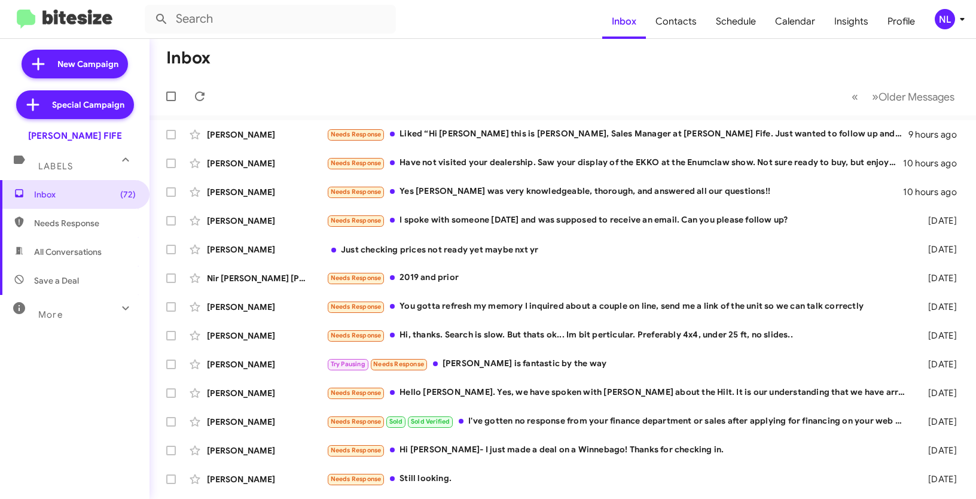
click at [947, 14] on div "NL" at bounding box center [945, 19] width 20 height 20
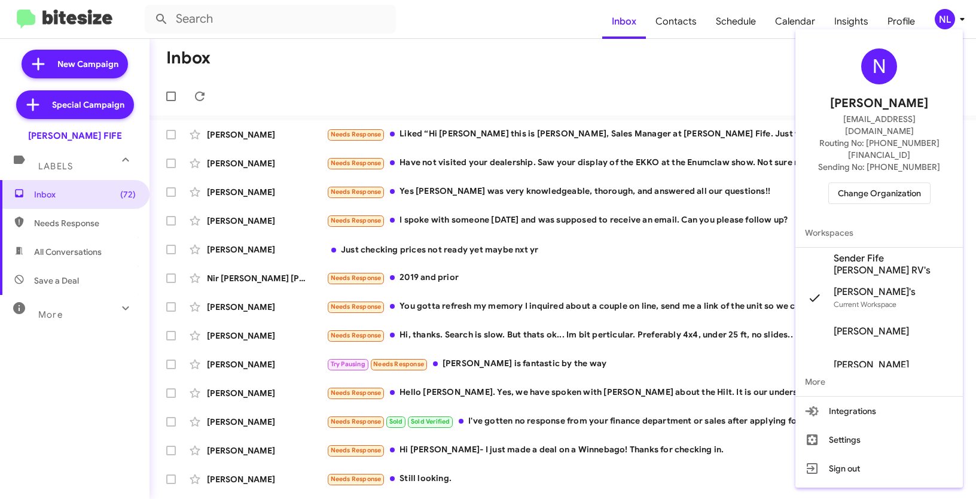
click at [870, 252] on span "Sender Fife [PERSON_NAME] RV's" at bounding box center [894, 264] width 120 height 24
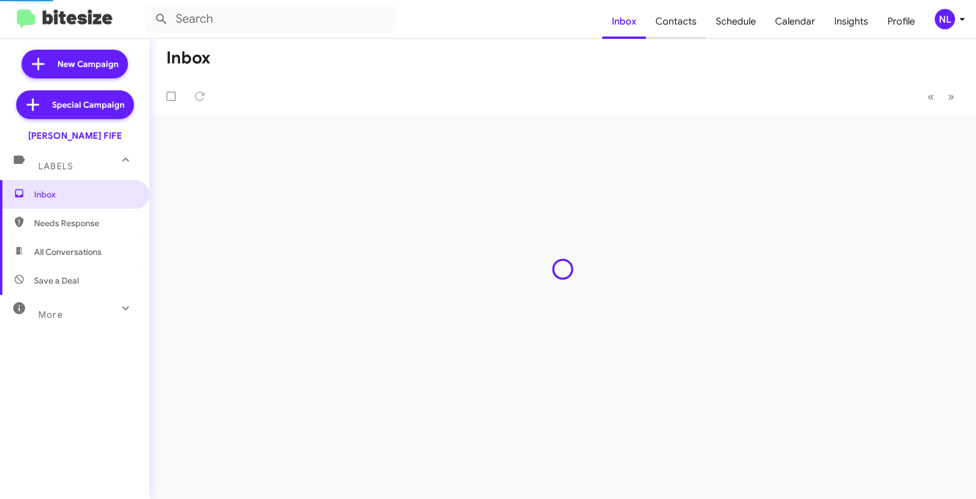
click at [673, 25] on span "Contacts" at bounding box center [676, 21] width 60 height 35
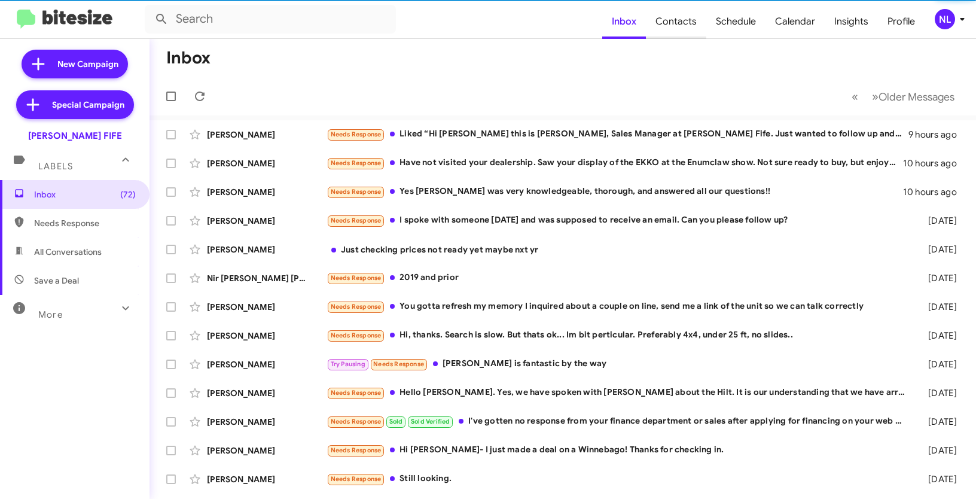
click at [674, 25] on span "Contacts" at bounding box center [676, 21] width 60 height 35
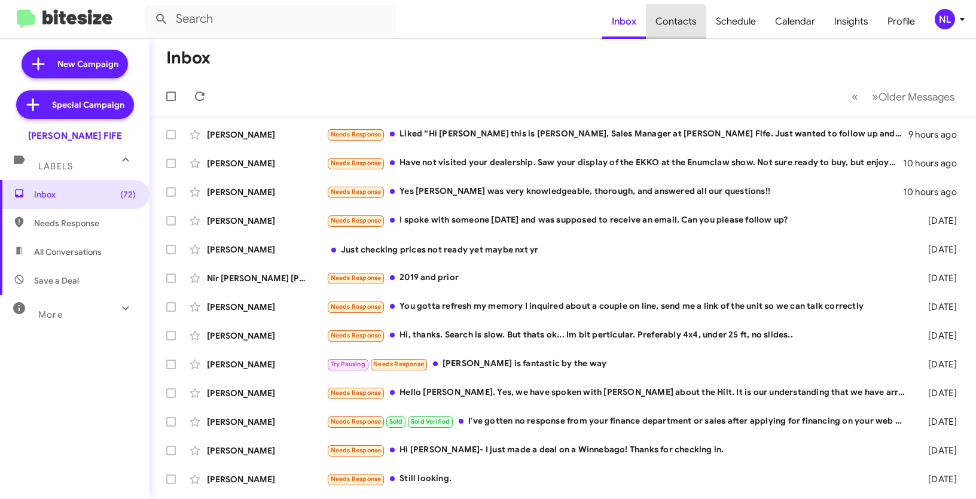
click at [675, 23] on span "Contacts" at bounding box center [676, 21] width 60 height 35
type input "in:groups"
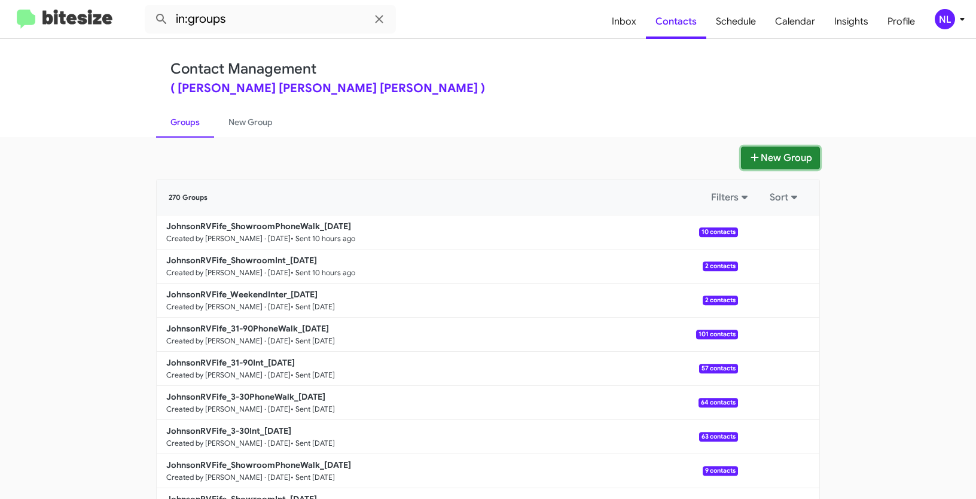
click at [768, 161] on button "New Group" at bounding box center [780, 158] width 79 height 23
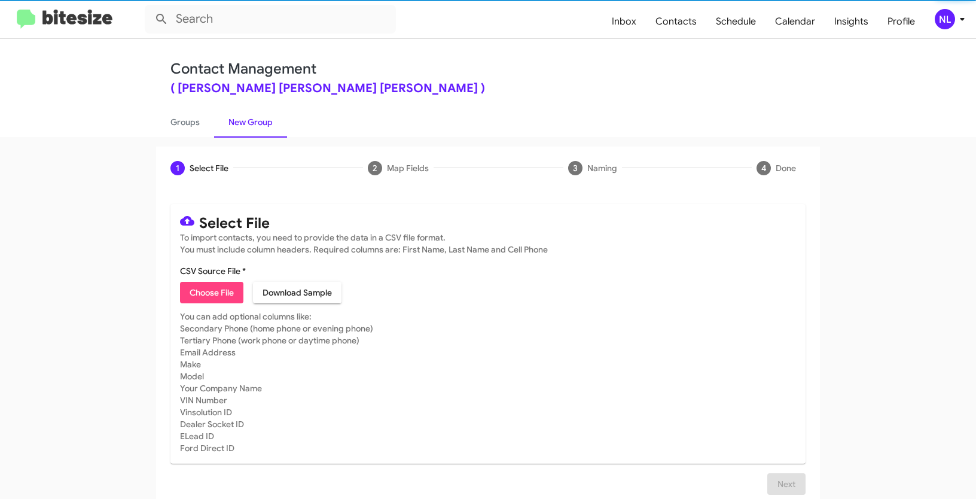
click at [196, 295] on span "Choose File" at bounding box center [212, 293] width 44 height 22
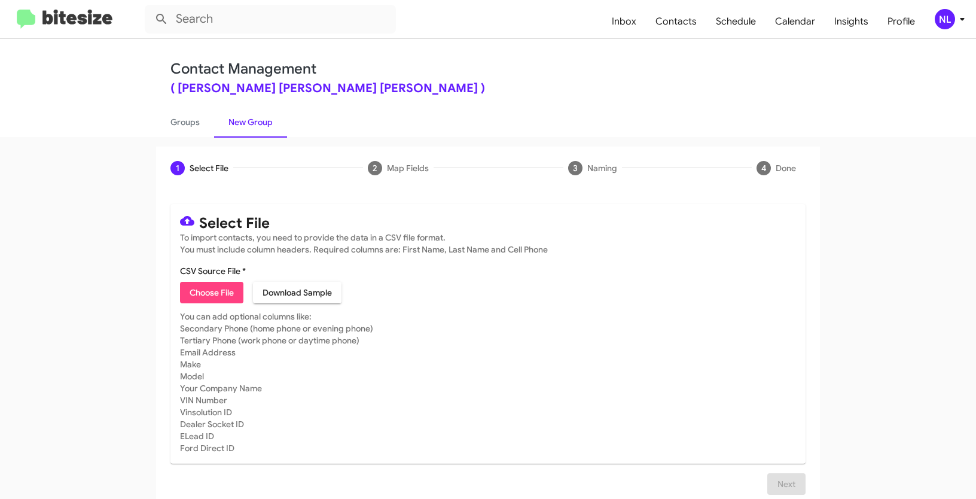
type input "Opt out open - [PERSON_NAME] FIFE"
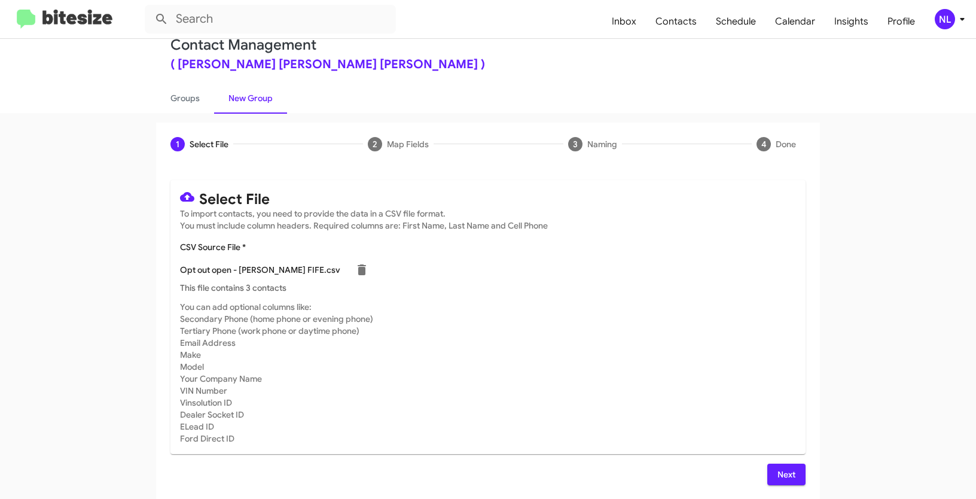
scroll to position [24, 0]
click at [793, 477] on button "Next" at bounding box center [786, 475] width 38 height 22
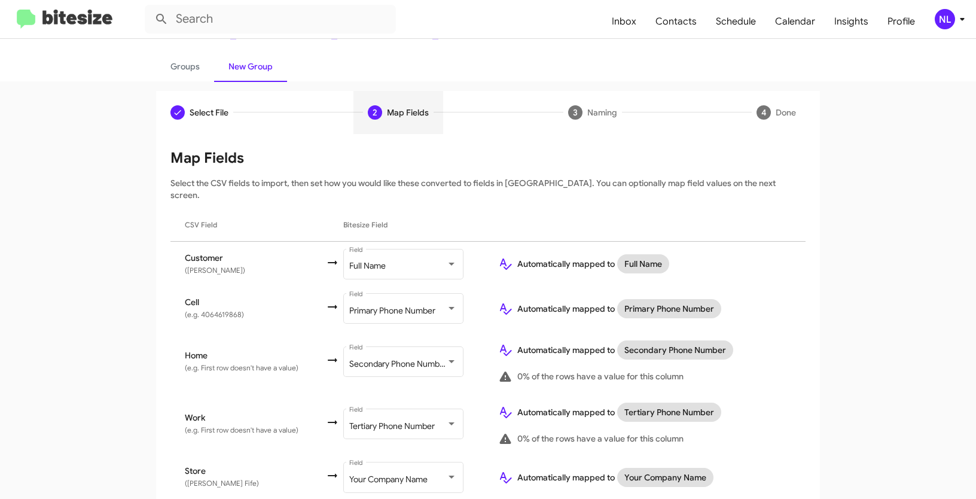
scroll to position [89, 0]
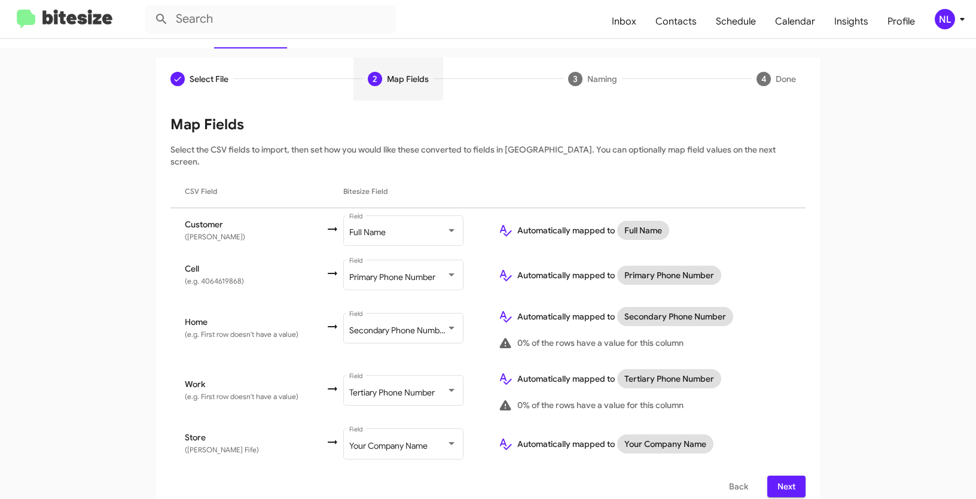
click at [788, 475] on span "Next" at bounding box center [786, 486] width 19 height 22
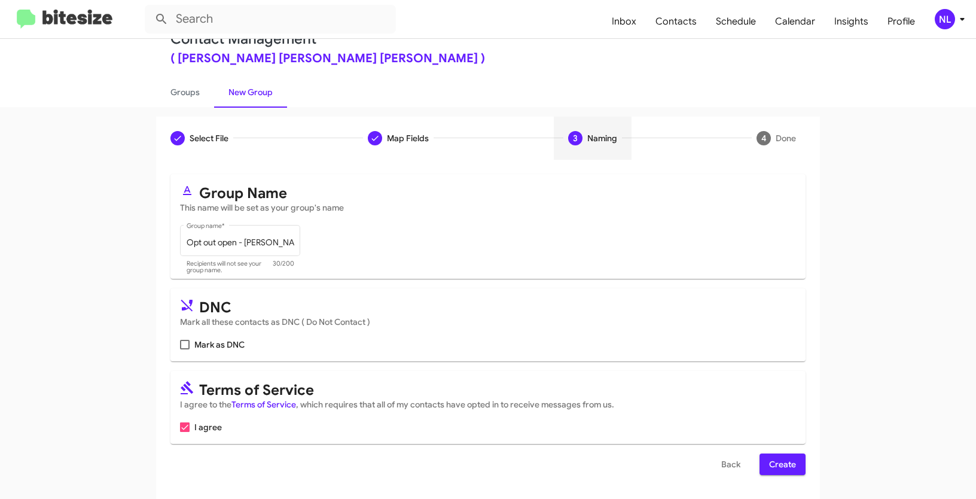
scroll to position [30, 0]
click at [184, 346] on span at bounding box center [185, 345] width 10 height 10
click at [184, 349] on input "Mark as DNC" at bounding box center [184, 349] width 1 height 1
checkbox input "true"
click at [785, 471] on span "Create" at bounding box center [782, 464] width 27 height 22
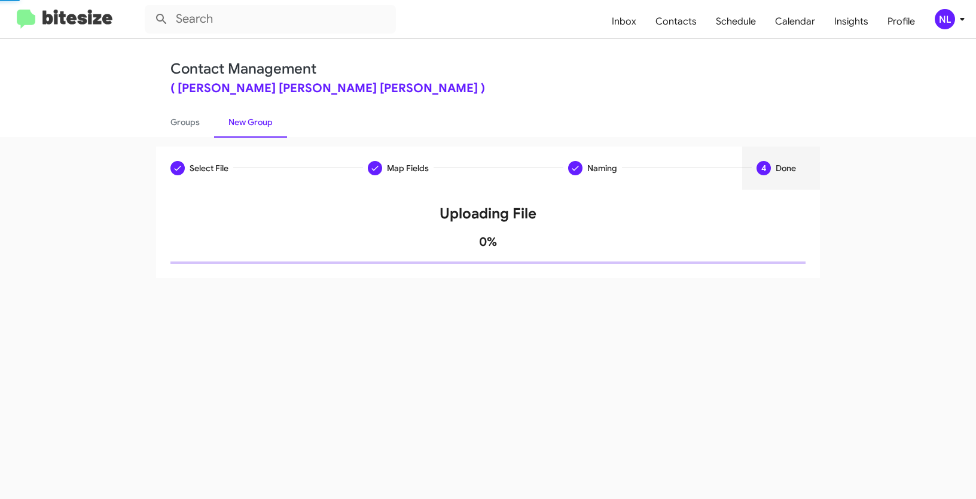
scroll to position [0, 0]
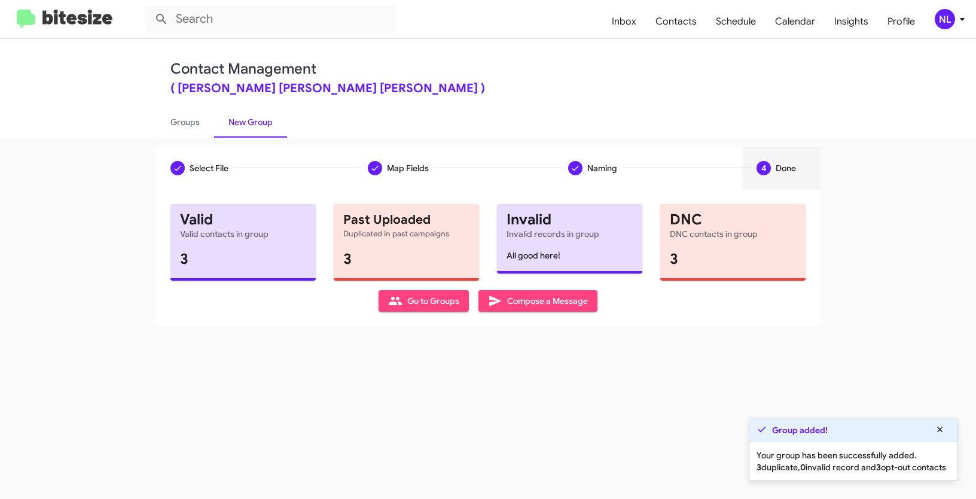
click at [453, 308] on span "Go to Groups" at bounding box center [423, 301] width 71 height 22
type input "in:groups"
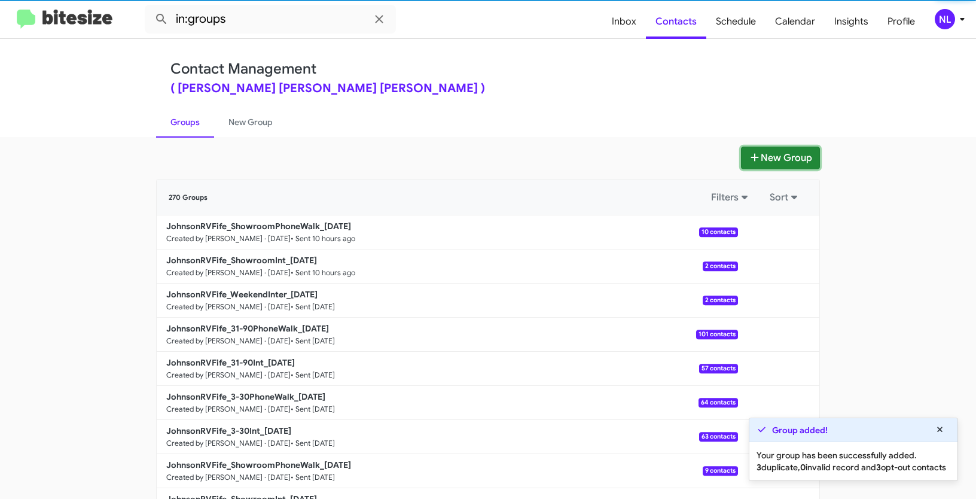
click at [785, 161] on button "New Group" at bounding box center [780, 158] width 79 height 23
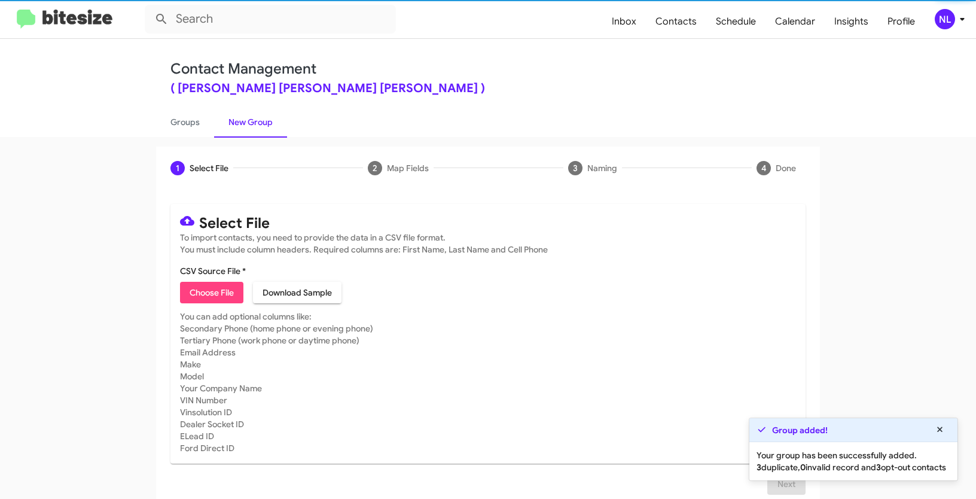
click at [175, 301] on mat-card "Select File To import contacts, you need to provide the data in a CSV file form…" at bounding box center [487, 334] width 635 height 260
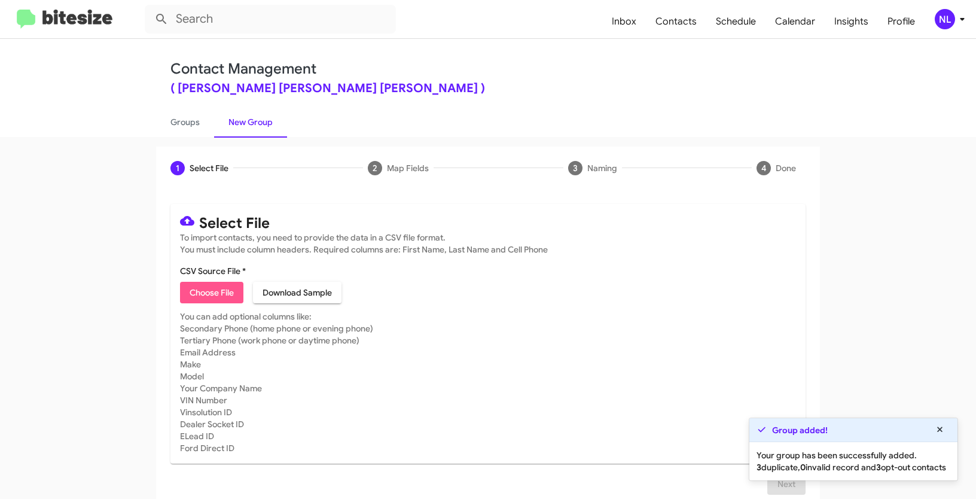
click at [193, 295] on span "Choose File" at bounding box center [212, 293] width 44 height 22
type input "Opt out dead - [PERSON_NAME] FIFE"
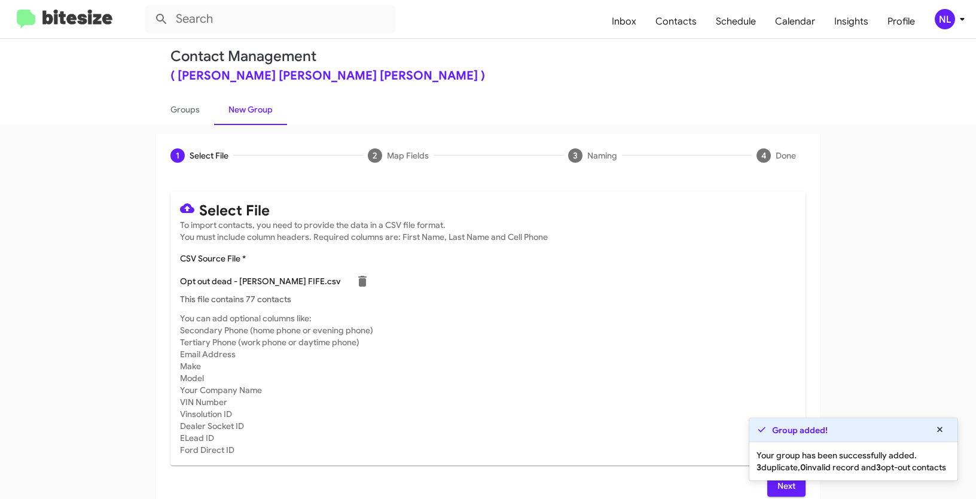
scroll to position [24, 0]
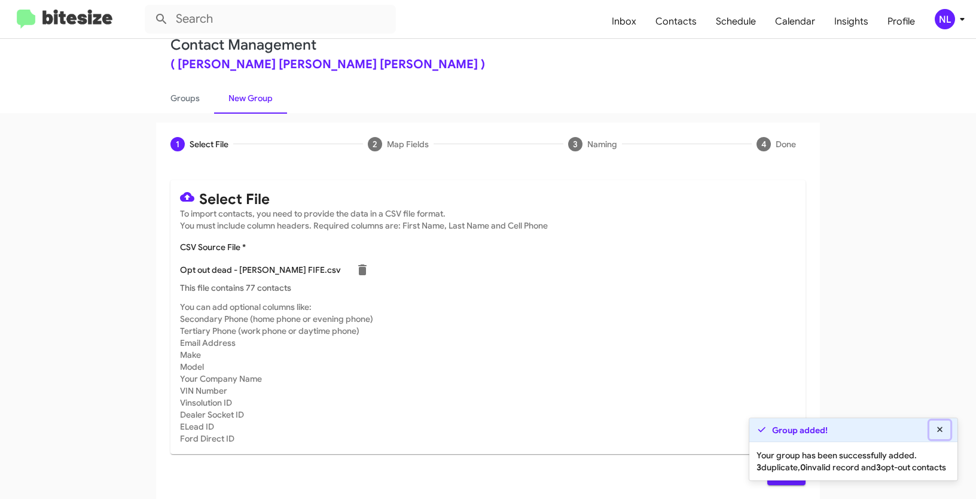
click at [937, 425] on icon at bounding box center [940, 429] width 11 height 8
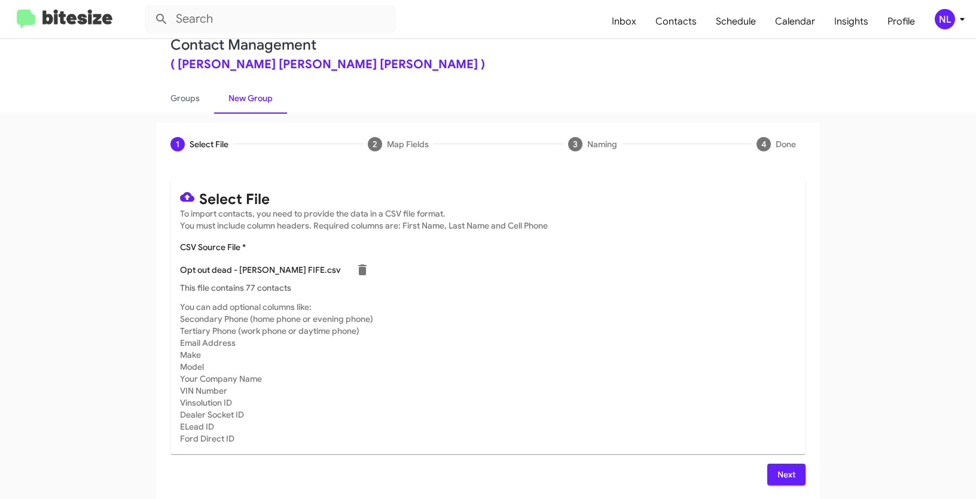
click at [791, 473] on span "Next" at bounding box center [786, 475] width 19 height 22
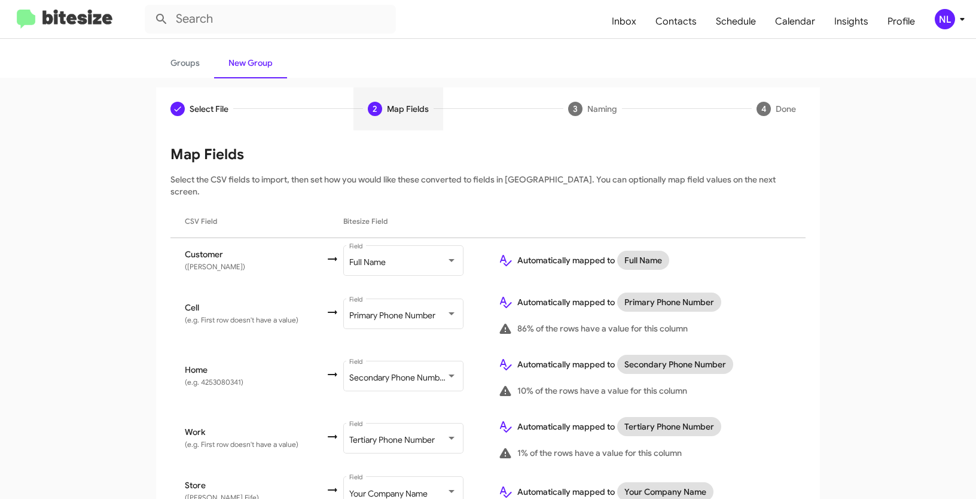
scroll to position [107, 0]
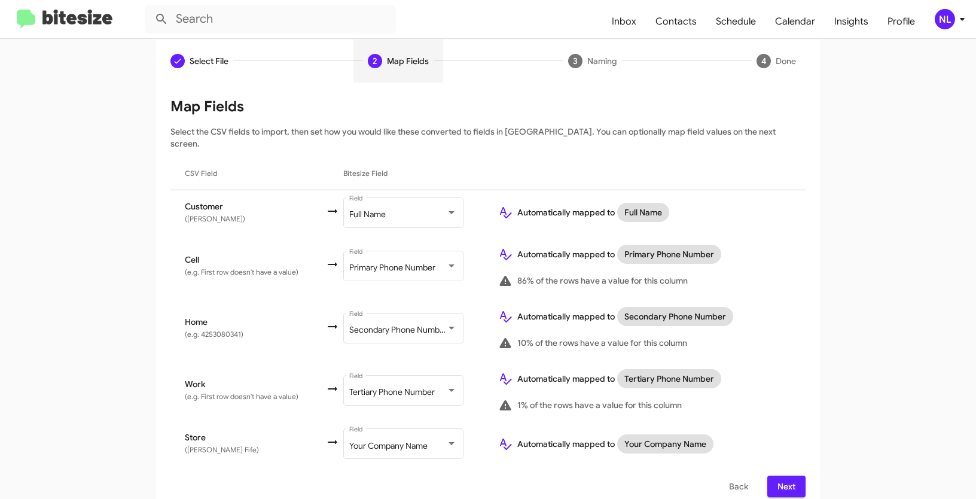
click at [798, 475] on button "Next" at bounding box center [786, 486] width 38 height 22
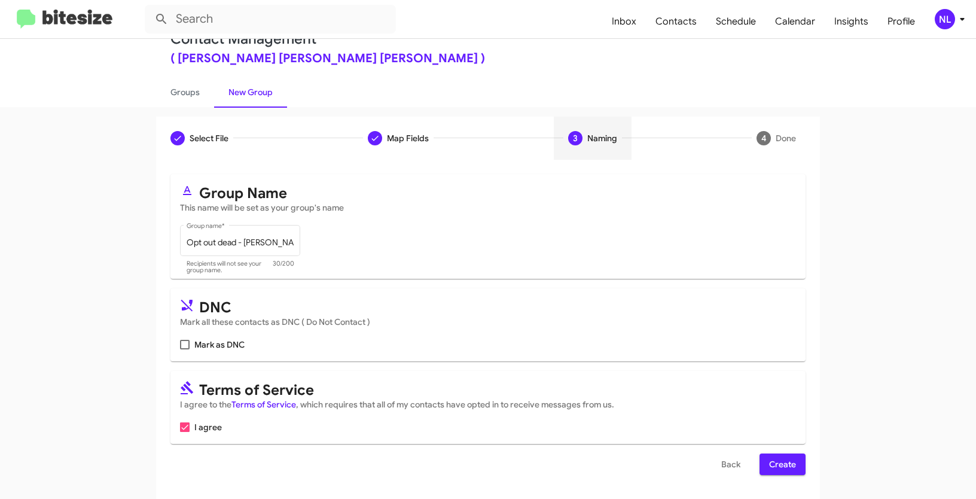
scroll to position [30, 0]
click at [186, 348] on label "Mark as DNC" at bounding box center [212, 344] width 65 height 14
click at [185, 349] on input "Mark as DNC" at bounding box center [184, 349] width 1 height 1
checkbox input "true"
click at [779, 466] on span "Create" at bounding box center [782, 464] width 27 height 22
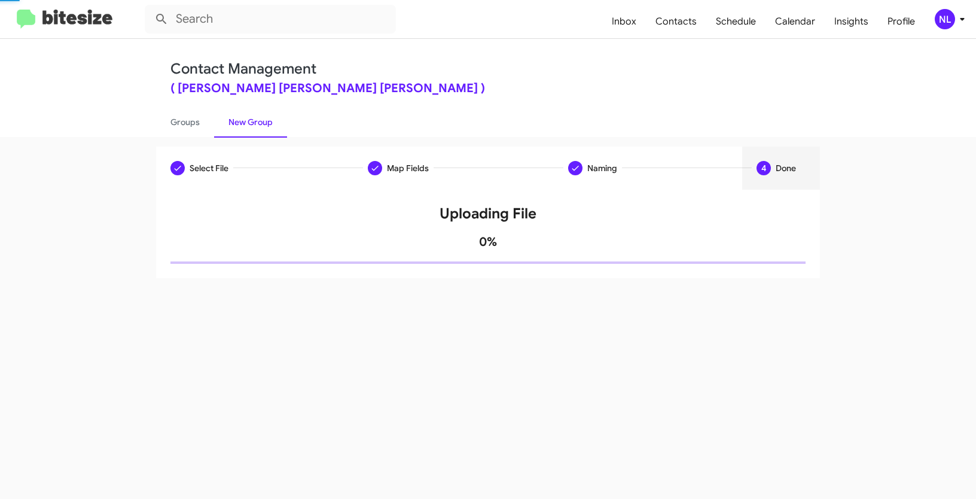
scroll to position [0, 0]
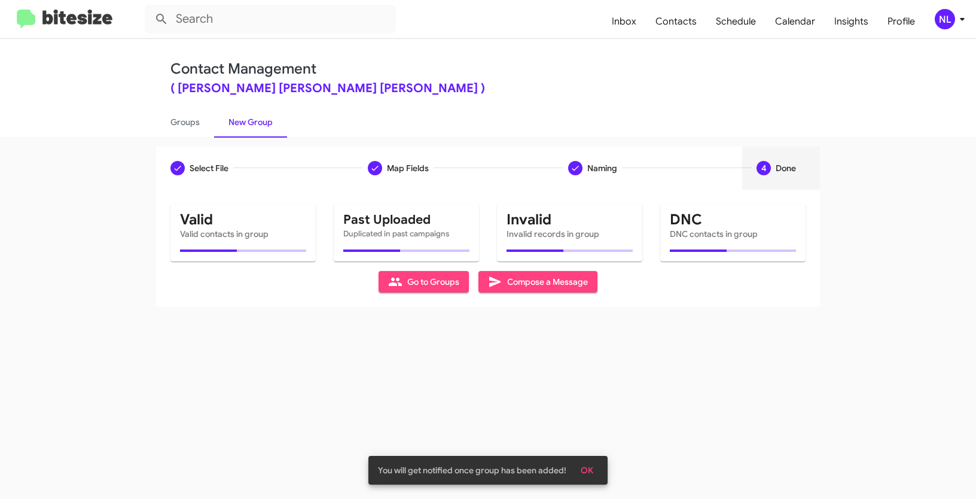
click at [587, 465] on span "OK" at bounding box center [587, 470] width 13 height 22
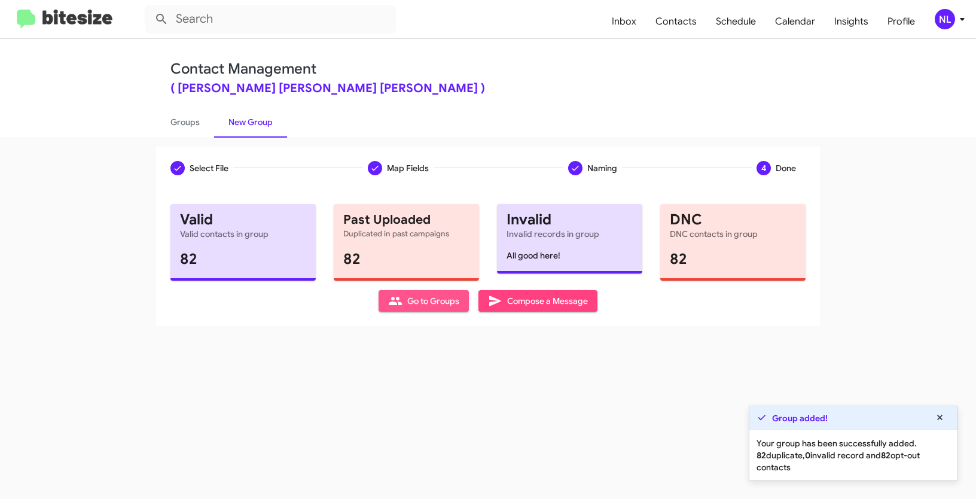
click at [437, 302] on span "Go to Groups" at bounding box center [423, 301] width 71 height 22
type input "in:groups"
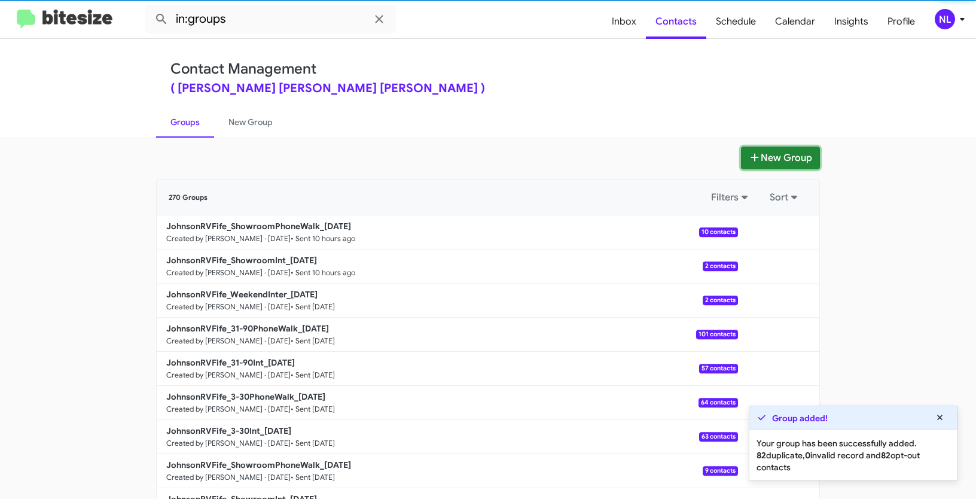
click at [779, 153] on button "New Group" at bounding box center [780, 158] width 79 height 23
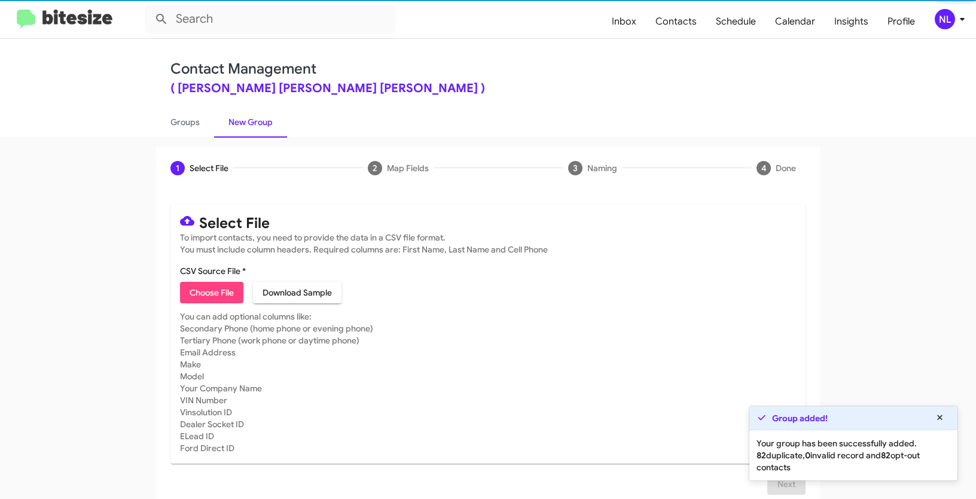
click at [200, 297] on span "Choose File" at bounding box center [212, 293] width 44 height 22
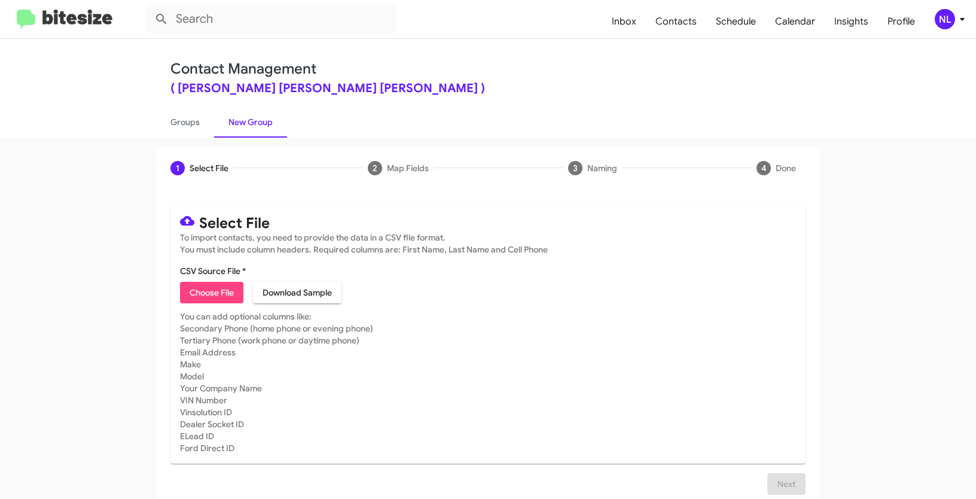
type input "Opt out delivered - [PERSON_NAME] FIFE"
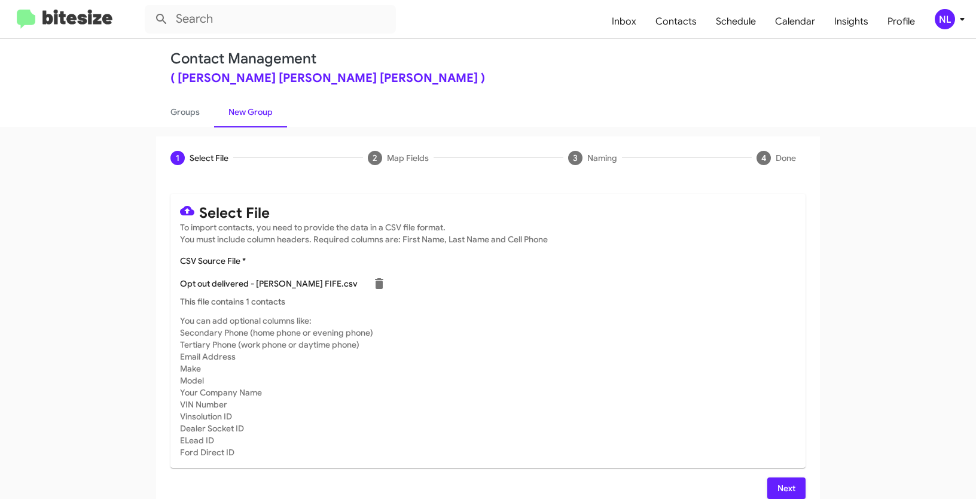
scroll to position [24, 0]
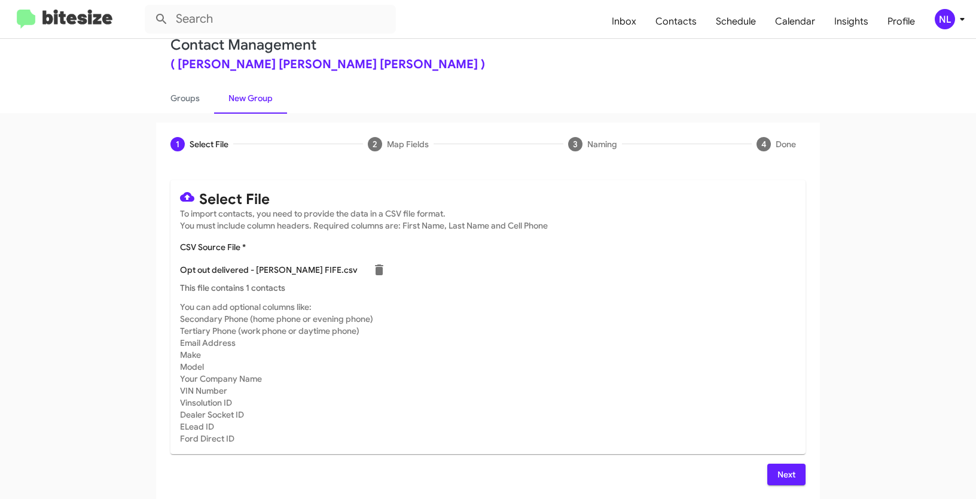
click at [763, 474] on div "Next" at bounding box center [487, 475] width 635 height 22
click at [767, 474] on button "Next" at bounding box center [786, 475] width 38 height 22
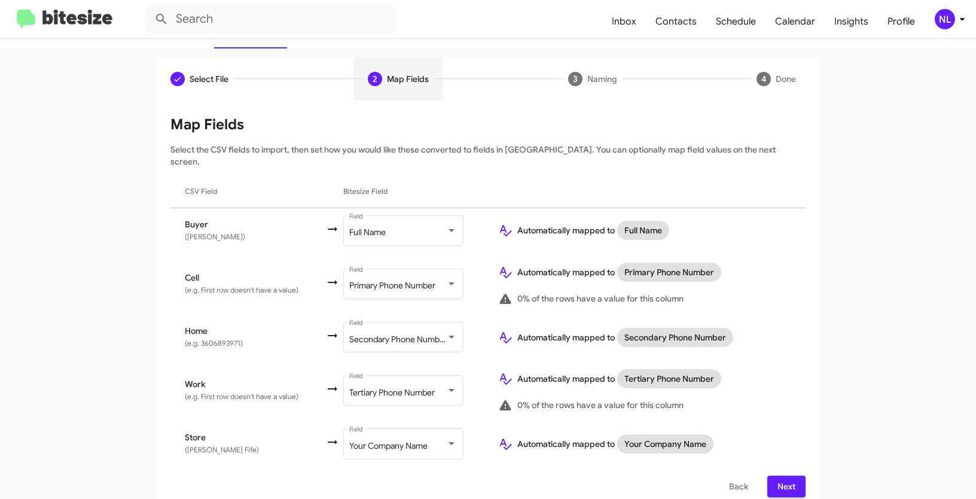
click at [767, 475] on button "Next" at bounding box center [786, 486] width 38 height 22
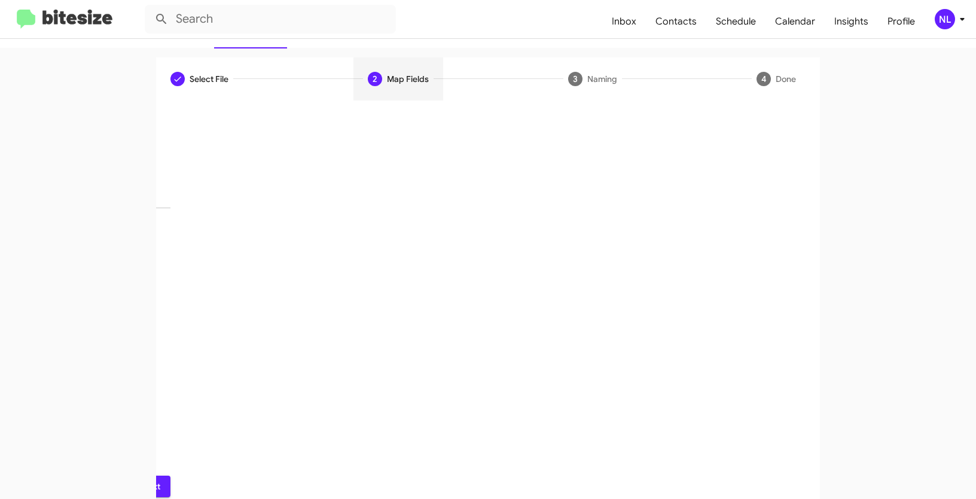
scroll to position [30, 0]
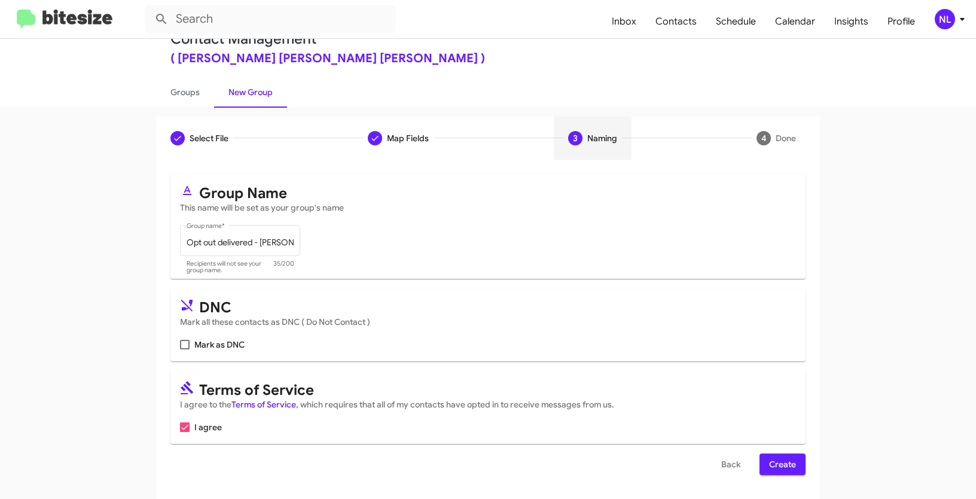
click at [180, 342] on span at bounding box center [185, 345] width 10 height 10
click at [184, 349] on input "Mark as DNC" at bounding box center [184, 349] width 1 height 1
checkbox input "true"
click at [778, 465] on span "Create" at bounding box center [782, 464] width 27 height 22
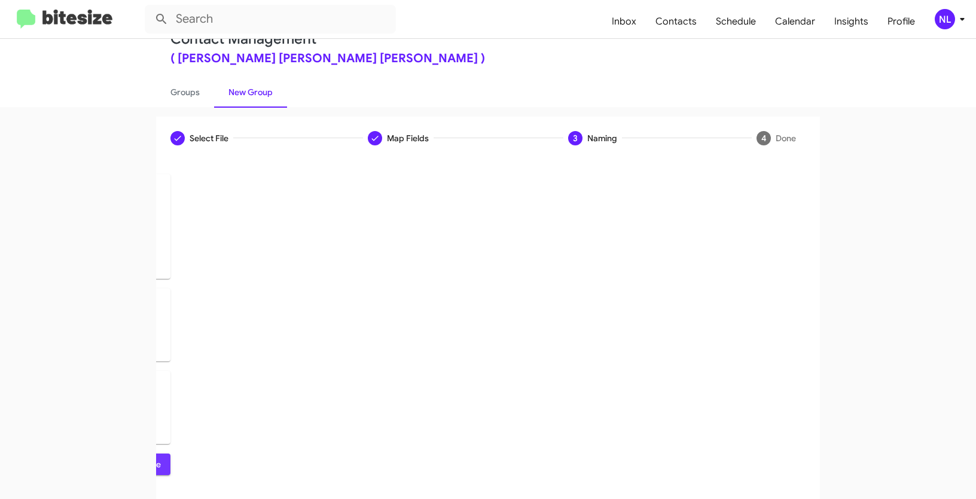
scroll to position [0, 0]
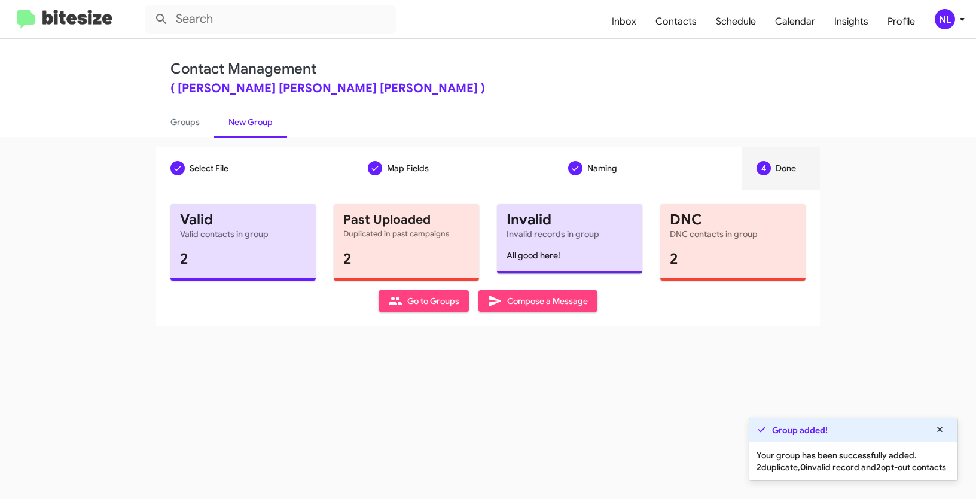
click at [440, 298] on span "Go to Groups" at bounding box center [423, 301] width 71 height 22
type input "in:groups"
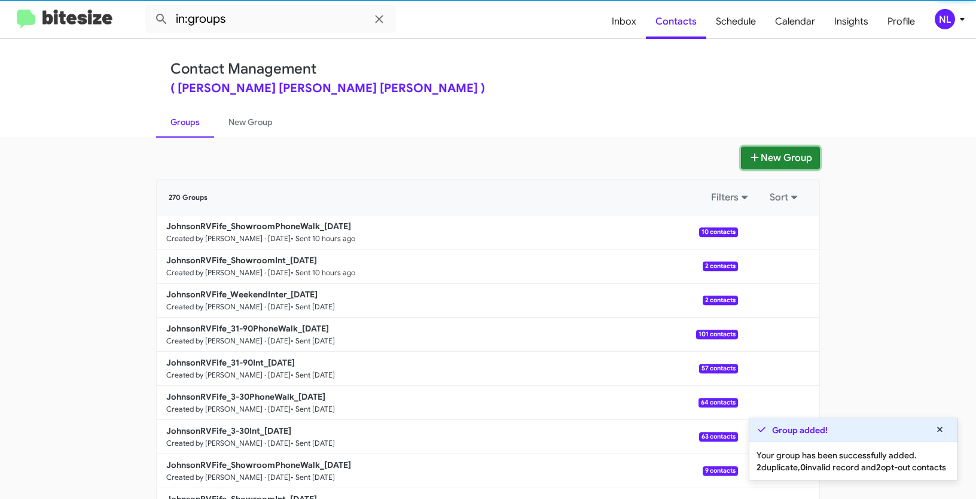
click at [781, 160] on button "New Group" at bounding box center [780, 158] width 79 height 23
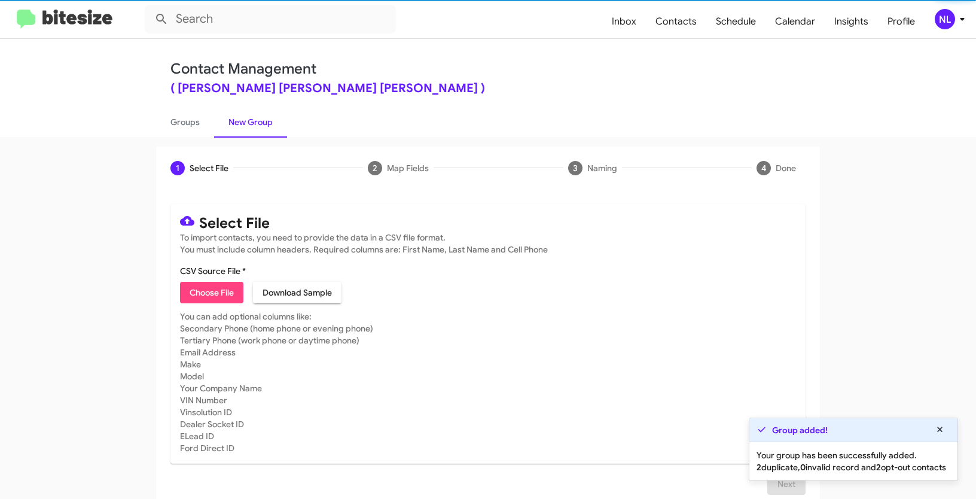
click at [196, 296] on span "Choose File" at bounding box center [212, 293] width 44 height 22
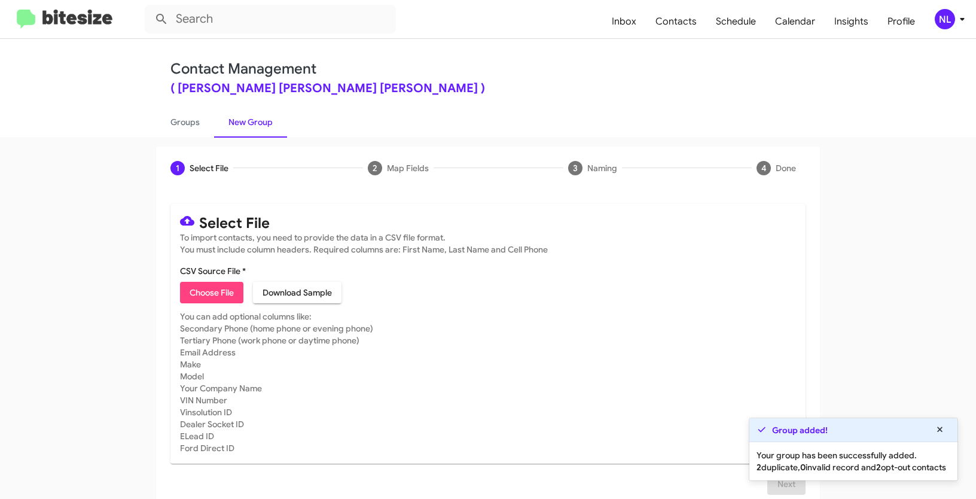
type input "JohnsonRVFife_3-30Int_[DATE]"
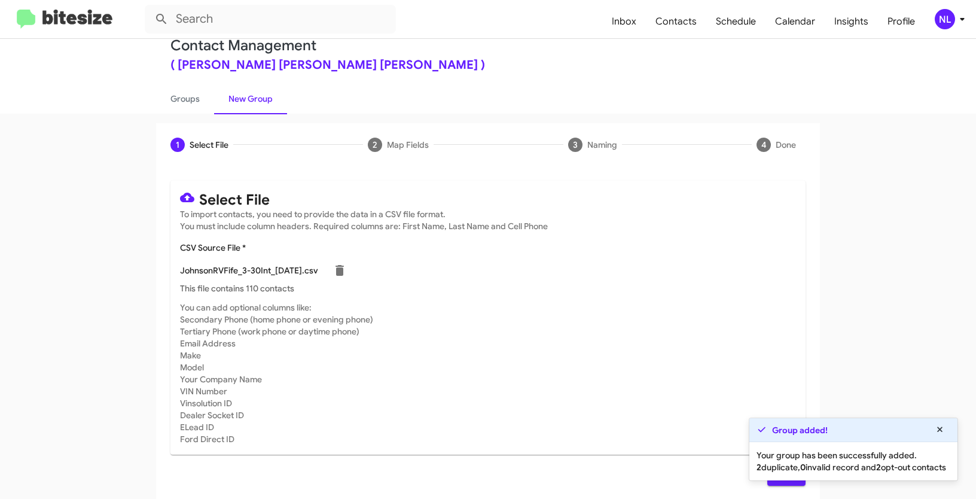
scroll to position [24, 0]
click at [938, 426] on icon at bounding box center [939, 428] width 5 height 5
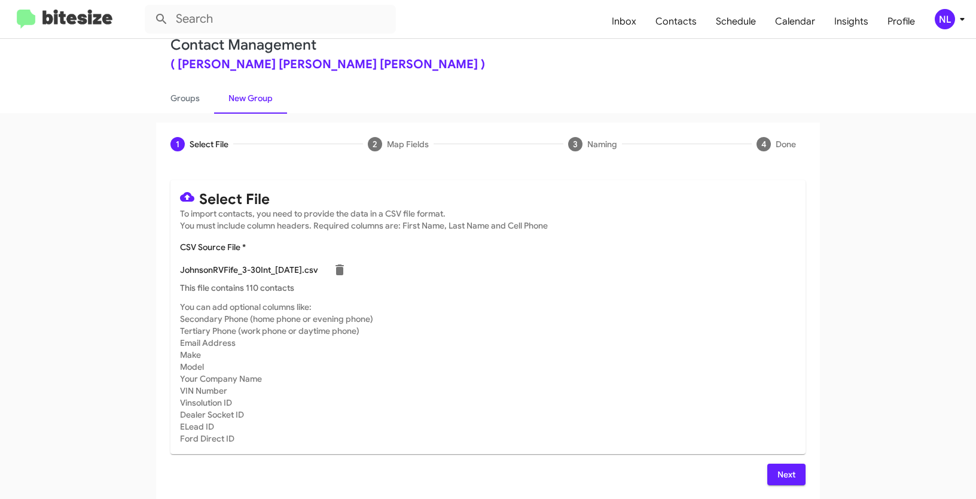
click at [785, 479] on span "Next" at bounding box center [786, 475] width 19 height 22
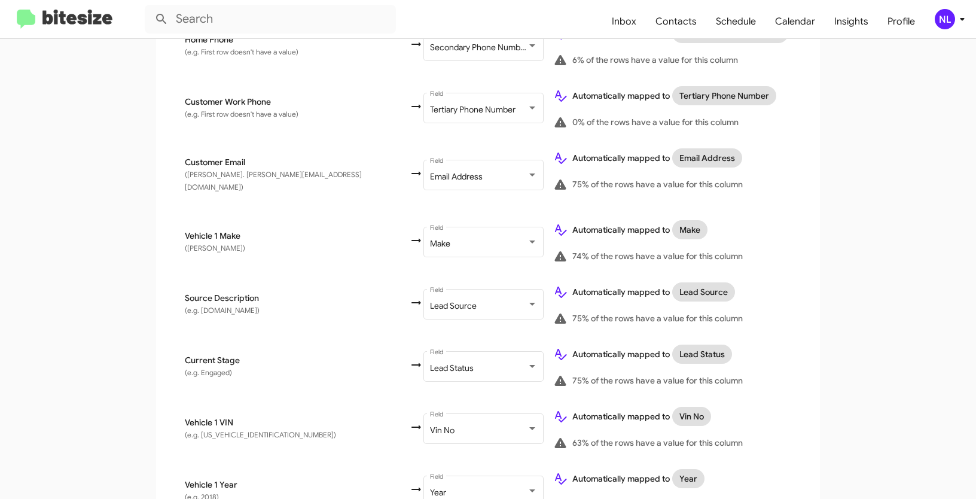
scroll to position [694, 0]
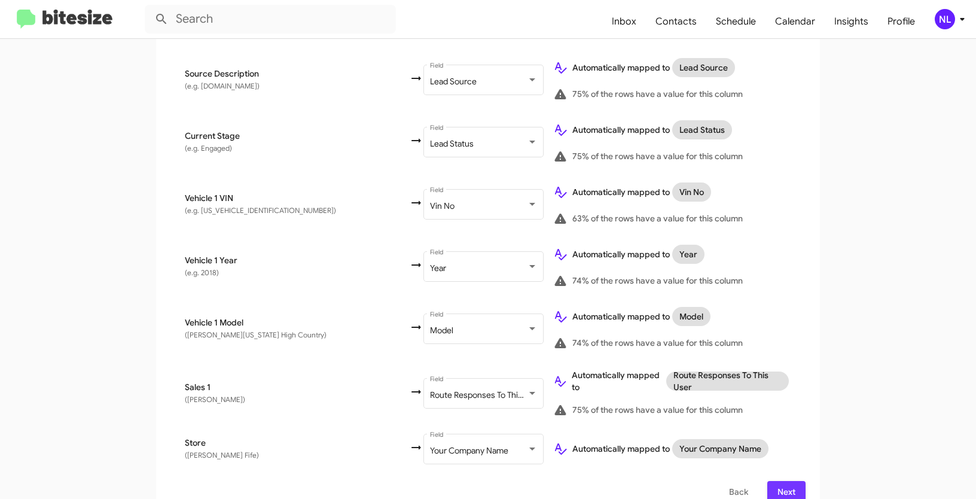
click at [787, 481] on span "Next" at bounding box center [786, 492] width 19 height 22
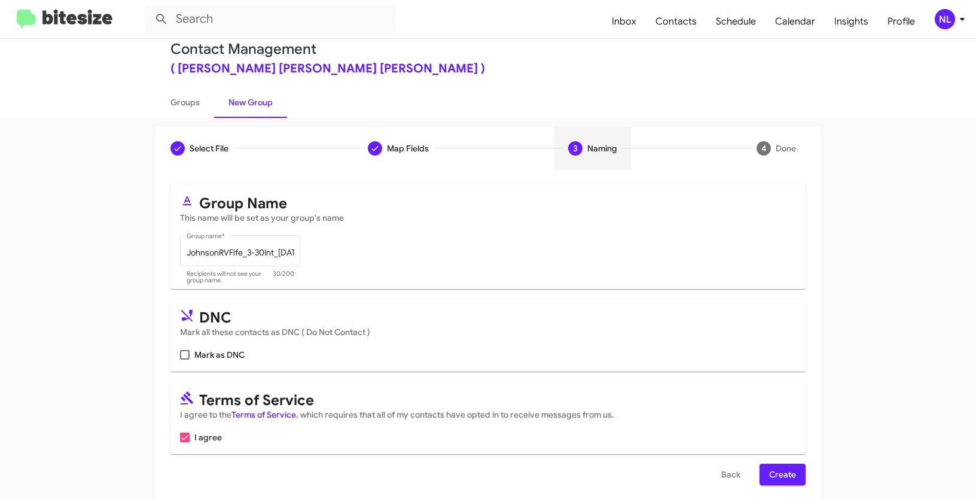
scroll to position [30, 0]
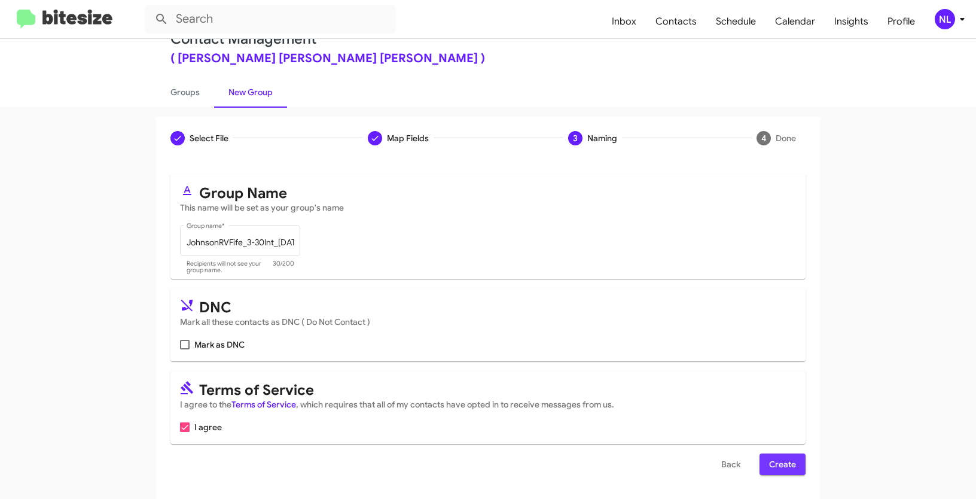
click at [781, 465] on span "Create" at bounding box center [782, 464] width 27 height 22
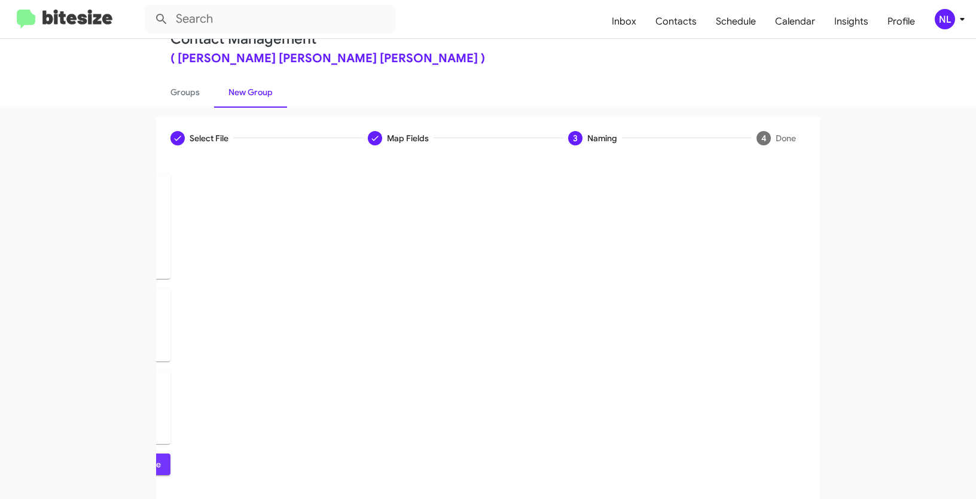
scroll to position [0, 0]
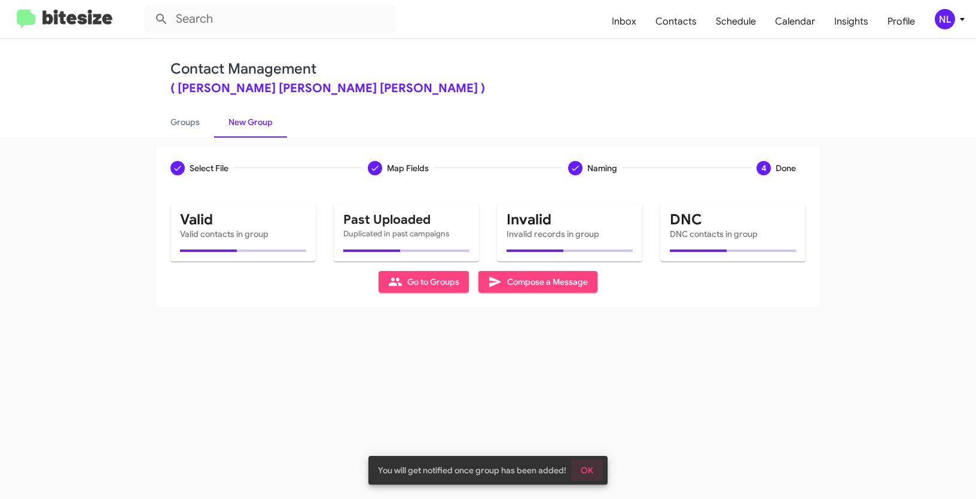
click at [585, 468] on span "OK" at bounding box center [587, 470] width 13 height 22
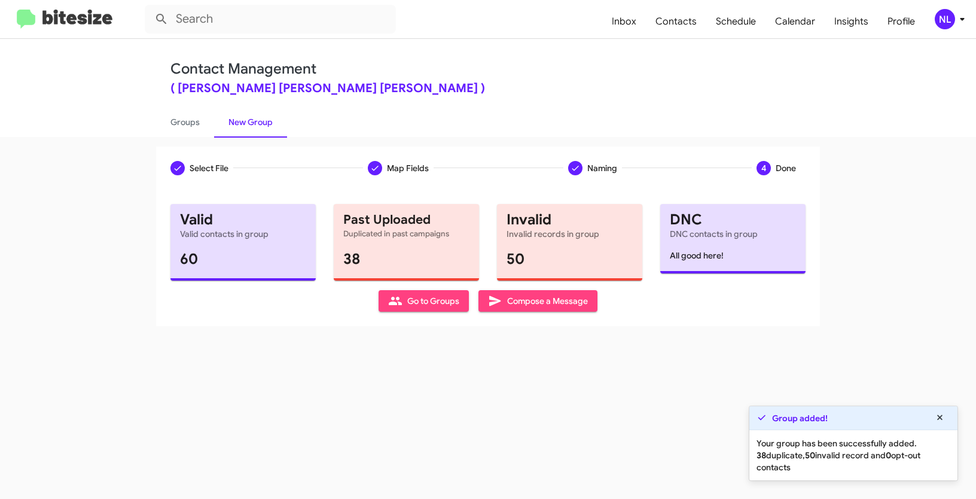
click at [412, 301] on span "Go to Groups" at bounding box center [423, 301] width 71 height 22
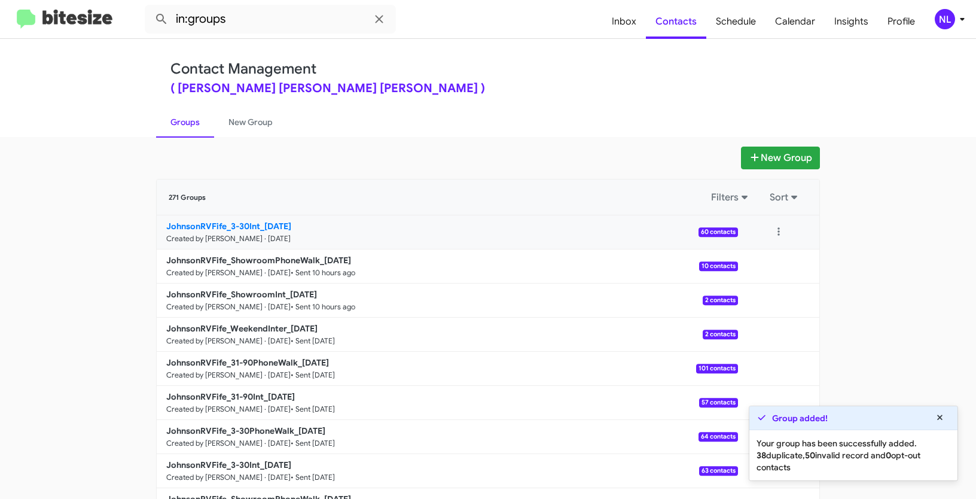
drag, startPoint x: 84, startPoint y: 217, endPoint x: 261, endPoint y: 227, distance: 177.3
click at [261, 227] on app-groups "New Group 271 Groups Filters Sort JohnsonRVFife_3-30Int_[DATE] Created by [PERS…" at bounding box center [488, 367] width 976 height 441
copy div "Filters Sort JohnsonRVFife_3-30Int_"
click at [294, 31] on input "in:groups" at bounding box center [270, 19] width 251 height 29
paste input "JohnsonRVFife_3-30Int_"
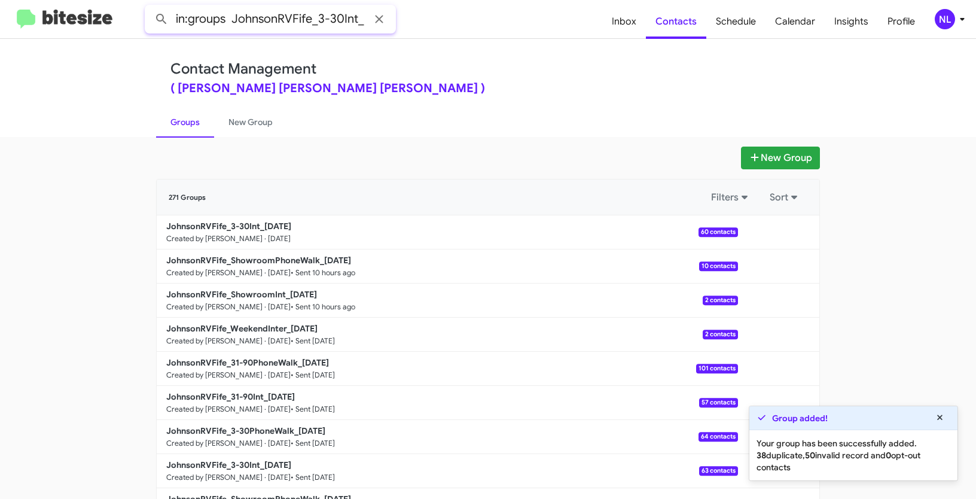
type input "in:groups JohnsonRVFife_3-30Int_"
click at [150, 7] on button at bounding box center [162, 19] width 24 height 24
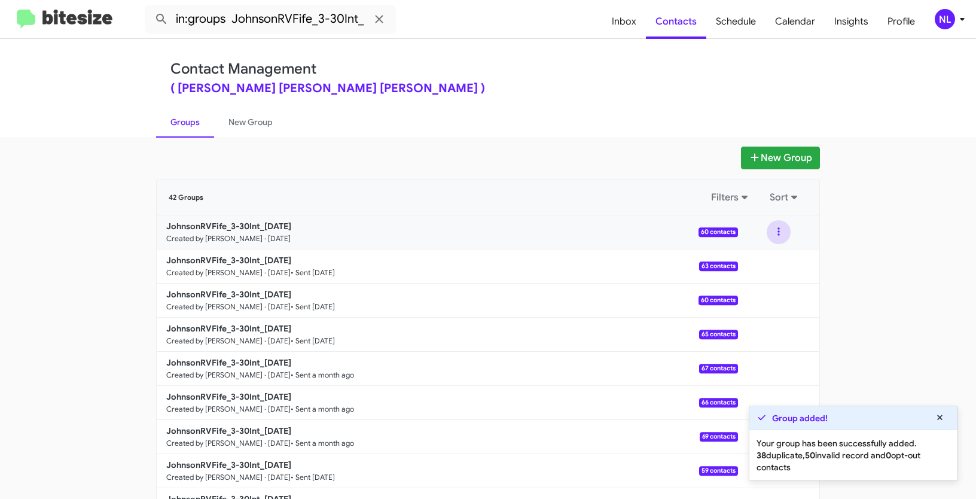
click at [776, 228] on button at bounding box center [779, 232] width 24 height 24
click at [763, 261] on button "View contacts" at bounding box center [743, 264] width 96 height 29
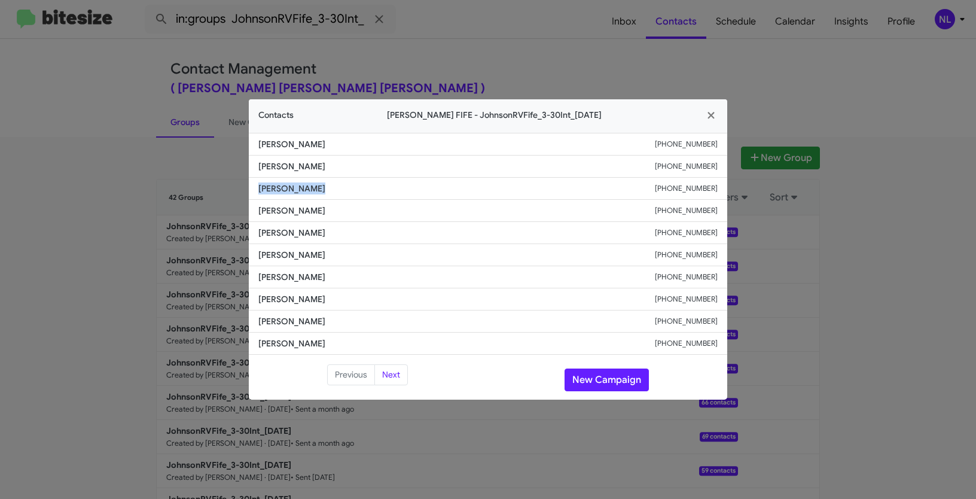
drag, startPoint x: 258, startPoint y: 190, endPoint x: 349, endPoint y: 191, distance: 90.9
click at [349, 191] on span "[PERSON_NAME]" at bounding box center [456, 188] width 397 height 12
copy span "[PERSON_NAME]"
click at [606, 381] on button "New Campaign" at bounding box center [607, 379] width 84 height 23
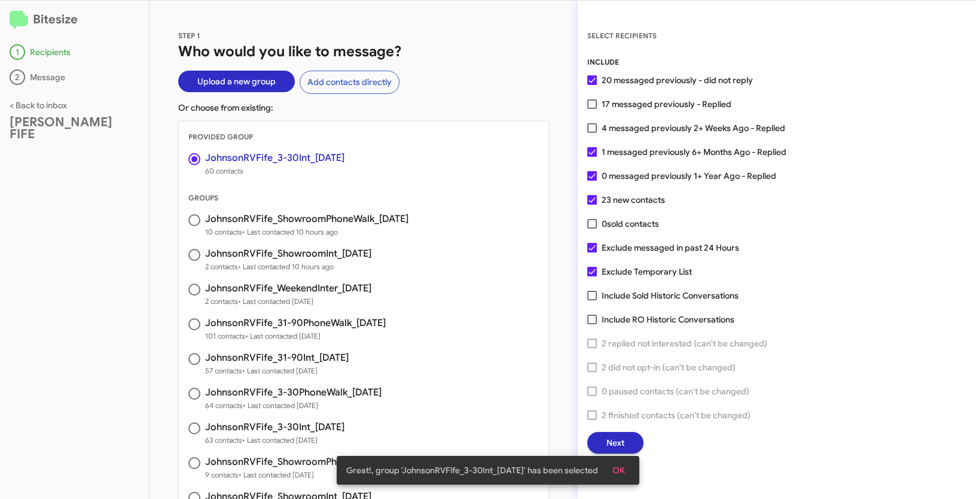
click at [625, 467] on span "OK" at bounding box center [618, 470] width 13 height 22
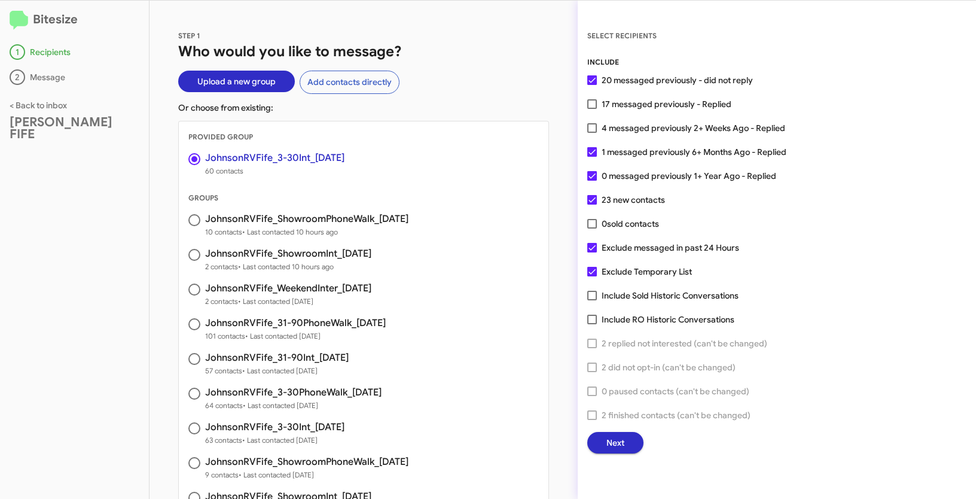
click at [615, 434] on span "Next" at bounding box center [615, 443] width 18 height 22
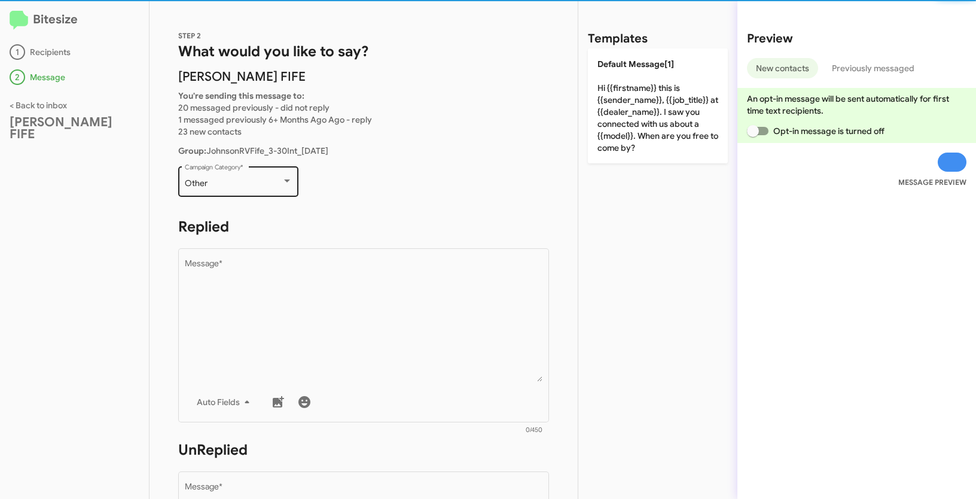
click at [264, 190] on div "Other Campaign Category *" at bounding box center [239, 180] width 108 height 33
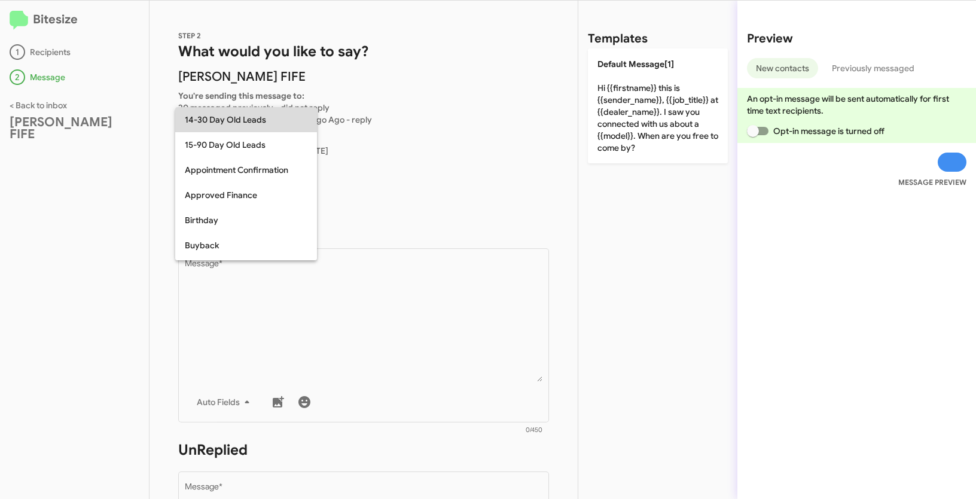
click at [233, 127] on span "14-30 Day Old Leads" at bounding box center [246, 119] width 123 height 25
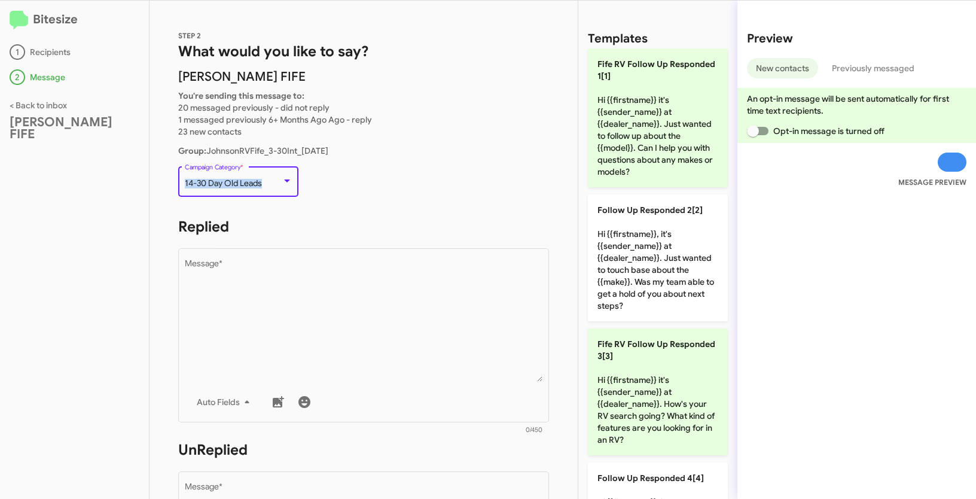
drag, startPoint x: 196, startPoint y: 182, endPoint x: 266, endPoint y: 187, distance: 70.1
click at [266, 187] on div "14-30 Day Old Leads" at bounding box center [233, 184] width 97 height 10
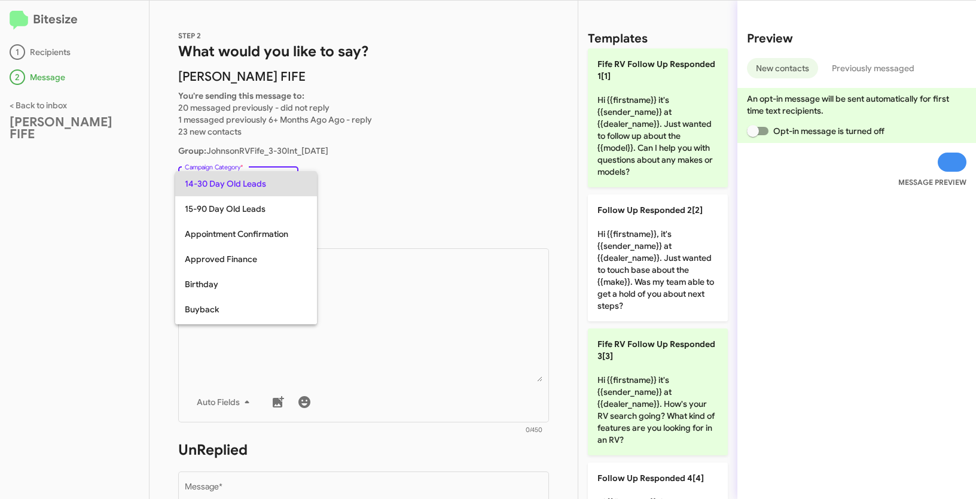
copy span "14-30 Day Old Leads"
click at [401, 350] on div at bounding box center [488, 249] width 976 height 499
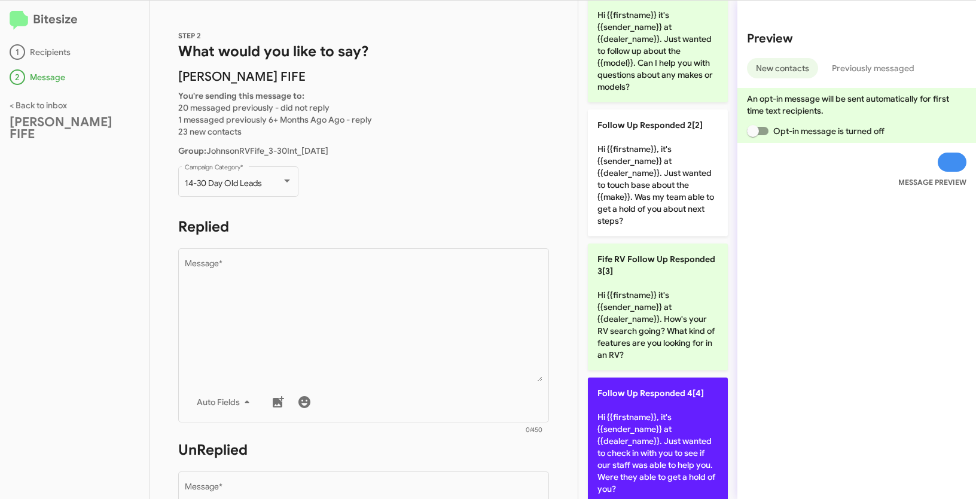
scroll to position [62, 0]
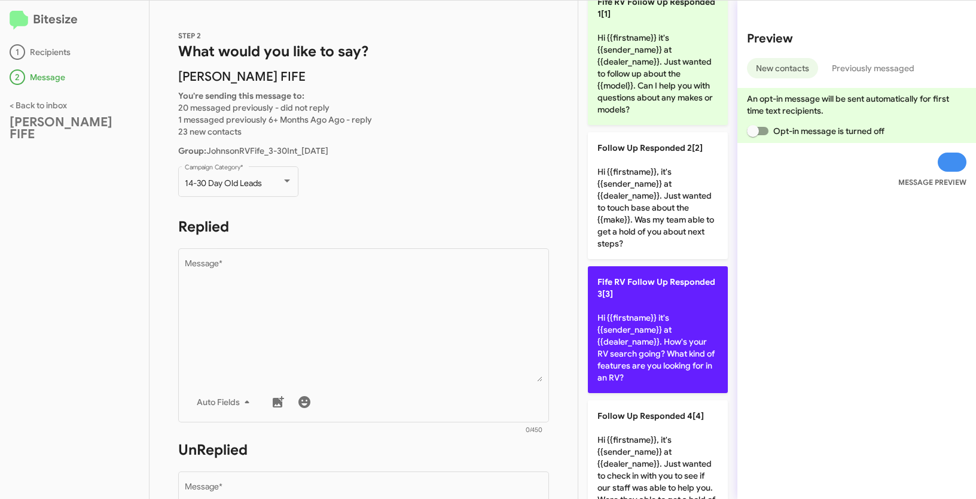
click at [648, 315] on p "Fife RV Follow Up Responded 3[3] Hi {{firstname}} it's {{sender_name}} at {{dea…" at bounding box center [658, 329] width 140 height 127
type textarea "Hi {{firstname}} it's {{sender_name}} at {{dealer_name}}. How's your RV search …"
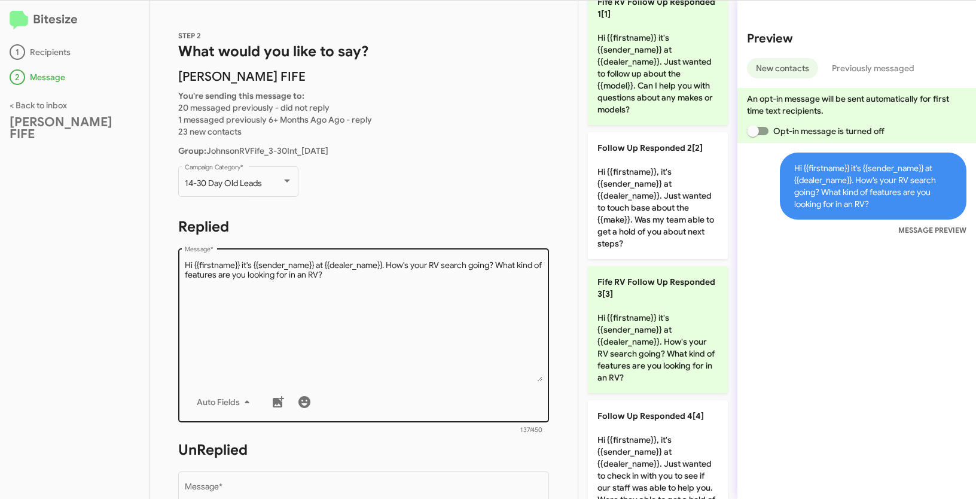
scroll to position [331, 0]
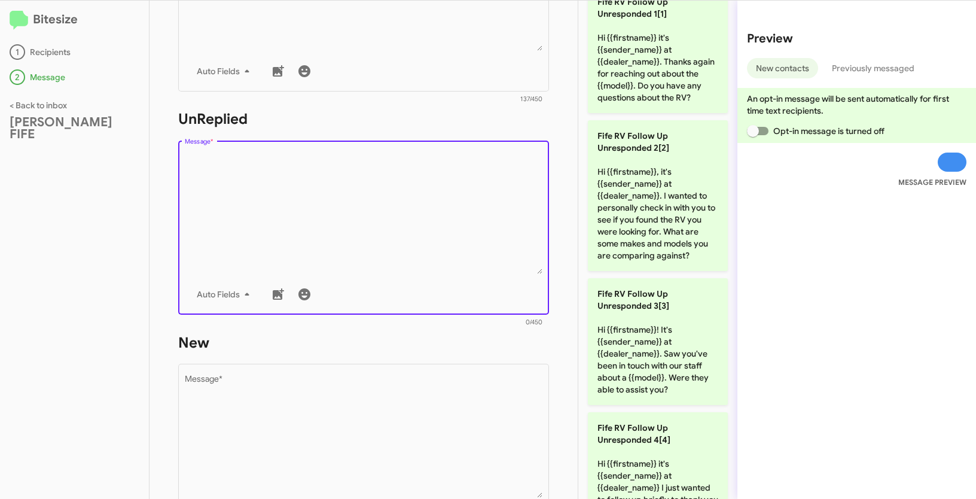
click at [456, 167] on textarea "Message *" at bounding box center [364, 213] width 358 height 122
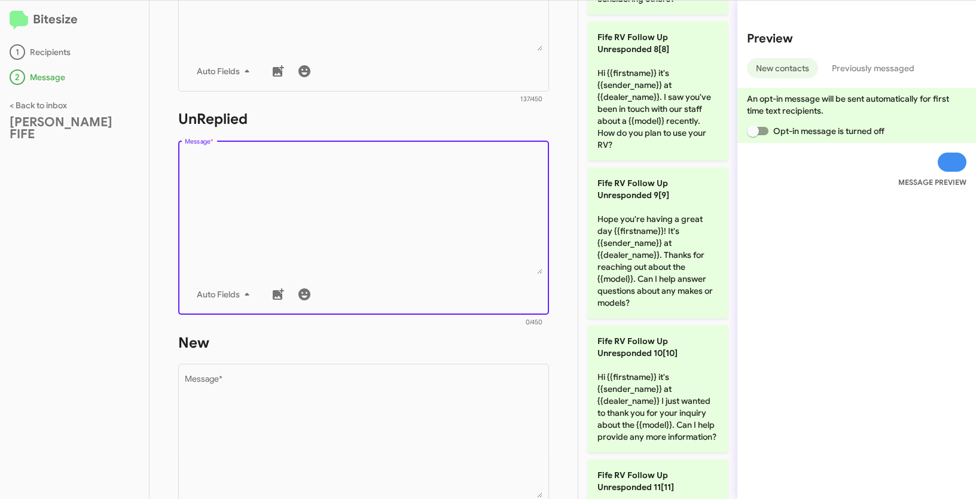
scroll to position [1190, 0]
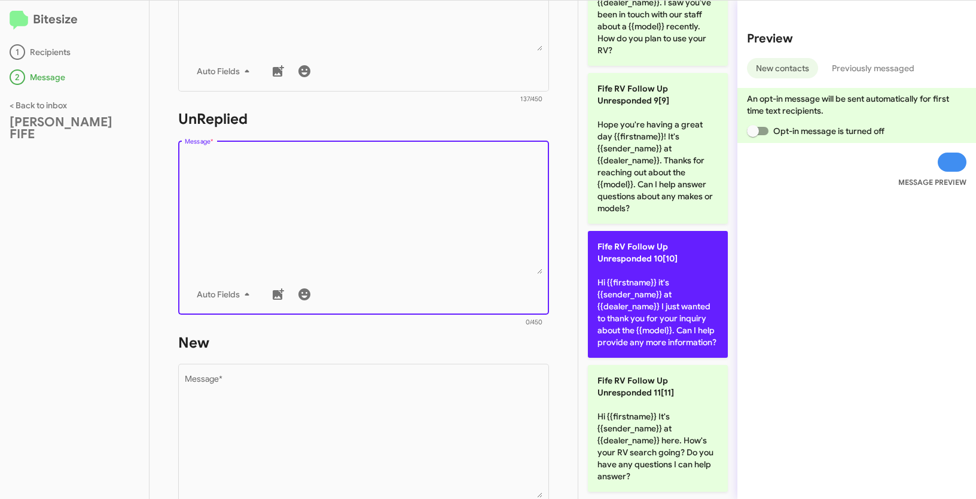
click at [647, 282] on p "Fife RV Follow Up Unresponded 10[10] Hi {{firstname}} it's {{sender_name}} at {…" at bounding box center [658, 294] width 140 height 127
type textarea "Hi {{firstname}} it's {{sender_name}} at {{dealer_name}} I just wanted to thank…"
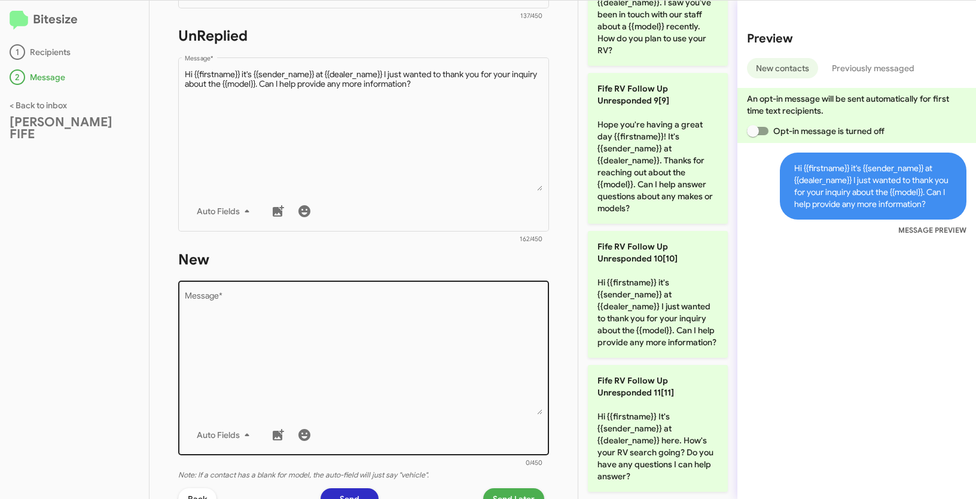
scroll to position [415, 0]
click at [446, 331] on textarea "Message *" at bounding box center [364, 352] width 358 height 122
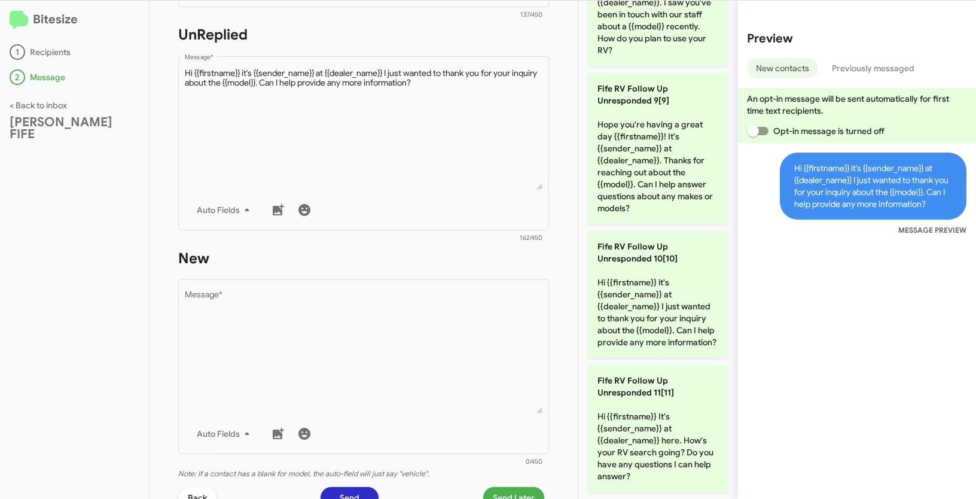
scroll to position [0, 0]
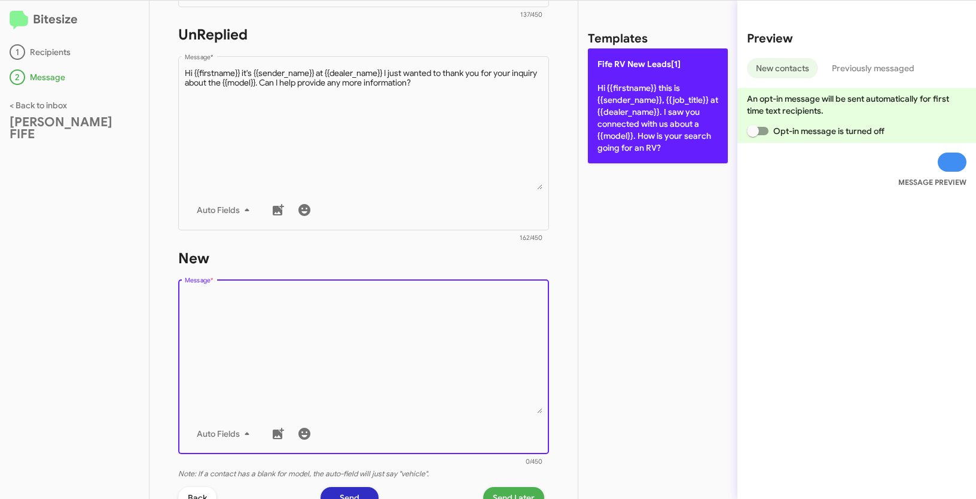
click at [652, 100] on p "[PERSON_NAME] New Leads[1] Hi {{firstname}} this is {{sender_name}}, {{job_titl…" at bounding box center [658, 105] width 140 height 115
type textarea "Hi {{firstname}} this is {{sender_name}}, {{job_title}} at {{dealer_name}}. I s…"
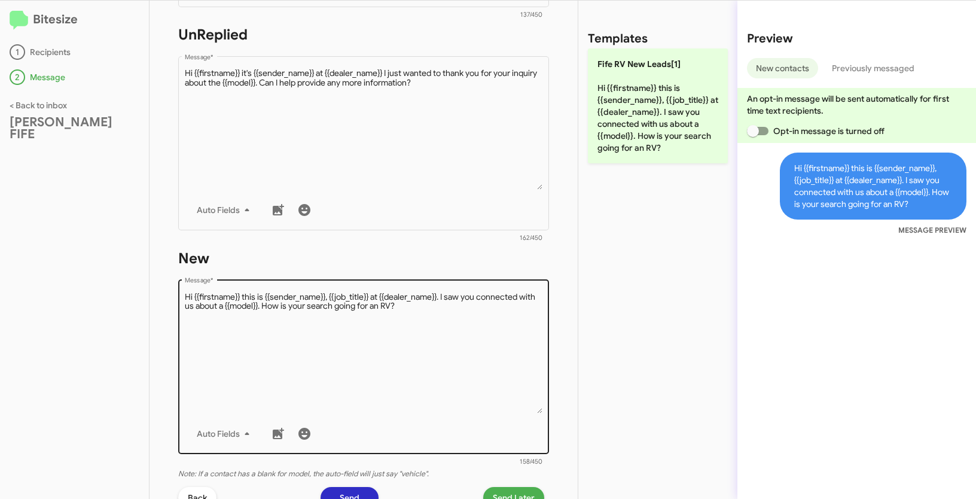
scroll to position [572, 0]
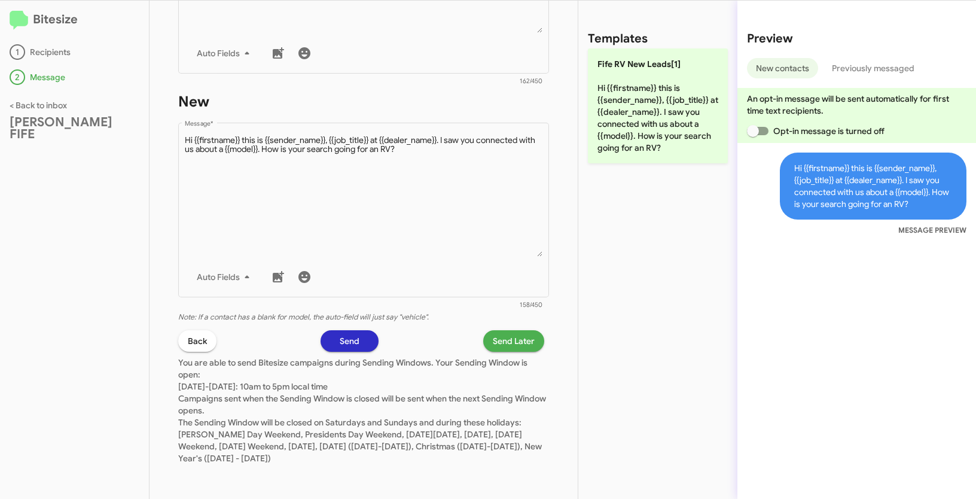
click at [519, 345] on span "Send Later" at bounding box center [514, 341] width 42 height 22
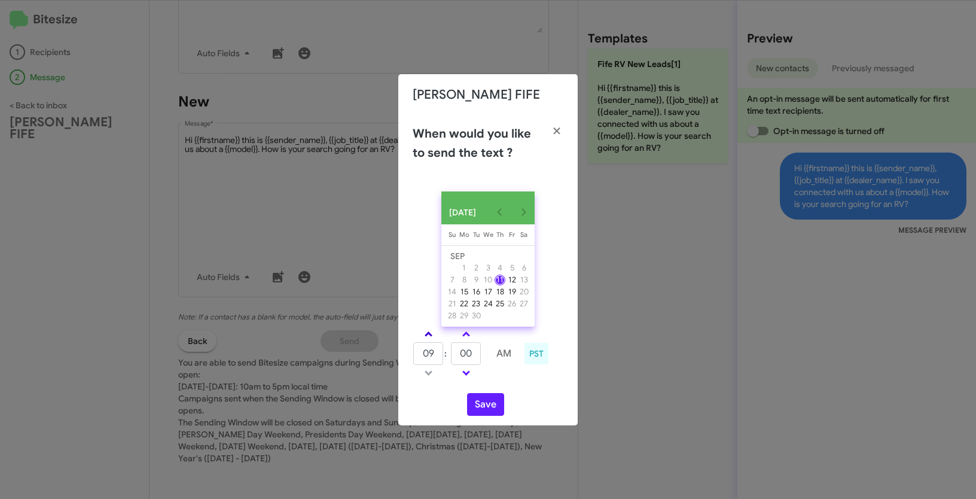
click at [430, 339] on span at bounding box center [429, 335] width 8 height 8
type input "10"
drag, startPoint x: 473, startPoint y: 361, endPoint x: 437, endPoint y: 352, distance: 37.1
click at [437, 352] on tr "10 : 00 AM" at bounding box center [466, 354] width 107 height 24
type input "12"
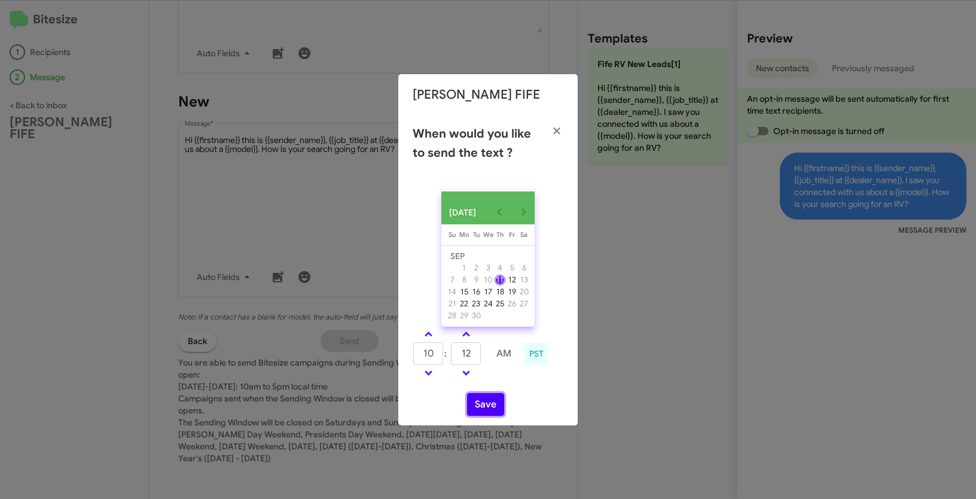
click at [477, 406] on button "Save" at bounding box center [485, 404] width 37 height 23
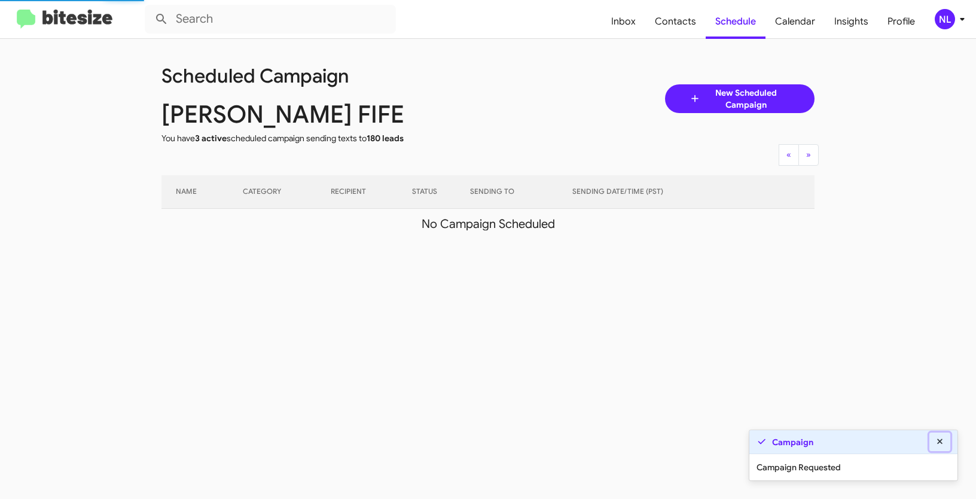
click at [942, 443] on icon at bounding box center [940, 441] width 11 height 8
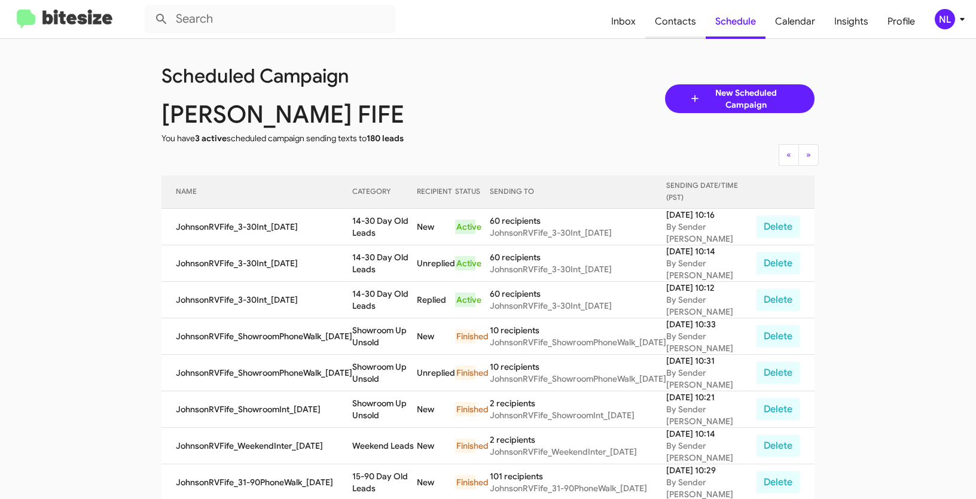
click at [686, 15] on span "Contacts" at bounding box center [675, 21] width 60 height 35
type input "in:groups"
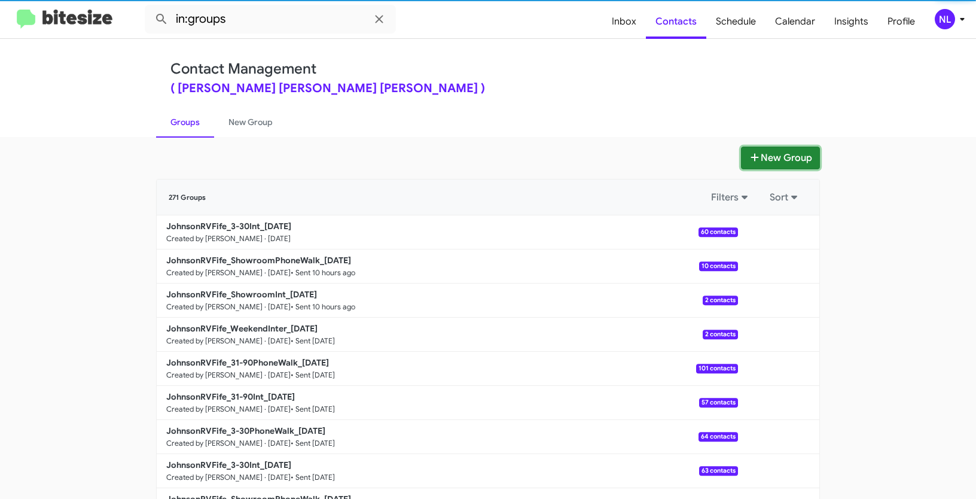
click at [759, 161] on button "New Group" at bounding box center [780, 158] width 79 height 23
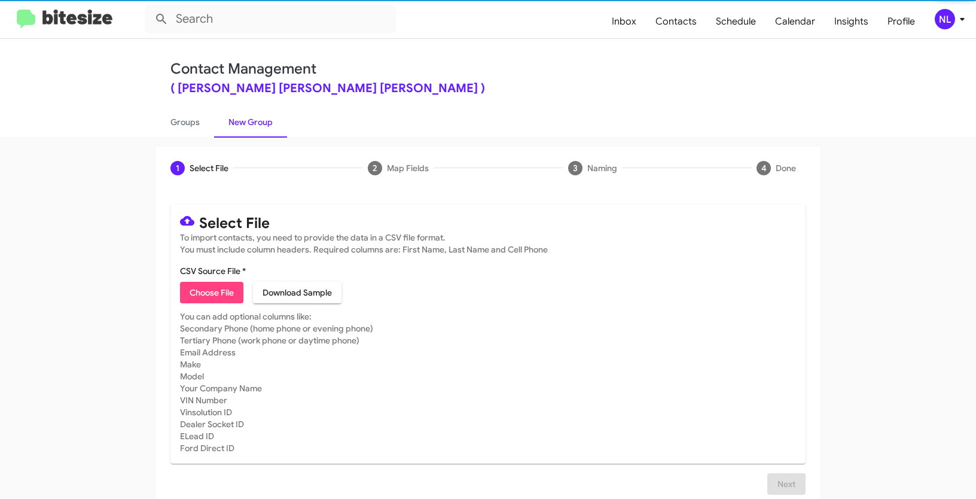
click at [227, 295] on span "Choose File" at bounding box center [212, 293] width 44 height 22
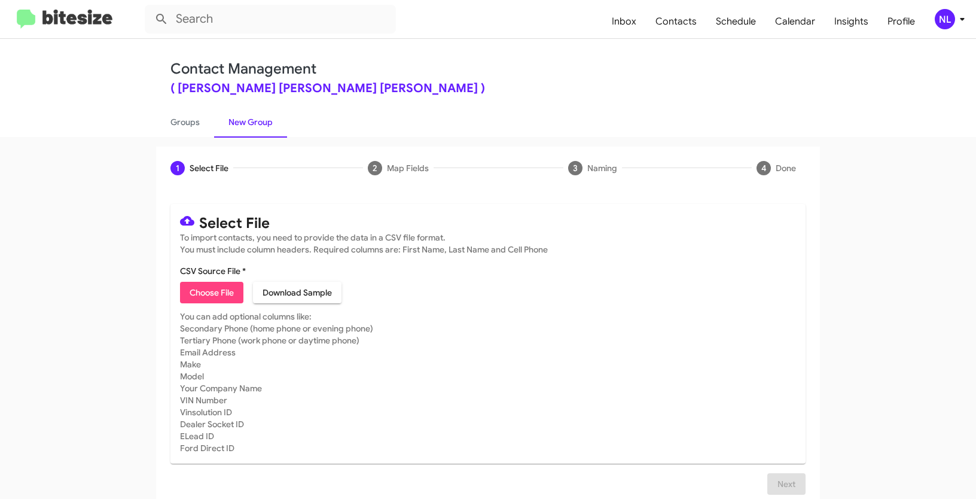
type input "JohnsonRVFife_3-30PhoneWalk_[DATE]"
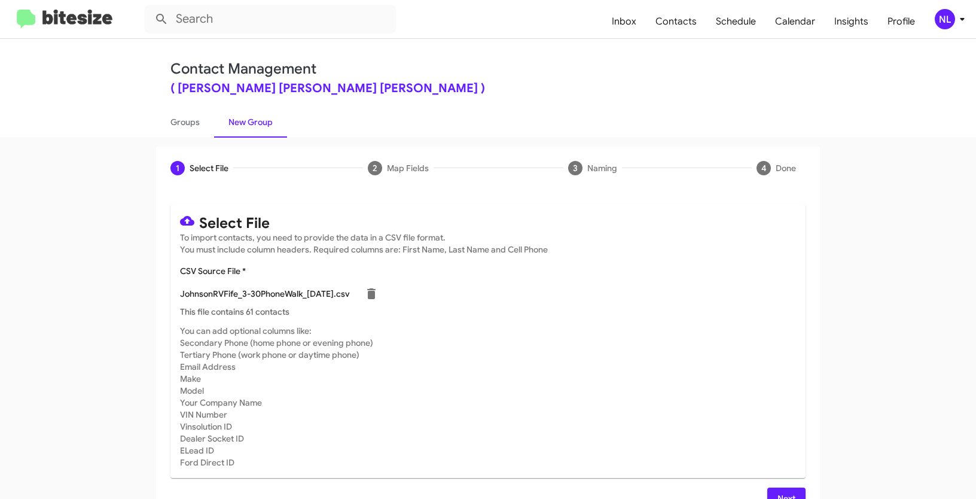
scroll to position [24, 0]
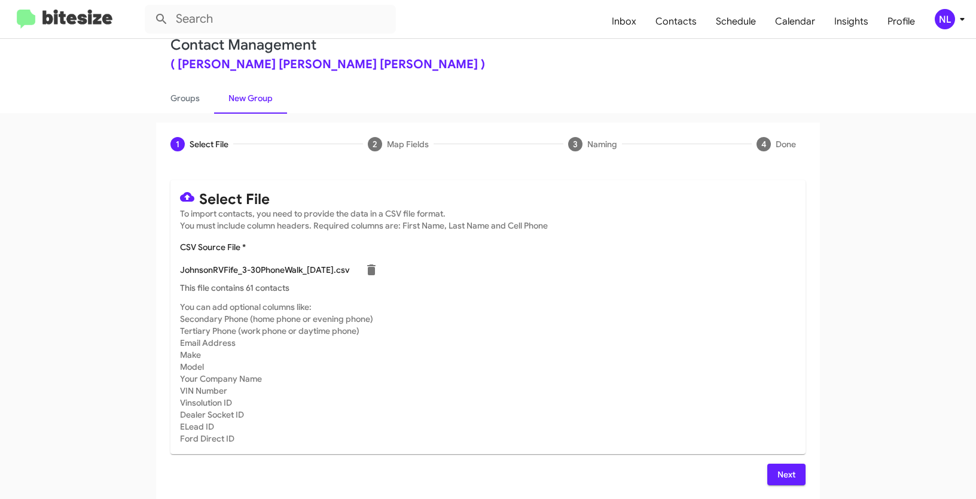
click at [777, 466] on span "Next" at bounding box center [786, 475] width 19 height 22
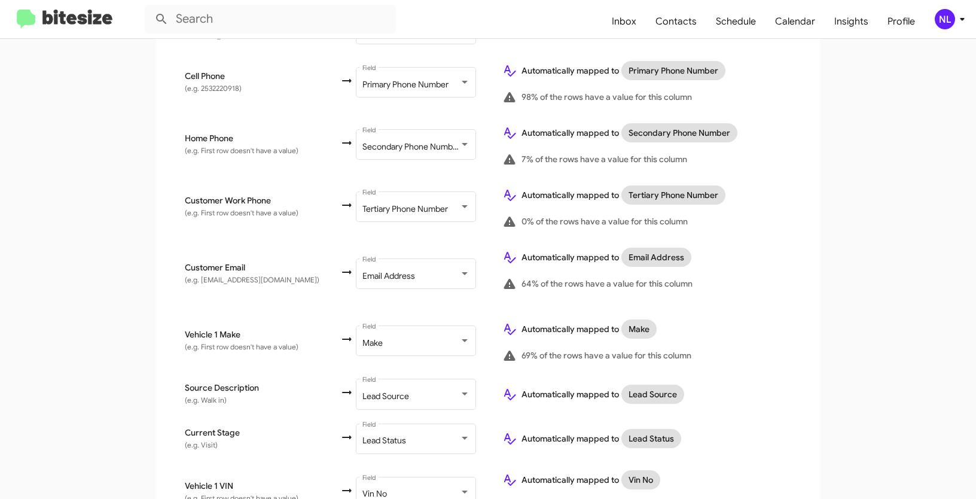
scroll to position [606, 0]
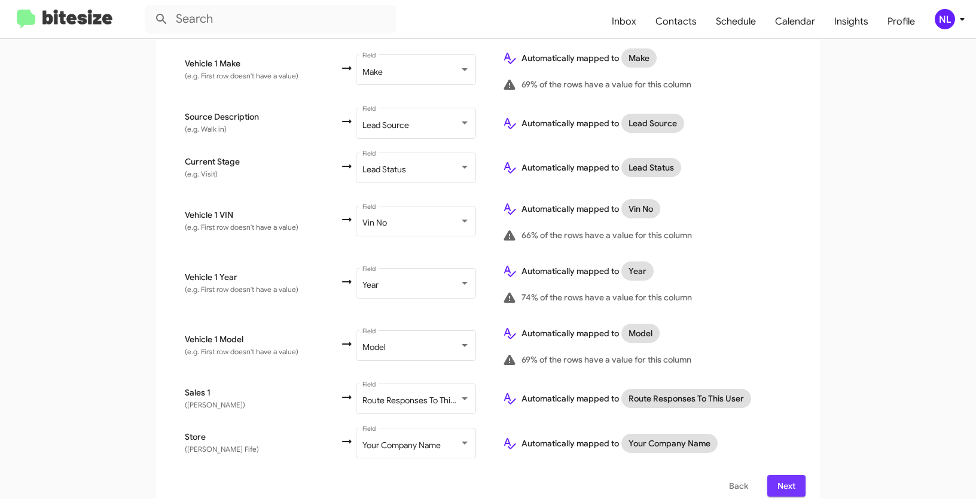
click at [784, 475] on span "Next" at bounding box center [786, 486] width 19 height 22
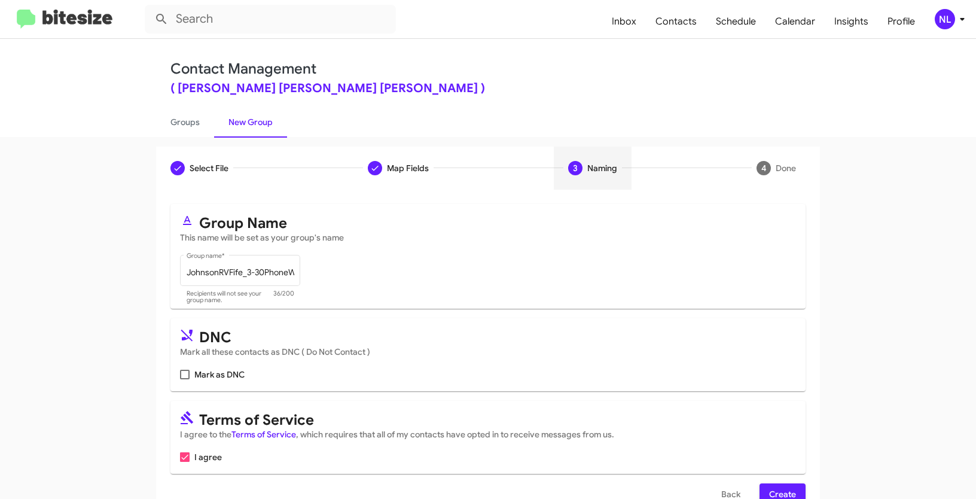
scroll to position [30, 0]
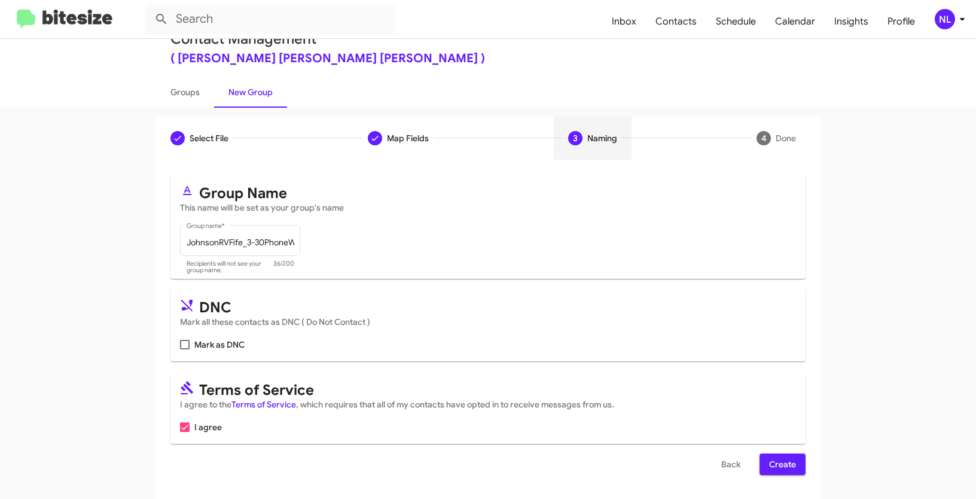
click at [784, 472] on span "Create" at bounding box center [782, 464] width 27 height 22
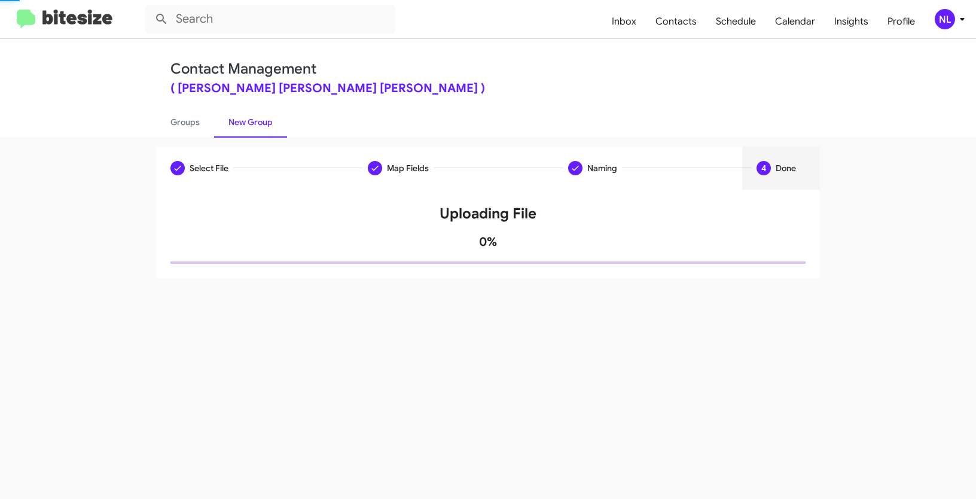
scroll to position [0, 0]
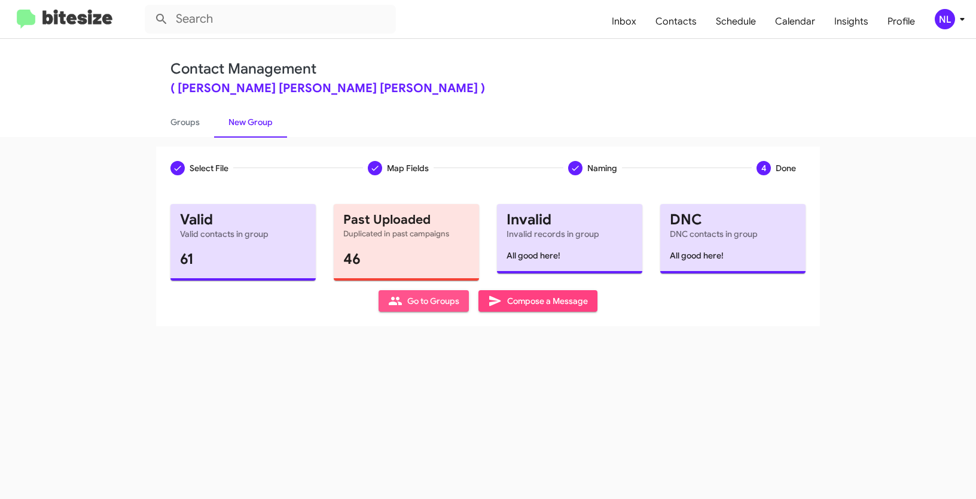
click at [431, 303] on span "Go to Groups" at bounding box center [423, 301] width 71 height 22
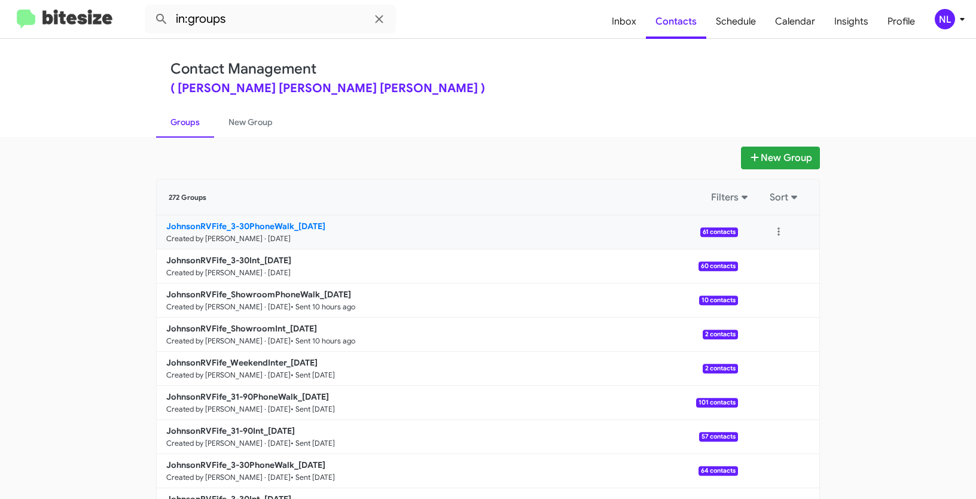
drag, startPoint x: 122, startPoint y: 227, endPoint x: 293, endPoint y: 224, distance: 171.1
click at [293, 224] on app-groups "New Group 272 Groups Filters Sort JohnsonRVFife_3-30PhoneWalk_[DATE] Created by…" at bounding box center [488, 367] width 976 height 441
copy b "JohnsonRVFife_3-30PhoneWalk_"
click at [263, 7] on input "in:groups" at bounding box center [270, 19] width 251 height 29
click at [262, 13] on input "in:groups" at bounding box center [270, 19] width 251 height 29
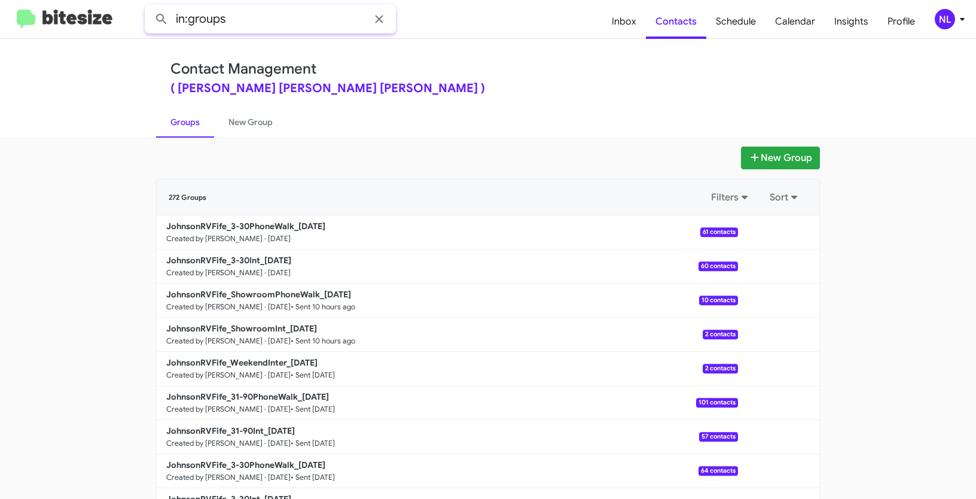
paste input "JohnsonRVFife_3-30PhoneWalk_"
type input "in:groups JohnsonRVFife_3-30PhoneWalk_"
click at [150, 7] on button at bounding box center [162, 19] width 24 height 24
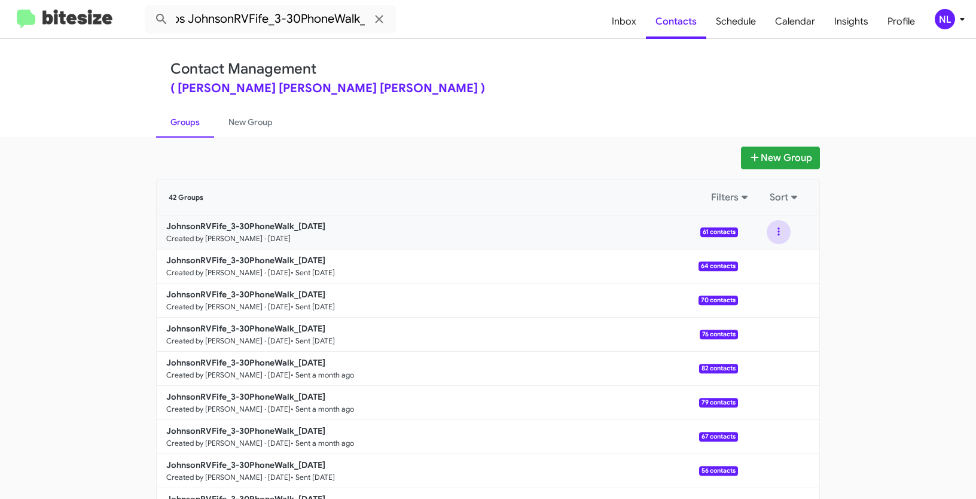
click at [779, 231] on button at bounding box center [779, 232] width 24 height 24
click at [772, 269] on button "View contacts" at bounding box center [743, 264] width 96 height 29
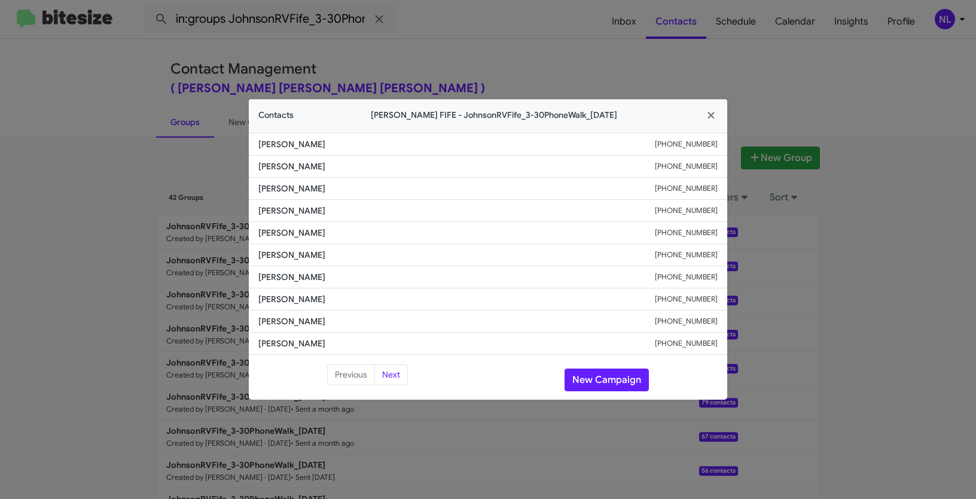
drag, startPoint x: 250, startPoint y: 301, endPoint x: 358, endPoint y: 304, distance: 108.3
click at [358, 304] on li "Stacie Hannah +12537206532" at bounding box center [488, 299] width 478 height 22
copy span "Stacie Hannah"
click at [583, 371] on button "New Campaign" at bounding box center [607, 379] width 84 height 23
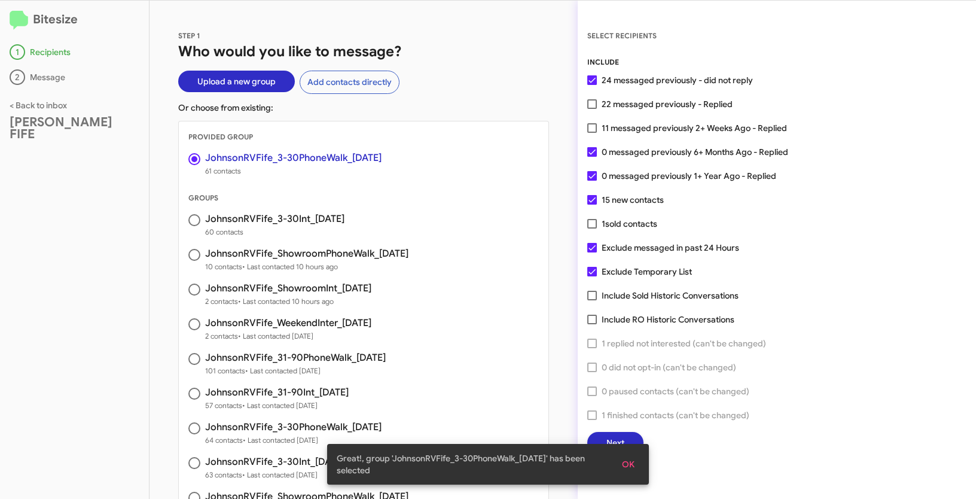
click at [631, 464] on span "OK" at bounding box center [628, 464] width 13 height 22
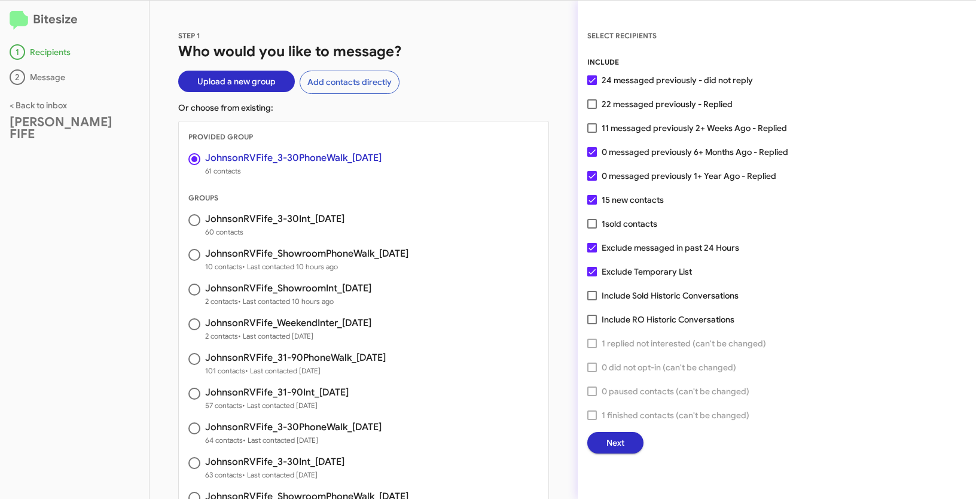
click at [627, 449] on button "Next" at bounding box center [615, 443] width 56 height 22
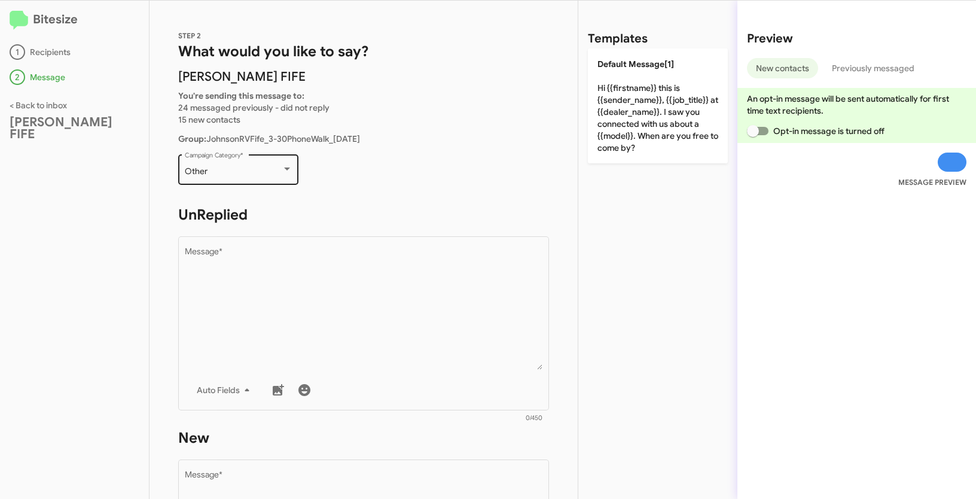
click at [248, 175] on div "Other" at bounding box center [233, 172] width 97 height 10
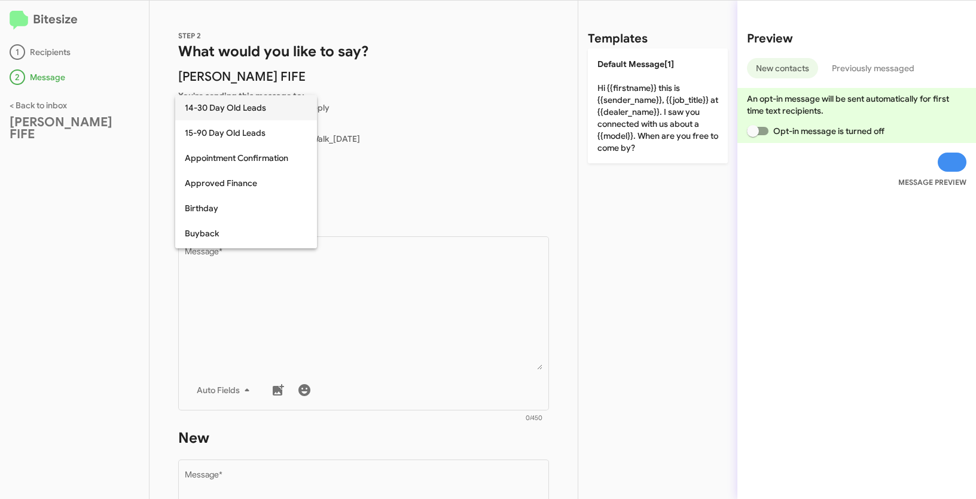
click at [234, 113] on span "14-30 Day Old Leads" at bounding box center [246, 107] width 123 height 25
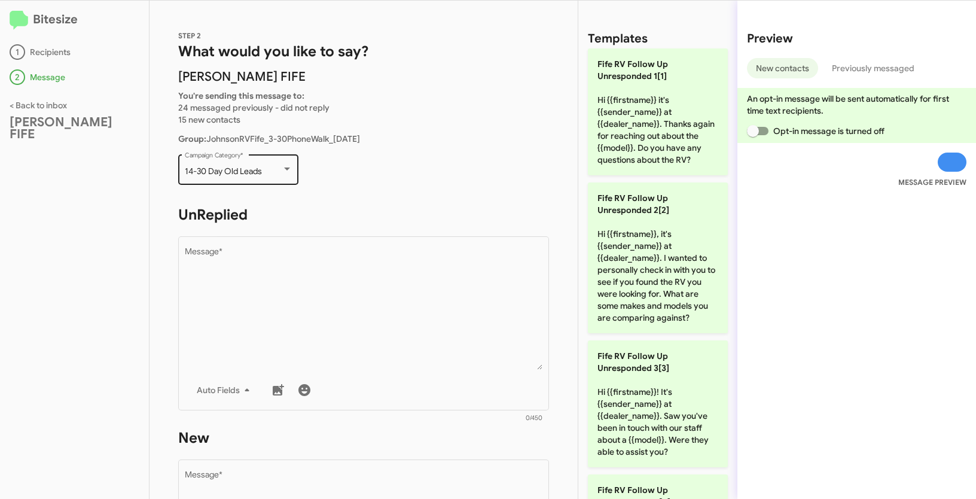
drag, startPoint x: 181, startPoint y: 170, endPoint x: 264, endPoint y: 170, distance: 83.7
click at [264, 170] on div "14-30 Day Old Leads Campaign Category *" at bounding box center [238, 168] width 120 height 33
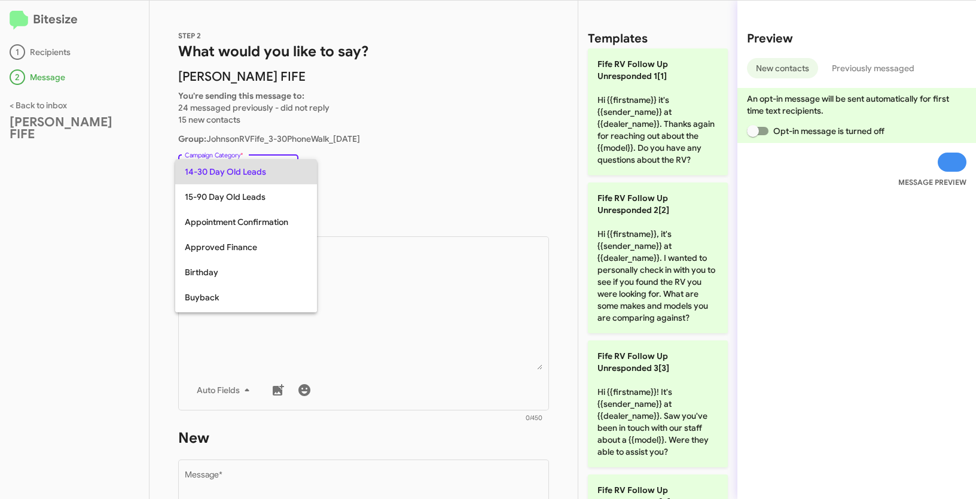
copy span "14-30 Day Old Leads"
click at [353, 312] on div at bounding box center [488, 249] width 976 height 499
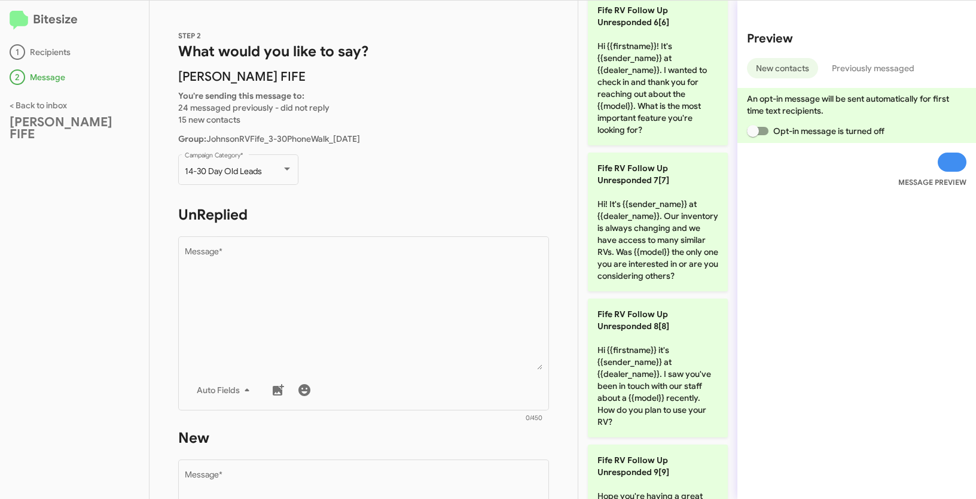
scroll to position [1190, 0]
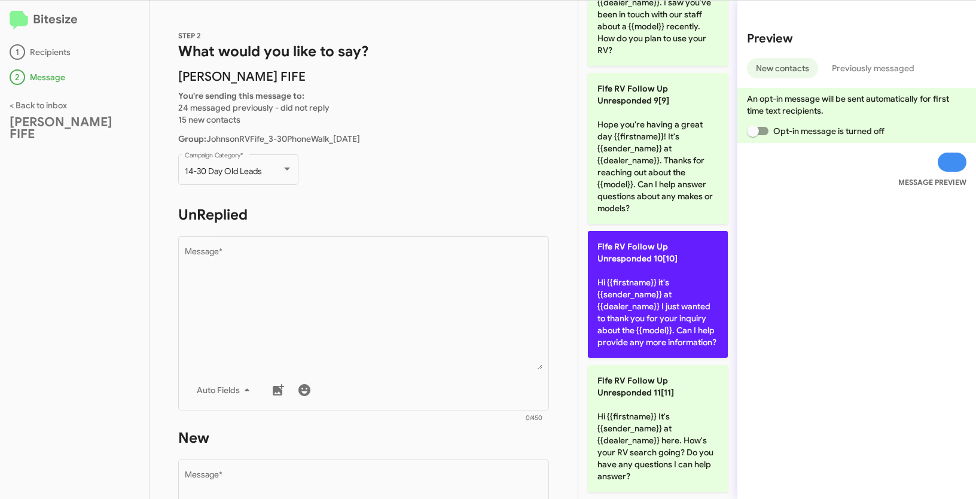
click at [624, 273] on p "Fife RV Follow Up Unresponded 10[10] Hi {{firstname}} it's {{sender_name}} at {…" at bounding box center [658, 294] width 140 height 127
type textarea "Hi {{firstname}} it's {{sender_name}} at {{dealer_name}} I just wanted to thank…"
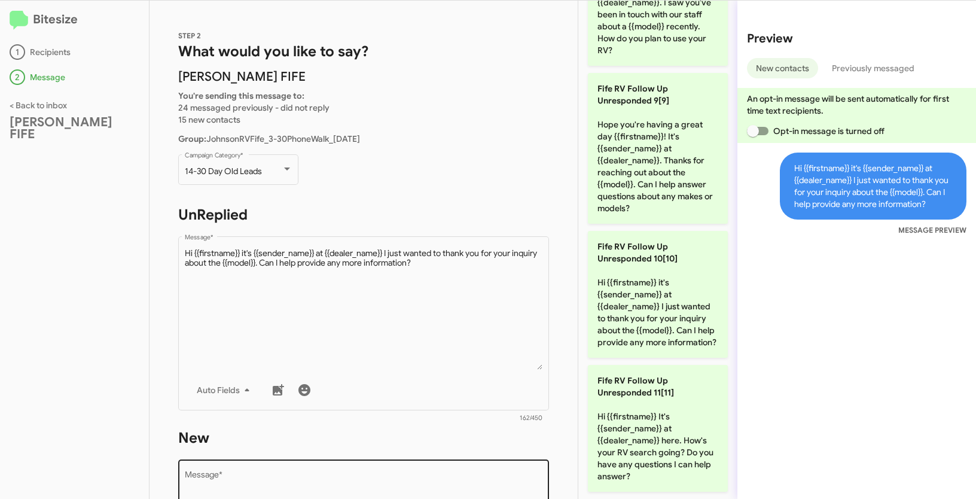
scroll to position [199, 0]
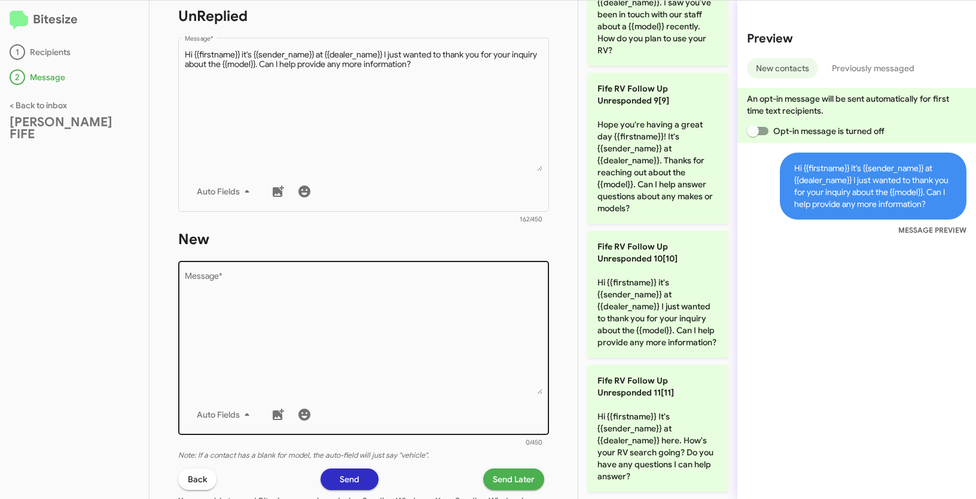
click at [298, 349] on textarea "Message *" at bounding box center [364, 333] width 358 height 122
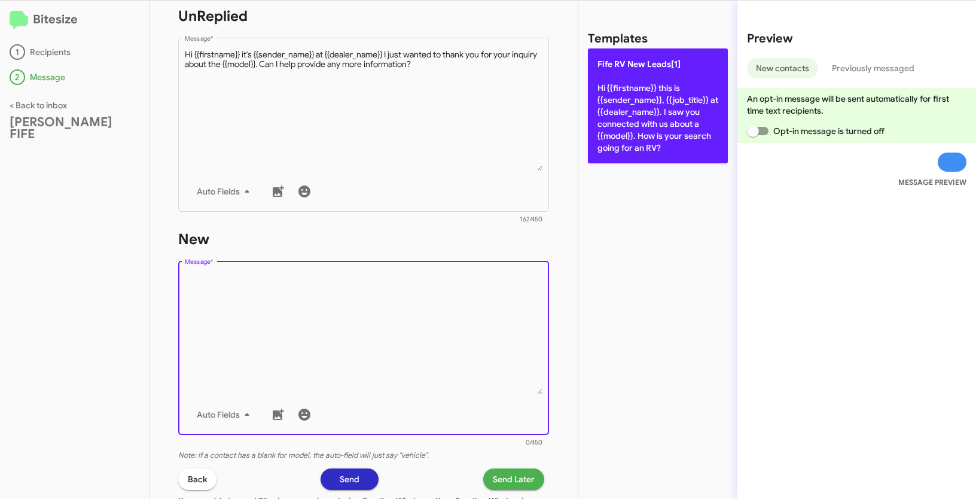
click at [676, 81] on p "Fife RV New Leads[1] Hi {{firstname}} this is {{sender_name}}, {{job_title}} at…" at bounding box center [658, 105] width 140 height 115
type textarea "Hi {{firstname}} this is {{sender_name}}, {{job_title}} at {{dealer_name}}. I s…"
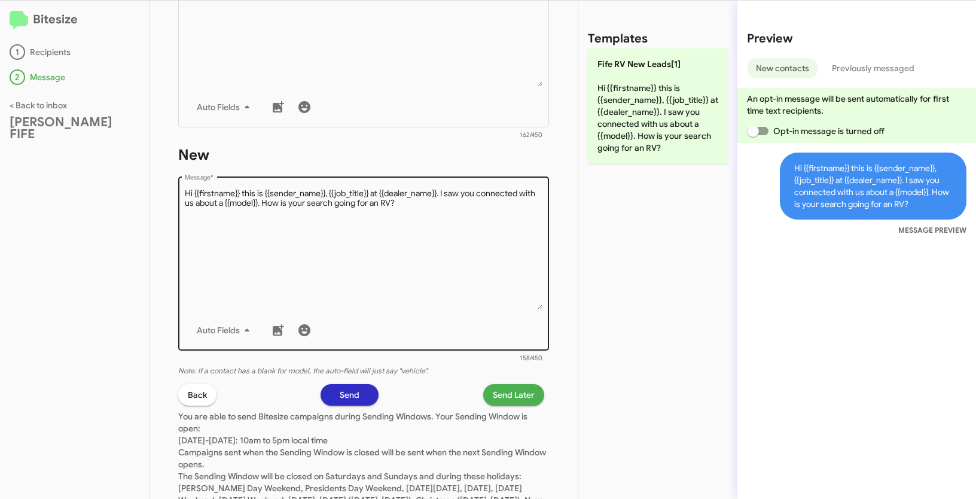
scroll to position [337, 0]
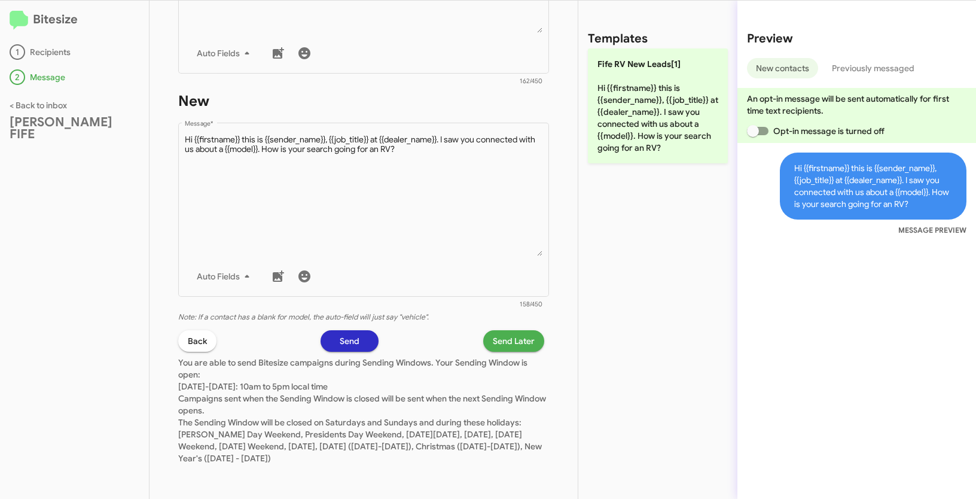
click at [493, 339] on span "Send Later" at bounding box center [514, 341] width 42 height 22
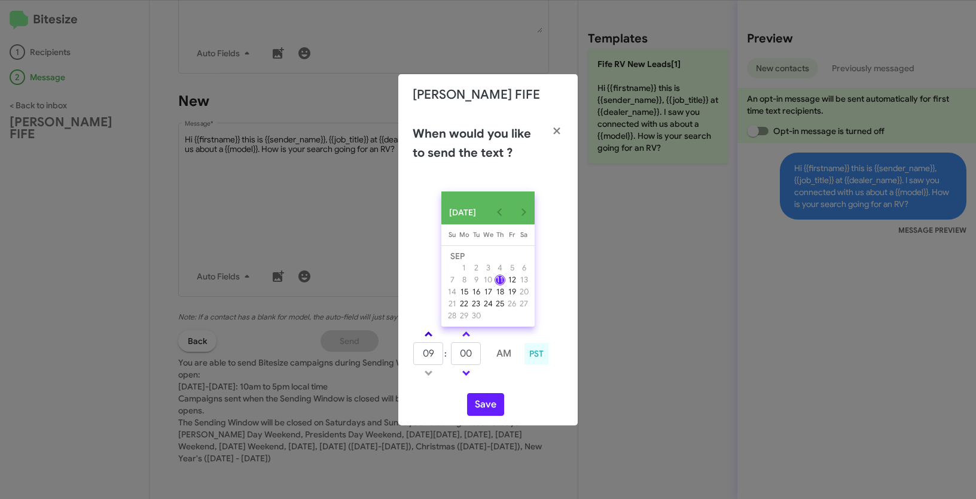
click at [428, 334] on link at bounding box center [428, 334] width 21 height 14
type input "10"
drag, startPoint x: 458, startPoint y: 359, endPoint x: 447, endPoint y: 357, distance: 11.0
click at [447, 357] on tr "10 : 00 AM" at bounding box center [466, 354] width 107 height 24
type input "22"
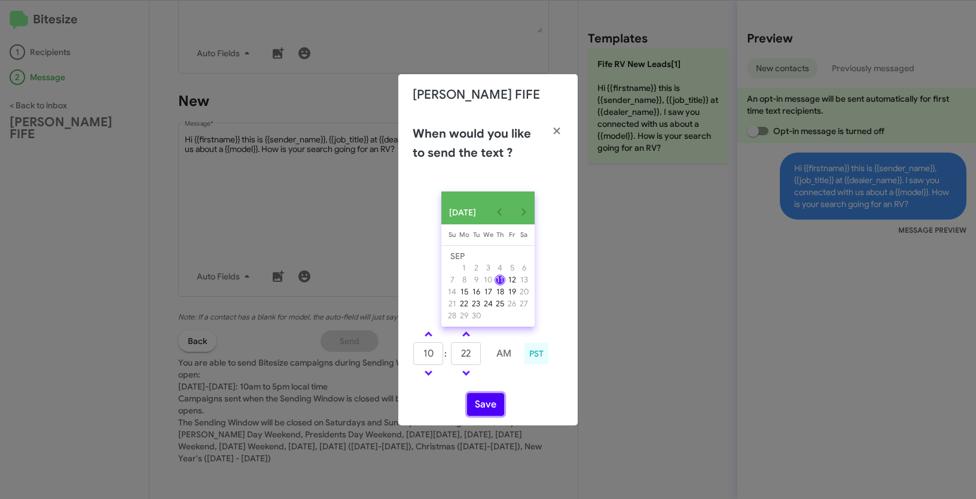
click at [486, 406] on button "Save" at bounding box center [485, 404] width 37 height 23
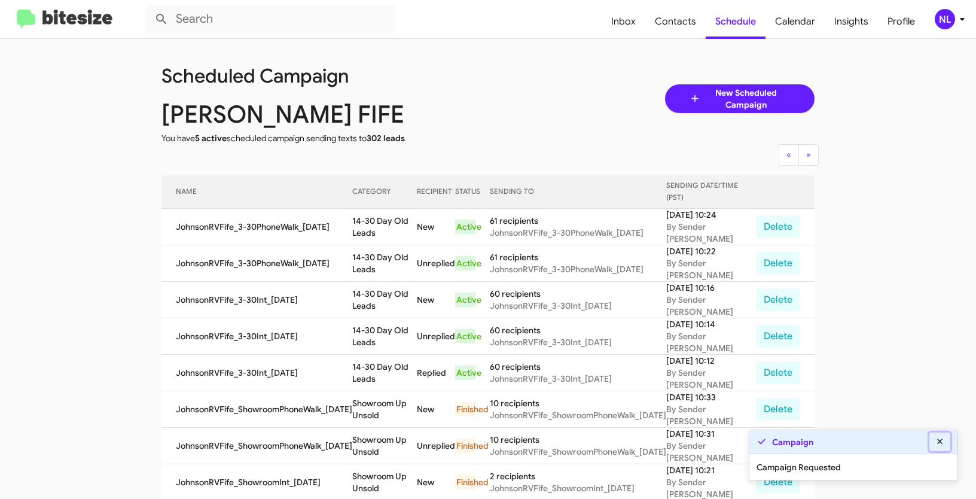
click at [944, 444] on icon at bounding box center [940, 441] width 11 height 8
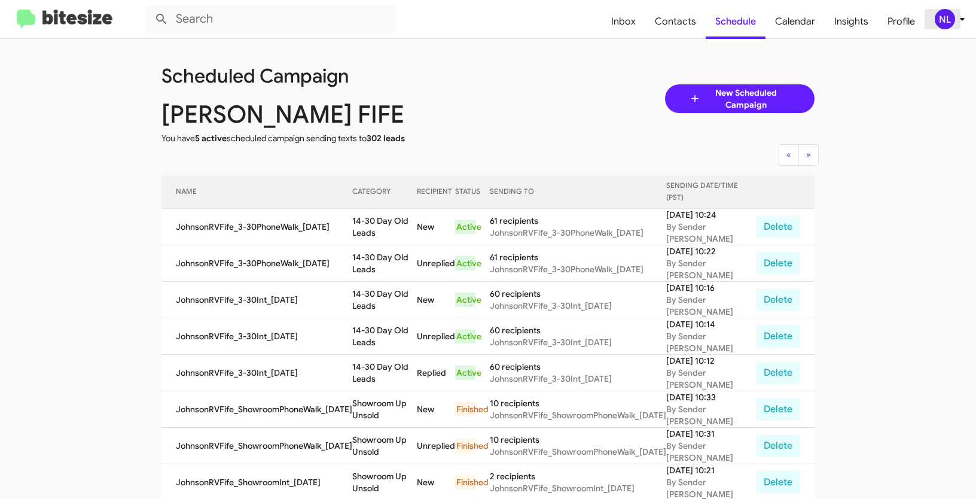
click at [940, 20] on div "NL" at bounding box center [945, 19] width 20 height 20
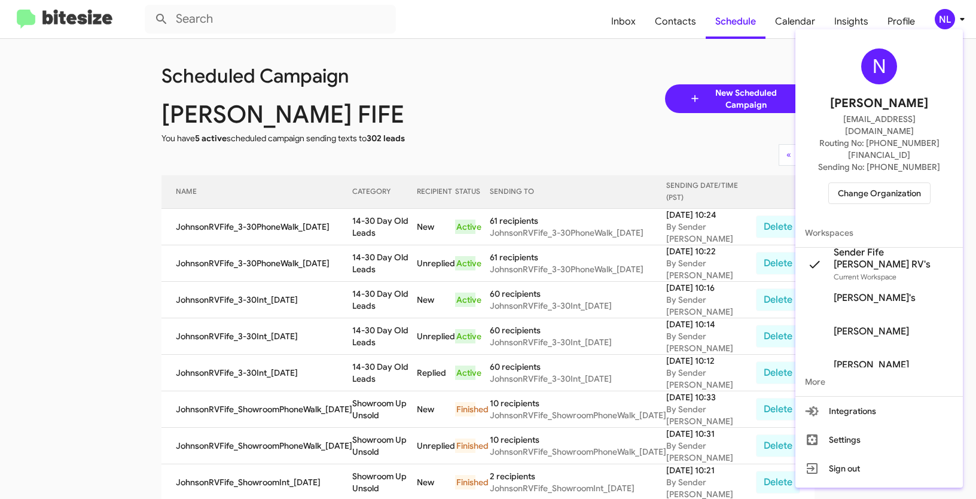
click at [550, 105] on div at bounding box center [488, 249] width 976 height 499
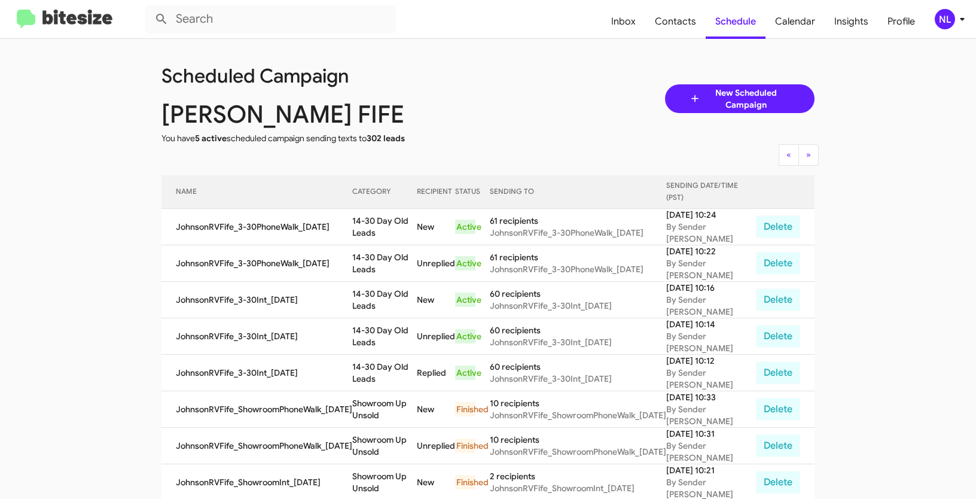
click at [937, 11] on span "NL" at bounding box center [952, 19] width 36 height 20
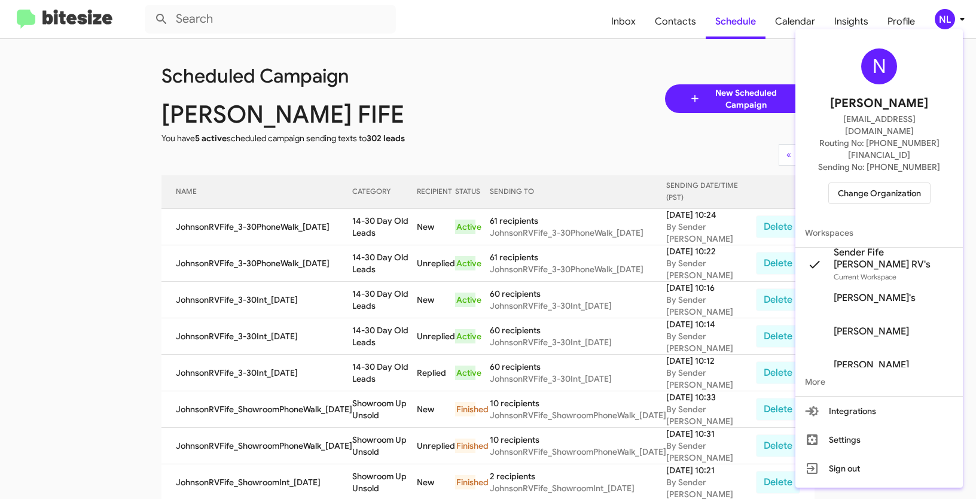
click at [902, 183] on span "Change Organization" at bounding box center [879, 193] width 83 height 20
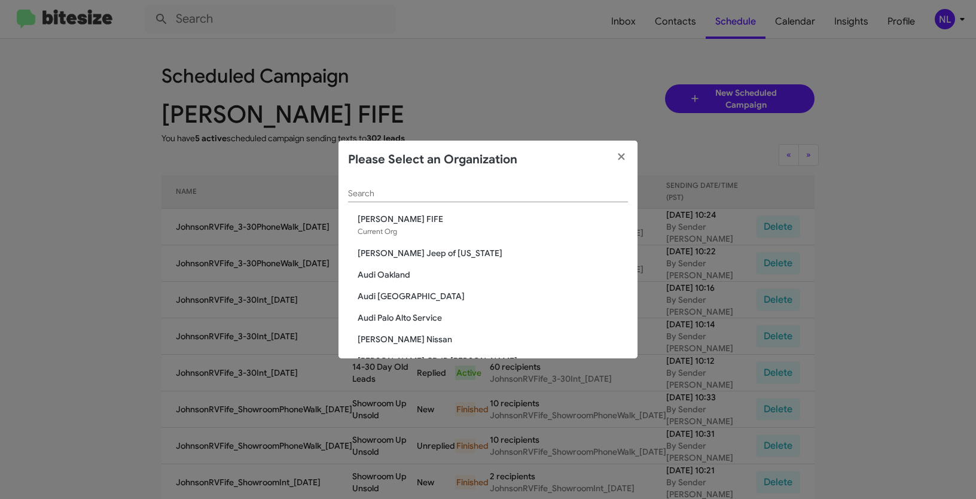
click at [541, 194] on input "Search" at bounding box center [488, 194] width 280 height 10
paste input "Parks of Gainesville"
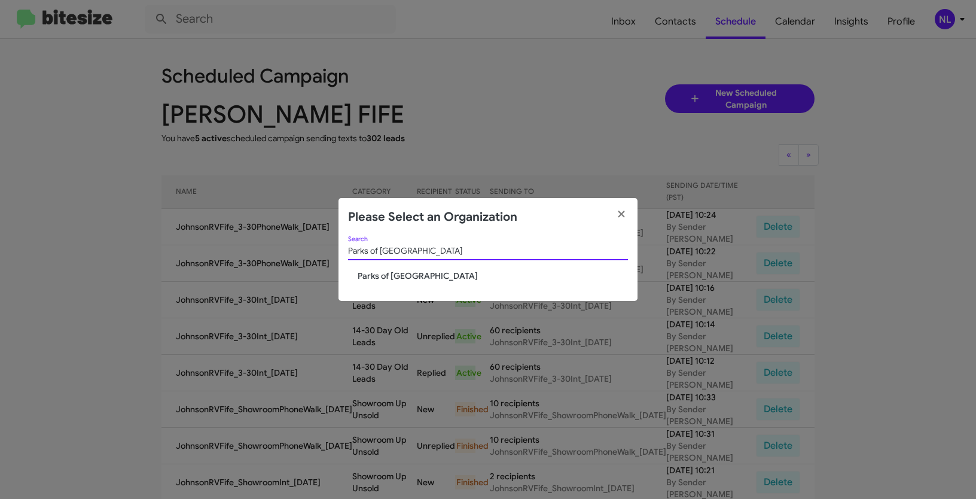
type input "Parks of Gainesville"
click at [403, 280] on span "Parks of Gainesville" at bounding box center [493, 276] width 270 height 12
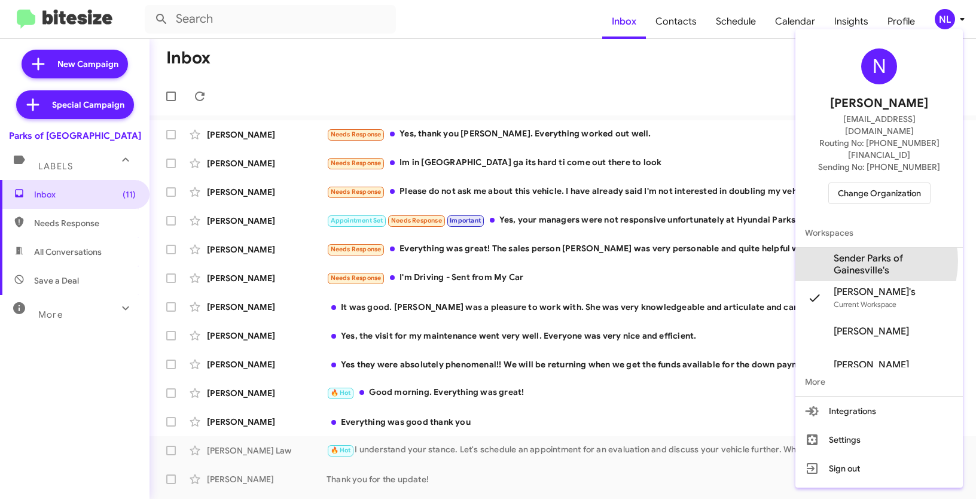
click at [862, 252] on span "Sender Parks of Gainesville's" at bounding box center [894, 264] width 120 height 24
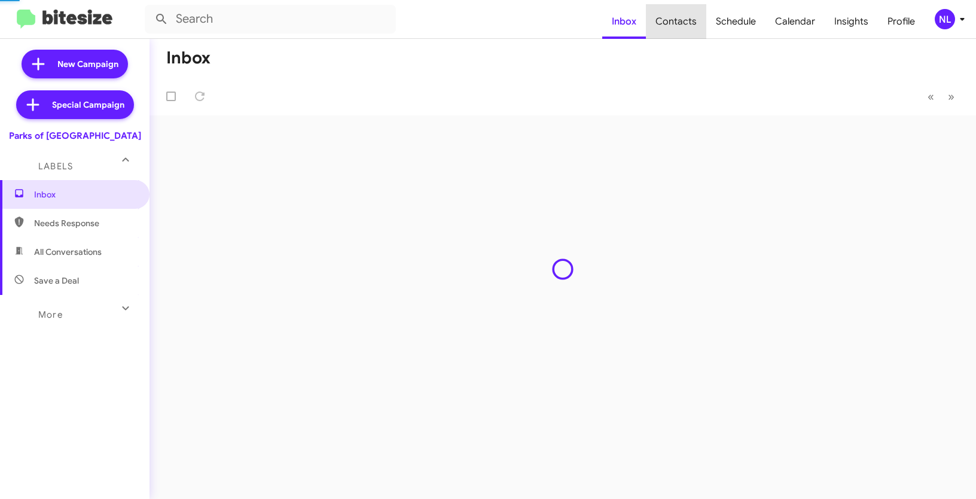
click at [693, 23] on span "Contacts" at bounding box center [676, 21] width 60 height 35
type input "in:groups"
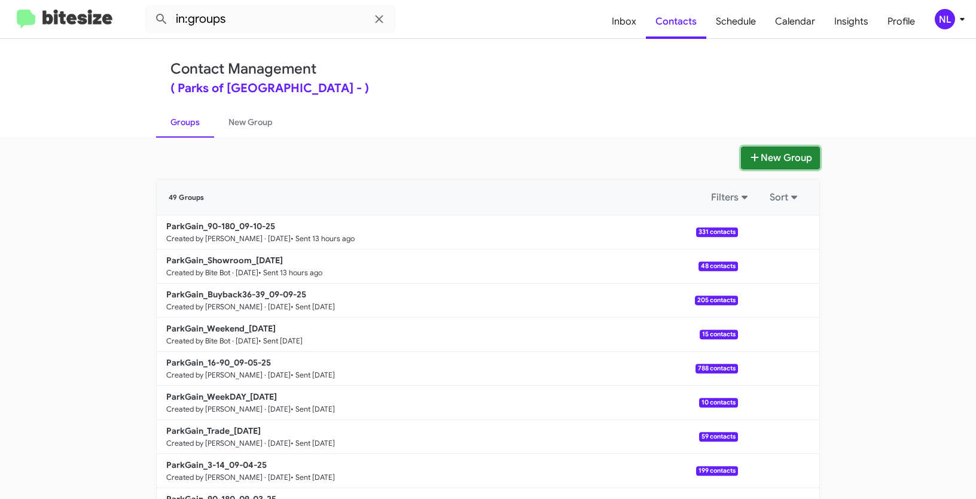
click at [796, 160] on button "New Group" at bounding box center [780, 158] width 79 height 23
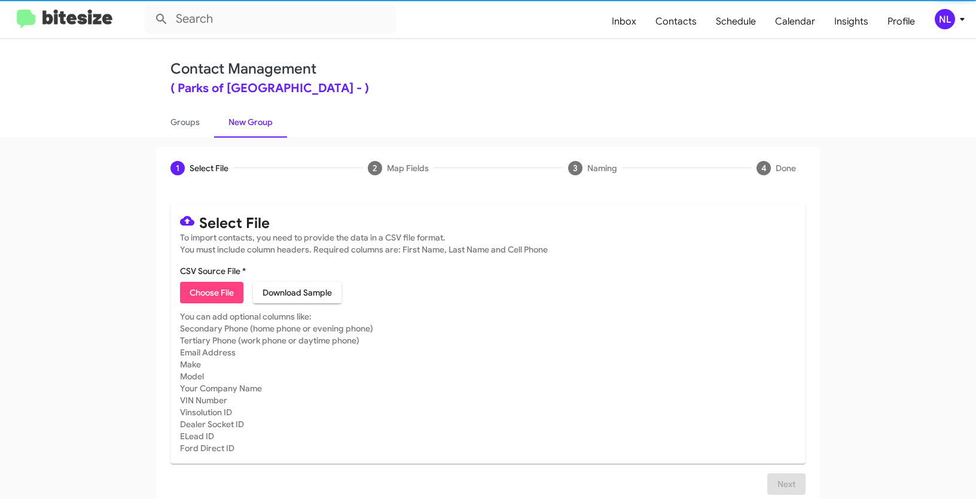
click at [193, 301] on span "Choose File" at bounding box center [212, 293] width 44 height 22
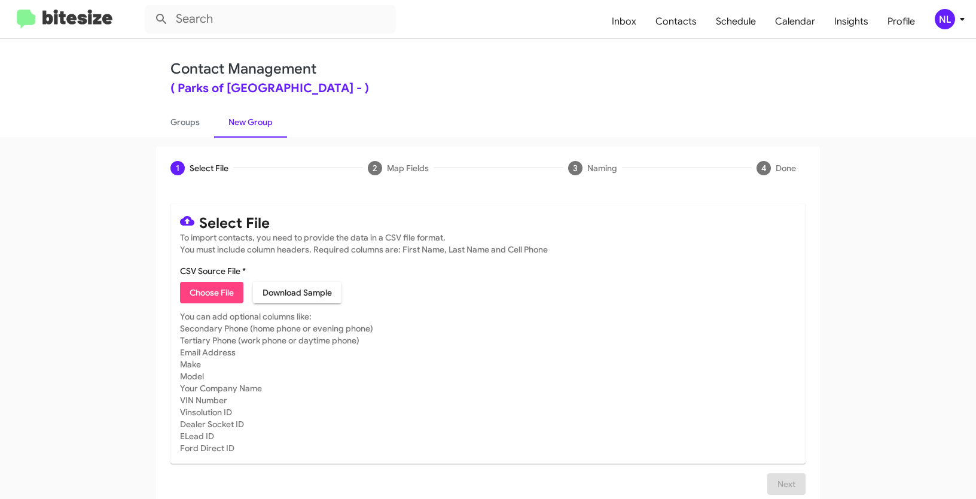
click at [224, 295] on span "Choose File" at bounding box center [212, 293] width 44 height 22
type input "Opt out open - Parks of [GEOGRAPHIC_DATA]"
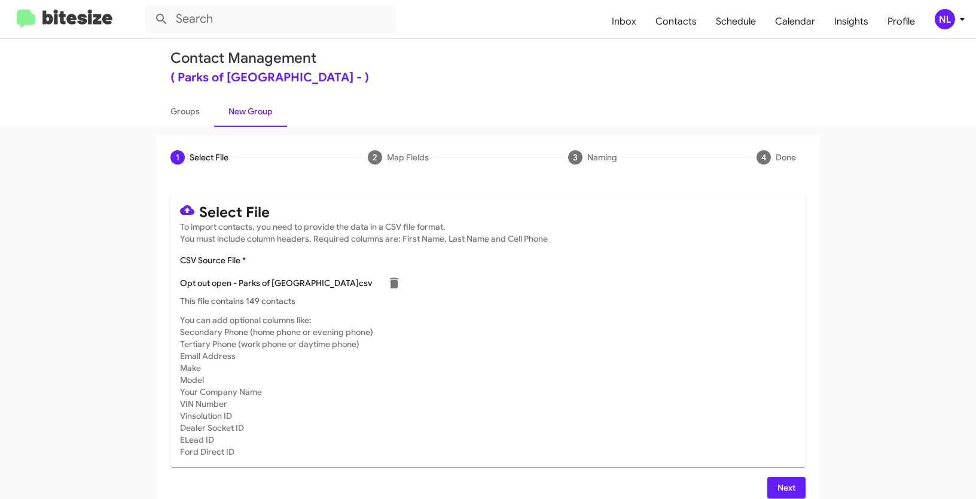
scroll to position [24, 0]
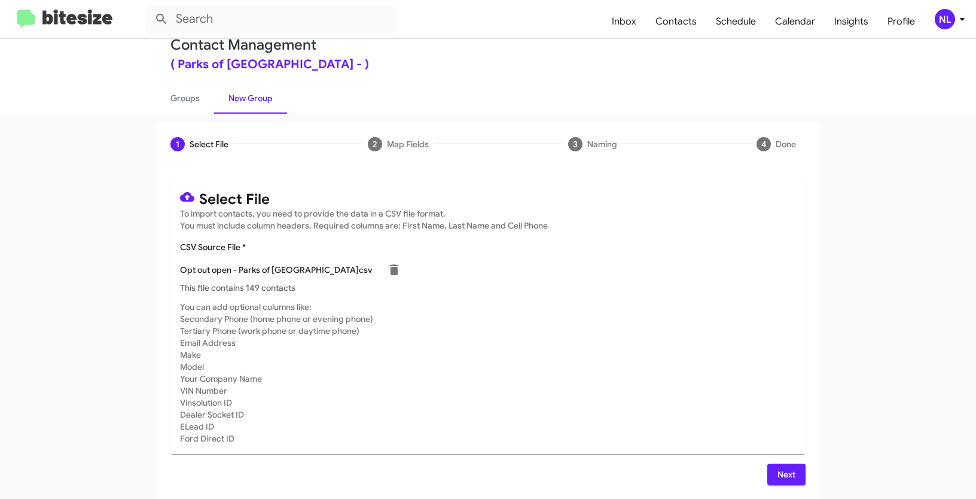
click at [777, 475] on span "Next" at bounding box center [786, 475] width 19 height 22
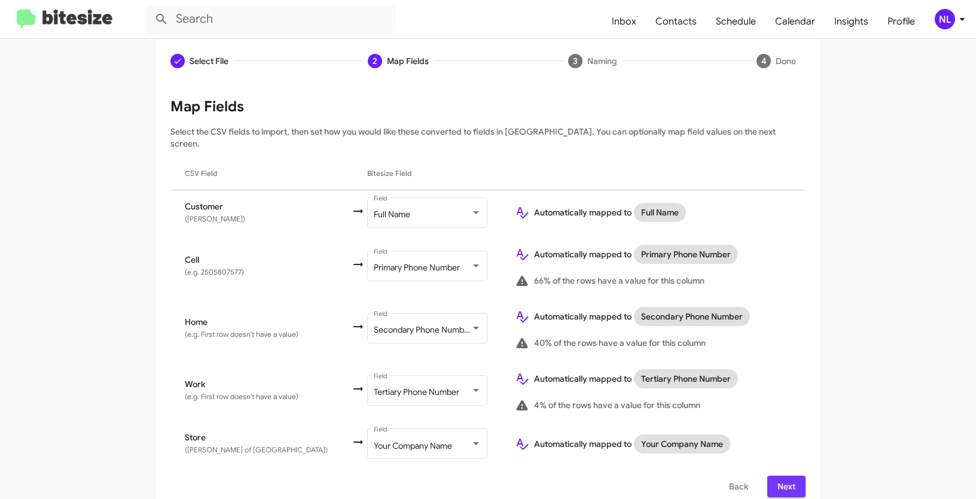
click at [777, 475] on span "Next" at bounding box center [786, 486] width 19 height 22
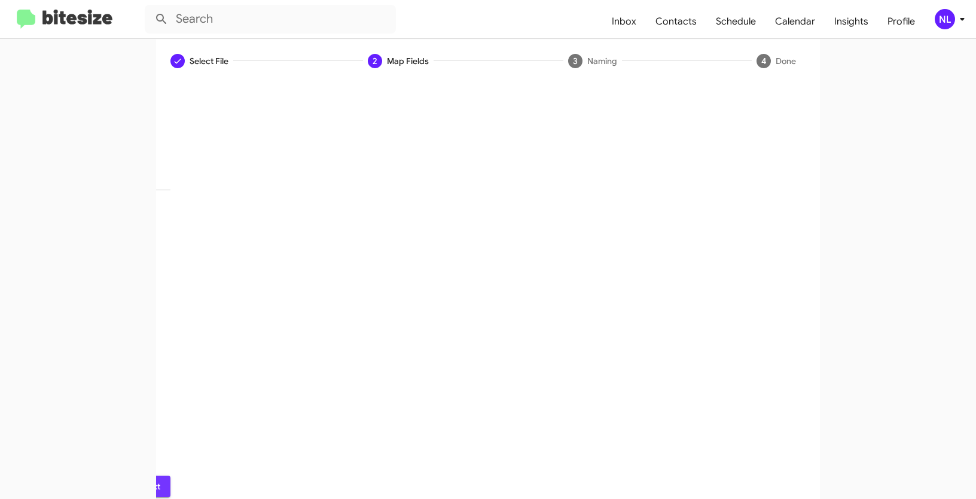
scroll to position [30, 0]
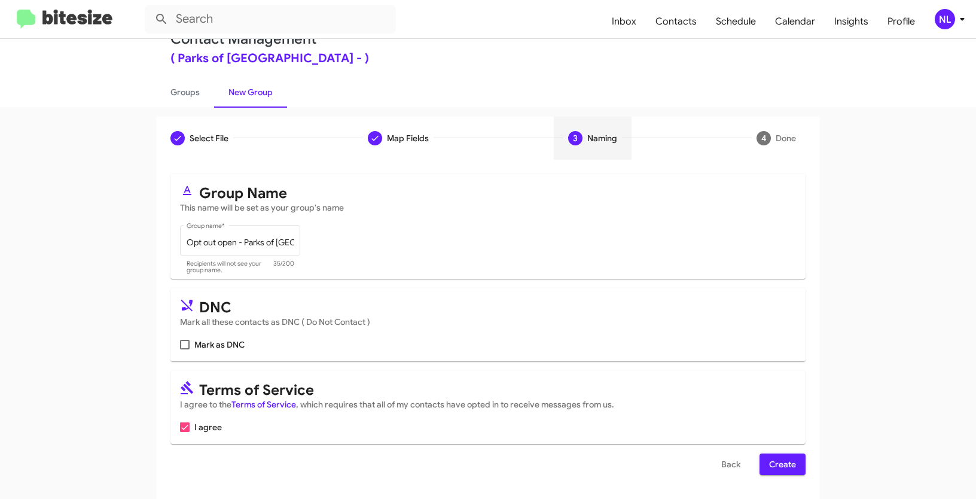
click at [180, 344] on span at bounding box center [185, 345] width 10 height 10
click at [184, 349] on input "Mark as DNC" at bounding box center [184, 349] width 1 height 1
checkbox input "true"
click at [787, 464] on span "Create" at bounding box center [782, 464] width 27 height 22
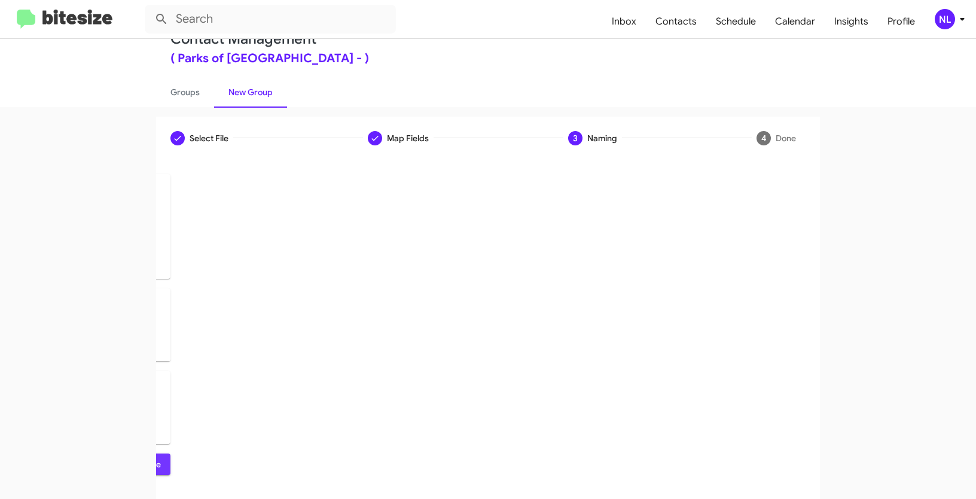
scroll to position [0, 0]
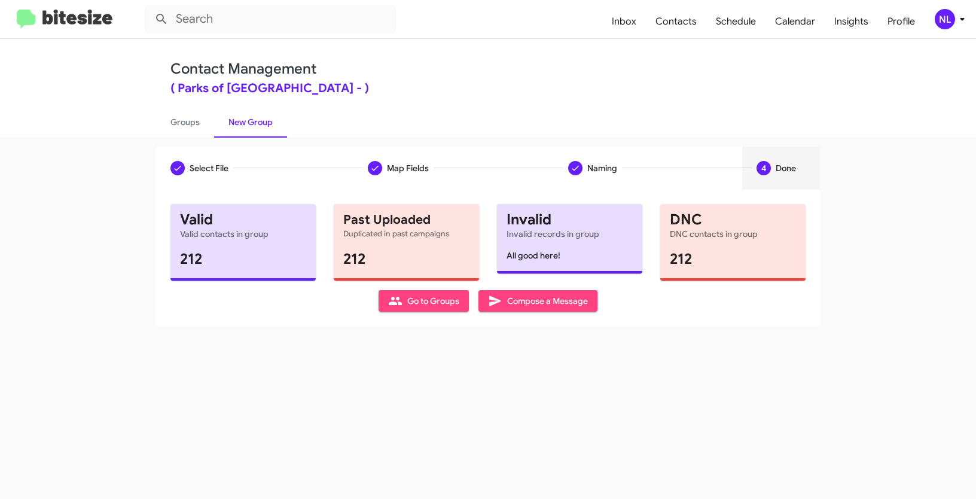
click at [438, 303] on span "Go to Groups" at bounding box center [423, 301] width 71 height 22
type input "in:groups"
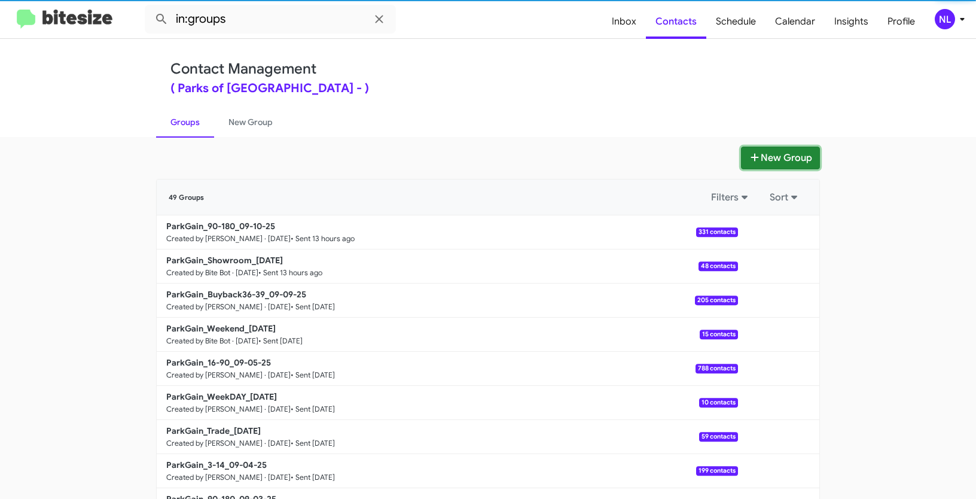
click at [776, 153] on button "New Group" at bounding box center [780, 158] width 79 height 23
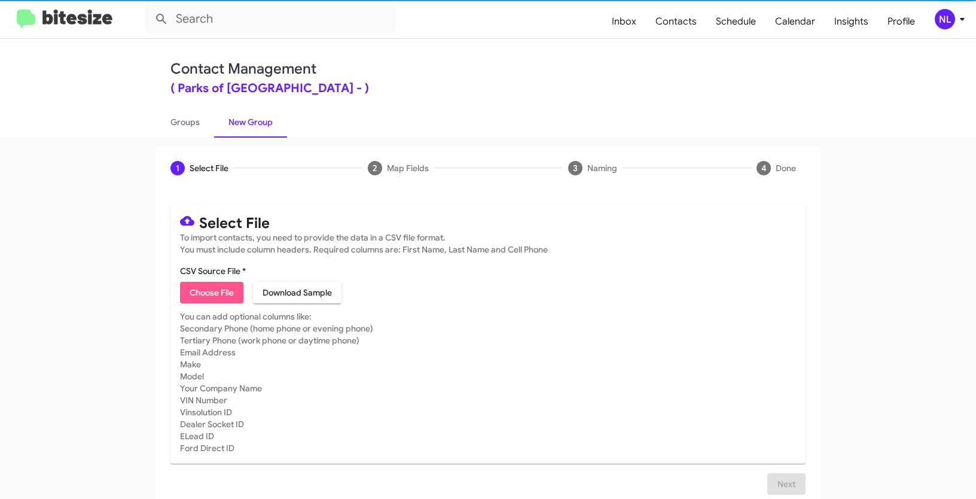
click at [228, 289] on span "Choose File" at bounding box center [212, 293] width 44 height 22
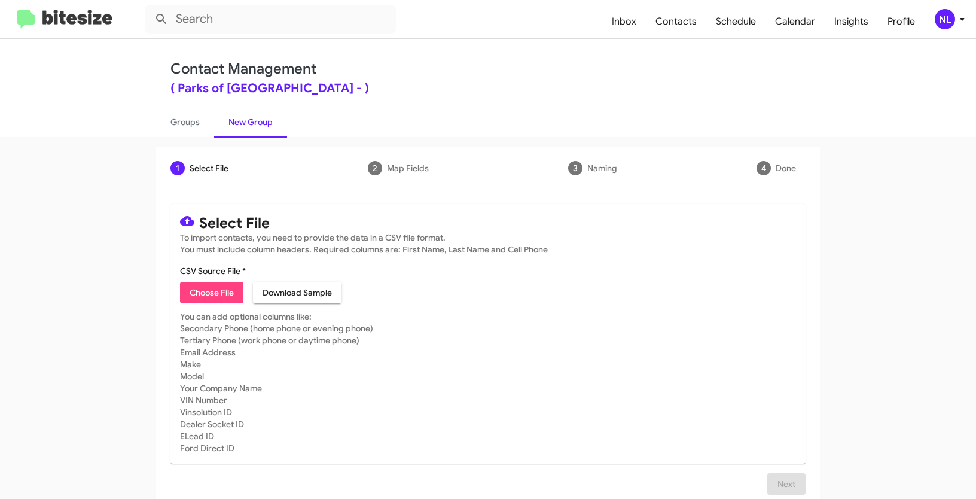
type input "Opt out dead - Parks of [GEOGRAPHIC_DATA]"
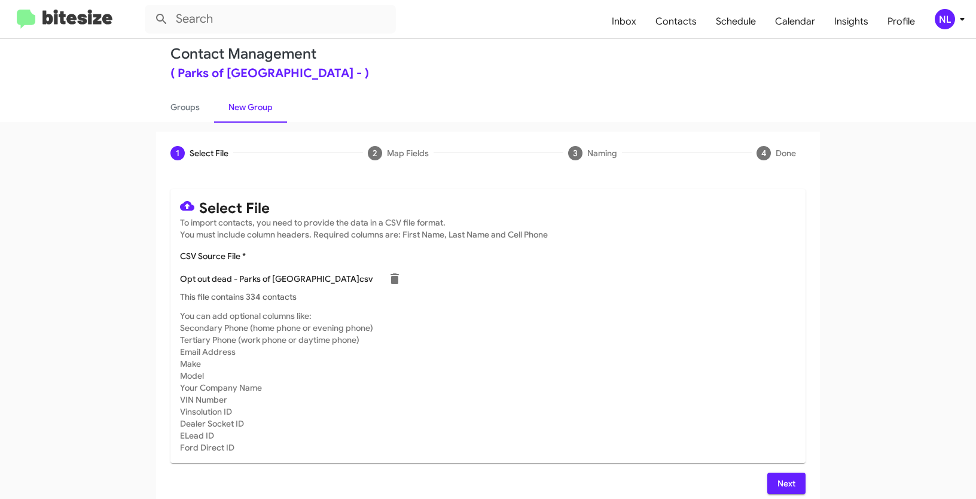
scroll to position [24, 0]
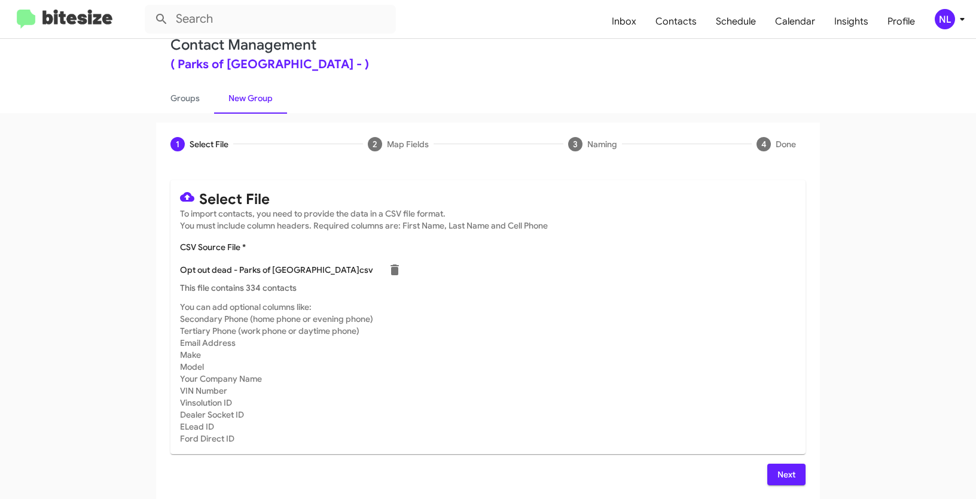
click at [792, 481] on button "Next" at bounding box center [786, 475] width 38 height 22
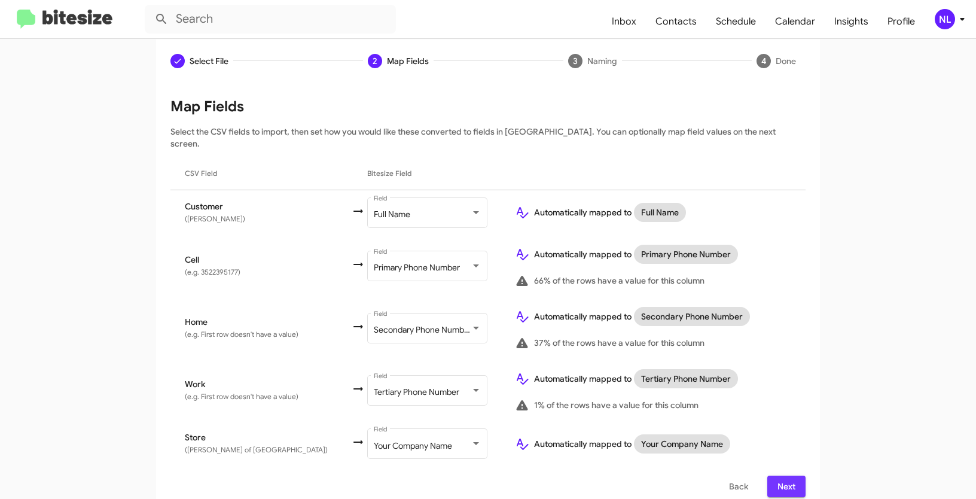
click at [785, 475] on span "Next" at bounding box center [786, 486] width 19 height 22
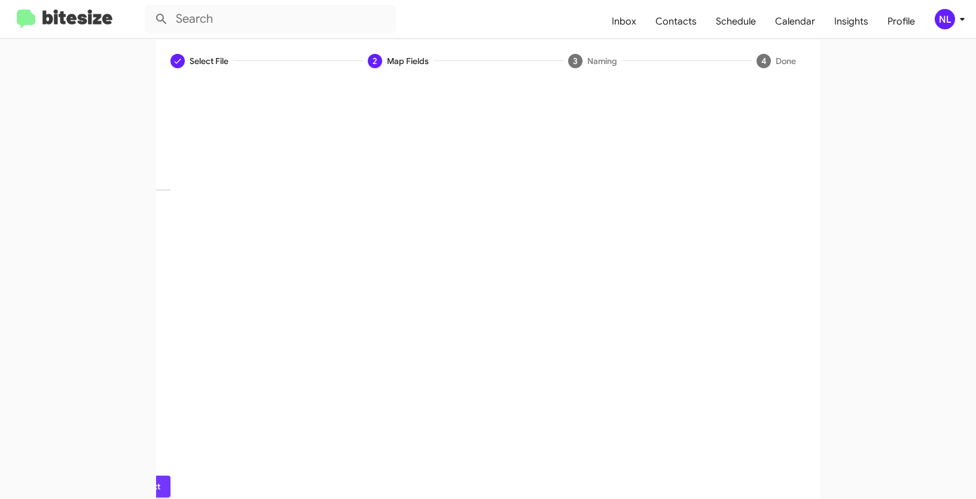
scroll to position [30, 0]
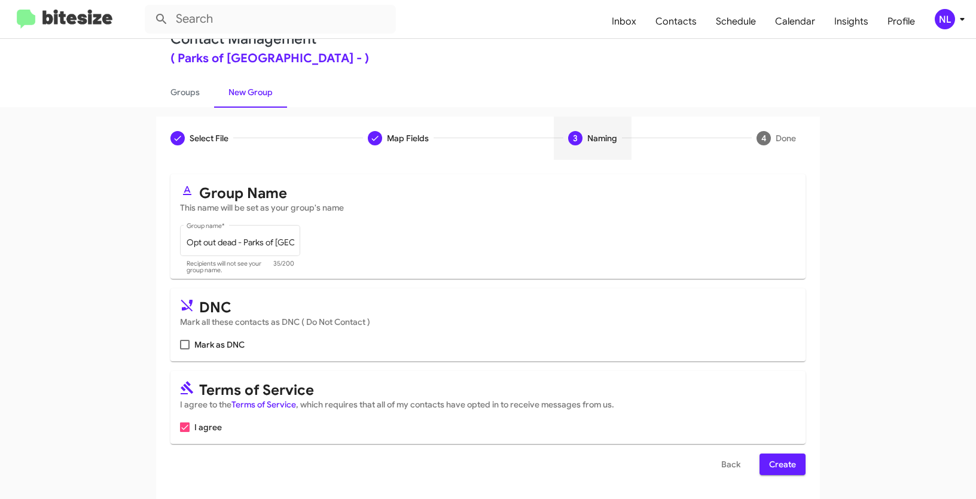
click at [181, 343] on span at bounding box center [185, 345] width 10 height 10
click at [184, 349] on input "Mark as DNC" at bounding box center [184, 349] width 1 height 1
checkbox input "true"
click at [781, 462] on span "Create" at bounding box center [782, 464] width 27 height 22
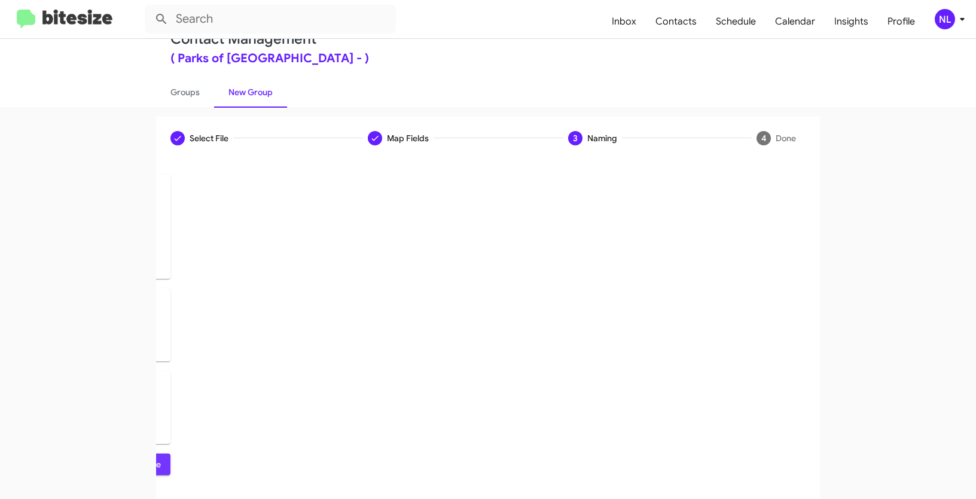
scroll to position [0, 0]
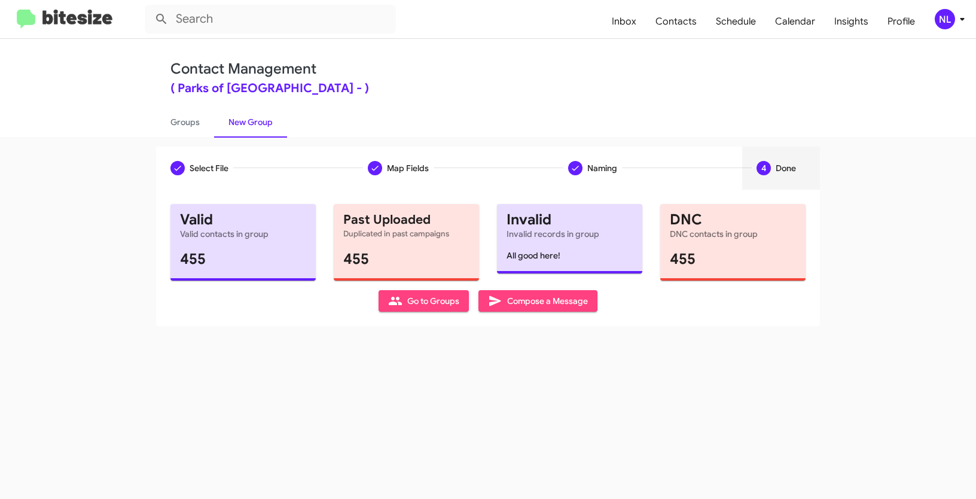
click at [452, 302] on span "Go to Groups" at bounding box center [423, 301] width 71 height 22
type input "in:groups"
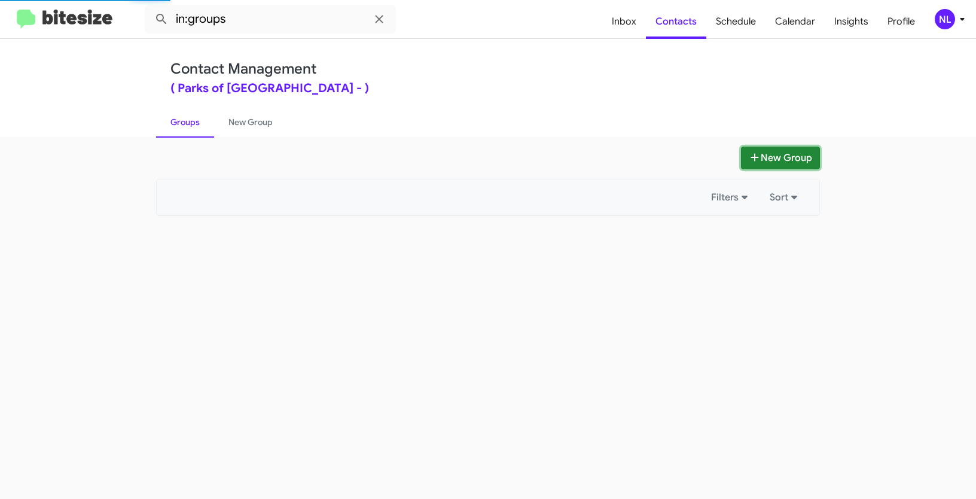
click at [778, 157] on button "New Group" at bounding box center [780, 158] width 79 height 23
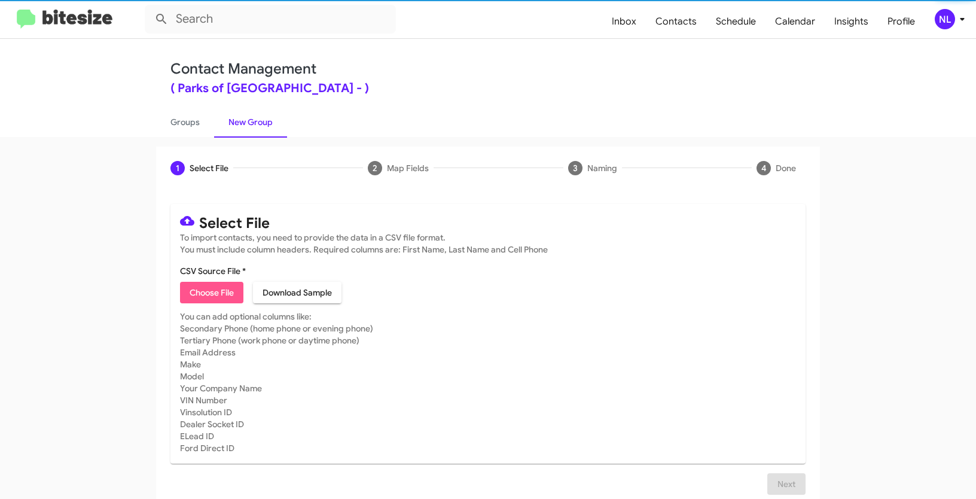
click at [213, 291] on span "Choose File" at bounding box center [212, 293] width 44 height 22
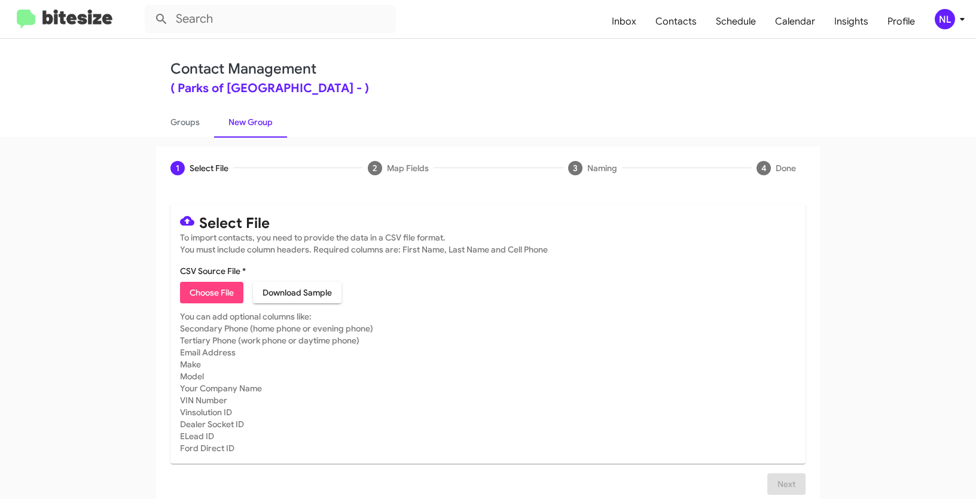
type input "Opt out delivered - Parks of [GEOGRAPHIC_DATA]"
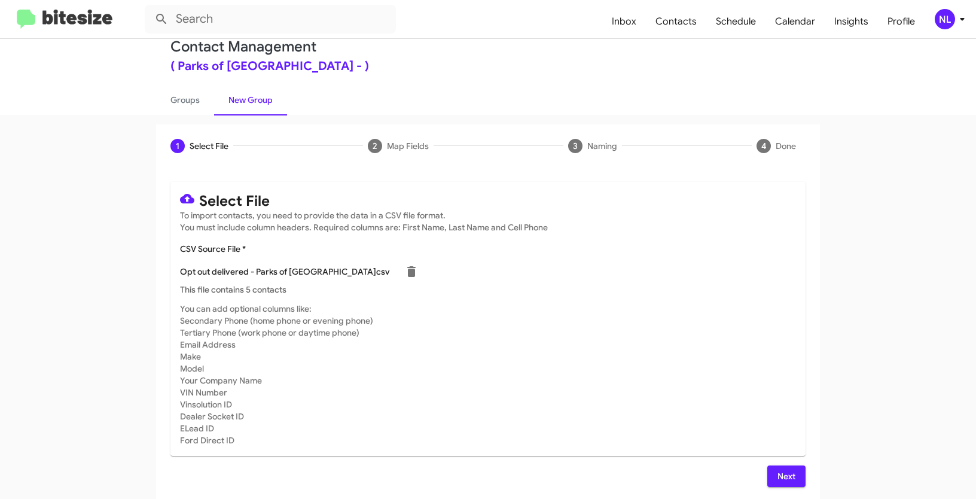
scroll to position [24, 0]
click at [784, 474] on span "Next" at bounding box center [786, 475] width 19 height 22
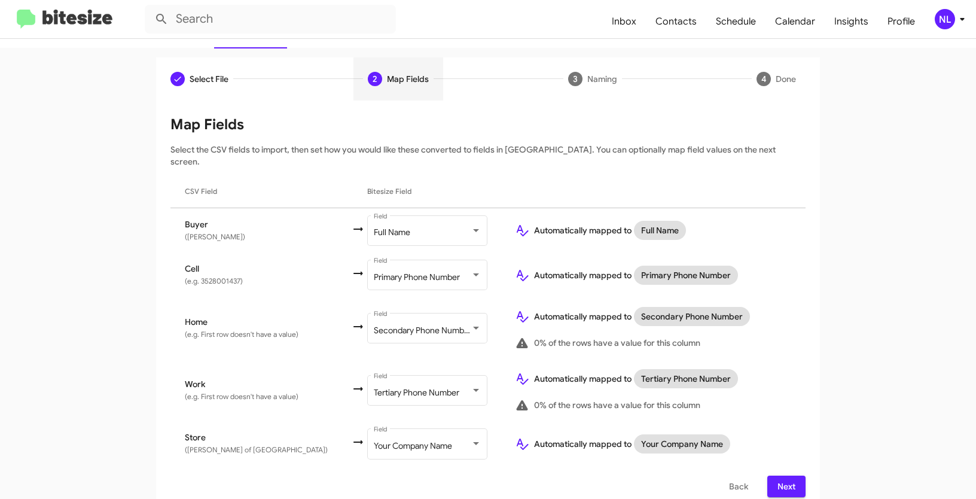
click at [779, 475] on span "Next" at bounding box center [786, 486] width 19 height 22
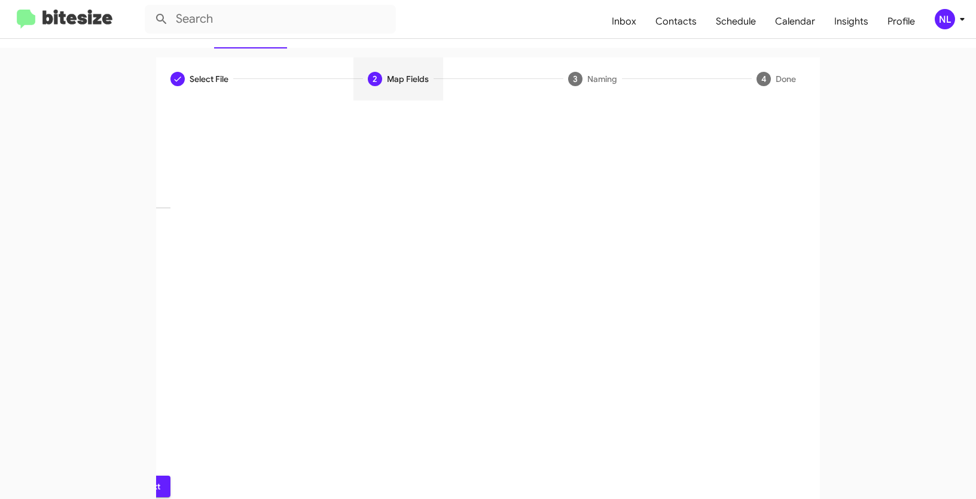
scroll to position [30, 0]
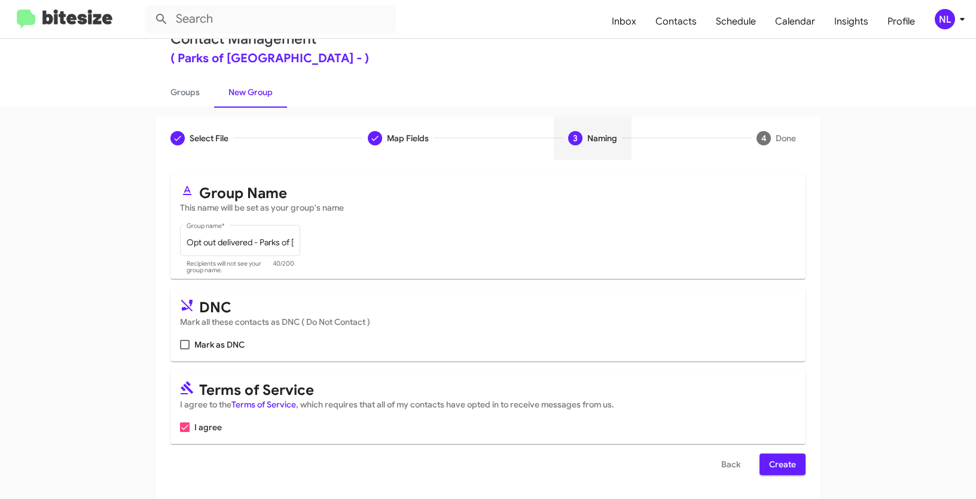
click at [187, 340] on label "Mark as DNC" at bounding box center [212, 344] width 65 height 14
click at [185, 349] on input "Mark as DNC" at bounding box center [184, 349] width 1 height 1
checkbox input "true"
click at [761, 467] on button "Create" at bounding box center [783, 464] width 46 height 22
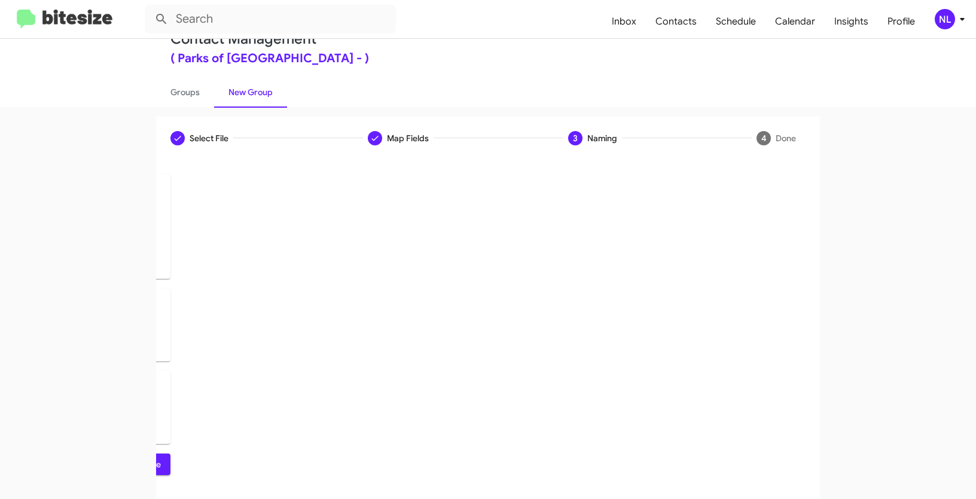
scroll to position [0, 0]
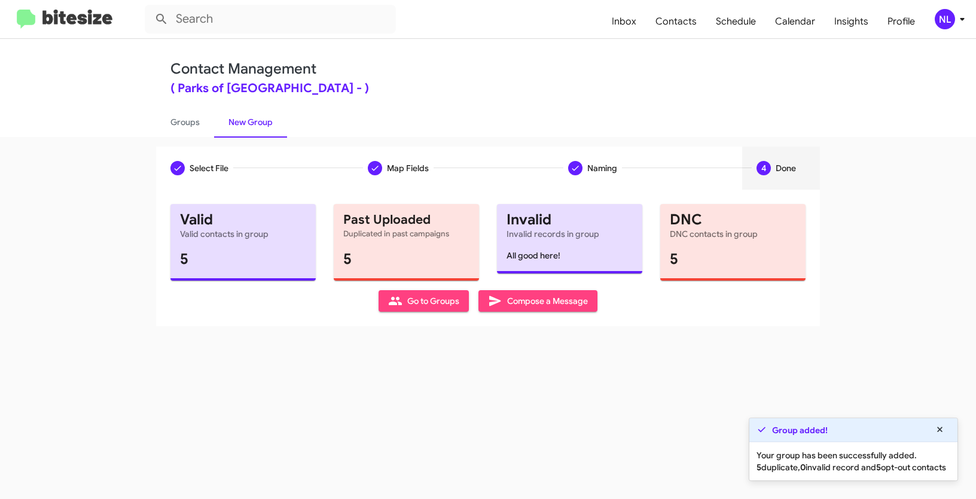
click at [420, 302] on span "Go to Groups" at bounding box center [423, 301] width 71 height 22
type input "in:groups"
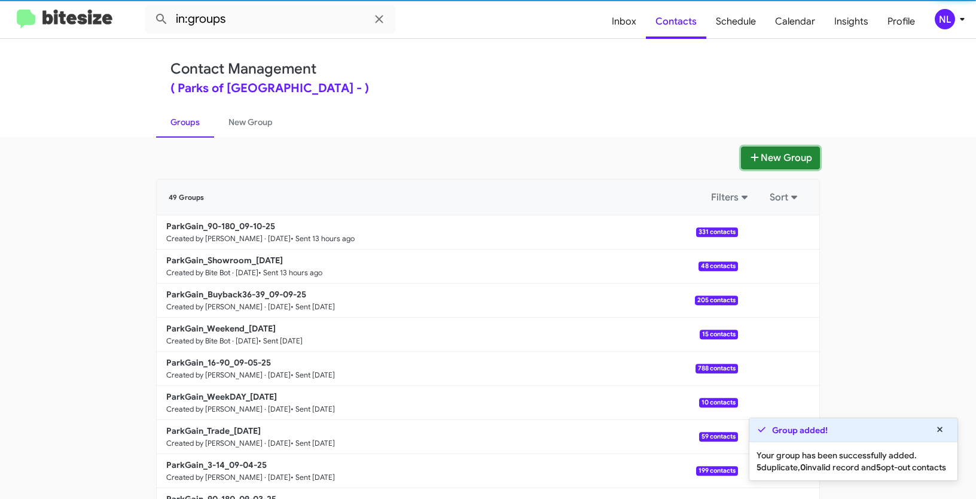
click at [785, 162] on button "New Group" at bounding box center [780, 158] width 79 height 23
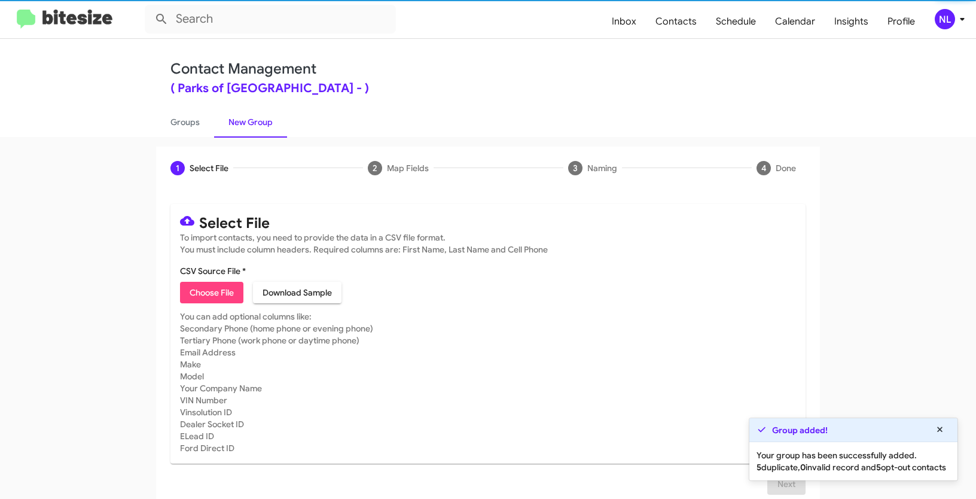
click at [227, 289] on span "Choose File" at bounding box center [212, 293] width 44 height 22
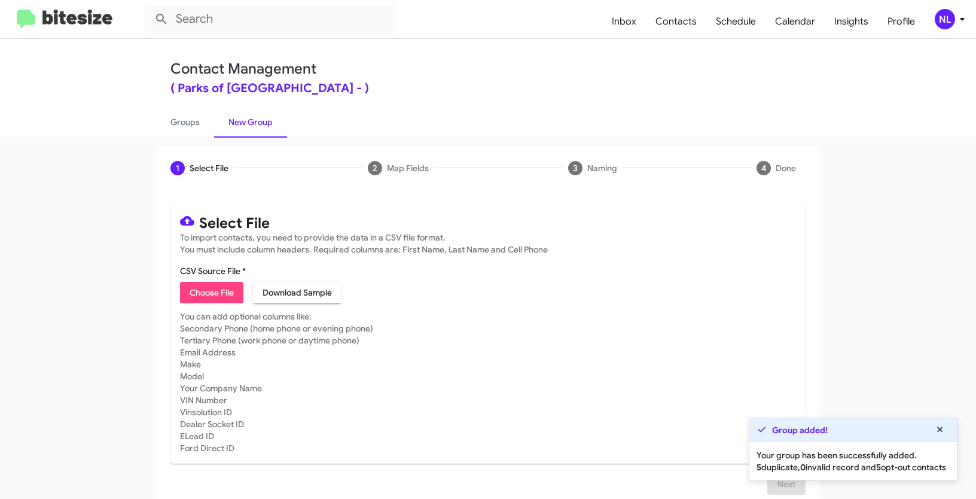
type input "ParkGain_3-14_09-11-25"
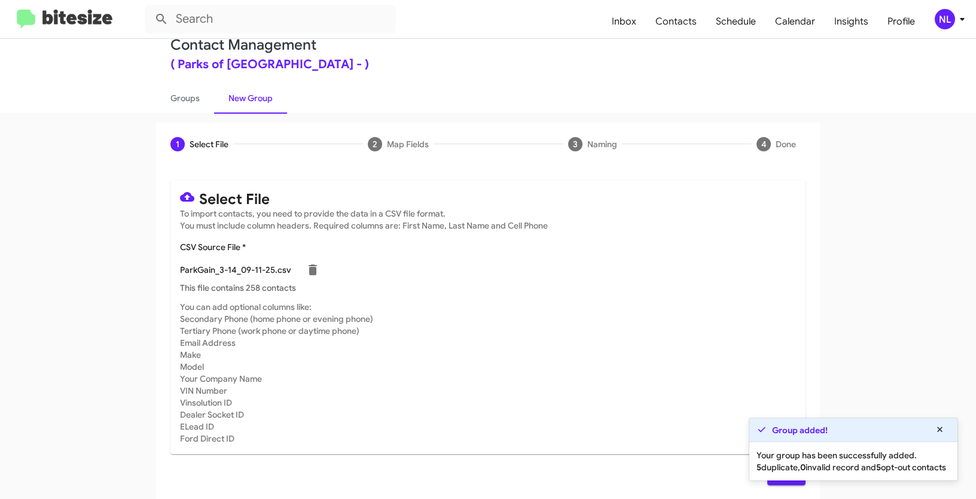
scroll to position [24, 0]
click at [941, 425] on icon at bounding box center [940, 429] width 11 height 8
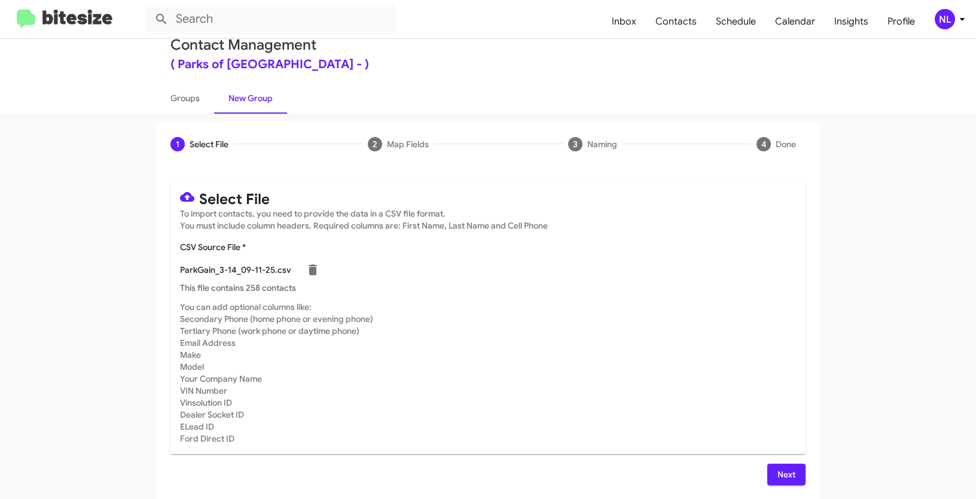
click at [796, 473] on button "Next" at bounding box center [786, 475] width 38 height 22
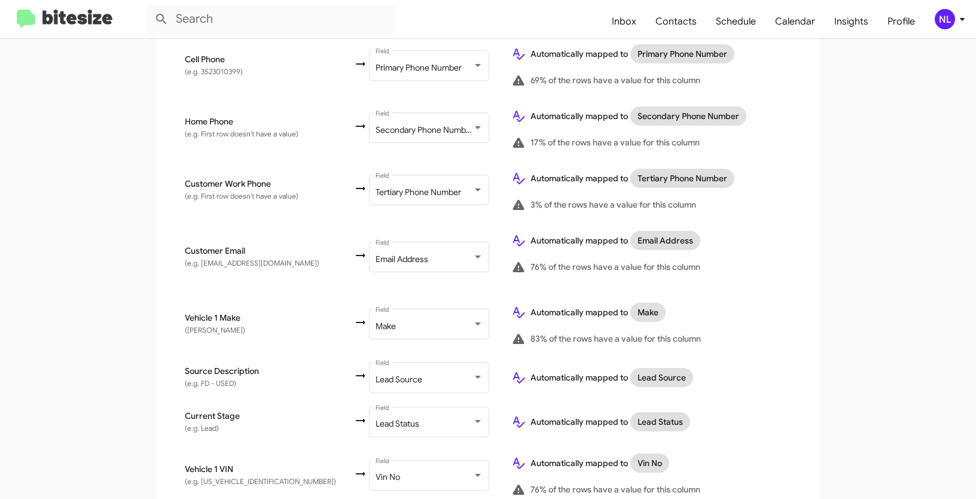
scroll to position [624, 0]
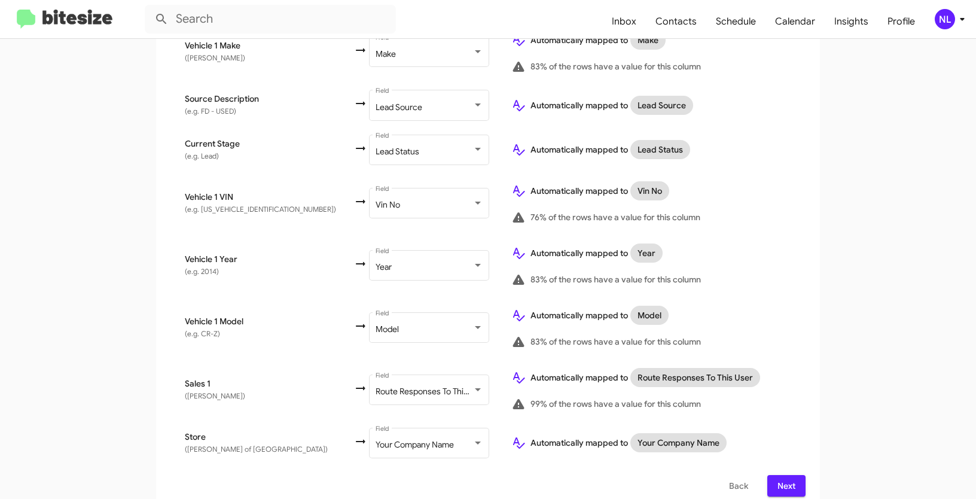
click at [794, 475] on button "Next" at bounding box center [786, 486] width 38 height 22
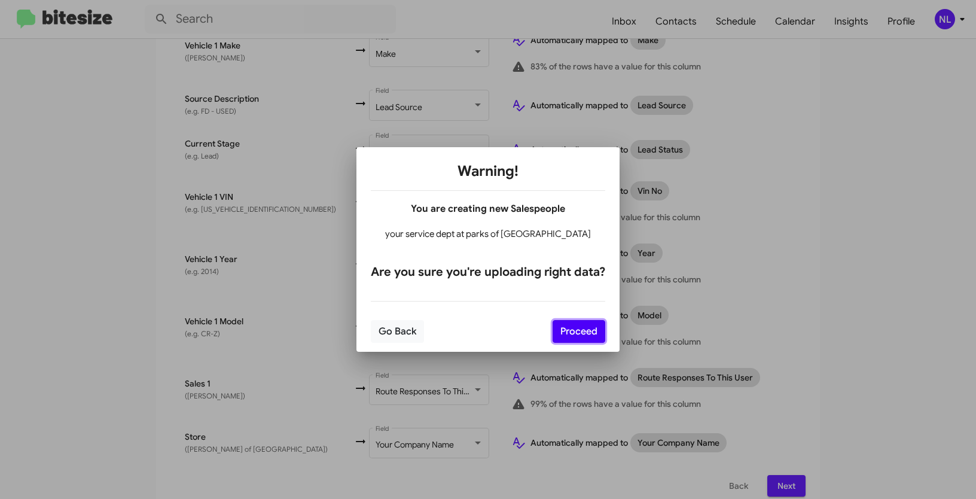
click at [572, 333] on button "Proceed" at bounding box center [579, 331] width 53 height 23
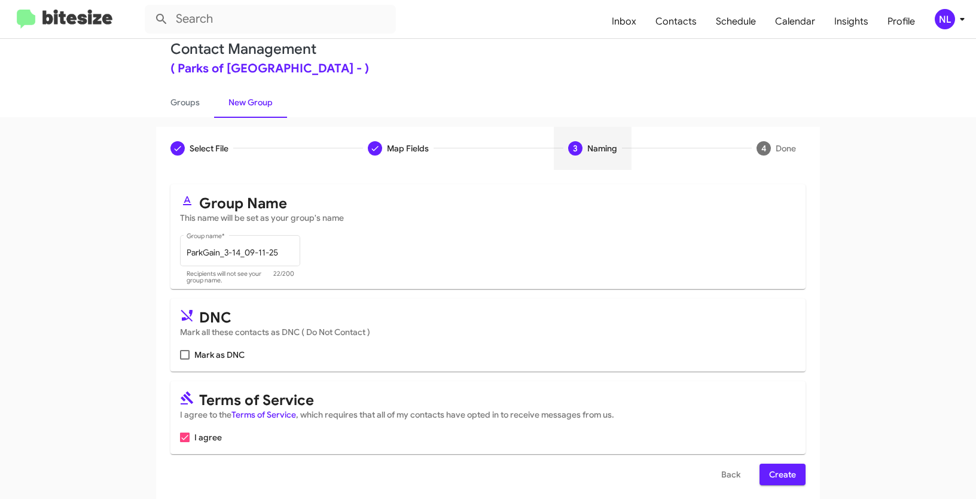
scroll to position [30, 0]
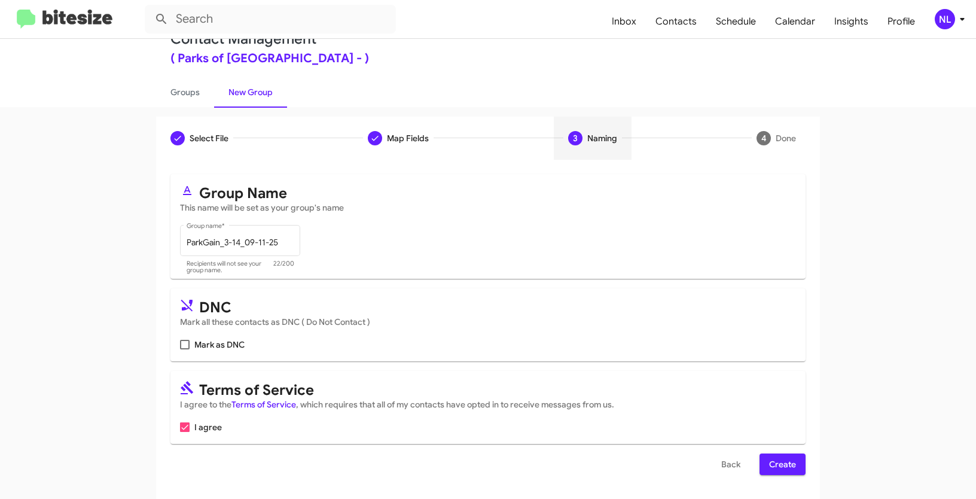
click at [788, 464] on span "Create" at bounding box center [782, 464] width 27 height 22
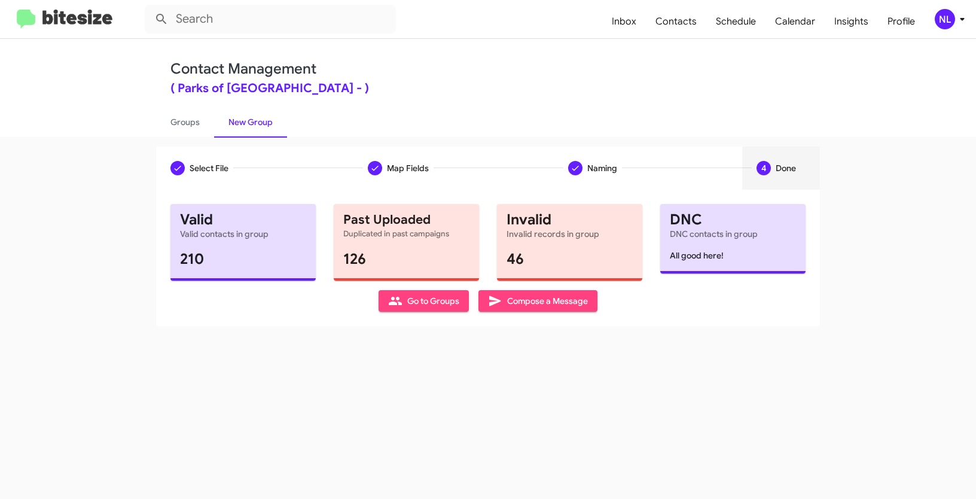
click at [410, 297] on span "Go to Groups" at bounding box center [423, 301] width 71 height 22
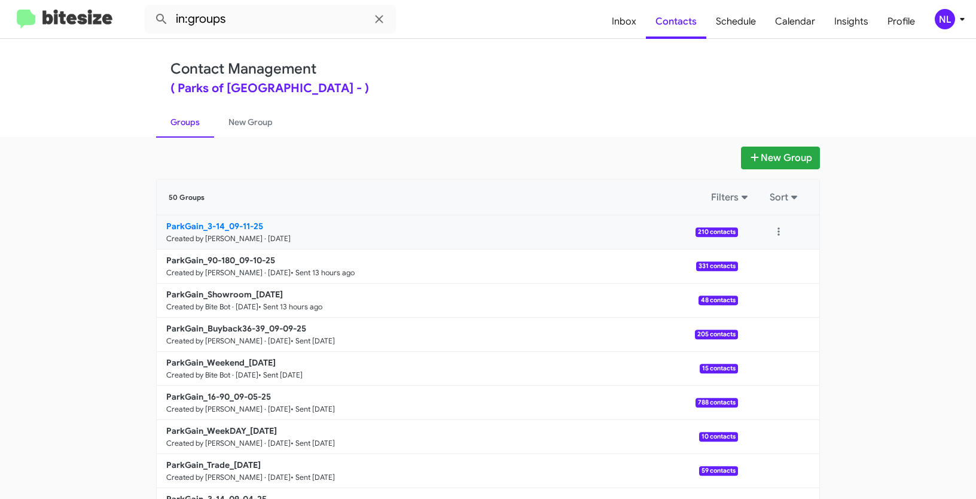
drag, startPoint x: 142, startPoint y: 228, endPoint x: 222, endPoint y: 222, distance: 79.8
click at [222, 222] on app-groups "New Group 50 Groups Filters Sort ParkGain_3-14_09-11-25 Created by Nen Limbauan…" at bounding box center [488, 367] width 976 height 441
copy b "ParkGain_3-14"
click at [252, 20] on input "in:groups" at bounding box center [270, 19] width 251 height 29
paste input "ParkGain_3-14"
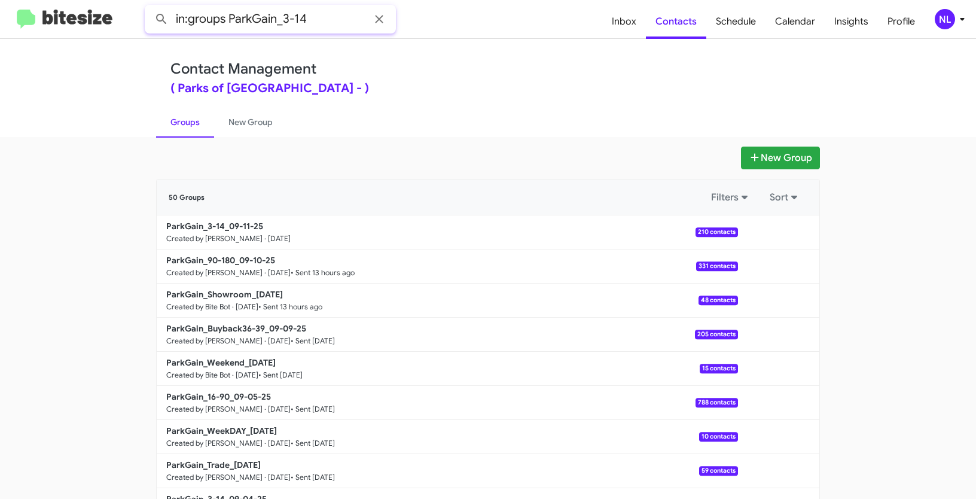
type input "in:groups ParkGain_3-14"
click at [150, 7] on button at bounding box center [162, 19] width 24 height 24
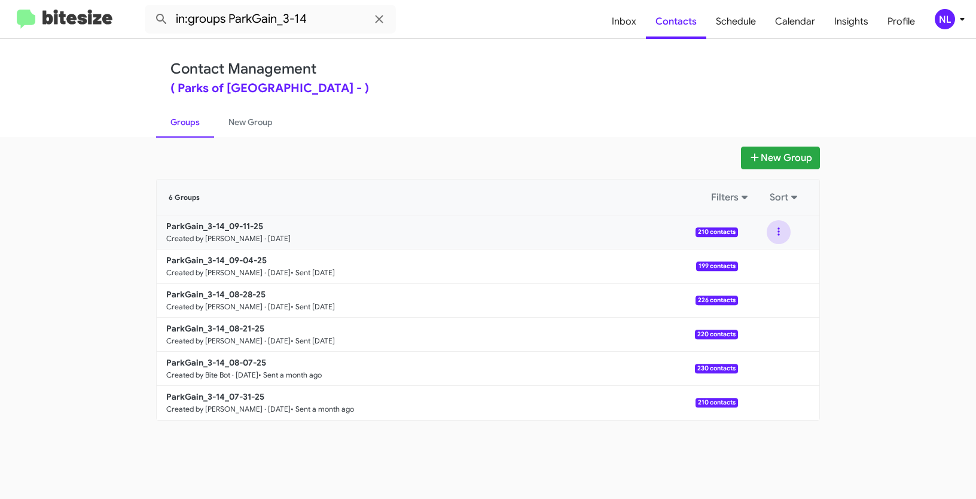
click at [783, 228] on button at bounding box center [779, 232] width 24 height 24
click at [772, 267] on button "View contacts" at bounding box center [743, 264] width 96 height 29
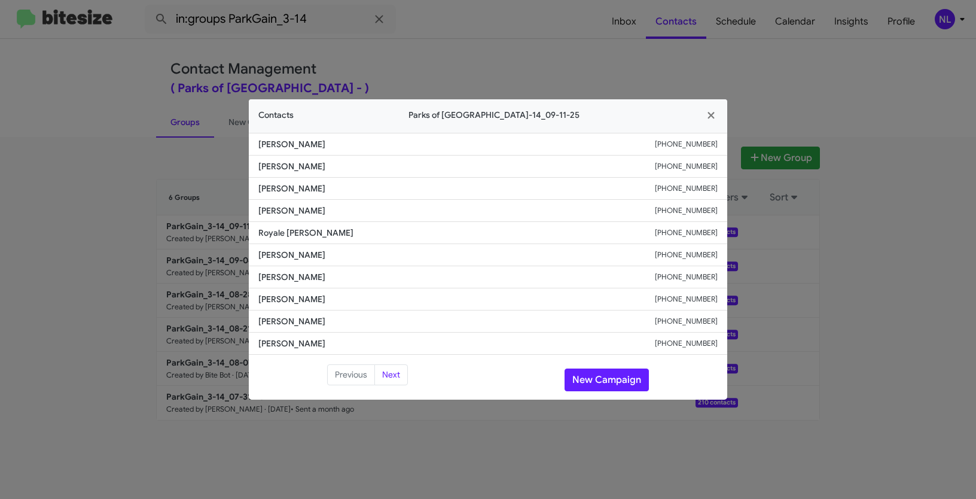
drag, startPoint x: 249, startPoint y: 298, endPoint x: 333, endPoint y: 299, distance: 83.7
click at [333, 299] on li "Zyad Latif +19713866060" at bounding box center [488, 299] width 478 height 22
copy span "Zyad Latif"
click at [600, 381] on button "New Campaign" at bounding box center [607, 379] width 84 height 23
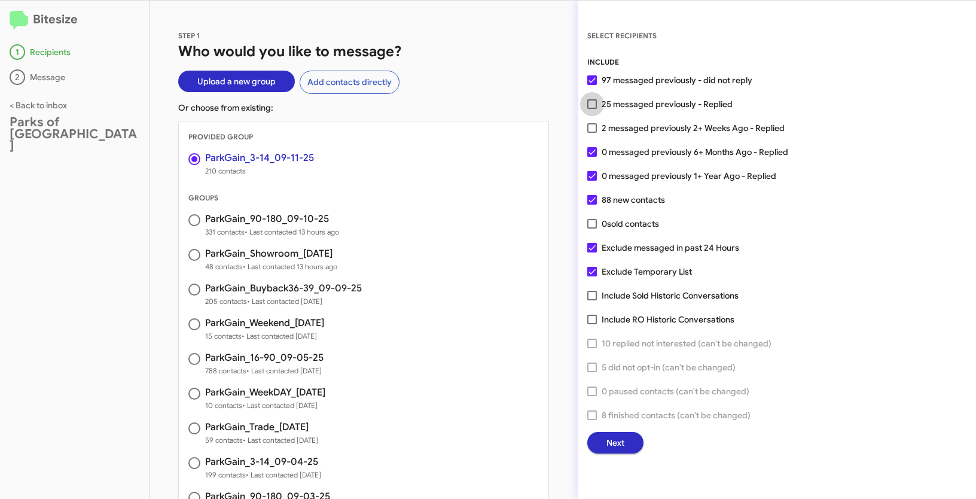
click at [596, 105] on span at bounding box center [592, 104] width 10 height 10
click at [592, 109] on input "25 messaged previously - Replied" at bounding box center [592, 109] width 1 height 1
checkbox input "true"
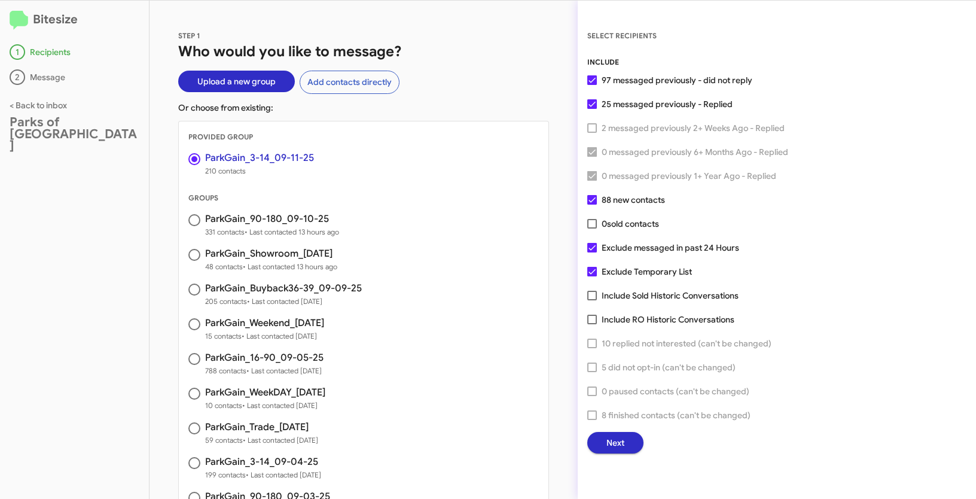
click at [627, 443] on button "Next" at bounding box center [615, 443] width 56 height 22
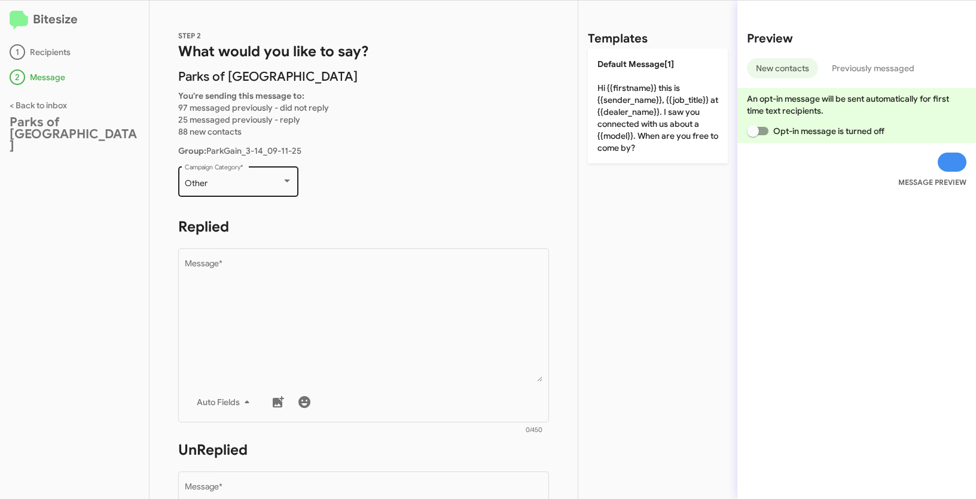
click at [208, 184] on div "Other" at bounding box center [233, 184] width 97 height 10
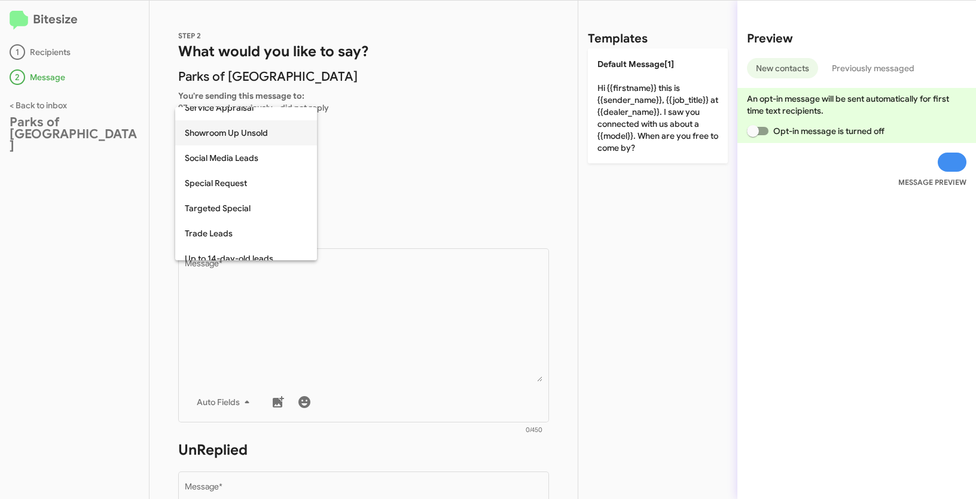
scroll to position [500, 0]
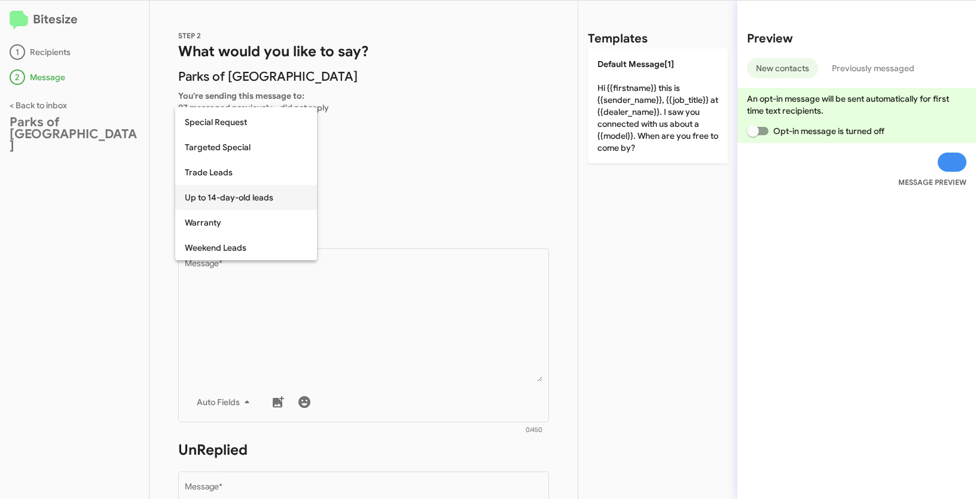
click at [222, 196] on span "Up to 14-day-old leads" at bounding box center [246, 197] width 123 height 25
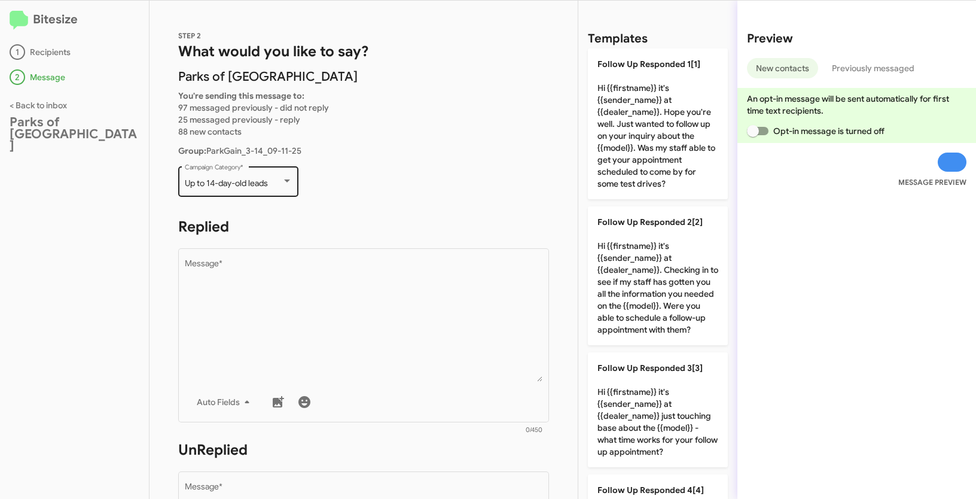
drag, startPoint x: 183, startPoint y: 182, endPoint x: 267, endPoint y: 182, distance: 83.7
click at [267, 182] on div "Up to 14-day-old leads Campaign Category *" at bounding box center [238, 180] width 120 height 33
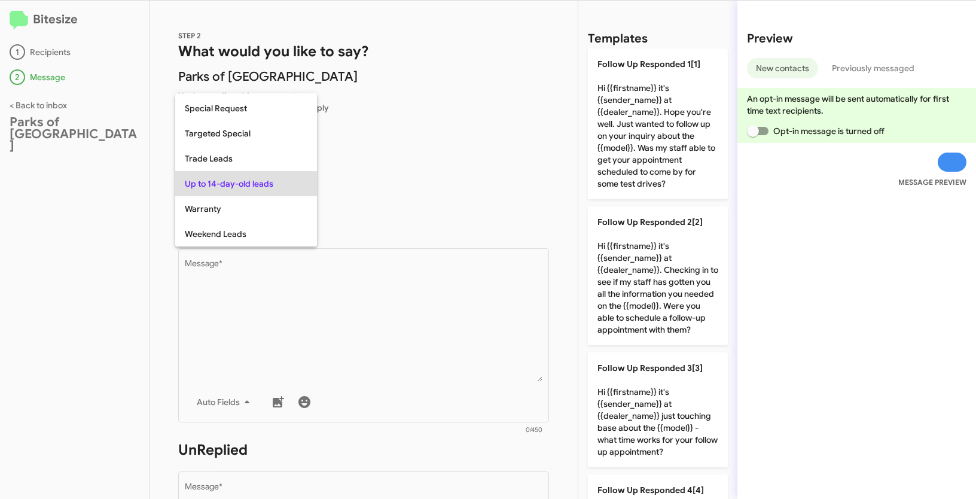
copy span "Up to 14-day-old lead"
click at [403, 357] on div at bounding box center [488, 249] width 976 height 499
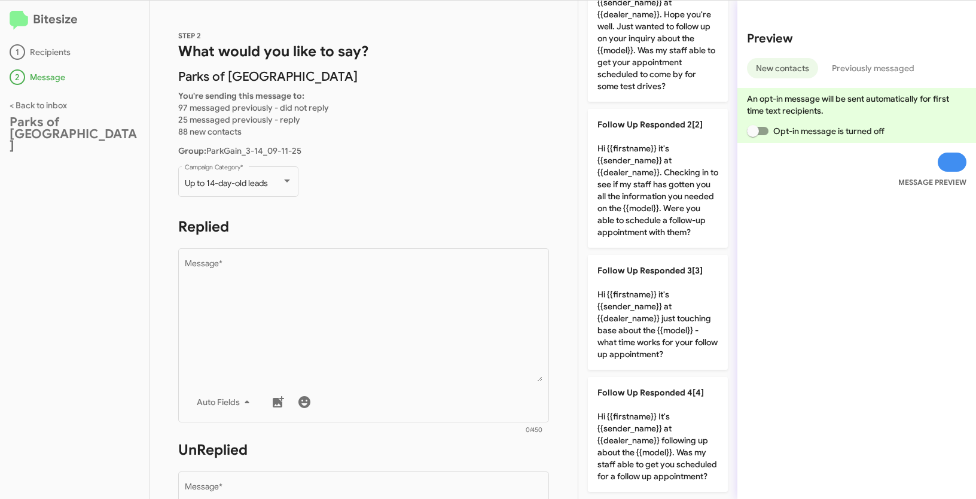
scroll to position [121, 0]
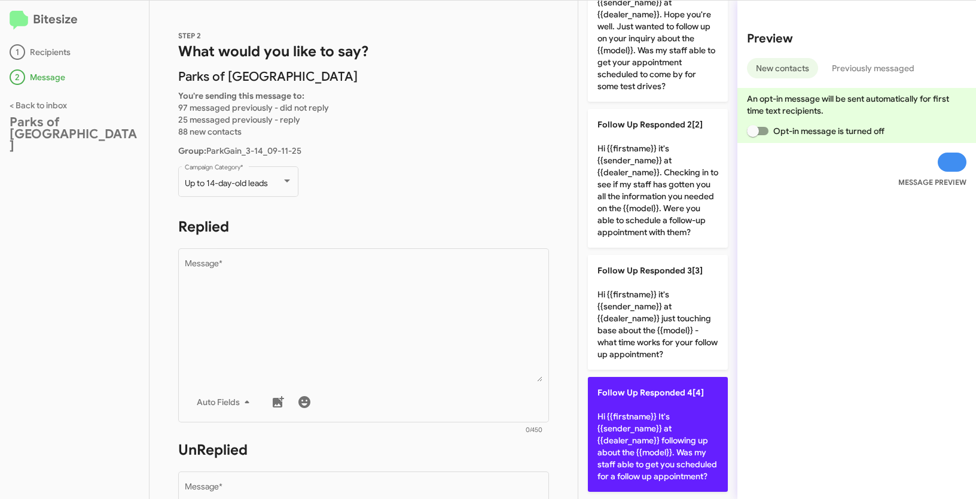
click at [639, 412] on p "Follow Up Responded 4[4] Hi {{firstname}} It's {{sender_name}} at {{dealer_name…" at bounding box center [658, 434] width 140 height 115
type textarea "Hi {{firstname}} It's {{sender_name}} at {{dealer_name}} following up about the…"
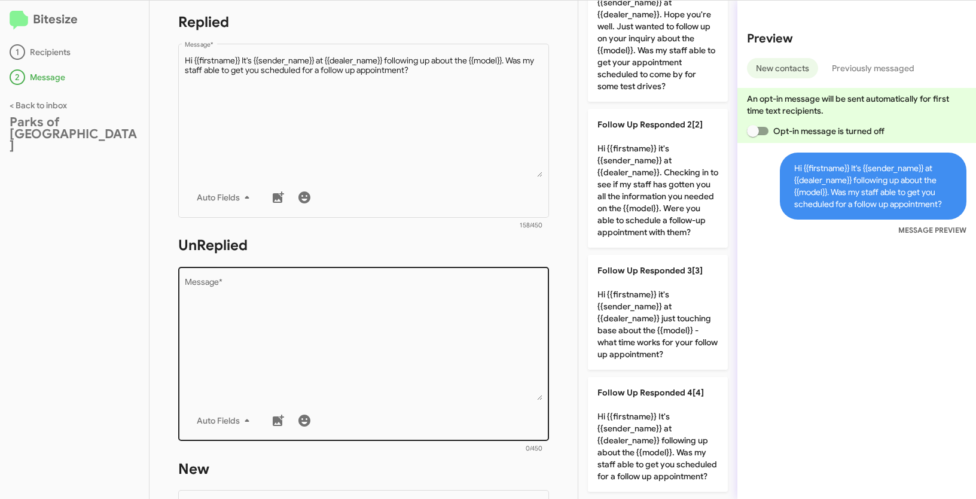
scroll to position [0, 0]
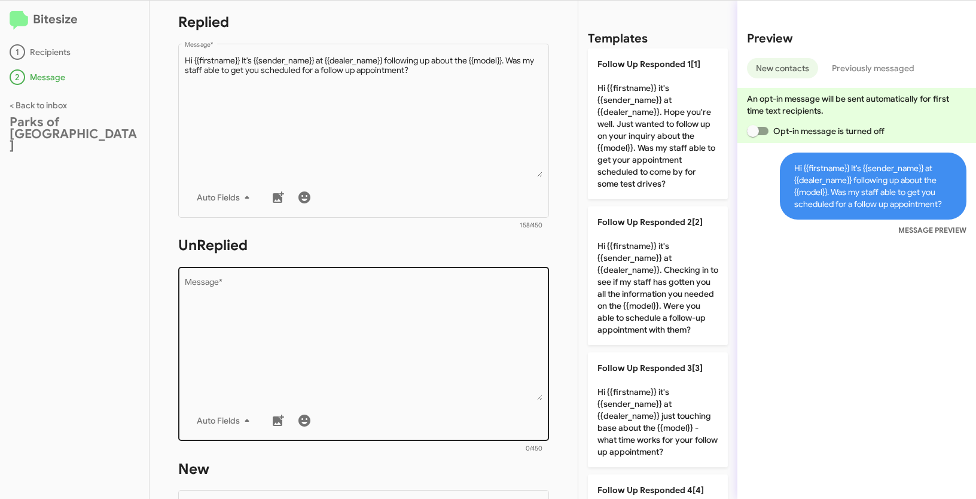
click at [310, 351] on textarea "Message *" at bounding box center [364, 339] width 358 height 122
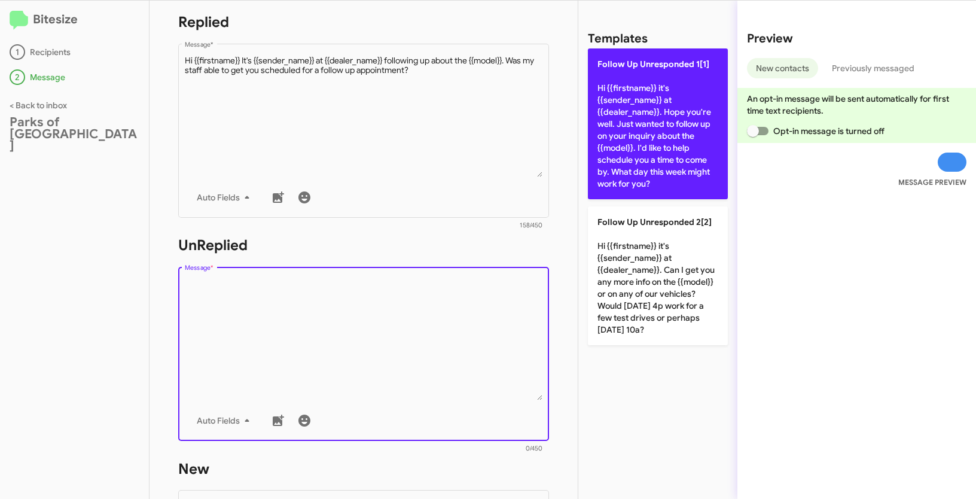
click at [625, 144] on p "Follow Up Unresponded 1[1] Hi {{firstname}} it's {{sender_name}} at {{dealer_na…" at bounding box center [658, 123] width 140 height 151
type textarea "Hi {{firstname}} it's {{sender_name}} at {{dealer_name}}. Hope you're well. Jus…"
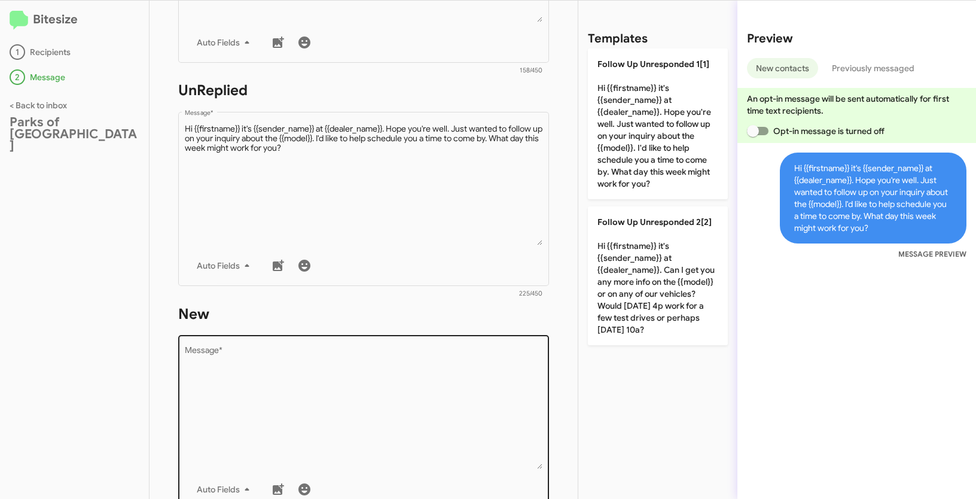
scroll to position [409, 0]
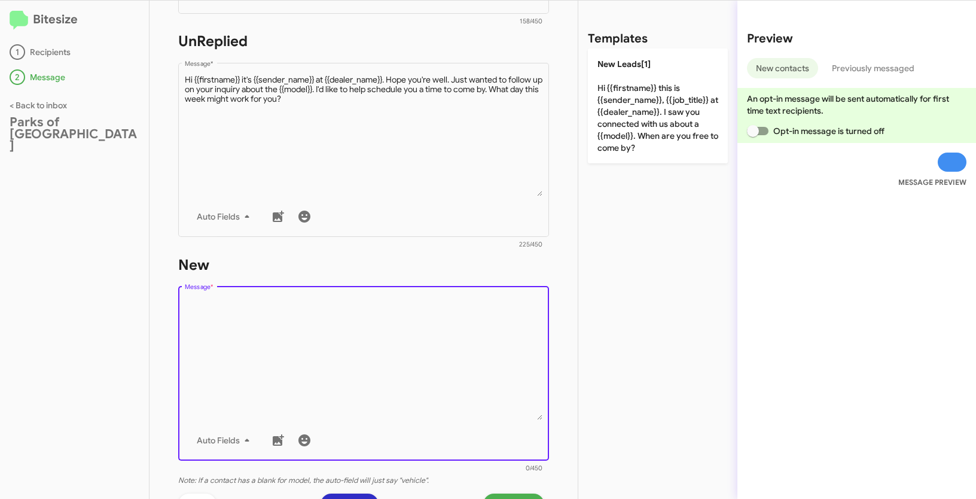
click at [403, 324] on textarea "Message *" at bounding box center [364, 359] width 358 height 122
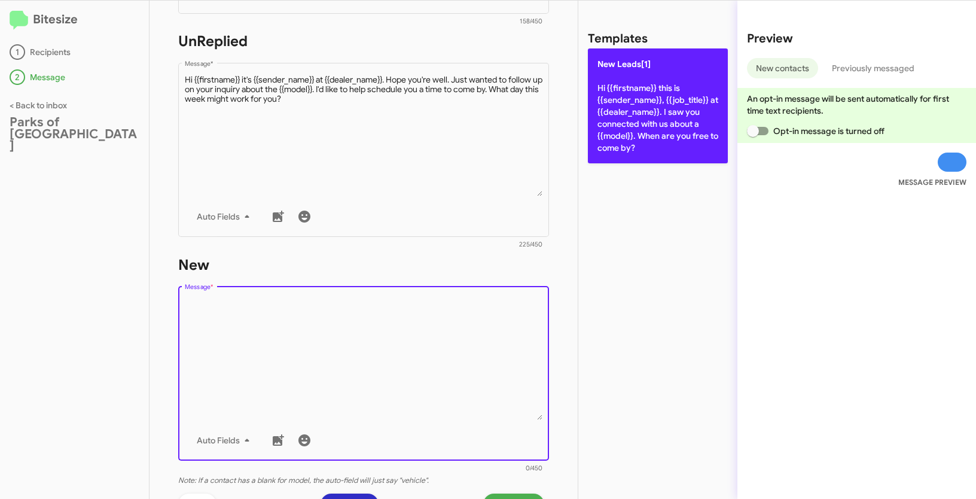
click at [648, 108] on p "New Leads[1] Hi {{firstname}} this is {{sender_name}}, {{job_title}} at {{deale…" at bounding box center [658, 105] width 140 height 115
type textarea "Hi {{firstname}} this is {{sender_name}}, {{job_title}} at {{dealer_name}}. I s…"
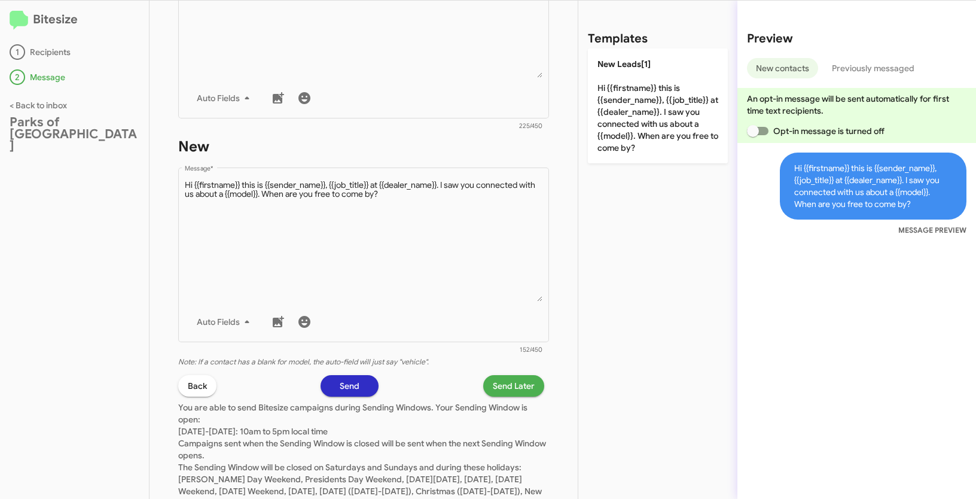
scroll to position [572, 0]
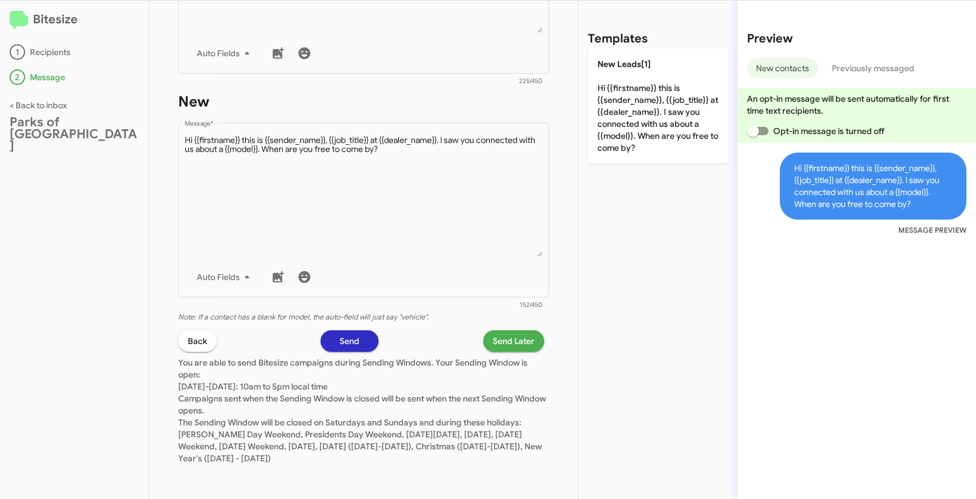
click at [509, 339] on span "Send Later" at bounding box center [514, 341] width 42 height 22
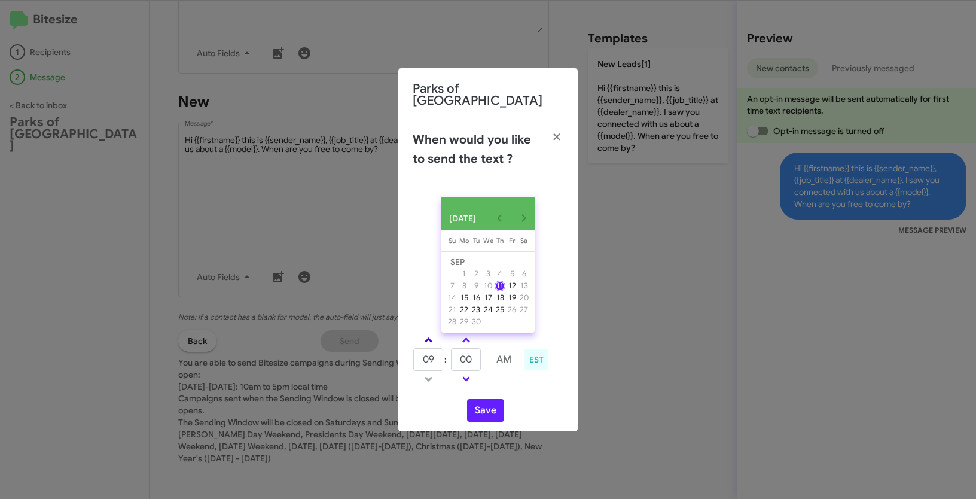
click at [431, 341] on link at bounding box center [428, 340] width 21 height 14
type input "10"
drag, startPoint x: 474, startPoint y: 359, endPoint x: 439, endPoint y: 354, distance: 35.6
click at [439, 354] on tr "10 : 00 AM" at bounding box center [466, 360] width 107 height 24
type input "23"
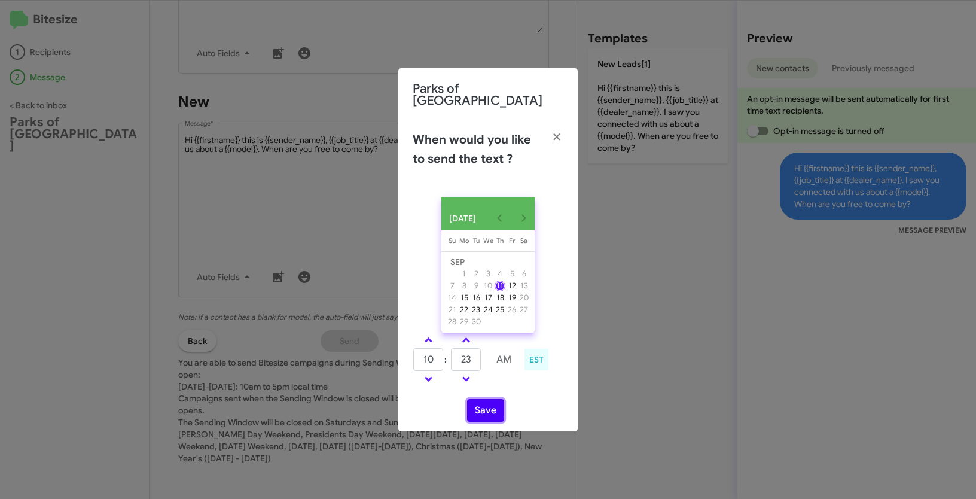
click at [481, 405] on button "Save" at bounding box center [485, 410] width 37 height 23
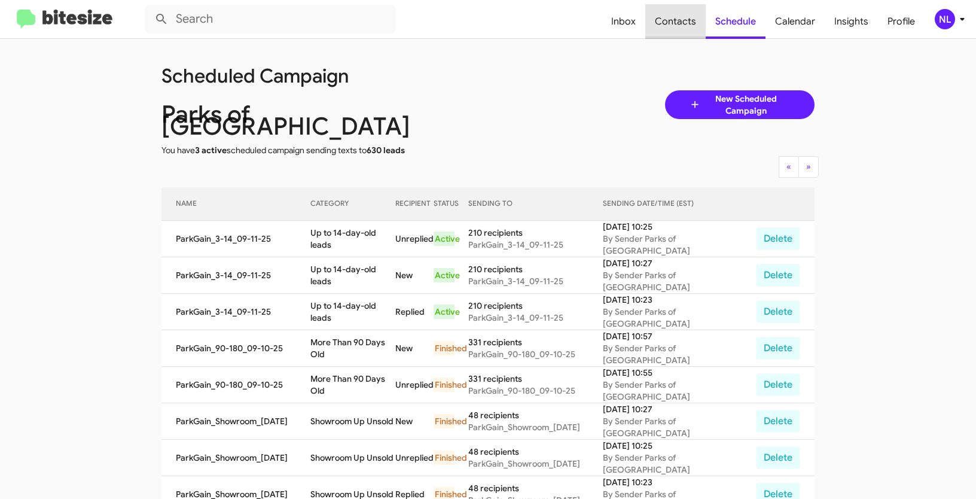
click at [685, 26] on span "Contacts" at bounding box center [675, 21] width 60 height 35
type input "in:groups"
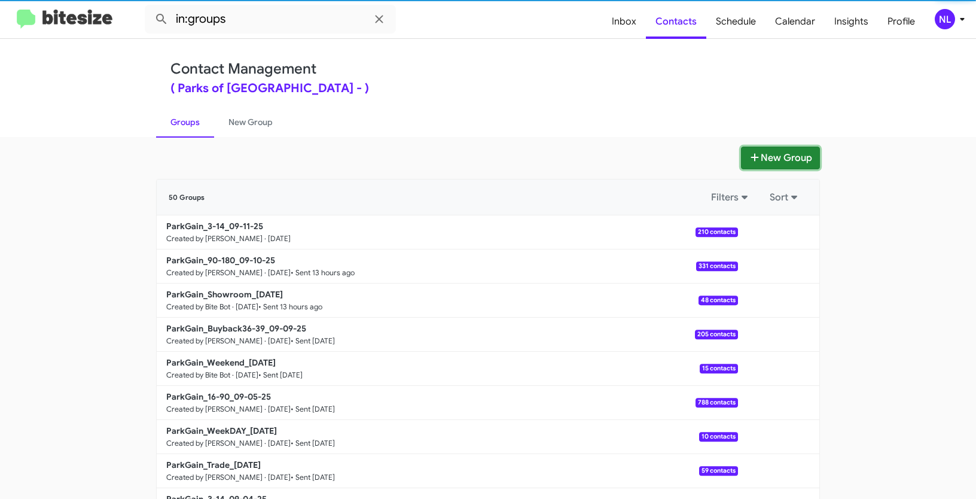
click at [789, 156] on button "New Group" at bounding box center [780, 158] width 79 height 23
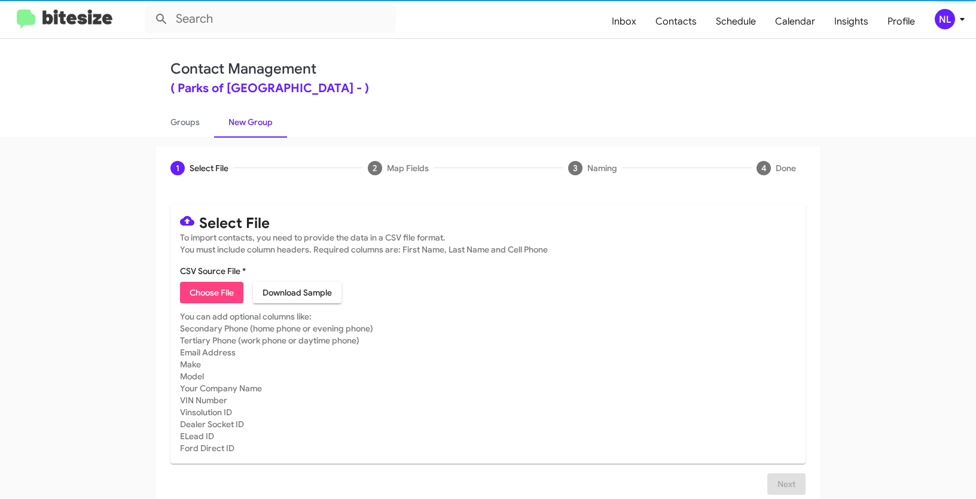
click at [220, 291] on span "Choose File" at bounding box center [212, 293] width 44 height 22
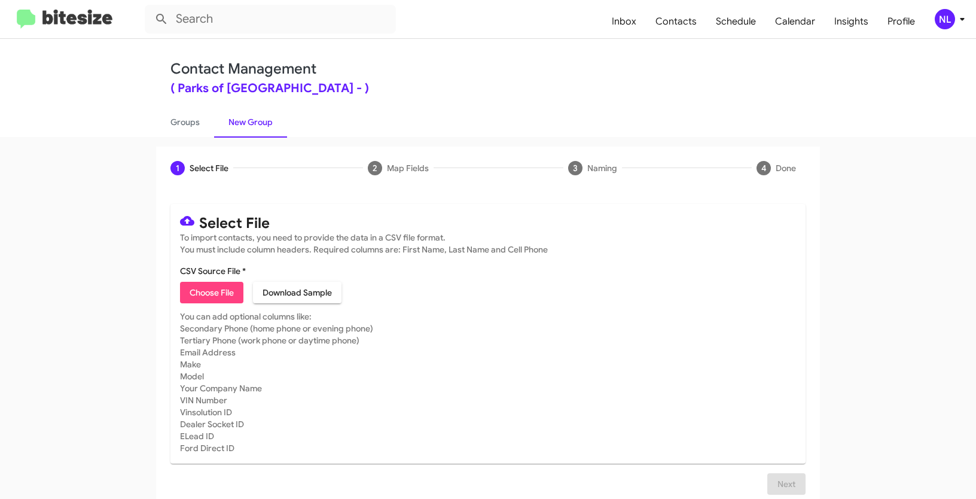
type input "ParkGain_Trade_09-11-25"
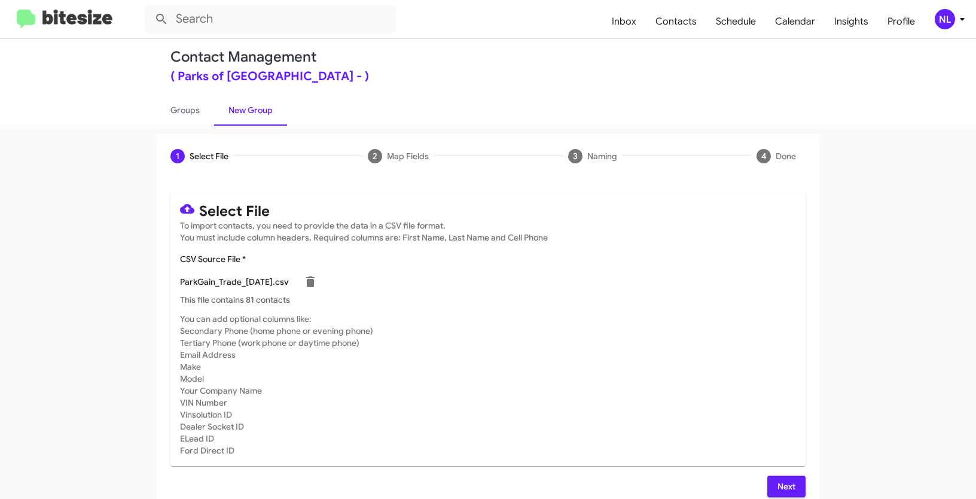
scroll to position [24, 0]
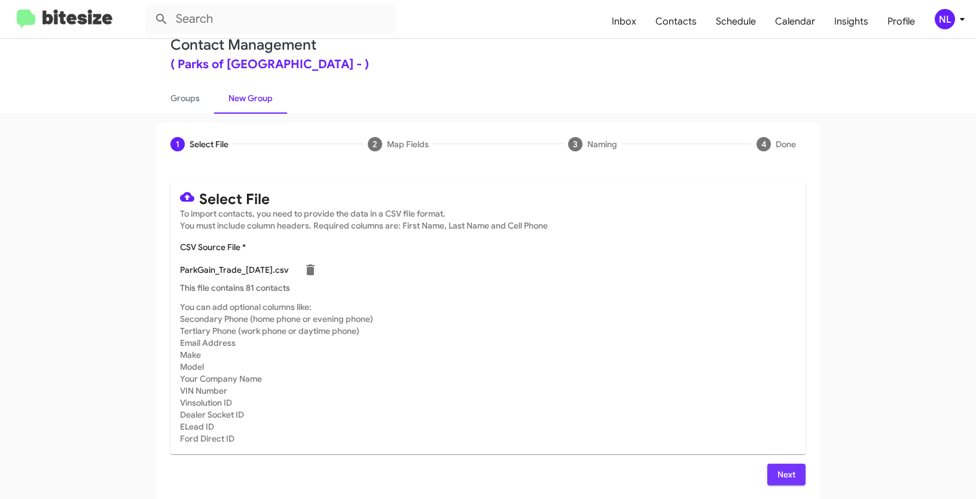
click at [772, 473] on button "Next" at bounding box center [786, 475] width 38 height 22
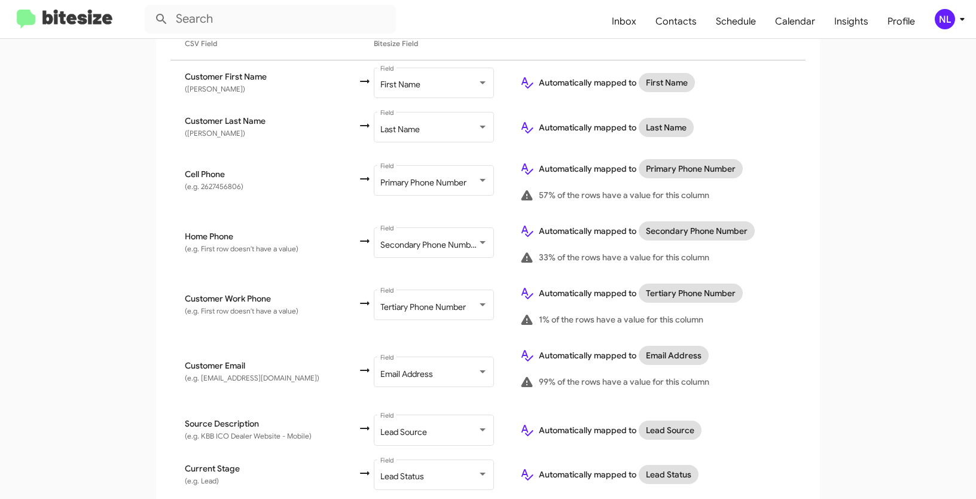
scroll to position [437, 0]
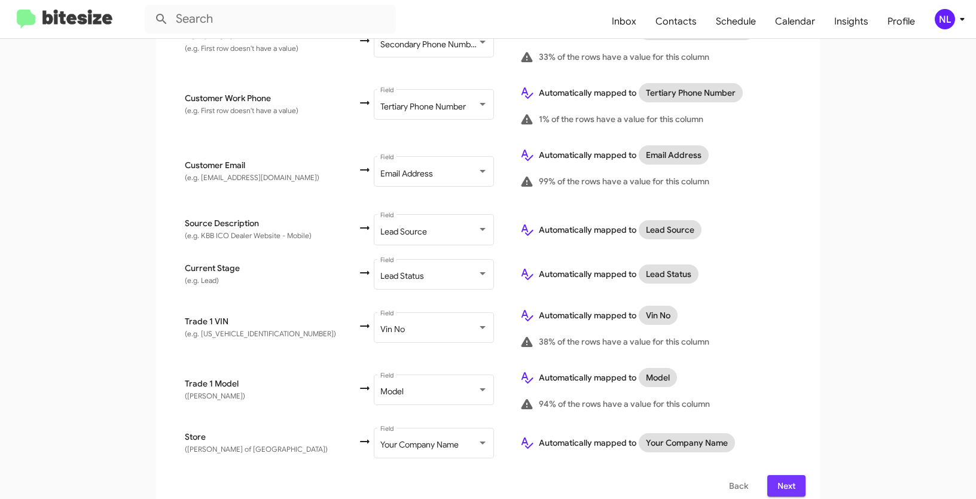
click at [786, 475] on span "Next" at bounding box center [786, 486] width 19 height 22
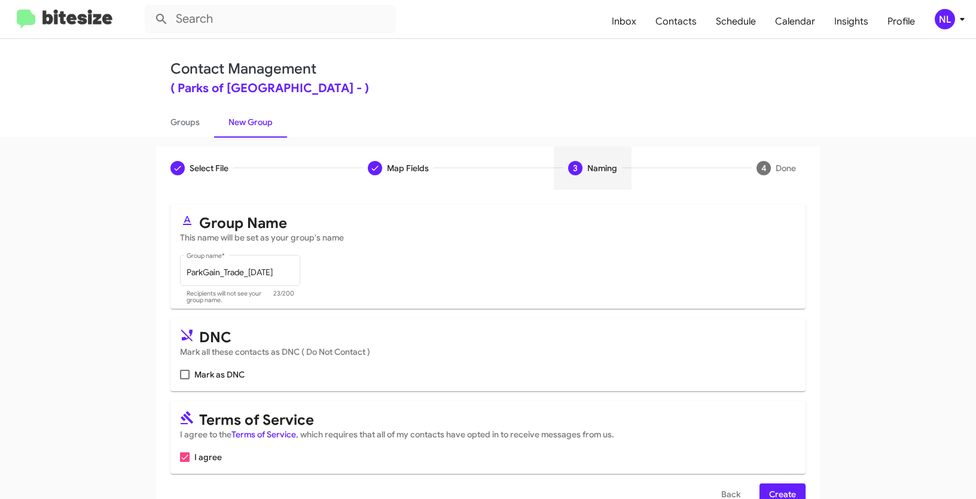
scroll to position [30, 0]
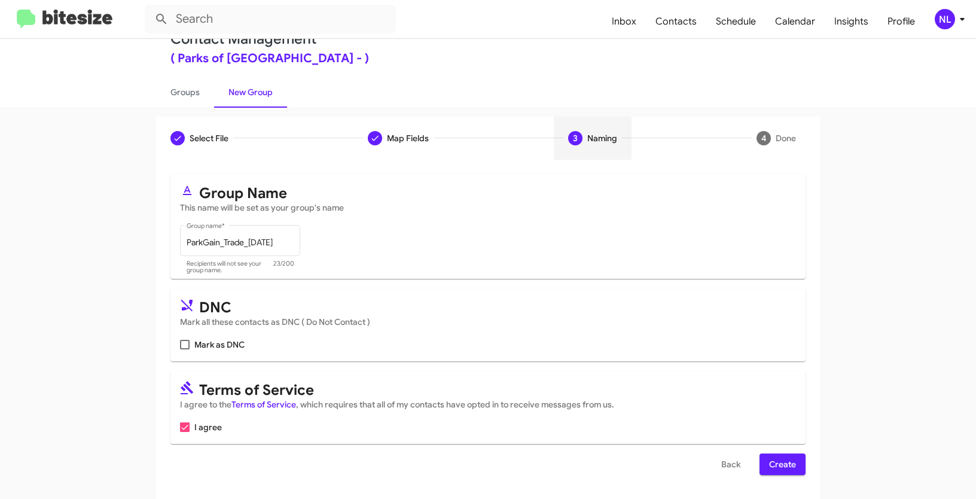
click at [784, 469] on span "Create" at bounding box center [782, 464] width 27 height 22
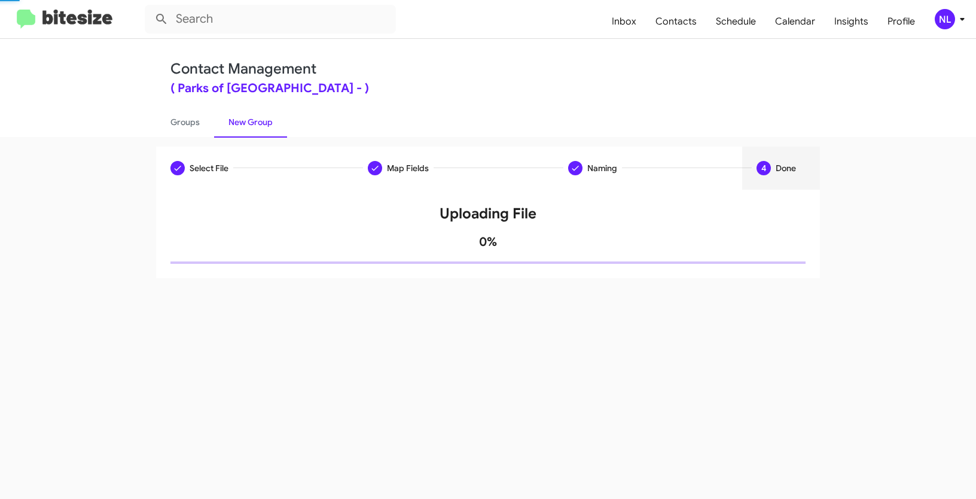
scroll to position [0, 0]
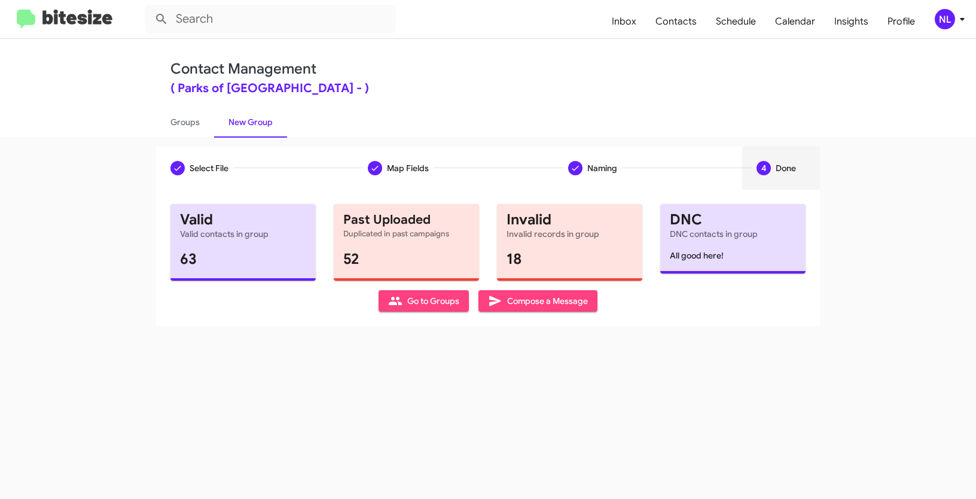
click at [419, 303] on span "Go to Groups" at bounding box center [423, 301] width 71 height 22
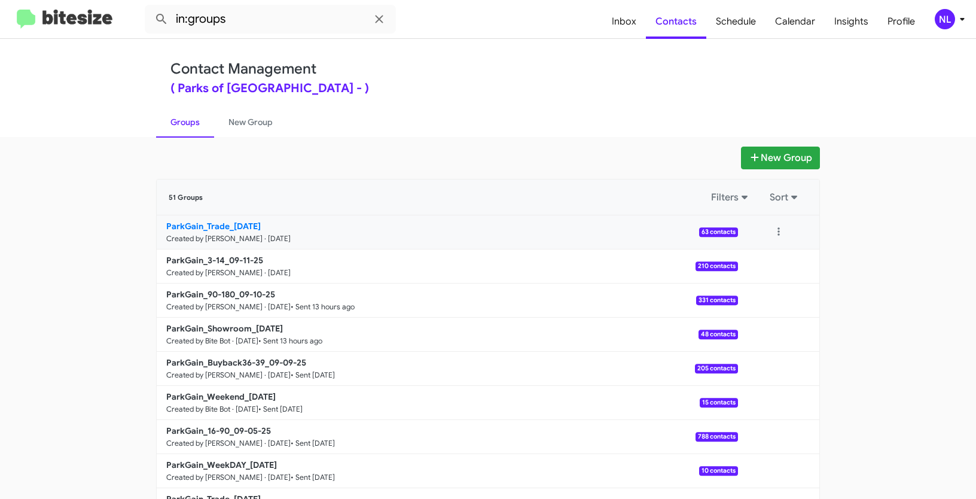
drag, startPoint x: 93, startPoint y: 221, endPoint x: 228, endPoint y: 223, distance: 135.2
click at [228, 223] on app-groups "New Group 51 Groups Filters Sort ParkGain_Trade_09-11-25 Created by Nen Limbaua…" at bounding box center [488, 367] width 976 height 441
copy div "Filters Sort ParkGain_Trade_"
click at [261, 18] on input "in:groups" at bounding box center [270, 19] width 251 height 29
paste input "ParkGain_Trade_"
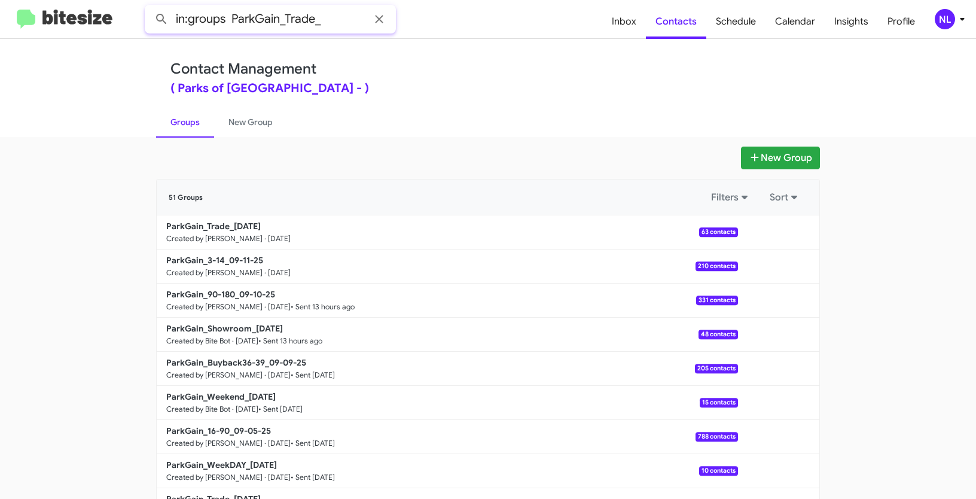
type input "in:groups ParkGain_Trade_"
click at [150, 7] on button at bounding box center [162, 19] width 24 height 24
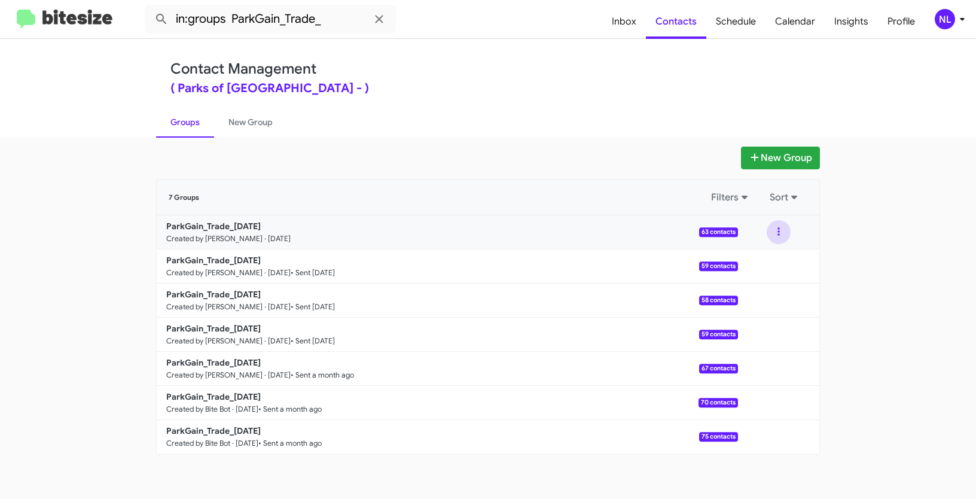
click at [778, 233] on button at bounding box center [779, 232] width 24 height 24
click at [772, 261] on button "View contacts" at bounding box center [743, 264] width 96 height 29
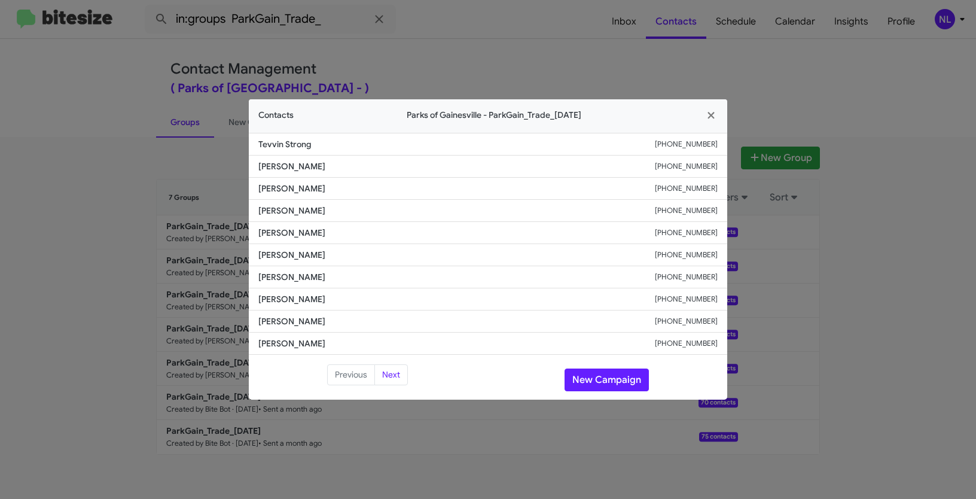
drag, startPoint x: 249, startPoint y: 275, endPoint x: 363, endPoint y: 281, distance: 113.8
click at [363, 281] on li "Kaitlin Edleman +14803200817" at bounding box center [488, 277] width 478 height 22
copy span "Kaitlin Edleman"
click at [612, 380] on button "New Campaign" at bounding box center [607, 379] width 84 height 23
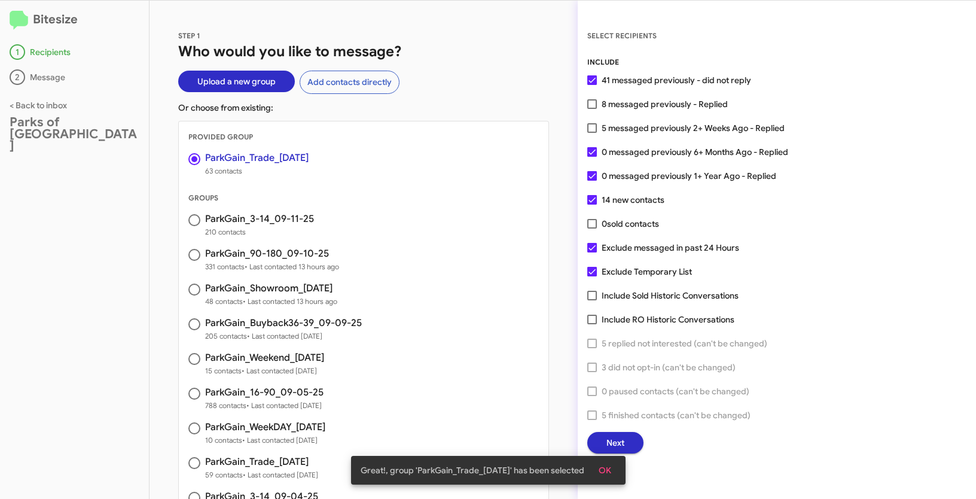
click at [595, 130] on span at bounding box center [592, 128] width 10 height 10
click at [592, 133] on input "5 messaged previously 2+ Weeks Ago - Replied" at bounding box center [592, 133] width 1 height 1
checkbox input "true"
click at [611, 471] on span "OK" at bounding box center [605, 470] width 13 height 22
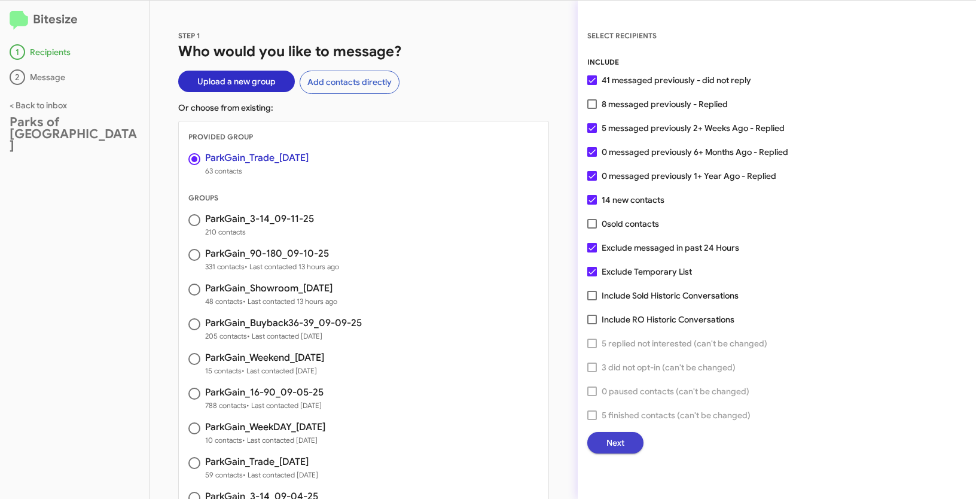
click at [596, 449] on button "Next" at bounding box center [615, 443] width 56 height 22
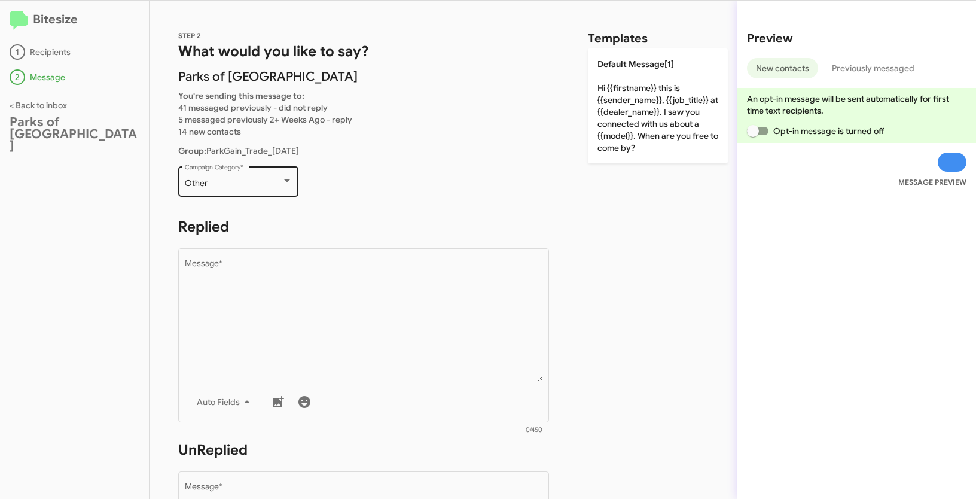
click at [254, 188] on div "Other Campaign Category *" at bounding box center [239, 180] width 108 height 33
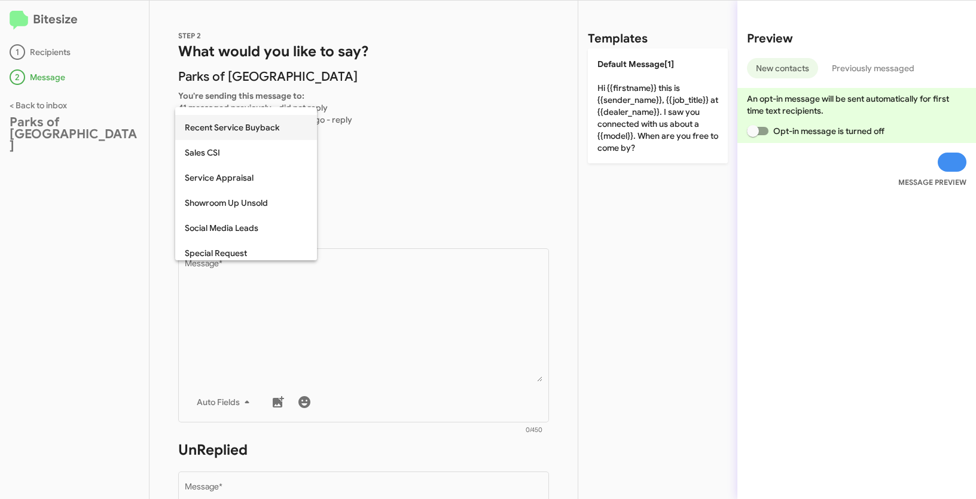
scroll to position [459, 0]
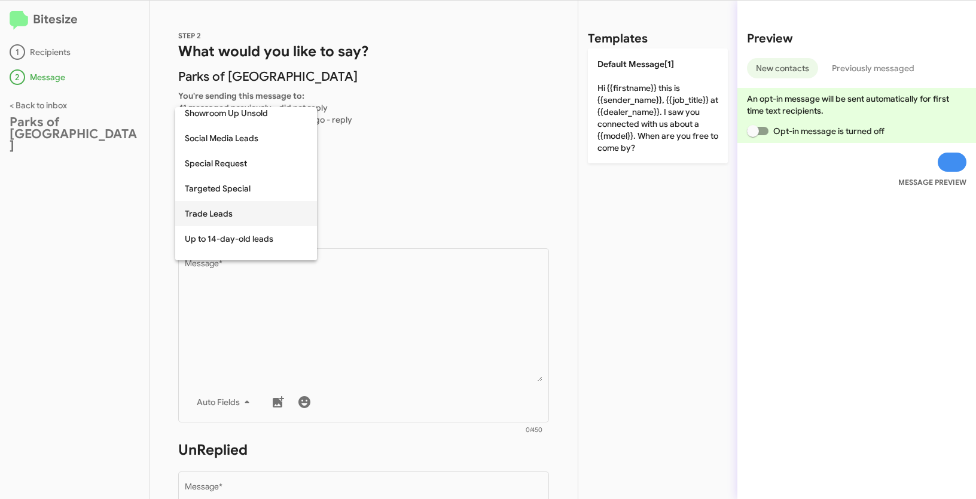
click at [219, 206] on span "Trade Leads" at bounding box center [246, 213] width 123 height 25
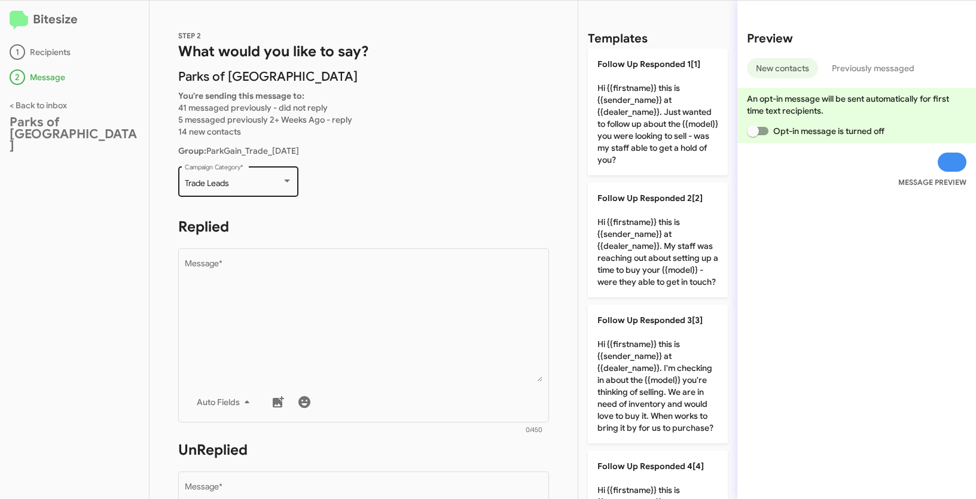
drag, startPoint x: 183, startPoint y: 183, endPoint x: 236, endPoint y: 183, distance: 52.6
click at [236, 183] on div "Trade Leads Campaign Category *" at bounding box center [238, 180] width 120 height 33
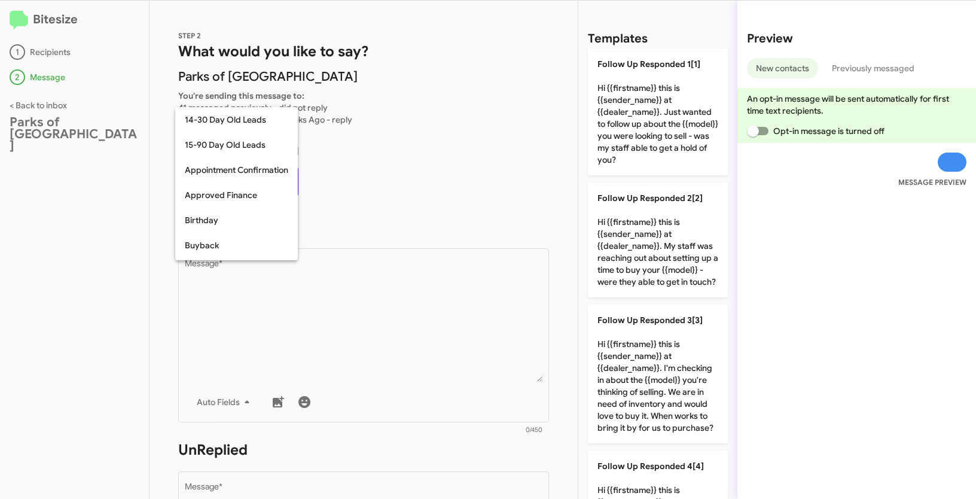
scroll to position [488, 0]
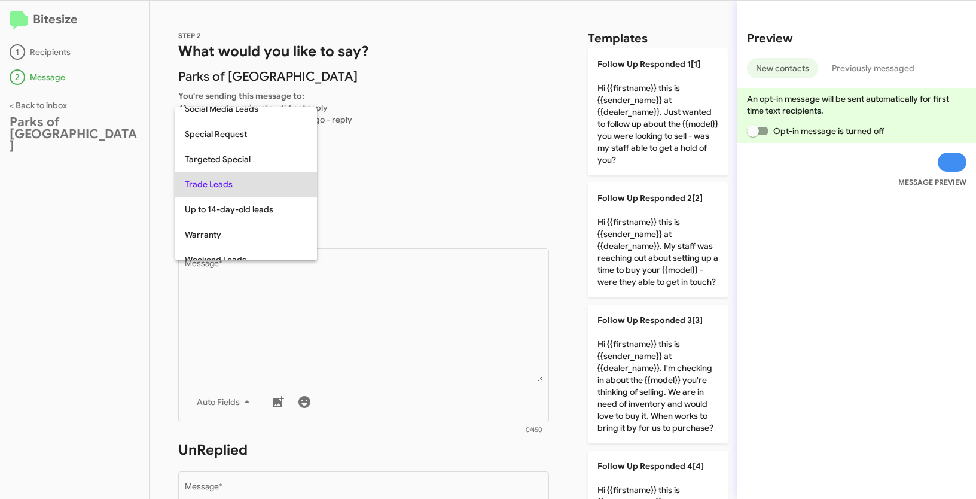
copy span "Trade Leads"
click at [389, 300] on div at bounding box center [488, 249] width 976 height 499
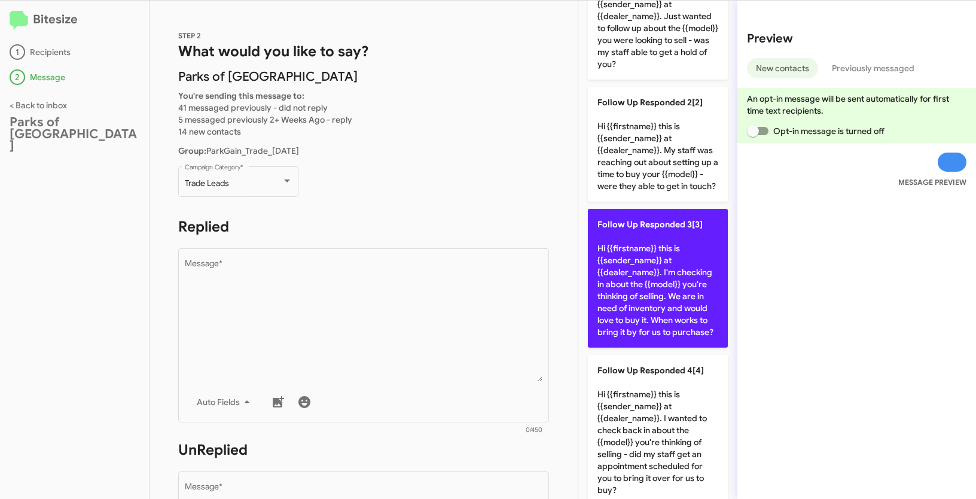
scroll to position [201, 0]
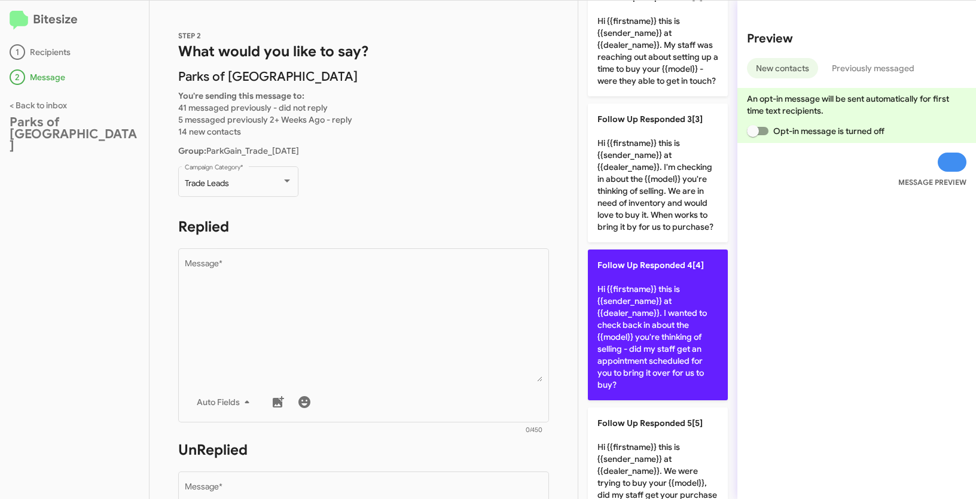
click at [679, 350] on p "Follow Up Responded 4[4] Hi {{firstname}} this is {{sender_name}} at {{dealer_n…" at bounding box center [658, 324] width 140 height 151
type textarea "Hi {{firstname}} this is {{sender_name}} at {{dealer_name}}. I wanted to check …"
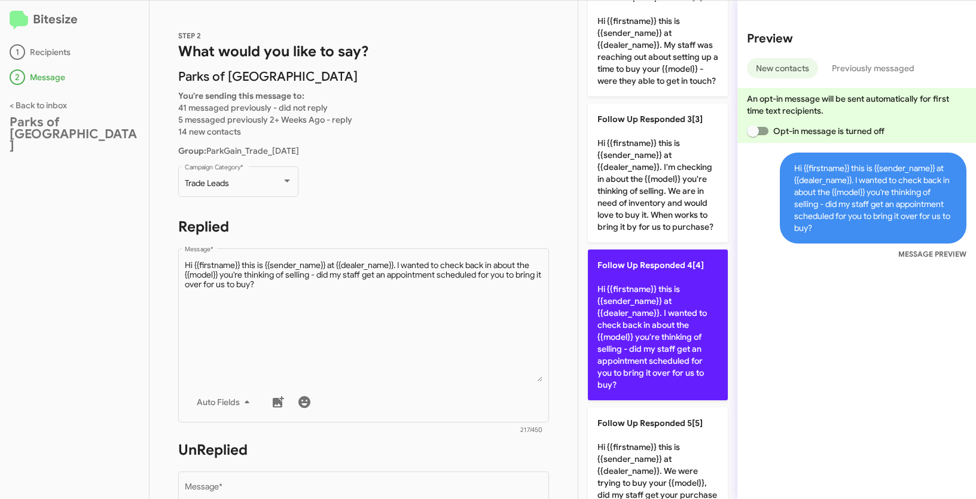
click at [679, 349] on p "Follow Up Responded 4[4] Hi {{firstname}} this is {{sender_name}} at {{dealer_n…" at bounding box center [658, 324] width 140 height 151
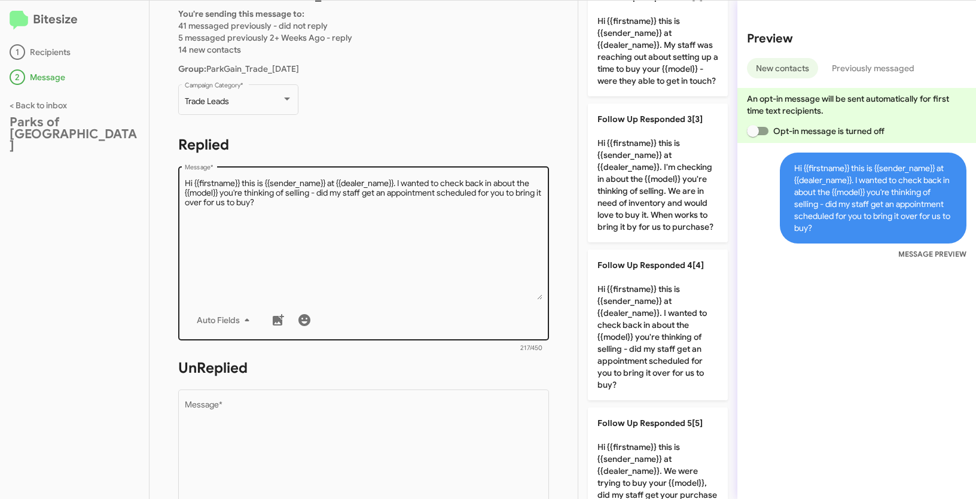
scroll to position [196, 0]
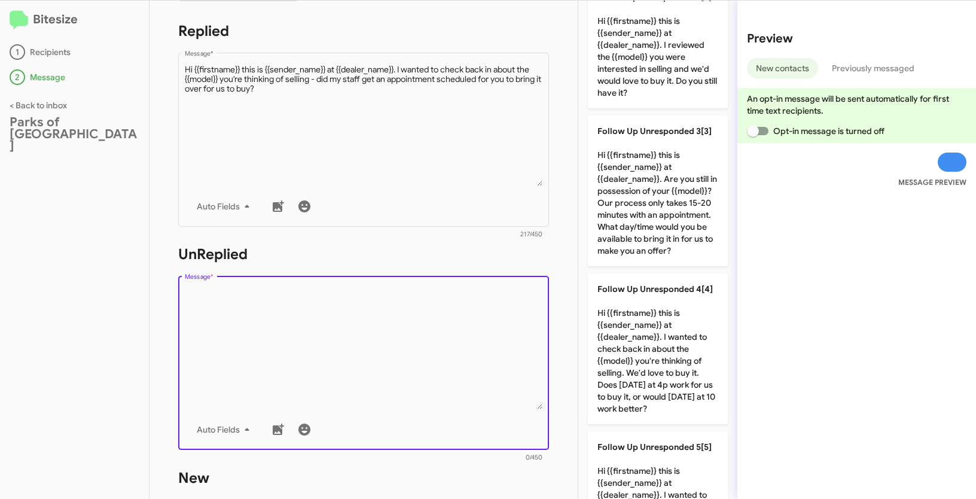
click at [438, 330] on textarea "Message *" at bounding box center [364, 348] width 358 height 122
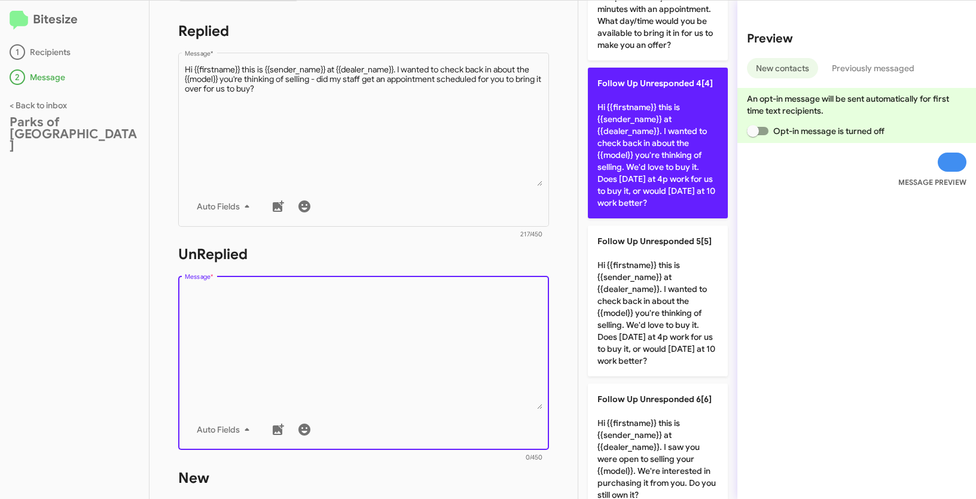
scroll to position [596, 0]
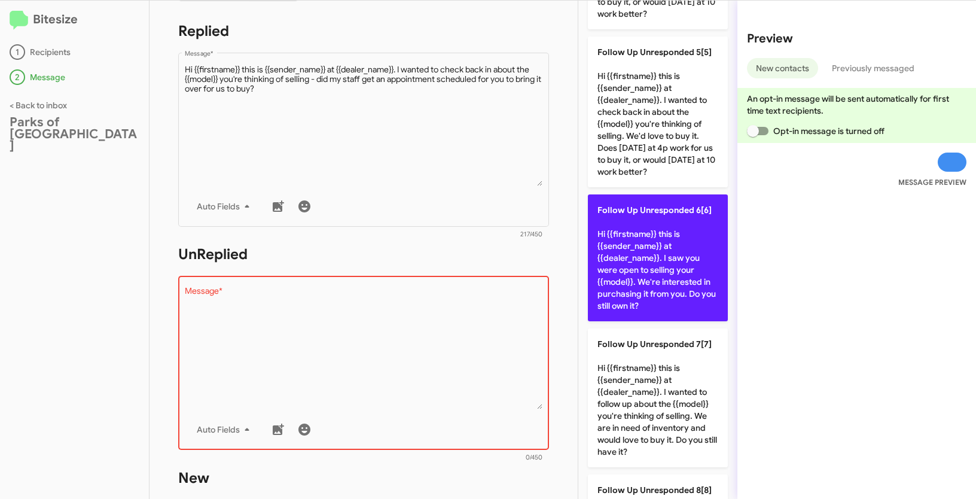
click at [644, 296] on p "Follow Up Unresponded 6[6] Hi {{firstname}} this is {{sender_name}} at {{dealer…" at bounding box center [658, 257] width 140 height 127
type textarea "Hi {{firstname}} this is {{sender_name}} at {{dealer_name}}. I saw you were ope…"
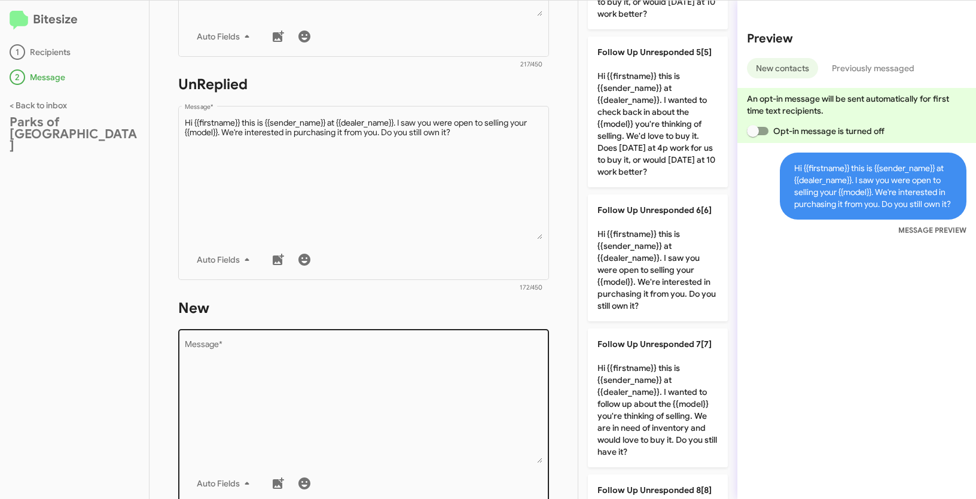
scroll to position [408, 0]
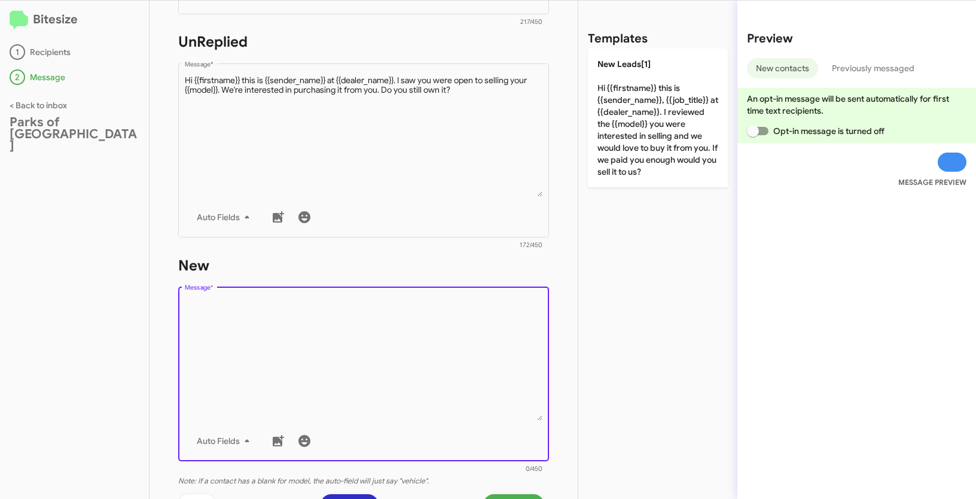
click at [434, 350] on textarea "Message *" at bounding box center [364, 359] width 358 height 122
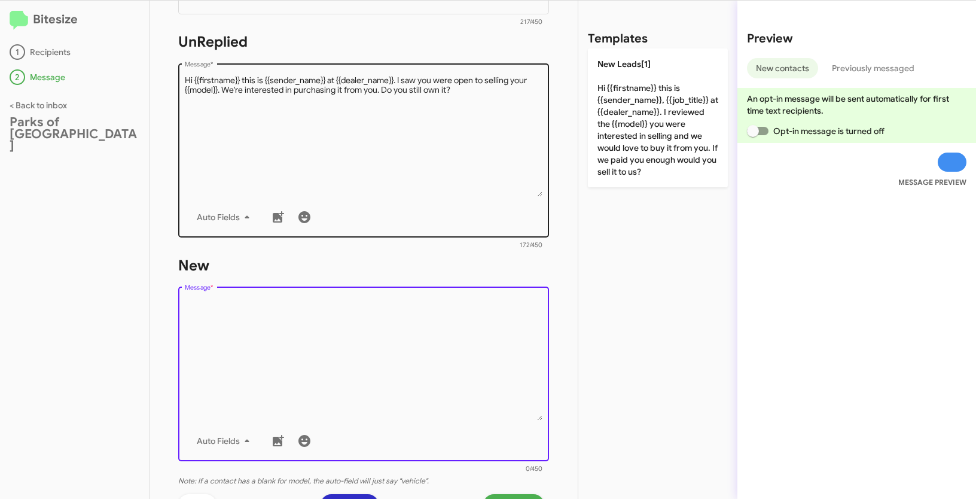
scroll to position [0, 0]
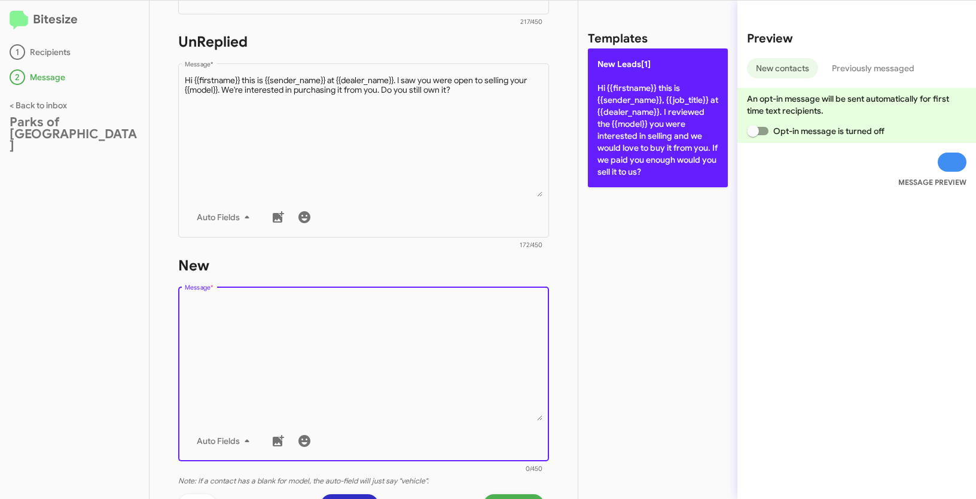
click at [633, 109] on p "New Leads[1] Hi {{firstname}} this is {{sender_name}}, {{job_title}} at {{deale…" at bounding box center [658, 117] width 140 height 139
type textarea "Hi {{firstname}} this is {{sender_name}}, {{job_title}} at {{dealer_name}}. I r…"
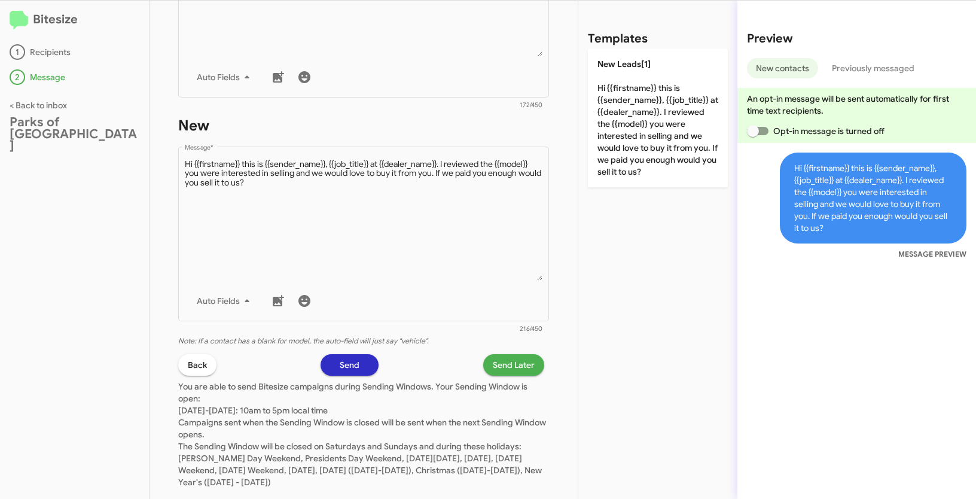
scroll to position [572, 0]
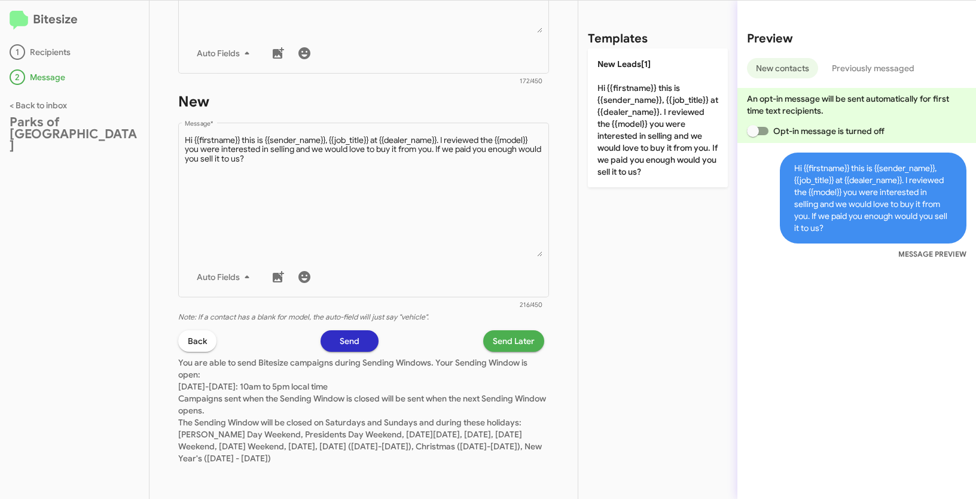
click at [516, 342] on span "Send Later" at bounding box center [514, 341] width 42 height 22
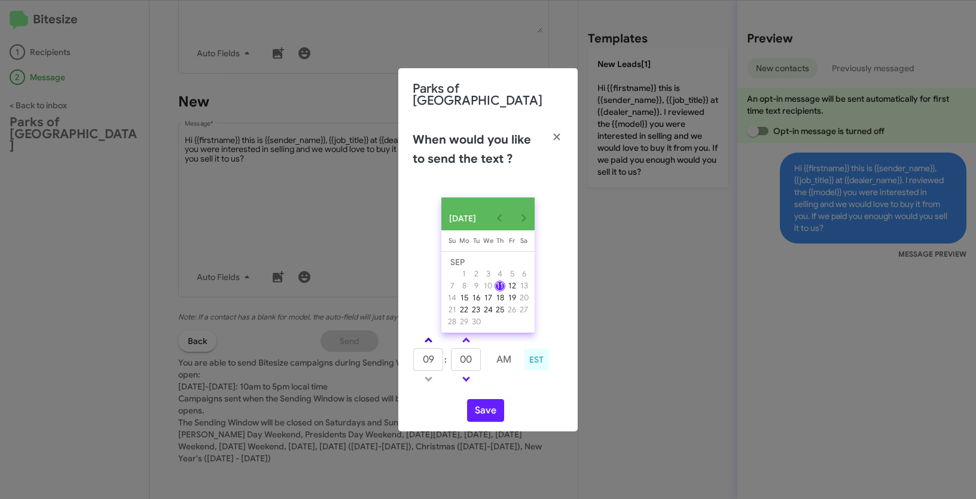
click at [429, 338] on span at bounding box center [429, 341] width 8 height 8
type input "10"
drag, startPoint x: 474, startPoint y: 356, endPoint x: 444, endPoint y: 356, distance: 29.9
click at [444, 356] on tr "10 : 00 AM" at bounding box center [466, 360] width 107 height 24
type input "43"
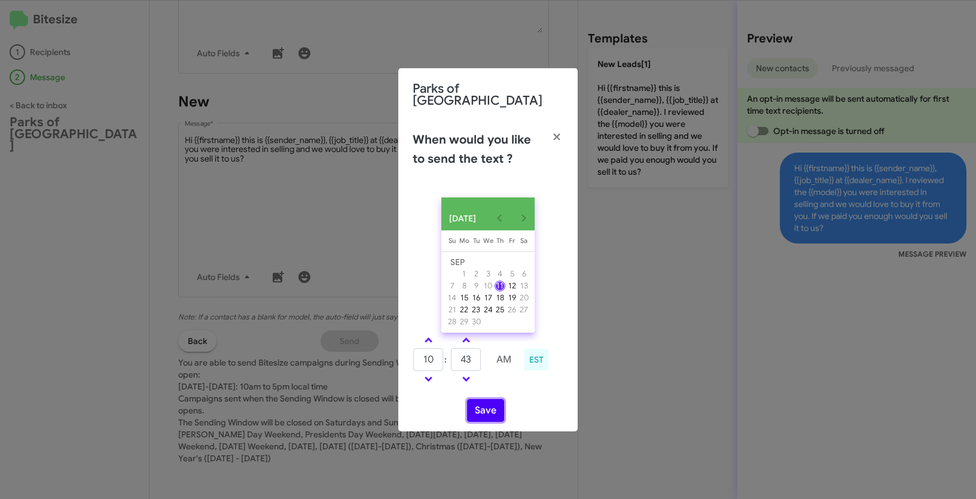
click at [483, 407] on button "Save" at bounding box center [485, 410] width 37 height 23
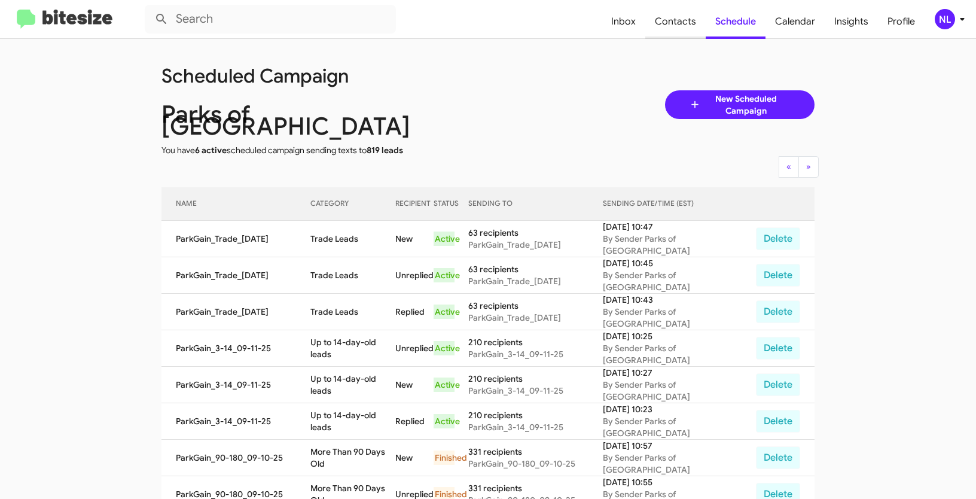
click at [677, 10] on span "Contacts" at bounding box center [675, 21] width 60 height 35
type input "in:groups"
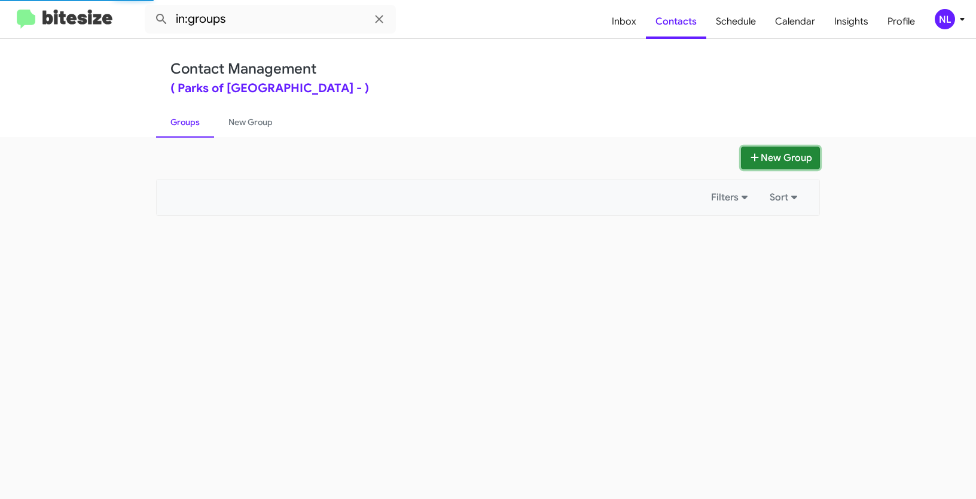
click at [772, 153] on button "New Group" at bounding box center [780, 158] width 79 height 23
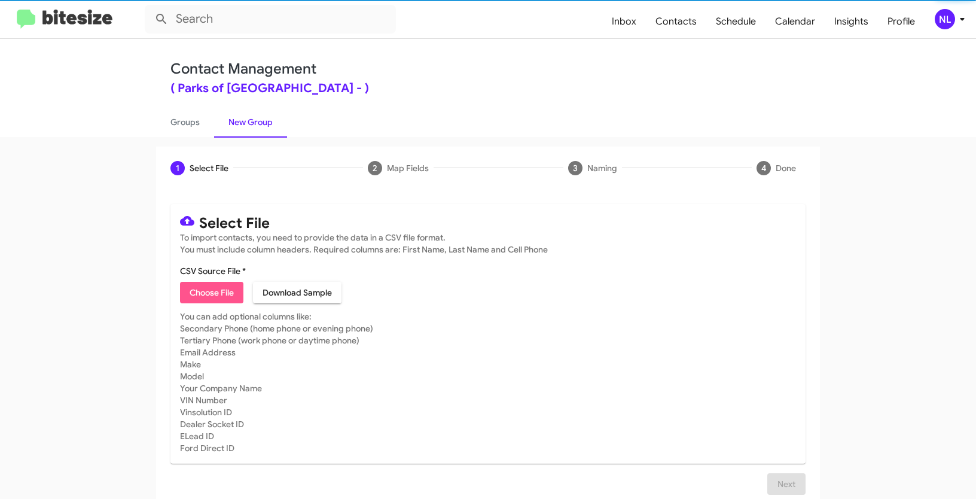
click at [214, 289] on span "Choose File" at bounding box center [212, 293] width 44 height 22
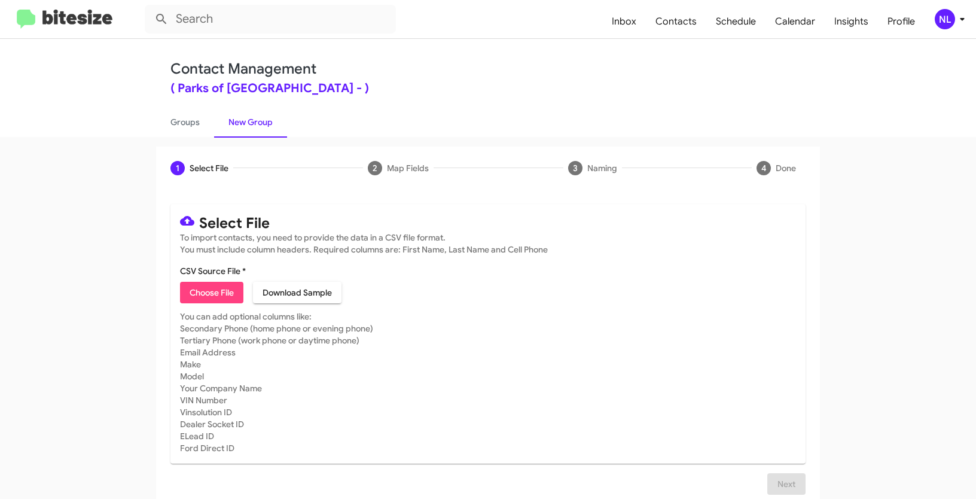
type input "ParkGain_WeekDAY_09-11-25"
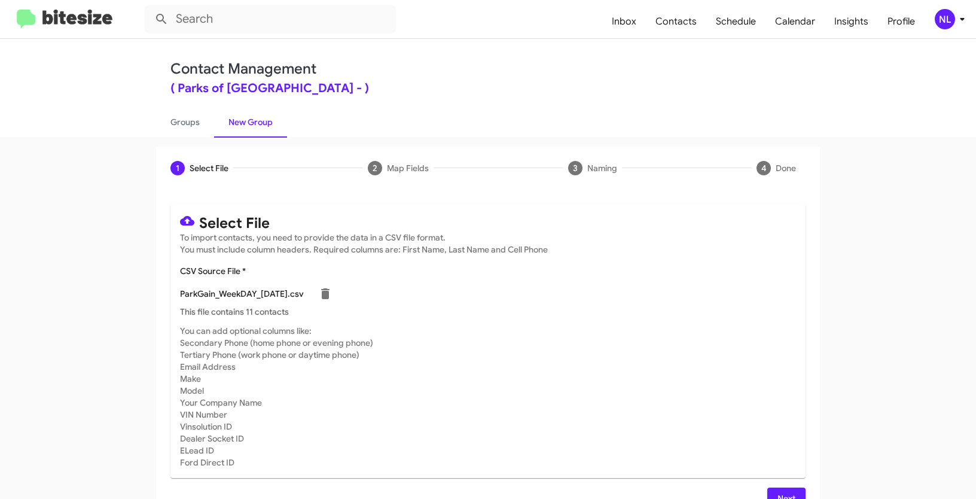
scroll to position [24, 0]
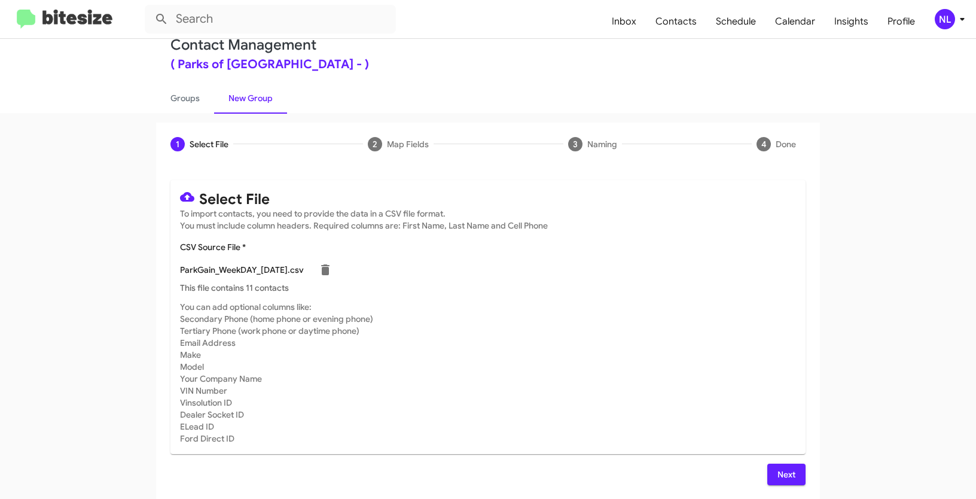
click at [782, 475] on span "Next" at bounding box center [786, 475] width 19 height 22
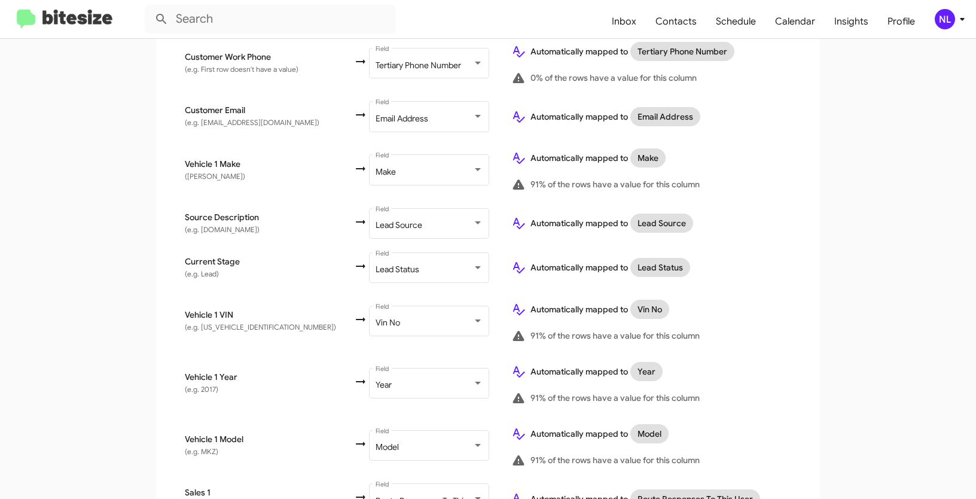
scroll to position [579, 0]
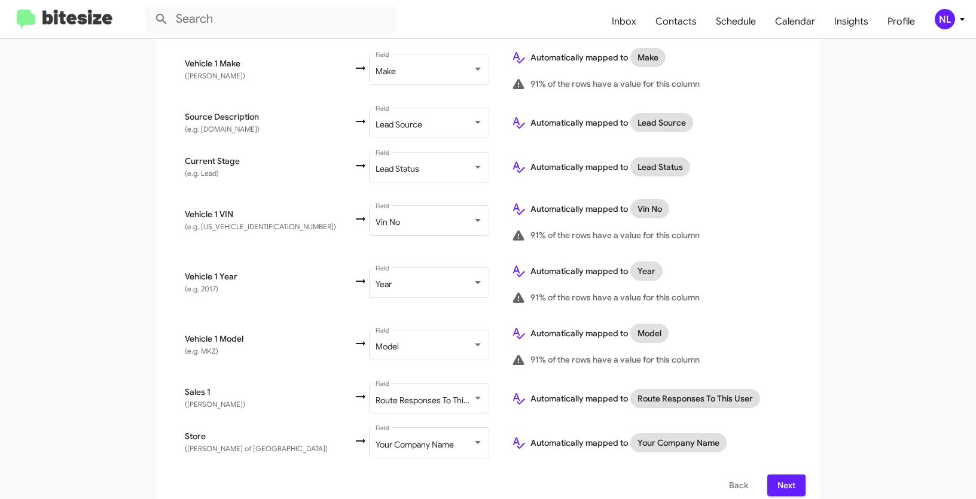
click at [781, 474] on span "Next" at bounding box center [786, 485] width 19 height 22
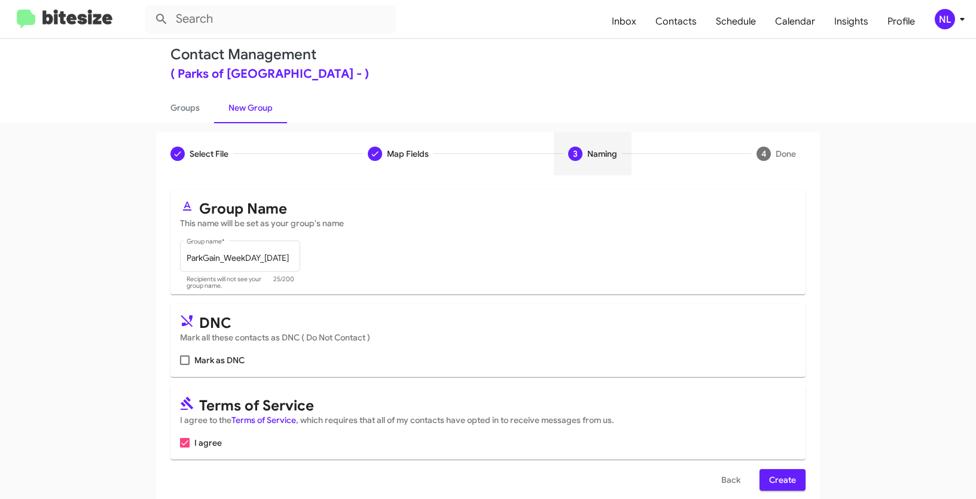
scroll to position [30, 0]
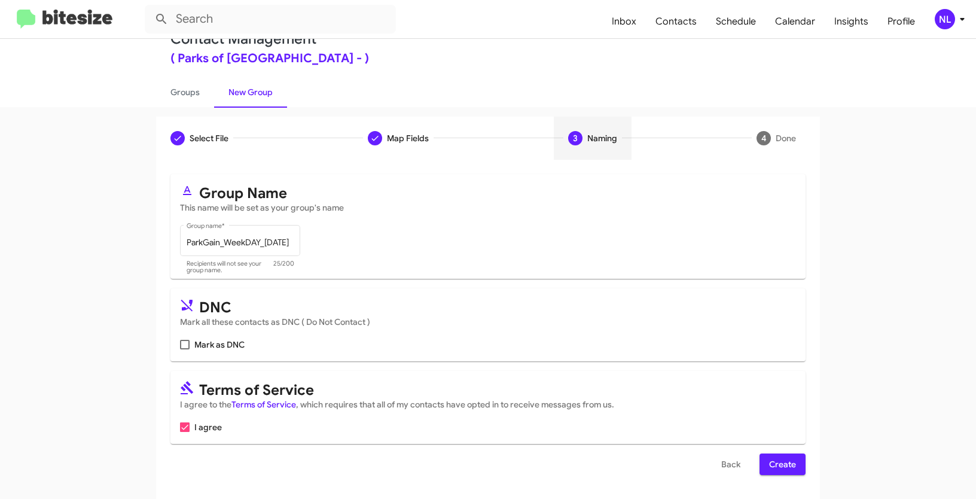
click at [790, 471] on span "Create" at bounding box center [782, 464] width 27 height 22
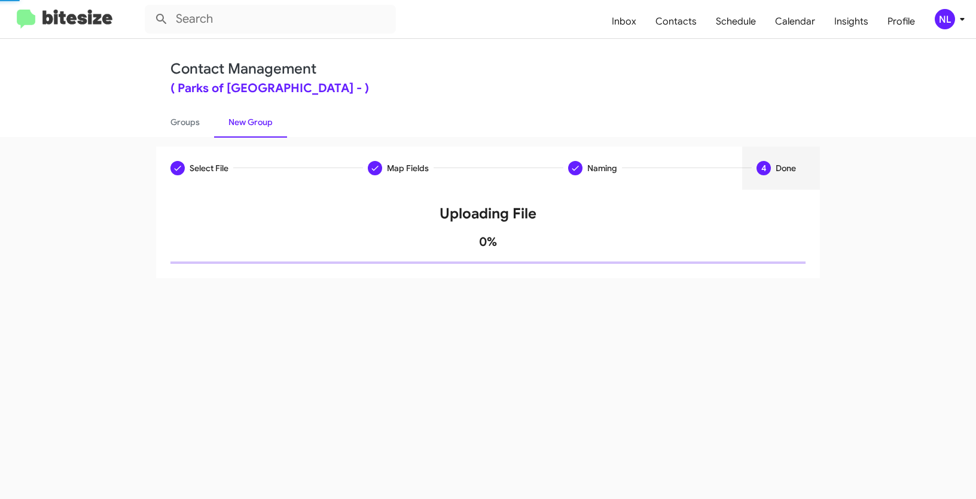
scroll to position [0, 0]
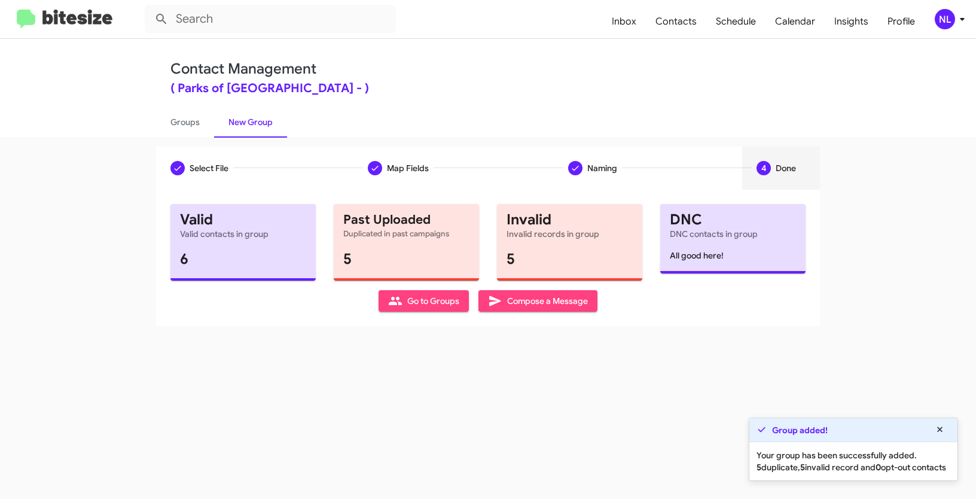
click at [415, 300] on span "Go to Groups" at bounding box center [423, 301] width 71 height 22
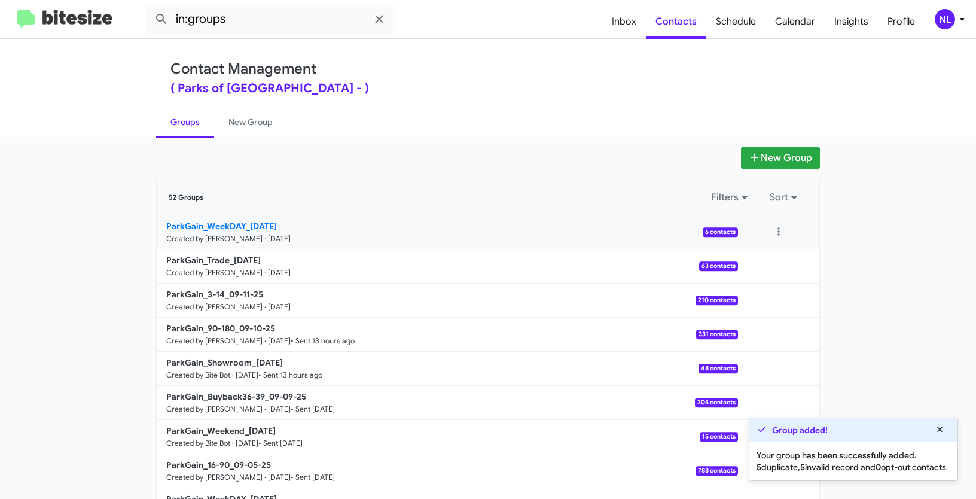
drag, startPoint x: 152, startPoint y: 220, endPoint x: 242, endPoint y: 222, distance: 89.7
click at [242, 222] on div "52 Groups Filters Sort ParkGain_WeekDAY_09-11-25 Created by Nen Limbauan · Sep …" at bounding box center [488, 368] width 664 height 378
copy b "ParkGain_WeekDAY"
click at [267, 14] on input "in:groups" at bounding box center [270, 19] width 251 height 29
paste input "ParkGain_WeekDAY"
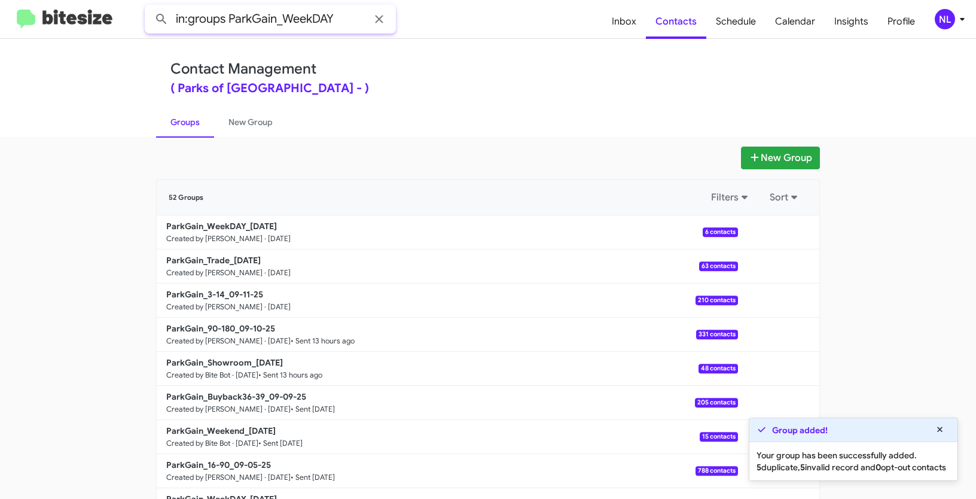
type input "in:groups ParkGain_WeekDAY"
click at [150, 7] on button at bounding box center [162, 19] width 24 height 24
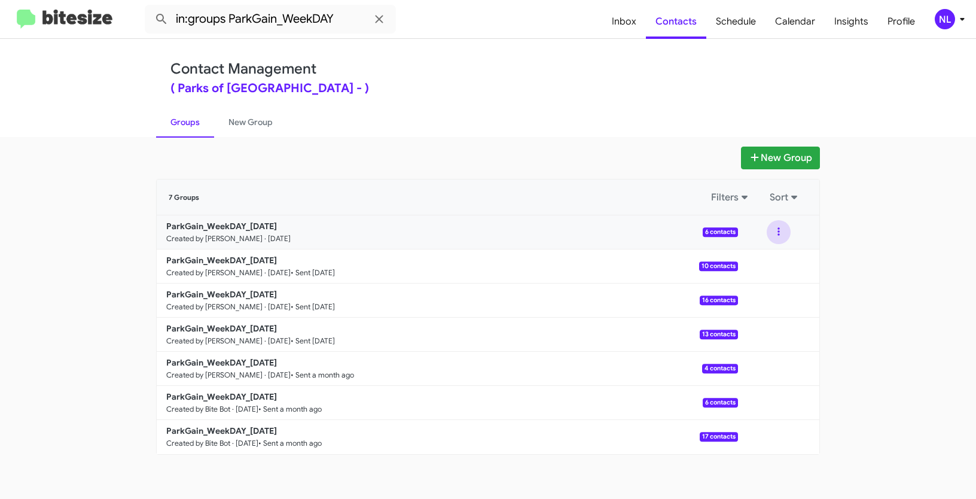
click at [776, 229] on button at bounding box center [779, 232] width 24 height 24
click at [762, 264] on button "View contacts" at bounding box center [743, 264] width 96 height 29
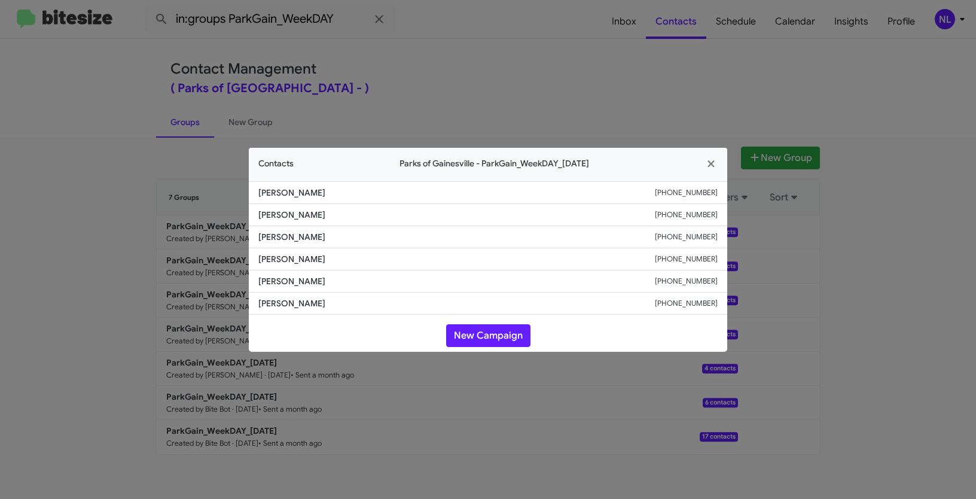
drag, startPoint x: 251, startPoint y: 258, endPoint x: 392, endPoint y: 268, distance: 141.5
click at [392, 268] on li "Mathieux Romelus +14075615689" at bounding box center [488, 259] width 478 height 22
copy span "Mathieux Romelus"
click at [488, 336] on button "New Campaign" at bounding box center [488, 335] width 84 height 23
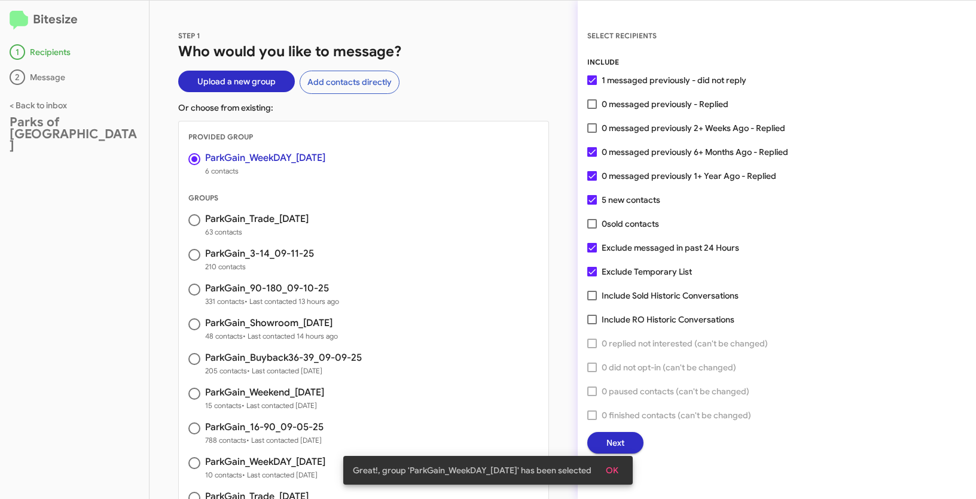
click at [593, 109] on label "0 messaged previously - Replied" at bounding box center [657, 104] width 141 height 14
click at [592, 109] on input "0 messaged previously - Replied" at bounding box center [592, 109] width 1 height 1
checkbox input "true"
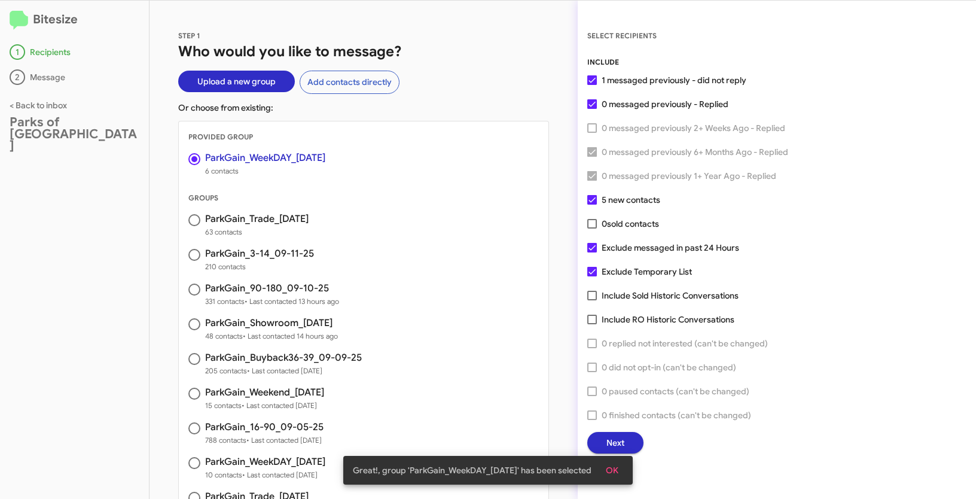
click at [617, 443] on div "Great!, group 'ParkGain_WeekDAY_09-11-25' has been selected OK" at bounding box center [488, 469] width 318 height 57
click at [627, 446] on div "Great!, group 'ParkGain_WeekDAY_09-11-25' has been selected OK" at bounding box center [488, 469] width 318 height 57
click at [621, 438] on span "Next" at bounding box center [615, 443] width 18 height 22
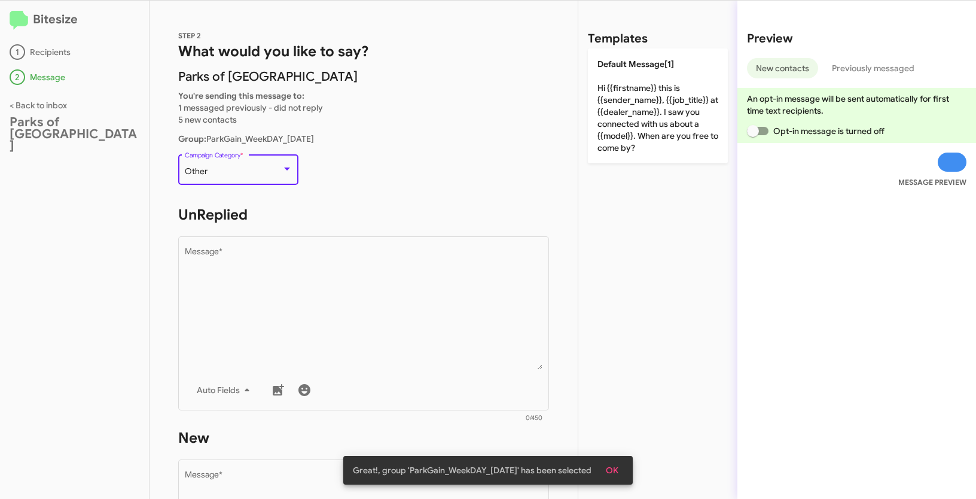
click at [250, 170] on div "Other" at bounding box center [233, 172] width 97 height 10
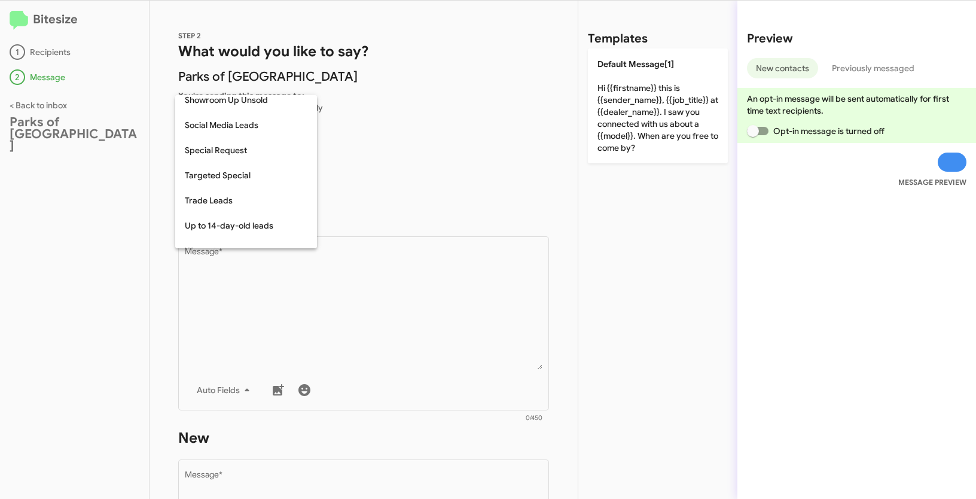
scroll to position [500, 0]
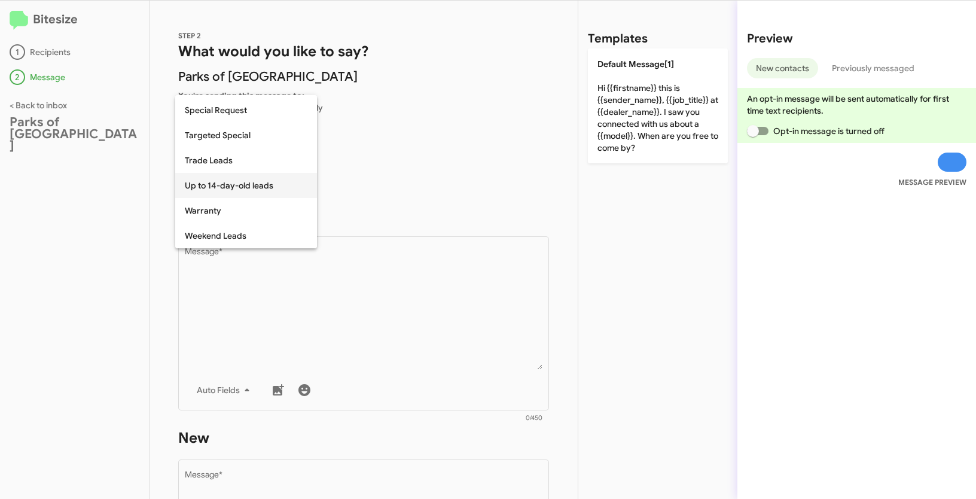
click at [238, 192] on span "Up to 14-day-old leads" at bounding box center [246, 185] width 123 height 25
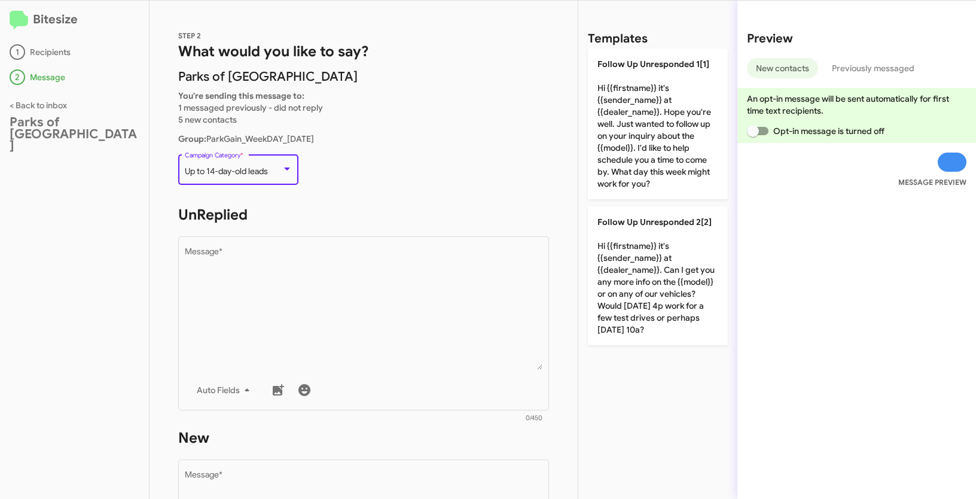
drag, startPoint x: 187, startPoint y: 172, endPoint x: 268, endPoint y: 173, distance: 81.4
click at [268, 173] on span "Up to 14-day-old leads" at bounding box center [226, 171] width 83 height 11
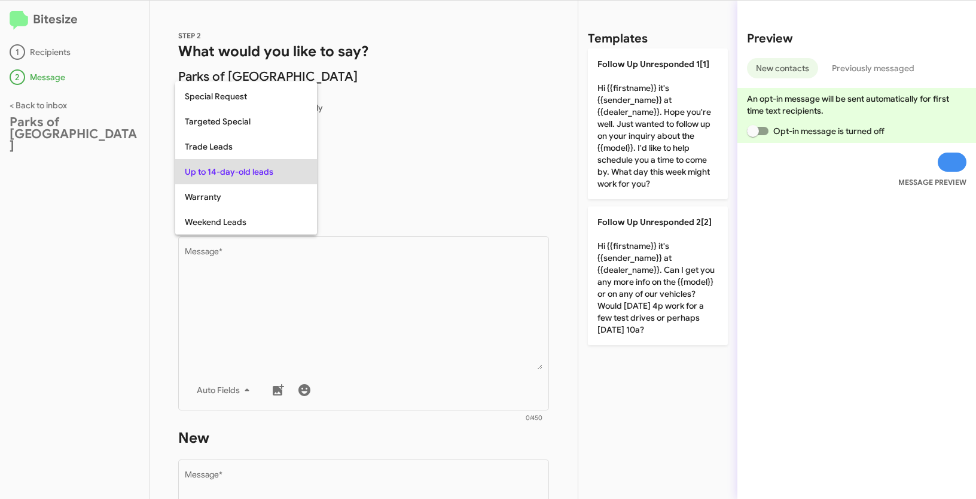
copy span "Up to 14-day-old leads"
click at [383, 273] on div at bounding box center [488, 249] width 976 height 499
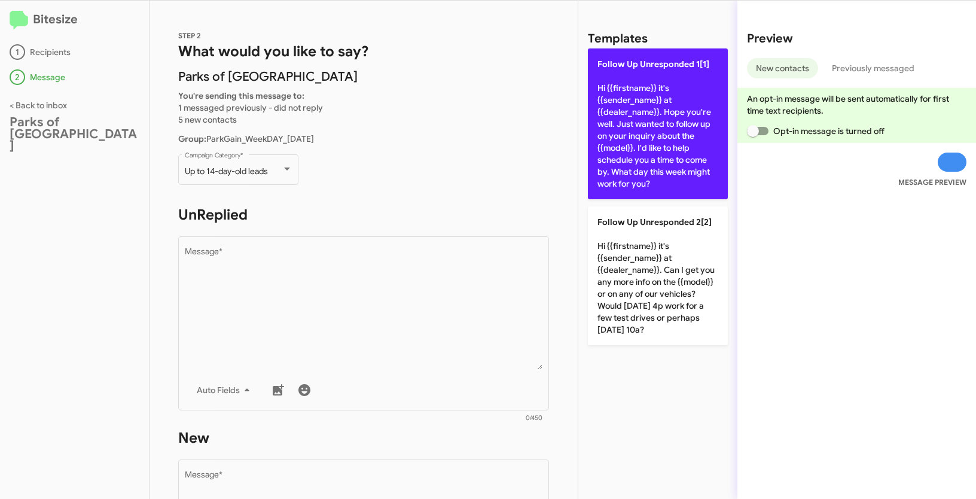
click at [656, 124] on p "Follow Up Unresponded 1[1] Hi {{firstname}} it's {{sender_name}} at {{dealer_na…" at bounding box center [658, 123] width 140 height 151
type textarea "Hi {{firstname}} it's {{sender_name}} at {{dealer_name}}. Hope you're well. Jus…"
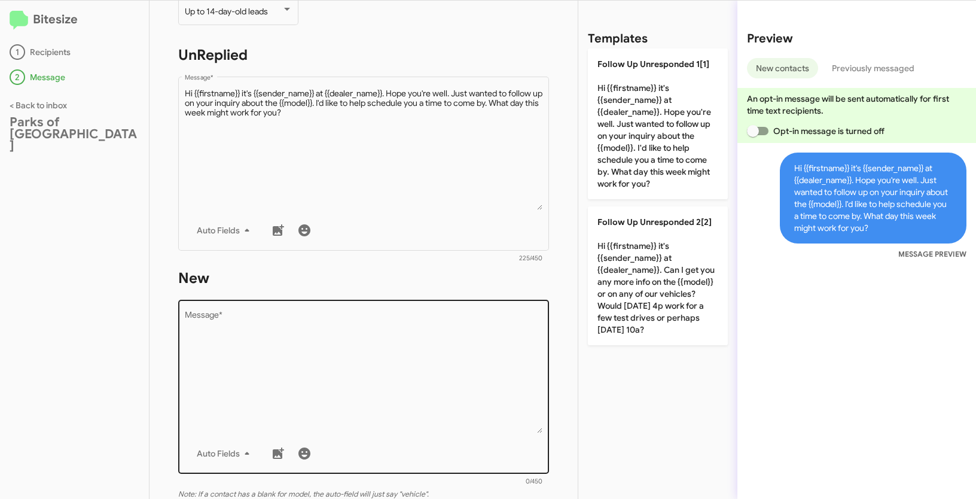
scroll to position [203, 0]
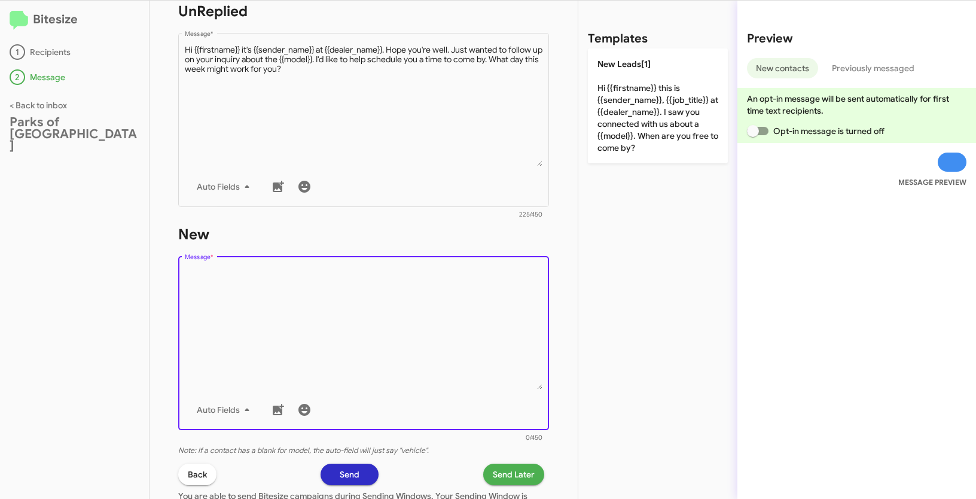
click at [358, 312] on textarea "Message *" at bounding box center [364, 328] width 358 height 122
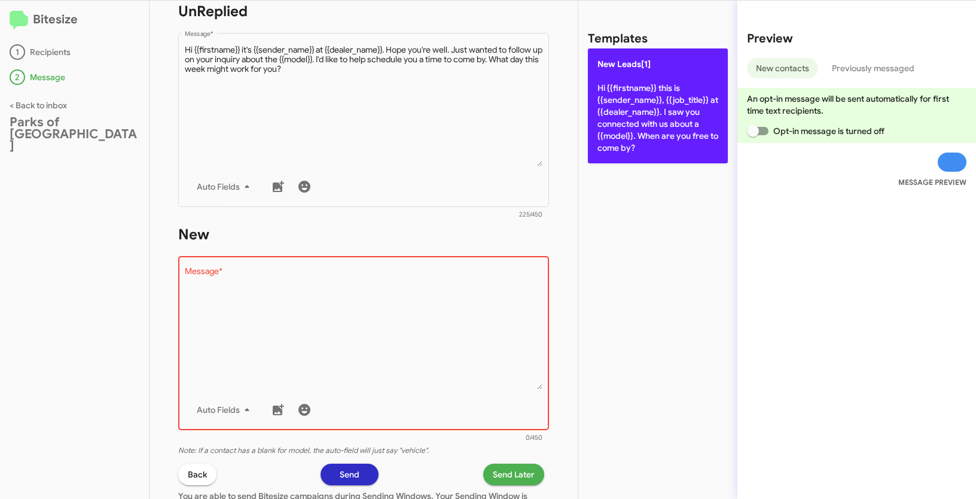
click at [627, 73] on p "New Leads[1] Hi {{firstname}} this is {{sender_name}}, {{job_title}} at {{deale…" at bounding box center [658, 105] width 140 height 115
type textarea "Hi {{firstname}} this is {{sender_name}}, {{job_title}} at {{dealer_name}}. I s…"
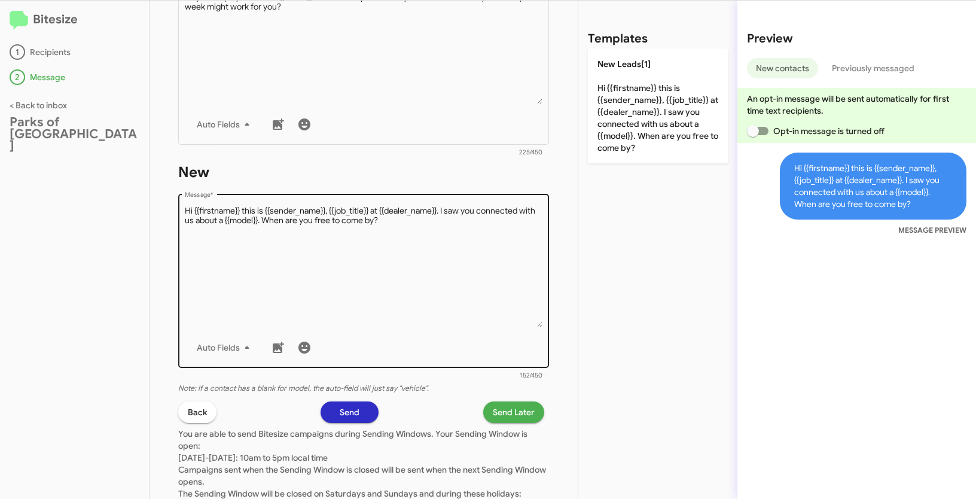
scroll to position [337, 0]
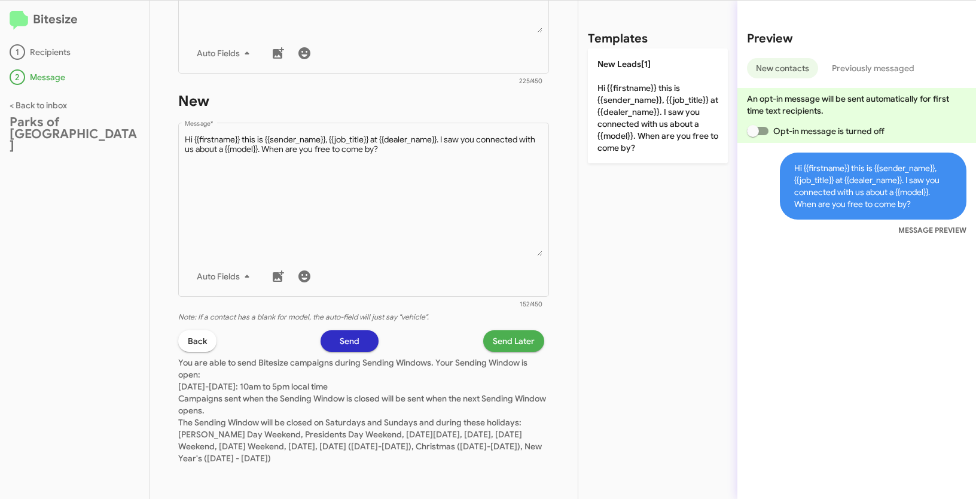
click at [494, 337] on span "Send Later" at bounding box center [514, 341] width 42 height 22
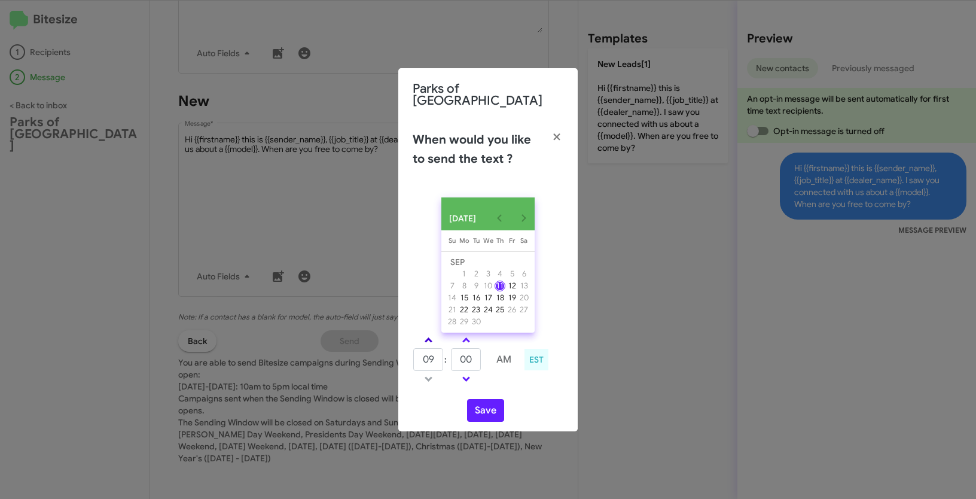
click at [431, 333] on link at bounding box center [428, 340] width 21 height 14
type input "10"
drag, startPoint x: 475, startPoint y: 358, endPoint x: 447, endPoint y: 354, distance: 28.9
click at [447, 354] on tr "10 : 00 AM" at bounding box center [466, 360] width 107 height 24
type input "03"
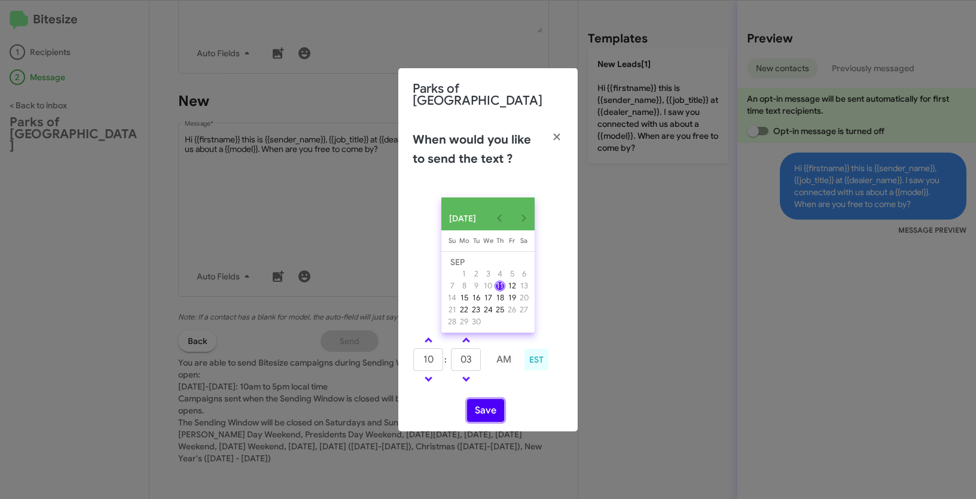
click at [484, 405] on button "Save" at bounding box center [485, 410] width 37 height 23
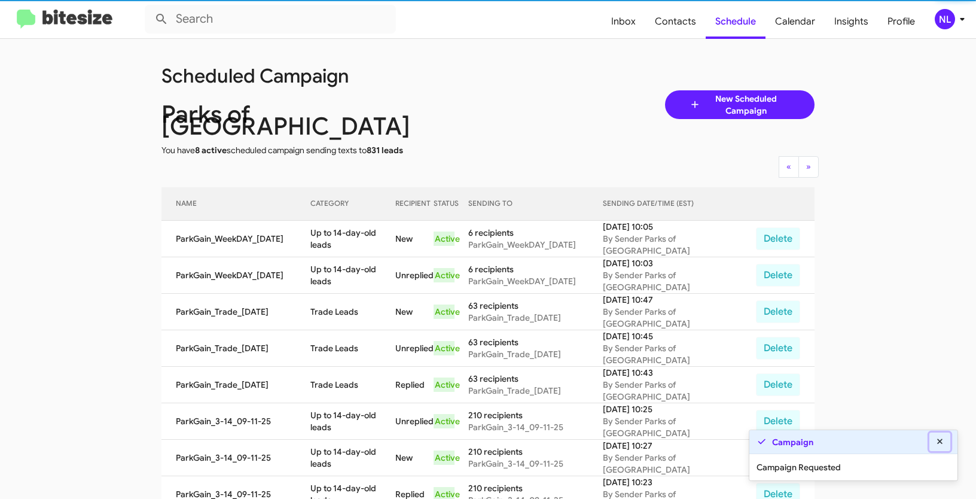
click at [943, 438] on icon at bounding box center [940, 441] width 11 height 8
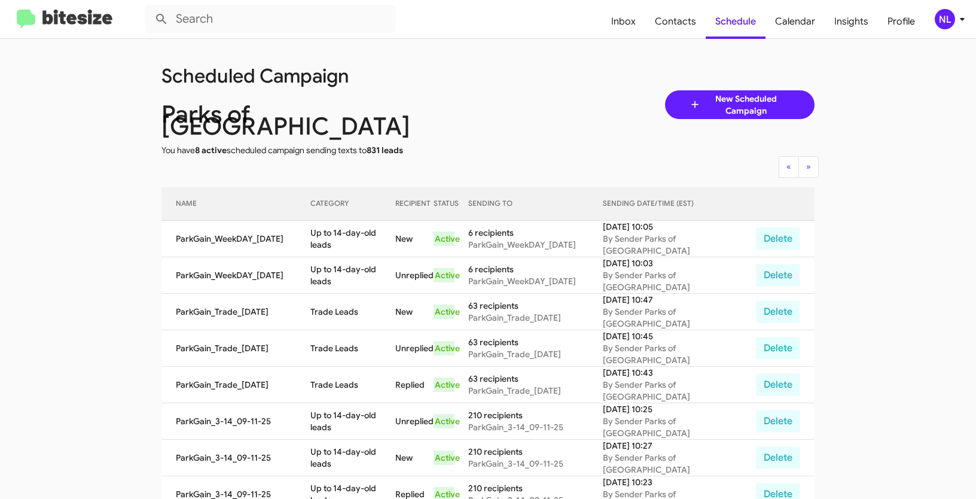
click at [944, 18] on div "NL" at bounding box center [945, 19] width 20 height 20
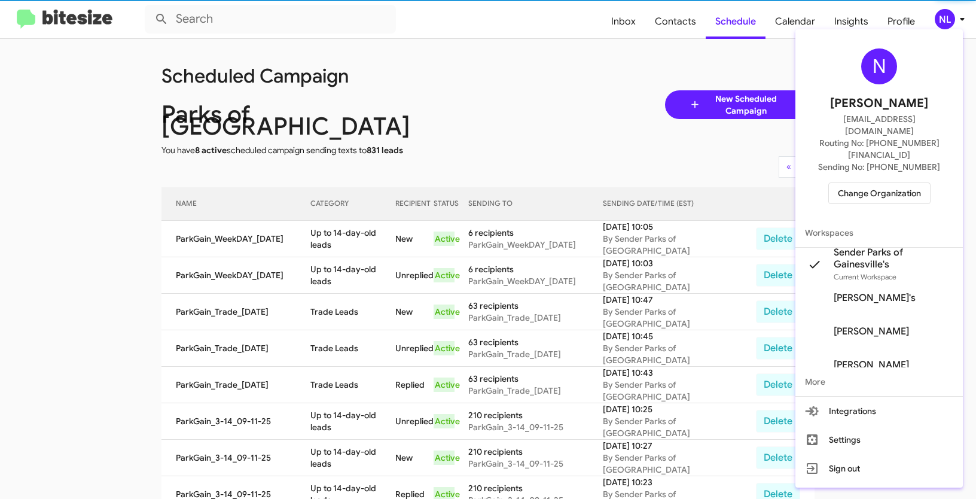
click at [889, 183] on span "Change Organization" at bounding box center [879, 193] width 83 height 20
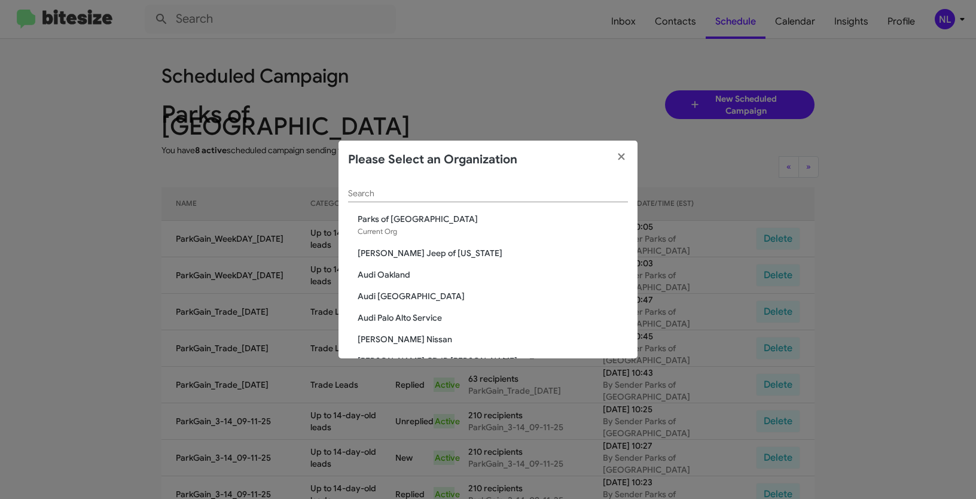
click at [503, 189] on input "Search" at bounding box center [488, 194] width 280 height 10
paste input "[PERSON_NAME] Jeep of [US_STATE]"
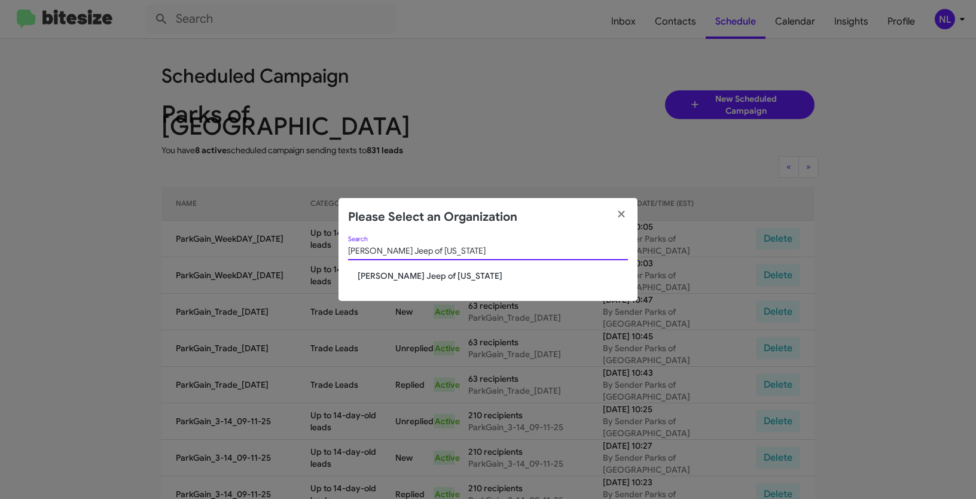
type input "[PERSON_NAME] Jeep of [US_STATE]"
click at [383, 276] on span "[PERSON_NAME] Jeep of [US_STATE]" at bounding box center [493, 276] width 270 height 12
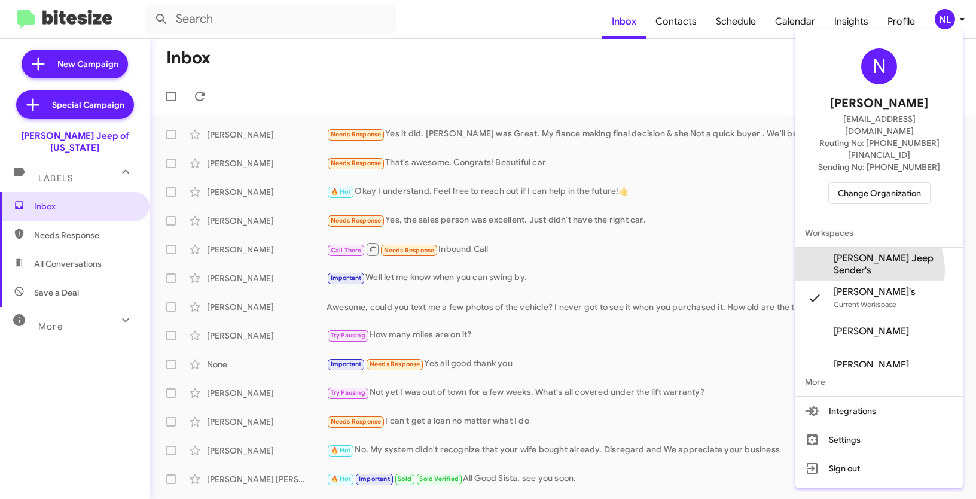
click at [885, 248] on span "[PERSON_NAME] Jeep Sender's" at bounding box center [878, 264] width 167 height 33
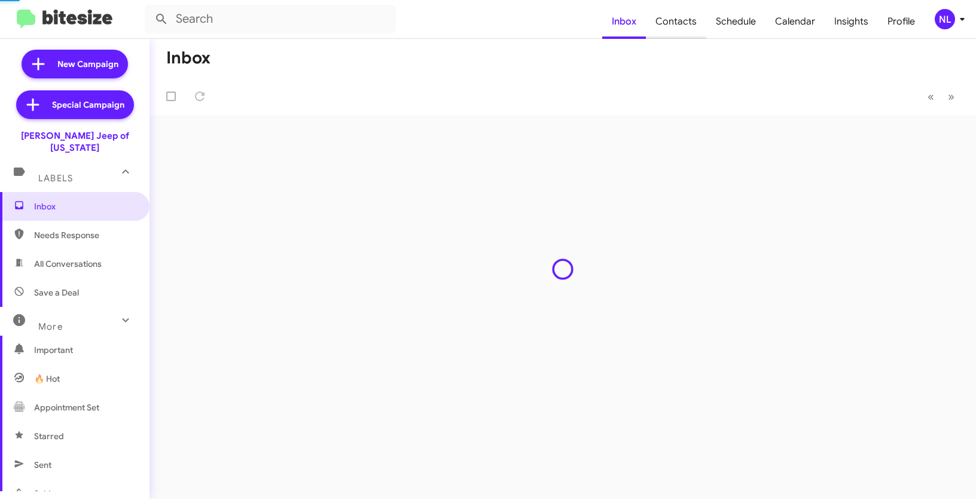
click at [677, 26] on span "Contacts" at bounding box center [676, 21] width 60 height 35
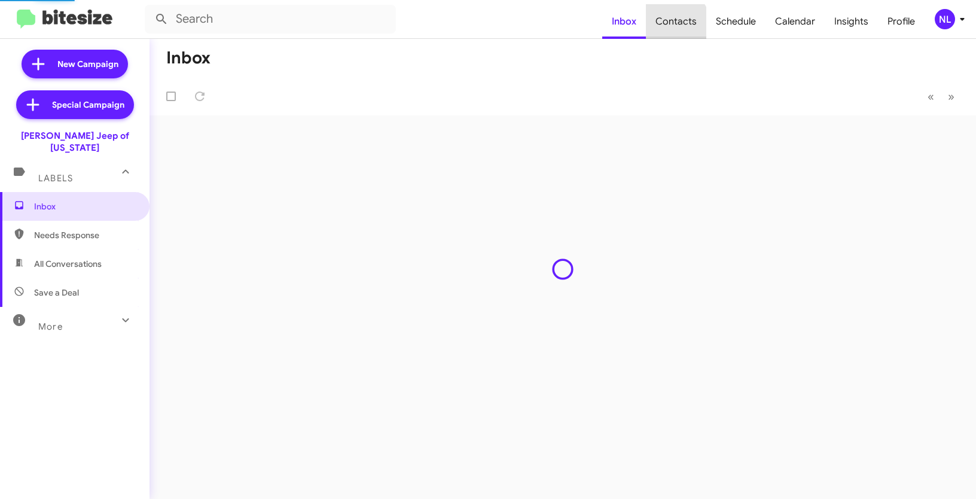
type input "in:groups"
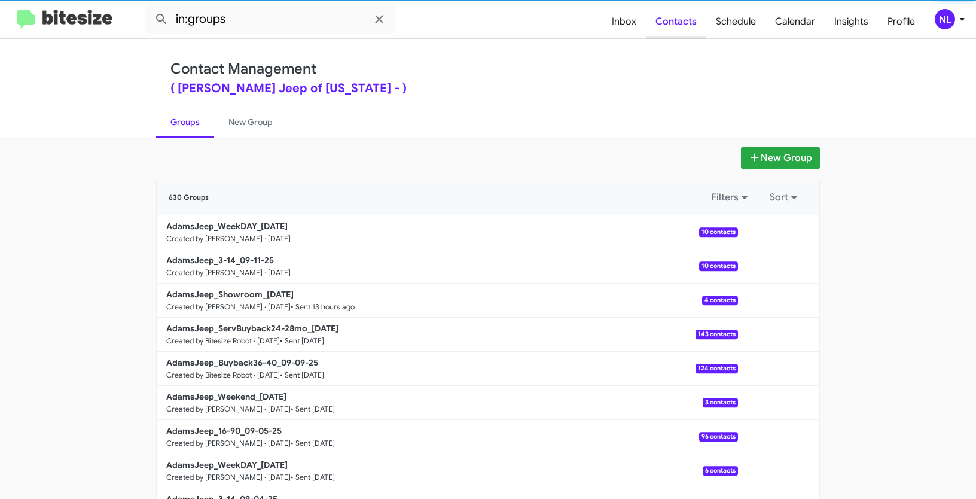
click at [677, 26] on span "Contacts" at bounding box center [676, 21] width 60 height 35
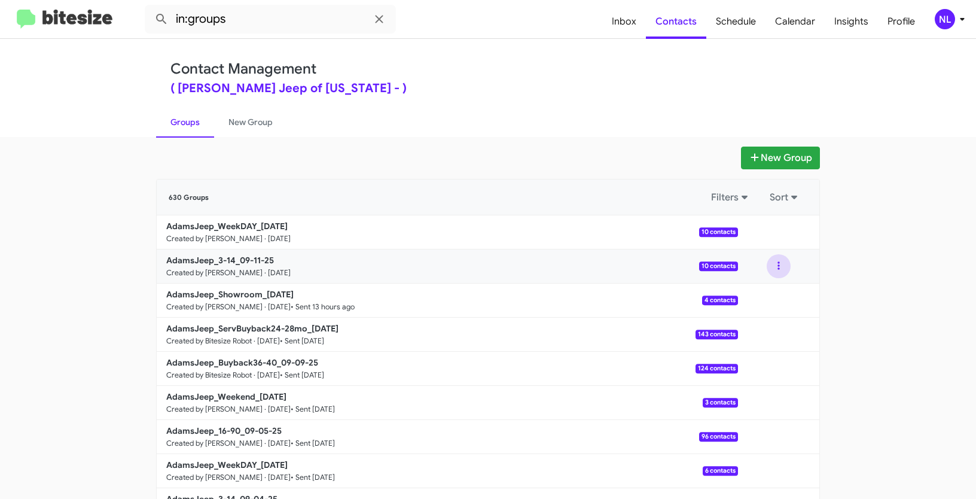
click at [767, 263] on button at bounding box center [779, 266] width 24 height 24
click at [756, 292] on button "View contacts" at bounding box center [743, 298] width 96 height 29
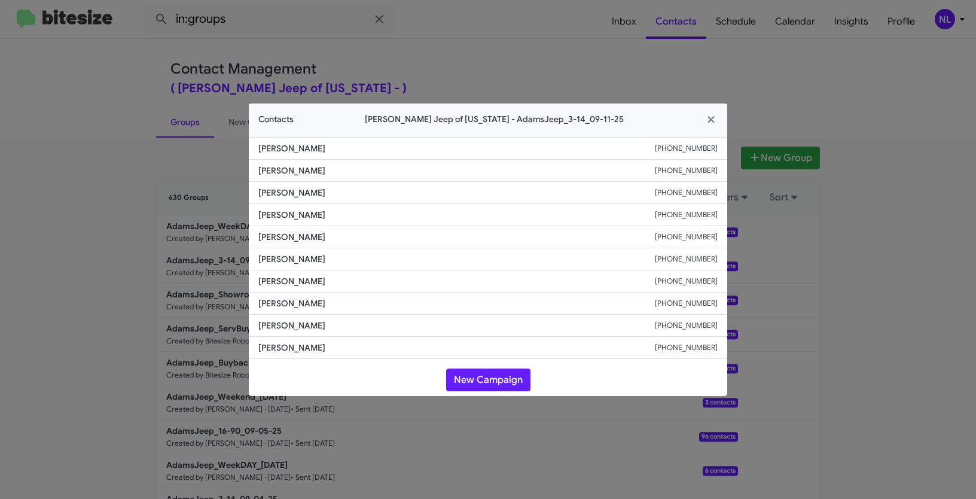
drag, startPoint x: 662, startPoint y: 237, endPoint x: 726, endPoint y: 240, distance: 64.1
click at [726, 240] on li "[PERSON_NAME] [PHONE_NUMBER]" at bounding box center [488, 237] width 478 height 22
copy div "[PHONE_NUMBER]"
click at [713, 123] on icon "button" at bounding box center [711, 119] width 7 height 7
